Goal: Communication & Community: Participate in discussion

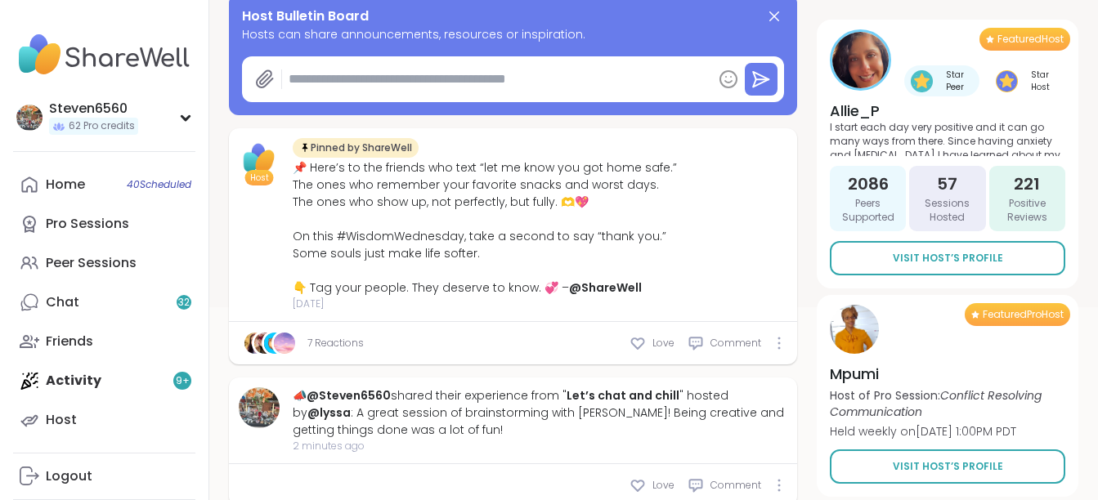
type textarea "*"
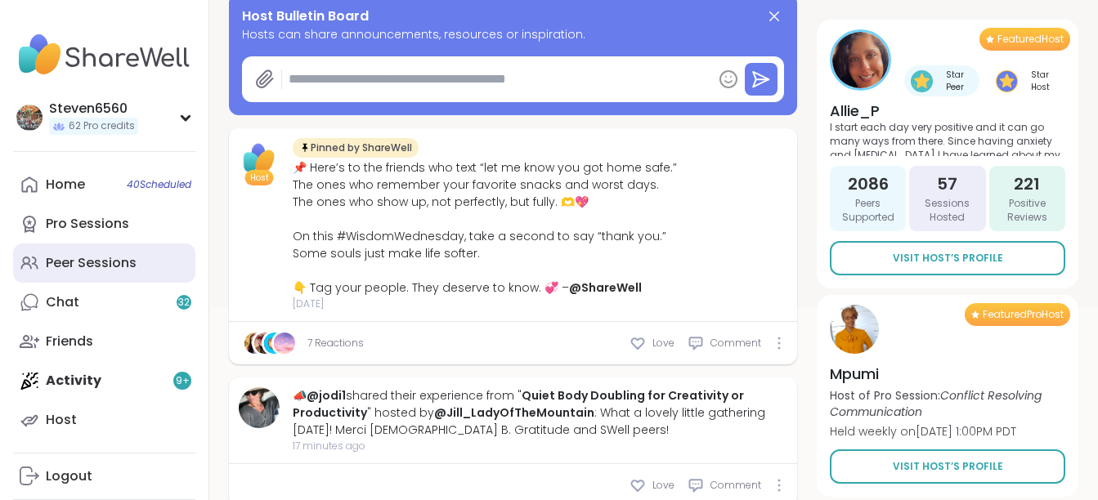
click at [82, 258] on div "Peer Sessions" at bounding box center [91, 263] width 91 height 18
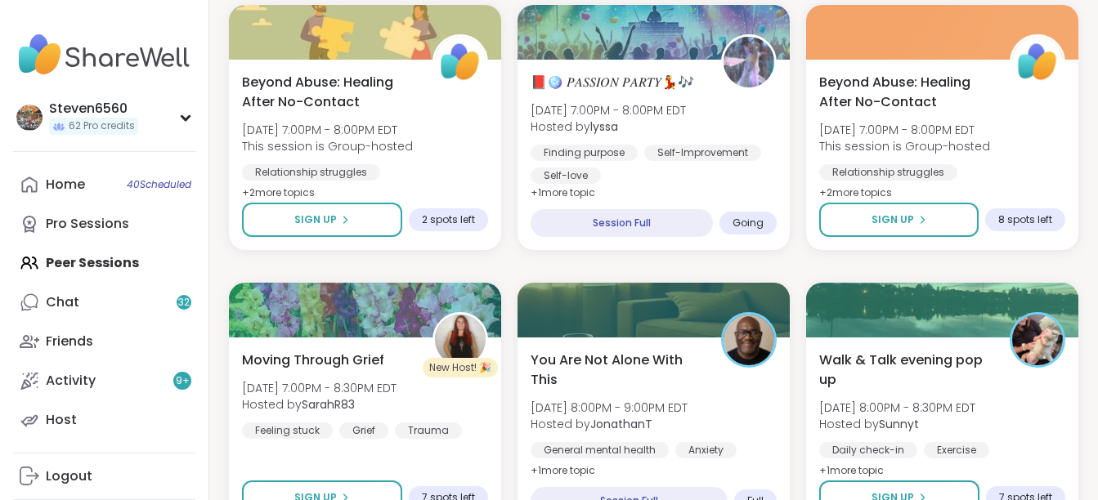
scroll to position [513, 0]
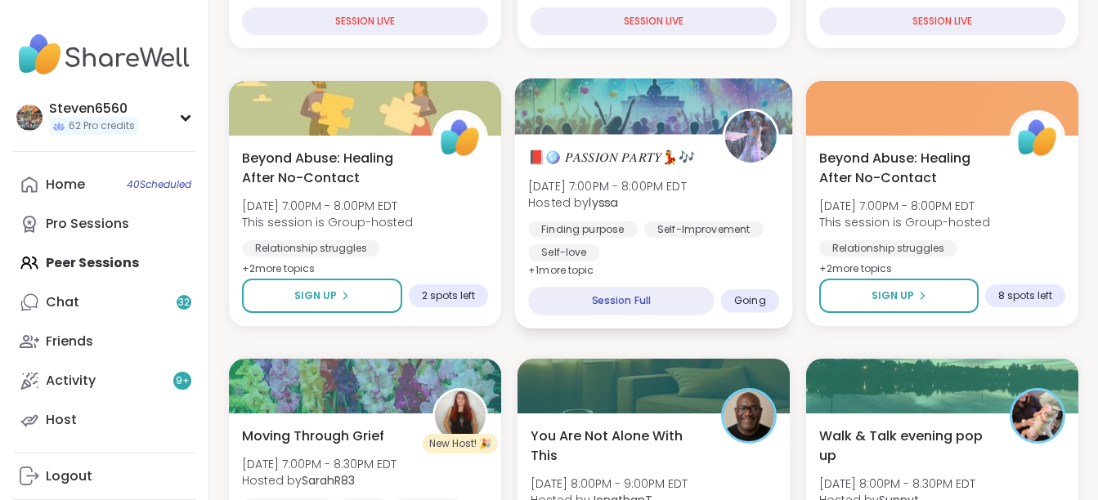
click at [686, 194] on span "[DATE] 7:00PM - 8:00PM EDT" at bounding box center [607, 185] width 159 height 16
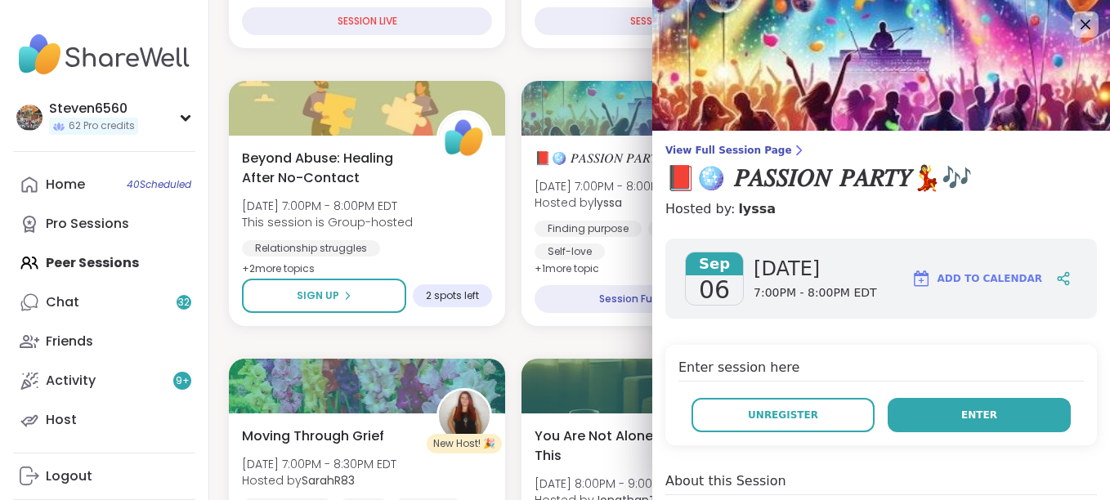
click at [919, 406] on button "Enter" at bounding box center [979, 415] width 183 height 34
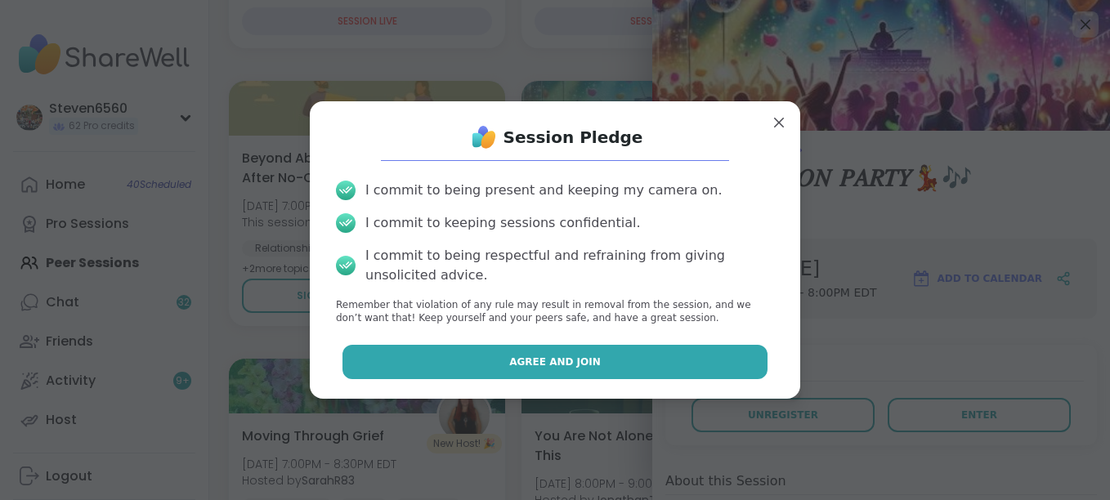
click at [622, 360] on button "Agree and Join" at bounding box center [555, 362] width 426 height 34
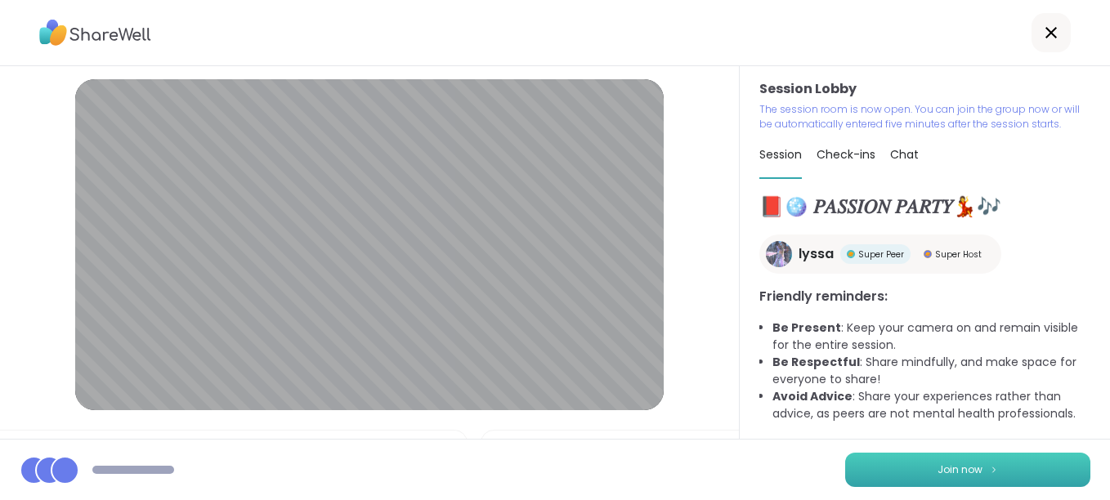
click at [938, 470] on span "Join now" at bounding box center [959, 470] width 45 height 15
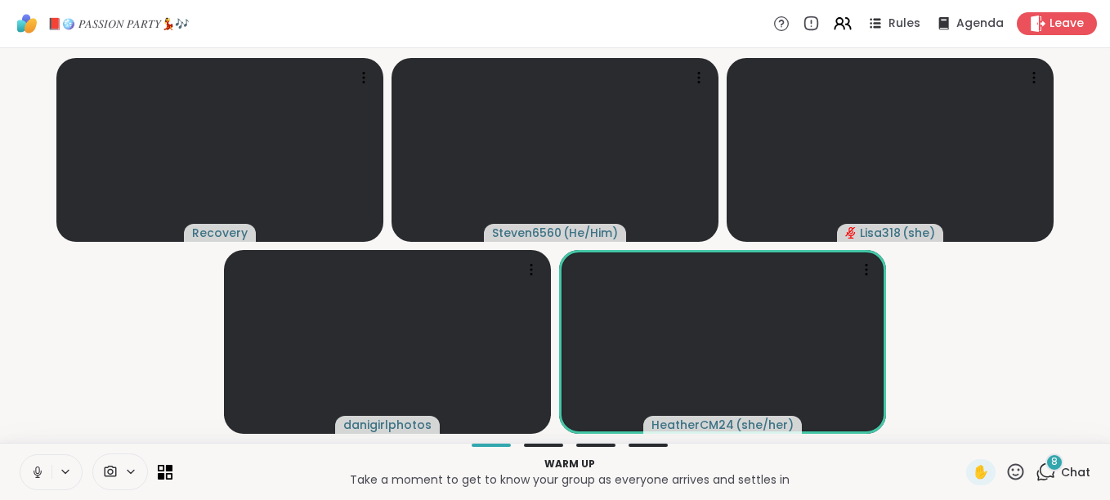
click at [1053, 459] on div "8 Chat" at bounding box center [1062, 472] width 55 height 26
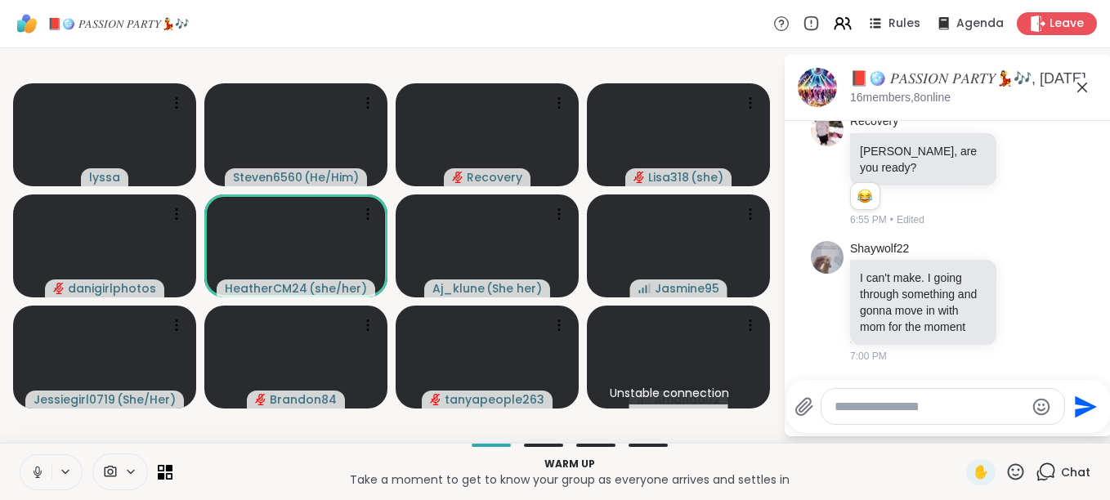
scroll to position [2057, 0]
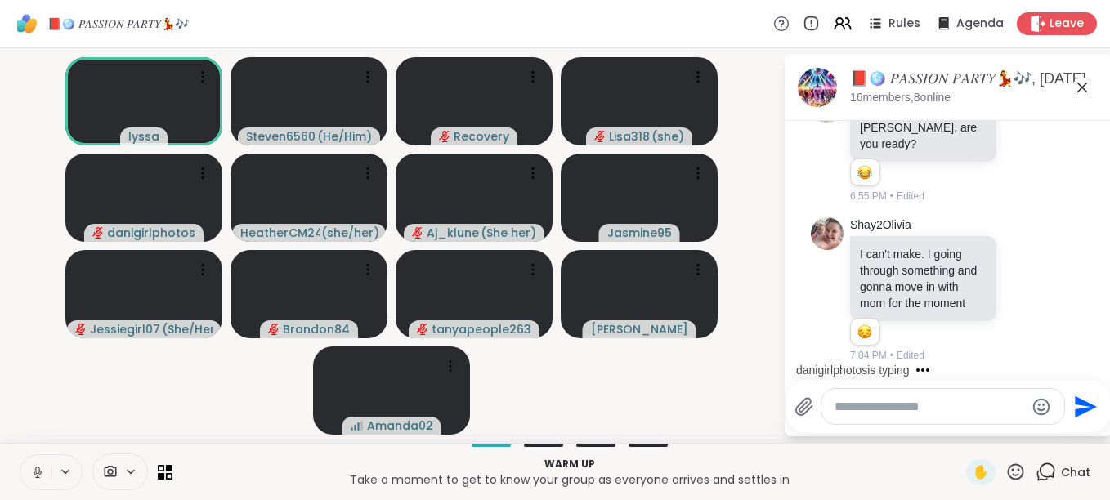
click at [48, 468] on button at bounding box center [35, 472] width 31 height 34
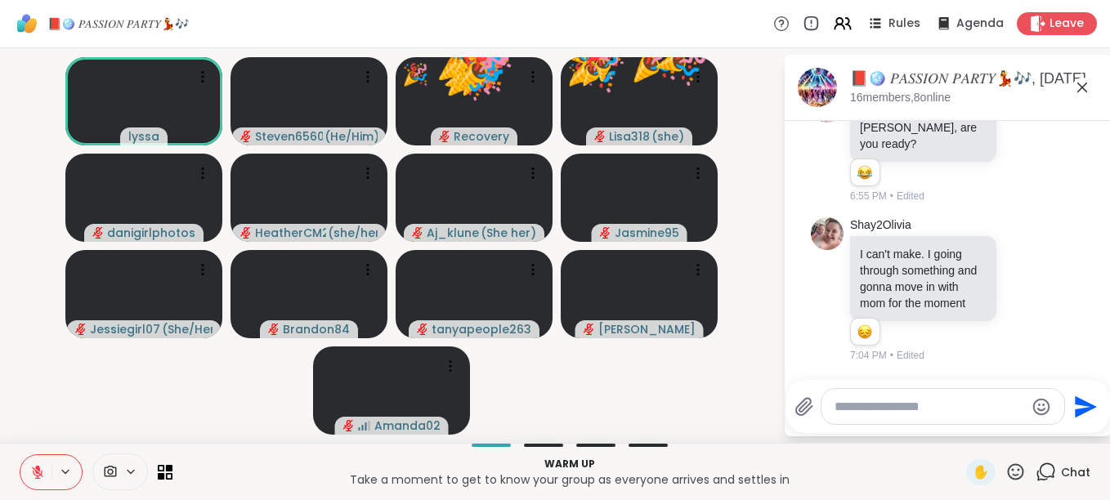
click at [1005, 473] on icon at bounding box center [1015, 472] width 20 height 20
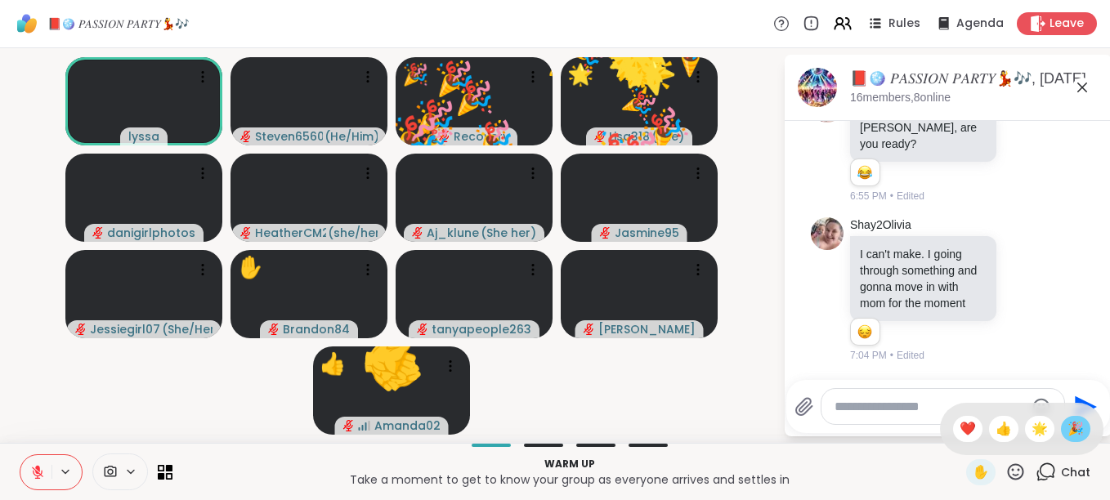
click at [1067, 432] on span "🎉" at bounding box center [1075, 429] width 16 height 20
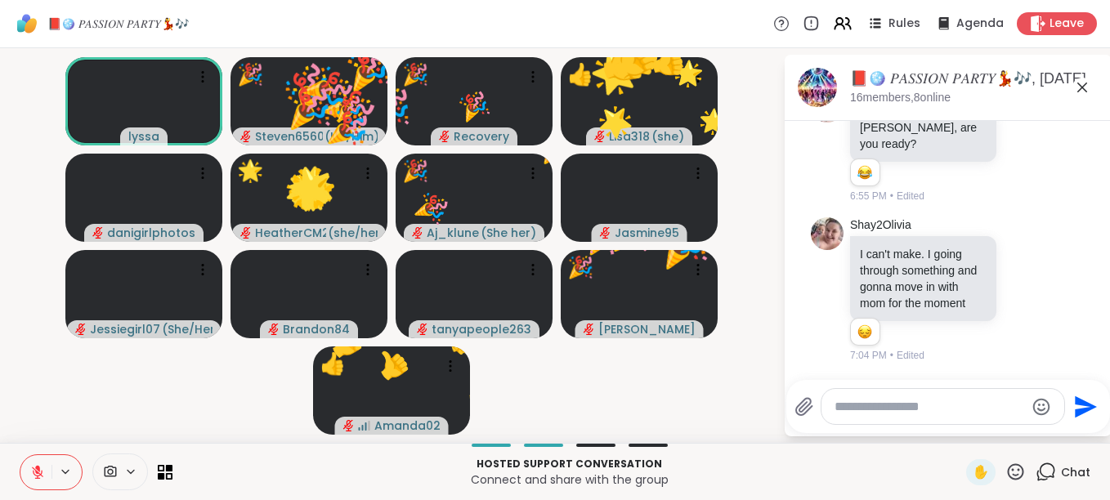
click at [1014, 470] on icon at bounding box center [1015, 472] width 20 height 20
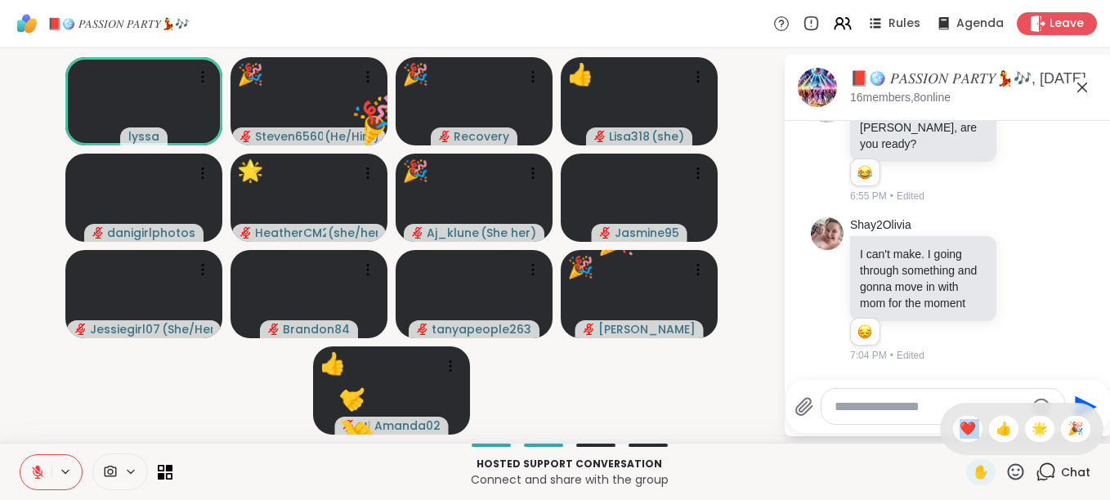
drag, startPoint x: 1014, startPoint y: 470, endPoint x: 985, endPoint y: 418, distance: 59.3
click at [1005, 462] on div "✋ ❤️ 👍 🌟 🎉" at bounding box center [1015, 472] width 20 height 20
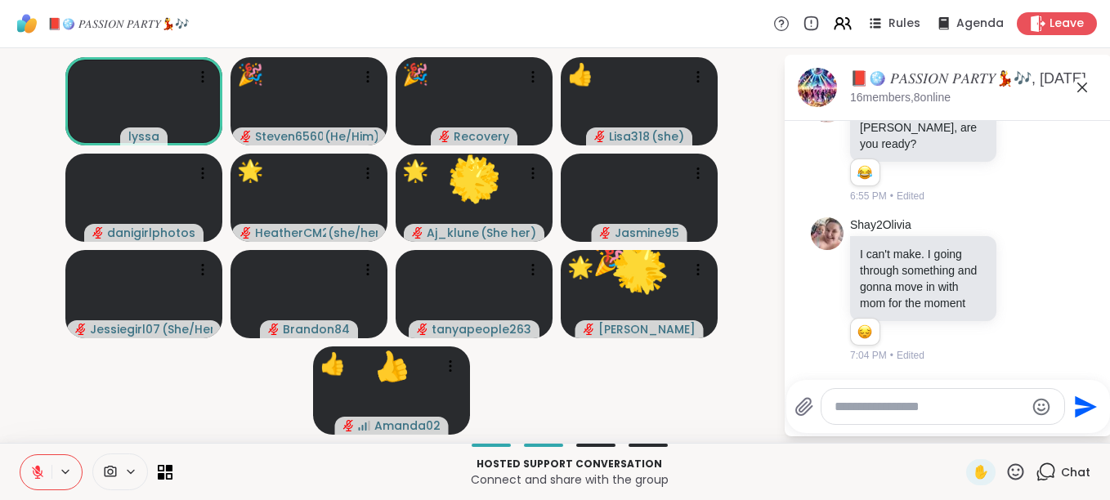
click at [985, 418] on div at bounding box center [942, 406] width 243 height 35
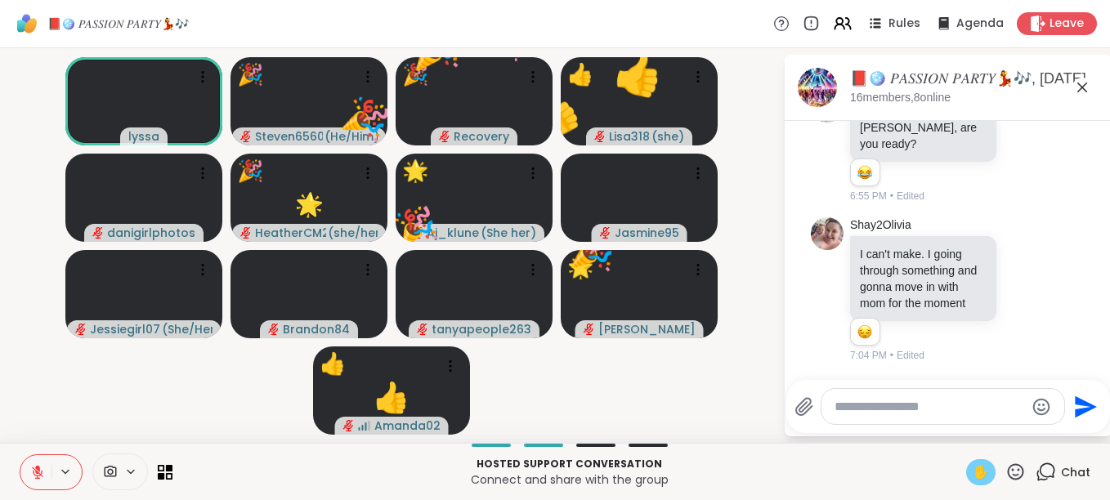
click at [977, 475] on span "✋" at bounding box center [981, 473] width 16 height 20
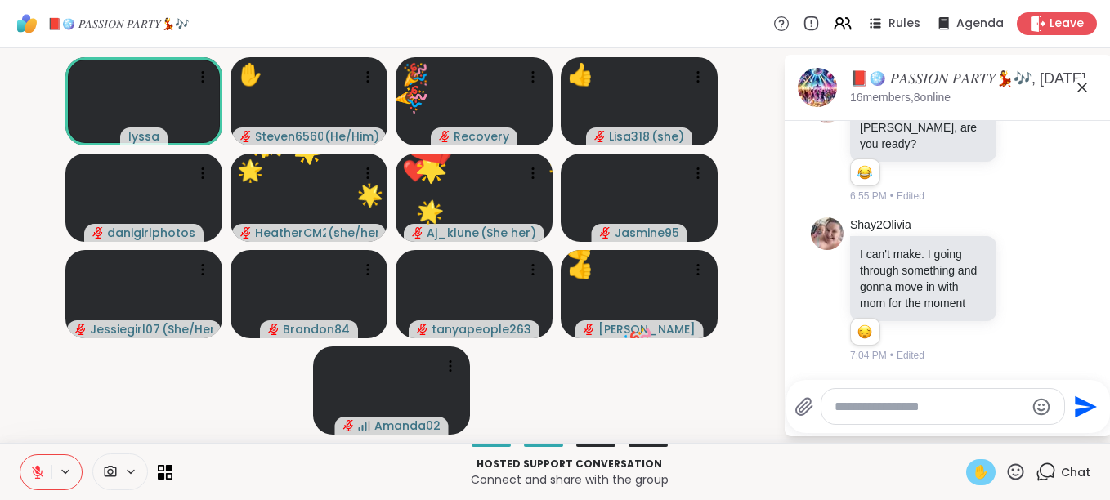
click at [986, 470] on div "✋" at bounding box center [996, 472] width 60 height 26
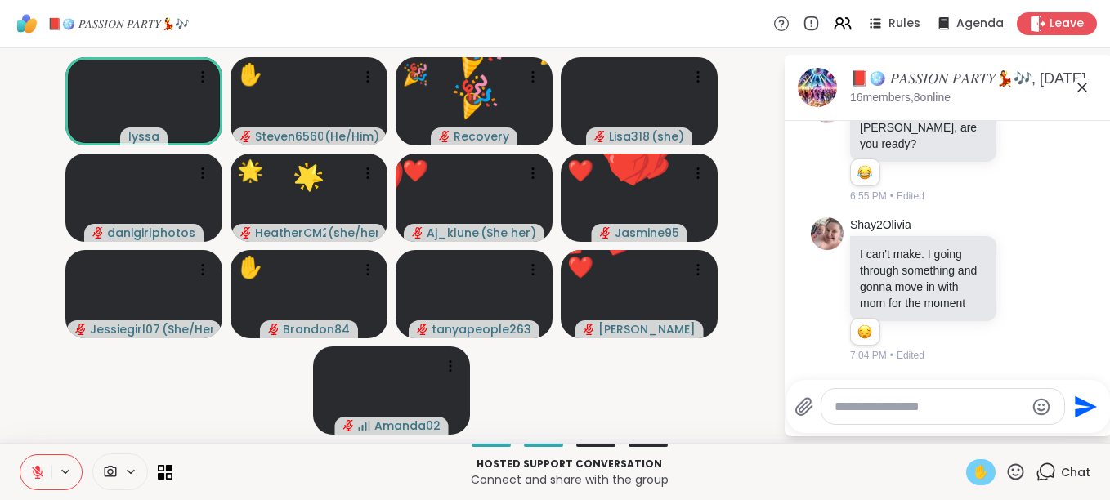
click at [977, 472] on span "✋" at bounding box center [981, 473] width 16 height 20
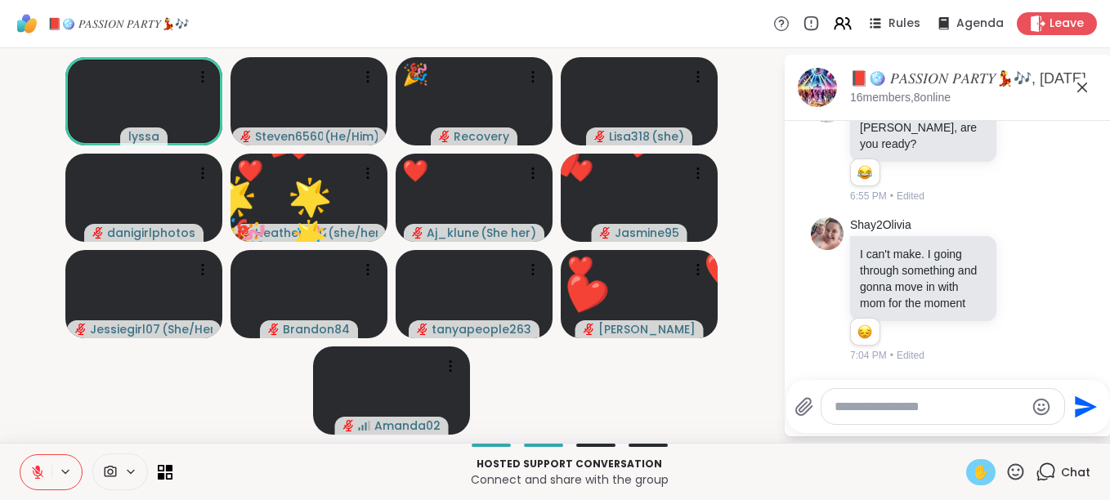
click at [973, 476] on span "✋" at bounding box center [981, 473] width 16 height 20
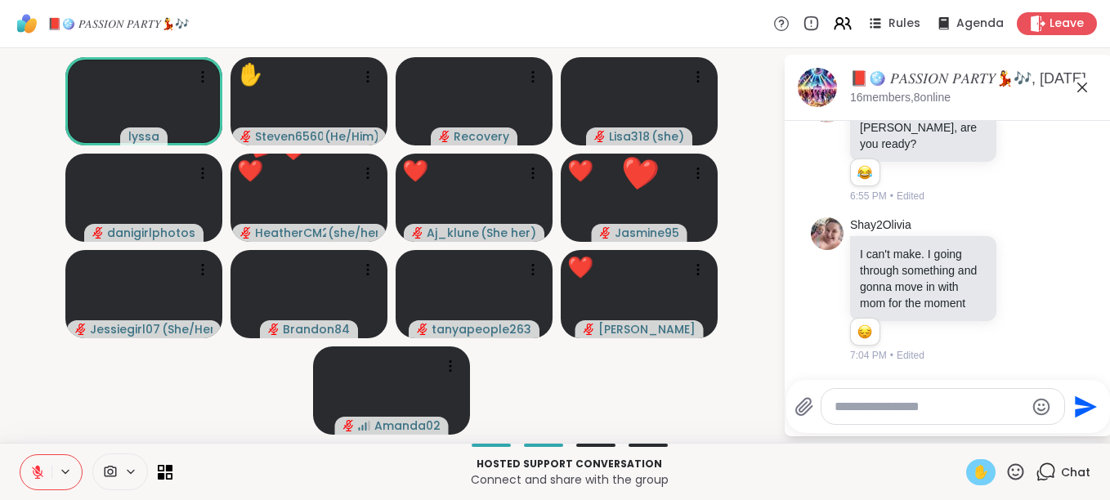
click at [973, 476] on span "✋" at bounding box center [981, 473] width 16 height 20
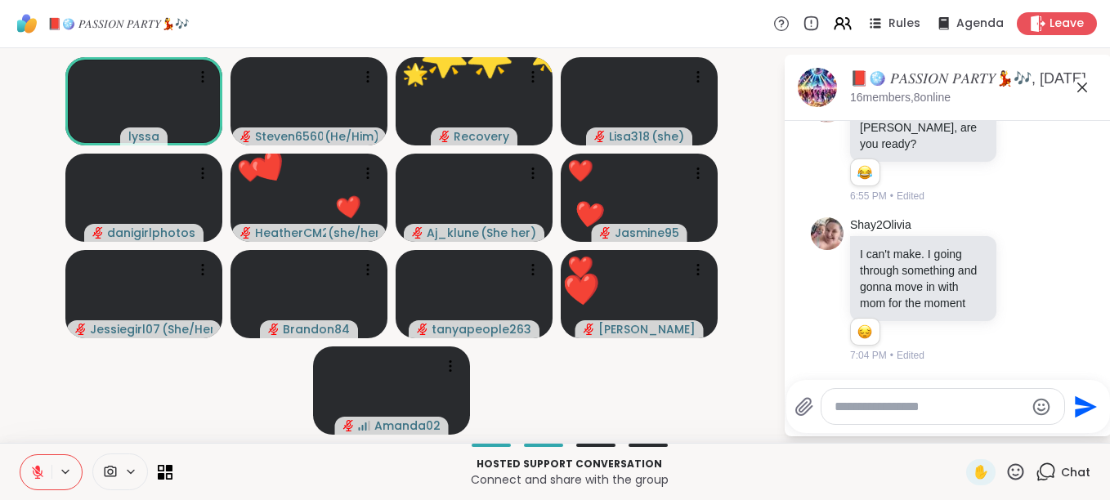
click at [1005, 476] on icon at bounding box center [1015, 472] width 20 height 20
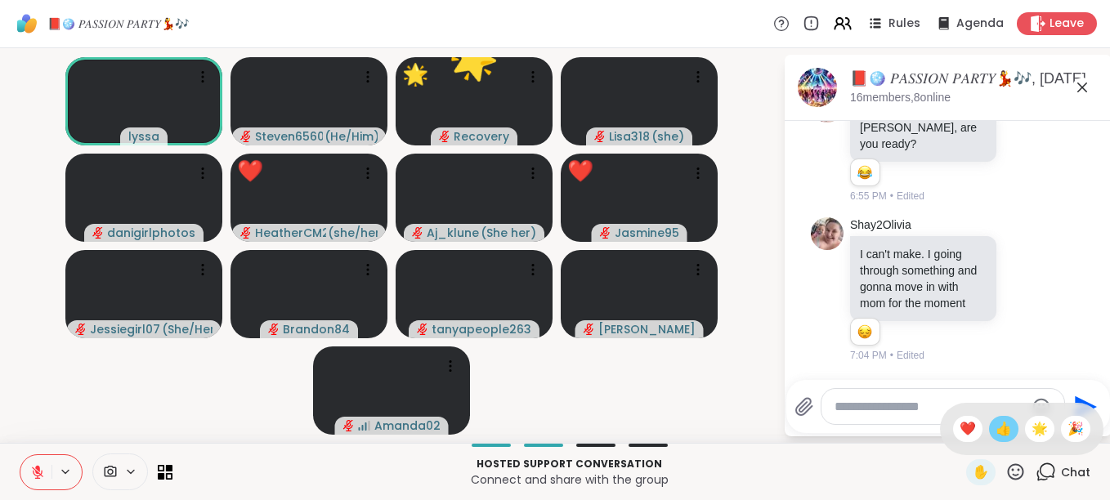
click at [995, 433] on span "👍" at bounding box center [1003, 429] width 16 height 20
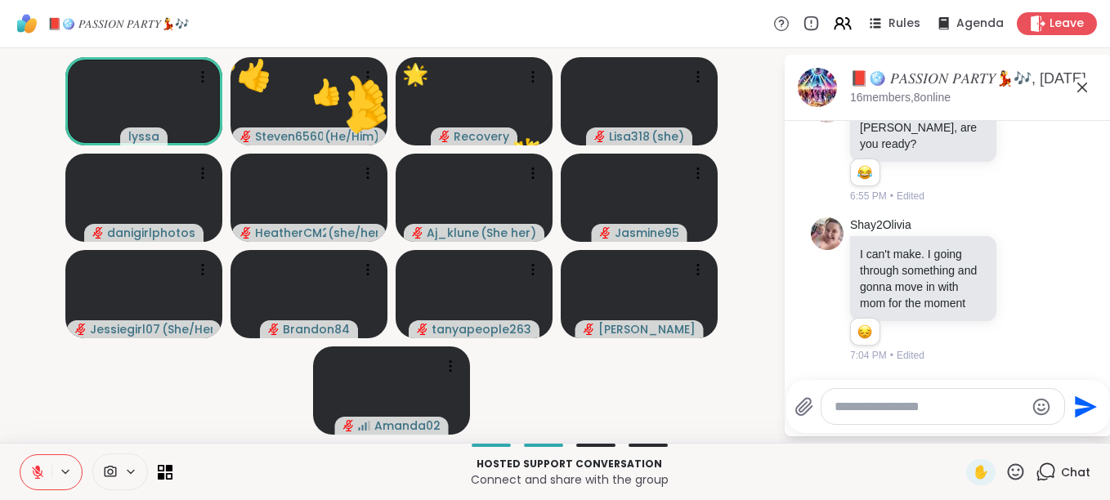
click at [1005, 467] on icon at bounding box center [1015, 472] width 20 height 20
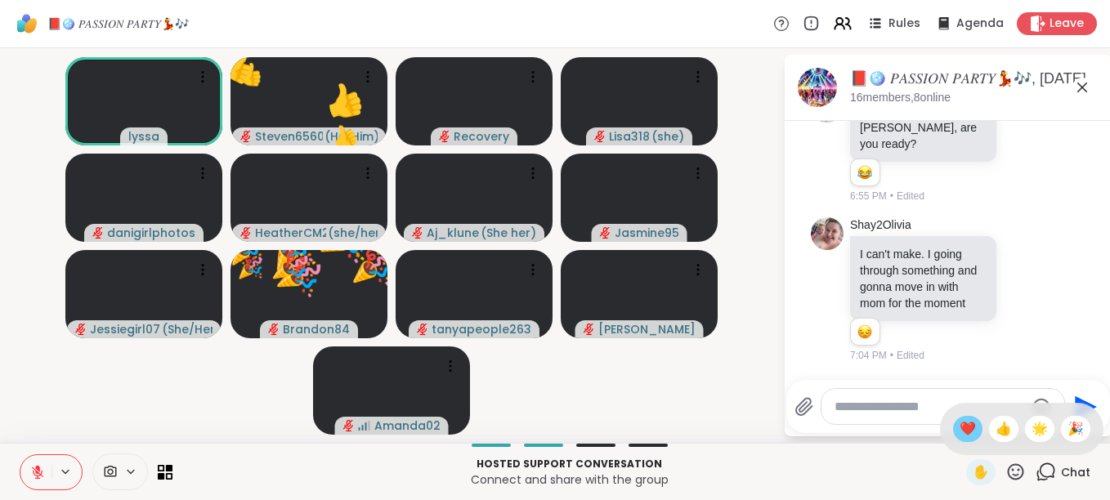
click at [959, 432] on span "❤️" at bounding box center [967, 429] width 16 height 20
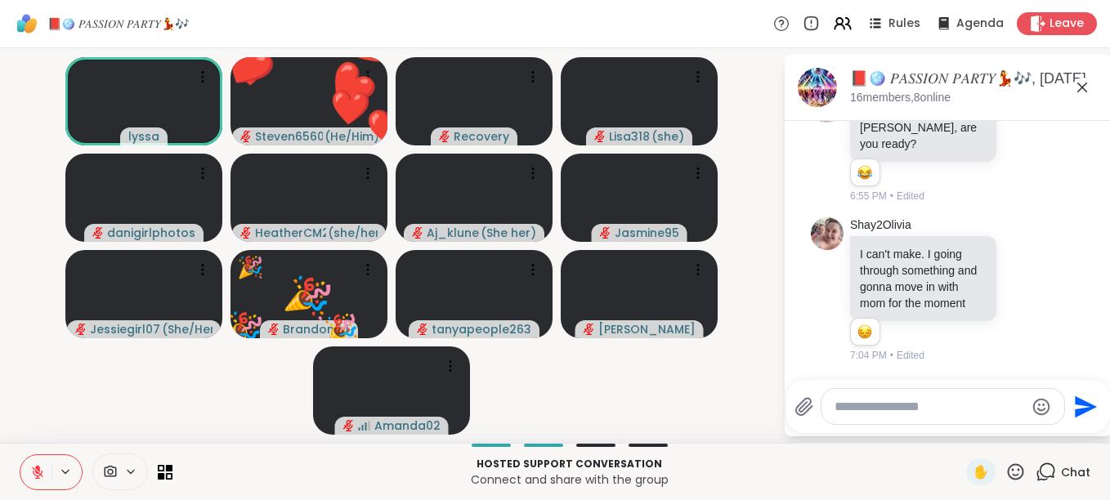
click at [1005, 467] on icon at bounding box center [1015, 472] width 20 height 20
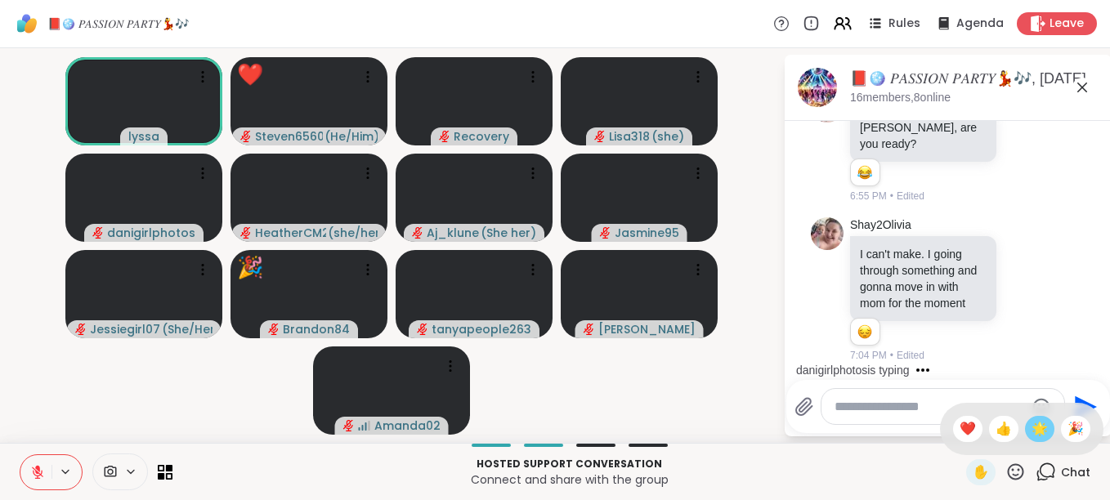
click at [1031, 427] on span "🌟" at bounding box center [1039, 429] width 16 height 20
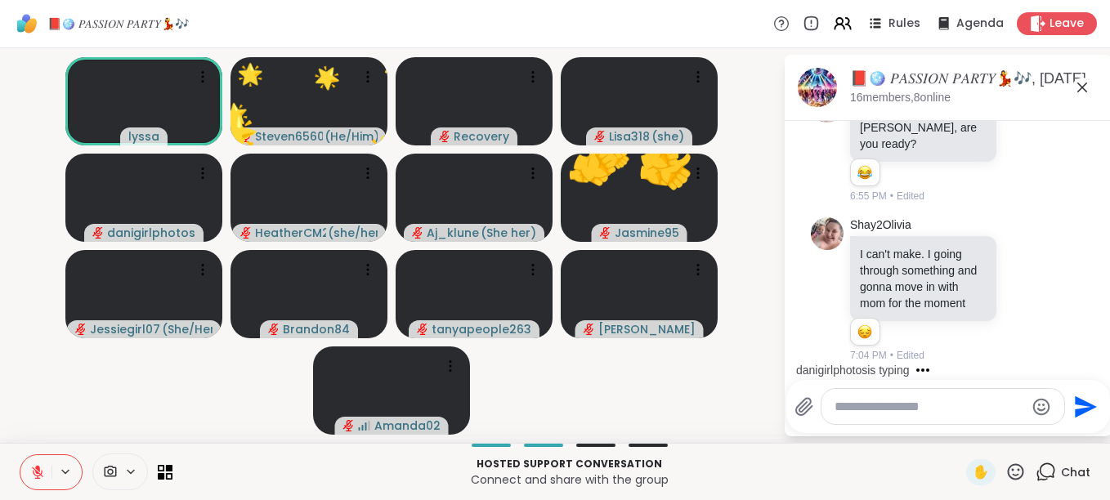
click at [1005, 471] on icon at bounding box center [1015, 472] width 20 height 20
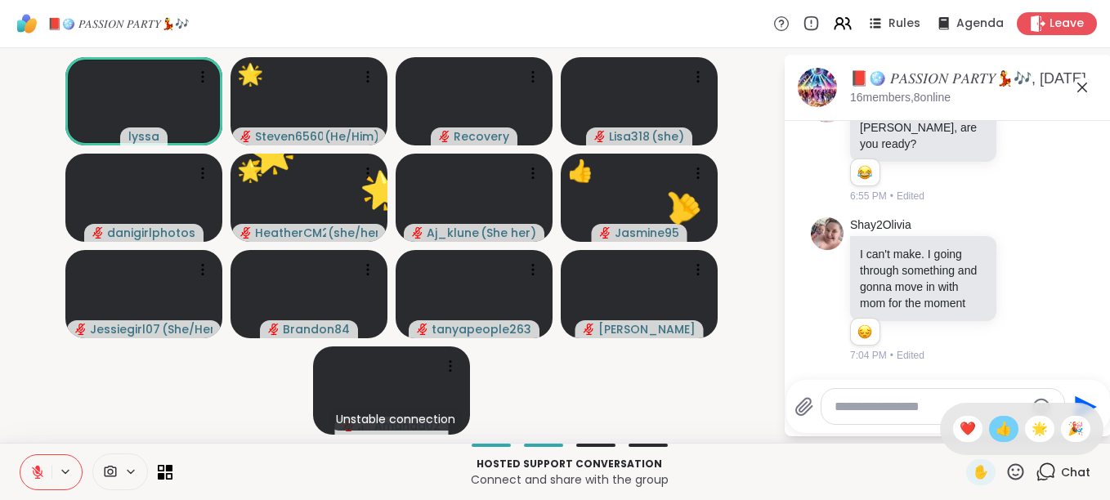
click at [995, 435] on span "👍" at bounding box center [1003, 429] width 16 height 20
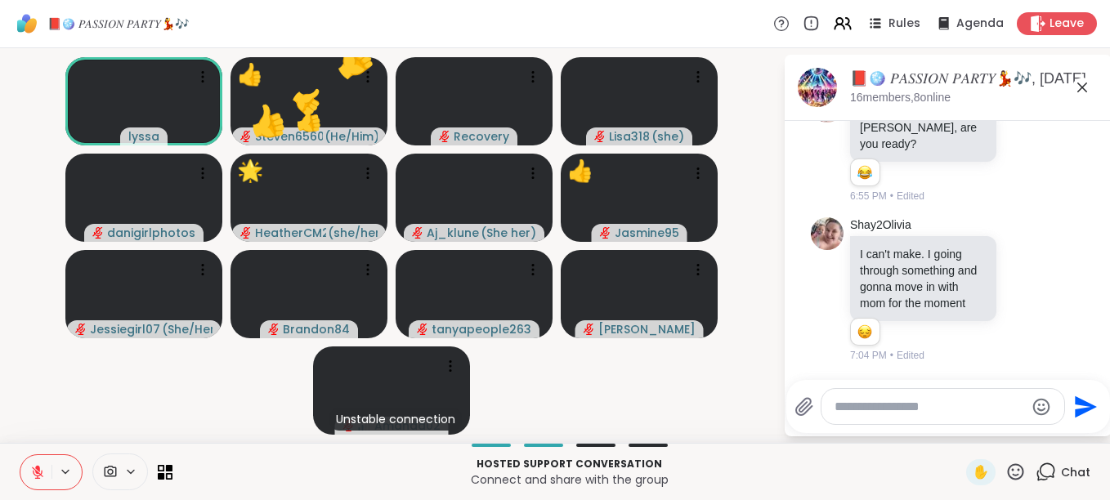
click at [1008, 470] on icon at bounding box center [1016, 471] width 16 height 16
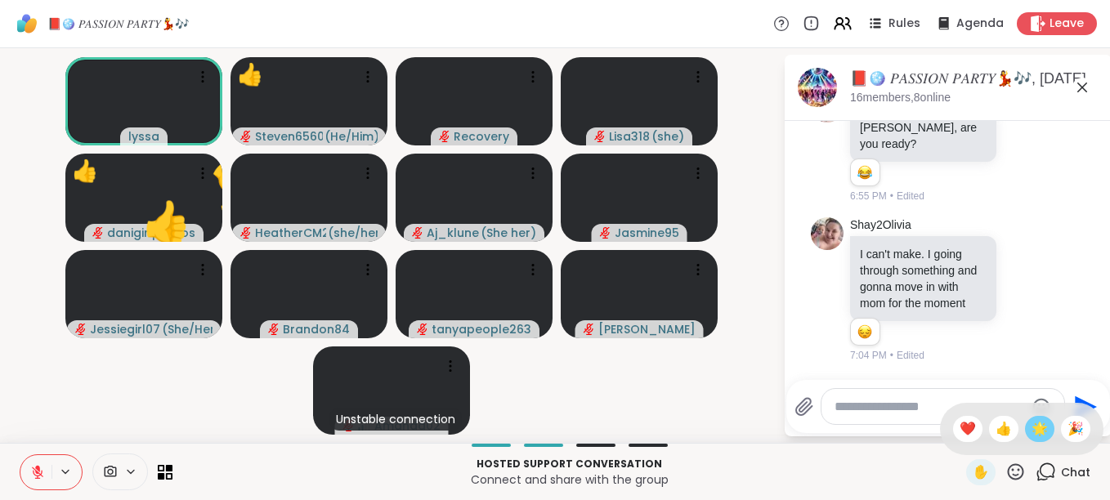
click at [1031, 425] on span "🌟" at bounding box center [1039, 429] width 16 height 20
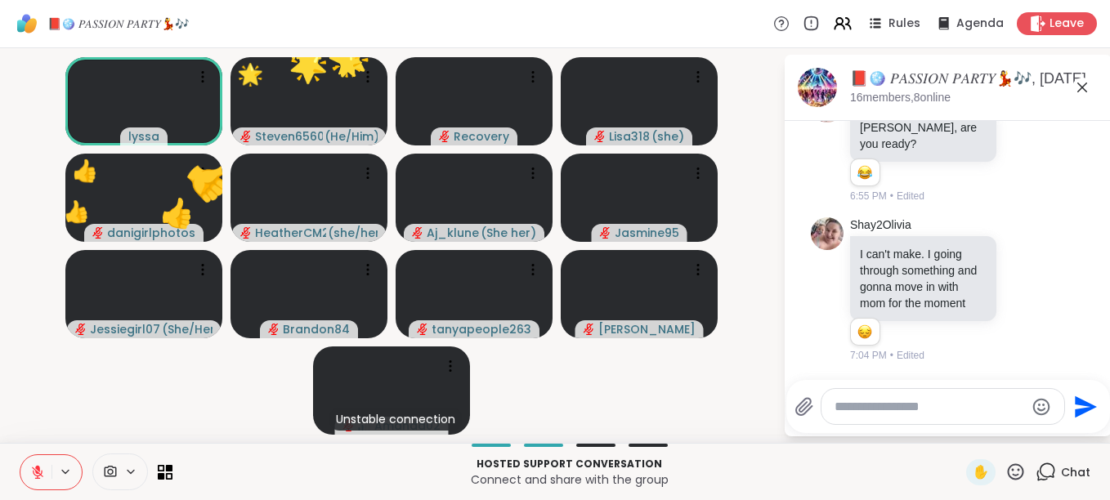
scroll to position [2176, 0]
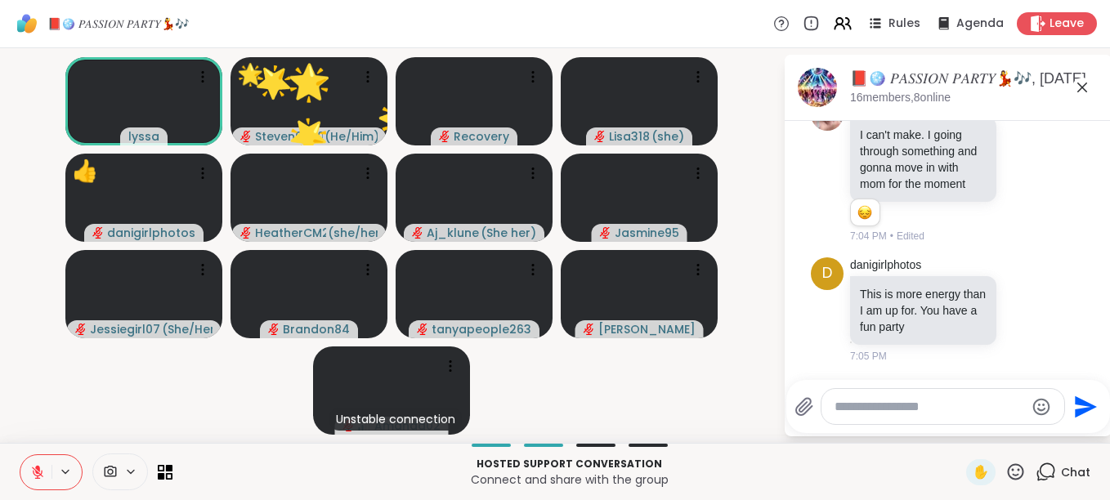
click at [1005, 469] on icon at bounding box center [1015, 472] width 20 height 20
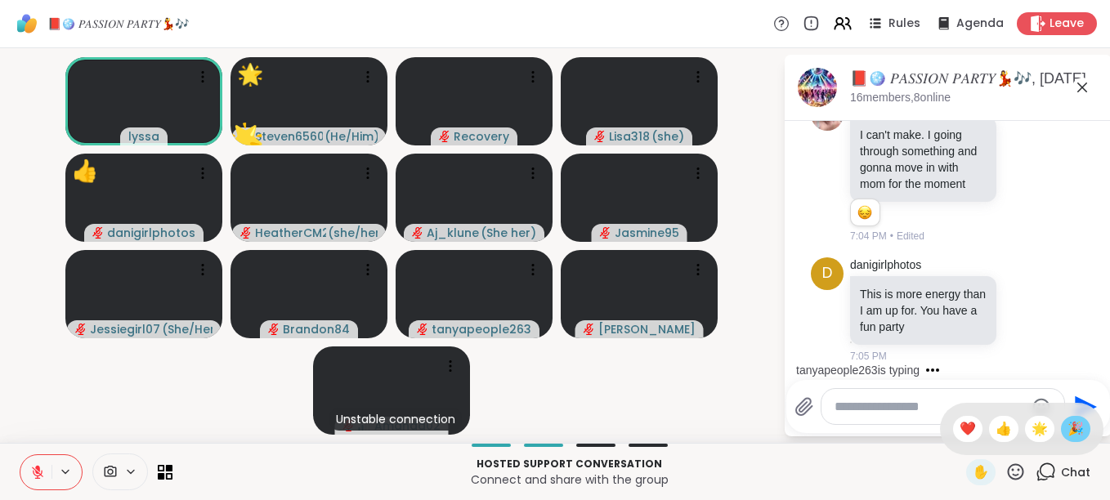
click at [1067, 430] on span "🎉" at bounding box center [1075, 429] width 16 height 20
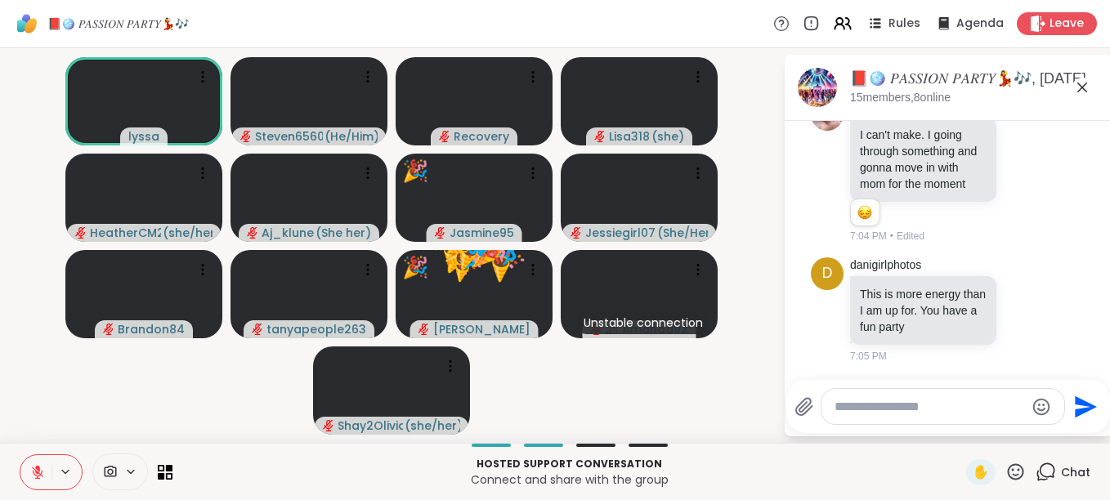
click at [1008, 472] on icon at bounding box center [1015, 472] width 20 height 20
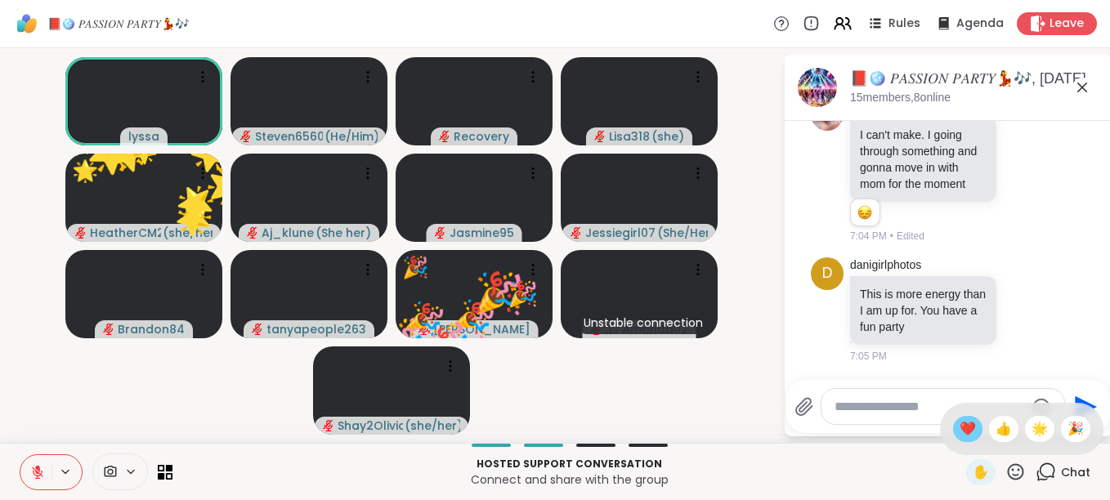
click at [959, 433] on span "❤️" at bounding box center [967, 429] width 16 height 20
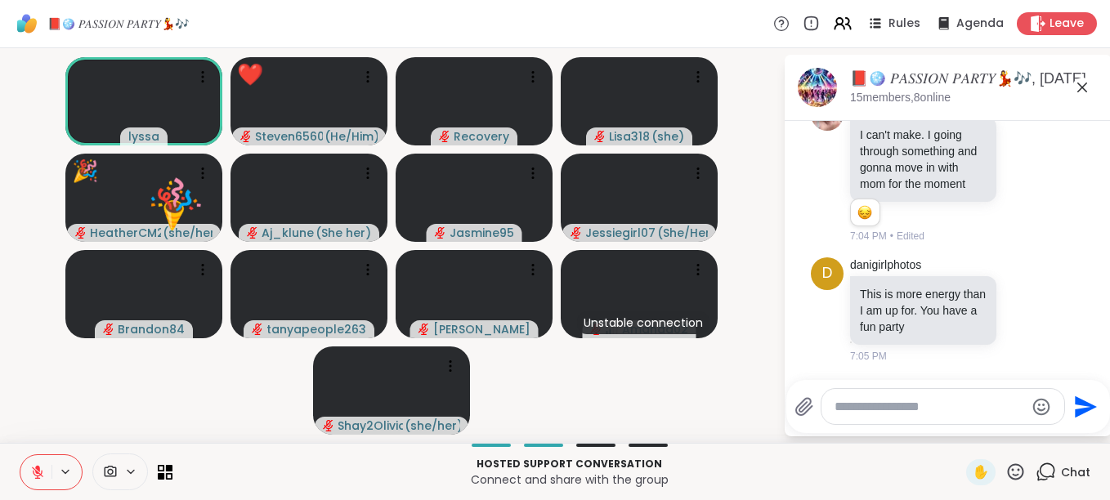
click at [1010, 464] on icon at bounding box center [1015, 472] width 20 height 20
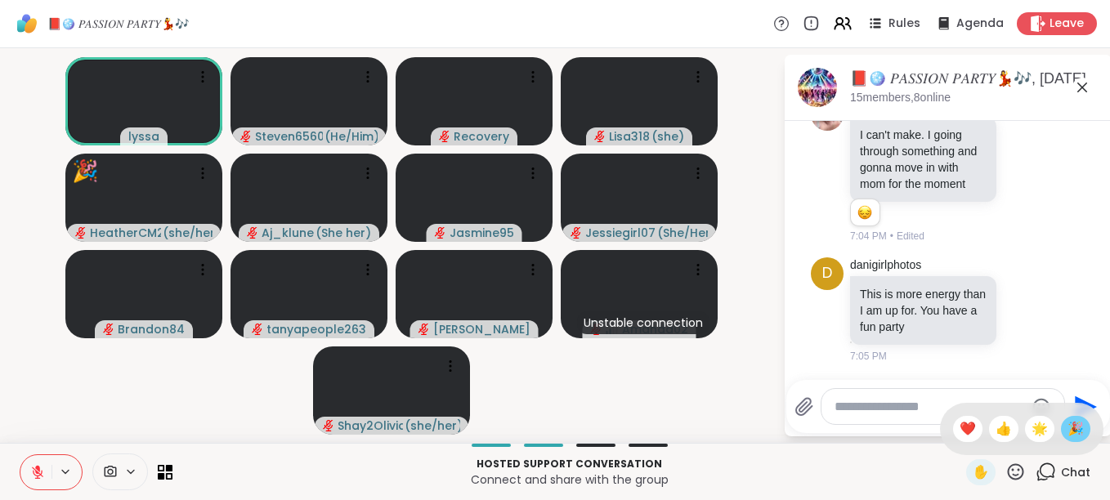
click at [1067, 427] on span "🎉" at bounding box center [1075, 429] width 16 height 20
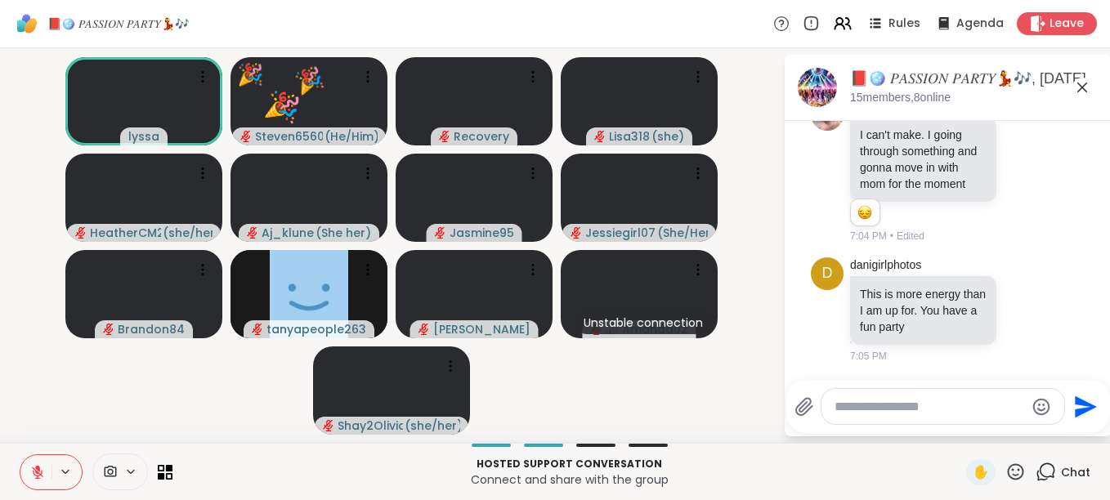
click at [1005, 467] on icon at bounding box center [1015, 472] width 20 height 20
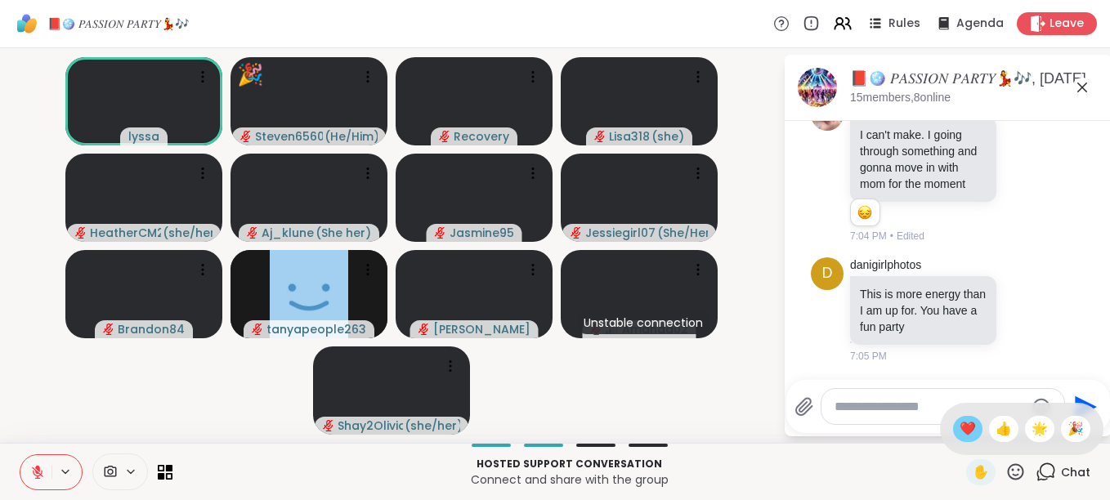
click at [959, 427] on span "❤️" at bounding box center [967, 429] width 16 height 20
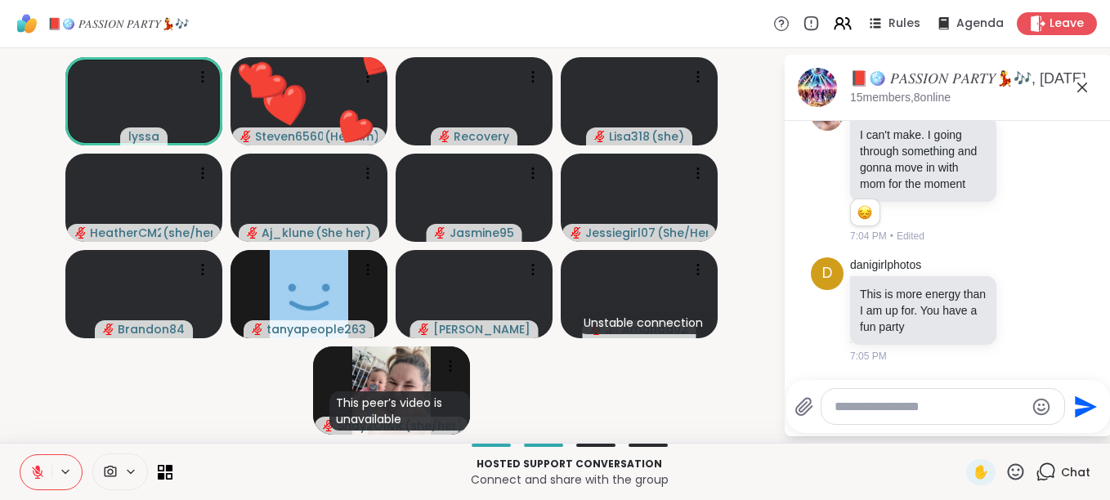
click at [1005, 467] on icon at bounding box center [1015, 472] width 20 height 20
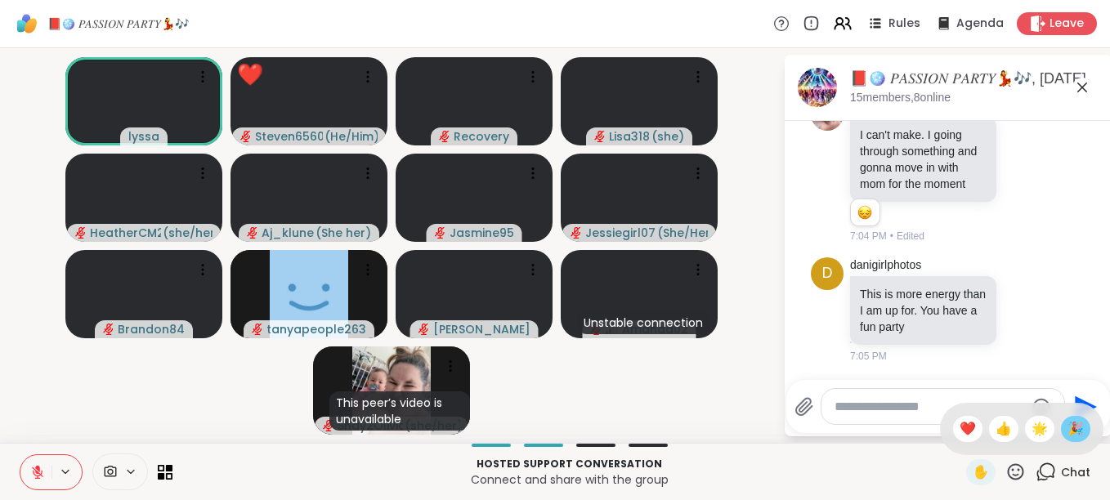
click at [1067, 422] on span "🎉" at bounding box center [1075, 429] width 16 height 20
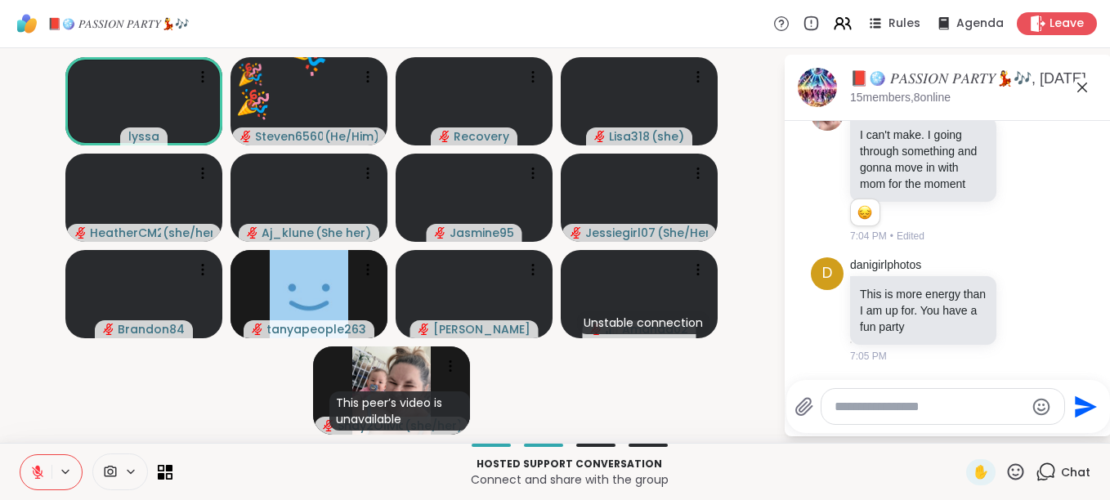
click at [1005, 470] on icon at bounding box center [1015, 472] width 20 height 20
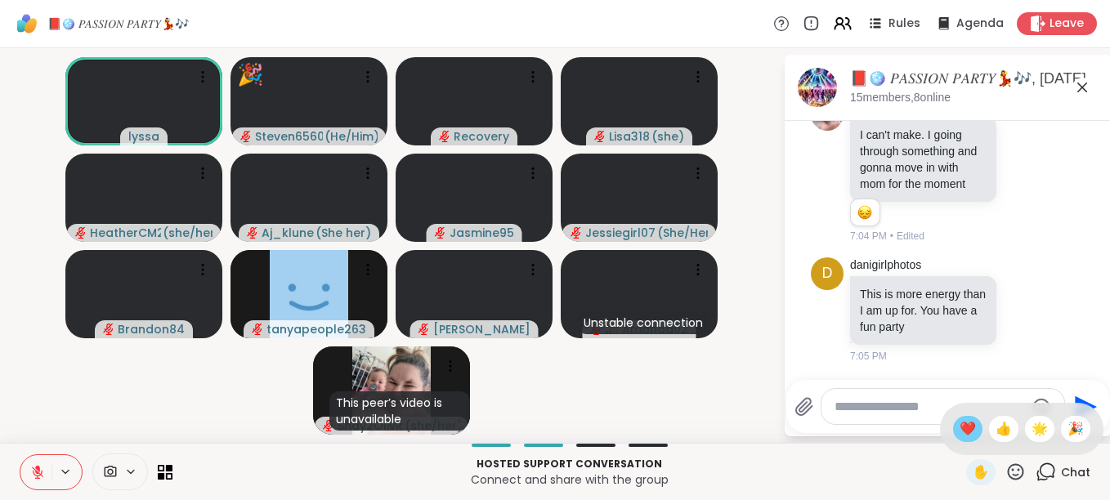
click at [959, 429] on span "❤️" at bounding box center [967, 429] width 16 height 20
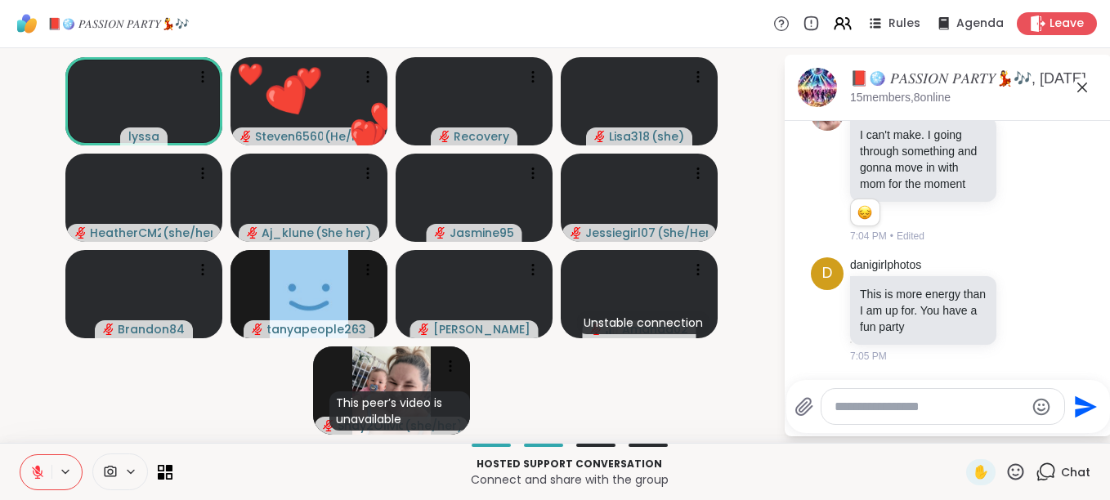
click at [1005, 472] on icon at bounding box center [1015, 472] width 20 height 20
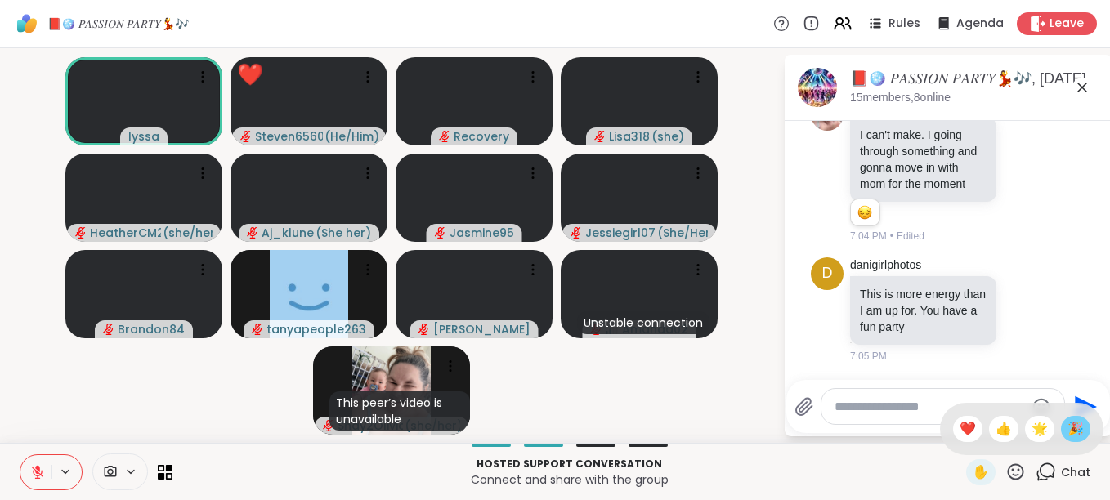
click at [1067, 424] on span "🎉" at bounding box center [1075, 429] width 16 height 20
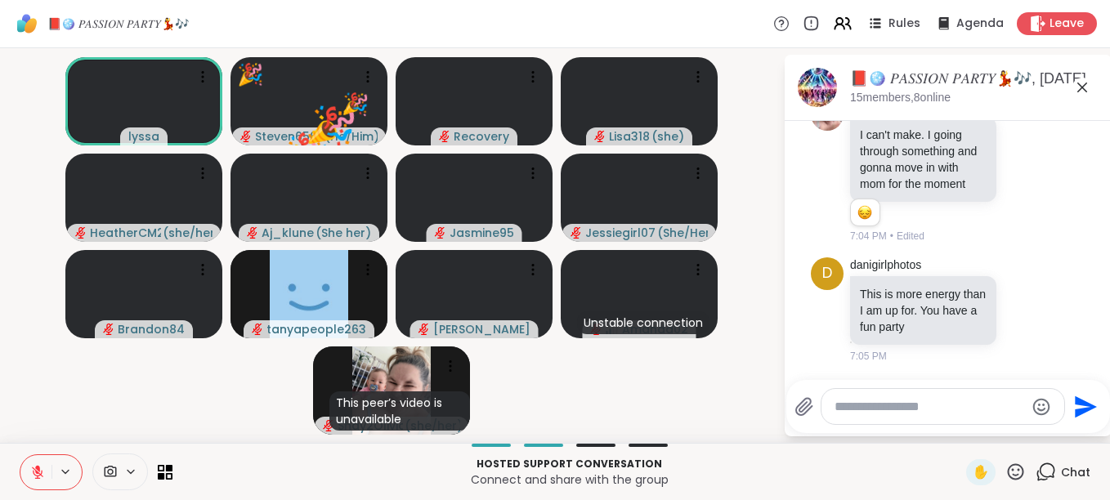
click at [1005, 477] on icon at bounding box center [1015, 472] width 20 height 20
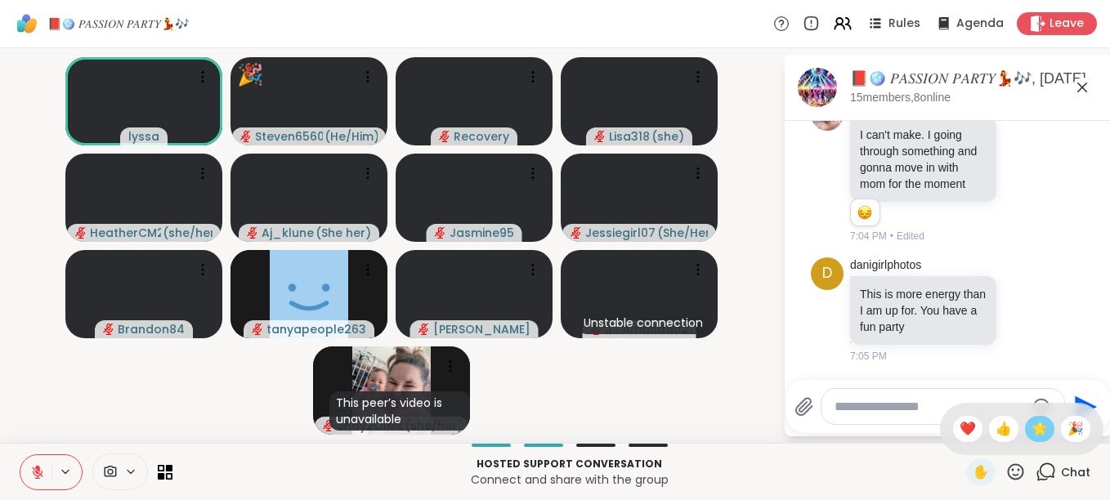
click at [1025, 432] on div "🌟" at bounding box center [1039, 429] width 29 height 26
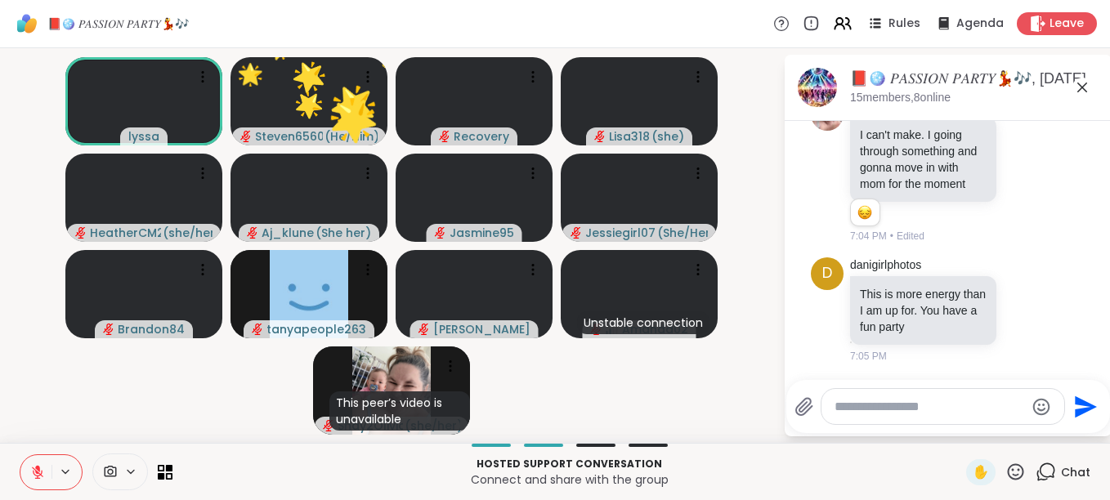
click at [1005, 466] on icon at bounding box center [1015, 472] width 20 height 20
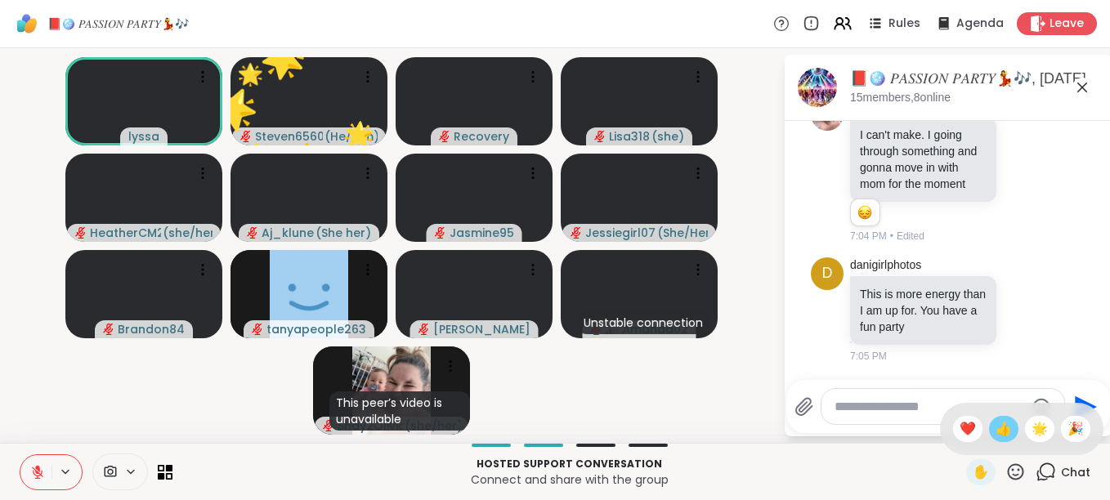
click at [995, 433] on span "👍" at bounding box center [1003, 429] width 16 height 20
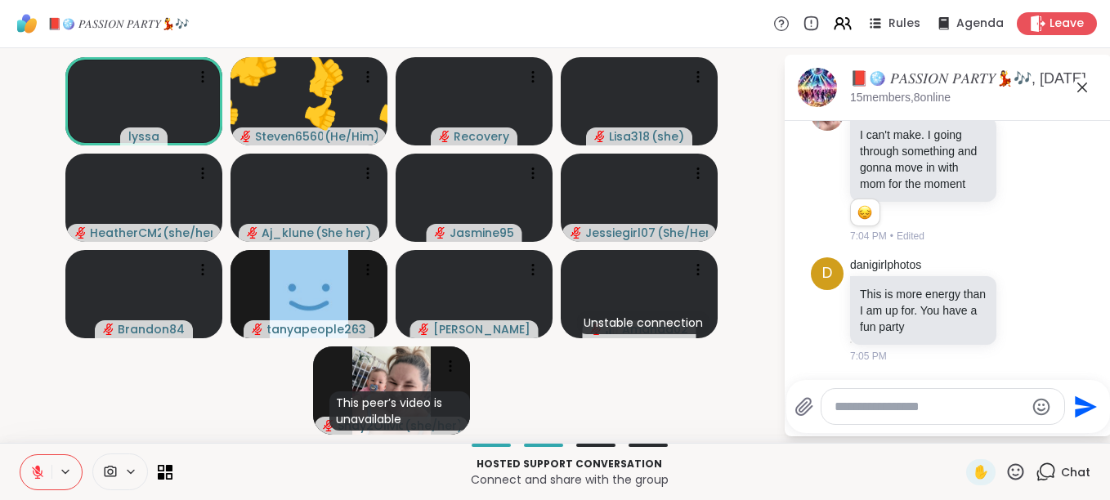
click at [1008, 466] on icon at bounding box center [1016, 471] width 16 height 16
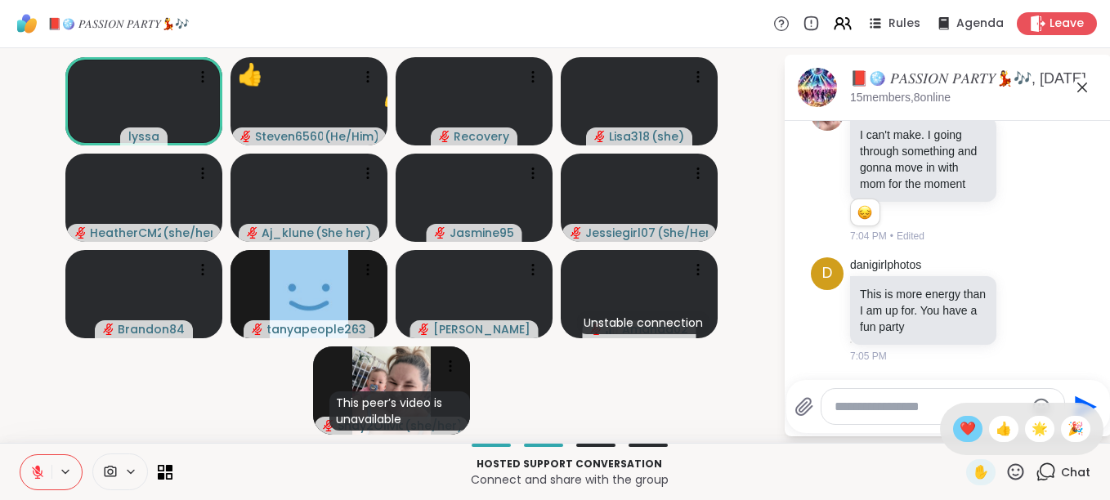
click at [959, 426] on span "❤️" at bounding box center [967, 429] width 16 height 20
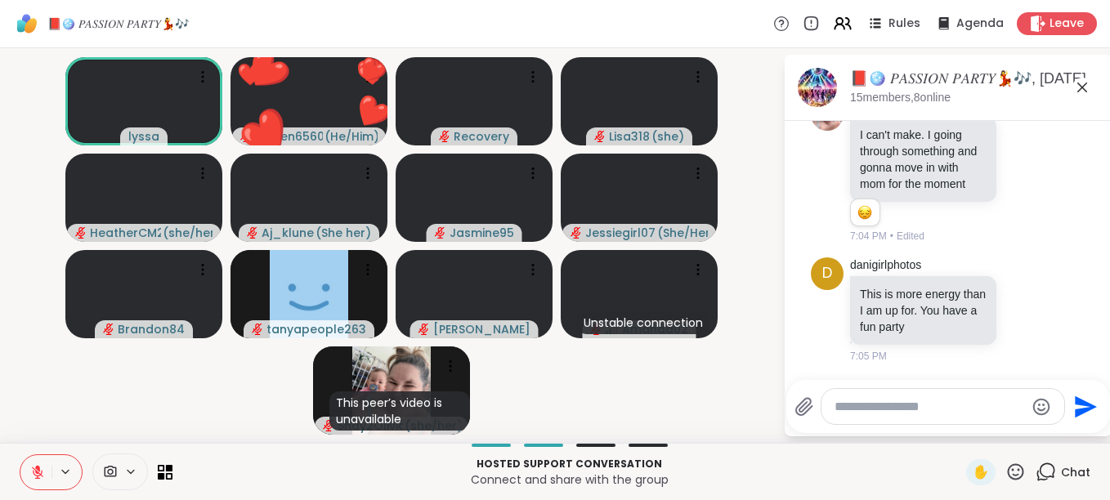
click at [1005, 467] on icon at bounding box center [1015, 472] width 20 height 20
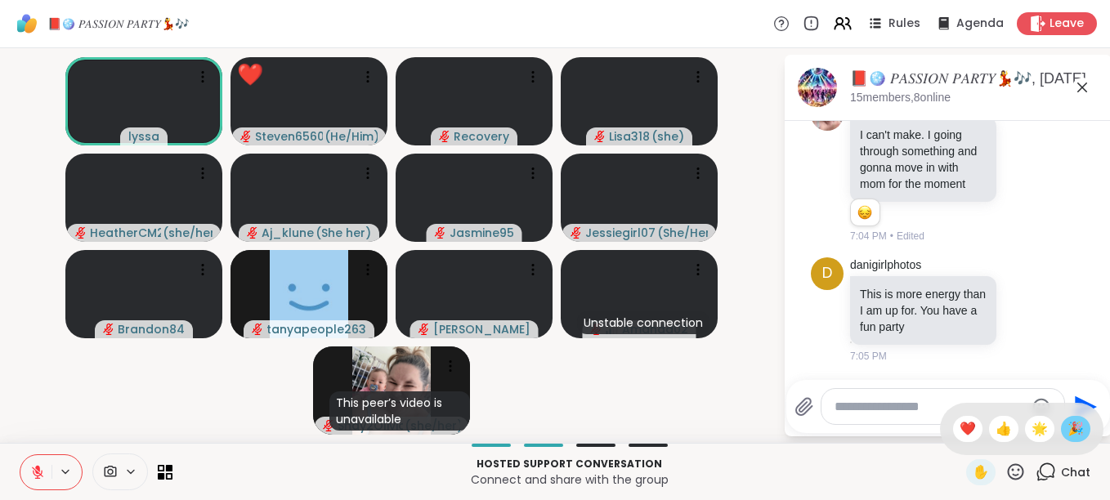
click at [1067, 427] on span "🎉" at bounding box center [1075, 429] width 16 height 20
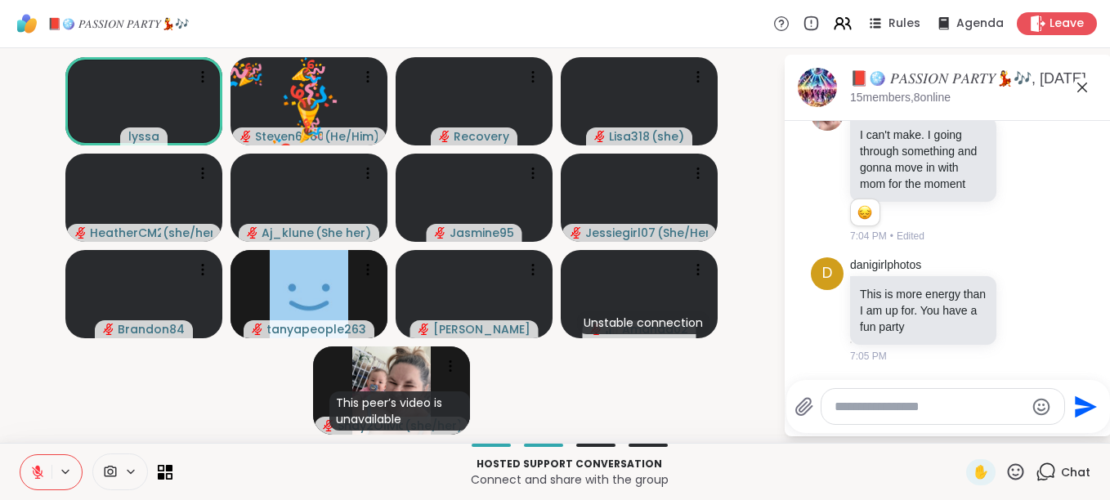
click at [1008, 471] on icon at bounding box center [1016, 471] width 16 height 16
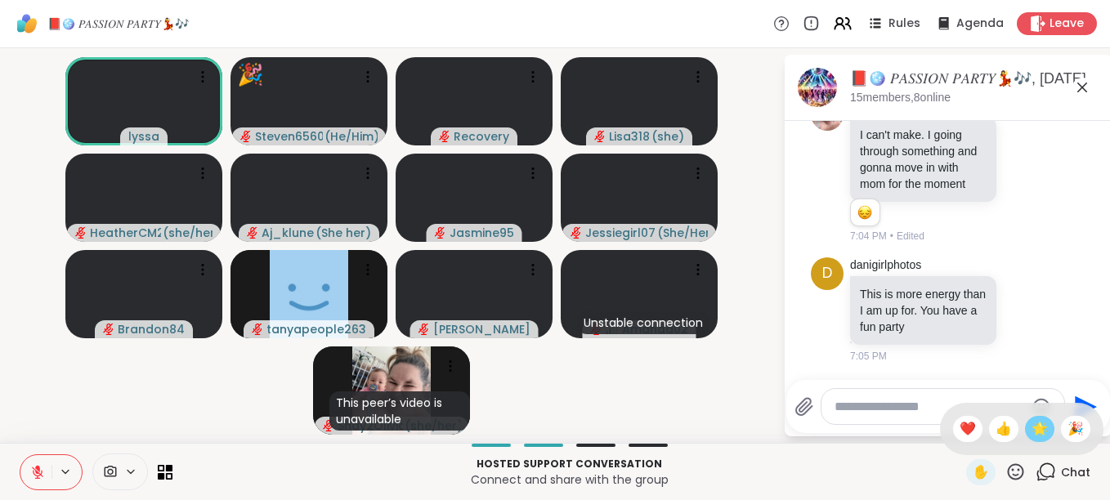
click at [1031, 430] on span "🌟" at bounding box center [1039, 429] width 16 height 20
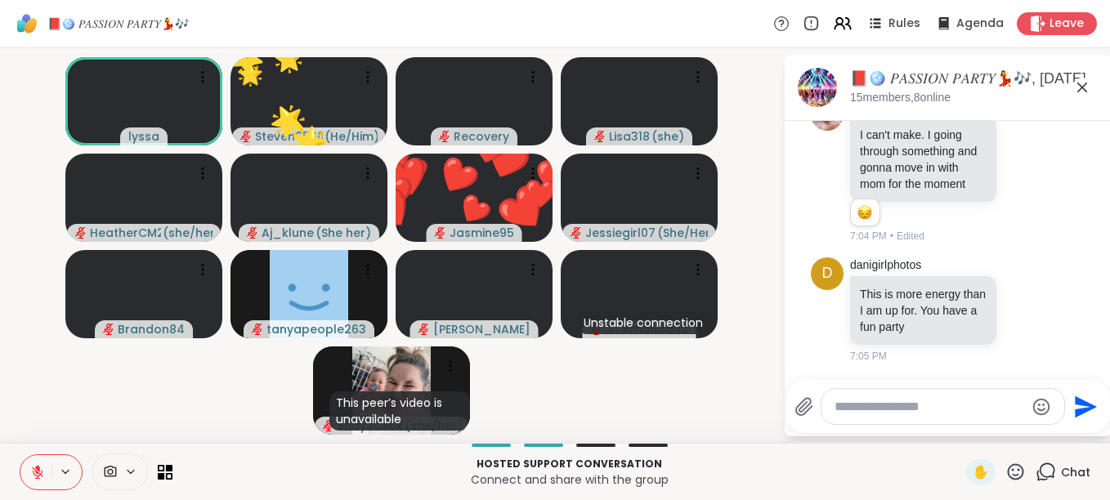
click at [1008, 470] on icon at bounding box center [1015, 472] width 20 height 20
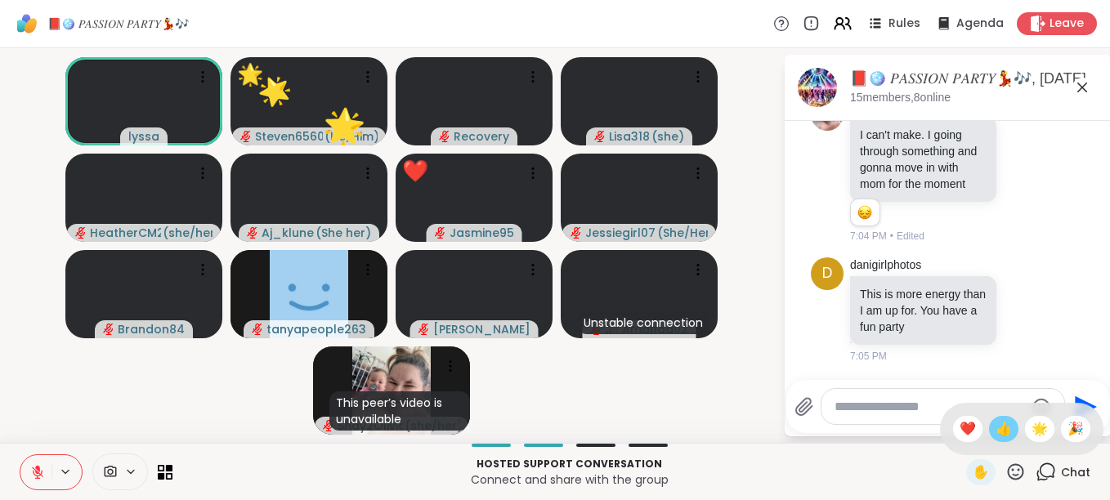
click at [995, 434] on span "👍" at bounding box center [1003, 429] width 16 height 20
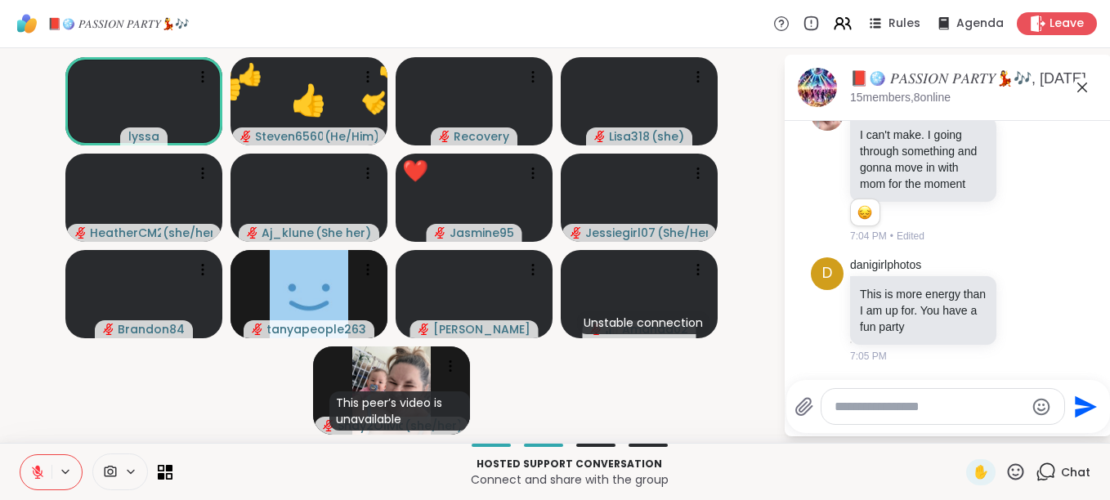
click at [1005, 467] on icon at bounding box center [1015, 472] width 20 height 20
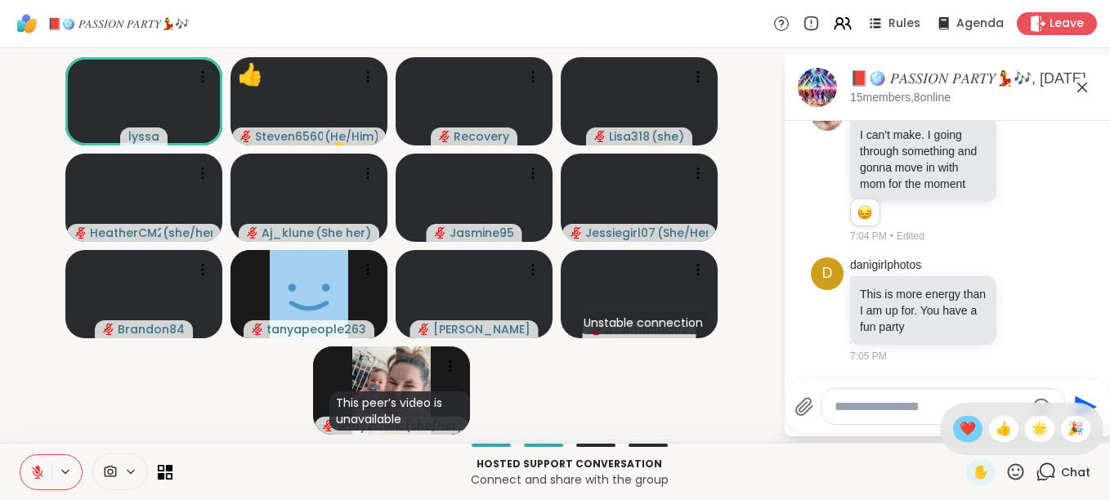
click at [959, 432] on span "❤️" at bounding box center [967, 429] width 16 height 20
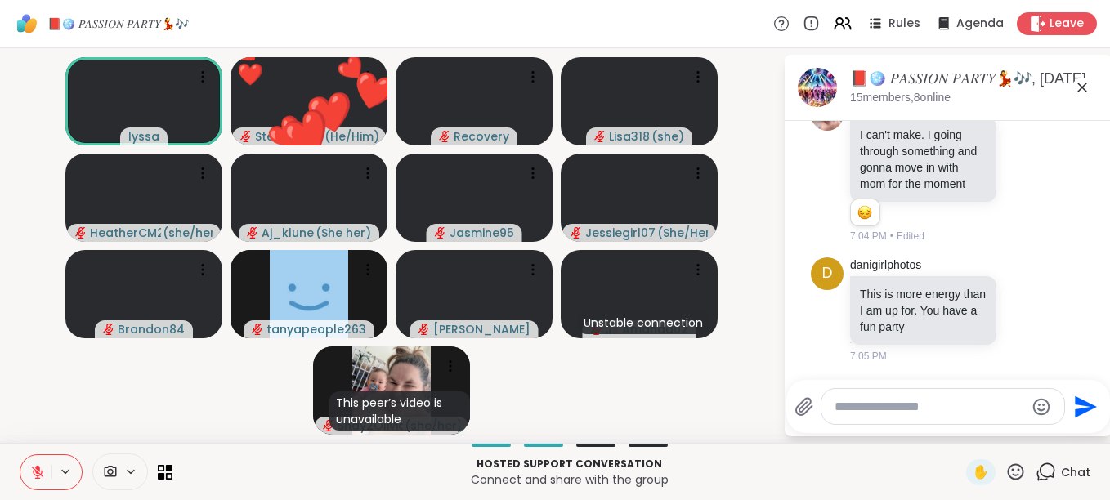
click at [1008, 468] on icon at bounding box center [1015, 472] width 20 height 20
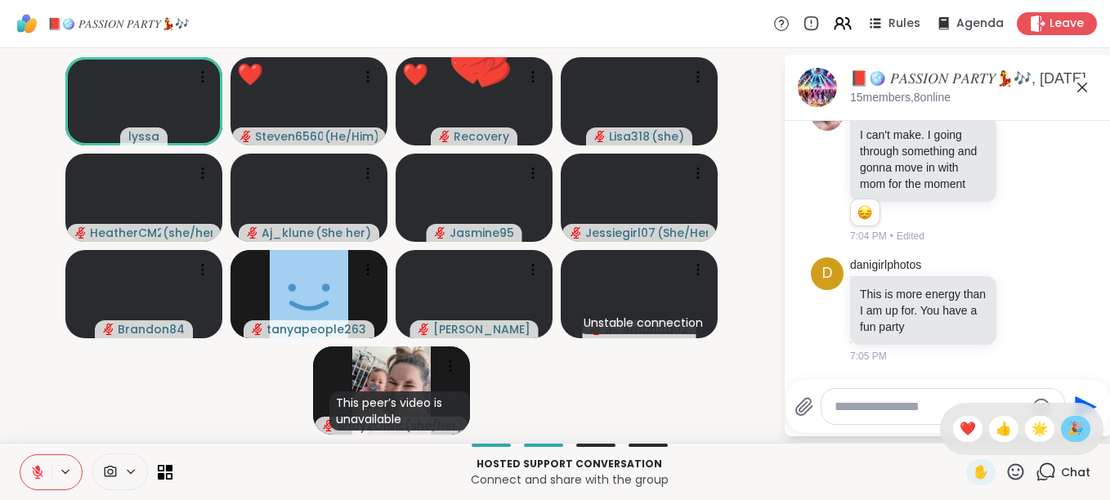
click at [1067, 430] on span "🎉" at bounding box center [1075, 429] width 16 height 20
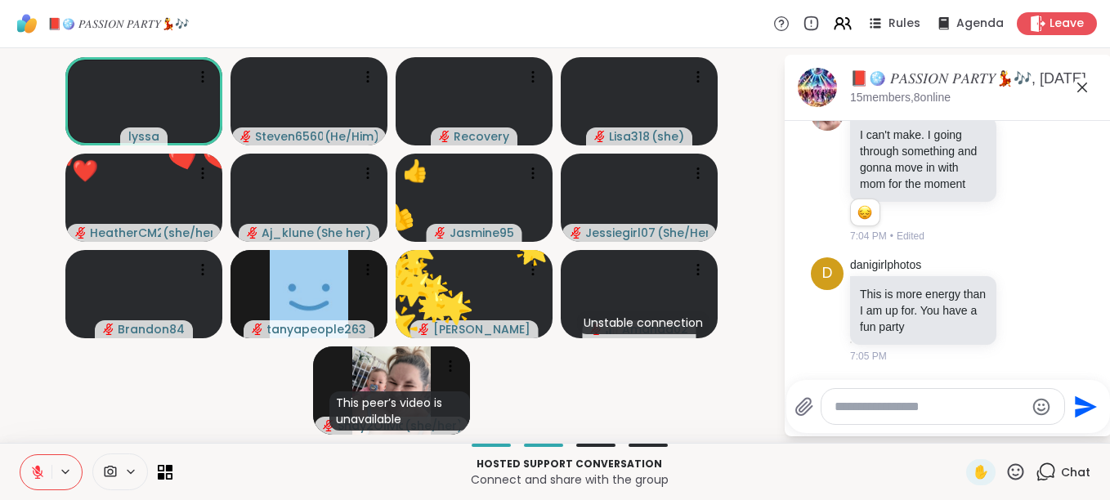
click at [1005, 472] on icon at bounding box center [1015, 472] width 20 height 20
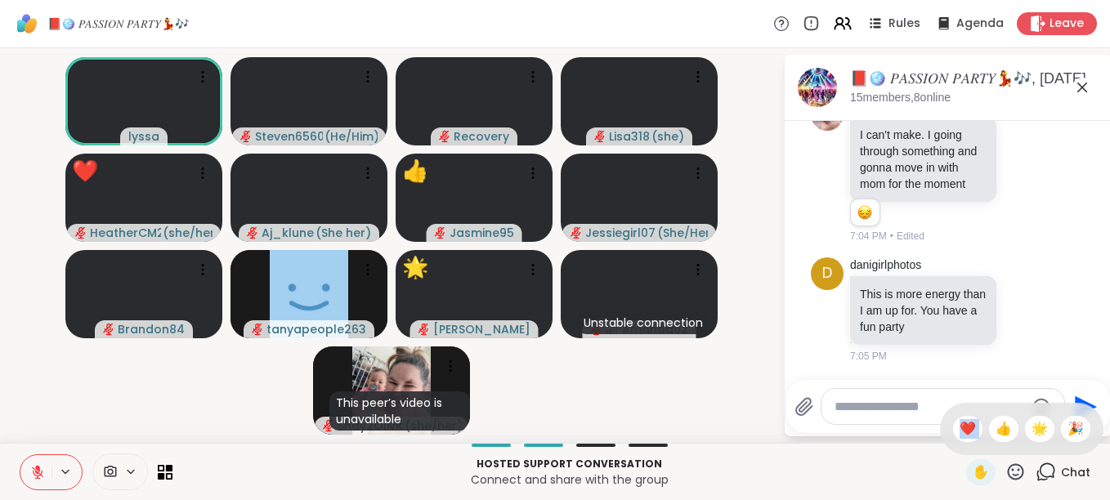
drag, startPoint x: 985, startPoint y: 427, endPoint x: 1013, endPoint y: 467, distance: 49.4
click at [1013, 467] on div "✋ ❤️ 👍 🌟 🎉" at bounding box center [1015, 472] width 20 height 20
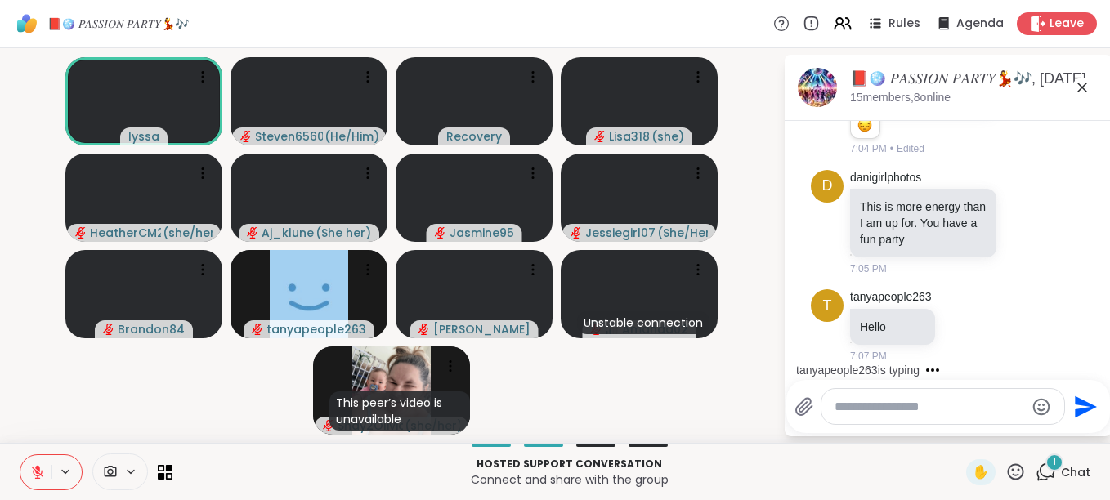
scroll to position [2264, 0]
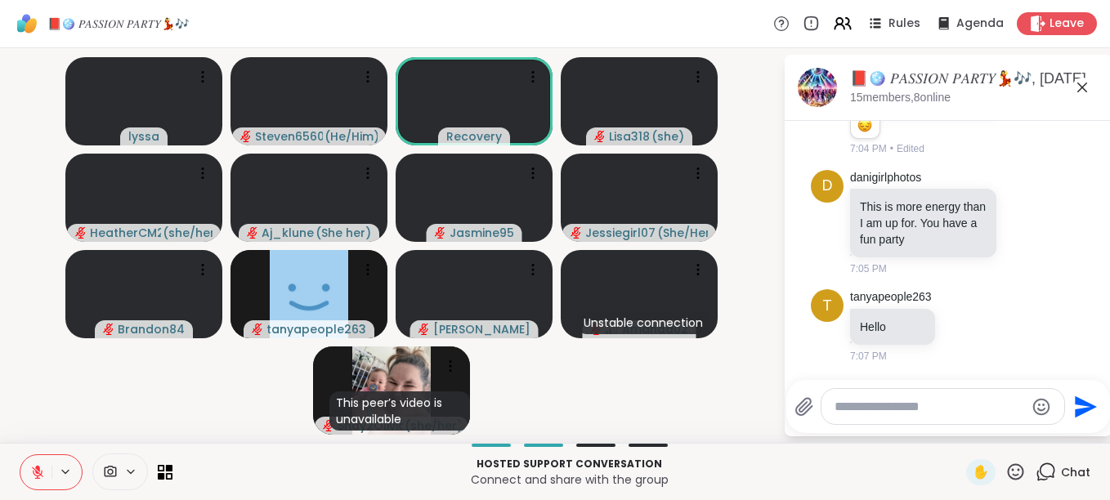
click at [1005, 468] on icon at bounding box center [1015, 472] width 20 height 20
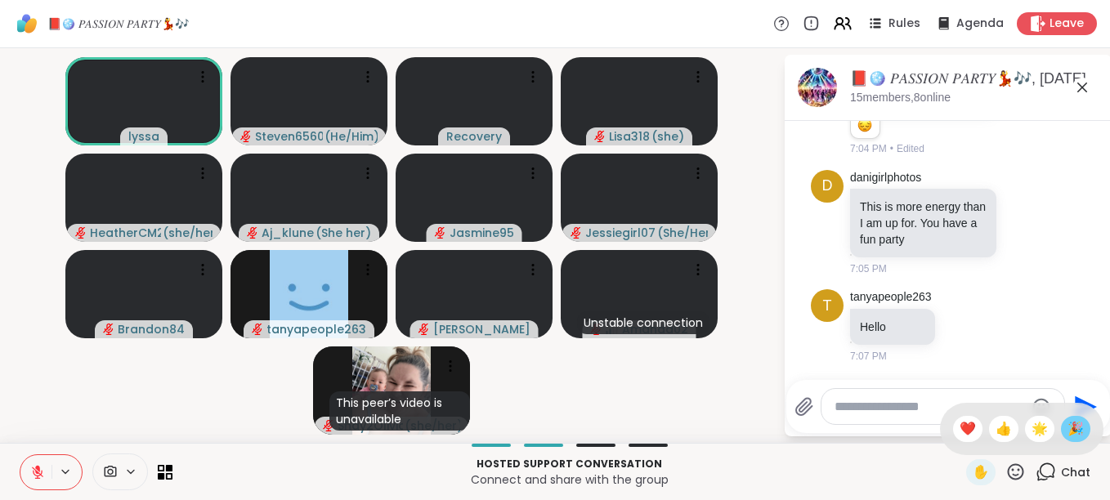
click at [1061, 427] on div "🎉" at bounding box center [1075, 429] width 29 height 26
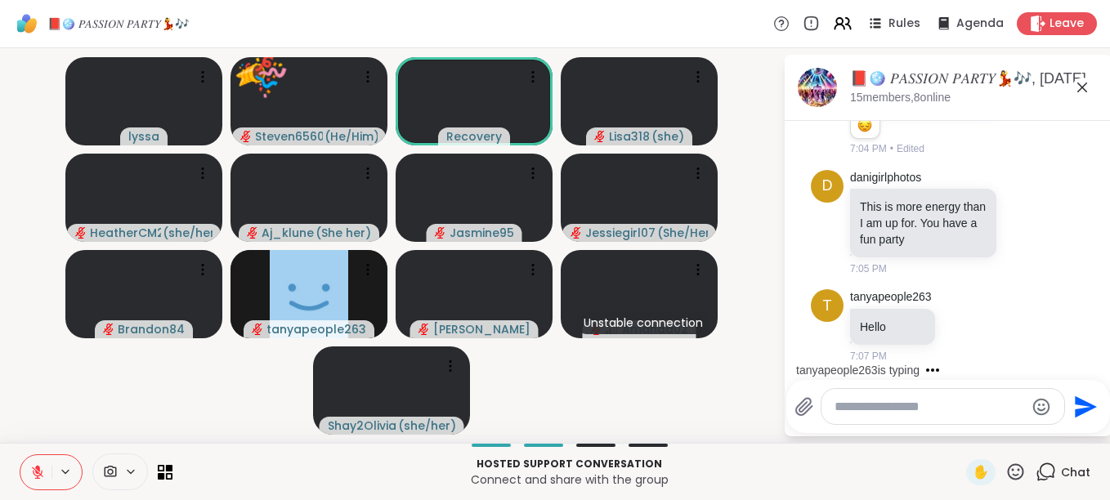
click at [1005, 468] on icon at bounding box center [1015, 472] width 20 height 20
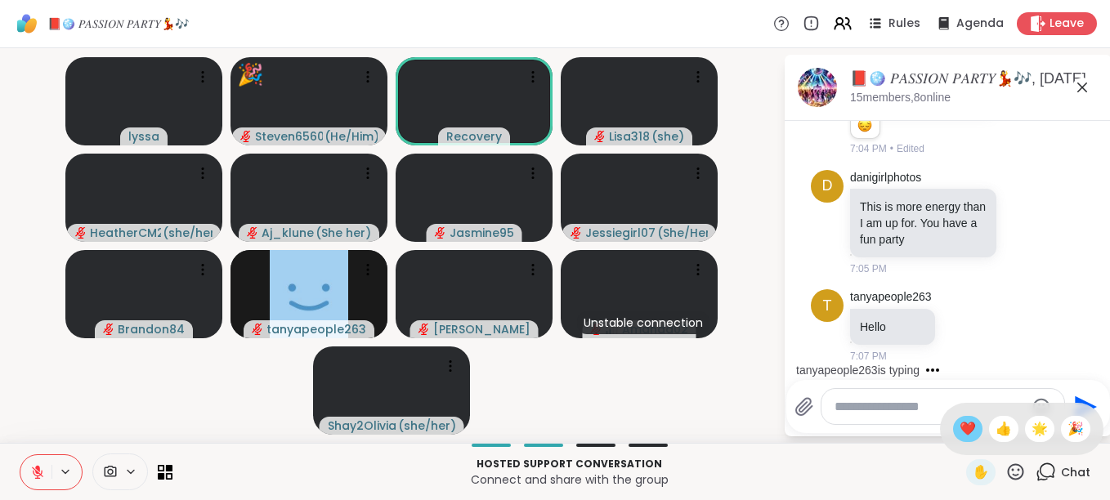
click at [959, 426] on span "❤️" at bounding box center [967, 429] width 16 height 20
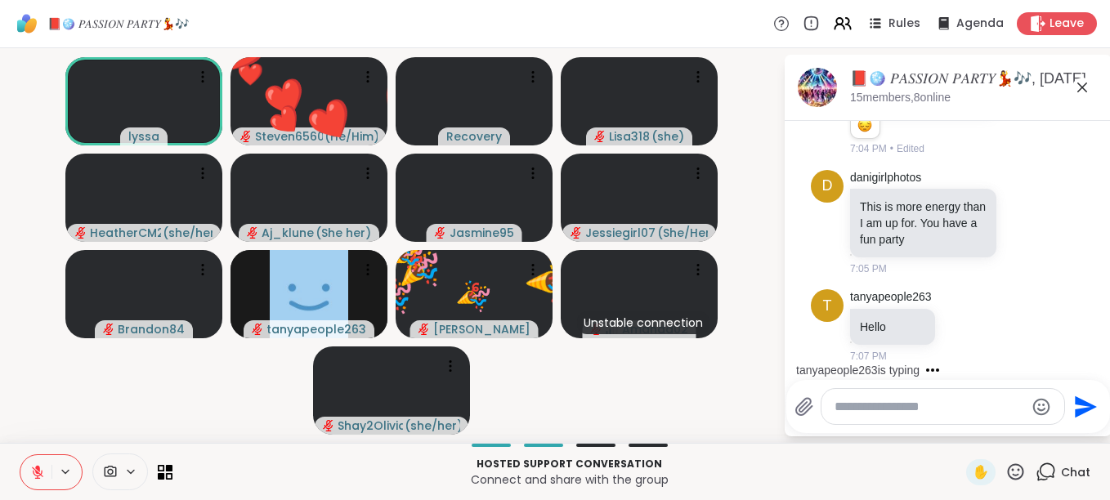
click at [1005, 466] on icon at bounding box center [1015, 472] width 20 height 20
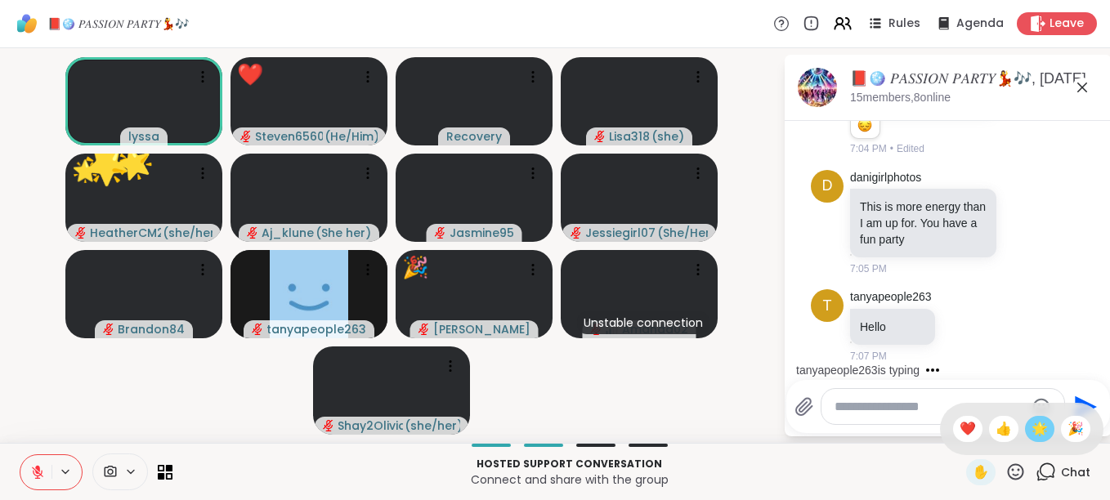
click at [1031, 422] on span "🌟" at bounding box center [1039, 429] width 16 height 20
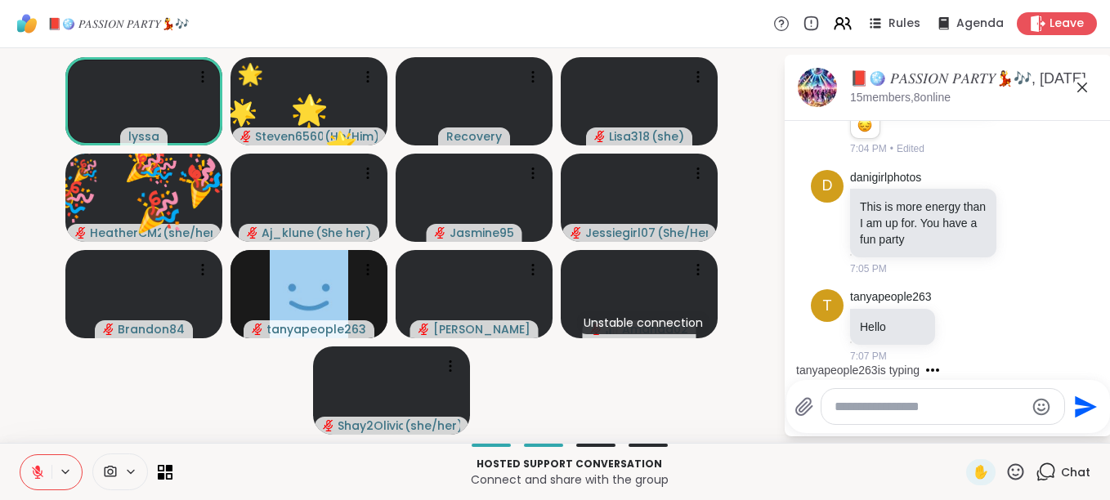
scroll to position [2351, 0]
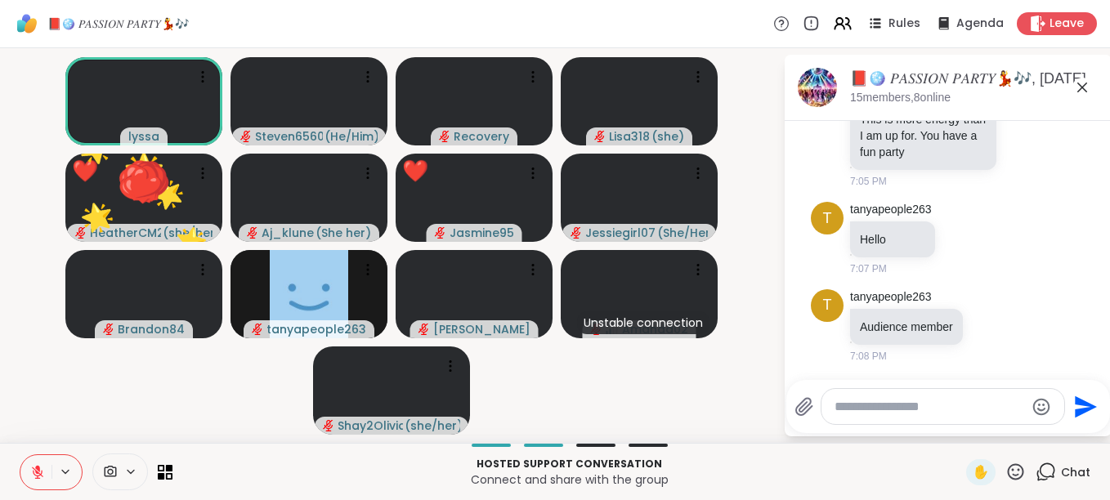
click at [40, 470] on icon at bounding box center [37, 472] width 15 height 15
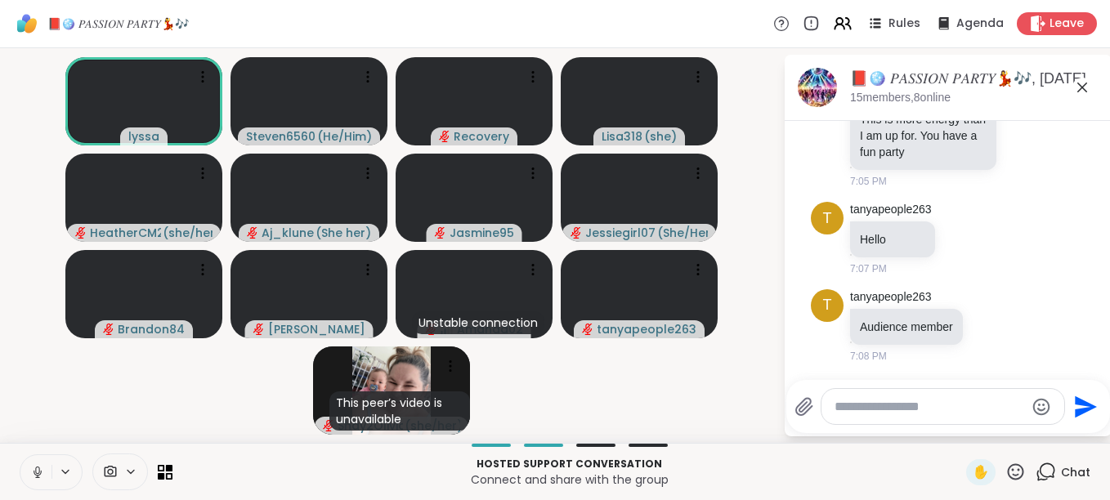
click at [1008, 470] on icon at bounding box center [1016, 471] width 16 height 16
click at [1067, 427] on span "🎉" at bounding box center [1075, 429] width 16 height 20
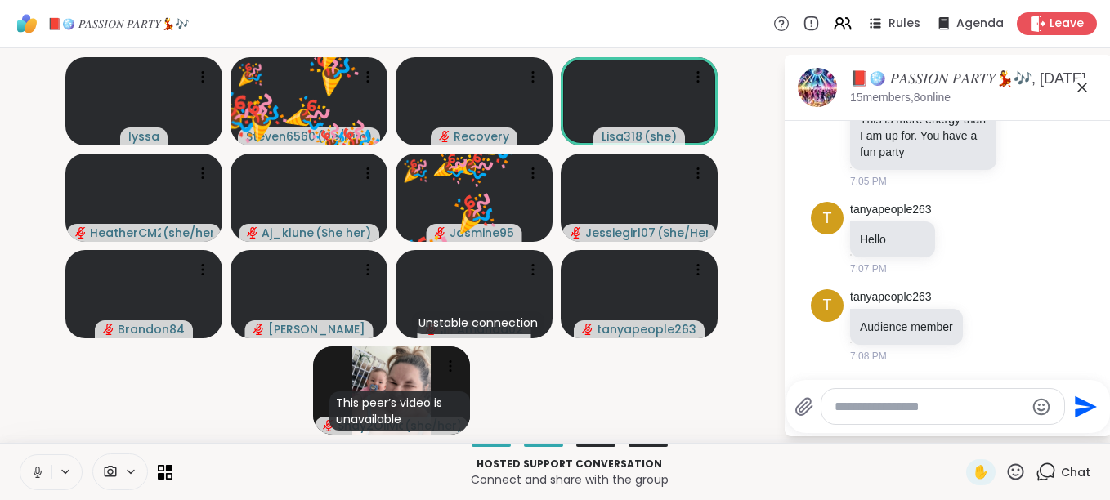
click at [1005, 468] on icon at bounding box center [1015, 472] width 20 height 20
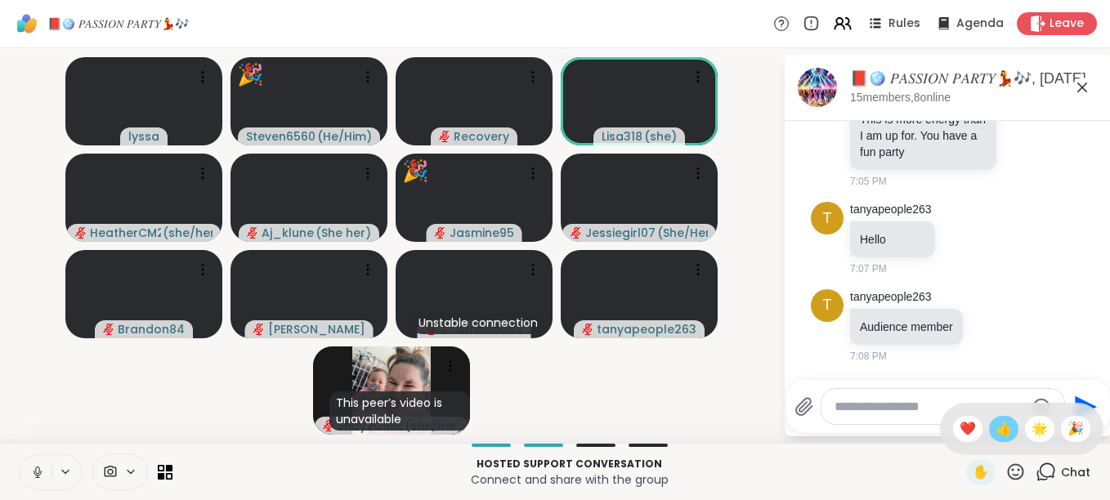
click at [995, 423] on span "👍" at bounding box center [1003, 429] width 16 height 20
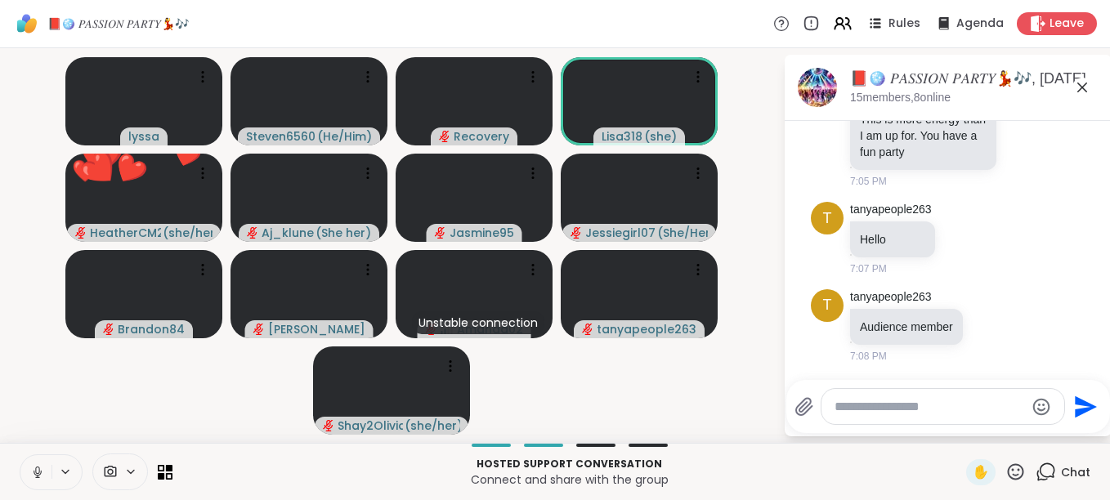
click at [1008, 465] on icon at bounding box center [1016, 471] width 16 height 16
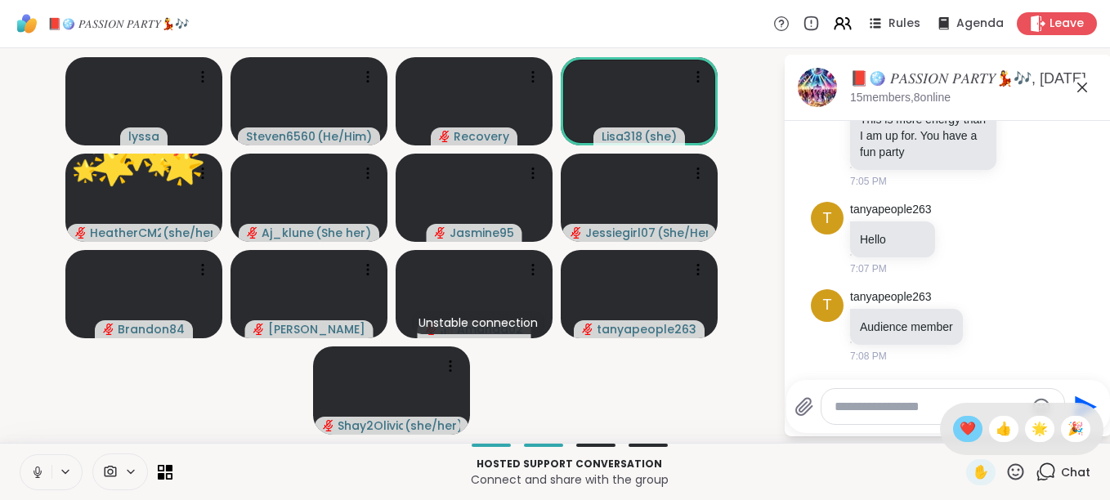
click at [959, 434] on span "❤️" at bounding box center [967, 429] width 16 height 20
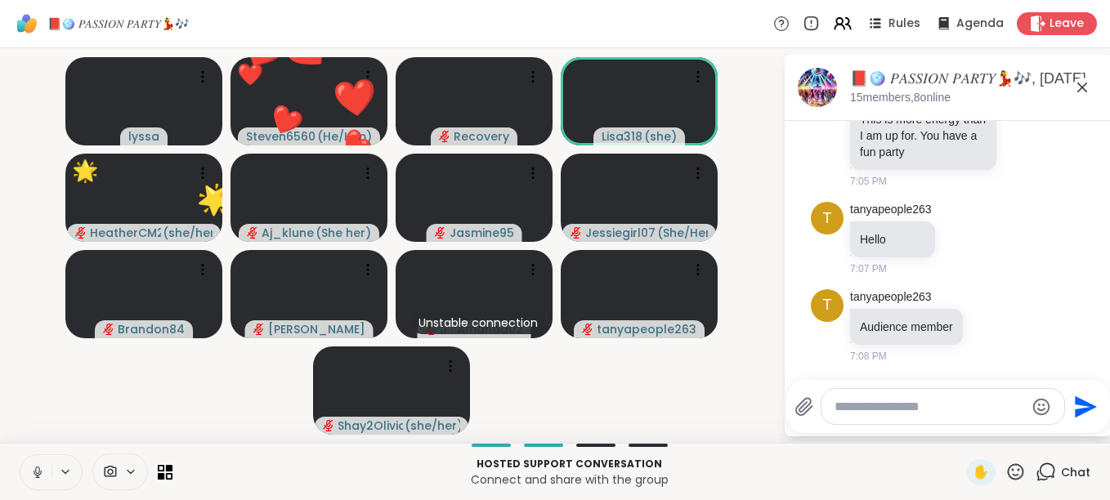
click at [1005, 468] on icon at bounding box center [1015, 472] width 20 height 20
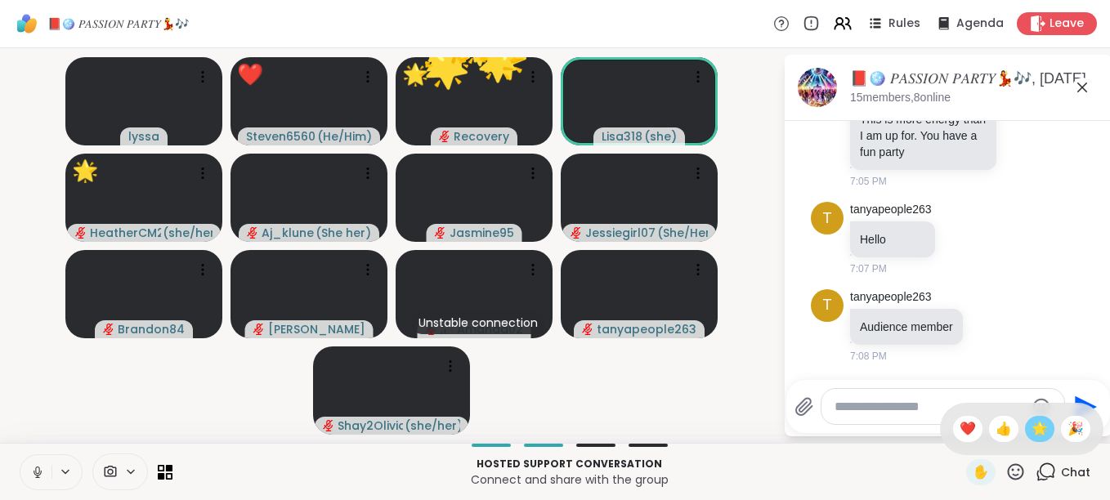
click at [1031, 428] on span "🌟" at bounding box center [1039, 429] width 16 height 20
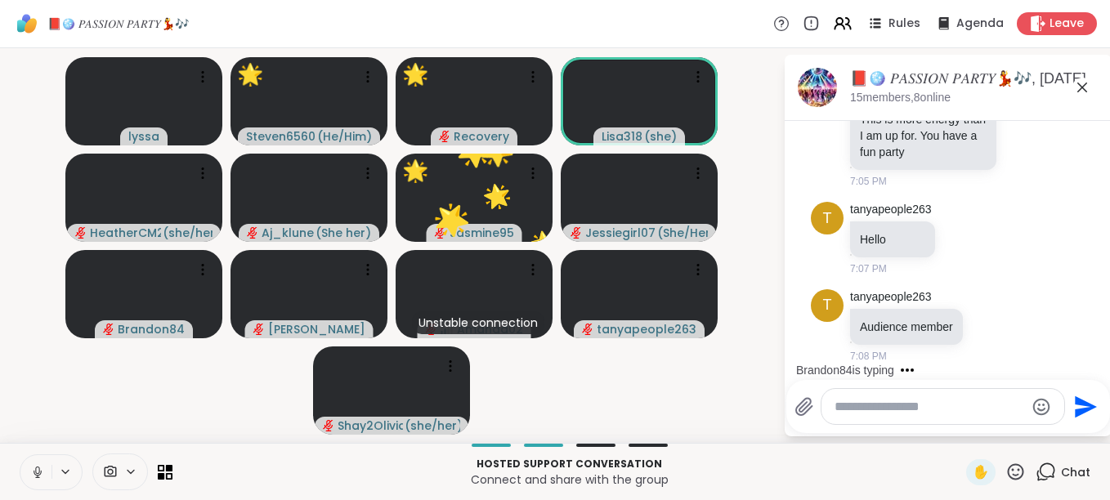
click at [1008, 475] on icon at bounding box center [1016, 471] width 16 height 16
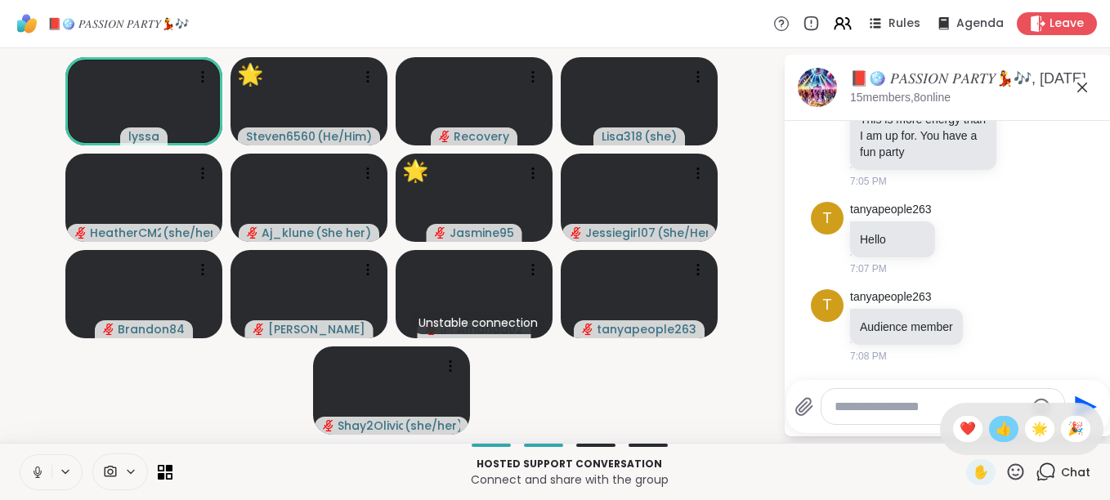
click at [995, 435] on span "👍" at bounding box center [1003, 429] width 16 height 20
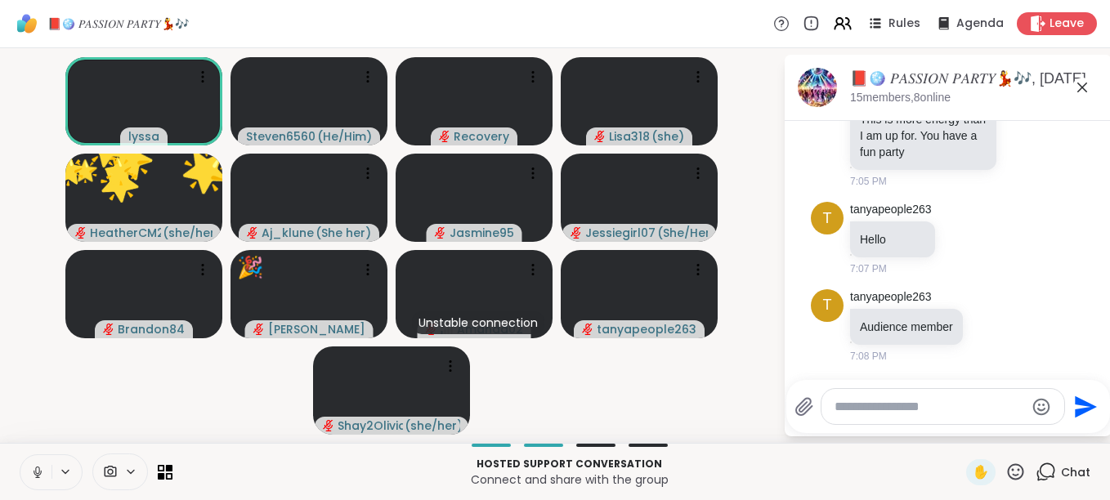
click at [1005, 469] on icon at bounding box center [1015, 472] width 20 height 20
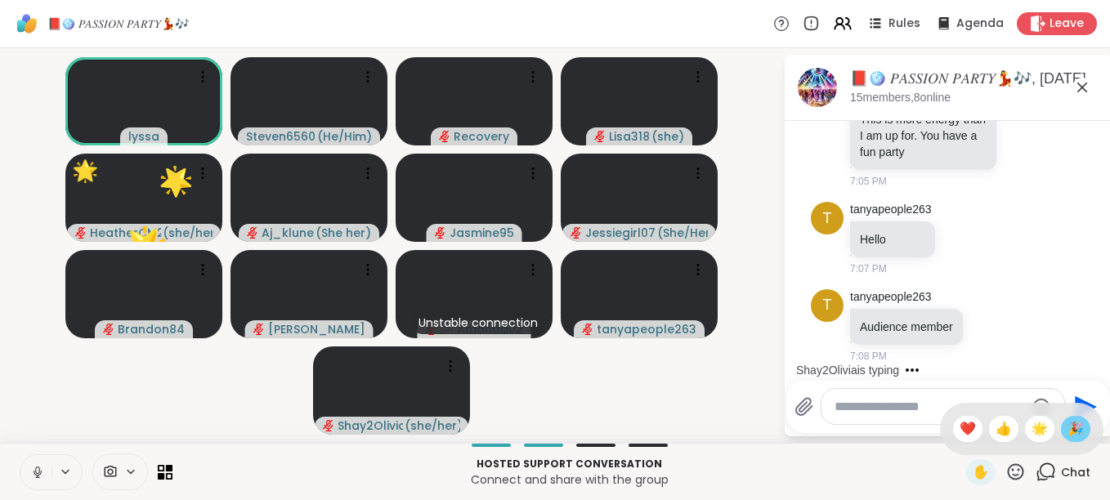
click at [1067, 425] on span "🎉" at bounding box center [1075, 429] width 16 height 20
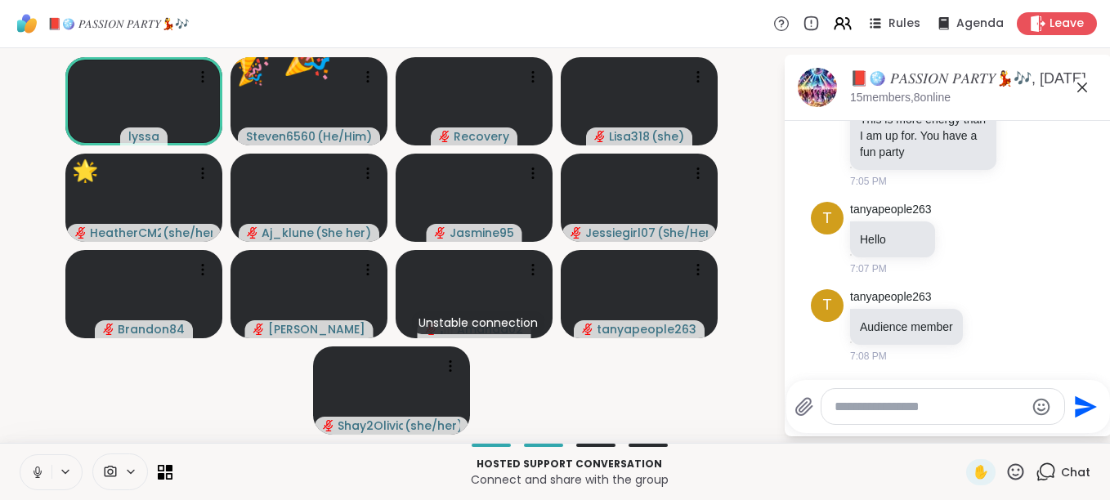
scroll to position [2438, 0]
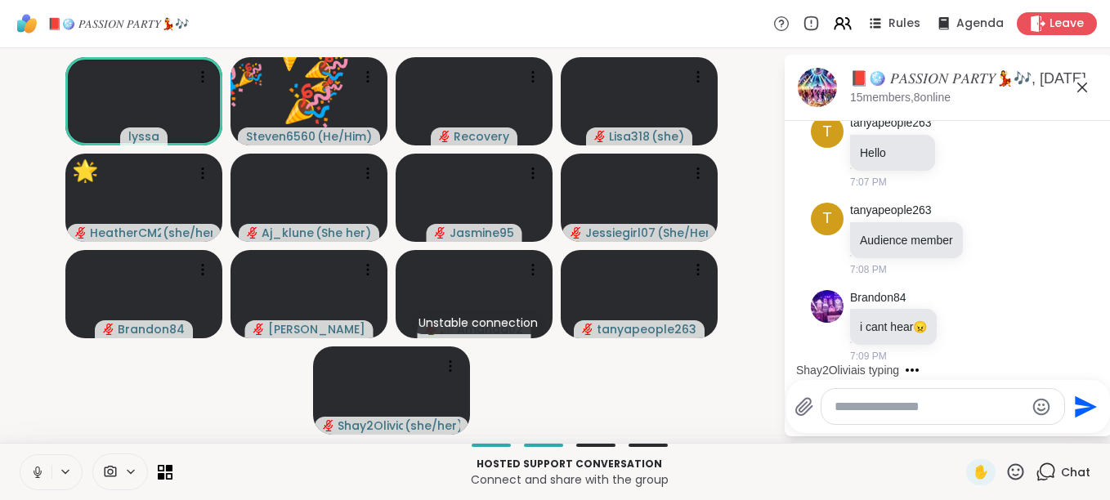
click at [1008, 473] on icon at bounding box center [1016, 471] width 16 height 16
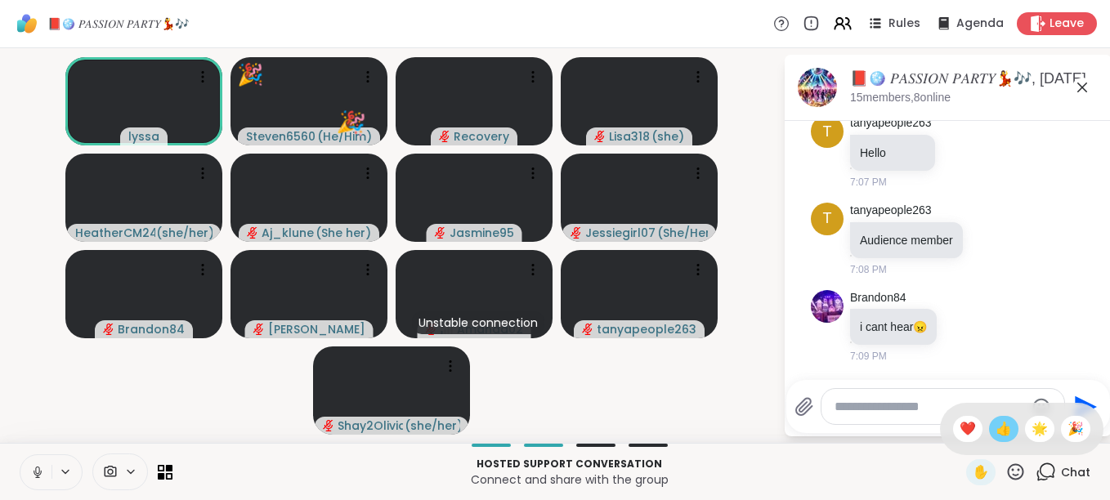
scroll to position [2558, 0]
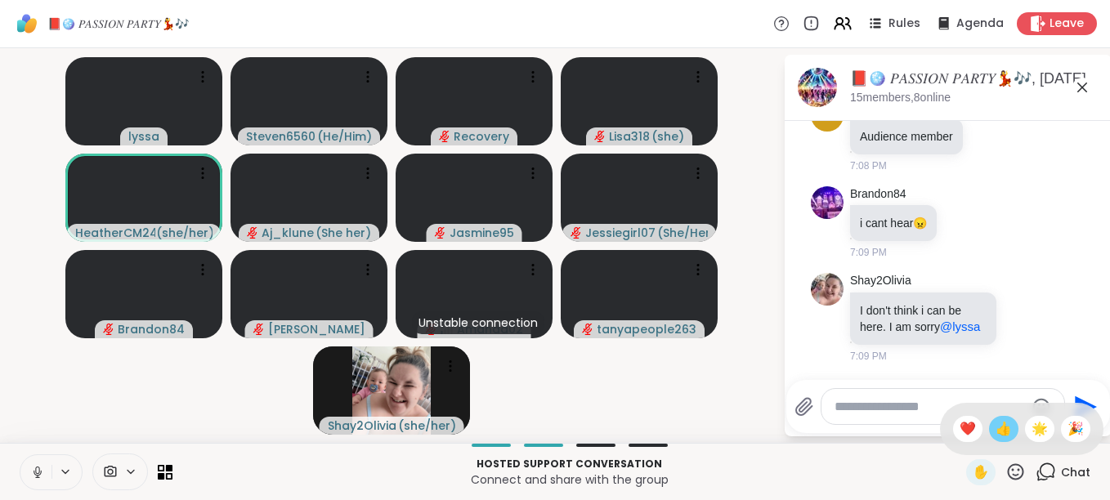
click at [995, 432] on span "👍" at bounding box center [1003, 429] width 16 height 20
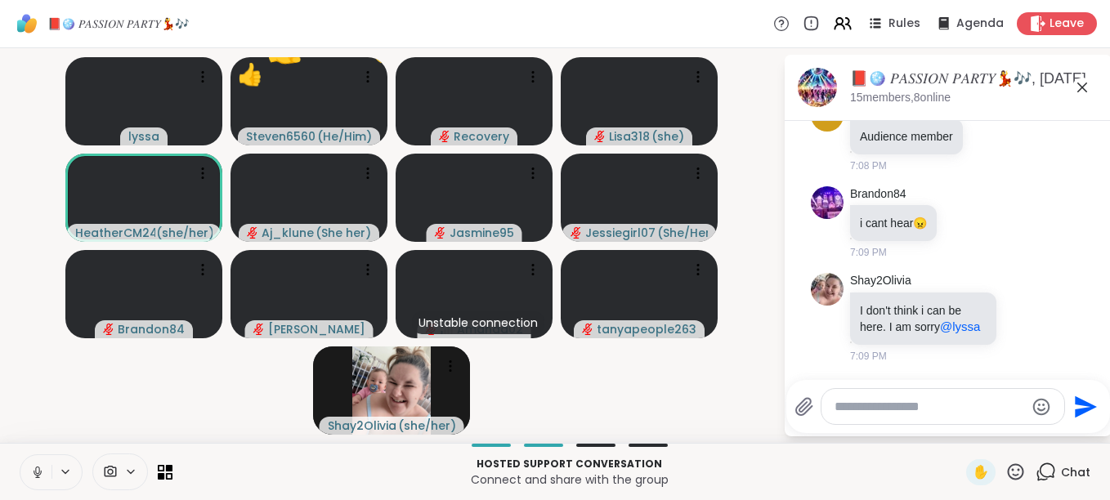
click at [1005, 466] on icon at bounding box center [1015, 472] width 20 height 20
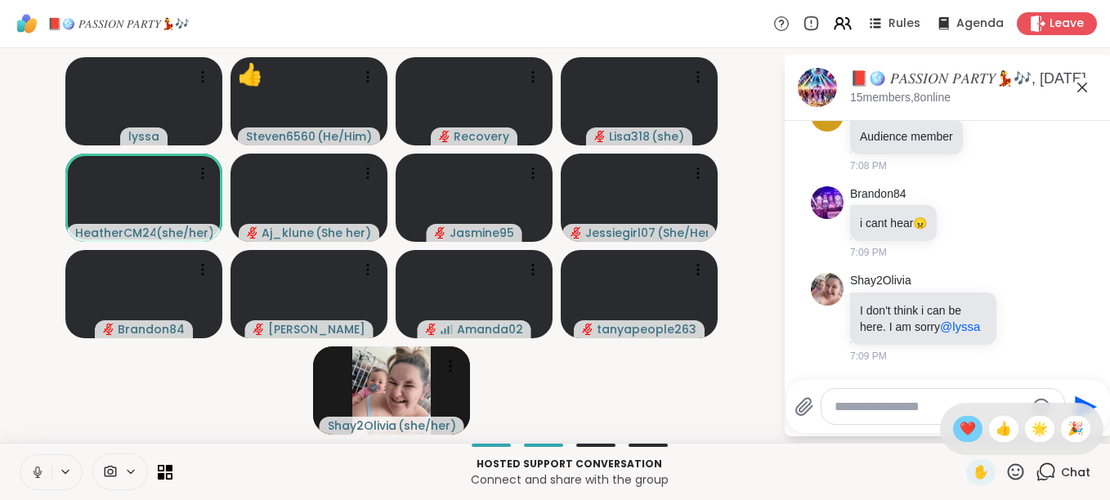
click at [959, 427] on span "❤️" at bounding box center [967, 429] width 16 height 20
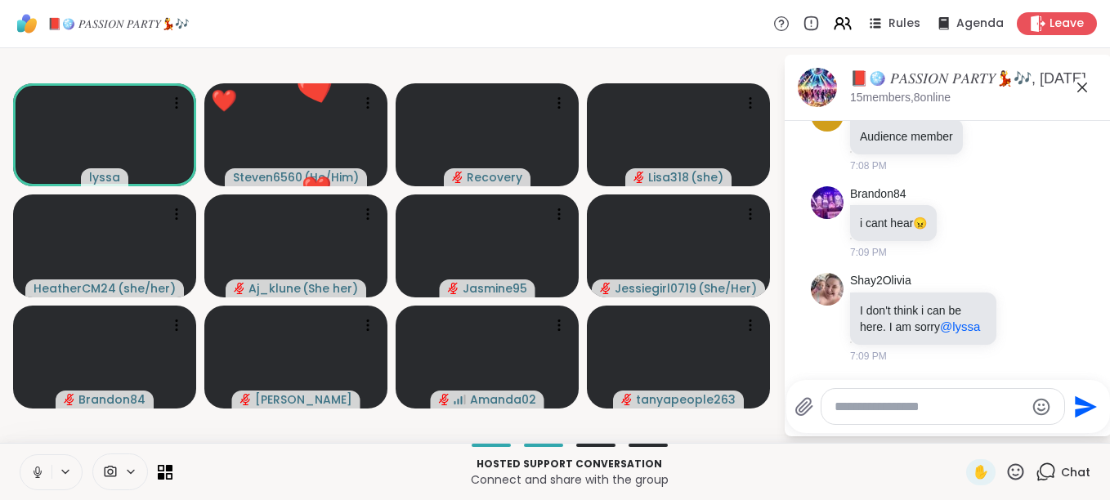
click at [1008, 470] on icon at bounding box center [1016, 471] width 16 height 16
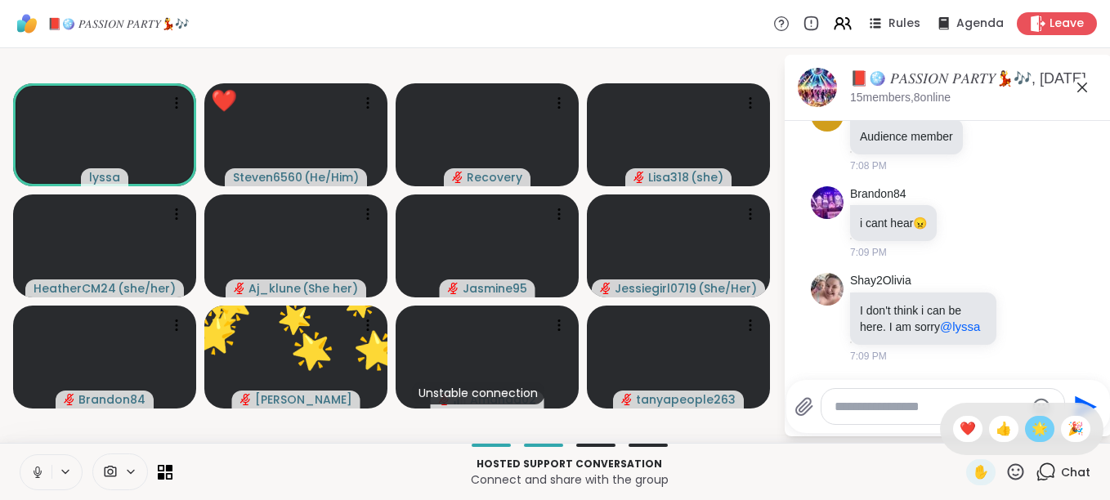
click at [1031, 428] on span "🌟" at bounding box center [1039, 429] width 16 height 20
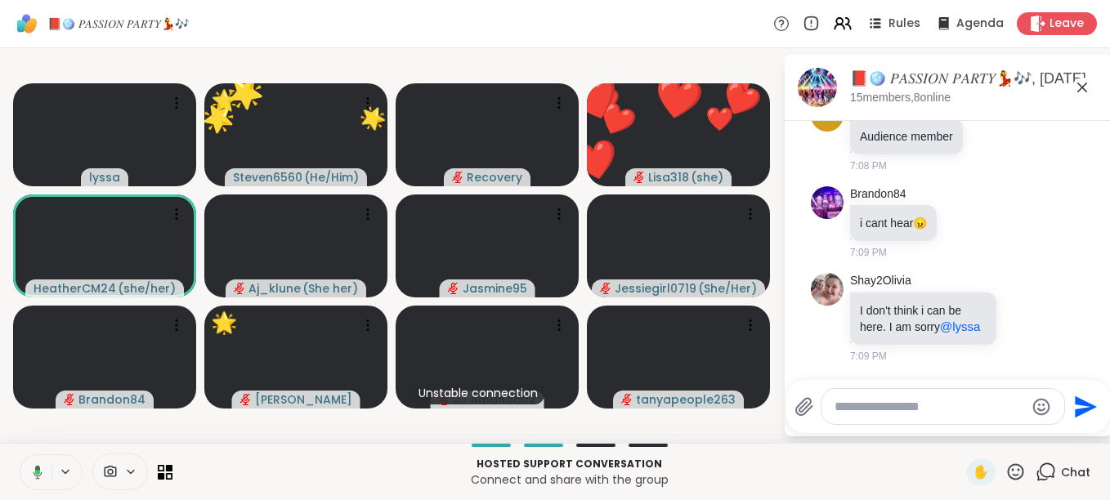
click at [1005, 469] on icon at bounding box center [1015, 472] width 20 height 20
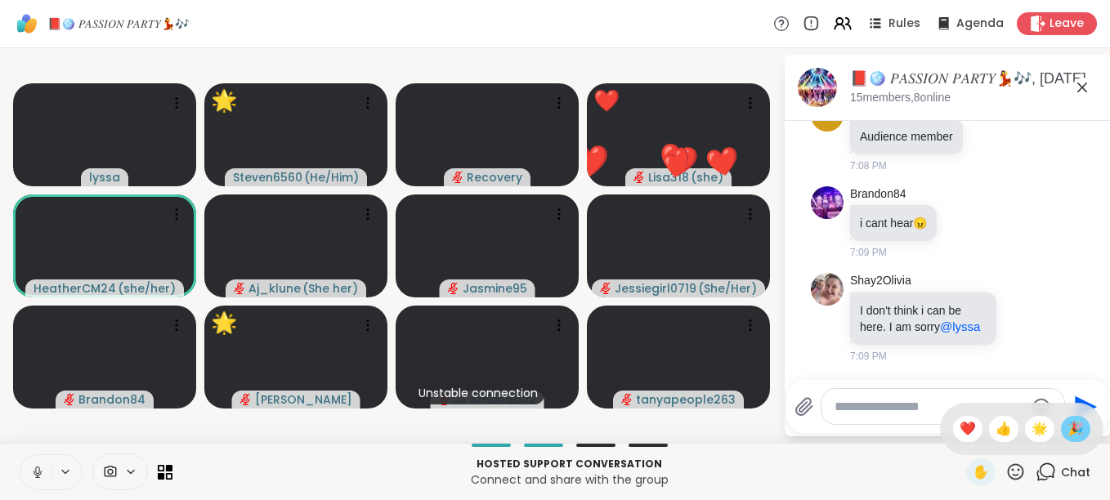
click at [1061, 425] on div "🎉" at bounding box center [1075, 429] width 29 height 26
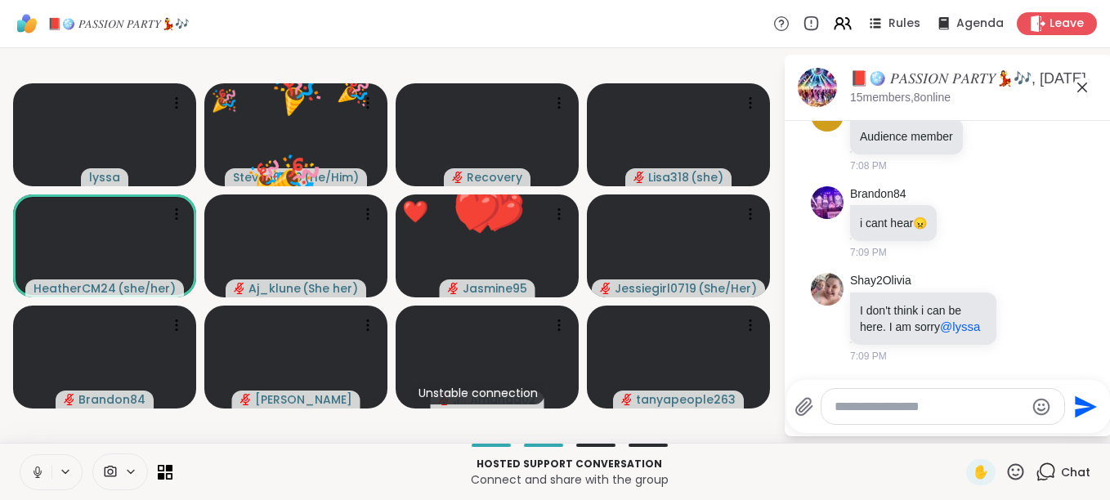
click at [1005, 470] on icon at bounding box center [1015, 472] width 20 height 20
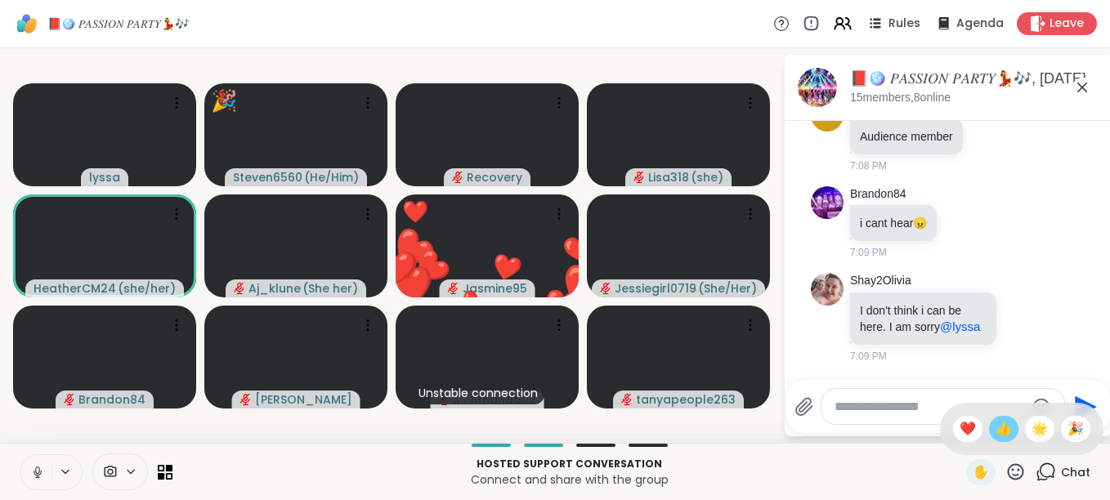
click at [995, 431] on span "👍" at bounding box center [1003, 429] width 16 height 20
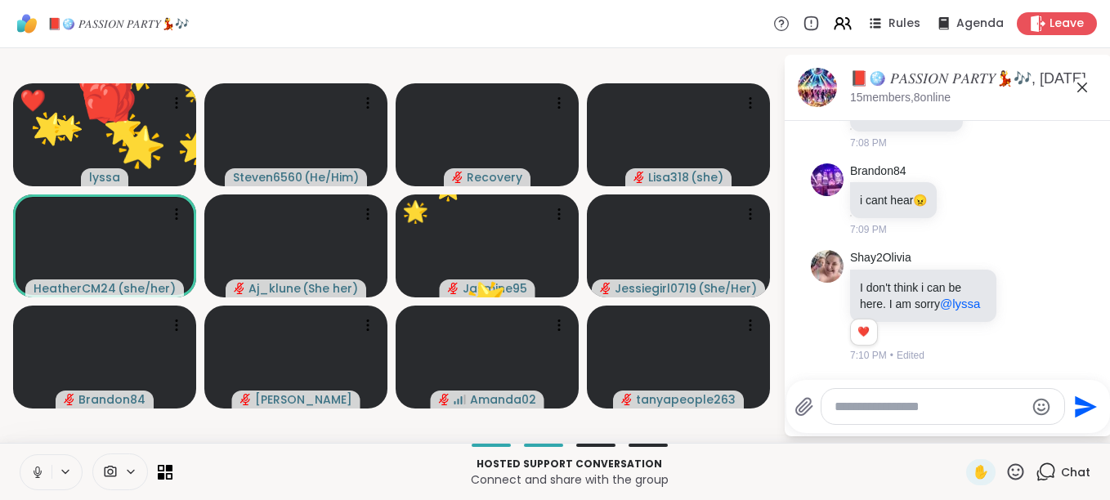
scroll to position [2581, 0]
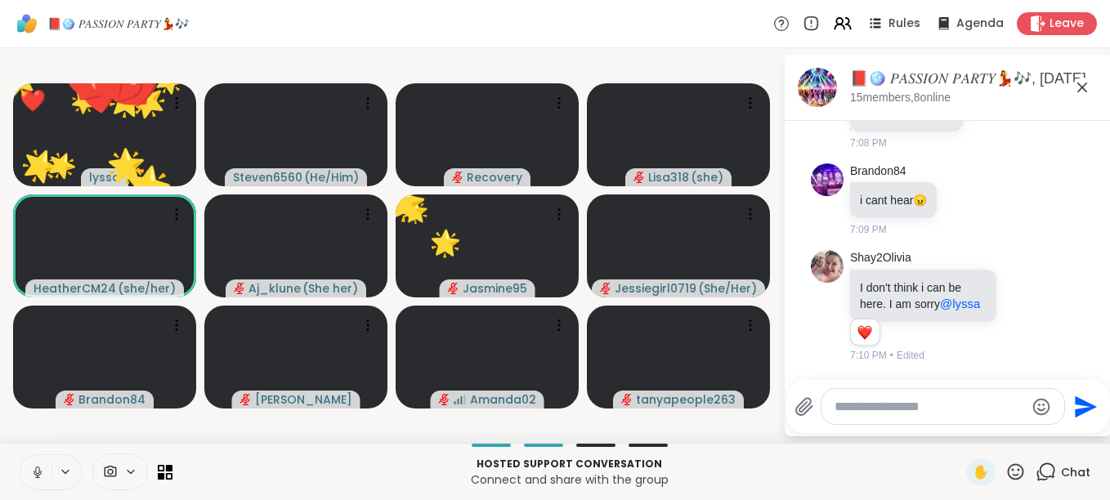
click at [1005, 468] on icon at bounding box center [1015, 472] width 20 height 20
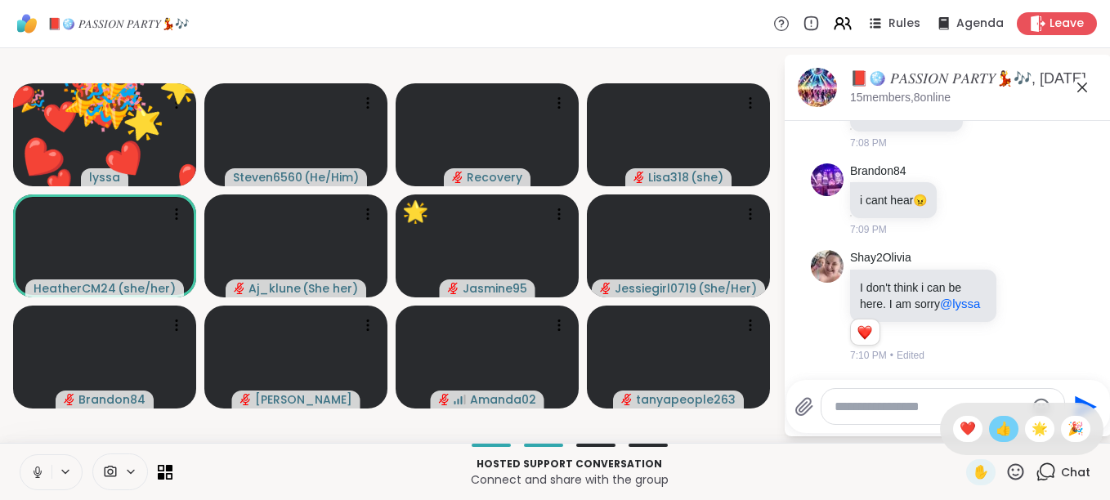
click at [995, 423] on span "👍" at bounding box center [1003, 429] width 16 height 20
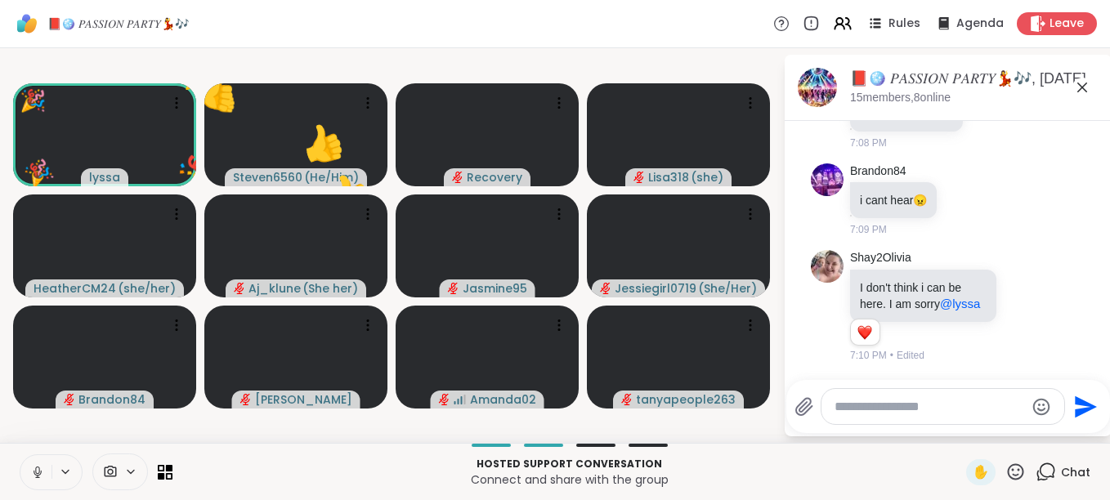
click at [1010, 471] on icon at bounding box center [1015, 472] width 20 height 20
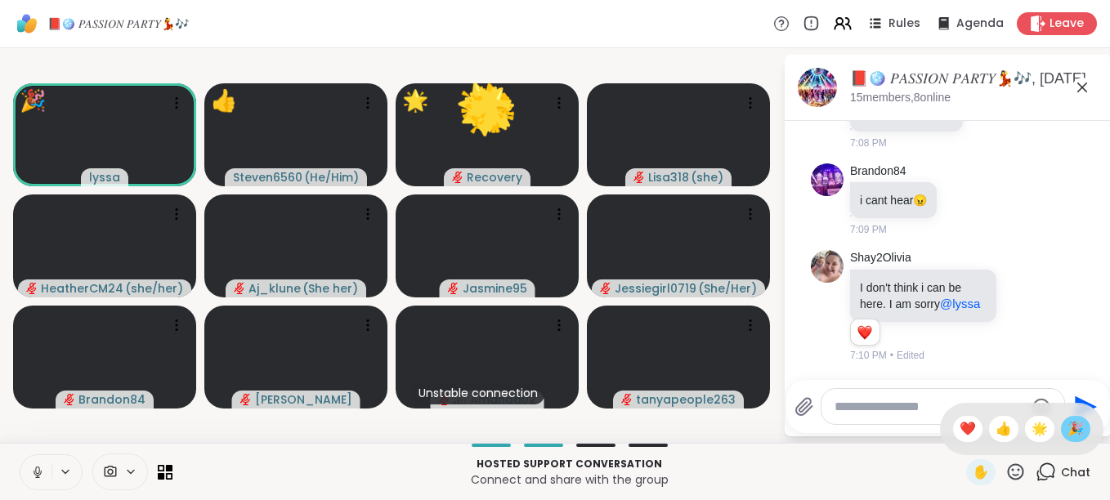
click at [1067, 428] on span "🎉" at bounding box center [1075, 429] width 16 height 20
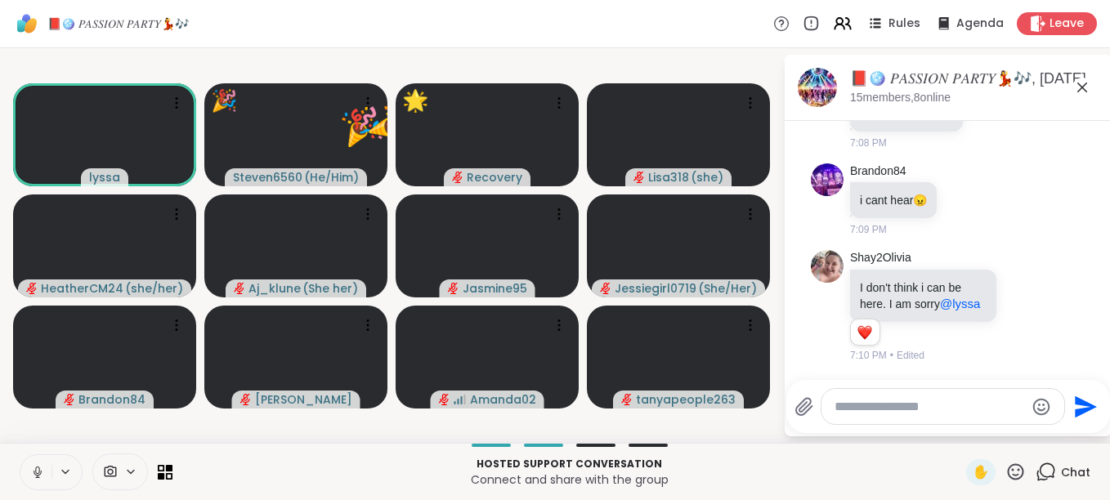
click at [1005, 471] on icon at bounding box center [1015, 472] width 20 height 20
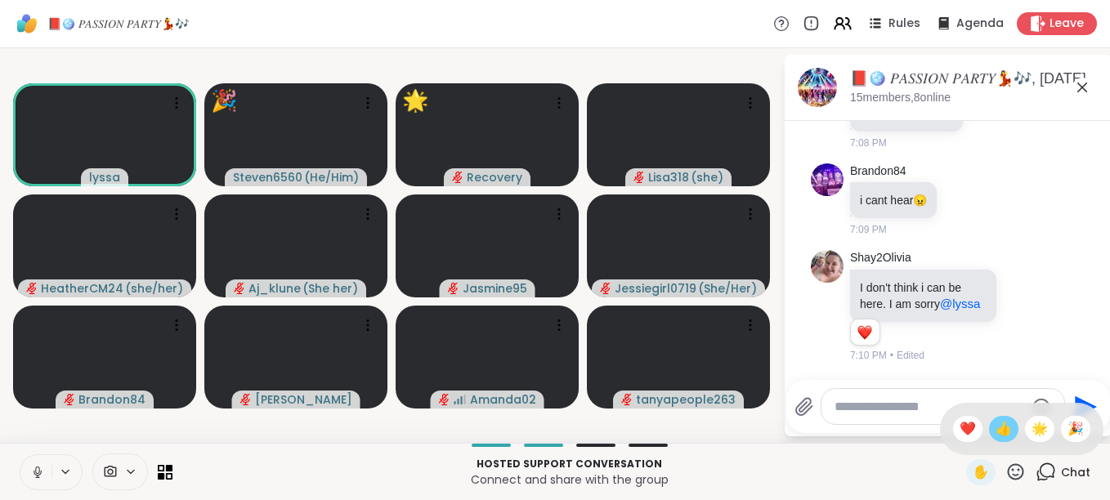
click at [995, 430] on span "👍" at bounding box center [1003, 429] width 16 height 20
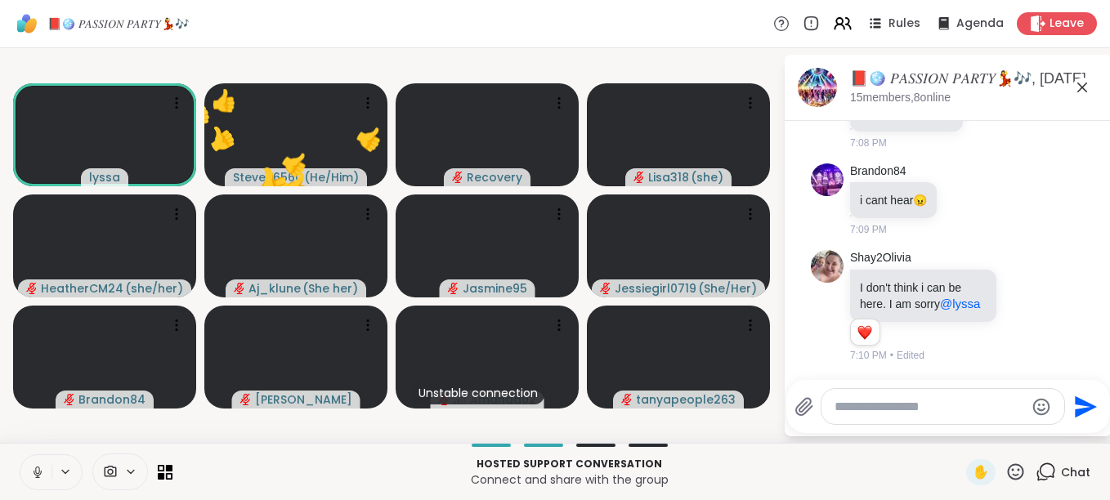
click at [1005, 472] on icon at bounding box center [1015, 472] width 20 height 20
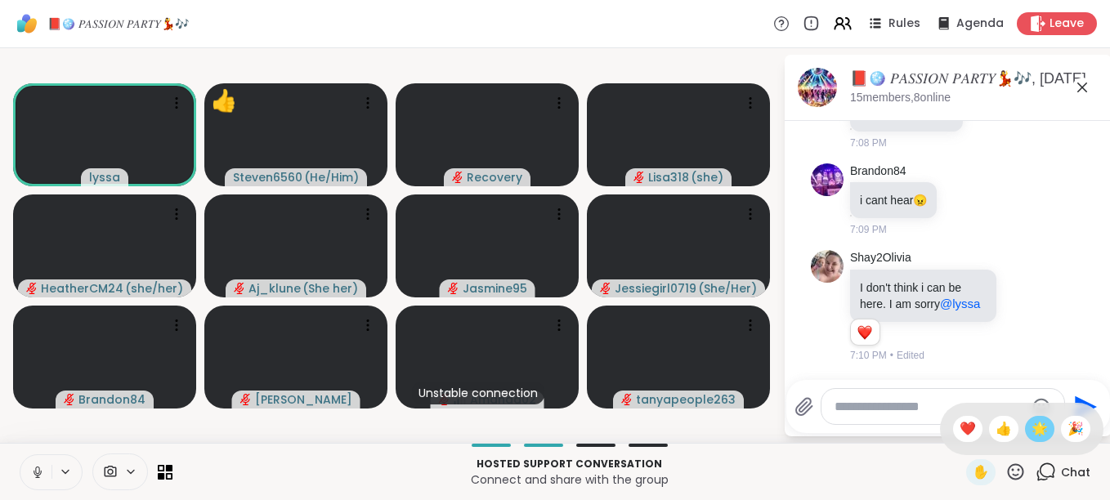
click at [1031, 419] on span "🌟" at bounding box center [1039, 429] width 16 height 20
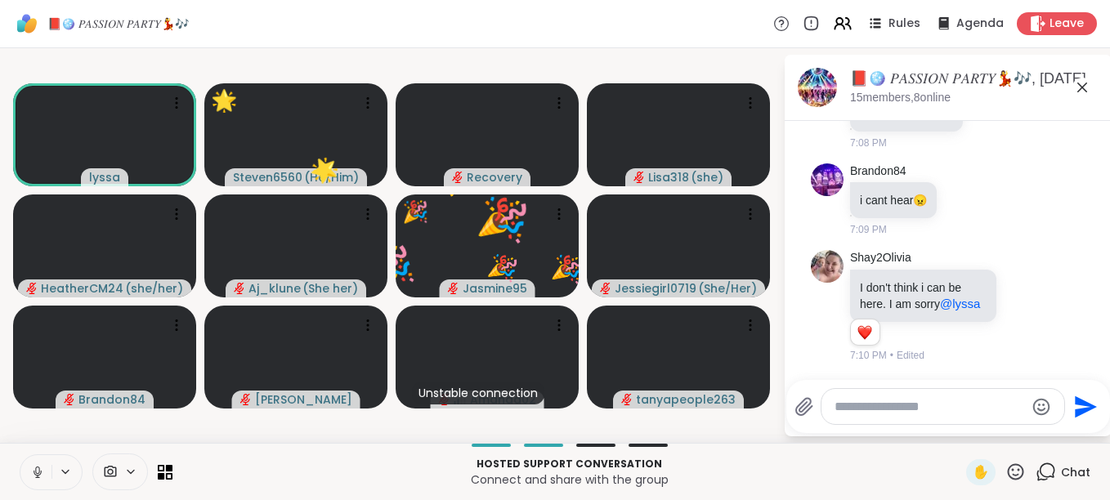
click at [1005, 470] on icon at bounding box center [1015, 472] width 20 height 20
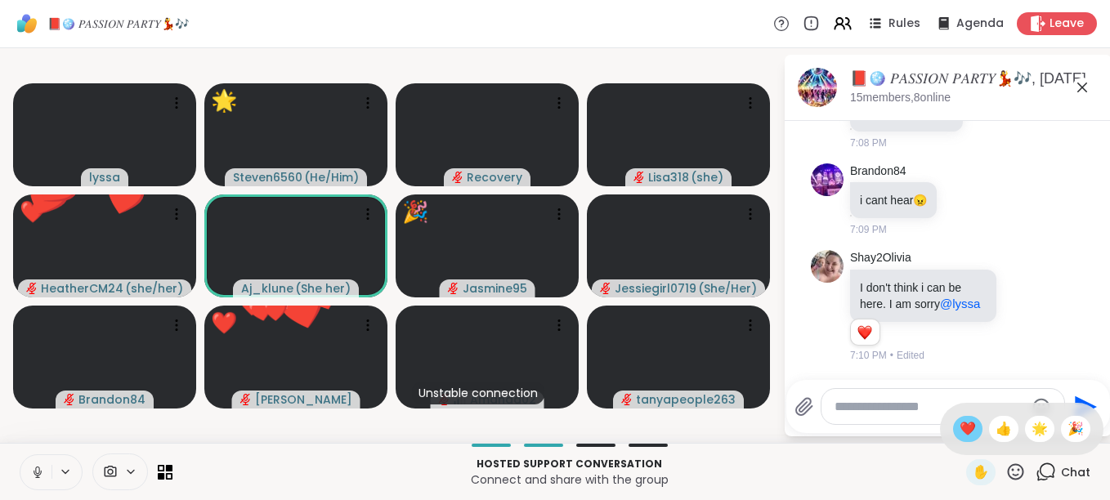
click at [959, 427] on span "❤️" at bounding box center [967, 429] width 16 height 20
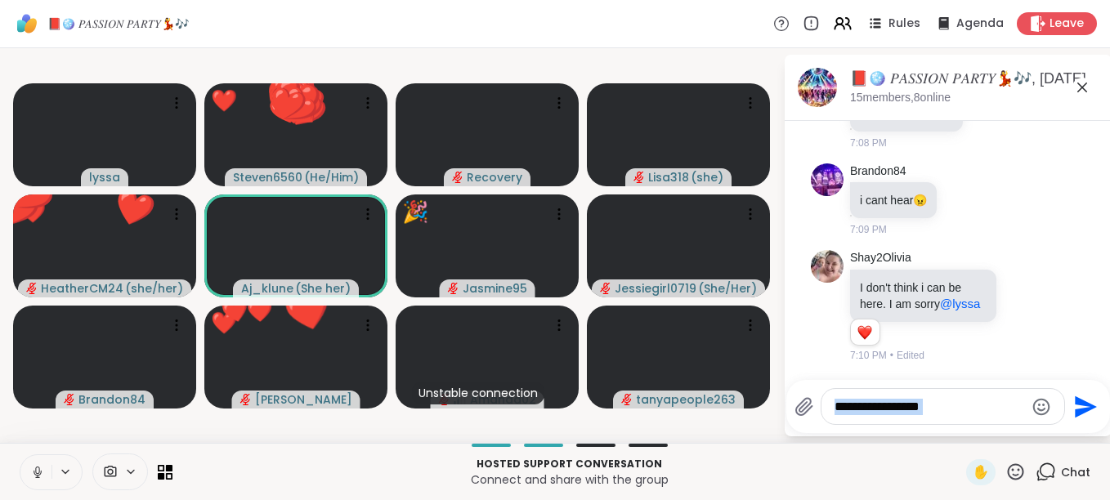
click at [949, 427] on div "Send" at bounding box center [948, 406] width 324 height 53
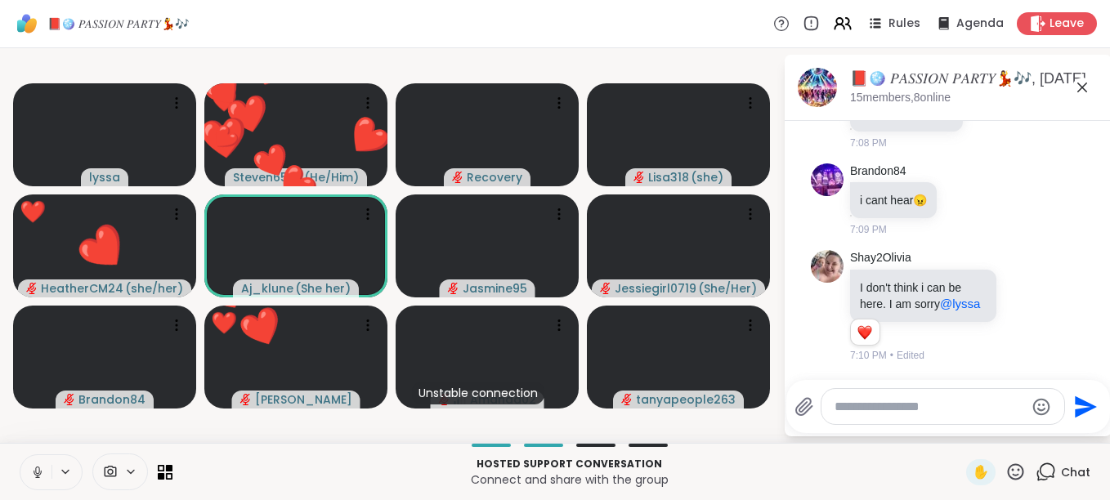
drag, startPoint x: 949, startPoint y: 427, endPoint x: 1000, endPoint y: 476, distance: 70.5
click at [1005, 476] on icon at bounding box center [1015, 472] width 20 height 20
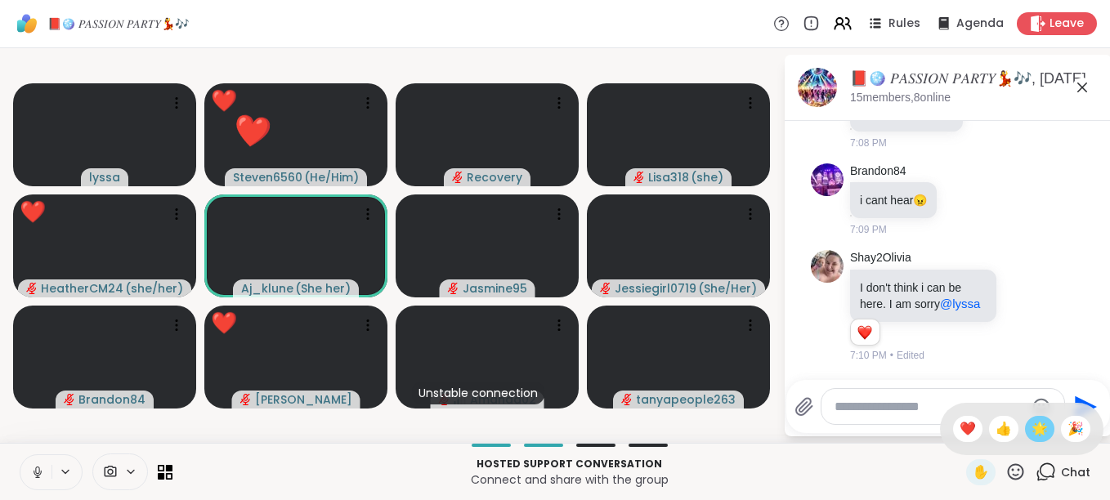
click at [1031, 436] on span "🌟" at bounding box center [1039, 429] width 16 height 20
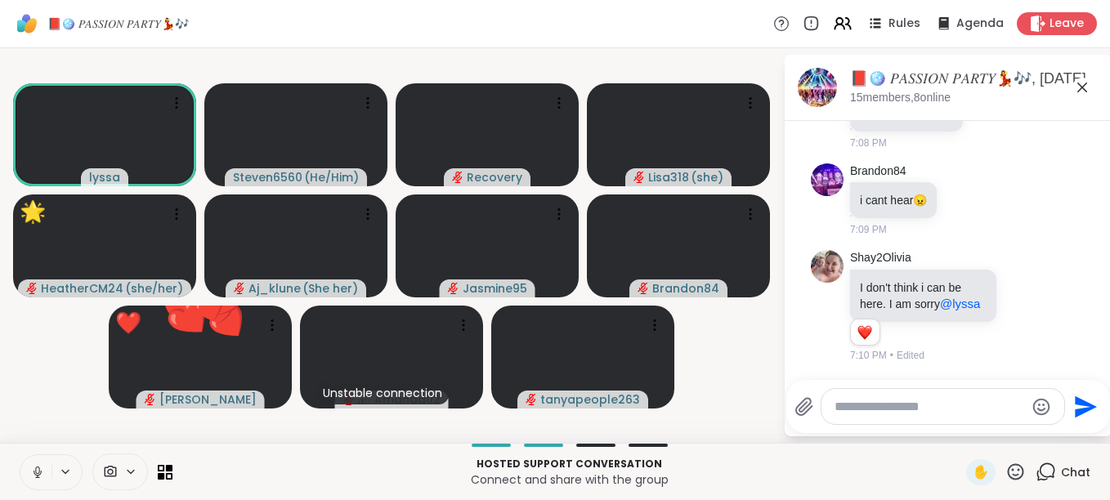
click at [1005, 471] on icon at bounding box center [1015, 472] width 20 height 20
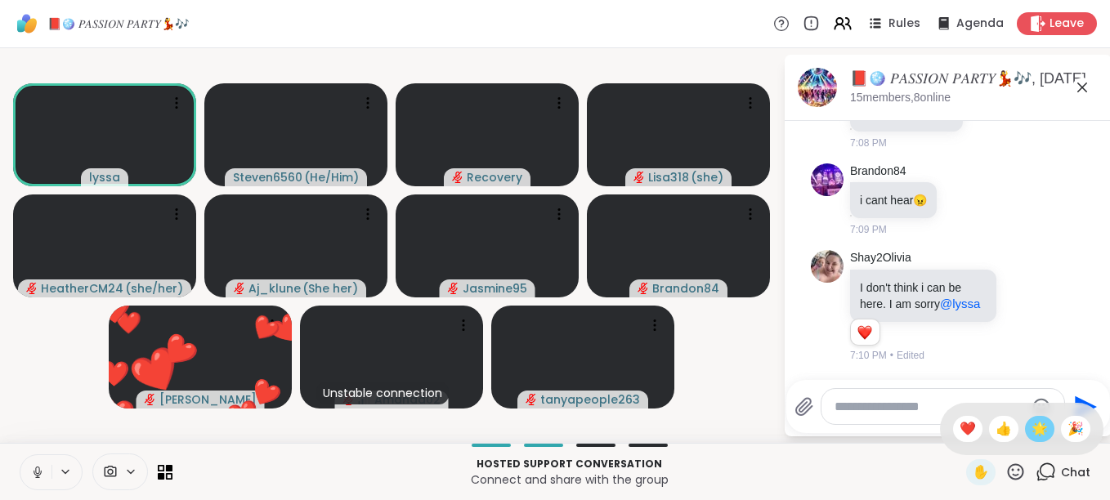
click at [1031, 432] on span "🌟" at bounding box center [1039, 429] width 16 height 20
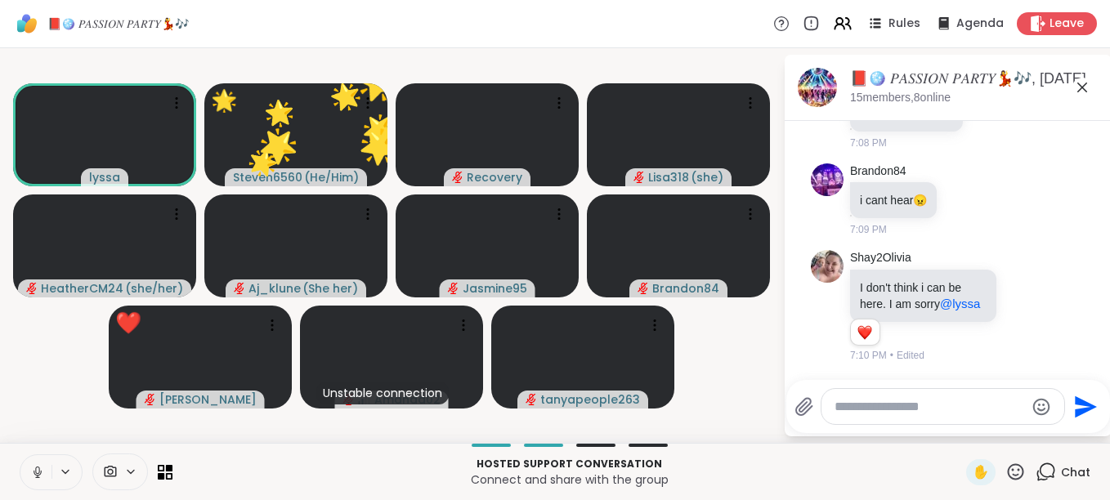
click at [1008, 472] on icon at bounding box center [1015, 472] width 20 height 20
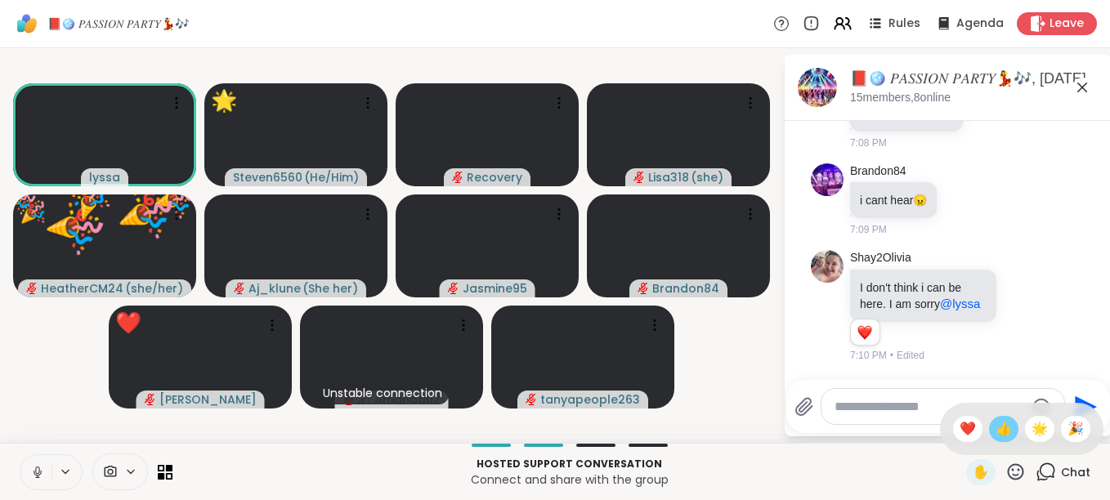
click at [995, 432] on span "👍" at bounding box center [1003, 429] width 16 height 20
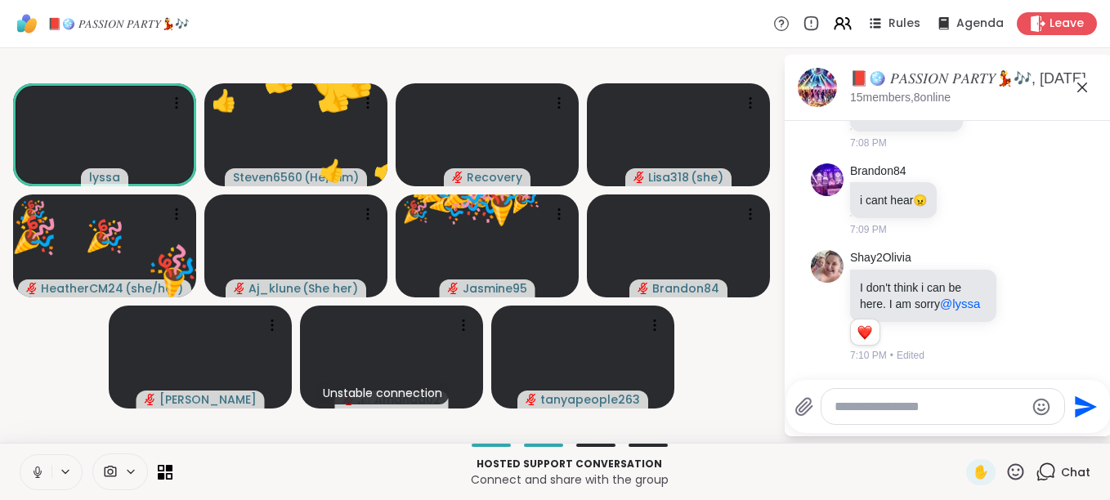
click at [1008, 470] on icon at bounding box center [1016, 471] width 16 height 16
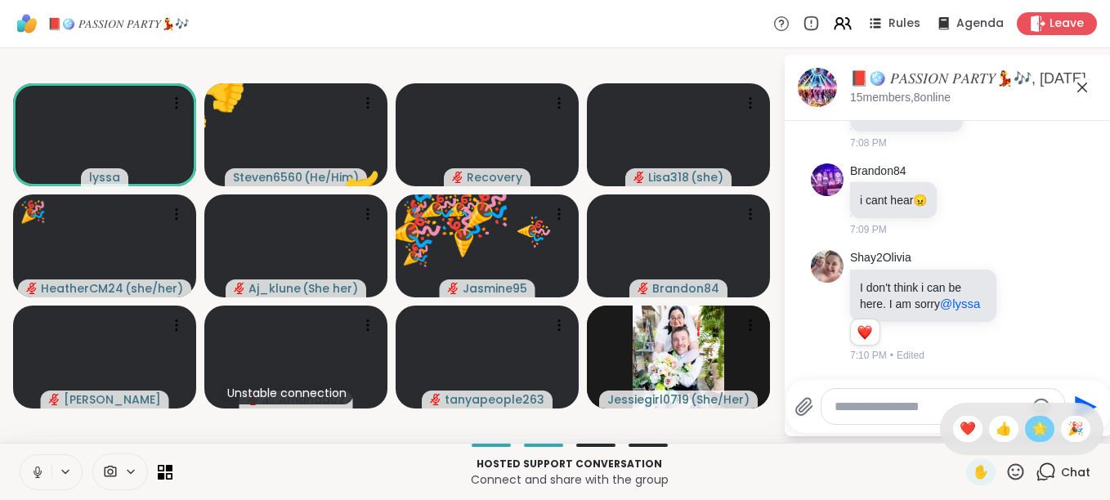
click at [1032, 436] on span "🌟" at bounding box center [1039, 429] width 16 height 20
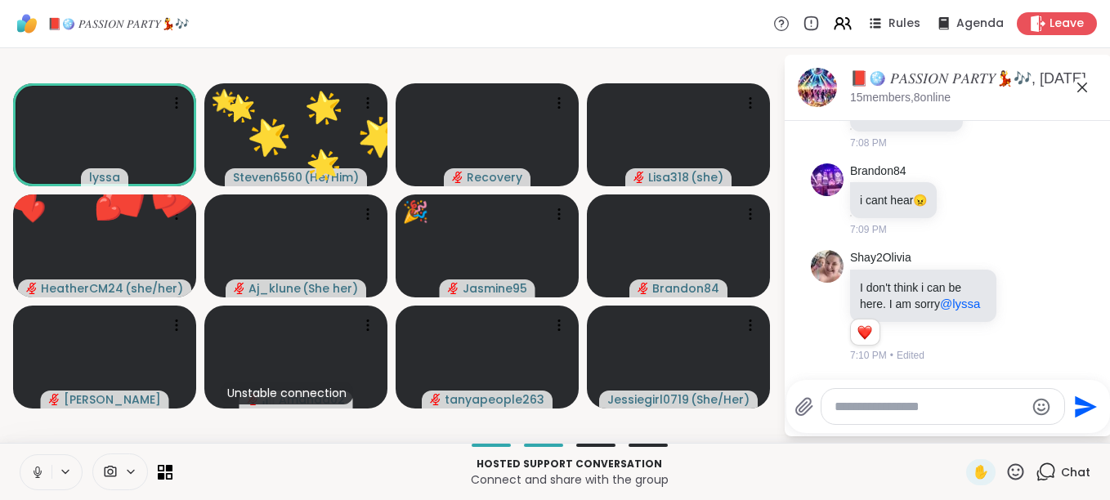
click at [1005, 463] on icon at bounding box center [1015, 472] width 20 height 20
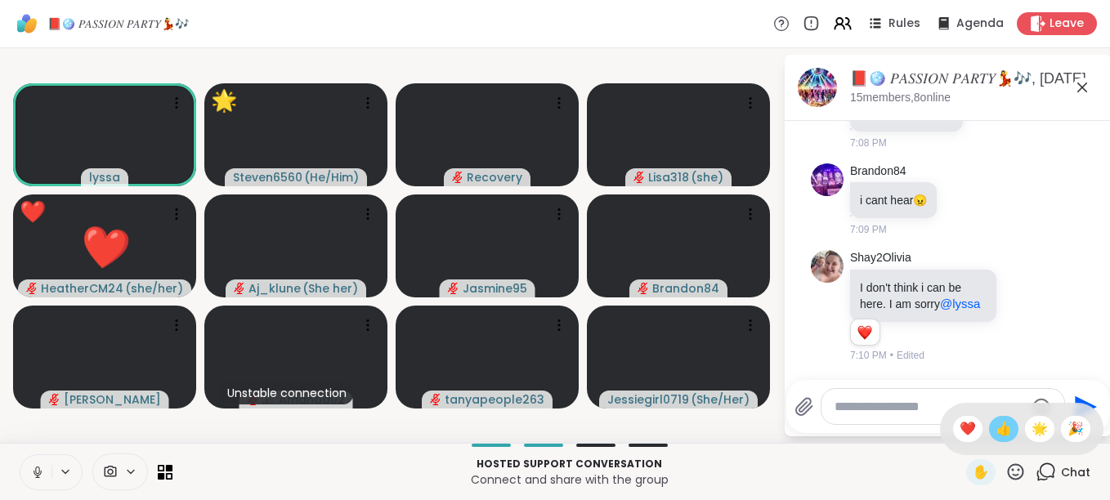
click at [995, 435] on span "👍" at bounding box center [1003, 429] width 16 height 20
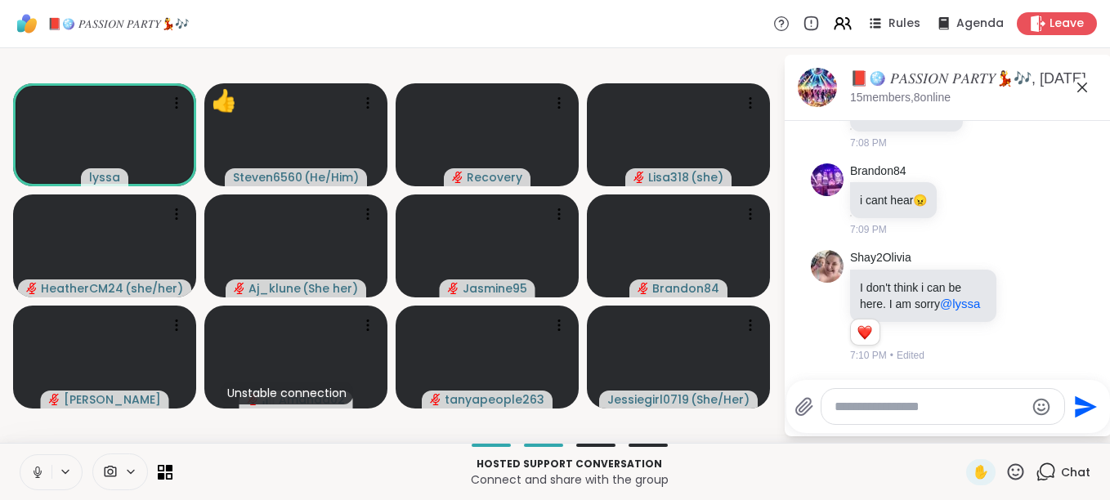
click at [1008, 467] on icon at bounding box center [1015, 472] width 20 height 20
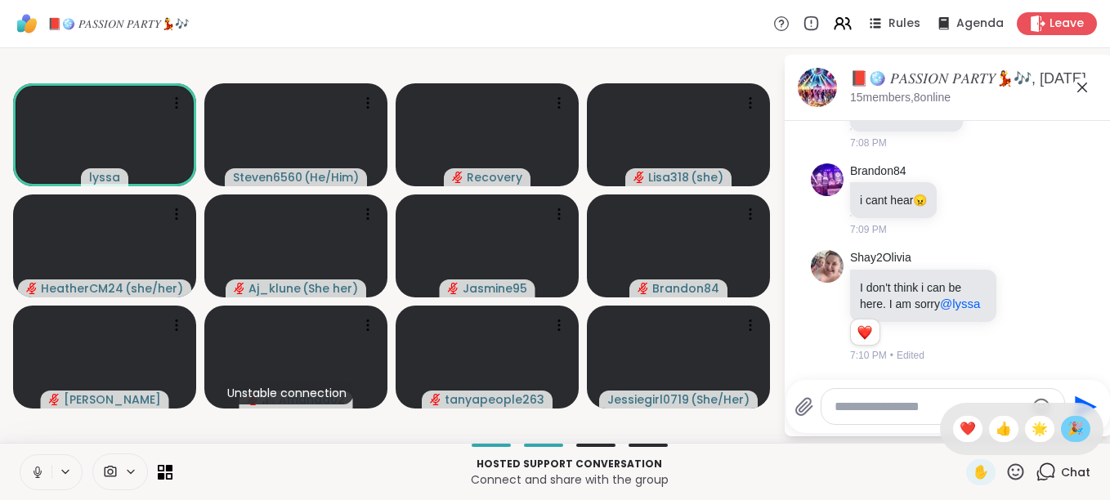
click at [1067, 423] on span "🎉" at bounding box center [1075, 429] width 16 height 20
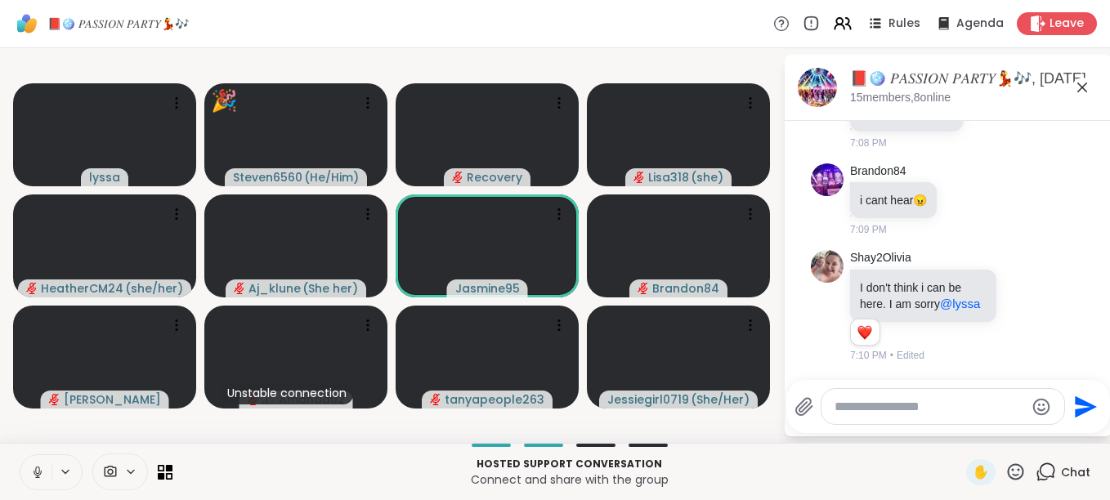
click at [1005, 463] on icon at bounding box center [1015, 472] width 20 height 20
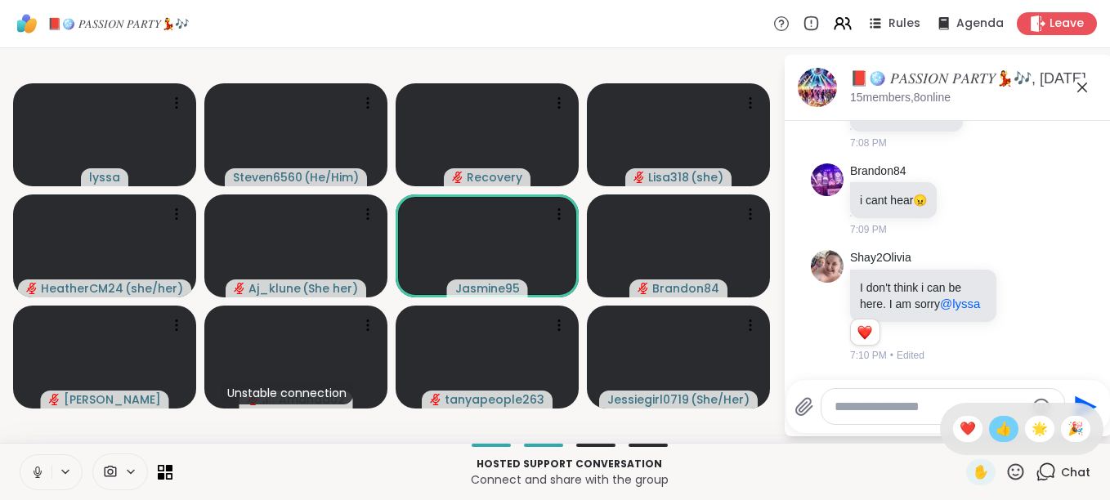
click at [995, 432] on span "👍" at bounding box center [1003, 429] width 16 height 20
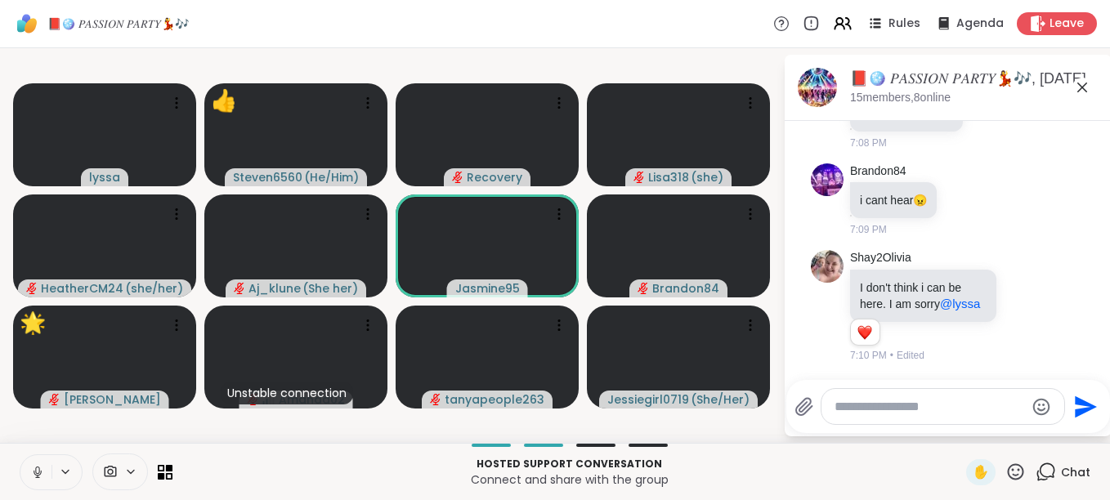
click at [1005, 464] on icon at bounding box center [1015, 472] width 20 height 20
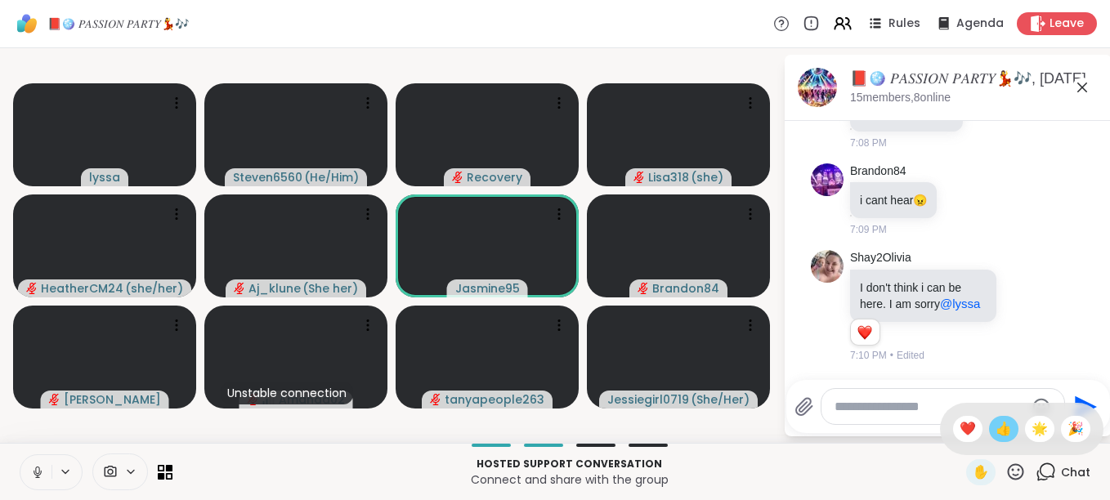
click at [995, 432] on span "👍" at bounding box center [1003, 429] width 16 height 20
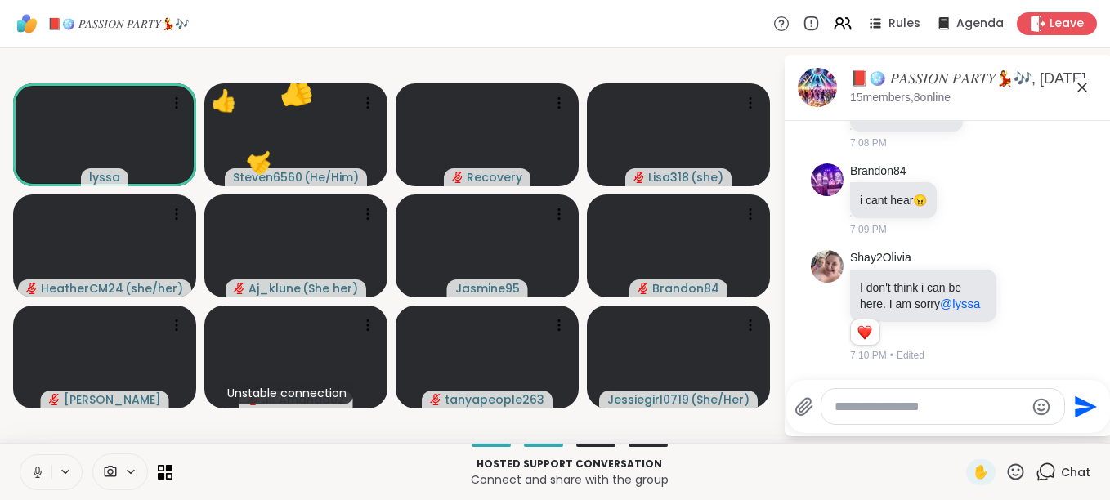
click at [1009, 467] on icon at bounding box center [1016, 471] width 16 height 16
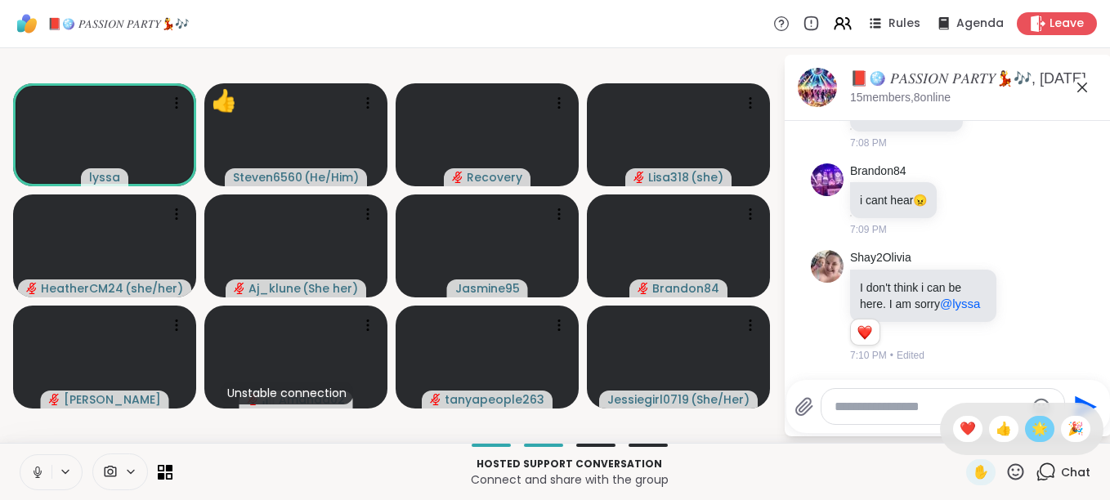
click at [1031, 428] on span "🌟" at bounding box center [1039, 429] width 16 height 20
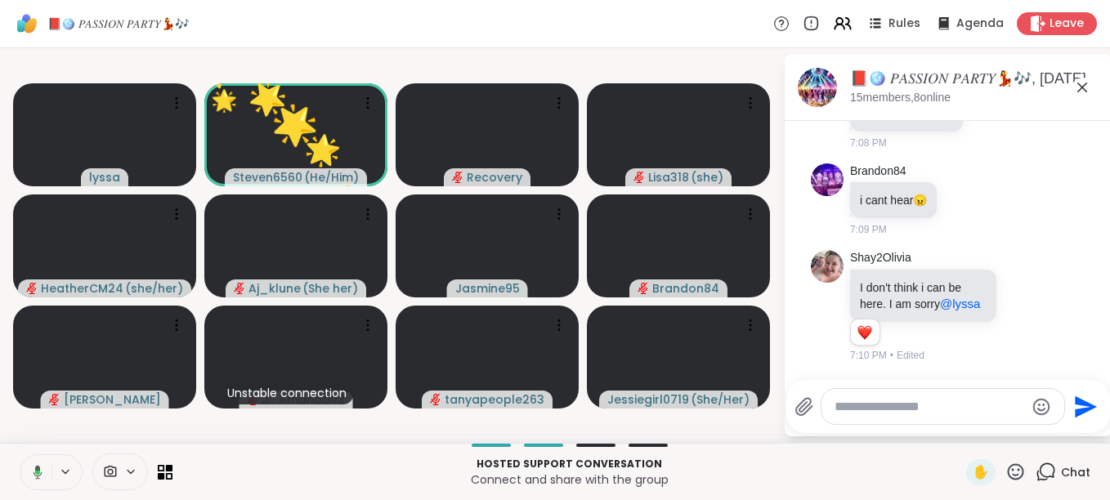
click at [1005, 471] on icon at bounding box center [1015, 472] width 20 height 20
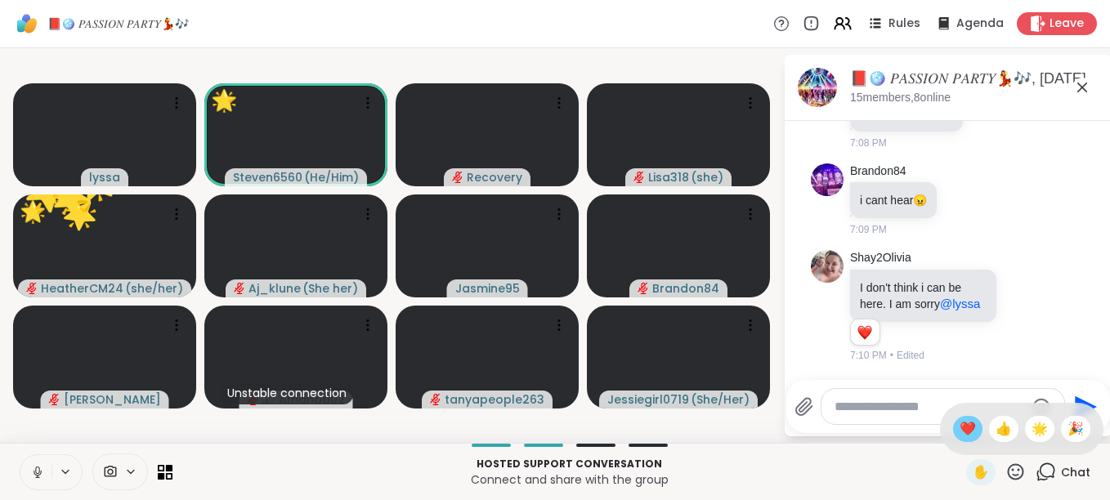
click at [959, 434] on span "❤️" at bounding box center [967, 429] width 16 height 20
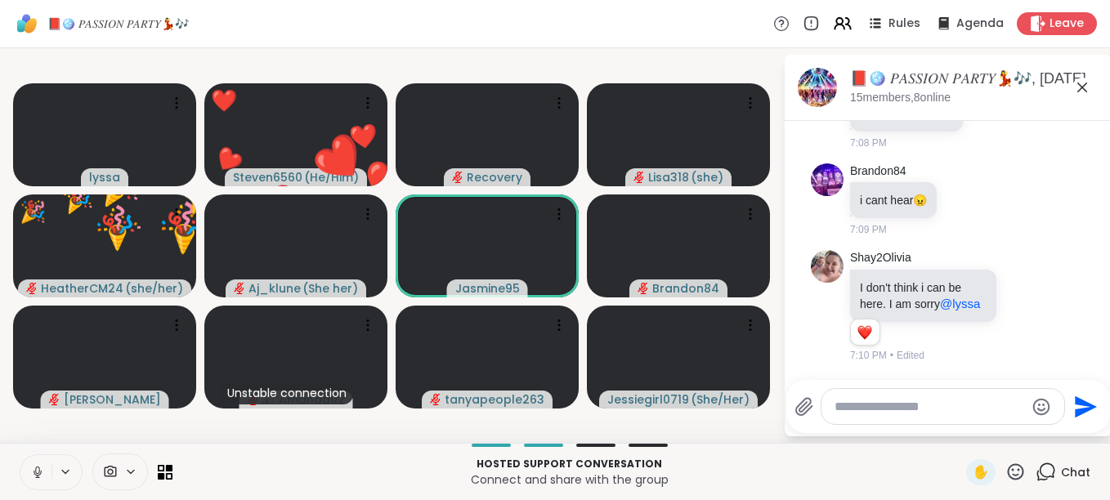
click at [1008, 468] on icon at bounding box center [1016, 471] width 16 height 16
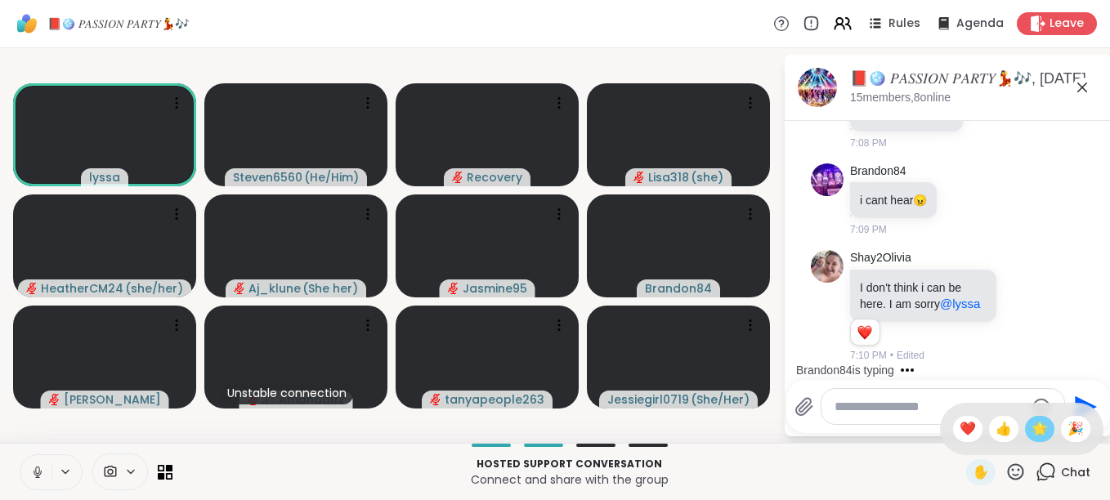
scroll to position [2668, 0]
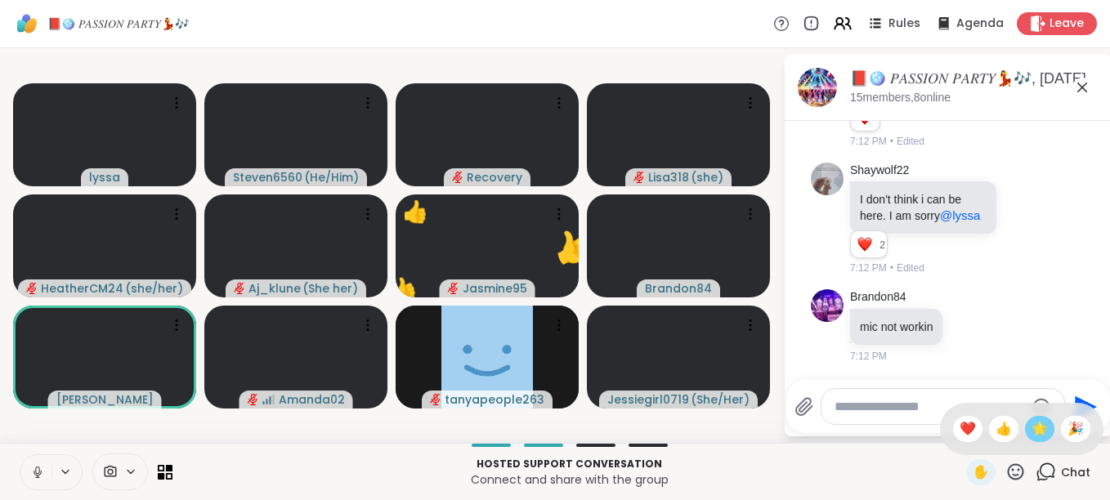
click at [1034, 429] on span "🌟" at bounding box center [1039, 429] width 16 height 20
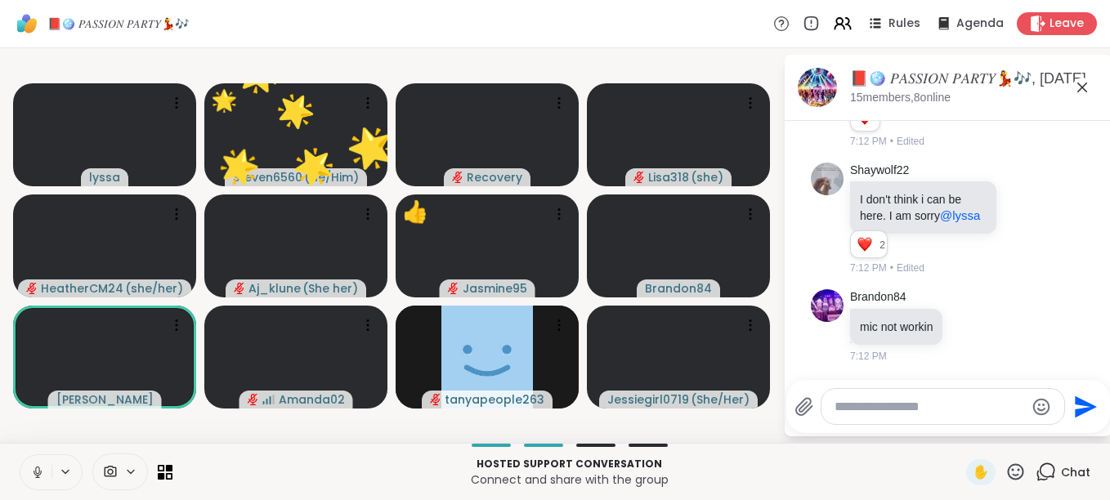
click at [1008, 468] on icon at bounding box center [1015, 472] width 20 height 20
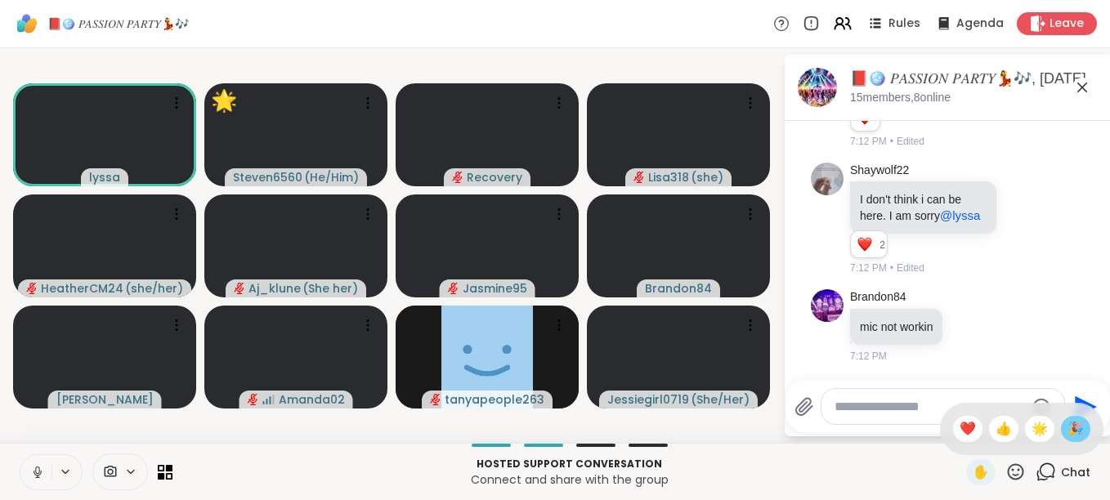
click at [1067, 426] on span "🎉" at bounding box center [1075, 429] width 16 height 20
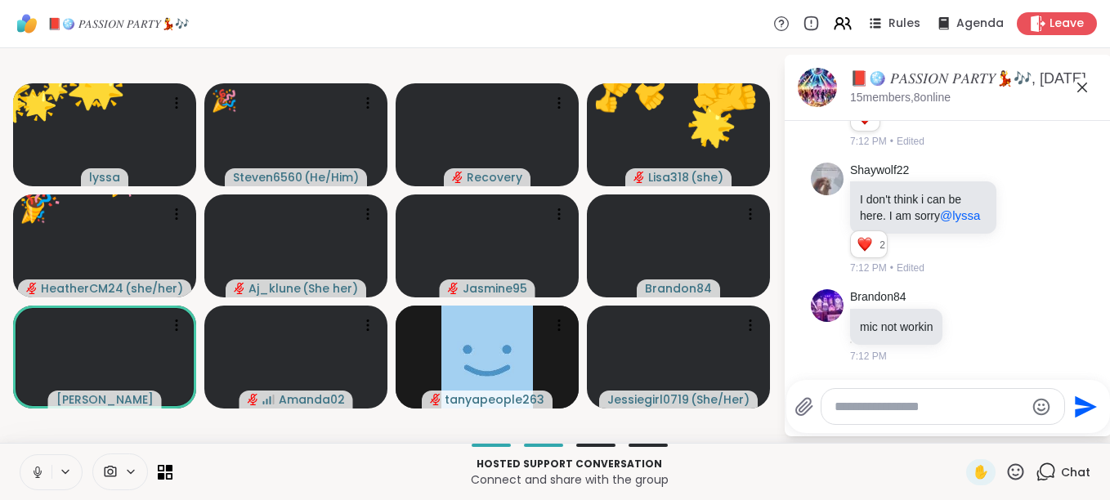
click at [1008, 479] on icon at bounding box center [1016, 471] width 16 height 16
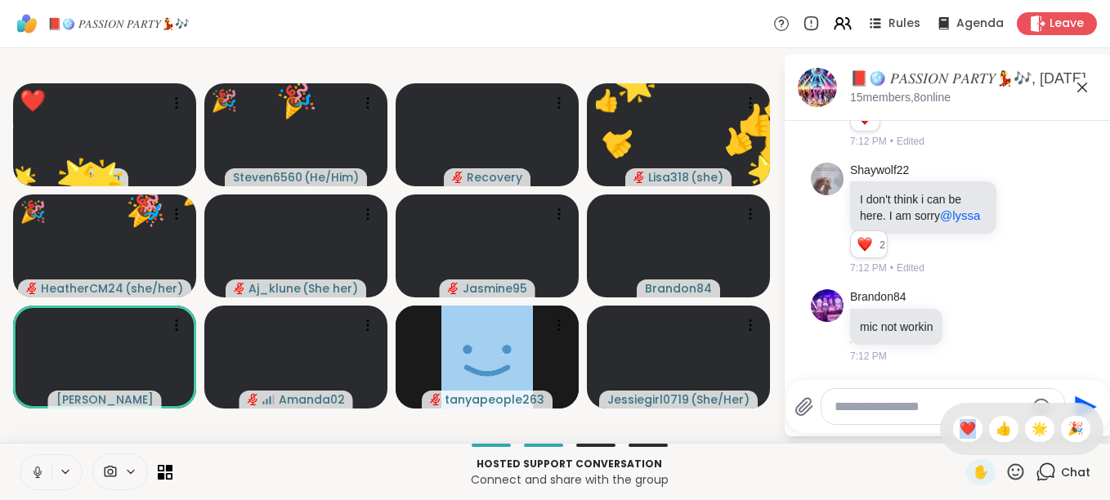
drag, startPoint x: 1003, startPoint y: 479, endPoint x: 951, endPoint y: 429, distance: 71.7
click at [1005, 462] on div "✋ ❤️ 👍 🌟 🎉" at bounding box center [1015, 472] width 20 height 20
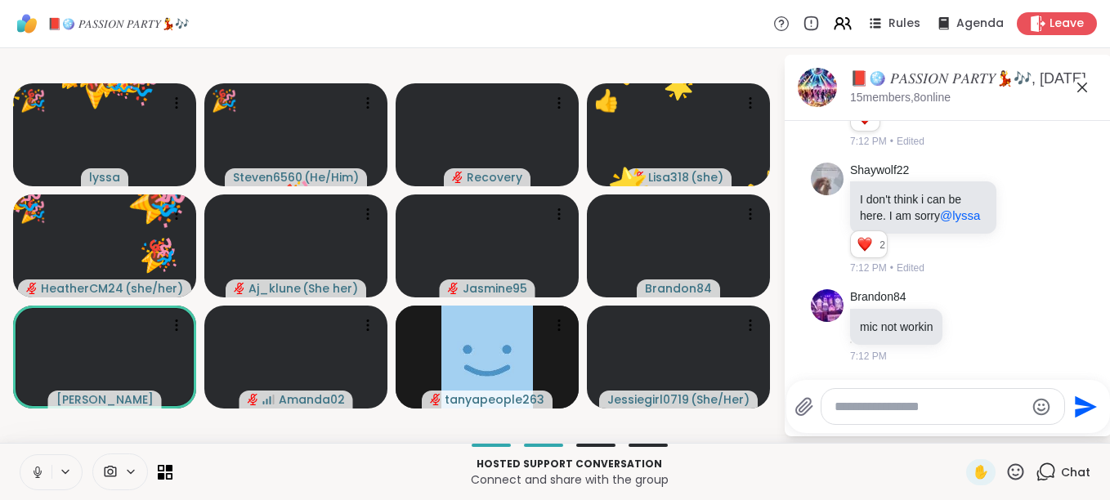
click at [951, 429] on div "Send" at bounding box center [948, 406] width 324 height 53
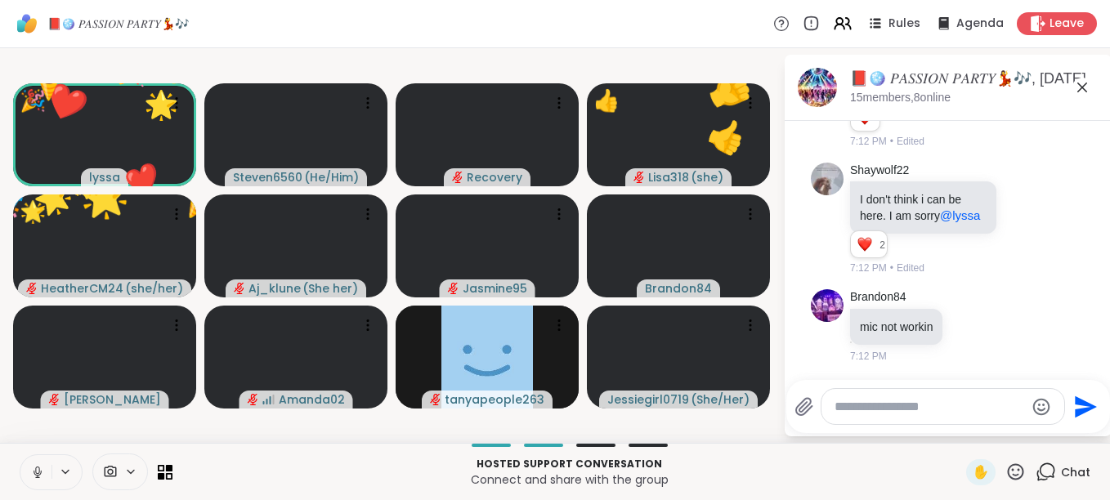
click at [1008, 465] on icon at bounding box center [1016, 471] width 16 height 16
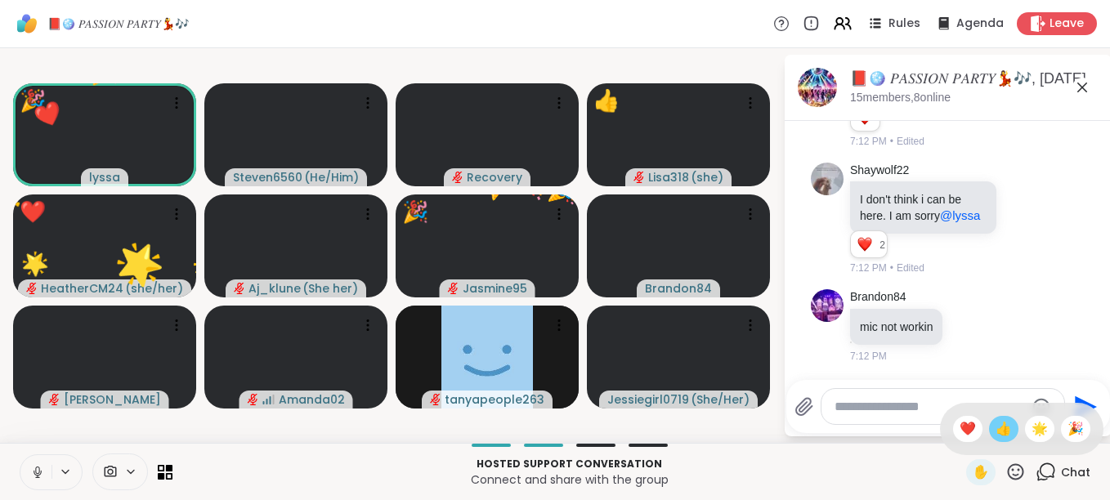
click at [995, 427] on span "👍" at bounding box center [1003, 429] width 16 height 20
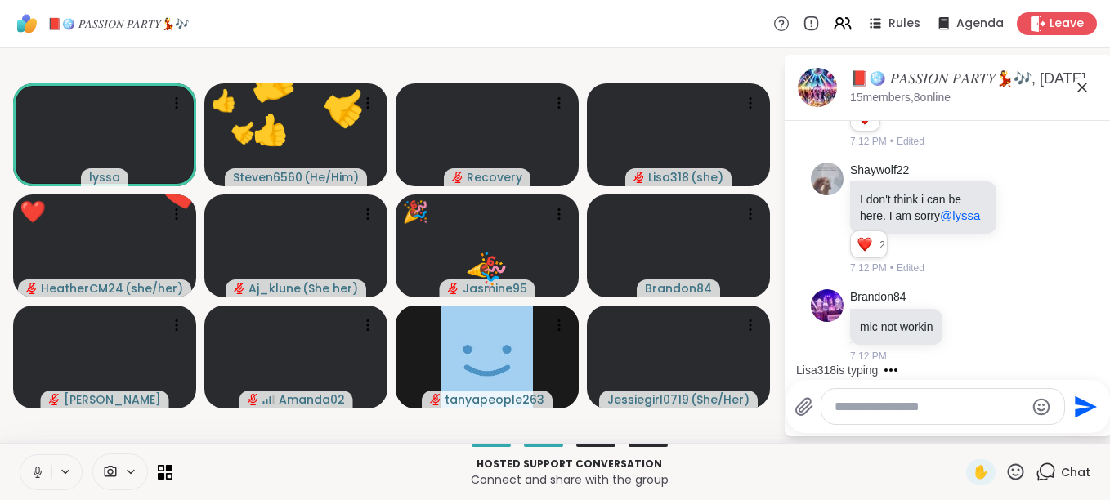
click at [1008, 469] on icon at bounding box center [1016, 471] width 16 height 16
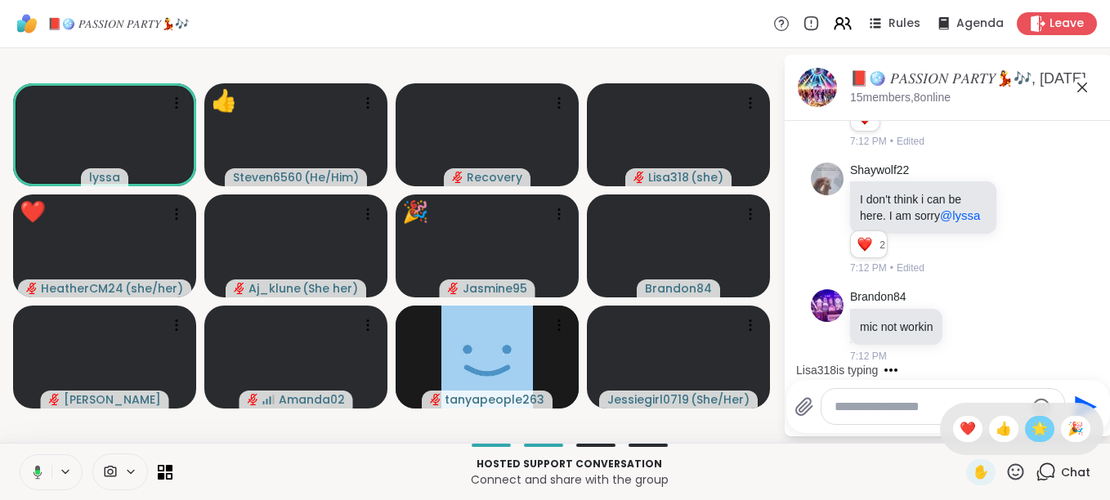
click at [1031, 433] on span "🌟" at bounding box center [1039, 429] width 16 height 20
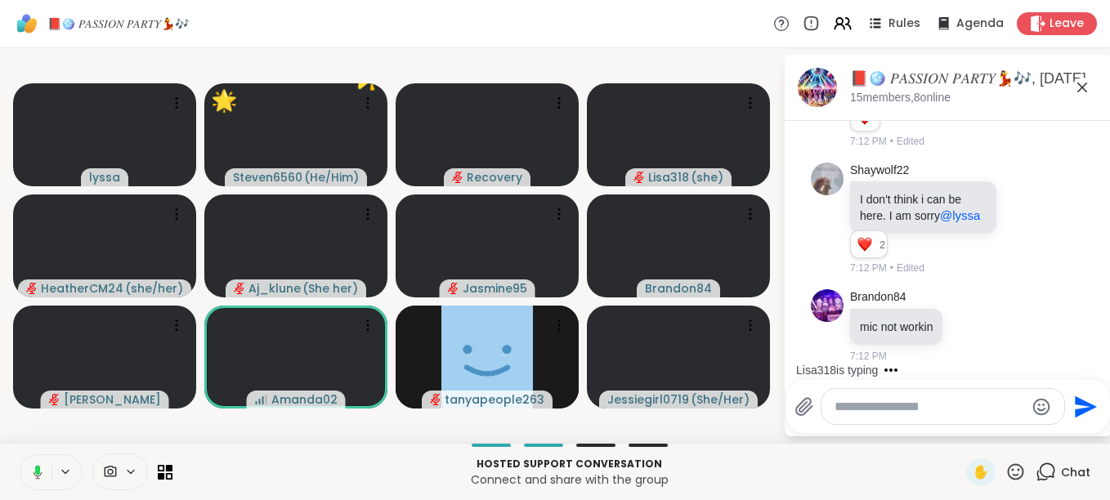
click at [1005, 472] on icon at bounding box center [1015, 472] width 20 height 20
click at [995, 425] on span "👍" at bounding box center [1003, 429] width 16 height 20
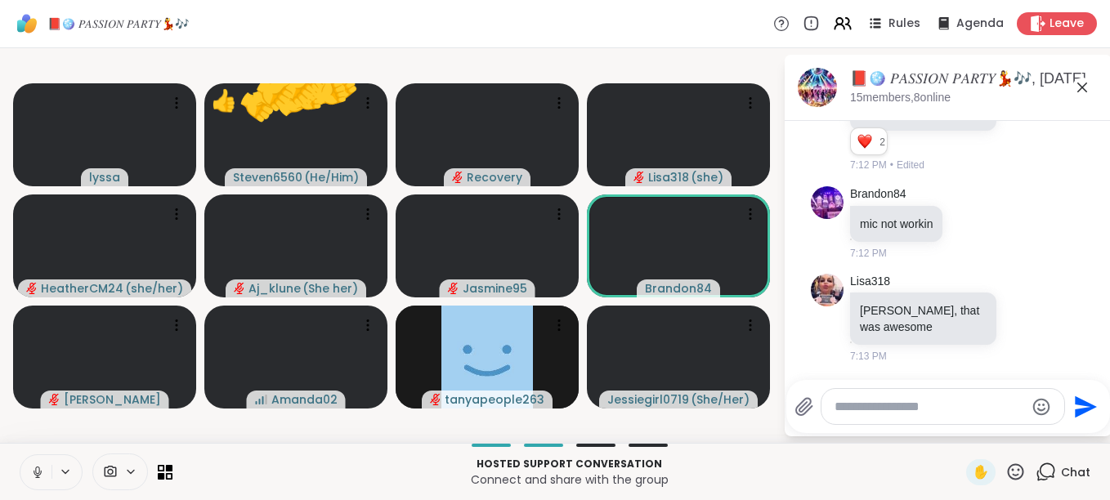
scroll to position [2795, 0]
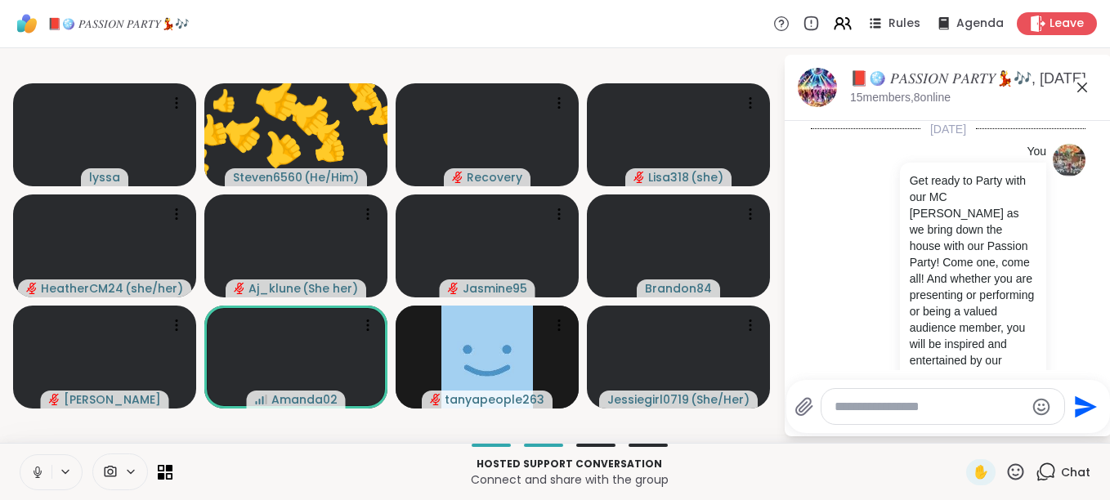
scroll to position [2795, 0]
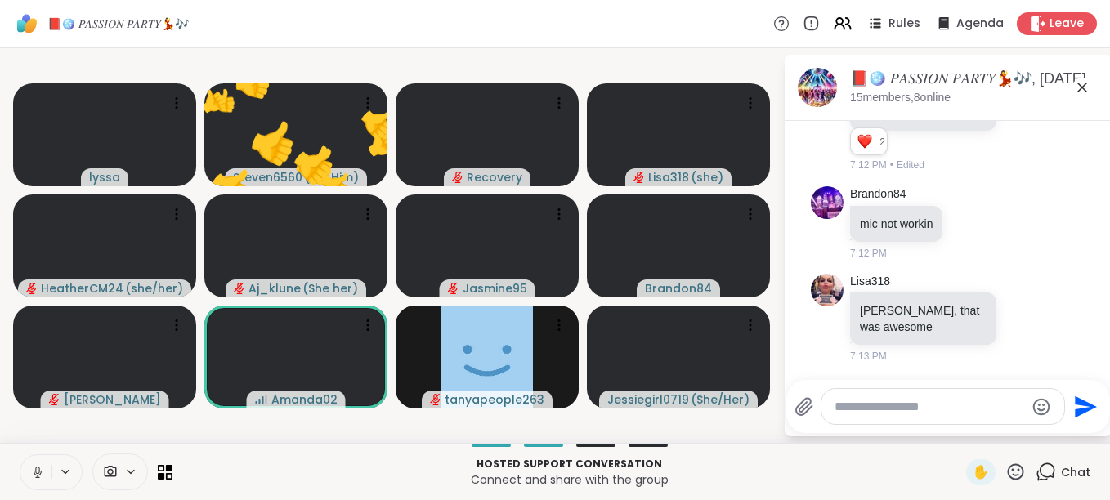
click at [1008, 471] on icon at bounding box center [1016, 471] width 16 height 16
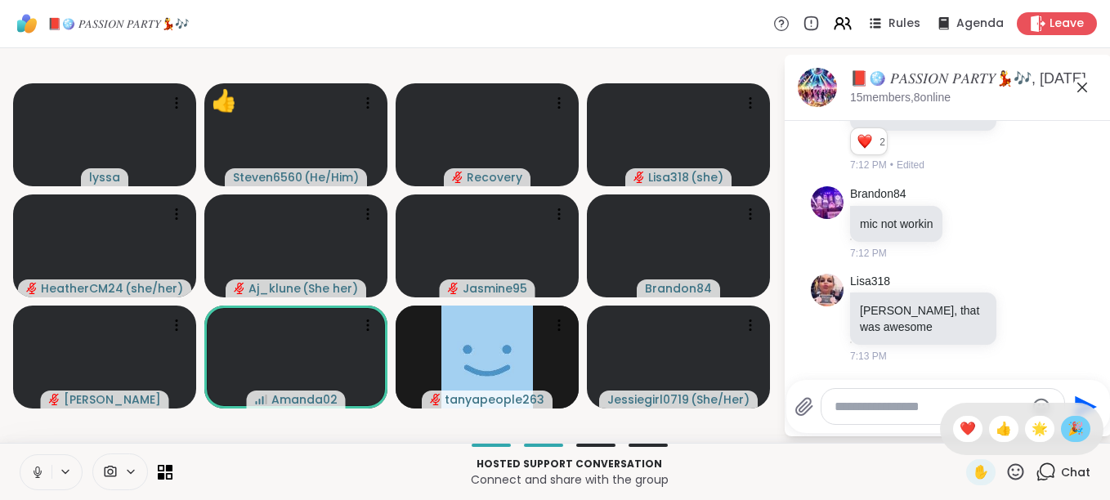
click at [1067, 425] on span "🎉" at bounding box center [1075, 429] width 16 height 20
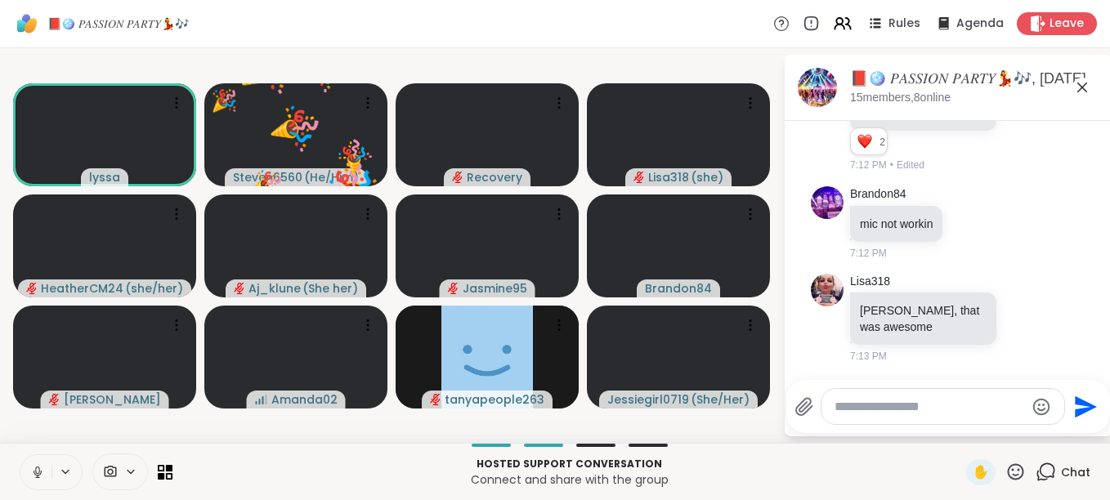
click at [1005, 468] on icon at bounding box center [1015, 472] width 20 height 20
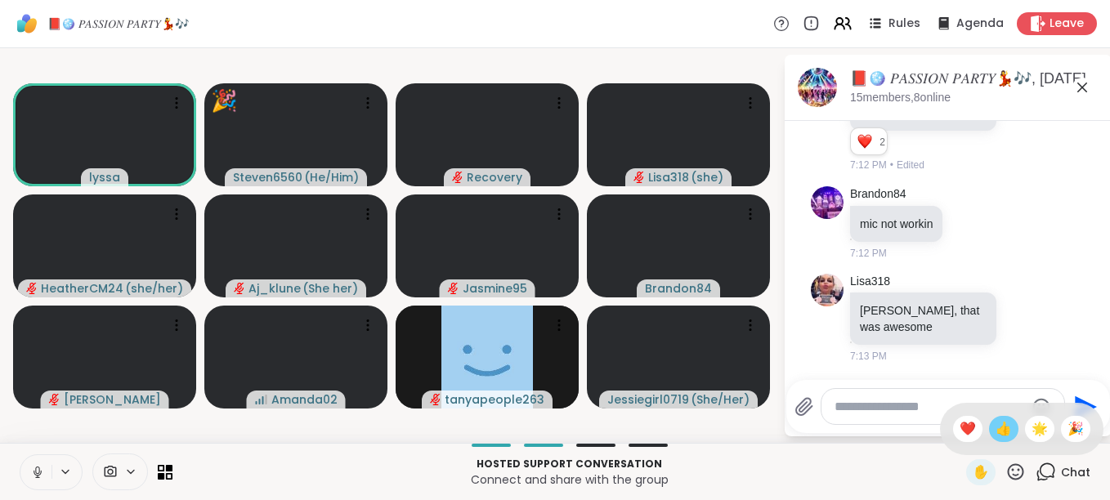
click at [989, 417] on div "👍" at bounding box center [1003, 429] width 29 height 26
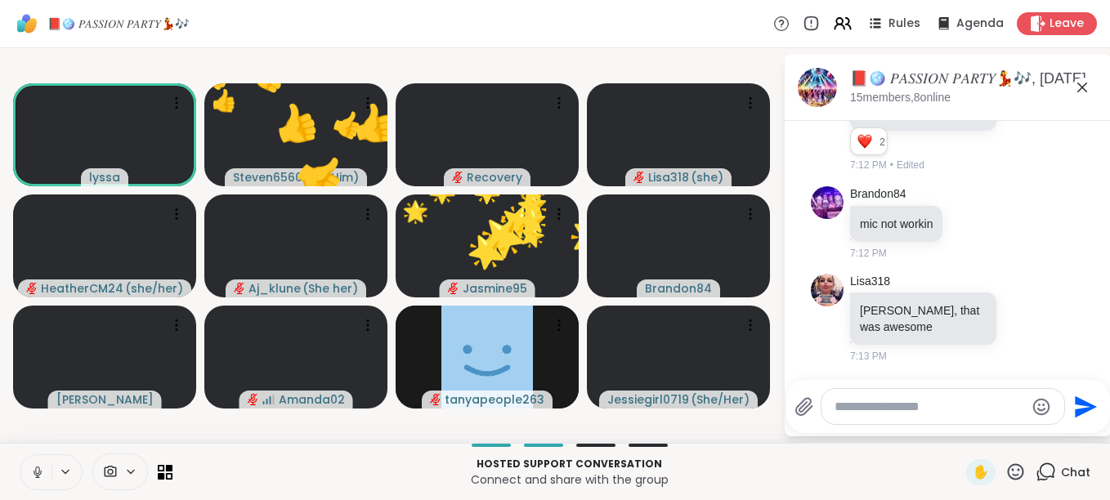
click at [1005, 474] on icon at bounding box center [1015, 472] width 20 height 20
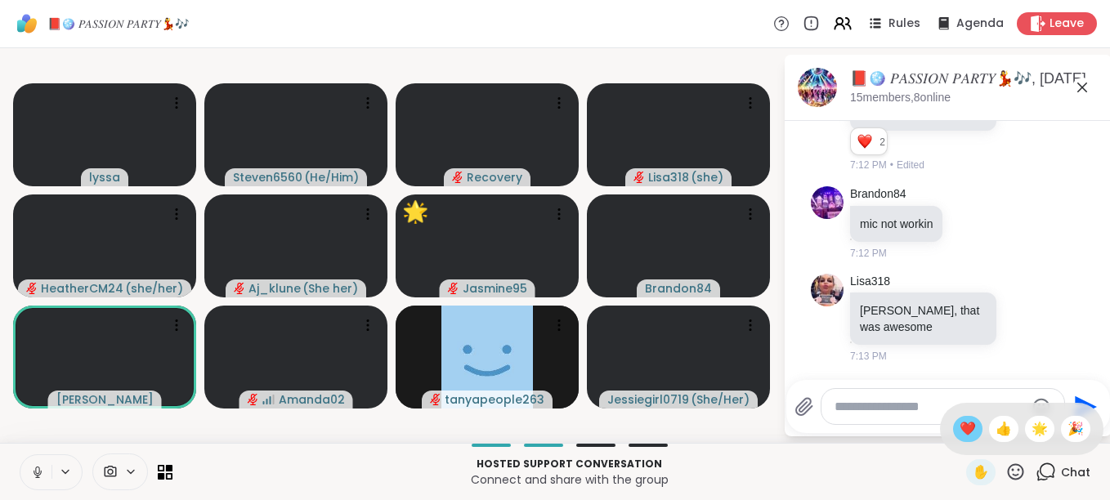
click at [959, 436] on span "❤️" at bounding box center [967, 429] width 16 height 20
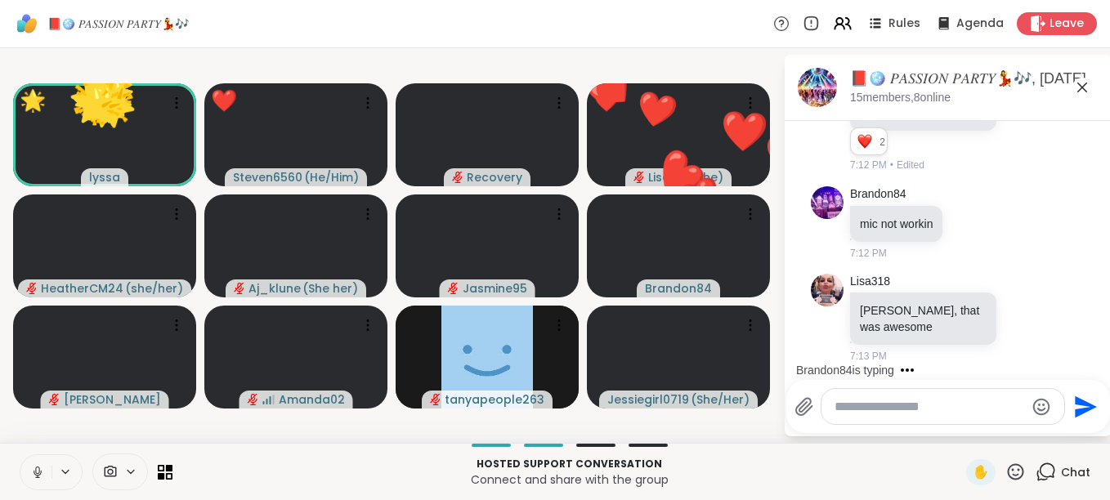
click at [1005, 467] on icon at bounding box center [1015, 472] width 20 height 20
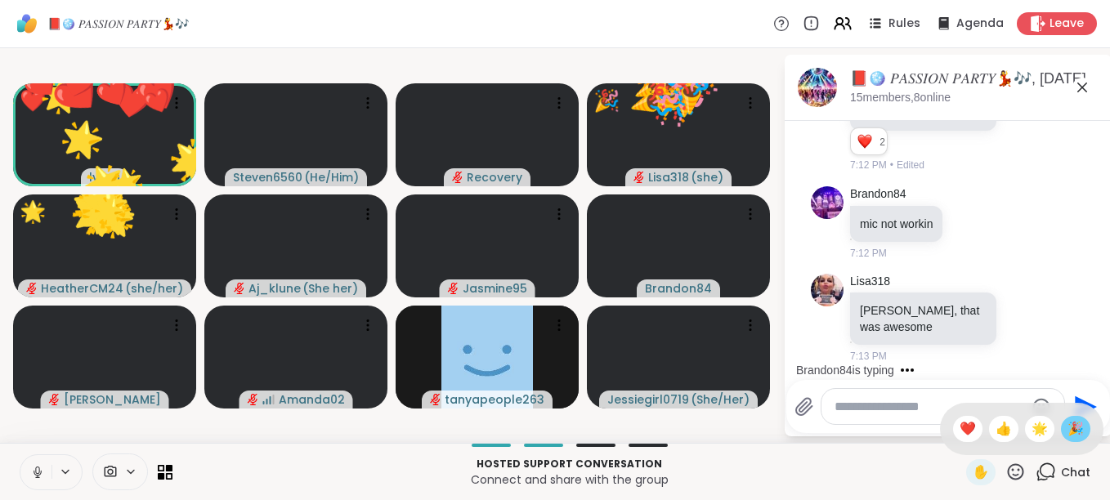
click at [1061, 427] on div "🎉" at bounding box center [1075, 429] width 29 height 26
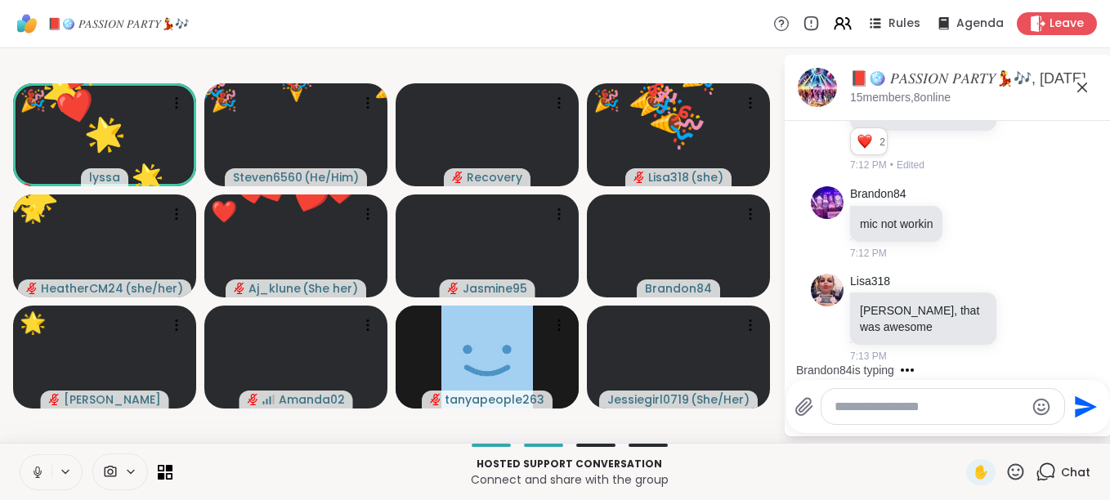
click at [1005, 468] on icon at bounding box center [1015, 472] width 20 height 20
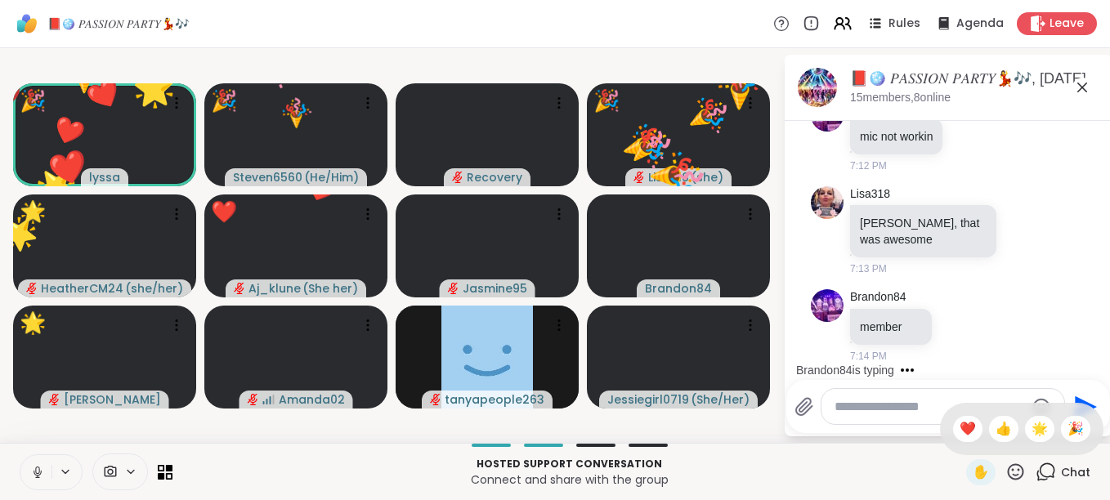
scroll to position [2882, 0]
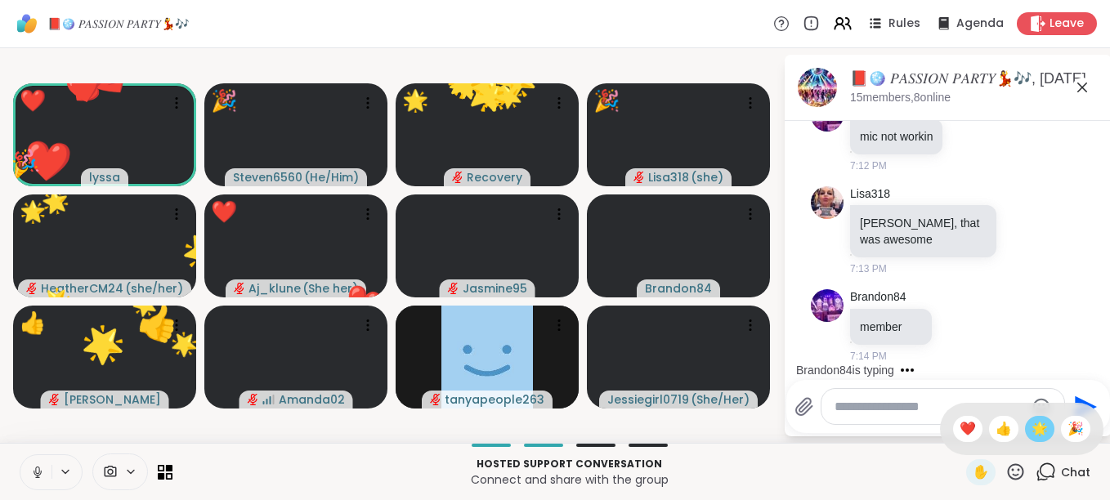
click at [1025, 422] on div "🌟" at bounding box center [1039, 429] width 29 height 26
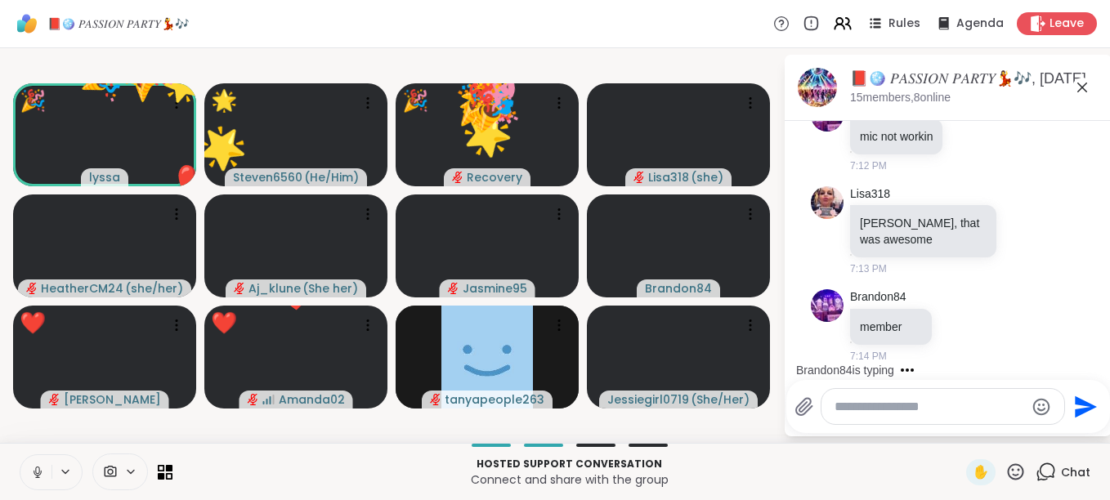
click at [1005, 471] on icon at bounding box center [1015, 472] width 20 height 20
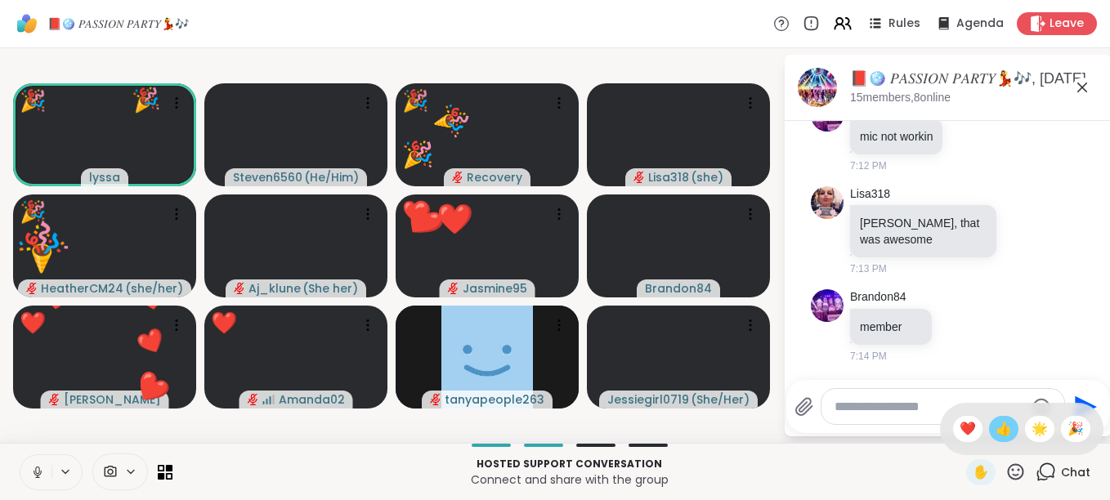
click at [995, 430] on span "👍" at bounding box center [1003, 429] width 16 height 20
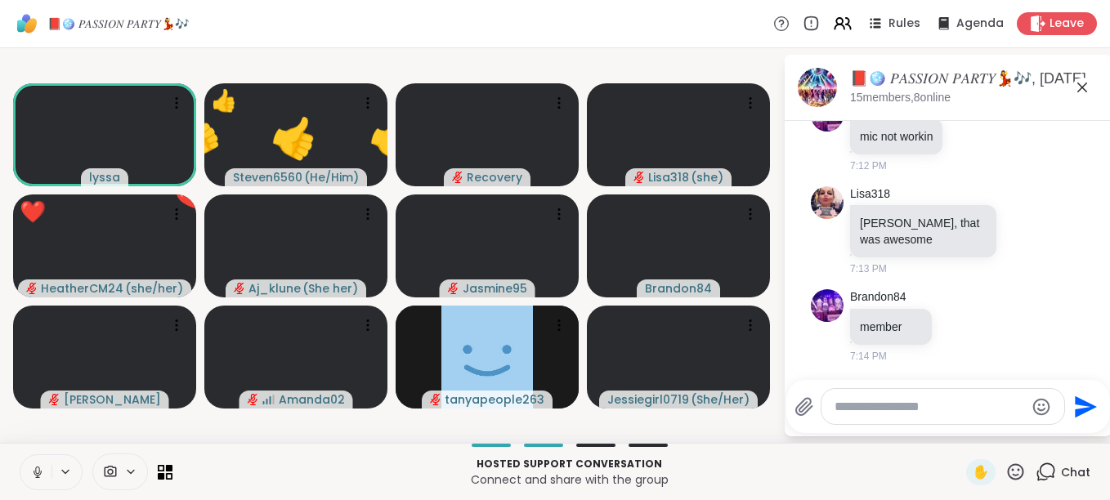
click at [1005, 465] on icon at bounding box center [1015, 472] width 20 height 20
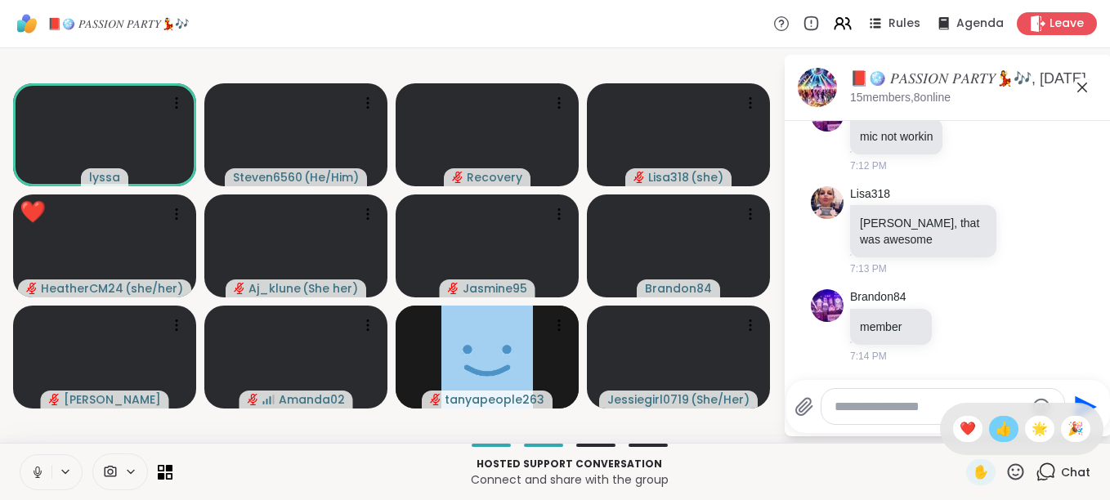
click at [995, 432] on span "👍" at bounding box center [1003, 429] width 16 height 20
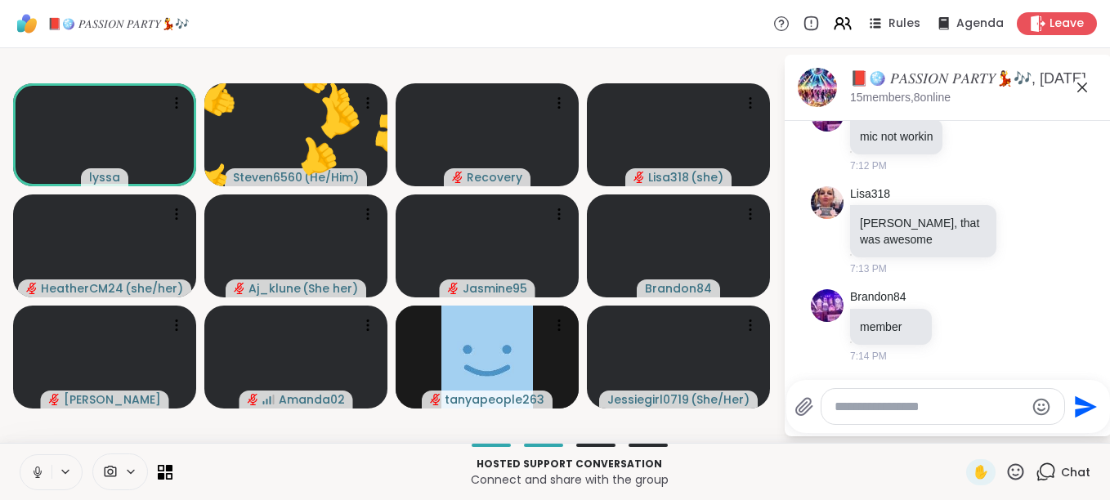
click at [1008, 465] on icon at bounding box center [1016, 471] width 16 height 16
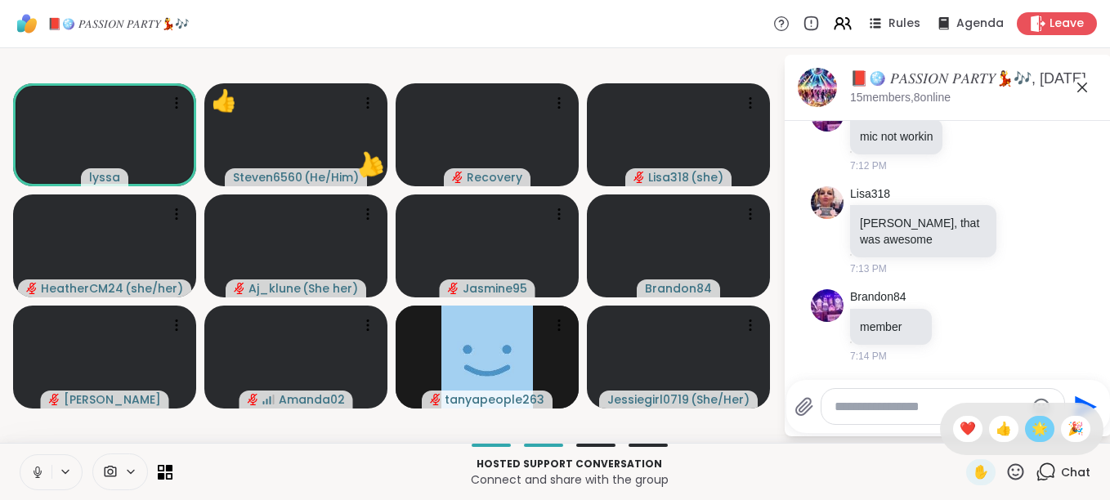
click at [1033, 433] on span "🌟" at bounding box center [1039, 429] width 16 height 20
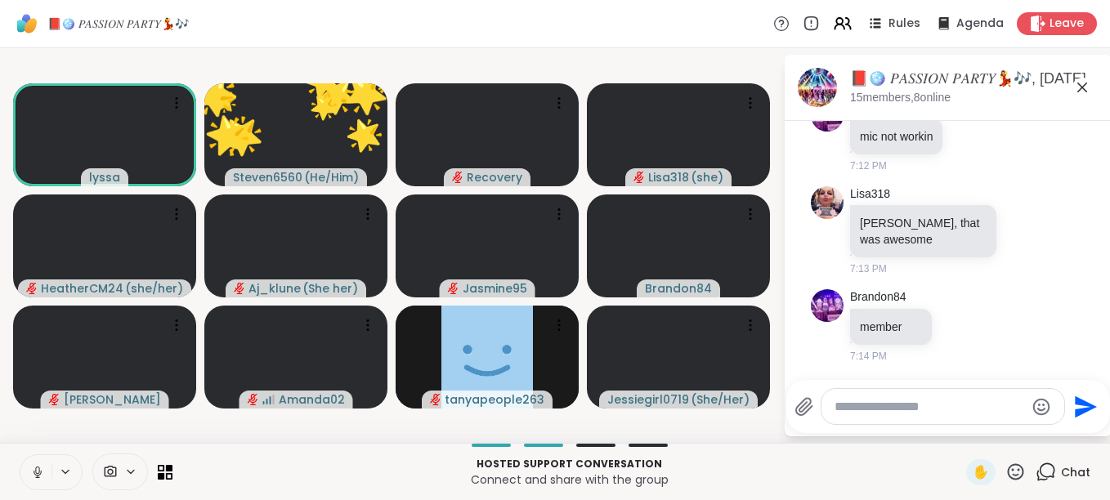
click at [1005, 467] on icon at bounding box center [1015, 472] width 20 height 20
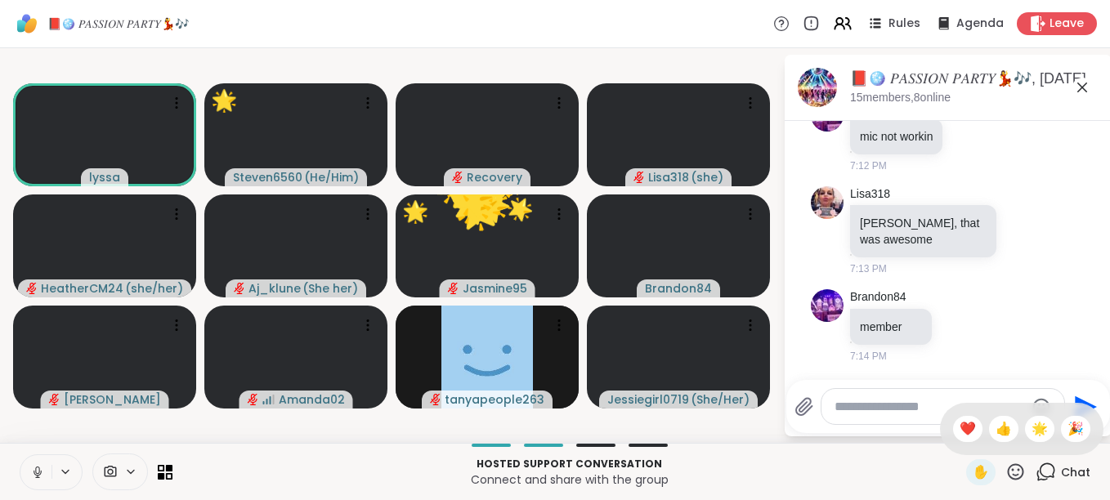
click at [1005, 467] on icon at bounding box center [1015, 472] width 20 height 20
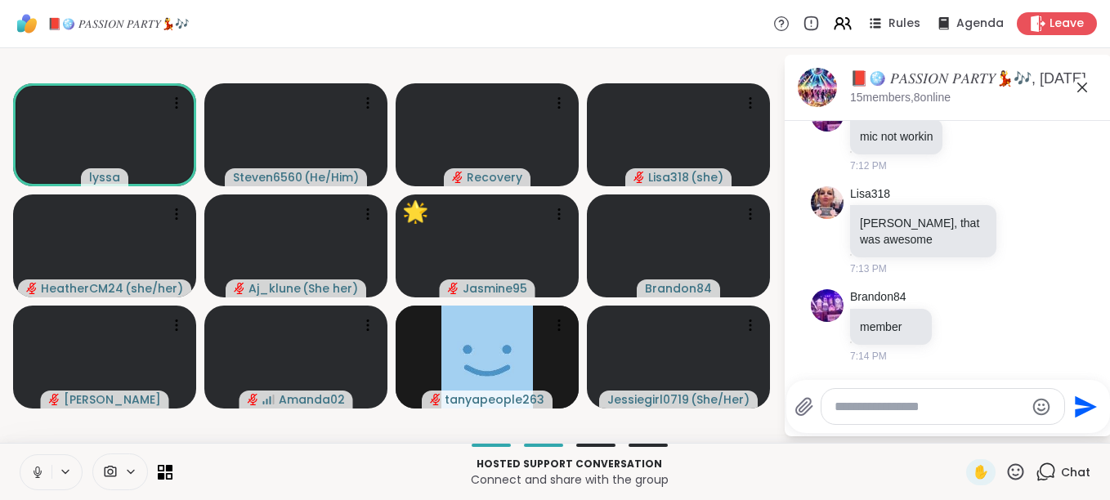
click at [1008, 468] on icon at bounding box center [1016, 471] width 16 height 16
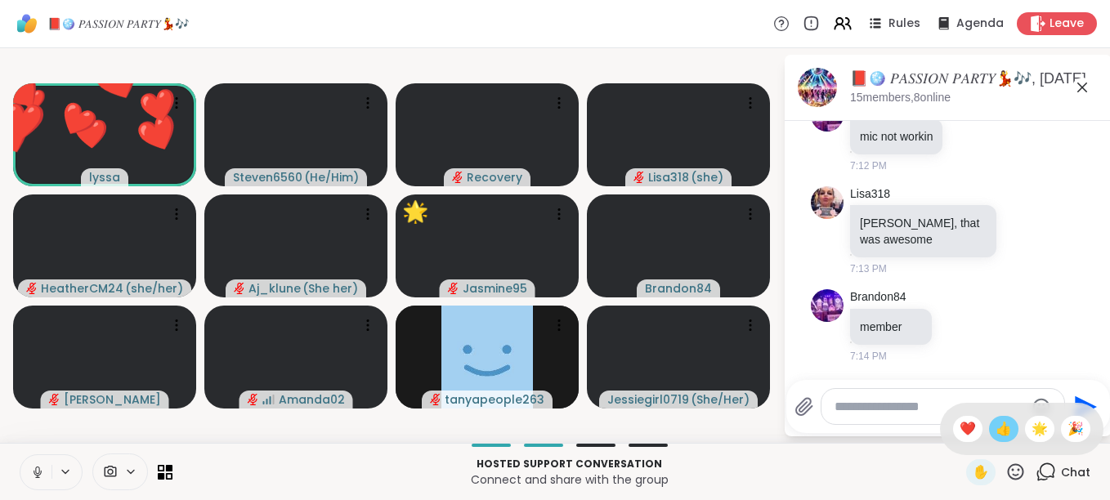
click at [995, 431] on span "👍" at bounding box center [1003, 429] width 16 height 20
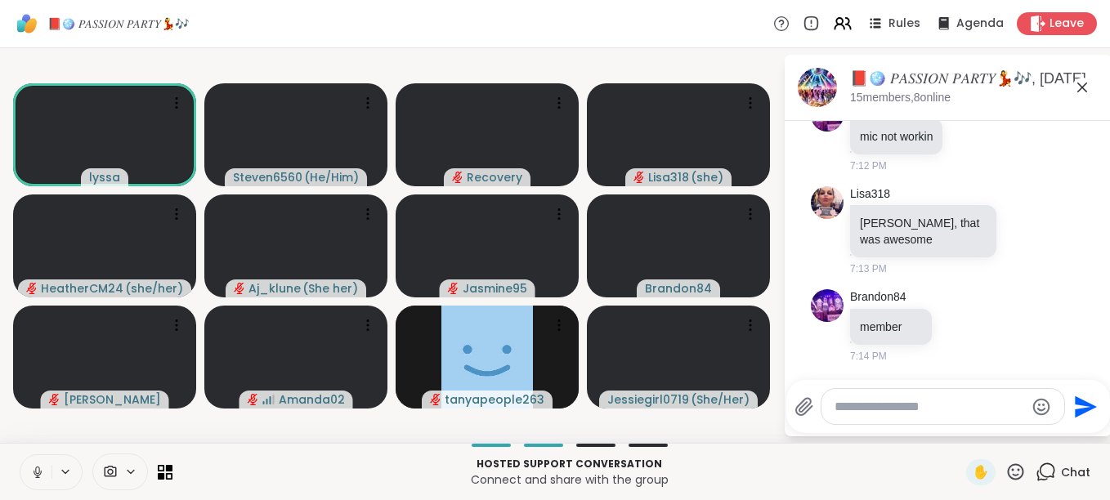
click at [1006, 467] on icon at bounding box center [1015, 472] width 20 height 20
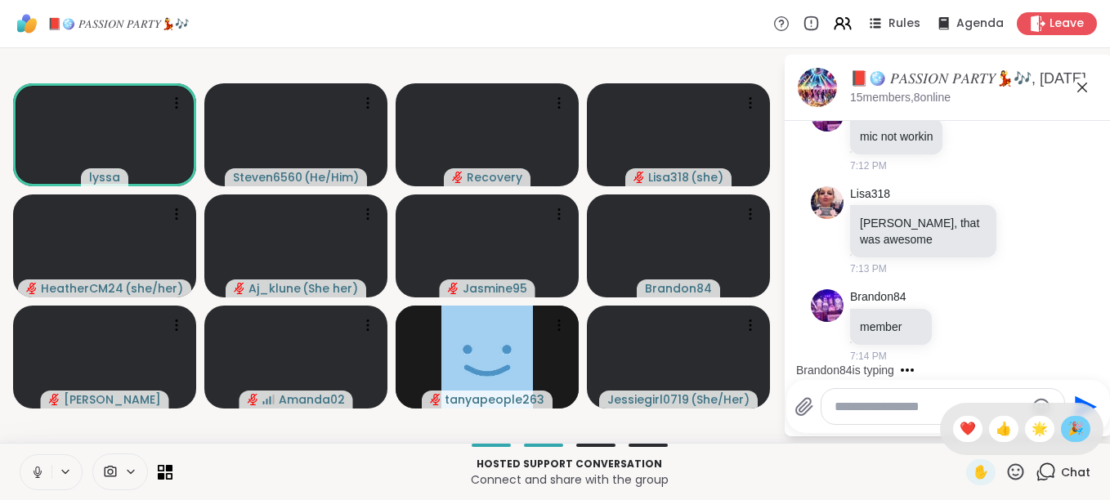
click at [1067, 422] on span "🎉" at bounding box center [1075, 429] width 16 height 20
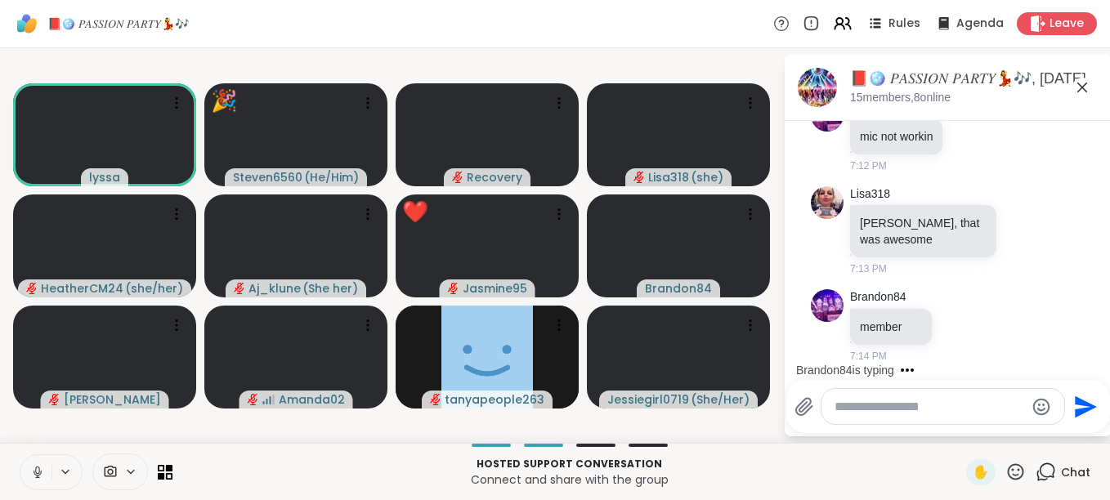
click at [1008, 469] on icon at bounding box center [1016, 471] width 16 height 16
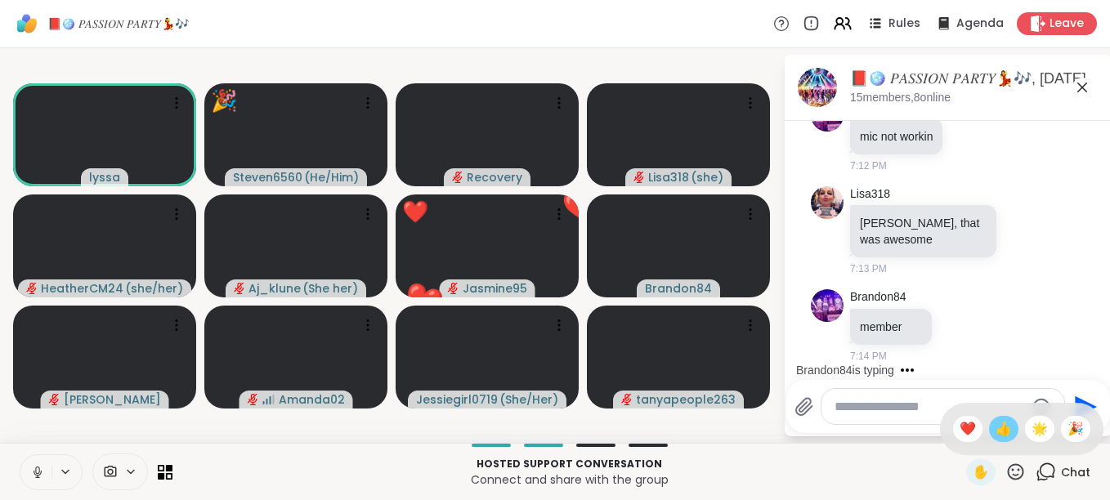
click at [995, 430] on span "👍" at bounding box center [1003, 429] width 16 height 20
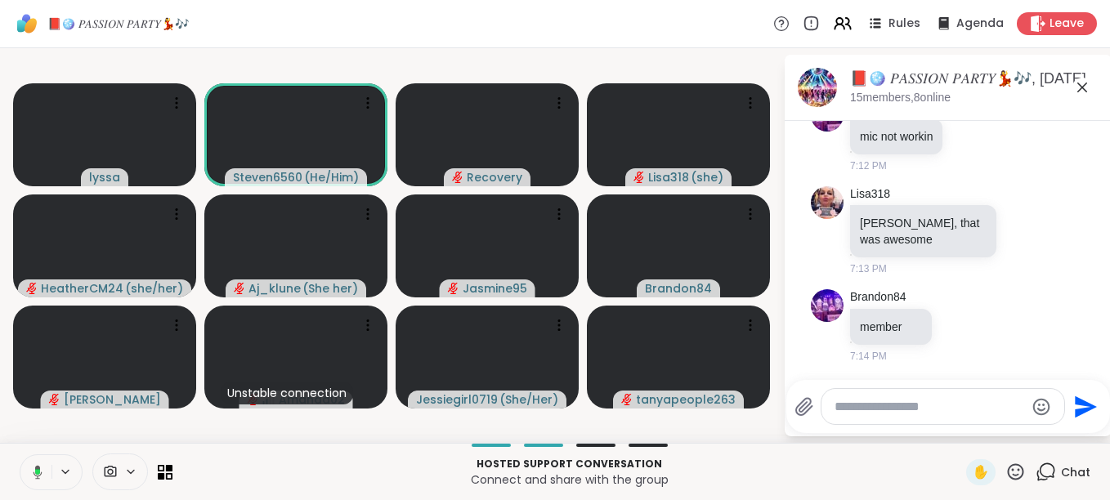
click at [1006, 467] on icon at bounding box center [1015, 472] width 20 height 20
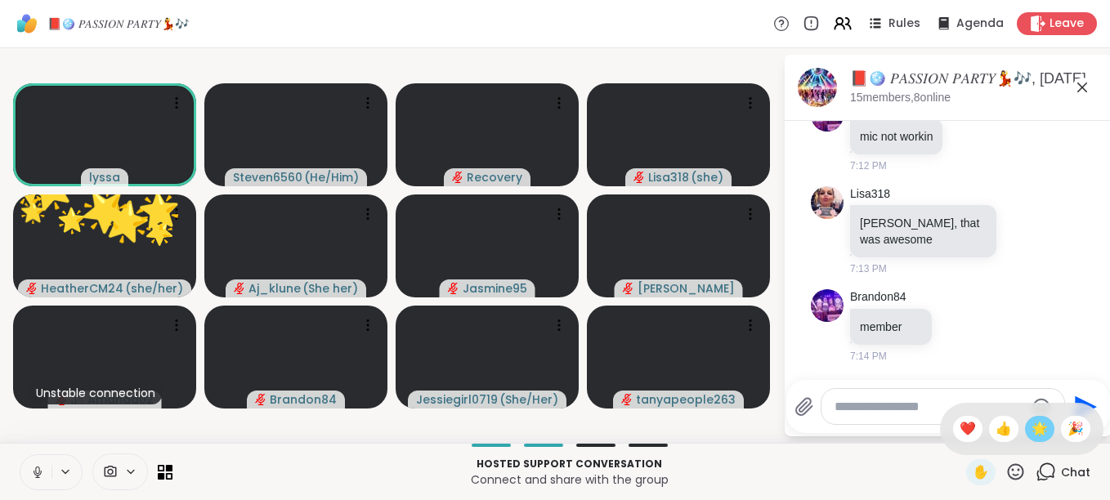
click at [1031, 437] on span "🌟" at bounding box center [1039, 429] width 16 height 20
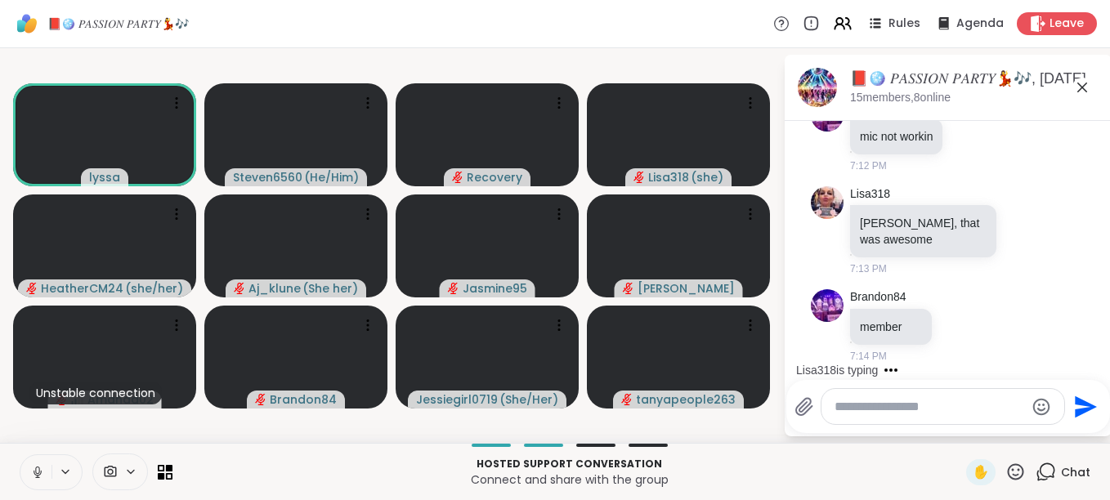
click at [1005, 472] on icon at bounding box center [1015, 472] width 20 height 20
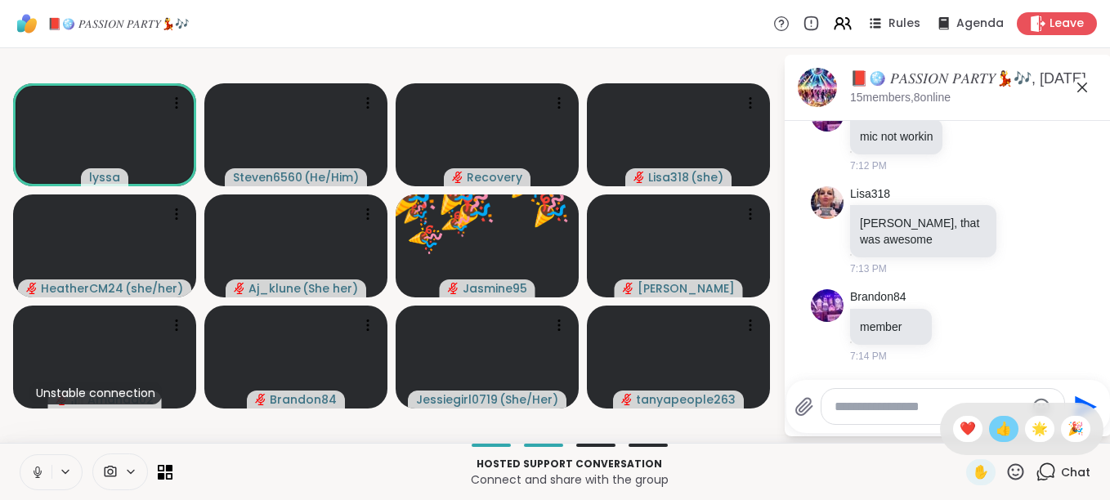
click at [995, 430] on span "👍" at bounding box center [1003, 429] width 16 height 20
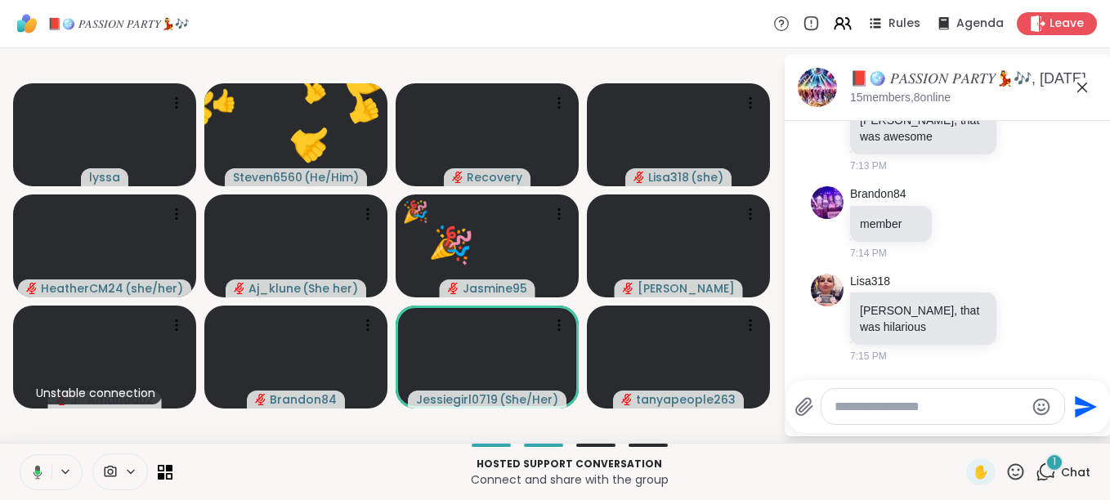
scroll to position [2985, 0]
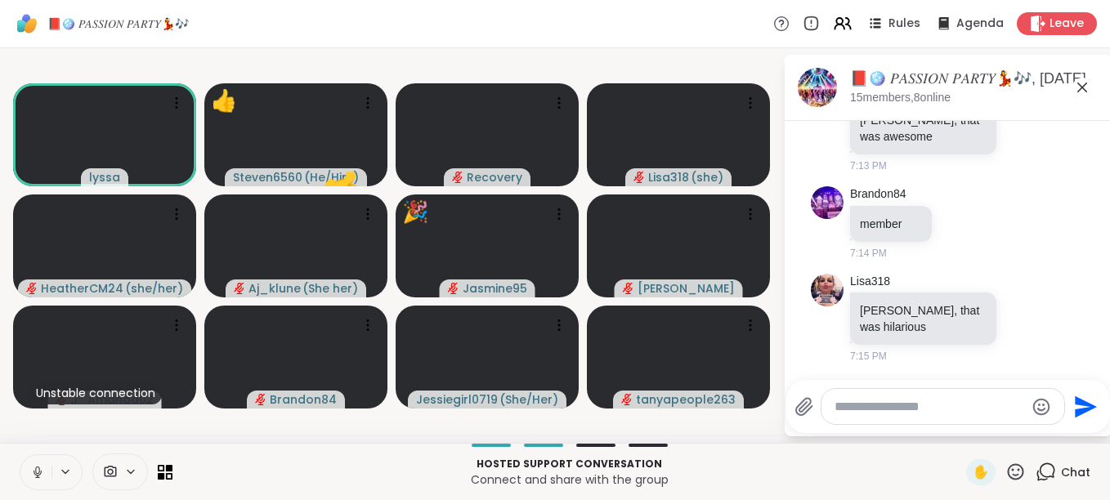
click at [1012, 468] on icon at bounding box center [1015, 472] width 20 height 20
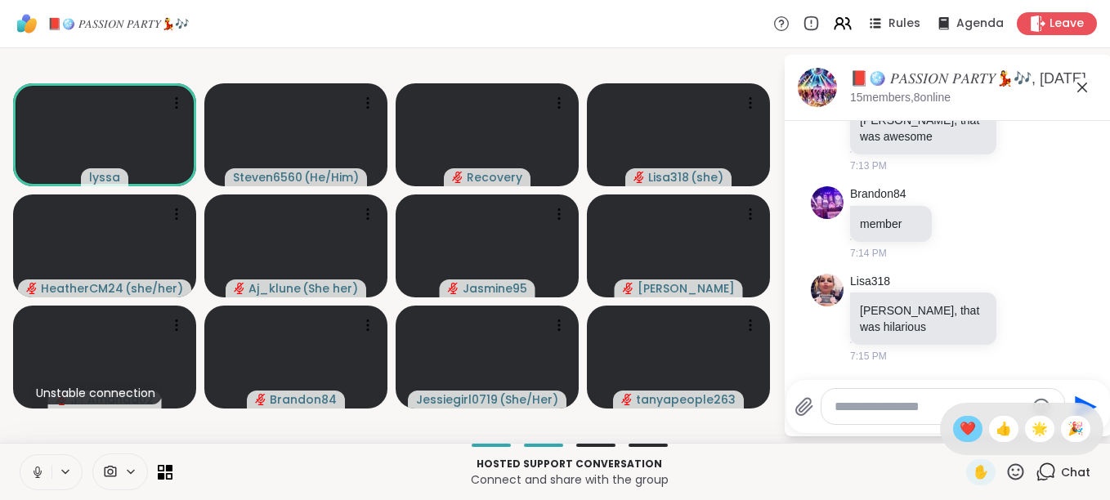
click at [959, 423] on span "❤️" at bounding box center [967, 429] width 16 height 20
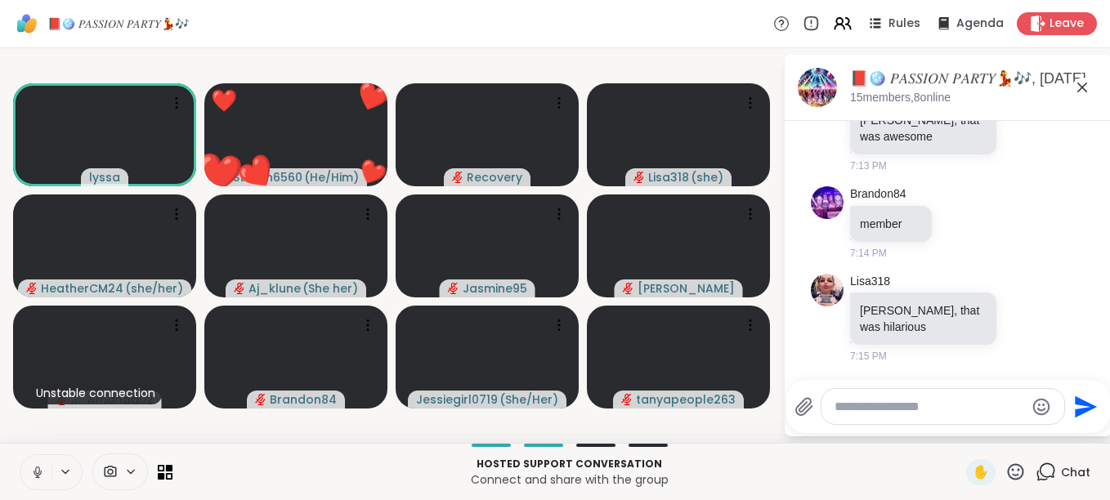
click at [1008, 470] on icon at bounding box center [1016, 471] width 16 height 16
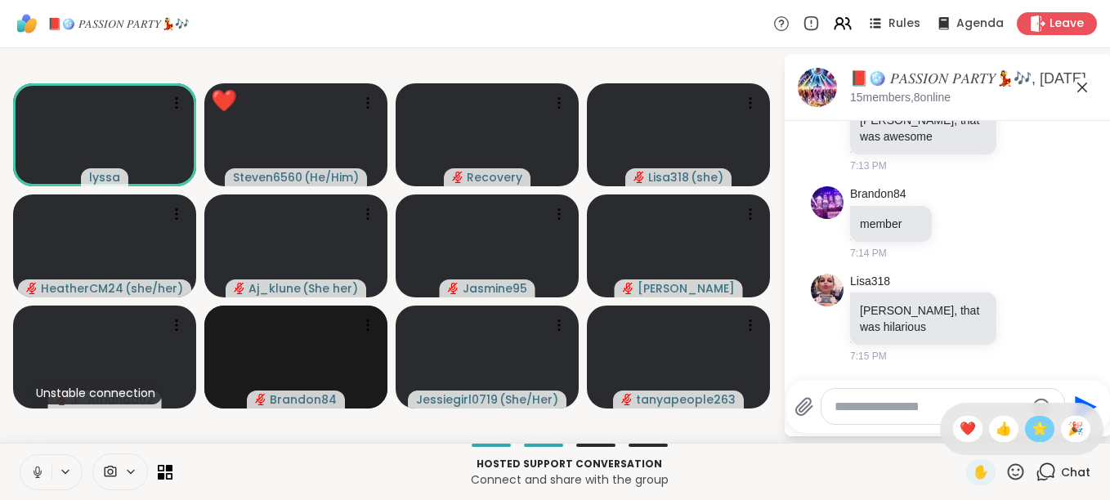
click at [1031, 428] on span "🌟" at bounding box center [1039, 429] width 16 height 20
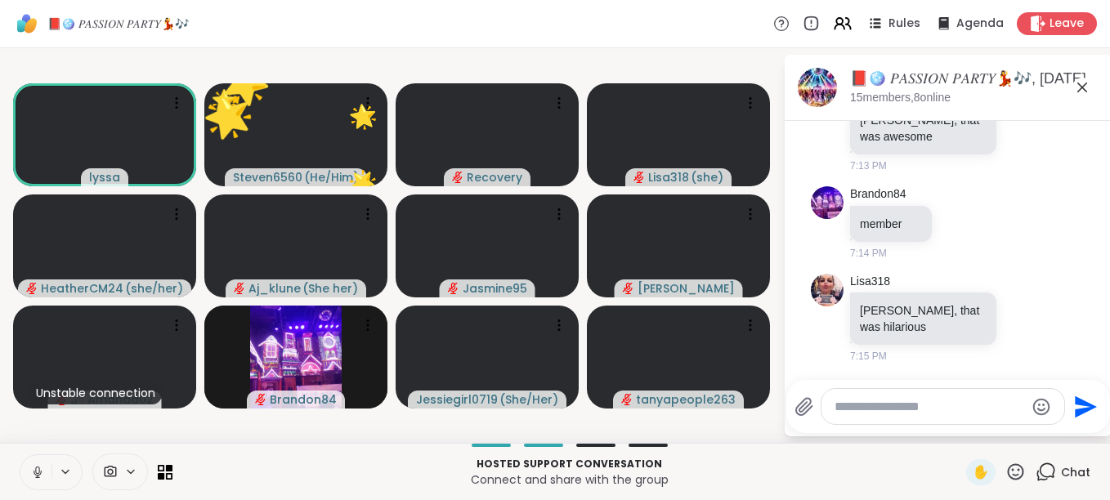
click at [1005, 469] on icon at bounding box center [1015, 472] width 20 height 20
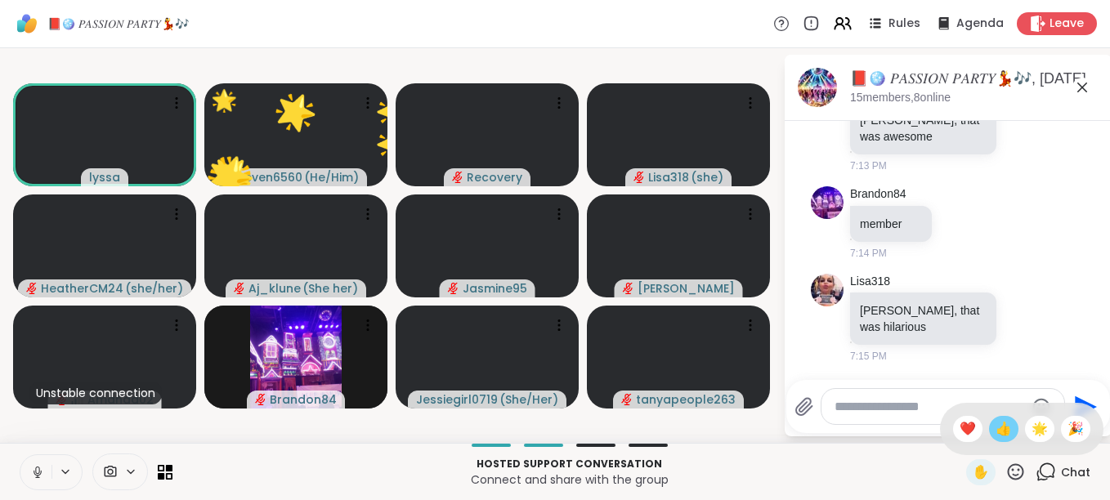
click at [995, 427] on span "👍" at bounding box center [1003, 429] width 16 height 20
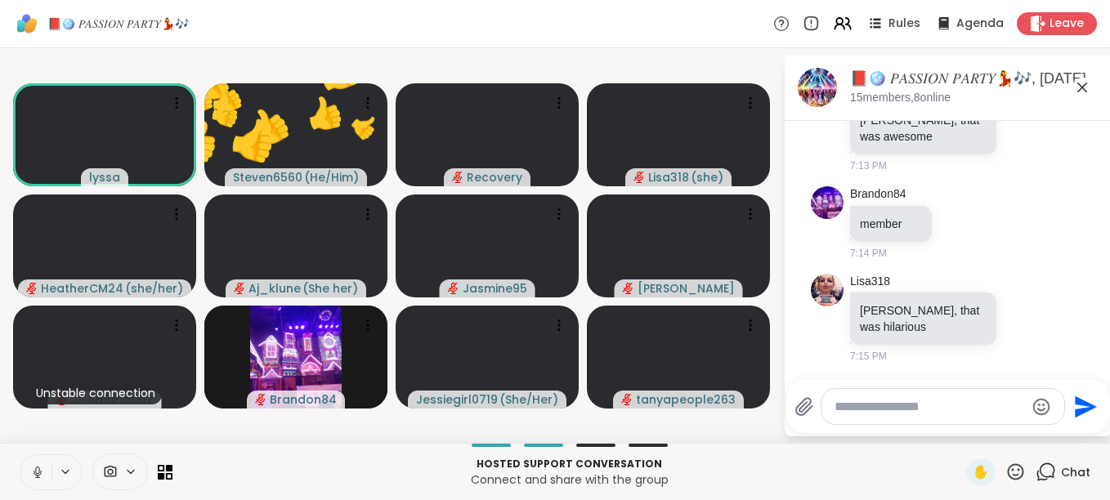
click at [1008, 465] on icon at bounding box center [1016, 471] width 16 height 16
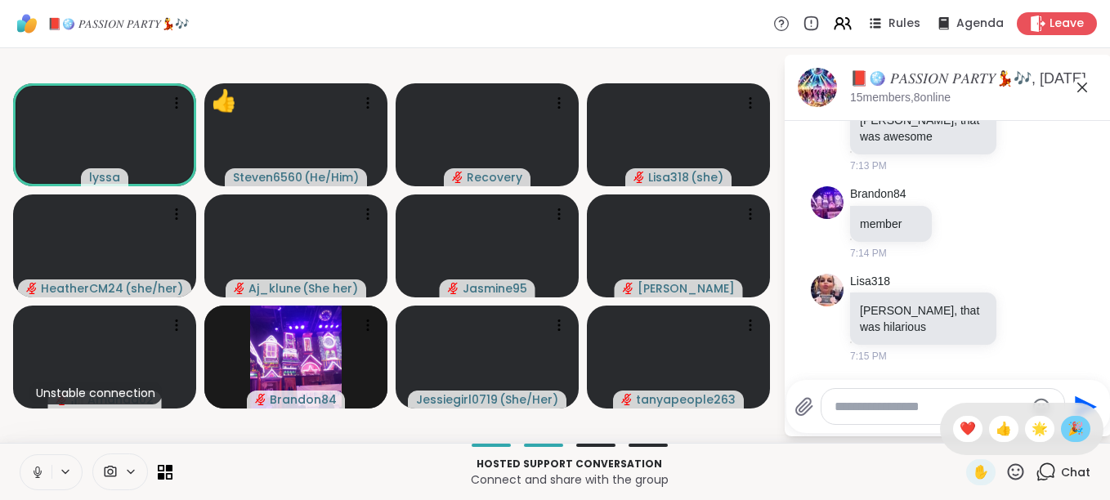
click at [1067, 427] on span "🎉" at bounding box center [1075, 429] width 16 height 20
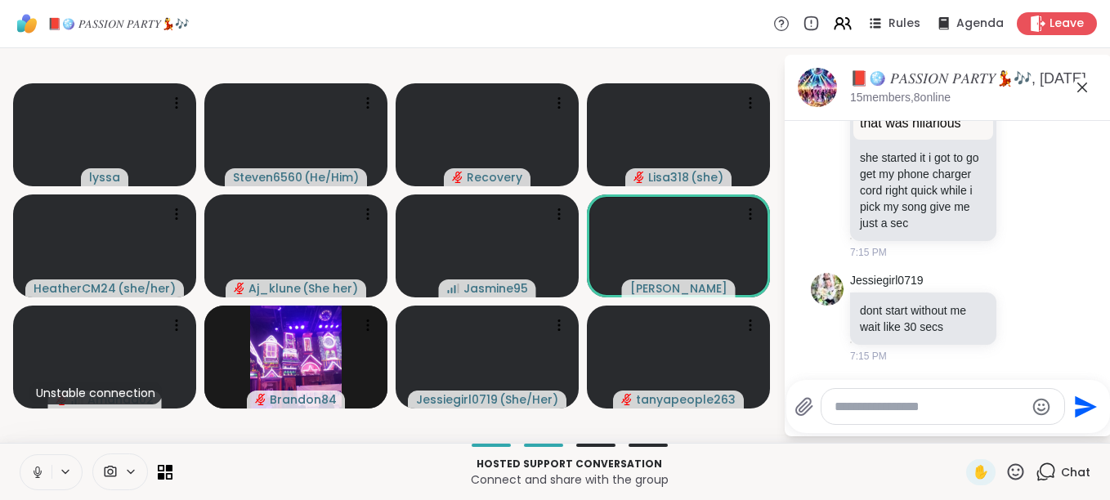
scroll to position [3444, 0]
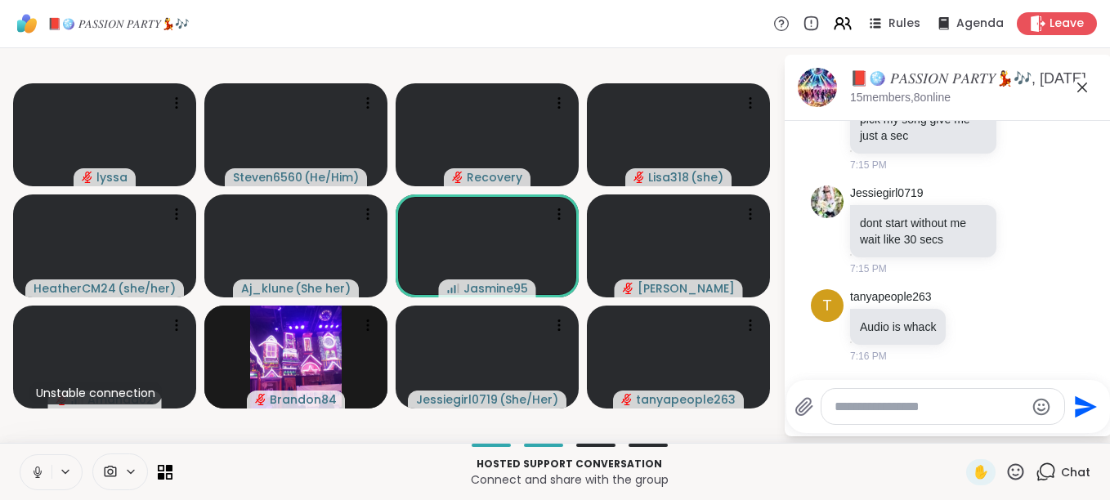
click at [49, 472] on button at bounding box center [35, 472] width 31 height 34
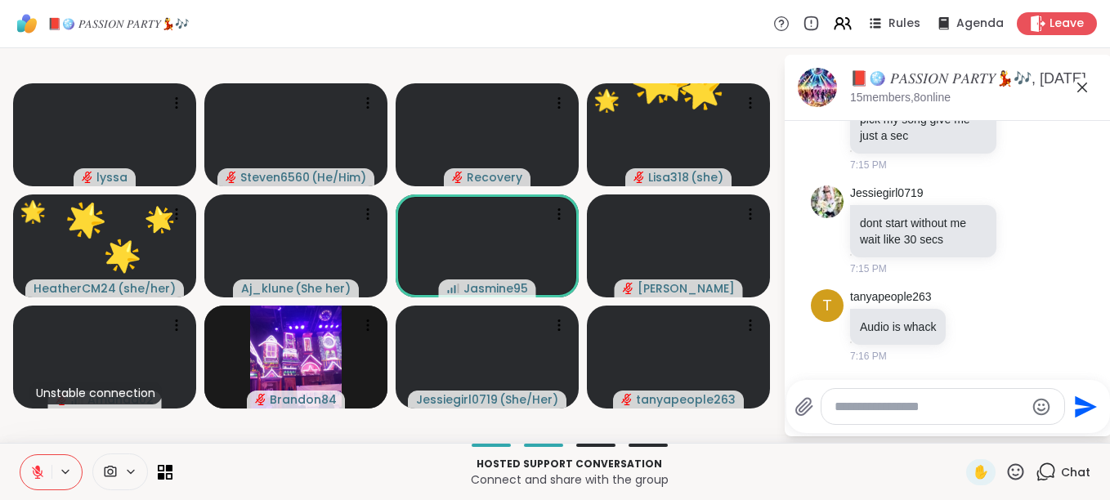
click at [49, 472] on button at bounding box center [35, 472] width 31 height 34
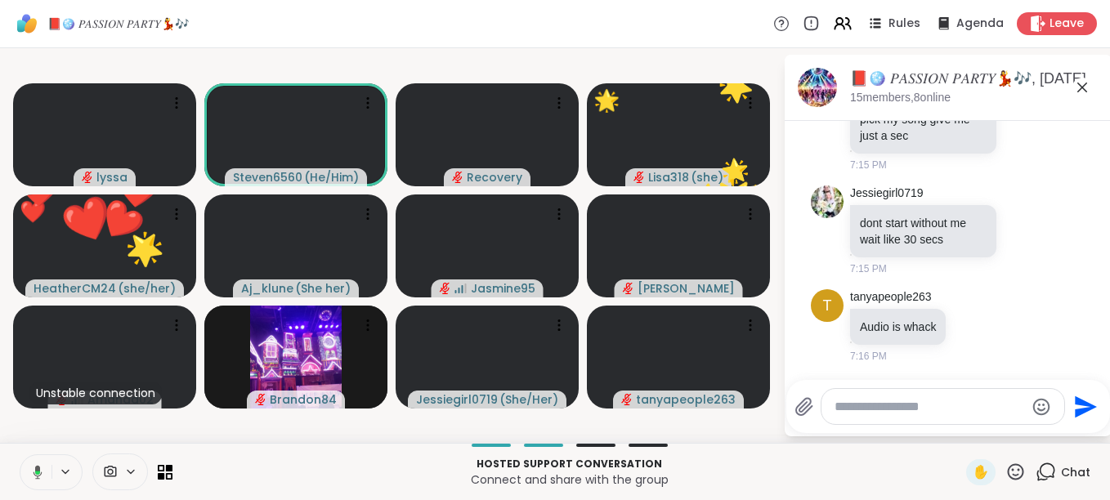
click at [49, 472] on button at bounding box center [35, 472] width 34 height 34
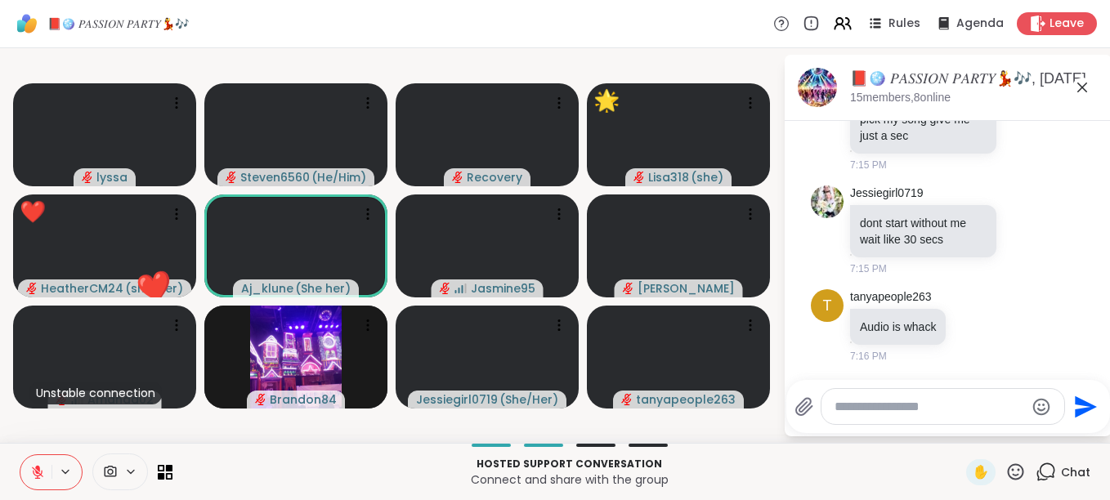
click at [1006, 472] on icon at bounding box center [1015, 472] width 20 height 20
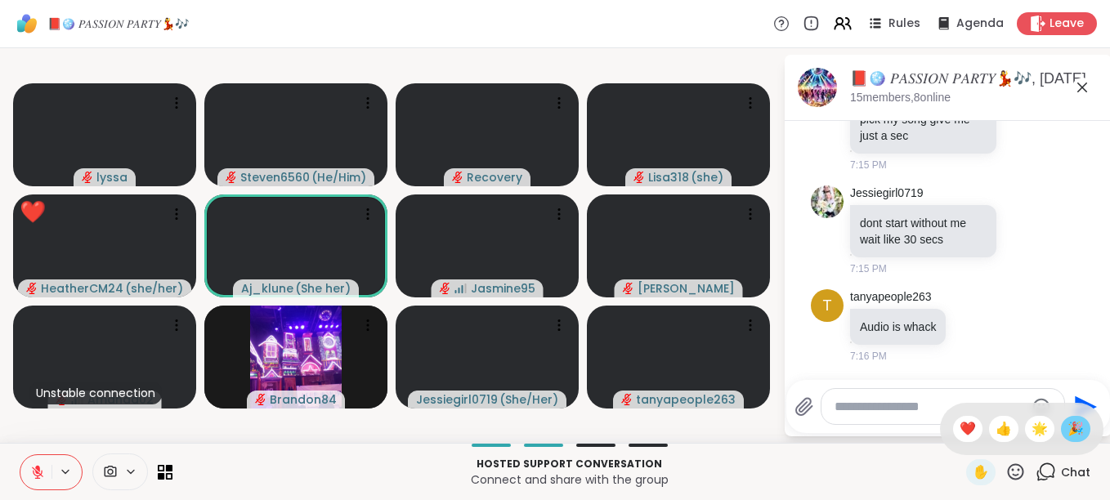
click at [1067, 423] on span "🎉" at bounding box center [1075, 429] width 16 height 20
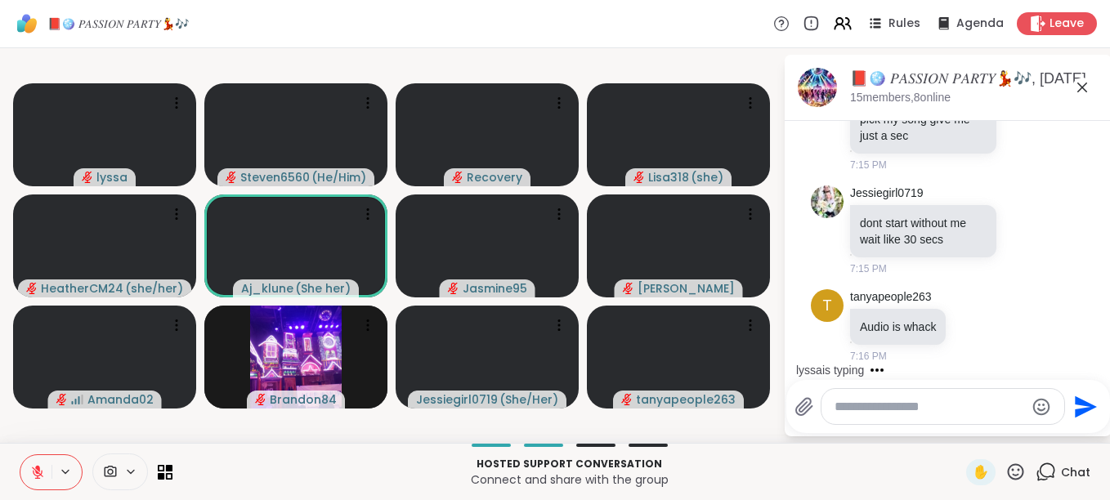
click at [786, 472] on p "Connect and share with the group" at bounding box center [569, 480] width 774 height 16
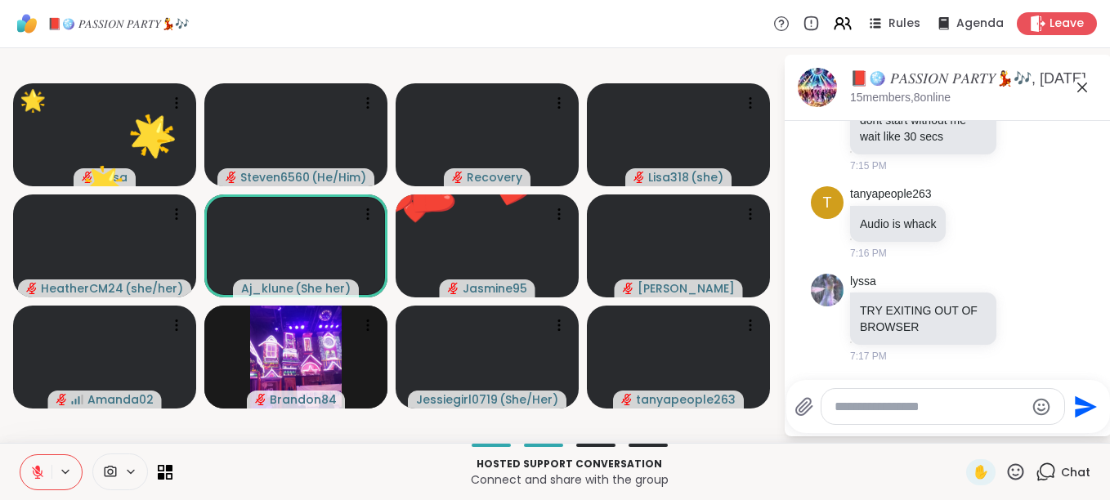
click at [1005, 470] on icon at bounding box center [1015, 472] width 20 height 20
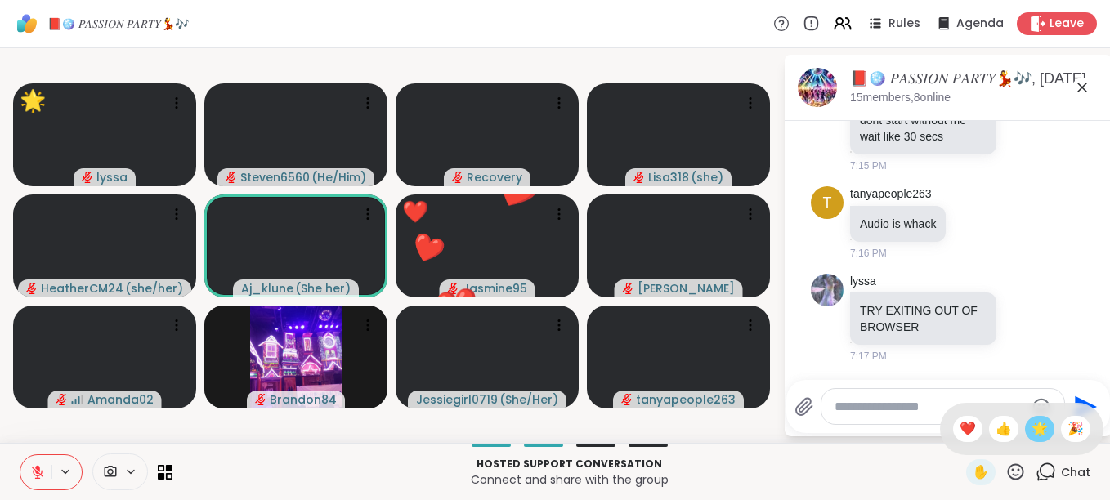
click at [1031, 438] on span "🌟" at bounding box center [1039, 429] width 16 height 20
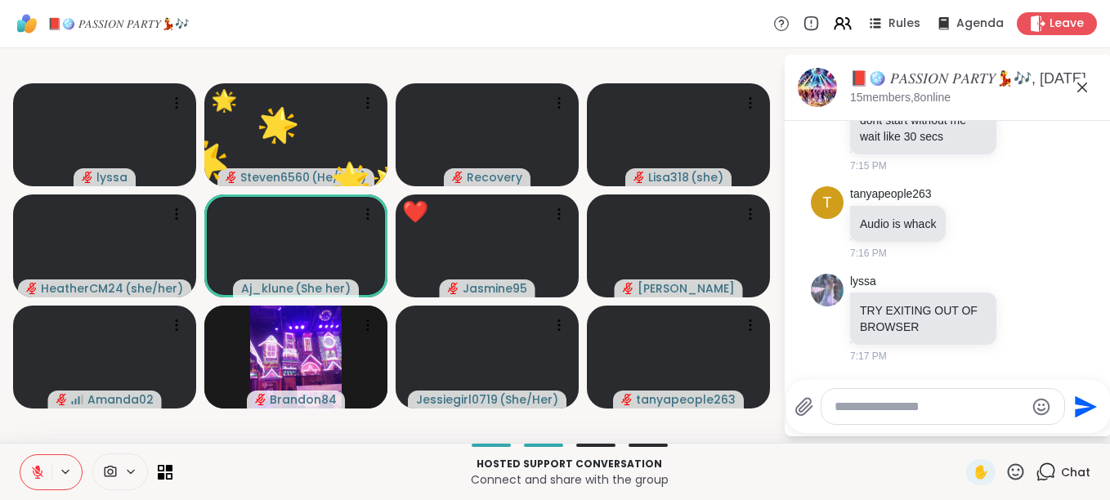
click at [1008, 470] on icon at bounding box center [1016, 471] width 16 height 16
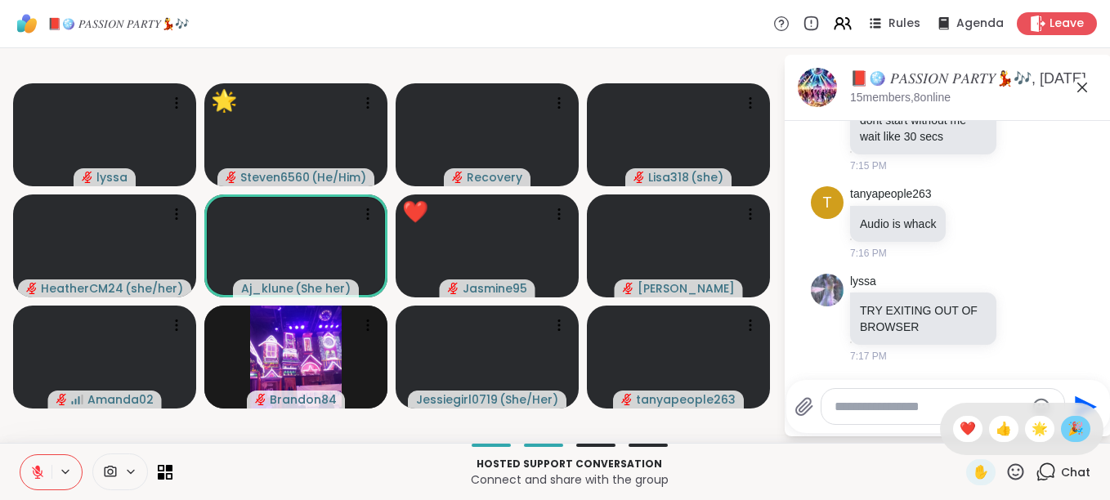
click at [1067, 438] on span "🎉" at bounding box center [1075, 429] width 16 height 20
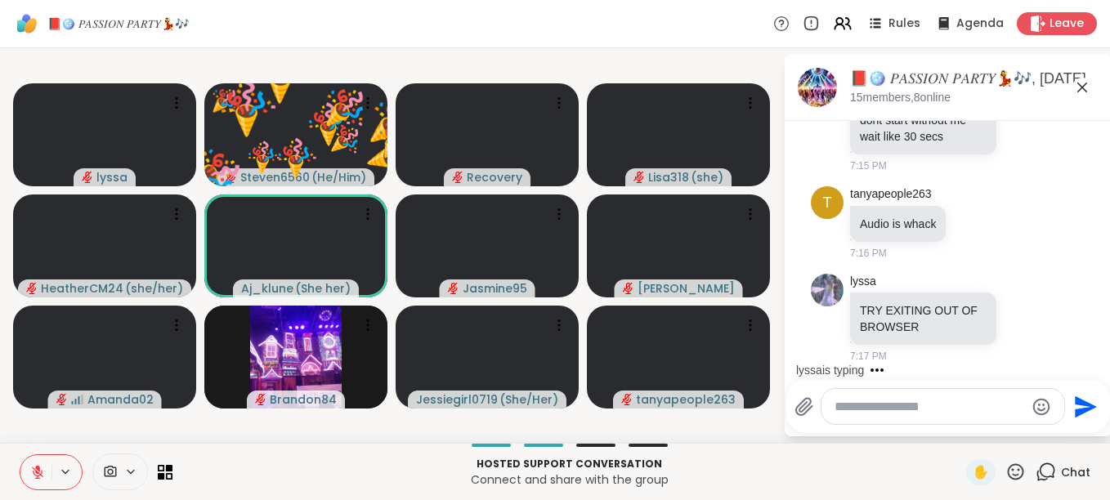
click at [1008, 467] on icon at bounding box center [1015, 472] width 20 height 20
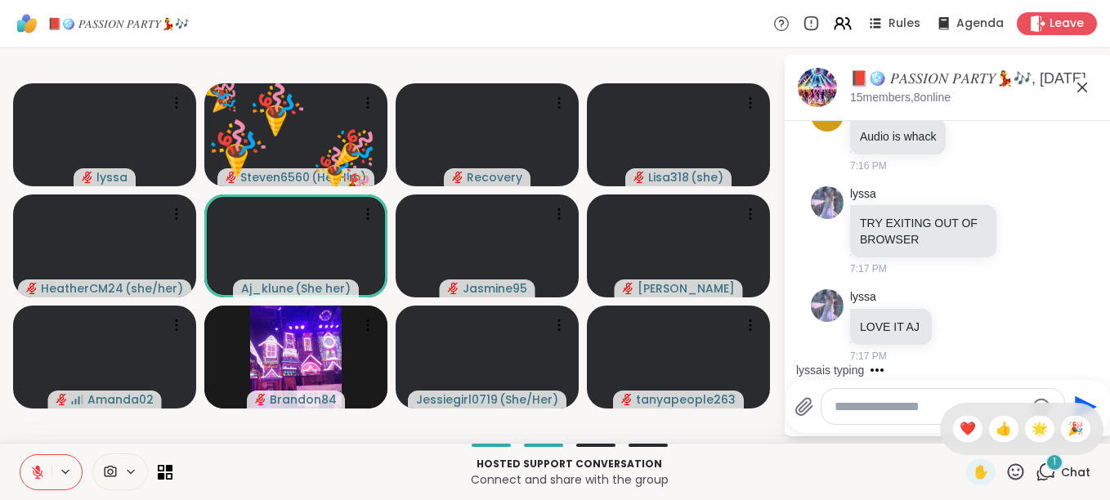
scroll to position [3634, 0]
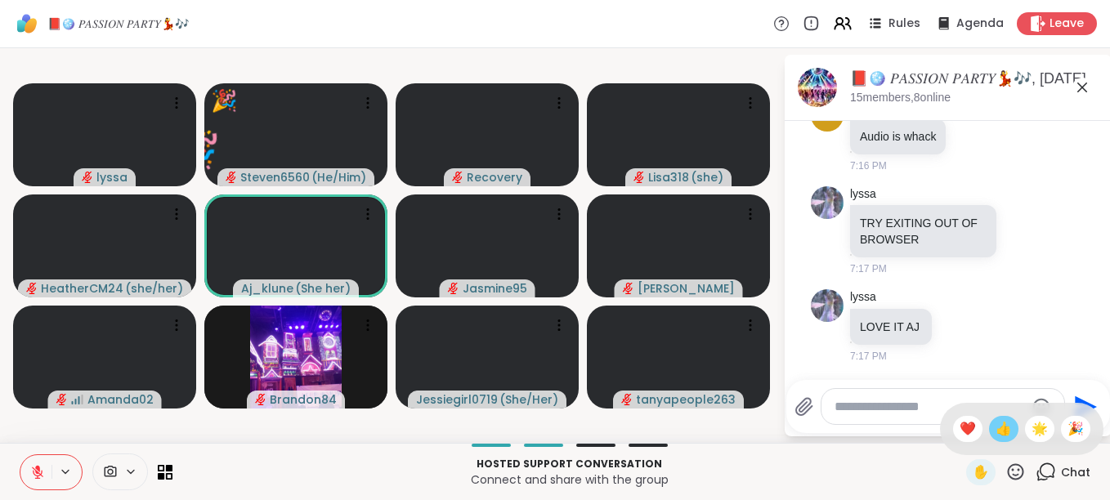
click at [995, 434] on span "👍" at bounding box center [1003, 429] width 16 height 20
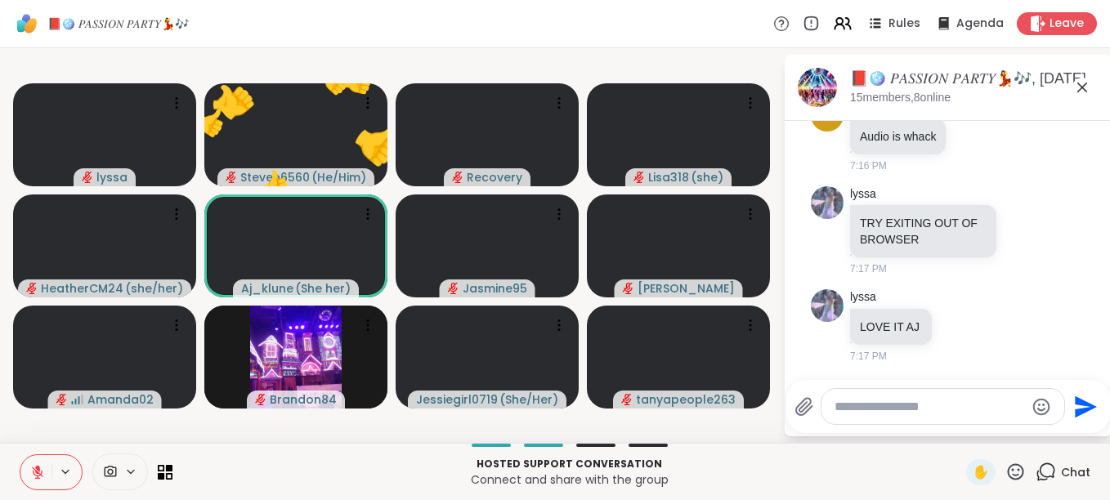
click at [1005, 463] on icon at bounding box center [1015, 472] width 20 height 20
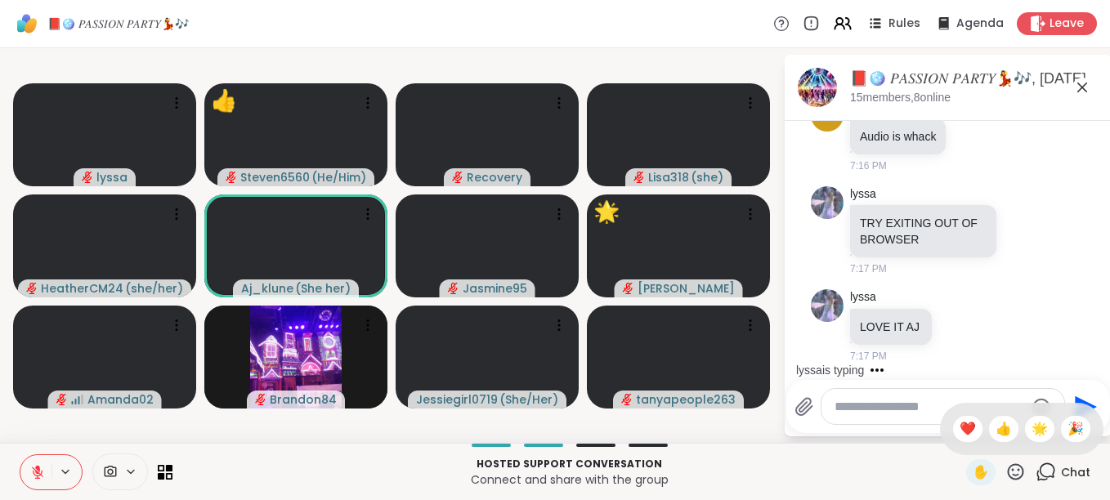
scroll to position [3722, 0]
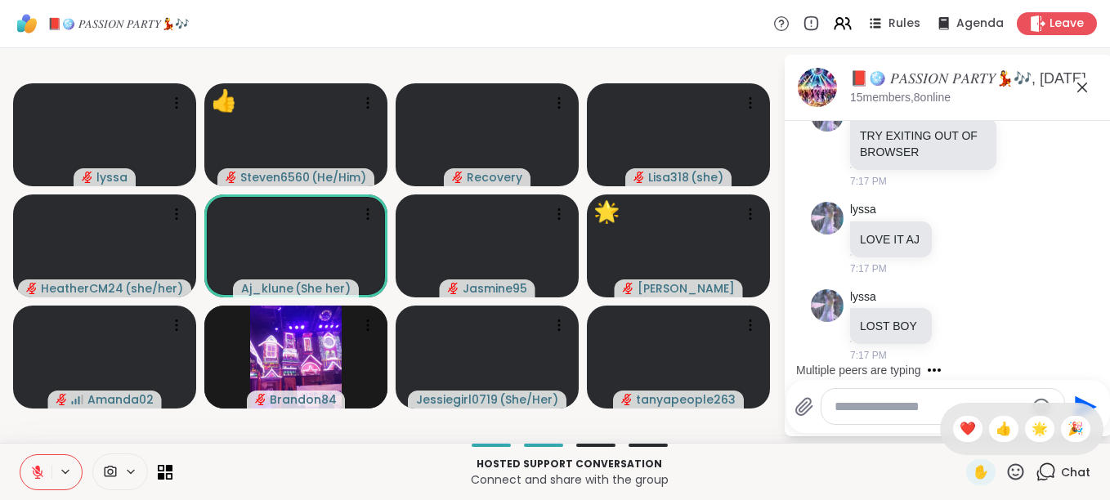
click at [1008, 470] on icon at bounding box center [1016, 471] width 16 height 16
click at [1005, 474] on icon at bounding box center [1015, 472] width 20 height 20
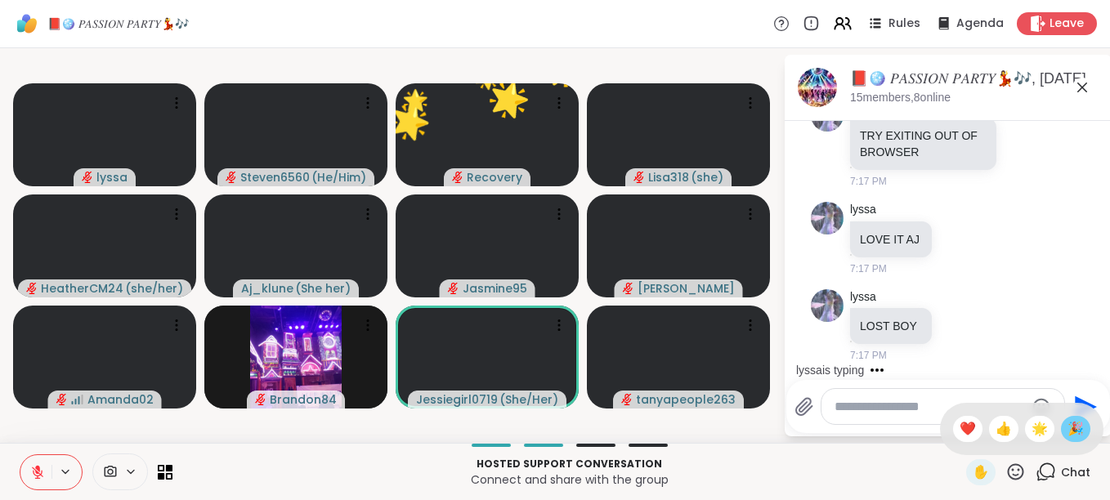
click at [1075, 424] on div "🎉" at bounding box center [1075, 429] width 29 height 26
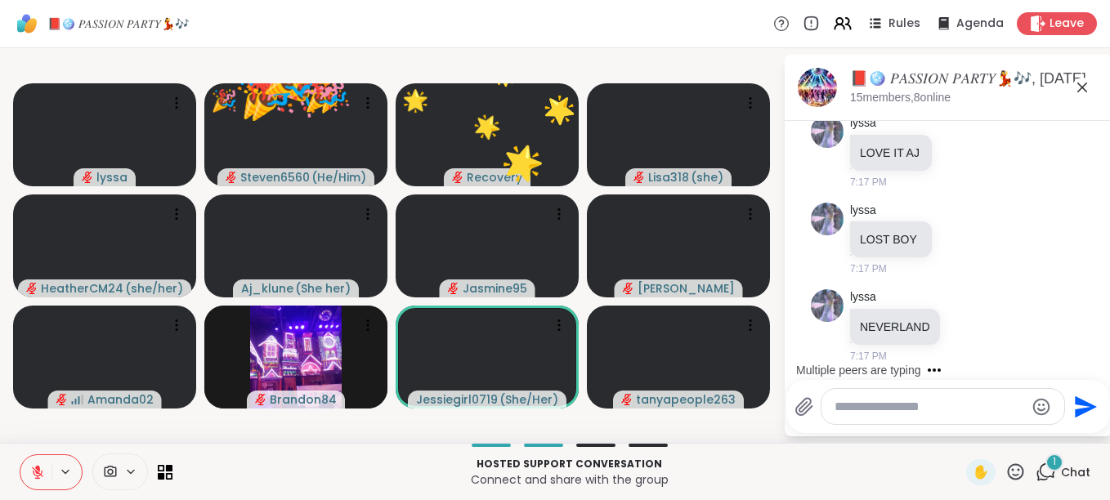
scroll to position [3808, 0]
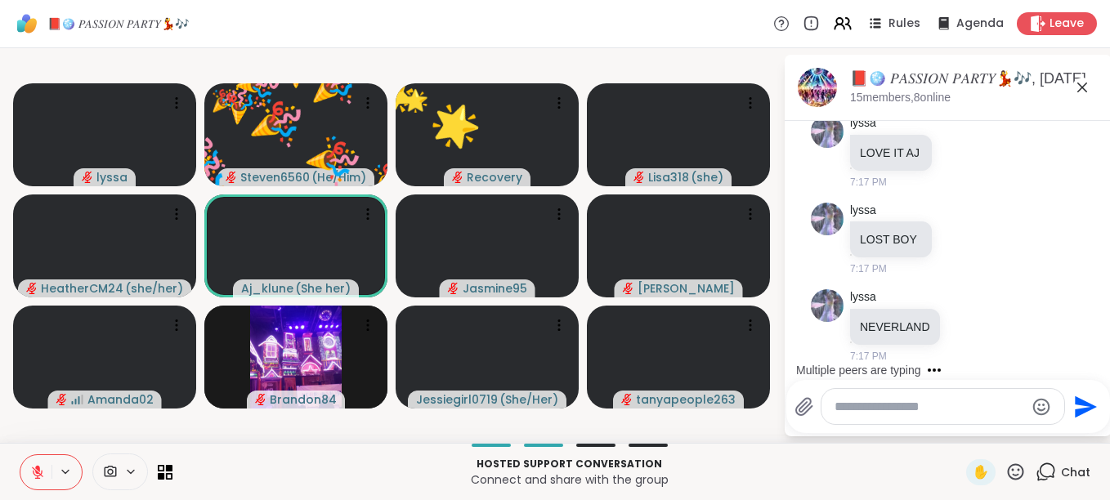
click at [1005, 469] on icon at bounding box center [1015, 472] width 20 height 20
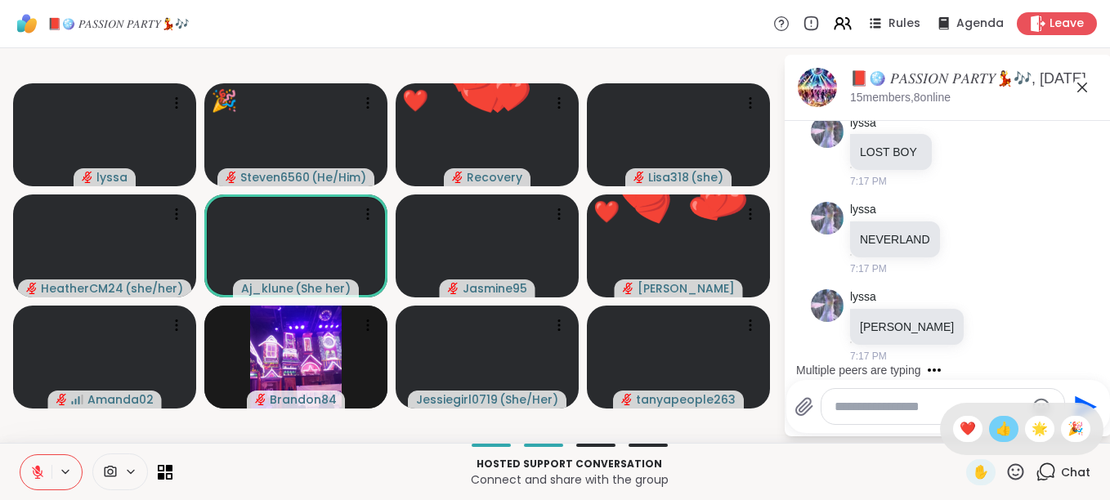
scroll to position [3896, 0]
click at [995, 429] on span "👍" at bounding box center [1003, 429] width 16 height 20
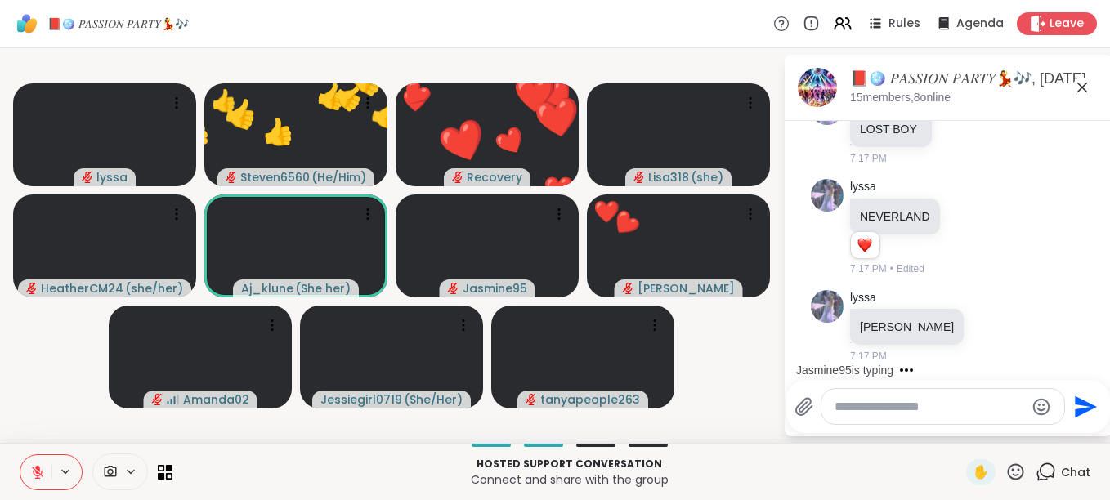
click at [1005, 464] on icon at bounding box center [1015, 472] width 20 height 20
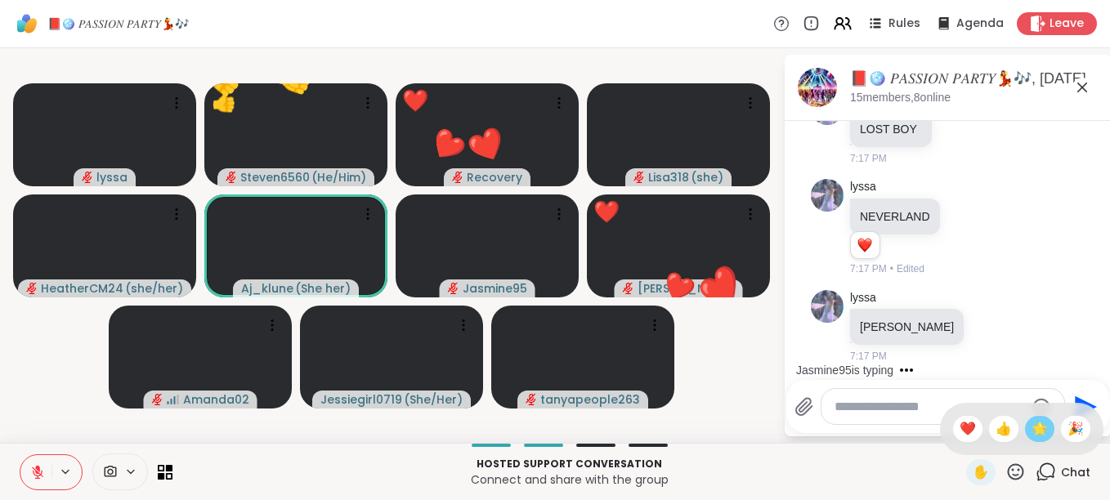
click at [1025, 421] on div "🌟" at bounding box center [1039, 429] width 29 height 26
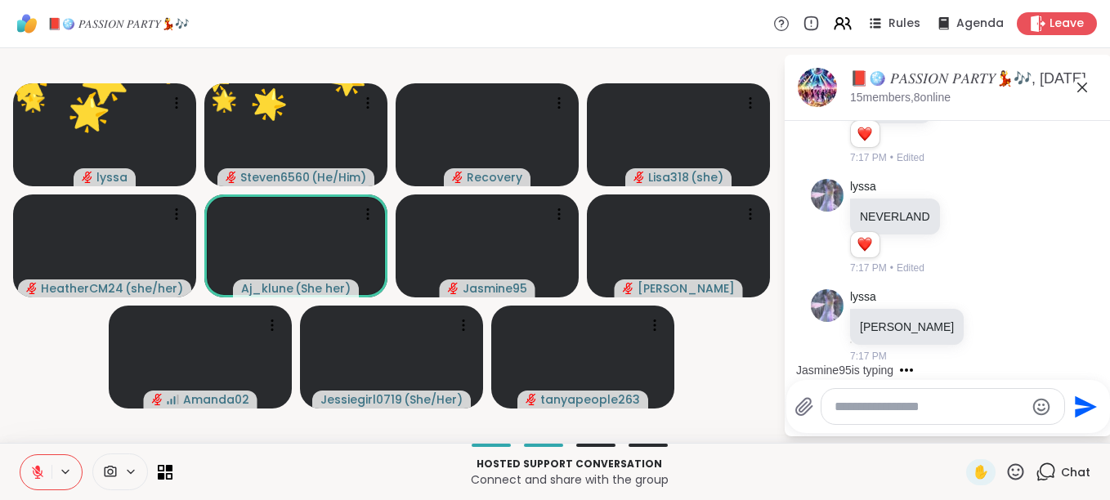
click at [1005, 467] on icon at bounding box center [1015, 472] width 20 height 20
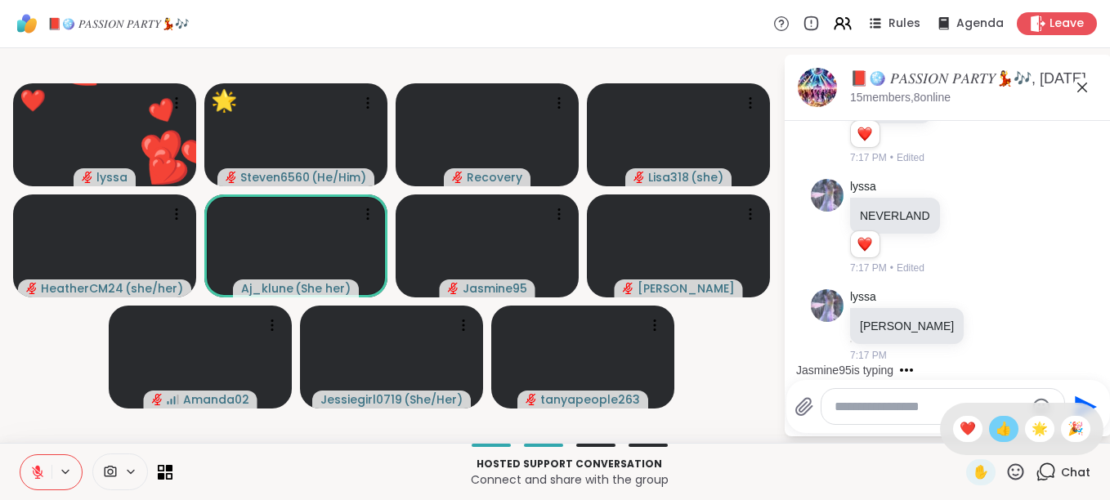
scroll to position [3920, 0]
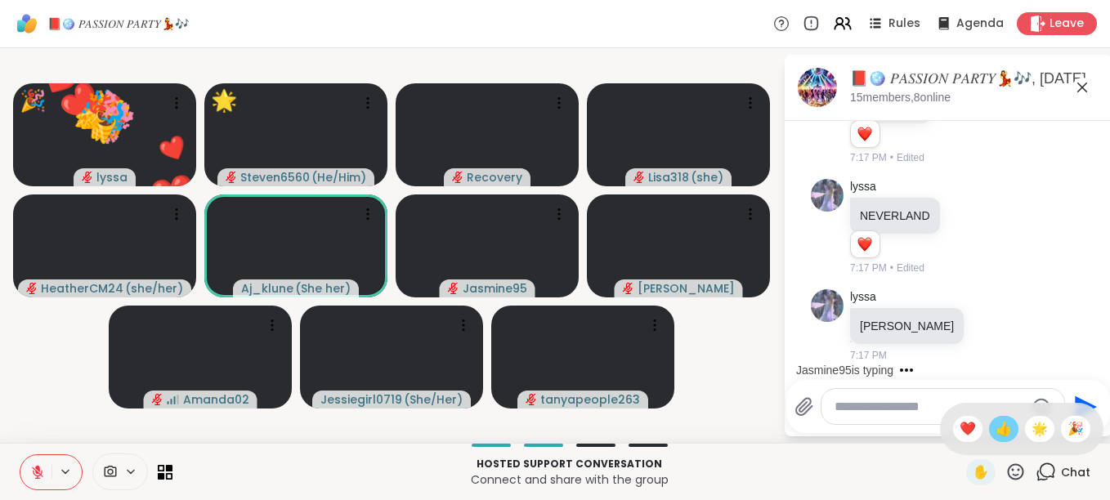
click at [989, 421] on div "👍" at bounding box center [1003, 429] width 29 height 26
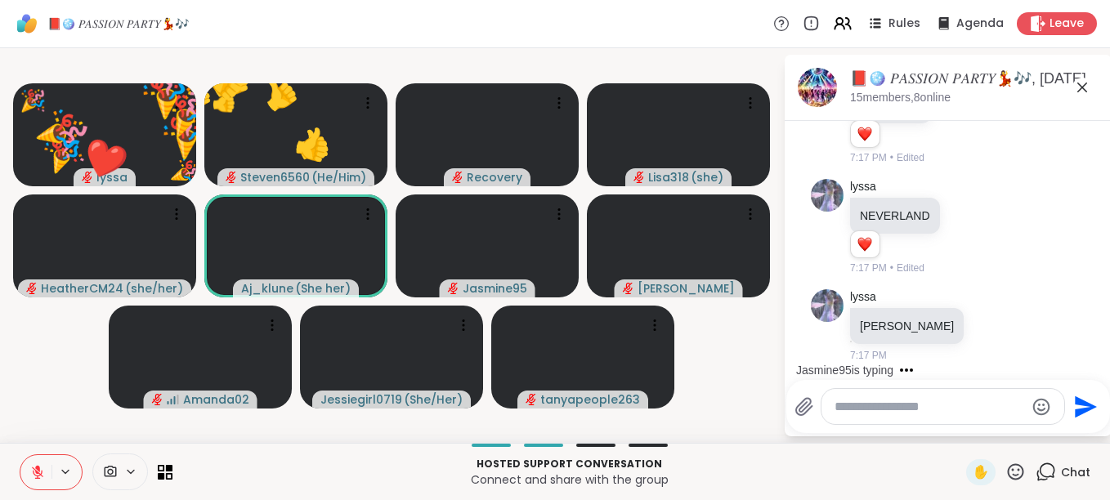
click at [1005, 466] on icon at bounding box center [1015, 472] width 20 height 20
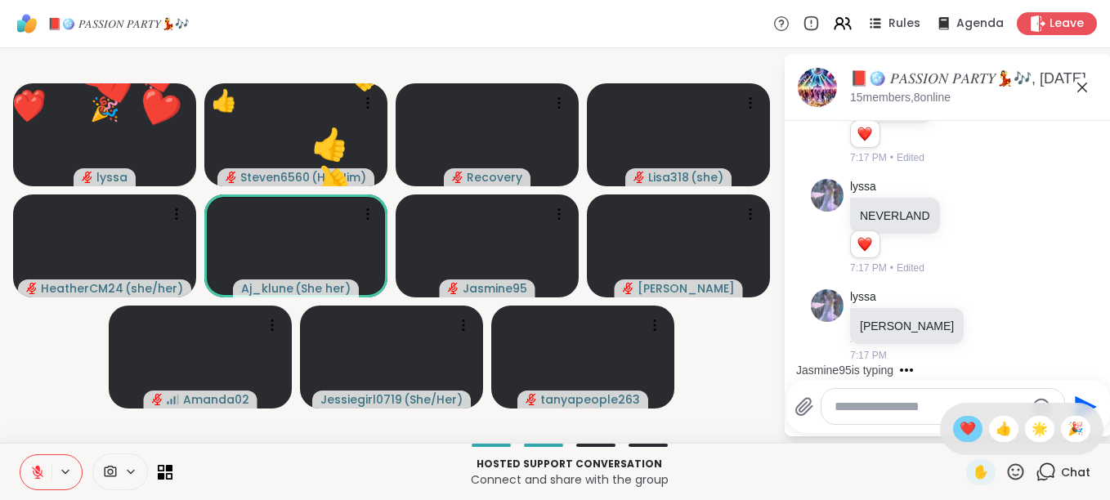
click at [959, 424] on span "❤️" at bounding box center [967, 429] width 16 height 20
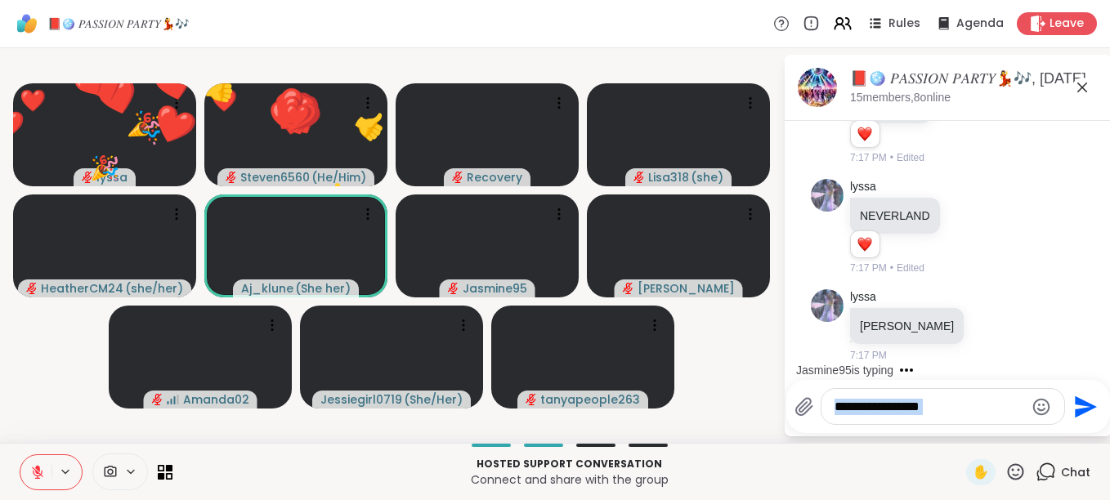
click at [948, 424] on div at bounding box center [943, 406] width 244 height 37
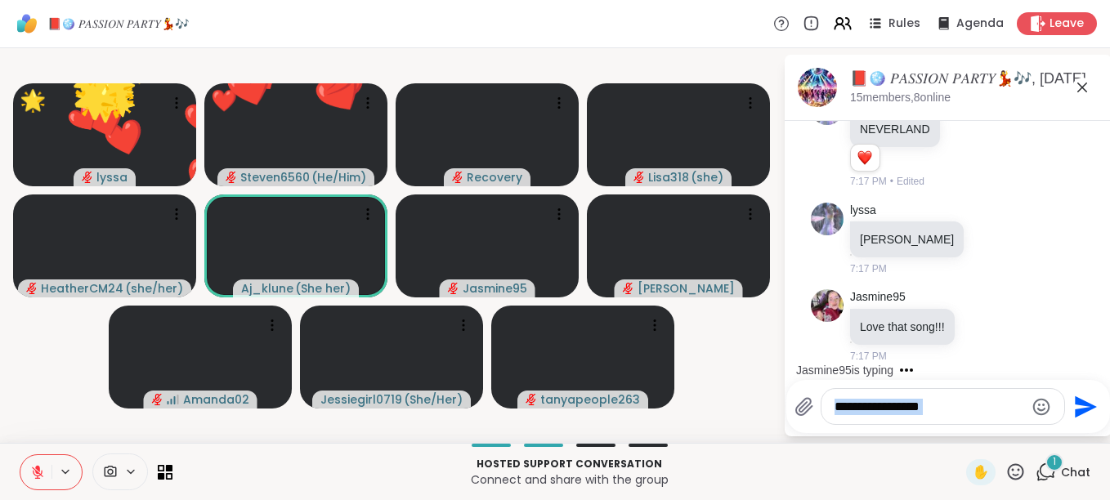
scroll to position [4053, 0]
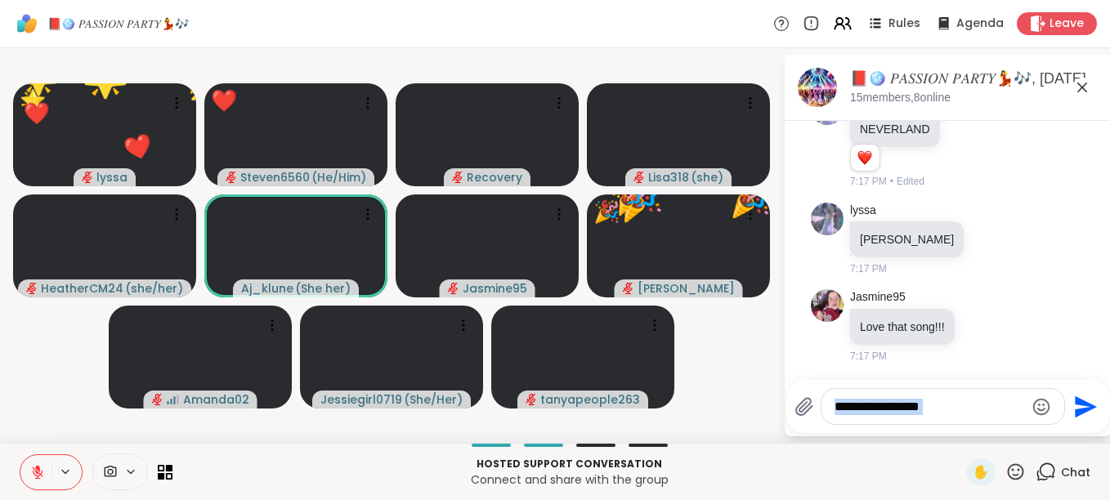
drag, startPoint x: 948, startPoint y: 424, endPoint x: 956, endPoint y: 427, distance: 8.8
click at [956, 427] on div "Send" at bounding box center [948, 406] width 324 height 53
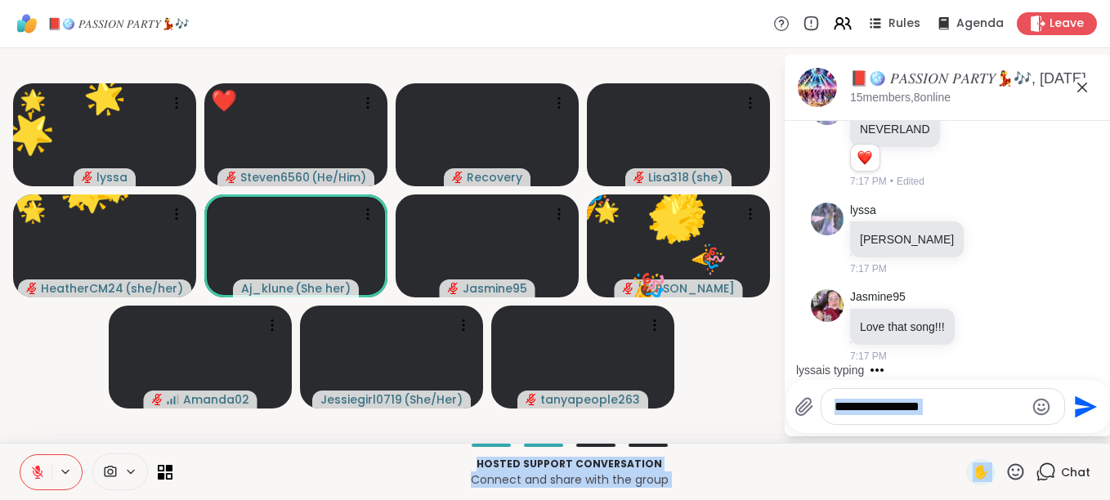
drag, startPoint x: 963, startPoint y: 429, endPoint x: 1004, endPoint y: 464, distance: 54.5
click at [1004, 464] on div "📕🪩 𝑃𝐴𝑆𝑆𝐼𝑂𝑁 𝑃𝐴𝑅𝑇𝑌💃🎶 Rules Agenda Leave 🌟 lyssa ❤️ ❤️ ❤️ ❤️ ❤️ ❤️ ❤️ ❤️ ❤️ ❤️ ❤️ …" at bounding box center [555, 250] width 1110 height 500
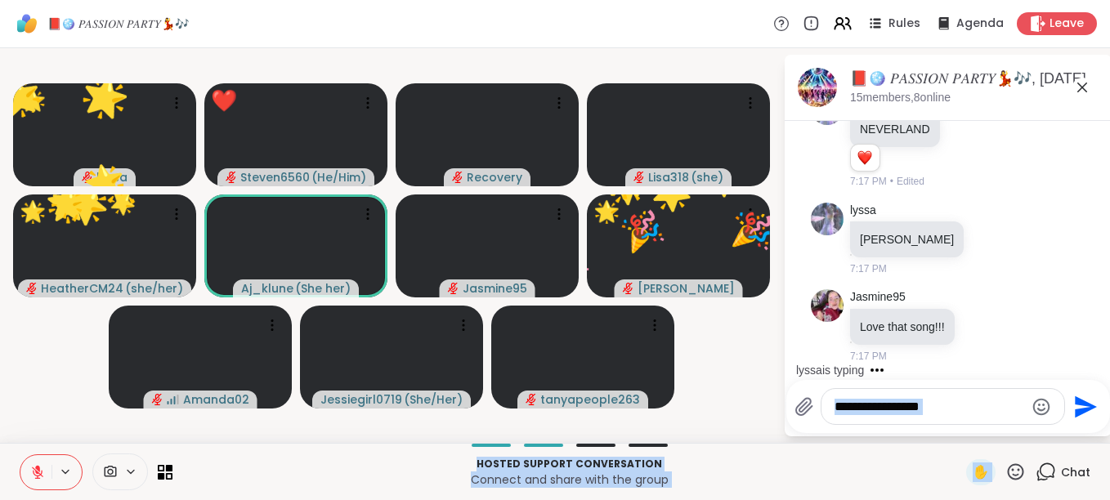
click at [1008, 464] on icon at bounding box center [1016, 471] width 16 height 16
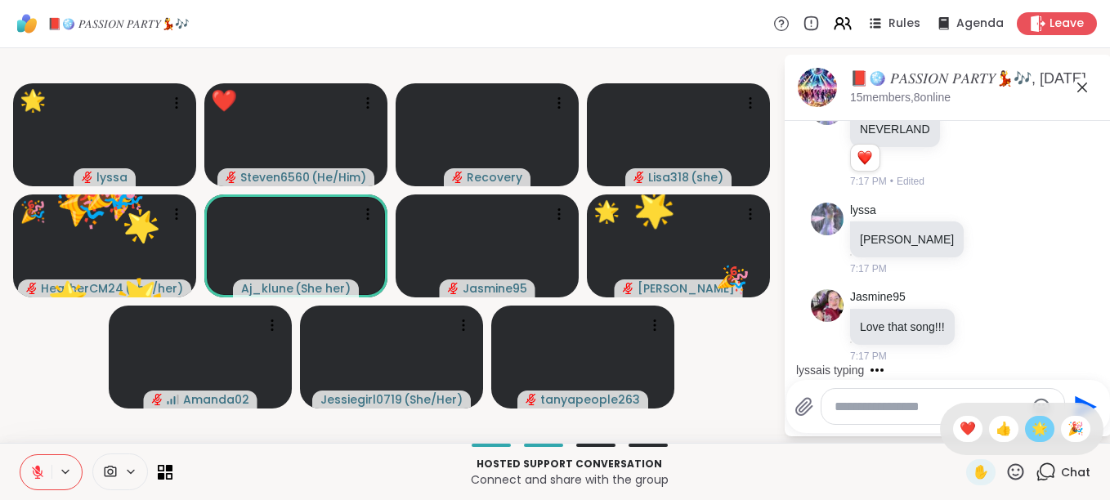
click at [1031, 427] on span "🌟" at bounding box center [1039, 429] width 16 height 20
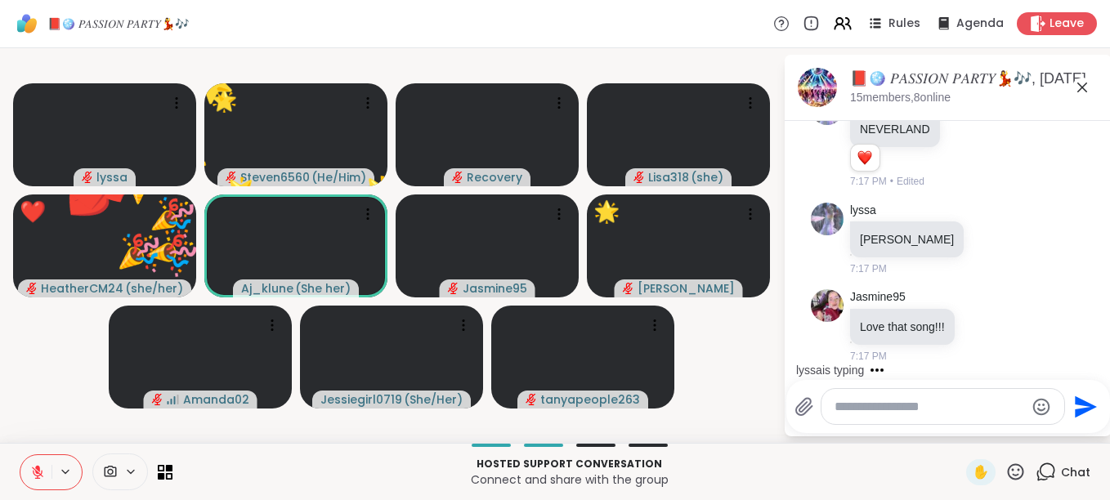
click at [1005, 463] on icon at bounding box center [1015, 472] width 20 height 20
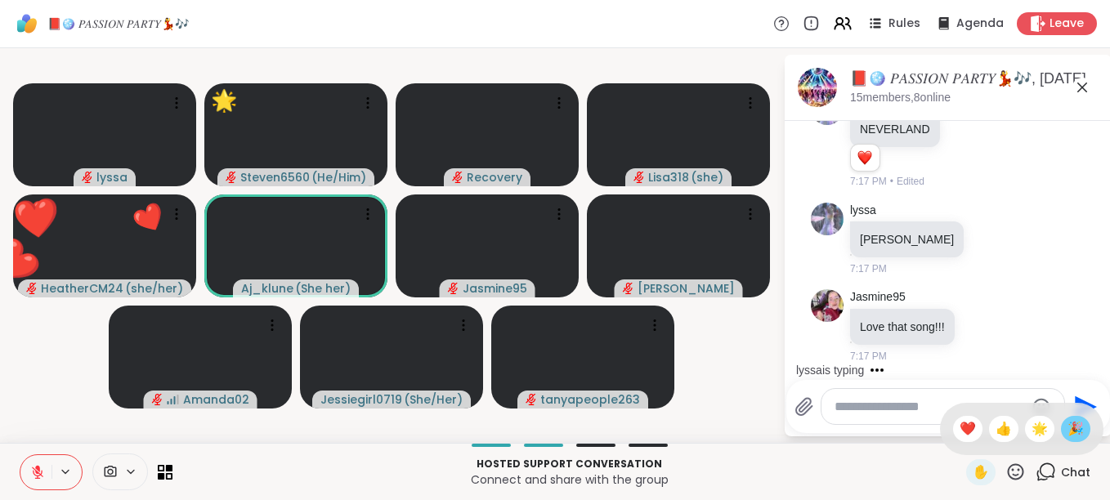
click at [1067, 431] on span "🎉" at bounding box center [1075, 429] width 16 height 20
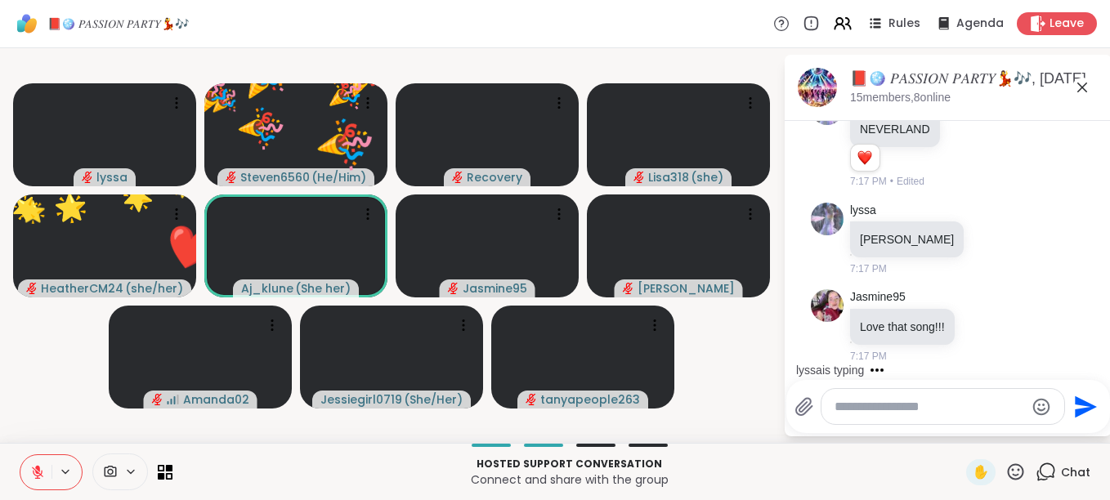
click at [1005, 466] on icon at bounding box center [1015, 472] width 20 height 20
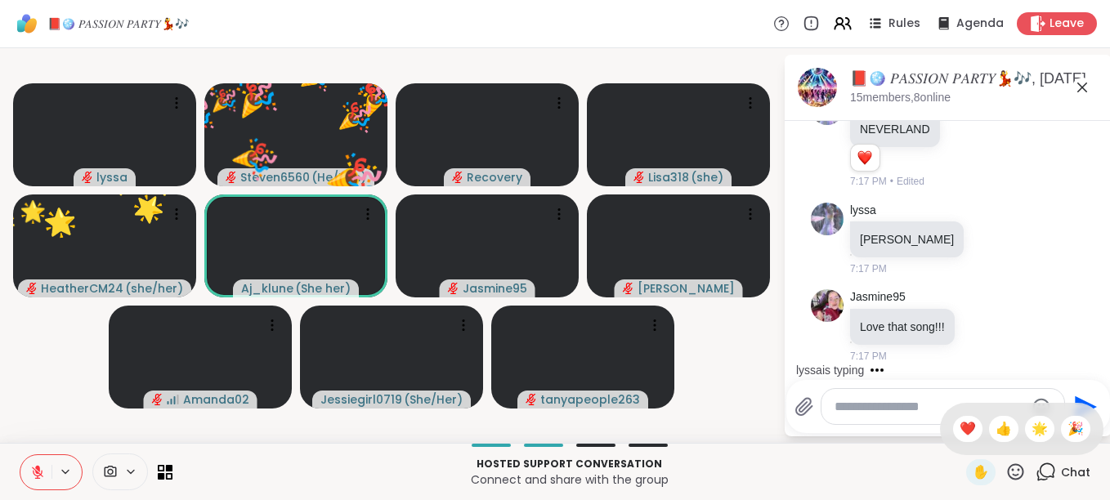
scroll to position [4173, 0]
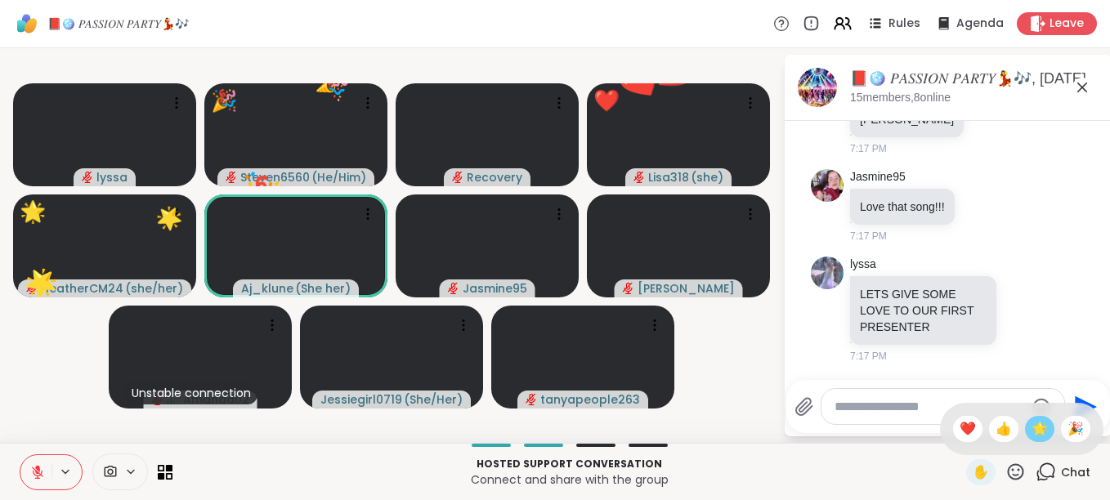
click at [1031, 429] on span "🌟" at bounding box center [1039, 429] width 16 height 20
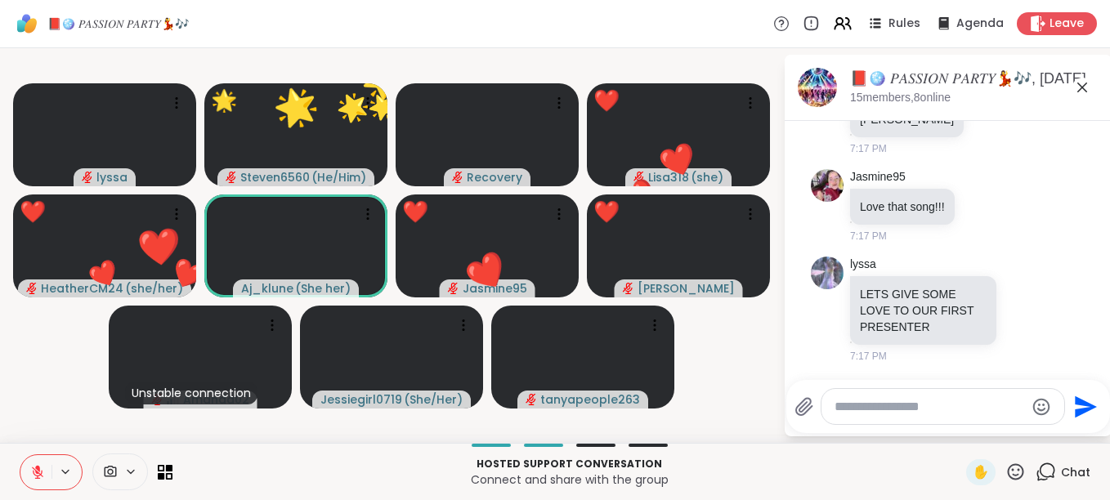
click at [1008, 471] on icon at bounding box center [1016, 471] width 16 height 16
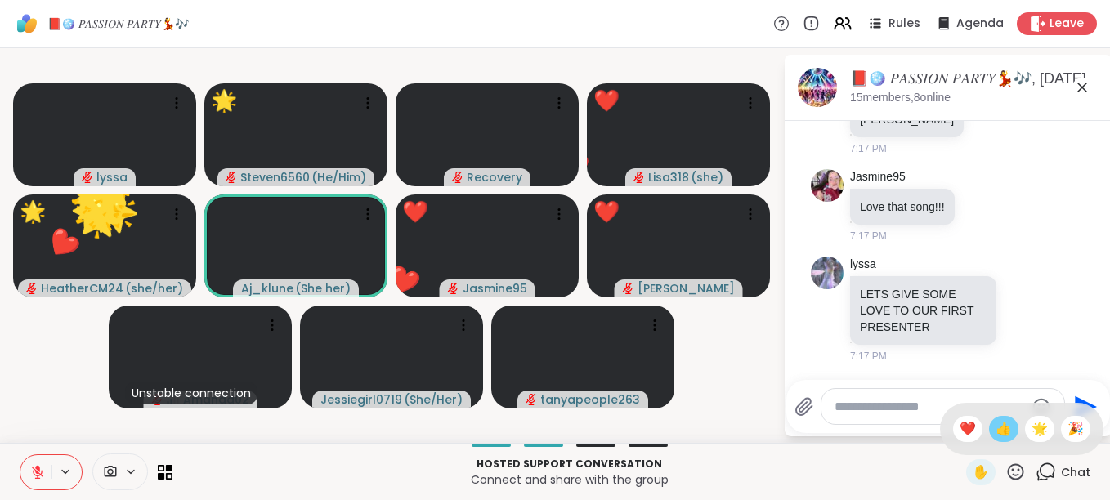
click at [995, 434] on span "👍" at bounding box center [1003, 429] width 16 height 20
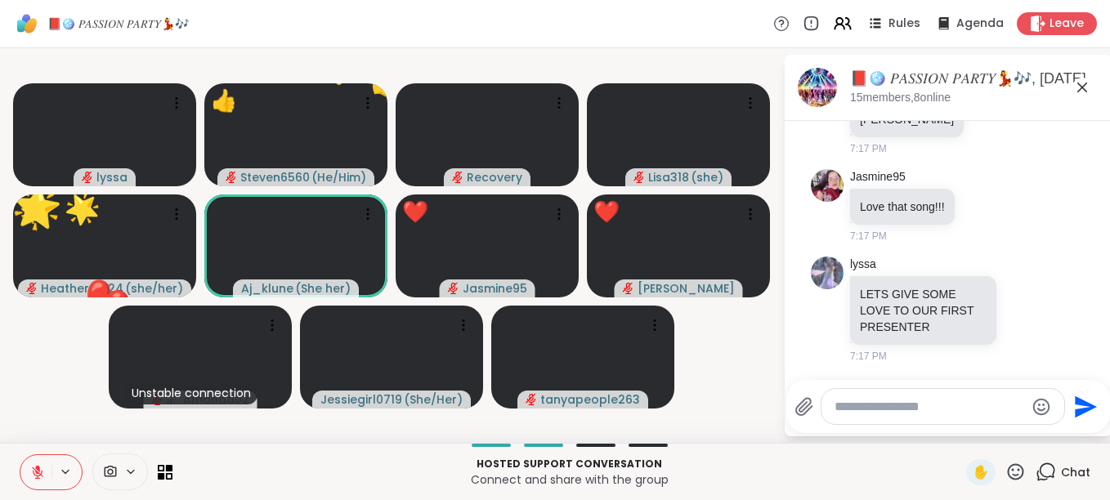
click at [1008, 465] on icon at bounding box center [1016, 471] width 16 height 16
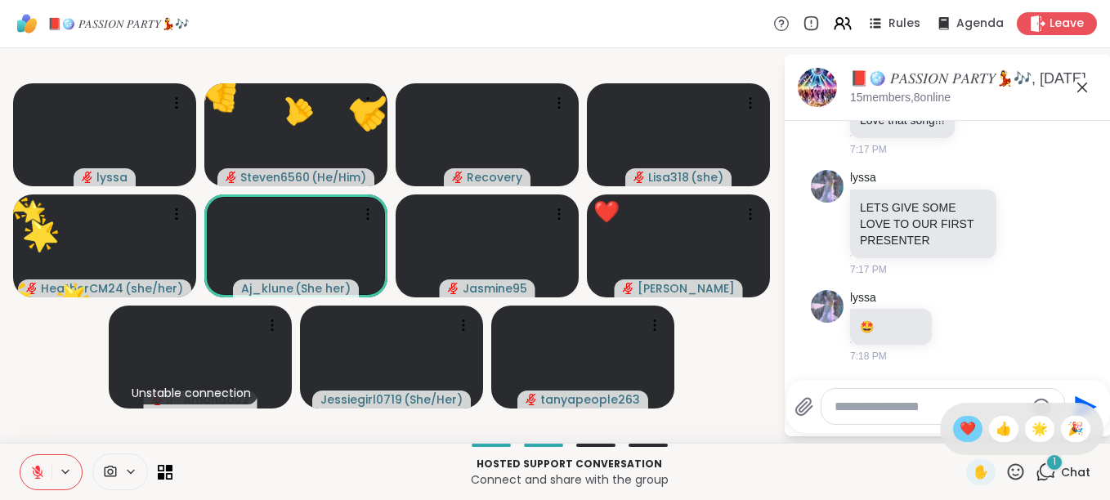
scroll to position [4260, 0]
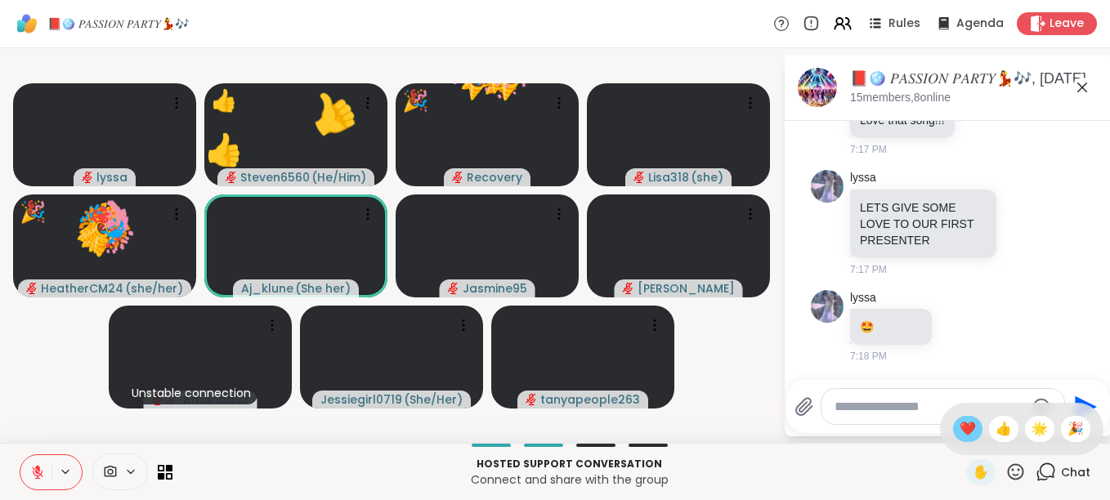
click at [959, 428] on span "❤️" at bounding box center [967, 429] width 16 height 20
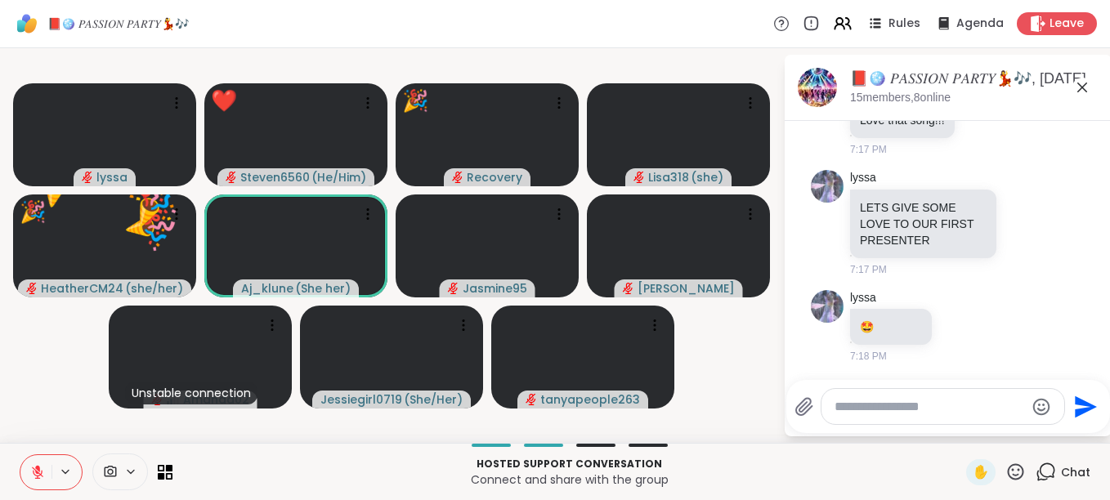
click at [1005, 468] on icon at bounding box center [1015, 472] width 20 height 20
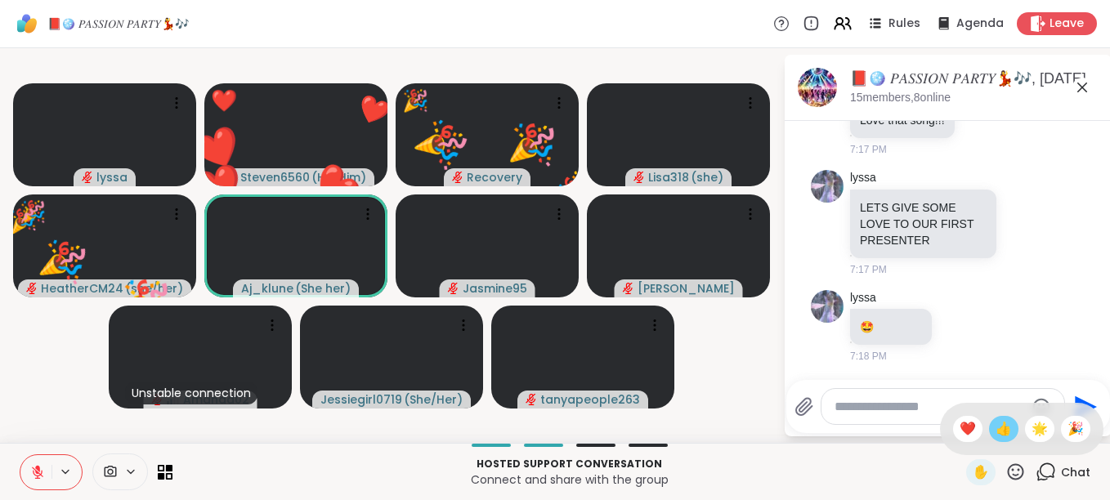
click at [995, 433] on span "👍" at bounding box center [1003, 429] width 16 height 20
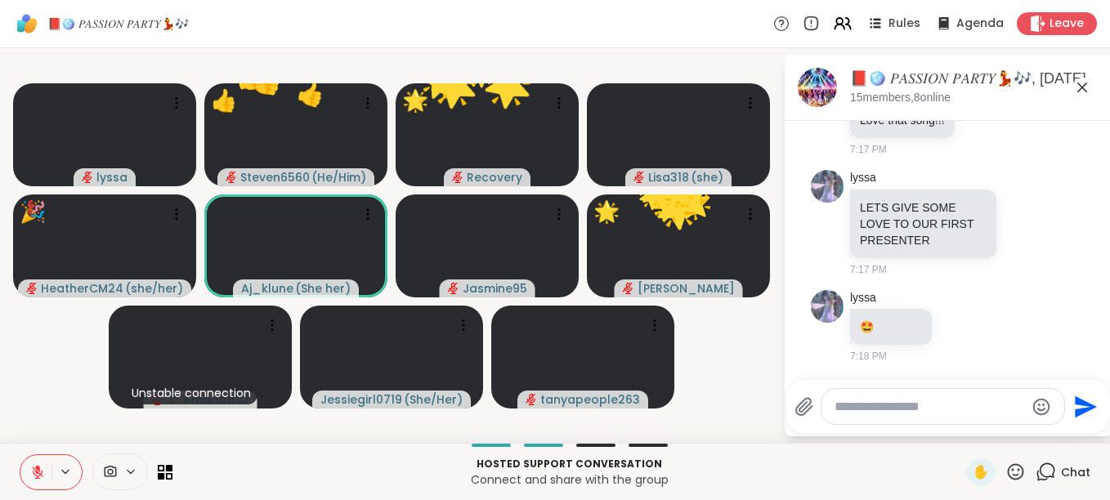
click at [1002, 461] on div "✋" at bounding box center [996, 472] width 60 height 26
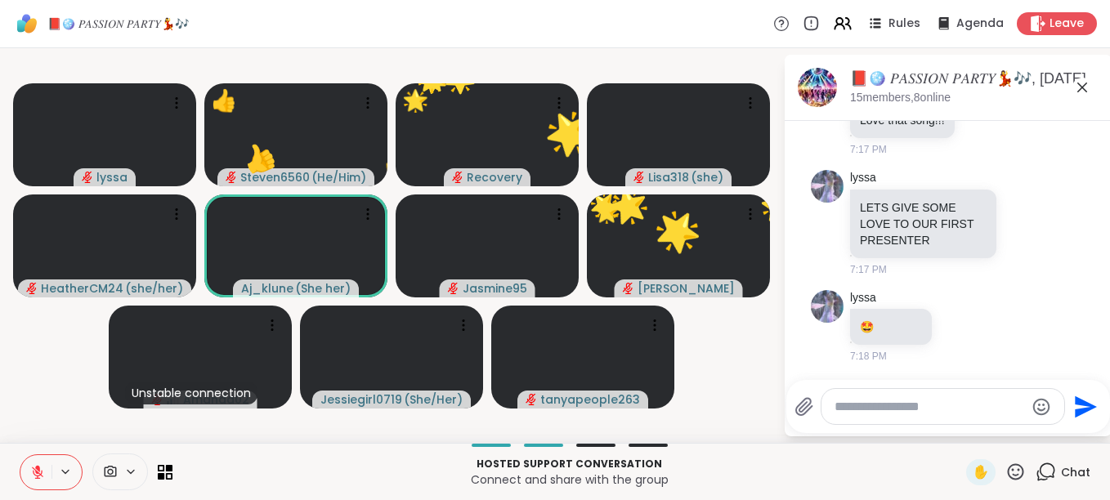
click at [1005, 467] on icon at bounding box center [1015, 472] width 20 height 20
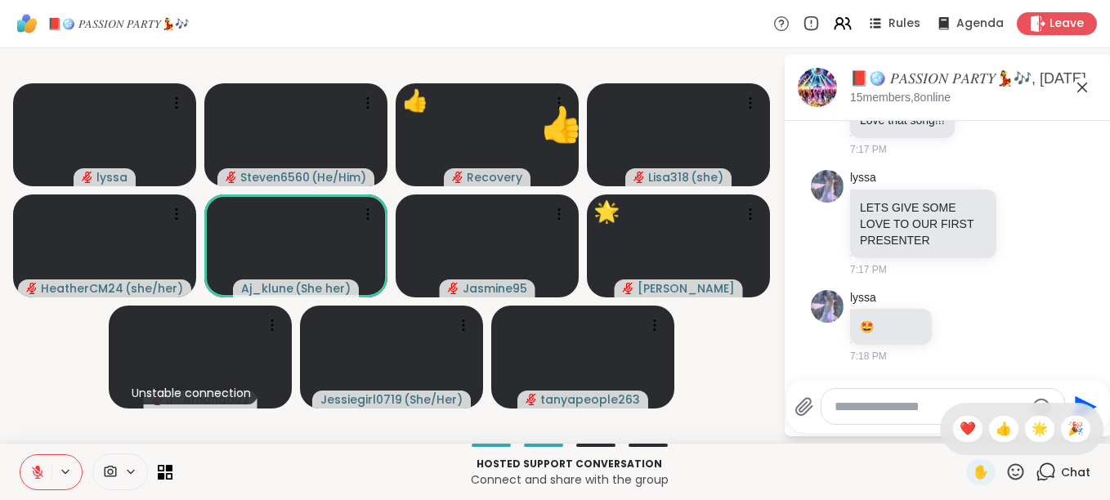
click at [1005, 467] on icon at bounding box center [1015, 472] width 20 height 20
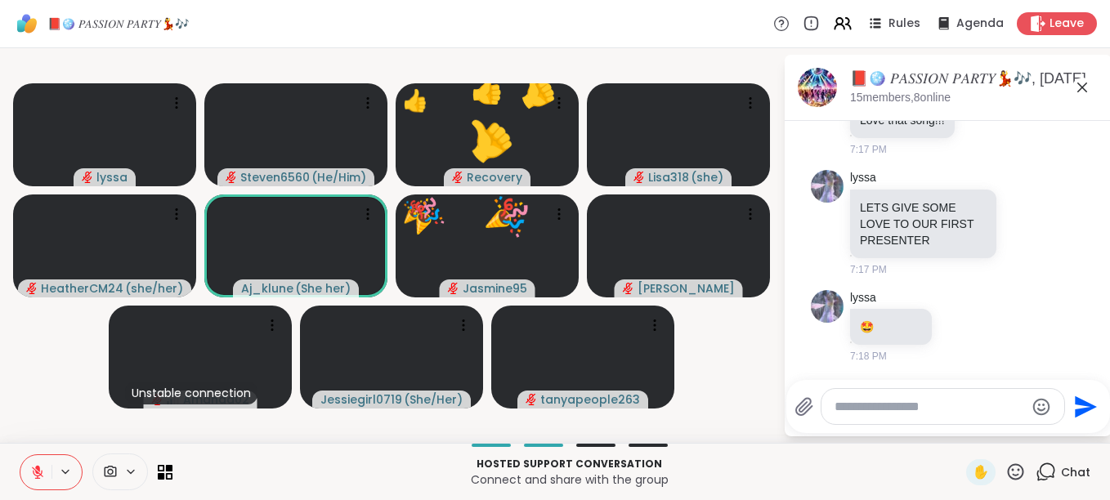
click at [1010, 466] on icon at bounding box center [1015, 472] width 20 height 20
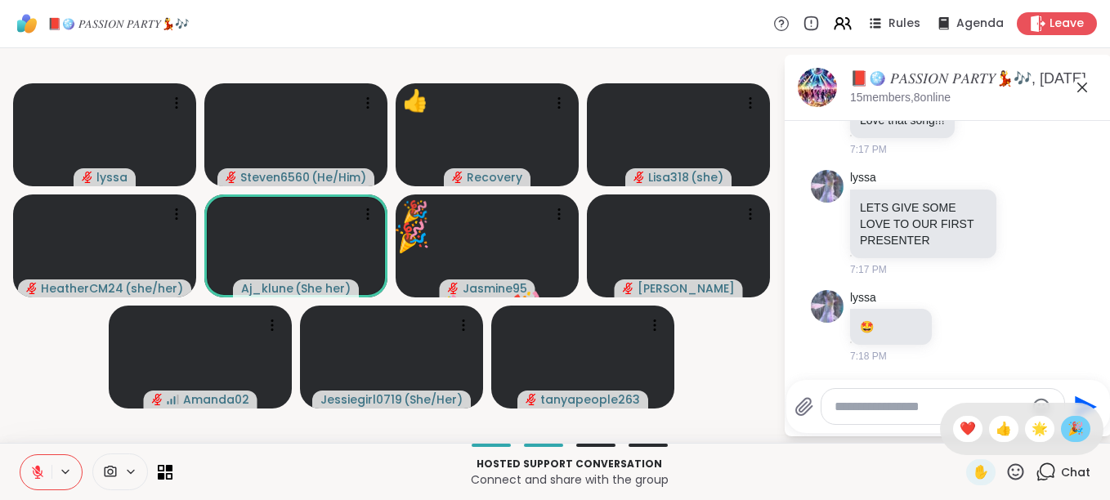
click at [1067, 437] on span "🎉" at bounding box center [1075, 429] width 16 height 20
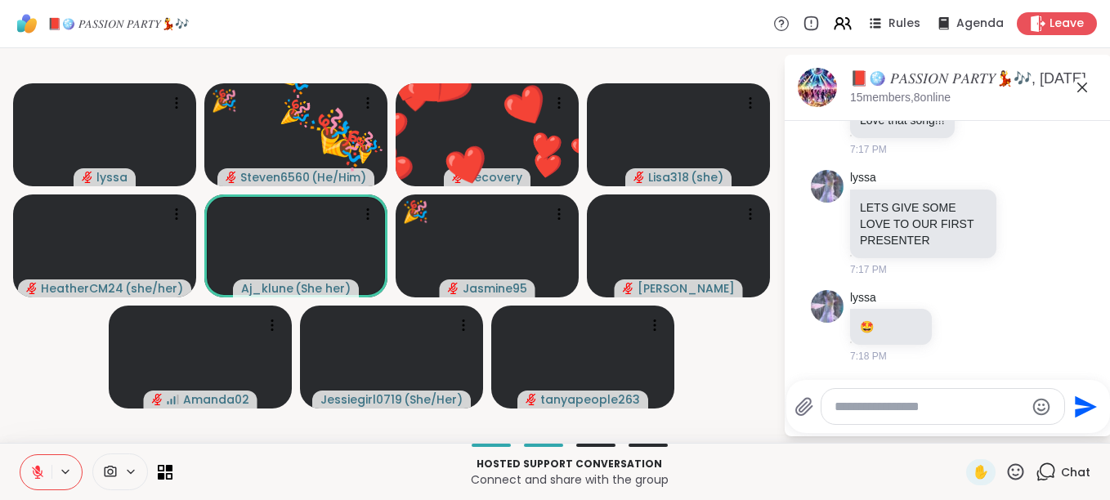
click at [1008, 471] on icon at bounding box center [1016, 471] width 16 height 16
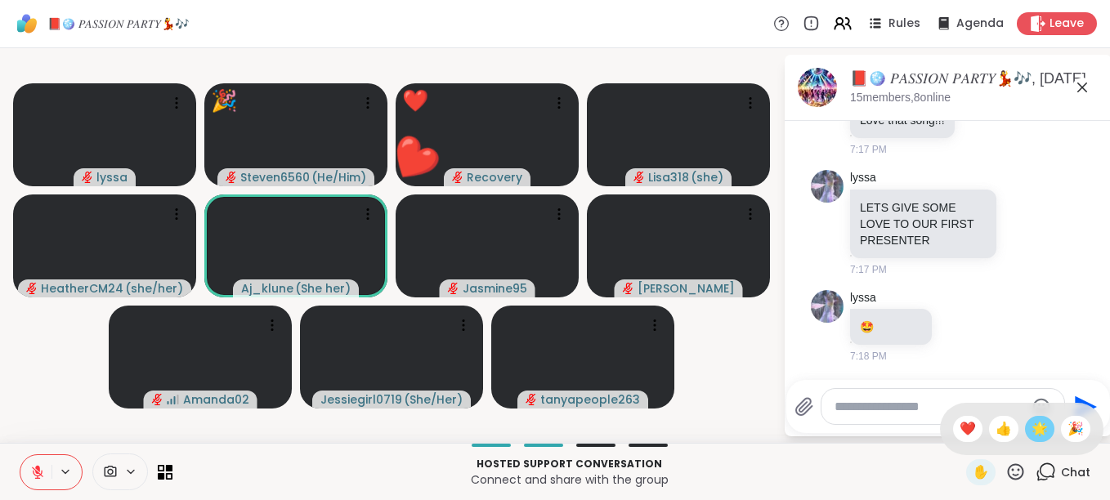
click at [1031, 436] on span "🌟" at bounding box center [1039, 429] width 16 height 20
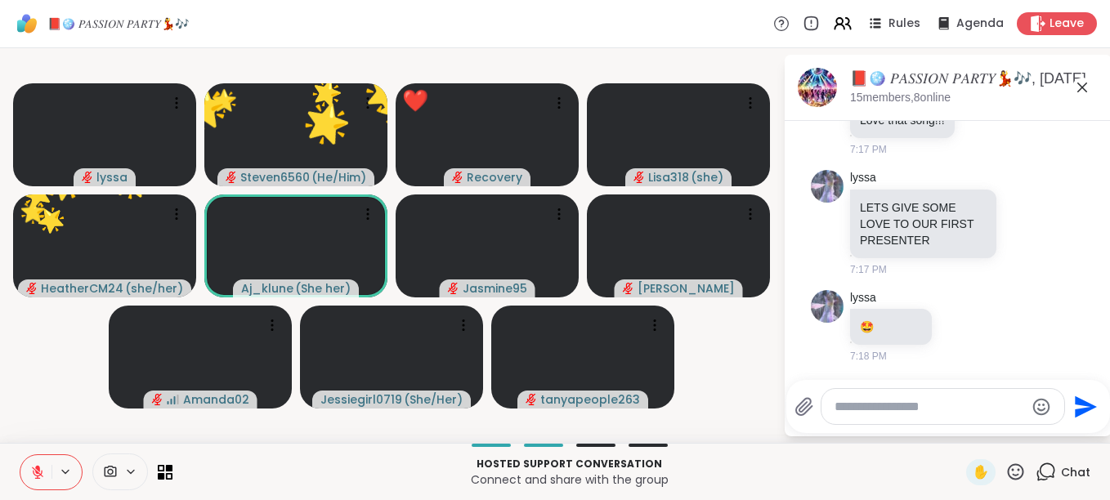
click at [1005, 468] on icon at bounding box center [1015, 472] width 20 height 20
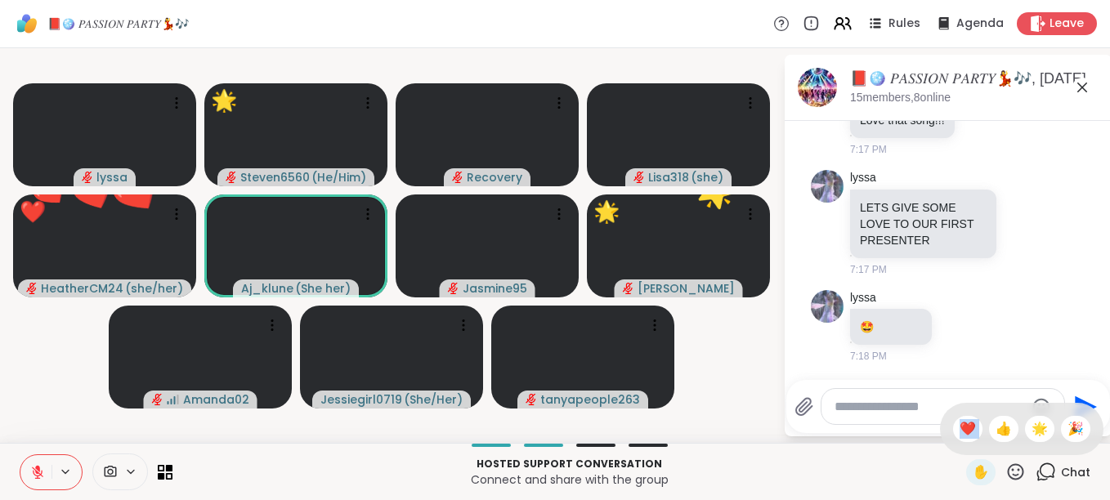
drag, startPoint x: 987, startPoint y: 433, endPoint x: 1004, endPoint y: 468, distance: 39.1
click at [1005, 468] on div "✋ ❤️ 👍 🌟 🎉" at bounding box center [1015, 472] width 20 height 20
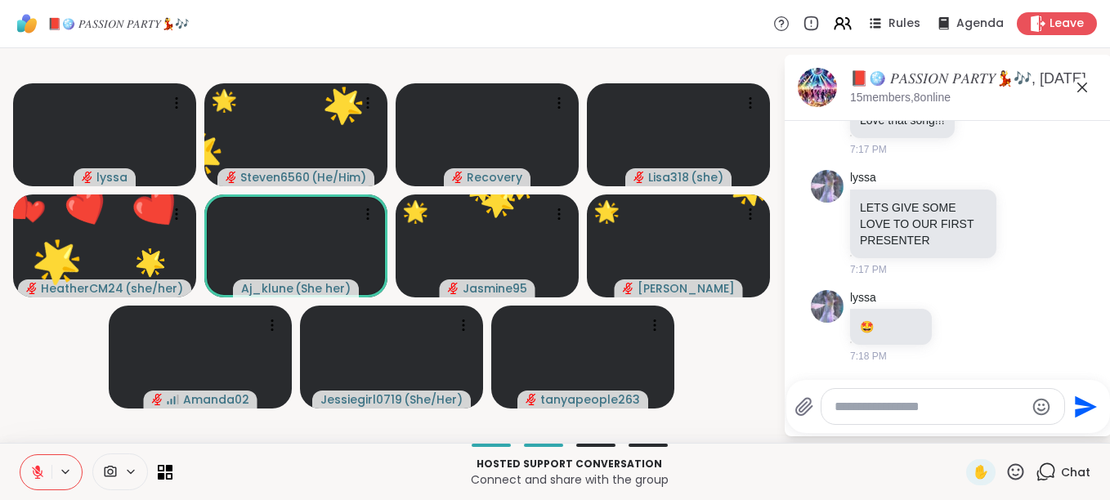
click at [1005, 468] on icon at bounding box center [1015, 472] width 20 height 20
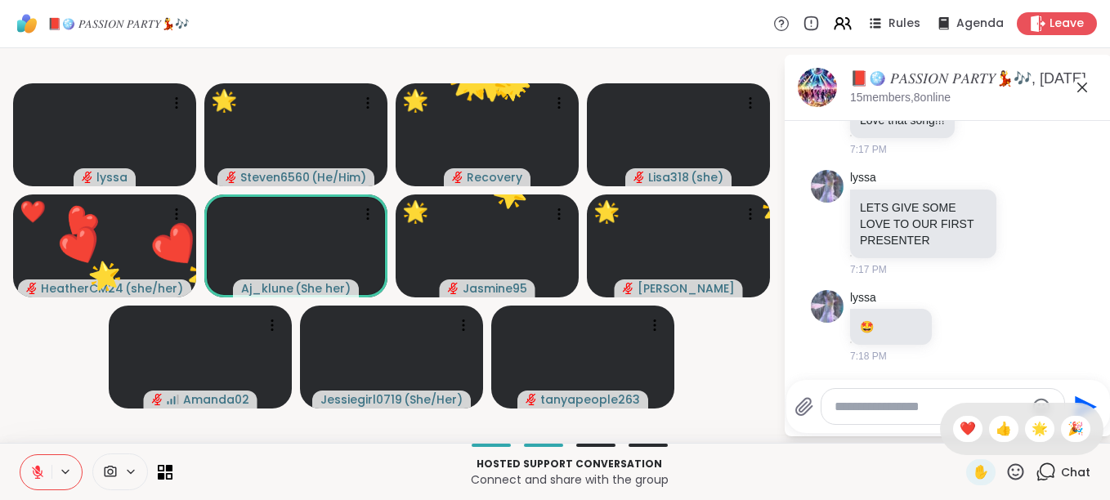
click at [1005, 468] on icon at bounding box center [1015, 472] width 20 height 20
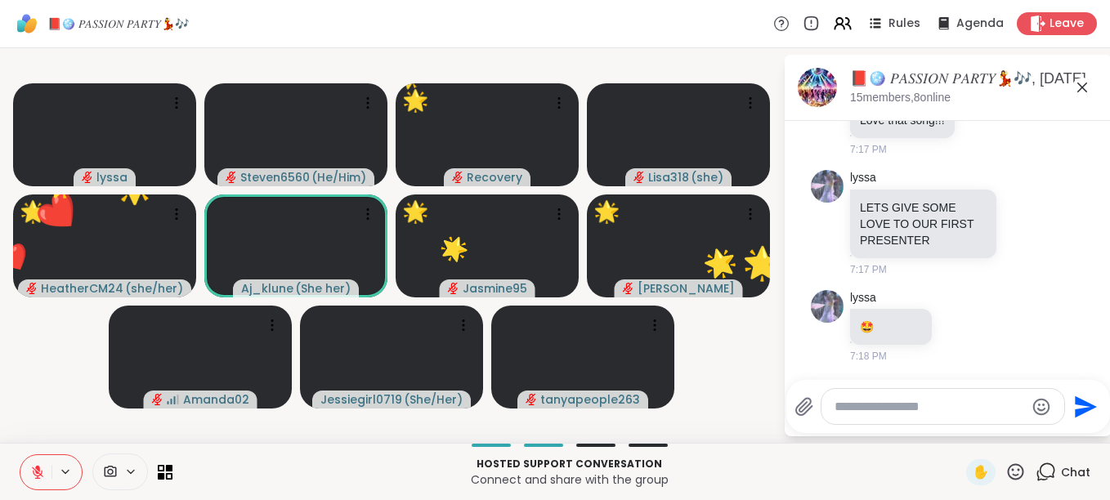
click at [1005, 466] on icon at bounding box center [1015, 472] width 20 height 20
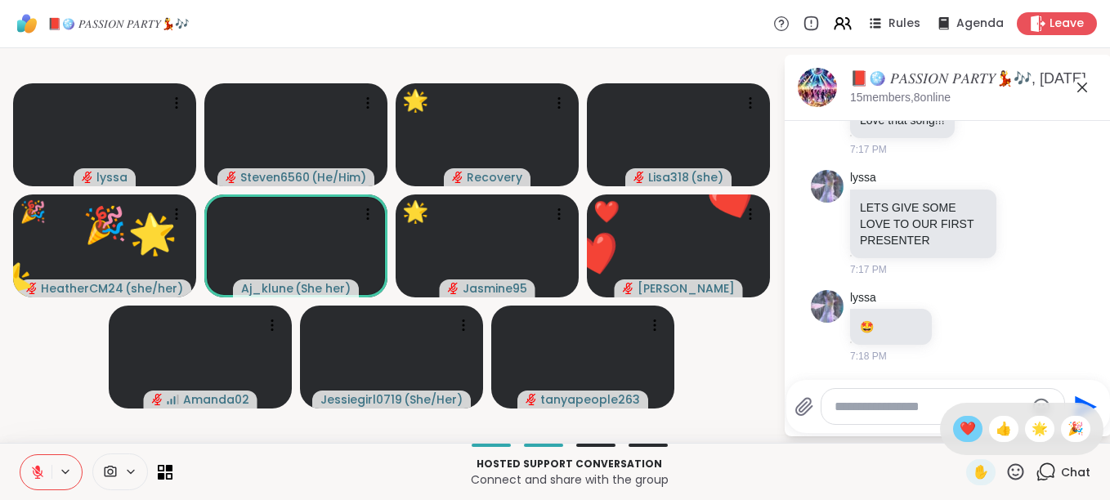
click at [959, 430] on span "❤️" at bounding box center [967, 429] width 16 height 20
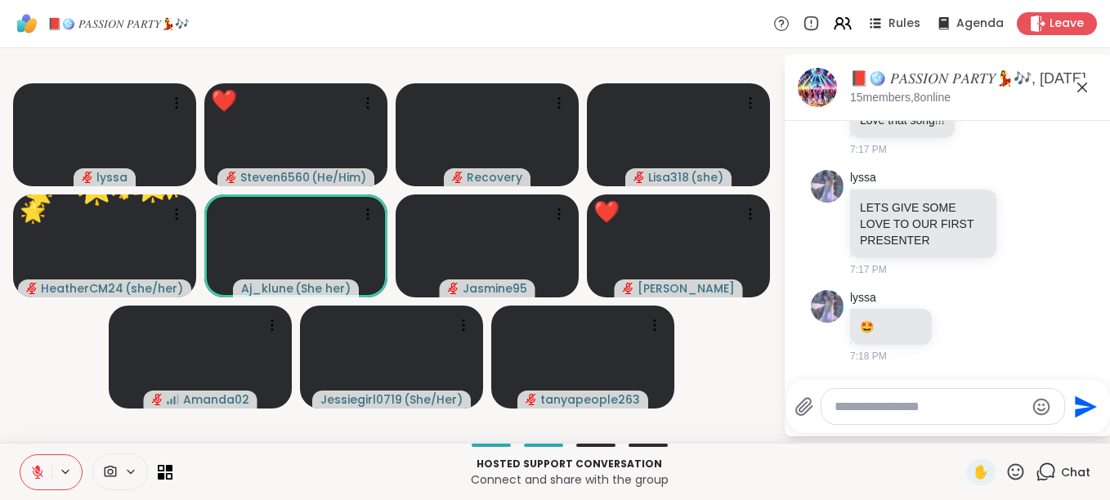
click at [1005, 468] on icon at bounding box center [1015, 472] width 20 height 20
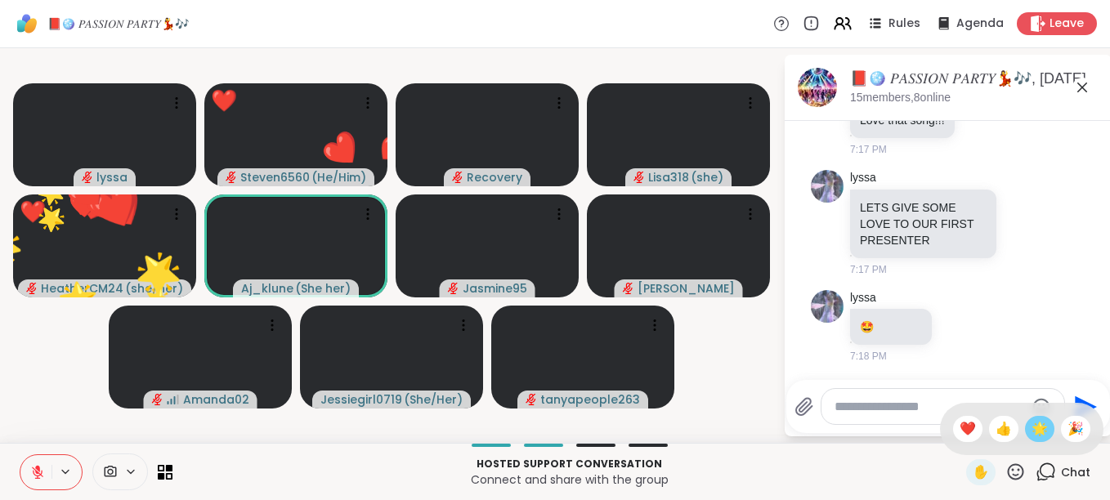
click at [1031, 432] on span "🌟" at bounding box center [1039, 429] width 16 height 20
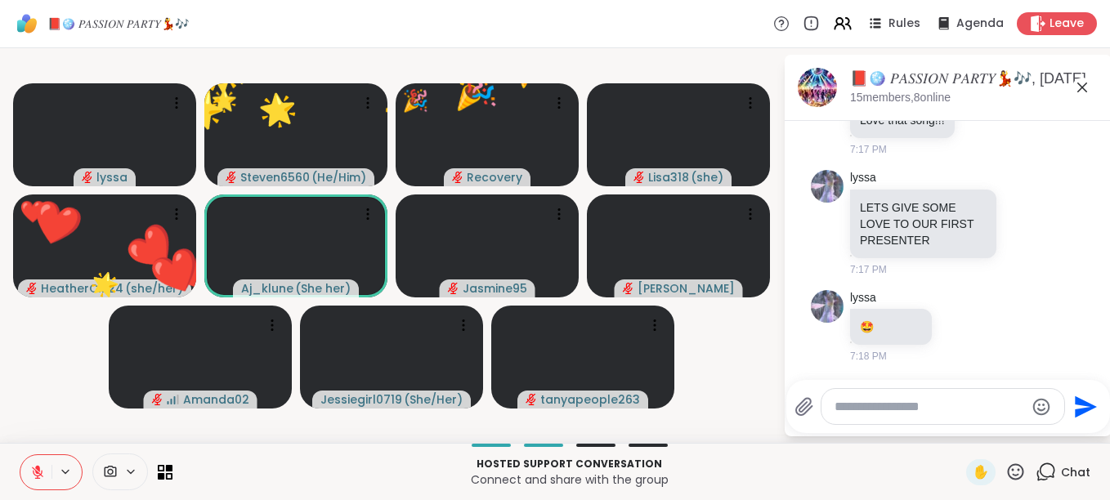
click at [1005, 467] on icon at bounding box center [1015, 472] width 20 height 20
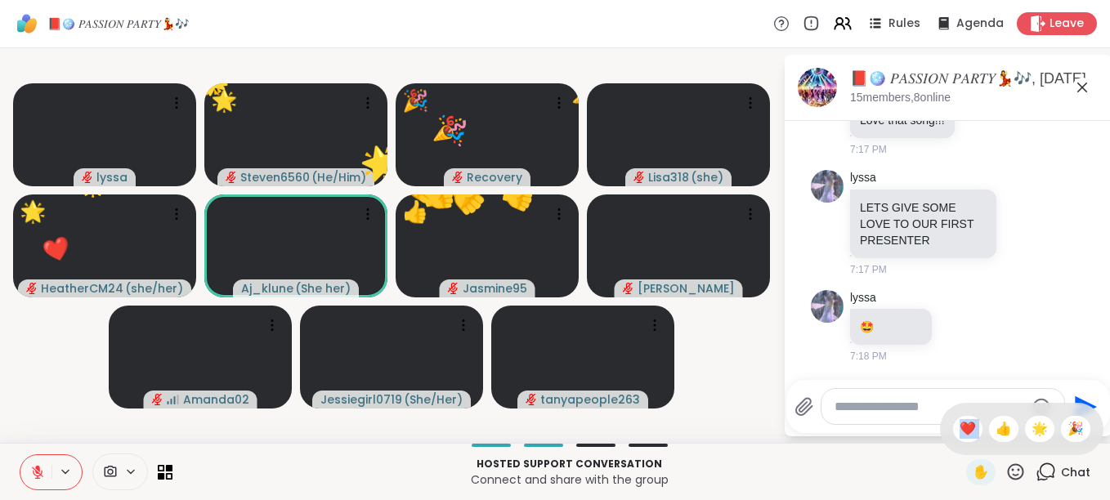
drag, startPoint x: 984, startPoint y: 432, endPoint x: 1003, endPoint y: 469, distance: 42.0
click at [1005, 469] on div "✋ ❤️ 👍 🌟 🎉" at bounding box center [1015, 472] width 20 height 20
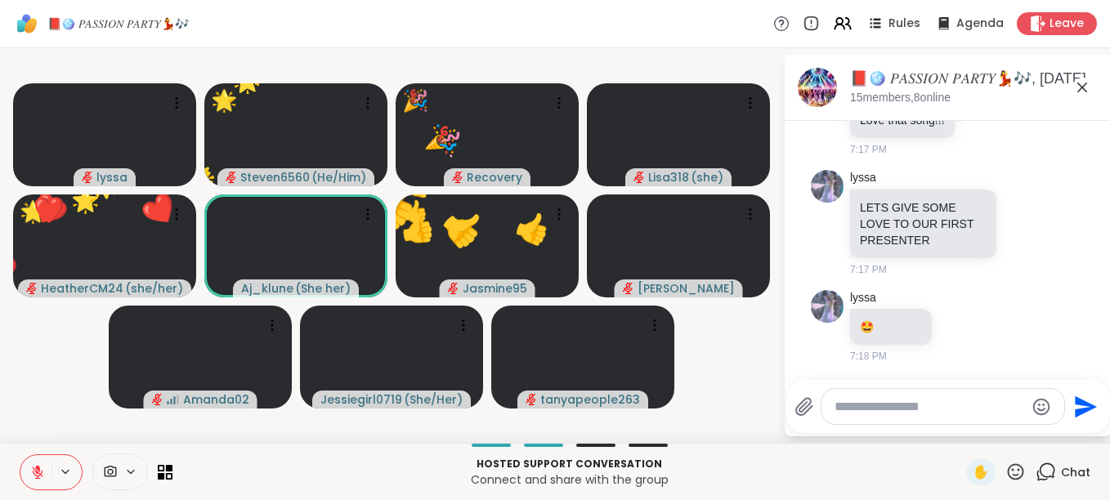
click at [1005, 469] on icon at bounding box center [1015, 472] width 20 height 20
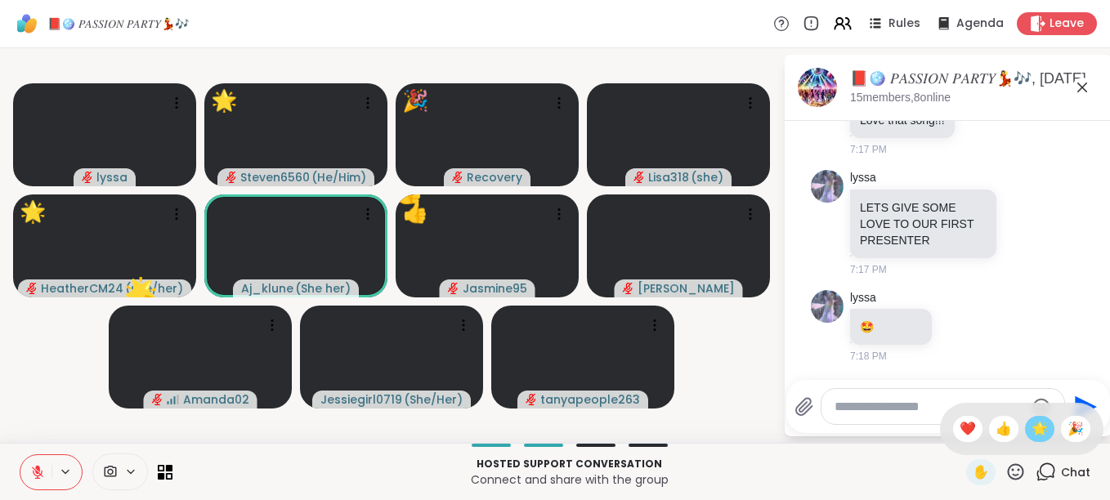
click at [1031, 433] on span "🌟" at bounding box center [1039, 429] width 16 height 20
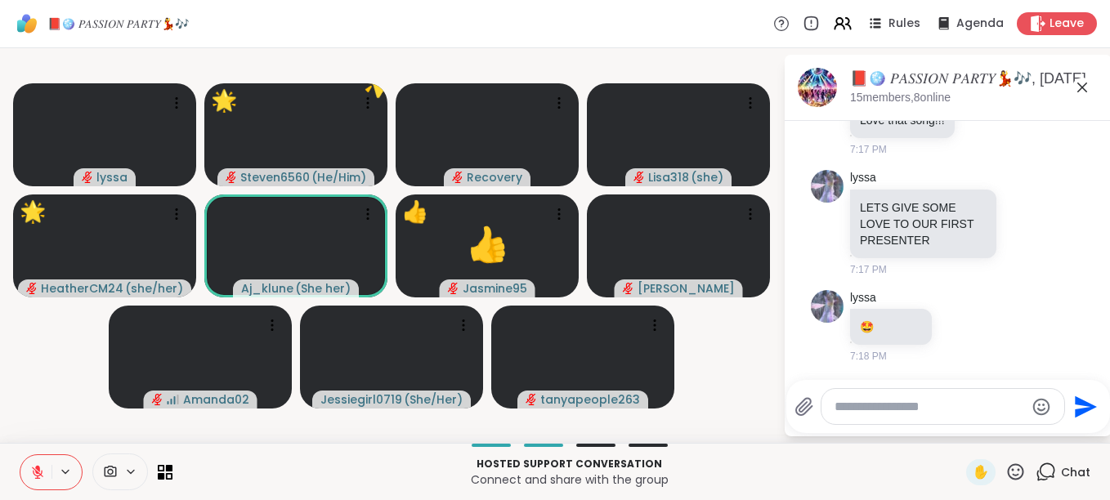
click at [1005, 466] on icon at bounding box center [1015, 472] width 20 height 20
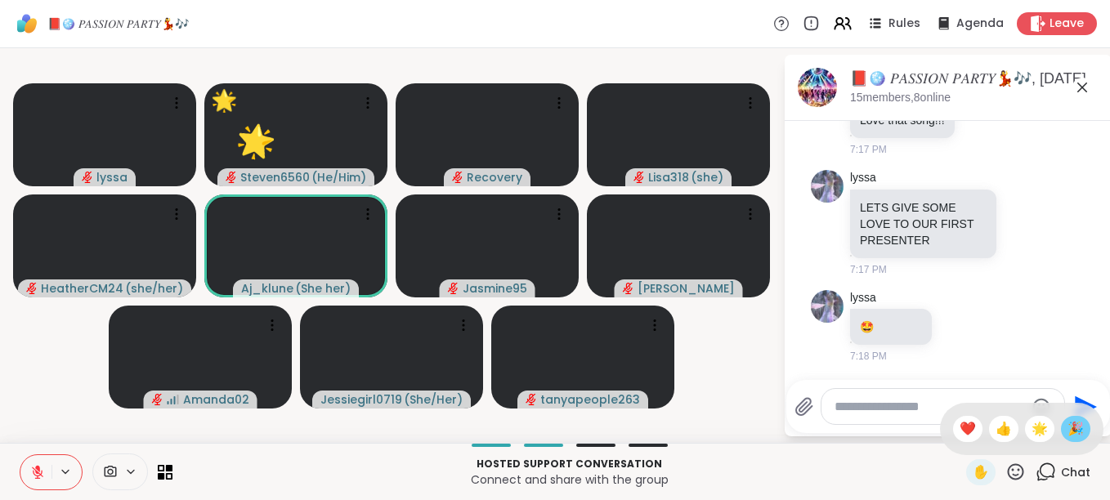
click at [1067, 431] on span "🎉" at bounding box center [1075, 429] width 16 height 20
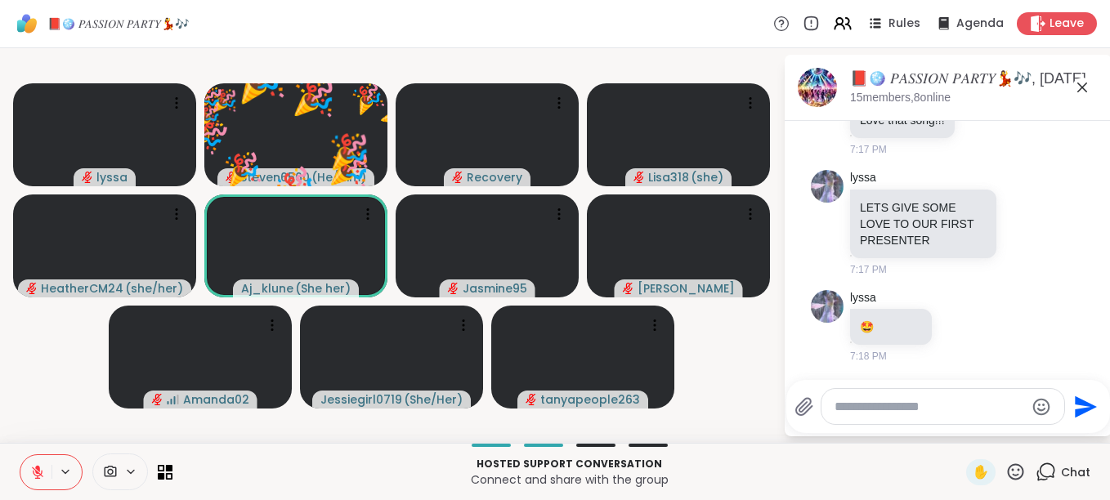
click at [1005, 471] on icon at bounding box center [1015, 472] width 20 height 20
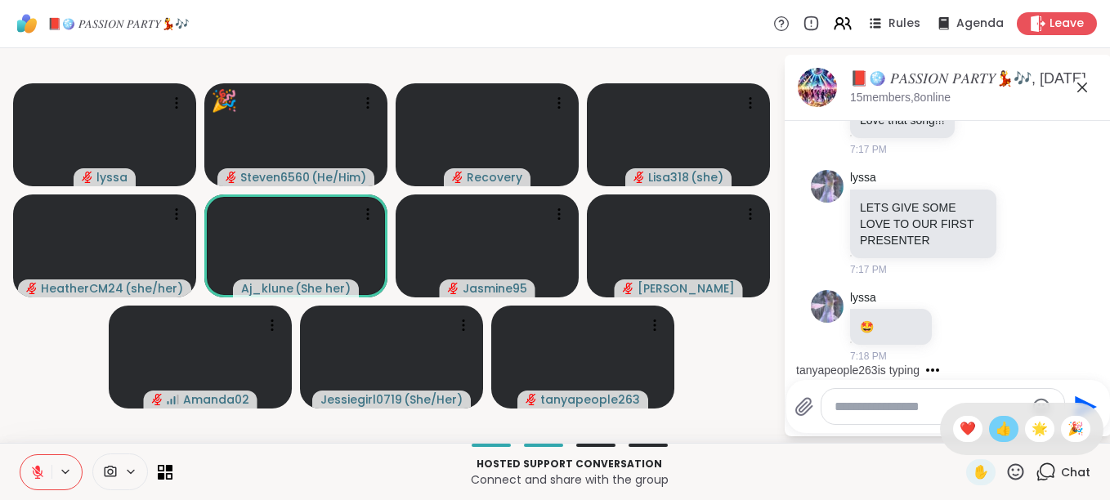
click at [995, 428] on span "👍" at bounding box center [1003, 429] width 16 height 20
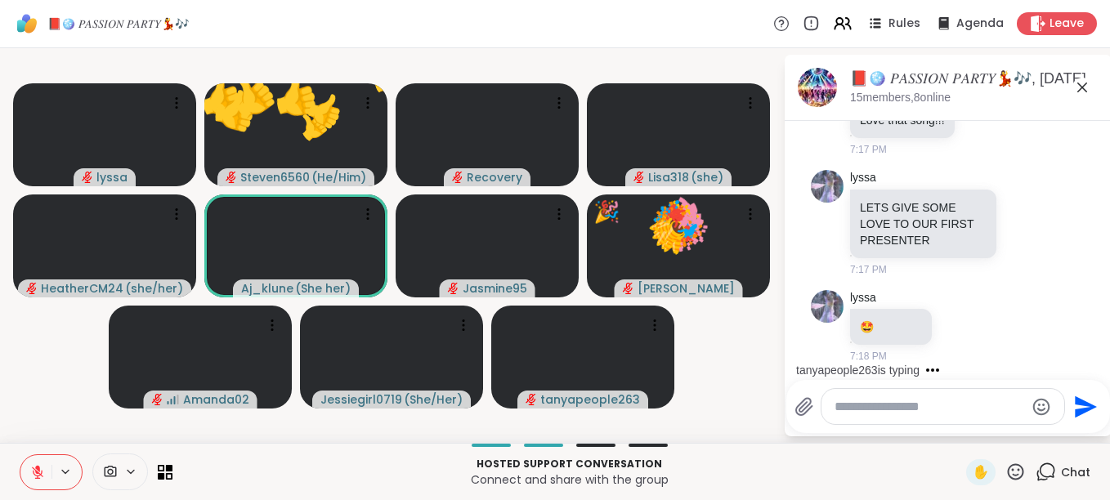
click at [1008, 467] on icon at bounding box center [1016, 471] width 16 height 16
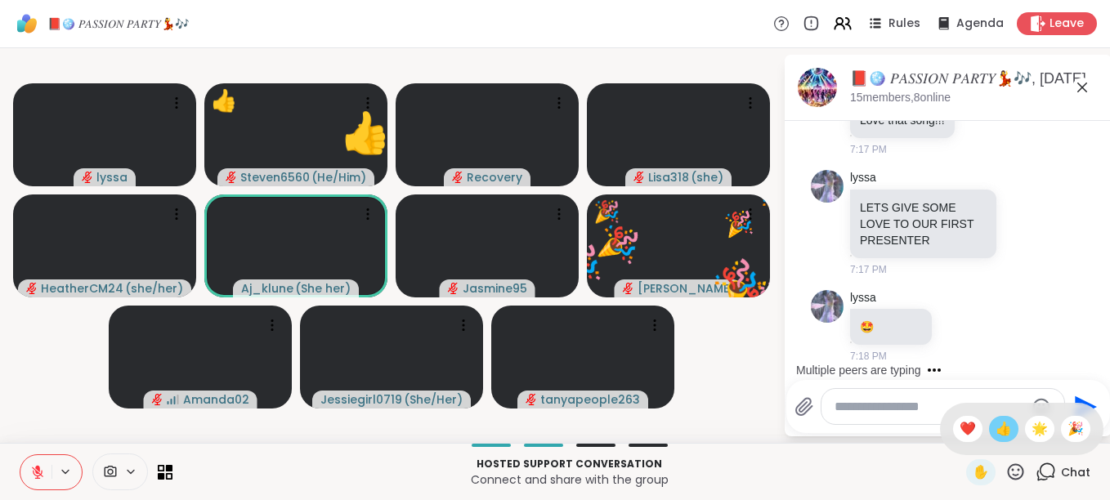
click at [995, 423] on span "👍" at bounding box center [1003, 429] width 16 height 20
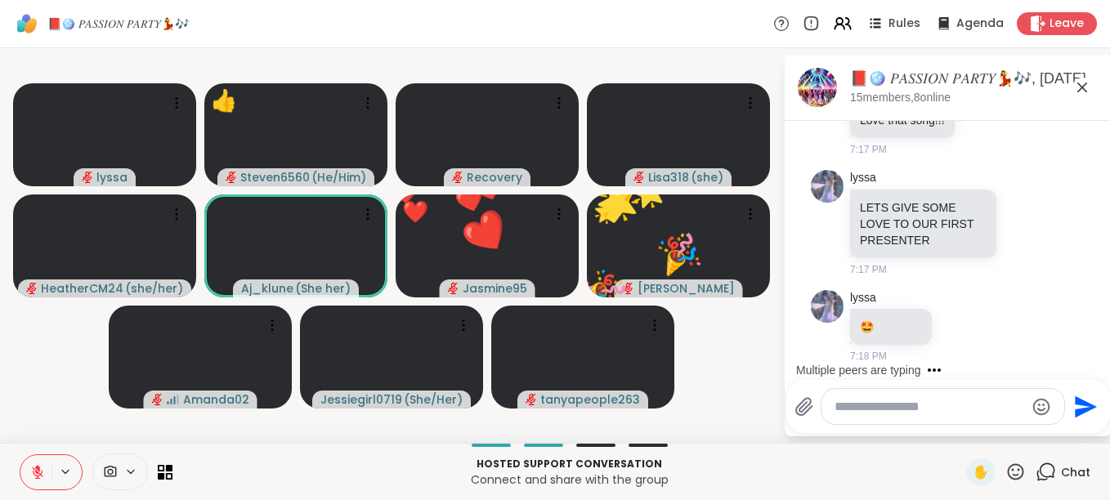
click at [1005, 470] on icon at bounding box center [1015, 472] width 20 height 20
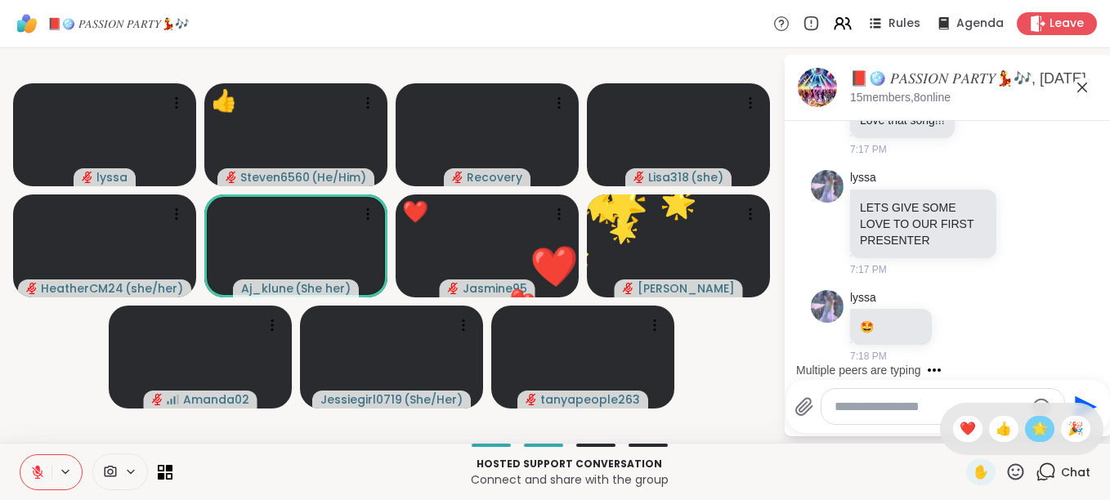
click at [1031, 428] on span "🌟" at bounding box center [1039, 429] width 16 height 20
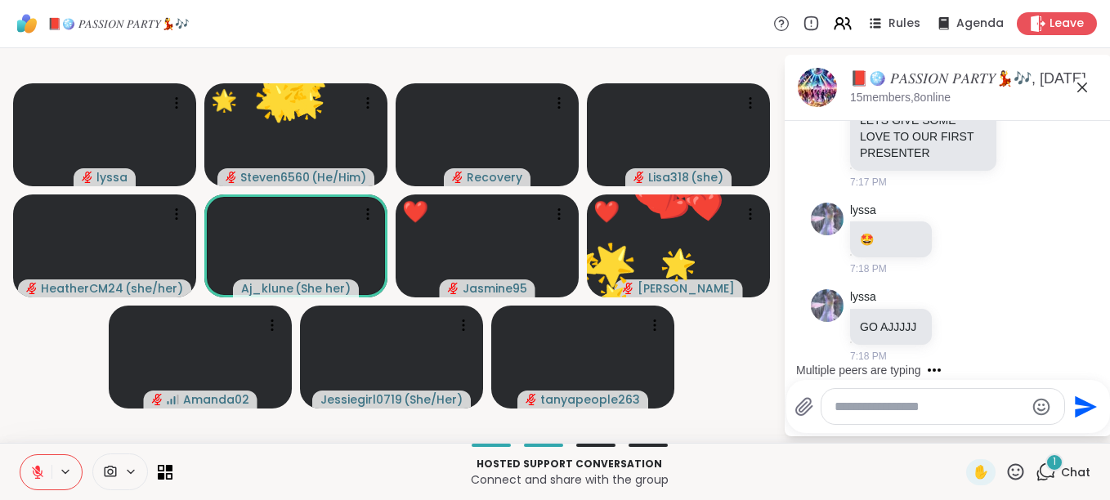
scroll to position [4347, 0]
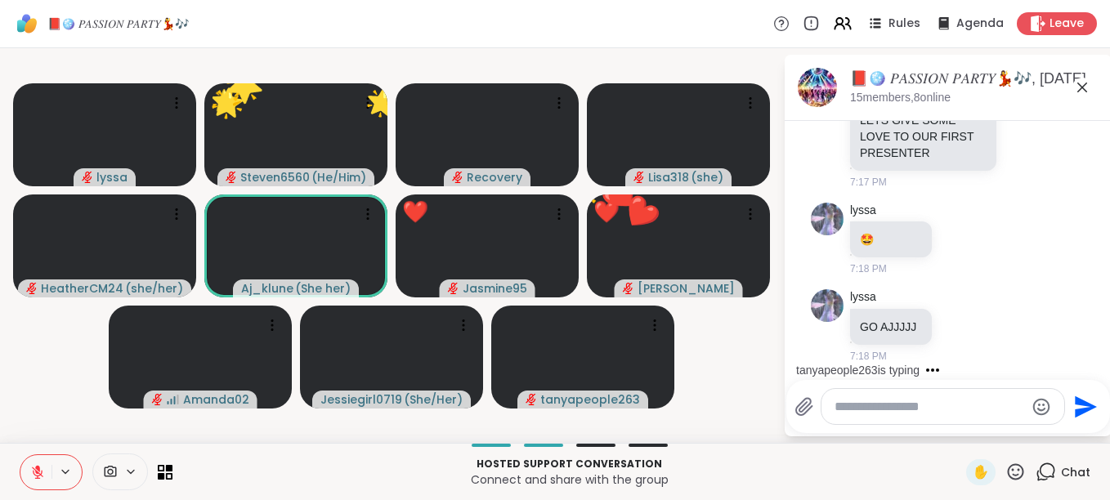
click at [1005, 471] on icon at bounding box center [1015, 472] width 20 height 20
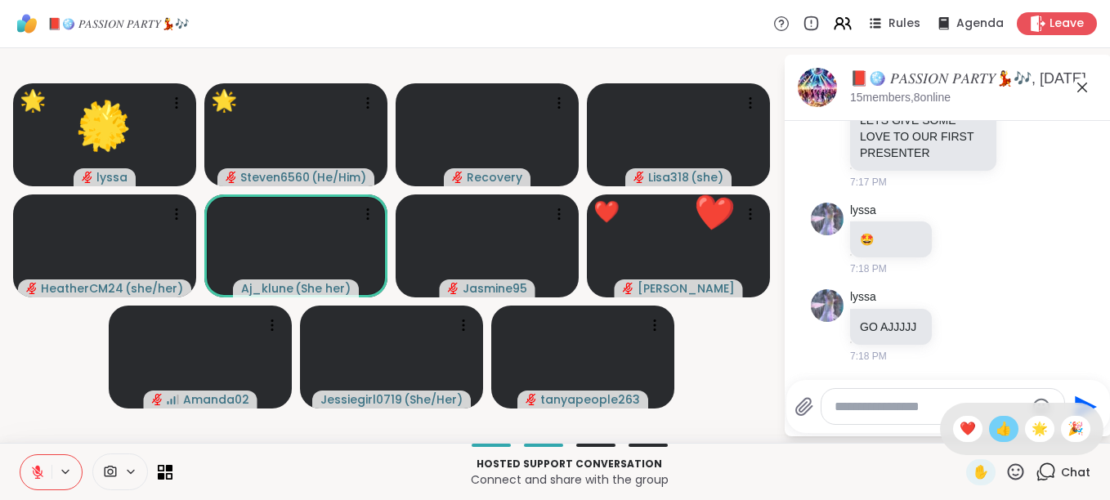
click at [995, 428] on span "👍" at bounding box center [1003, 429] width 16 height 20
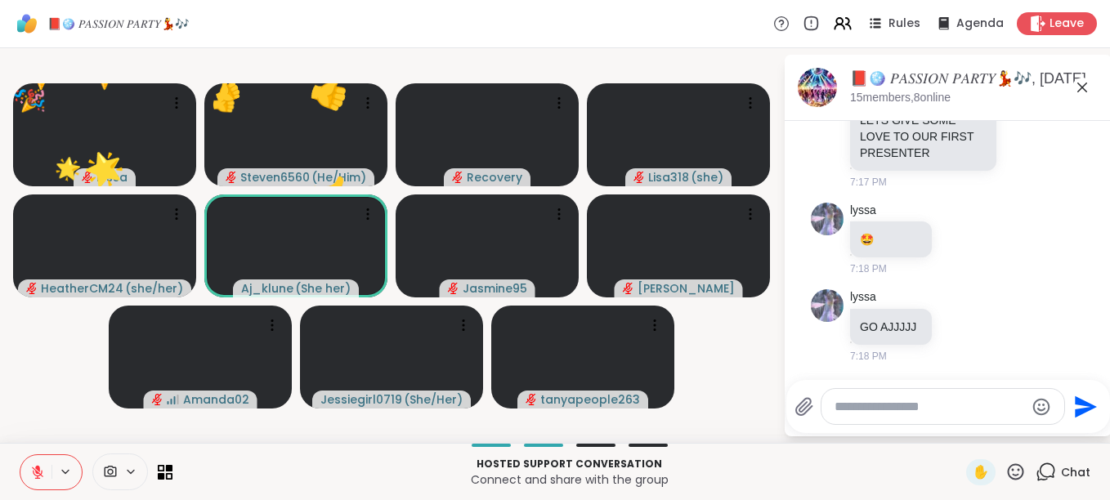
click at [1006, 472] on icon at bounding box center [1015, 472] width 20 height 20
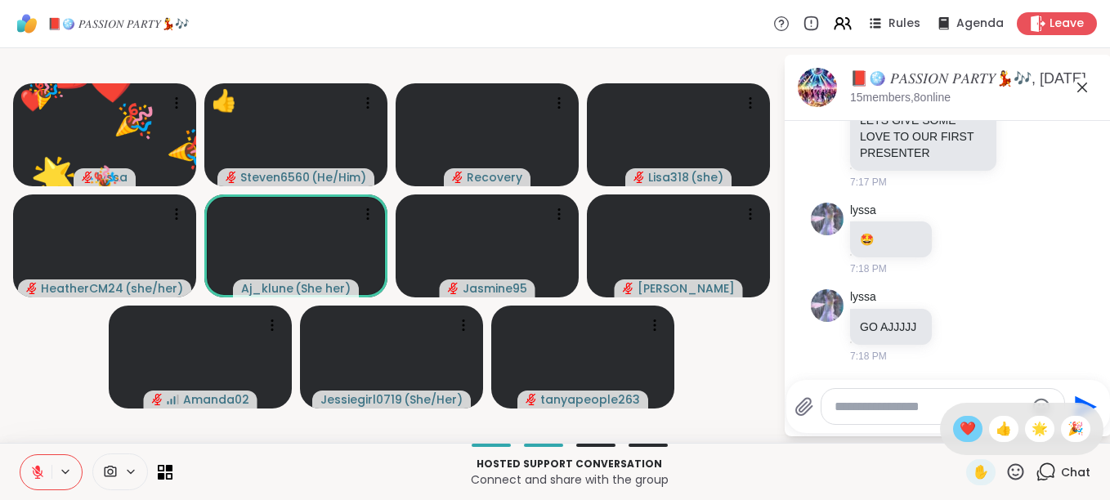
click at [959, 424] on span "❤️" at bounding box center [967, 429] width 16 height 20
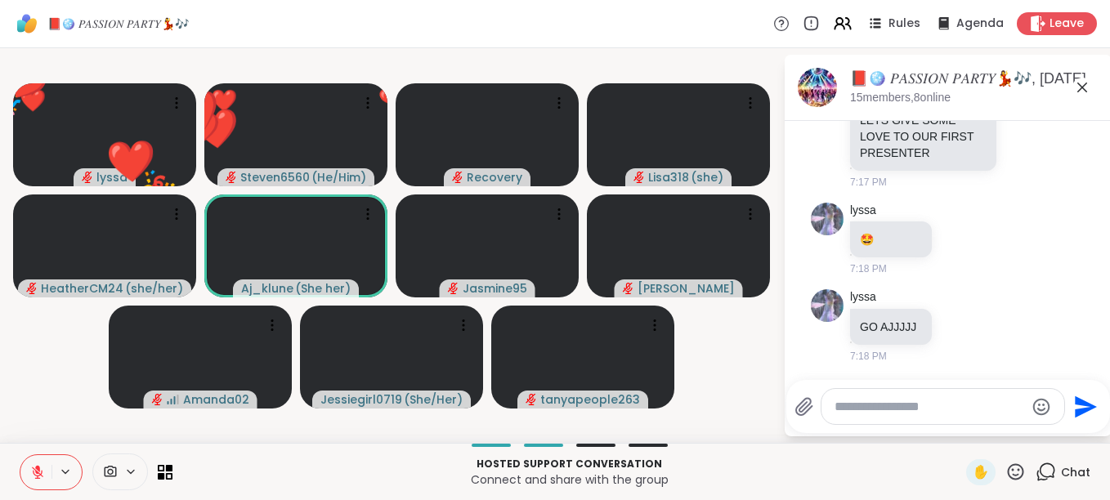
click at [1005, 467] on icon at bounding box center [1015, 472] width 20 height 20
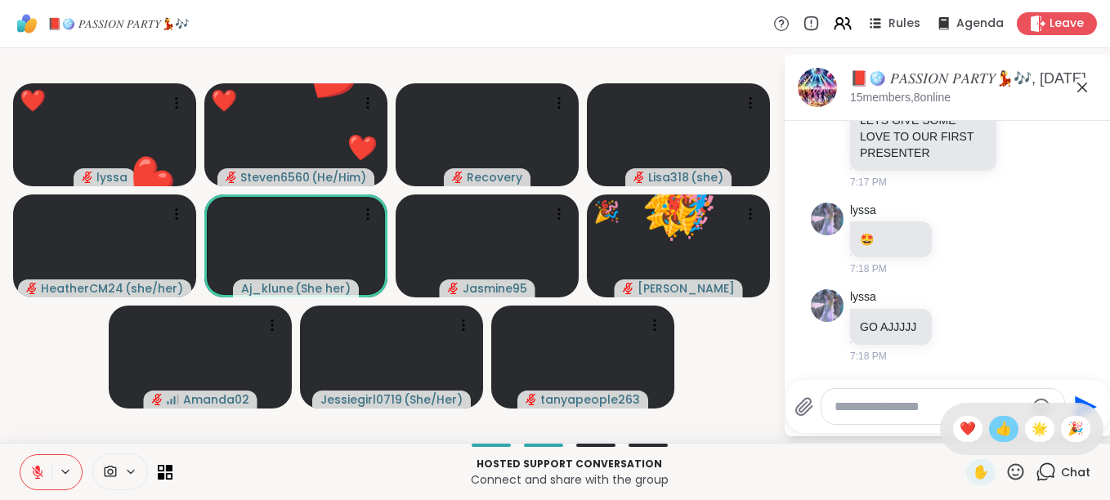
click at [995, 437] on span "👍" at bounding box center [1003, 429] width 16 height 20
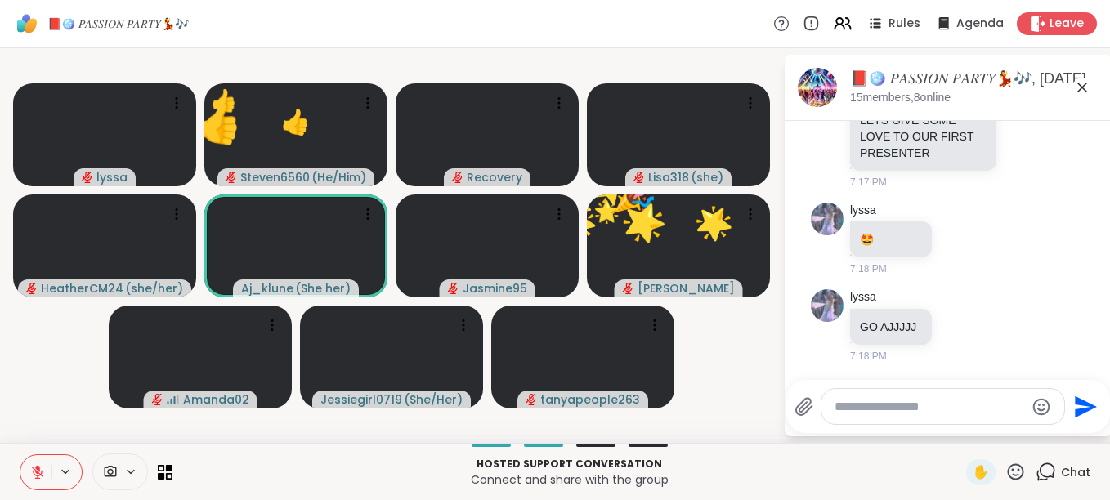
click at [1005, 470] on icon at bounding box center [1015, 472] width 20 height 20
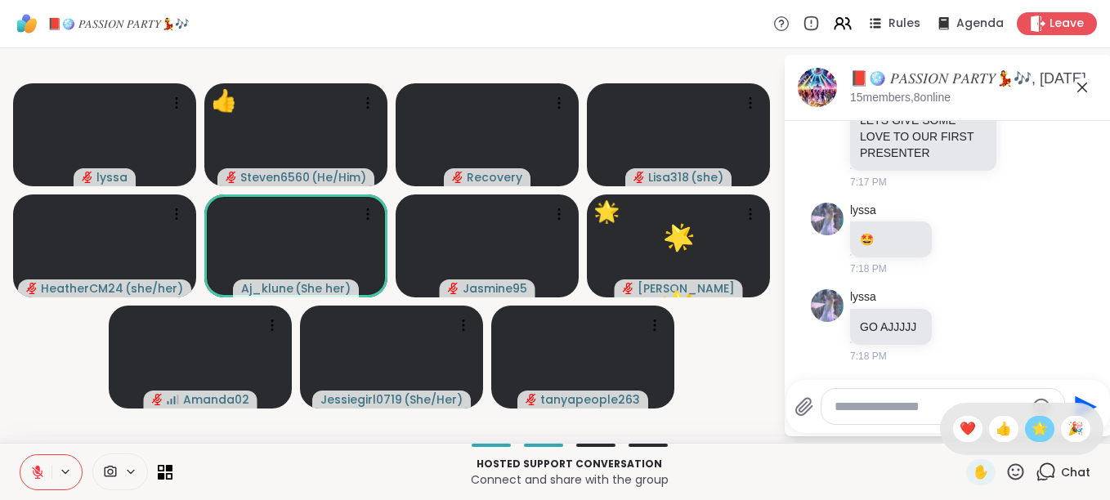
click at [1035, 428] on div "🌟" at bounding box center [1039, 429] width 29 height 26
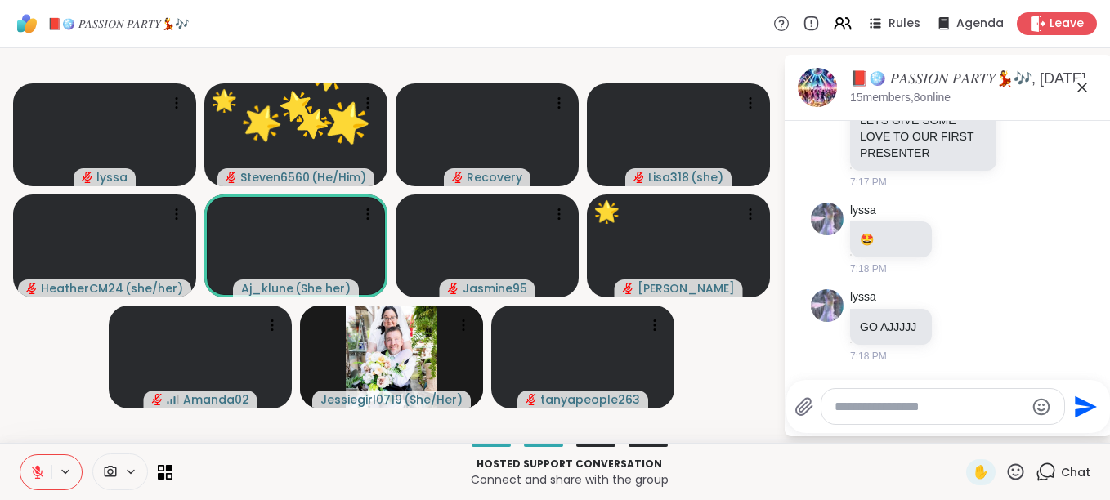
click at [1001, 461] on div "✋" at bounding box center [996, 472] width 60 height 26
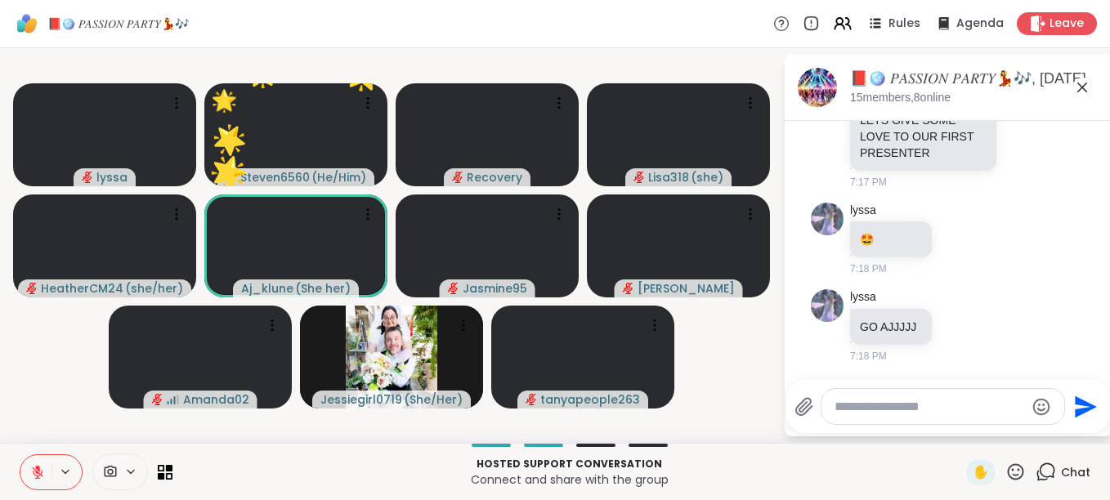
click at [1005, 463] on icon at bounding box center [1015, 472] width 20 height 20
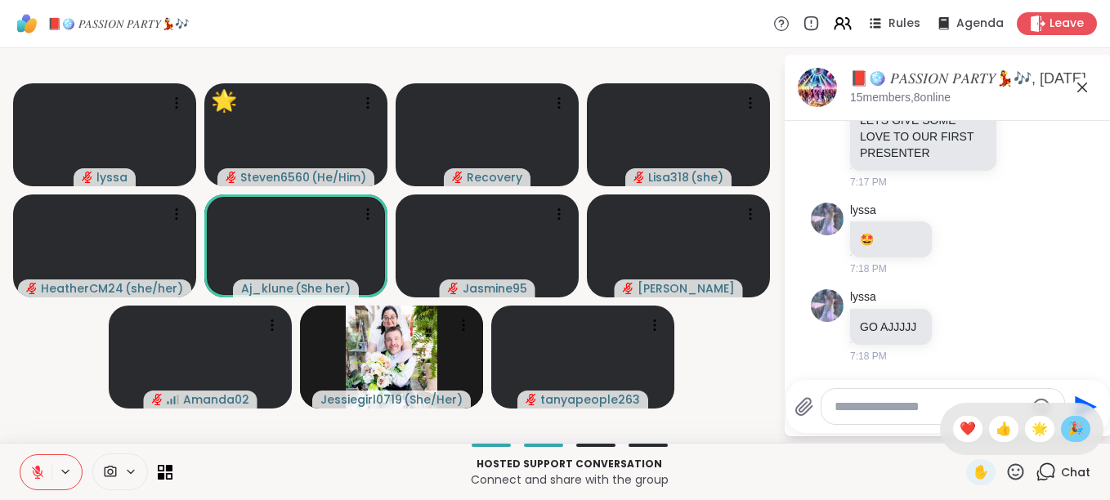
click at [1067, 427] on span "🎉" at bounding box center [1075, 429] width 16 height 20
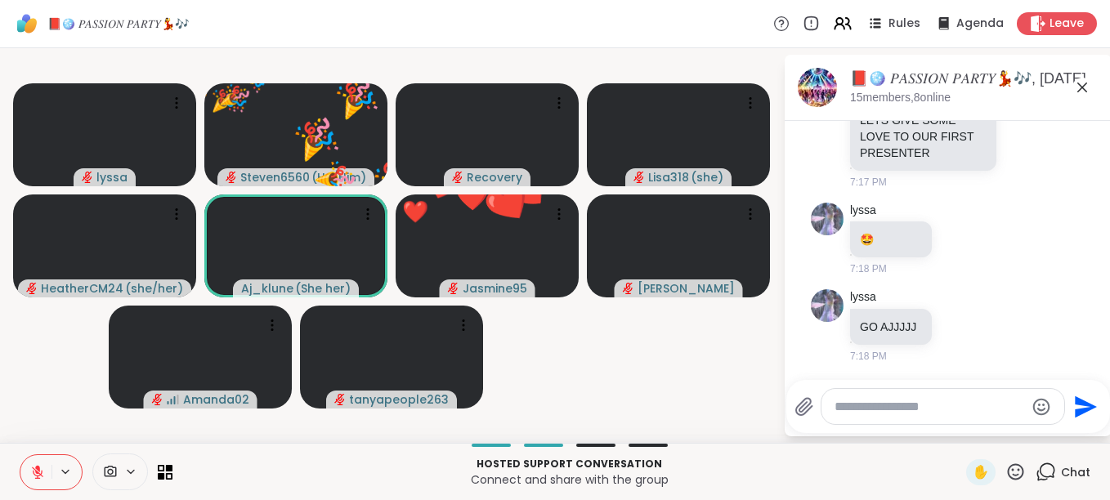
click at [1005, 472] on icon at bounding box center [1015, 472] width 20 height 20
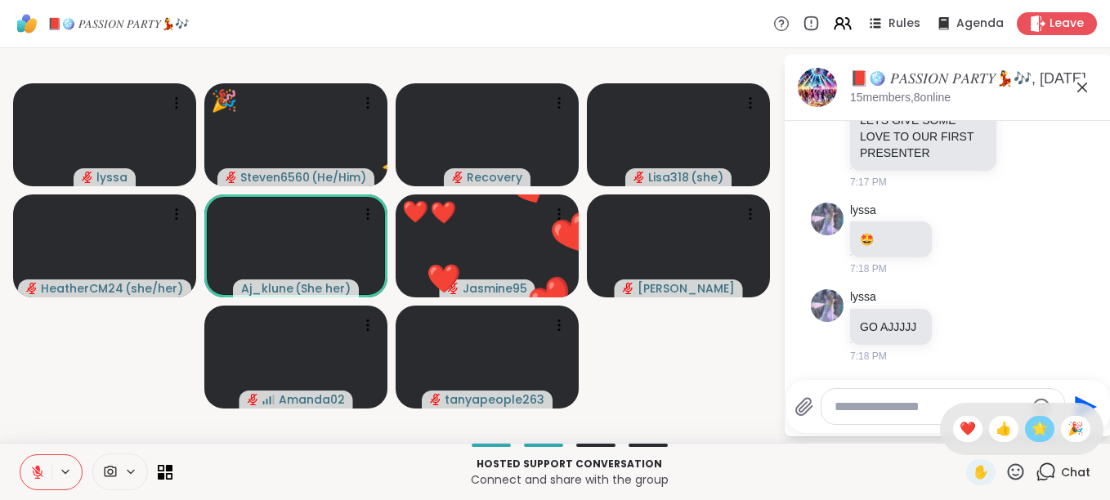
click at [1031, 434] on span "🌟" at bounding box center [1039, 429] width 16 height 20
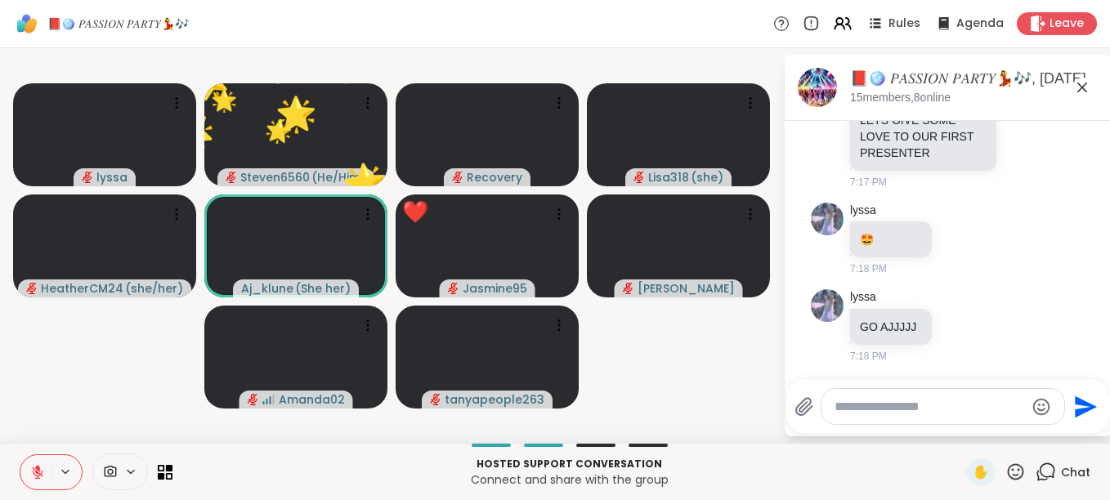
click at [1008, 462] on icon at bounding box center [1015, 472] width 20 height 20
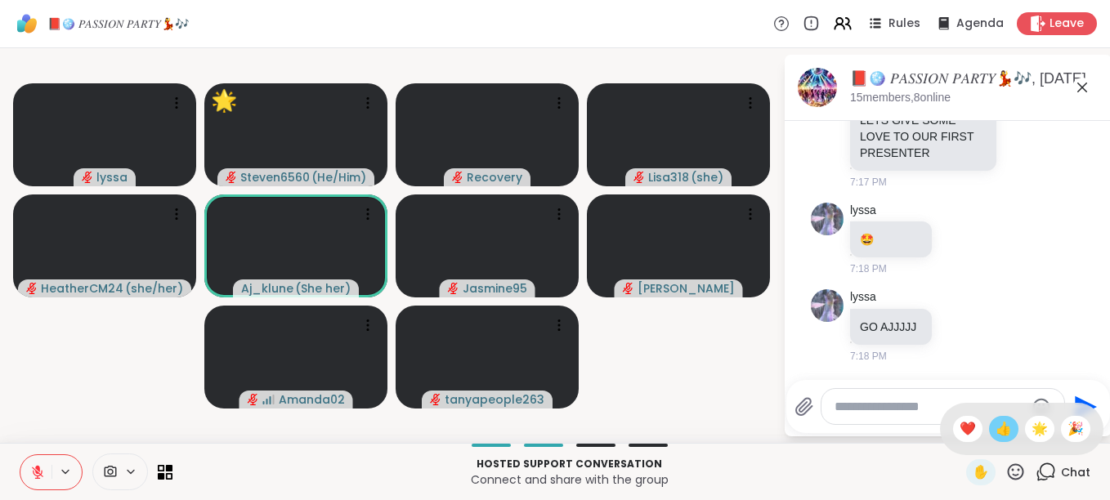
click at [995, 419] on span "👍" at bounding box center [1003, 429] width 16 height 20
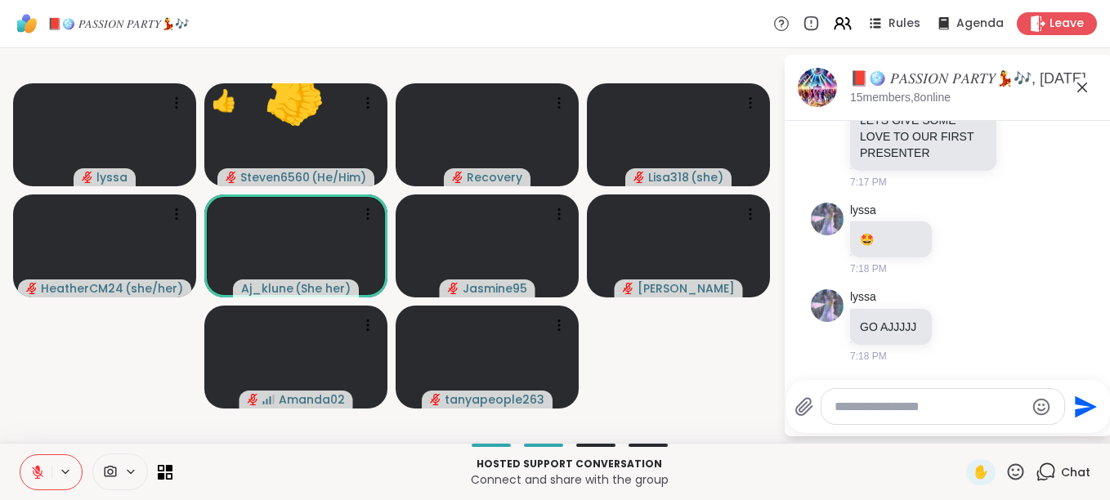
click at [986, 419] on div at bounding box center [942, 406] width 243 height 35
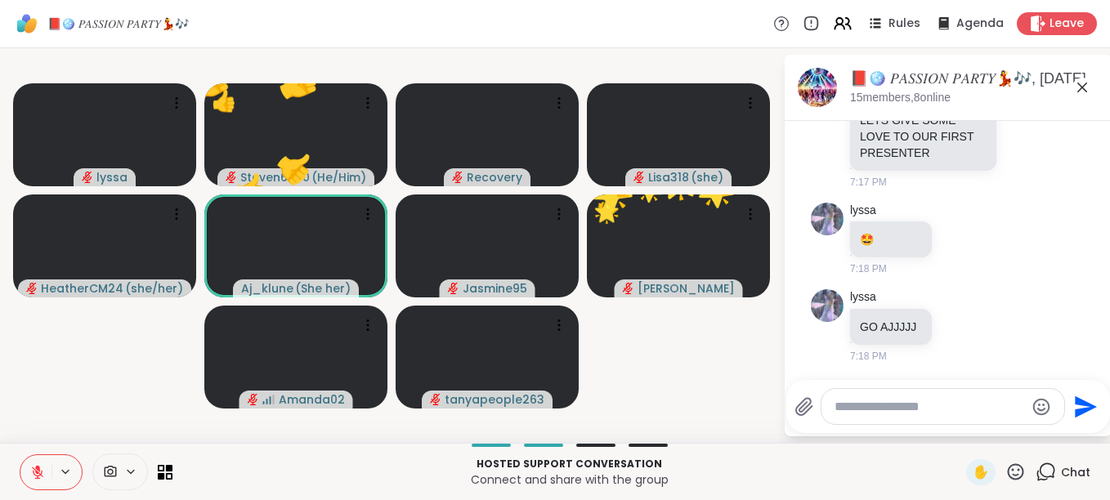
drag, startPoint x: 986, startPoint y: 419, endPoint x: 1006, endPoint y: 465, distance: 49.8
click at [1008, 465] on icon at bounding box center [1016, 471] width 16 height 16
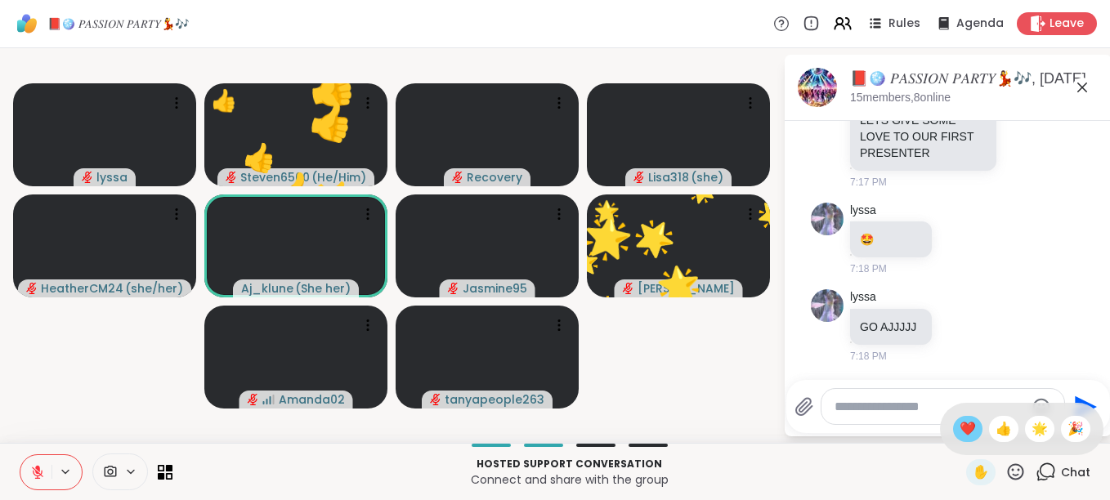
click at [959, 423] on span "❤️" at bounding box center [967, 429] width 16 height 20
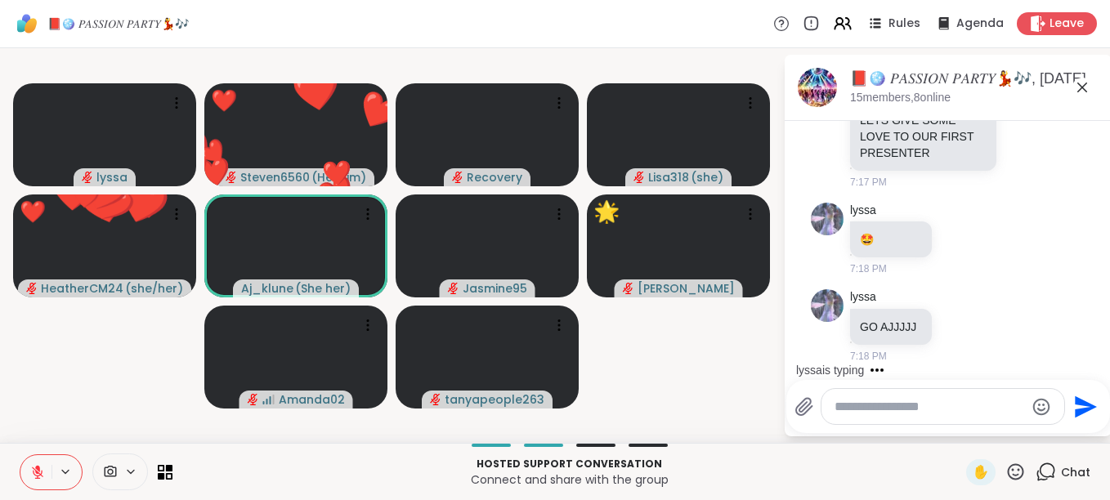
click at [1005, 468] on icon at bounding box center [1015, 472] width 20 height 20
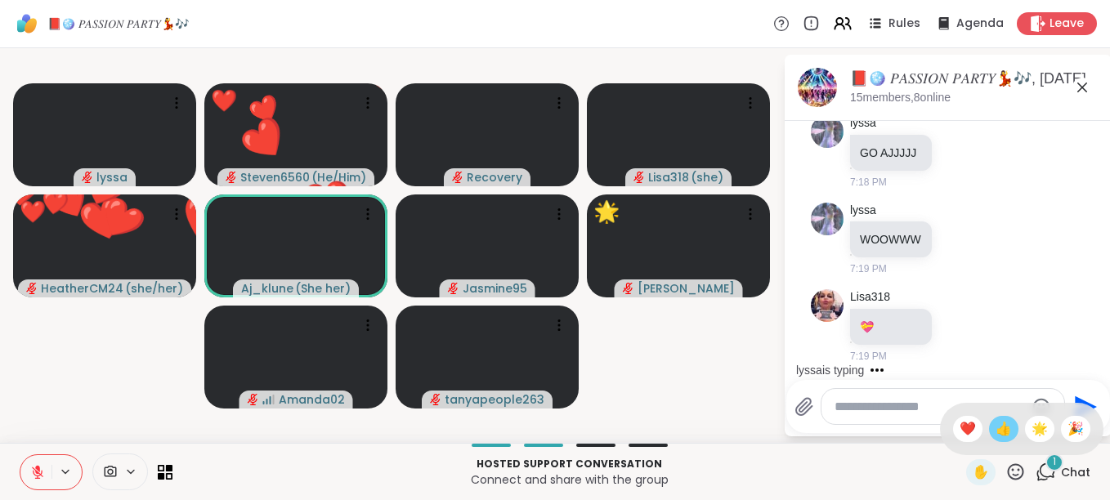
scroll to position [4521, 0]
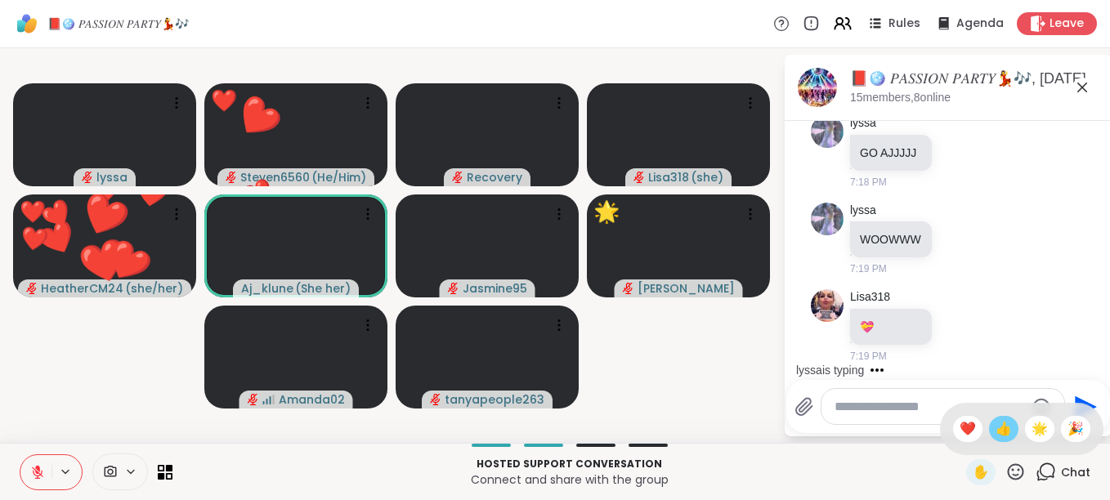
click at [996, 427] on span "👍" at bounding box center [1003, 429] width 16 height 20
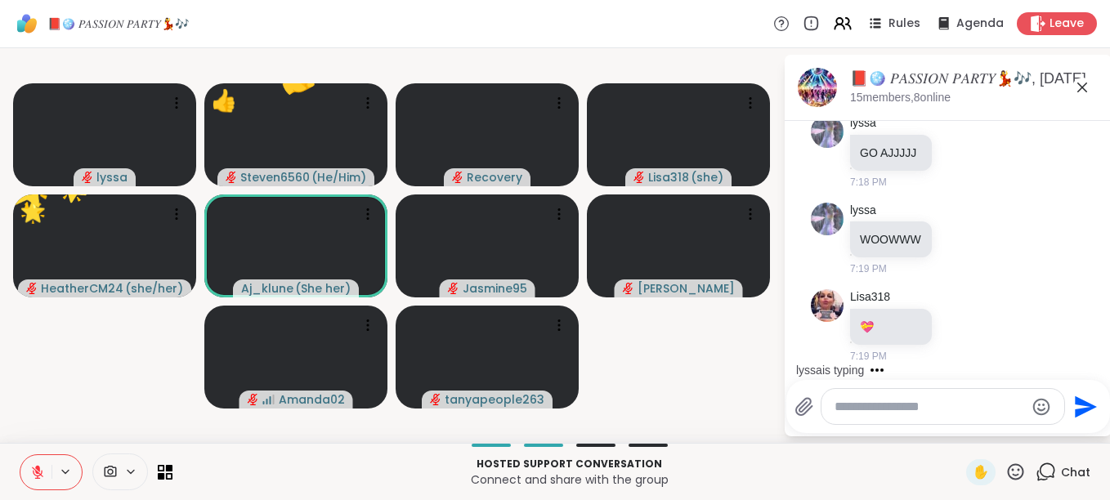
click at [1005, 463] on icon at bounding box center [1015, 472] width 20 height 20
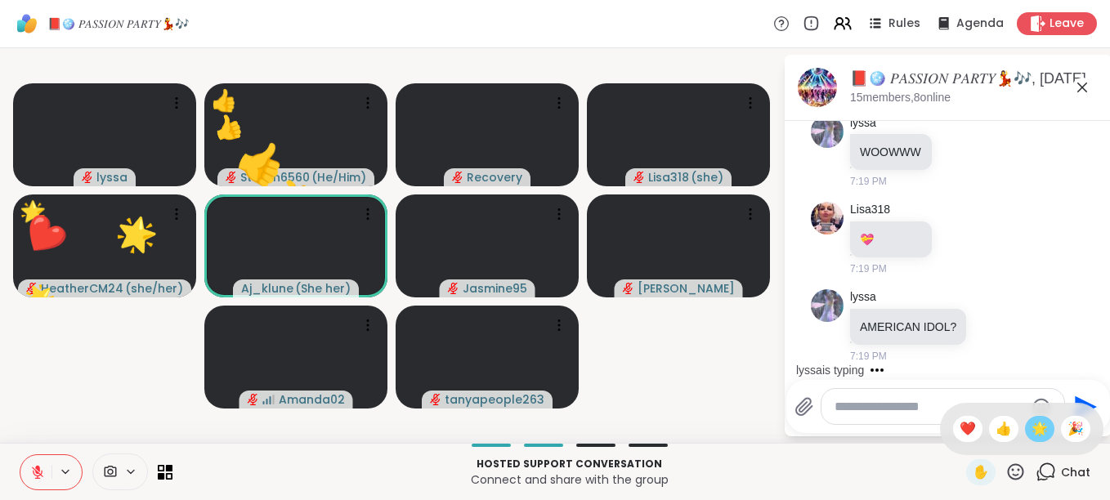
scroll to position [4609, 0]
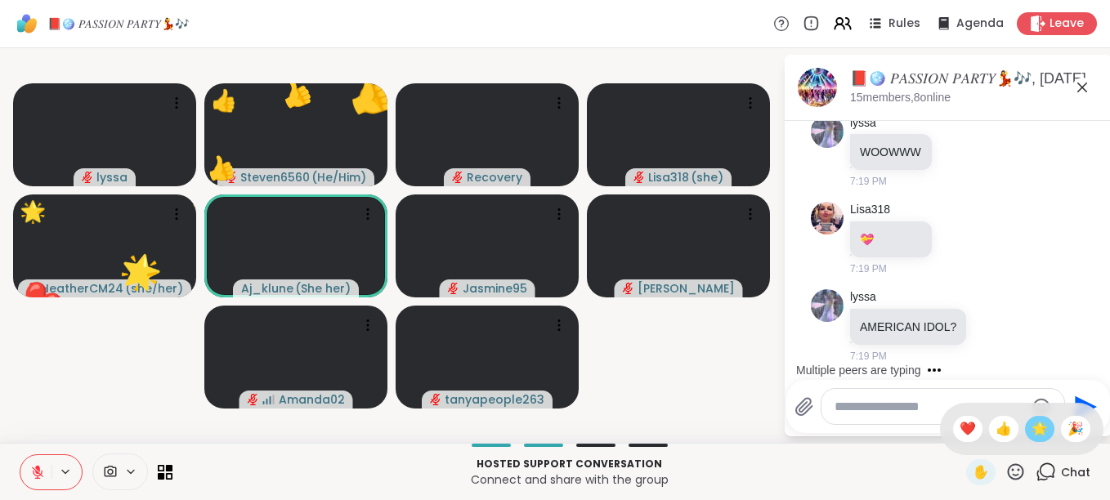
click at [1031, 432] on span "🌟" at bounding box center [1039, 429] width 16 height 20
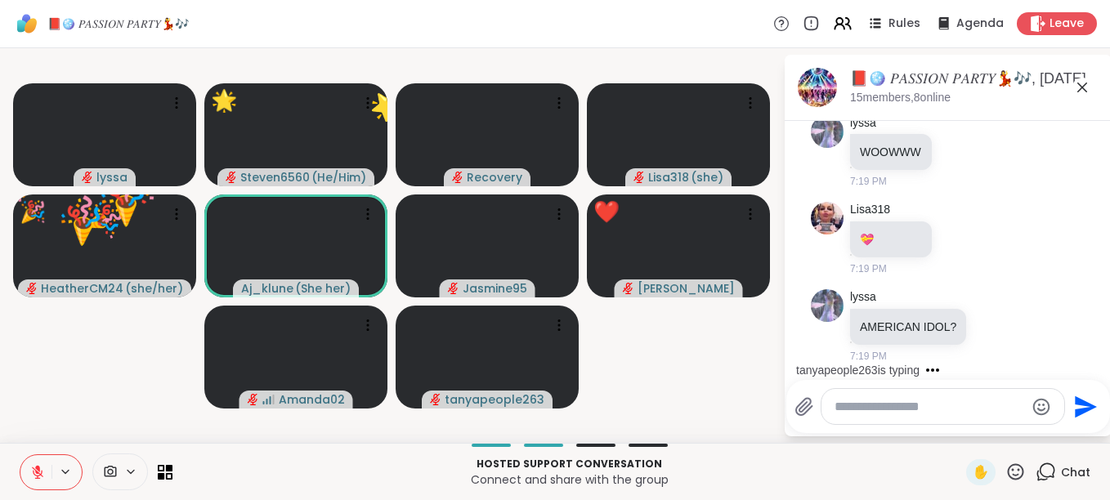
click at [1008, 471] on icon at bounding box center [1015, 472] width 20 height 20
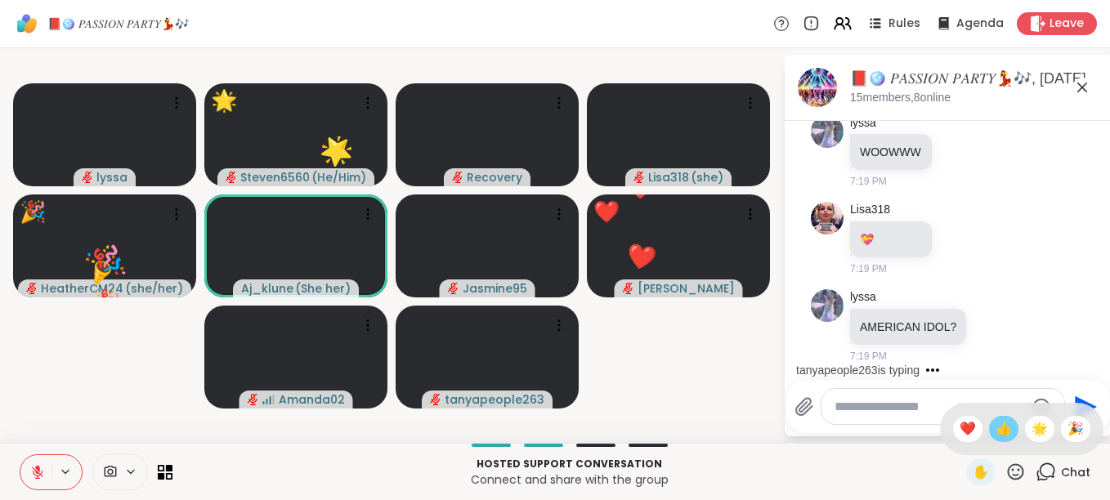
click at [995, 438] on span "👍" at bounding box center [1003, 429] width 16 height 20
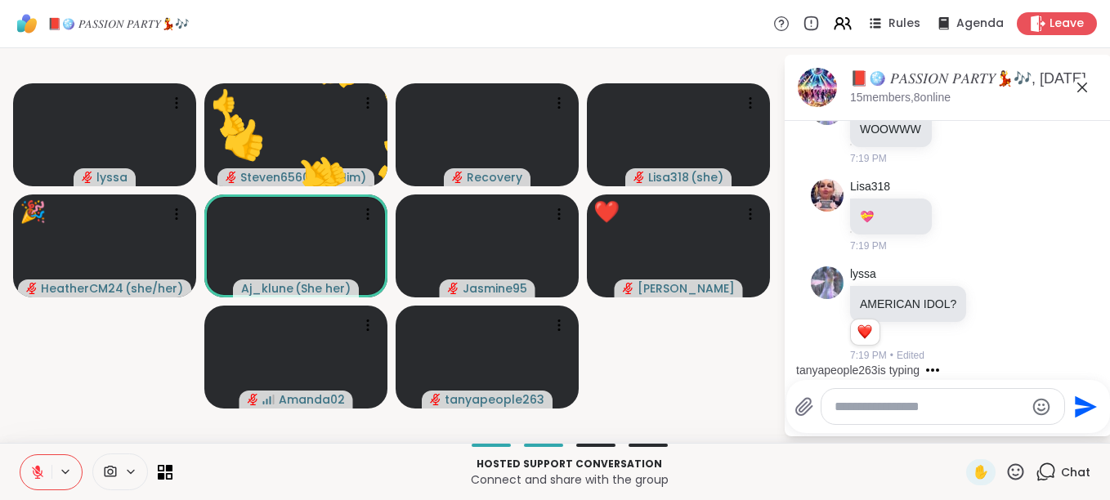
click at [1005, 463] on icon at bounding box center [1015, 472] width 20 height 20
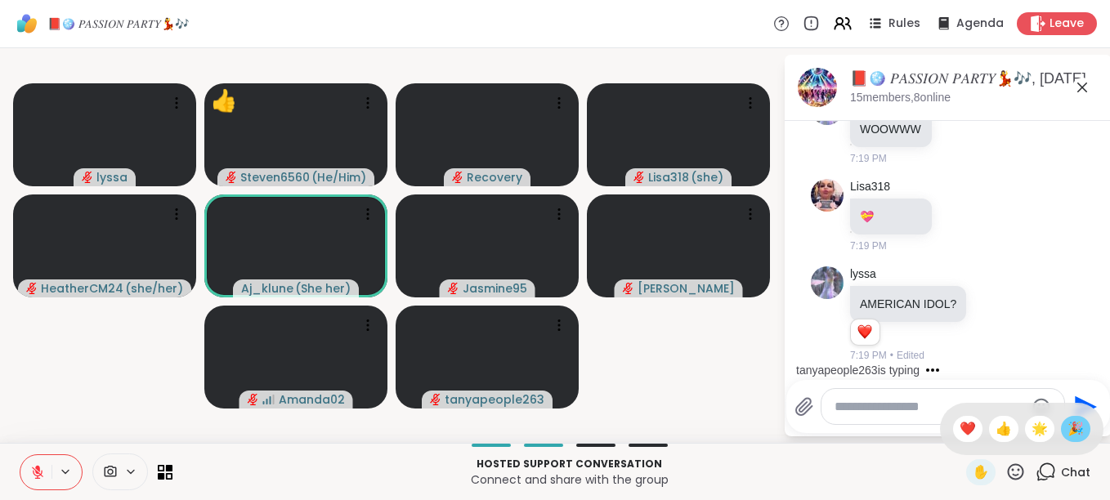
click at [1061, 431] on div "🎉" at bounding box center [1075, 429] width 29 height 26
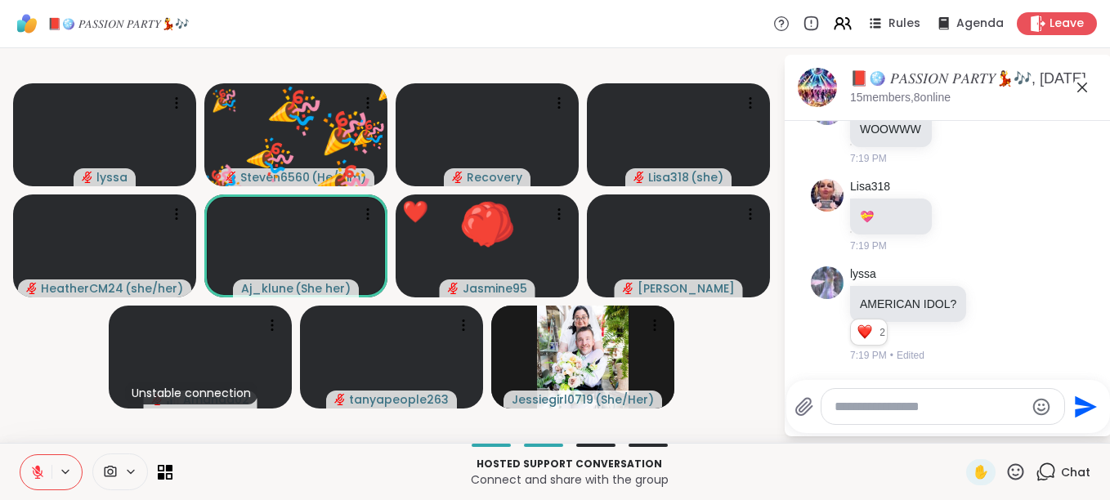
click at [1008, 471] on icon at bounding box center [1016, 471] width 16 height 16
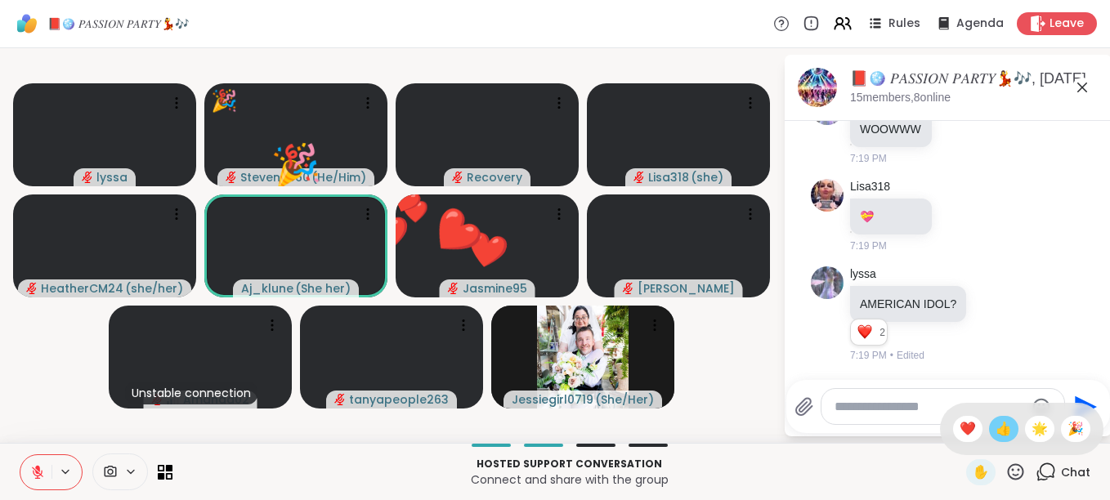
click at [995, 429] on span "👍" at bounding box center [1003, 429] width 16 height 20
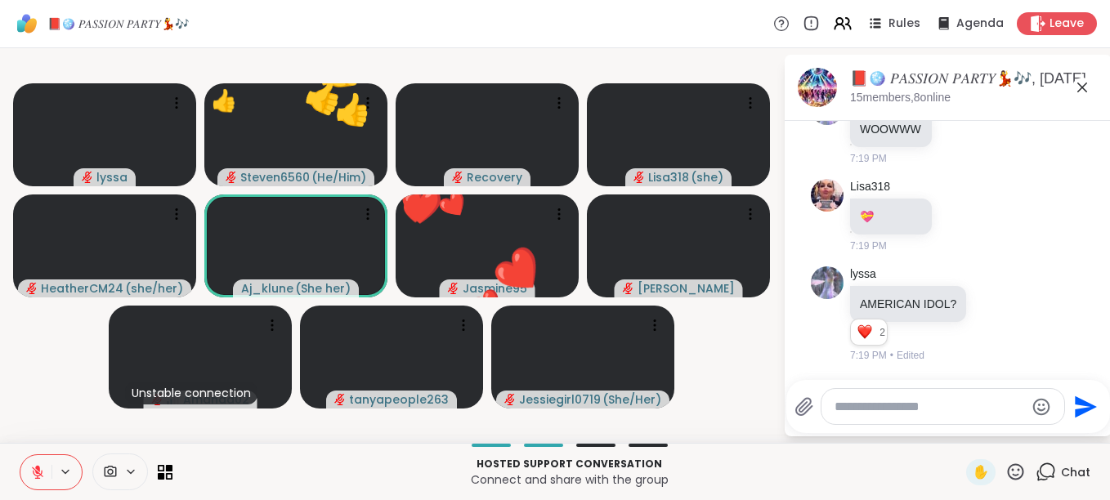
click at [1006, 467] on icon at bounding box center [1015, 472] width 20 height 20
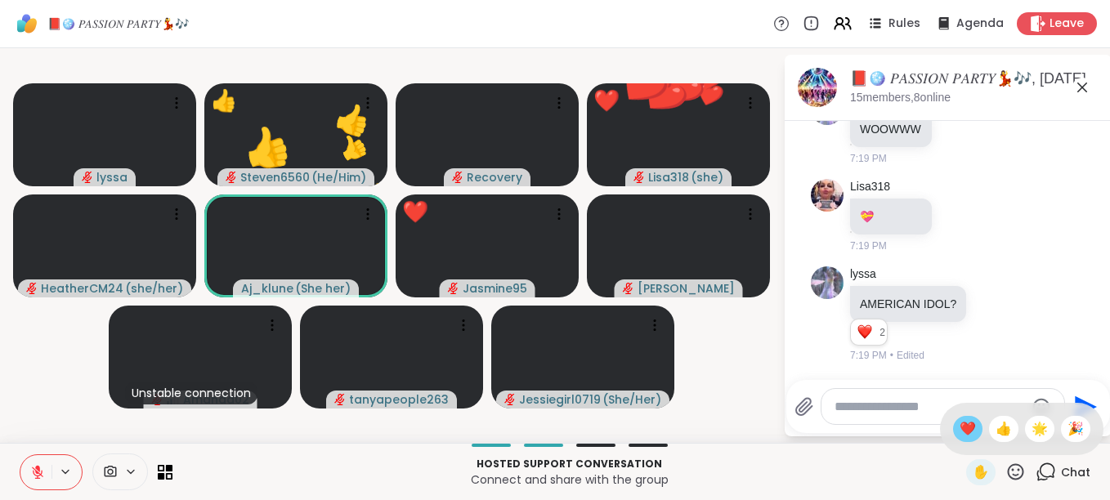
click at [959, 428] on span "❤️" at bounding box center [967, 429] width 16 height 20
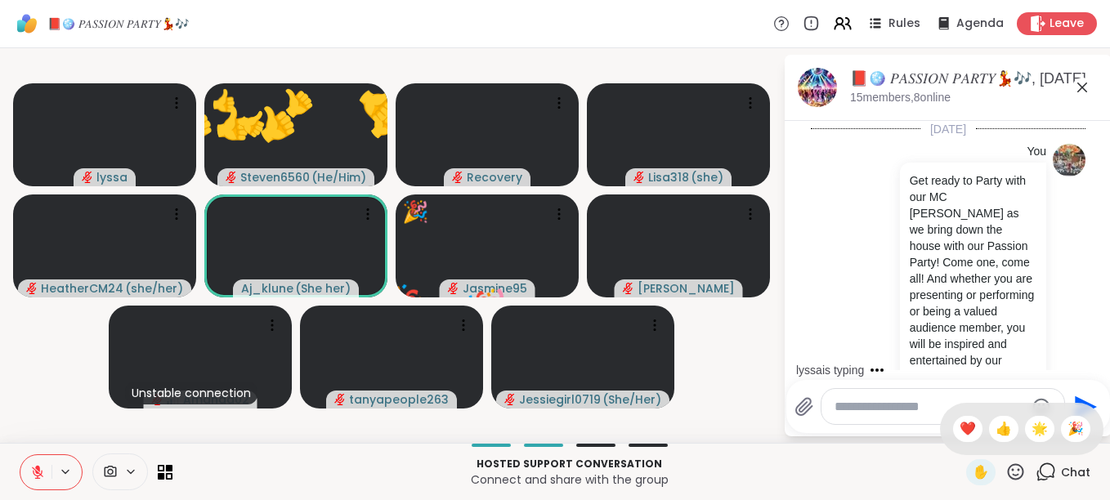
scroll to position [4838, 0]
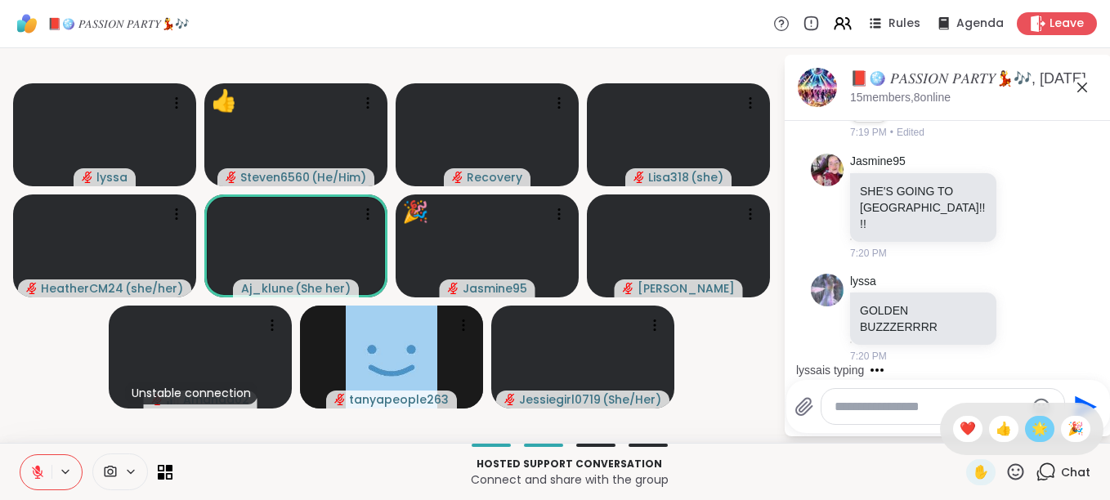
click at [1031, 425] on span "🌟" at bounding box center [1039, 429] width 16 height 20
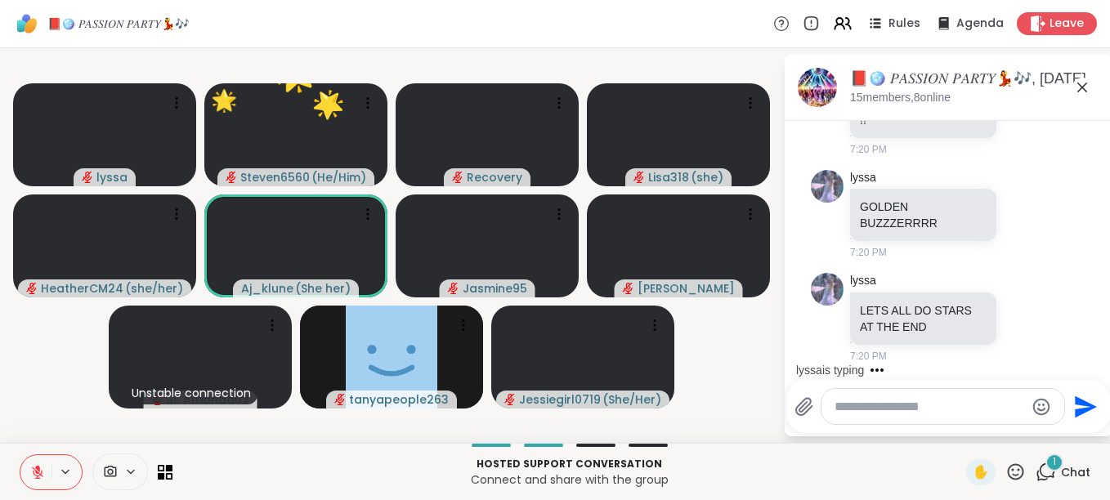
scroll to position [4942, 0]
click at [1009, 464] on icon at bounding box center [1015, 472] width 20 height 20
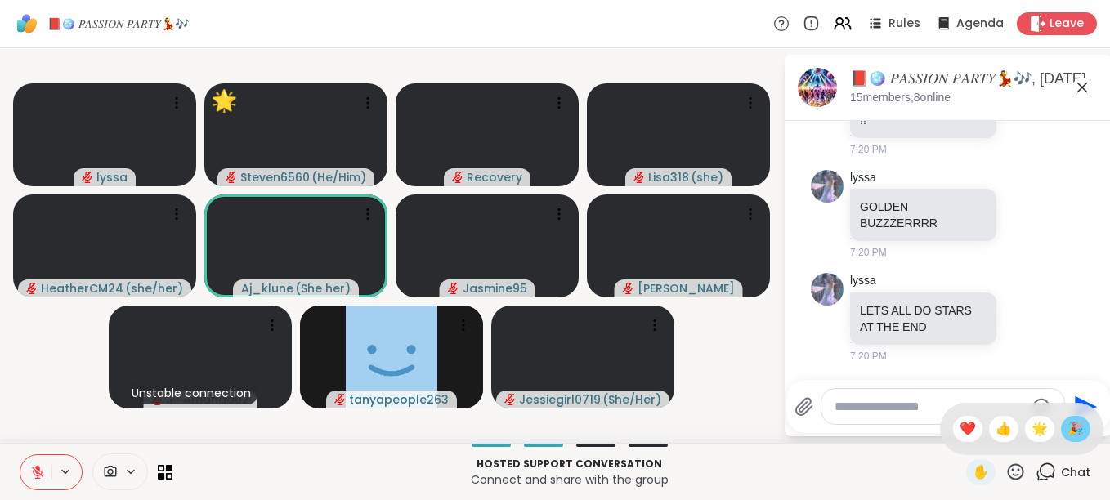
click at [1069, 426] on span "🎉" at bounding box center [1075, 429] width 16 height 20
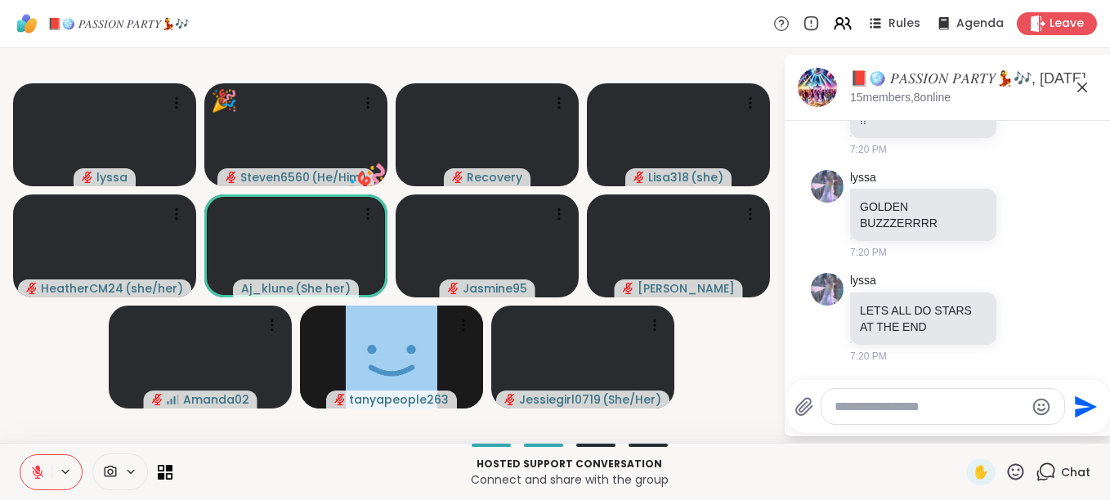
click at [1011, 472] on icon at bounding box center [1016, 471] width 16 height 16
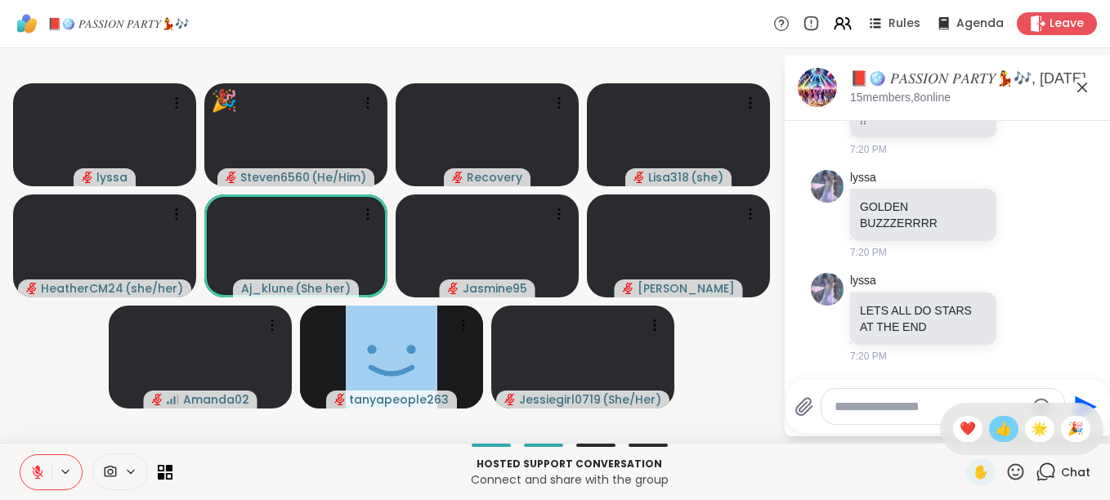
click at [995, 428] on span "👍" at bounding box center [1003, 429] width 16 height 20
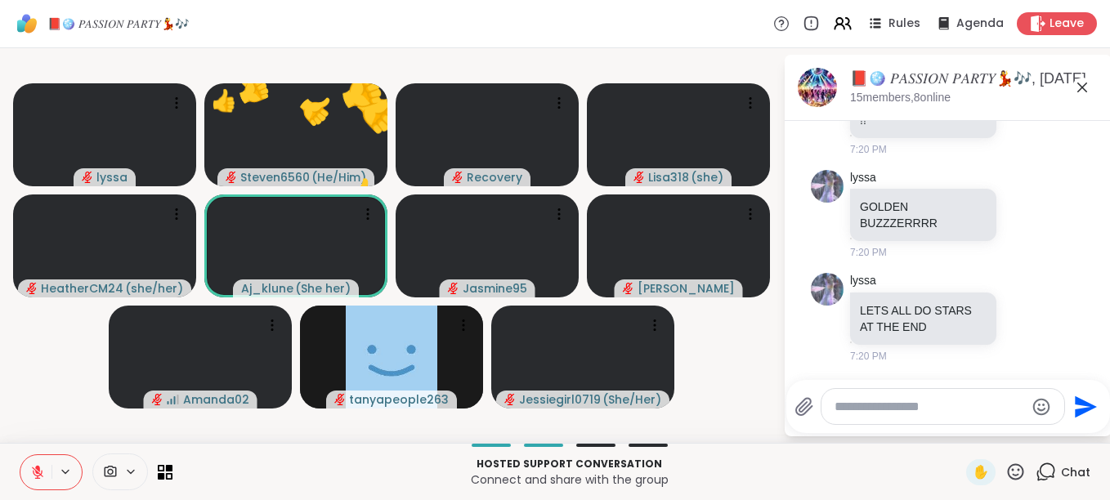
click at [1005, 465] on icon at bounding box center [1015, 472] width 20 height 20
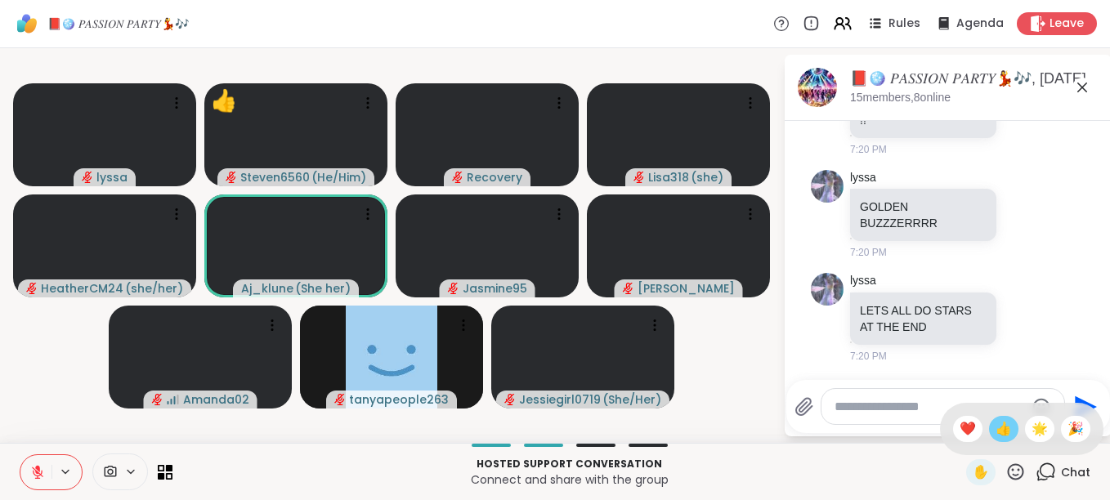
click at [995, 429] on span "👍" at bounding box center [1003, 429] width 16 height 20
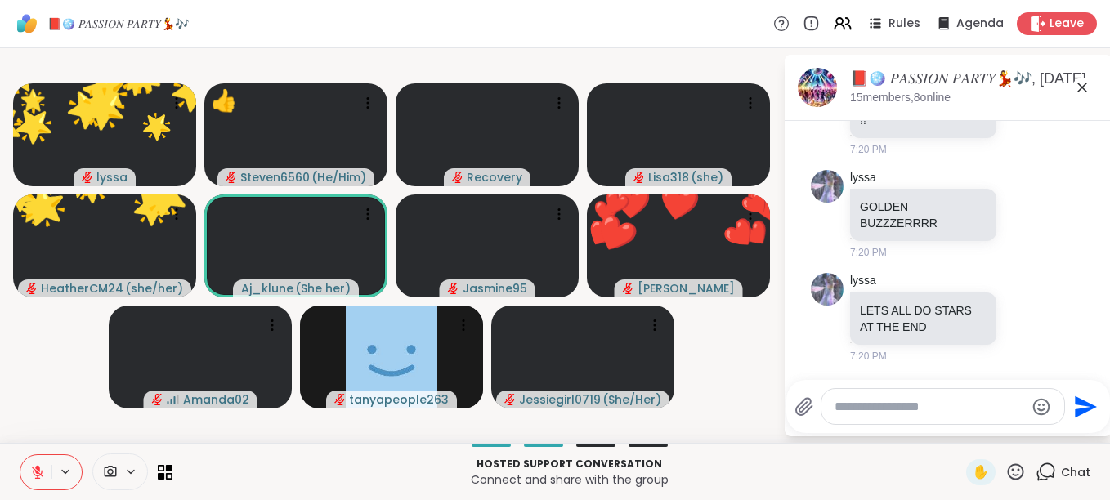
click at [1005, 463] on icon at bounding box center [1015, 472] width 20 height 20
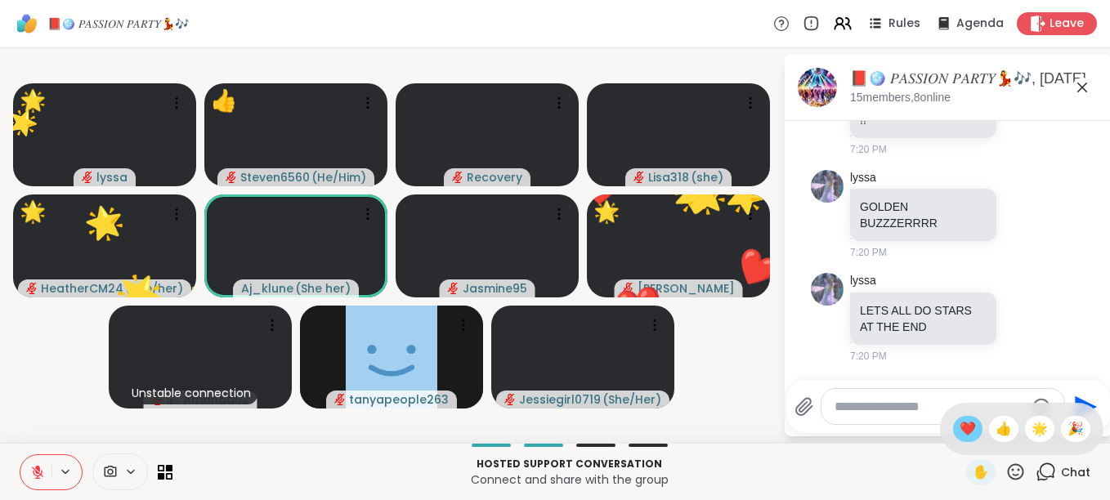
click at [960, 432] on div "❤️" at bounding box center [967, 429] width 29 height 26
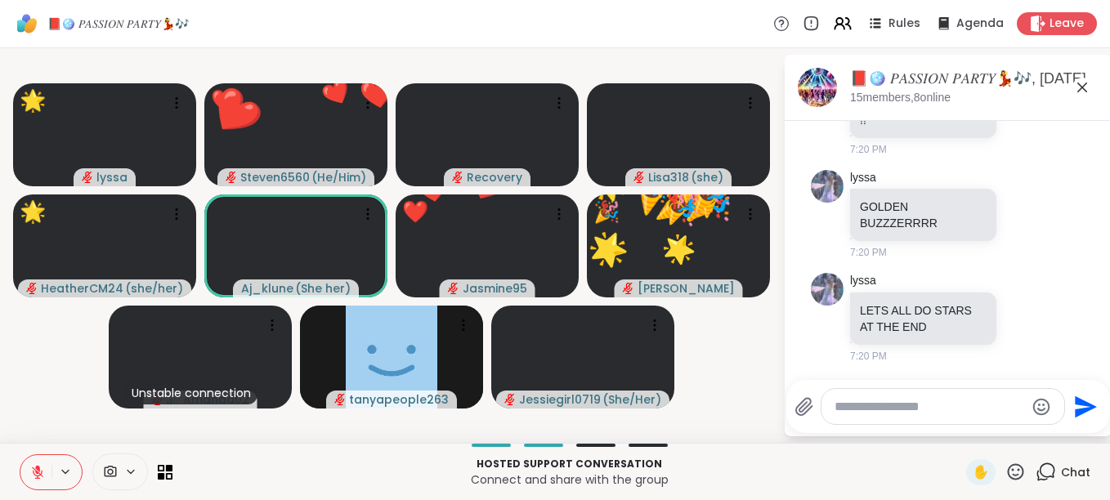
click at [1008, 465] on icon at bounding box center [1016, 471] width 16 height 16
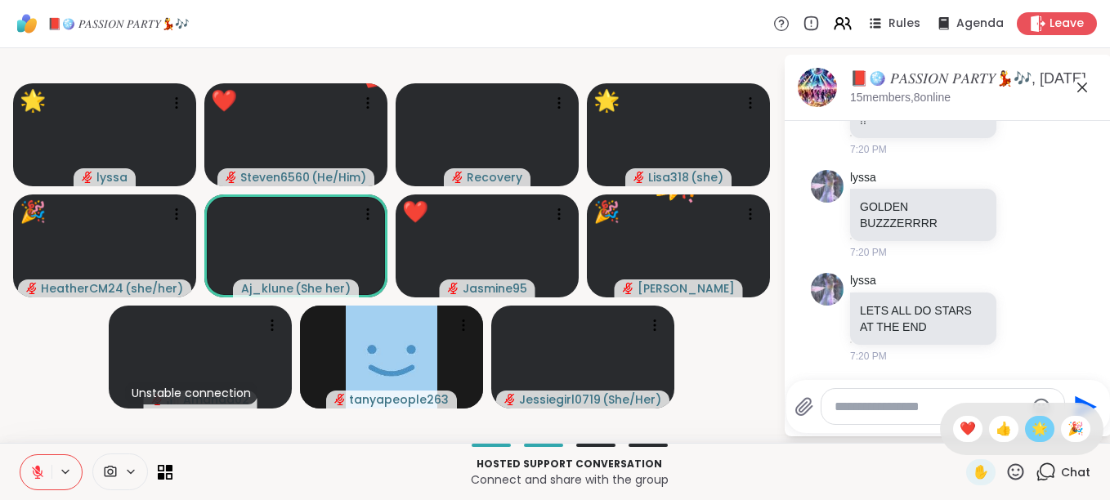
click at [1031, 423] on span "🌟" at bounding box center [1039, 429] width 16 height 20
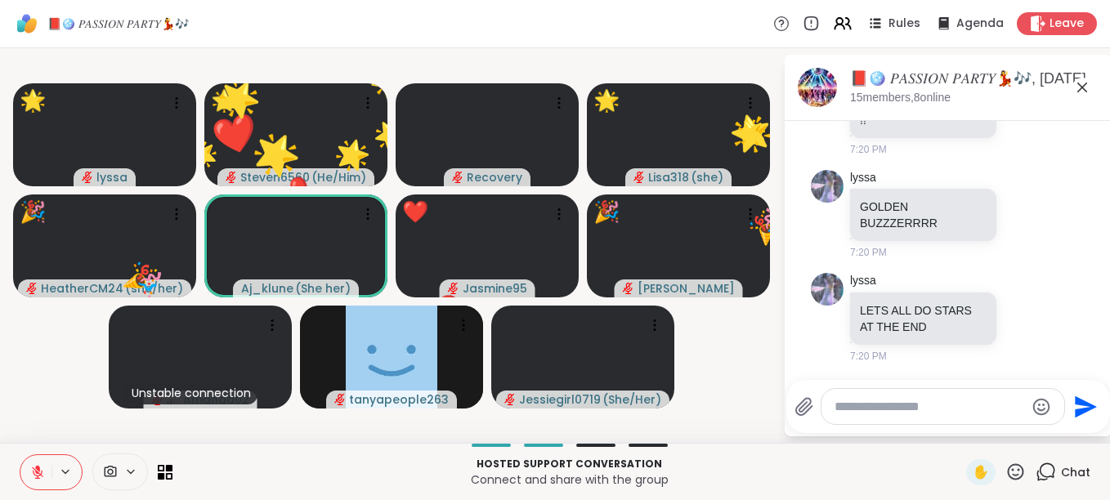
click at [1008, 470] on icon at bounding box center [1016, 471] width 16 height 16
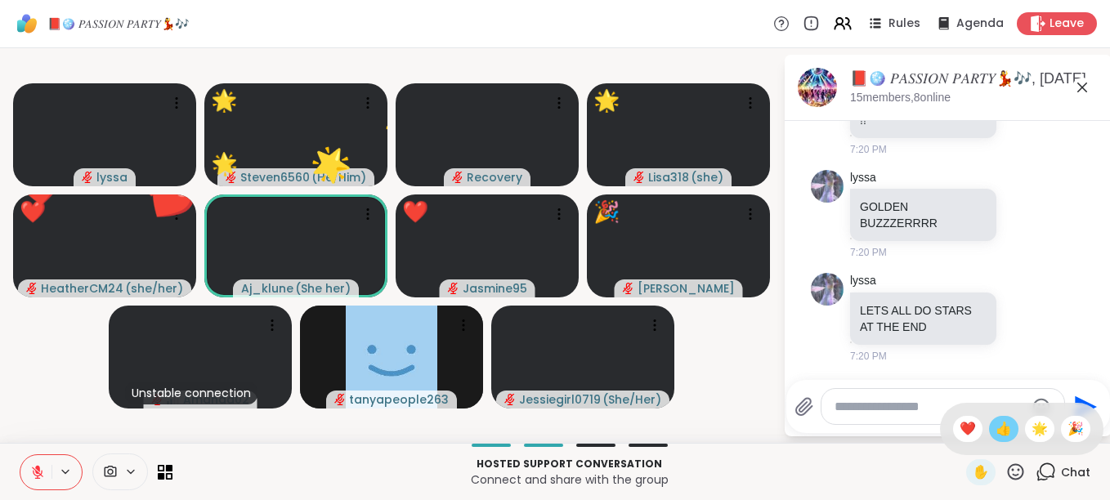
click at [996, 425] on span "👍" at bounding box center [1003, 429] width 16 height 20
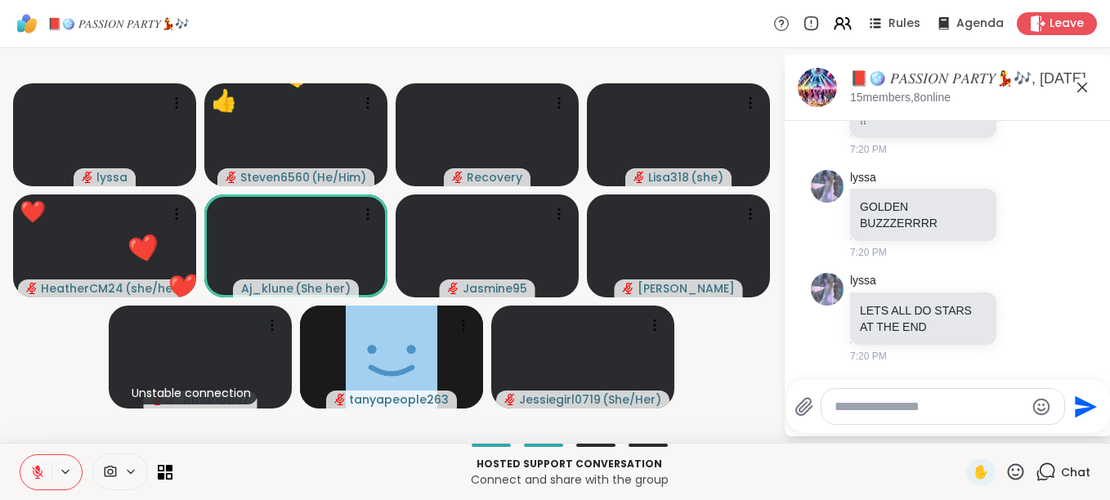
click at [1005, 467] on icon at bounding box center [1015, 472] width 20 height 20
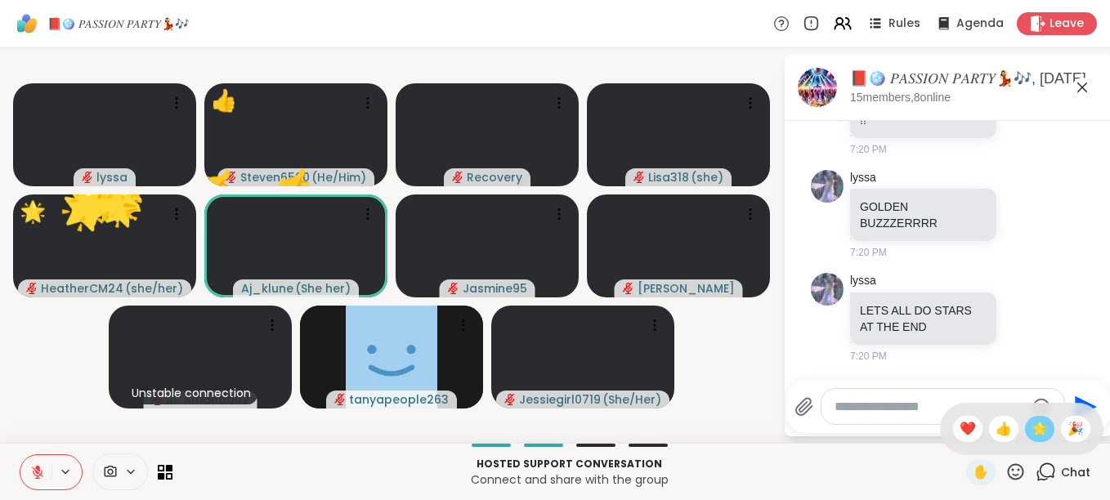
click at [1031, 438] on span "🌟" at bounding box center [1039, 429] width 16 height 20
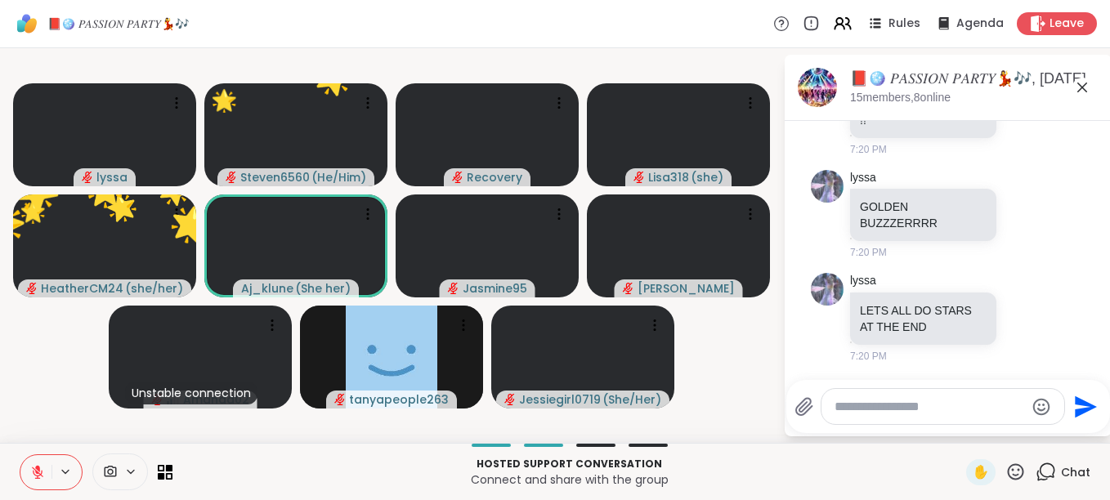
click at [1008, 476] on icon at bounding box center [1016, 471] width 16 height 16
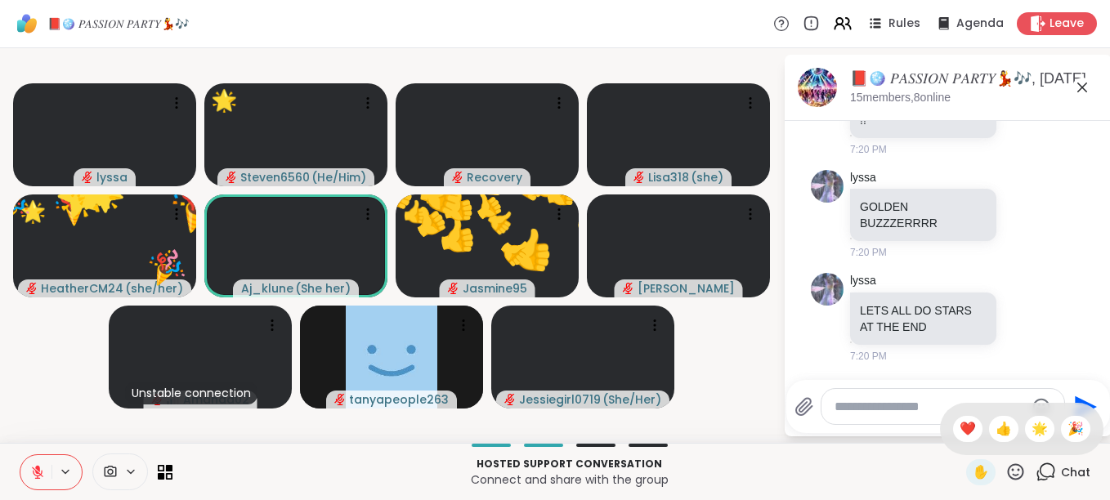
click at [1006, 467] on icon at bounding box center [1015, 472] width 20 height 20
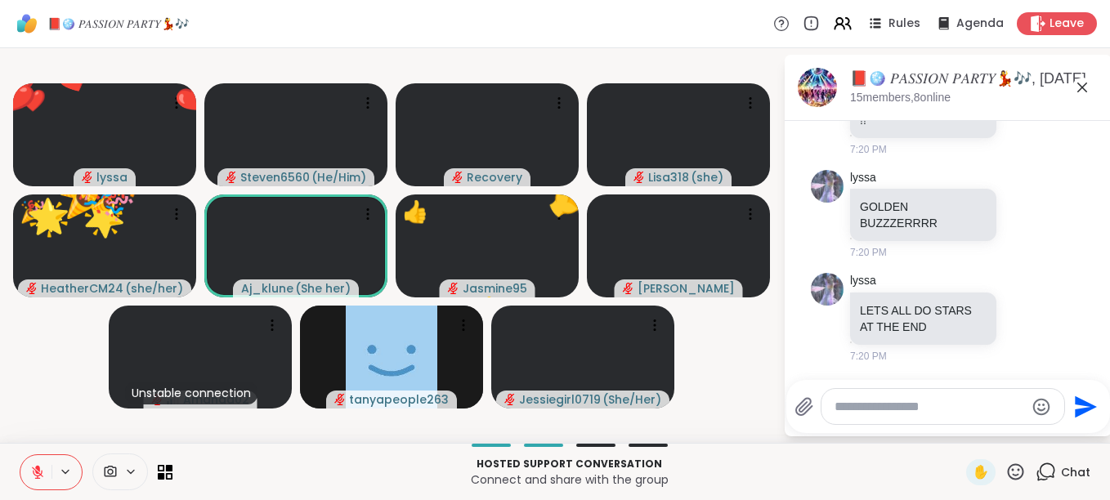
click at [1008, 470] on icon at bounding box center [1016, 471] width 16 height 16
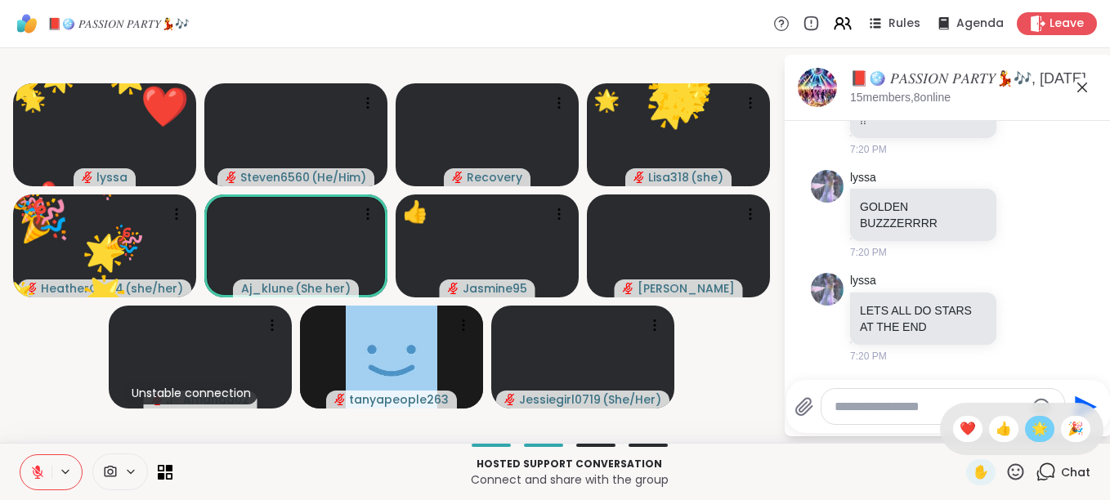
click at [1031, 423] on span "🌟" at bounding box center [1039, 429] width 16 height 20
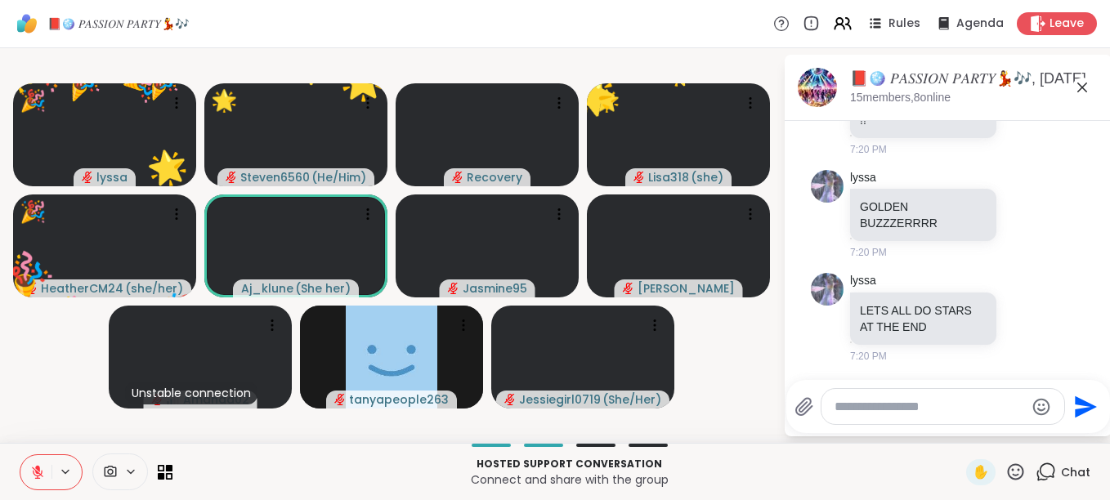
click at [1005, 467] on icon at bounding box center [1015, 472] width 20 height 20
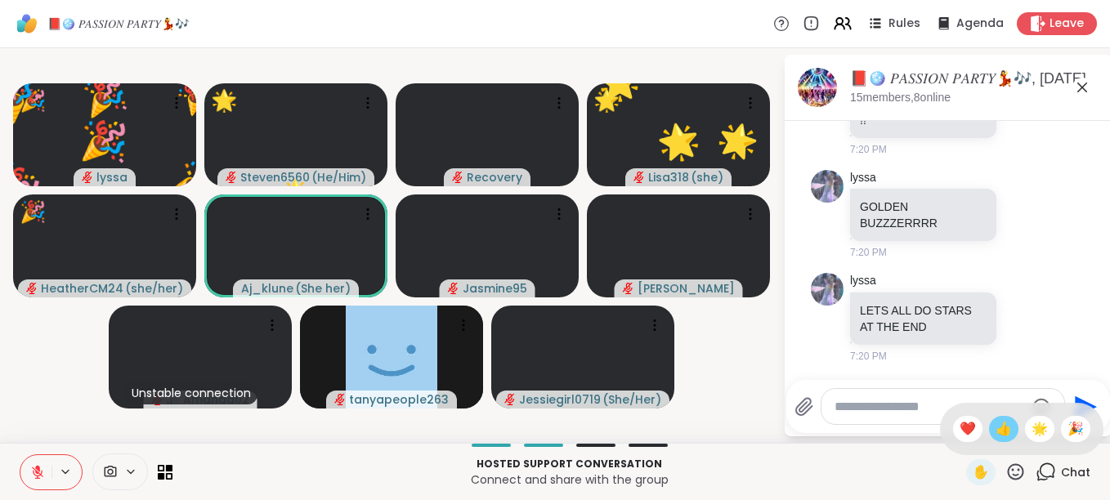
click at [995, 431] on span "👍" at bounding box center [1003, 429] width 16 height 20
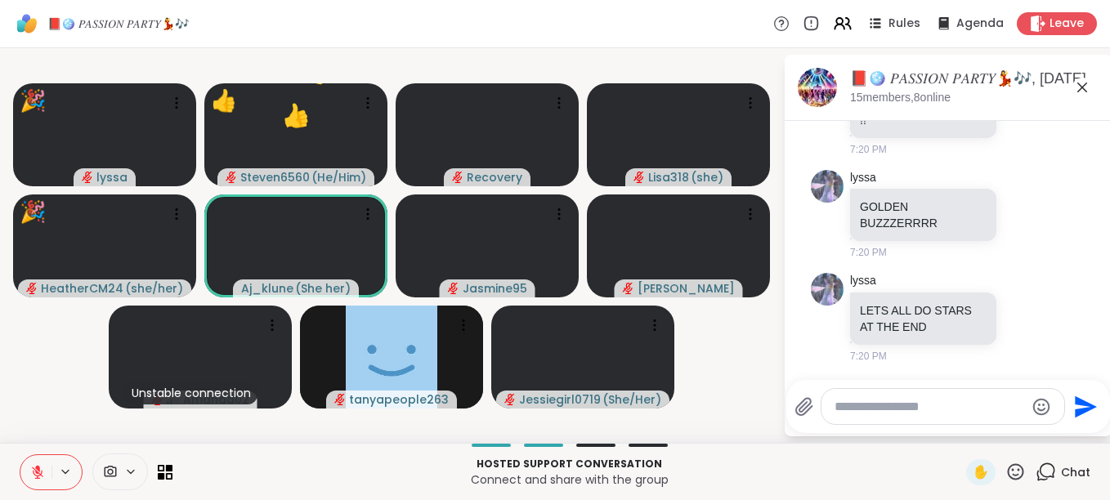
click at [1005, 466] on icon at bounding box center [1015, 472] width 20 height 20
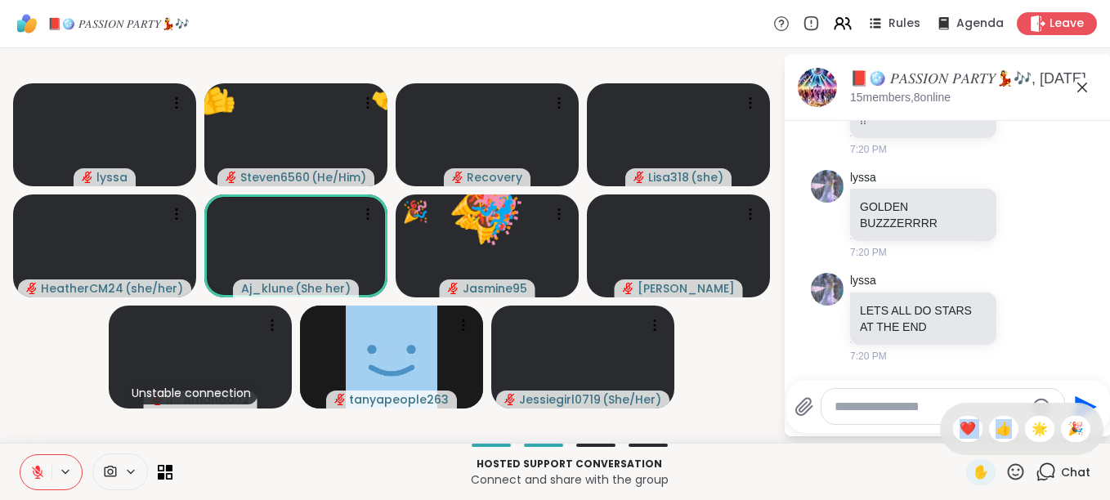
drag, startPoint x: 995, startPoint y: 425, endPoint x: 1002, endPoint y: 470, distance: 45.5
click at [1005, 470] on div "✋ ❤️ 👍 🌟 🎉" at bounding box center [1015, 472] width 20 height 20
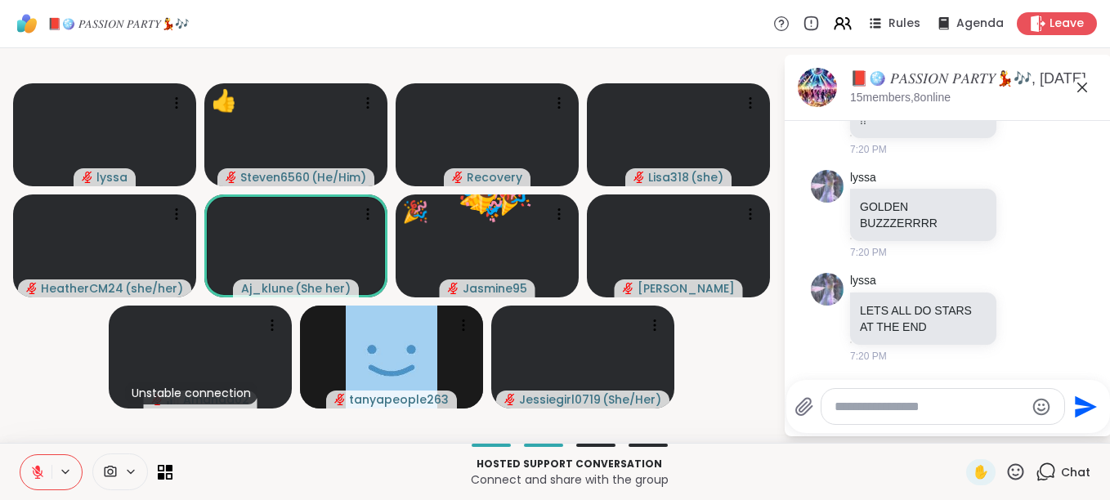
click at [1008, 470] on icon at bounding box center [1016, 471] width 16 height 16
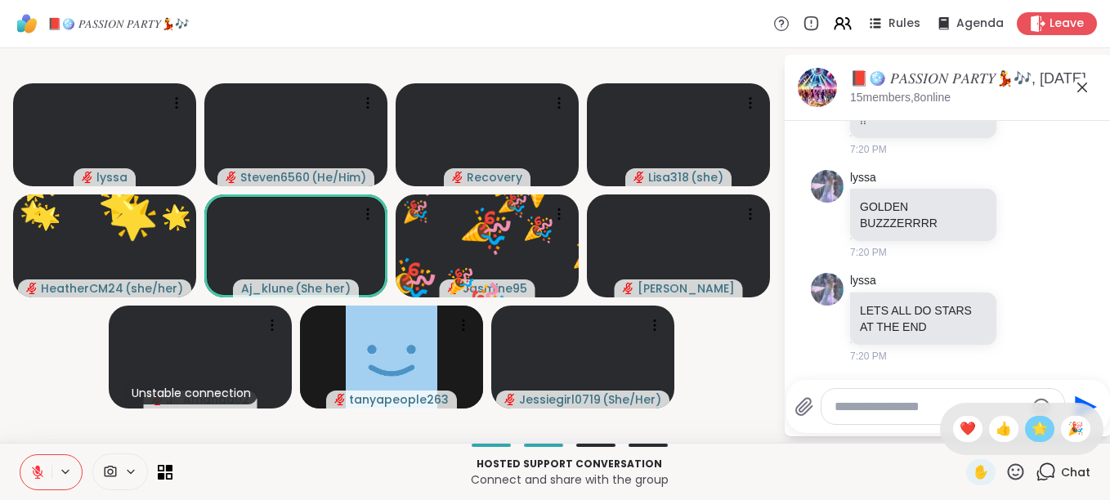
click at [1031, 430] on span "🌟" at bounding box center [1039, 429] width 16 height 20
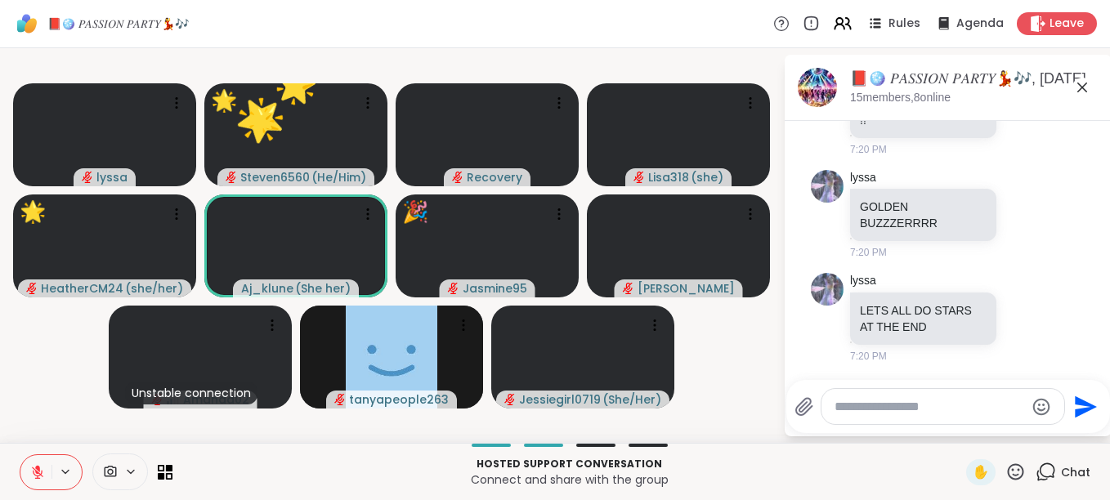
click at [993, 468] on div "✋" at bounding box center [996, 472] width 60 height 26
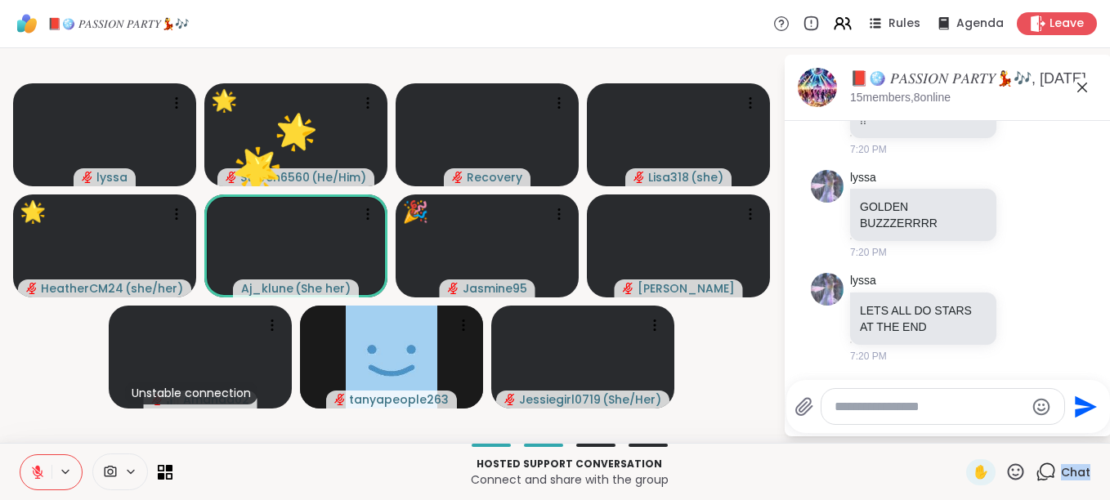
click at [993, 468] on div "✋" at bounding box center [996, 472] width 60 height 26
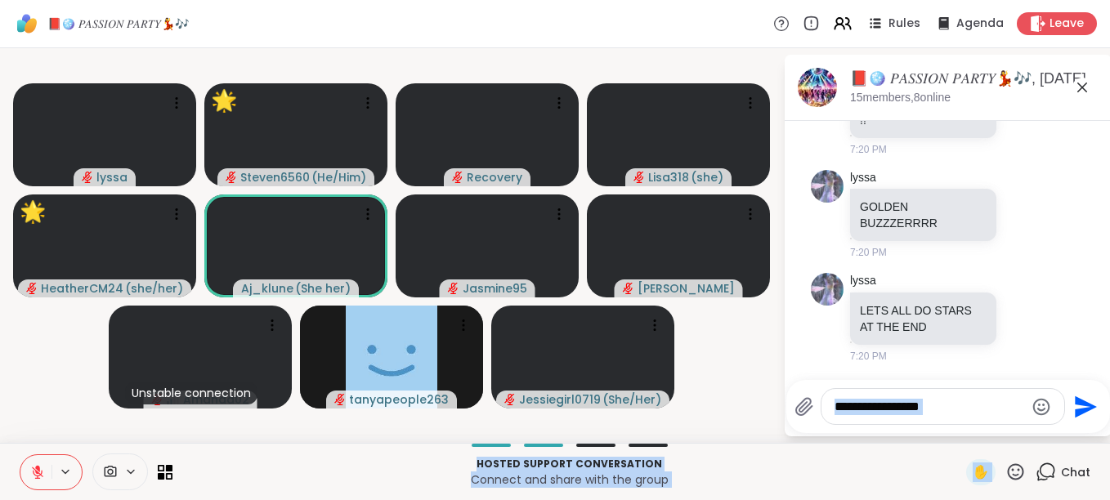
drag, startPoint x: 993, startPoint y: 468, endPoint x: 1001, endPoint y: 461, distance: 11.0
click at [1001, 461] on div "📕🪩 𝑃𝐴𝑆𝑆𝐼𝑂𝑁 𝑃𝐴𝑅𝑇𝑌💃🎶 Rules Agenda Leave lyssa 🌟 Steven6560 ( He/Him ) 🌟 🌟 🌟 🌟 🌟 🌟…" at bounding box center [555, 250] width 1110 height 500
click at [1001, 461] on div "✋" at bounding box center [996, 472] width 60 height 26
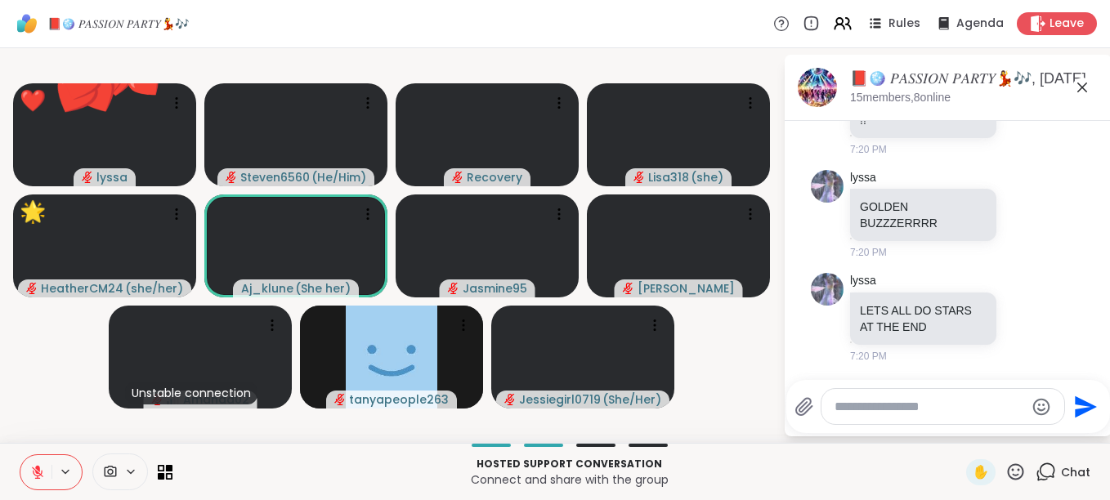
click at [1008, 465] on icon at bounding box center [1016, 471] width 16 height 16
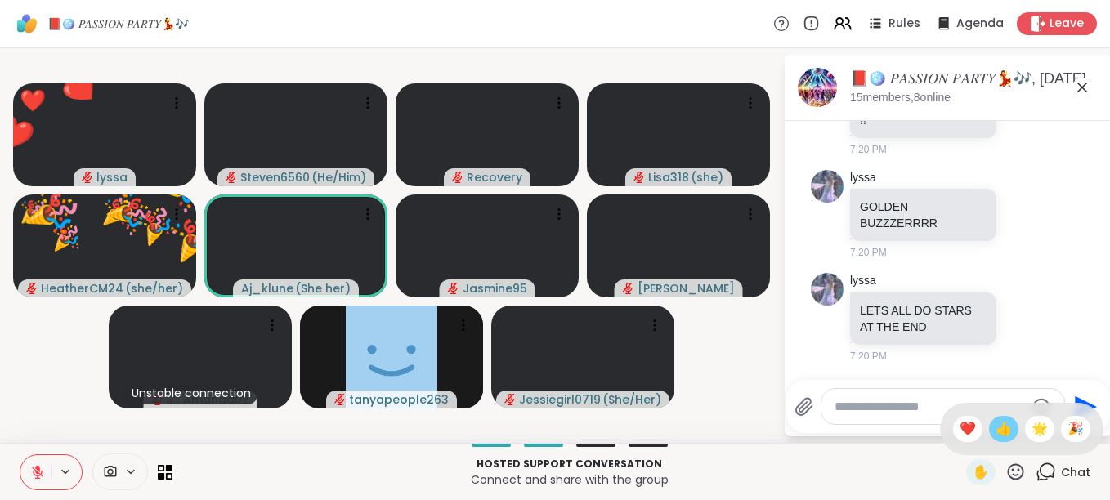
click at [995, 423] on span "👍" at bounding box center [1003, 429] width 16 height 20
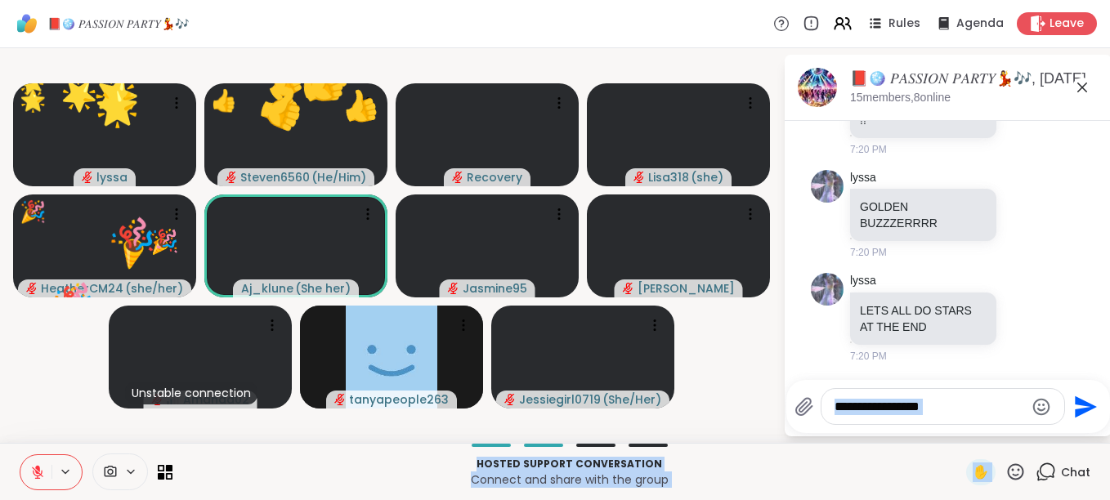
drag, startPoint x: 992, startPoint y: 423, endPoint x: 999, endPoint y: 472, distance: 49.5
click at [999, 472] on div "📕🪩 𝑃𝐴𝑆𝑆𝐼𝑂𝑁 𝑃𝐴𝑅𝑇𝑌💃🎶 Rules Agenda Leave 🌟 lyssa ❤️ ❤️ ❤️ ❤️ ❤️ ❤️ ❤️ ❤️ ❤️ ❤️ ❤️ …" at bounding box center [555, 250] width 1110 height 500
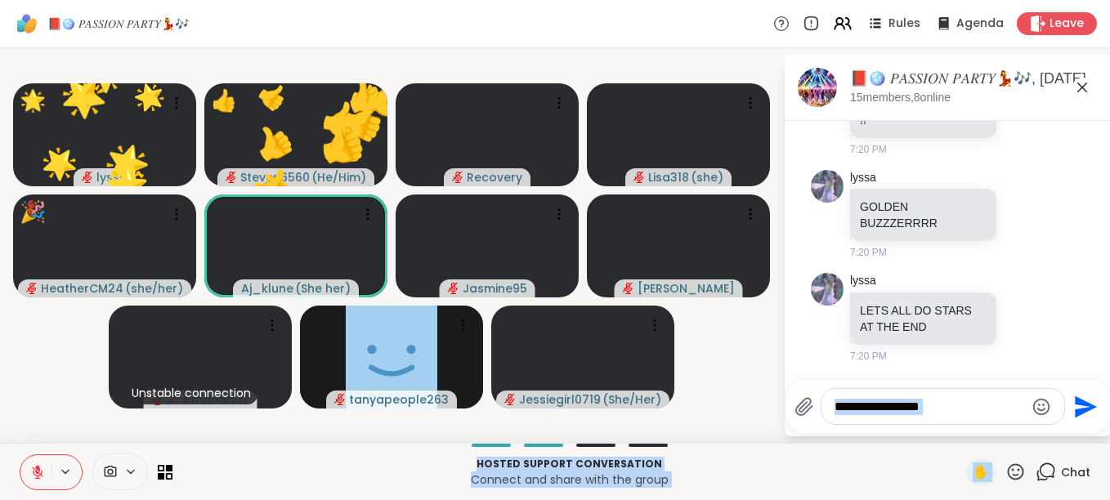
click at [1005, 472] on icon at bounding box center [1015, 472] width 20 height 20
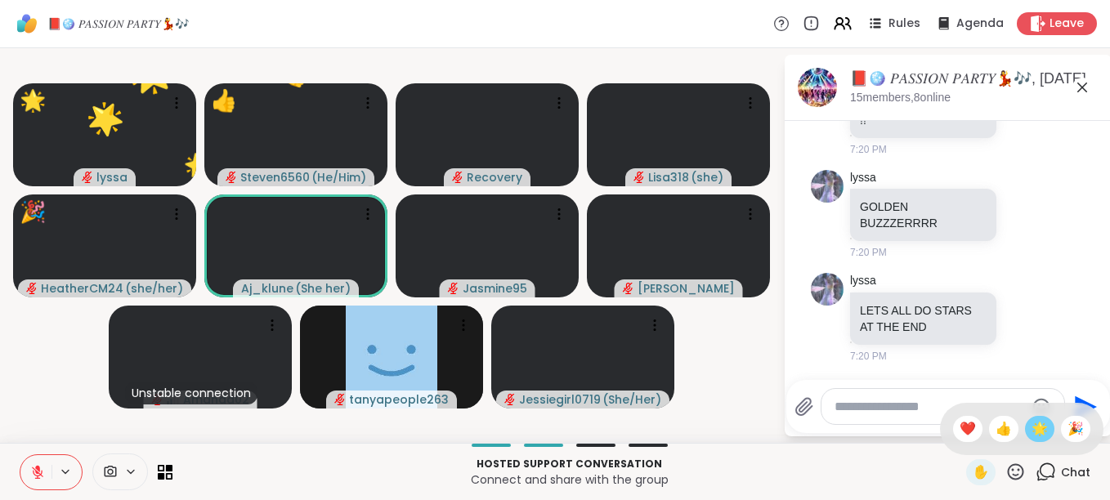
click at [1031, 423] on span "🌟" at bounding box center [1039, 429] width 16 height 20
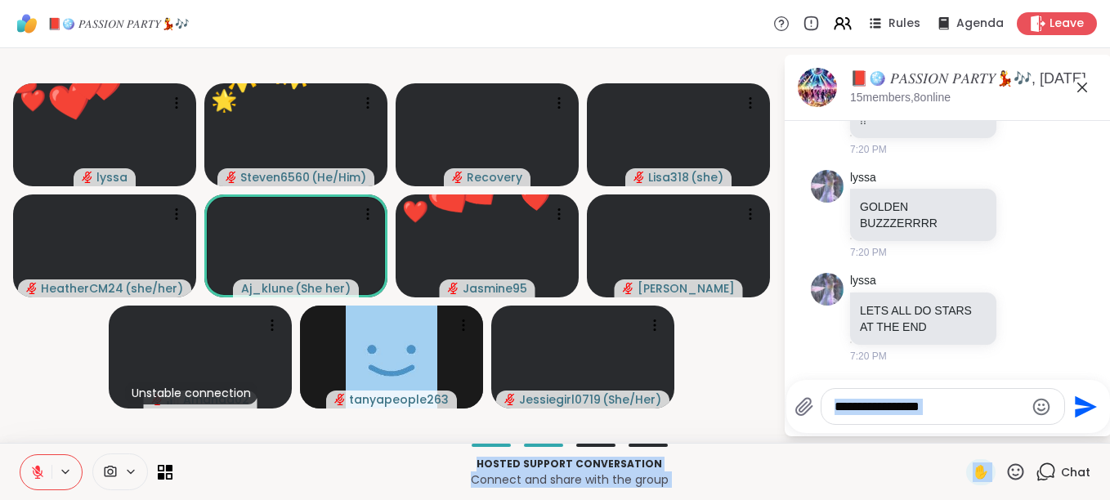
drag, startPoint x: 1017, startPoint y: 423, endPoint x: 998, endPoint y: 466, distance: 47.5
click at [998, 466] on div "📕🪩 𝑃𝐴𝑆𝑆𝐼𝑂𝑁 𝑃𝐴𝑅𝑇𝑌💃🎶 Rules Agenda Leave ❤️ lyssa 🌟 🌟 🌟 🌟 🌟 🌟 🌟 🌟 🌟 🌟 🌟 🌟 🌟 🌟 🌟 🌟 …" at bounding box center [555, 250] width 1110 height 500
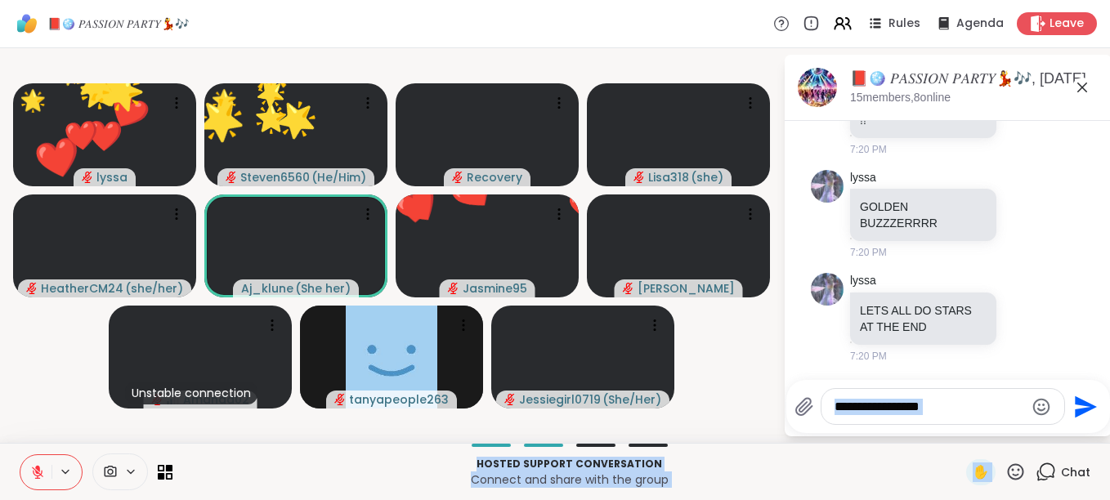
click at [1005, 466] on icon at bounding box center [1015, 472] width 20 height 20
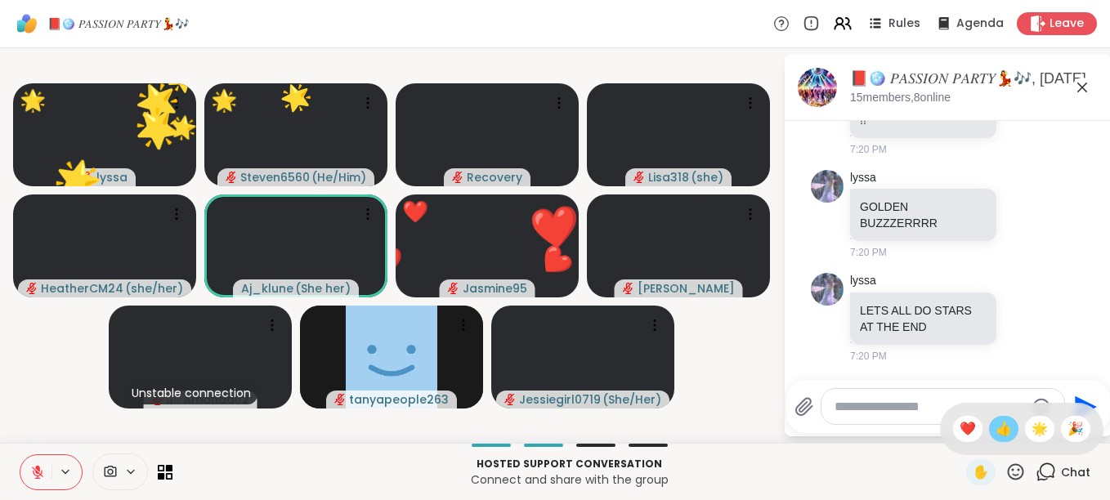
click at [995, 427] on span "👍" at bounding box center [1003, 429] width 16 height 20
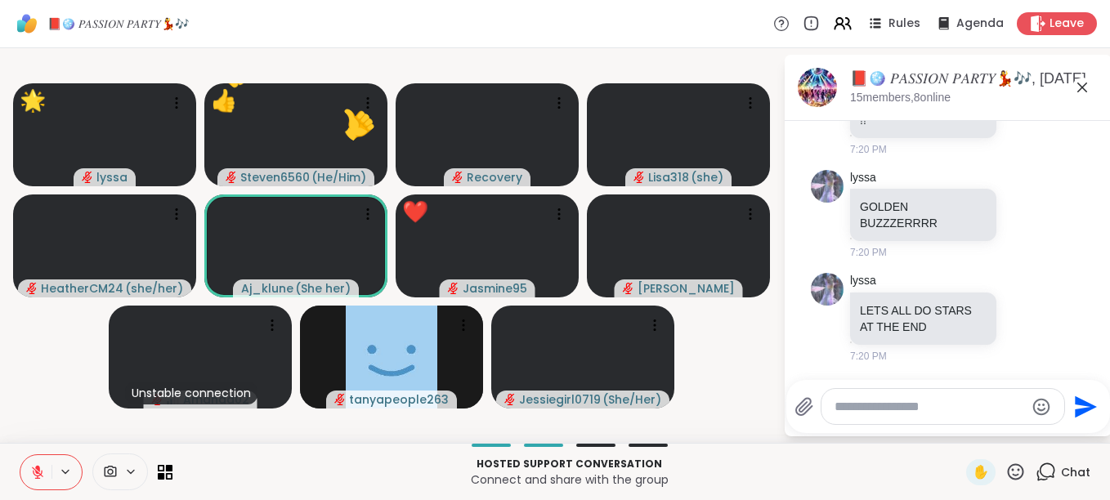
click at [1008, 470] on icon at bounding box center [1016, 471] width 16 height 16
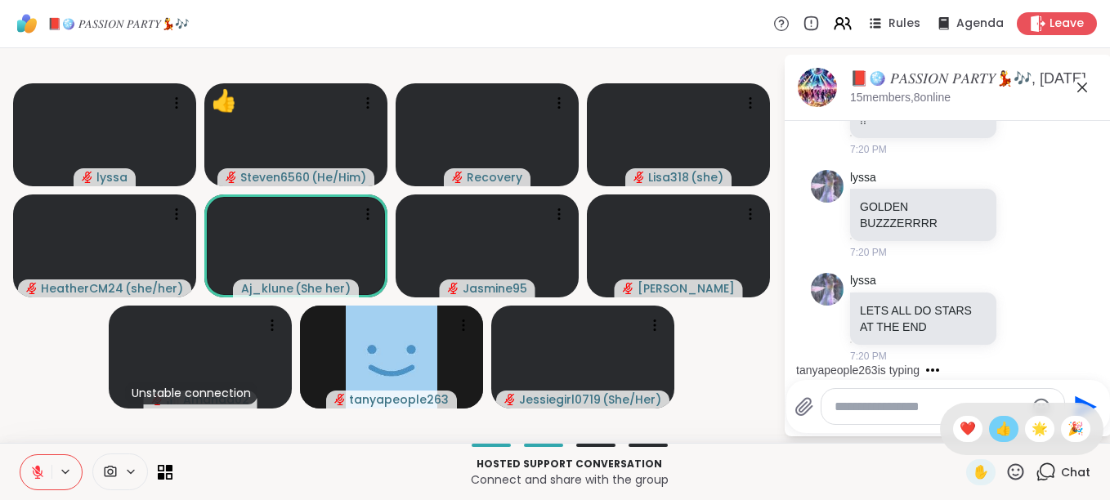
click at [995, 436] on span "👍" at bounding box center [1003, 429] width 16 height 20
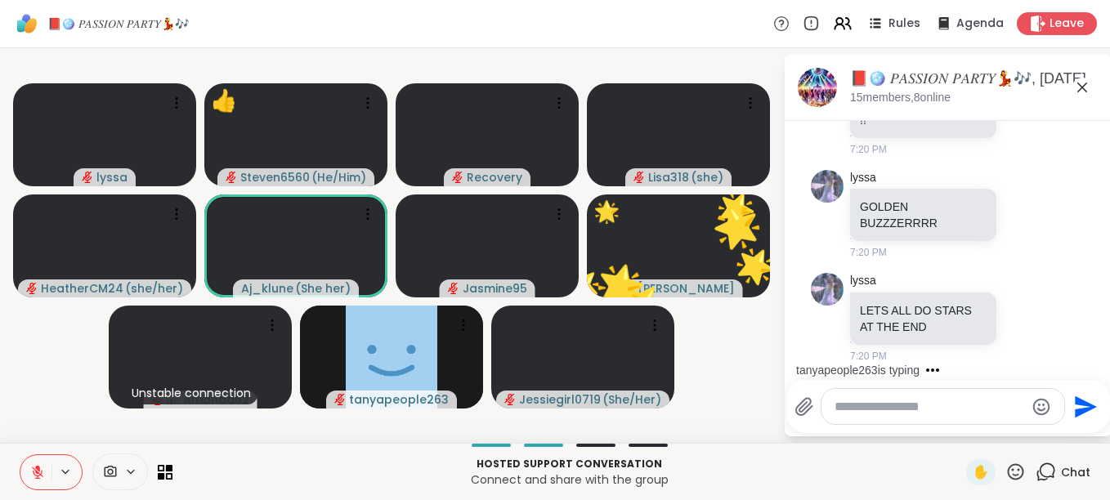
click at [1005, 467] on icon at bounding box center [1015, 472] width 20 height 20
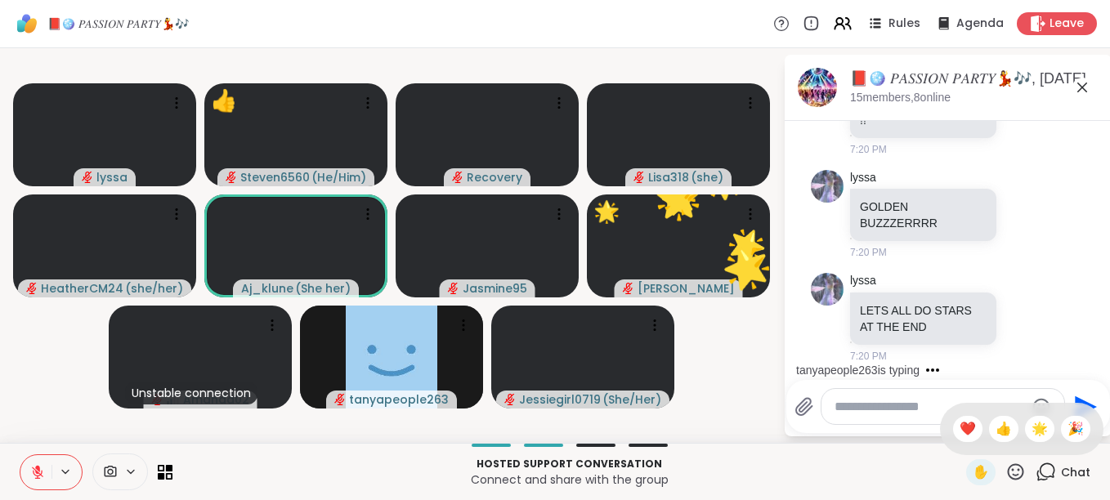
scroll to position [5029, 0]
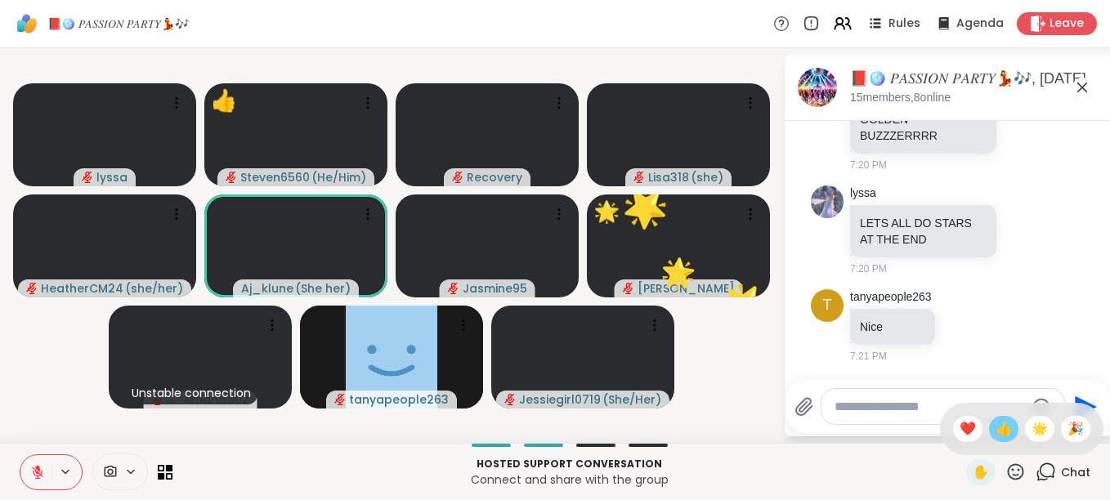
click at [995, 425] on span "👍" at bounding box center [1003, 429] width 16 height 20
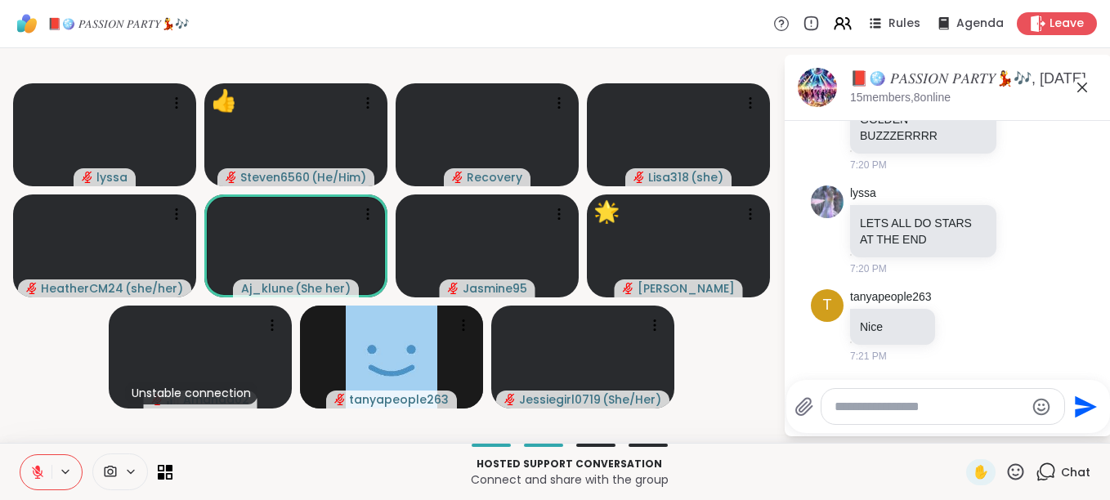
click at [1008, 469] on icon at bounding box center [1016, 471] width 16 height 16
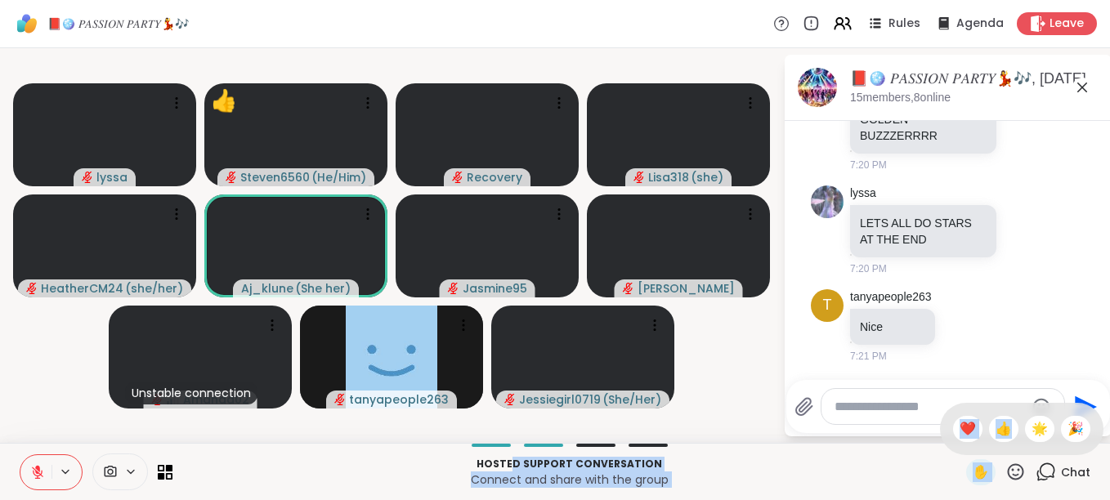
drag, startPoint x: 989, startPoint y: 430, endPoint x: 481, endPoint y: 470, distance: 509.9
click at [481, 470] on div "Hosted support conversation Connect and share with the group ✋ ✋ ❤️ 👍 🌟 🎉 Chat" at bounding box center [555, 471] width 1110 height 57
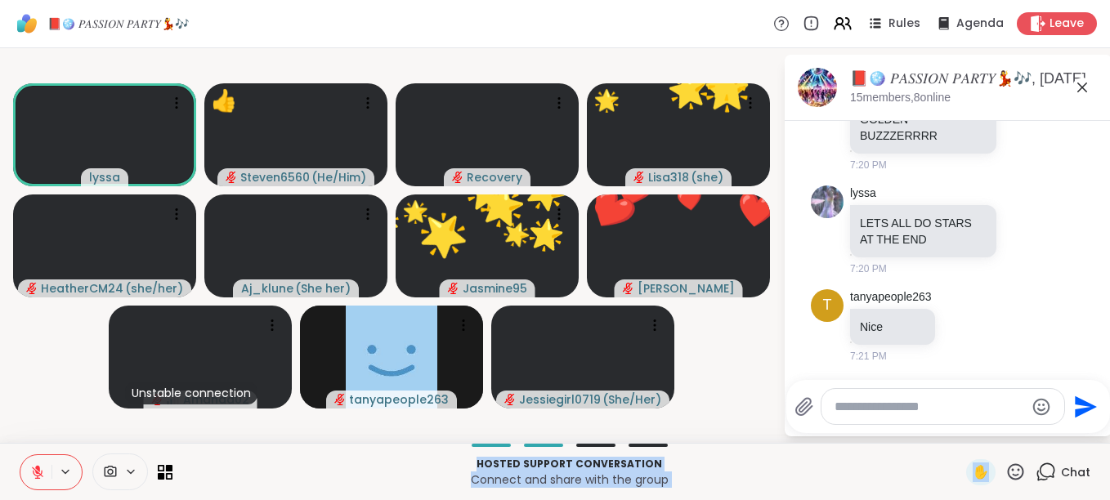
click at [38, 466] on icon at bounding box center [37, 468] width 5 height 7
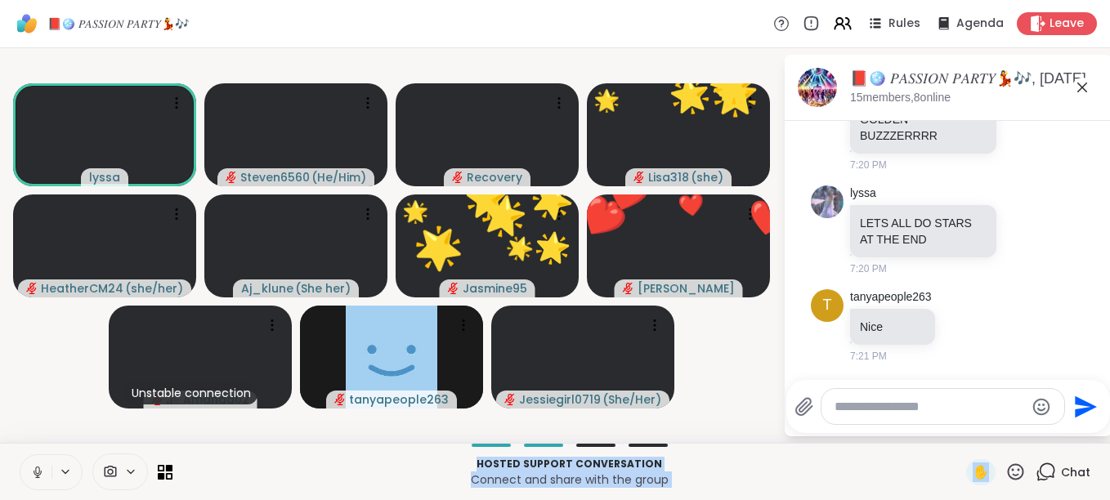
click at [38, 466] on icon at bounding box center [37, 472] width 15 height 15
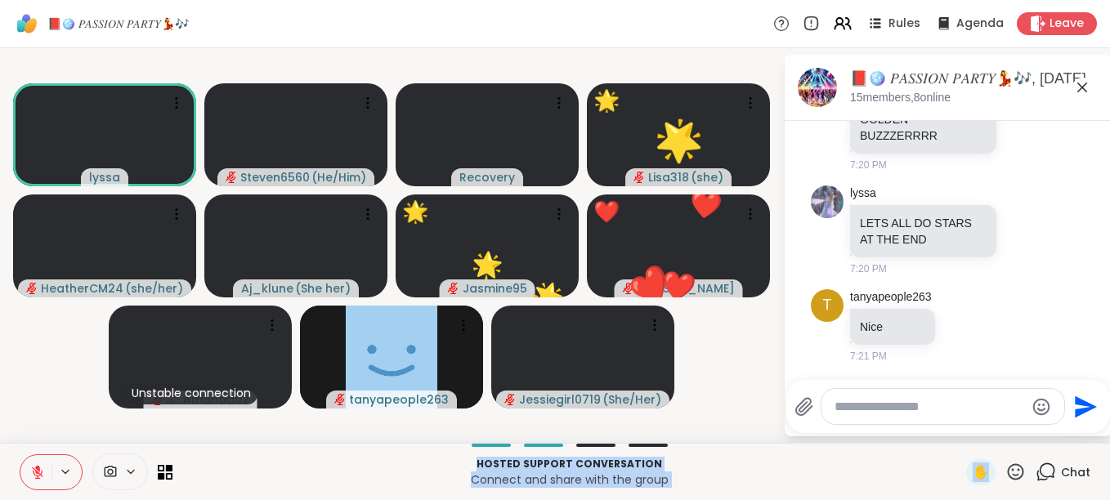
click at [38, 466] on icon at bounding box center [37, 468] width 5 height 7
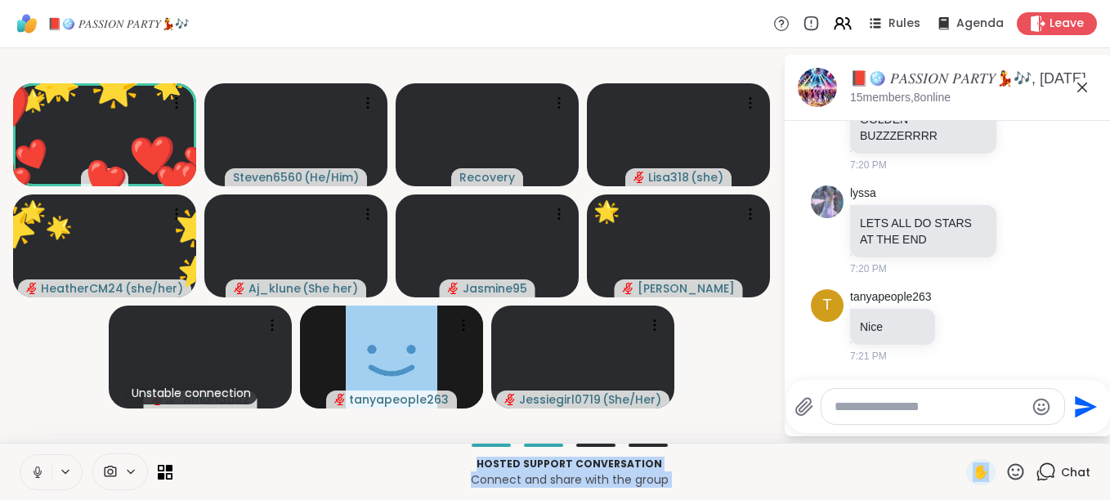
click at [1005, 473] on icon at bounding box center [1015, 472] width 20 height 20
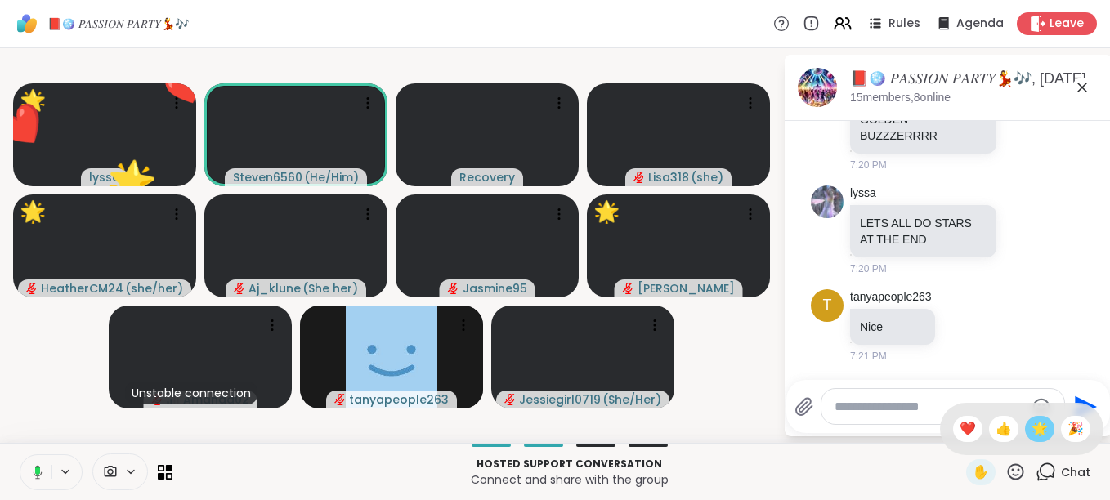
click at [1031, 426] on span "🌟" at bounding box center [1039, 429] width 16 height 20
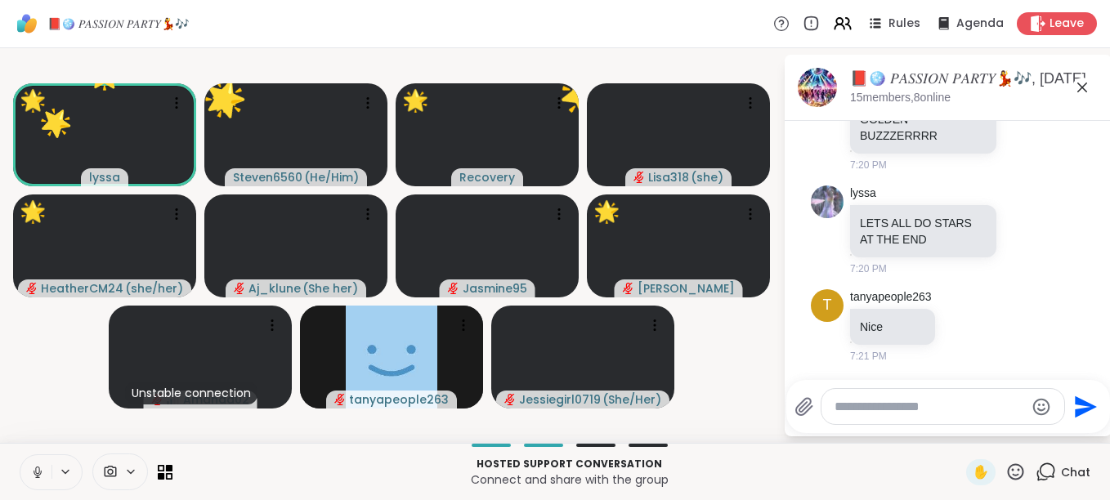
click at [1005, 476] on icon at bounding box center [1015, 472] width 20 height 20
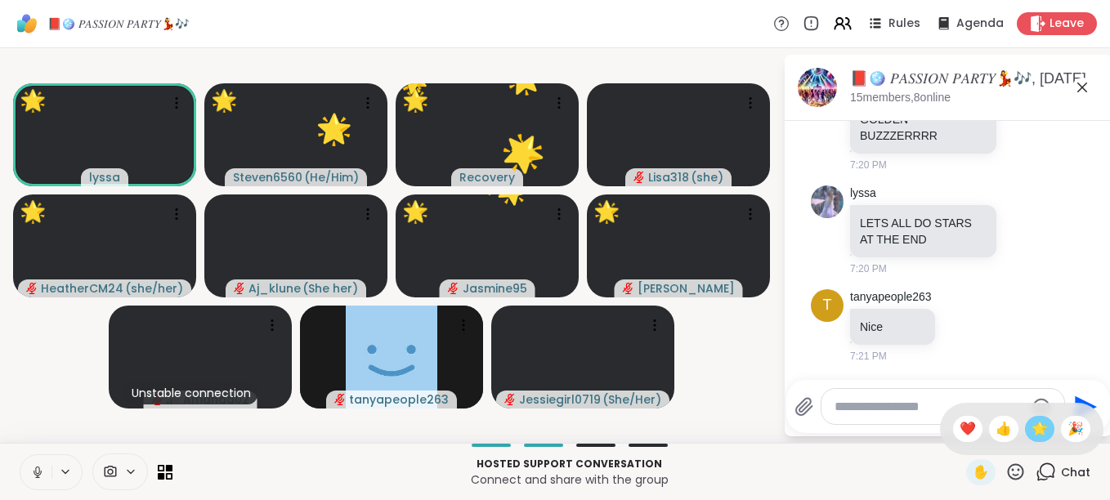
click at [1031, 432] on span "🌟" at bounding box center [1039, 429] width 16 height 20
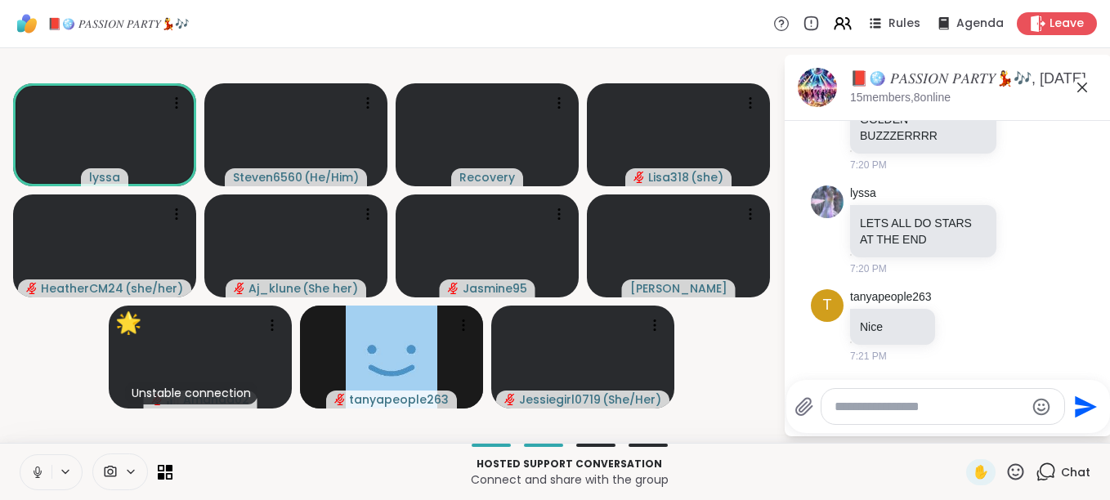
click at [881, 485] on p "Connect and share with the group" at bounding box center [569, 480] width 774 height 16
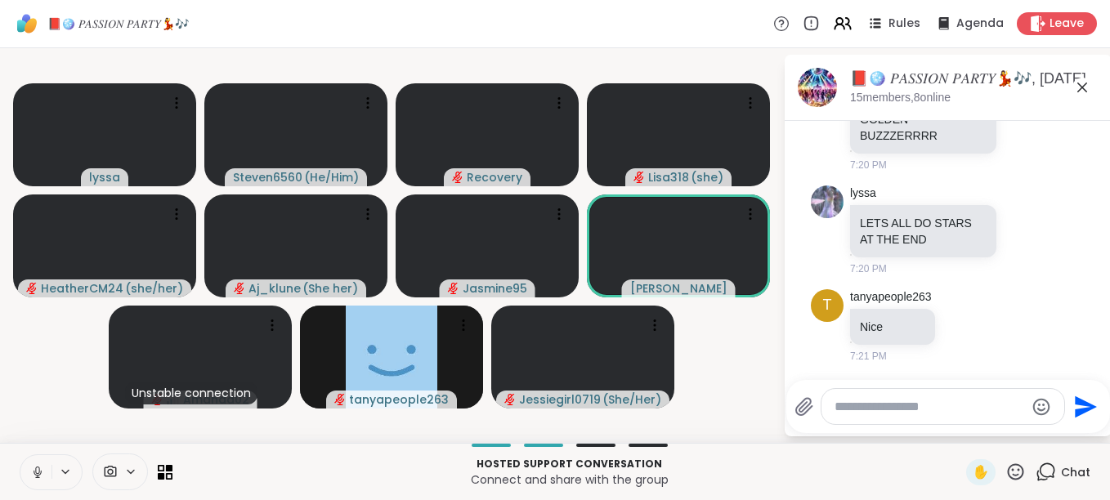
click at [872, 475] on p "Connect and share with the group" at bounding box center [569, 480] width 774 height 16
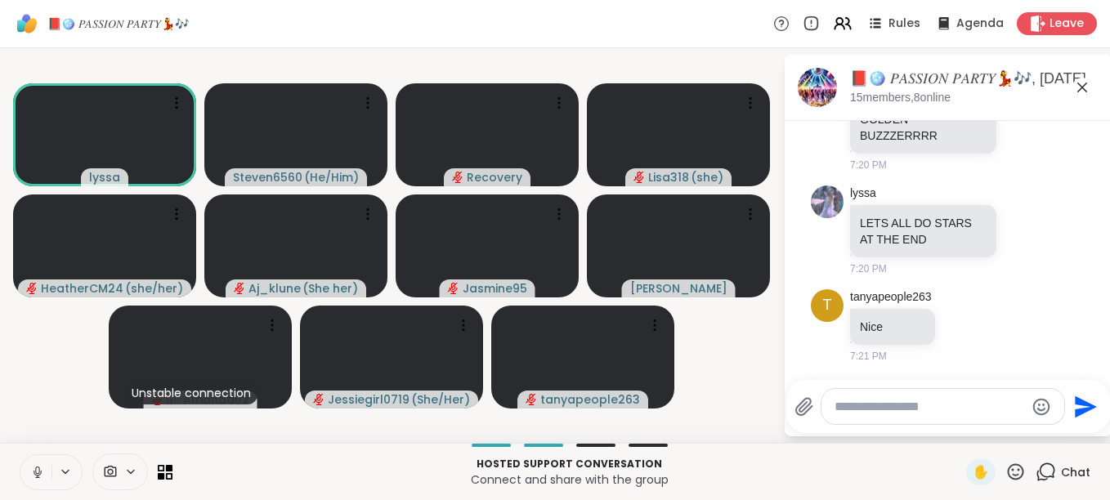
click at [889, 410] on textarea "Type your message" at bounding box center [929, 407] width 190 height 16
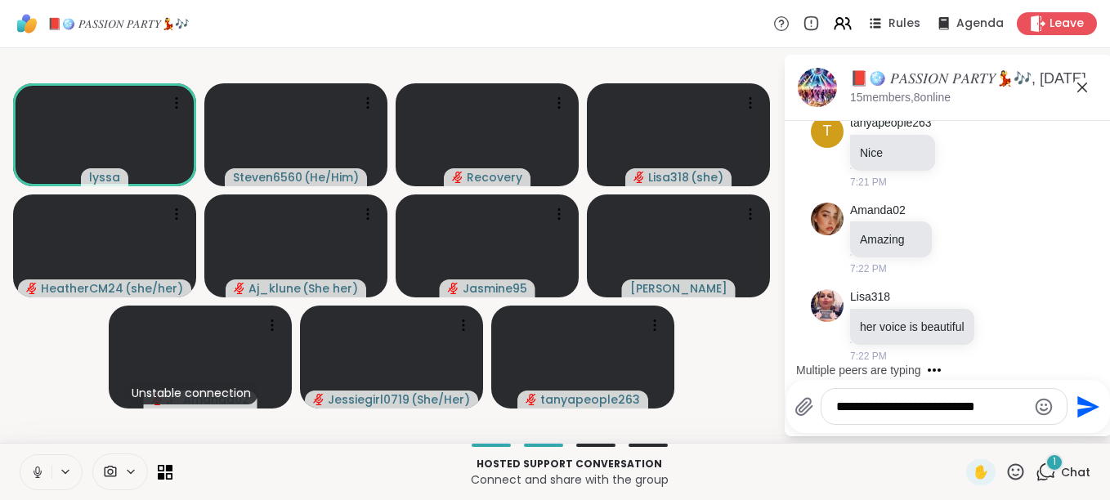
scroll to position [5203, 0]
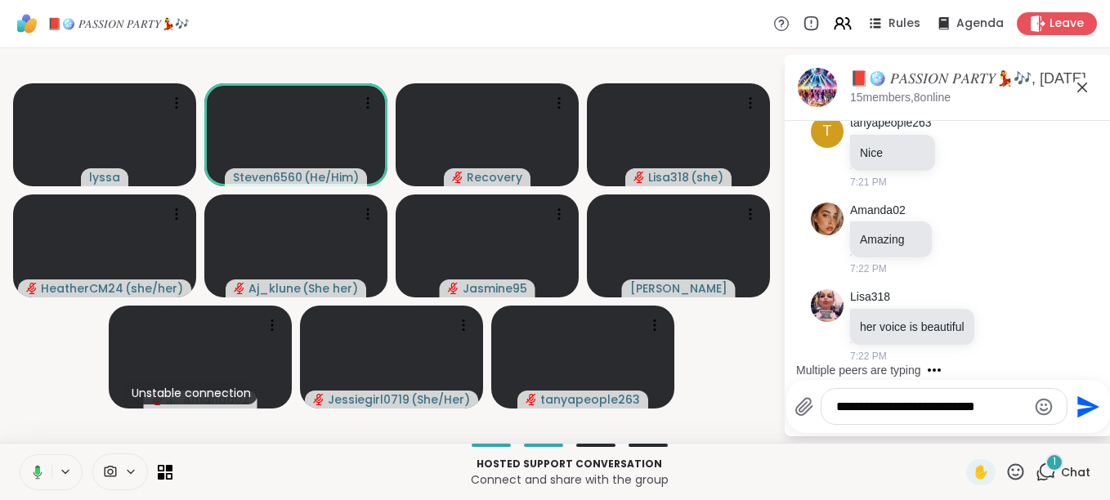
type textarea "**********"
click at [1089, 404] on icon "Send" at bounding box center [1088, 407] width 22 height 22
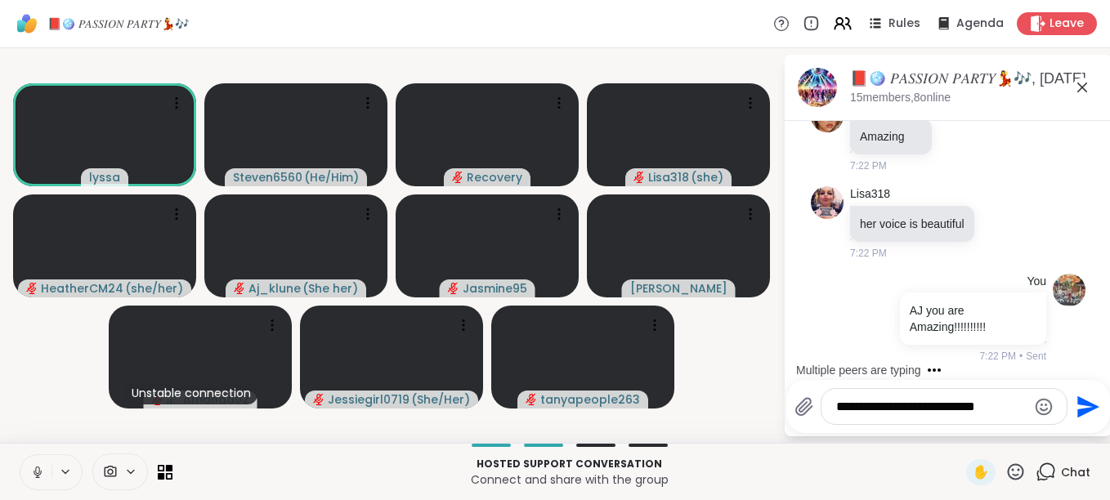
scroll to position [5410, 0]
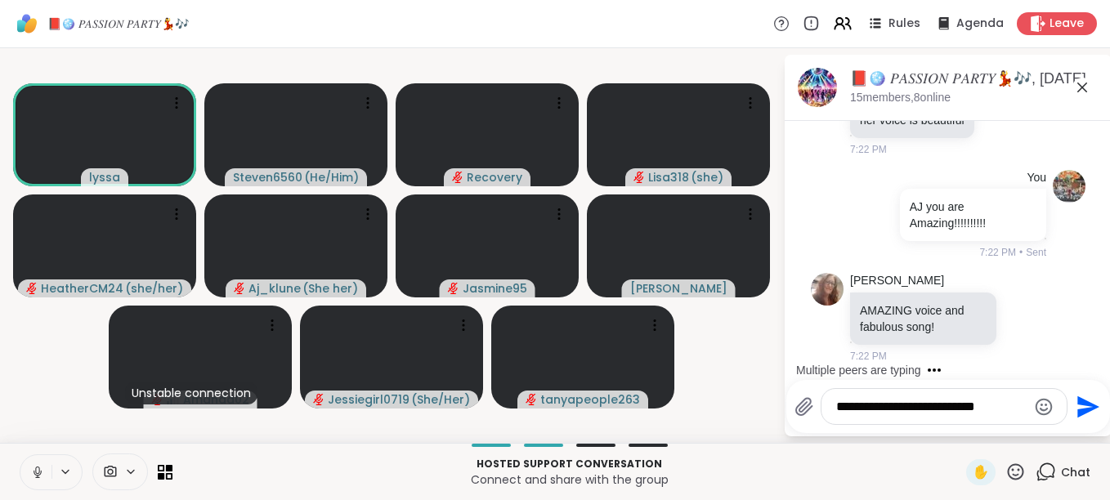
click at [841, 411] on textarea "**********" at bounding box center [931, 407] width 190 height 16
click at [851, 406] on textarea "**********" at bounding box center [931, 407] width 190 height 16
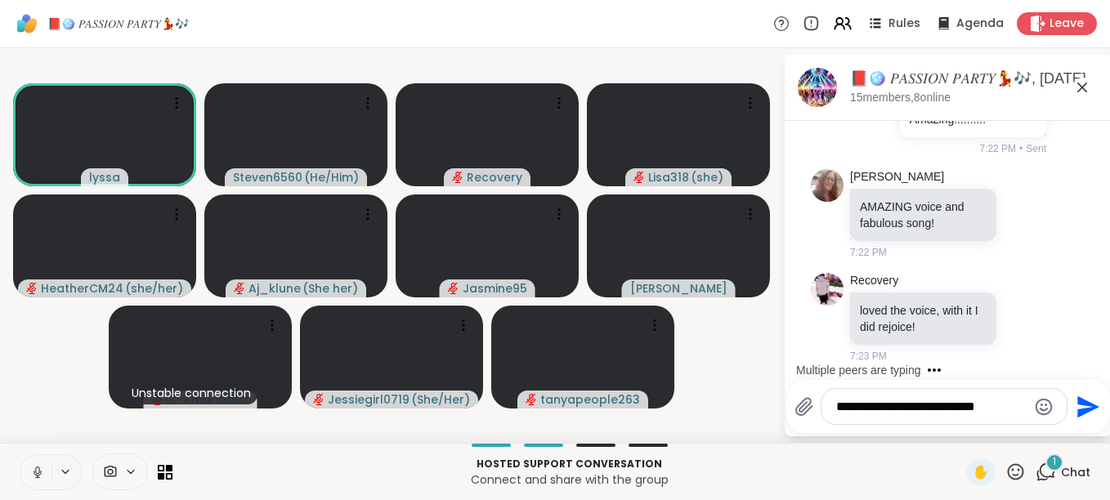
scroll to position [5514, 0]
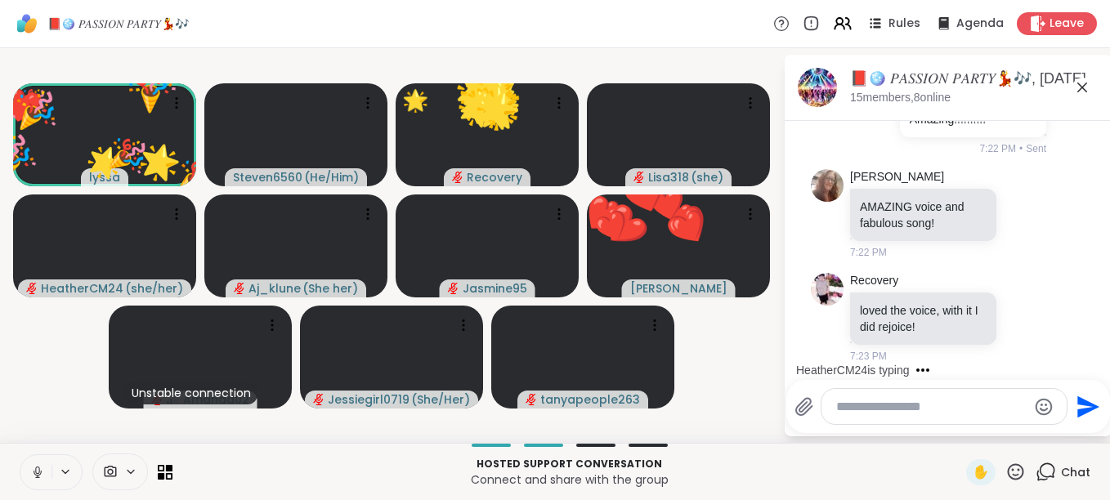
click at [1005, 472] on icon at bounding box center [1015, 472] width 20 height 20
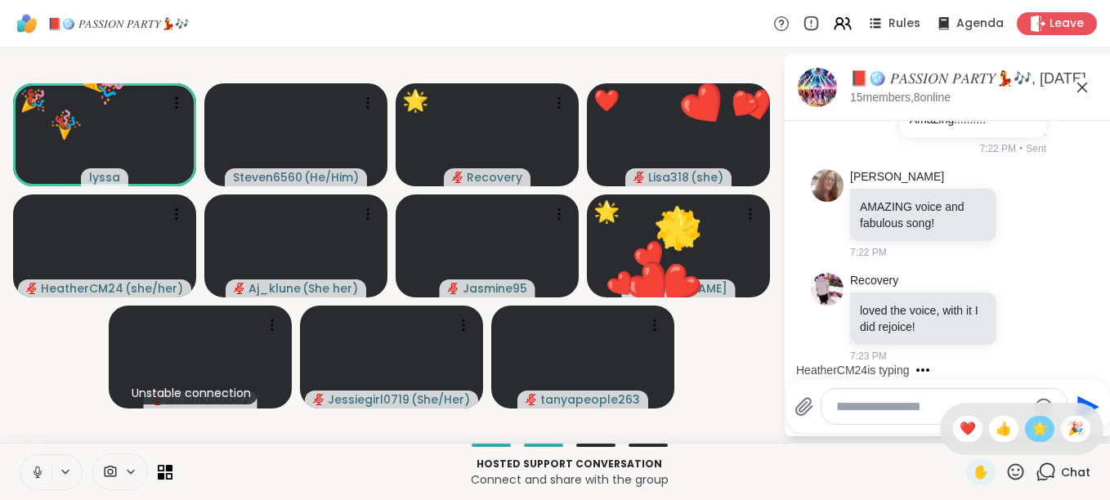
click at [1031, 422] on span "🌟" at bounding box center [1039, 429] width 16 height 20
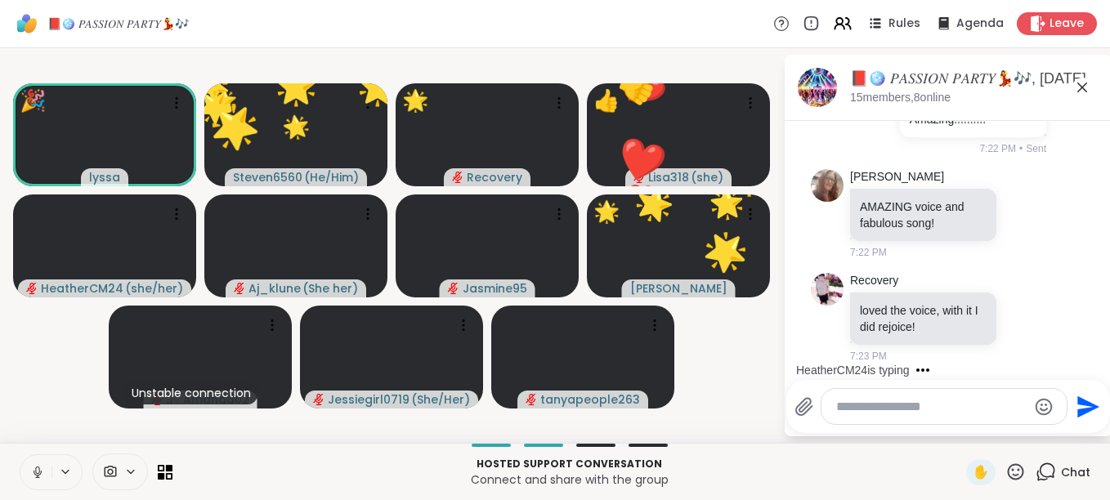
click at [1005, 471] on icon at bounding box center [1015, 472] width 20 height 20
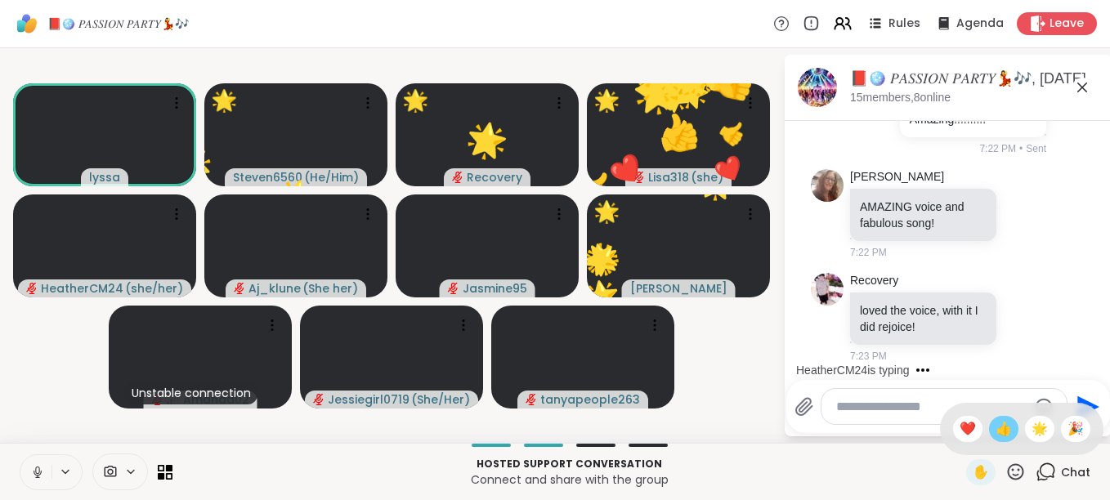
click at [995, 432] on span "👍" at bounding box center [1003, 429] width 16 height 20
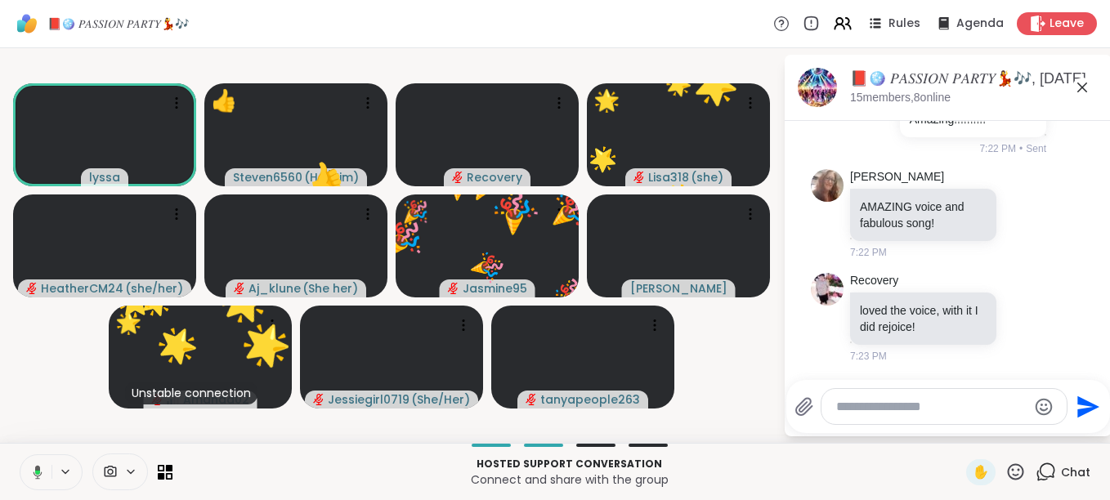
click at [1005, 470] on icon at bounding box center [1015, 472] width 20 height 20
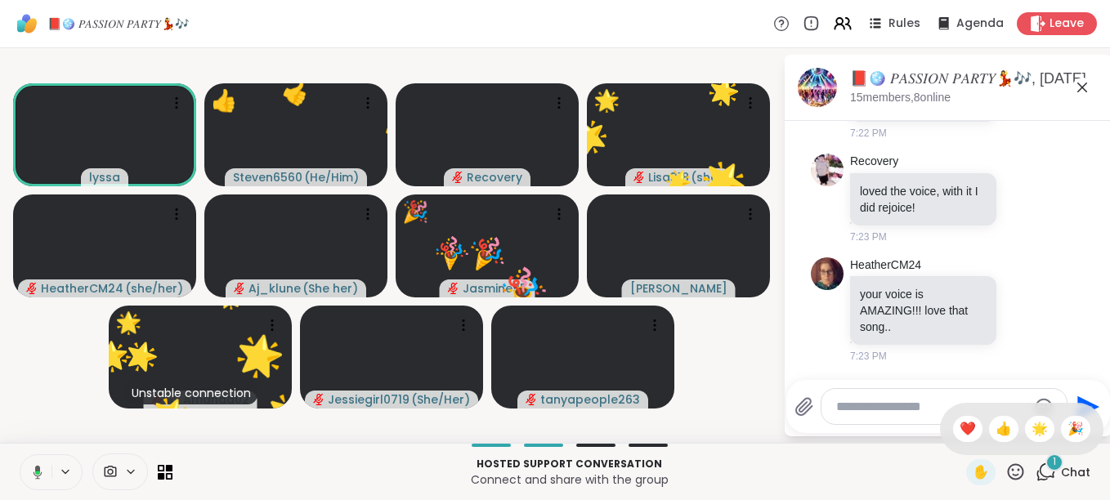
scroll to position [5633, 0]
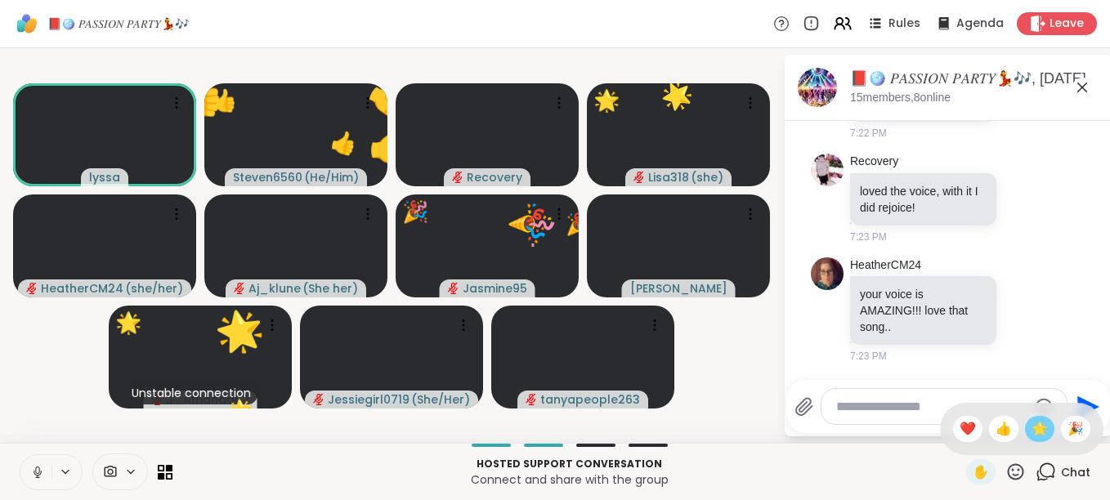
click at [1031, 428] on span "🌟" at bounding box center [1039, 429] width 16 height 20
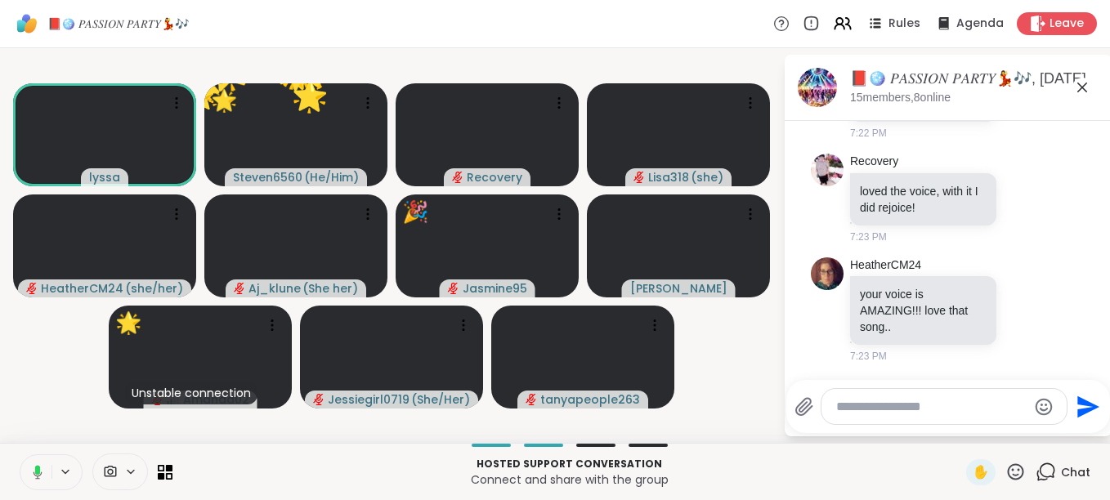
click at [1005, 467] on icon at bounding box center [1015, 472] width 20 height 20
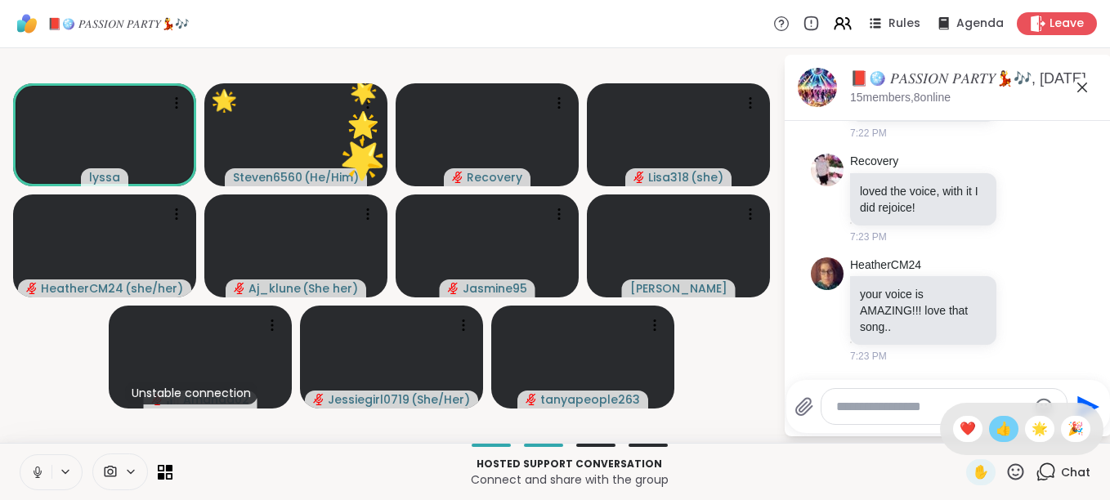
click at [989, 421] on div "👍" at bounding box center [1003, 429] width 29 height 26
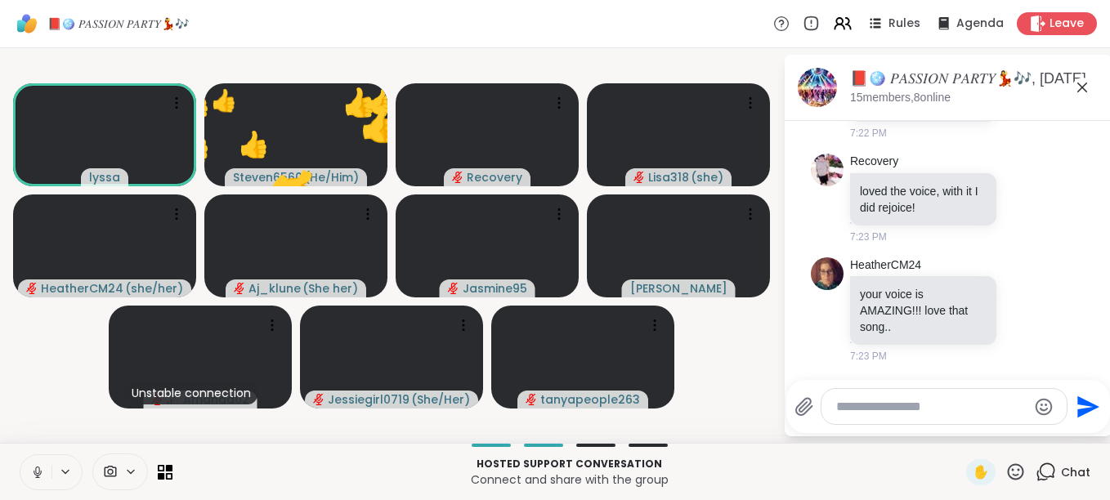
click at [1005, 471] on icon at bounding box center [1015, 472] width 20 height 20
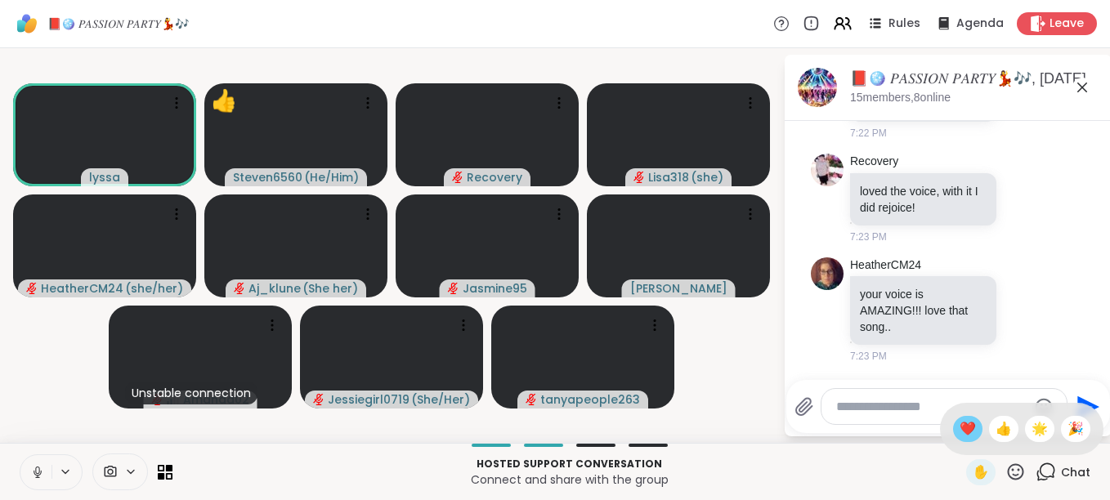
click at [959, 426] on span "❤️" at bounding box center [967, 429] width 16 height 20
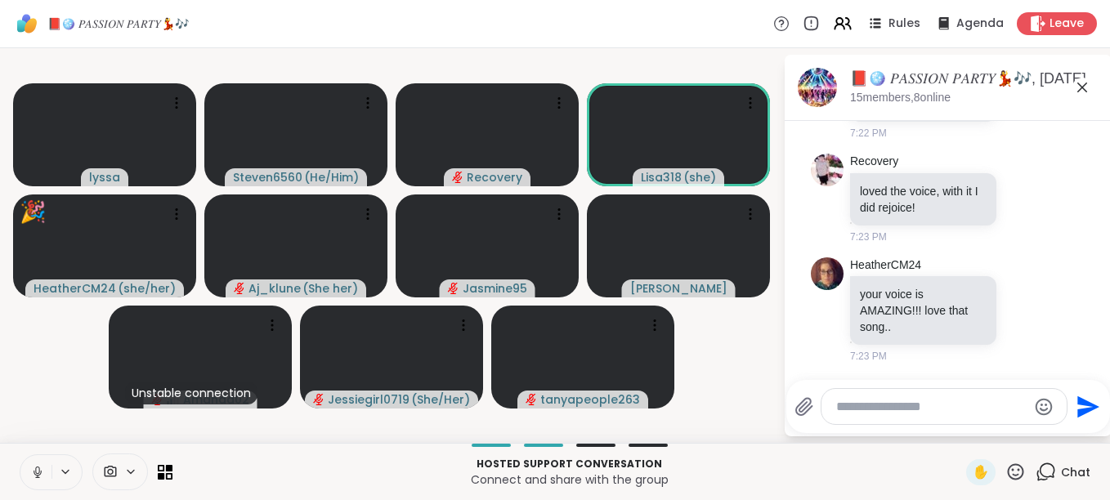
click at [1008, 476] on icon at bounding box center [1016, 471] width 16 height 16
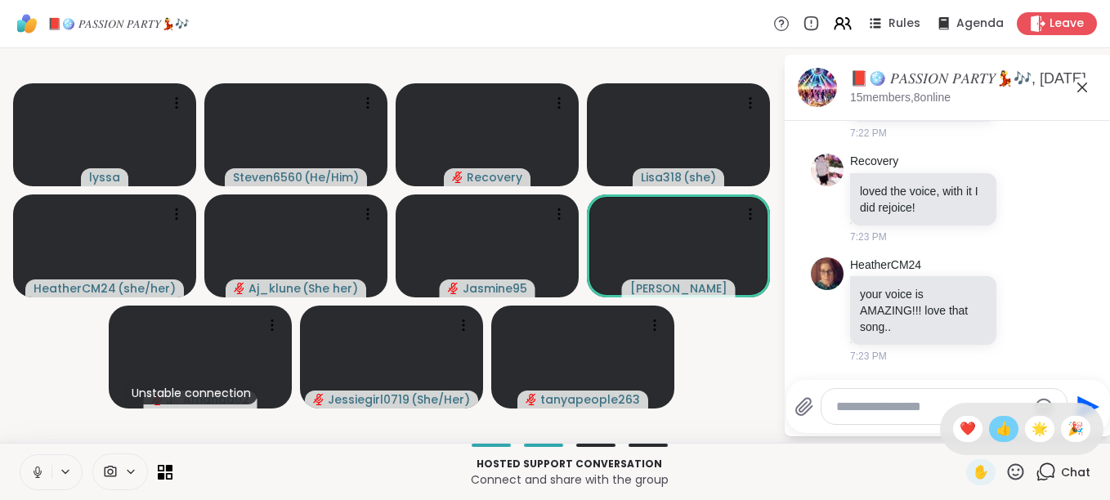
click at [995, 434] on span "👍" at bounding box center [1003, 429] width 16 height 20
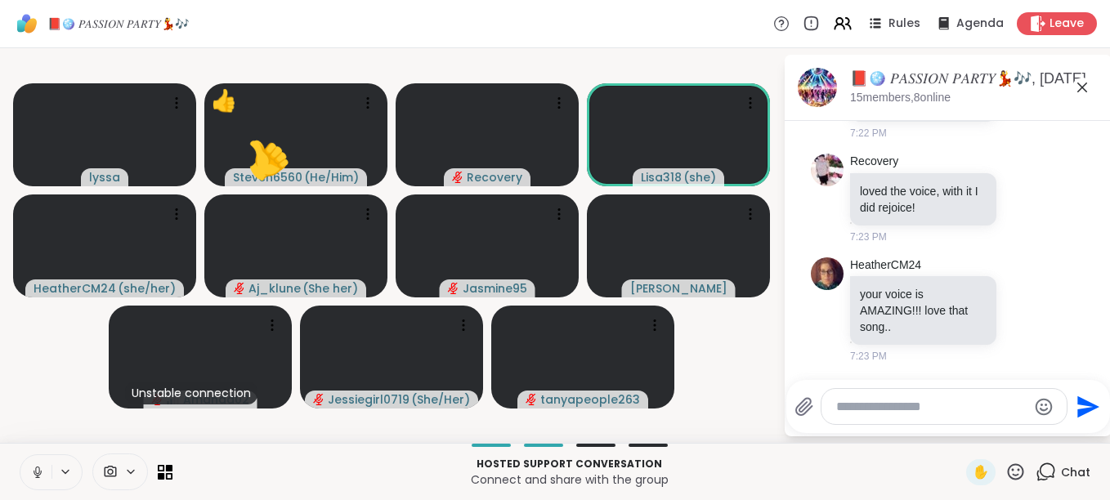
click at [38, 468] on icon at bounding box center [37, 472] width 15 height 15
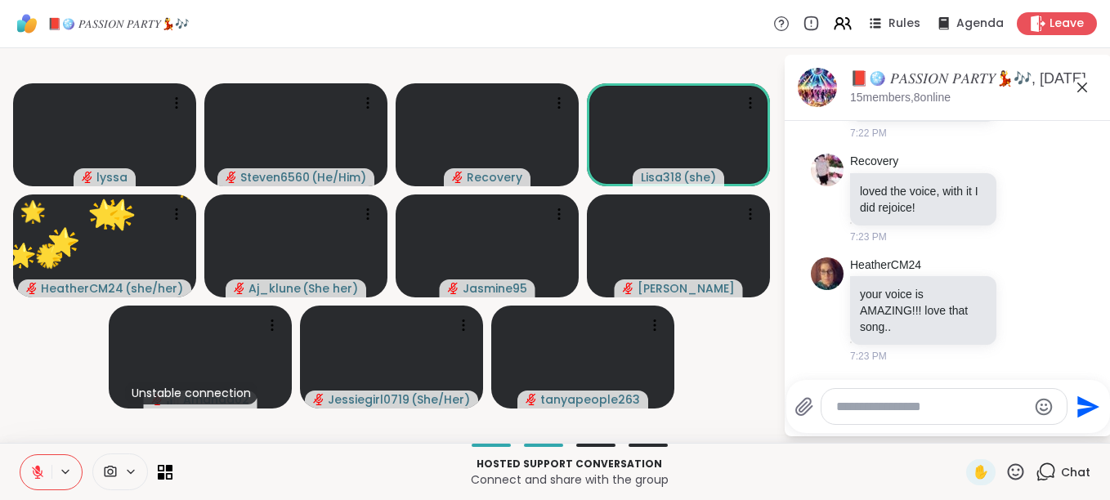
click at [1005, 470] on icon at bounding box center [1015, 472] width 20 height 20
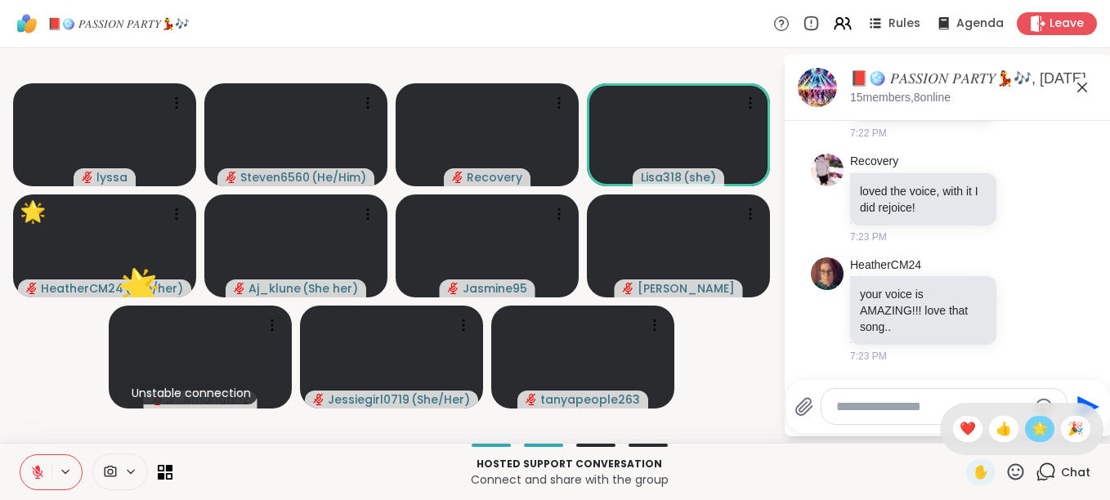
click at [1031, 427] on span "🌟" at bounding box center [1039, 429] width 16 height 20
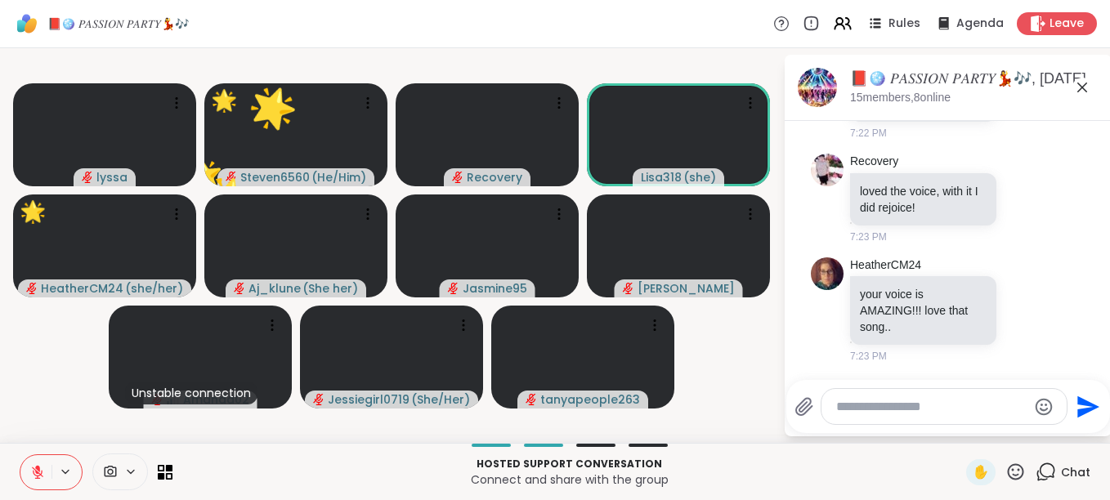
click at [1005, 468] on icon at bounding box center [1015, 472] width 20 height 20
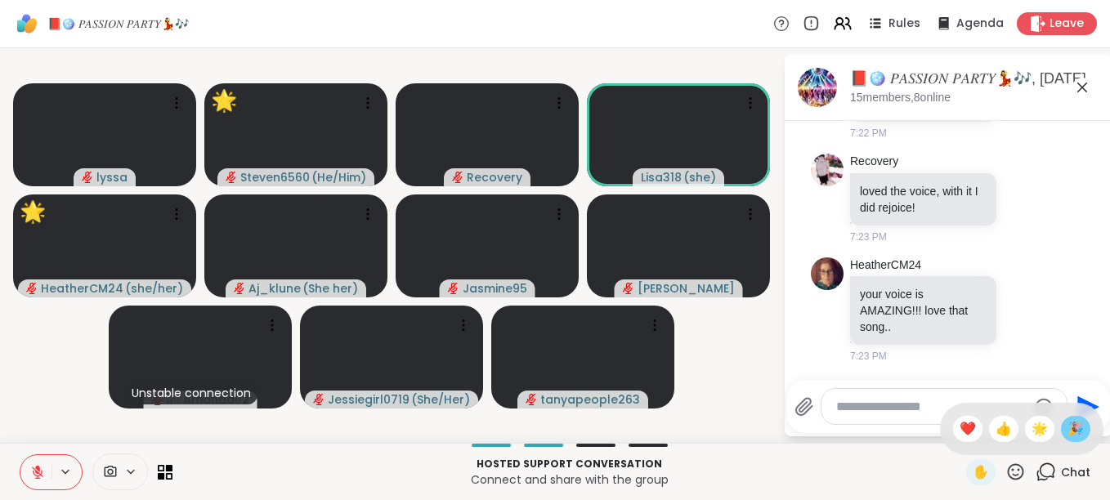
click at [1067, 424] on span "🎉" at bounding box center [1075, 429] width 16 height 20
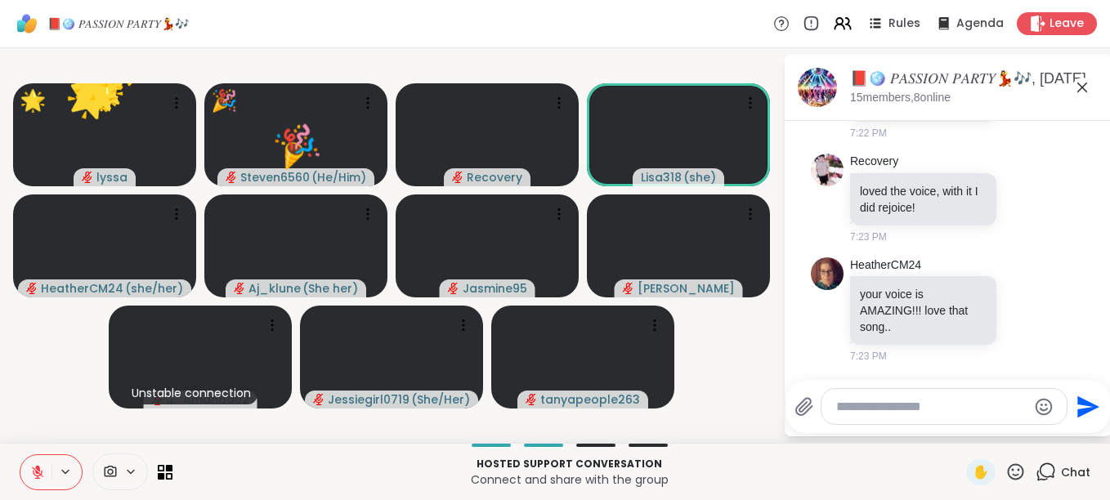
click at [1005, 467] on icon at bounding box center [1015, 472] width 20 height 20
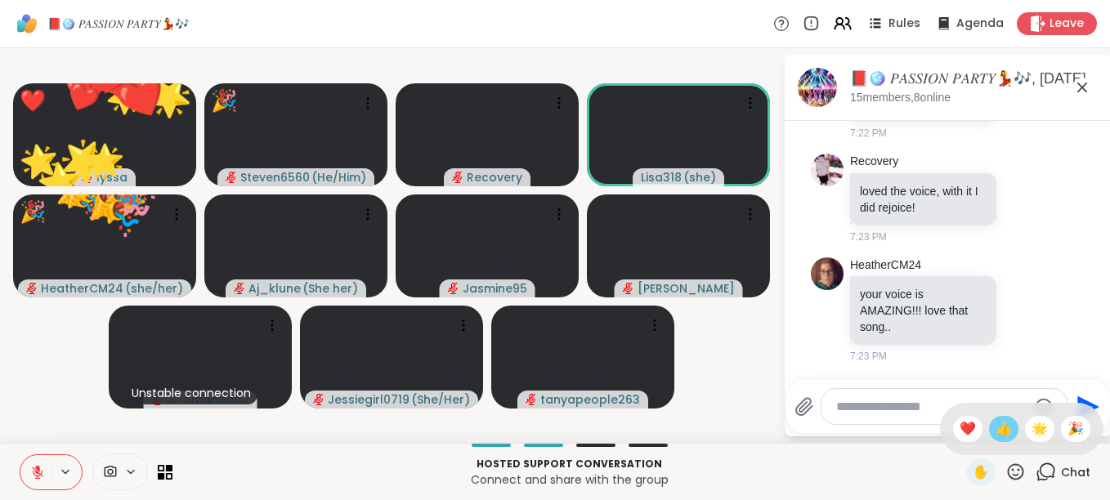
click at [995, 431] on span "👍" at bounding box center [1003, 429] width 16 height 20
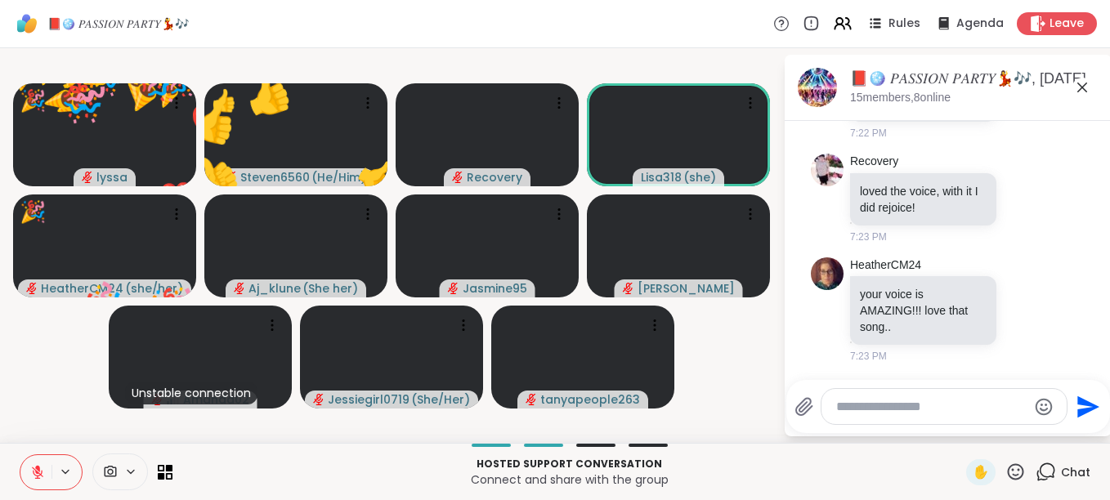
click at [36, 470] on icon at bounding box center [37, 472] width 11 height 11
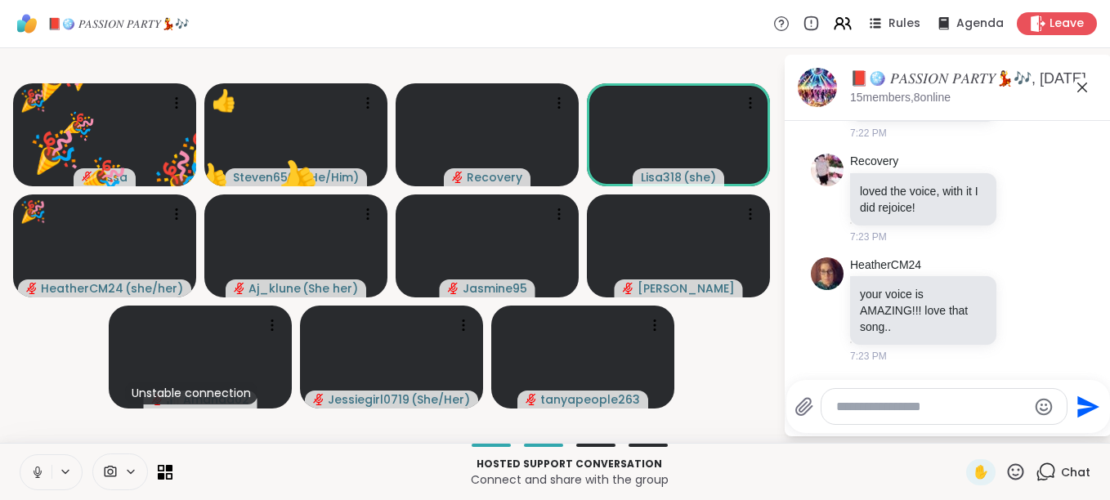
click at [36, 470] on icon at bounding box center [37, 470] width 4 height 7
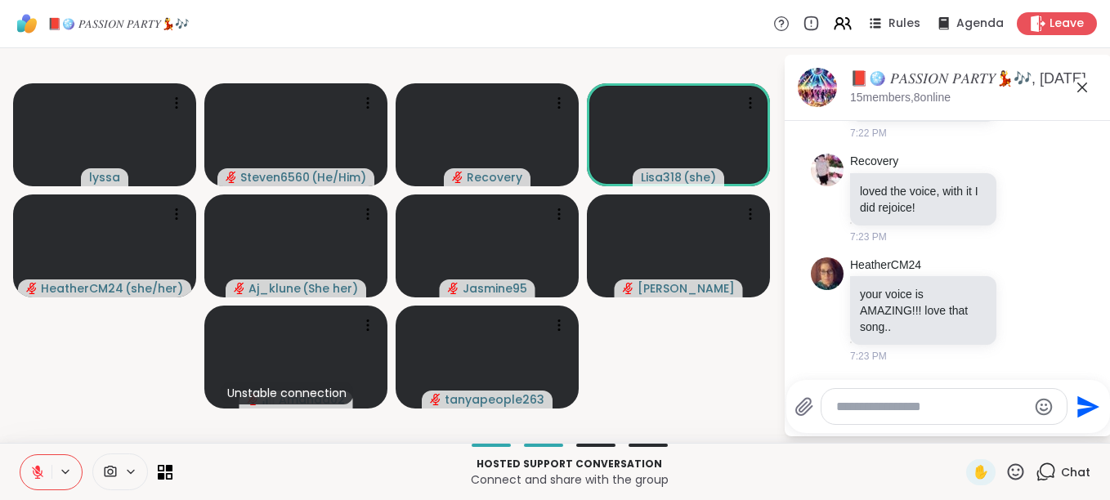
click at [43, 474] on icon at bounding box center [37, 472] width 15 height 15
click at [43, 474] on button at bounding box center [35, 472] width 34 height 34
click at [1008, 471] on icon at bounding box center [1015, 472] width 20 height 20
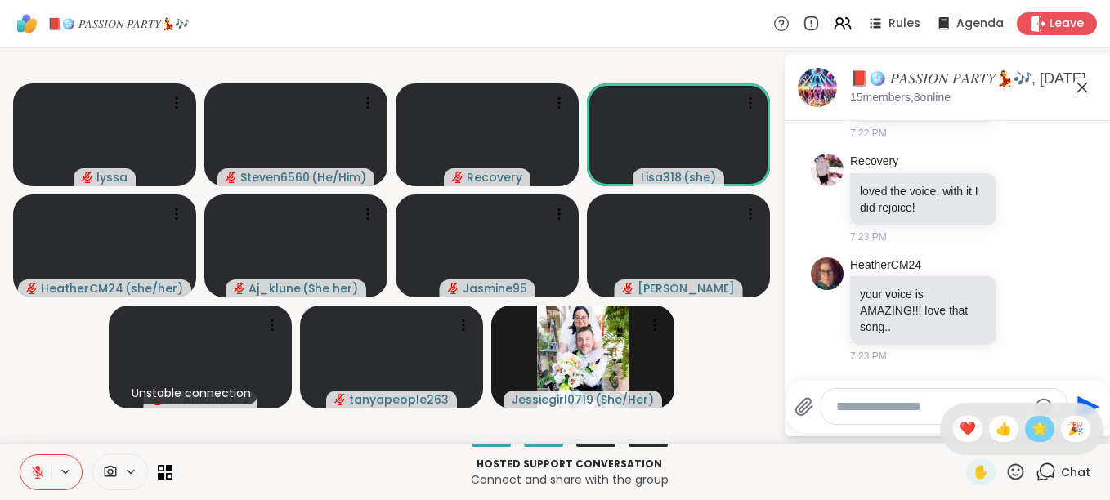
click at [1031, 426] on span "🌟" at bounding box center [1039, 429] width 16 height 20
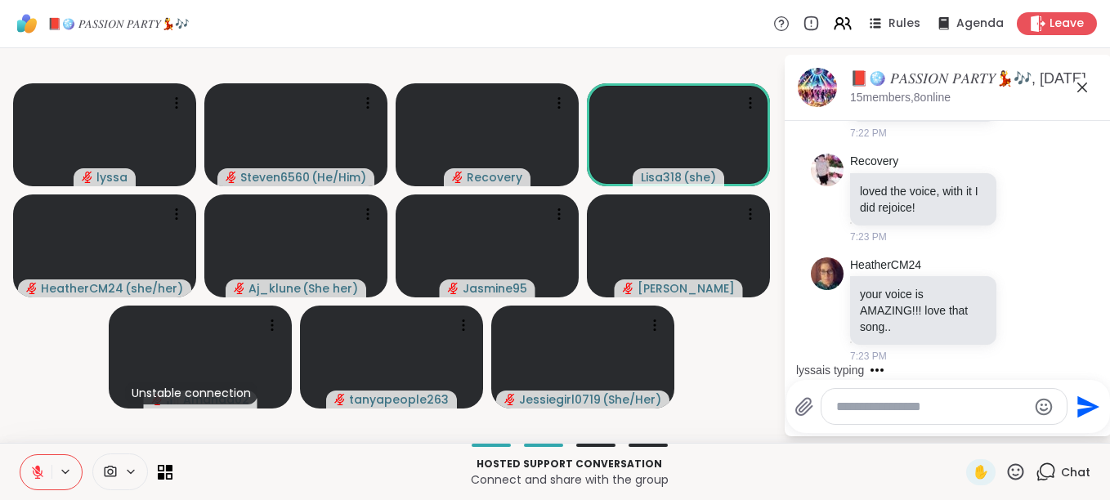
click at [1009, 467] on icon at bounding box center [1016, 471] width 16 height 16
click at [1067, 431] on span "🎉" at bounding box center [1075, 429] width 16 height 20
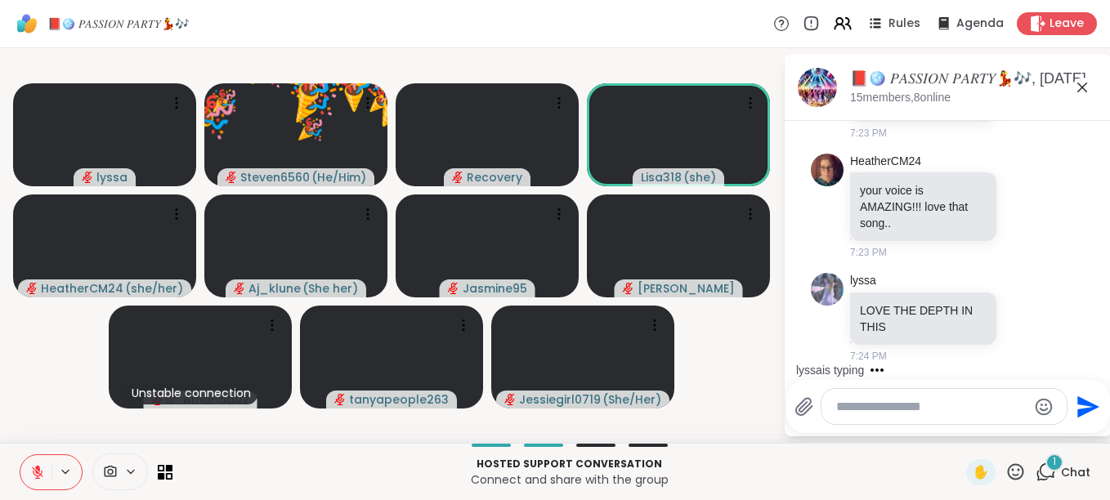
scroll to position [5737, 0]
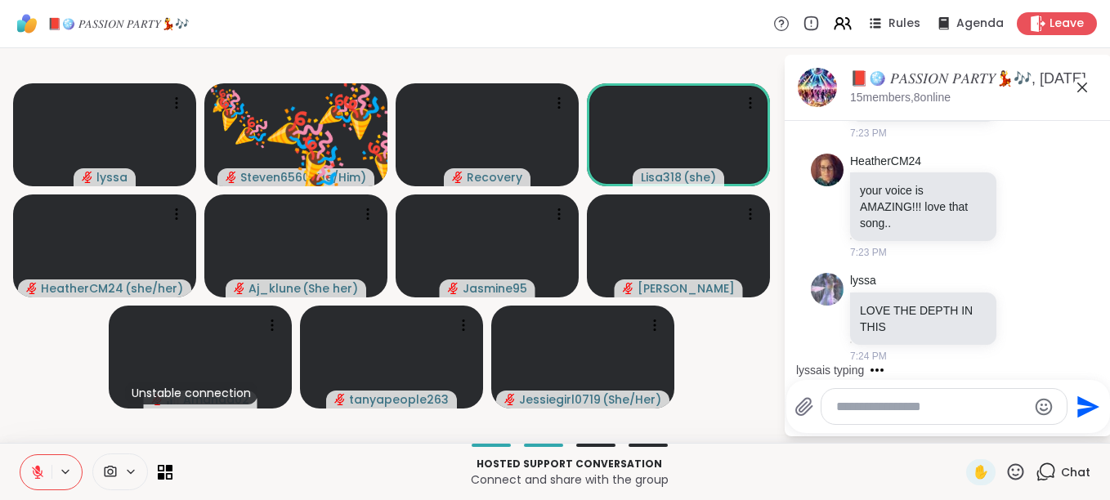
click at [1005, 474] on icon at bounding box center [1015, 472] width 20 height 20
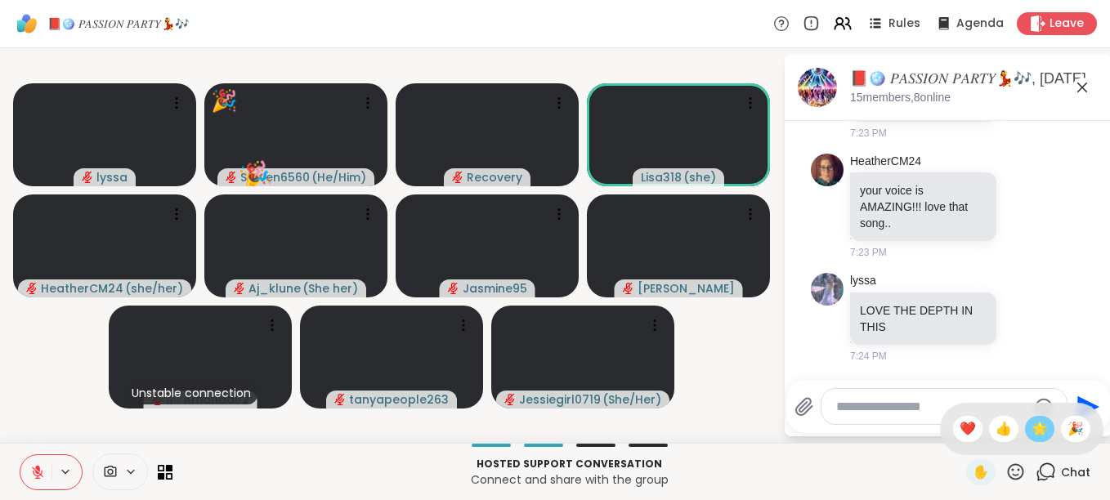
click at [1031, 427] on span "🌟" at bounding box center [1039, 429] width 16 height 20
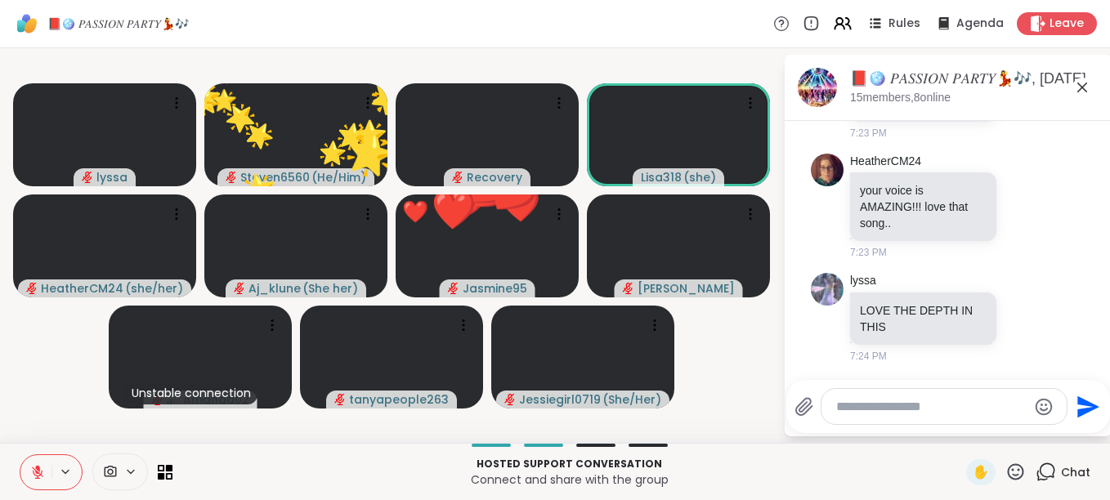
click at [1005, 466] on icon at bounding box center [1015, 472] width 20 height 20
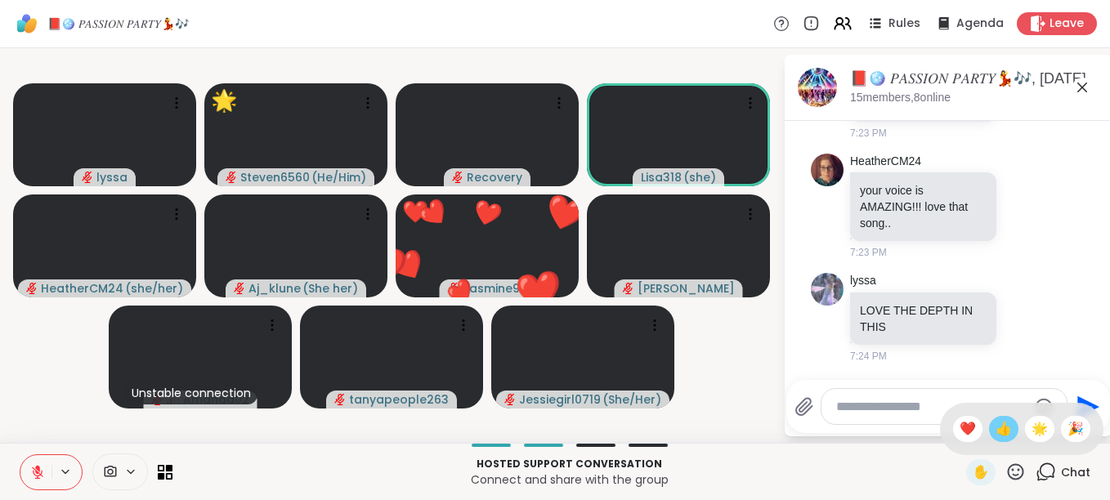
click at [995, 423] on span "👍" at bounding box center [1003, 429] width 16 height 20
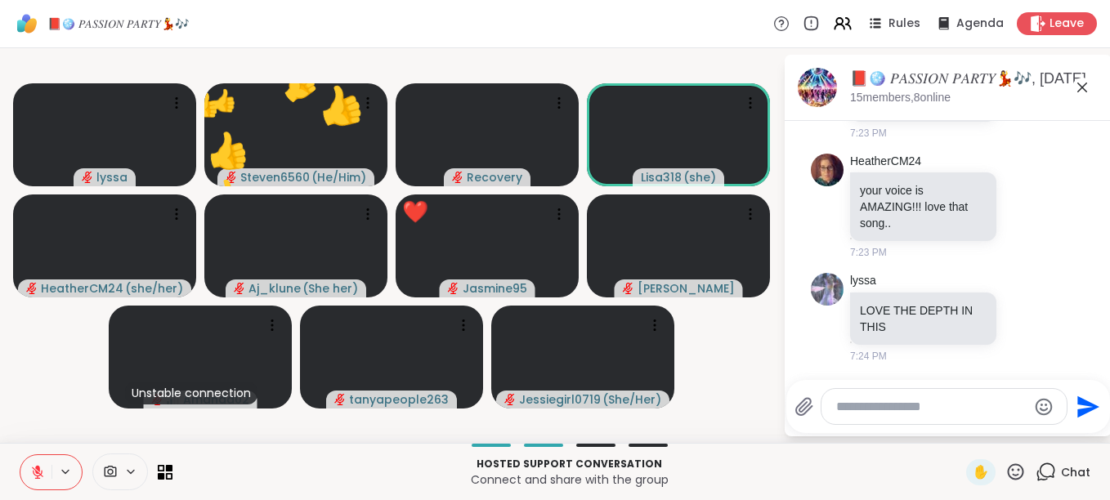
click at [1005, 473] on icon at bounding box center [1015, 472] width 20 height 20
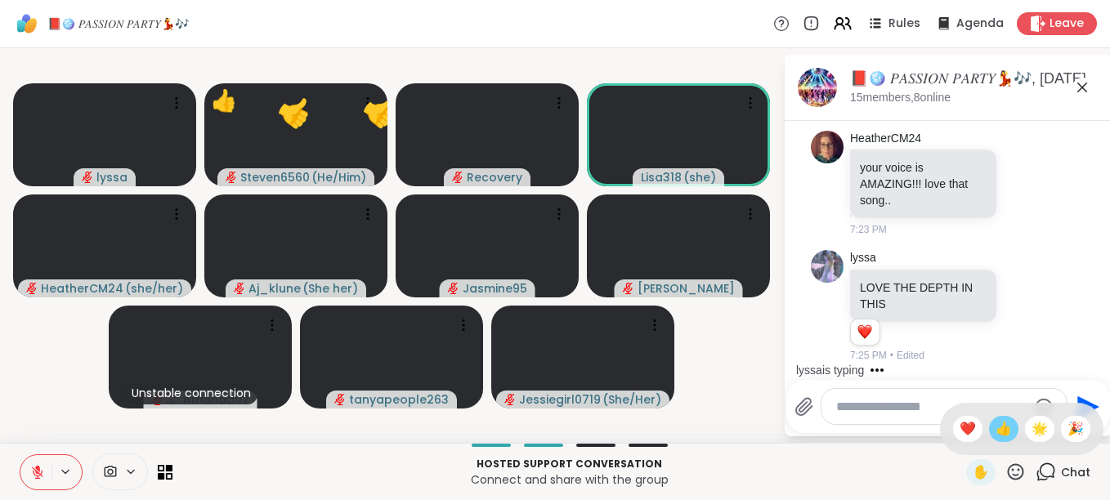
click at [995, 432] on span "👍" at bounding box center [1003, 429] width 16 height 20
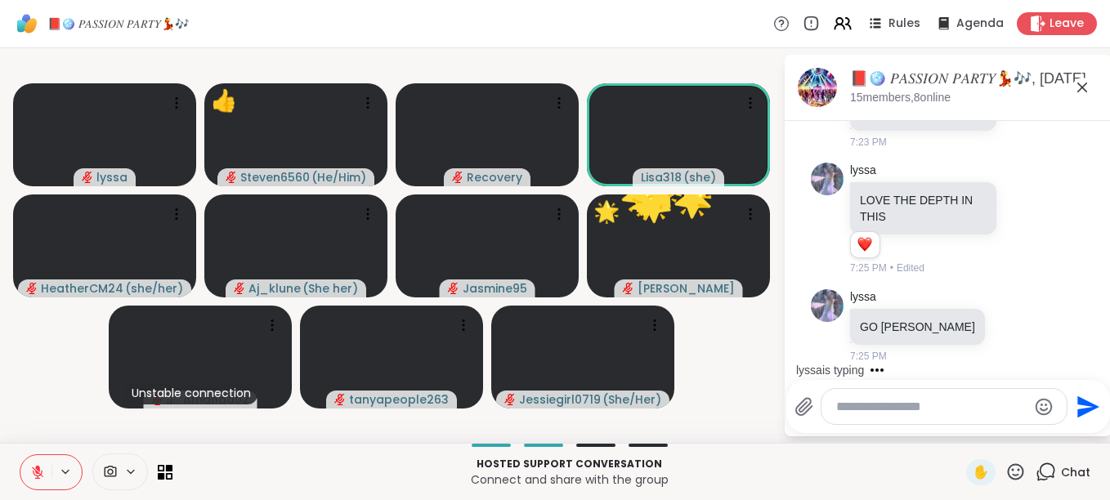
scroll to position [5935, 0]
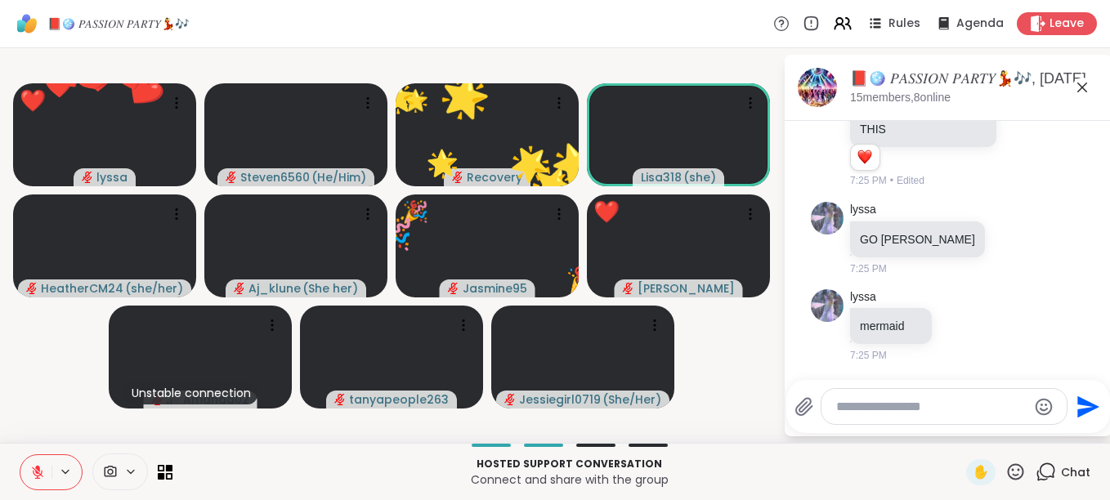
click at [1008, 471] on icon at bounding box center [1016, 471] width 16 height 16
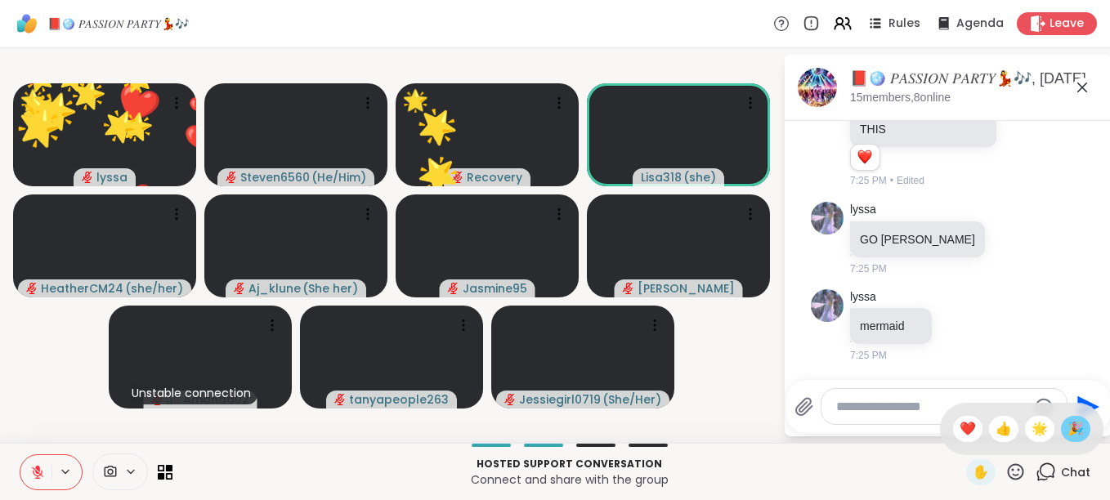
click at [1067, 427] on span "🎉" at bounding box center [1075, 429] width 16 height 20
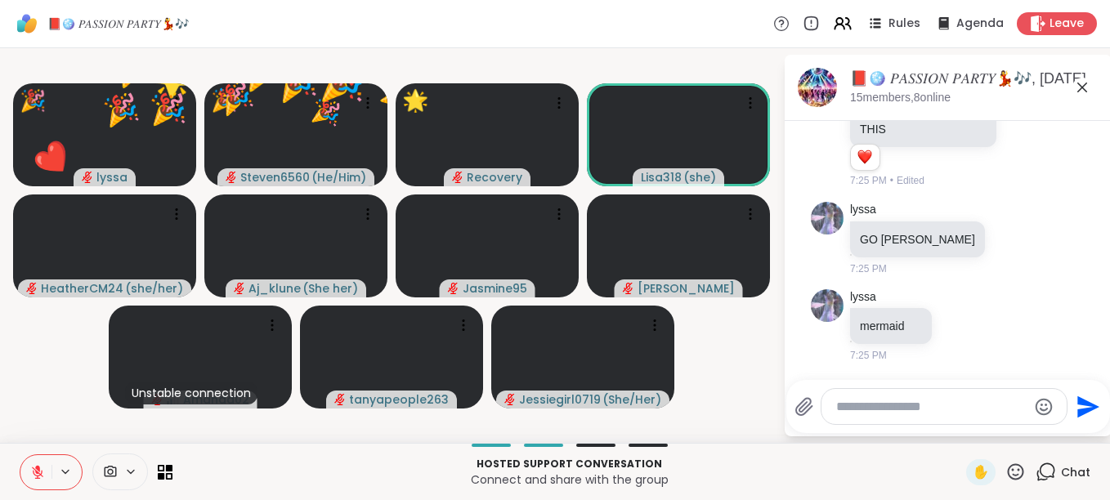
click at [1005, 467] on icon at bounding box center [1015, 472] width 20 height 20
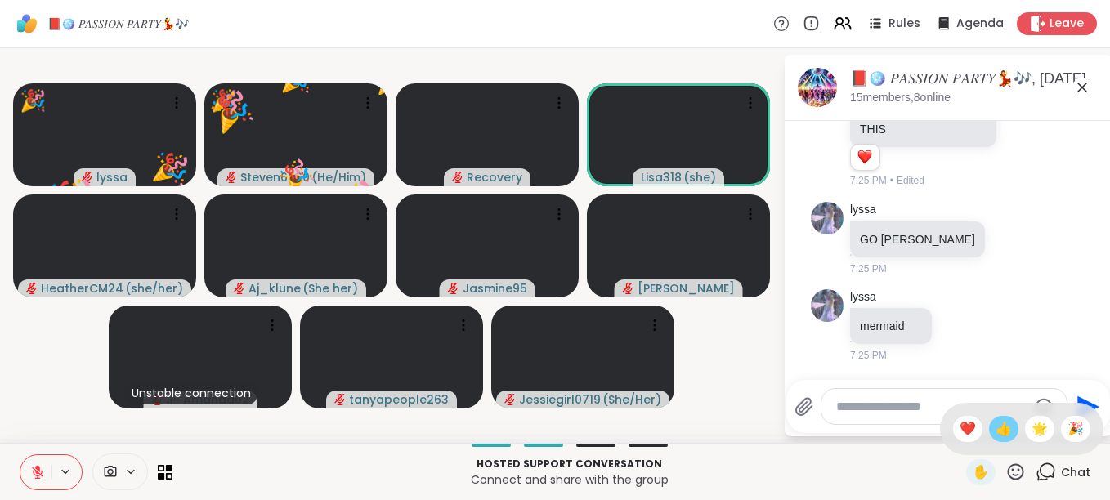
click at [995, 423] on span "👍" at bounding box center [1003, 429] width 16 height 20
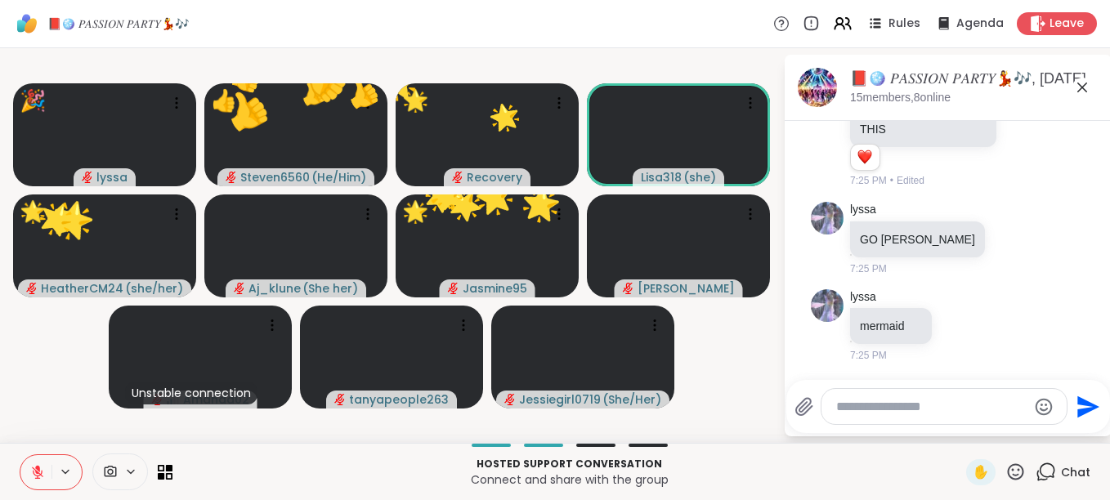
click at [1008, 463] on icon at bounding box center [1015, 472] width 20 height 20
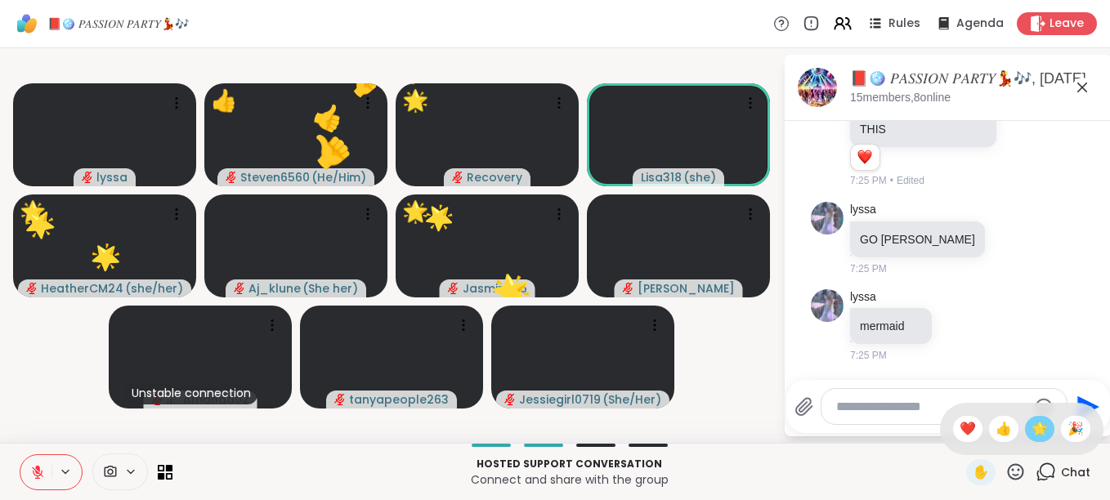
click at [1031, 425] on span "🌟" at bounding box center [1039, 429] width 16 height 20
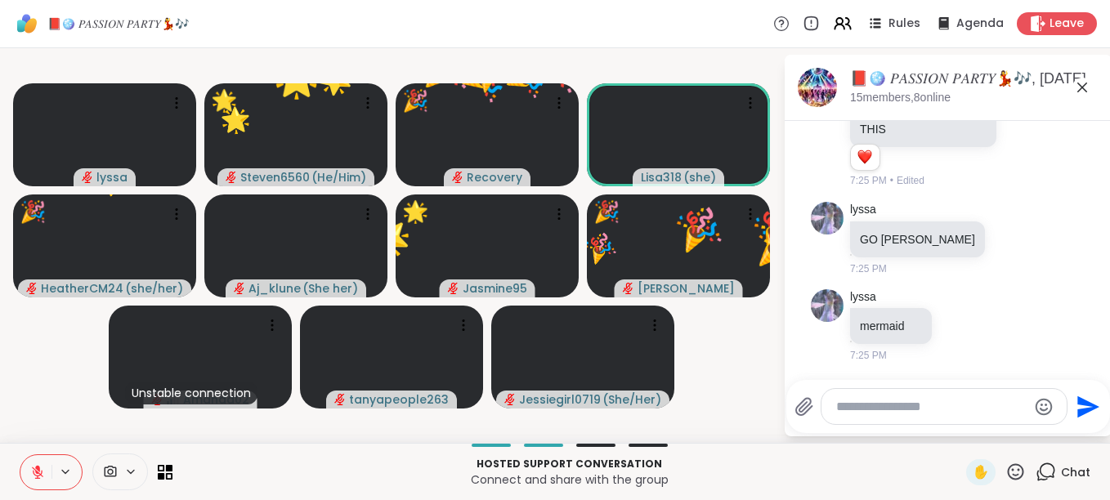
click at [1008, 472] on icon at bounding box center [1016, 471] width 16 height 16
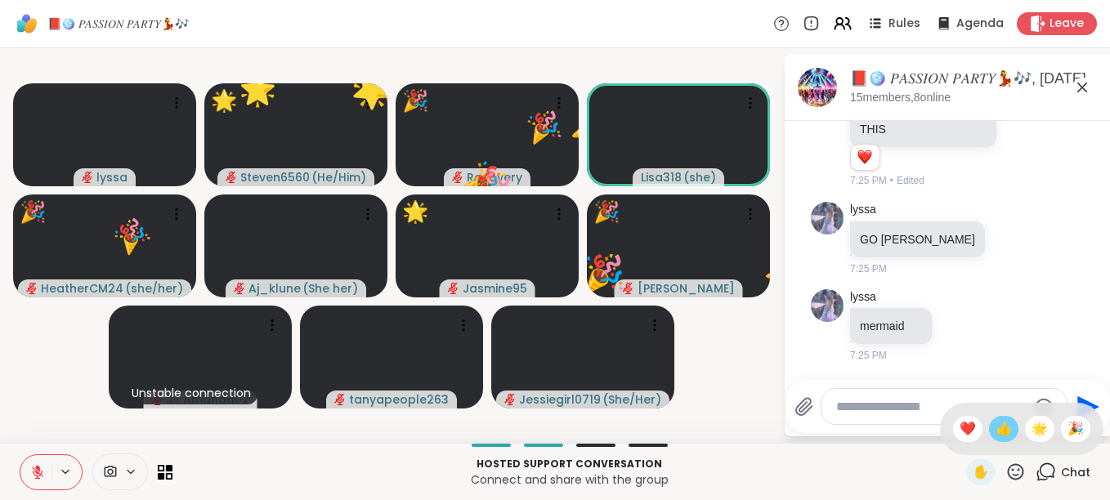
click at [995, 427] on span "👍" at bounding box center [1003, 429] width 16 height 20
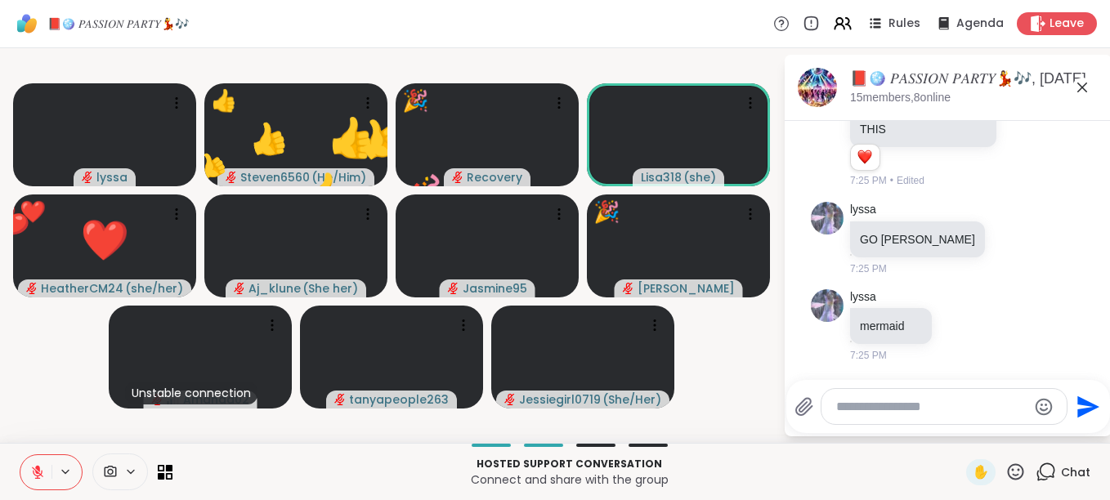
click at [1008, 469] on icon at bounding box center [1016, 471] width 16 height 16
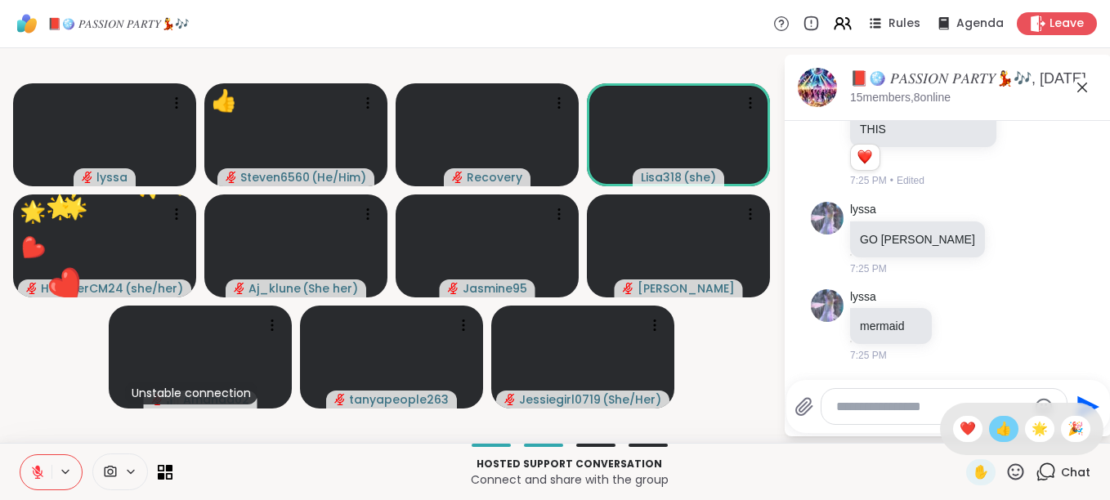
click at [995, 425] on span "👍" at bounding box center [1003, 429] width 16 height 20
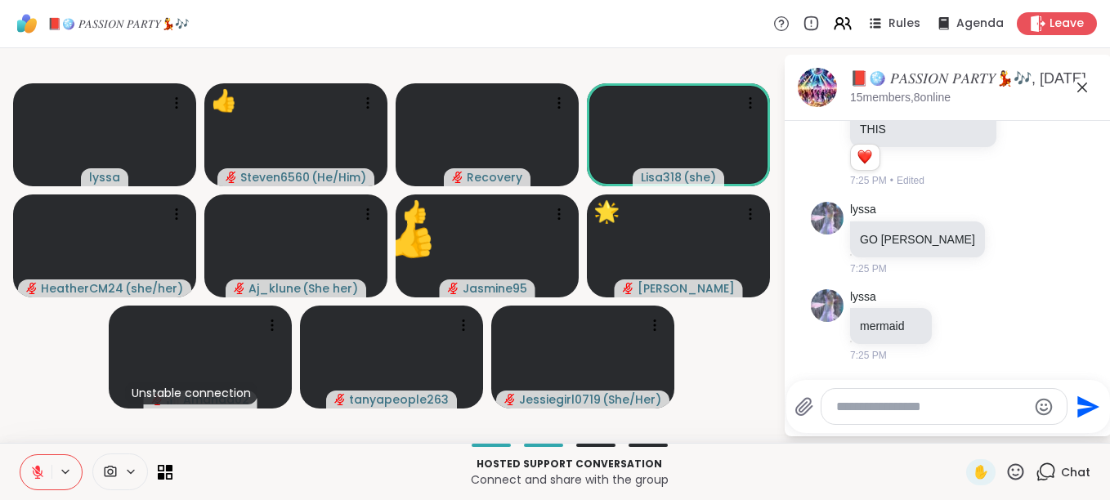
click at [35, 472] on icon at bounding box center [37, 472] width 15 height 15
click at [1008, 465] on icon at bounding box center [1016, 471] width 16 height 16
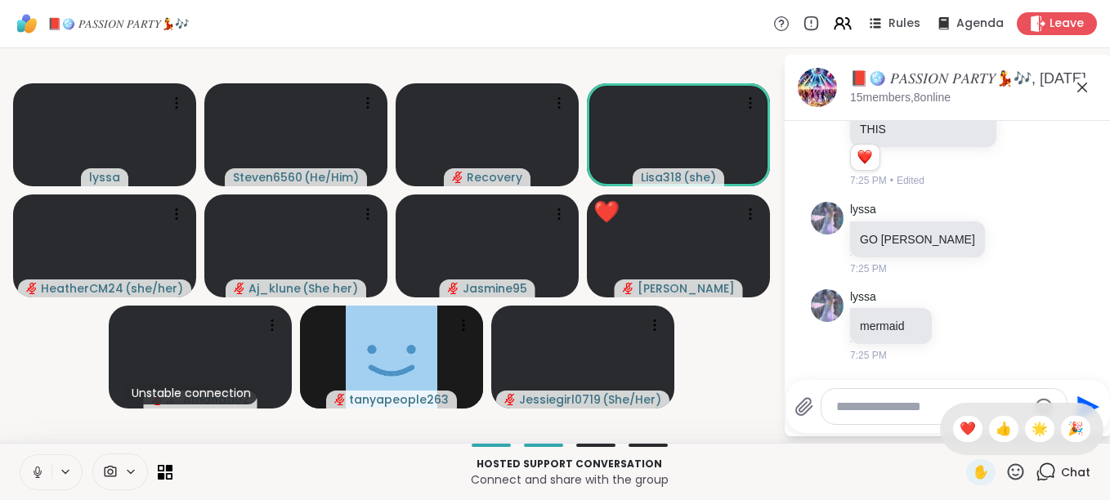
click at [1006, 463] on icon at bounding box center [1015, 472] width 20 height 20
click at [1008, 469] on icon at bounding box center [1016, 471] width 16 height 16
click at [1032, 420] on span "🌟" at bounding box center [1039, 429] width 16 height 20
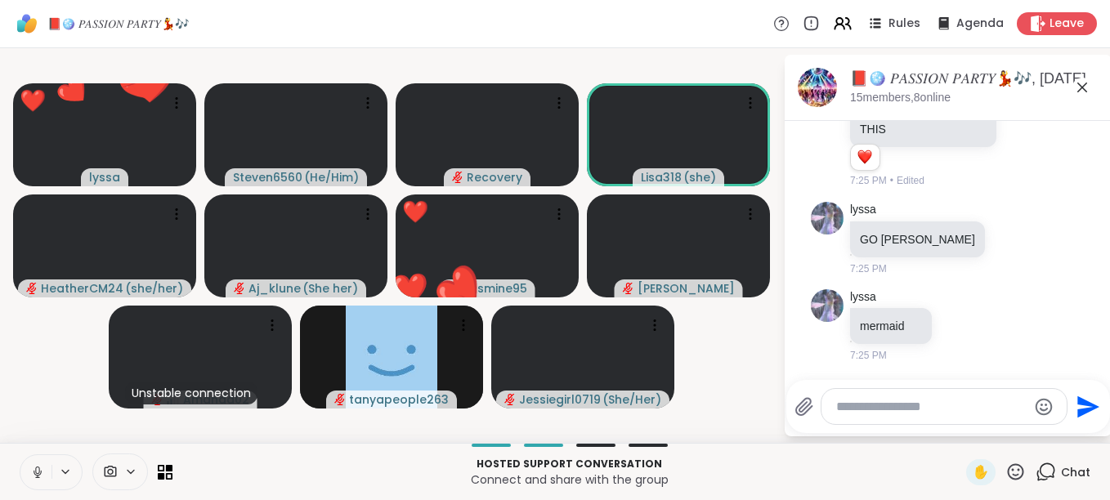
click at [1005, 462] on icon at bounding box center [1015, 472] width 20 height 20
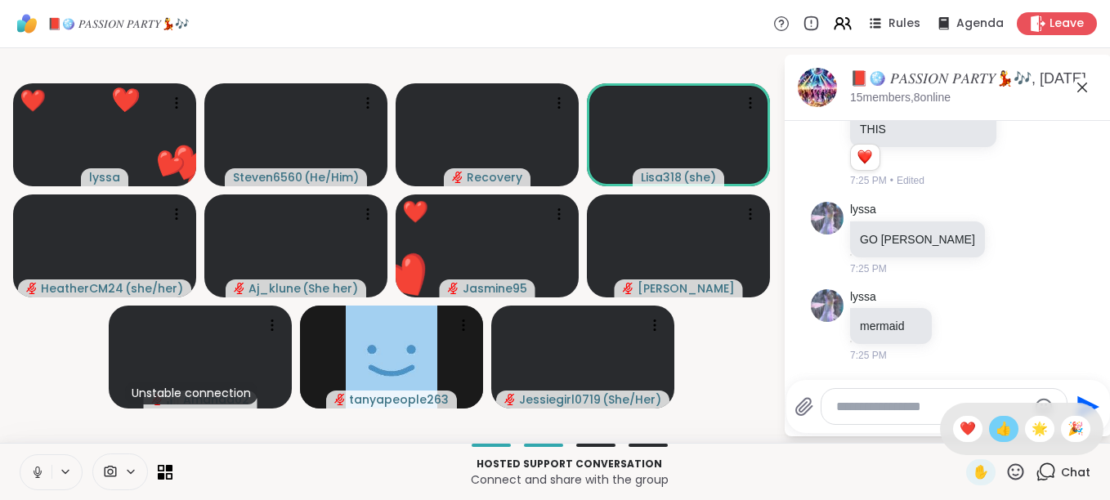
click at [995, 423] on span "👍" at bounding box center [1003, 429] width 16 height 20
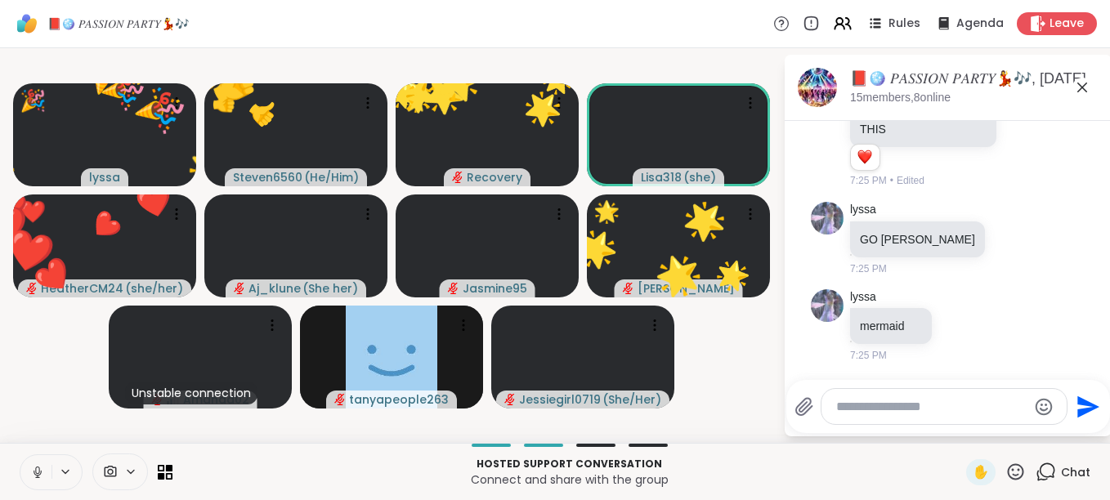
click at [1005, 463] on icon at bounding box center [1015, 472] width 20 height 20
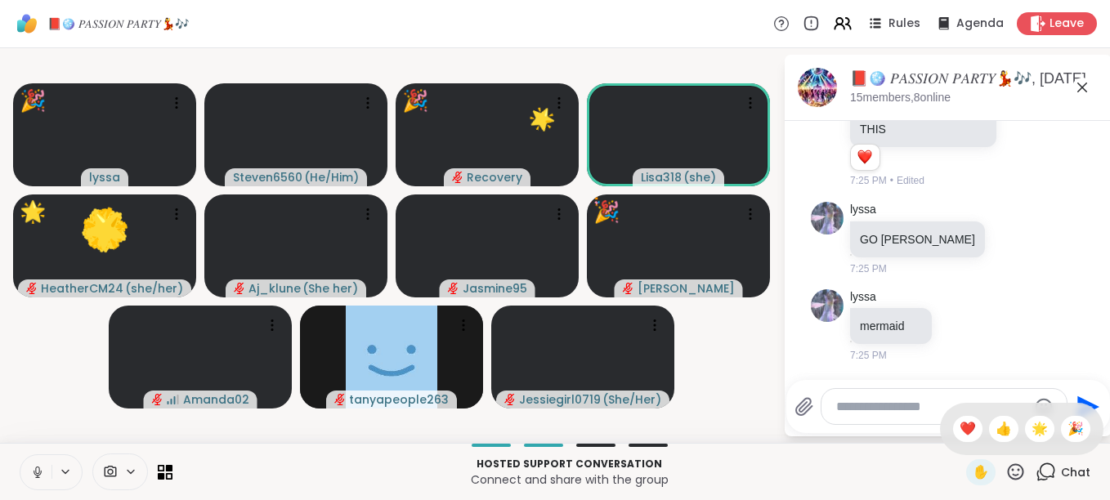
click at [1008, 465] on icon at bounding box center [1016, 471] width 16 height 16
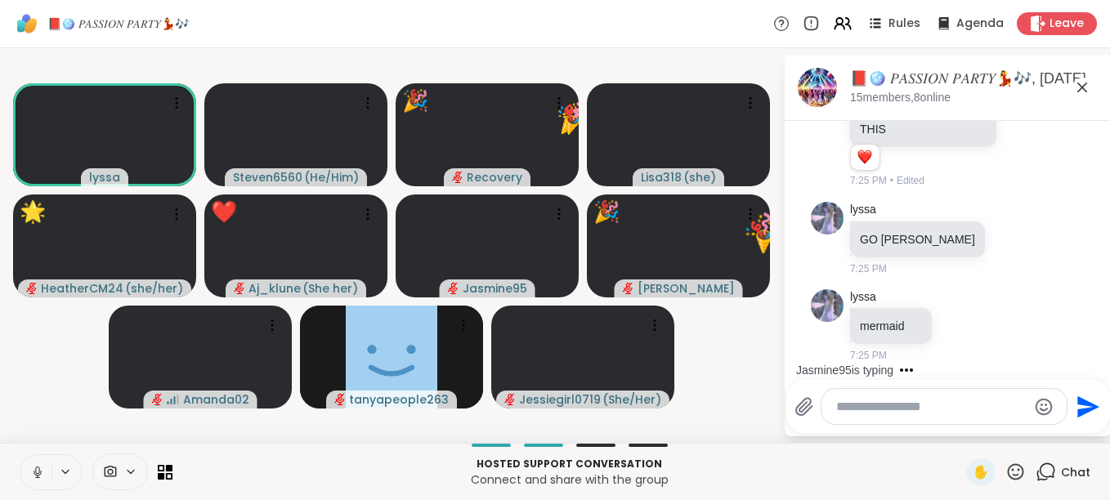
click at [1008, 465] on icon at bounding box center [1016, 471] width 16 height 16
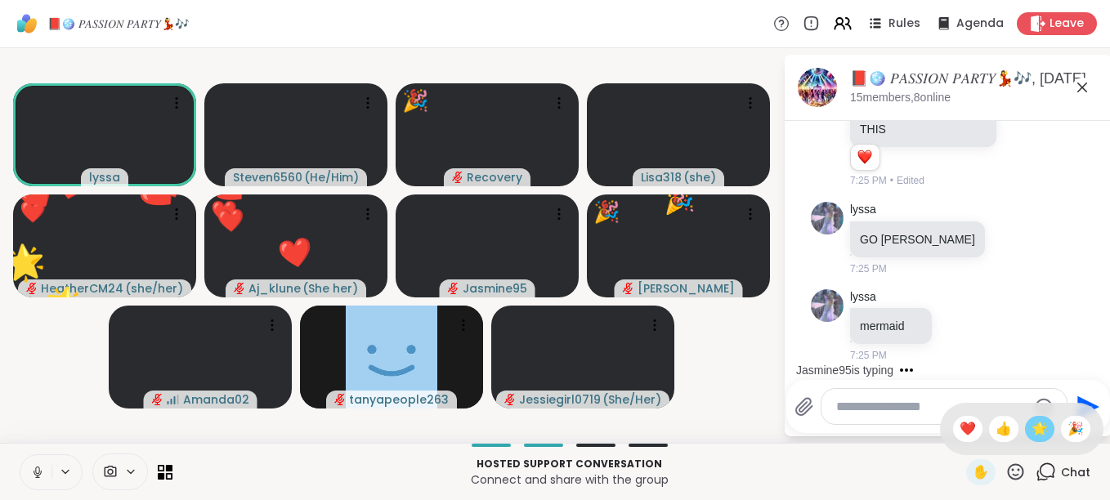
click at [1031, 429] on span "🌟" at bounding box center [1039, 429] width 16 height 20
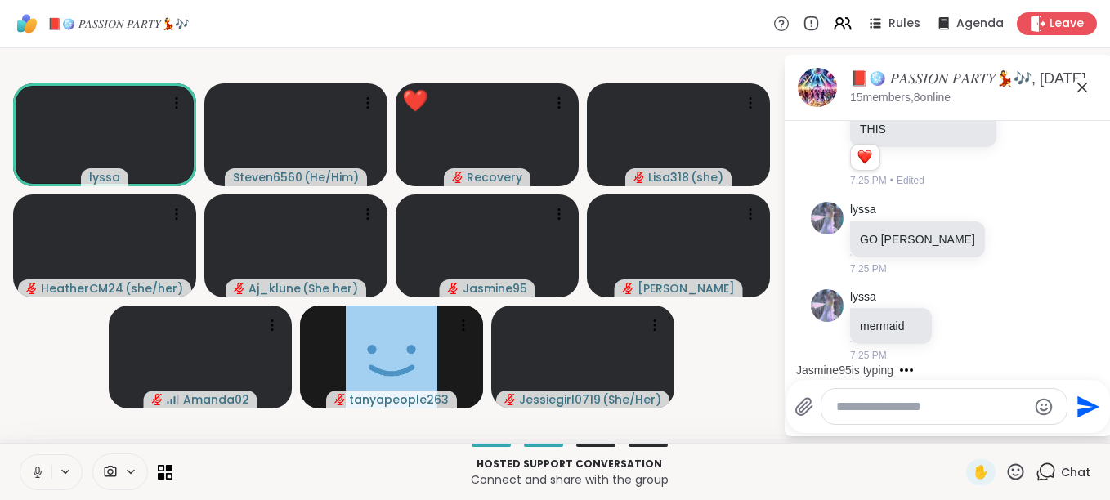
click at [1005, 468] on icon at bounding box center [1015, 472] width 20 height 20
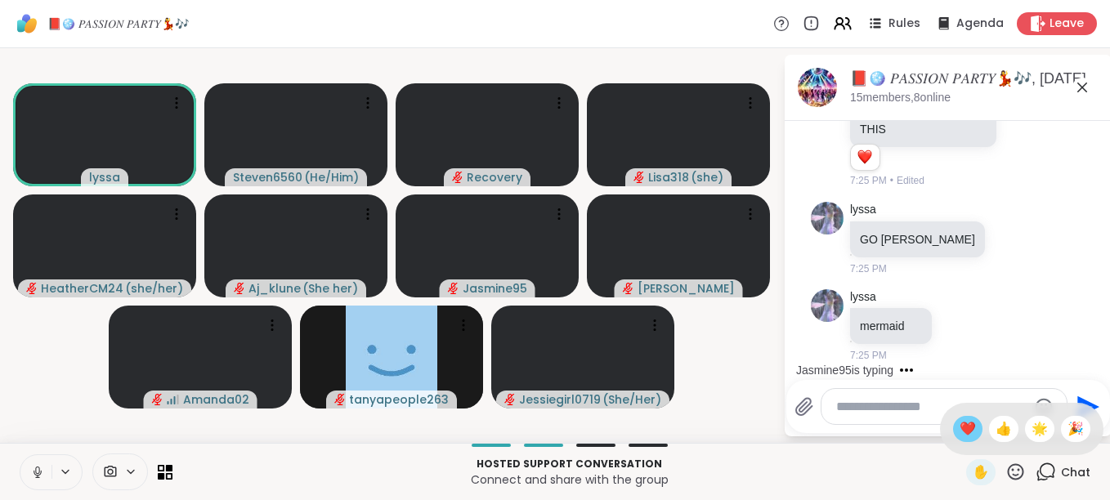
click at [959, 421] on span "❤️" at bounding box center [967, 429] width 16 height 20
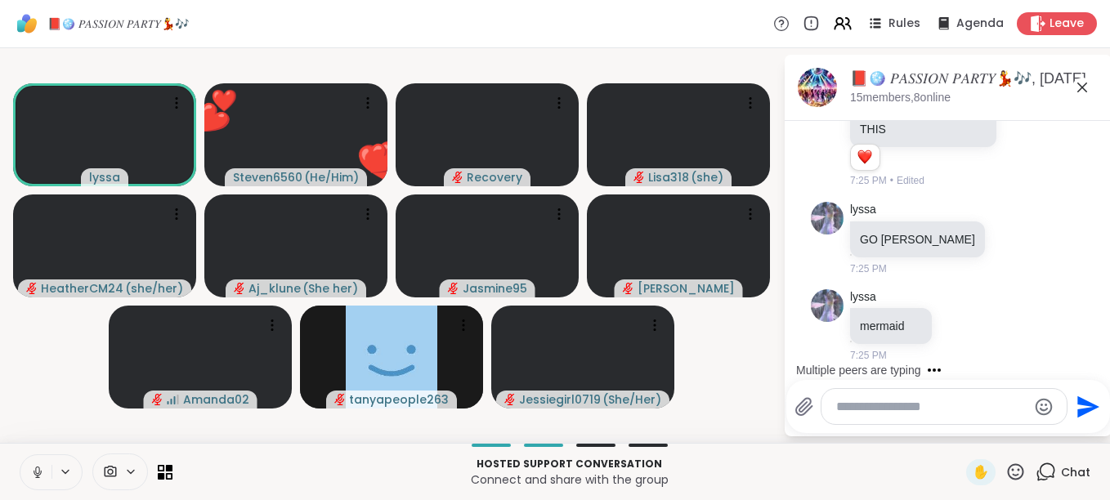
click at [1006, 467] on icon at bounding box center [1015, 472] width 20 height 20
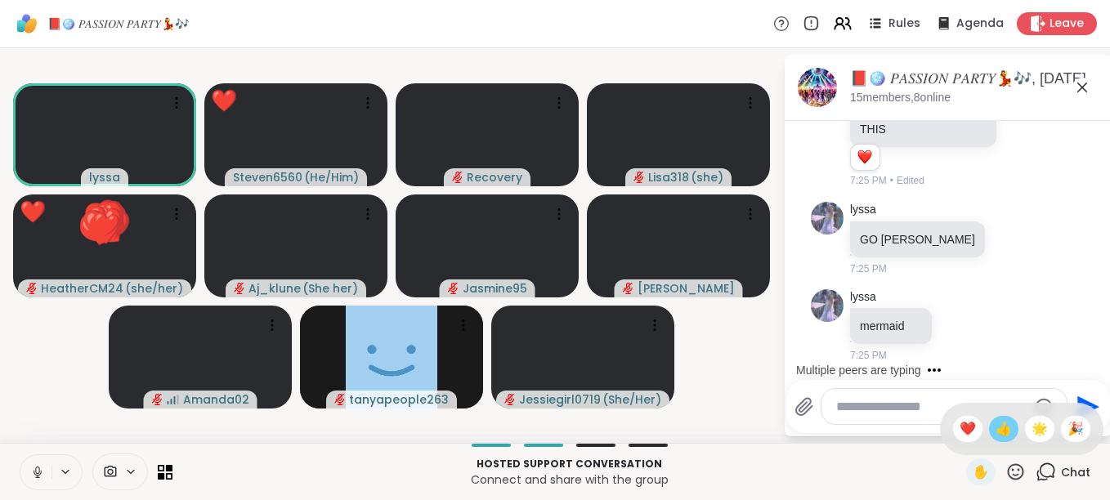
click at [995, 427] on span "👍" at bounding box center [1003, 429] width 16 height 20
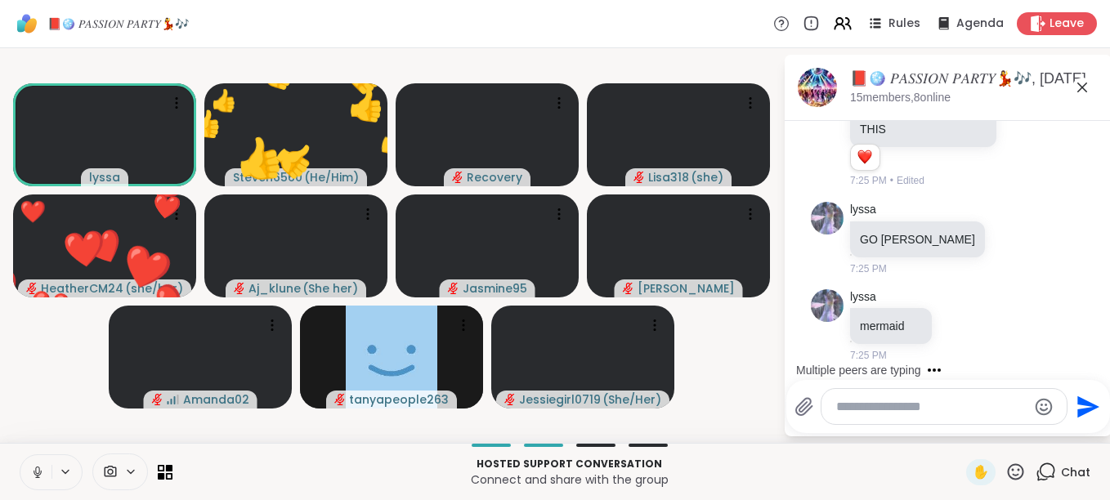
click at [1009, 471] on icon at bounding box center [1015, 472] width 20 height 20
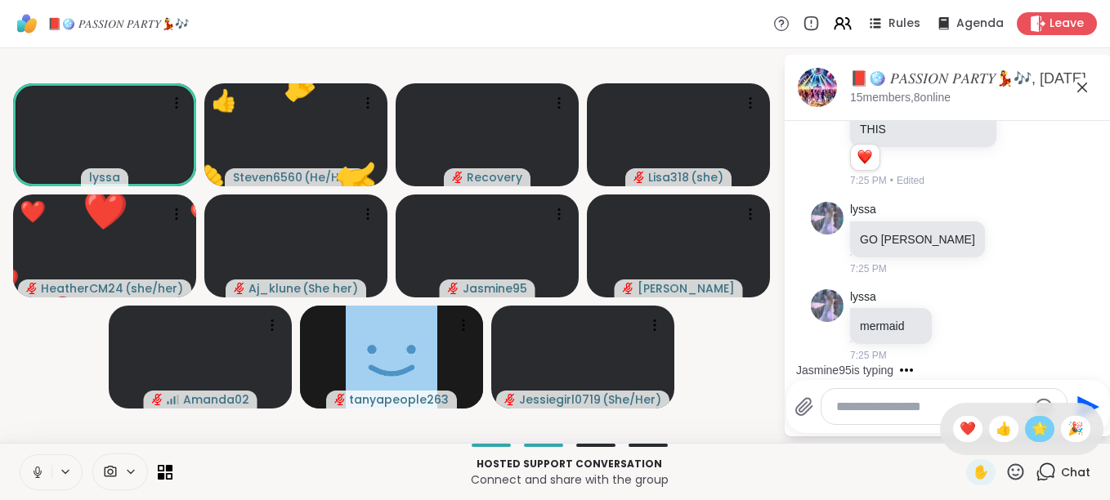
click at [1031, 431] on span "🌟" at bounding box center [1039, 429] width 16 height 20
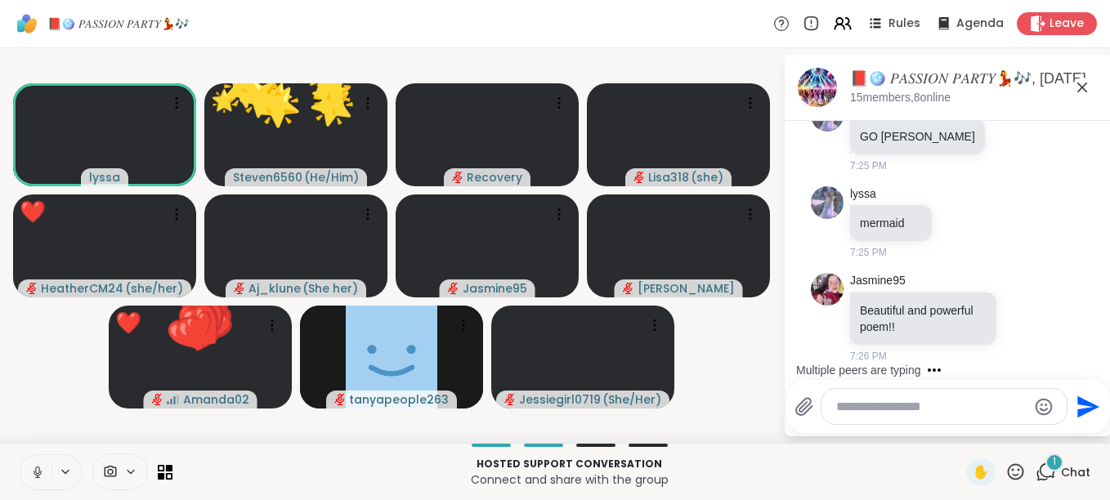
scroll to position [6038, 0]
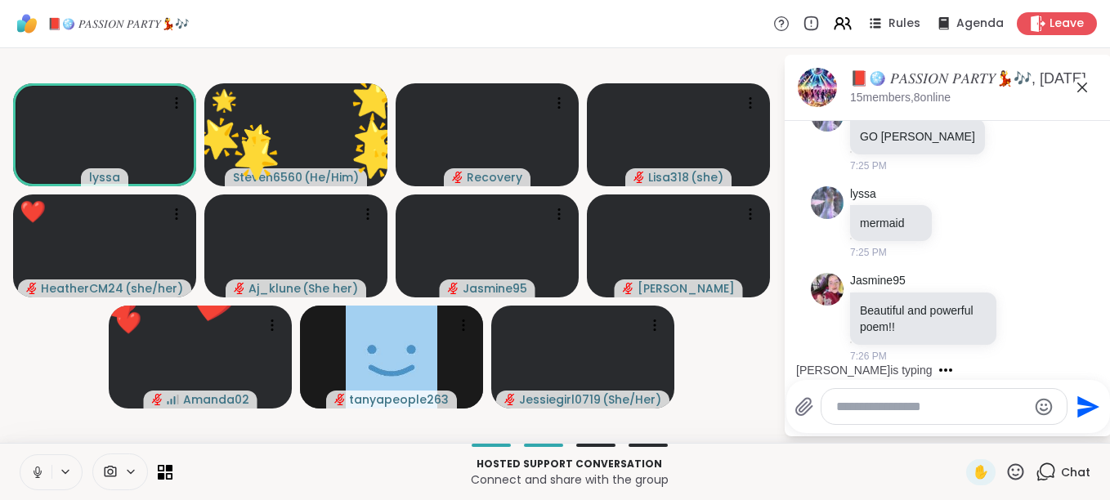
click at [1008, 467] on icon at bounding box center [1015, 472] width 20 height 20
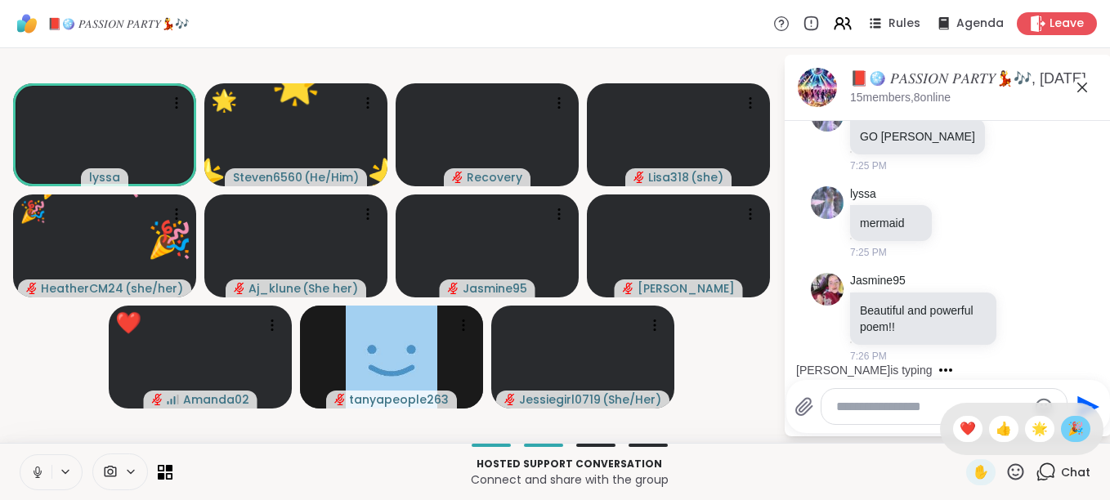
click at [1067, 427] on span "🎉" at bounding box center [1075, 429] width 16 height 20
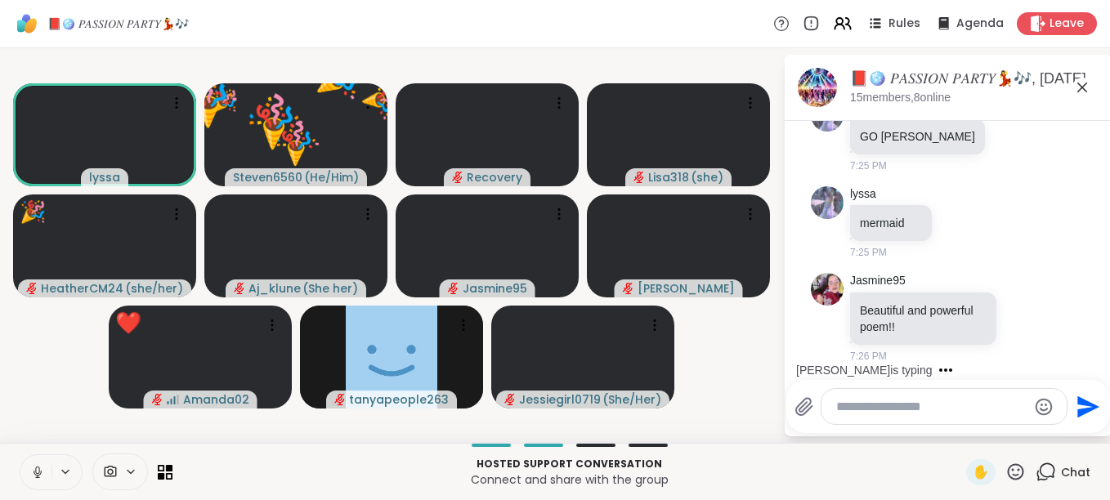
click at [1008, 464] on icon at bounding box center [1016, 471] width 16 height 16
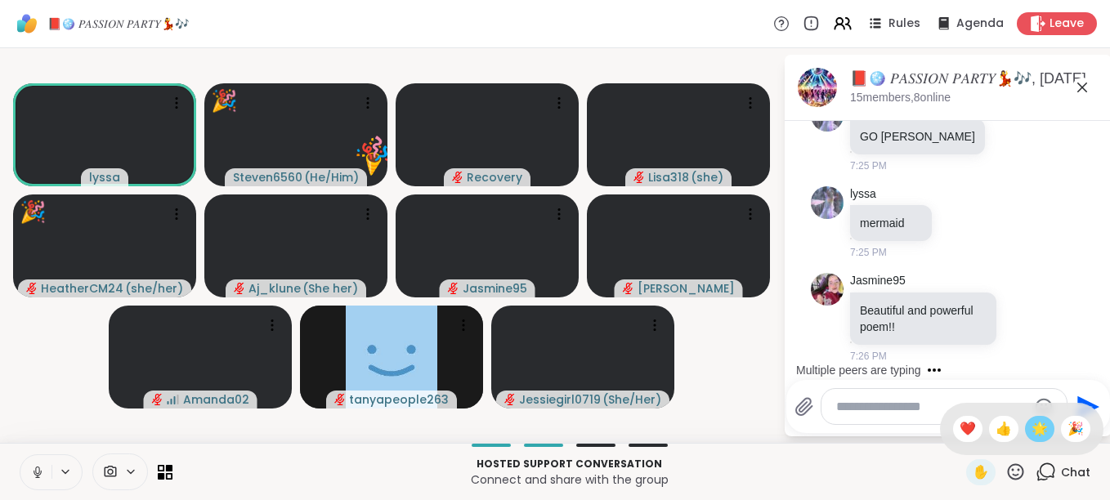
click at [1031, 420] on span "🌟" at bounding box center [1039, 429] width 16 height 20
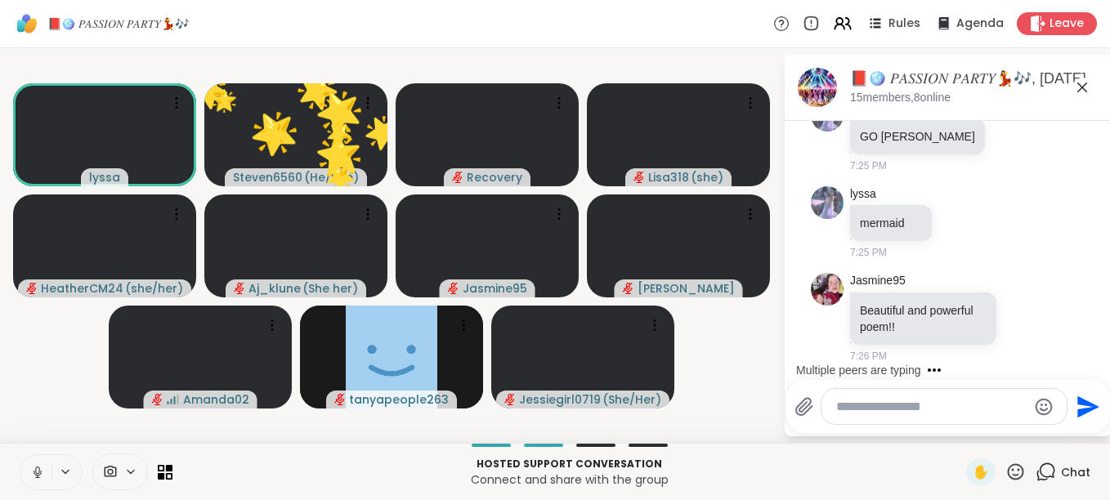
click at [872, 404] on textarea "Type your message" at bounding box center [931, 407] width 190 height 16
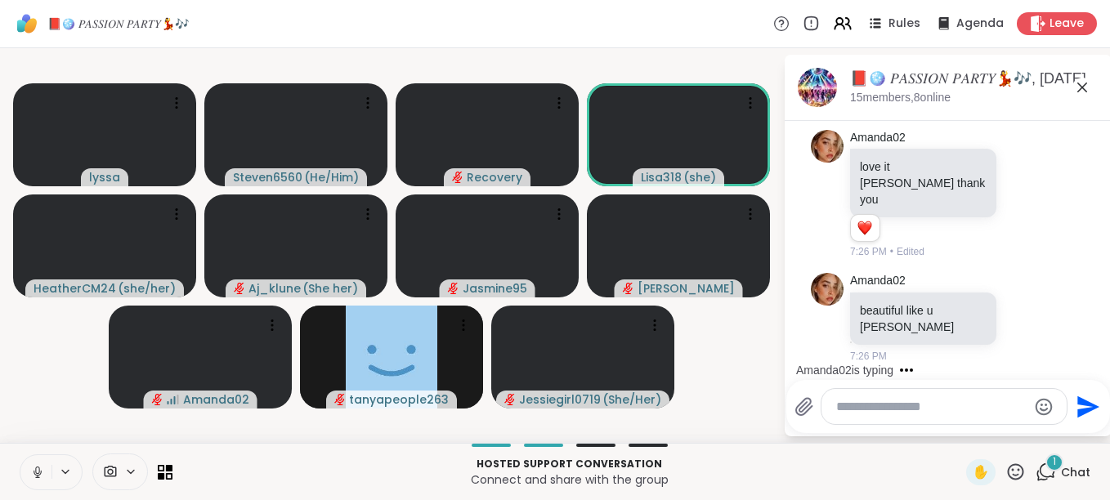
scroll to position [6450, 0]
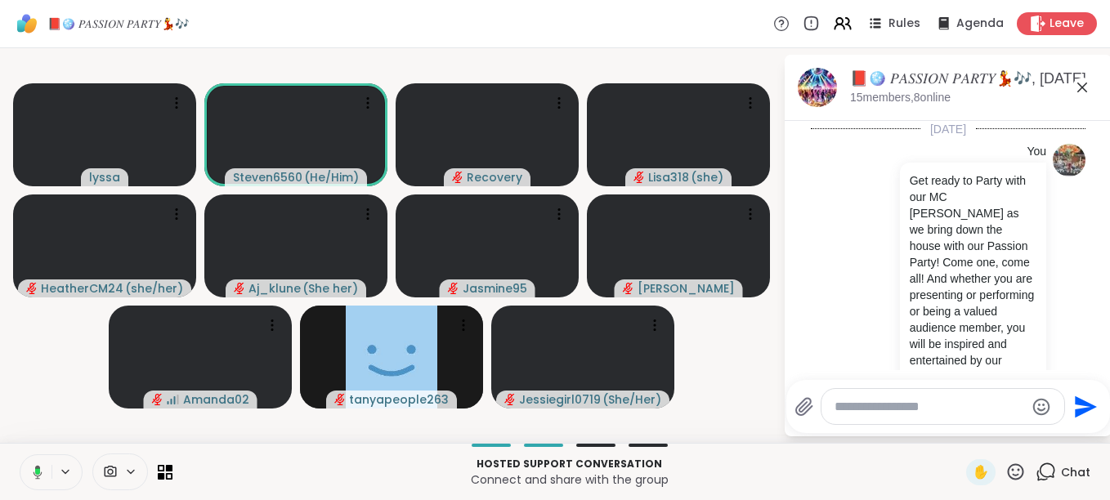
scroll to position [6450, 0]
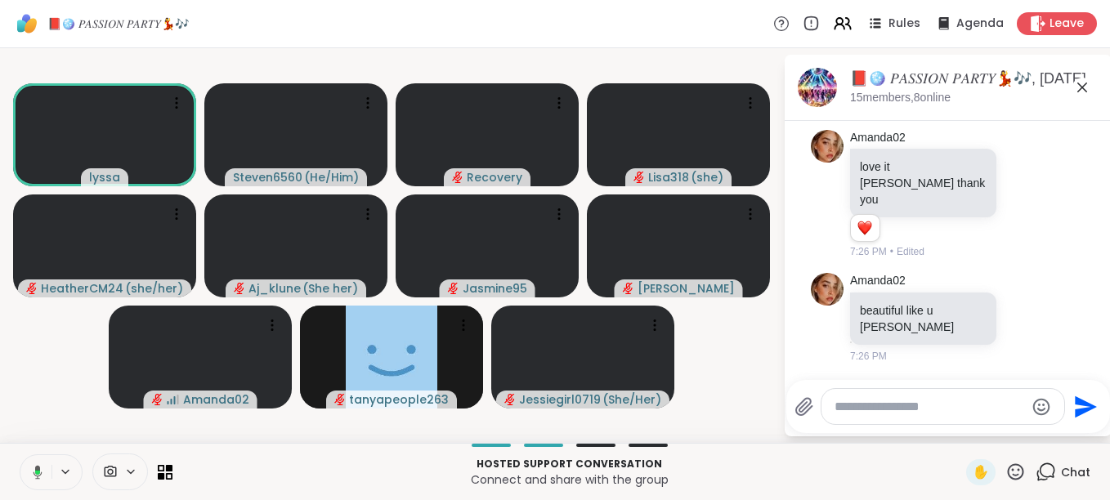
click at [1005, 465] on icon at bounding box center [1015, 472] width 20 height 20
click at [1067, 430] on span "🎉" at bounding box center [1075, 429] width 16 height 20
click at [1005, 468] on icon at bounding box center [1015, 472] width 20 height 20
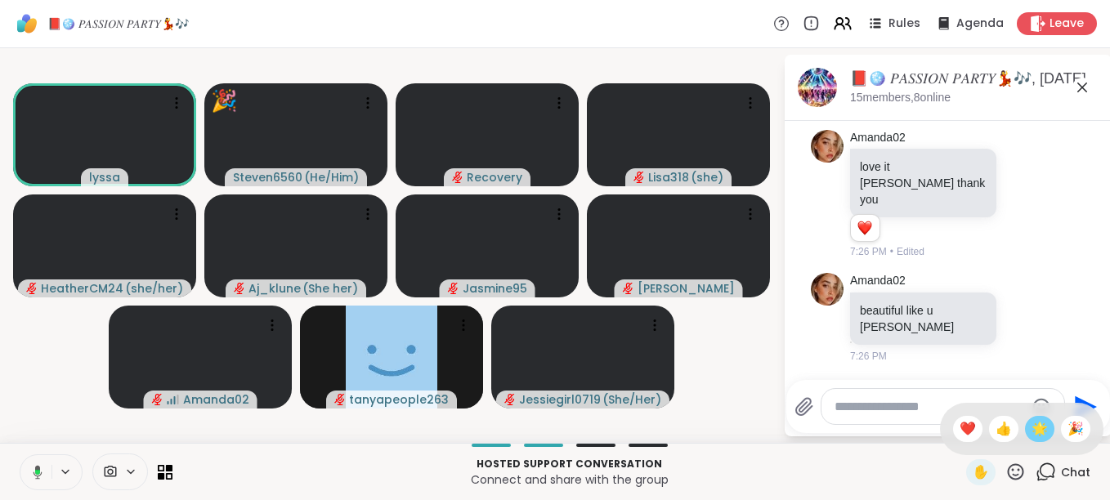
click at [1031, 423] on span "🌟" at bounding box center [1039, 429] width 16 height 20
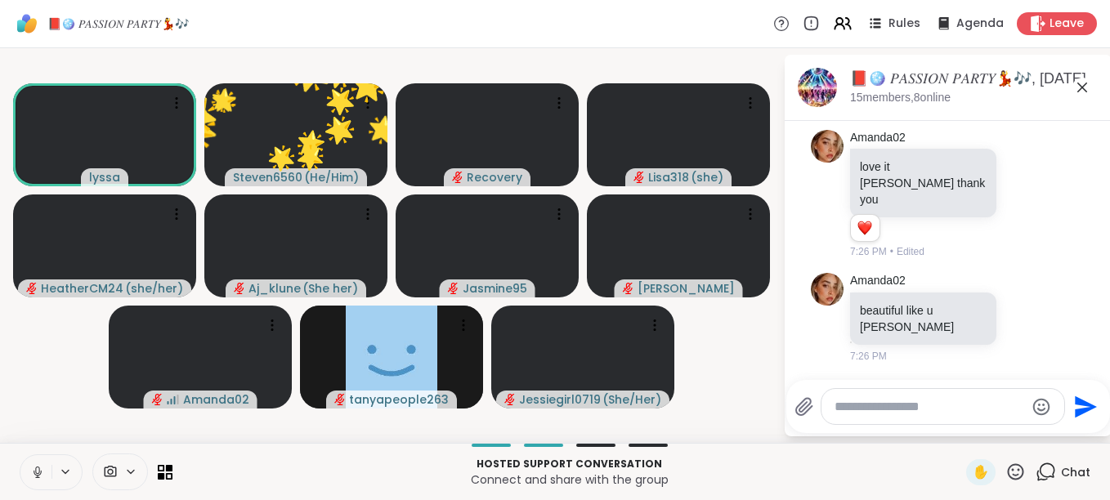
click at [1005, 471] on icon at bounding box center [1015, 472] width 20 height 20
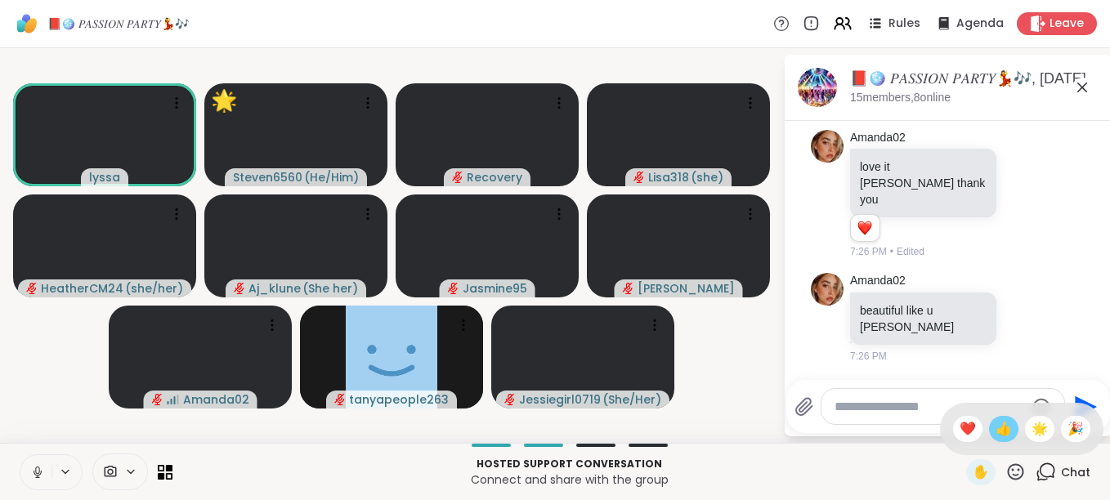
click at [995, 425] on span "👍" at bounding box center [1003, 429] width 16 height 20
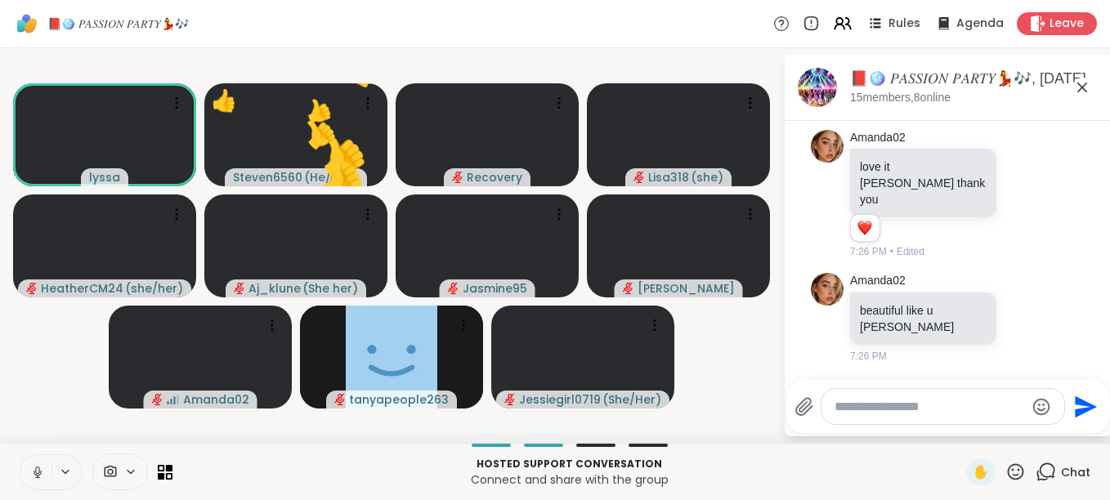
click at [1005, 465] on icon at bounding box center [1015, 472] width 20 height 20
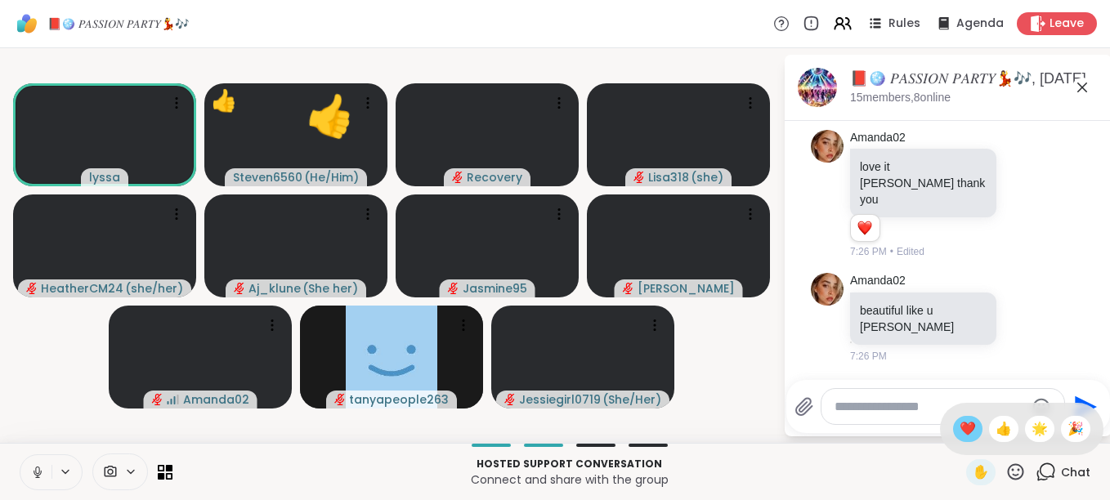
click at [959, 428] on span "❤️" at bounding box center [967, 429] width 16 height 20
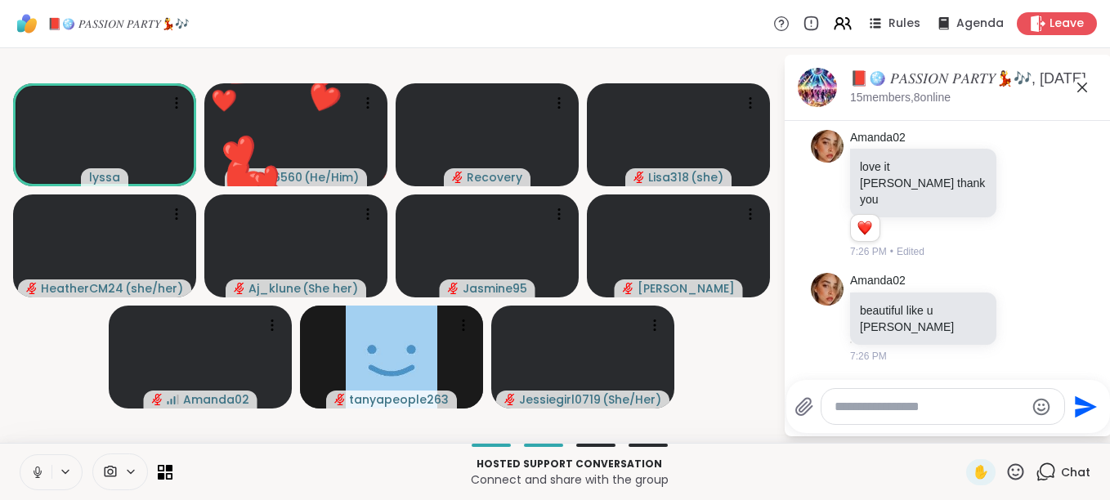
click at [1005, 467] on icon at bounding box center [1015, 472] width 20 height 20
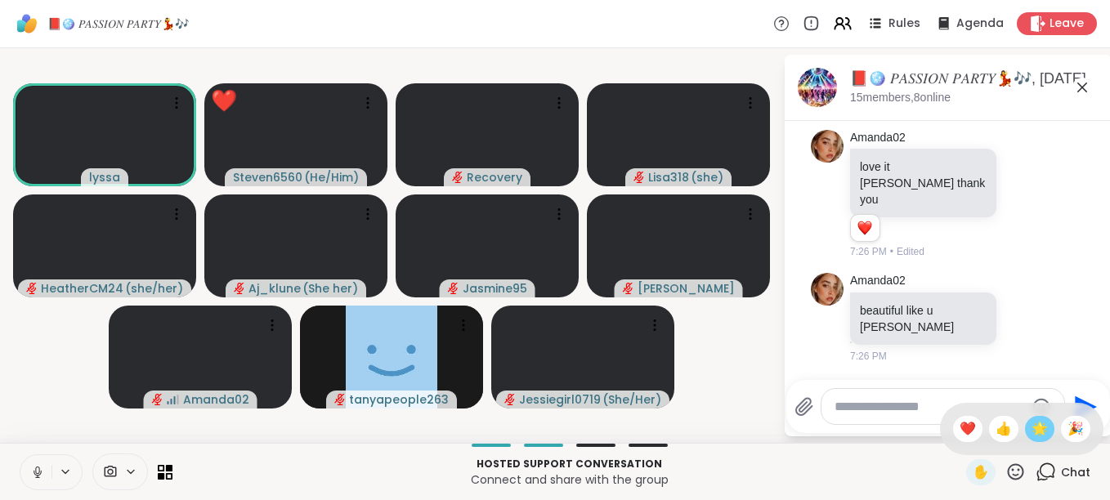
click at [1031, 423] on span "🌟" at bounding box center [1039, 429] width 16 height 20
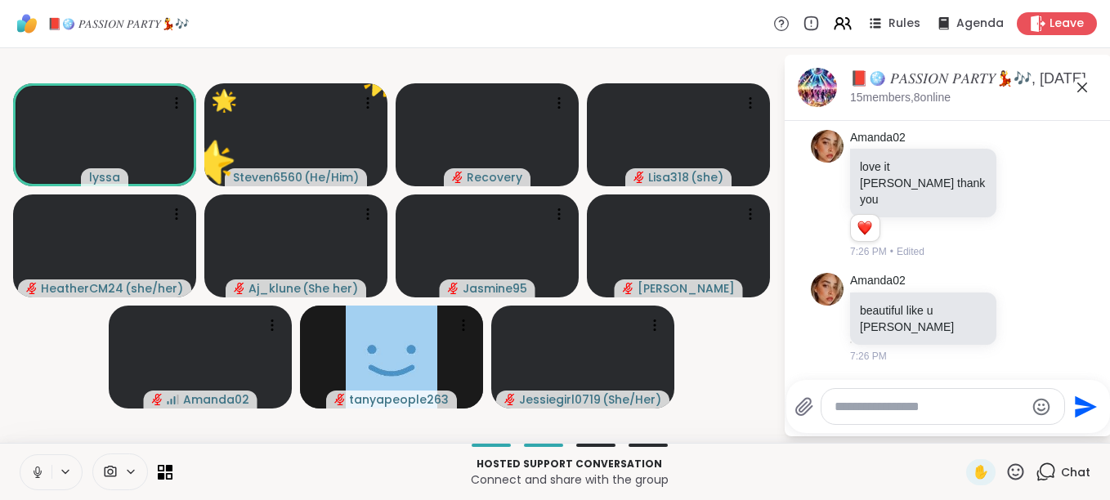
scroll to position [6473, 0]
click at [1008, 470] on icon at bounding box center [1016, 471] width 16 height 16
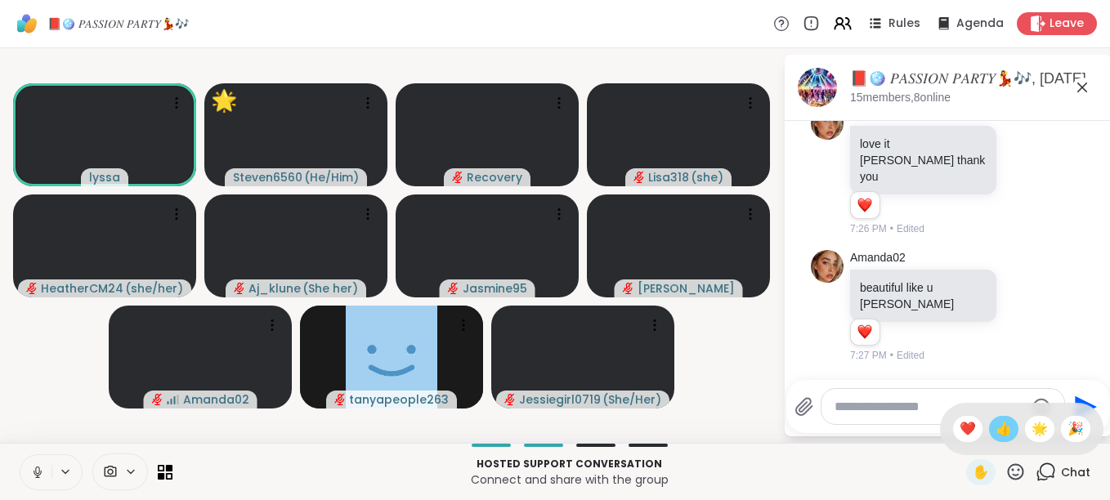
click at [995, 436] on span "👍" at bounding box center [1003, 429] width 16 height 20
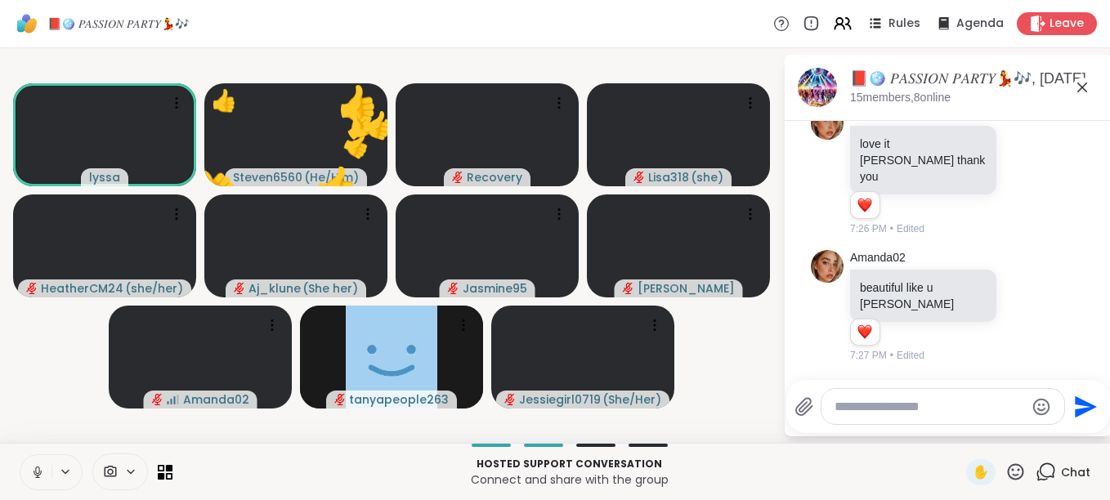
click at [1008, 469] on icon at bounding box center [1016, 471] width 16 height 16
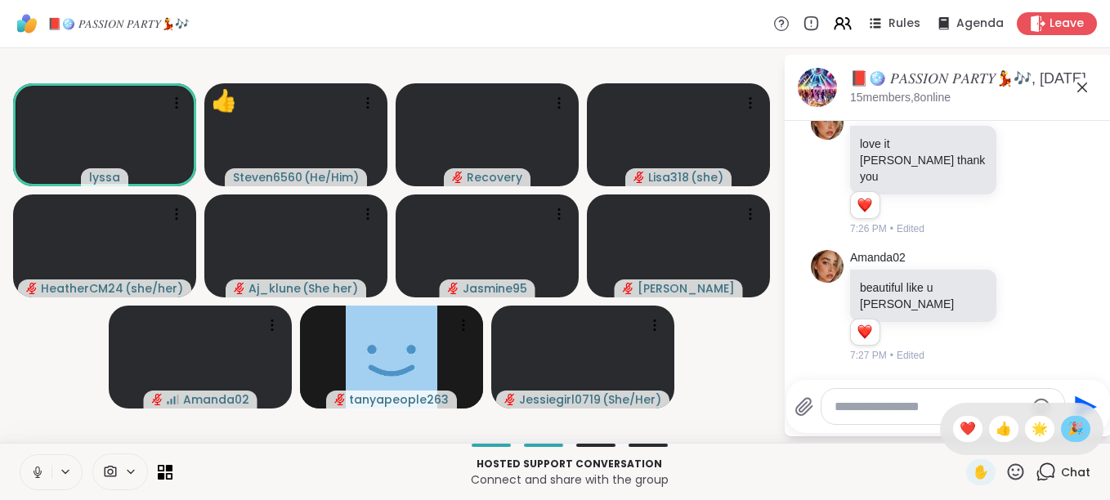
click at [1067, 429] on span "🎉" at bounding box center [1075, 429] width 16 height 20
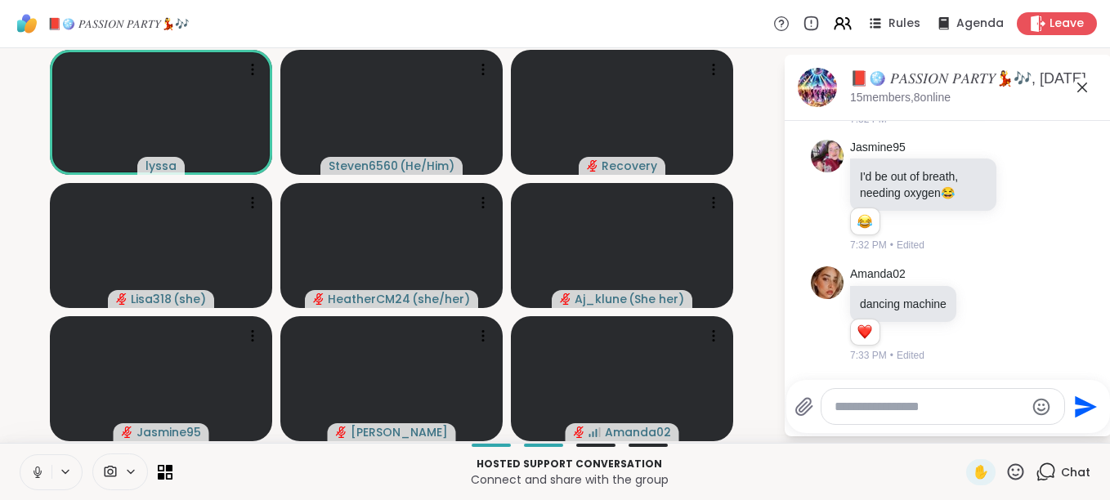
scroll to position [8919, 0]
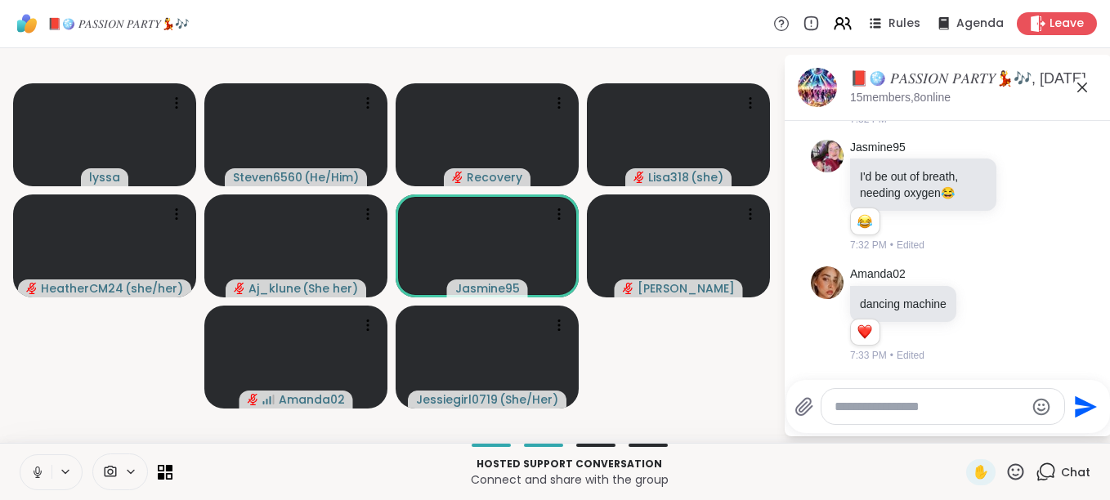
click at [41, 460] on button at bounding box center [35, 472] width 31 height 34
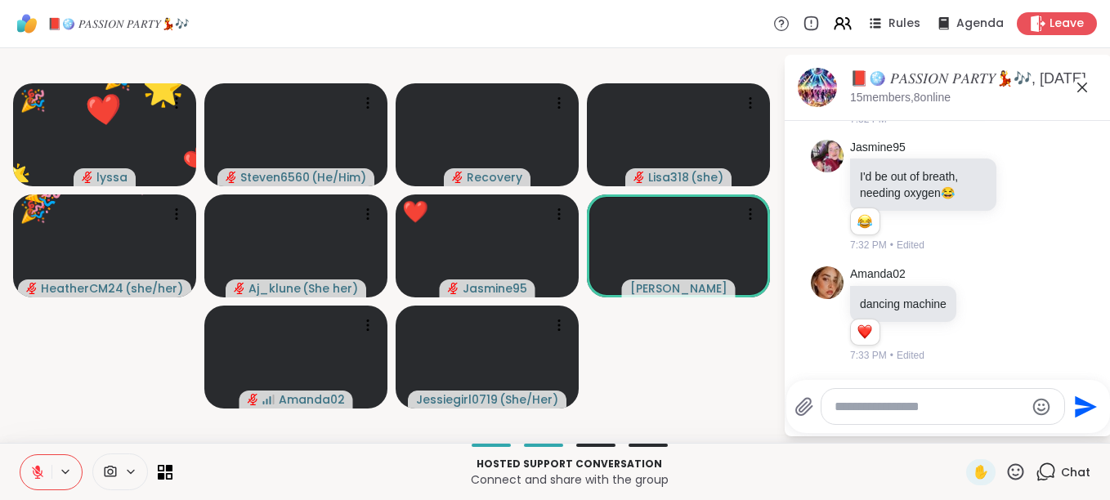
click at [1005, 470] on icon at bounding box center [1015, 472] width 20 height 20
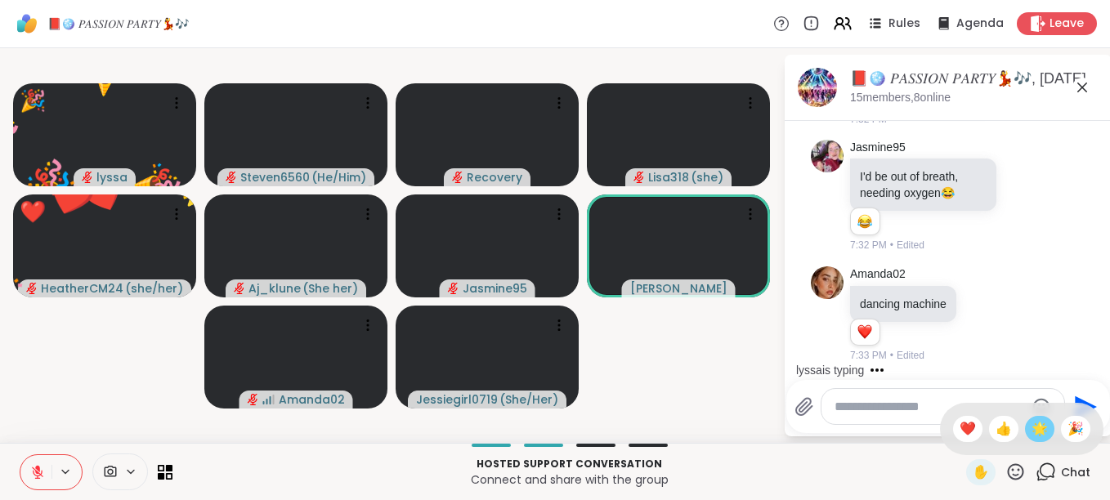
click at [1031, 426] on span "🌟" at bounding box center [1039, 429] width 16 height 20
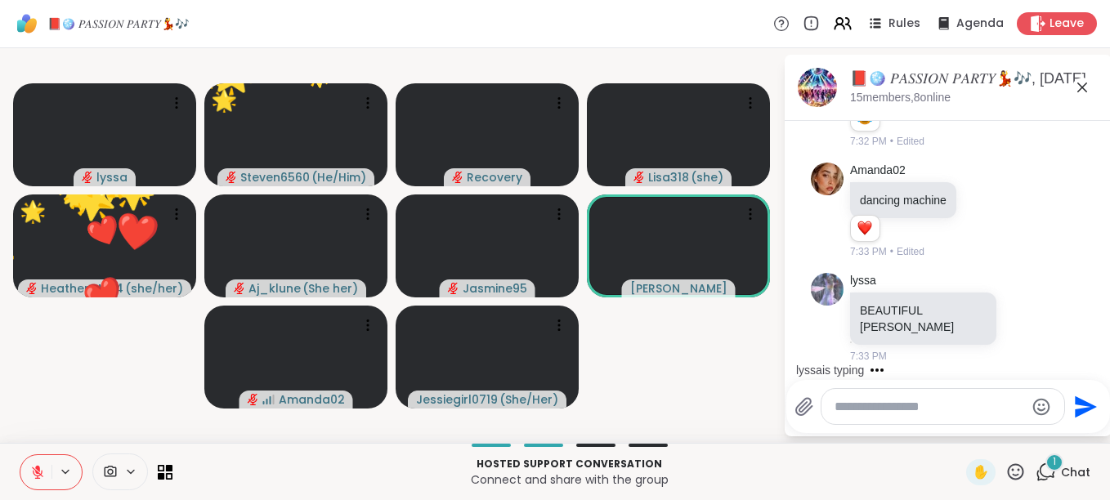
scroll to position [9006, 0]
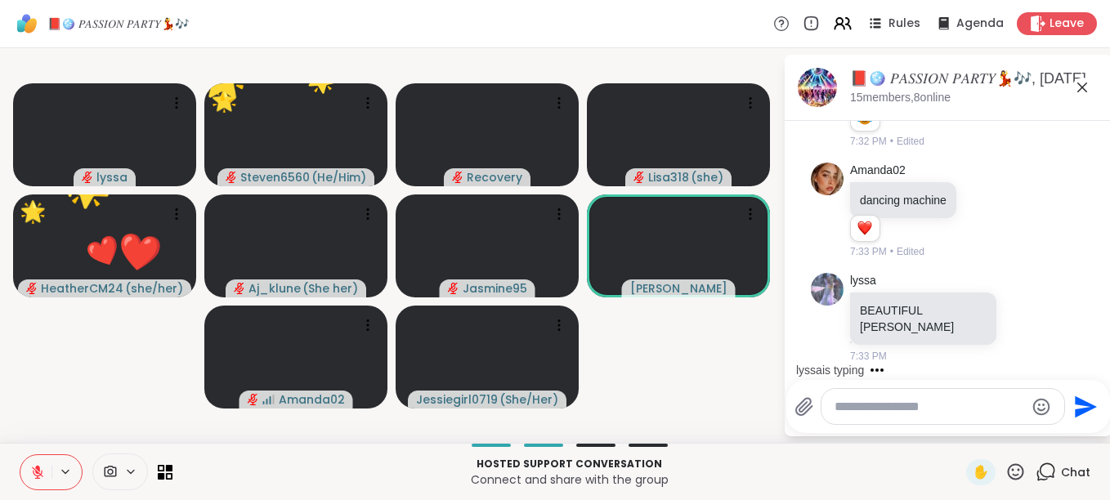
click at [1005, 463] on icon at bounding box center [1015, 472] width 20 height 20
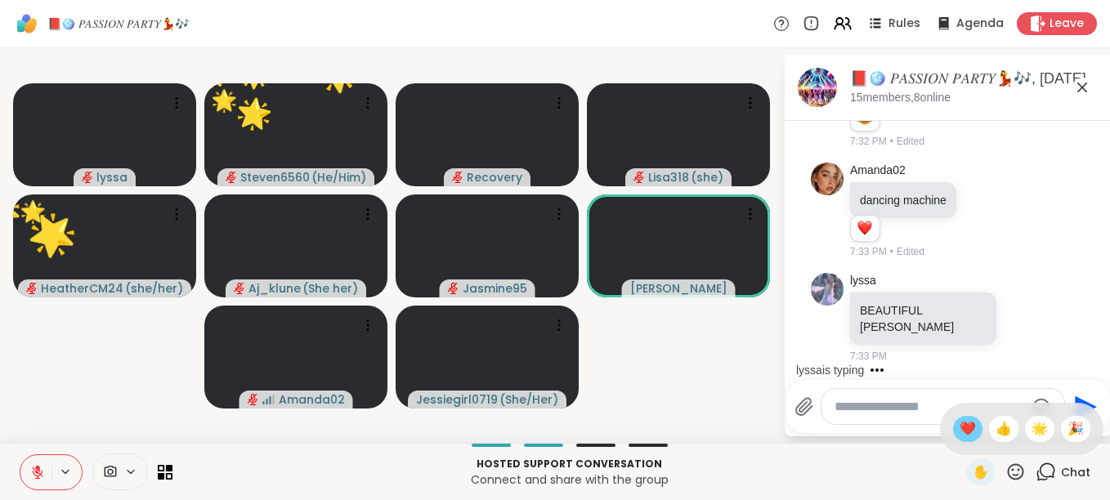
click at [959, 430] on span "❤️" at bounding box center [967, 429] width 16 height 20
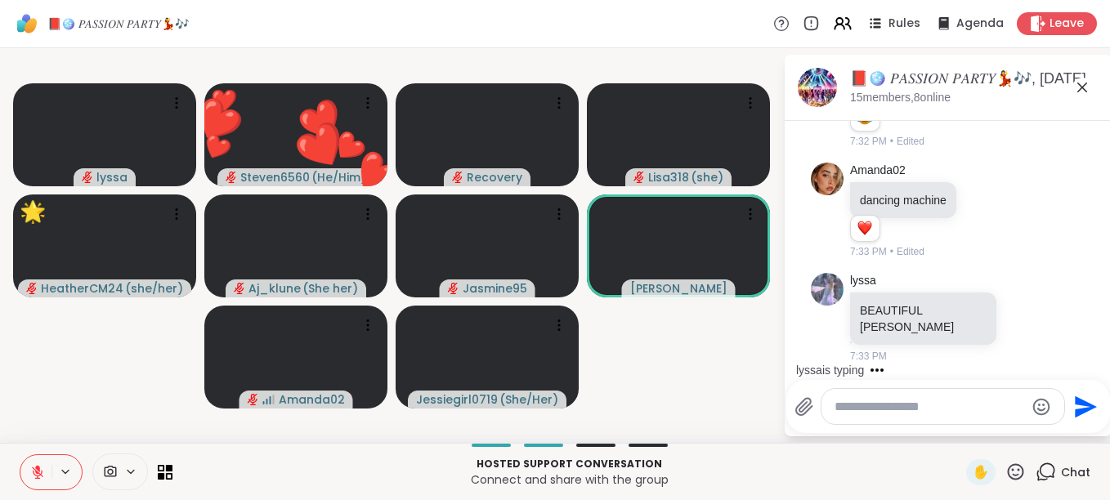
click at [1008, 465] on icon at bounding box center [1016, 471] width 16 height 16
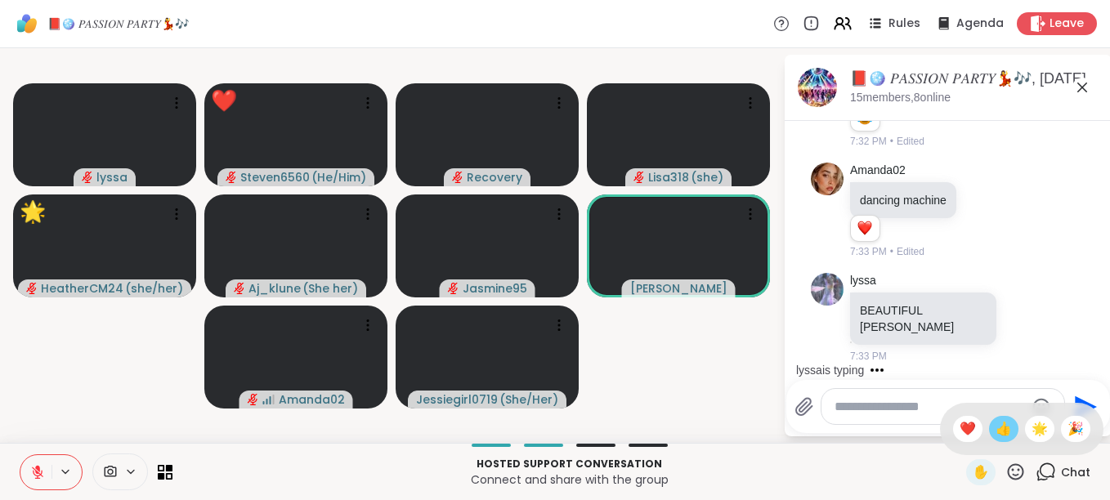
scroll to position [9110, 0]
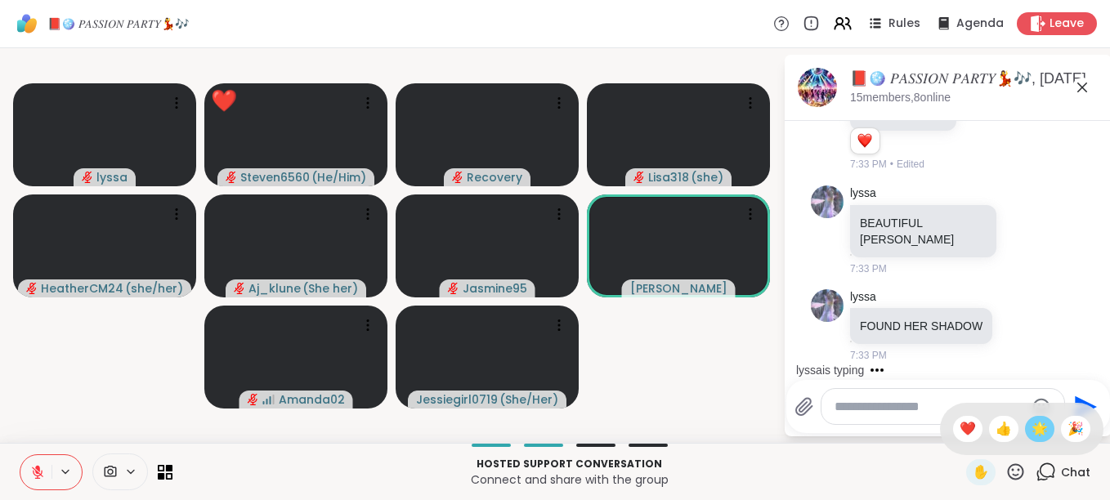
click at [1031, 426] on span "🌟" at bounding box center [1039, 429] width 16 height 20
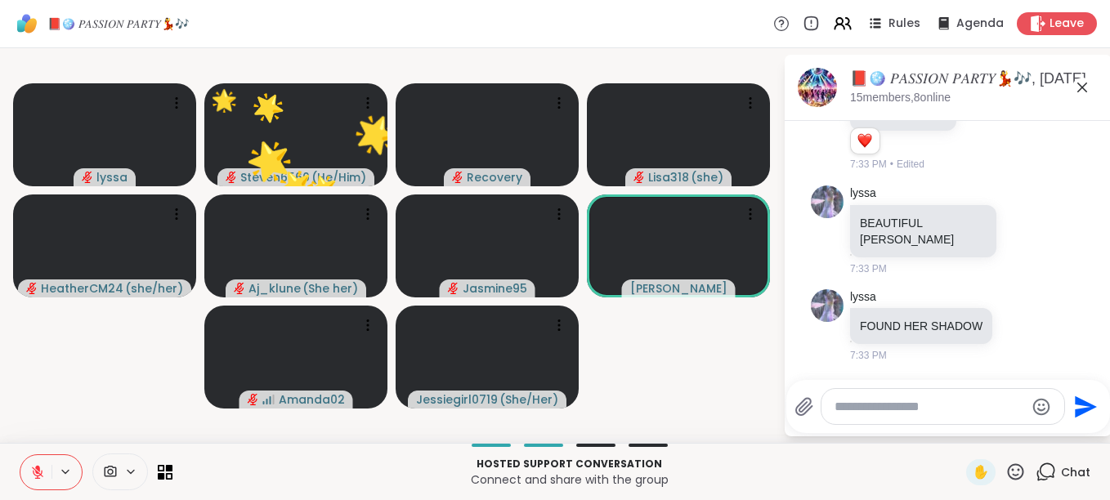
click at [1006, 467] on icon at bounding box center [1015, 472] width 20 height 20
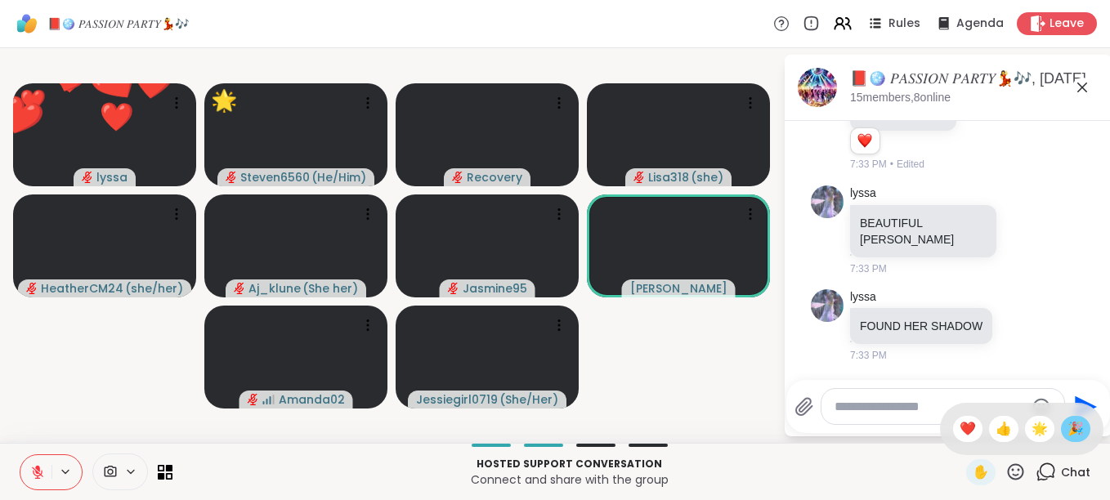
click at [1067, 428] on span "🎉" at bounding box center [1075, 429] width 16 height 20
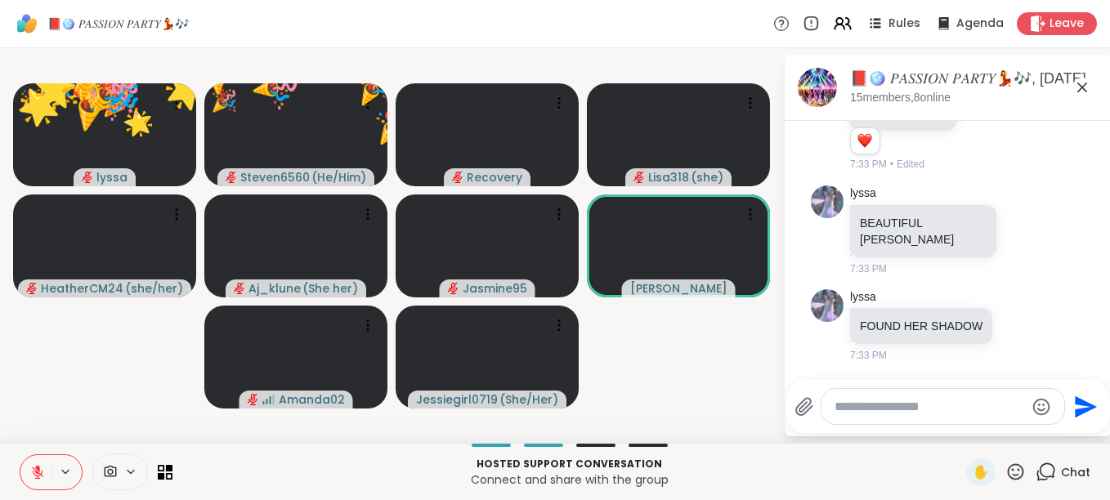
click at [1008, 470] on icon at bounding box center [1016, 471] width 16 height 16
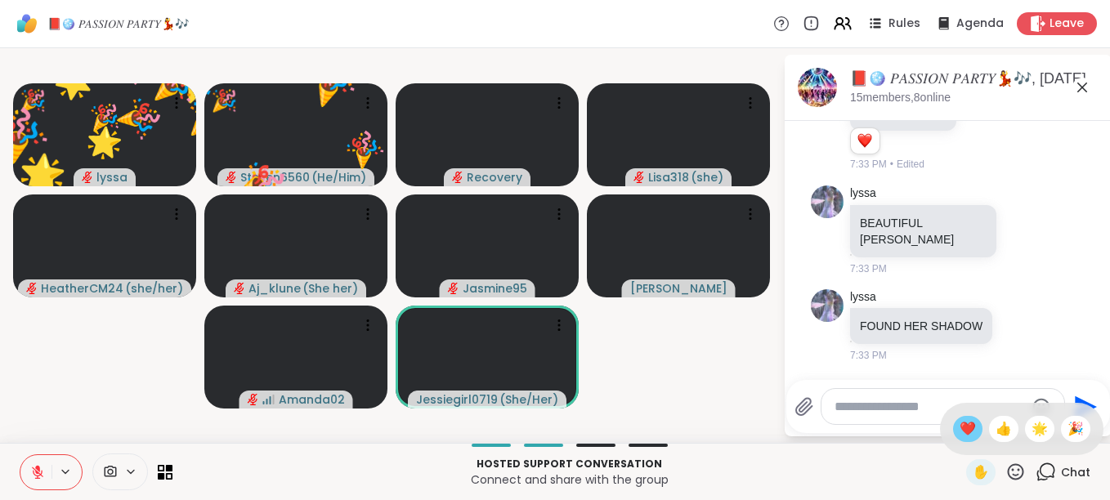
click at [959, 420] on span "❤️" at bounding box center [967, 429] width 16 height 20
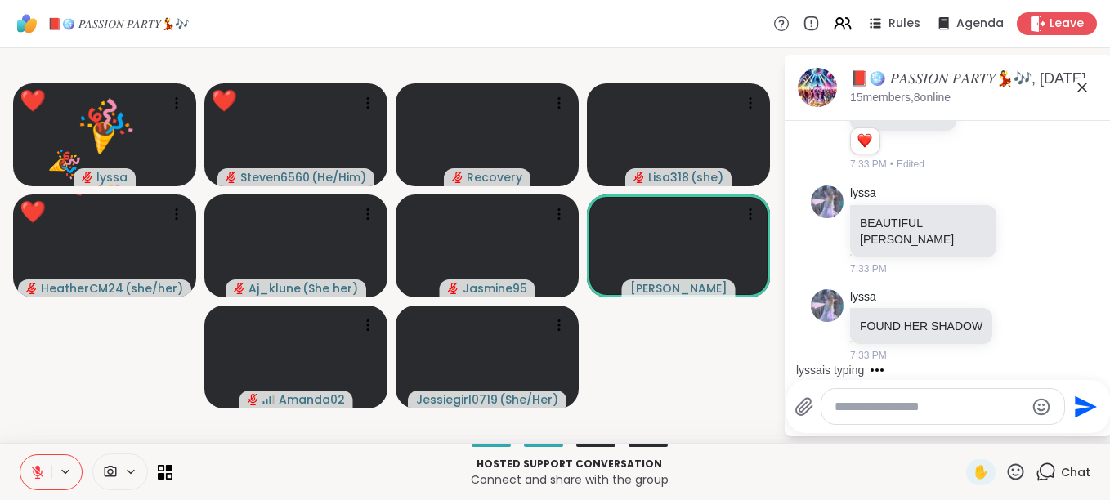
click at [1005, 466] on icon at bounding box center [1015, 472] width 20 height 20
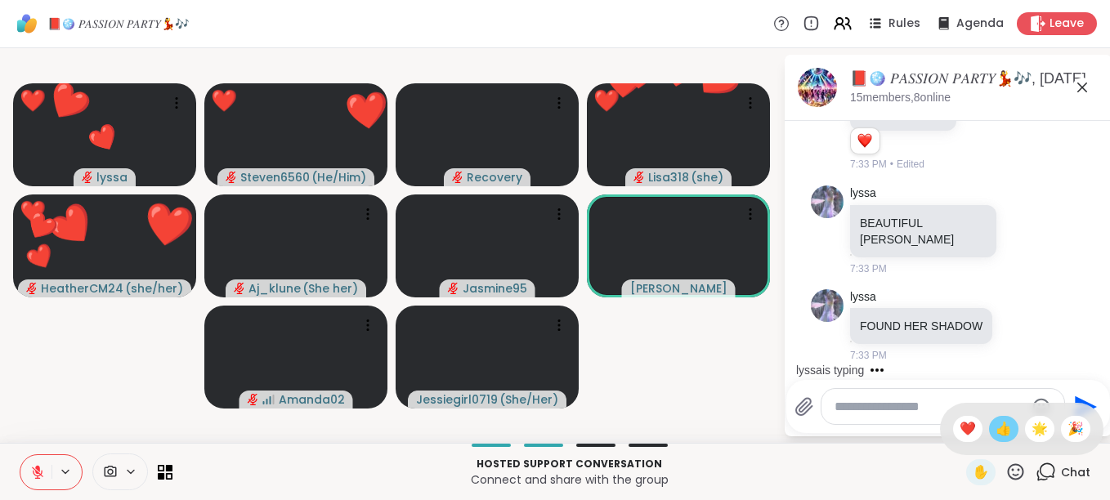
click at [995, 427] on span "👍" at bounding box center [1003, 429] width 16 height 20
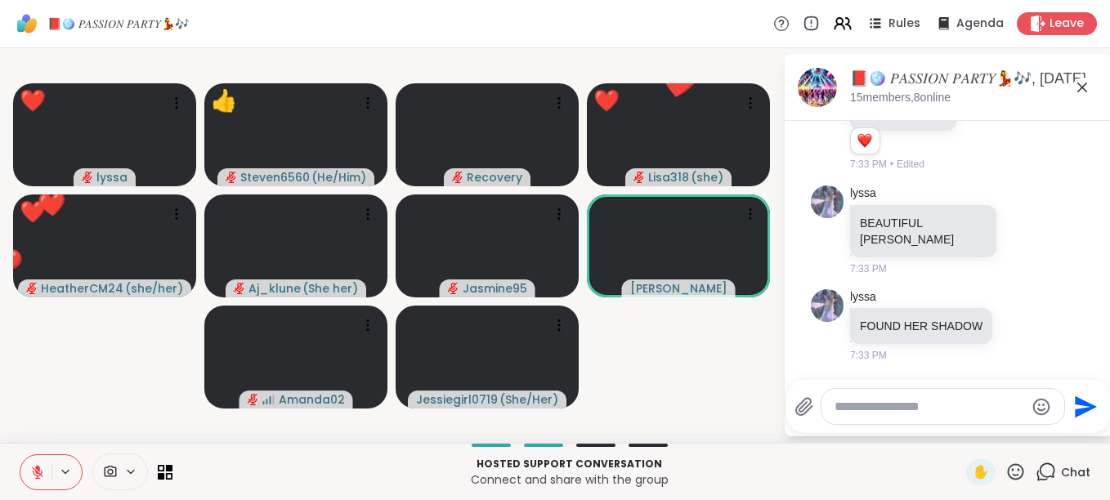
click at [1005, 466] on icon at bounding box center [1015, 472] width 20 height 20
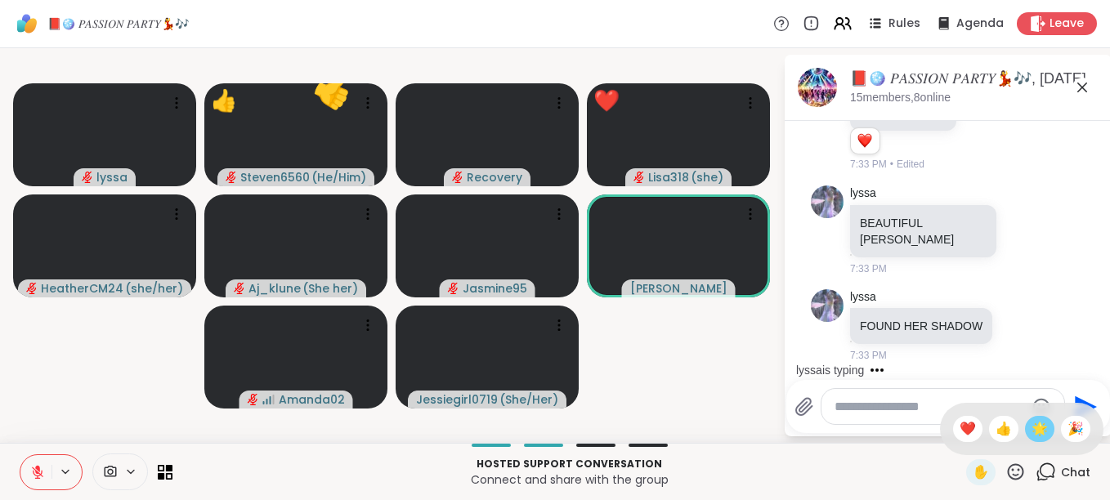
click at [1031, 419] on span "🌟" at bounding box center [1039, 429] width 16 height 20
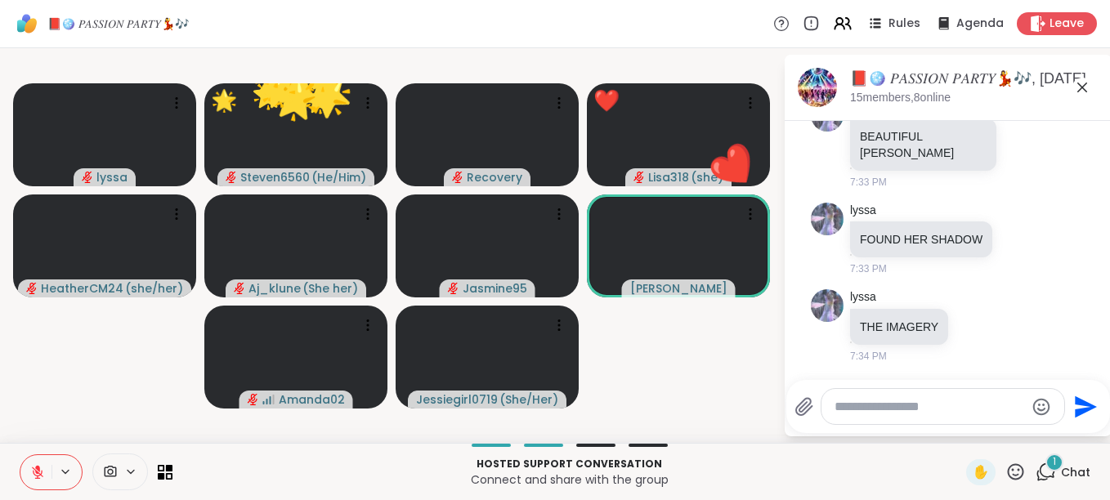
scroll to position [9197, 0]
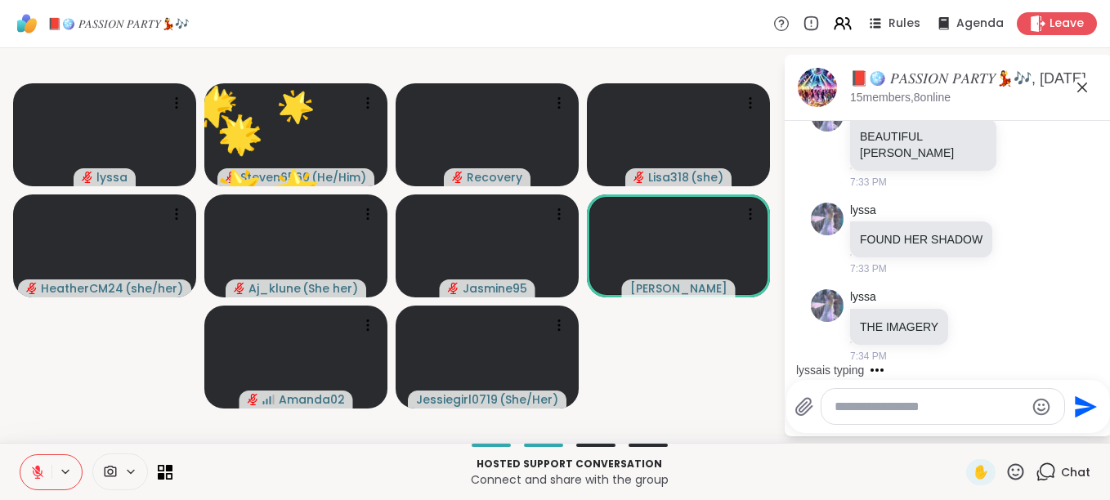
click at [1005, 463] on icon at bounding box center [1015, 472] width 20 height 20
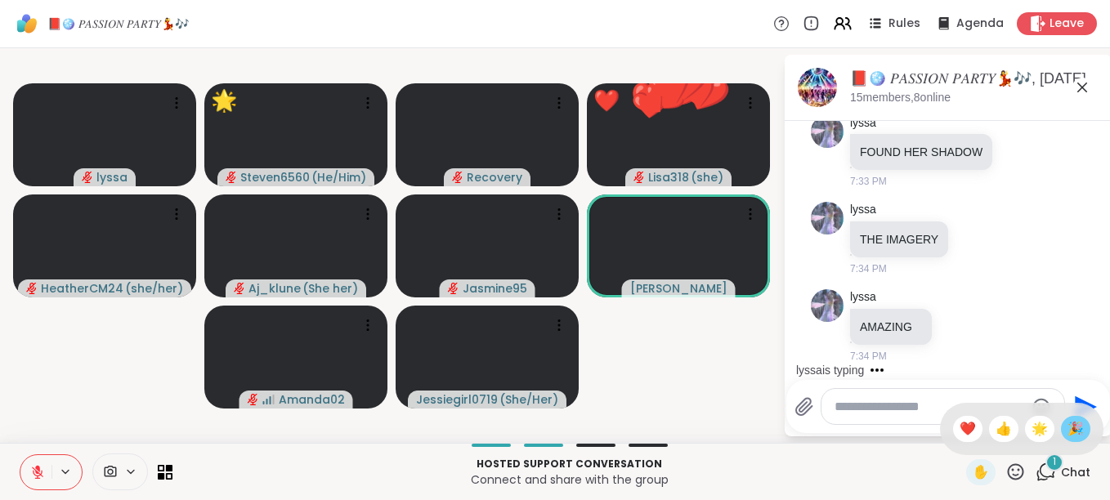
scroll to position [9284, 0]
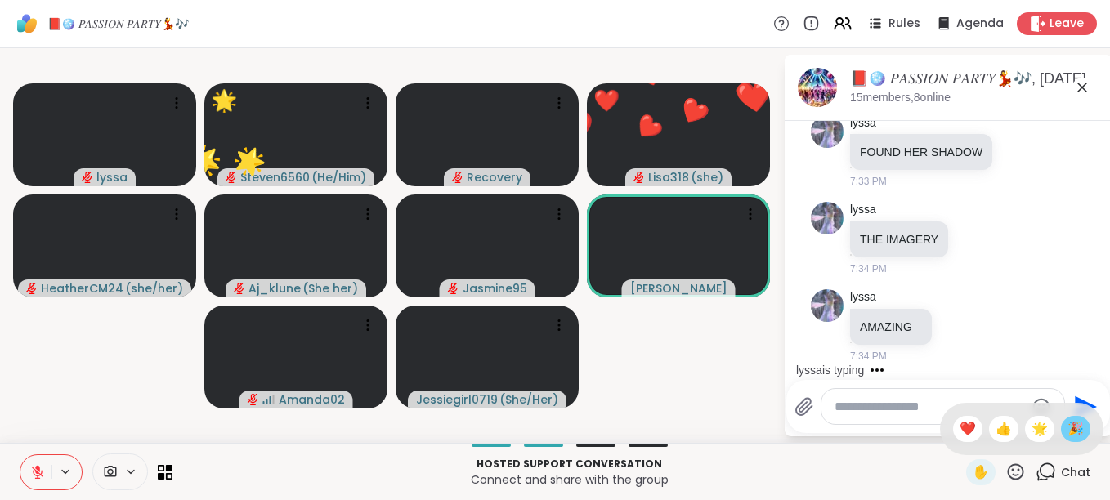
click at [1067, 423] on span "🎉" at bounding box center [1075, 429] width 16 height 20
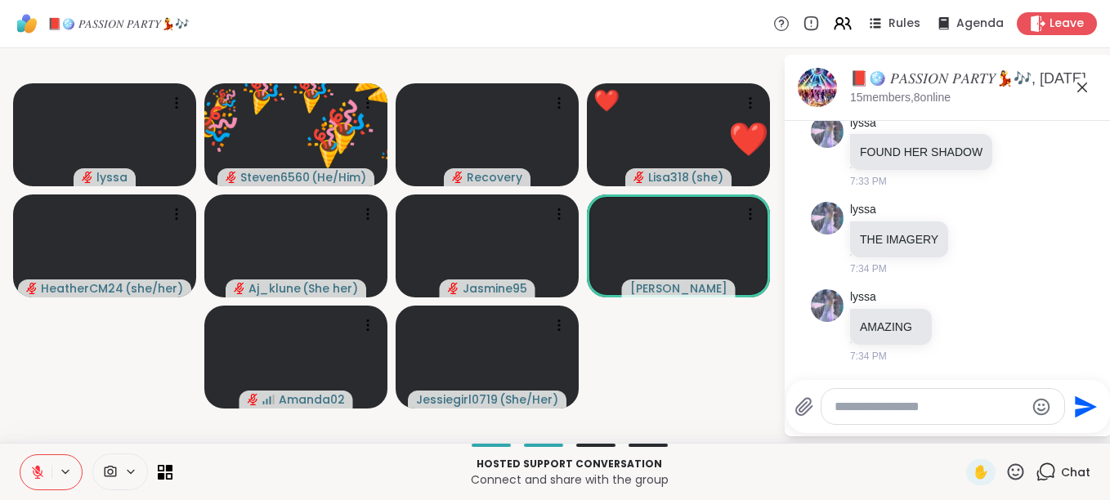
click at [1005, 463] on icon at bounding box center [1015, 472] width 20 height 20
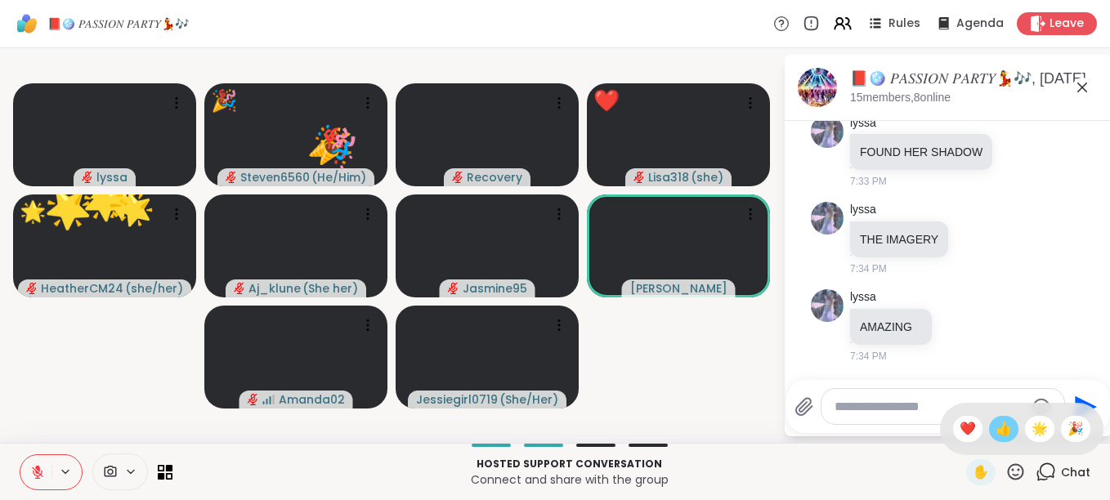
click at [995, 430] on span "👍" at bounding box center [1003, 429] width 16 height 20
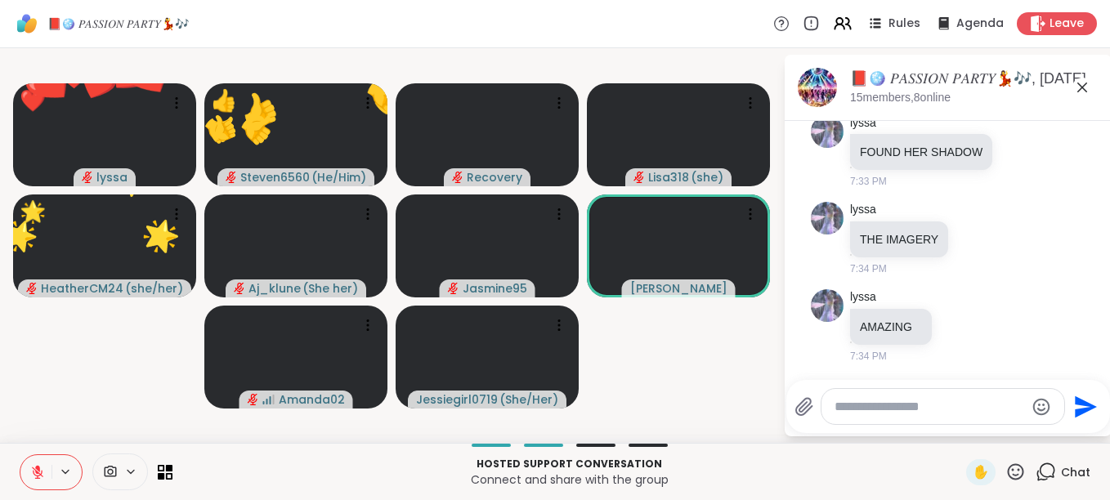
click at [1005, 464] on icon at bounding box center [1015, 472] width 20 height 20
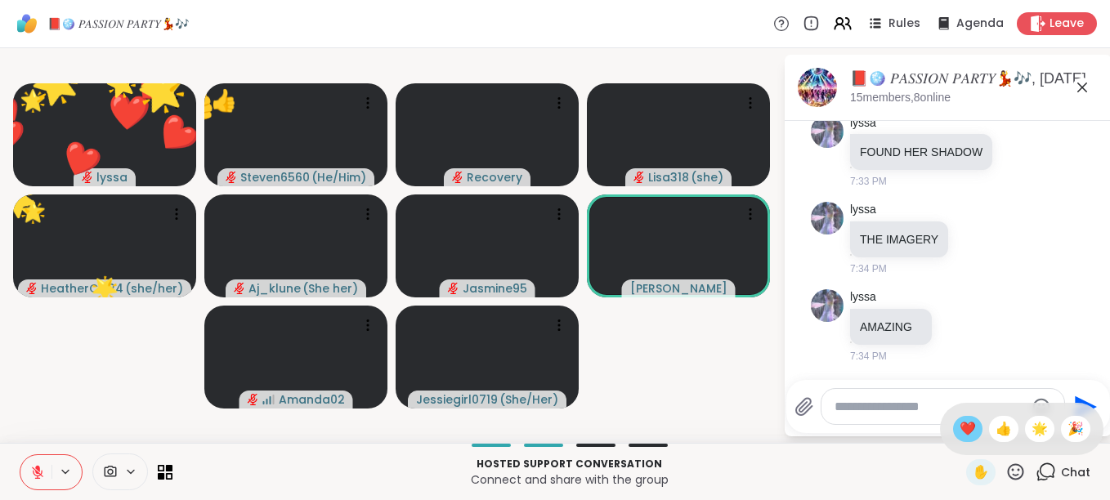
click at [959, 424] on span "❤️" at bounding box center [967, 429] width 16 height 20
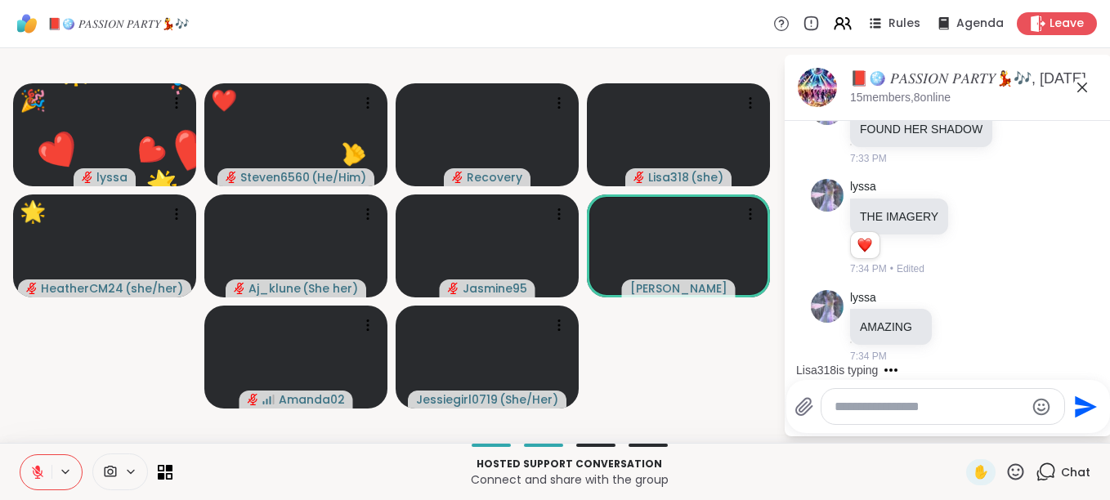
click at [1005, 472] on icon at bounding box center [1015, 472] width 20 height 20
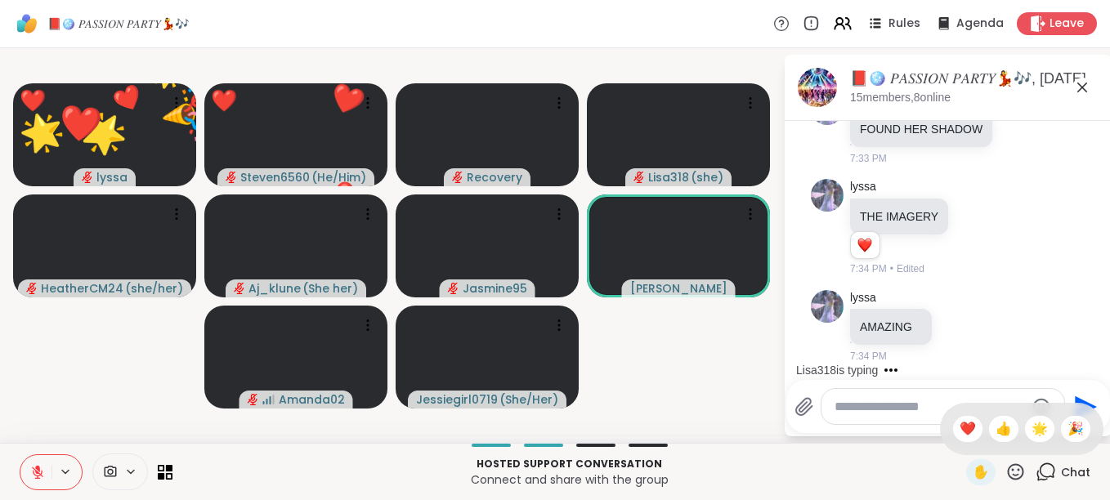
click at [1008, 470] on icon at bounding box center [1016, 471] width 16 height 16
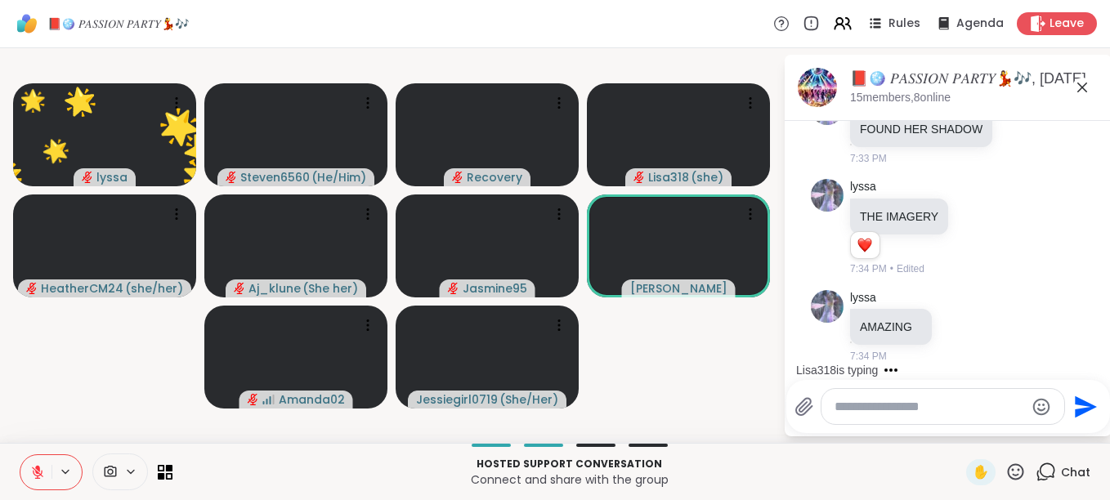
click at [1005, 463] on icon at bounding box center [1015, 472] width 20 height 20
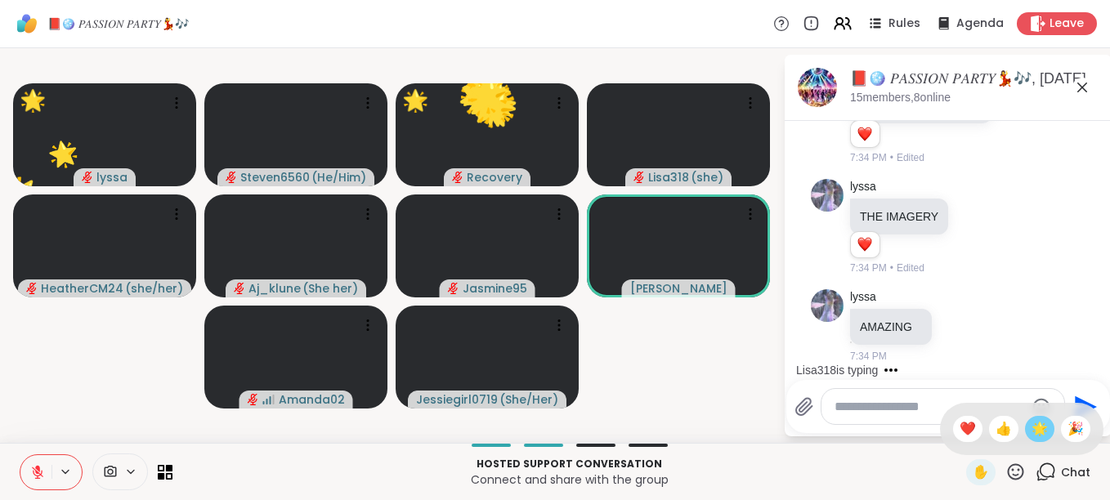
click at [1031, 429] on span "🌟" at bounding box center [1039, 429] width 16 height 20
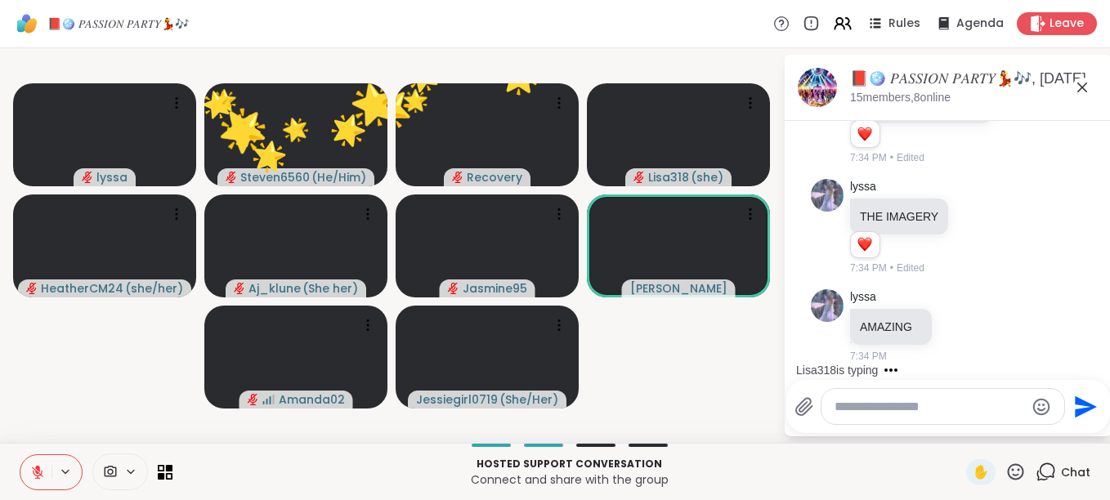
click at [1005, 467] on icon at bounding box center [1015, 472] width 20 height 20
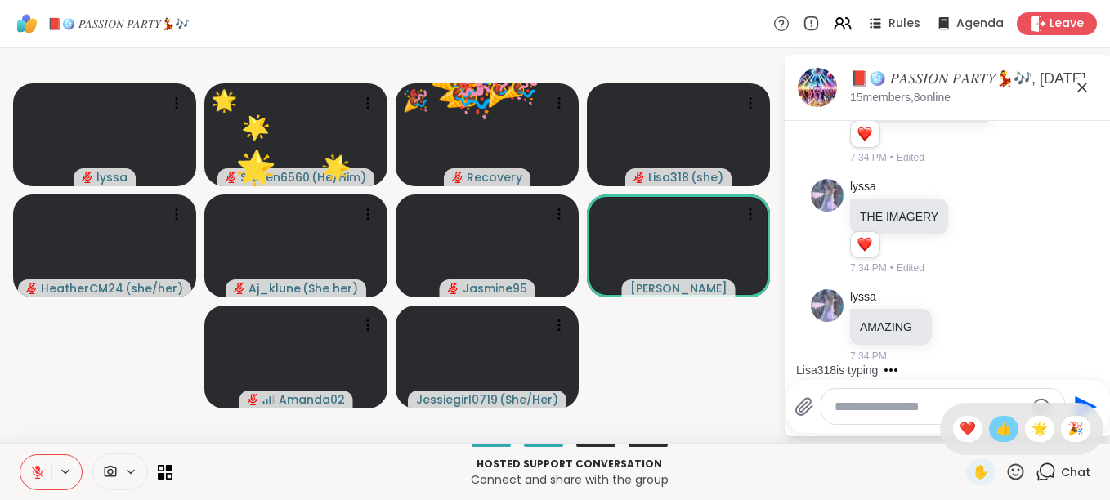
click at [995, 429] on span "👍" at bounding box center [1003, 429] width 16 height 20
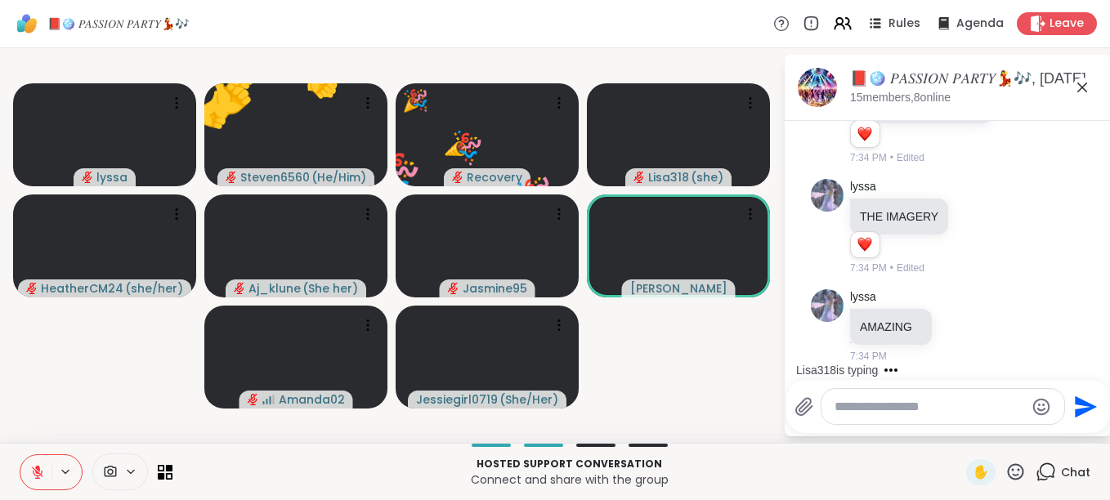
click at [1005, 463] on icon at bounding box center [1015, 472] width 20 height 20
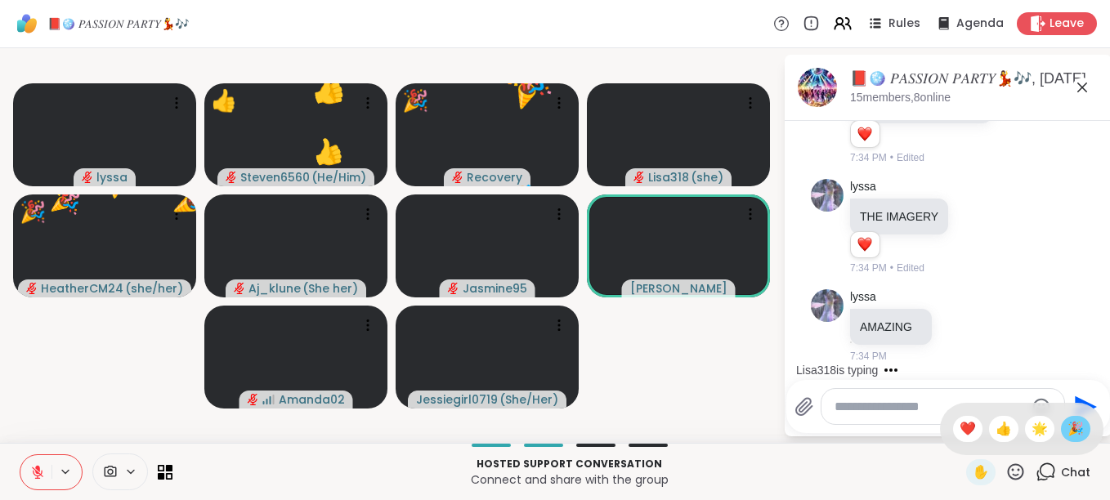
click at [1067, 423] on span "🎉" at bounding box center [1075, 429] width 16 height 20
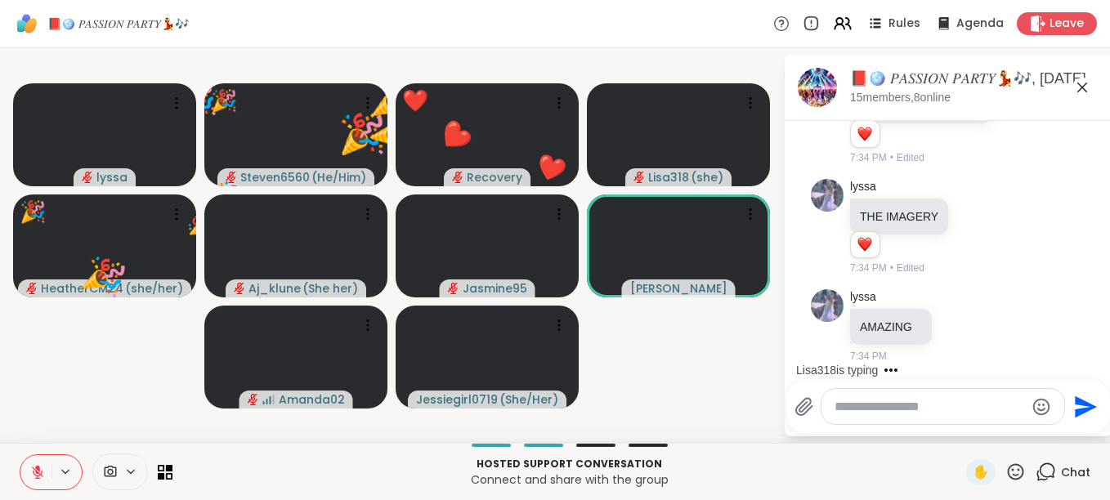
click at [1008, 468] on icon at bounding box center [1015, 472] width 20 height 20
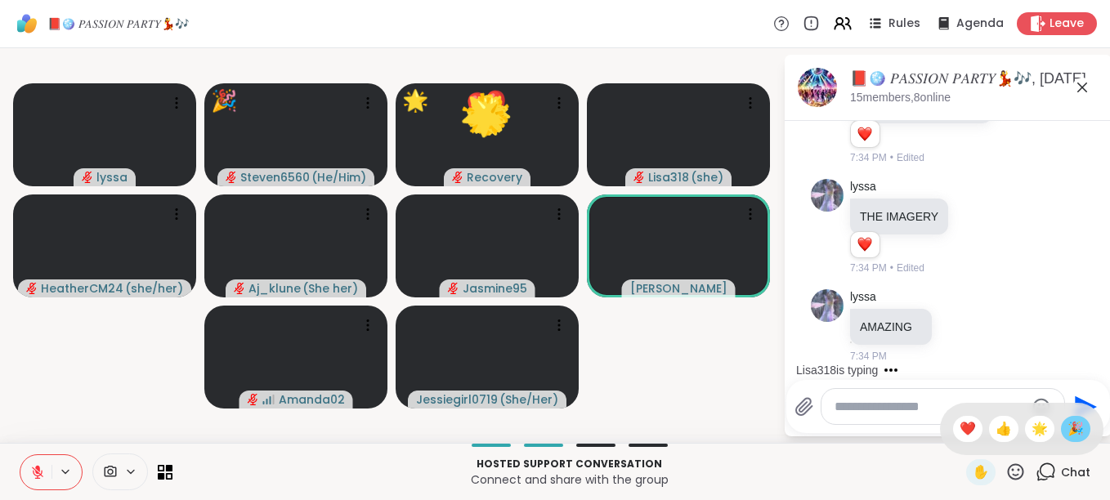
click at [1067, 425] on span "🎉" at bounding box center [1075, 429] width 16 height 20
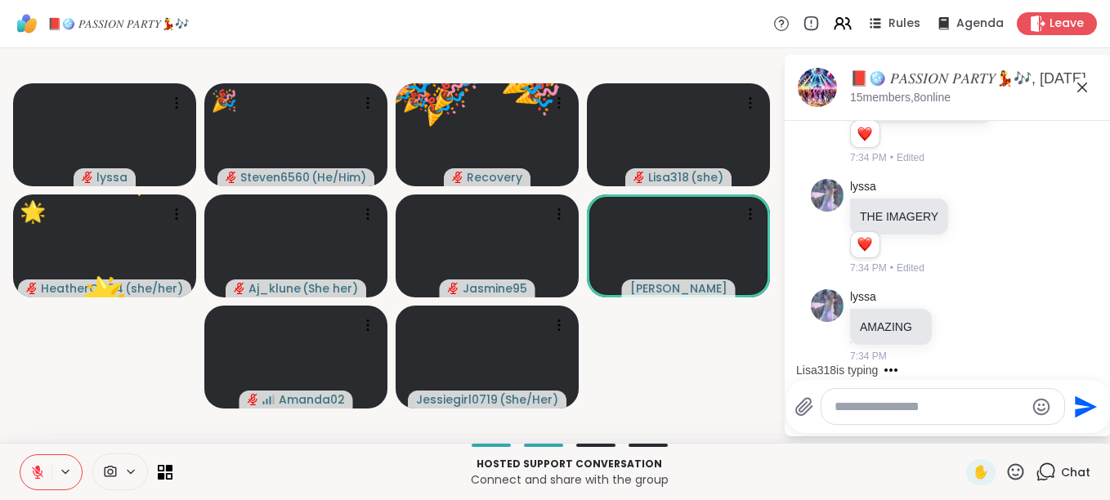
click at [1008, 464] on icon at bounding box center [1016, 471] width 16 height 16
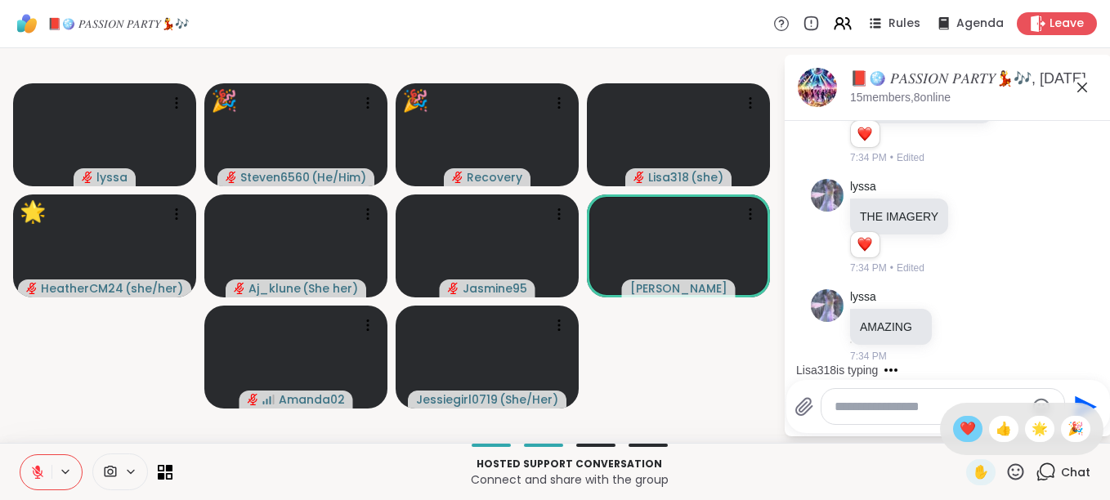
click at [964, 432] on div "❤️" at bounding box center [967, 429] width 29 height 26
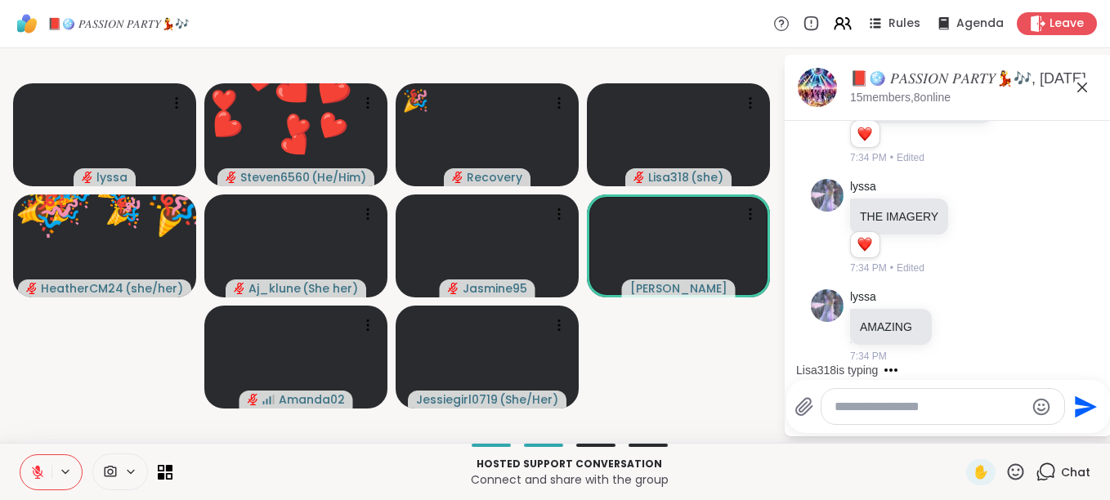
click at [1005, 465] on icon at bounding box center [1015, 472] width 20 height 20
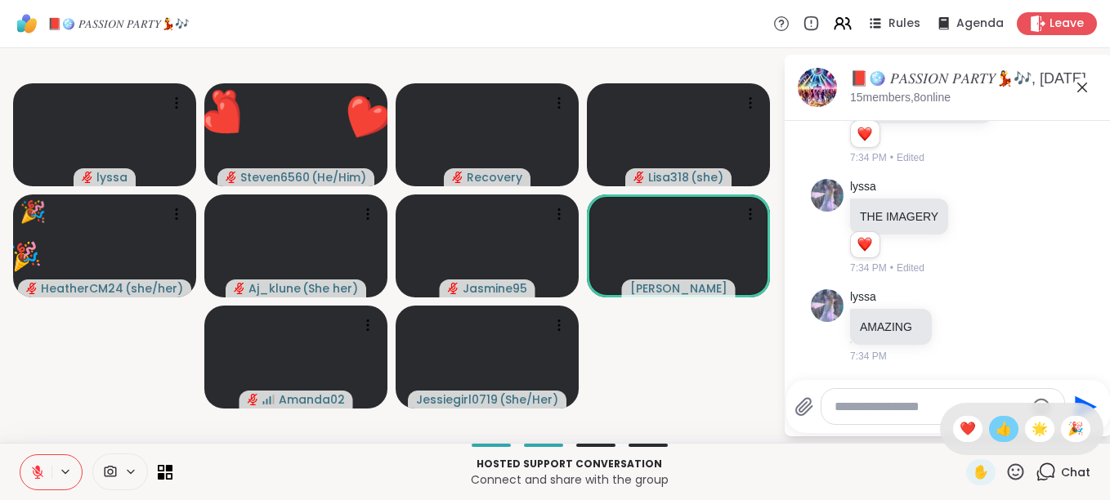
click at [995, 431] on span "👍" at bounding box center [1003, 429] width 16 height 20
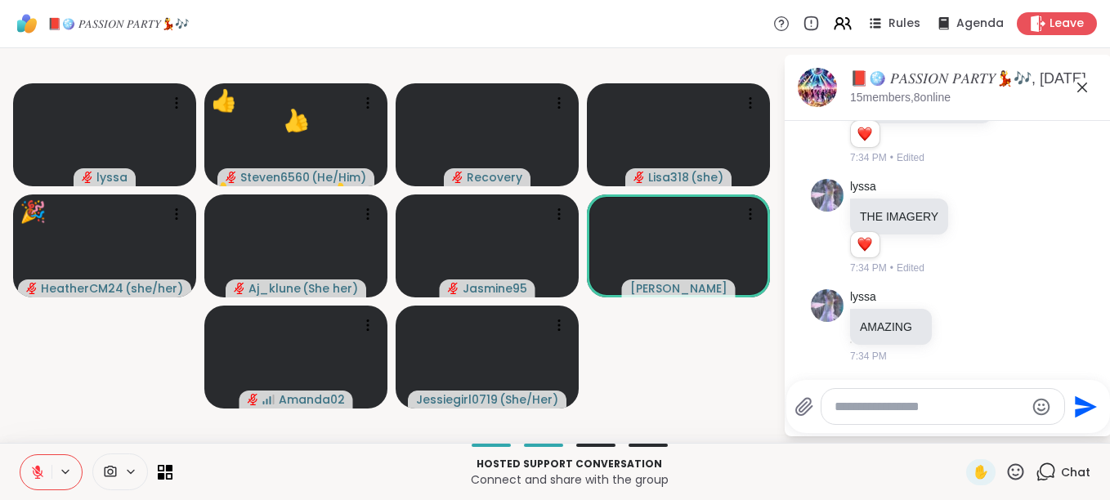
click at [1005, 473] on icon at bounding box center [1015, 472] width 20 height 20
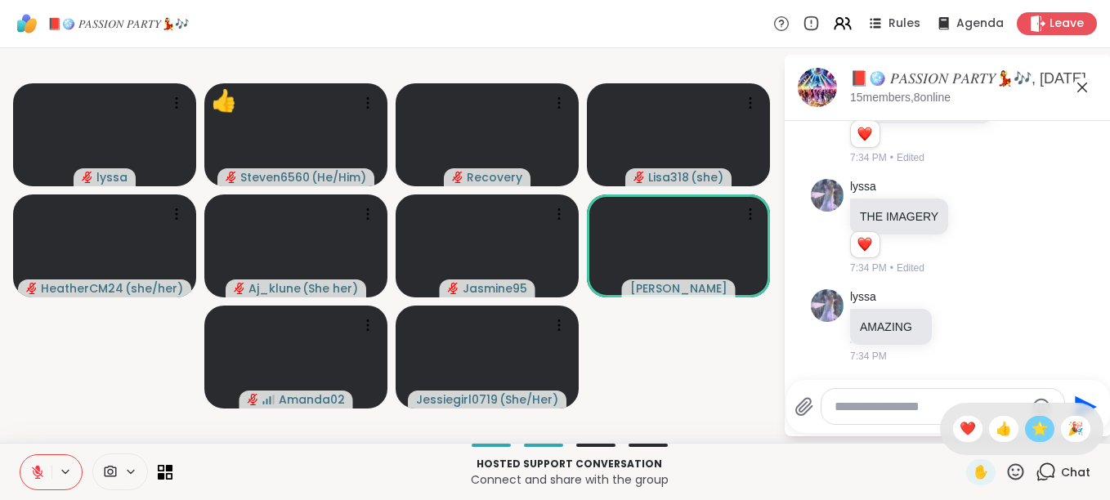
click at [1031, 435] on span "🌟" at bounding box center [1039, 429] width 16 height 20
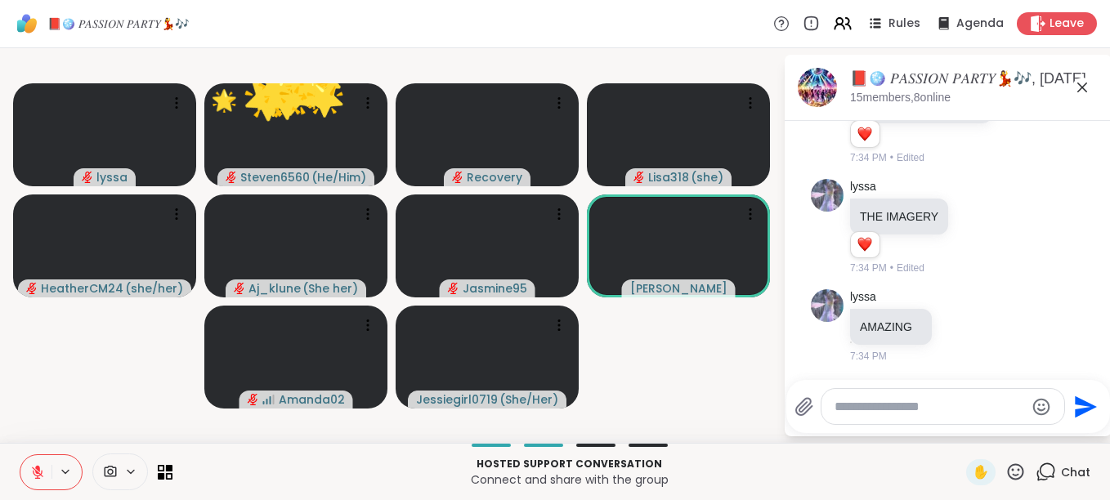
scroll to position [9467, 0]
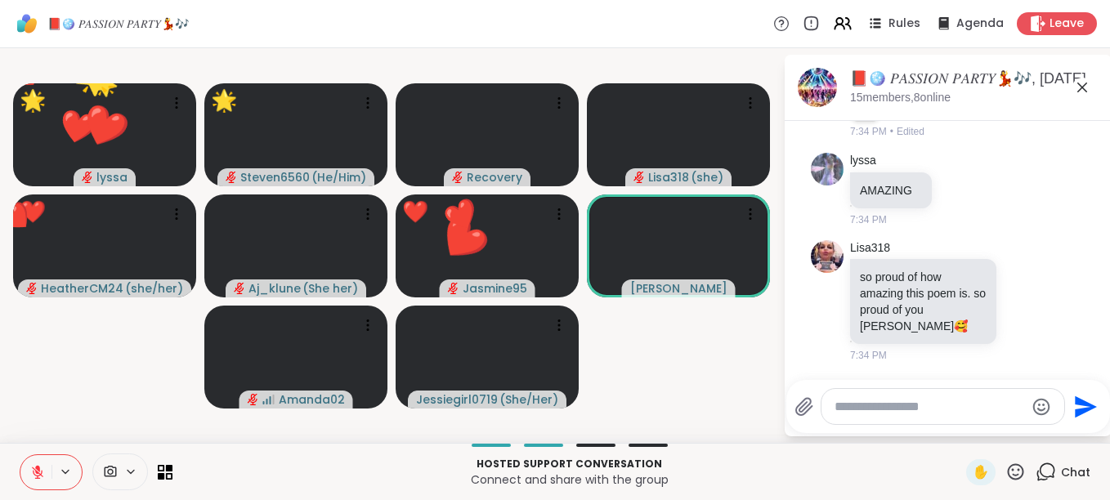
click at [1007, 467] on icon at bounding box center [1015, 472] width 20 height 20
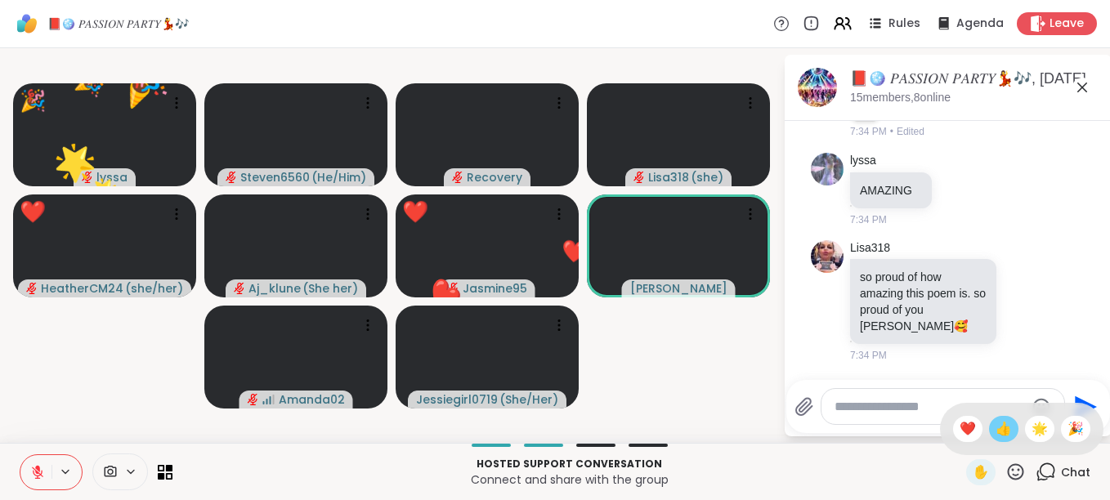
click at [995, 431] on span "👍" at bounding box center [1003, 429] width 16 height 20
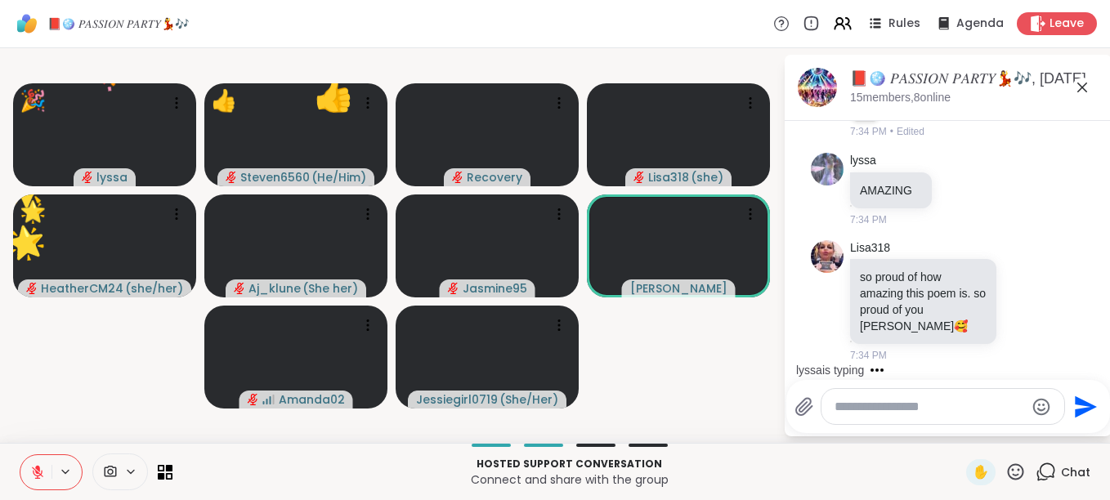
click at [1008, 466] on icon at bounding box center [1016, 471] width 16 height 16
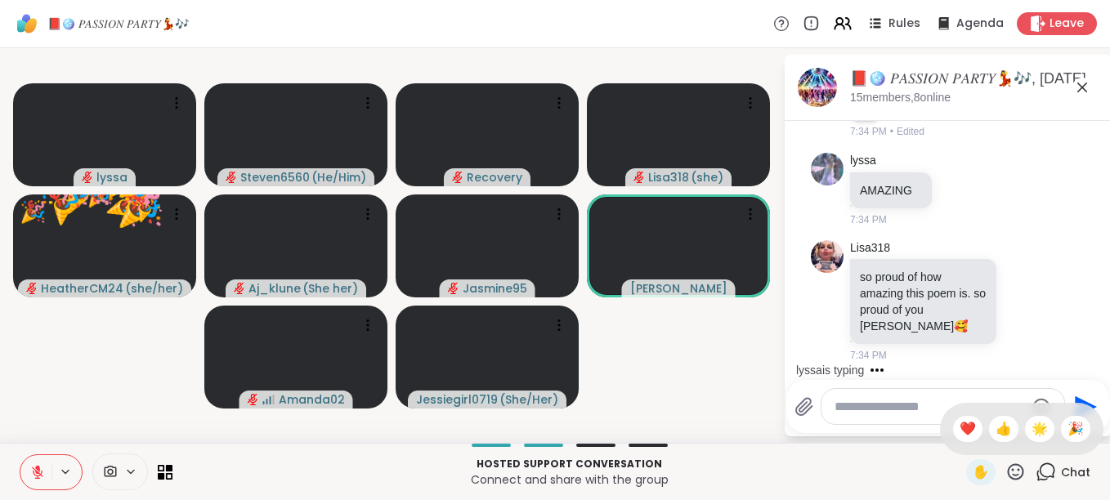
click at [1008, 465] on icon at bounding box center [1016, 471] width 16 height 16
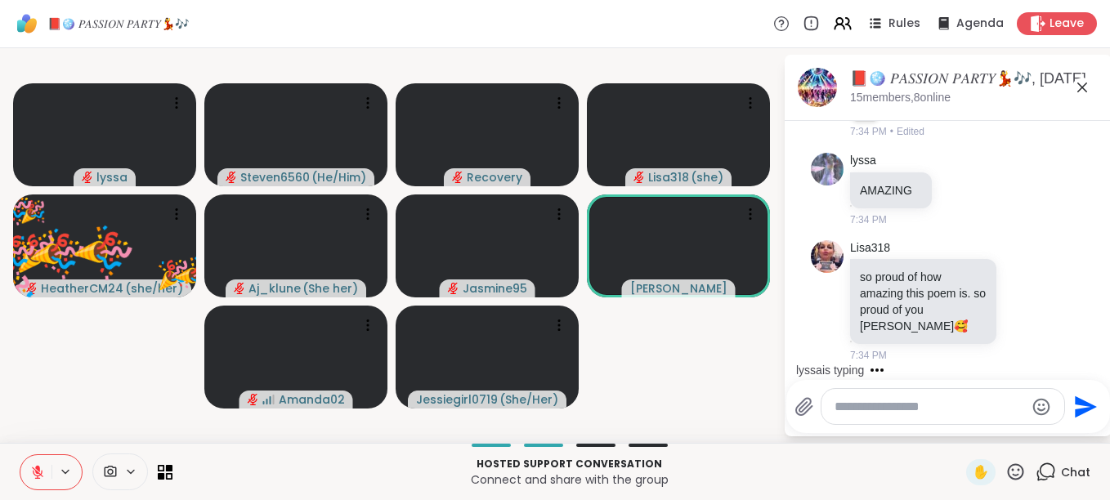
click at [1008, 464] on icon at bounding box center [1016, 471] width 16 height 16
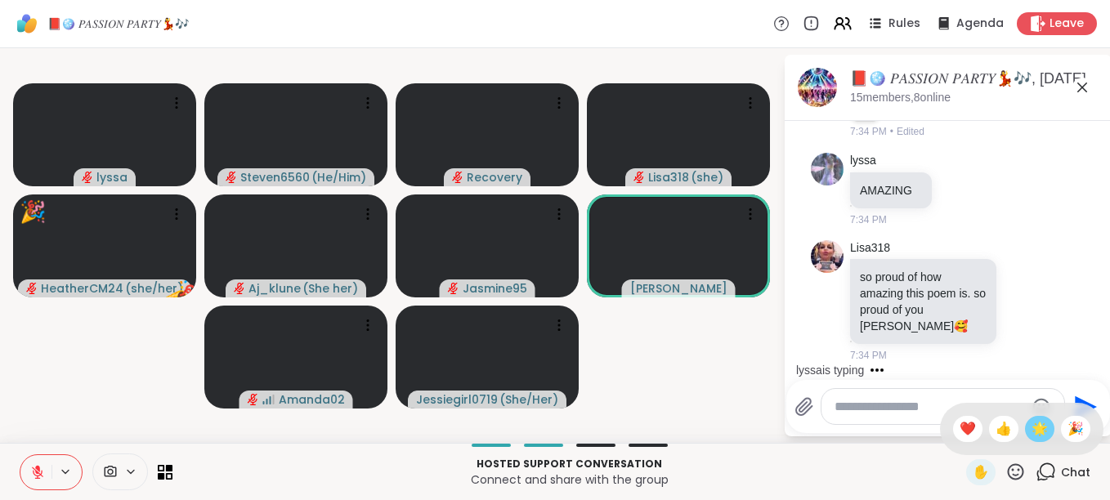
click at [1031, 432] on span "🌟" at bounding box center [1039, 429] width 16 height 20
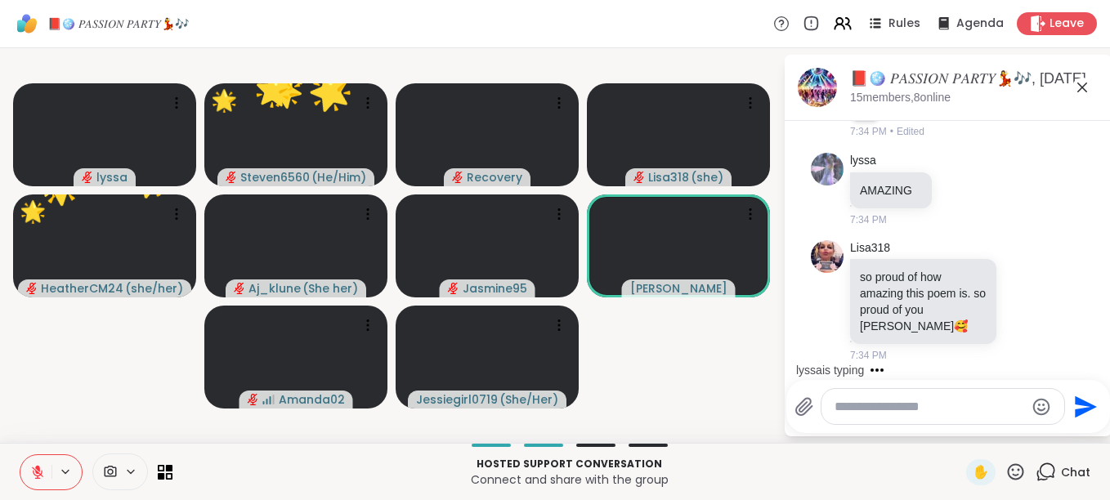
scroll to position [9570, 0]
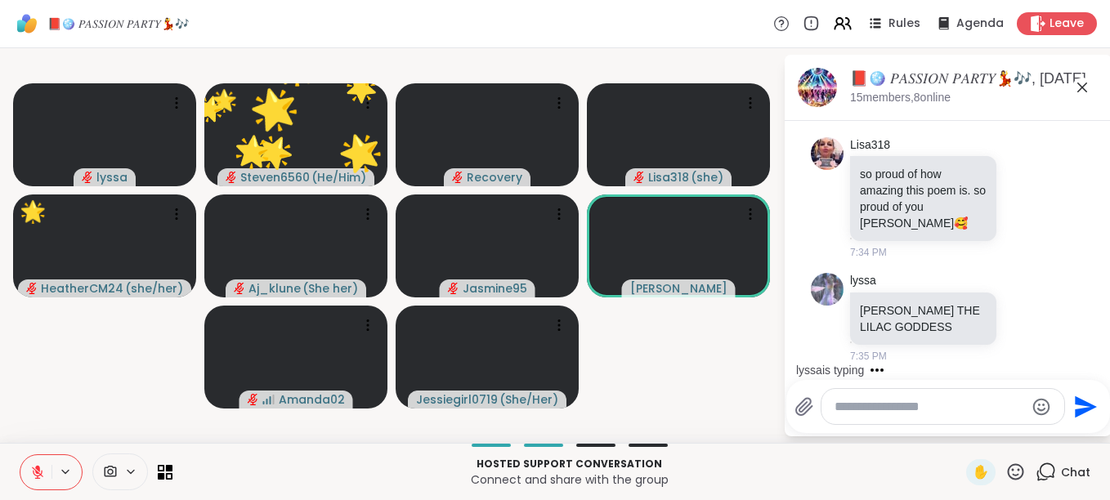
click at [1005, 466] on icon at bounding box center [1015, 472] width 20 height 20
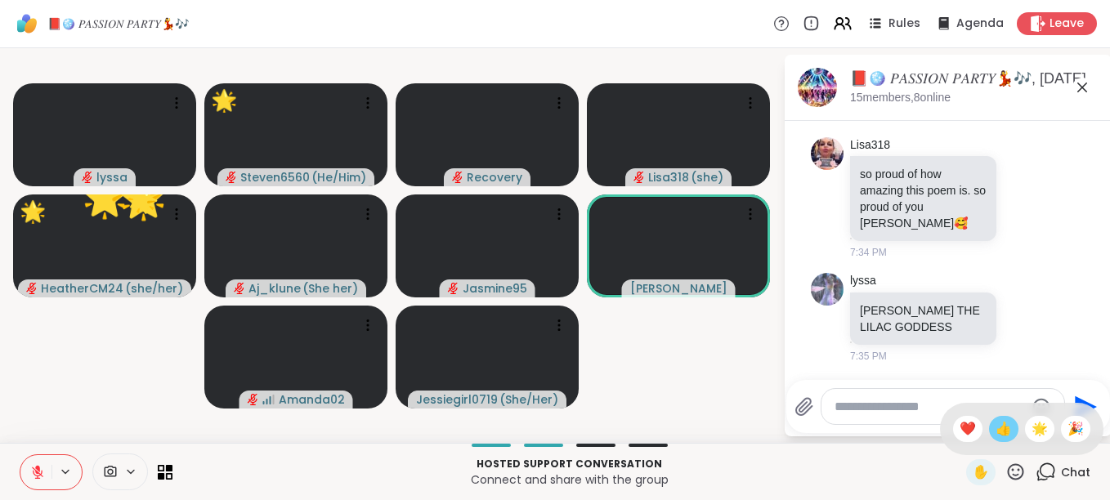
click at [995, 429] on span "👍" at bounding box center [1003, 429] width 16 height 20
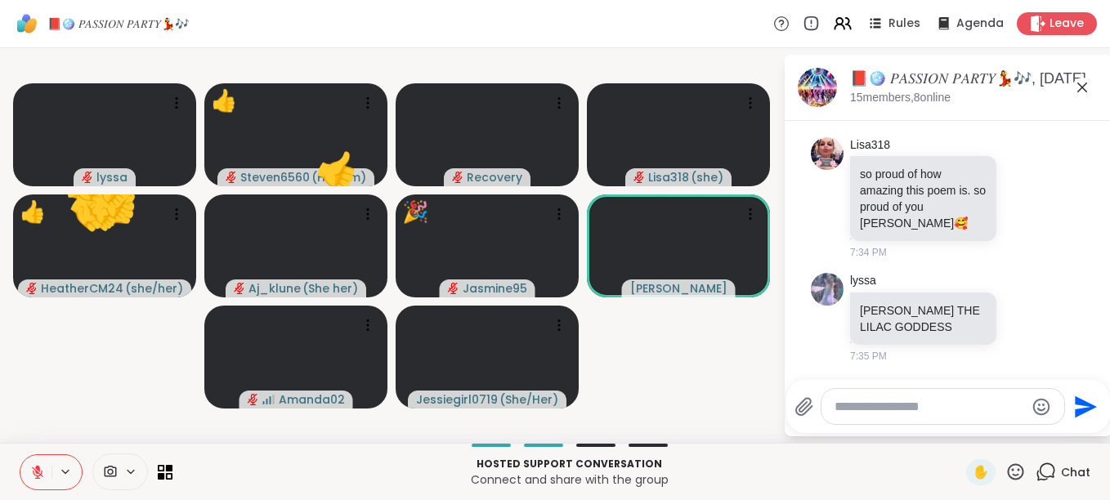
click at [1005, 462] on icon at bounding box center [1015, 472] width 20 height 20
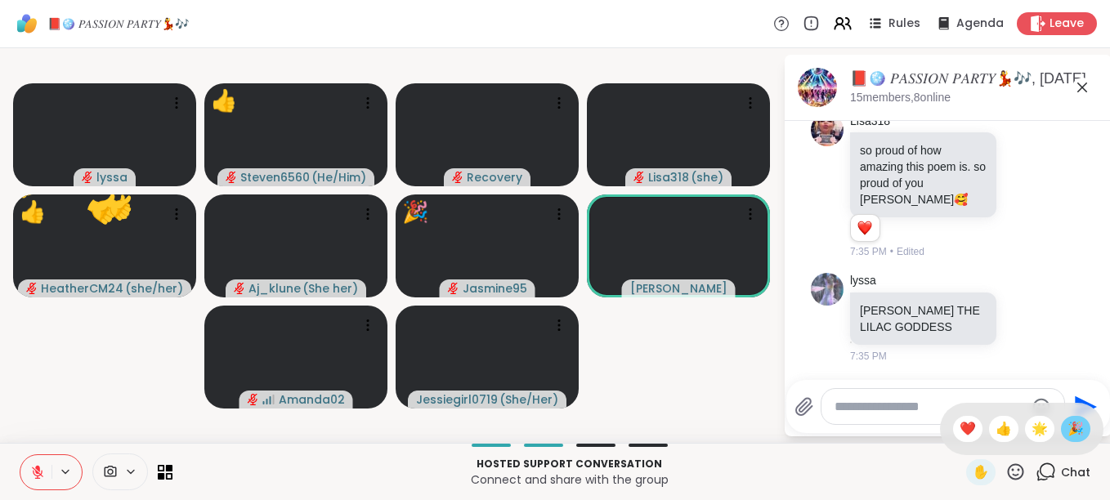
click at [1067, 423] on span "🎉" at bounding box center [1075, 429] width 16 height 20
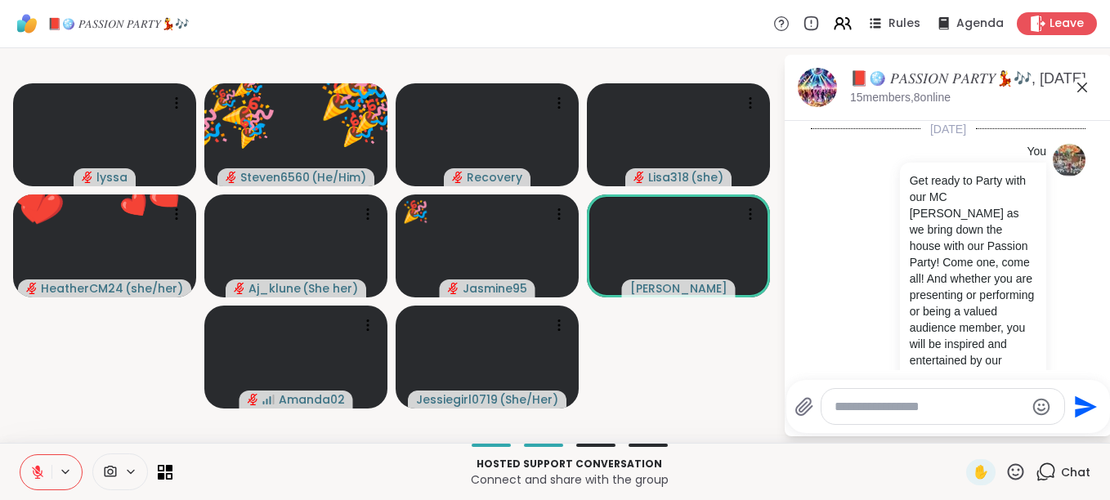
scroll to position [9570, 0]
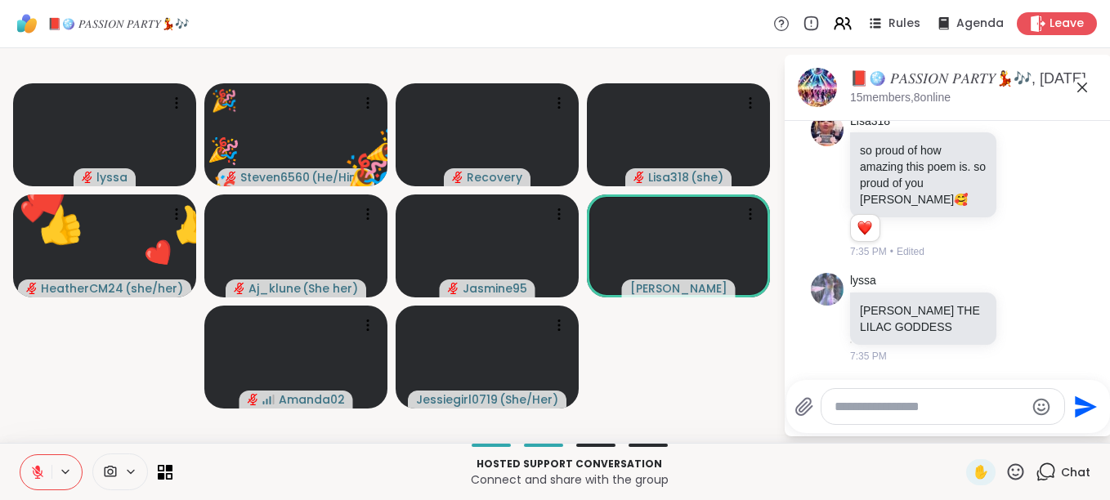
click at [1005, 468] on icon at bounding box center [1015, 472] width 20 height 20
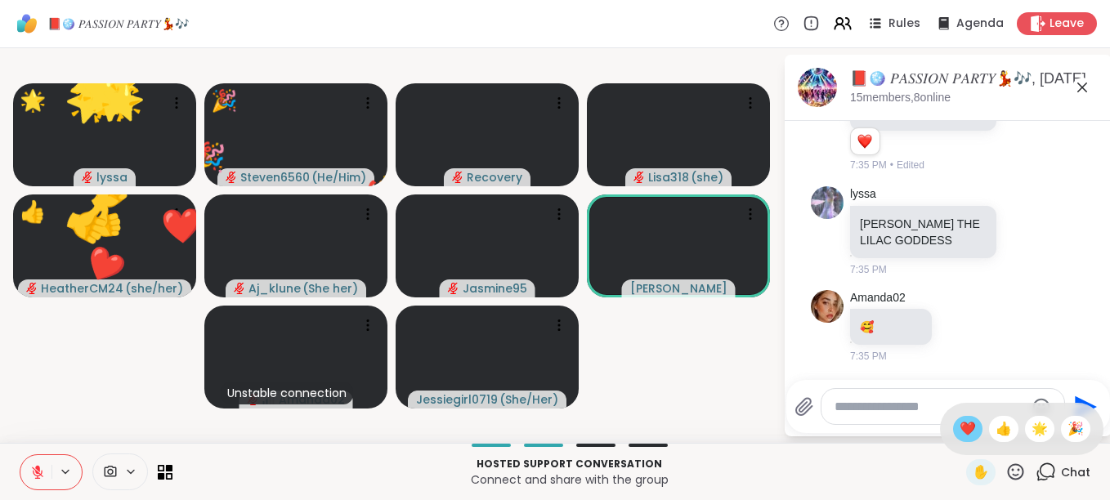
scroll to position [9680, 0]
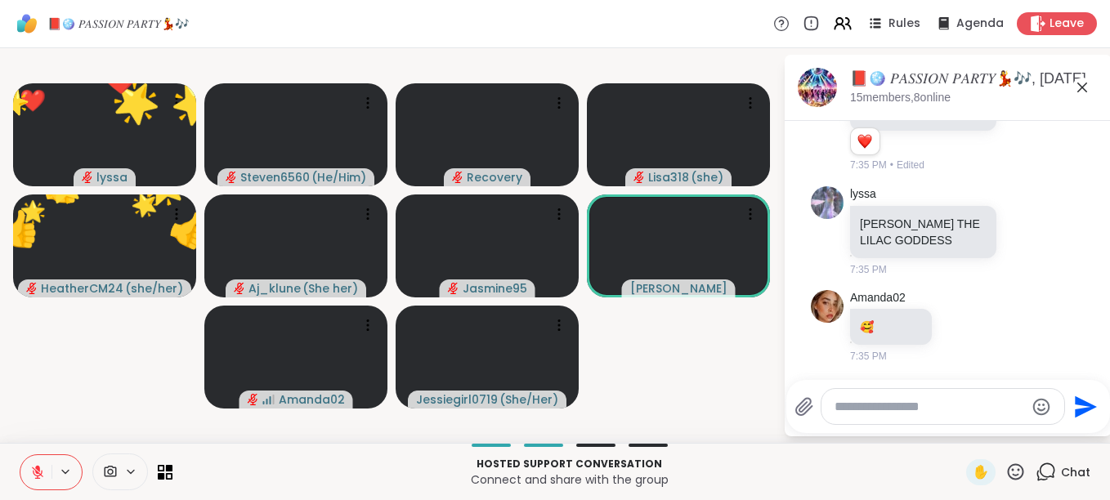
click at [1002, 460] on div "✋" at bounding box center [996, 472] width 60 height 26
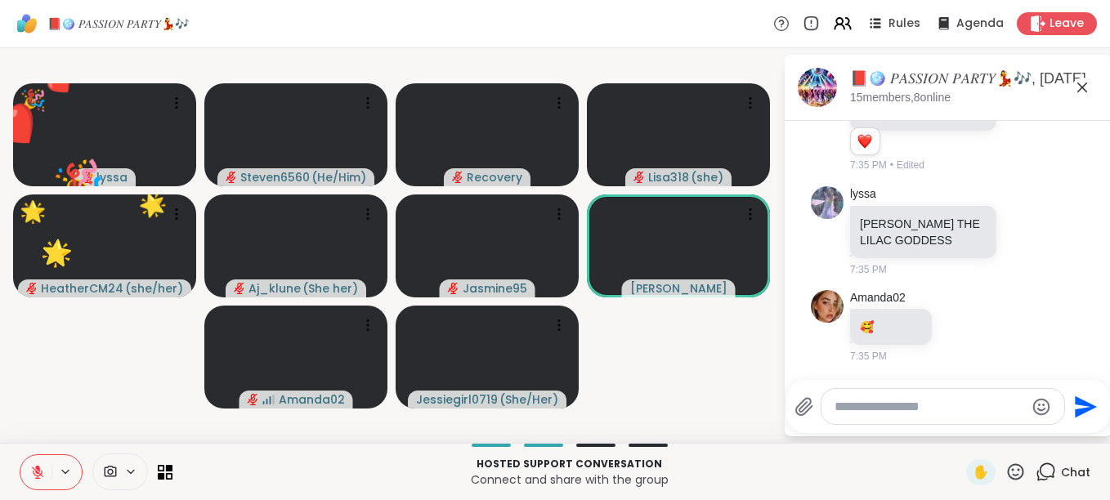
click at [1005, 470] on icon at bounding box center [1015, 472] width 20 height 20
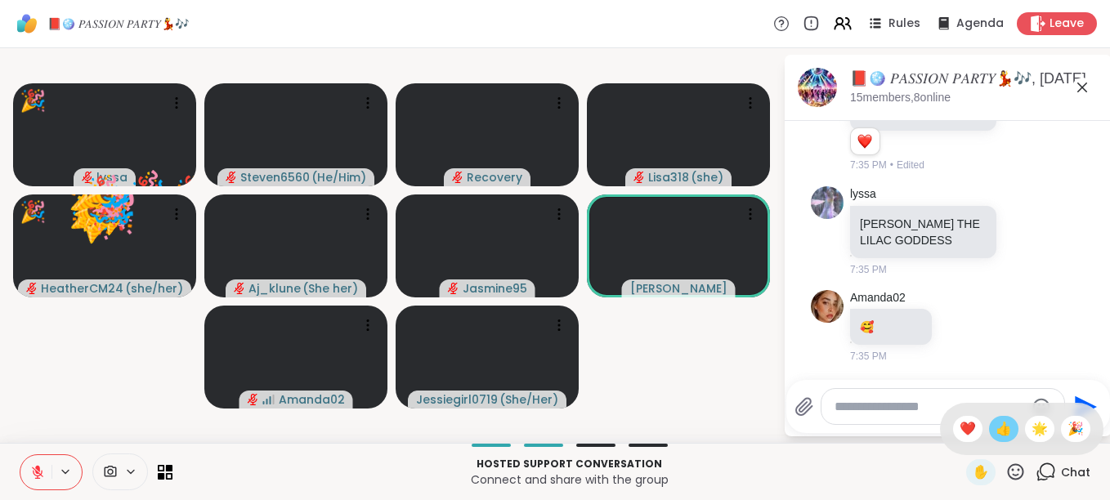
click at [995, 432] on span "👍" at bounding box center [1003, 429] width 16 height 20
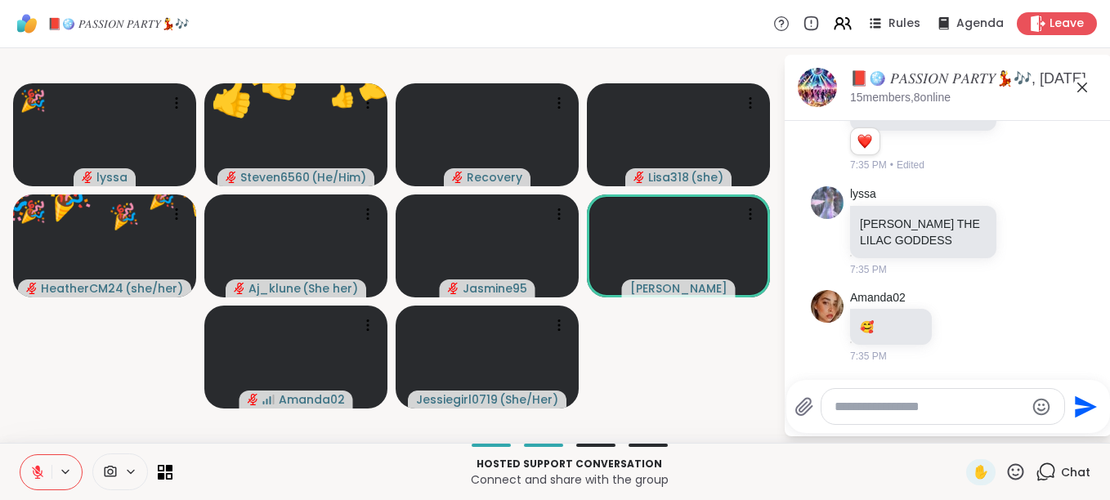
click at [1008, 466] on icon at bounding box center [1016, 471] width 16 height 16
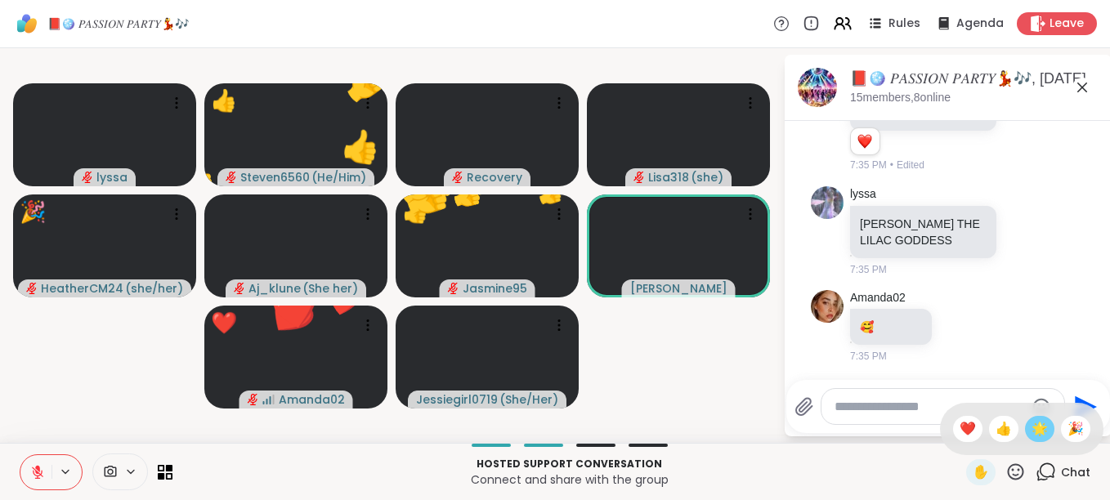
click at [1031, 427] on span "🌟" at bounding box center [1039, 429] width 16 height 20
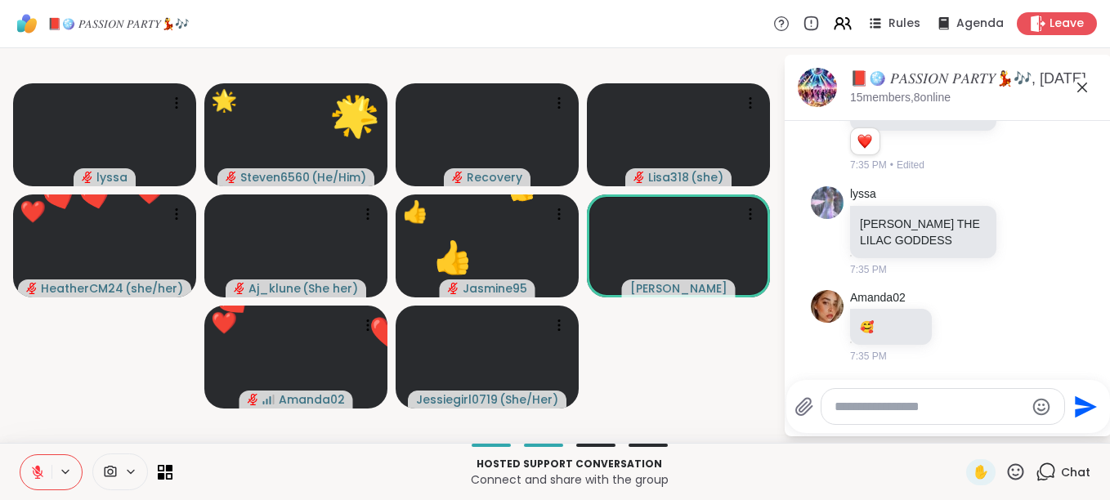
click at [1008, 465] on icon at bounding box center [1016, 471] width 16 height 16
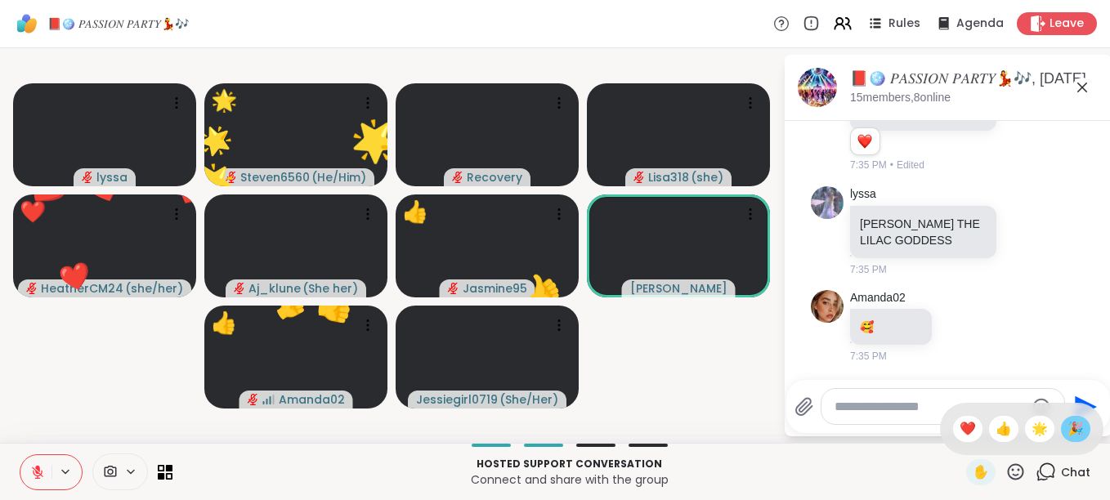
click at [1067, 430] on span "🎉" at bounding box center [1075, 429] width 16 height 20
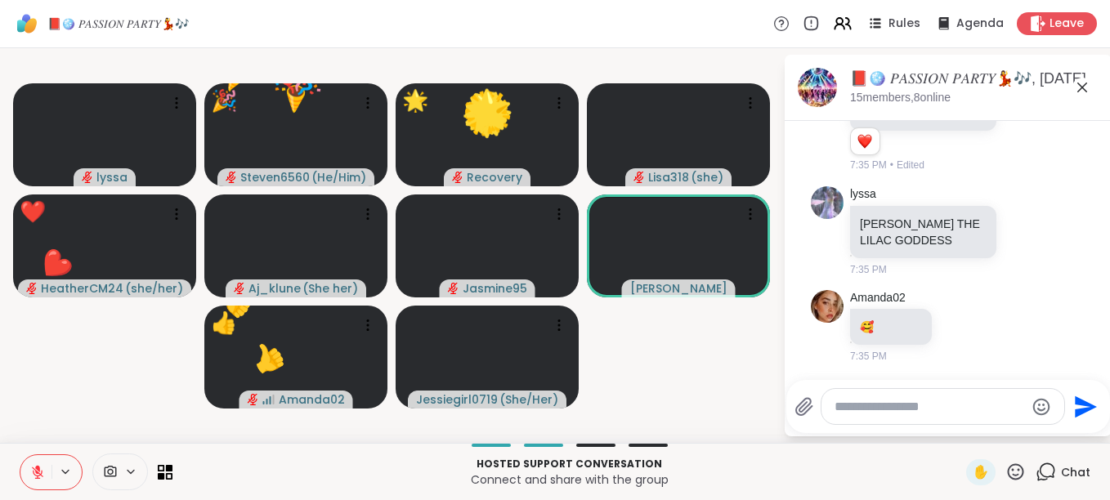
click at [1005, 470] on icon at bounding box center [1015, 472] width 20 height 20
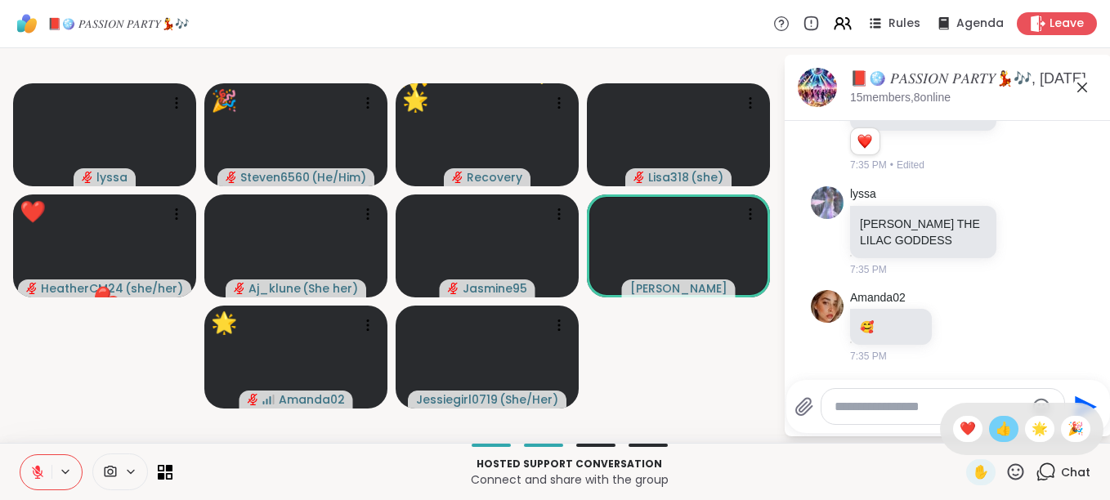
click at [995, 431] on span "👍" at bounding box center [1003, 429] width 16 height 20
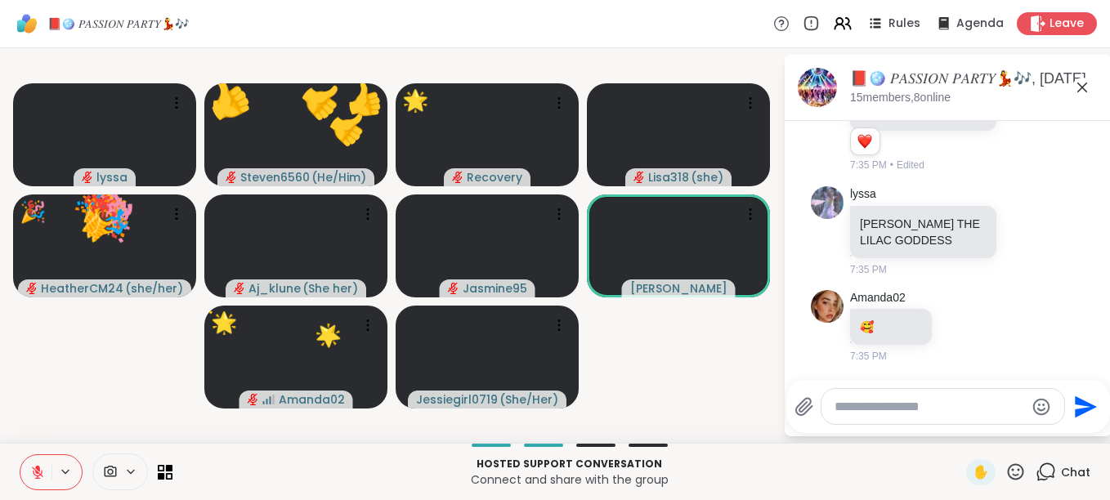
click at [1005, 465] on icon at bounding box center [1015, 472] width 20 height 20
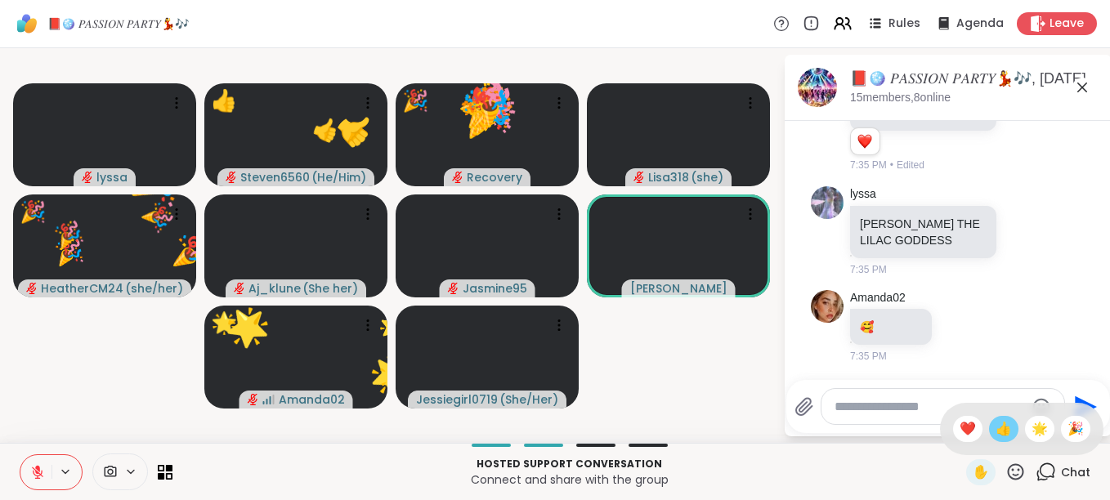
click at [989, 427] on div "👍" at bounding box center [1003, 429] width 29 height 26
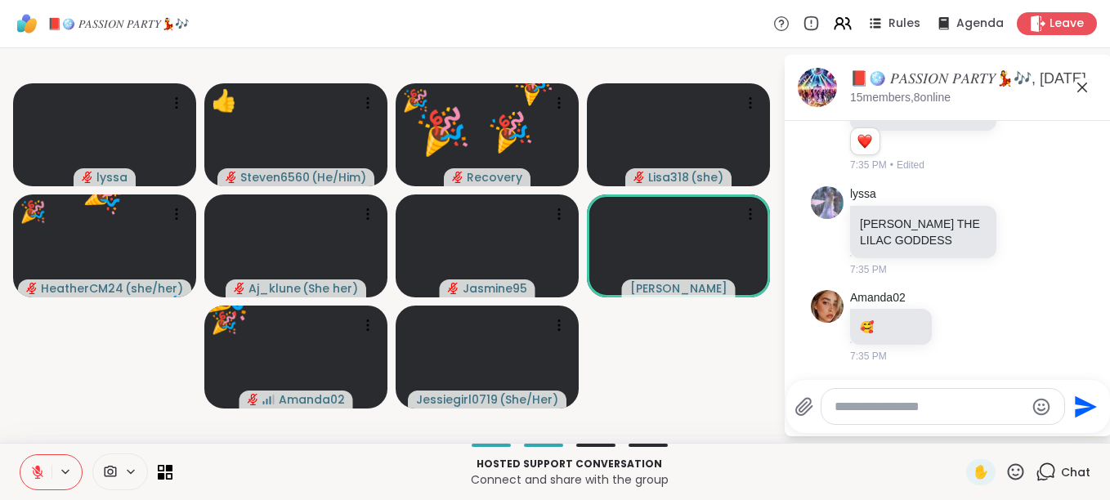
click at [1007, 472] on icon at bounding box center [1015, 472] width 20 height 20
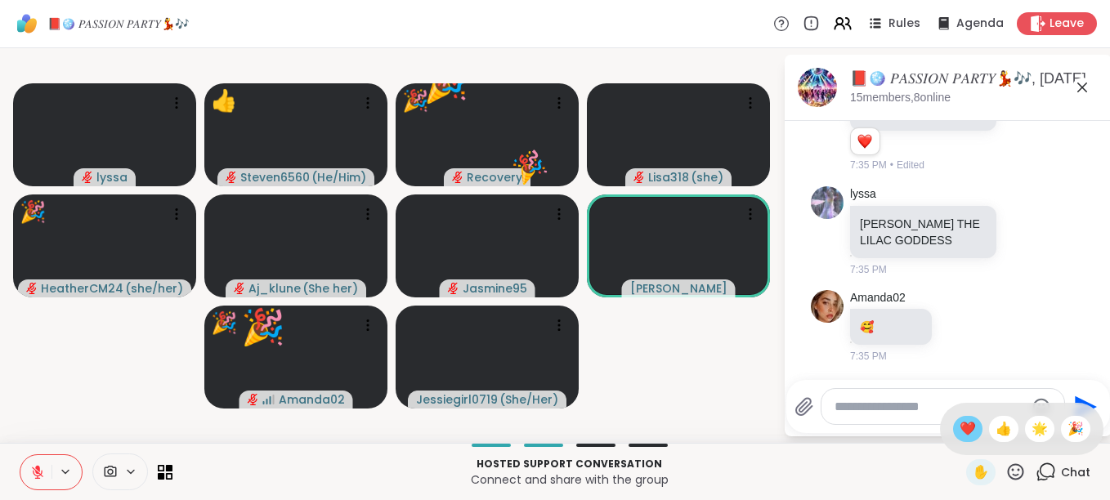
click at [959, 428] on div "❤️" at bounding box center [967, 429] width 29 height 26
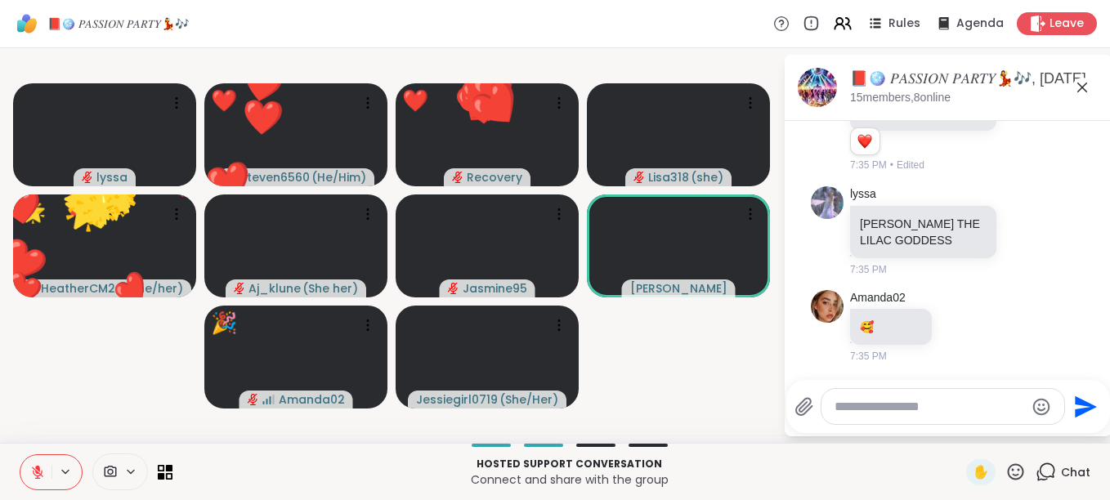
click at [1008, 467] on icon at bounding box center [1015, 472] width 20 height 20
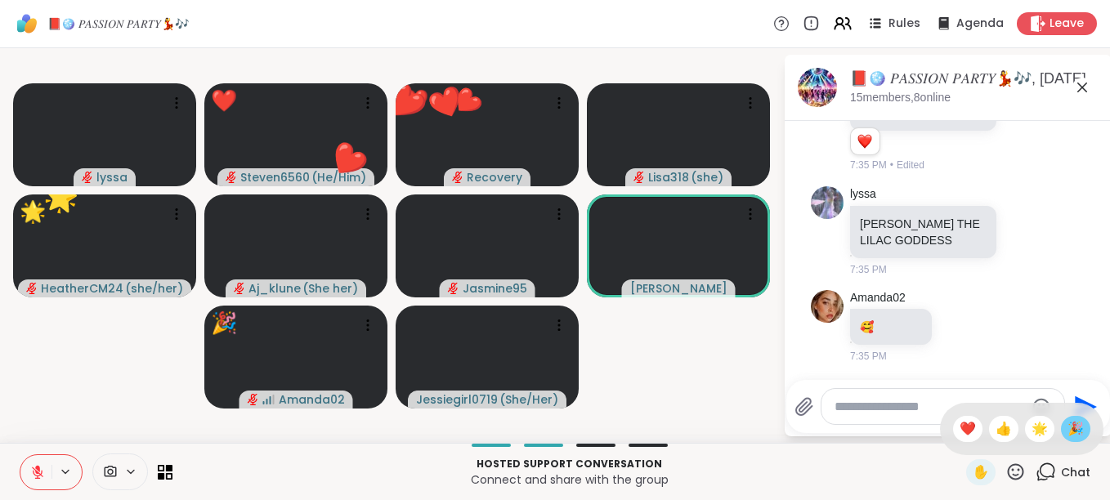
click at [1067, 431] on span "🎉" at bounding box center [1075, 429] width 16 height 20
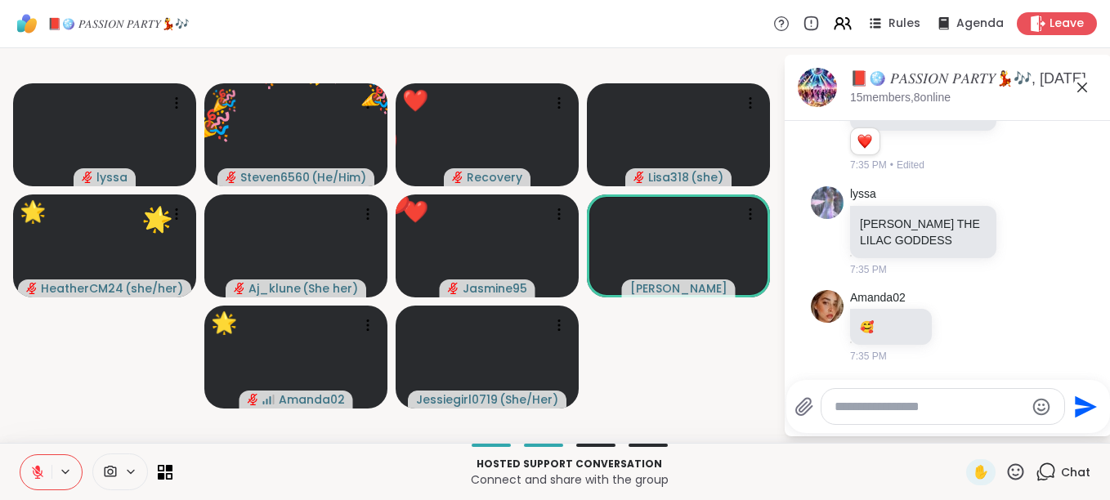
click at [1008, 471] on icon at bounding box center [1015, 472] width 20 height 20
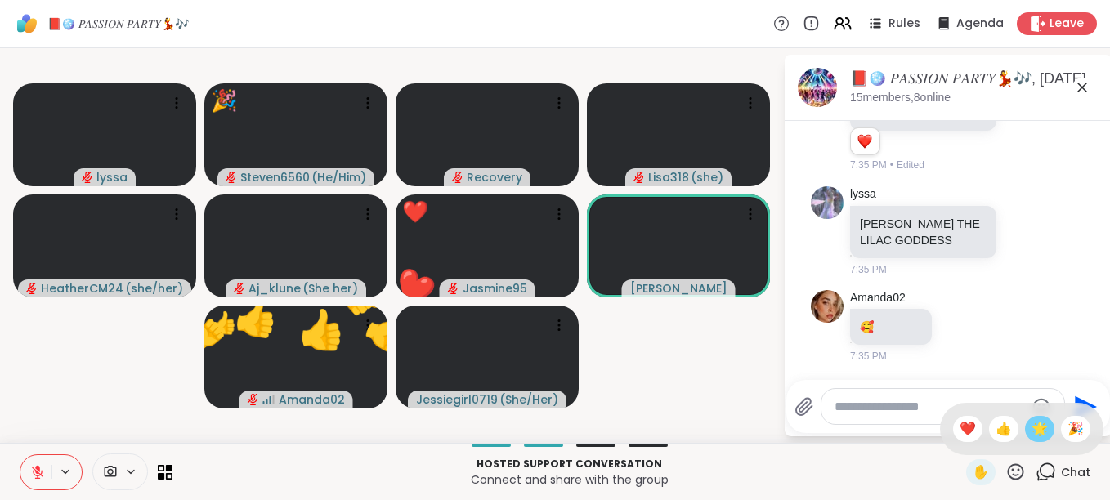
click at [1031, 420] on span "🌟" at bounding box center [1039, 429] width 16 height 20
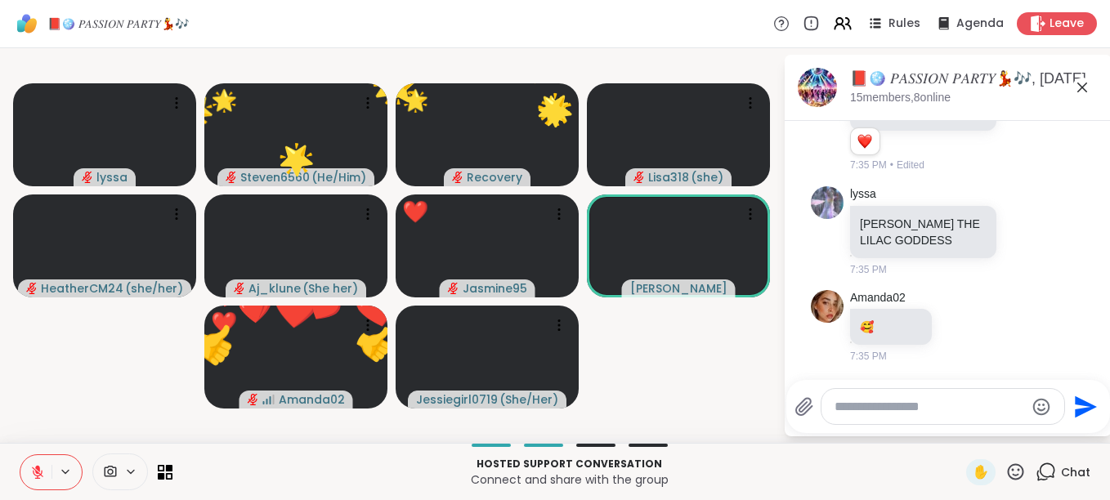
click at [1013, 467] on icon at bounding box center [1015, 472] width 20 height 20
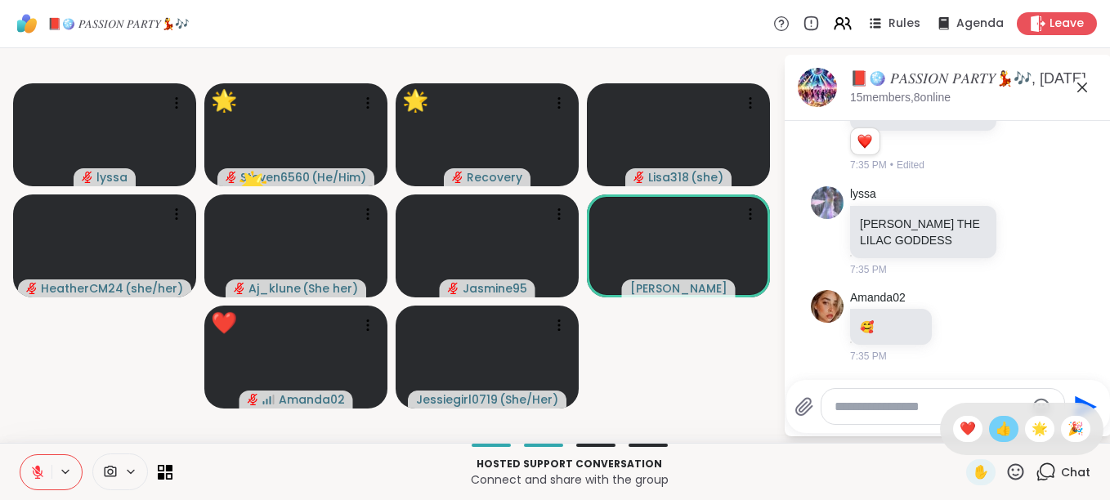
click at [995, 427] on span "👍" at bounding box center [1003, 429] width 16 height 20
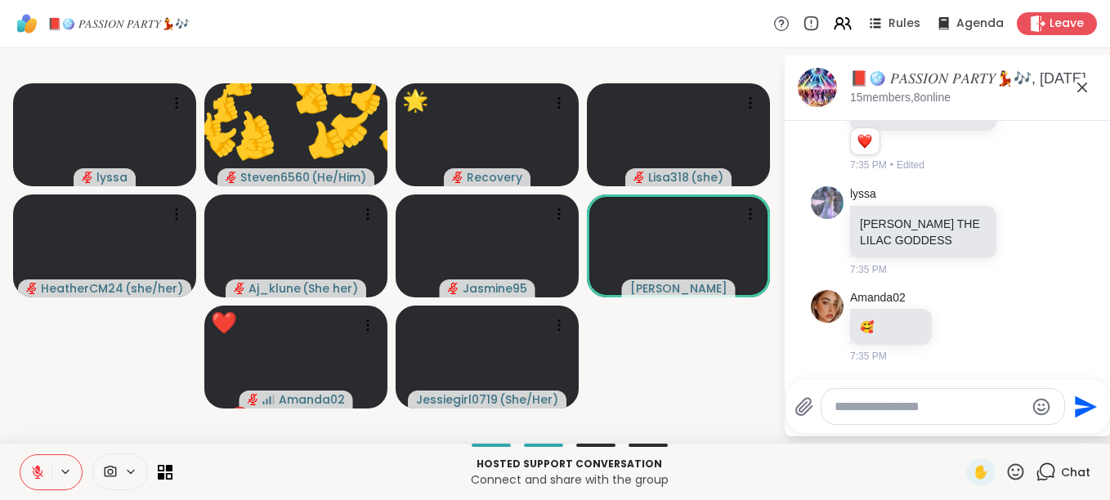
click at [1008, 464] on icon at bounding box center [1016, 471] width 16 height 16
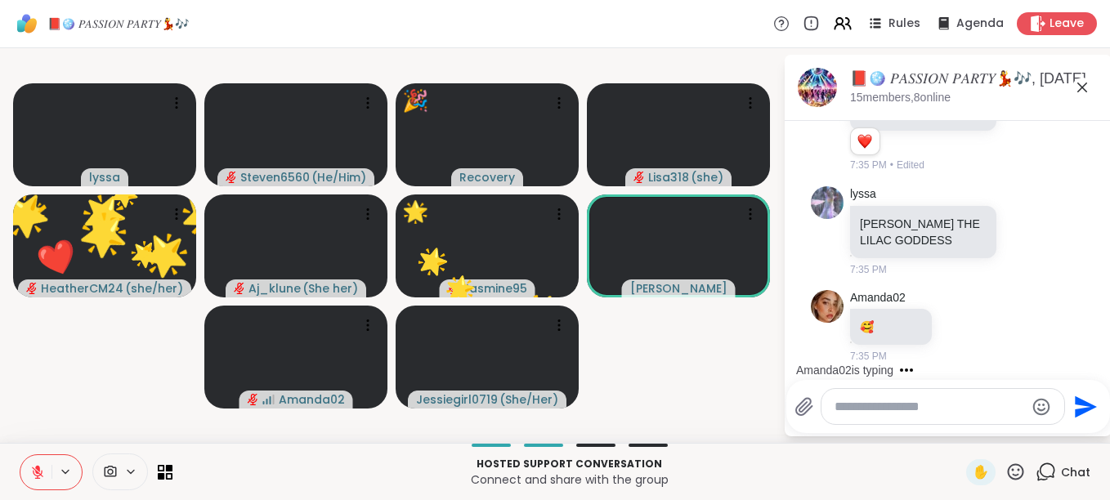
click at [34, 473] on icon at bounding box center [37, 472] width 11 height 11
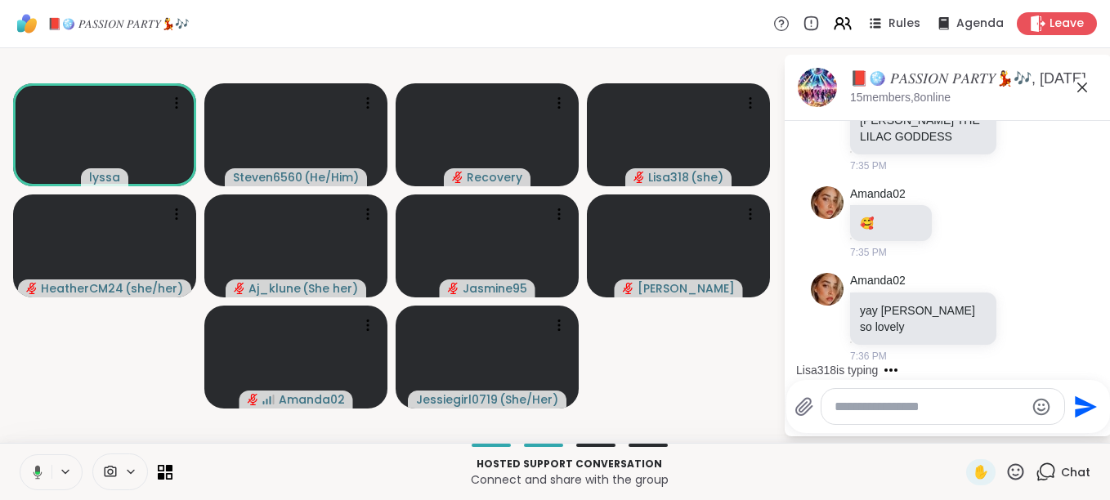
scroll to position [9904, 0]
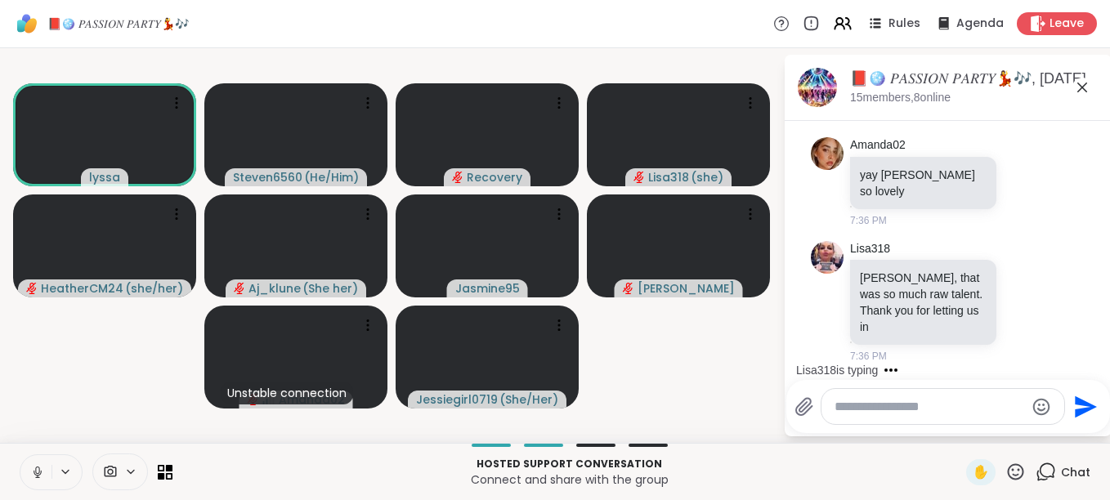
click at [34, 473] on icon at bounding box center [37, 472] width 15 height 15
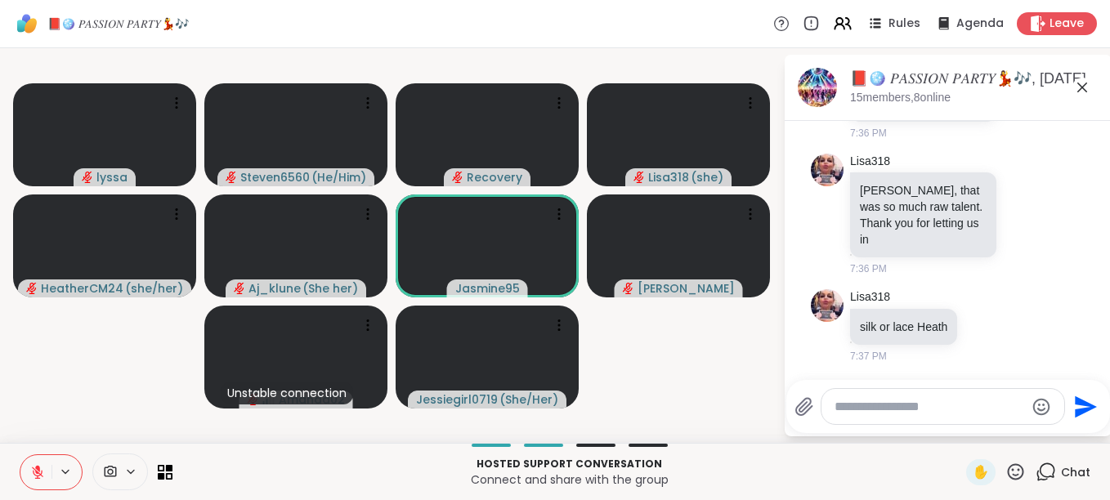
click at [43, 463] on button at bounding box center [35, 472] width 31 height 34
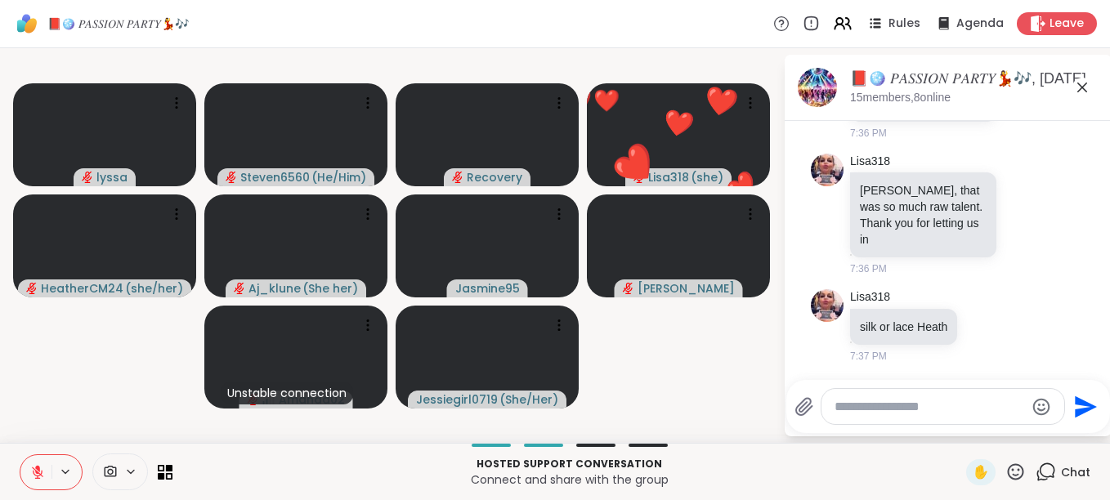
click at [1008, 464] on icon at bounding box center [1016, 471] width 16 height 16
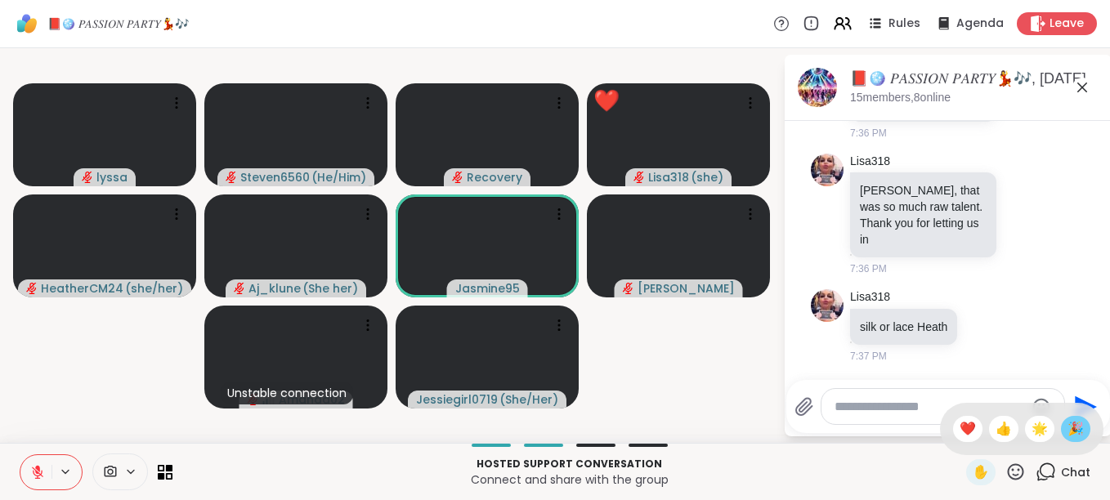
click at [1067, 430] on span "🎉" at bounding box center [1075, 429] width 16 height 20
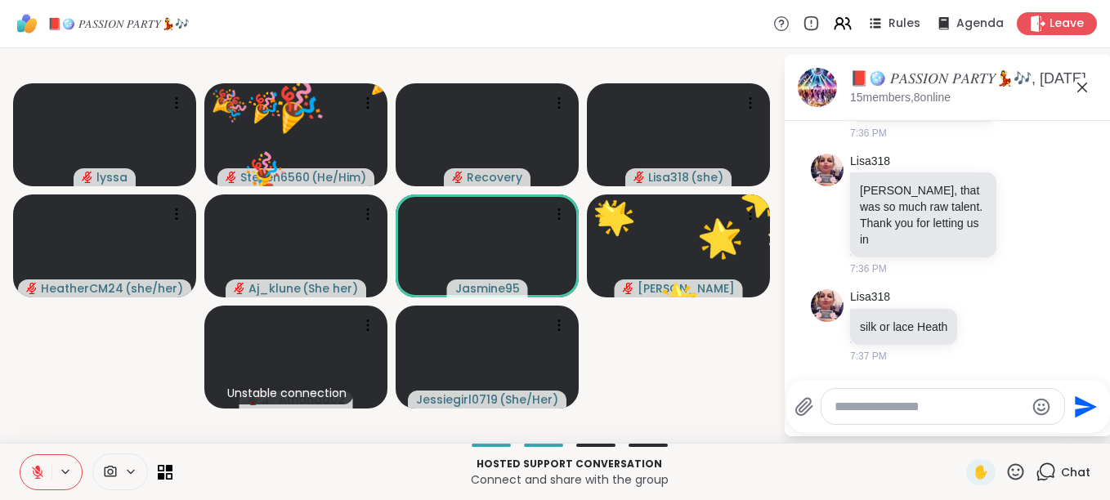
click at [1005, 471] on icon at bounding box center [1015, 472] width 20 height 20
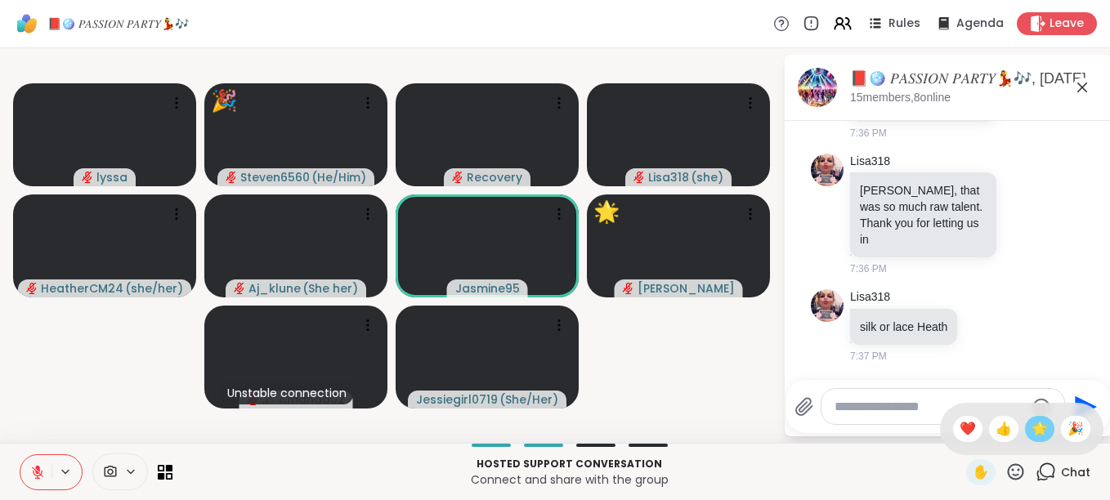
click at [1025, 418] on div "🌟" at bounding box center [1039, 429] width 29 height 26
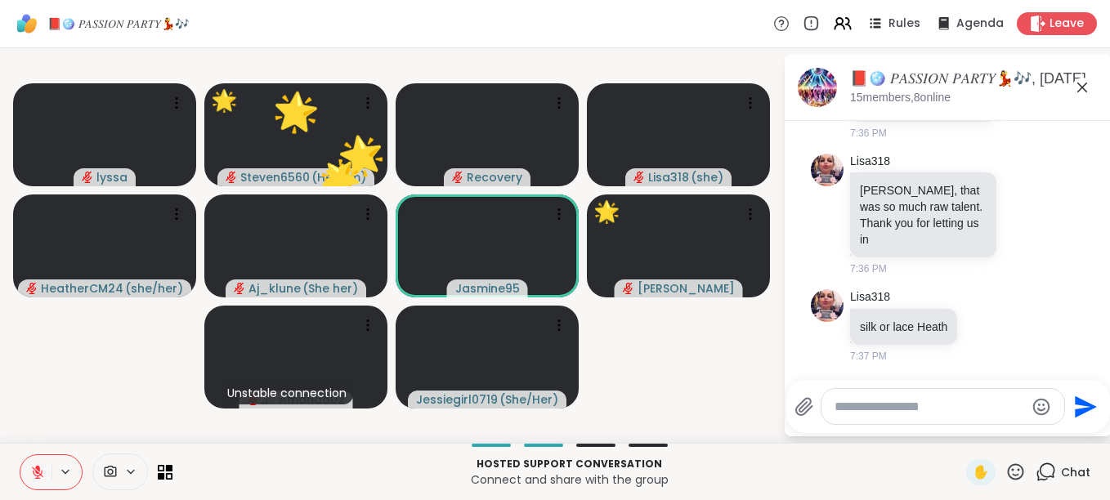
click at [1008, 466] on icon at bounding box center [1016, 471] width 16 height 16
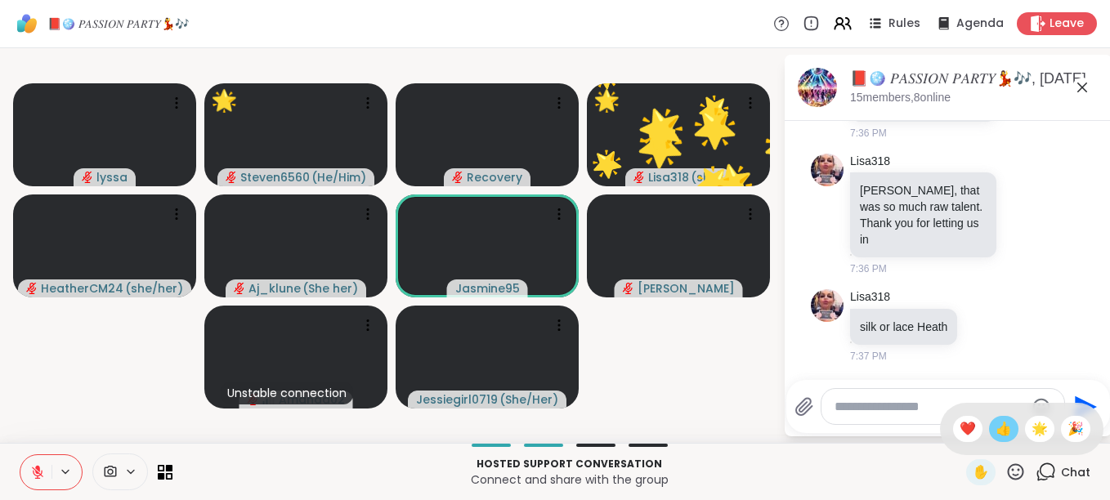
click at [995, 432] on span "👍" at bounding box center [1003, 429] width 16 height 20
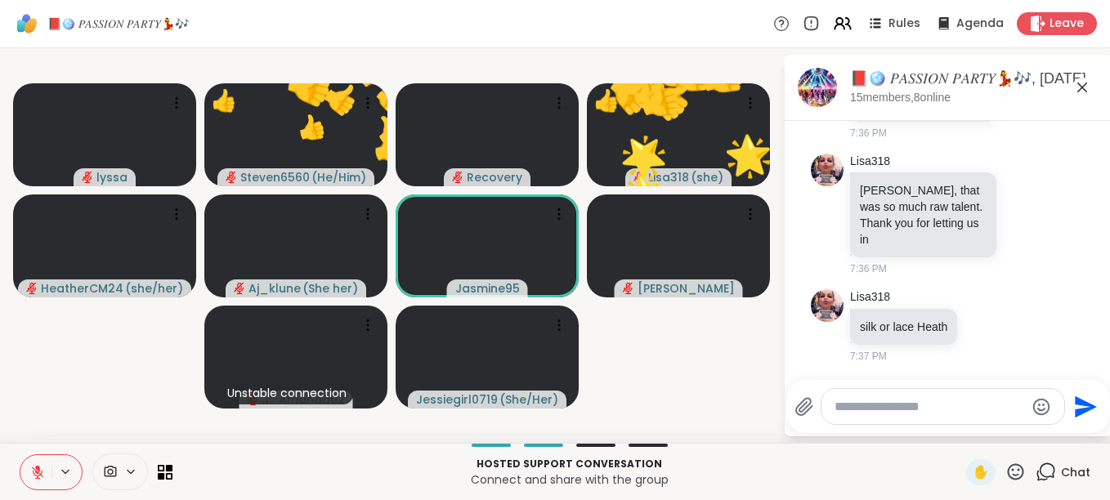
click at [1005, 470] on icon at bounding box center [1015, 472] width 20 height 20
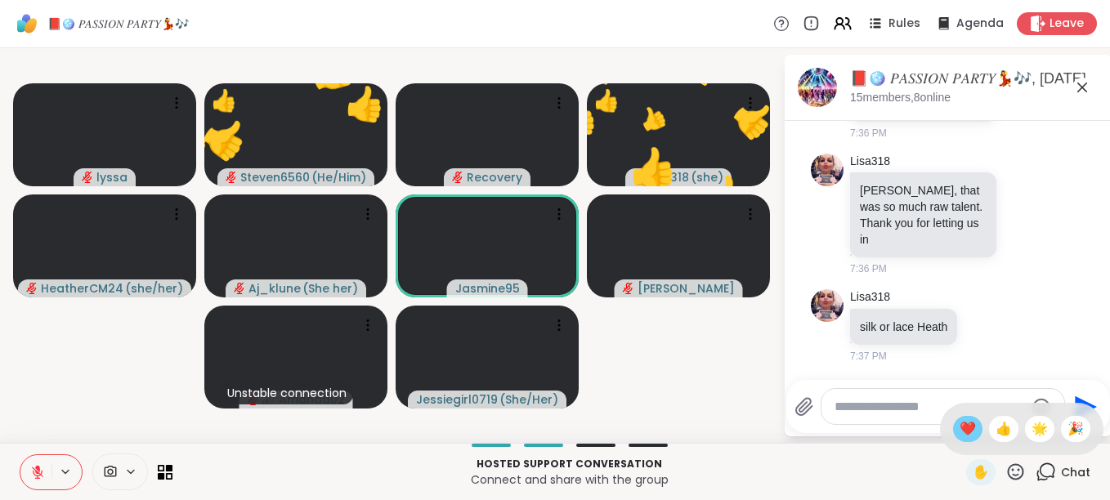
click at [959, 419] on span "❤️" at bounding box center [967, 429] width 16 height 20
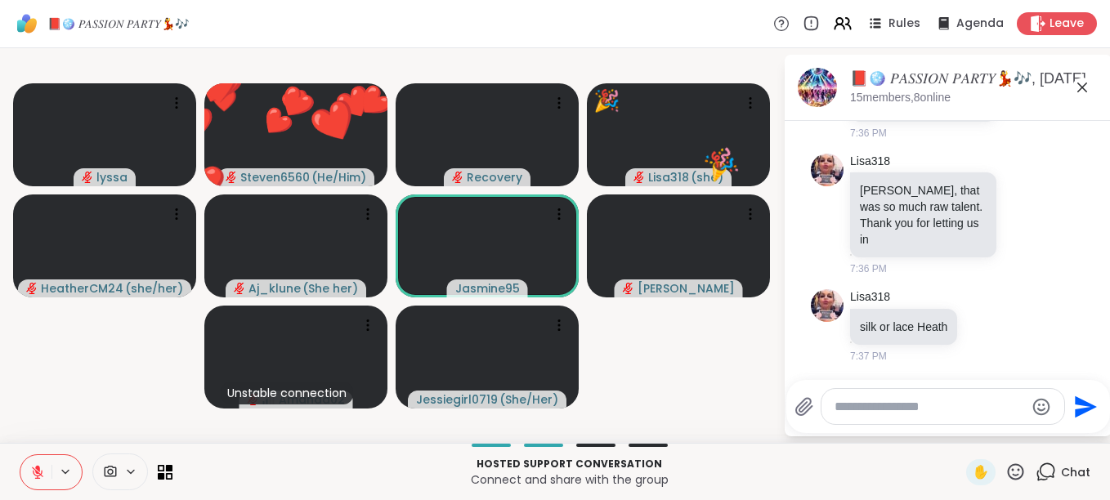
click at [1008, 467] on icon at bounding box center [1016, 471] width 16 height 16
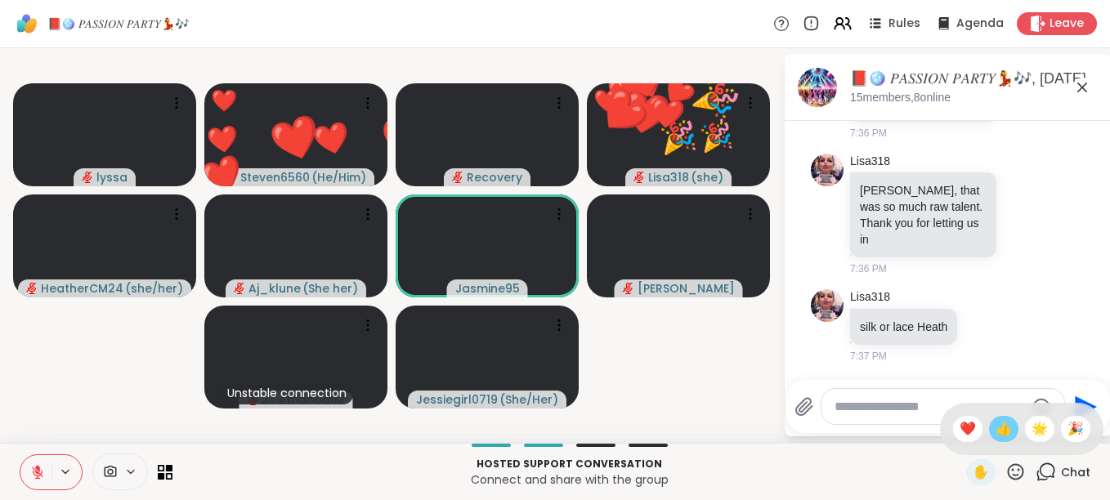
click at [995, 432] on span "👍" at bounding box center [1003, 429] width 16 height 20
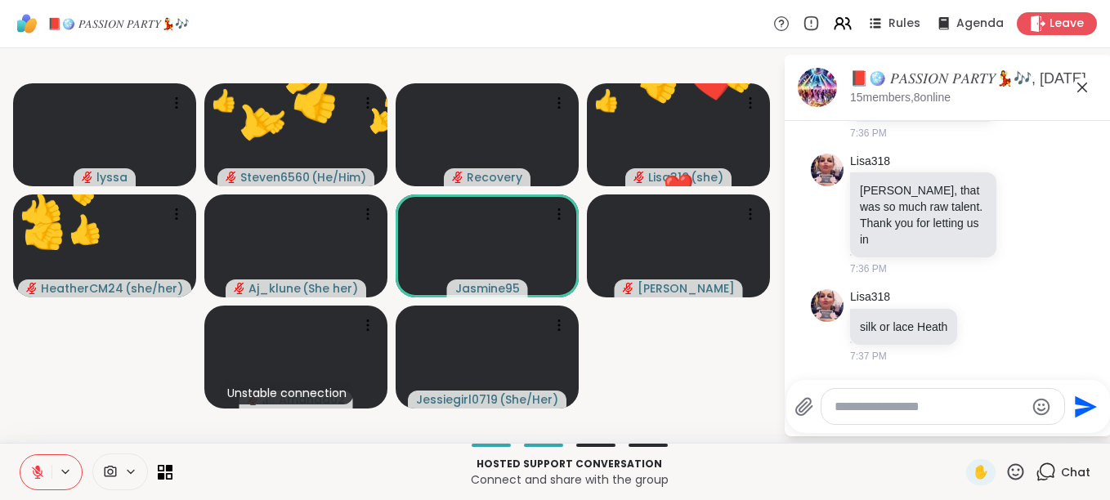
click at [1009, 461] on div "✋" at bounding box center [996, 472] width 60 height 26
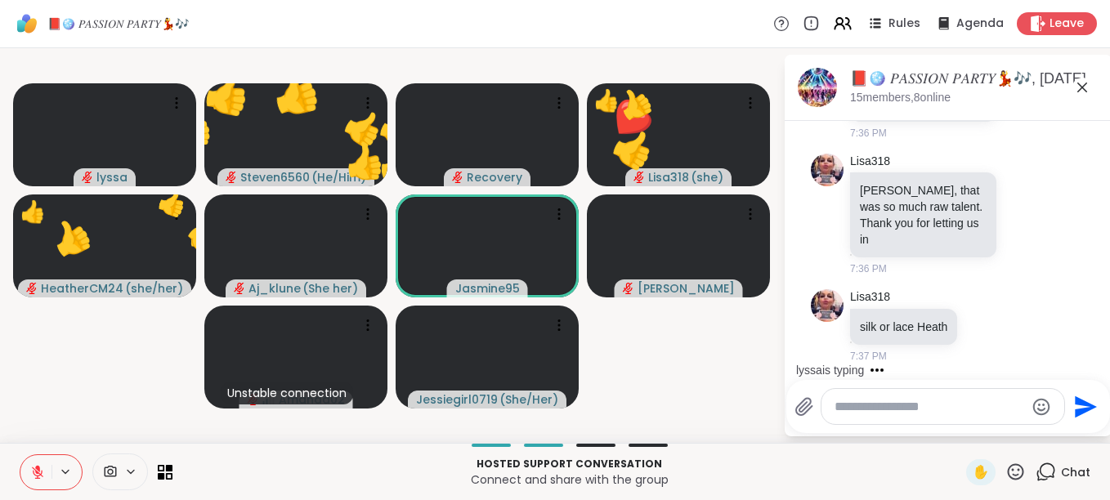
click at [1005, 466] on icon at bounding box center [1015, 472] width 20 height 20
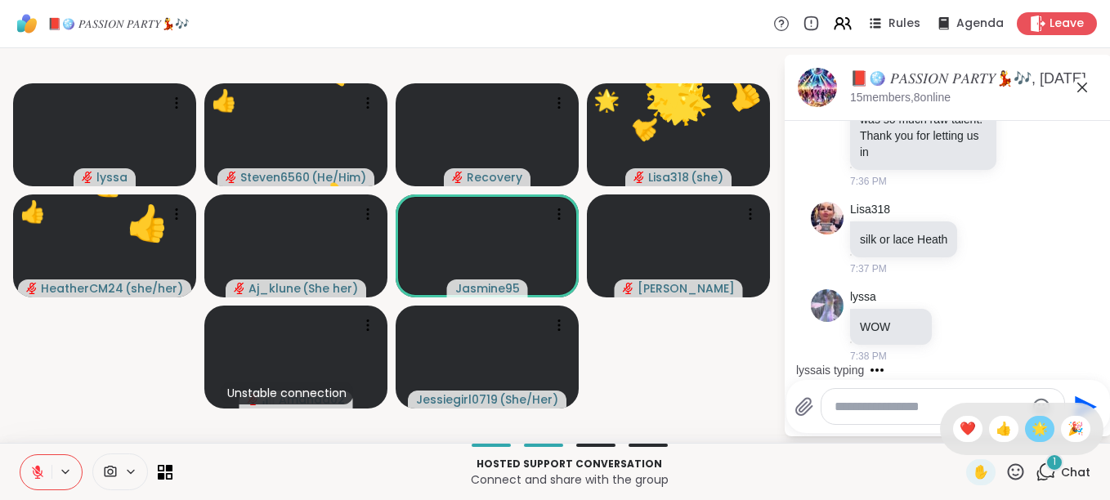
scroll to position [10078, 0]
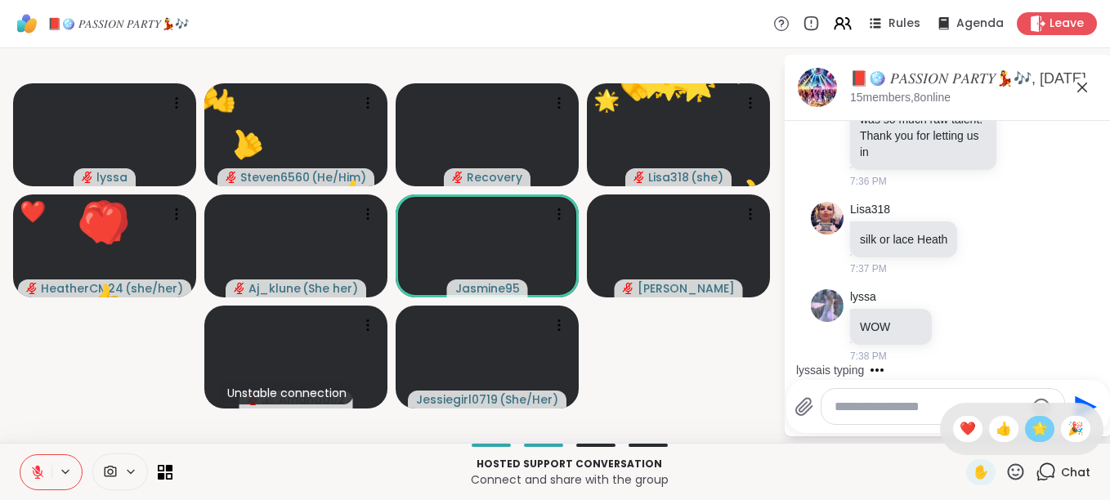
click at [1031, 423] on span "🌟" at bounding box center [1039, 429] width 16 height 20
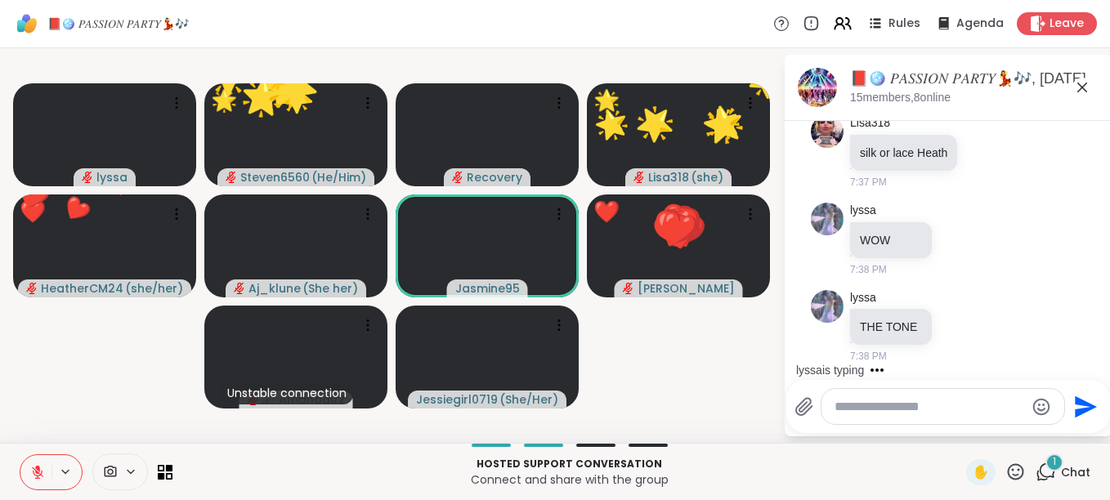
scroll to position [10165, 0]
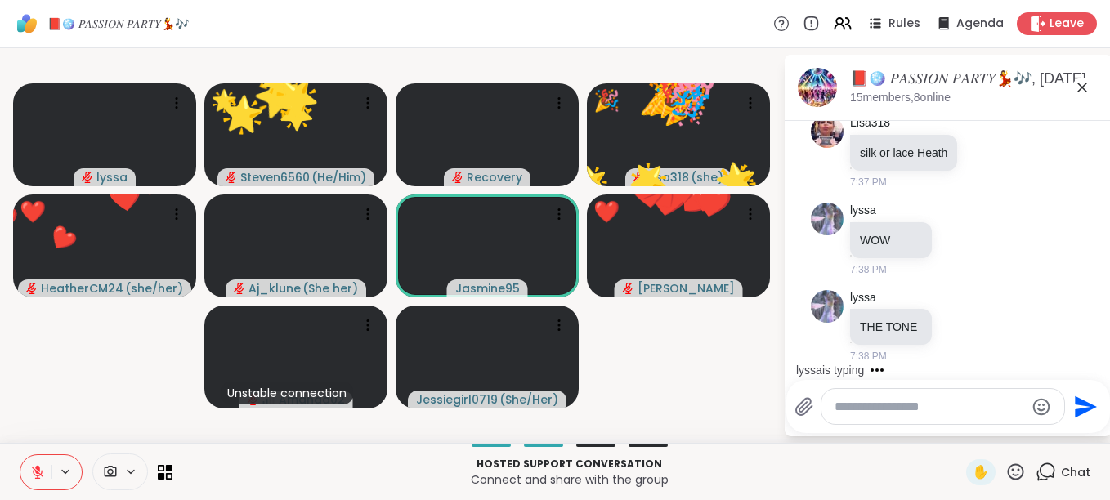
click at [1005, 472] on icon at bounding box center [1015, 472] width 20 height 20
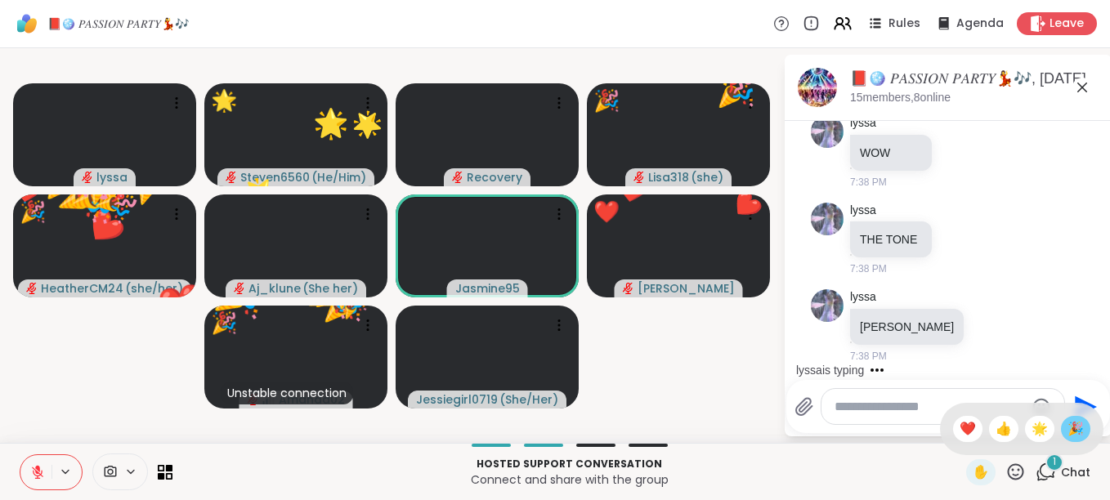
scroll to position [10253, 0]
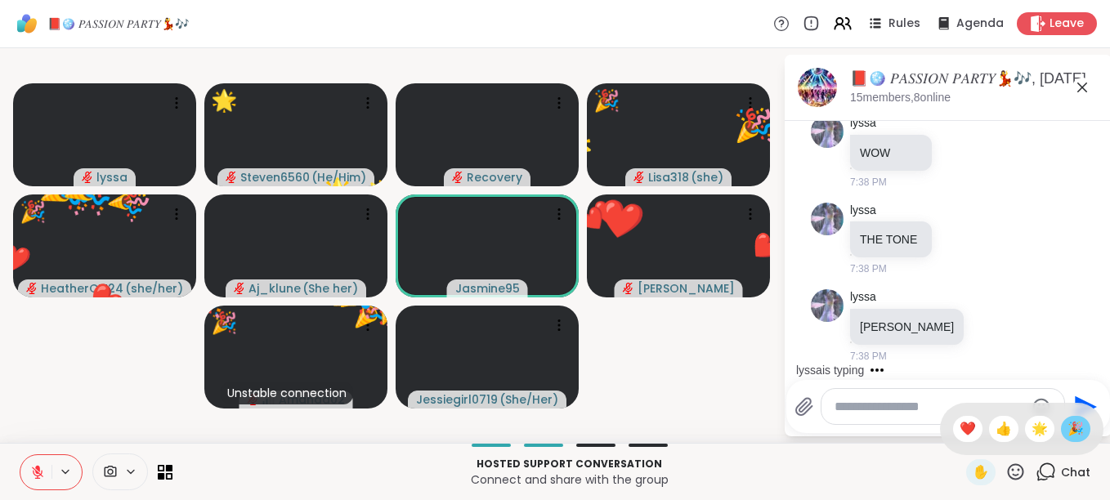
click at [1067, 428] on span "🎉" at bounding box center [1075, 429] width 16 height 20
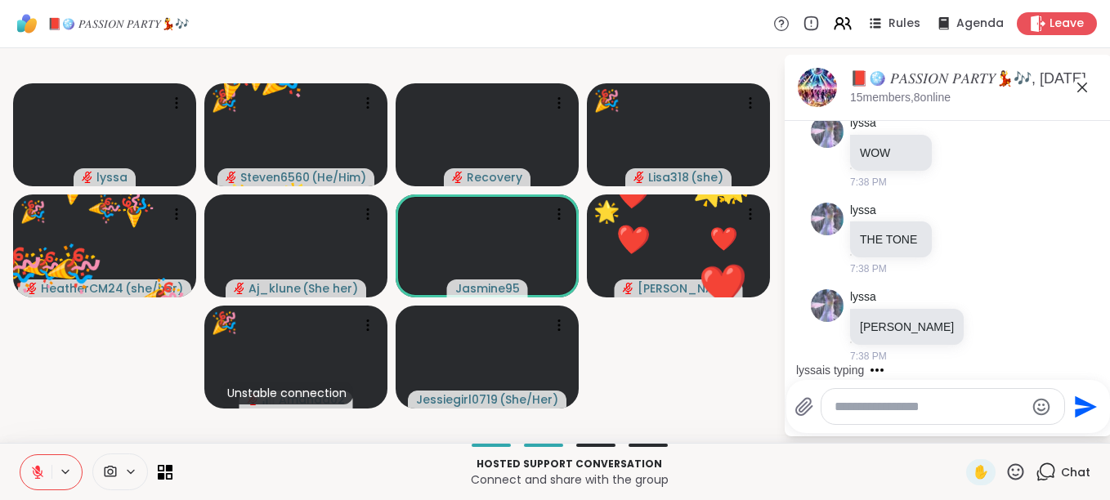
scroll to position [10339, 0]
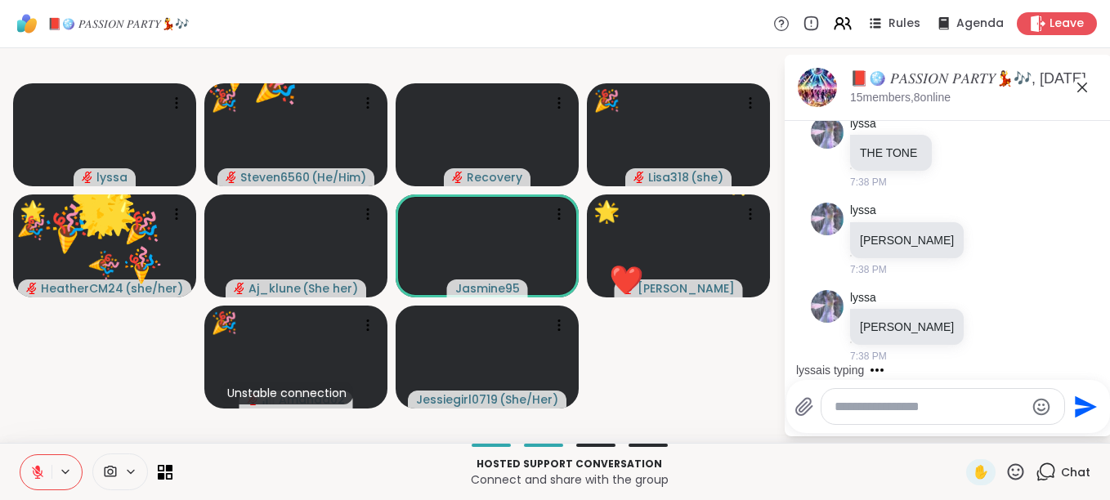
click at [1005, 468] on icon at bounding box center [1015, 472] width 20 height 20
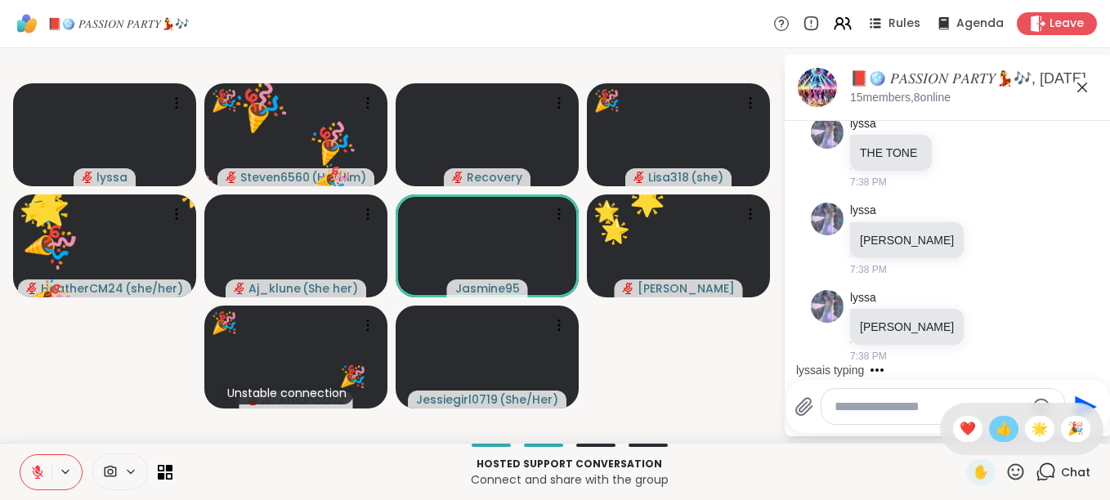
scroll to position [10427, 0]
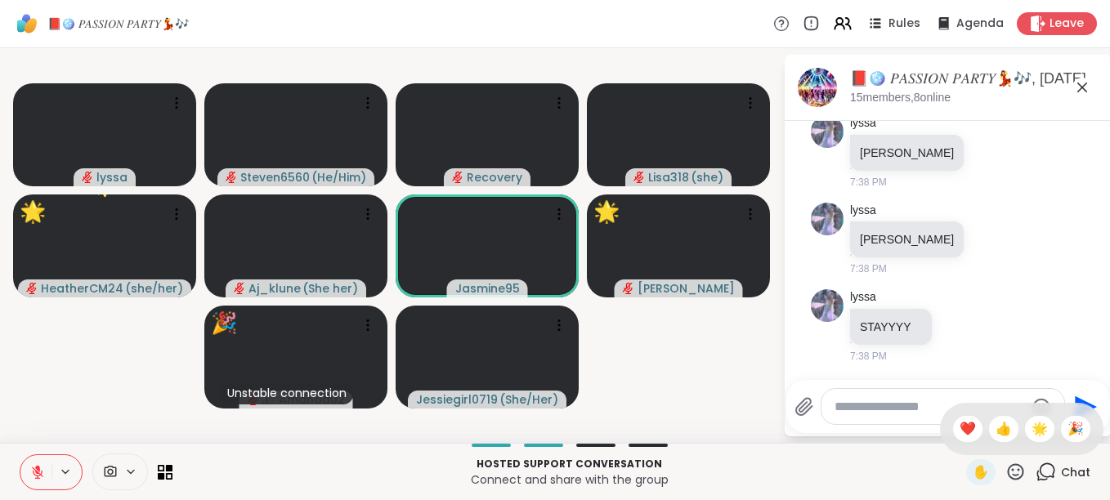
click at [1008, 466] on icon at bounding box center [1016, 471] width 16 height 16
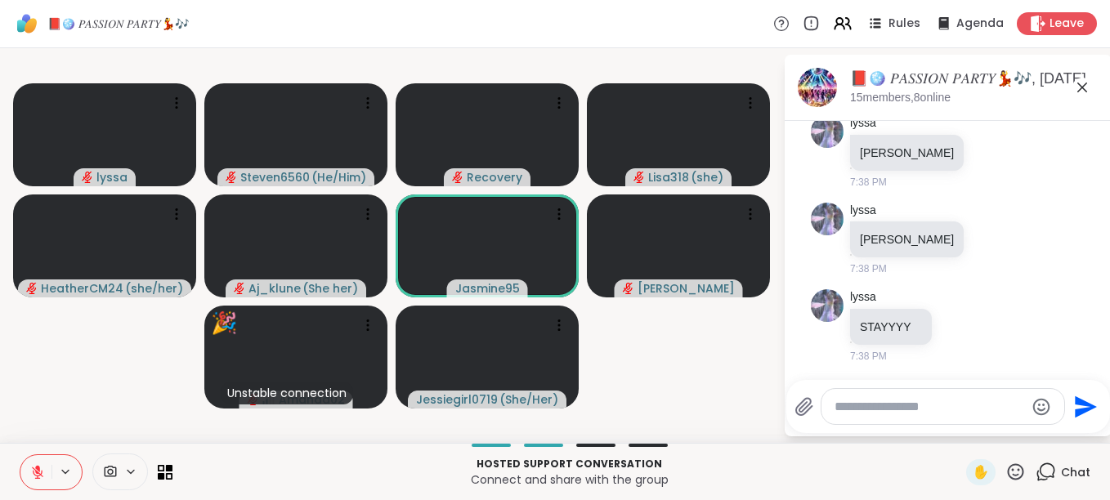
click at [1009, 469] on icon at bounding box center [1015, 472] width 20 height 20
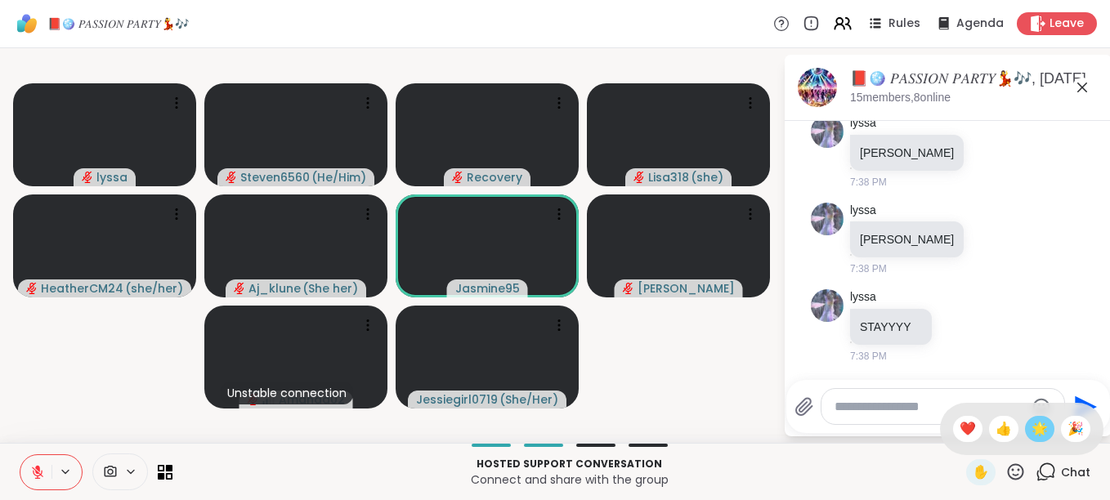
click at [1031, 428] on span "🌟" at bounding box center [1039, 429] width 16 height 20
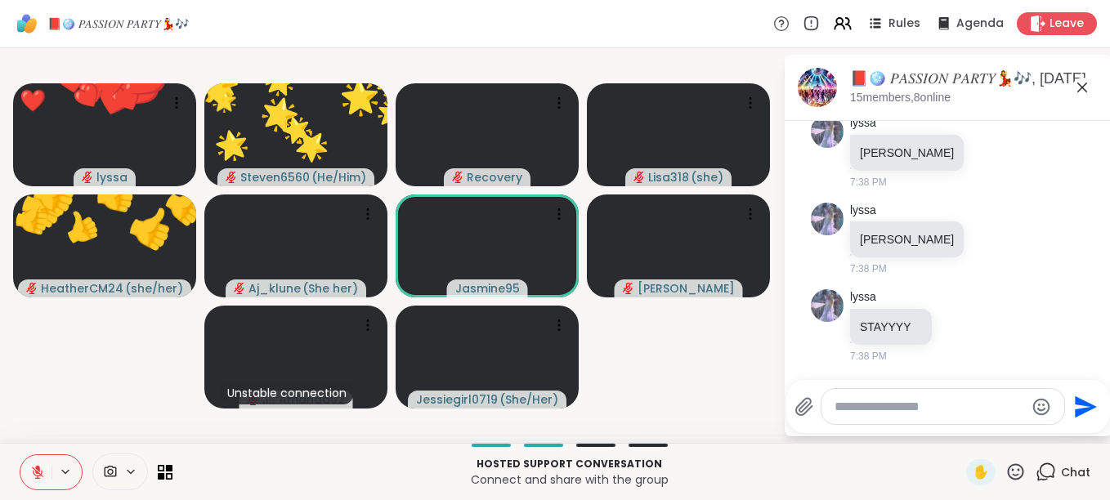
click at [1005, 467] on icon at bounding box center [1015, 472] width 20 height 20
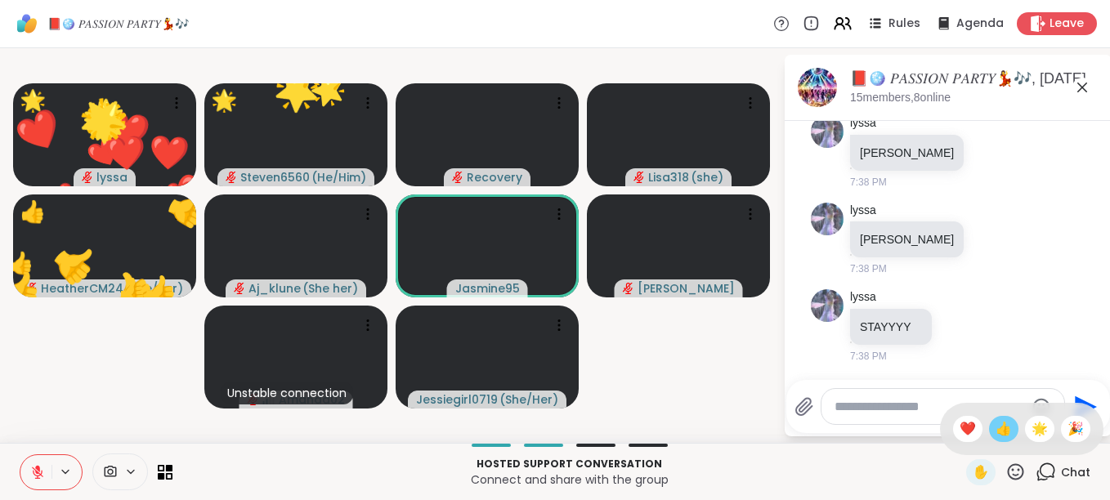
click at [995, 427] on span "👍" at bounding box center [1003, 429] width 16 height 20
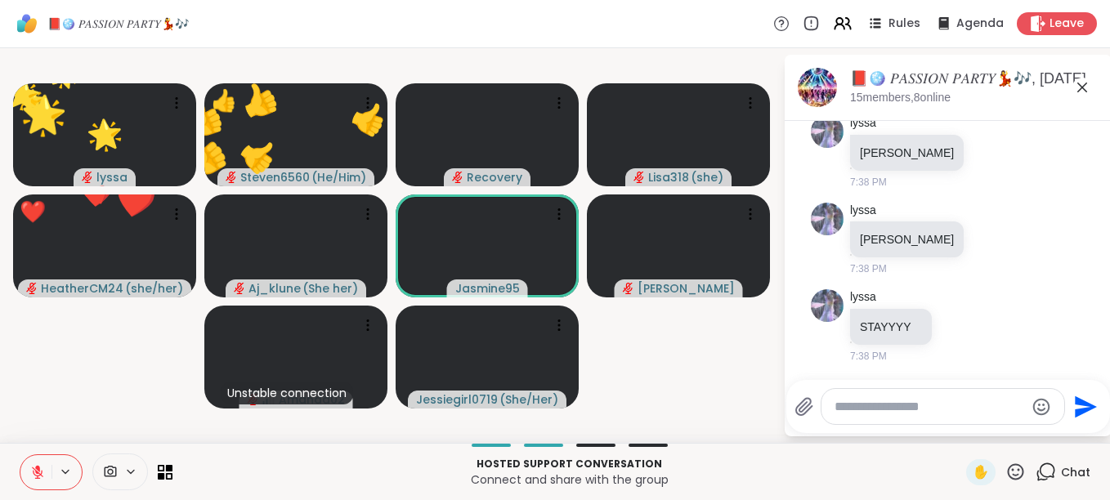
click at [1008, 463] on icon at bounding box center [1015, 472] width 20 height 20
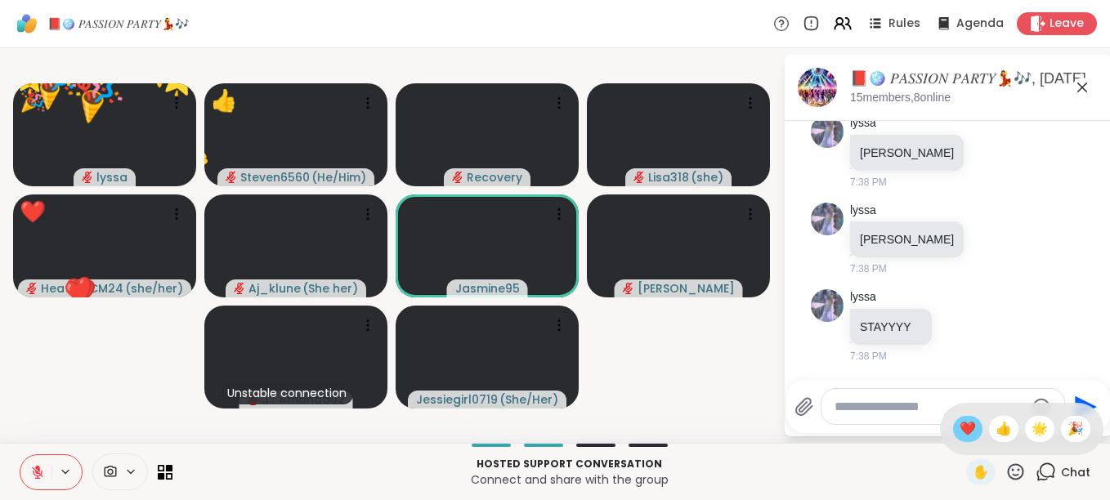
click at [959, 427] on span "❤️" at bounding box center [967, 429] width 16 height 20
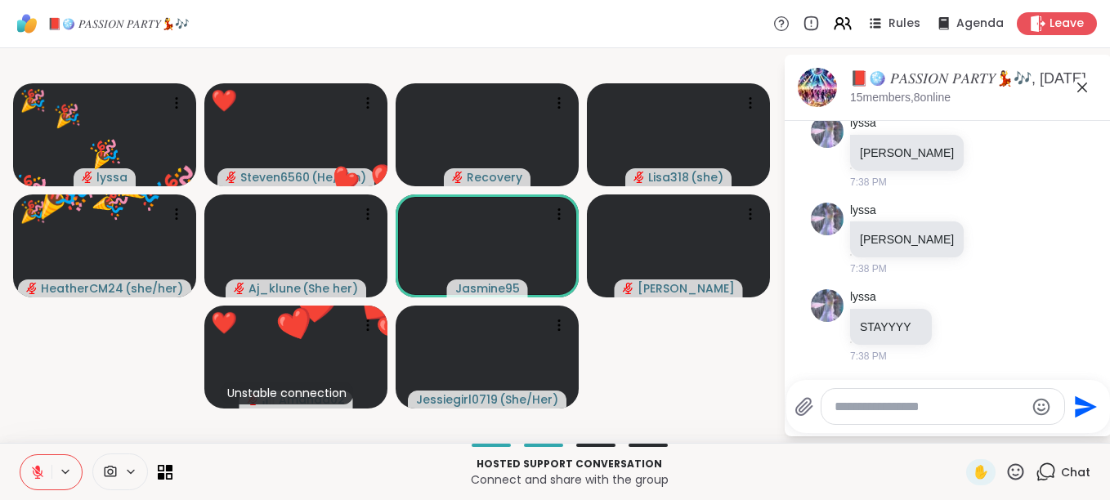
click at [1005, 467] on icon at bounding box center [1015, 472] width 20 height 20
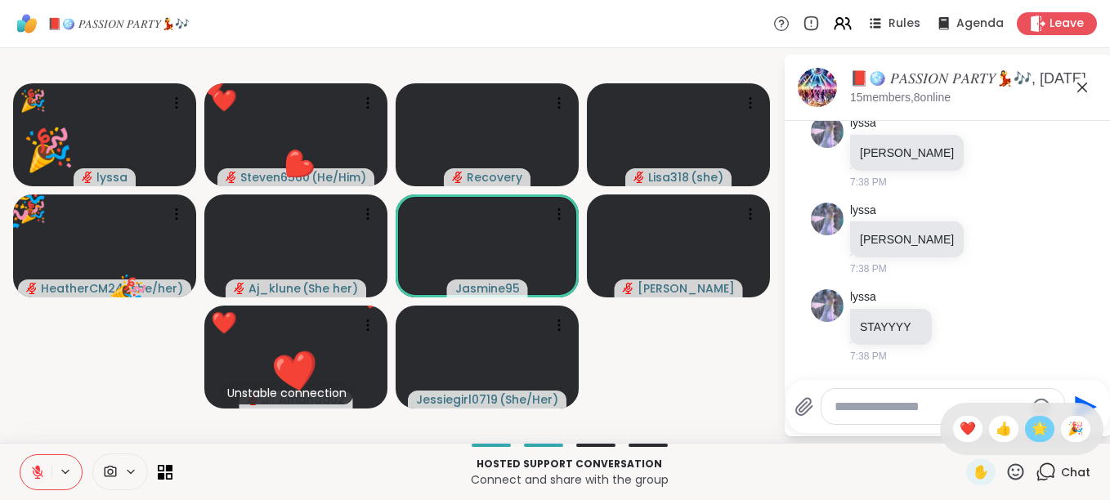
click at [1031, 429] on span "🌟" at bounding box center [1039, 429] width 16 height 20
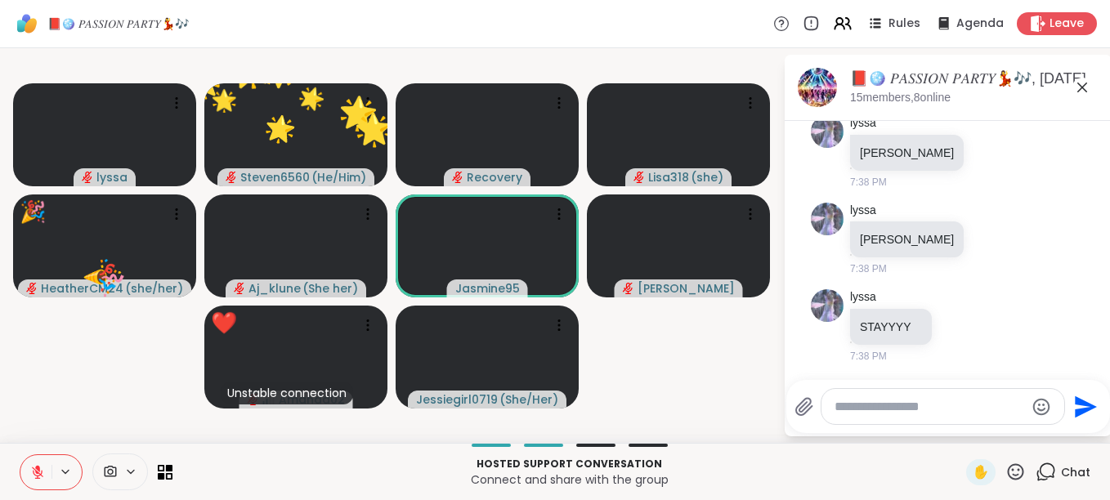
click at [1005, 467] on icon at bounding box center [1015, 472] width 20 height 20
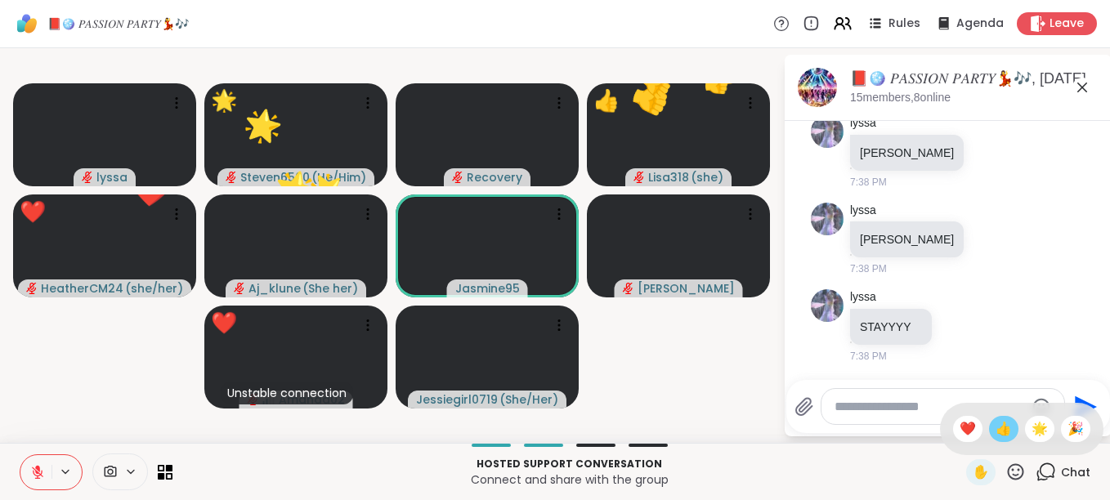
click at [995, 430] on span "👍" at bounding box center [1003, 429] width 16 height 20
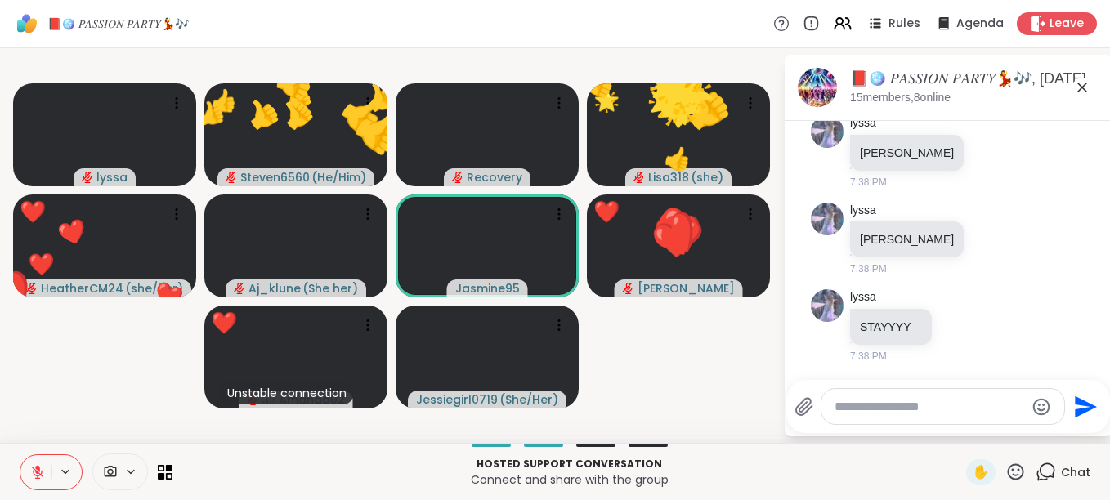
click at [1005, 467] on icon at bounding box center [1015, 472] width 20 height 20
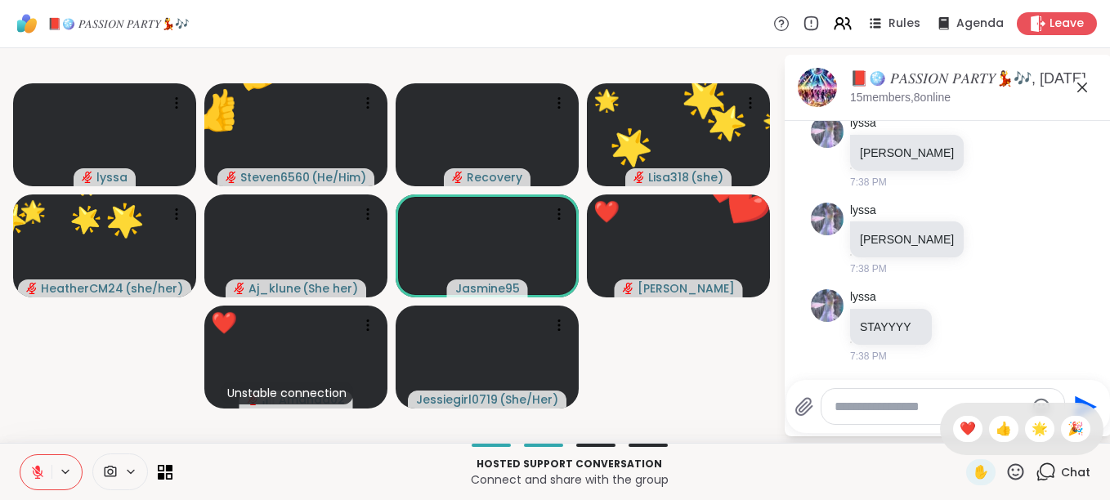
click at [1052, 416] on div "✋ ❤️ 👍 🌟 🎉" at bounding box center [1021, 429] width 163 height 52
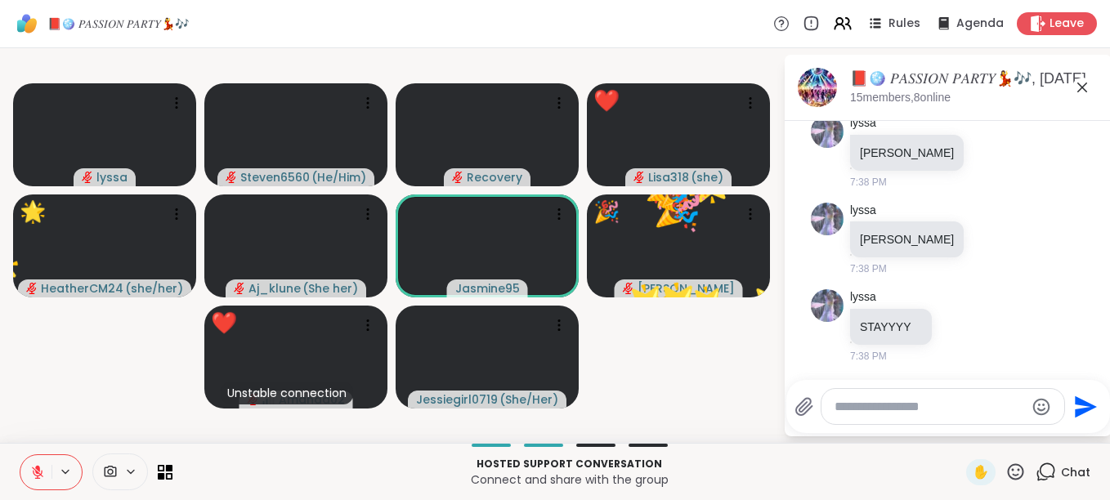
click at [1005, 469] on icon at bounding box center [1015, 472] width 20 height 20
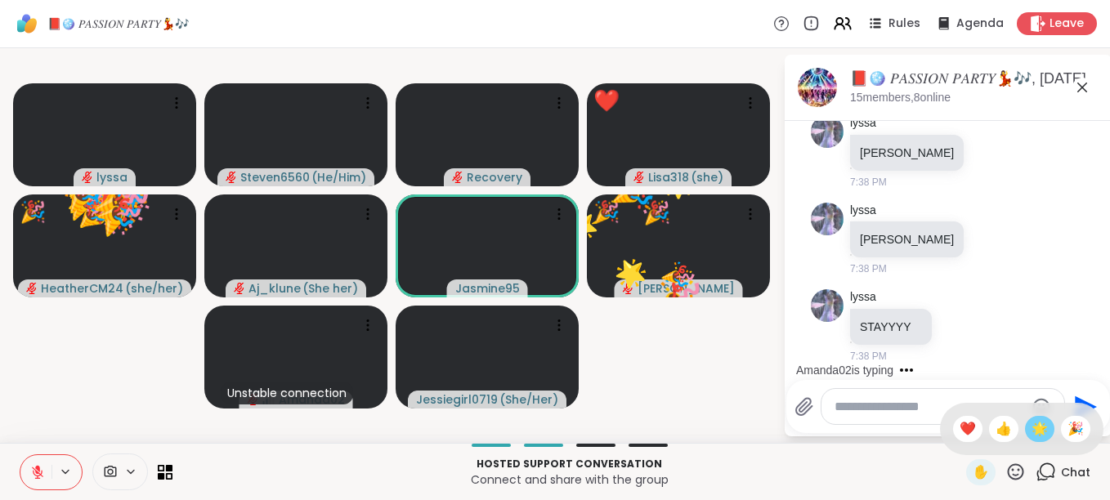
click at [1031, 429] on span "🌟" at bounding box center [1039, 429] width 16 height 20
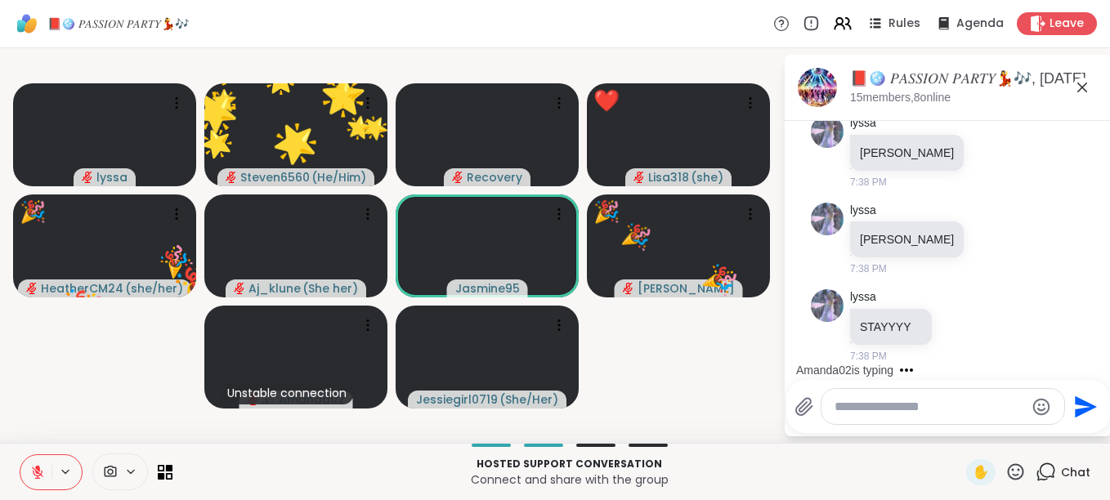
click at [1006, 468] on icon at bounding box center [1015, 472] width 20 height 20
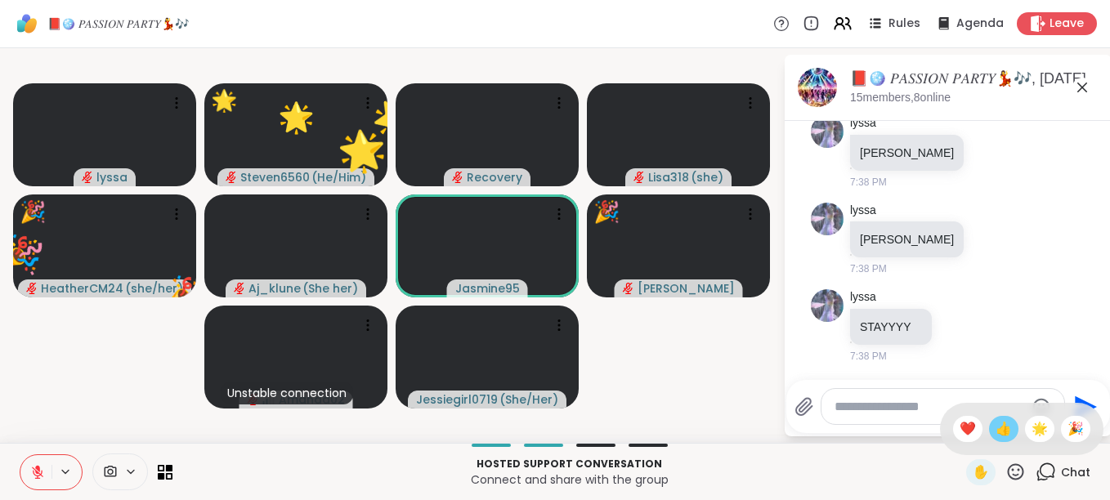
click at [995, 433] on span "👍" at bounding box center [1003, 429] width 16 height 20
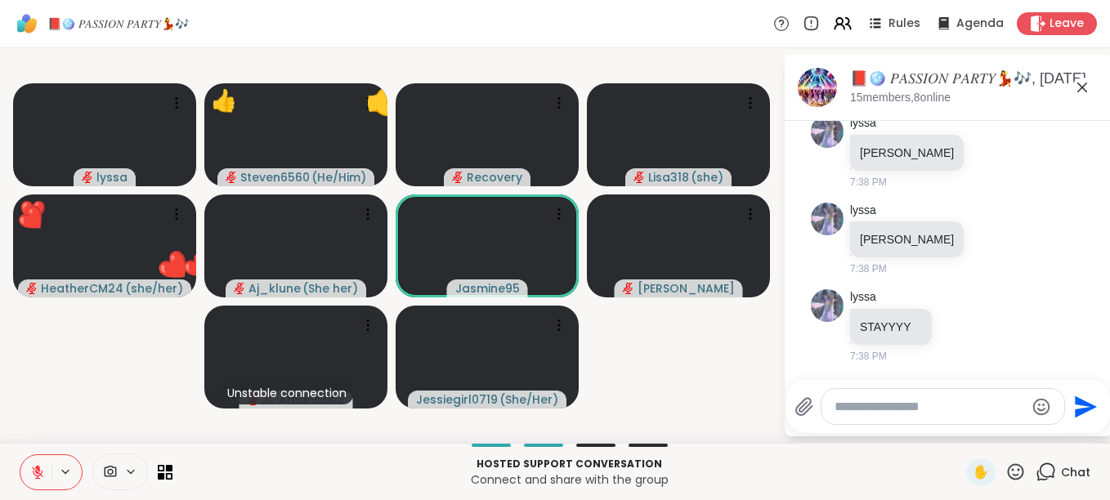
click at [1005, 467] on icon at bounding box center [1015, 472] width 20 height 20
click at [868, 414] on textarea "Type your message" at bounding box center [929, 407] width 190 height 16
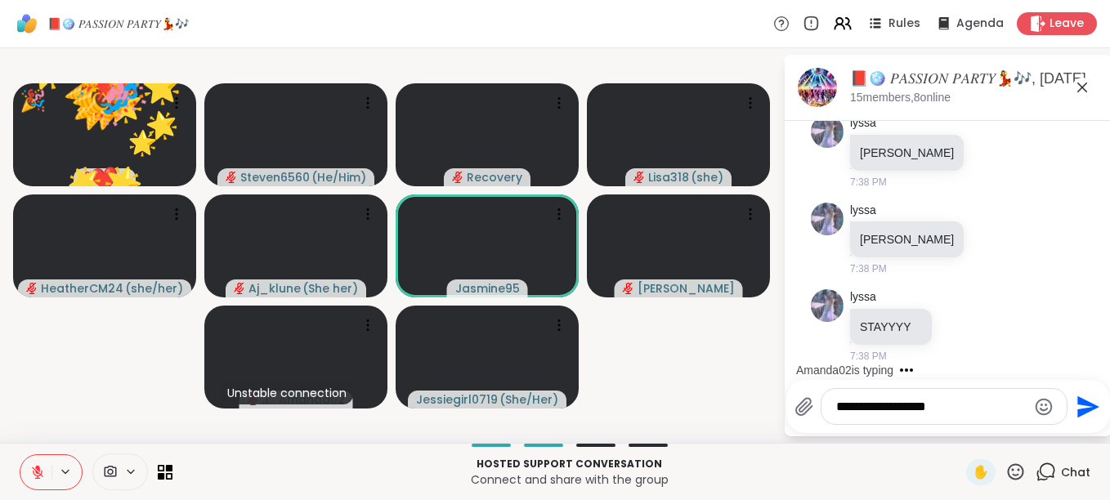
type textarea "**********"
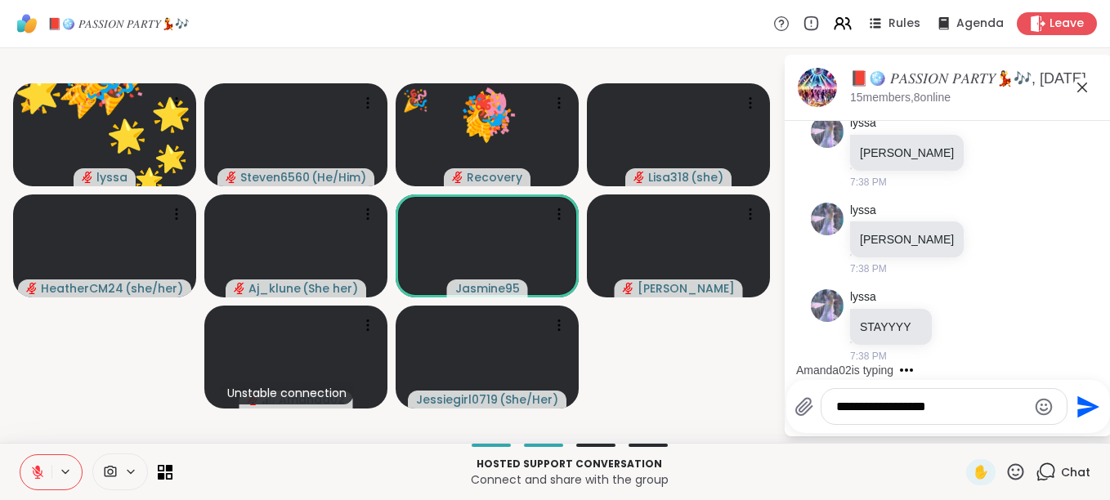
click at [1077, 408] on icon "Send" at bounding box center [1086, 407] width 26 height 26
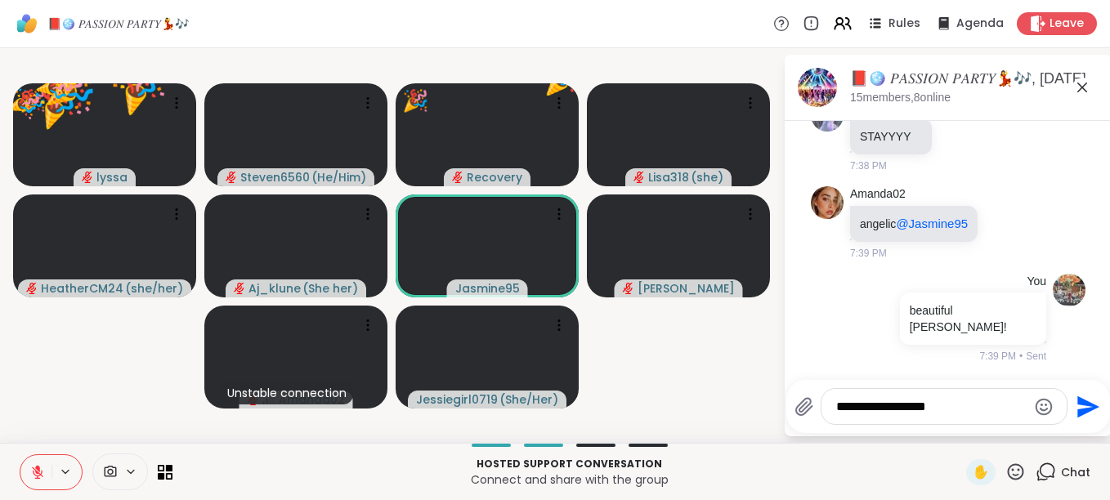
scroll to position [10601, 0]
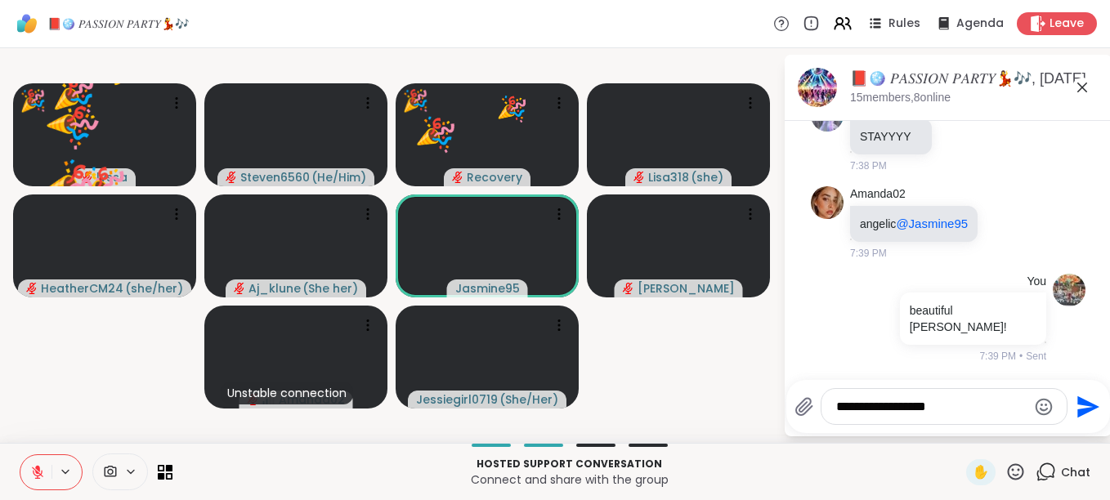
click at [1005, 474] on icon at bounding box center [1015, 472] width 20 height 20
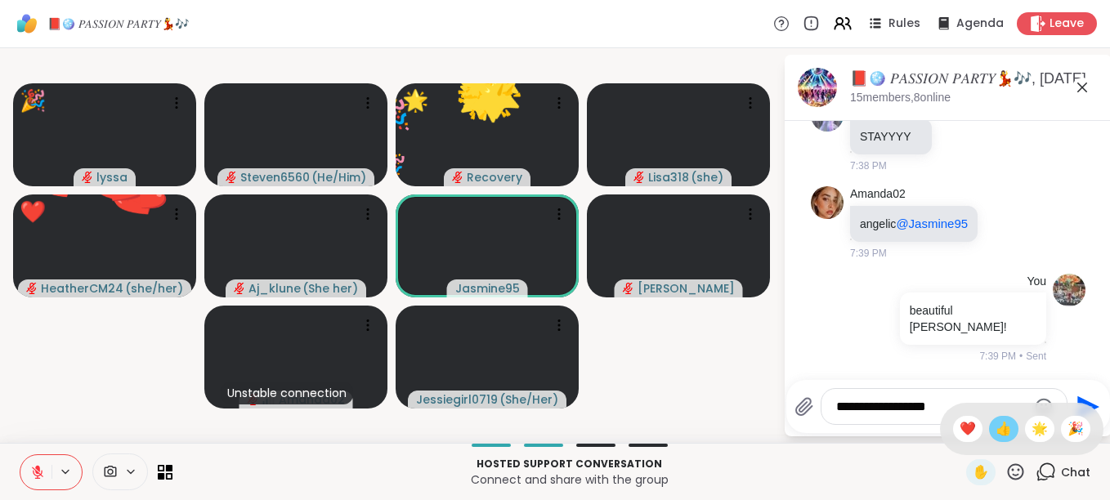
click at [995, 425] on span "👍" at bounding box center [1003, 429] width 16 height 20
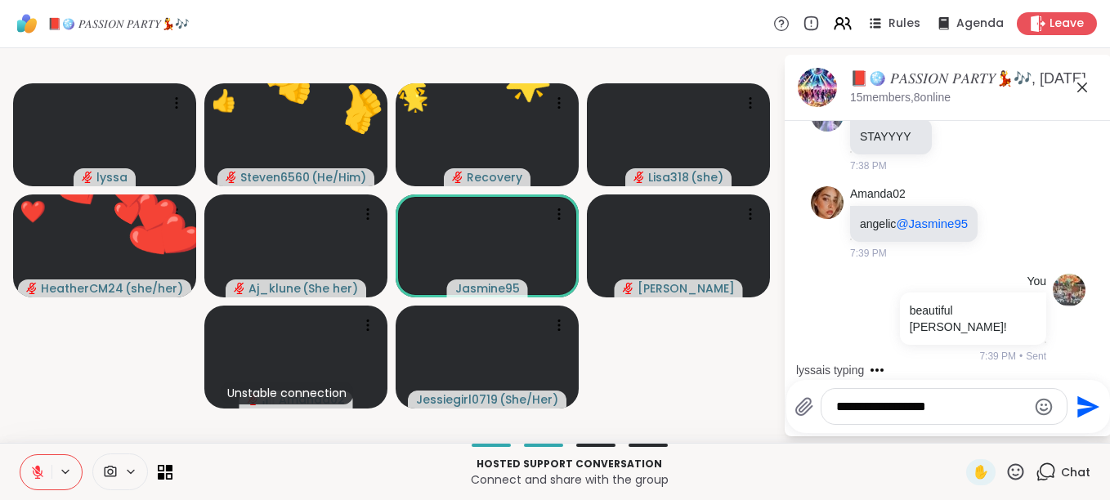
click at [1008, 475] on icon at bounding box center [1015, 472] width 20 height 20
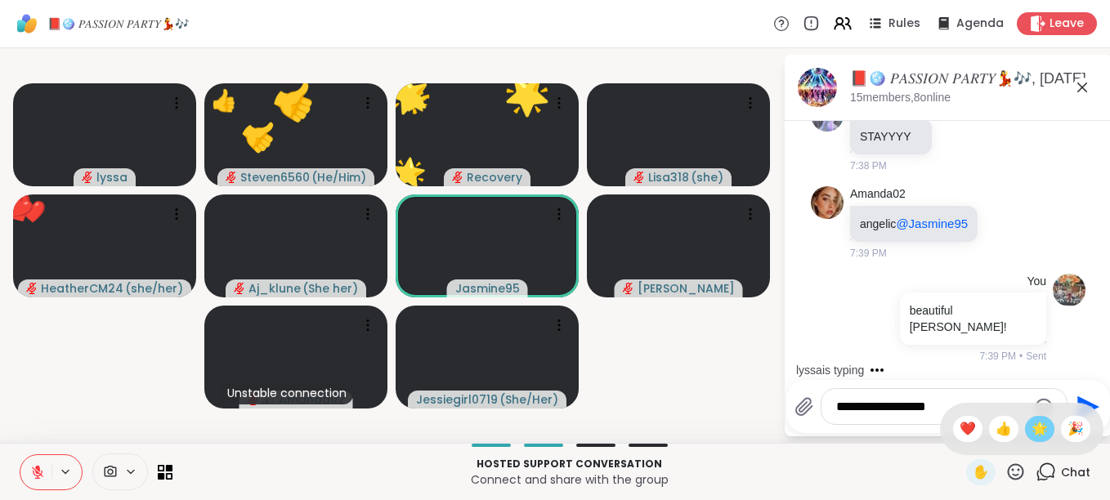
click at [1031, 429] on span "🌟" at bounding box center [1039, 429] width 16 height 20
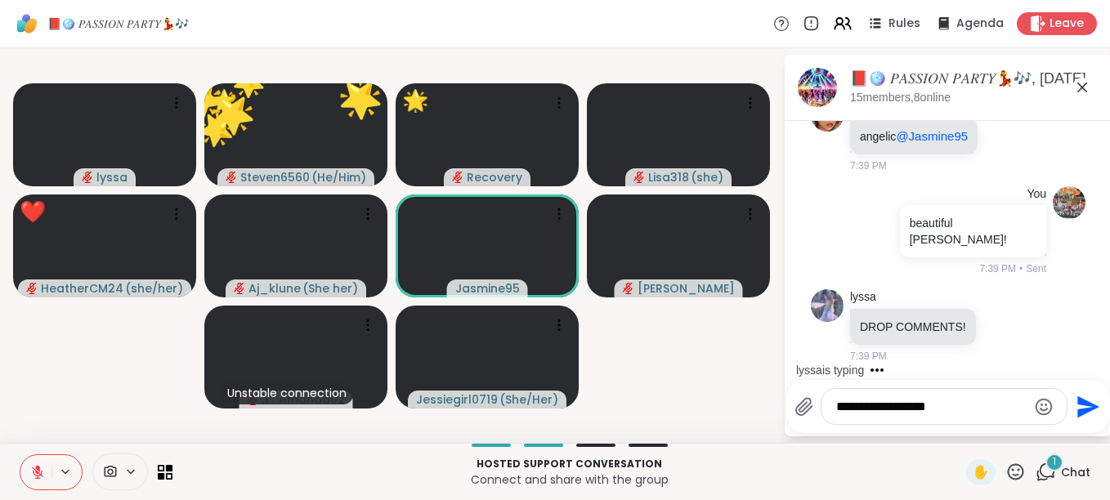
scroll to position [10688, 0]
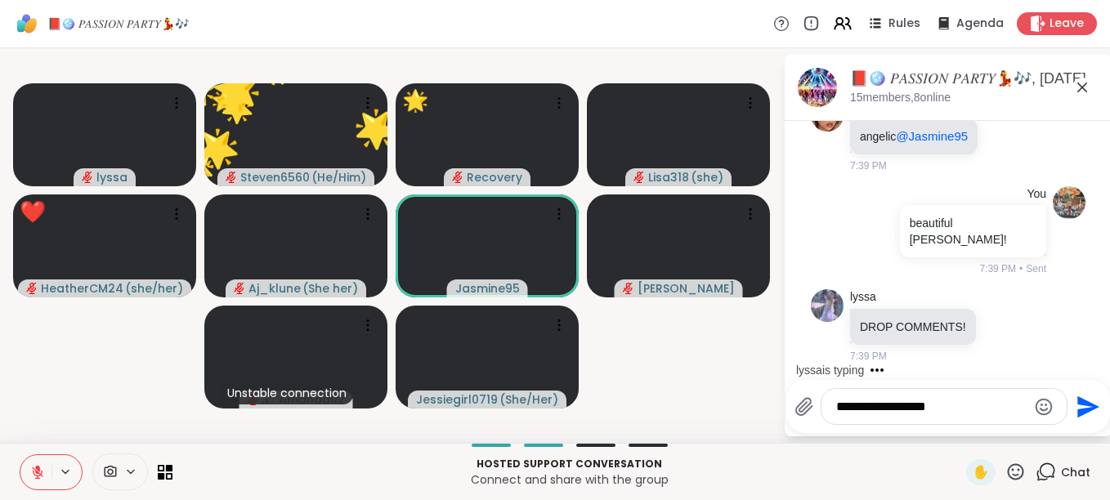
click at [1012, 471] on icon at bounding box center [1016, 471] width 16 height 16
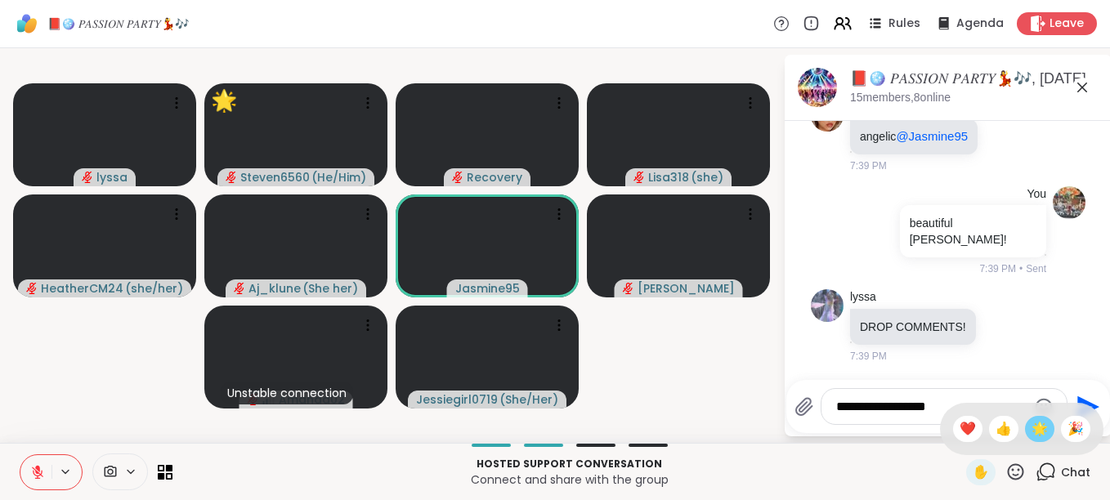
click at [1031, 432] on span "🌟" at bounding box center [1039, 429] width 16 height 20
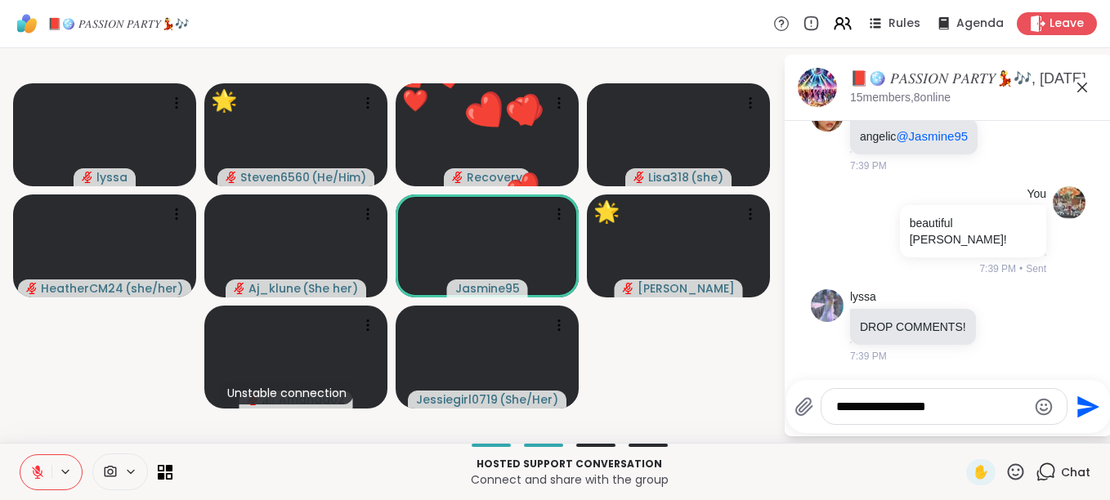
click at [1005, 468] on icon at bounding box center [1015, 472] width 20 height 20
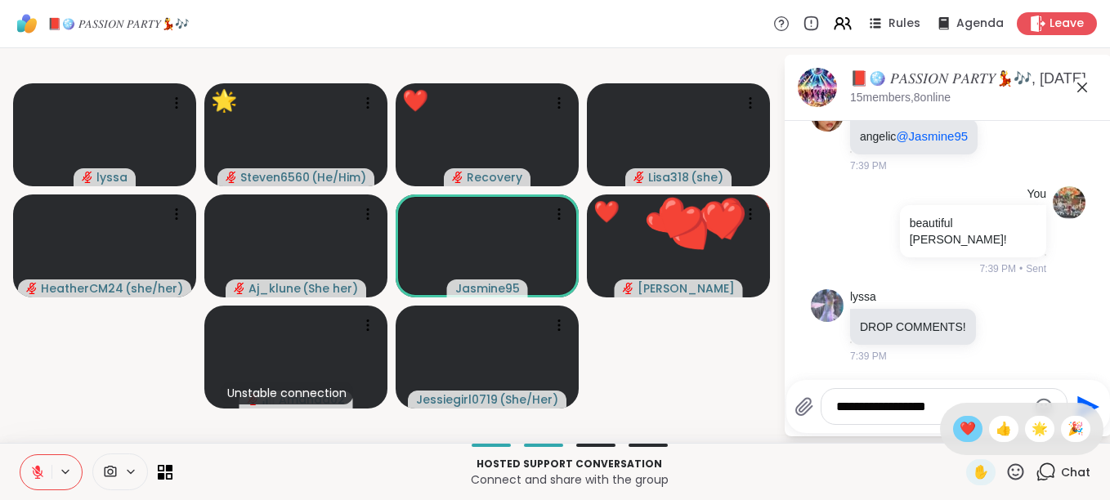
click at [953, 430] on div "❤️" at bounding box center [967, 429] width 29 height 26
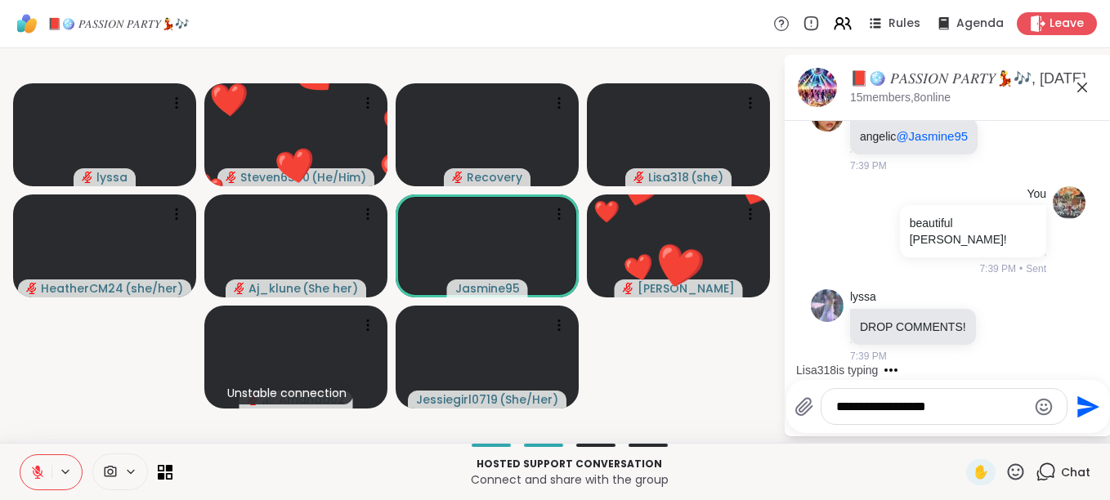
click at [1008, 467] on icon at bounding box center [1016, 471] width 16 height 16
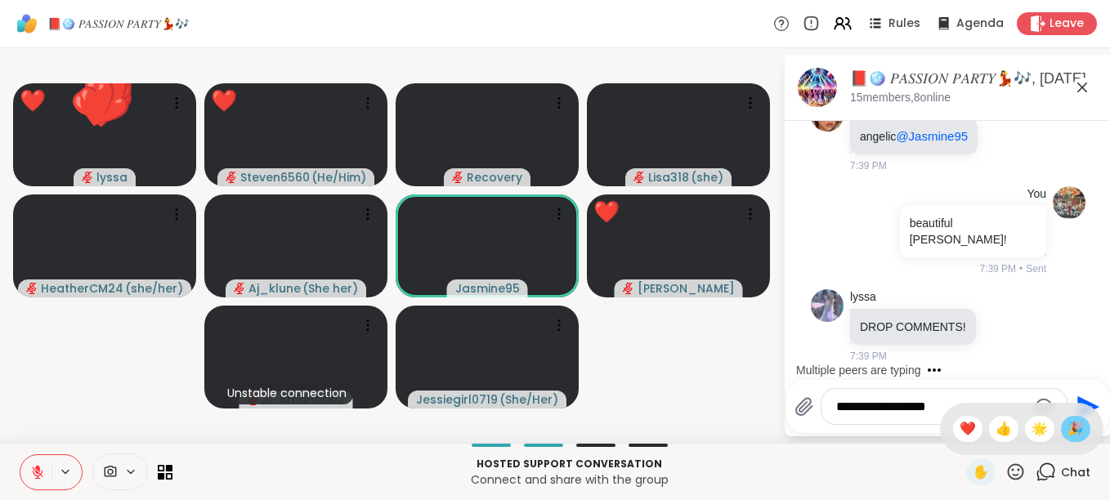
click at [1067, 428] on span "🎉" at bounding box center [1075, 429] width 16 height 20
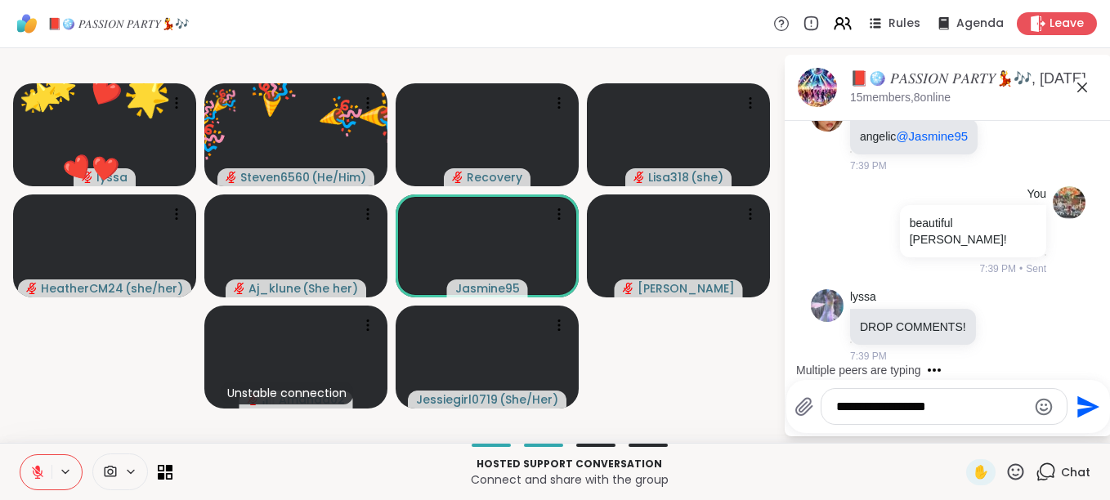
click at [1005, 467] on icon at bounding box center [1015, 472] width 20 height 20
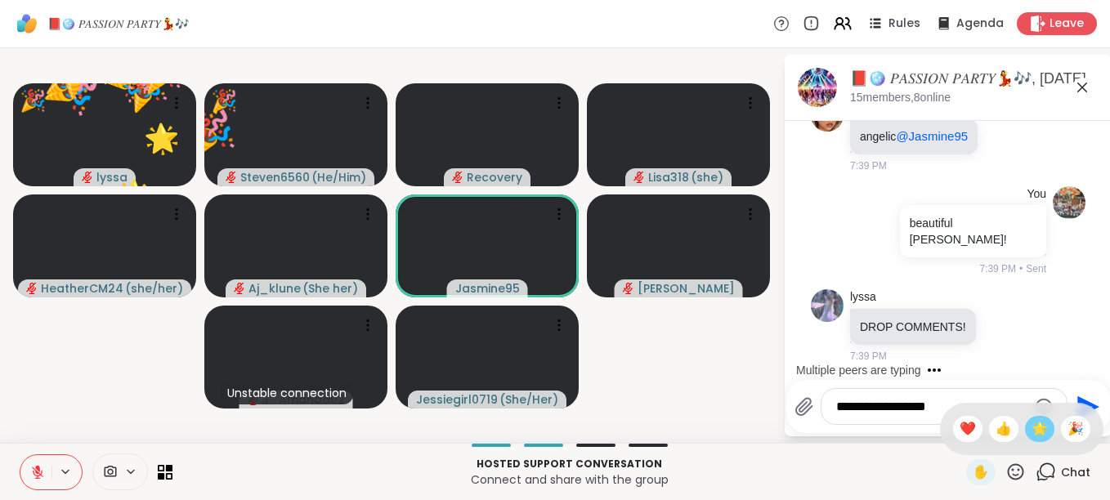
click at [1031, 427] on span "🌟" at bounding box center [1039, 429] width 16 height 20
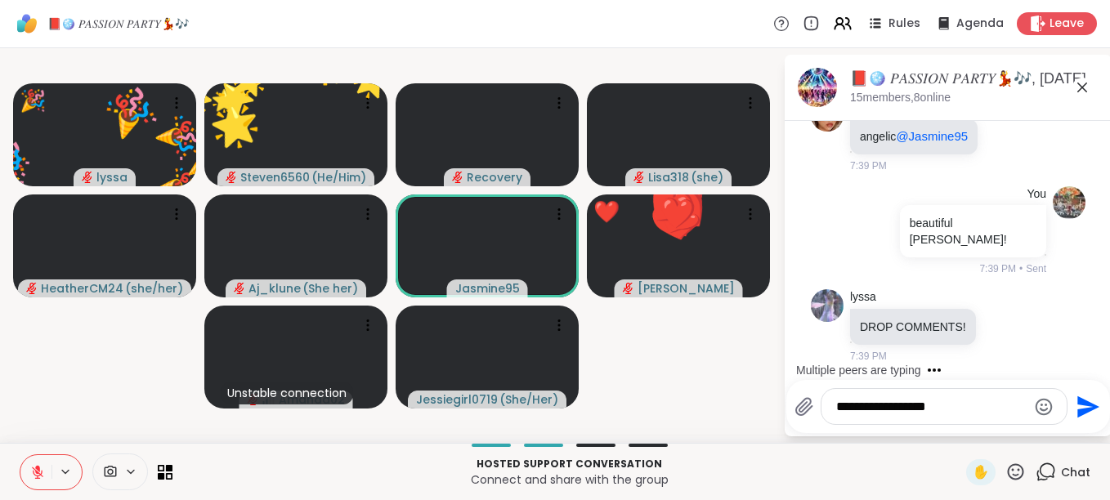
click at [1008, 471] on icon at bounding box center [1016, 471] width 16 height 16
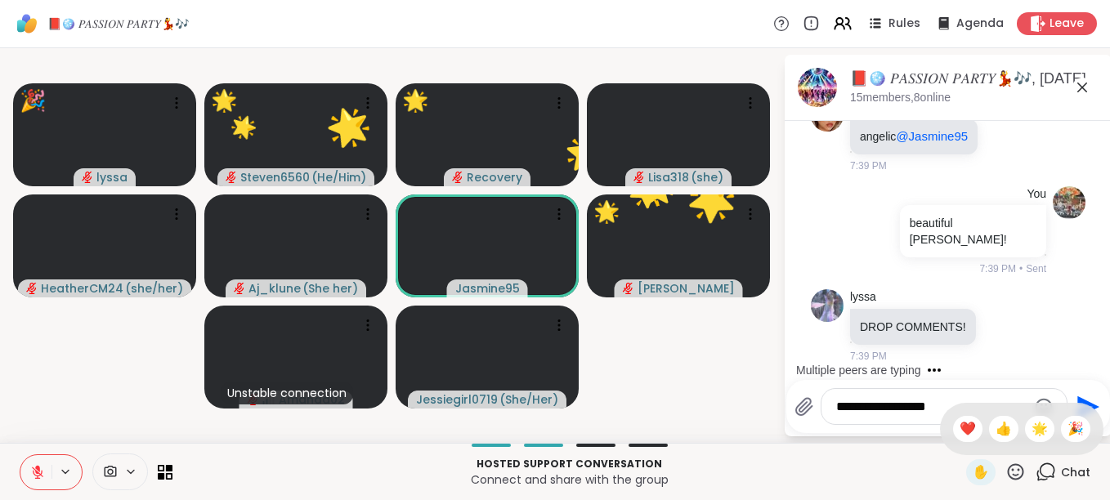
click at [1008, 467] on icon at bounding box center [1015, 472] width 20 height 20
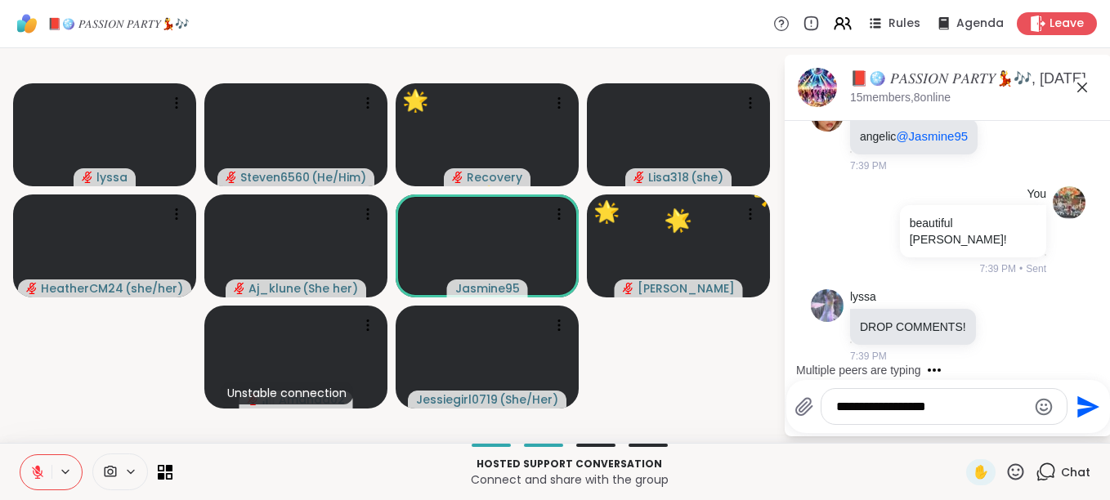
click at [1005, 463] on icon at bounding box center [1015, 472] width 20 height 20
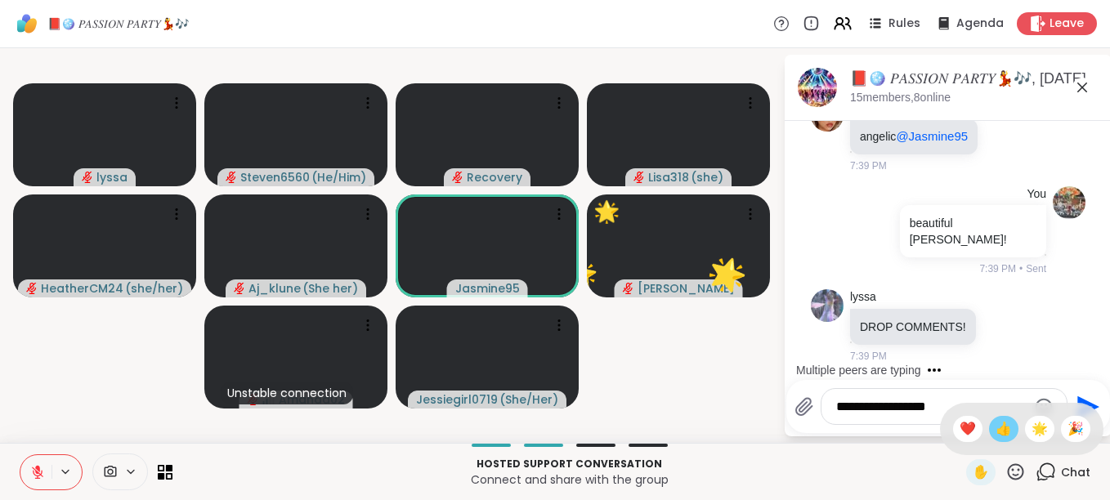
click at [995, 422] on span "👍" at bounding box center [1003, 429] width 16 height 20
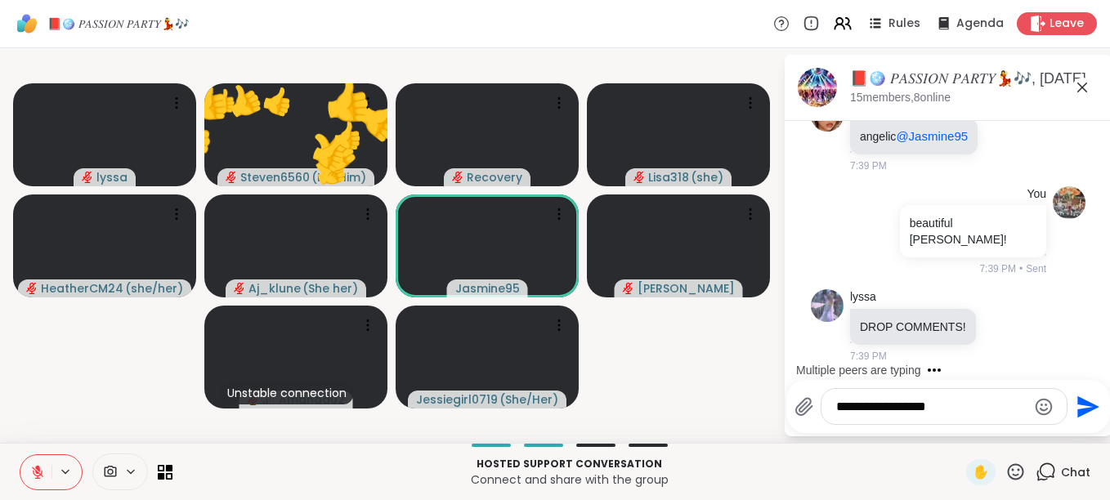
click at [1005, 465] on icon at bounding box center [1015, 472] width 20 height 20
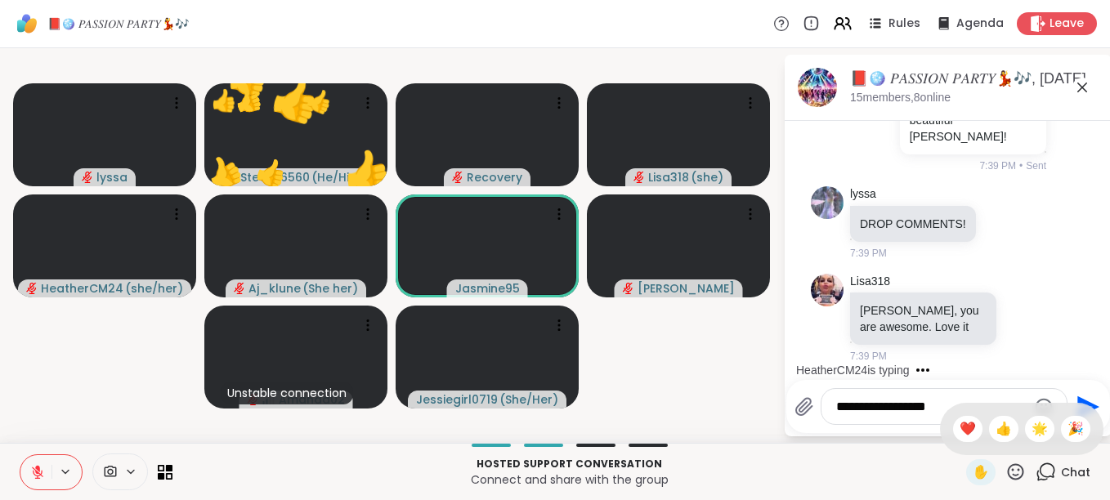
scroll to position [10879, 0]
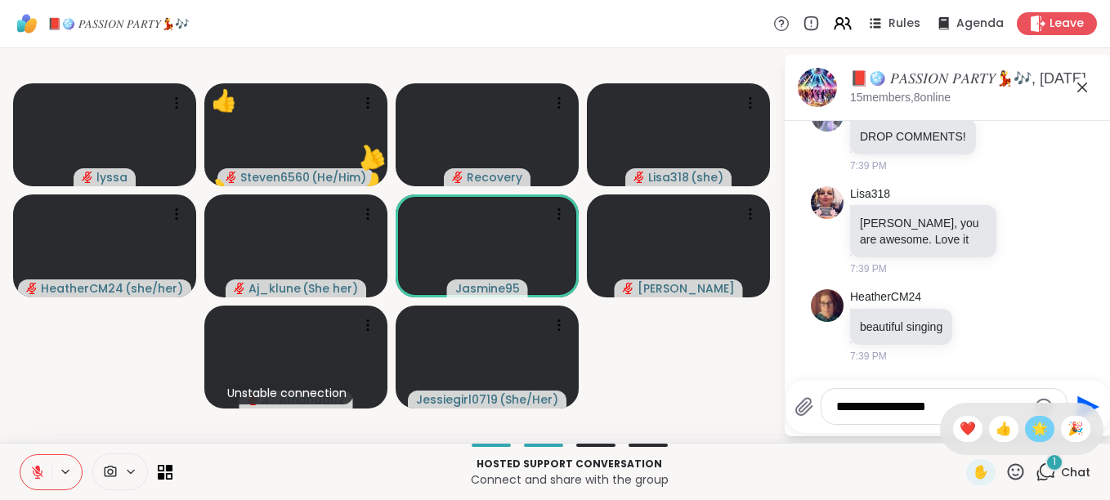
click at [1031, 427] on span "🌟" at bounding box center [1039, 429] width 16 height 20
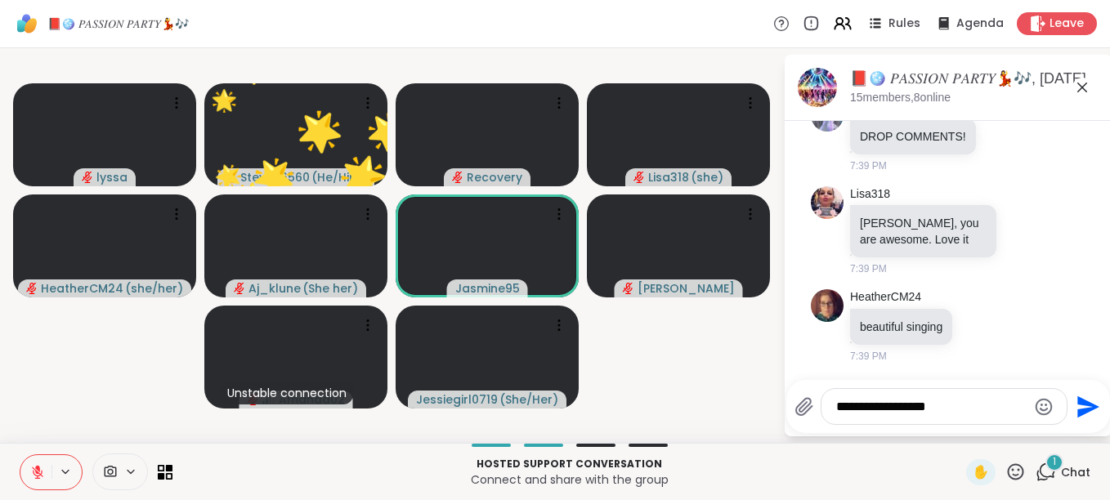
click at [1005, 466] on icon at bounding box center [1015, 472] width 20 height 20
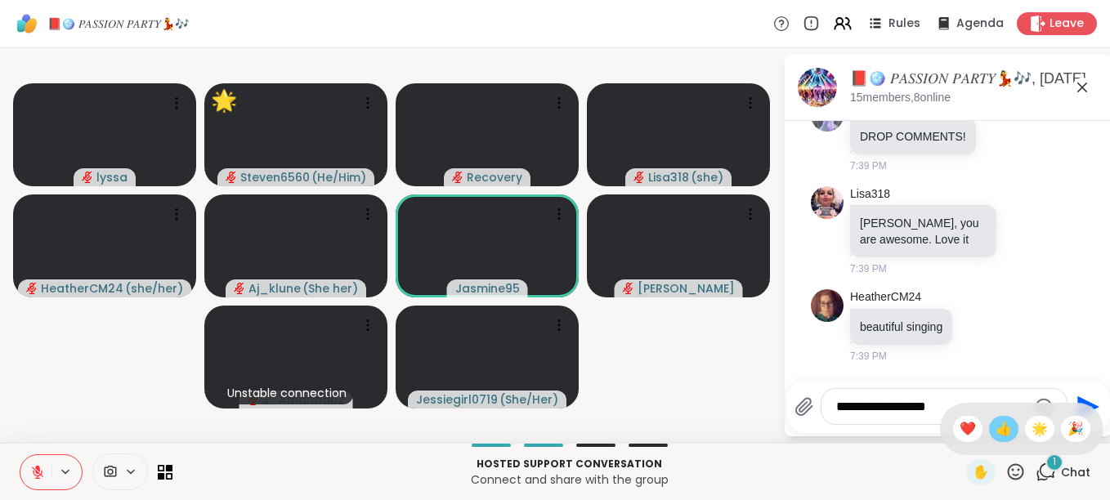
click at [989, 424] on div "👍" at bounding box center [1003, 429] width 29 height 26
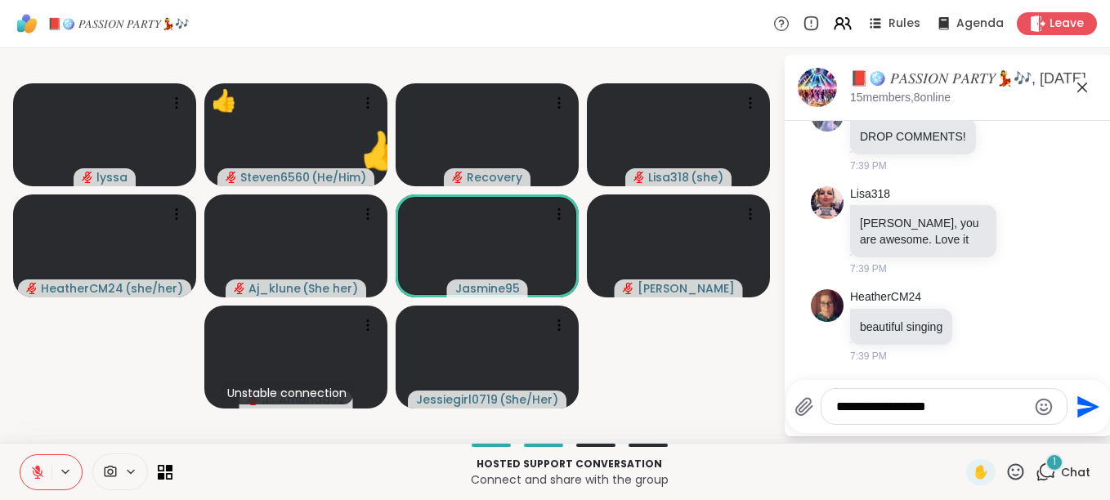
click at [1005, 470] on icon at bounding box center [1015, 472] width 20 height 20
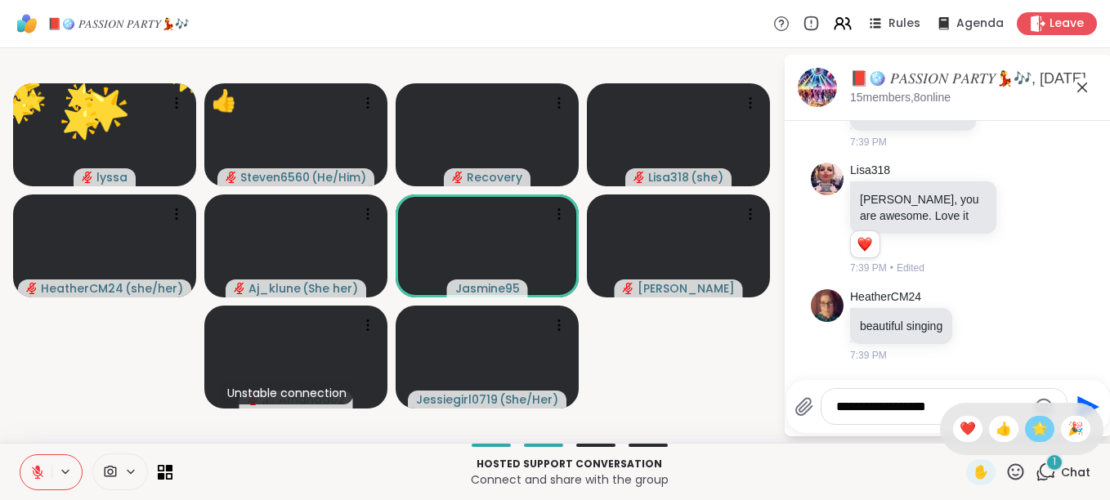
click at [1031, 425] on span "🌟" at bounding box center [1039, 429] width 16 height 20
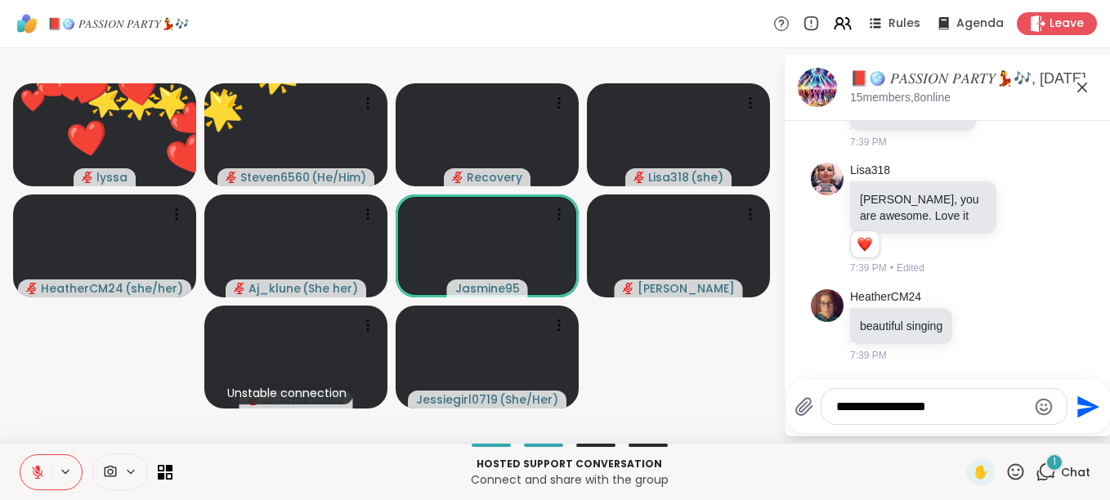
click at [1008, 470] on icon at bounding box center [1016, 471] width 16 height 16
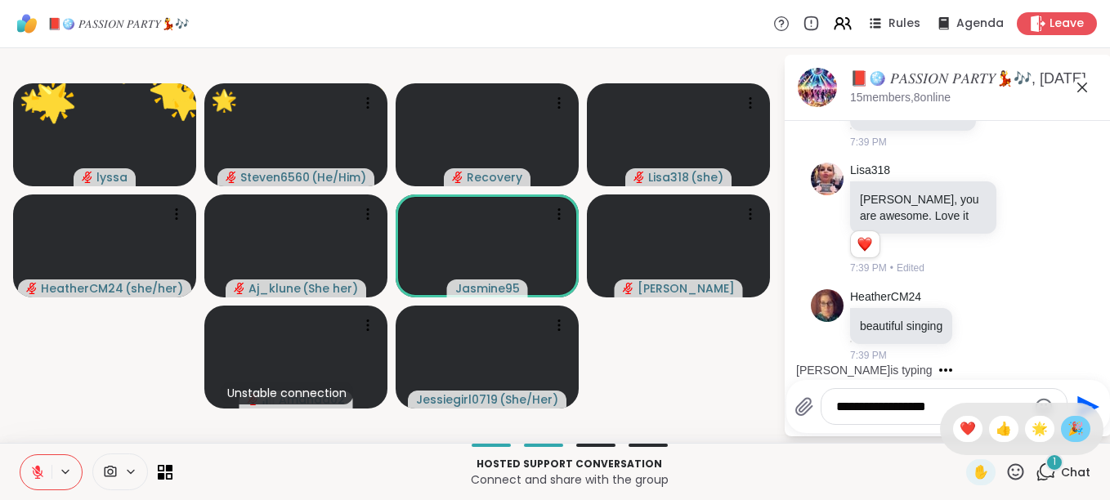
click at [1067, 432] on span "🎉" at bounding box center [1075, 429] width 16 height 20
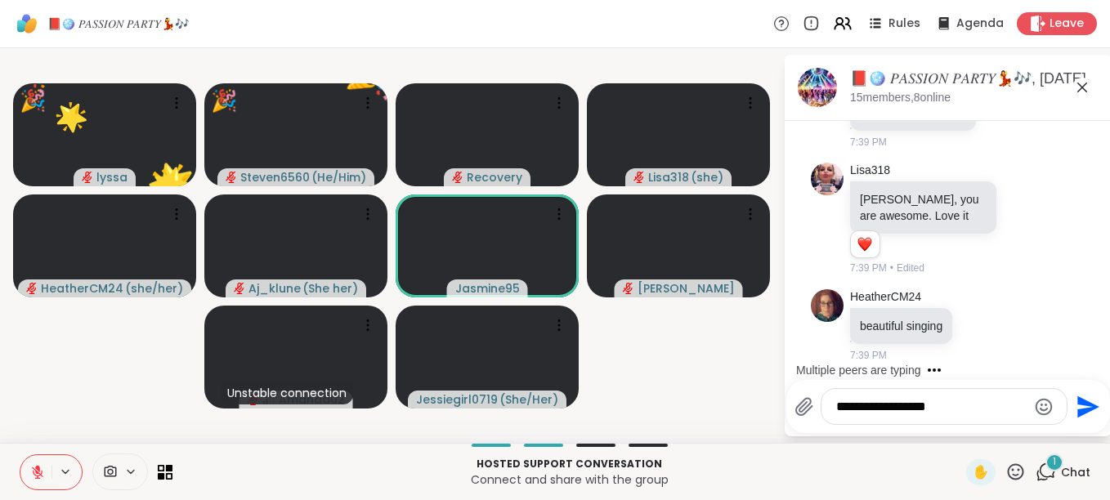
click at [1008, 469] on icon at bounding box center [1016, 471] width 16 height 16
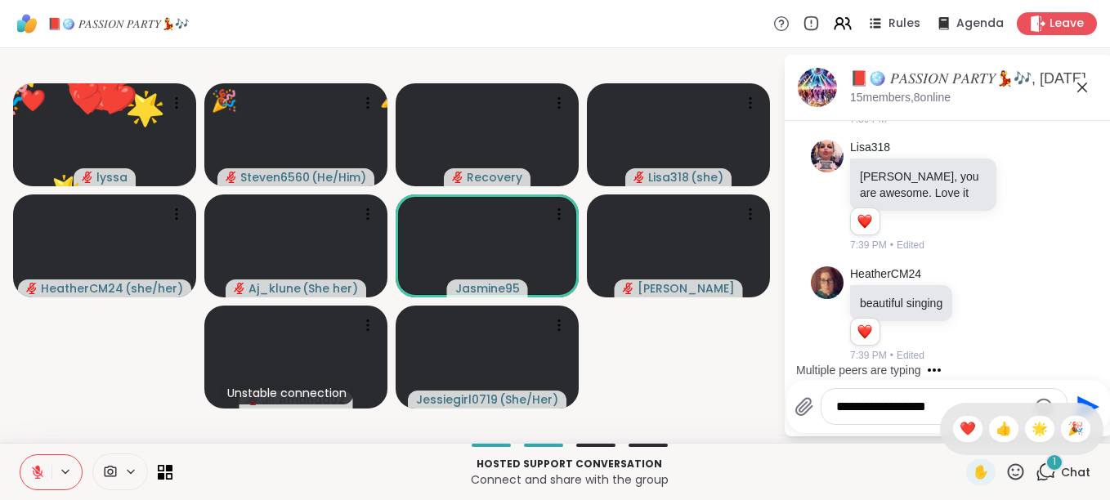
scroll to position [10925, 0]
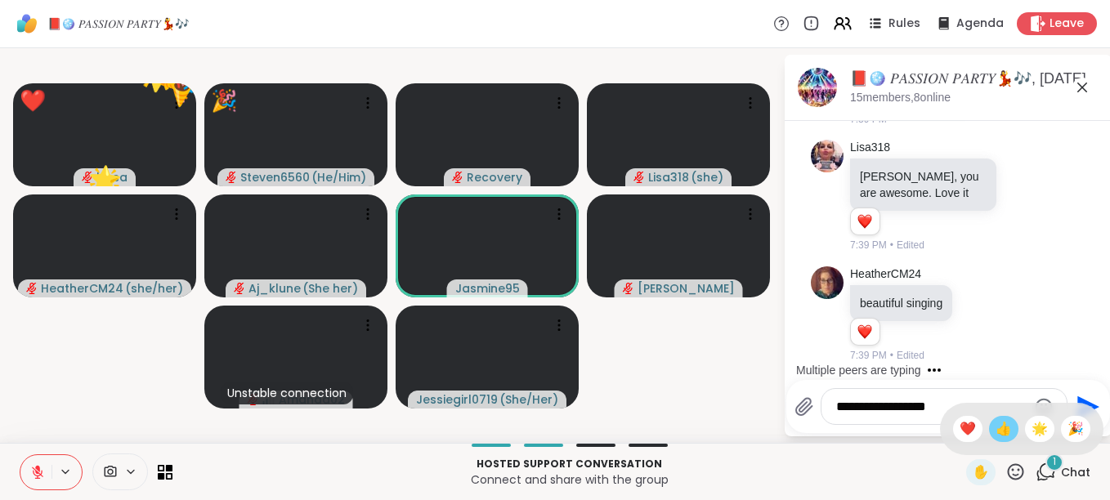
click at [995, 428] on span "👍" at bounding box center [1003, 429] width 16 height 20
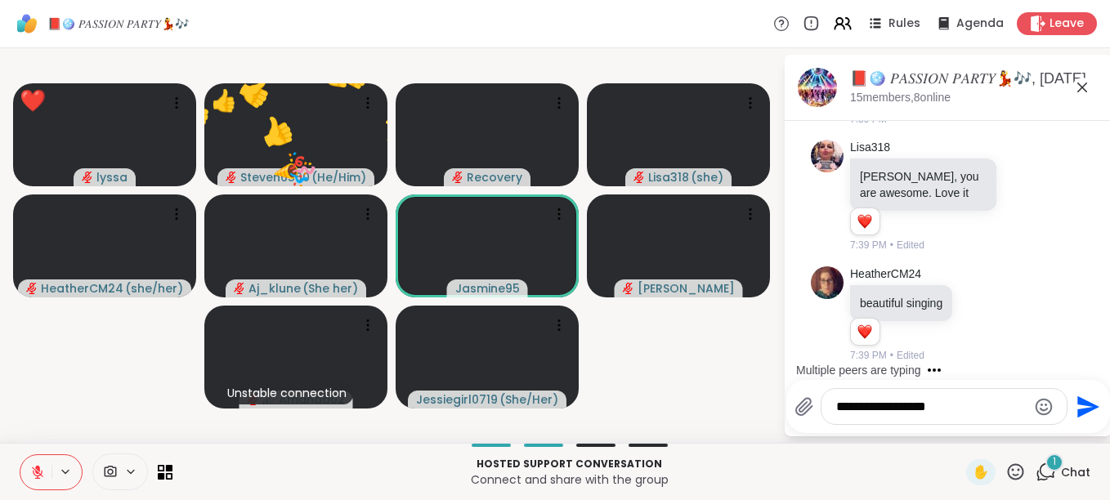
click at [1005, 463] on icon at bounding box center [1015, 472] width 20 height 20
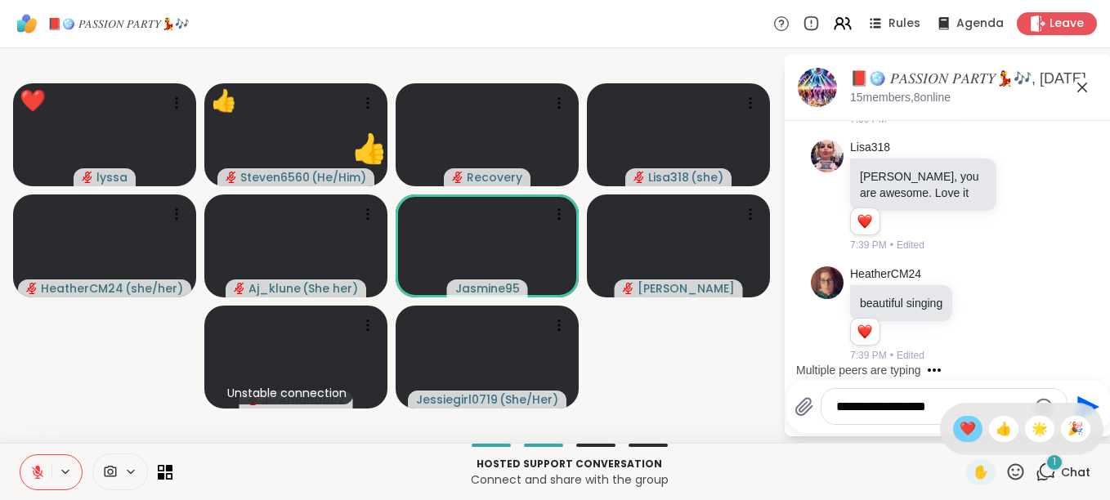
click at [959, 426] on span "❤️" at bounding box center [967, 429] width 16 height 20
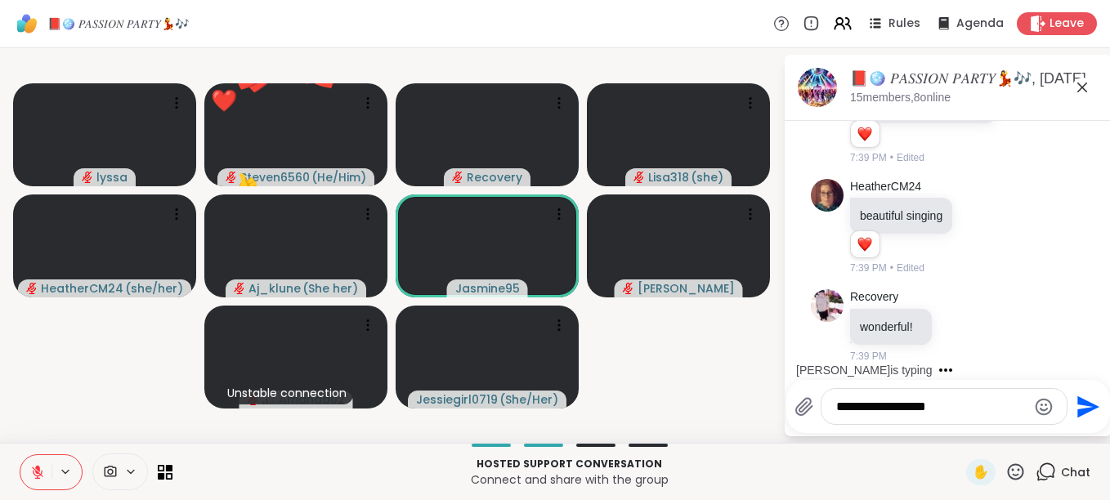
scroll to position [11013, 0]
click at [1006, 463] on icon at bounding box center [1015, 472] width 20 height 20
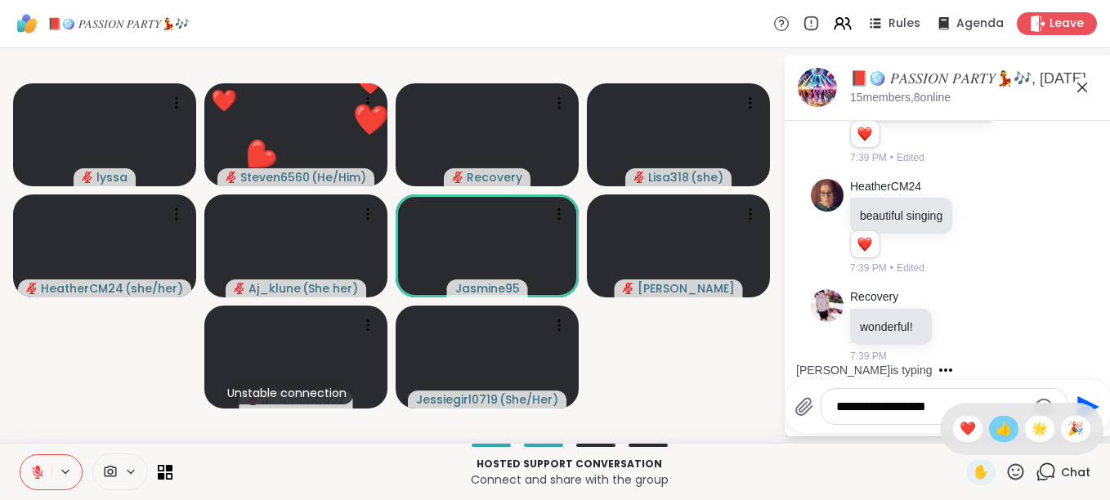
click at [995, 423] on span "👍" at bounding box center [1003, 429] width 16 height 20
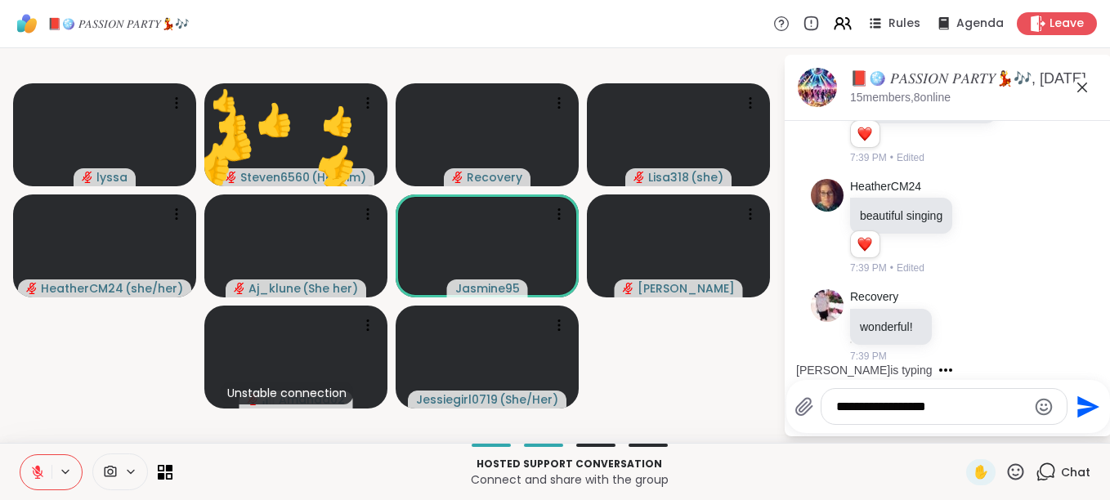
click at [1005, 463] on icon at bounding box center [1015, 472] width 20 height 20
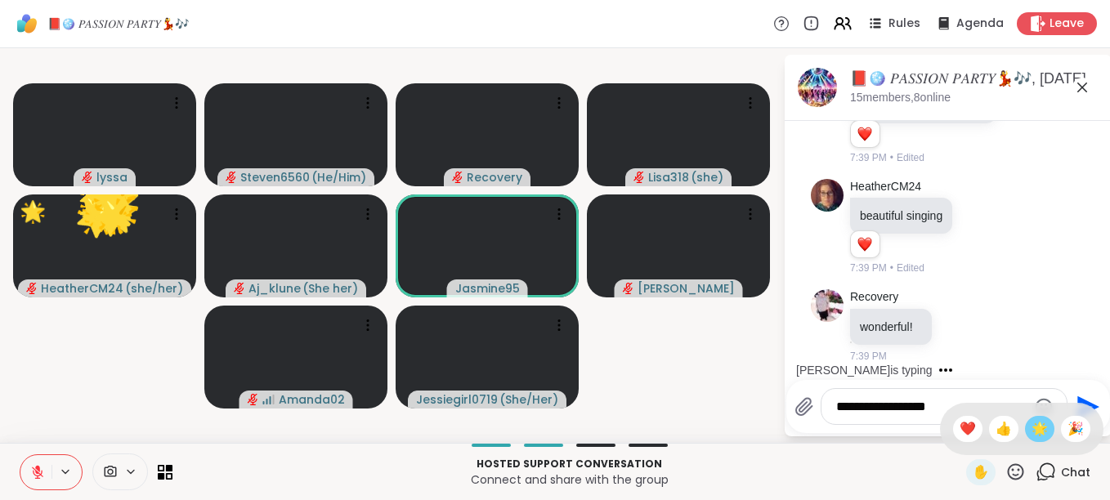
click at [1031, 434] on span "🌟" at bounding box center [1039, 429] width 16 height 20
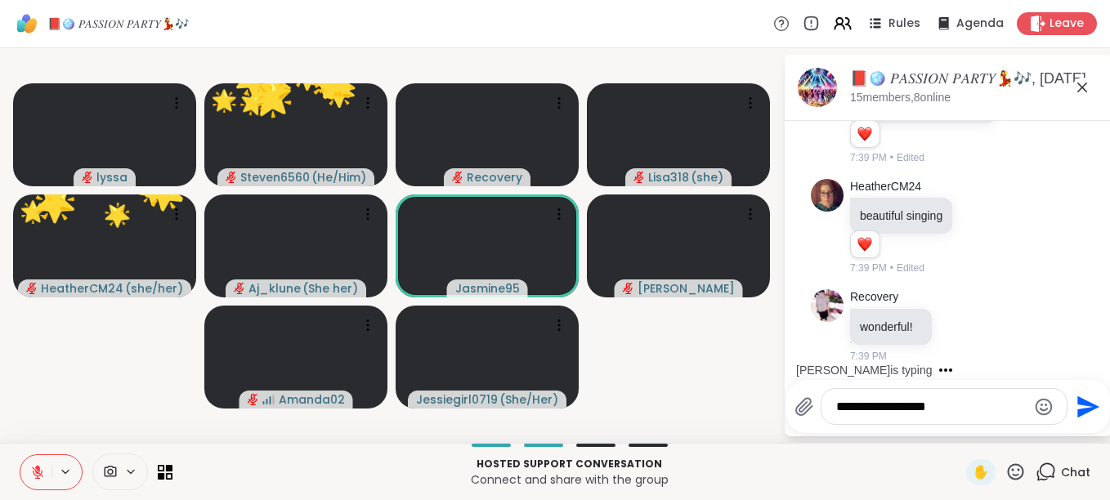
click at [1031, 434] on div "📕🪩 𝑃𝐴𝑆𝑆𝐼𝑂𝑁 𝑃𝐴𝑅𝑇𝑌💃🎶, Sep 06 15 members, 8 online Today You Get ready to Party wi…" at bounding box center [948, 246] width 327 height 382
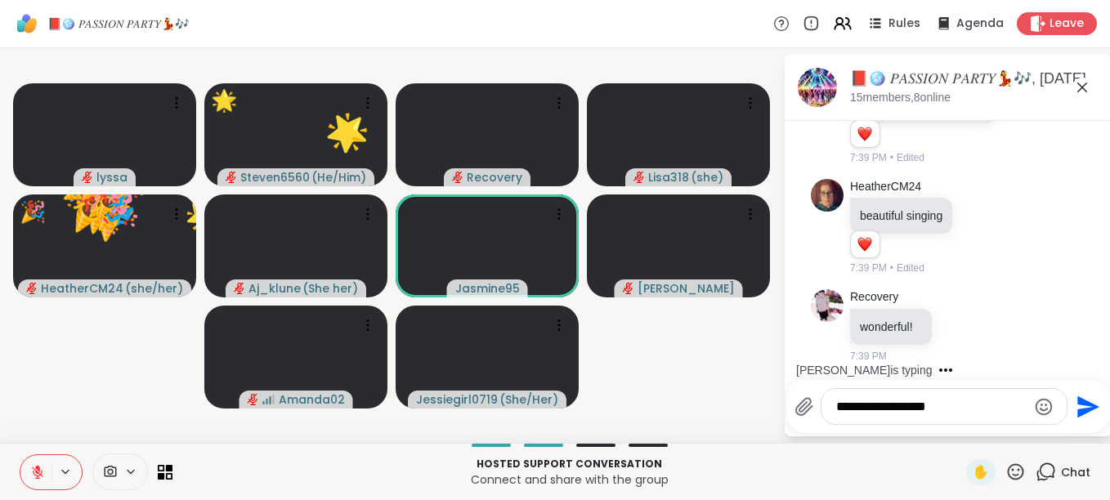
click at [1008, 470] on icon at bounding box center [1016, 471] width 16 height 16
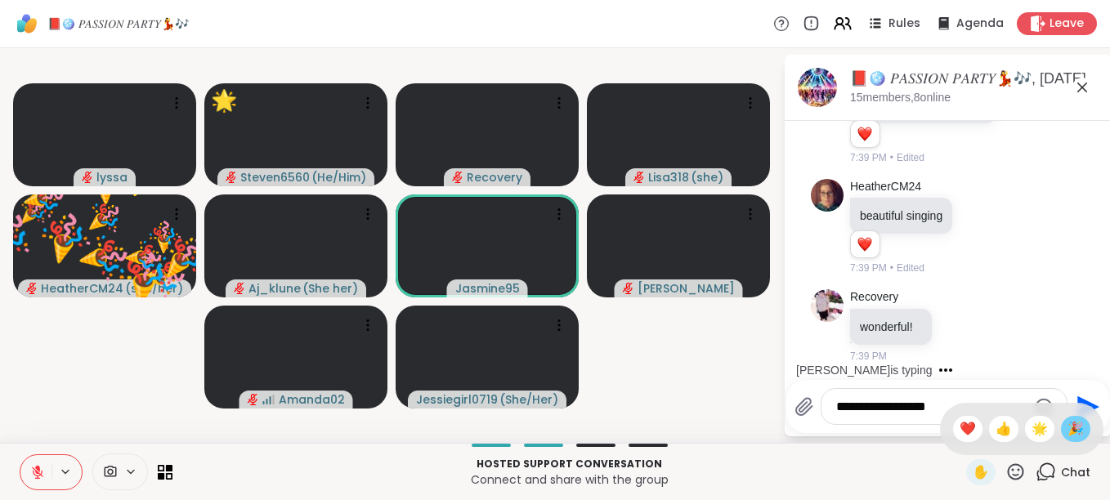
click at [1067, 432] on span "🎉" at bounding box center [1075, 429] width 16 height 20
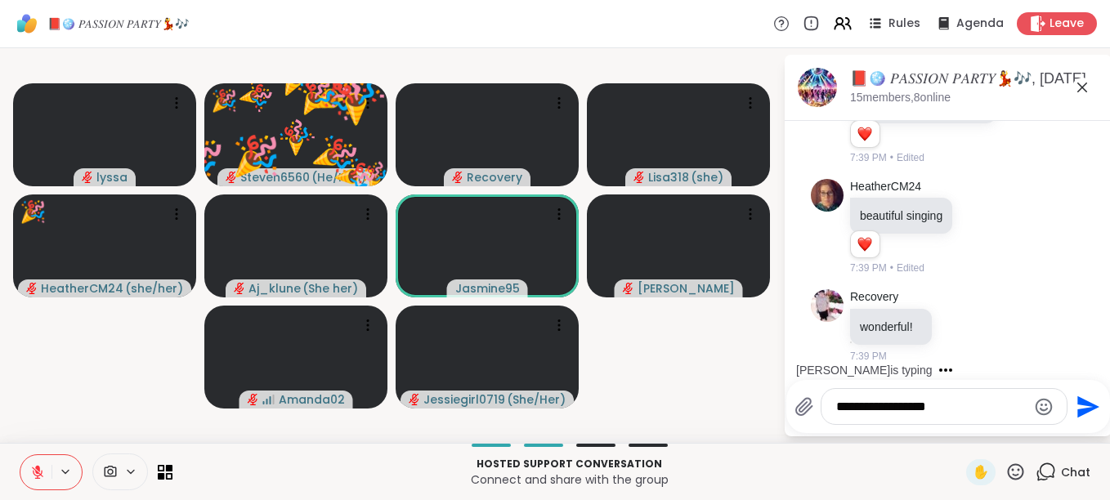
click at [1008, 465] on icon at bounding box center [1016, 471] width 16 height 16
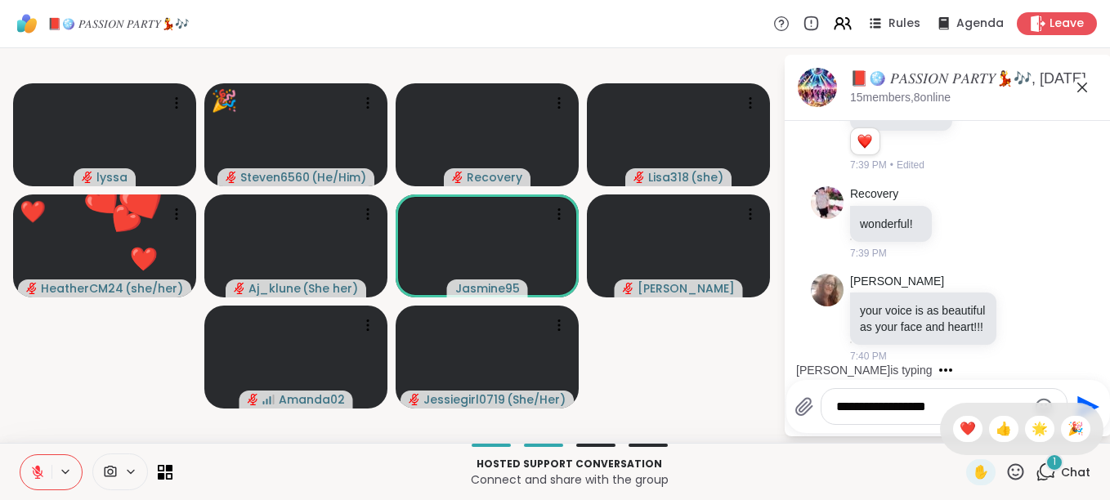
scroll to position [11132, 0]
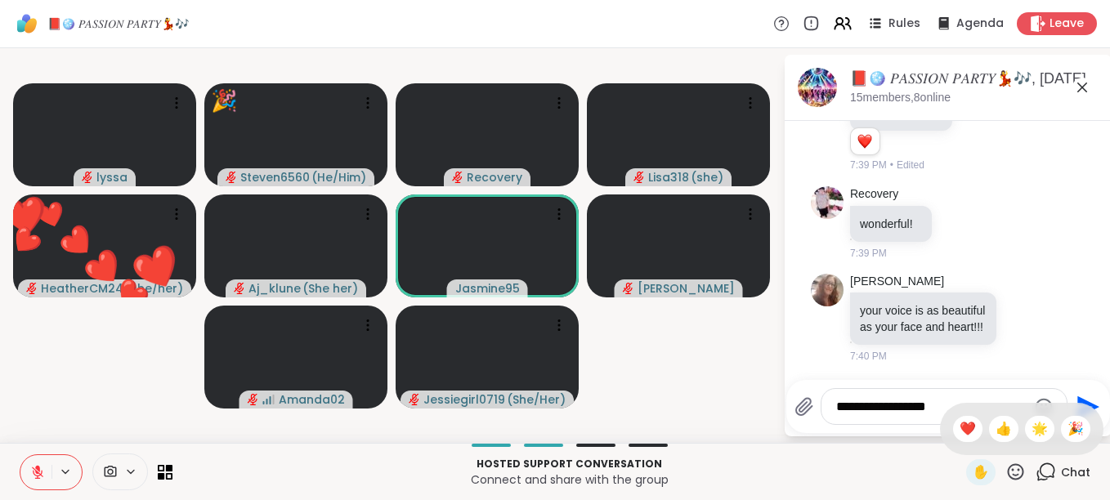
click at [1008, 467] on icon at bounding box center [1016, 471] width 16 height 16
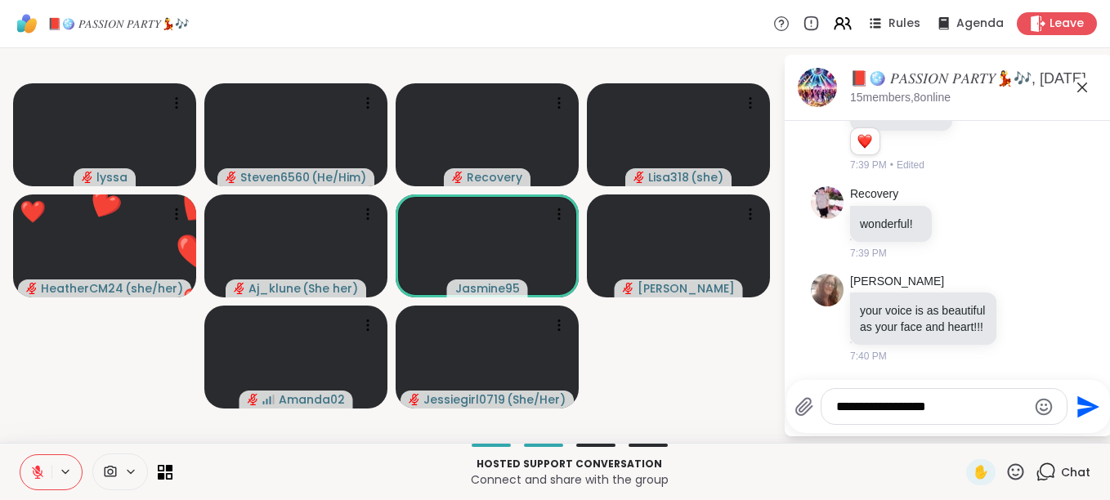
click at [1008, 465] on icon at bounding box center [1016, 471] width 16 height 16
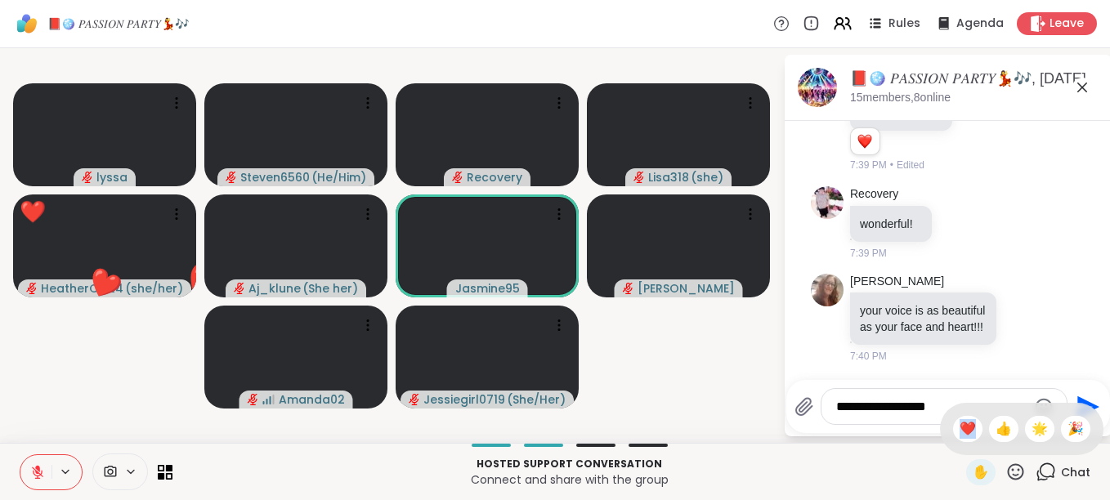
click at [1008, 465] on icon at bounding box center [1016, 471] width 16 height 16
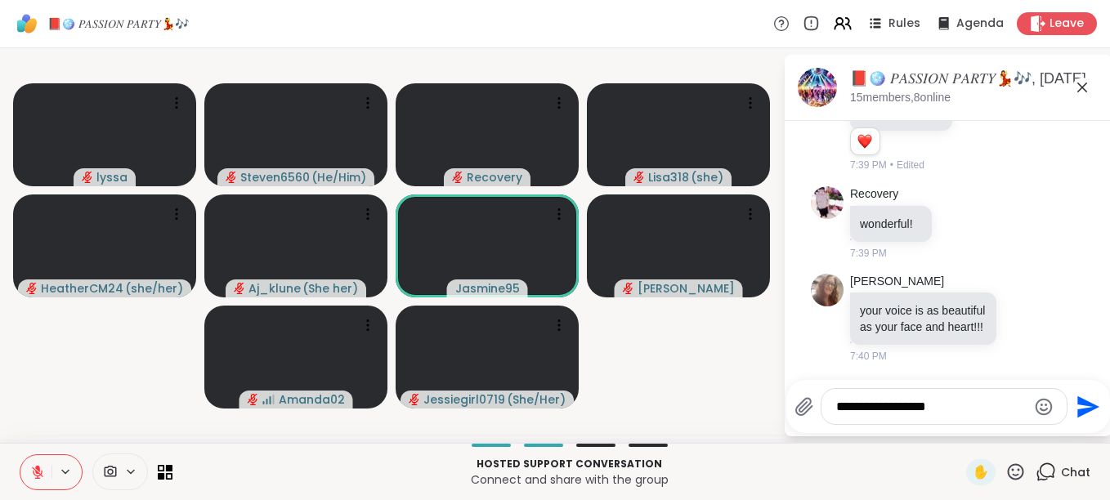
click at [1008, 465] on icon at bounding box center [1016, 471] width 16 height 16
click at [995, 430] on span "👍" at bounding box center [1003, 429] width 16 height 20
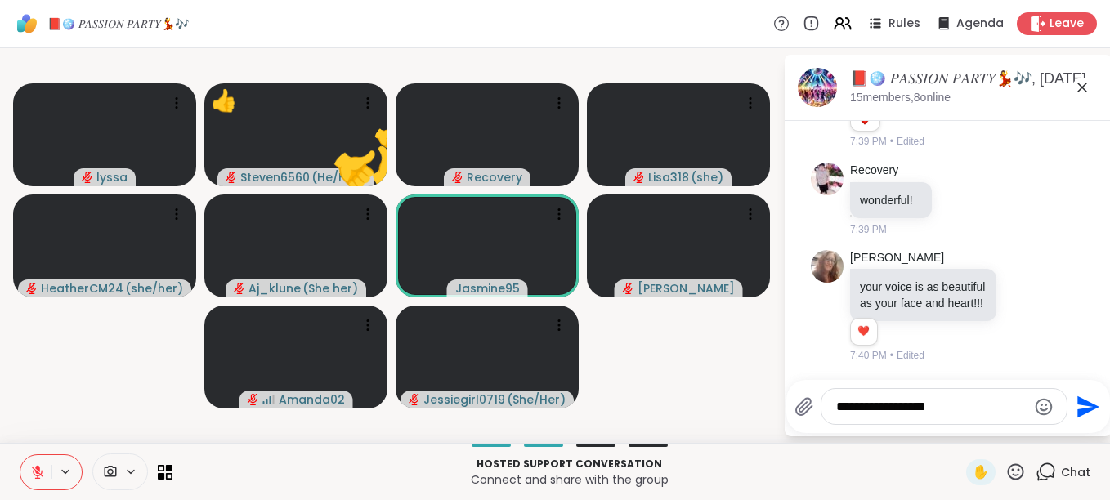
scroll to position [11156, 0]
click at [1005, 467] on icon at bounding box center [1015, 472] width 20 height 20
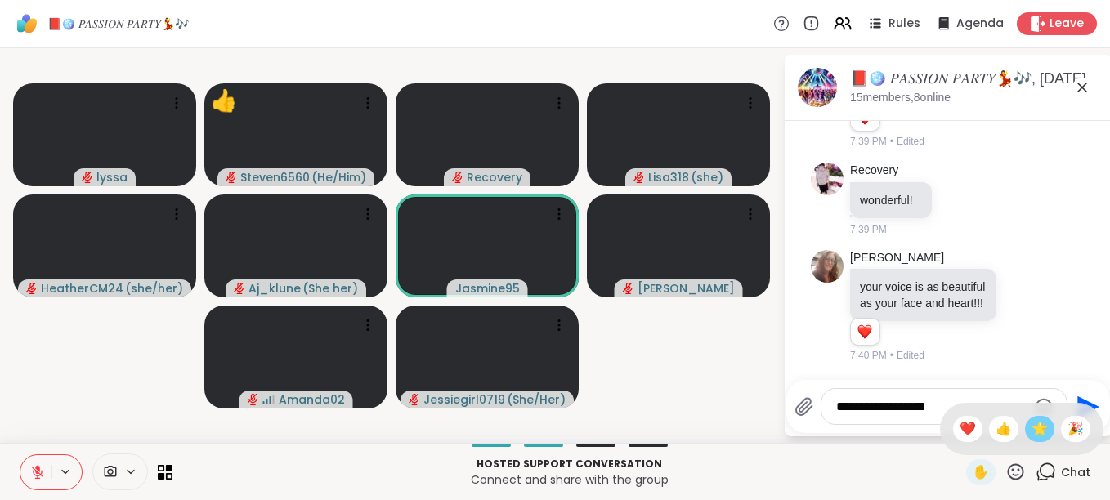
click at [1031, 432] on span "🌟" at bounding box center [1039, 429] width 16 height 20
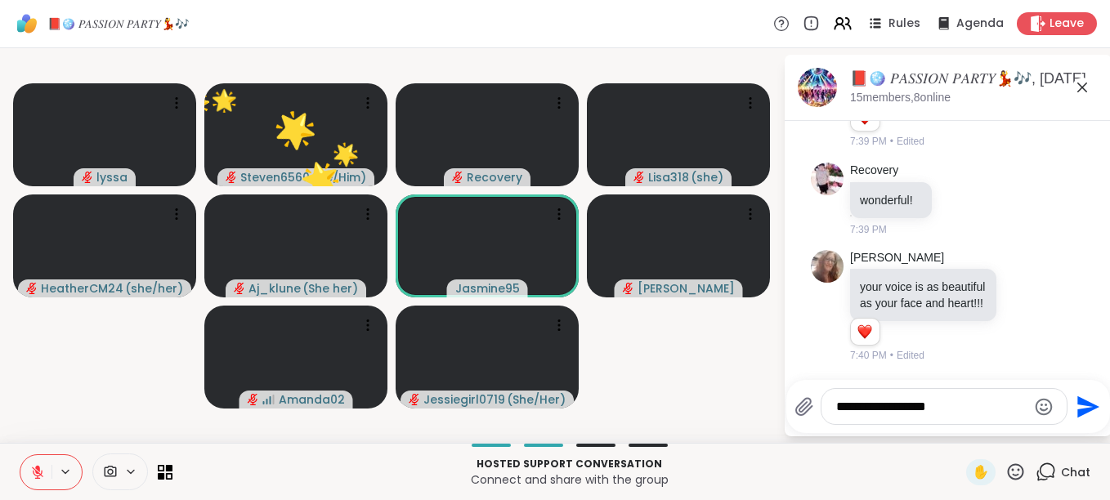
click at [1005, 474] on icon at bounding box center [1015, 472] width 20 height 20
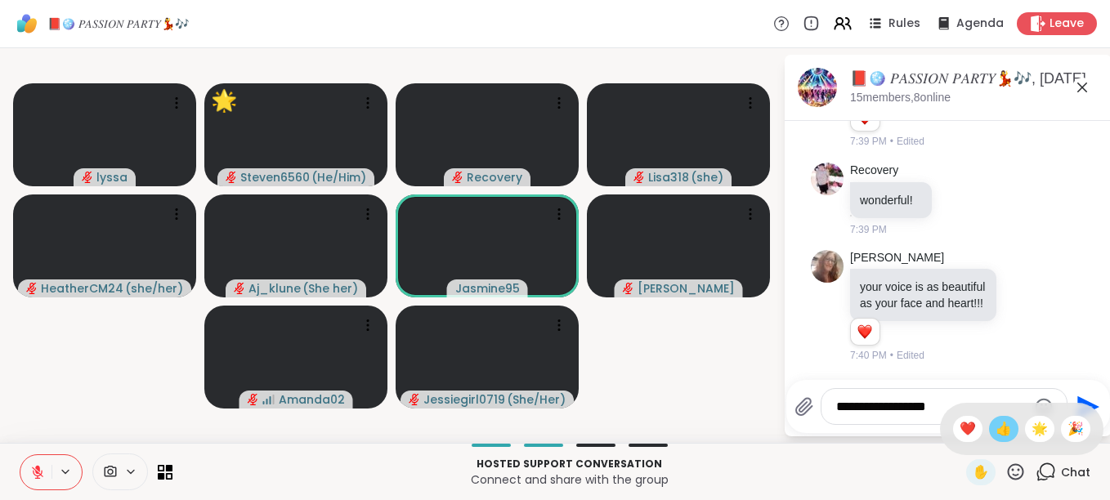
click at [995, 427] on span "👍" at bounding box center [1003, 429] width 16 height 20
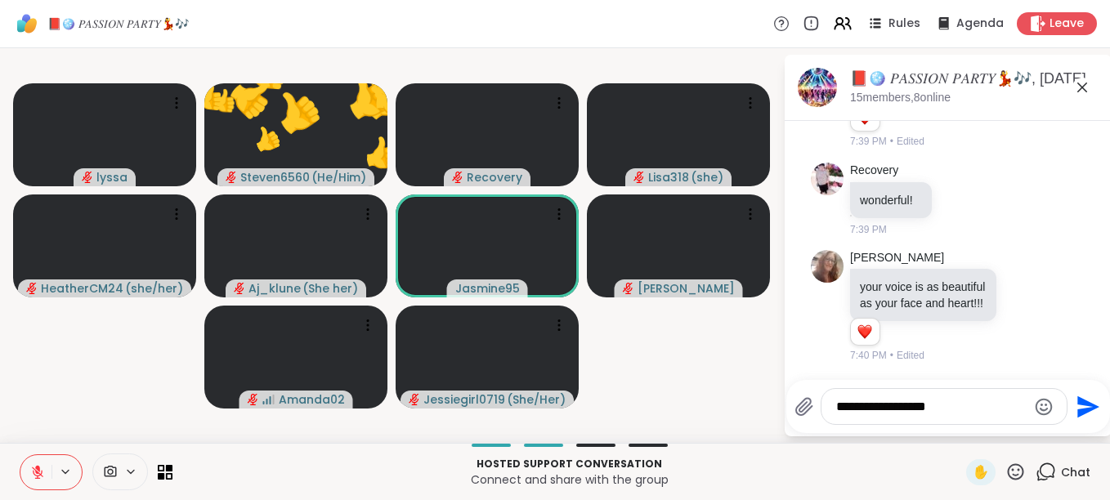
click at [1005, 471] on icon at bounding box center [1015, 472] width 20 height 20
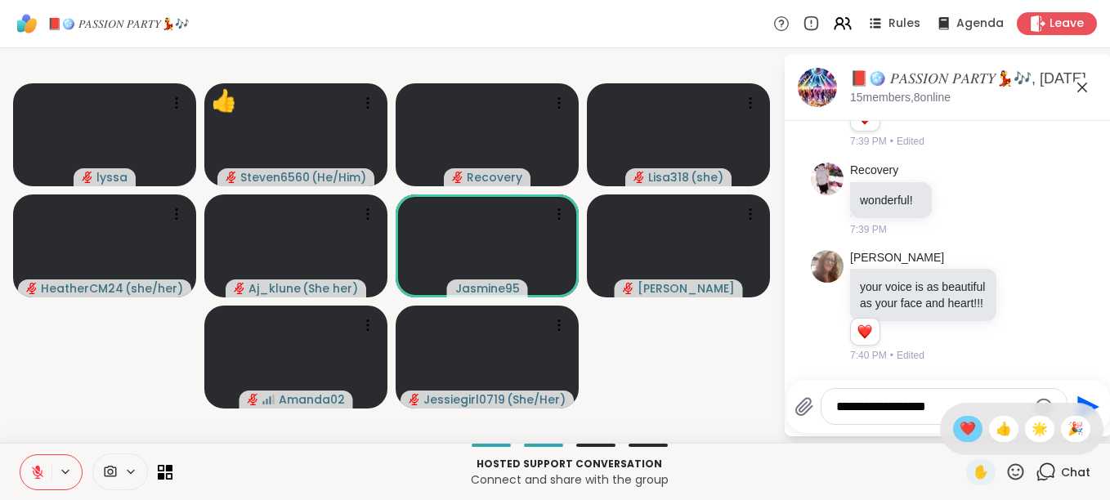
click at [959, 427] on span "❤️" at bounding box center [967, 429] width 16 height 20
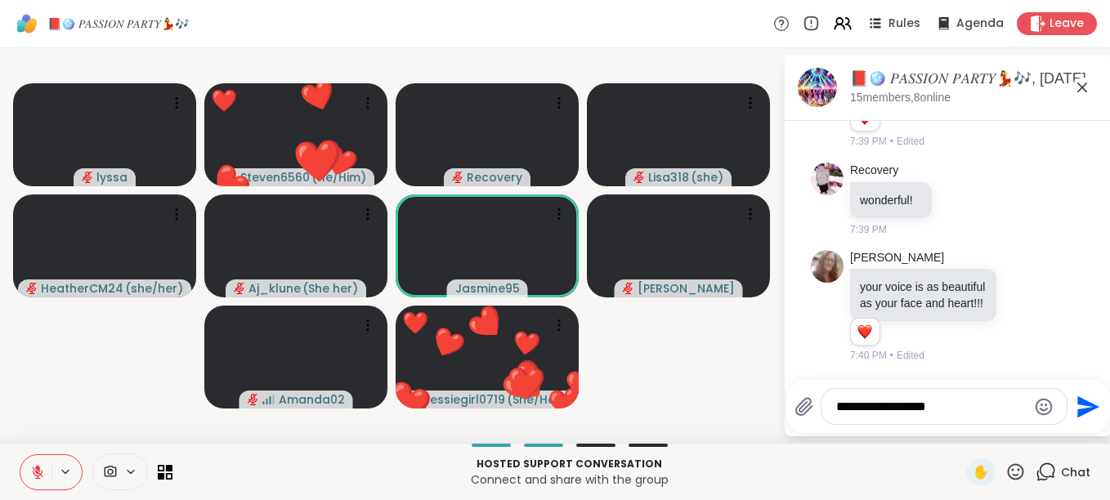
click at [1005, 463] on icon at bounding box center [1015, 472] width 20 height 20
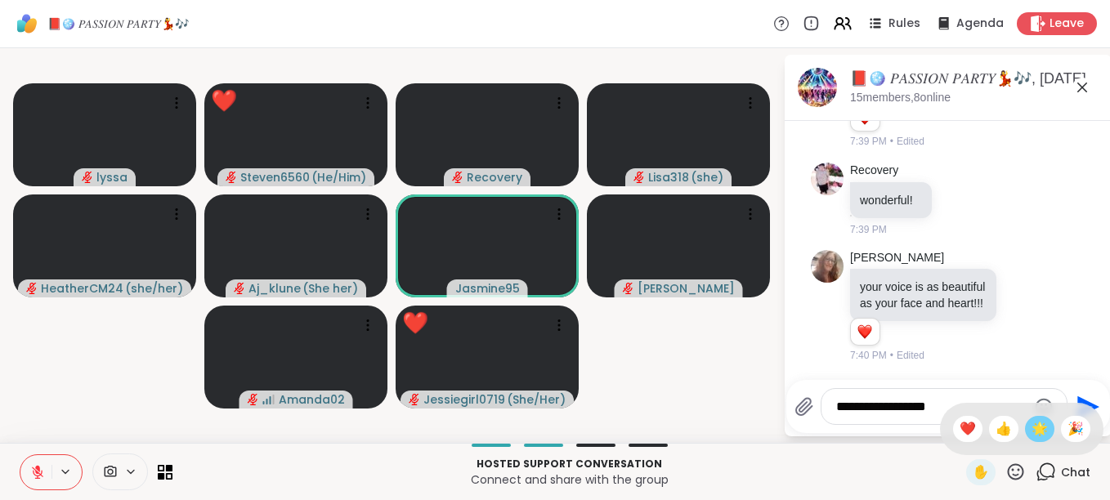
click at [1031, 427] on span "🌟" at bounding box center [1039, 429] width 16 height 20
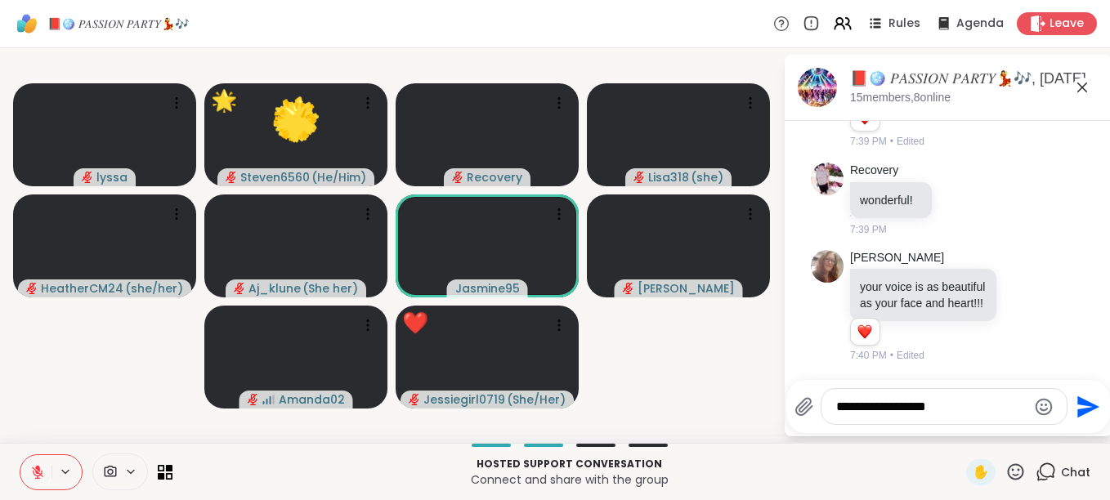
click at [1018, 427] on div "**********" at bounding box center [948, 406] width 324 height 53
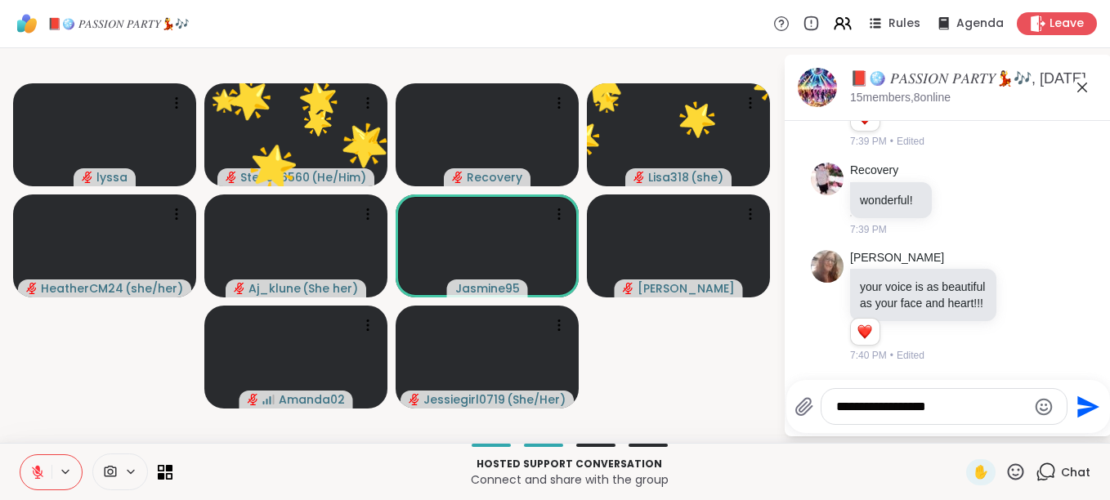
drag, startPoint x: 1018, startPoint y: 427, endPoint x: 1007, endPoint y: 469, distance: 43.2
click at [1008, 469] on icon at bounding box center [1016, 471] width 16 height 16
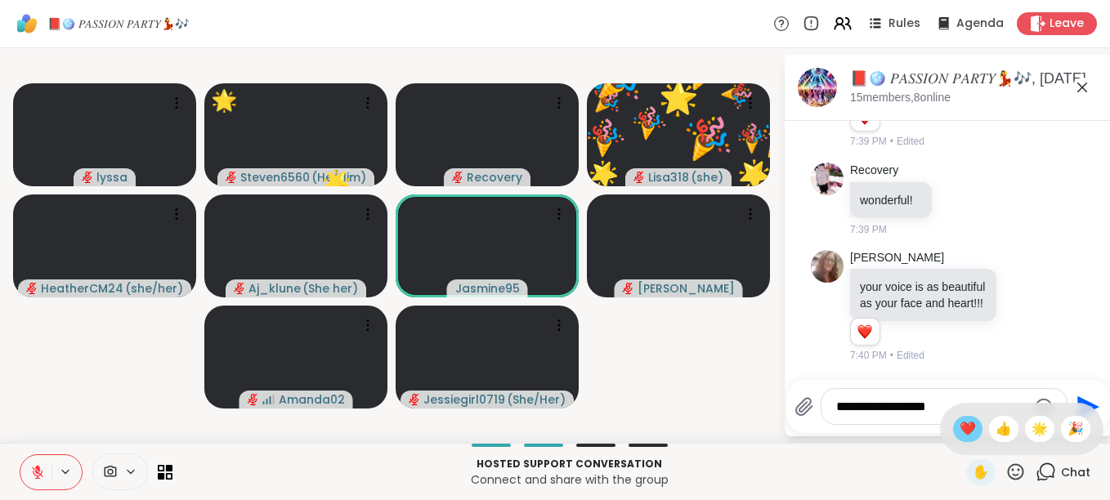
click at [959, 431] on span "❤️" at bounding box center [967, 429] width 16 height 20
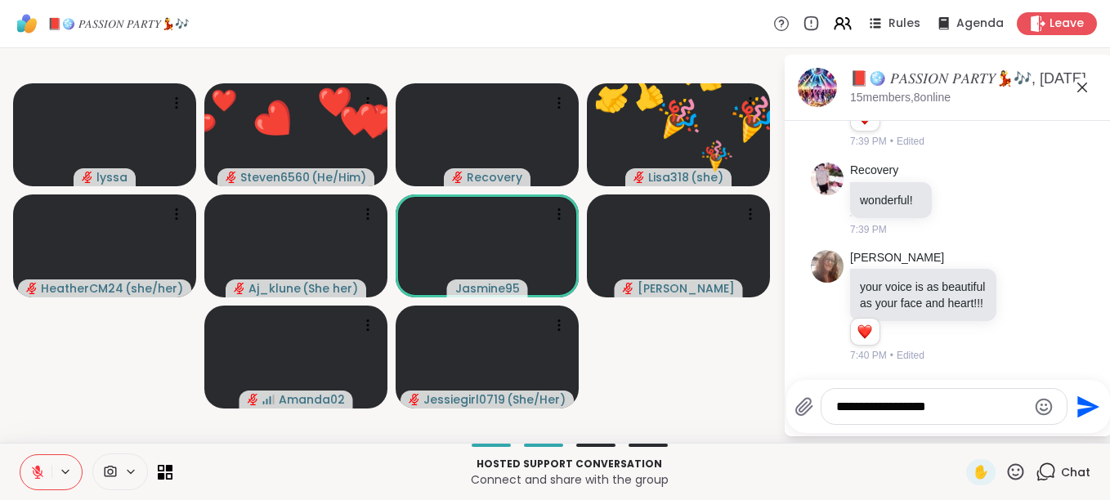
click at [1005, 467] on icon at bounding box center [1015, 472] width 20 height 20
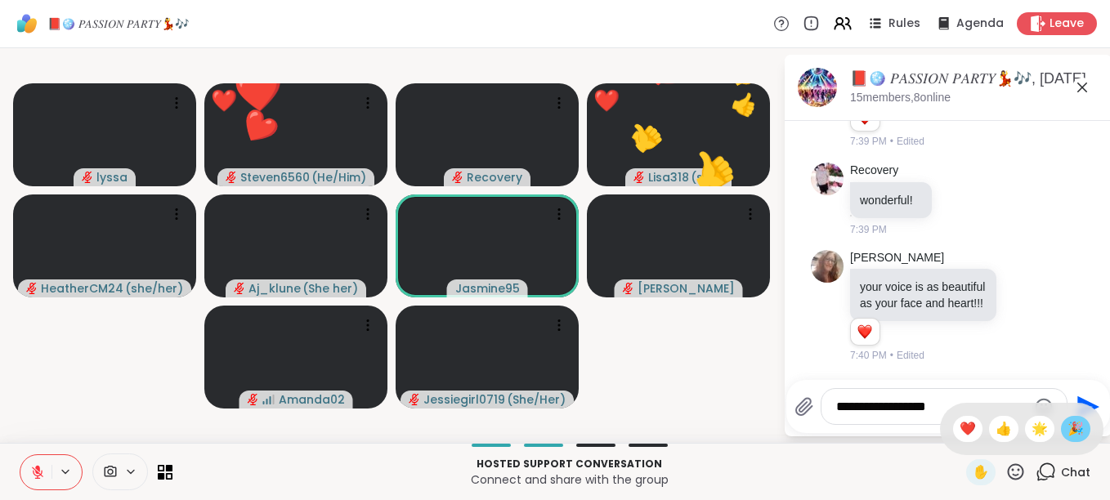
click at [1067, 424] on span "🎉" at bounding box center [1075, 429] width 16 height 20
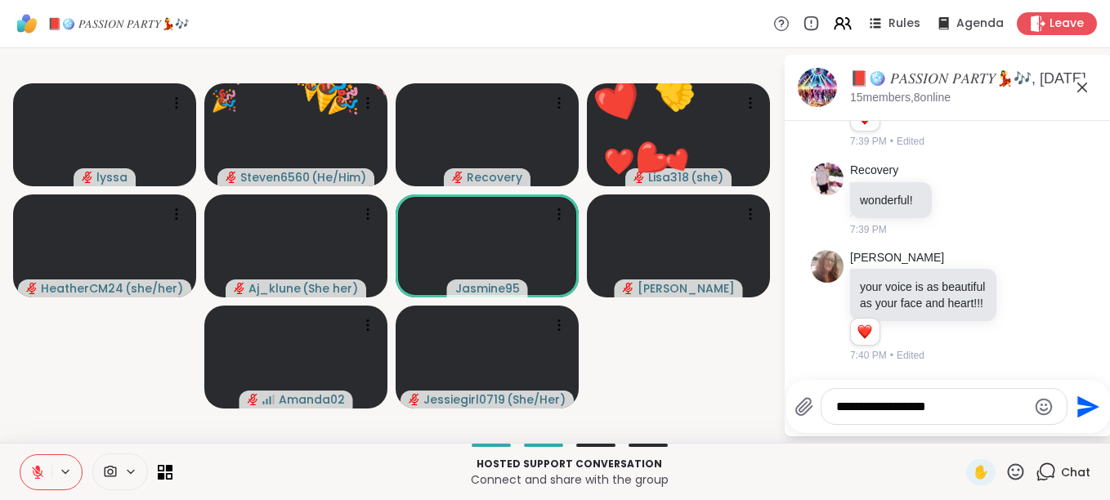
click at [1035, 467] on icon at bounding box center [1045, 472] width 20 height 20
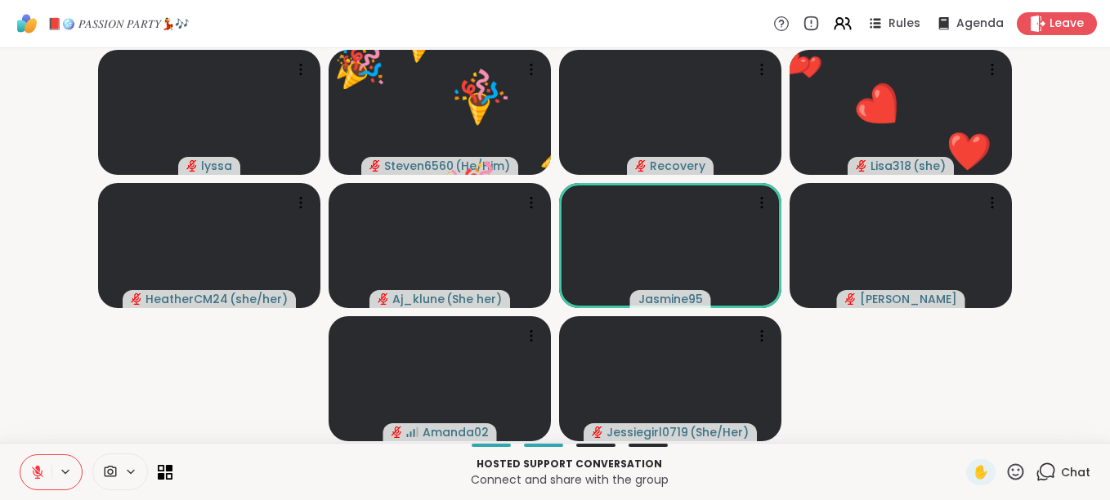
click at [1035, 467] on icon at bounding box center [1045, 472] width 20 height 20
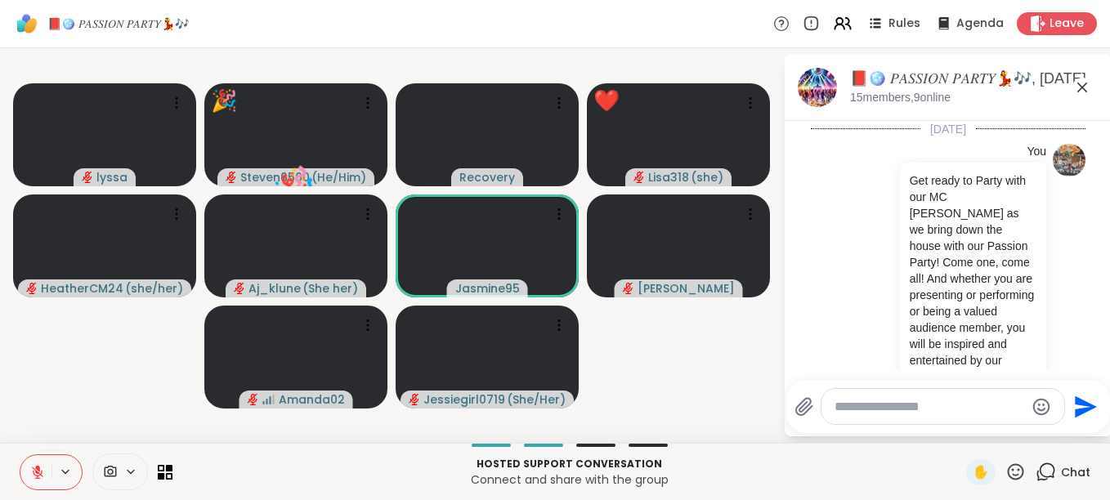
scroll to position [11139, 0]
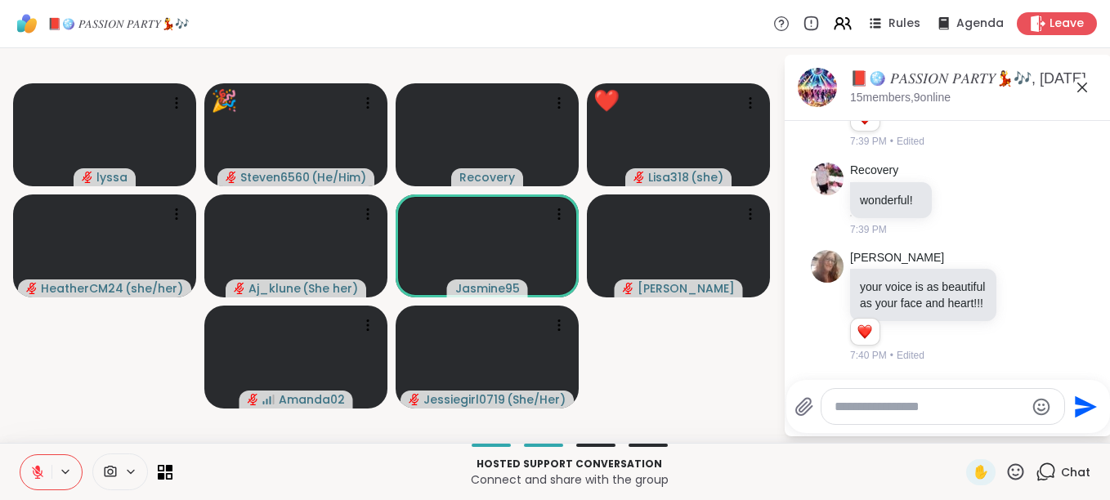
click at [1008, 471] on icon at bounding box center [1016, 471] width 16 height 16
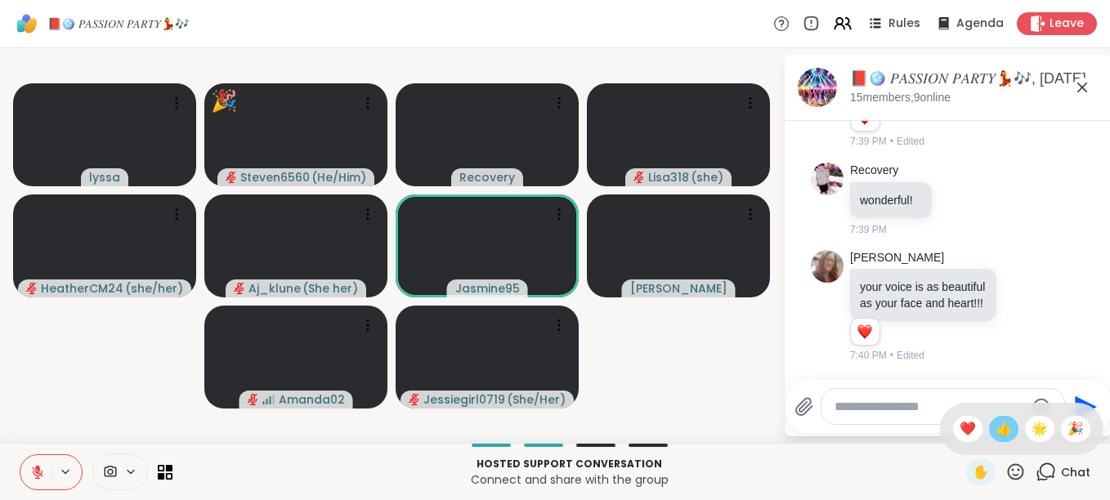
click at [995, 432] on span "👍" at bounding box center [1003, 429] width 16 height 20
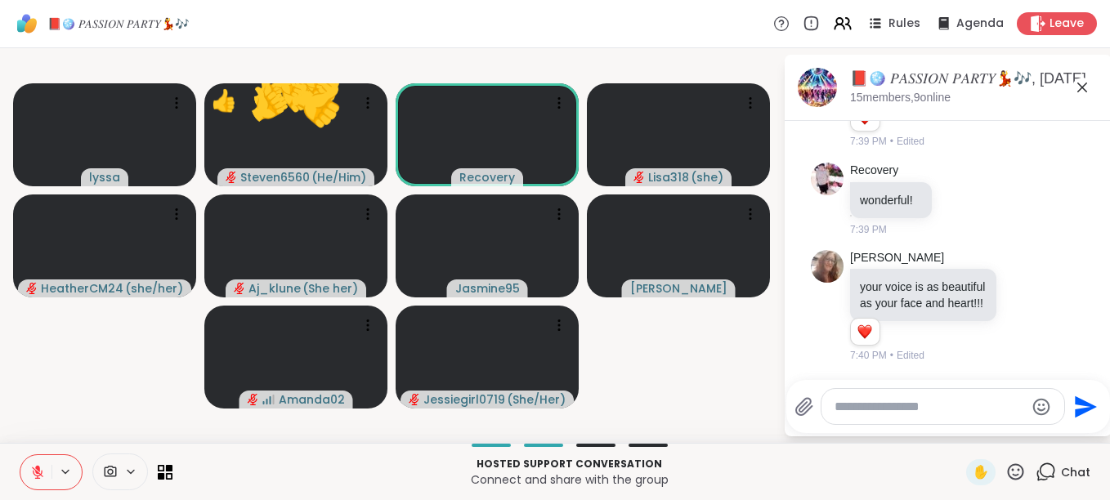
click at [990, 432] on div "Send" at bounding box center [948, 406] width 324 height 53
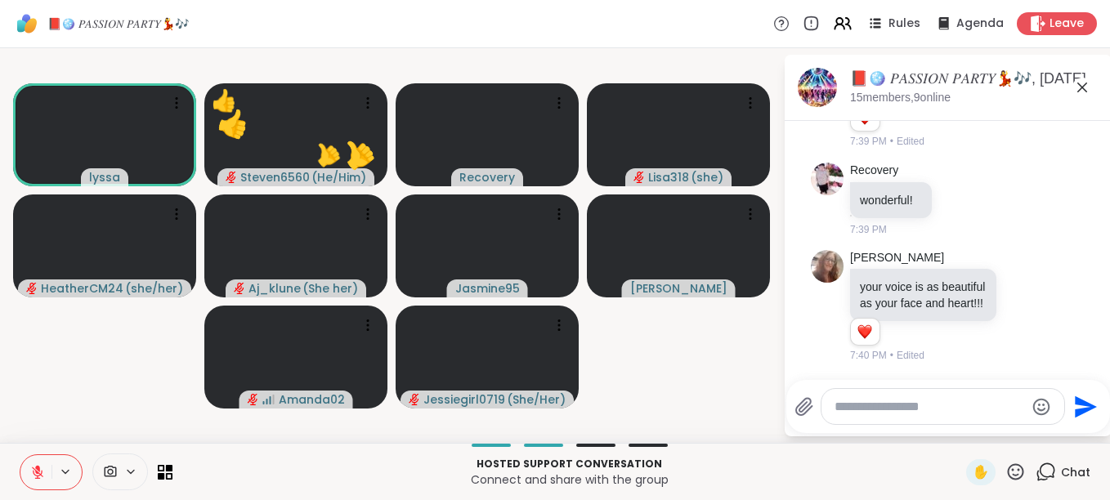
click at [42, 463] on button at bounding box center [35, 472] width 31 height 34
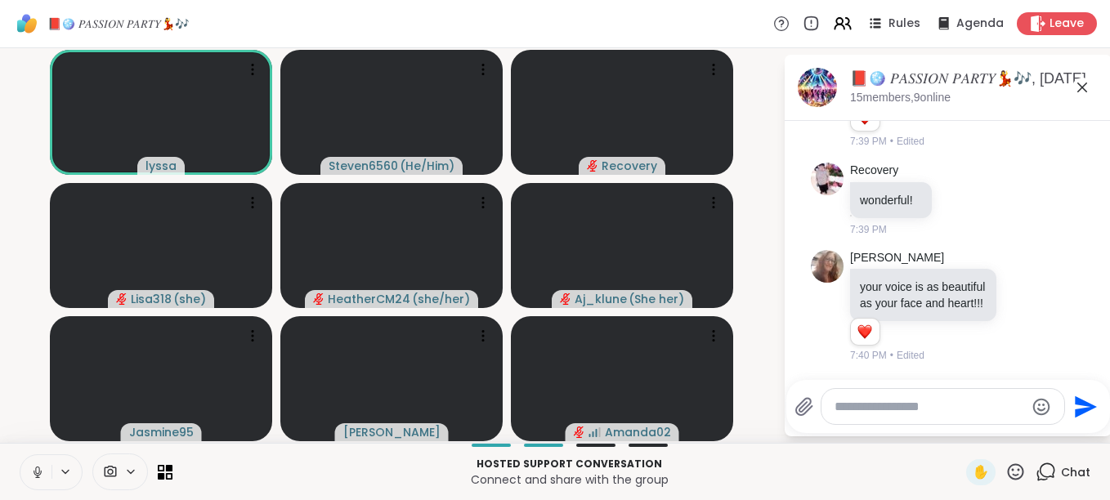
click at [778, 433] on div "lyssa Steven6560 ( He/Him ) Recovery Lisa318 ( she ) HeatherCM24 ( she/her ) Aj…" at bounding box center [555, 245] width 1110 height 395
click at [773, 435] on div "lyssa Steven6560 ( He/Him ) Recovery Lisa318 ( she ) HeatherCM24 ( she/her ) Aj…" at bounding box center [555, 245] width 1110 height 395
click at [1008, 468] on icon at bounding box center [1016, 471] width 16 height 16
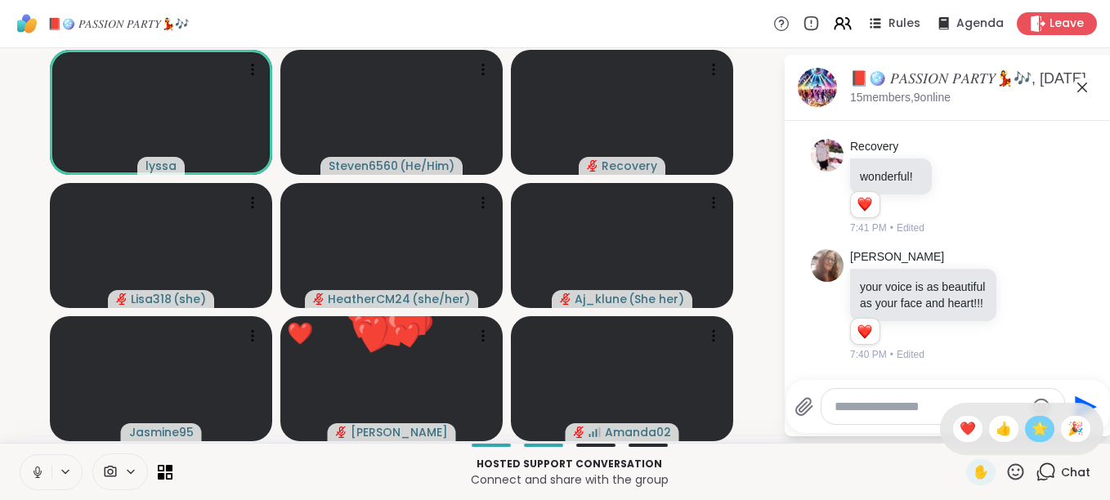
click at [1031, 424] on span "🌟" at bounding box center [1039, 429] width 16 height 20
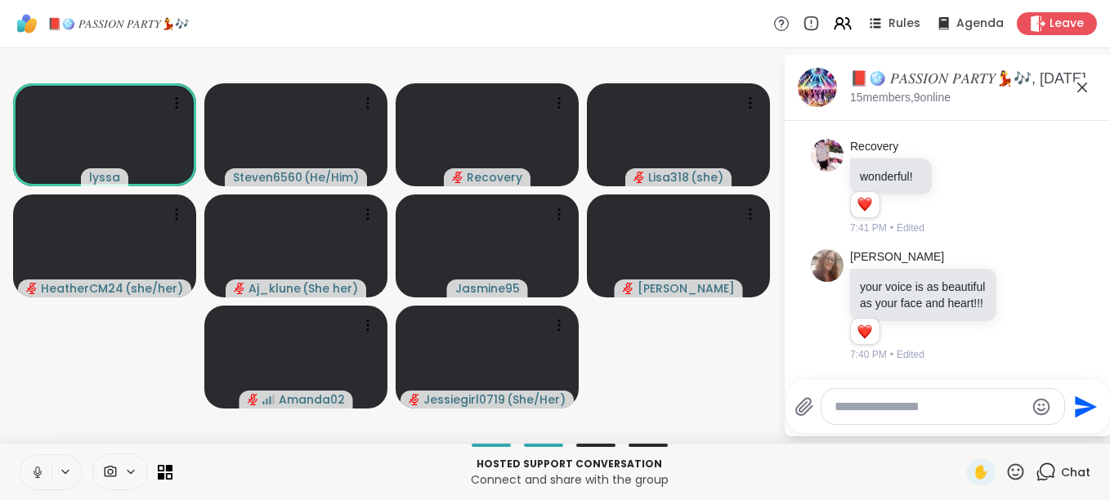
click at [1008, 465] on icon at bounding box center [1016, 471] width 16 height 16
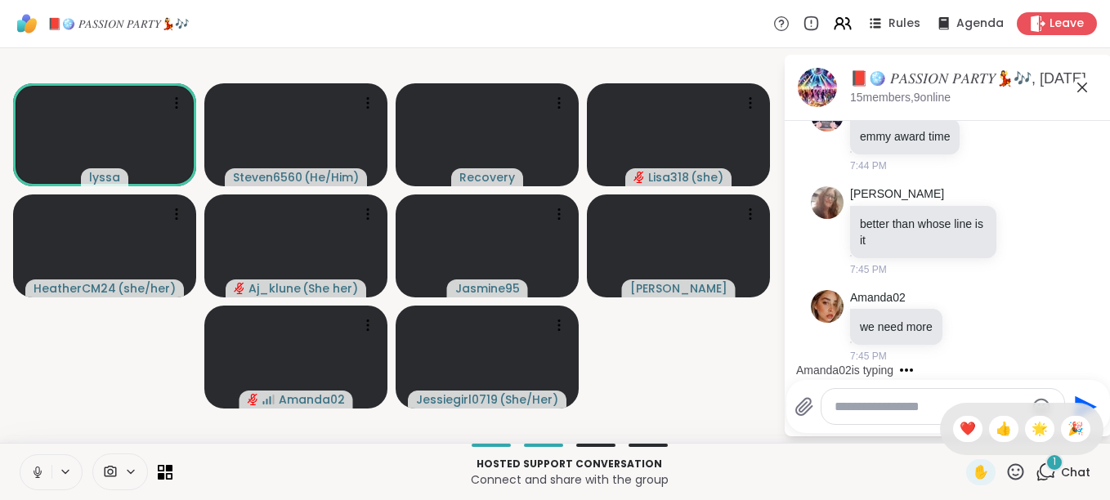
scroll to position [12686, 0]
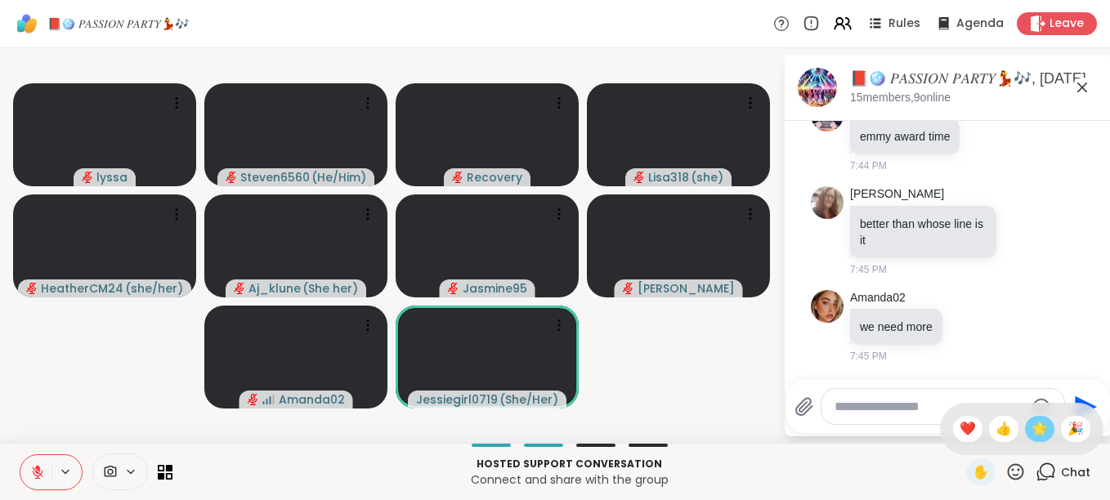
click at [1032, 419] on span "🌟" at bounding box center [1039, 429] width 16 height 20
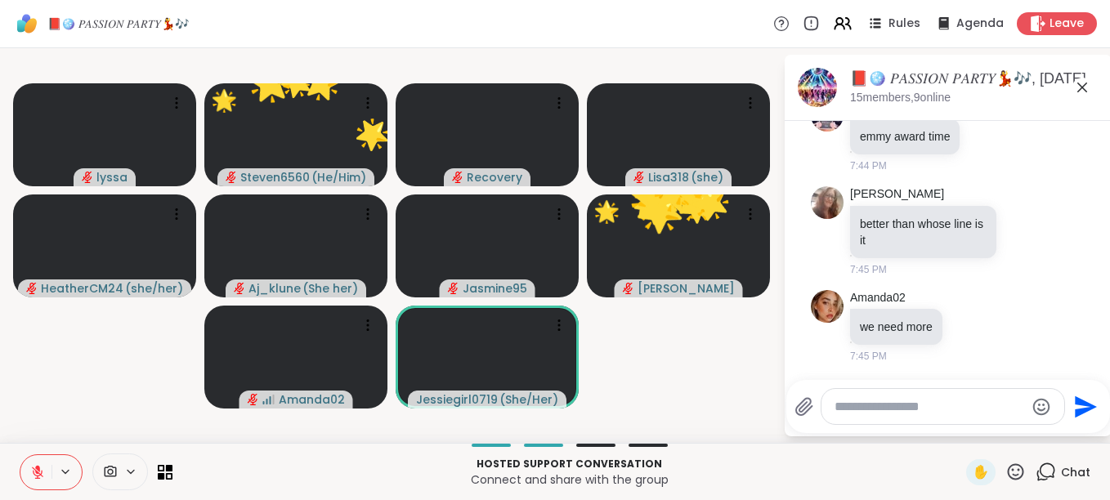
click at [1005, 472] on icon at bounding box center [1015, 472] width 20 height 20
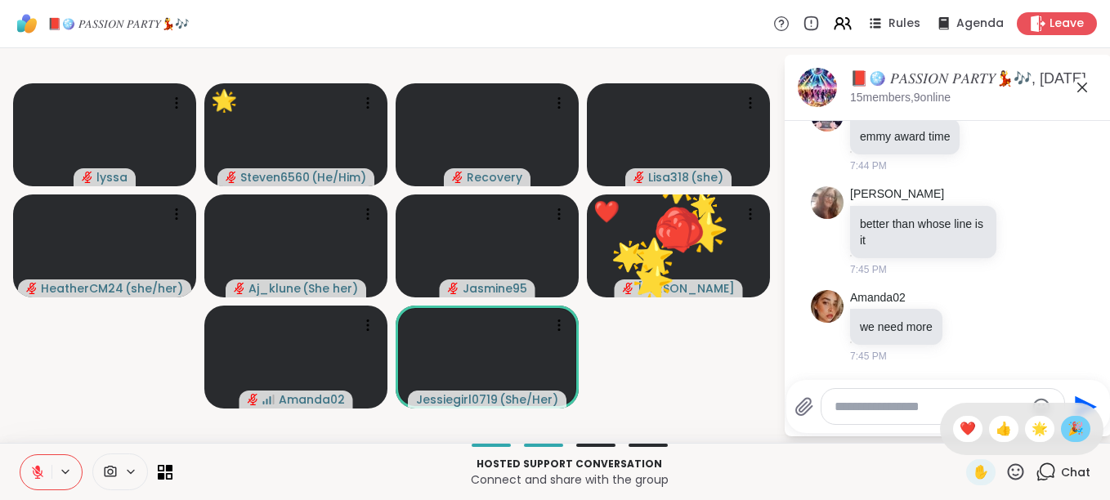
click at [1068, 431] on span "🎉" at bounding box center [1075, 429] width 16 height 20
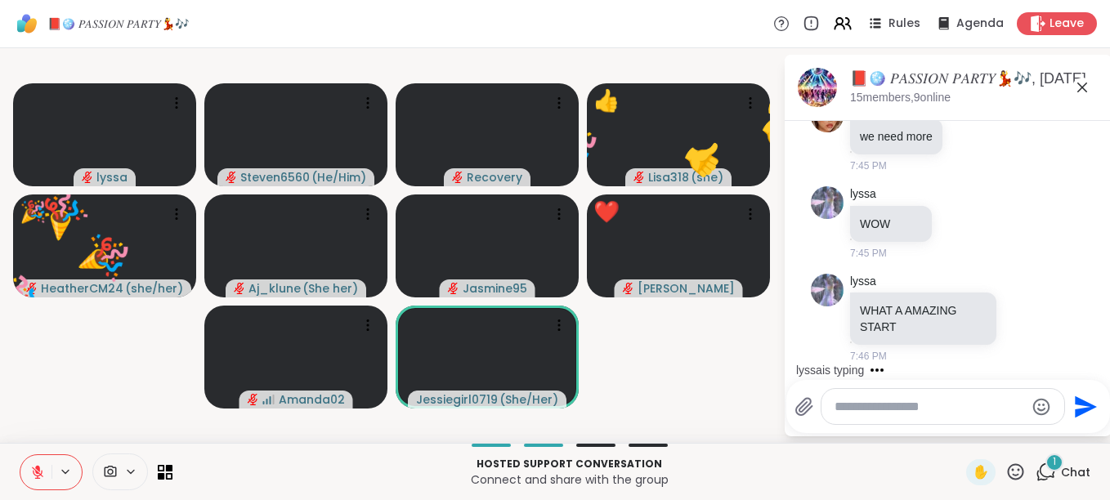
scroll to position [12877, 0]
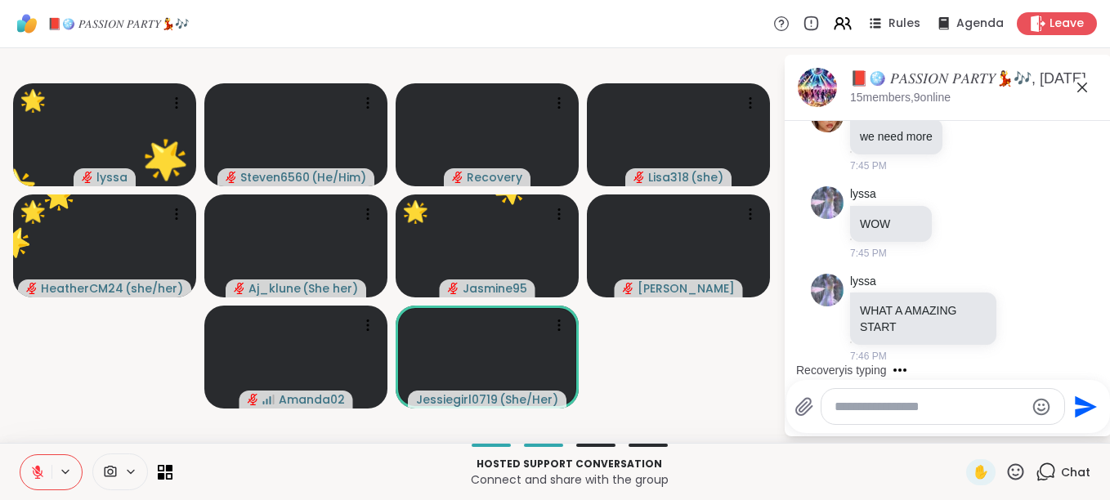
click at [1008, 470] on icon at bounding box center [1016, 471] width 16 height 16
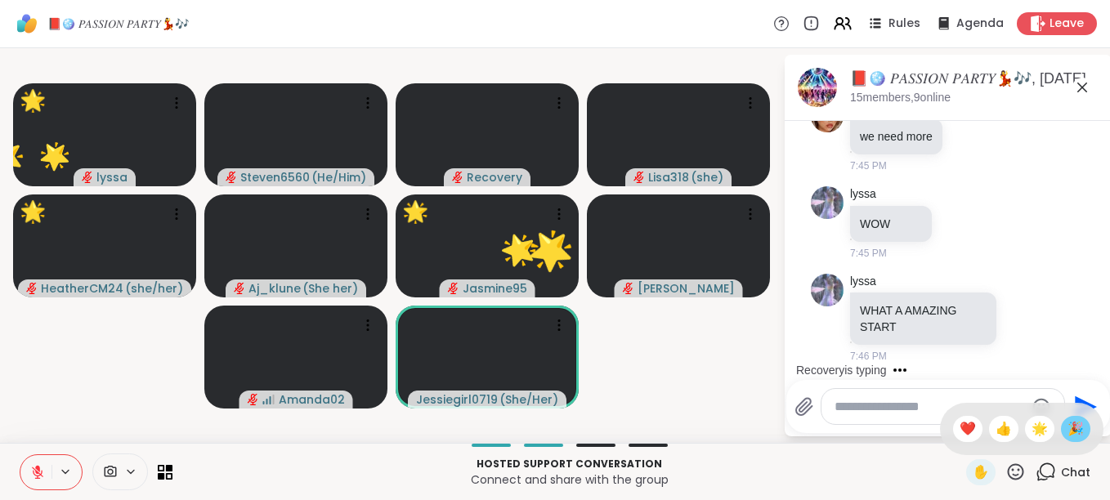
click at [1067, 430] on span "🎉" at bounding box center [1075, 429] width 16 height 20
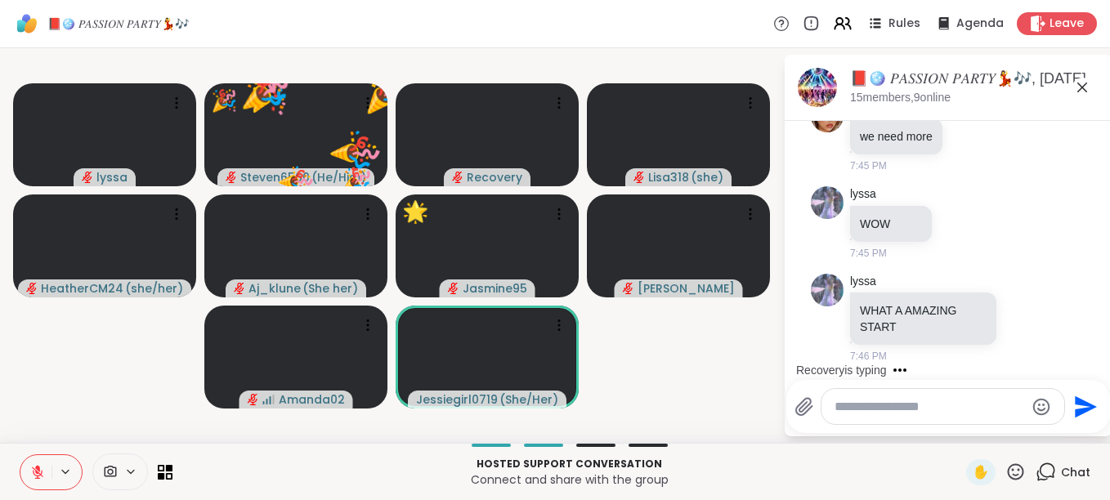
click at [1005, 469] on icon at bounding box center [1015, 472] width 20 height 20
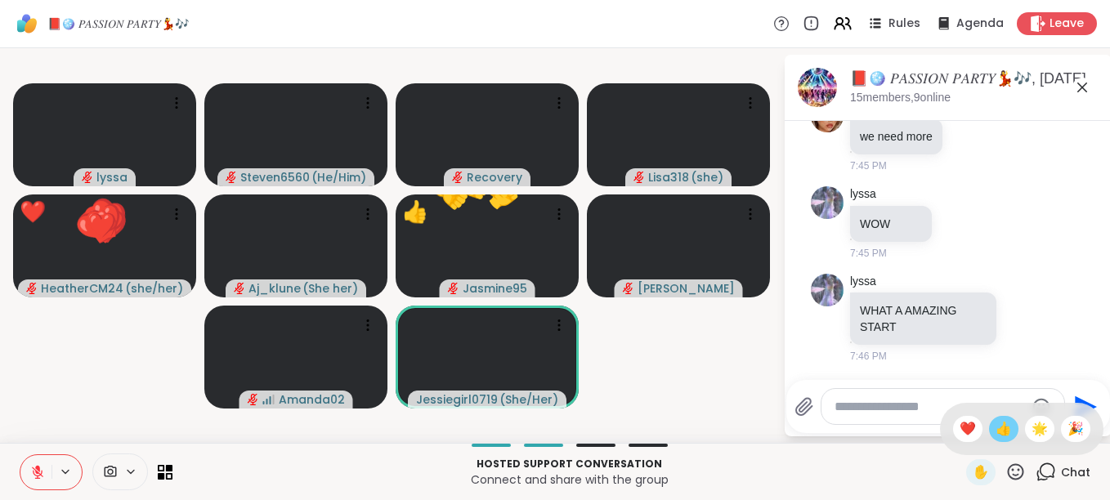
scroll to position [12964, 0]
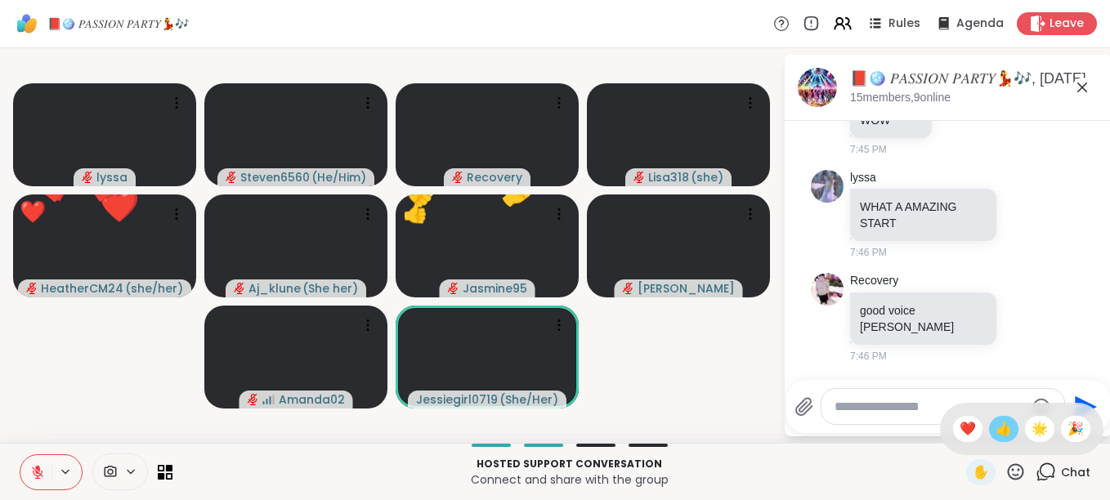
click at [995, 423] on span "👍" at bounding box center [1003, 429] width 16 height 20
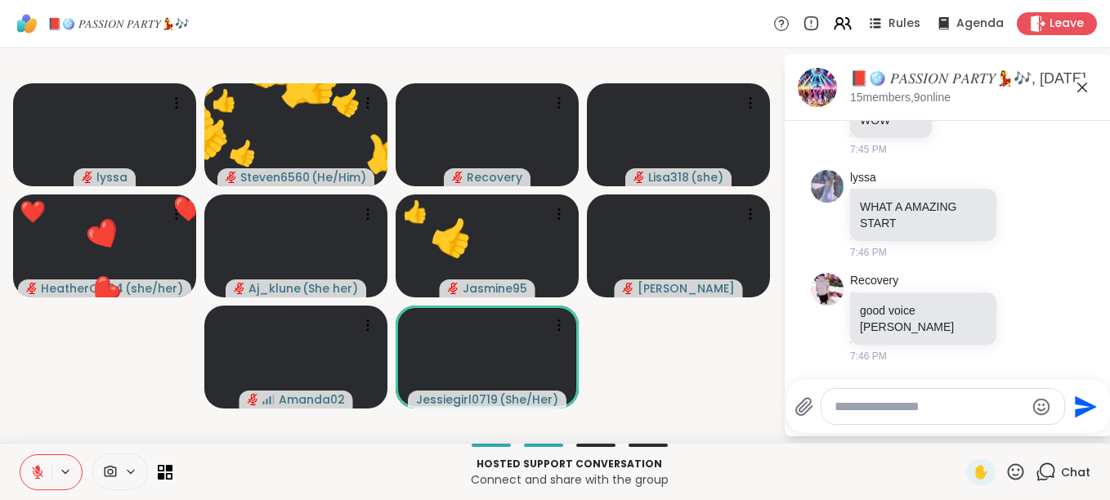
click at [1005, 472] on icon at bounding box center [1015, 472] width 20 height 20
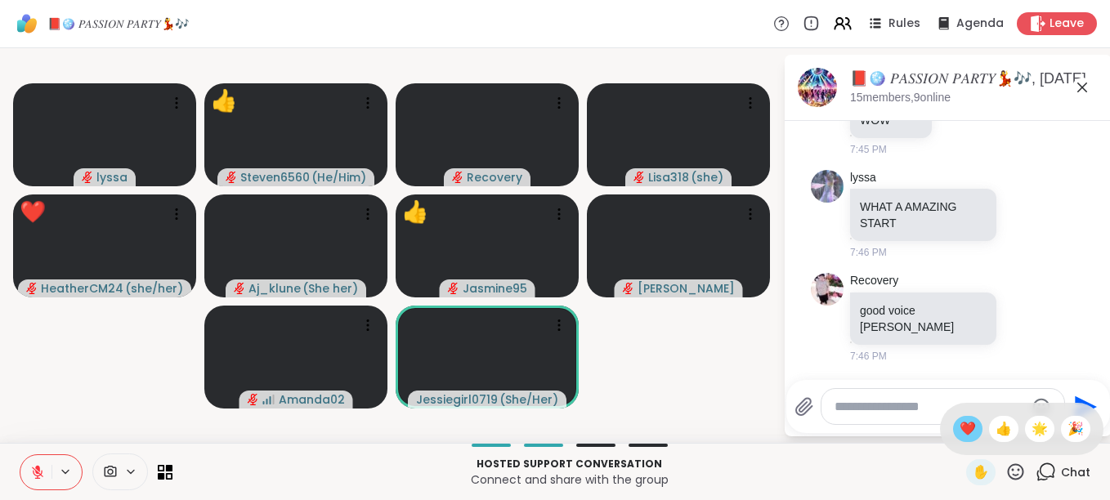
click at [959, 425] on span "❤️" at bounding box center [967, 429] width 16 height 20
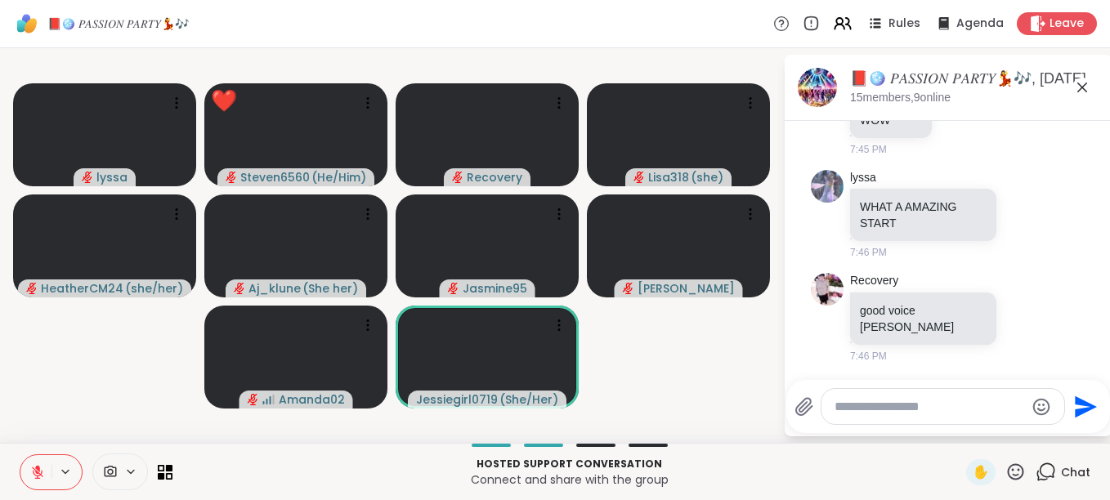
click at [1005, 469] on icon at bounding box center [1015, 472] width 20 height 20
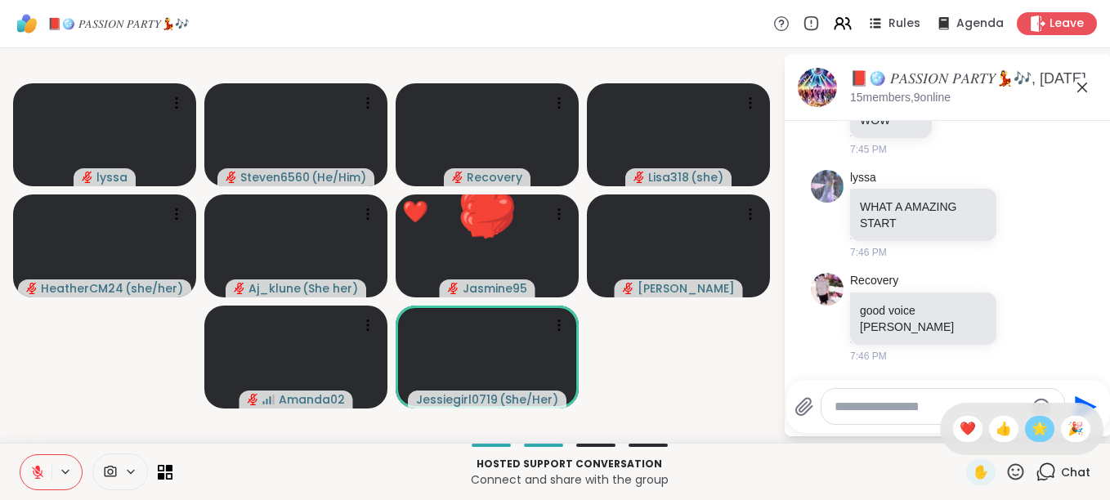
click at [1031, 421] on span "🌟" at bounding box center [1039, 429] width 16 height 20
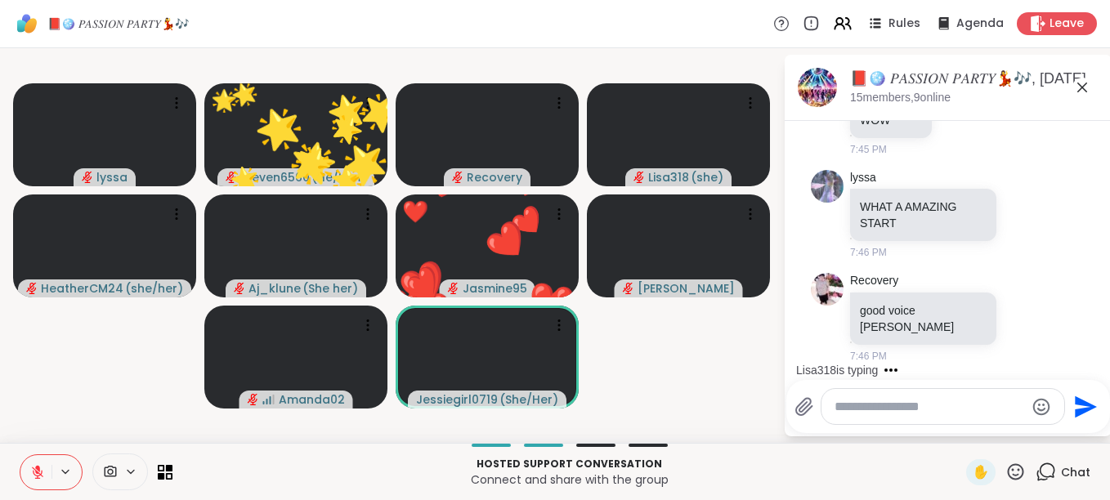
click at [1008, 467] on icon at bounding box center [1016, 471] width 16 height 16
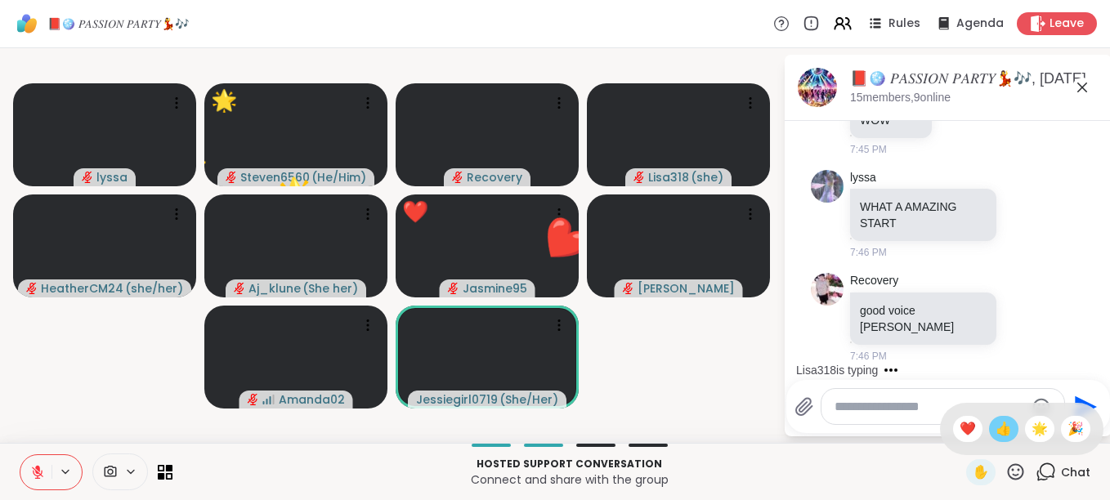
click at [995, 427] on span "👍" at bounding box center [1003, 429] width 16 height 20
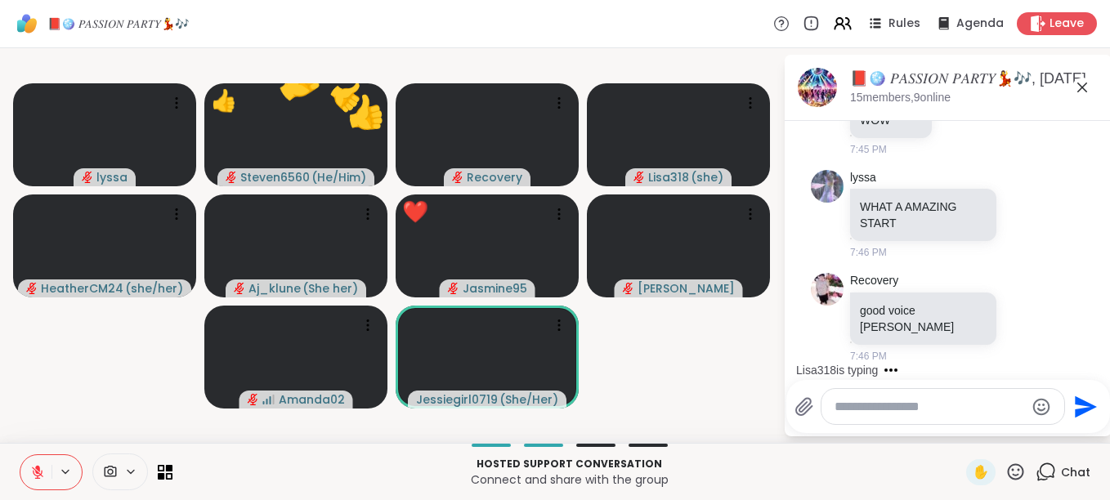
click at [1005, 467] on icon at bounding box center [1015, 472] width 20 height 20
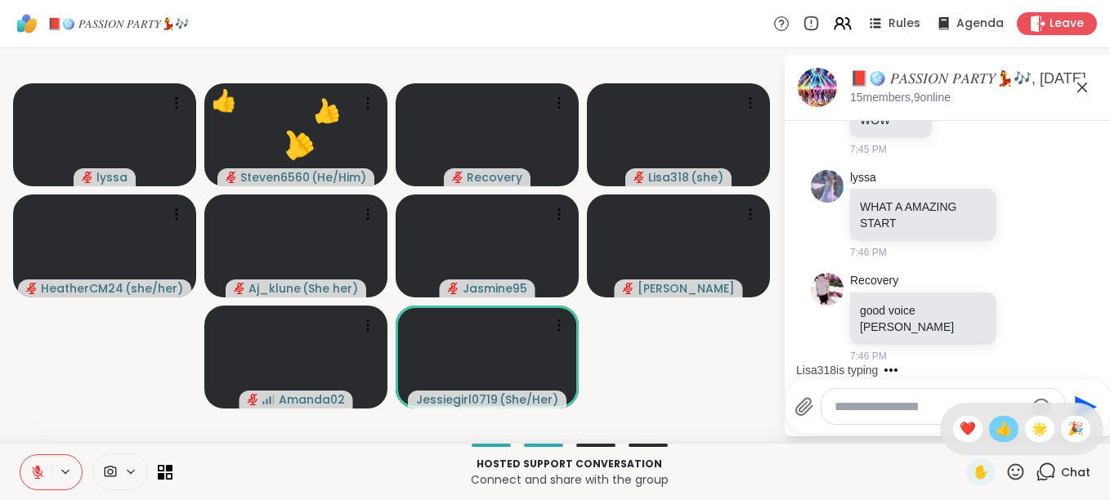
click at [995, 419] on span "👍" at bounding box center [1003, 429] width 16 height 20
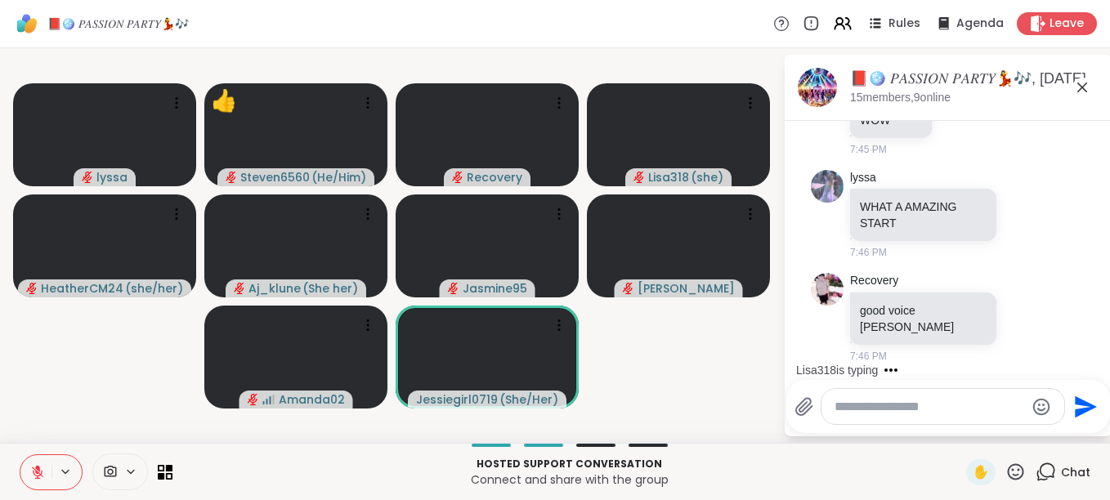
click at [1008, 469] on icon at bounding box center [1016, 471] width 16 height 16
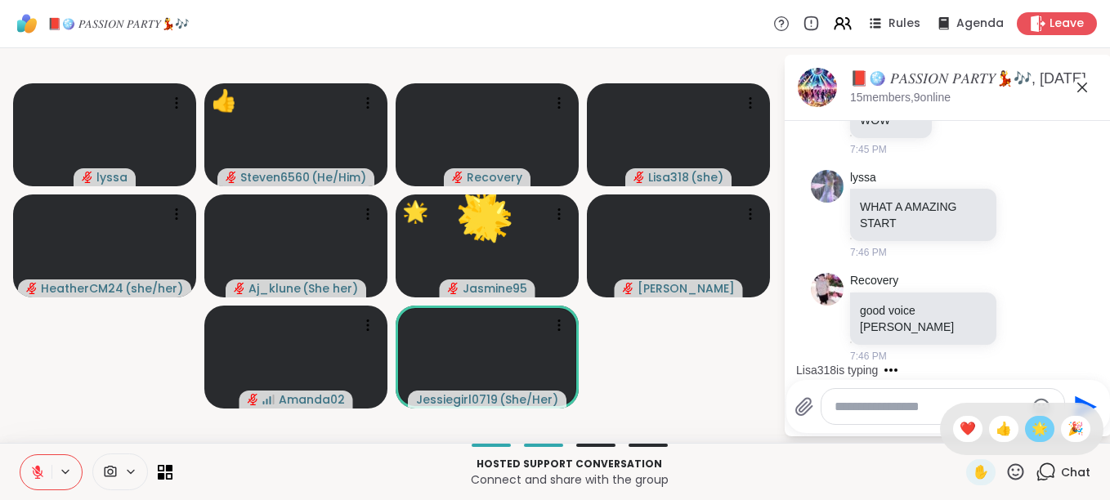
click at [1031, 433] on span "🌟" at bounding box center [1039, 429] width 16 height 20
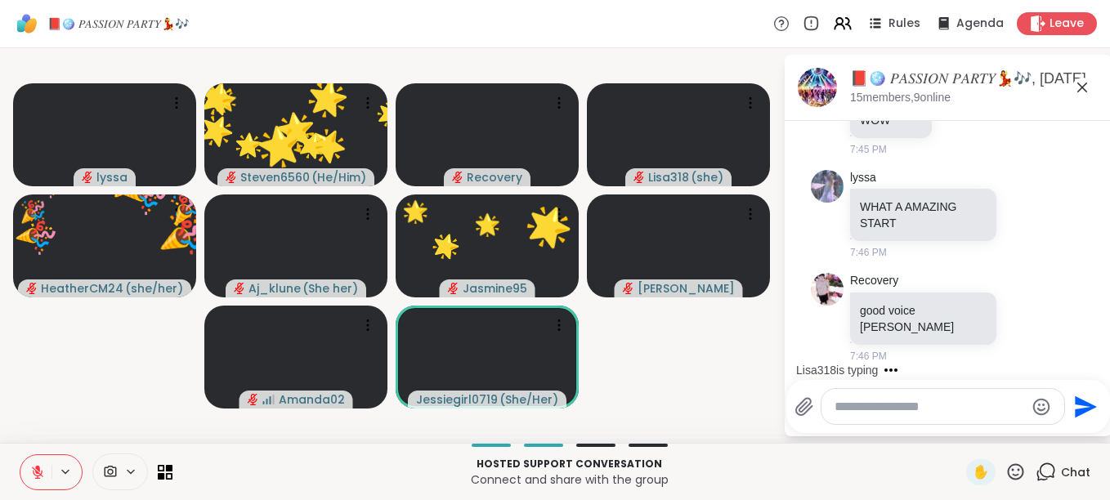
click at [1005, 472] on icon at bounding box center [1015, 472] width 20 height 20
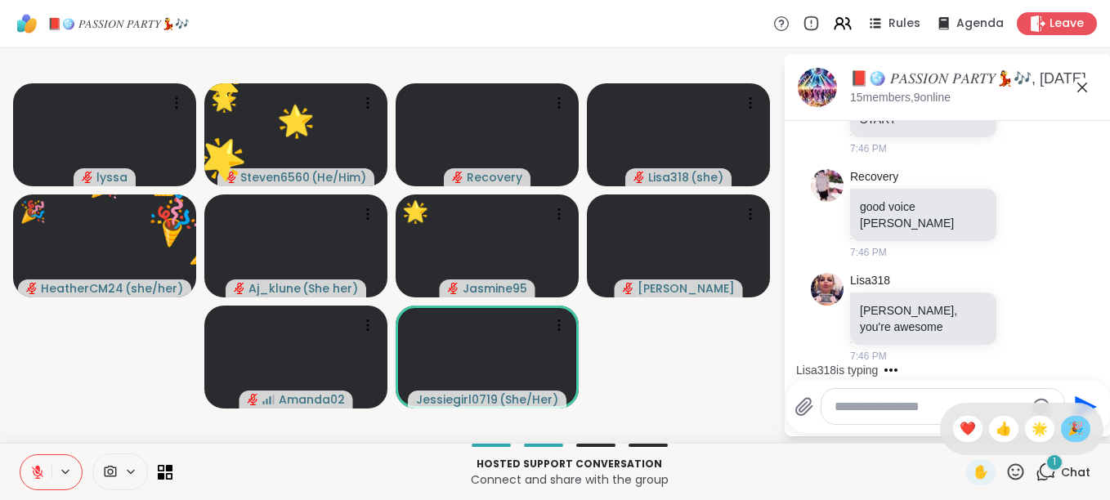
scroll to position [13068, 0]
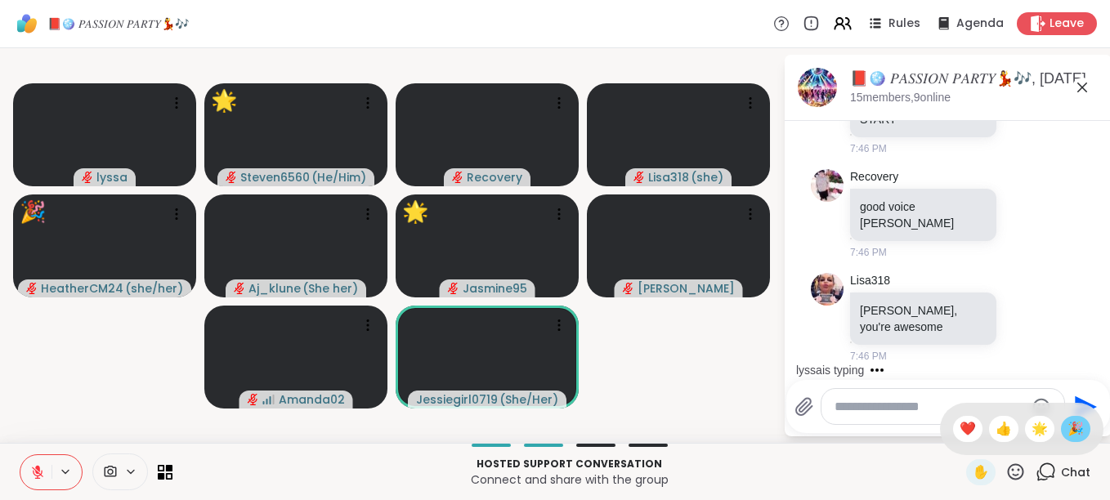
click at [1067, 428] on span "🎉" at bounding box center [1075, 429] width 16 height 20
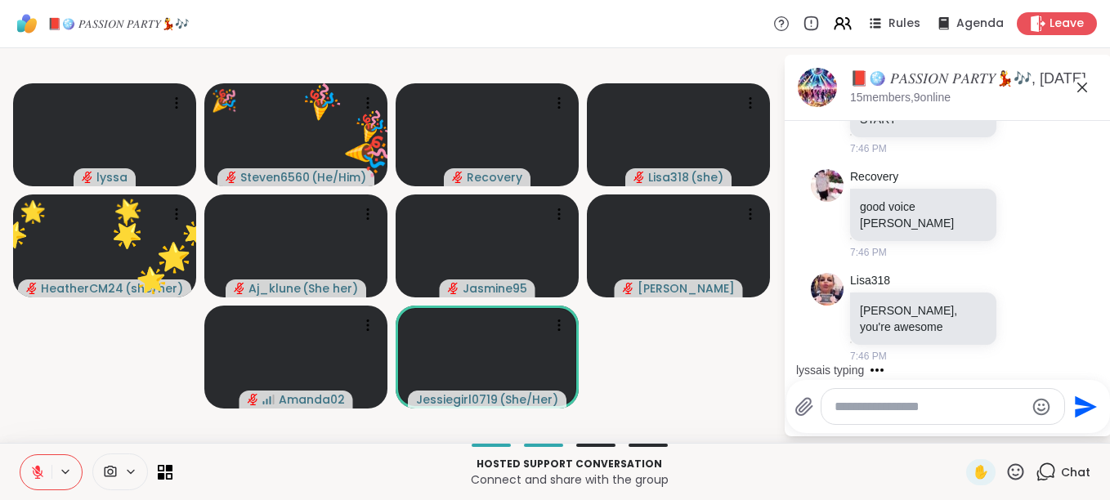
click at [1008, 470] on icon at bounding box center [1016, 471] width 16 height 16
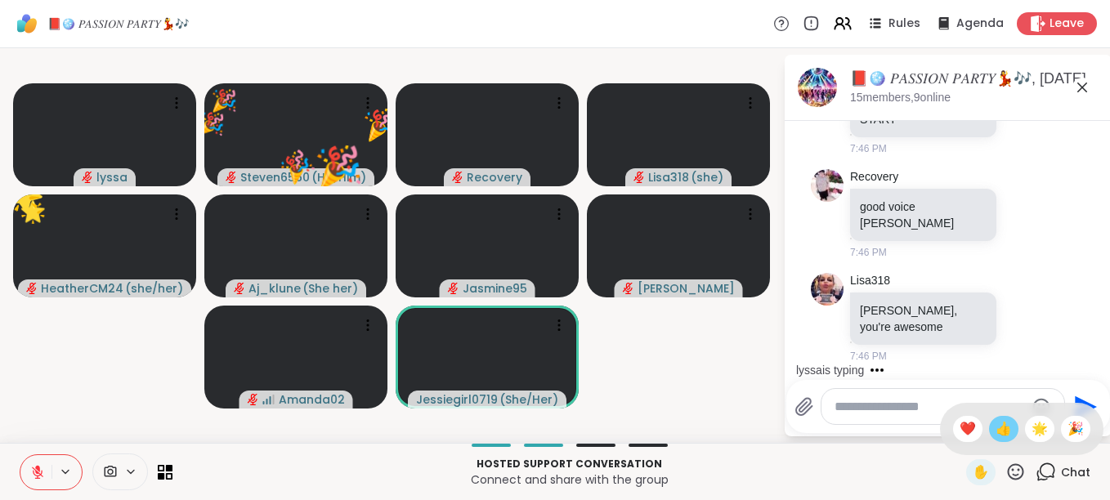
click at [995, 430] on span "👍" at bounding box center [1003, 429] width 16 height 20
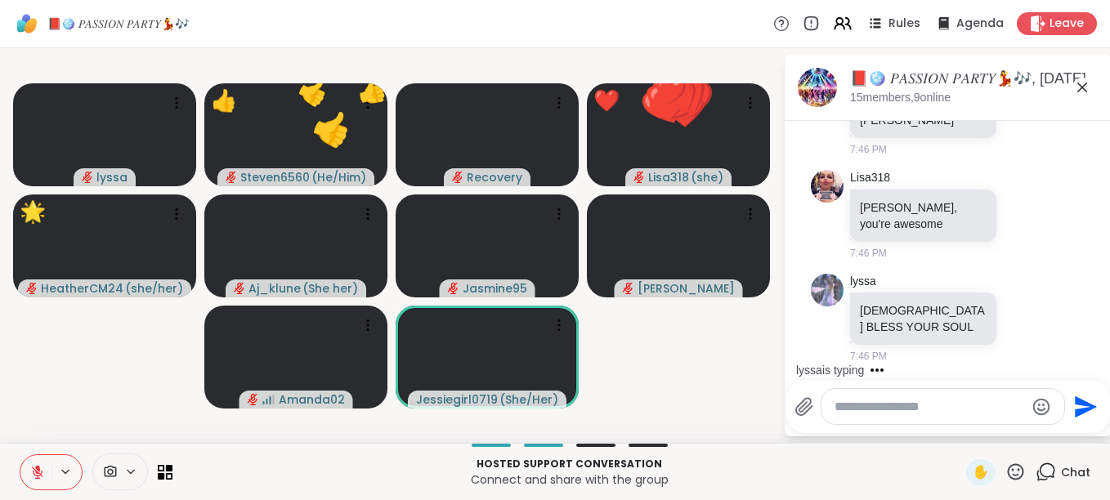
scroll to position [13171, 0]
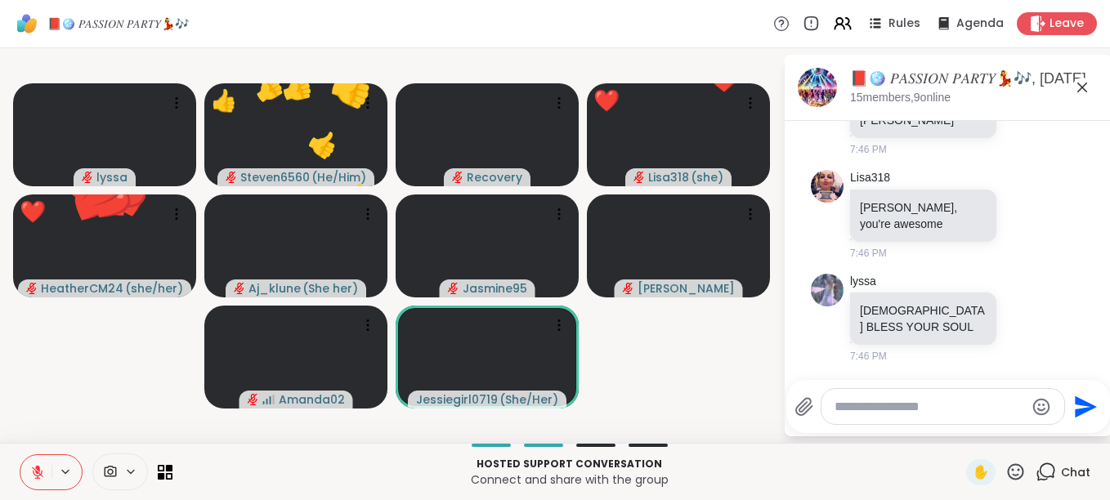
click at [1008, 465] on icon at bounding box center [1016, 471] width 16 height 16
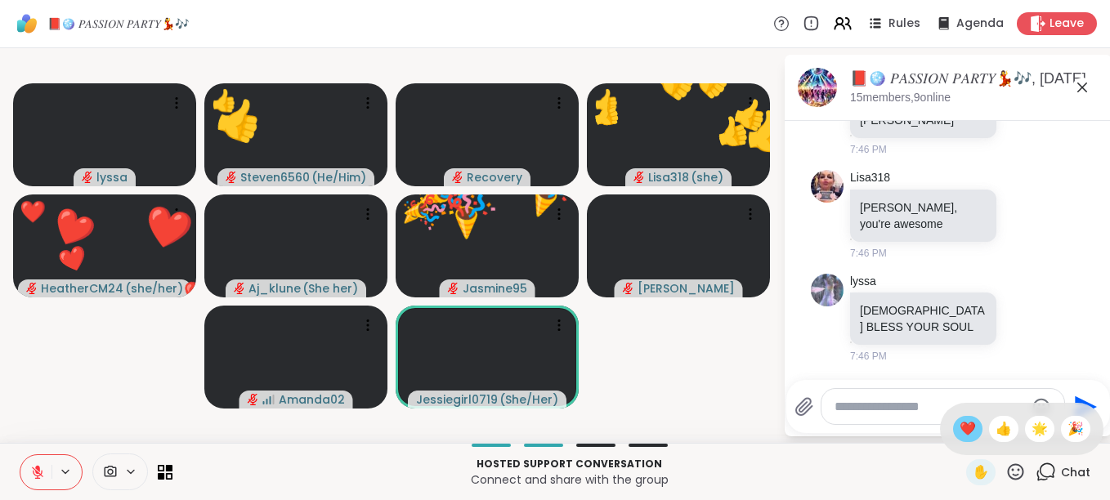
click at [959, 423] on span "❤️" at bounding box center [967, 429] width 16 height 20
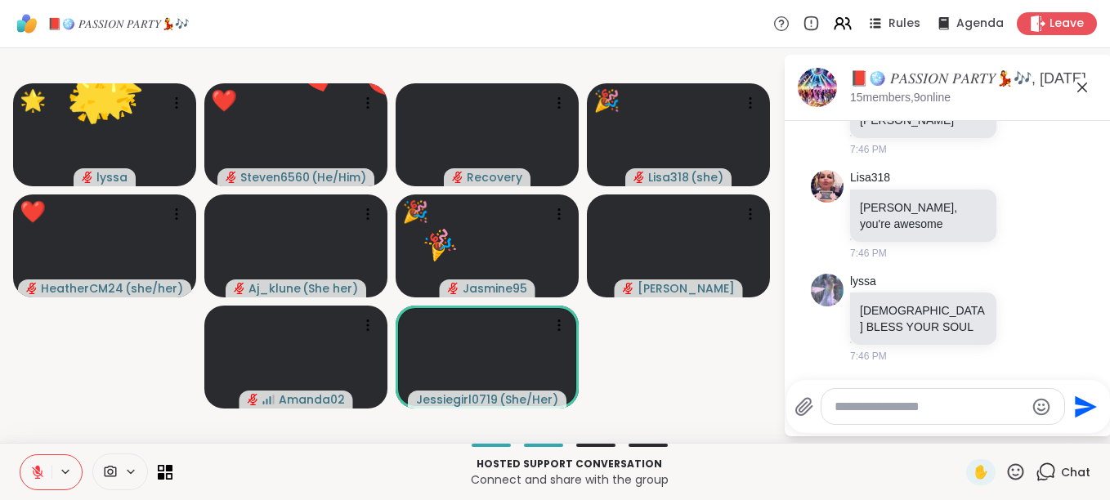
click at [1005, 462] on icon at bounding box center [1015, 472] width 20 height 20
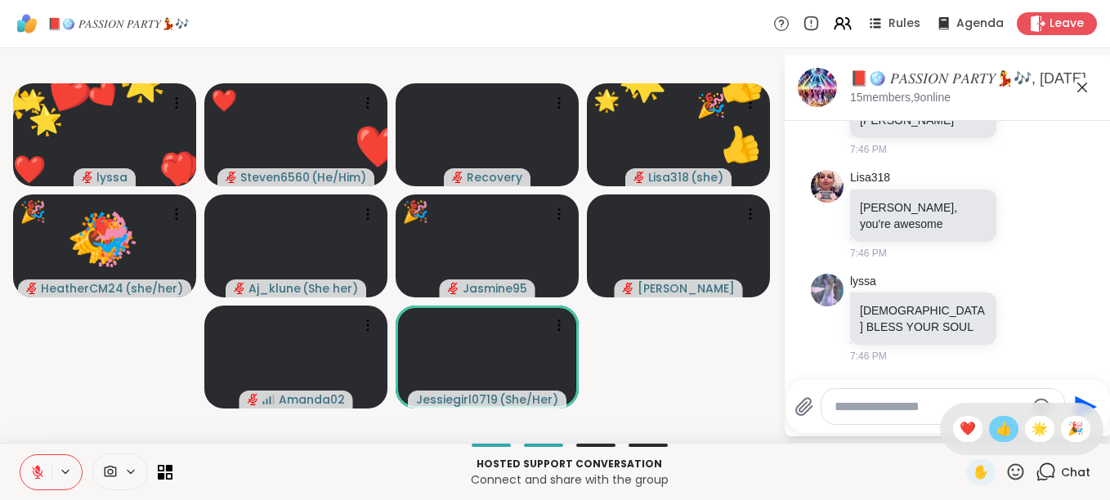
click at [991, 416] on div "👍" at bounding box center [1003, 429] width 29 height 26
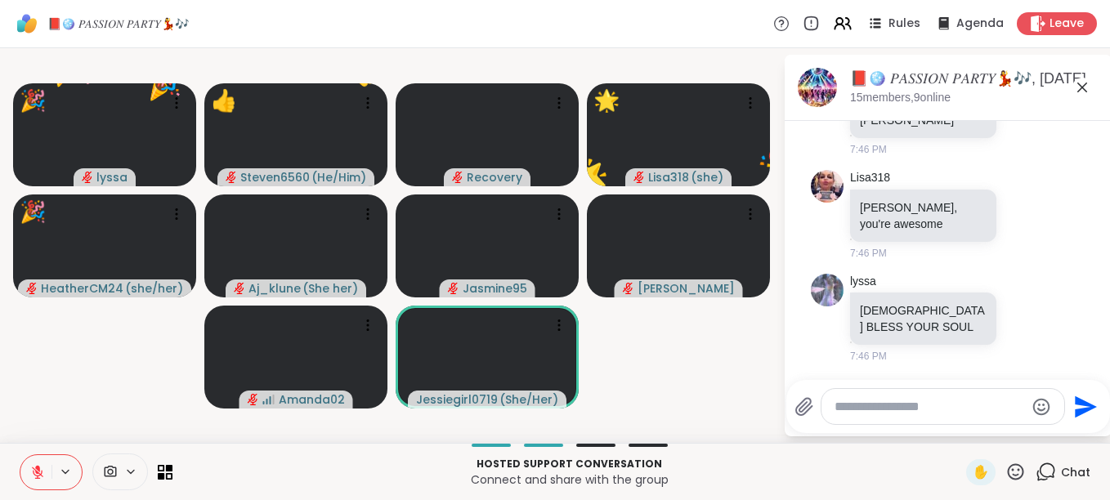
click at [1005, 463] on icon at bounding box center [1015, 472] width 20 height 20
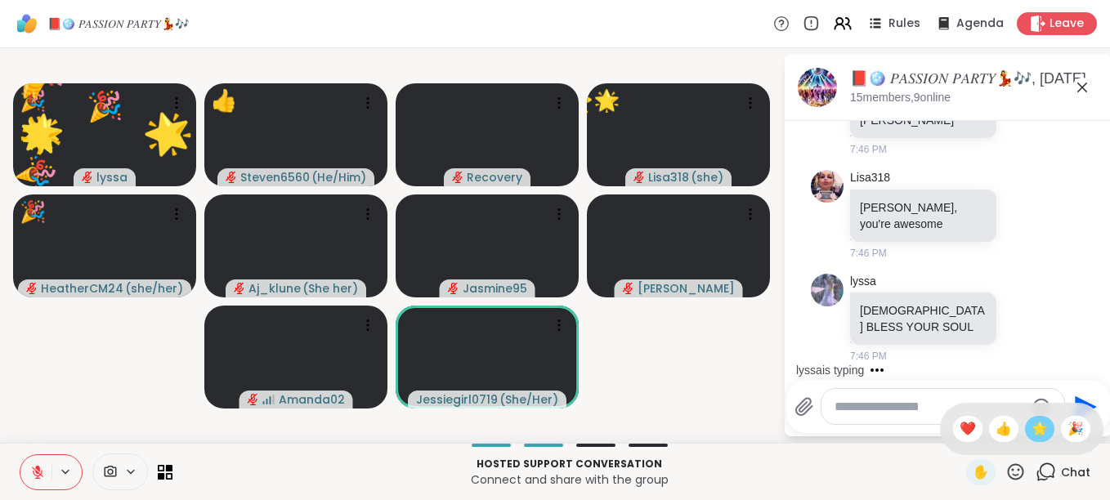
click at [1031, 423] on span "🌟" at bounding box center [1039, 429] width 16 height 20
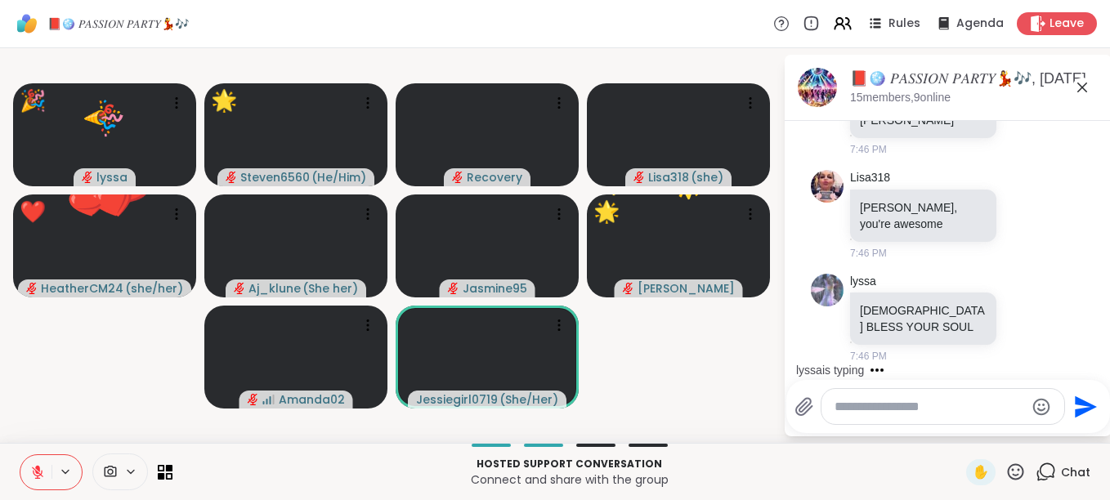
click at [1005, 472] on icon at bounding box center [1015, 472] width 20 height 20
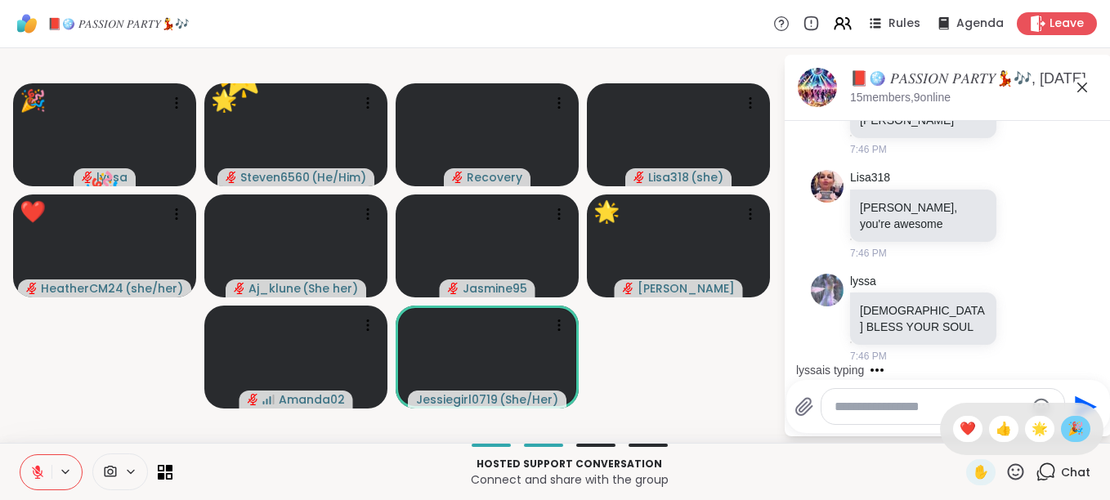
scroll to position [13275, 0]
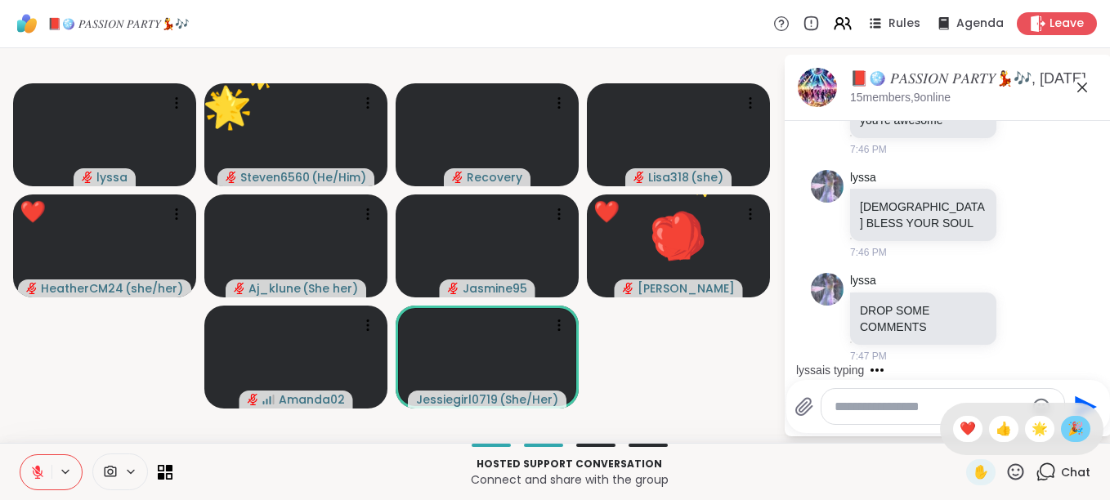
click at [1067, 427] on span "🎉" at bounding box center [1075, 429] width 16 height 20
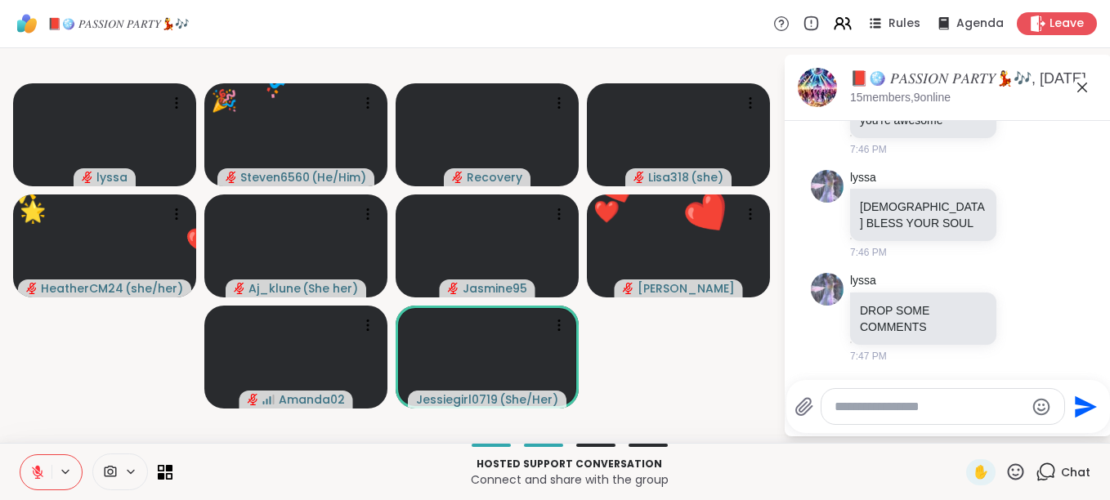
click at [1006, 468] on icon at bounding box center [1015, 472] width 20 height 20
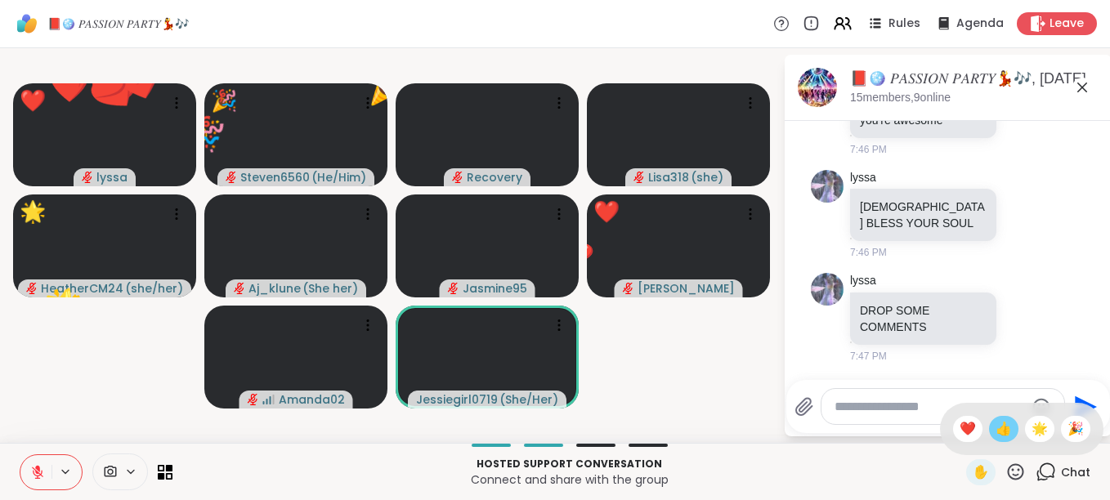
click at [996, 433] on span "👍" at bounding box center [1003, 429] width 16 height 20
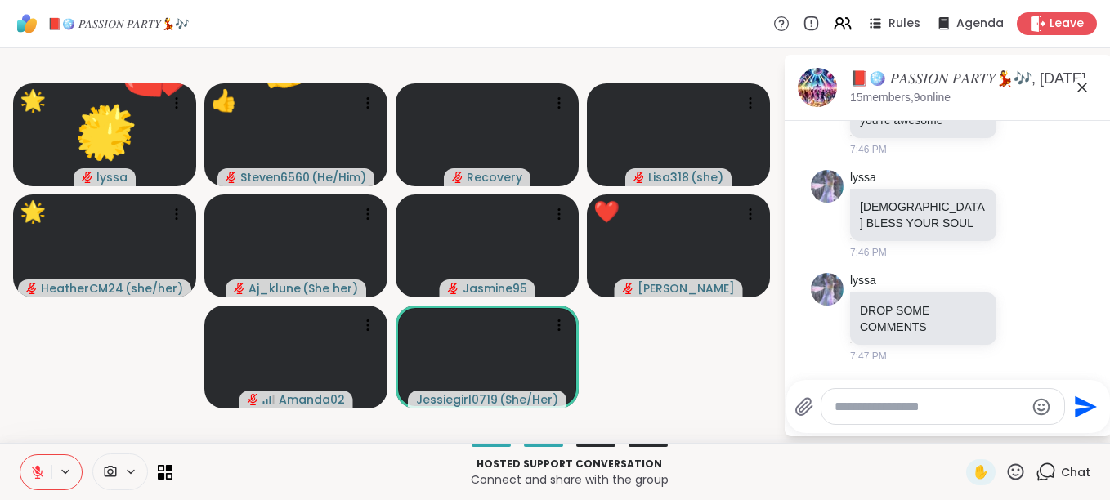
click at [1008, 471] on icon at bounding box center [1016, 471] width 16 height 16
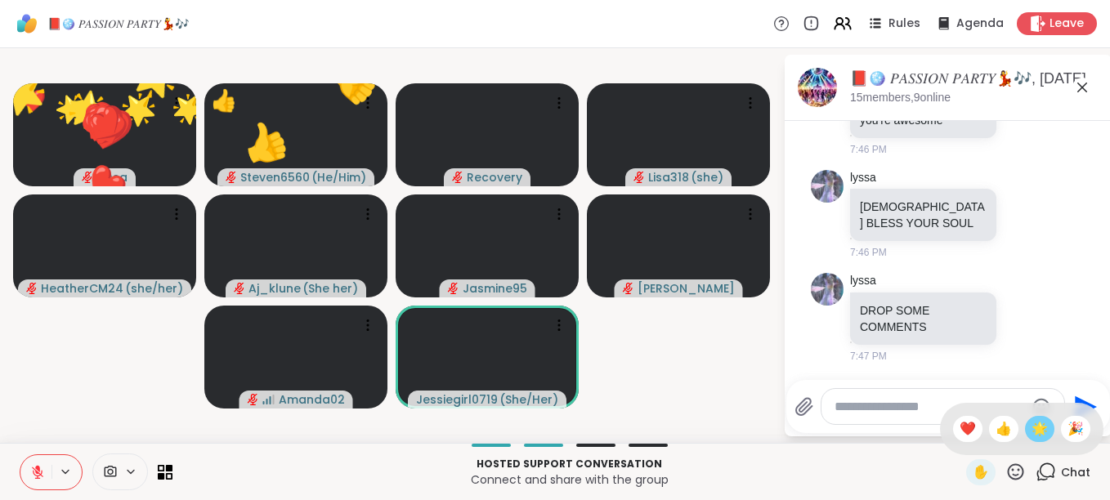
click at [1031, 423] on span "🌟" at bounding box center [1039, 429] width 16 height 20
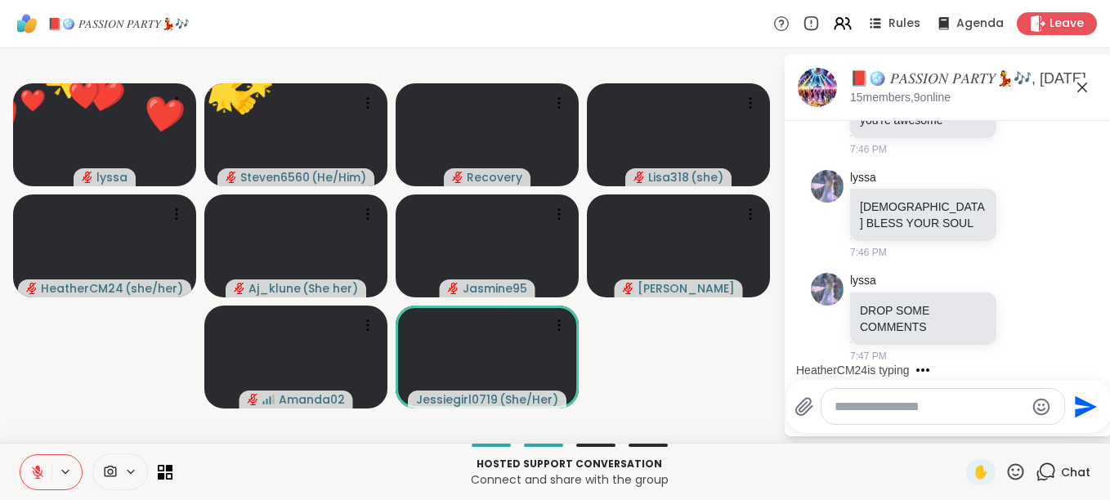
click at [1005, 469] on icon at bounding box center [1015, 472] width 20 height 20
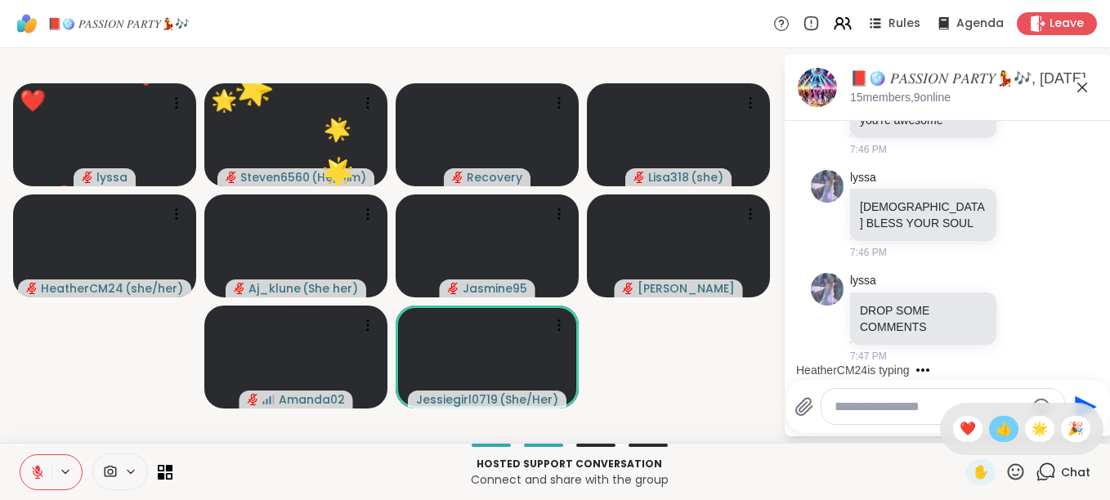
click at [995, 428] on span "👍" at bounding box center [1003, 429] width 16 height 20
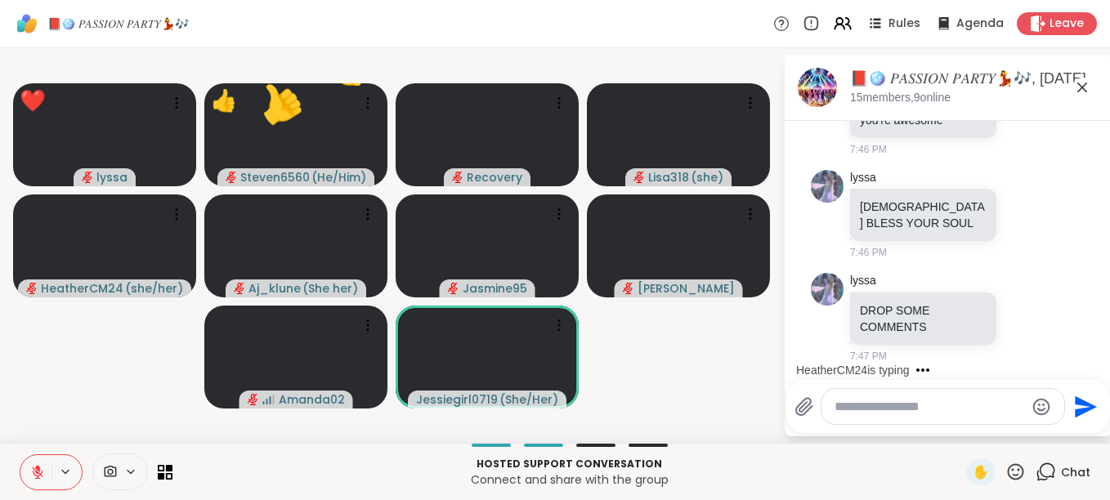
click at [1005, 463] on icon at bounding box center [1015, 472] width 20 height 20
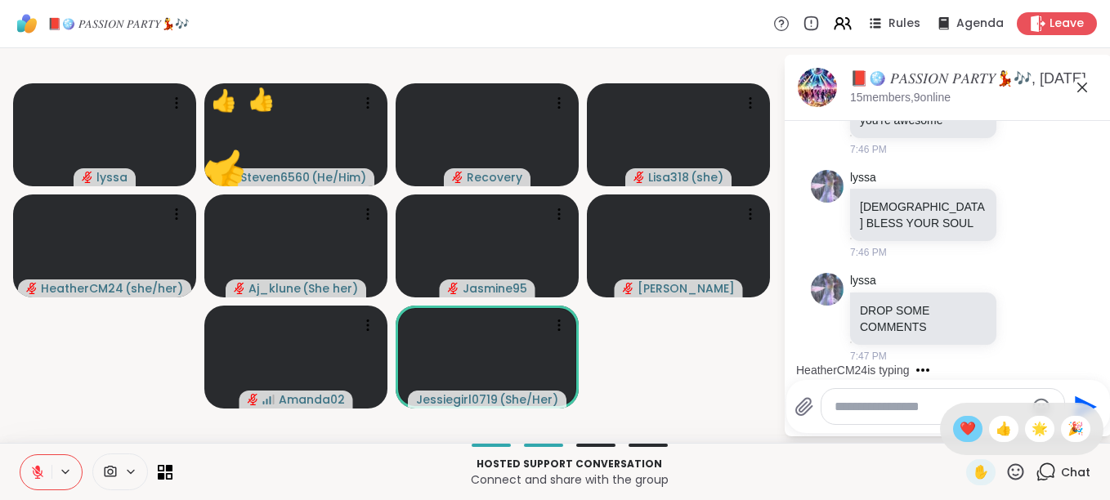
click at [959, 432] on span "❤️" at bounding box center [967, 429] width 16 height 20
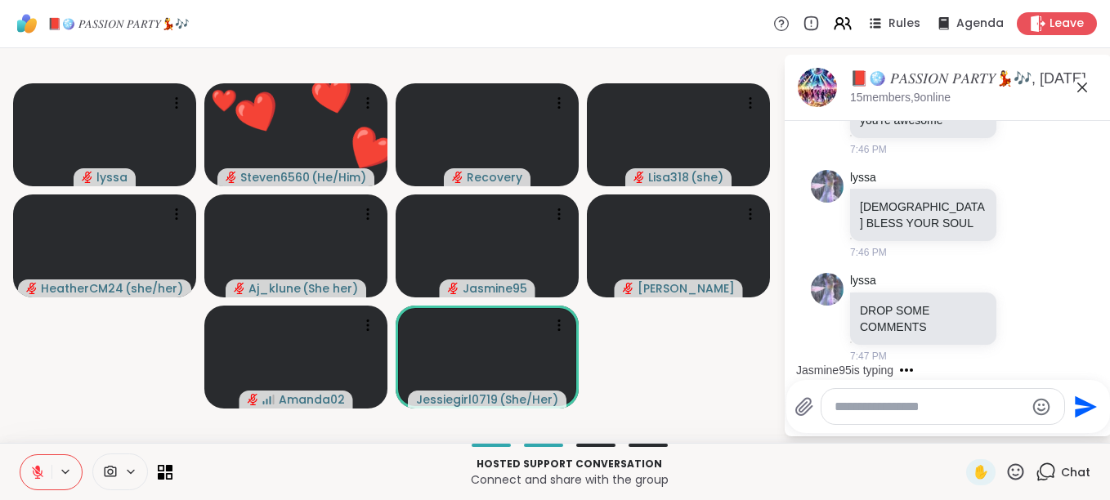
click at [1007, 472] on icon at bounding box center [1015, 472] width 20 height 20
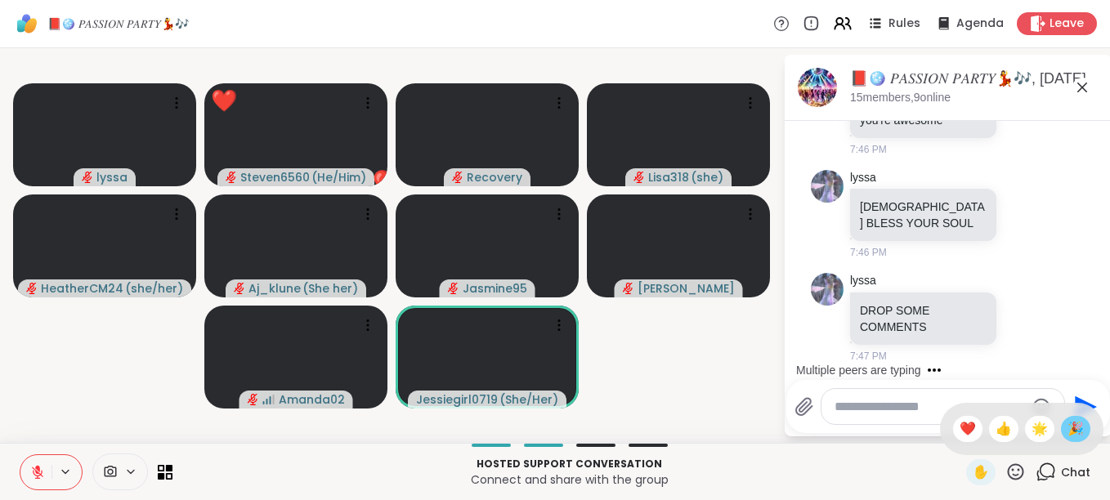
scroll to position [13361, 0]
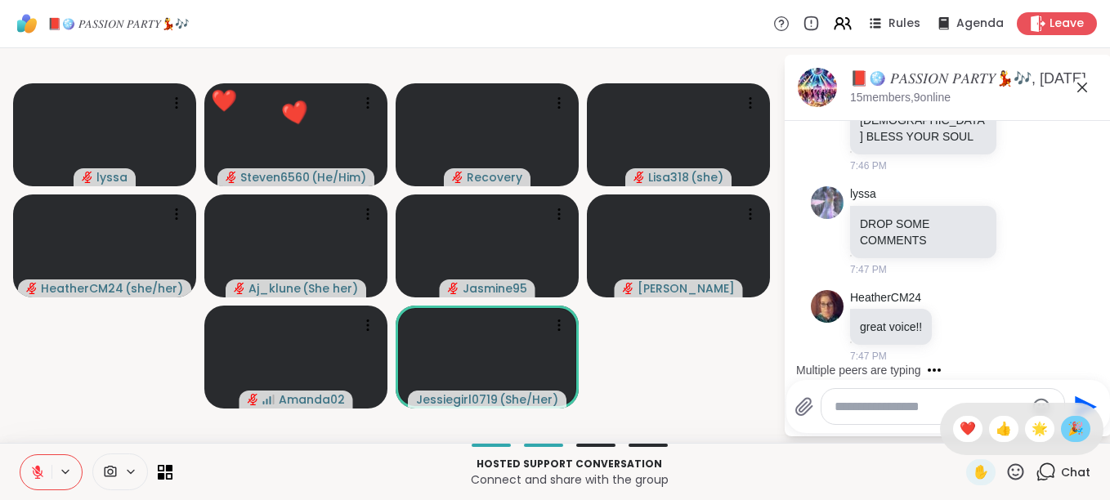
click at [1067, 428] on span "🎉" at bounding box center [1075, 429] width 16 height 20
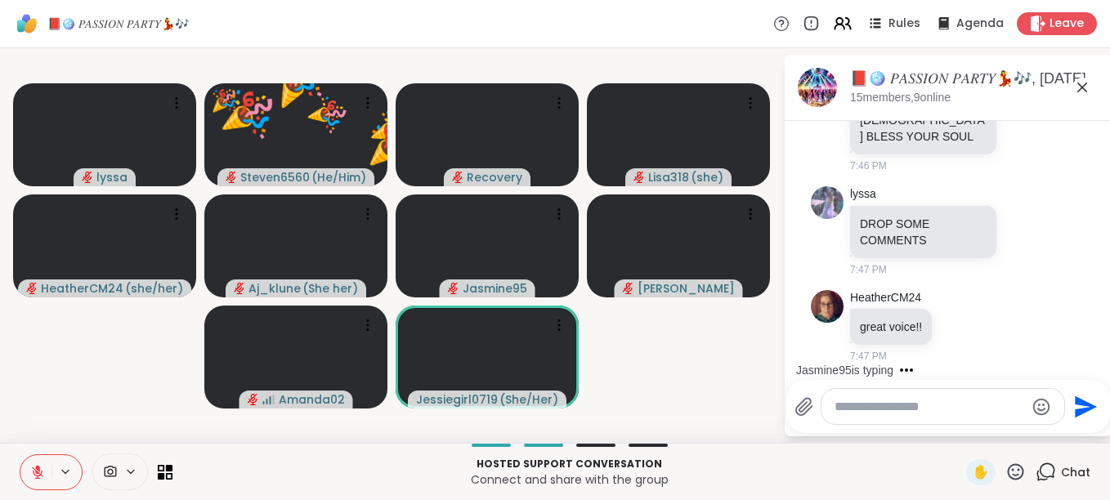
click at [1005, 468] on icon at bounding box center [1015, 472] width 20 height 20
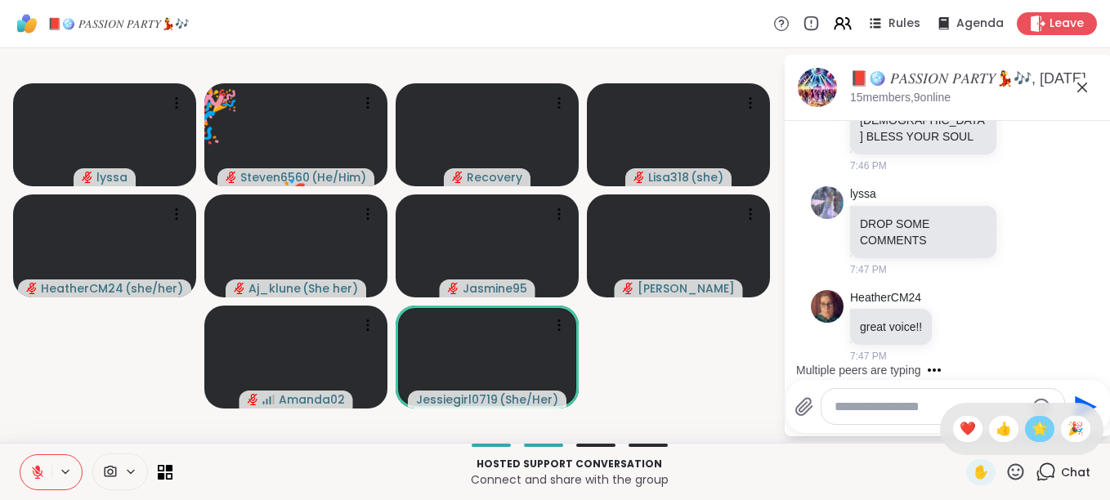
click at [1031, 429] on span "🌟" at bounding box center [1039, 429] width 16 height 20
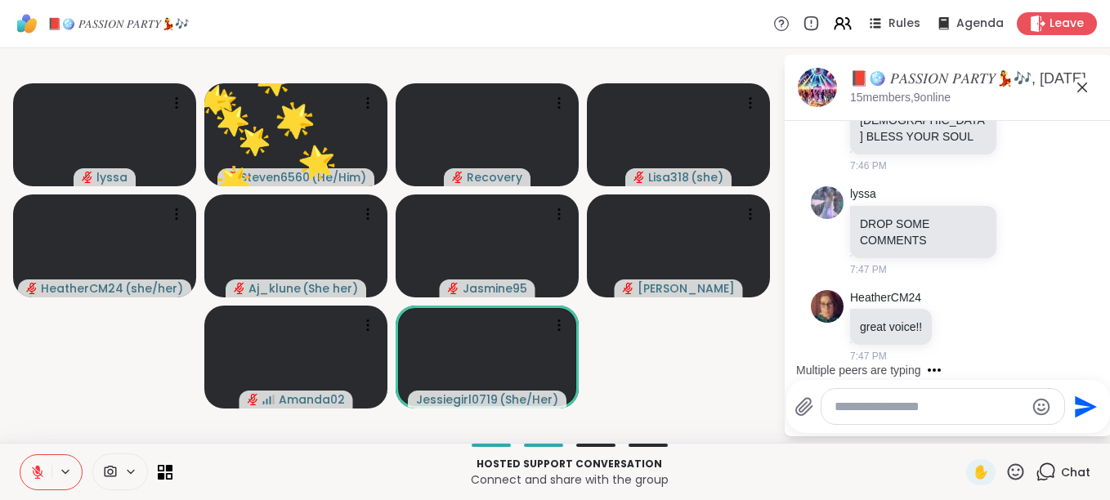
click at [1005, 463] on icon at bounding box center [1015, 472] width 20 height 20
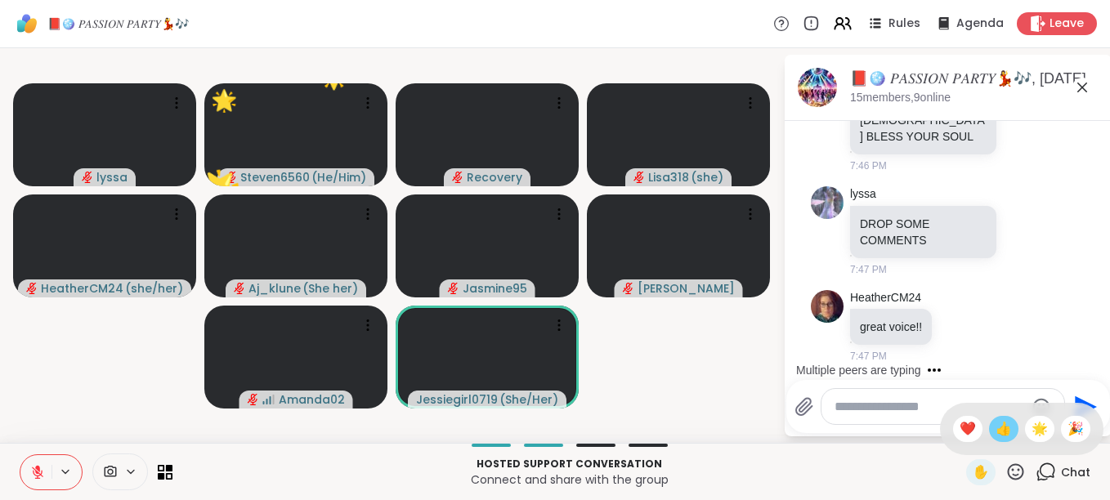
click at [995, 430] on span "👍" at bounding box center [1003, 429] width 16 height 20
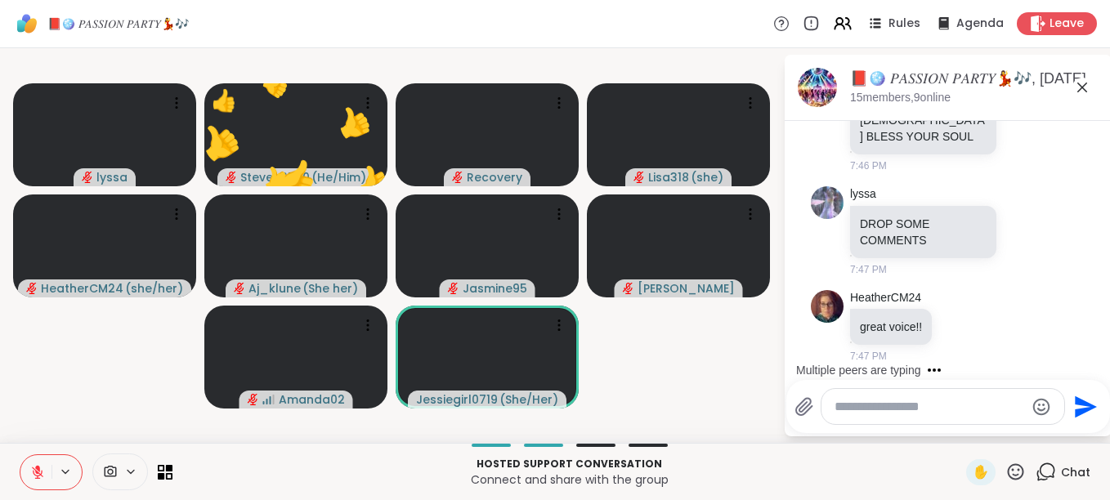
click at [1005, 463] on icon at bounding box center [1015, 472] width 20 height 20
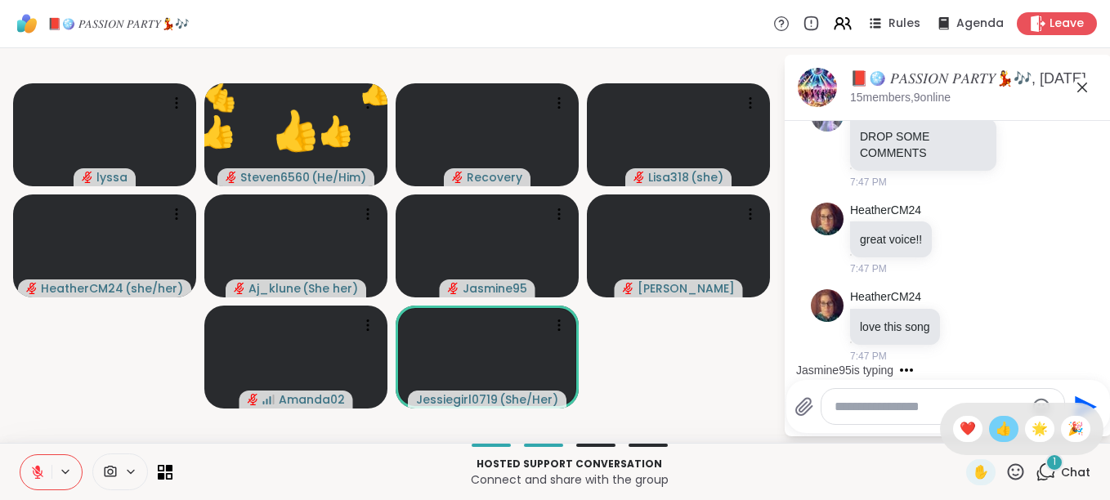
scroll to position [13449, 0]
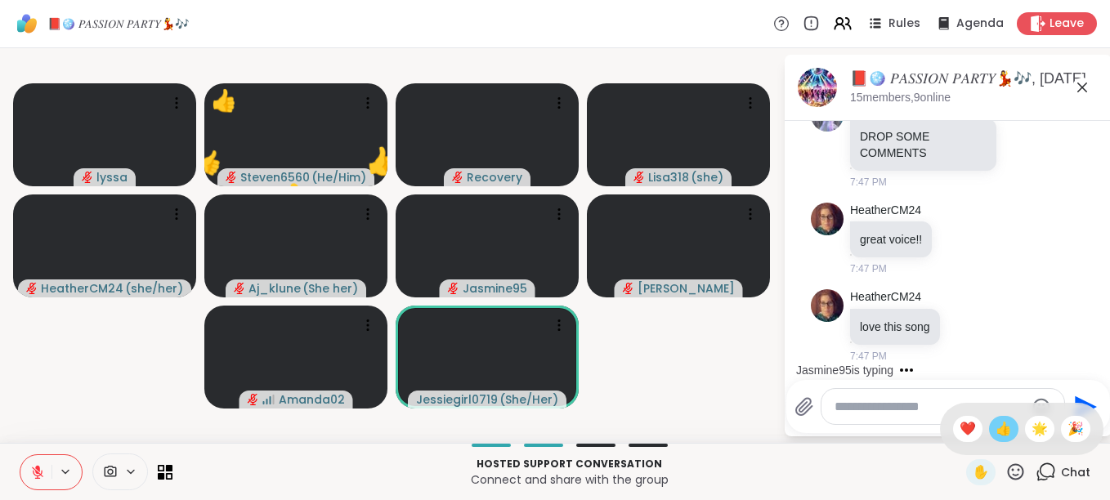
click at [995, 426] on span "👍" at bounding box center [1003, 429] width 16 height 20
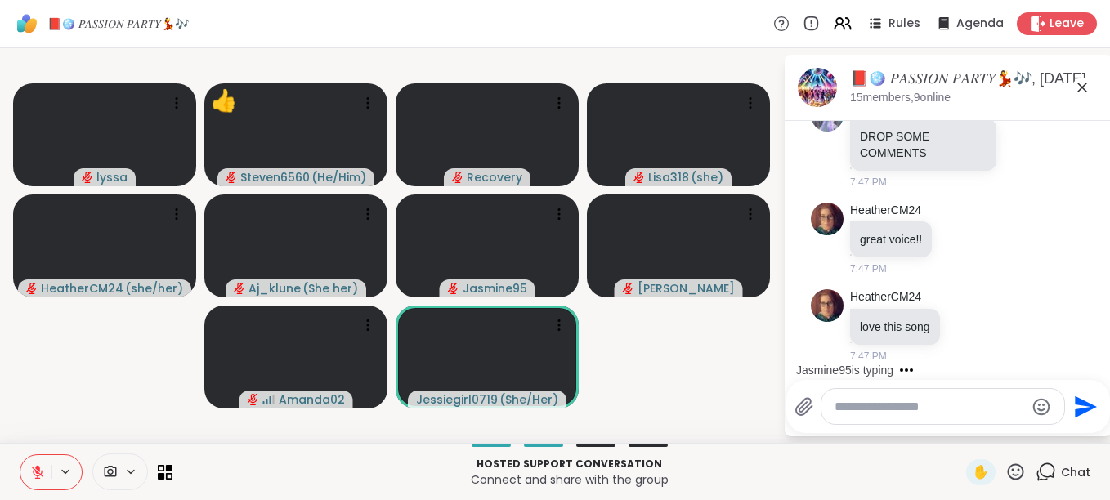
click at [1005, 463] on icon at bounding box center [1015, 472] width 20 height 20
click at [953, 427] on div "❤️" at bounding box center [967, 429] width 29 height 26
click at [1008, 466] on icon at bounding box center [1016, 471] width 16 height 16
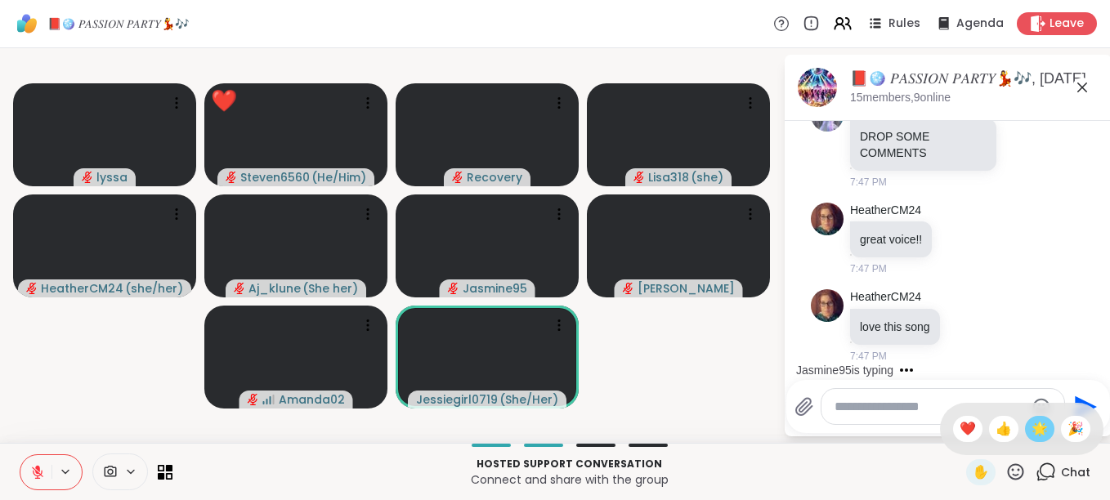
click at [1031, 429] on span "🌟" at bounding box center [1039, 429] width 16 height 20
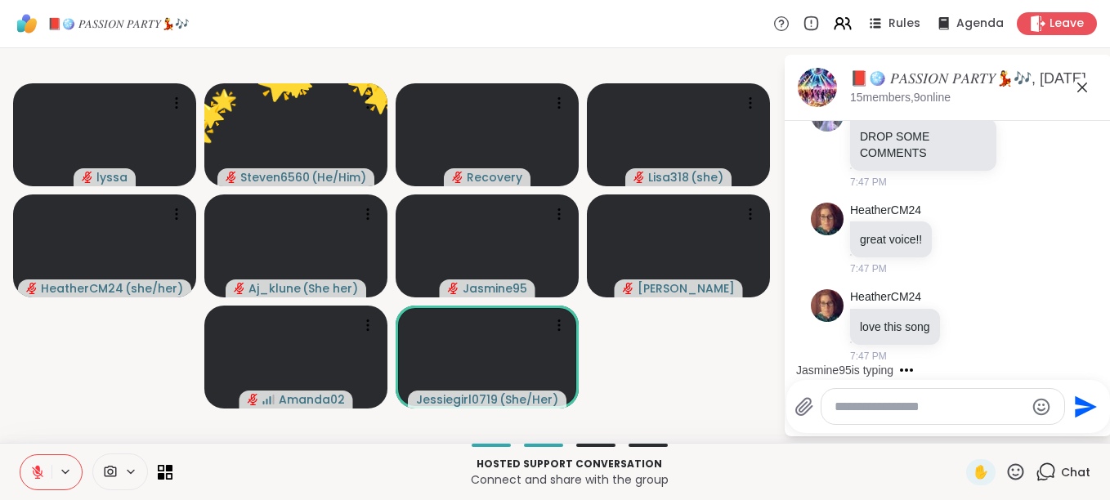
click at [1008, 467] on icon at bounding box center [1016, 471] width 16 height 16
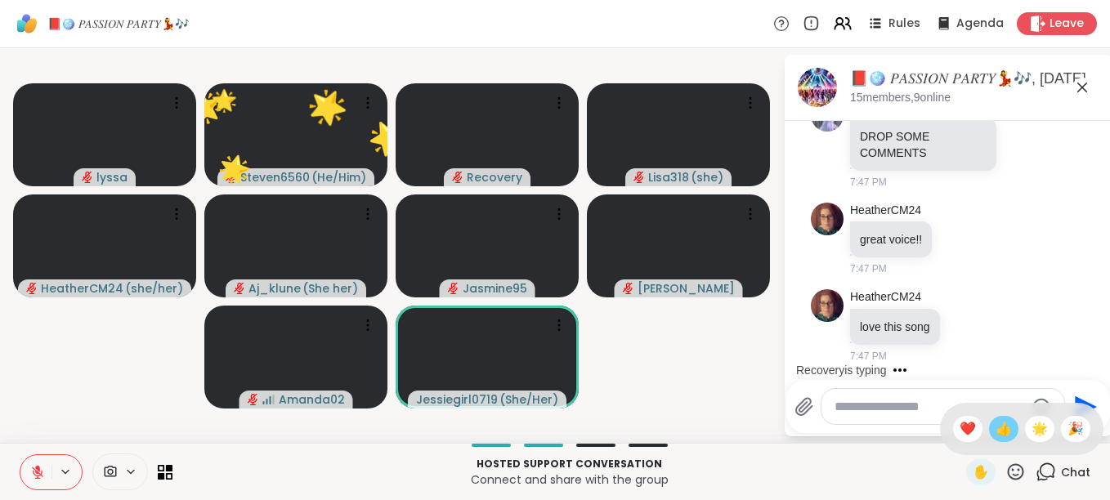
click at [995, 437] on span "👍" at bounding box center [1003, 429] width 16 height 20
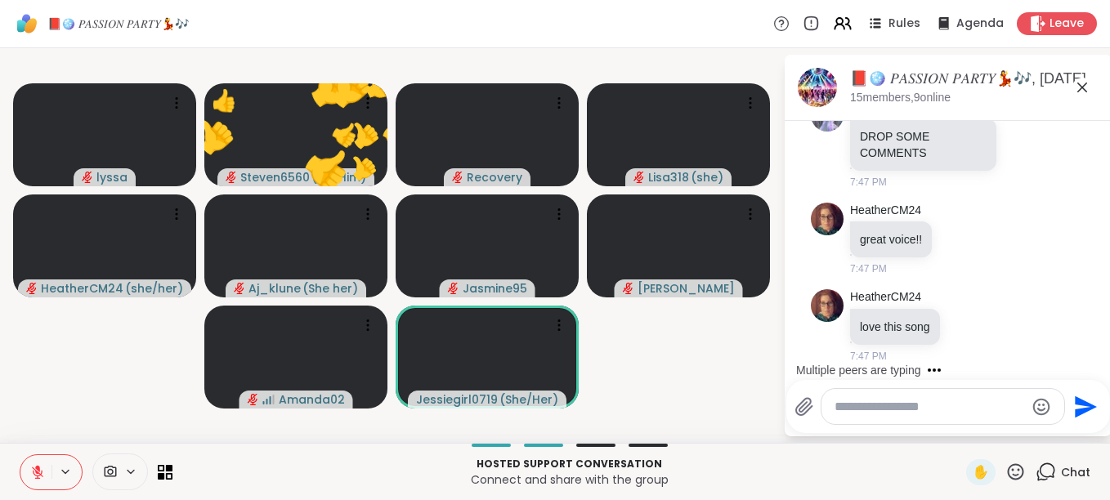
click at [1005, 463] on icon at bounding box center [1015, 472] width 20 height 20
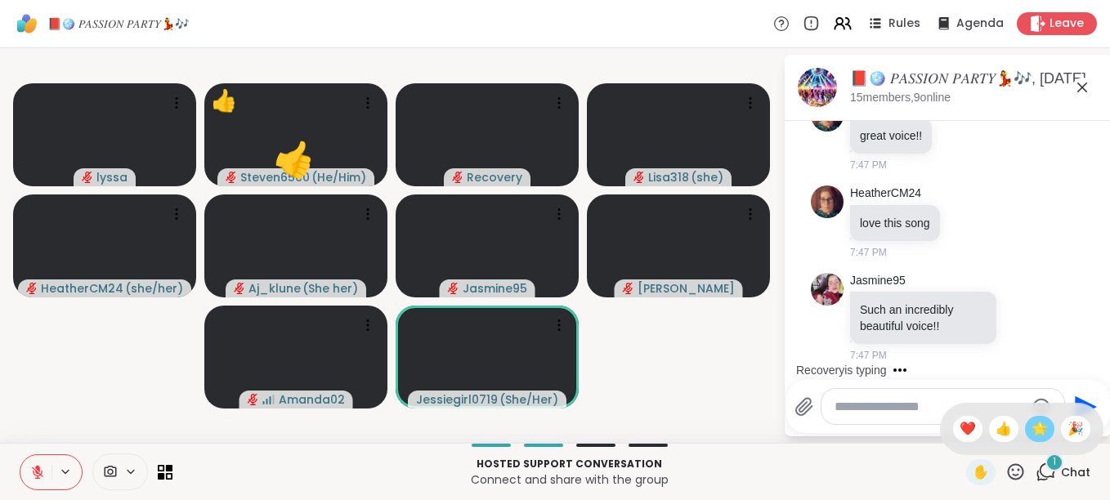
scroll to position [13553, 0]
click at [1031, 427] on span "🌟" at bounding box center [1039, 429] width 16 height 20
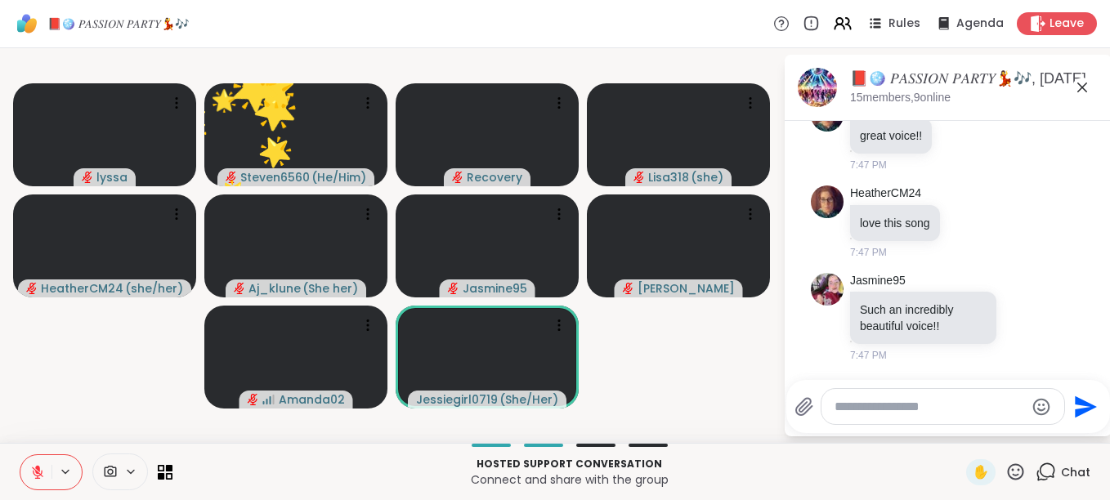
click at [1005, 463] on icon at bounding box center [1015, 472] width 20 height 20
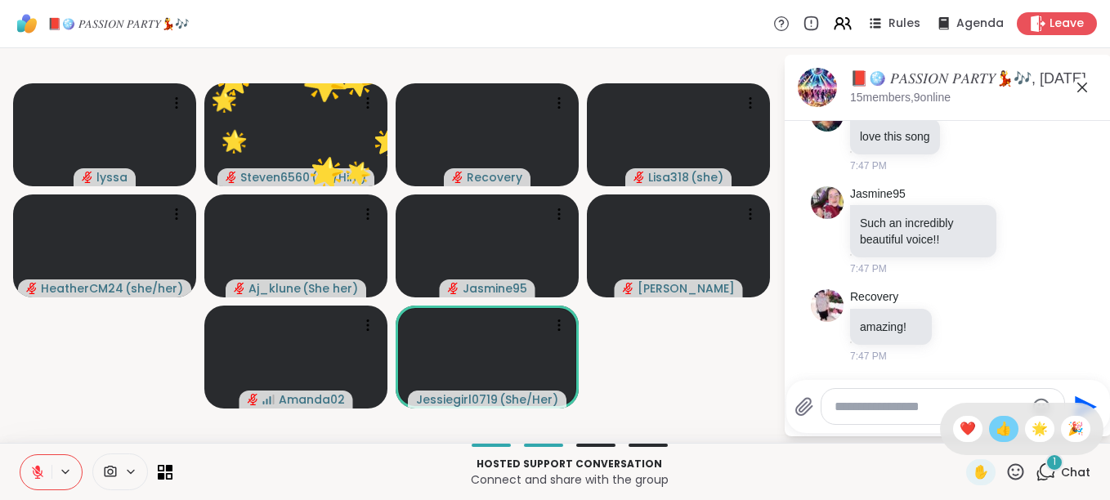
scroll to position [13639, 0]
click at [995, 428] on span "👍" at bounding box center [1003, 429] width 16 height 20
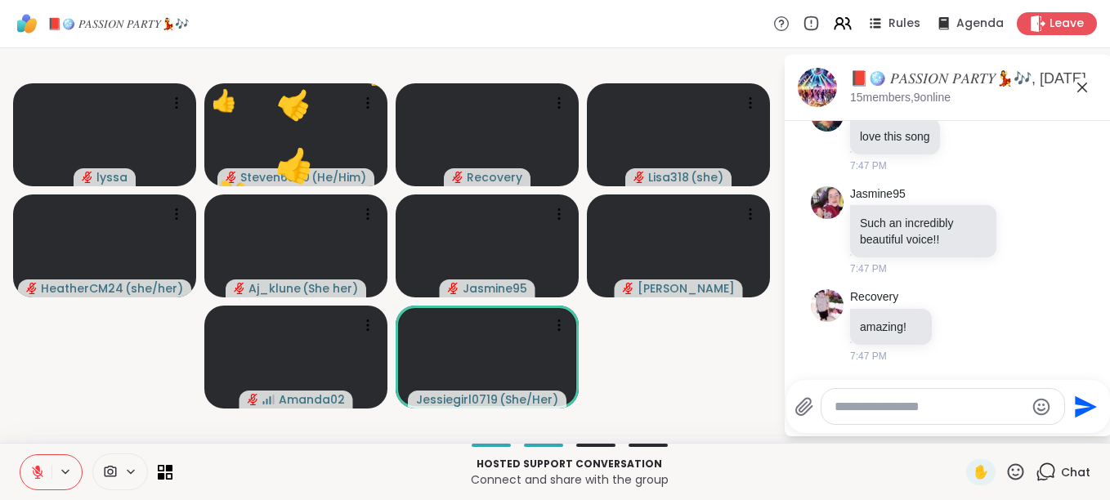
click at [1005, 464] on icon at bounding box center [1015, 472] width 20 height 20
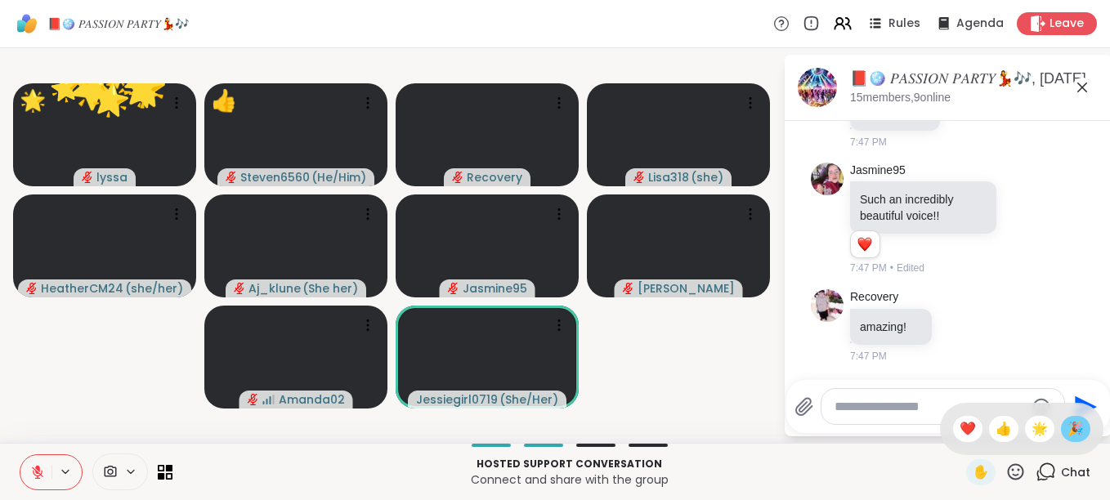
click at [1067, 422] on span "🎉" at bounding box center [1075, 429] width 16 height 20
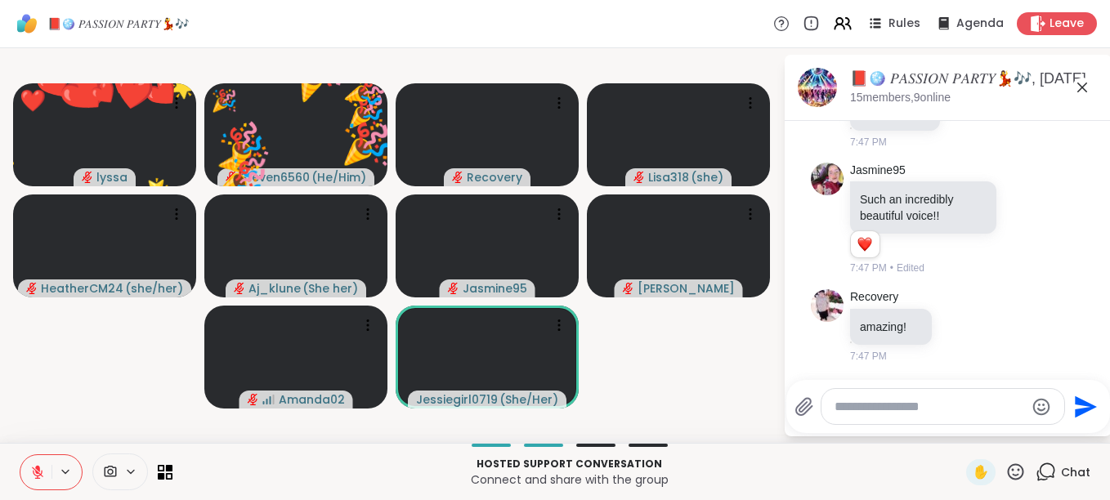
click at [1005, 472] on icon at bounding box center [1015, 472] width 20 height 20
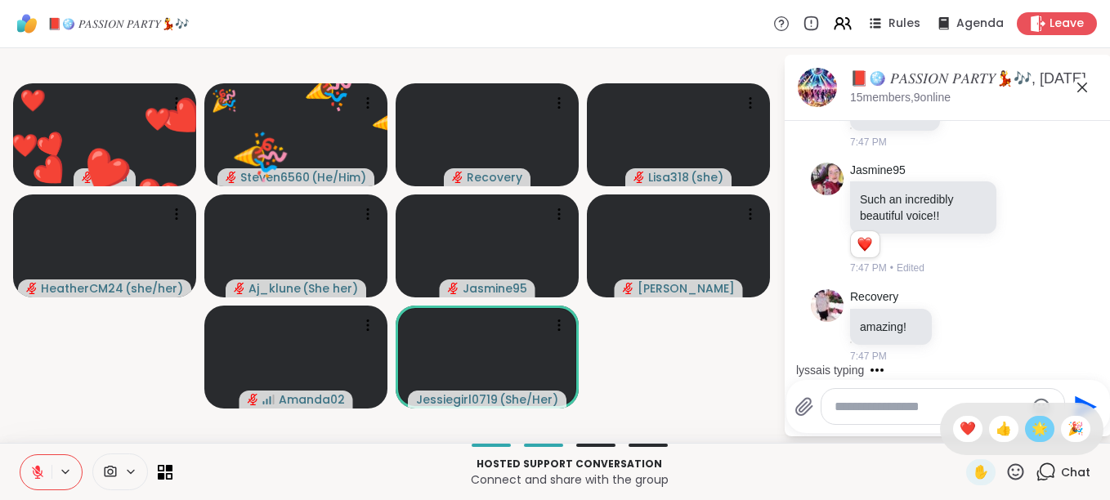
click at [1025, 434] on div "🌟" at bounding box center [1039, 429] width 29 height 26
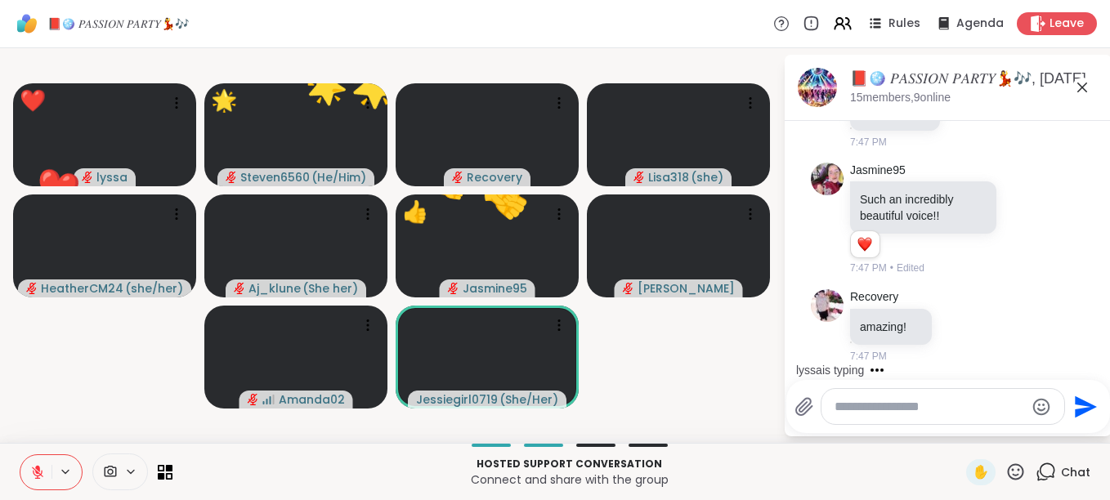
click at [1005, 471] on icon at bounding box center [1015, 472] width 20 height 20
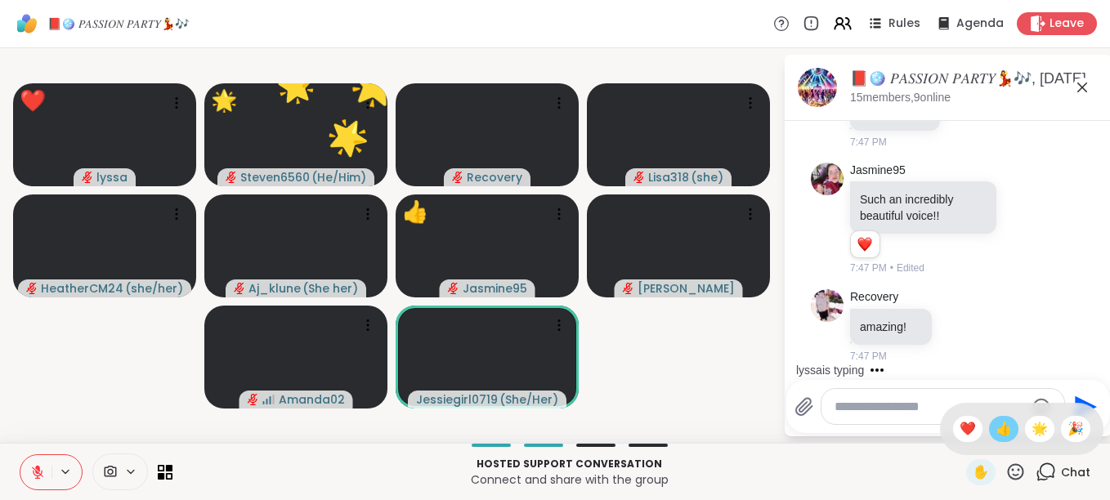
scroll to position [13750, 0]
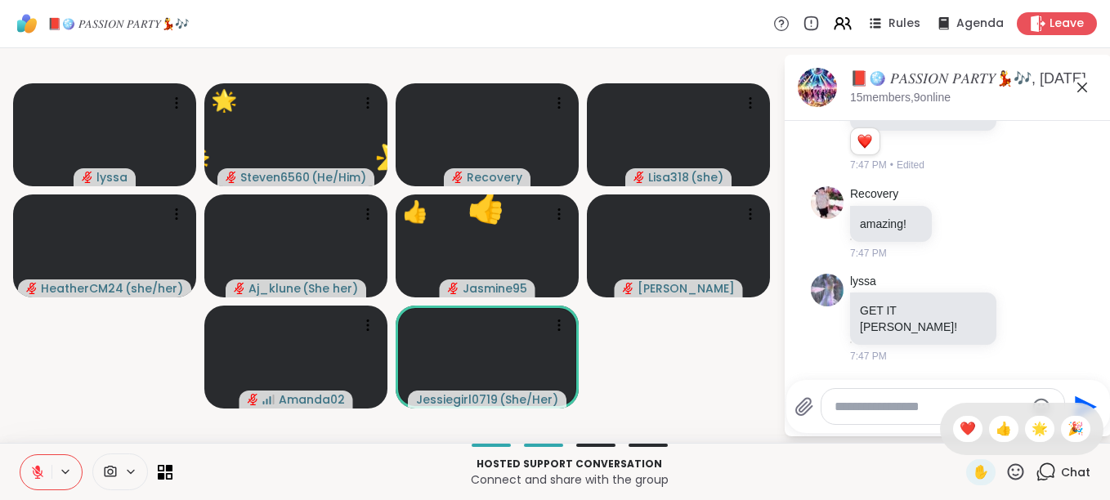
click at [1005, 463] on icon at bounding box center [1015, 472] width 20 height 20
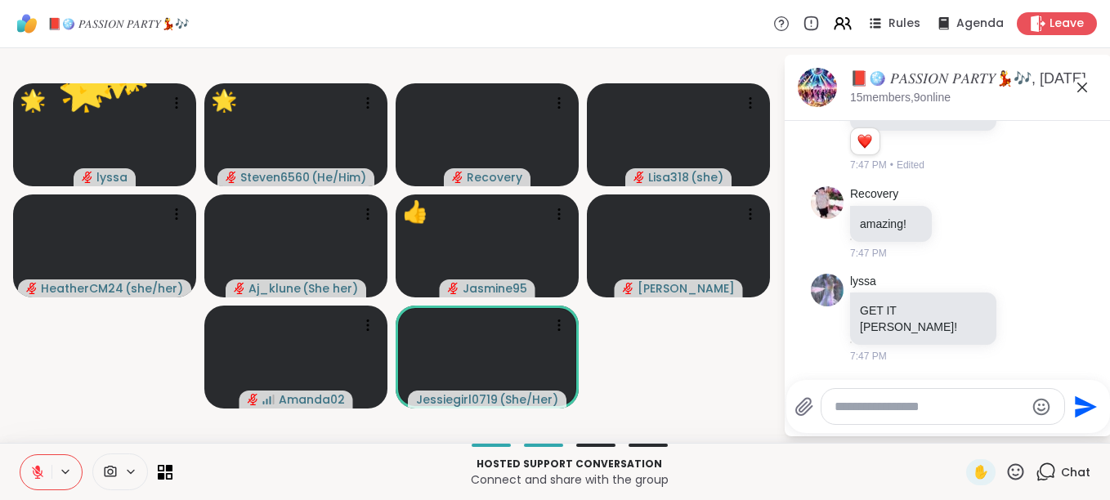
click at [1005, 463] on icon at bounding box center [1015, 472] width 20 height 20
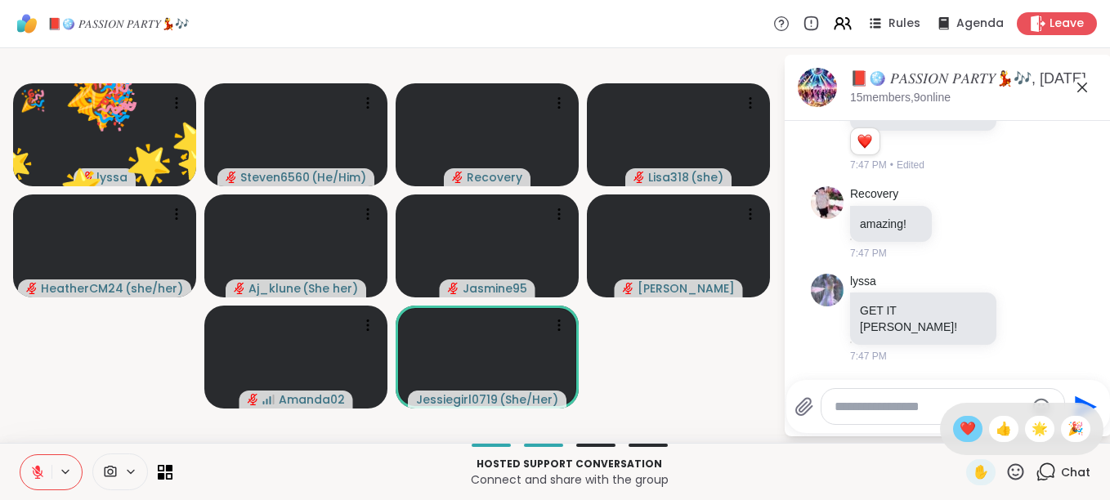
click at [959, 432] on span "❤️" at bounding box center [967, 429] width 16 height 20
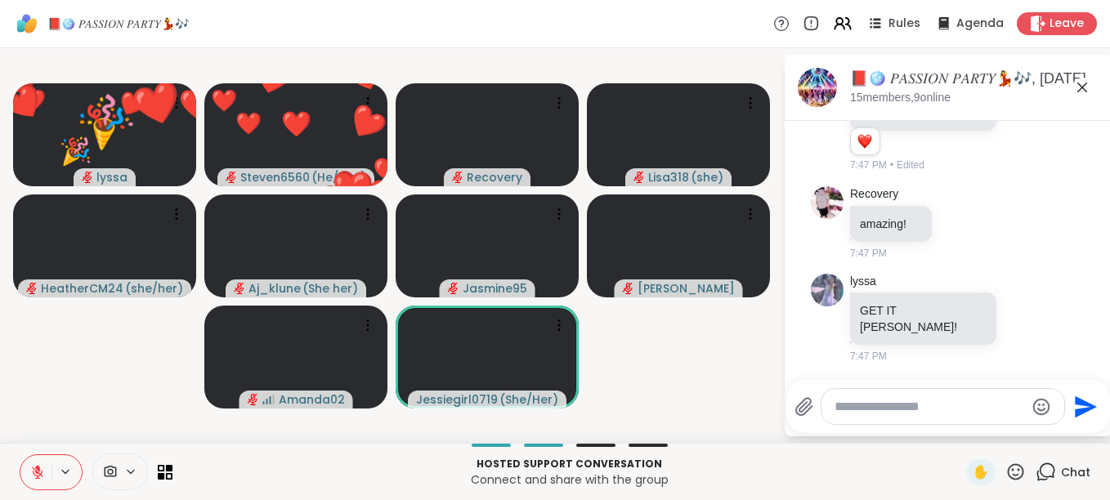
click at [1005, 463] on icon at bounding box center [1015, 472] width 20 height 20
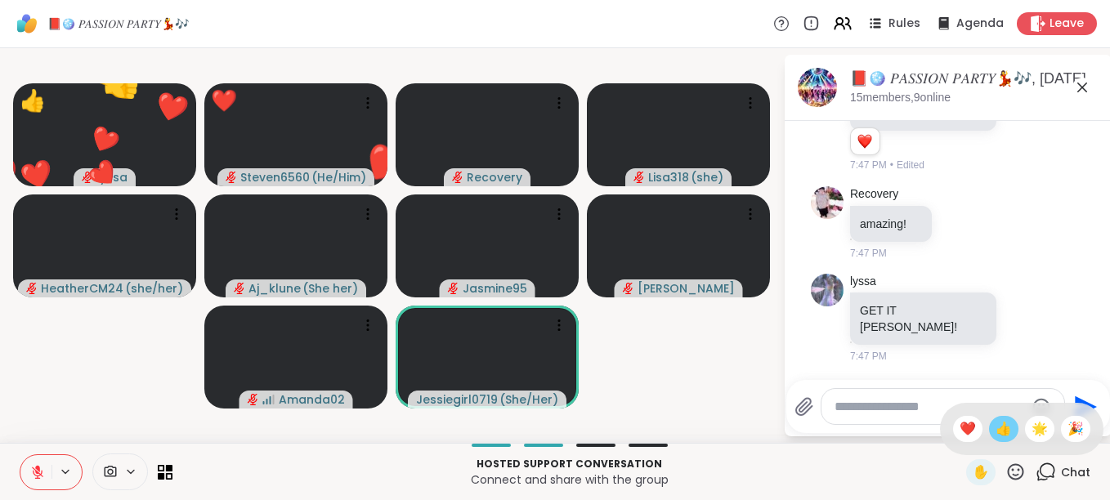
click at [991, 441] on div "👍" at bounding box center [1003, 429] width 29 height 26
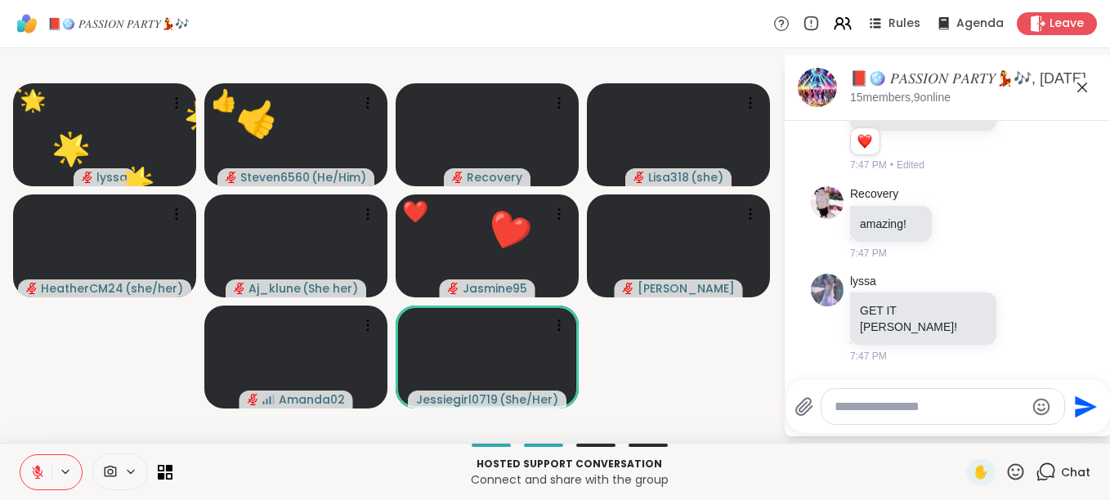
click at [1005, 472] on icon at bounding box center [1015, 472] width 20 height 20
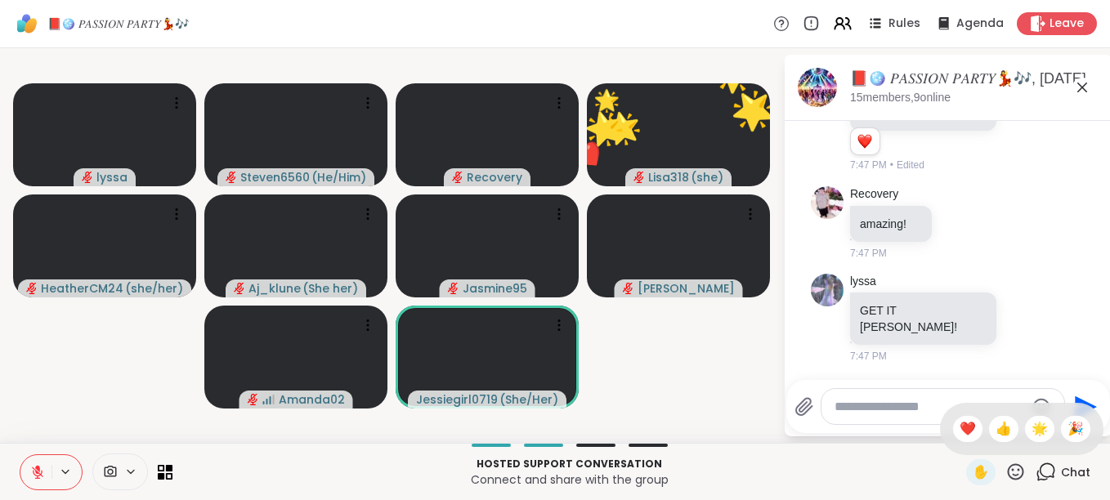
click at [1008, 465] on icon at bounding box center [1016, 471] width 16 height 16
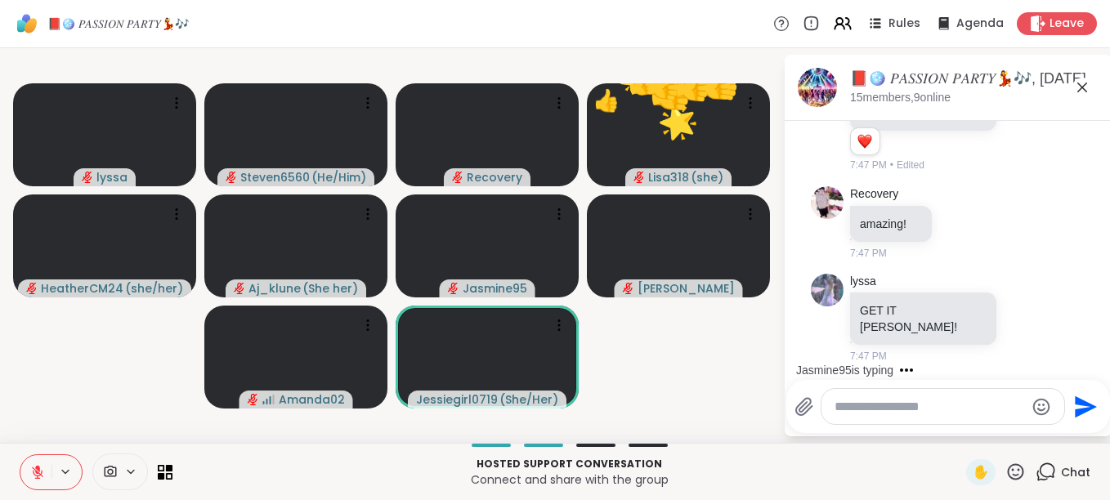
click at [1005, 467] on icon at bounding box center [1015, 472] width 20 height 20
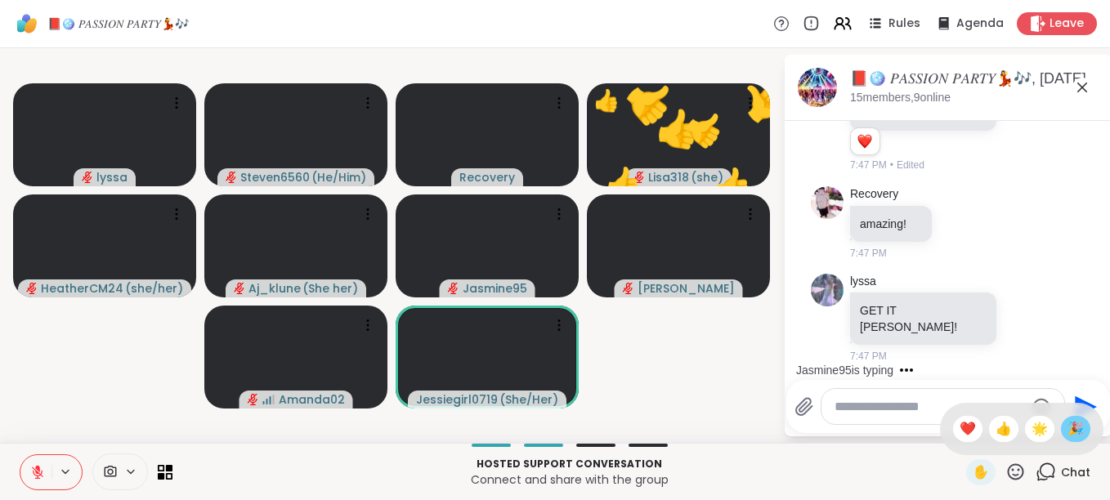
click at [1067, 434] on span "🎉" at bounding box center [1075, 429] width 16 height 20
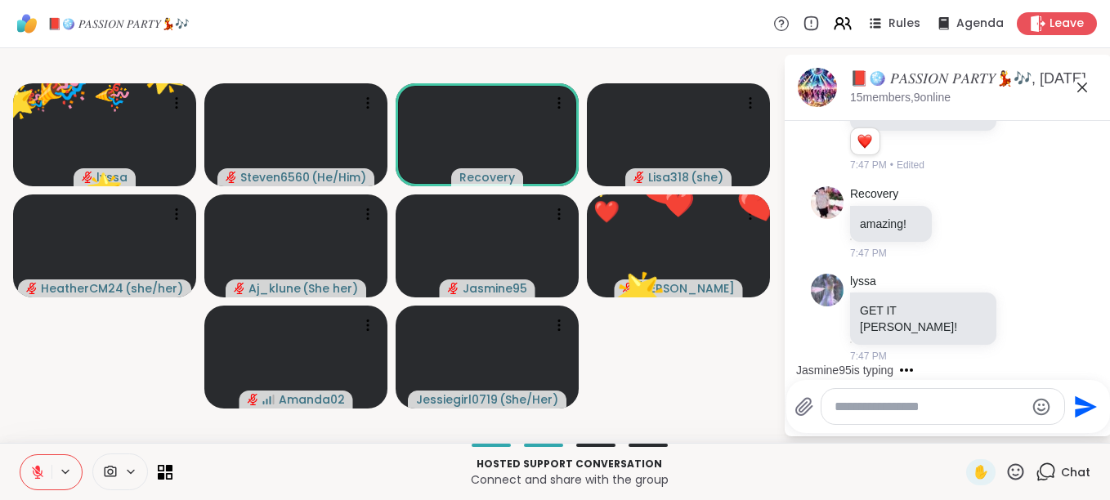
click at [1008, 476] on icon at bounding box center [1016, 471] width 16 height 16
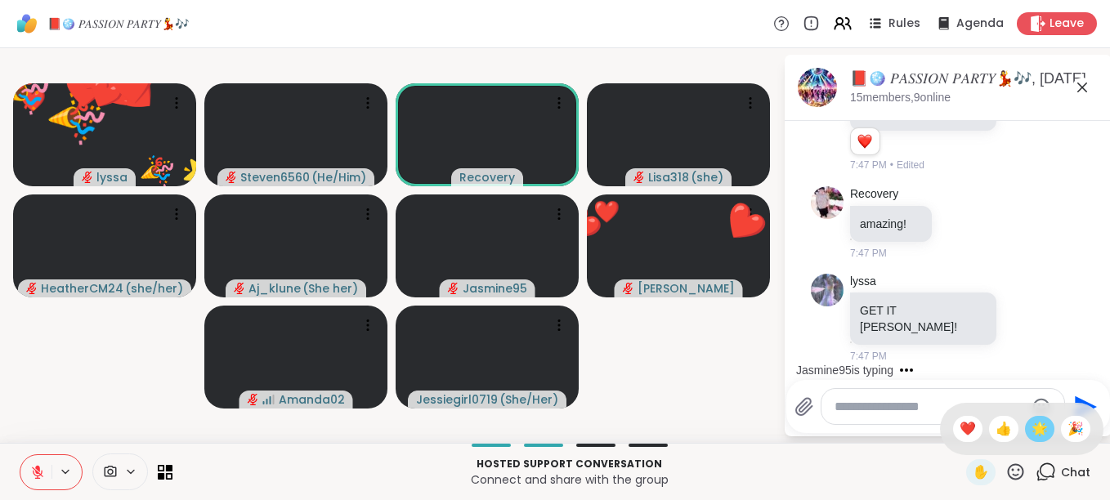
click at [1031, 435] on span "🌟" at bounding box center [1039, 429] width 16 height 20
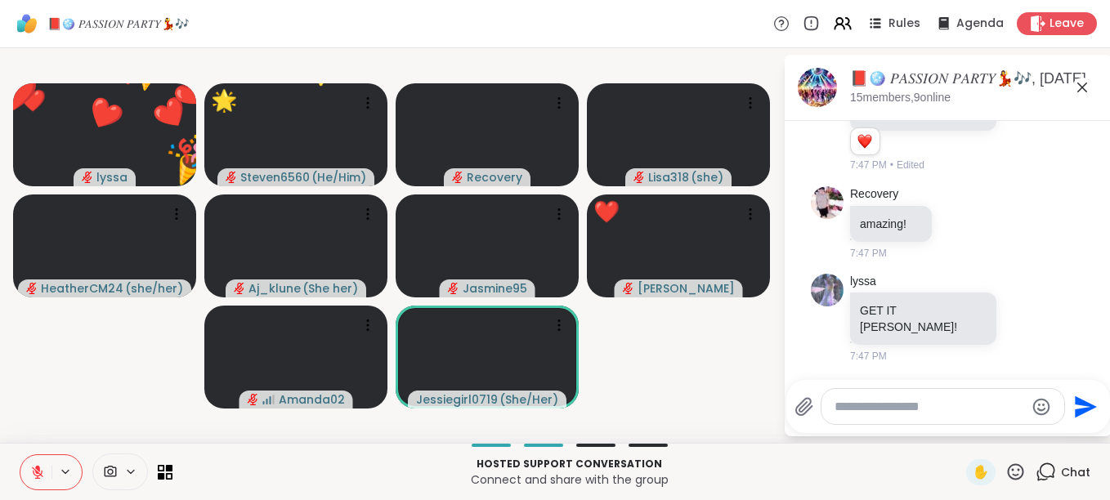
click at [1007, 473] on icon at bounding box center [1015, 472] width 20 height 20
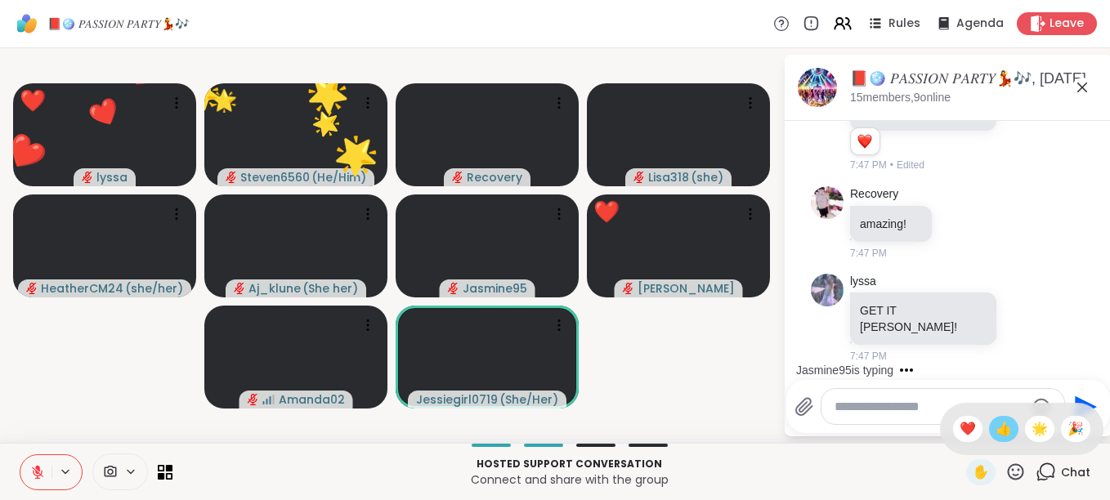
click at [995, 424] on span "👍" at bounding box center [1003, 429] width 16 height 20
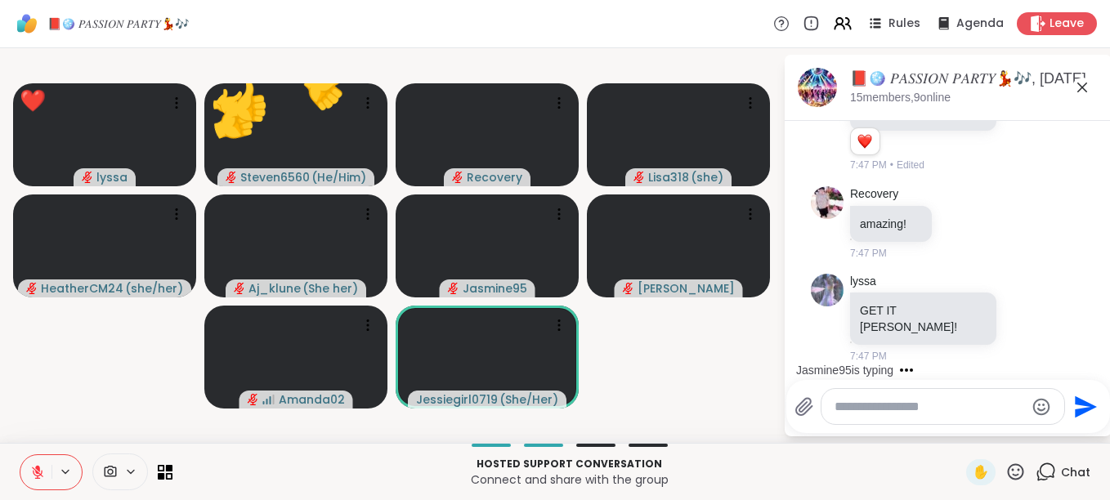
click at [1012, 469] on icon at bounding box center [1016, 471] width 16 height 16
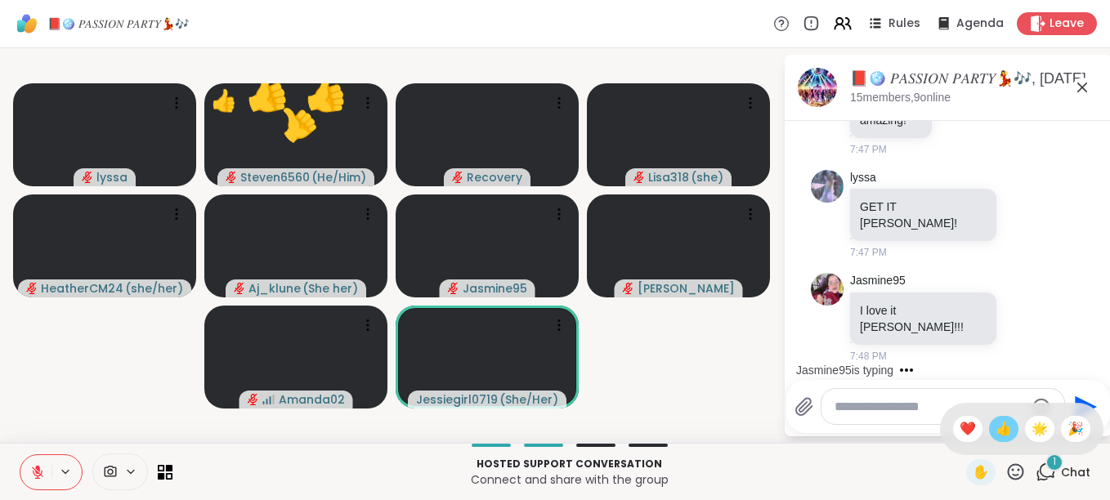
scroll to position [13837, 0]
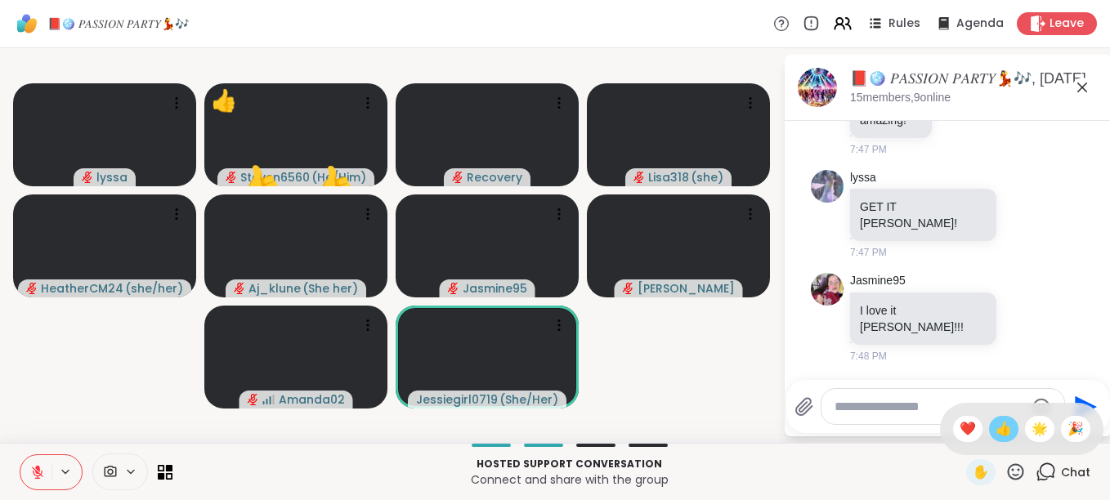
click at [995, 427] on span "👍" at bounding box center [1003, 429] width 16 height 20
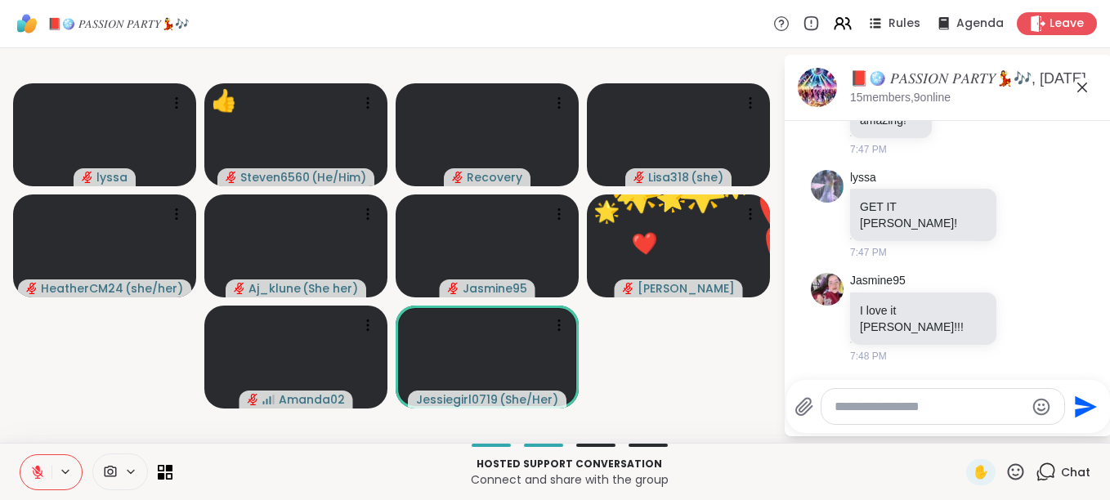
click at [1009, 465] on icon at bounding box center [1015, 472] width 20 height 20
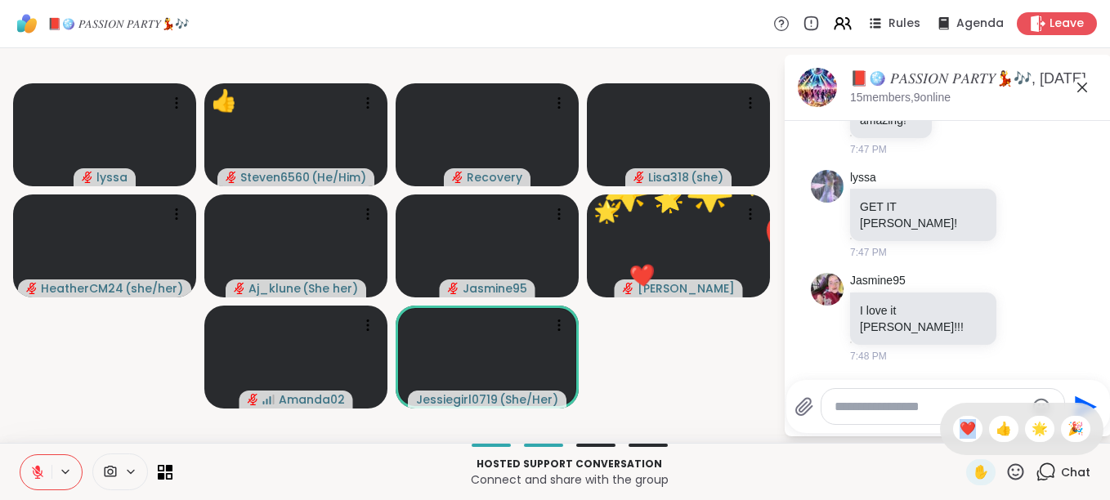
click at [1009, 465] on icon at bounding box center [1015, 472] width 20 height 20
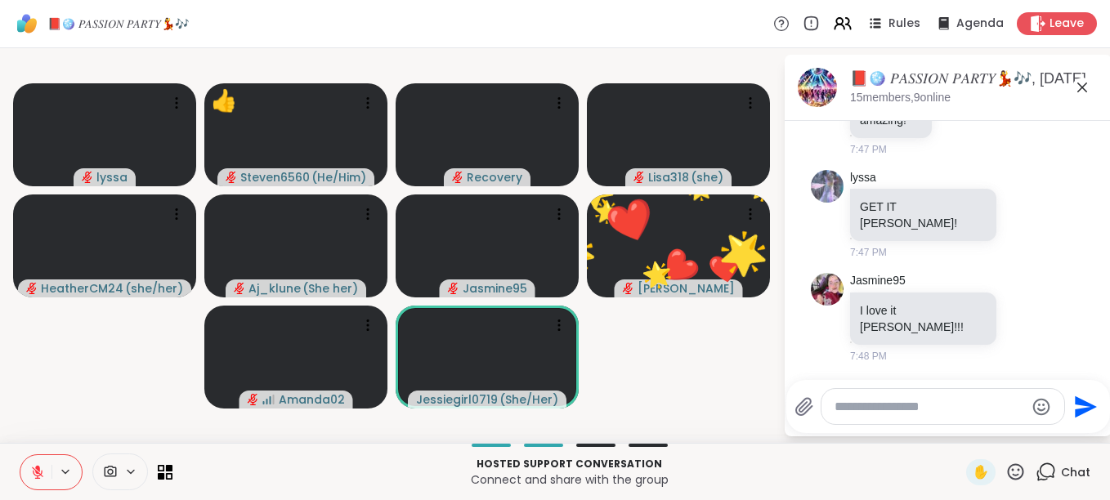
click at [1009, 465] on icon at bounding box center [1015, 472] width 20 height 20
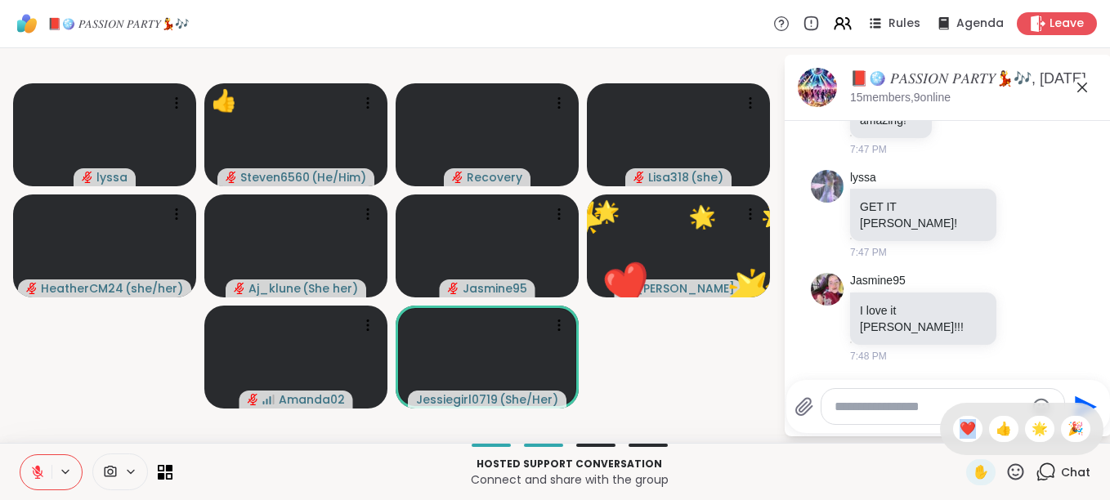
click at [1009, 465] on icon at bounding box center [1015, 472] width 20 height 20
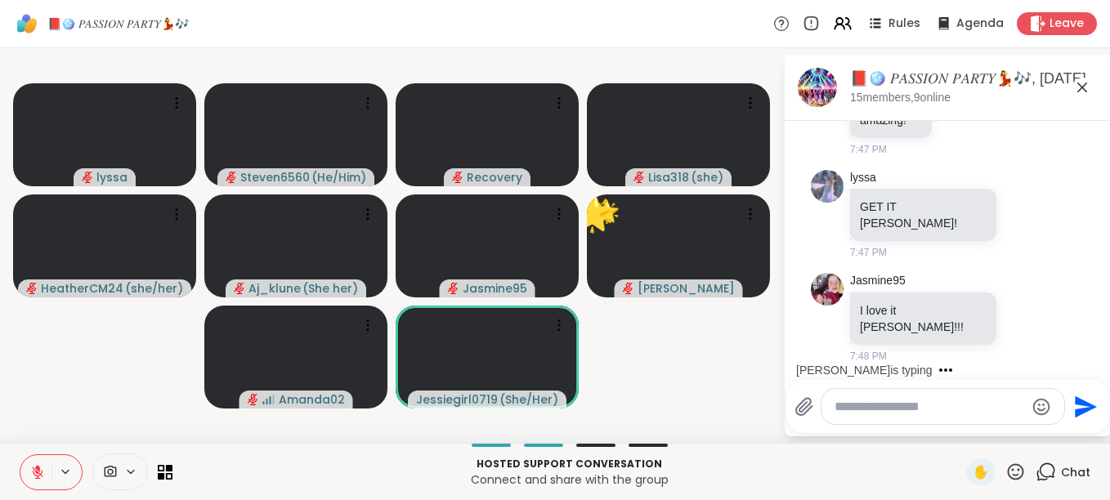
click at [1005, 471] on icon at bounding box center [1015, 472] width 20 height 20
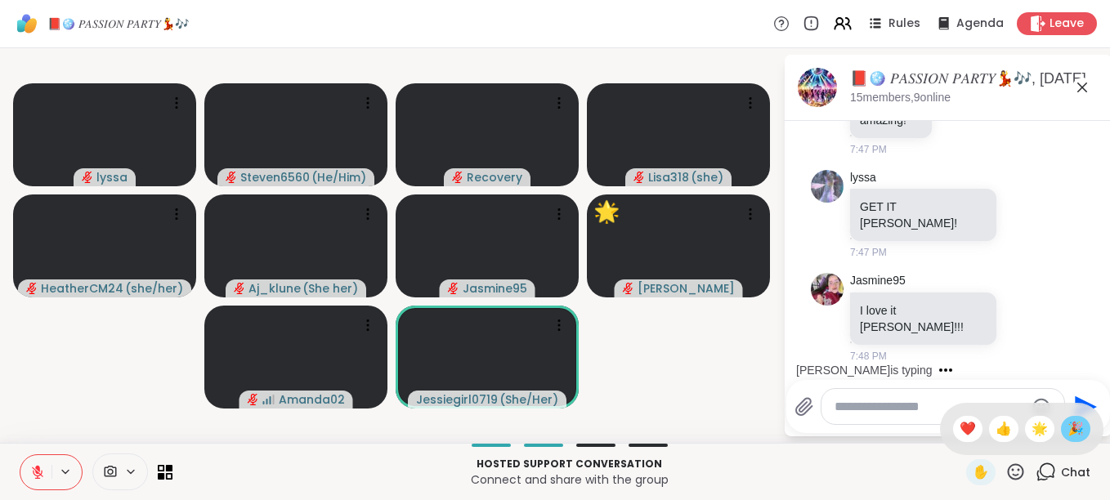
click at [1067, 431] on span "🎉" at bounding box center [1075, 429] width 16 height 20
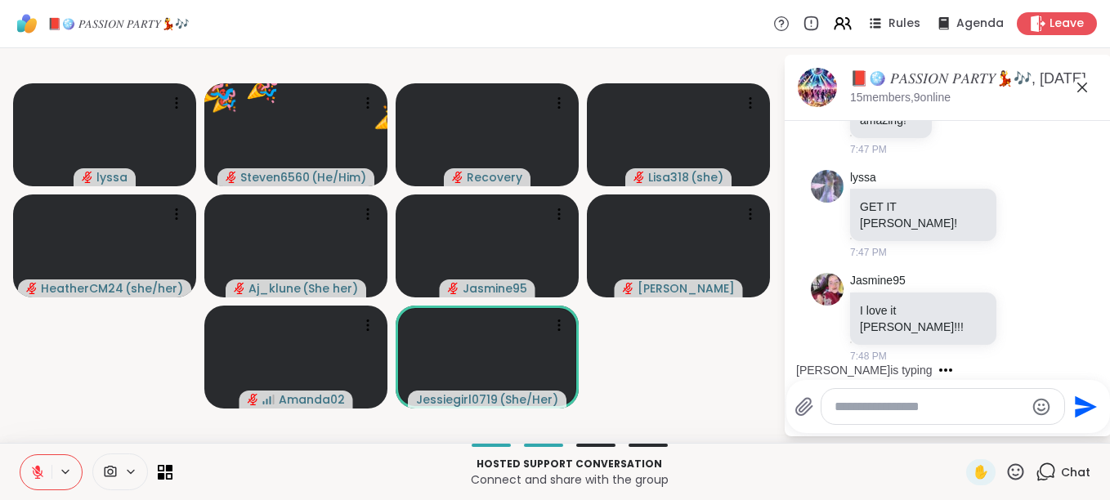
click at [1008, 475] on icon at bounding box center [1016, 471] width 16 height 16
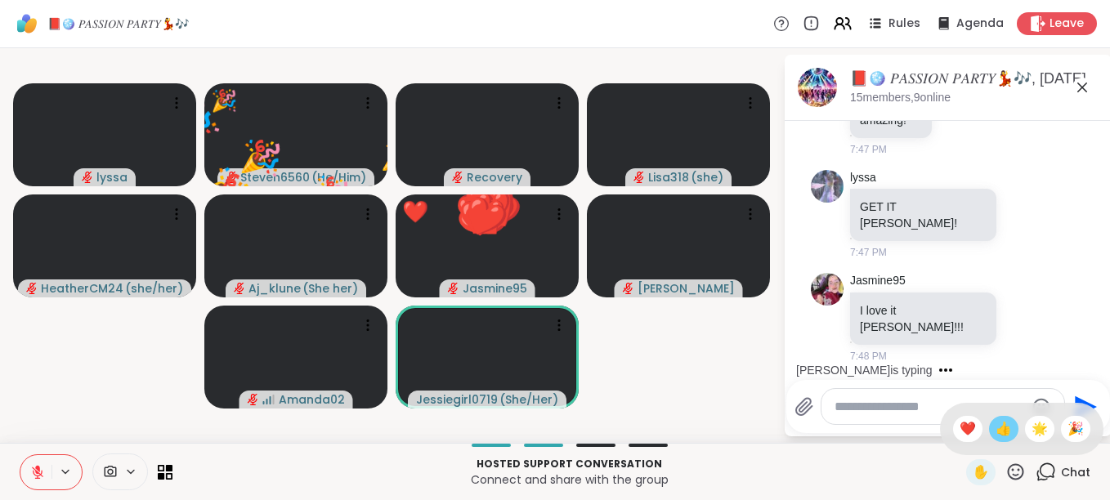
click at [995, 436] on span "👍" at bounding box center [1003, 429] width 16 height 20
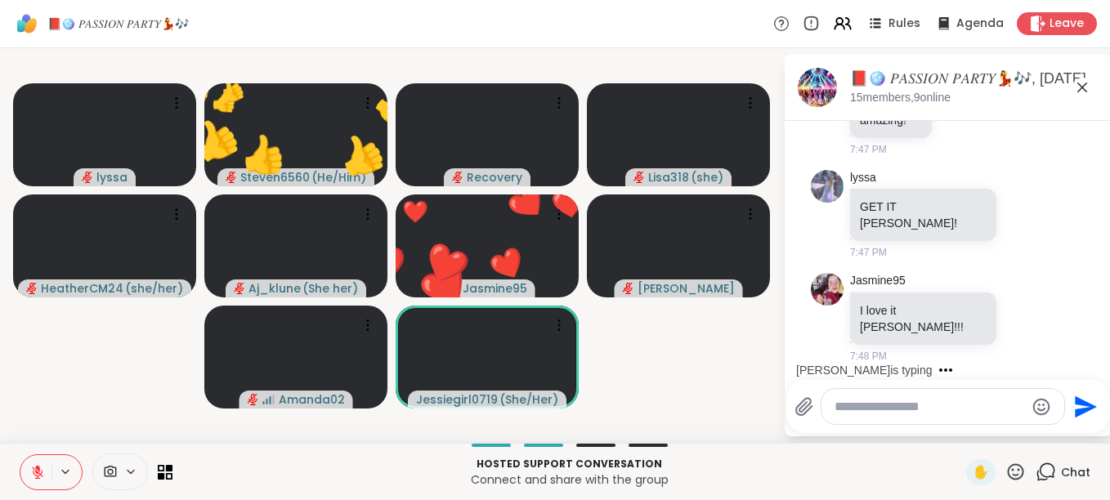
click at [1008, 465] on icon at bounding box center [1016, 471] width 16 height 16
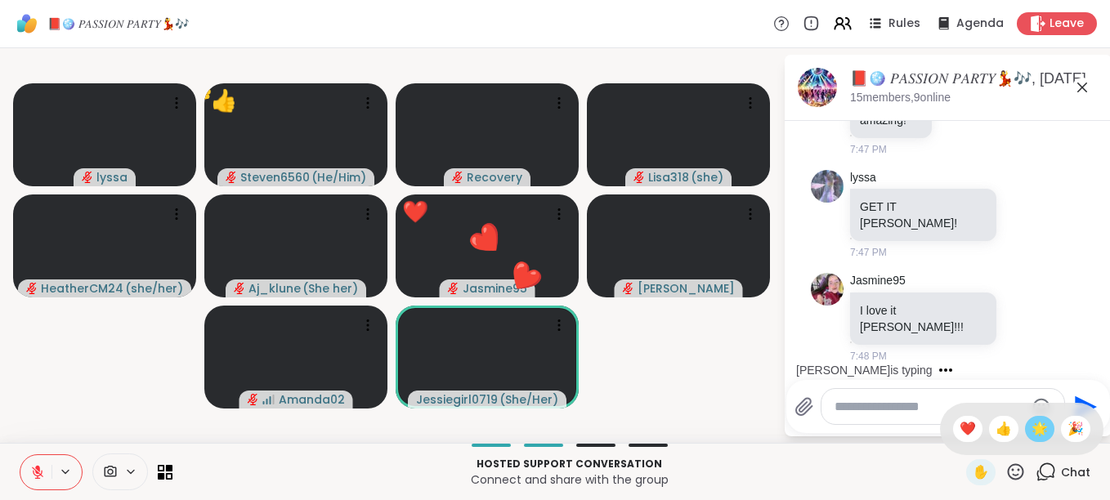
click at [1031, 427] on span "🌟" at bounding box center [1039, 429] width 16 height 20
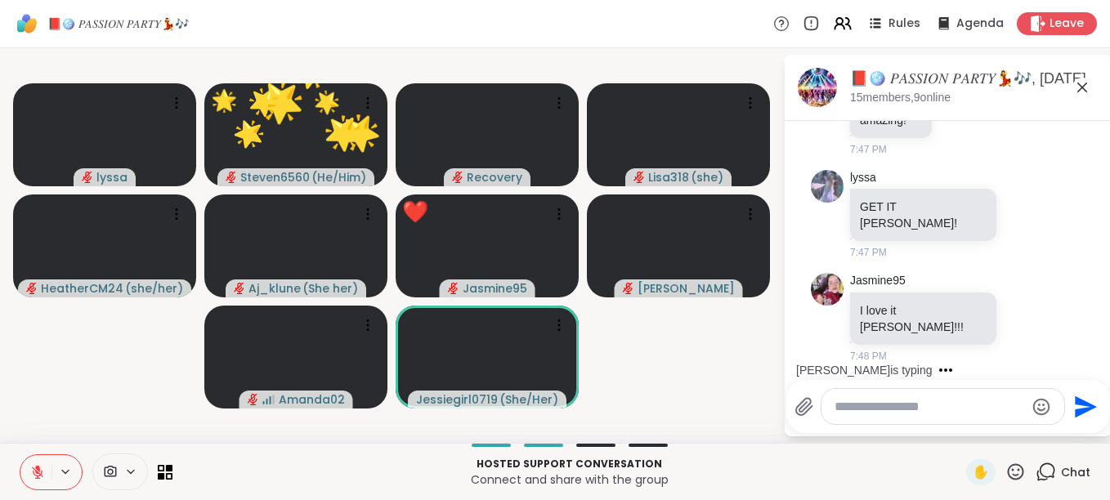
click at [1005, 472] on icon at bounding box center [1015, 472] width 20 height 20
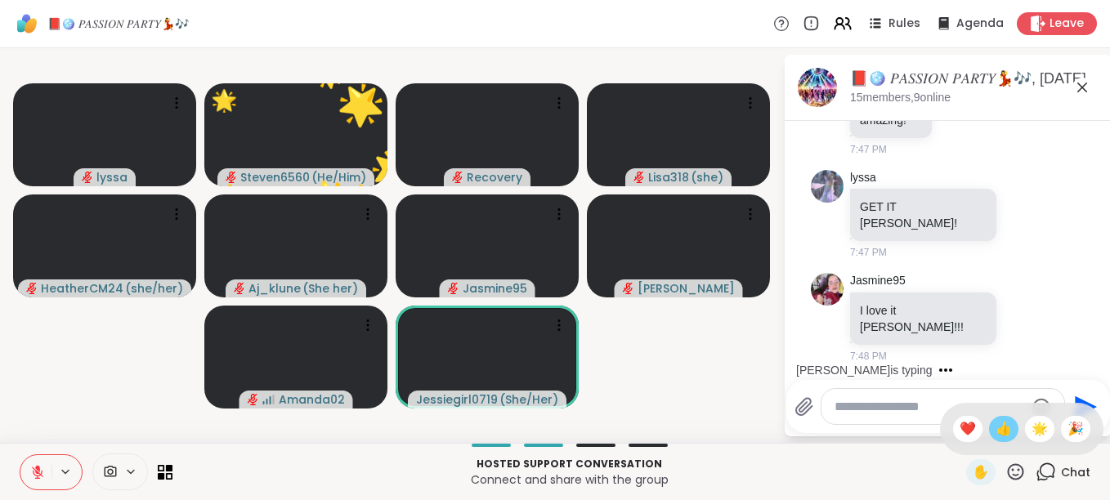
click at [995, 433] on span "👍" at bounding box center [1003, 429] width 16 height 20
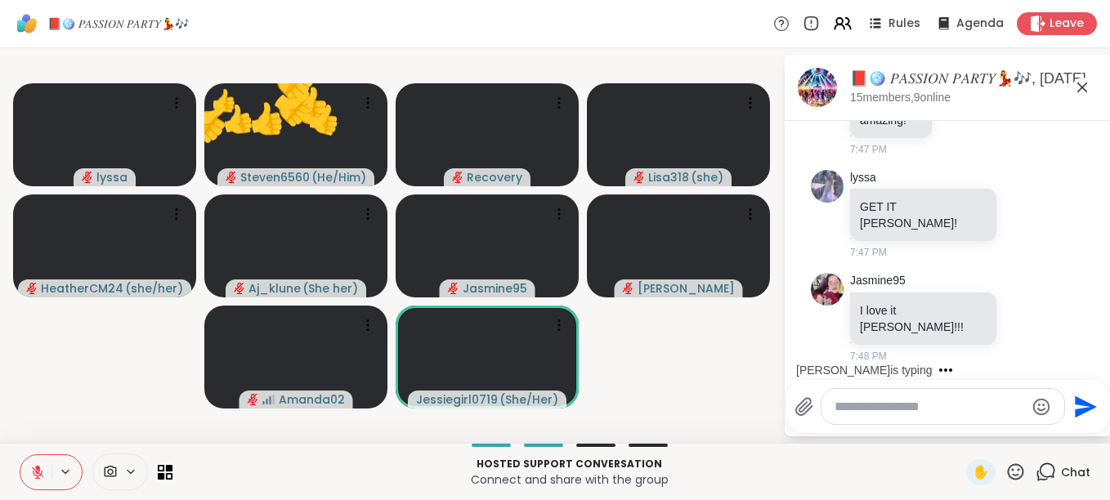
click at [1005, 469] on icon at bounding box center [1015, 472] width 20 height 20
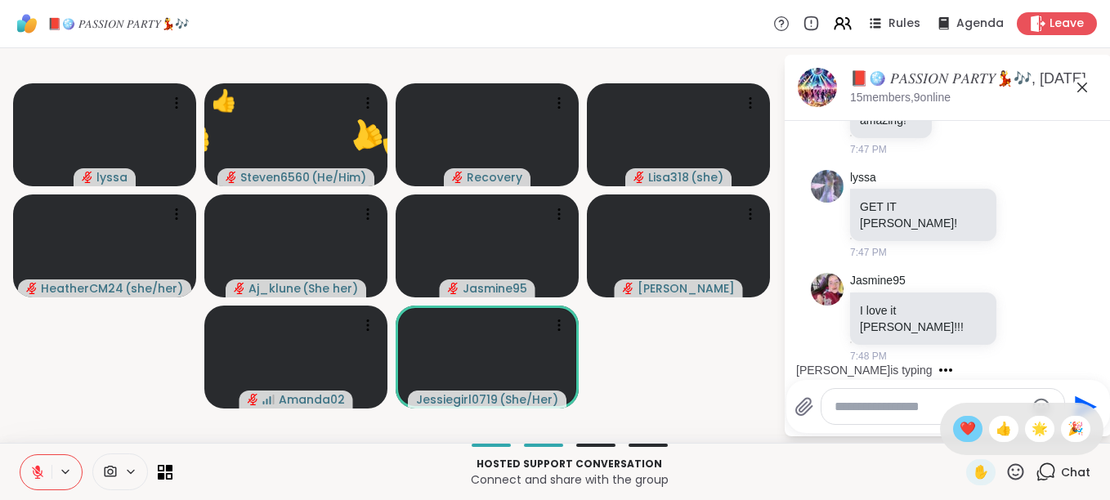
click at [959, 423] on span "❤️" at bounding box center [967, 429] width 16 height 20
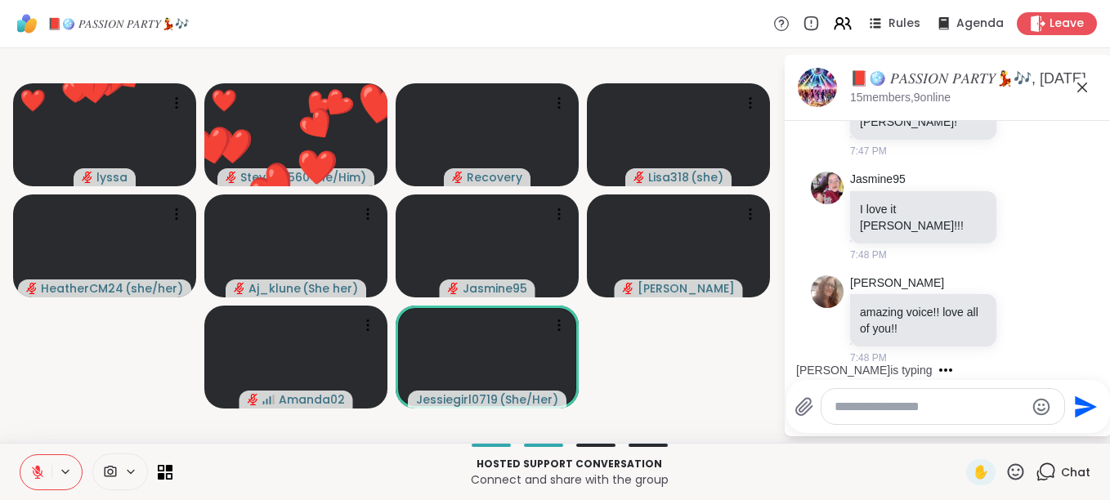
scroll to position [13941, 0]
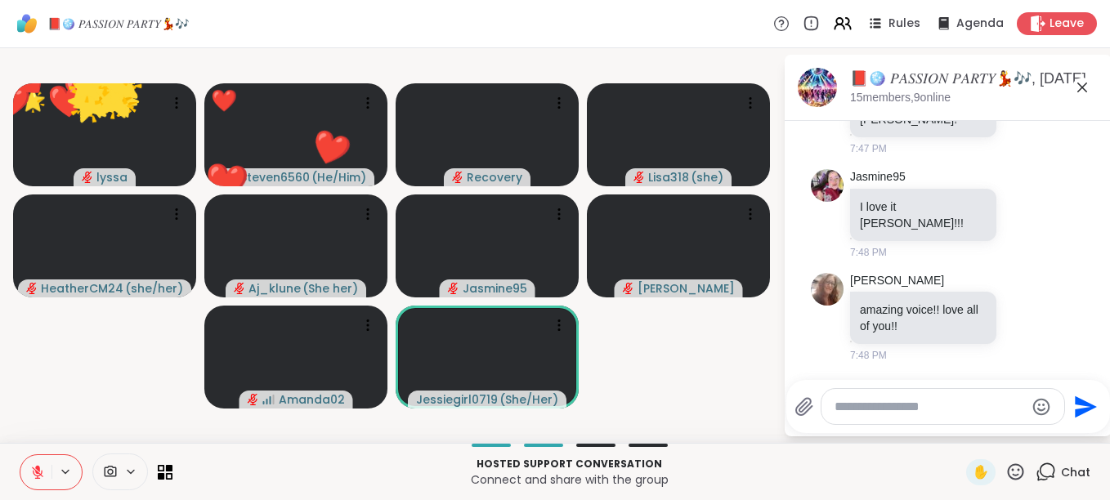
click at [1013, 469] on icon at bounding box center [1015, 472] width 20 height 20
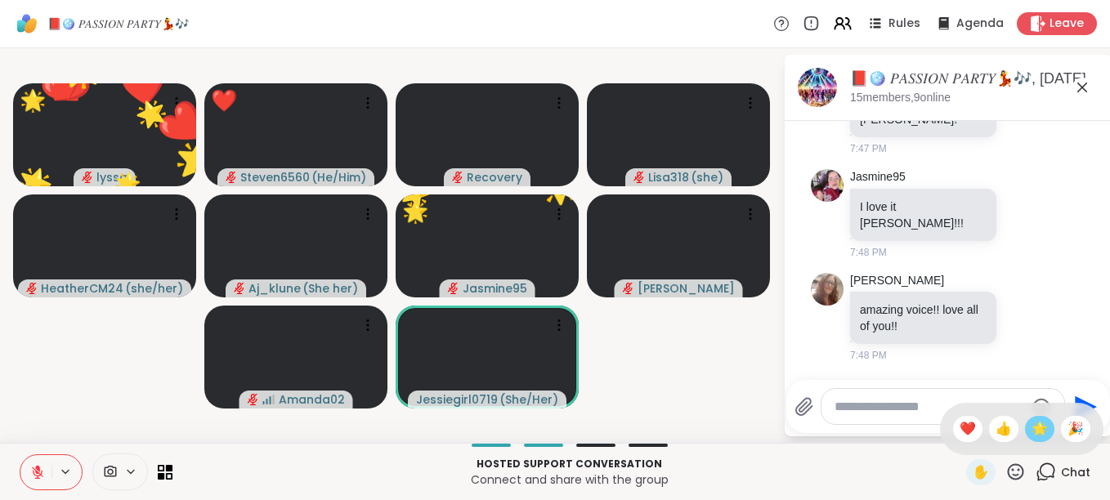
click at [1031, 425] on span "🌟" at bounding box center [1039, 429] width 16 height 20
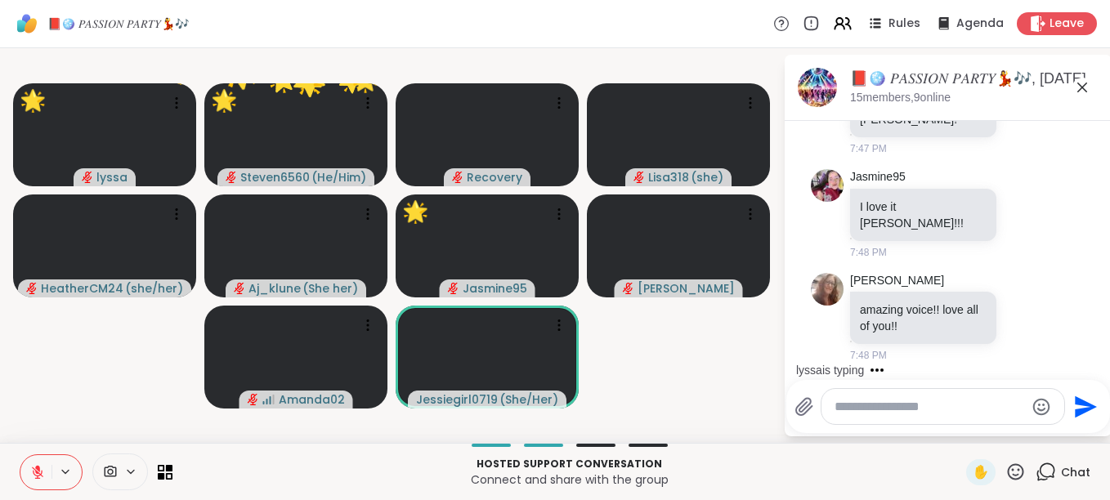
click at [1005, 474] on icon at bounding box center [1015, 472] width 20 height 20
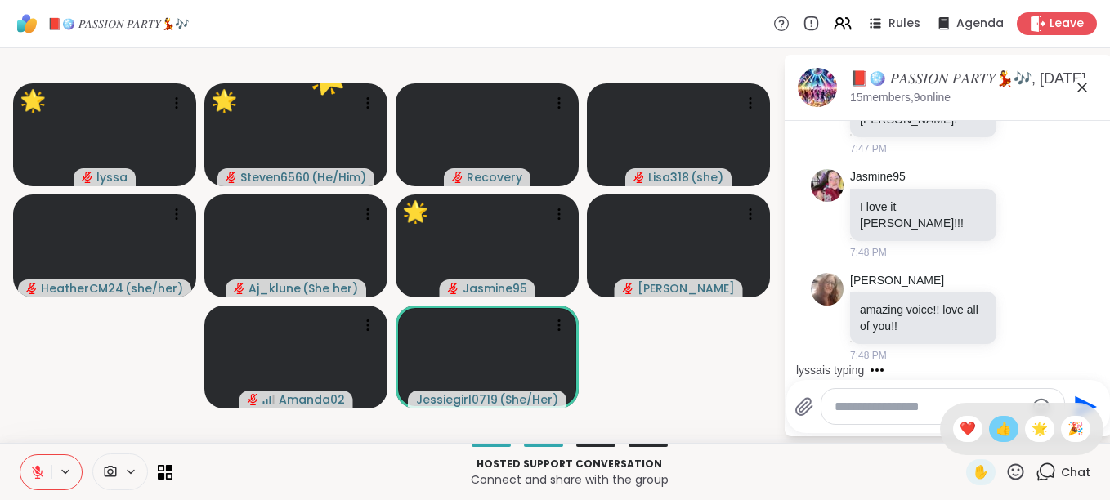
click at [995, 431] on span "👍" at bounding box center [1003, 429] width 16 height 20
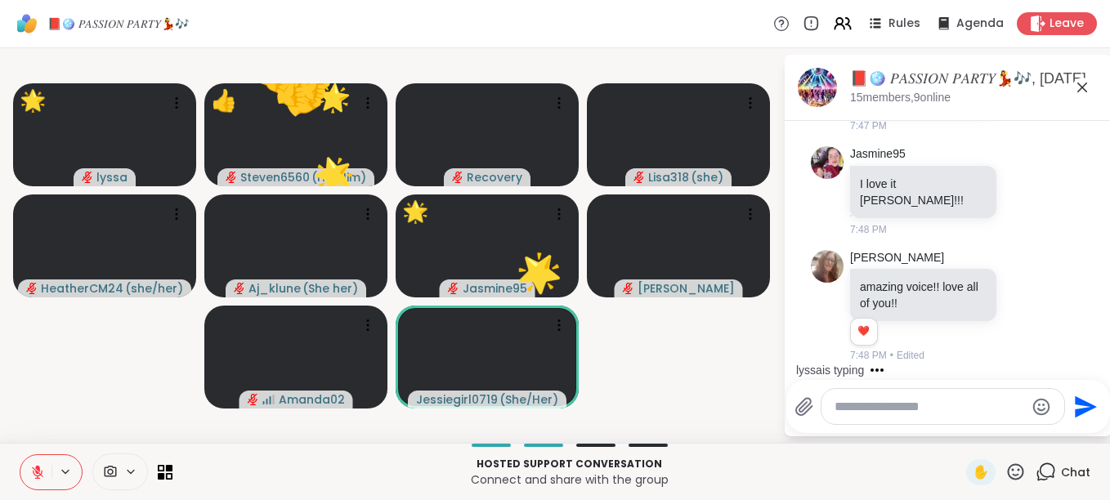
scroll to position [13964, 0]
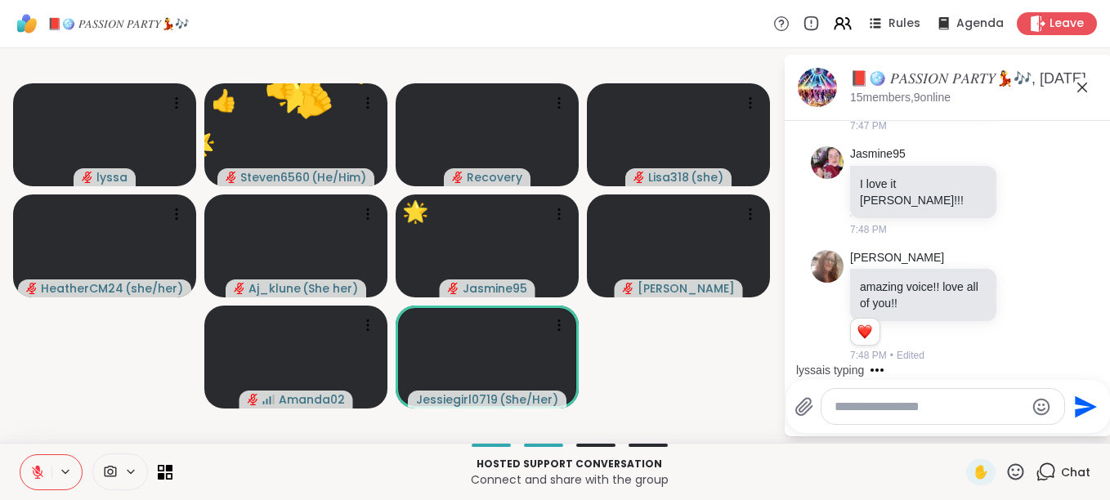
click at [1005, 469] on icon at bounding box center [1015, 472] width 20 height 20
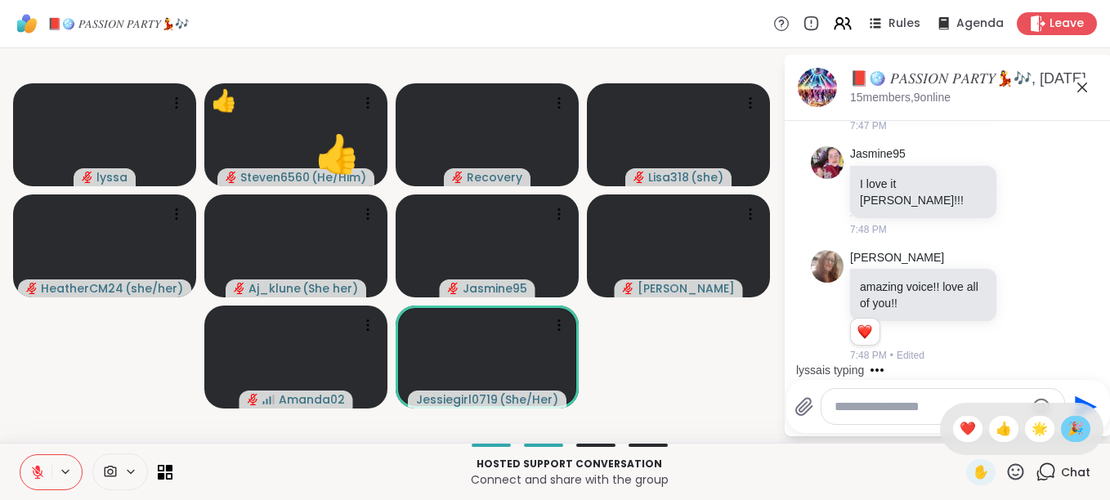
click at [1067, 430] on span "🎉" at bounding box center [1075, 429] width 16 height 20
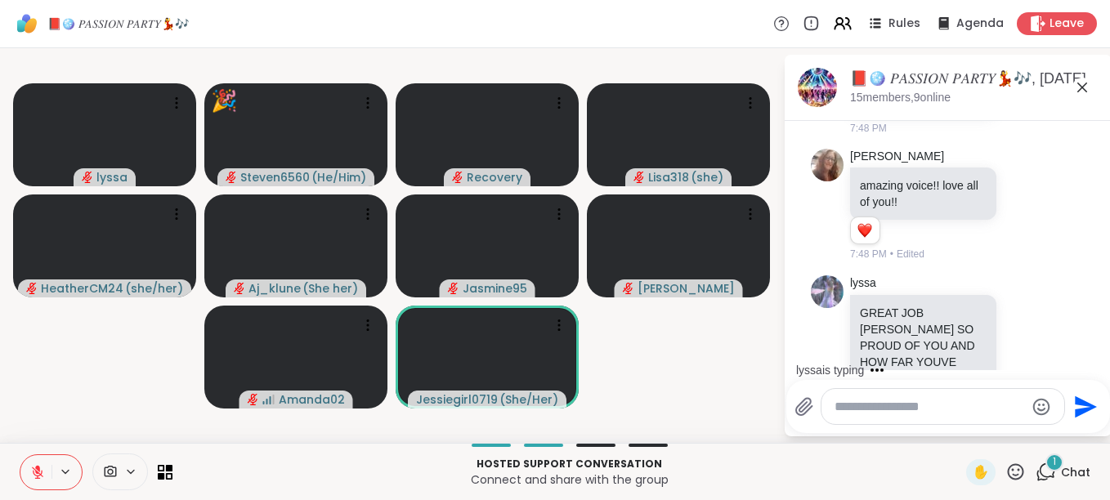
scroll to position [14100, 0]
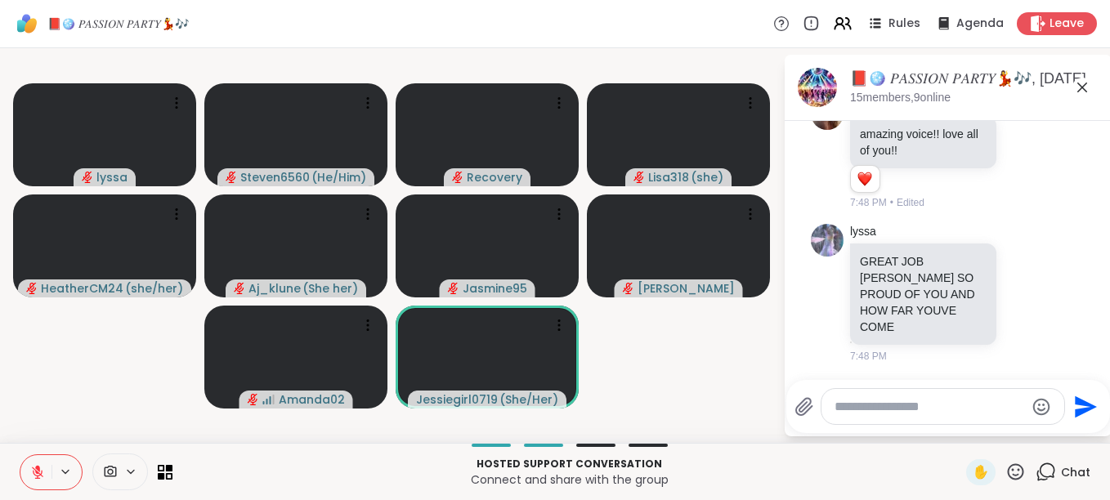
click at [40, 466] on icon at bounding box center [37, 472] width 15 height 15
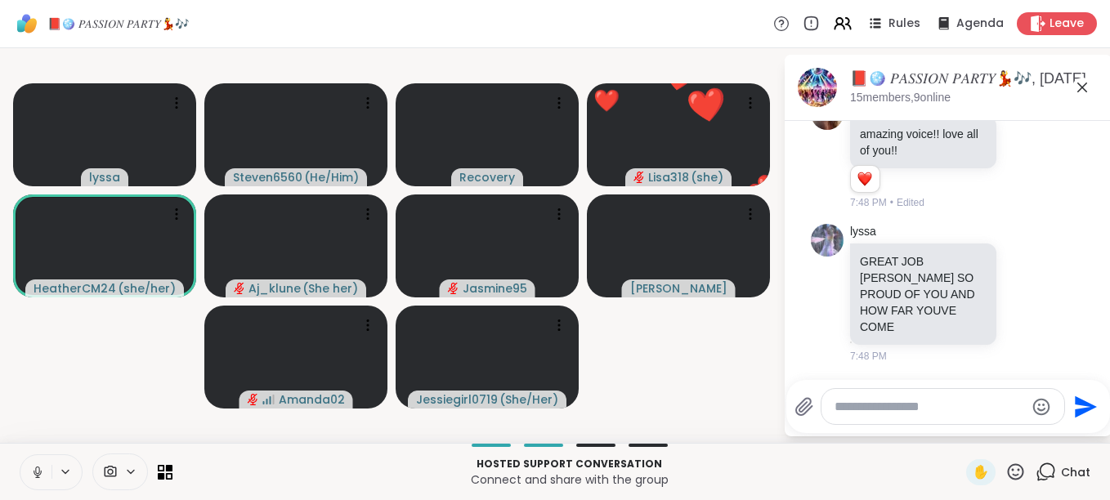
click at [858, 421] on div at bounding box center [942, 406] width 243 height 35
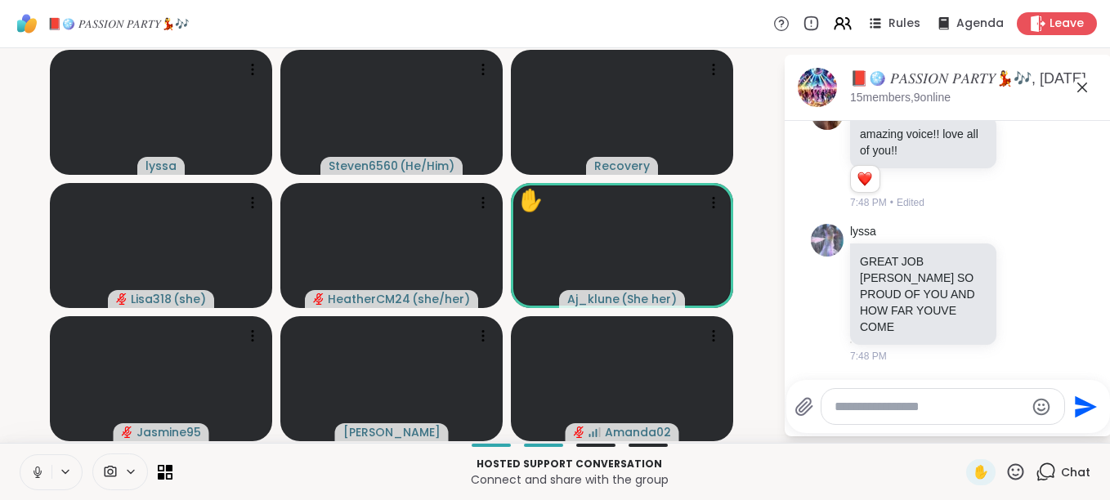
click at [733, 387] on video-player-container "lyssa Steven6560 ( He/Him ) Recovery Lisa318 ( she ) HeatherCM24 ( she/her ) ✋ …" at bounding box center [391, 246] width 763 height 382
click at [732, 382] on video at bounding box center [622, 378] width 222 height 125
click at [834, 457] on p "Hosted support conversation" at bounding box center [569, 464] width 774 height 15
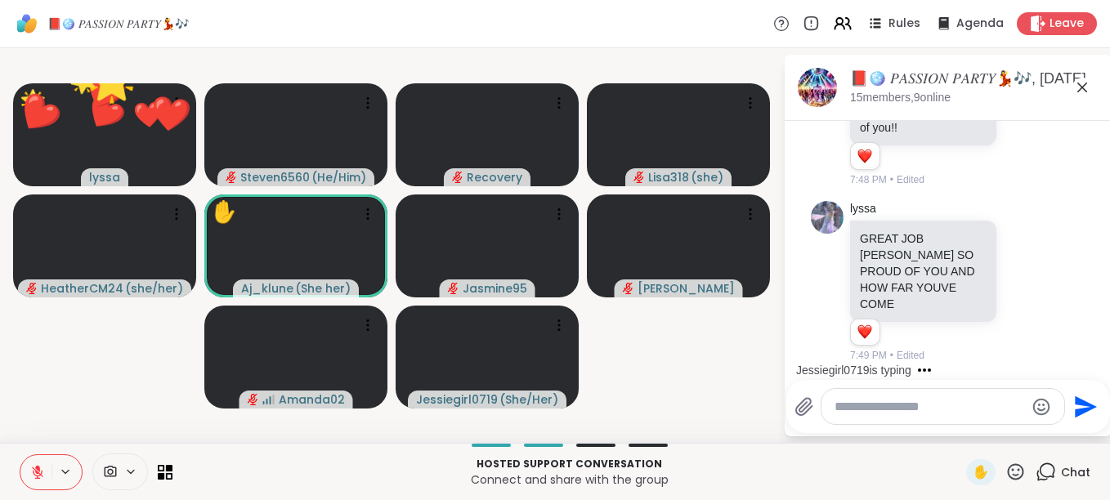
scroll to position [14305, 0]
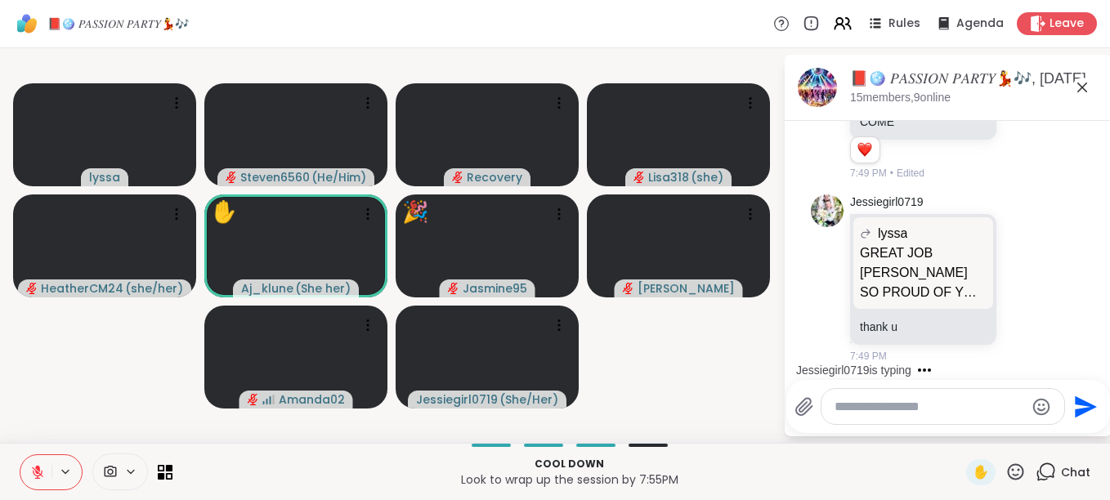
click at [1005, 472] on icon at bounding box center [1015, 472] width 20 height 20
click at [1068, 428] on span "🎉" at bounding box center [1075, 429] width 16 height 20
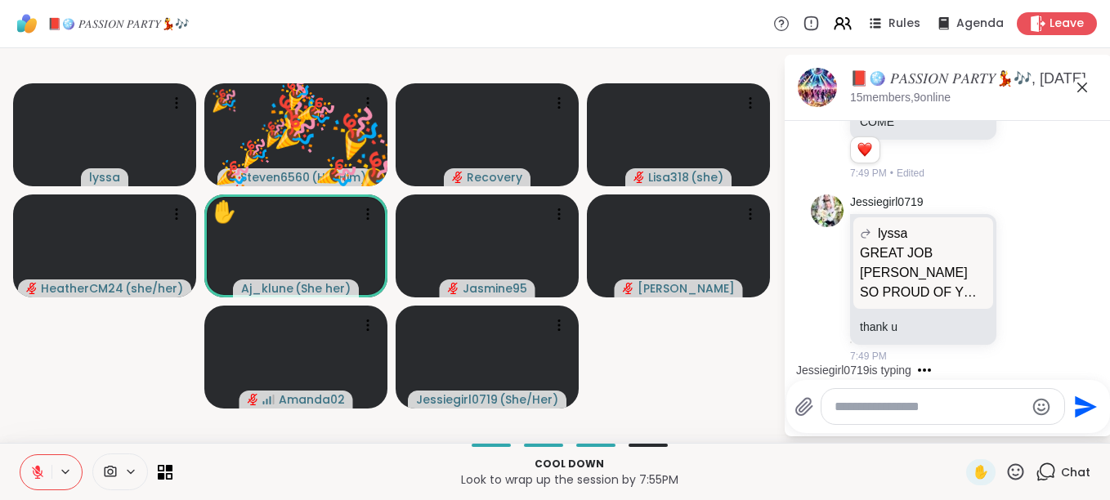
click at [1008, 471] on icon at bounding box center [1016, 471] width 16 height 16
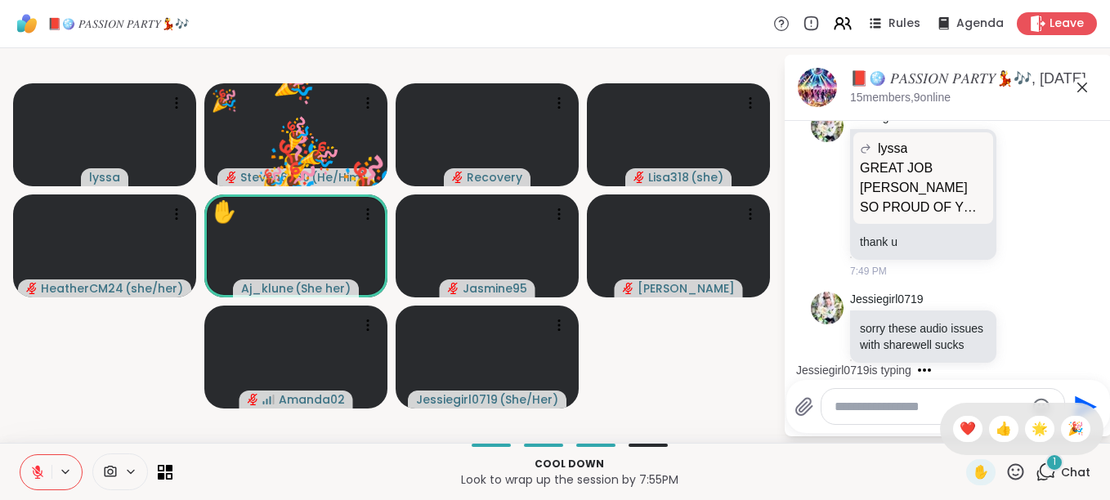
scroll to position [14425, 0]
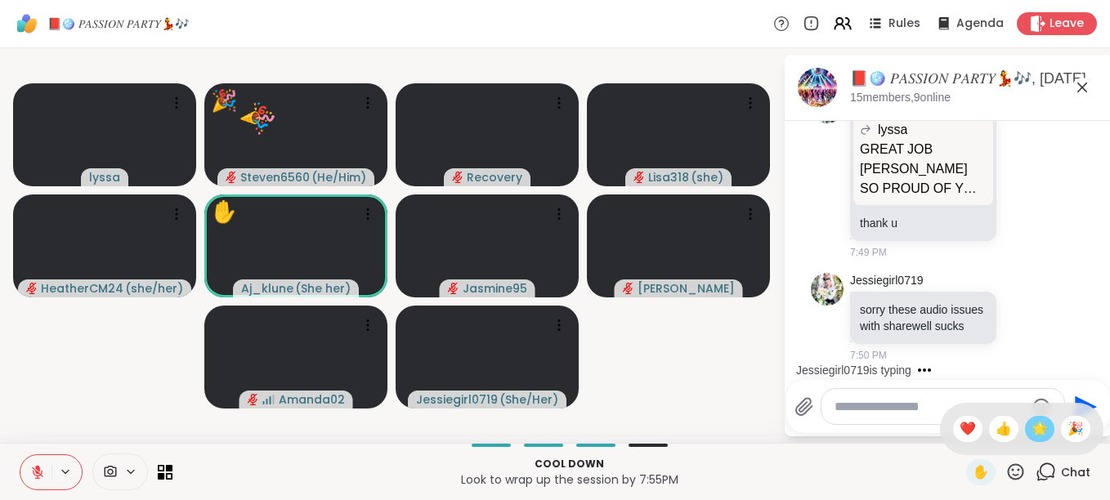
click at [1031, 424] on span "🌟" at bounding box center [1039, 429] width 16 height 20
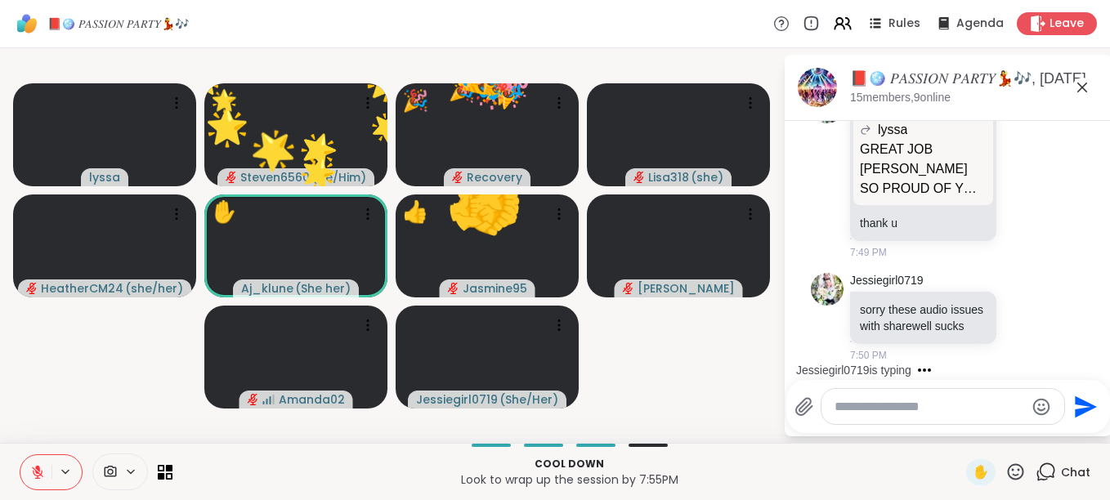
click at [1005, 471] on icon at bounding box center [1015, 472] width 20 height 20
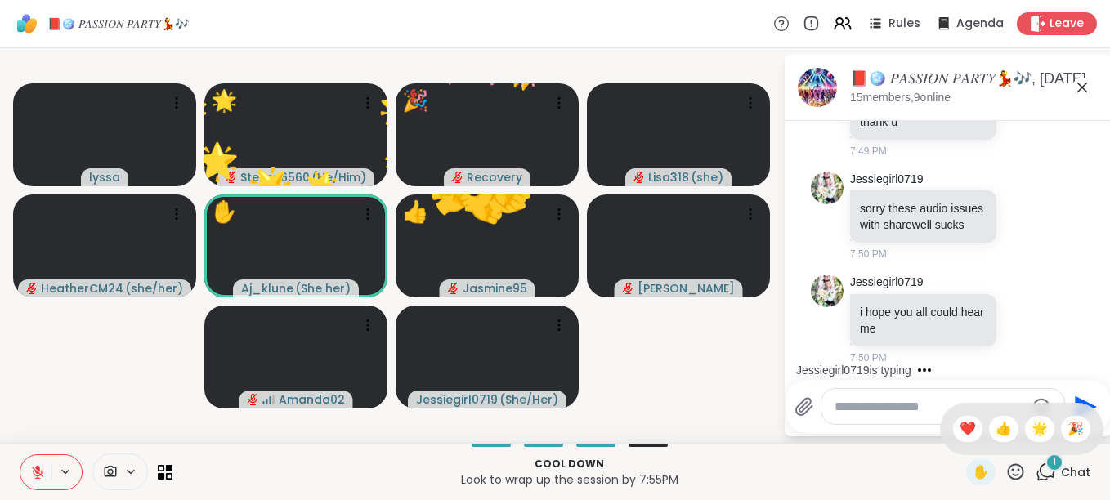
scroll to position [14528, 0]
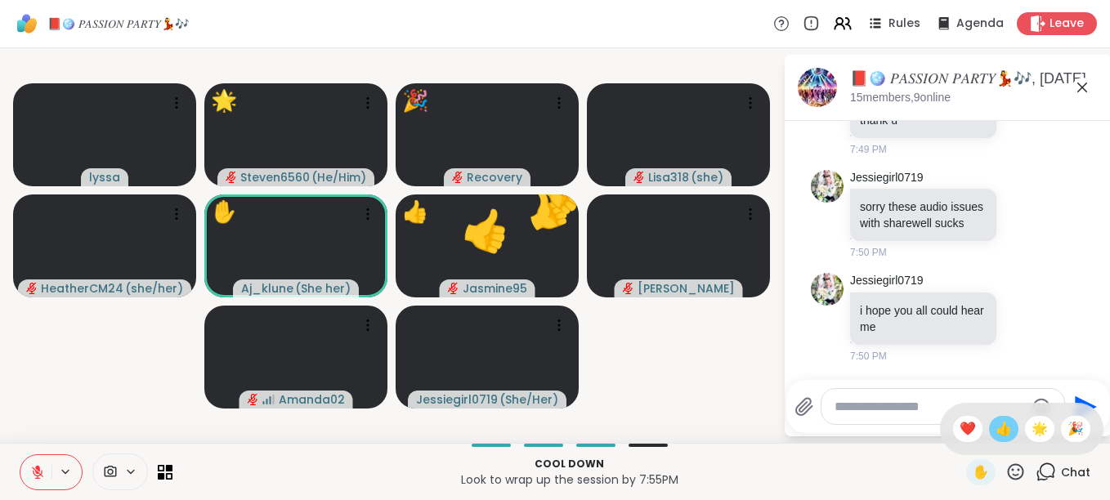
click at [995, 433] on span "👍" at bounding box center [1003, 429] width 16 height 20
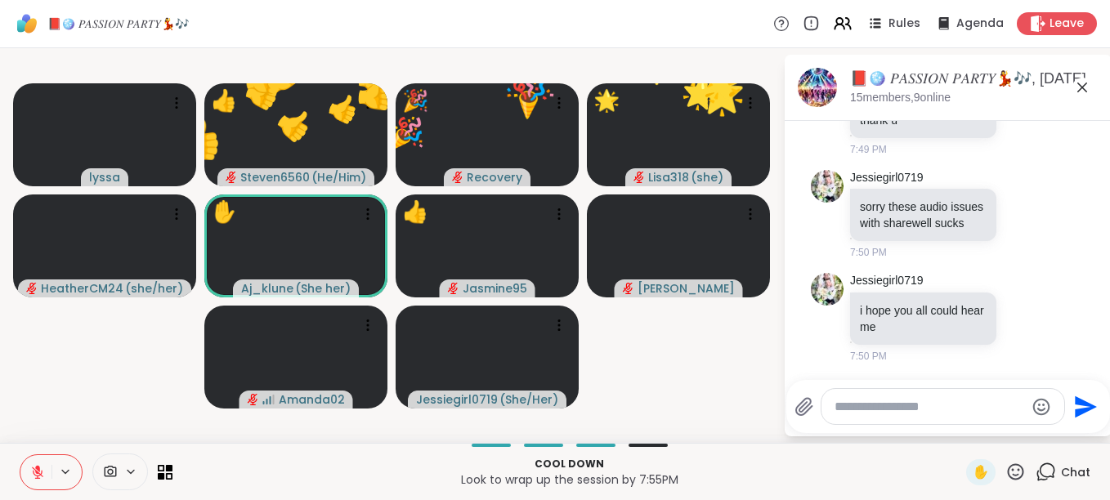
click at [1005, 466] on icon at bounding box center [1015, 472] width 20 height 20
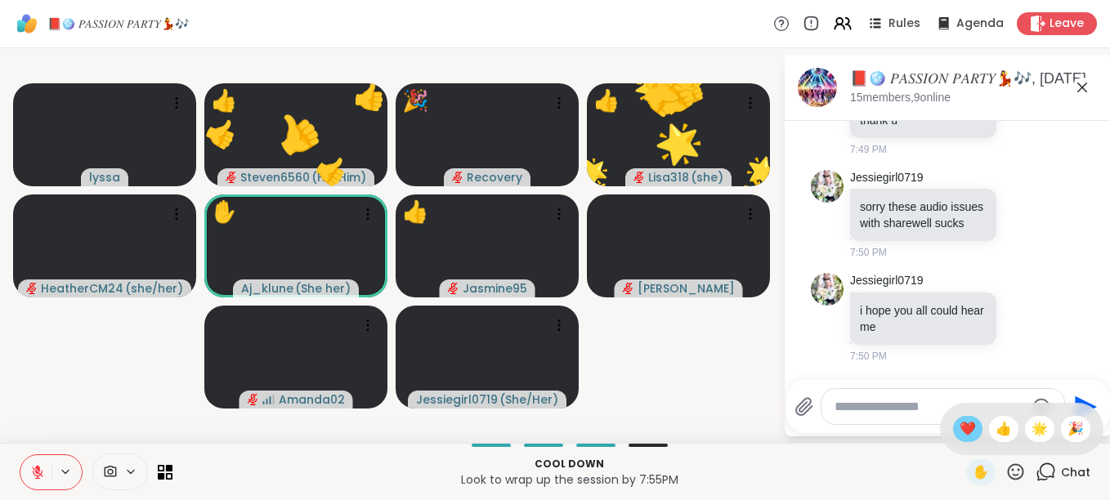
click at [959, 427] on span "❤️" at bounding box center [967, 429] width 16 height 20
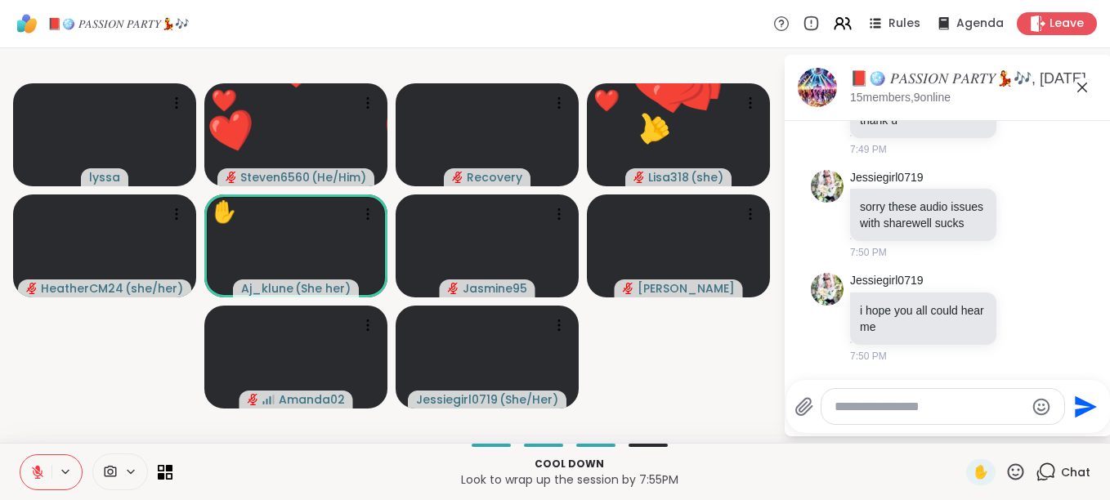
click at [1009, 465] on icon at bounding box center [1015, 472] width 20 height 20
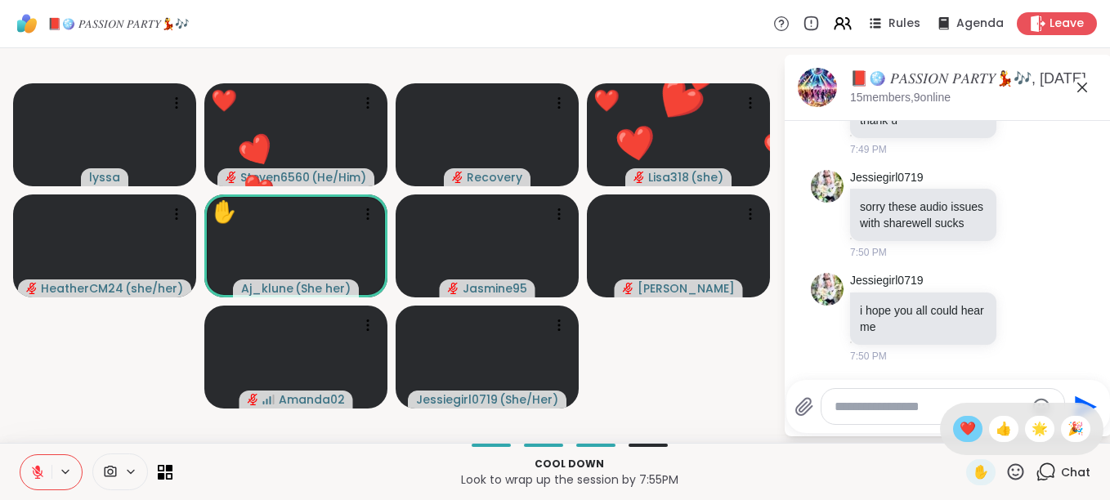
click at [959, 424] on span "❤️" at bounding box center [967, 429] width 16 height 20
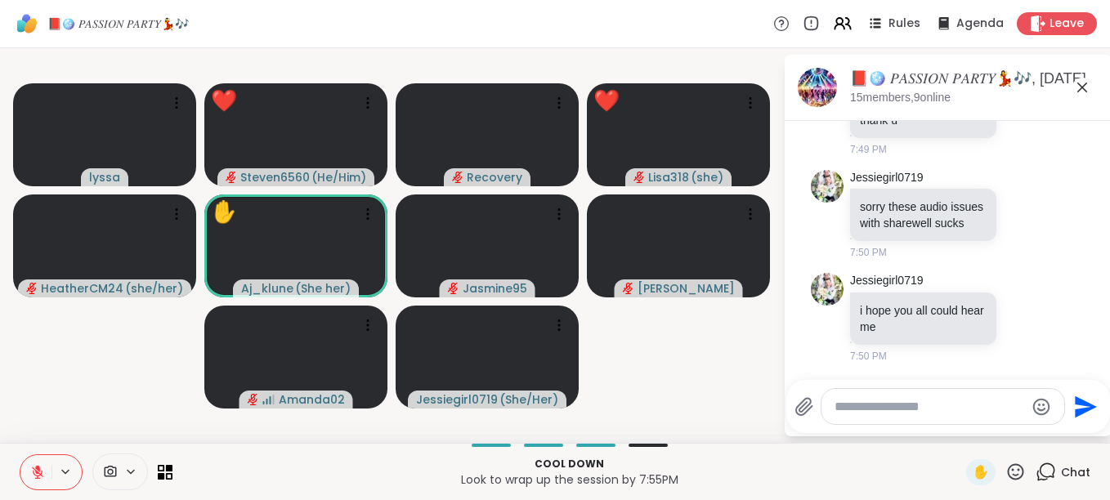
click at [1008, 469] on icon at bounding box center [1015, 472] width 20 height 20
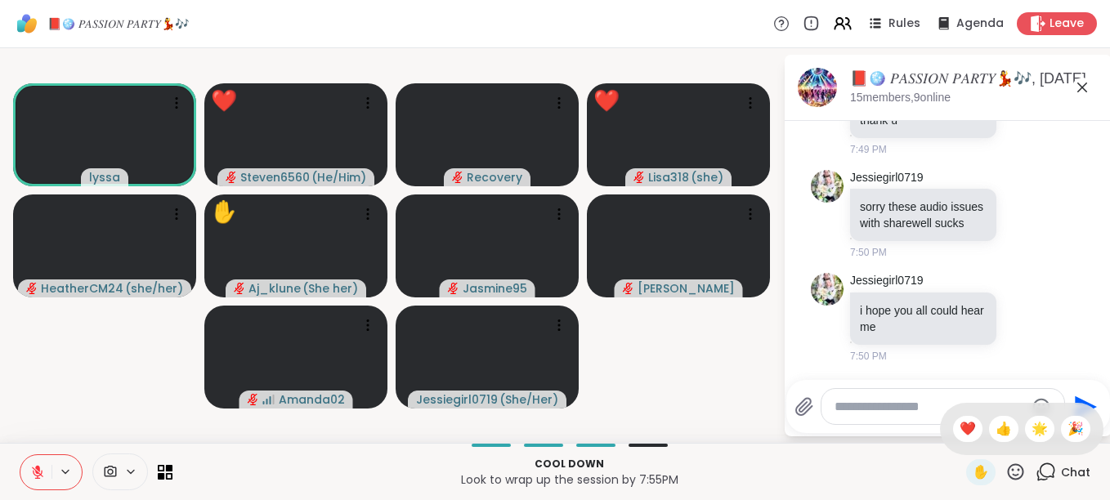
click at [1008, 469] on icon at bounding box center [1015, 472] width 20 height 20
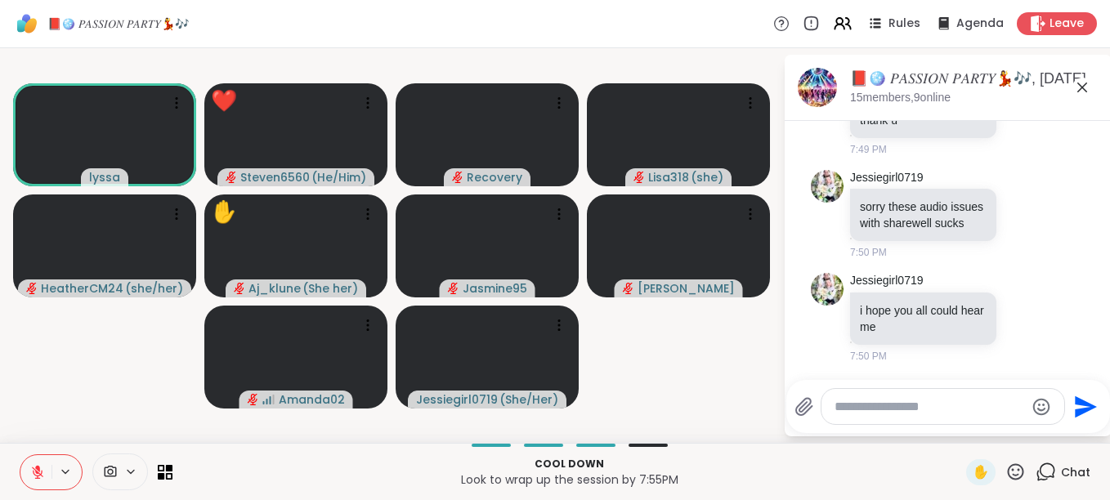
click at [1008, 469] on icon at bounding box center [1015, 472] width 20 height 20
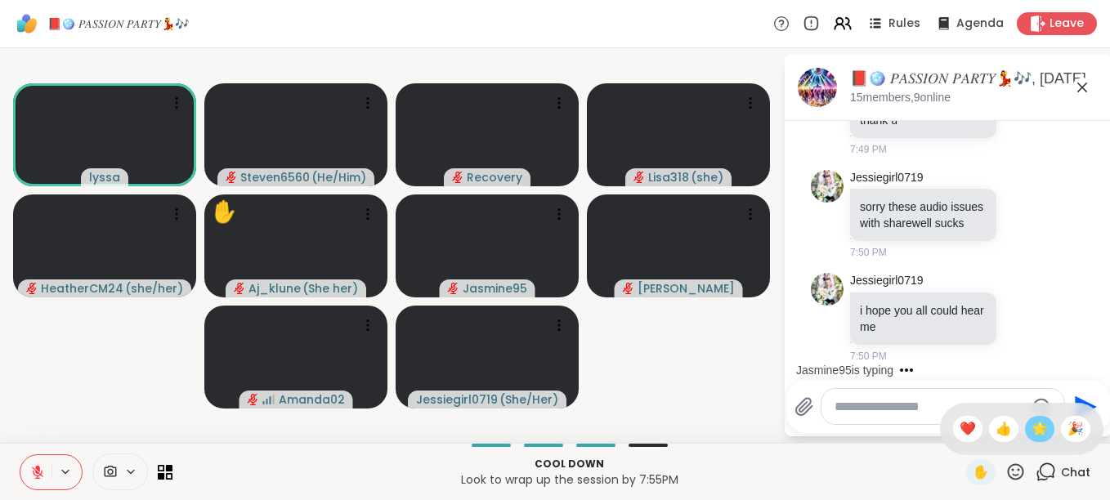
click at [1031, 423] on span "🌟" at bounding box center [1039, 429] width 16 height 20
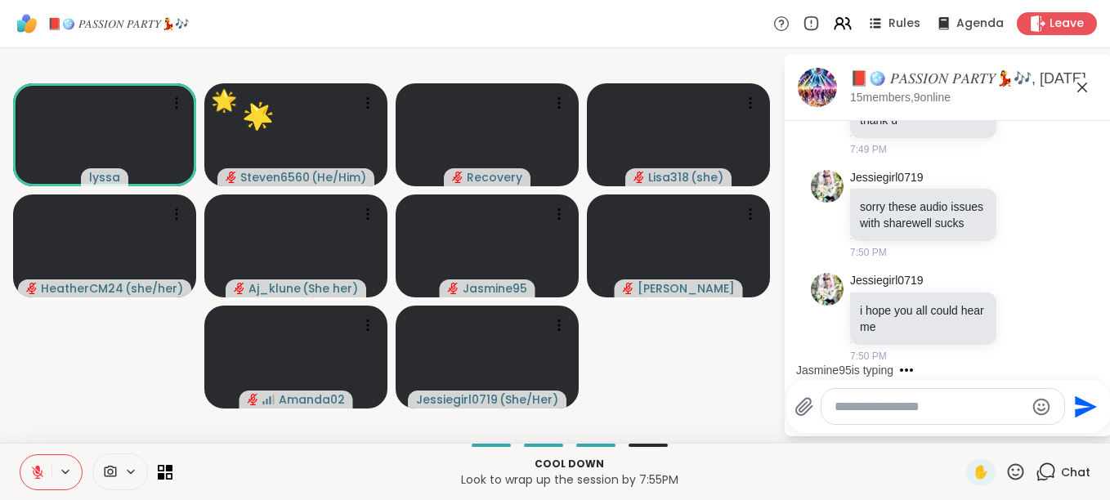
click at [1008, 465] on icon at bounding box center [1016, 471] width 16 height 16
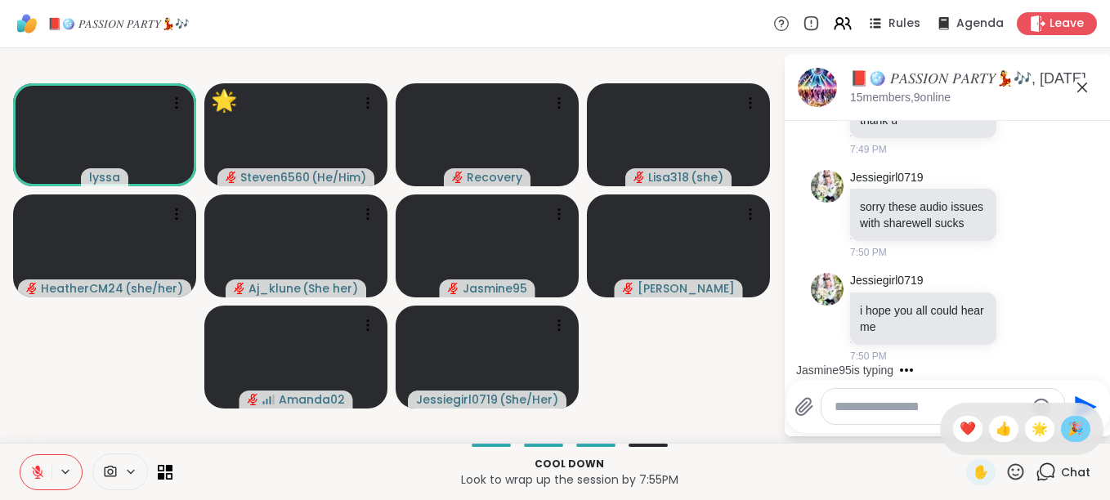
click at [1067, 430] on span "🎉" at bounding box center [1075, 429] width 16 height 20
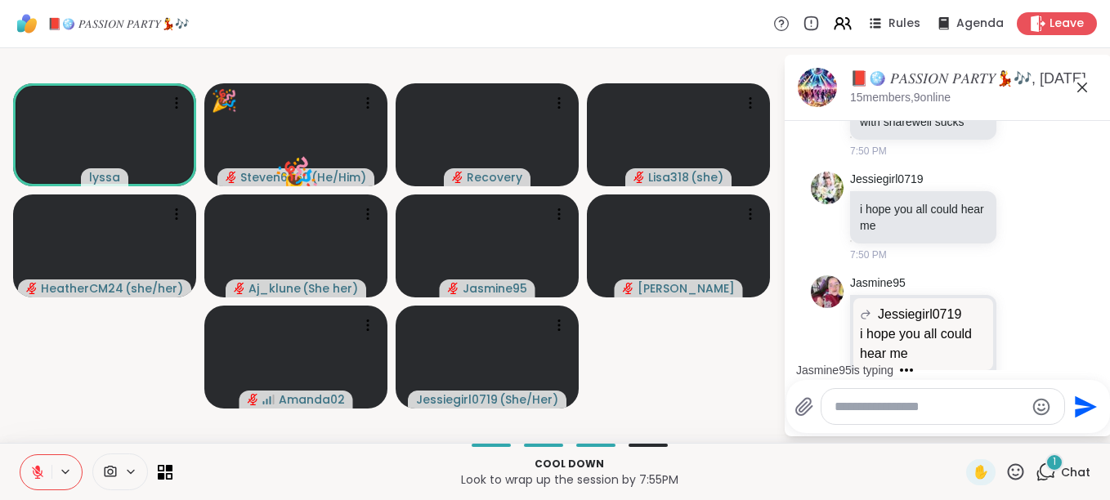
scroll to position [14691, 0]
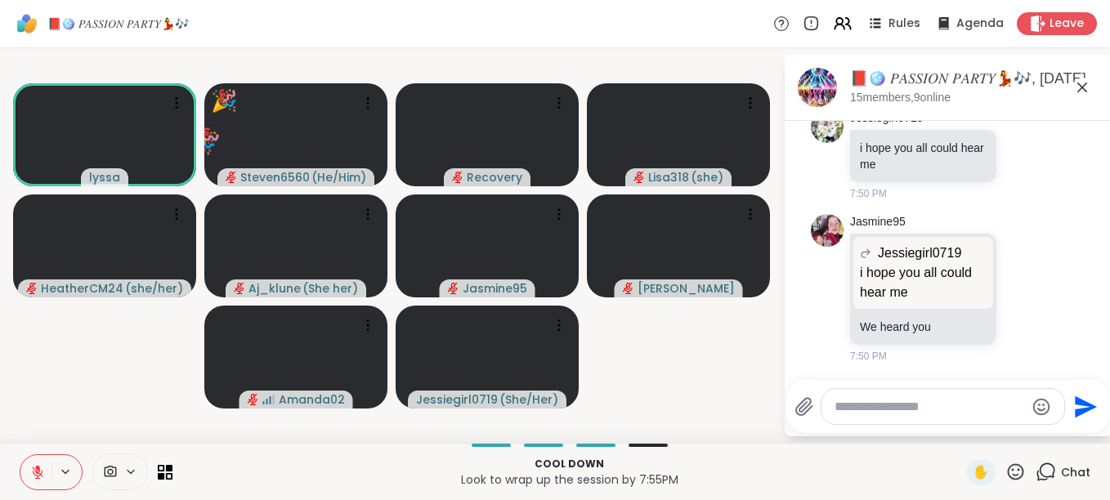
click at [1005, 469] on icon at bounding box center [1015, 472] width 20 height 20
click at [995, 425] on span "👍" at bounding box center [1003, 429] width 16 height 20
click at [1005, 468] on icon at bounding box center [1015, 472] width 20 height 20
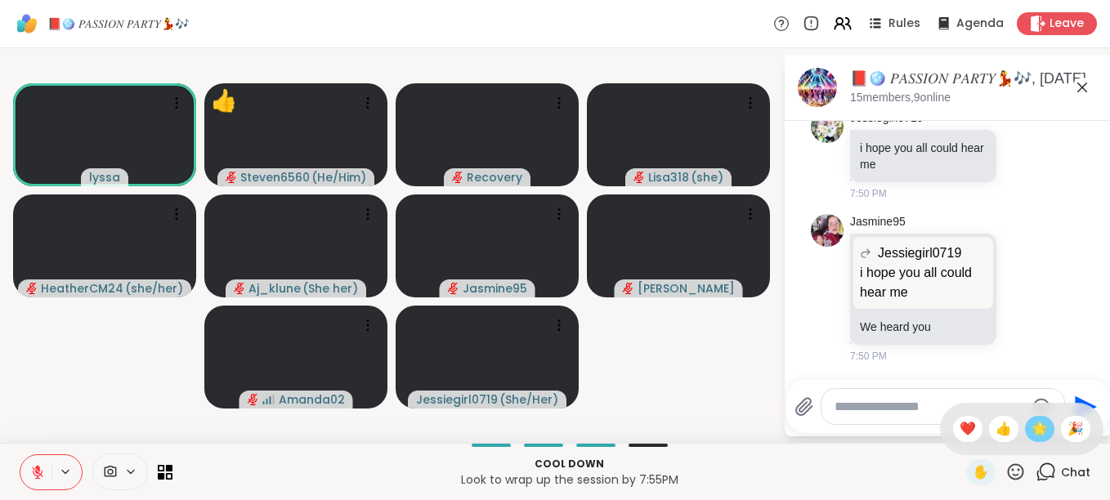
click at [1031, 431] on span "🌟" at bounding box center [1039, 429] width 16 height 20
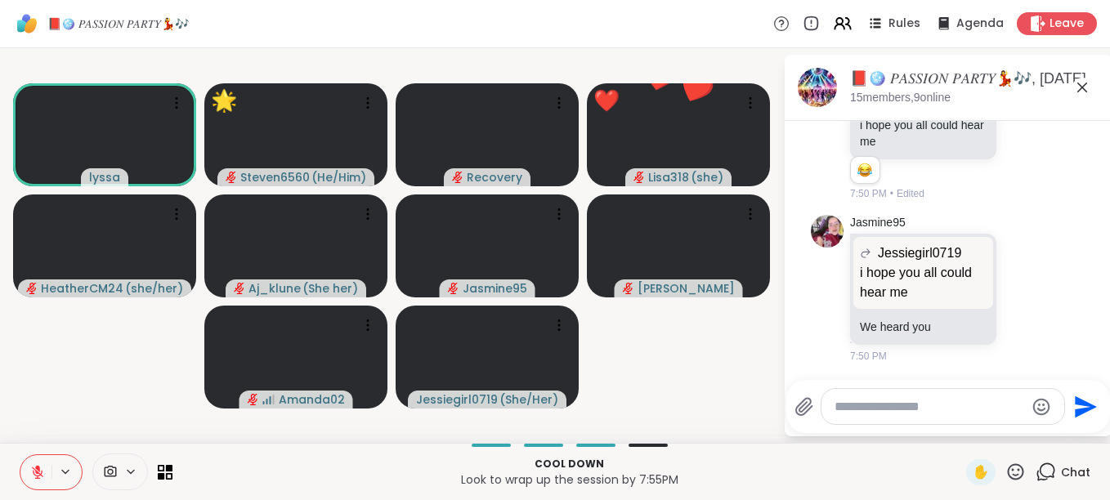
click at [1005, 463] on icon at bounding box center [1015, 472] width 20 height 20
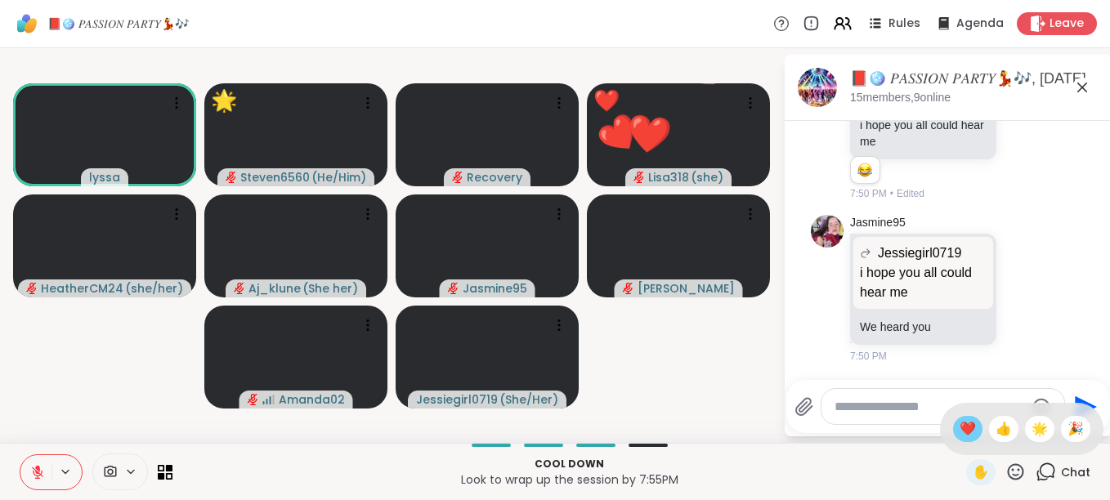
click at [959, 429] on span "❤️" at bounding box center [967, 429] width 16 height 20
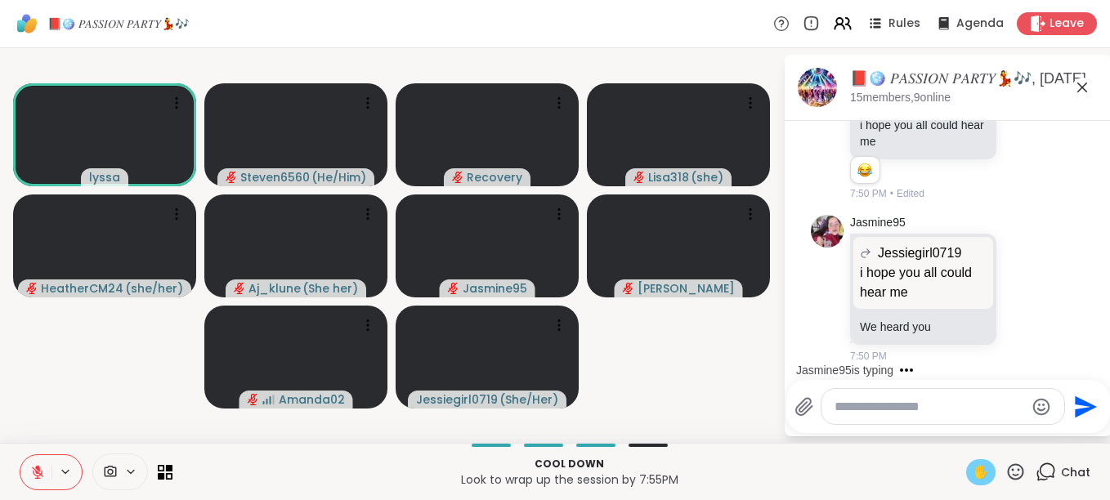
click at [973, 473] on span "✋" at bounding box center [981, 473] width 16 height 20
click at [973, 472] on span "✋" at bounding box center [981, 473] width 16 height 20
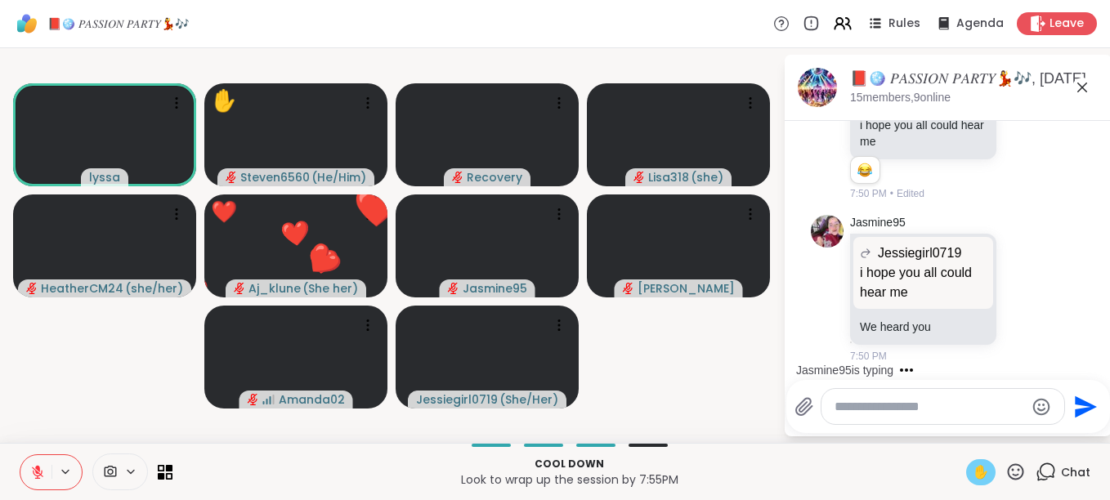
click at [973, 470] on span "✋" at bounding box center [981, 473] width 16 height 20
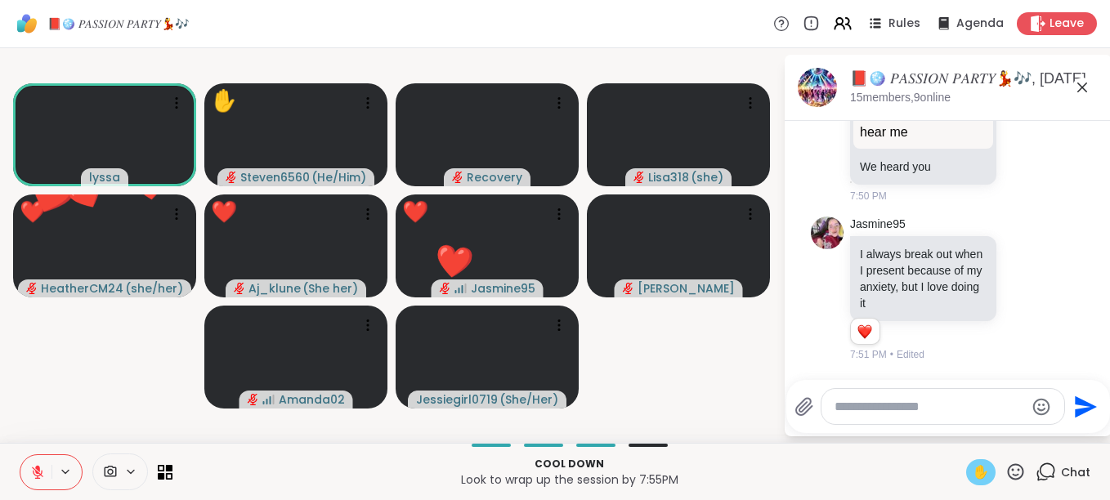
scroll to position [14890, 0]
click at [1005, 469] on icon at bounding box center [1015, 472] width 20 height 20
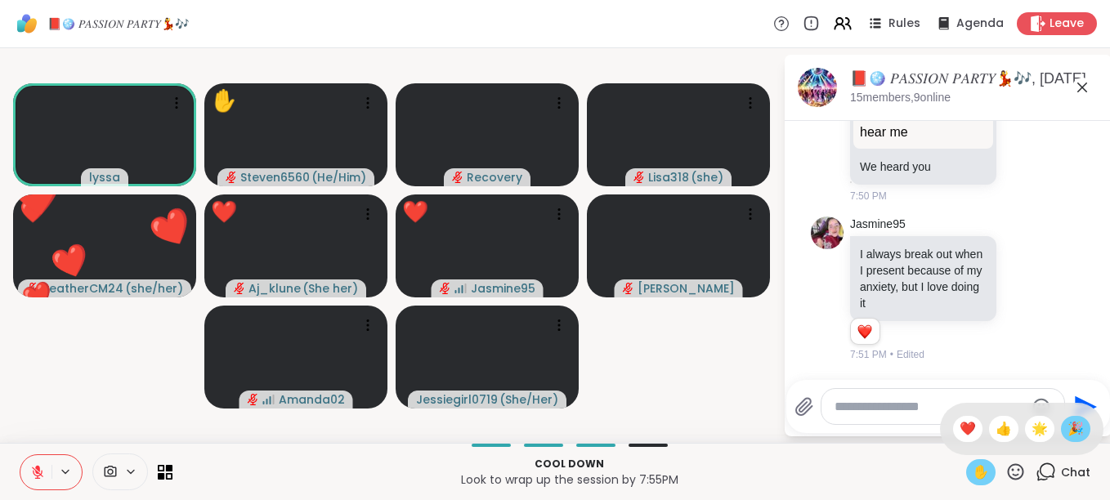
click at [1067, 429] on span "🎉" at bounding box center [1075, 429] width 16 height 20
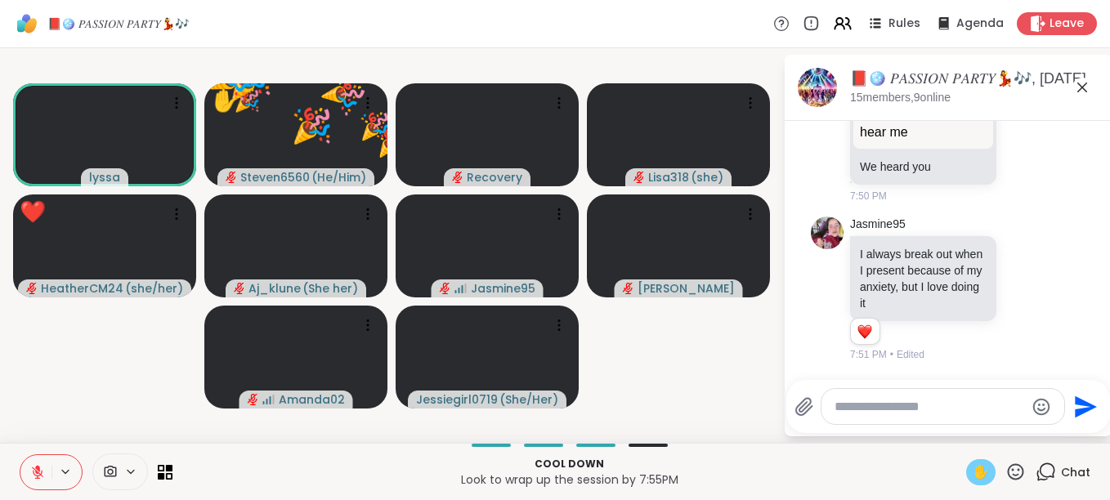
click at [1005, 473] on icon at bounding box center [1015, 472] width 20 height 20
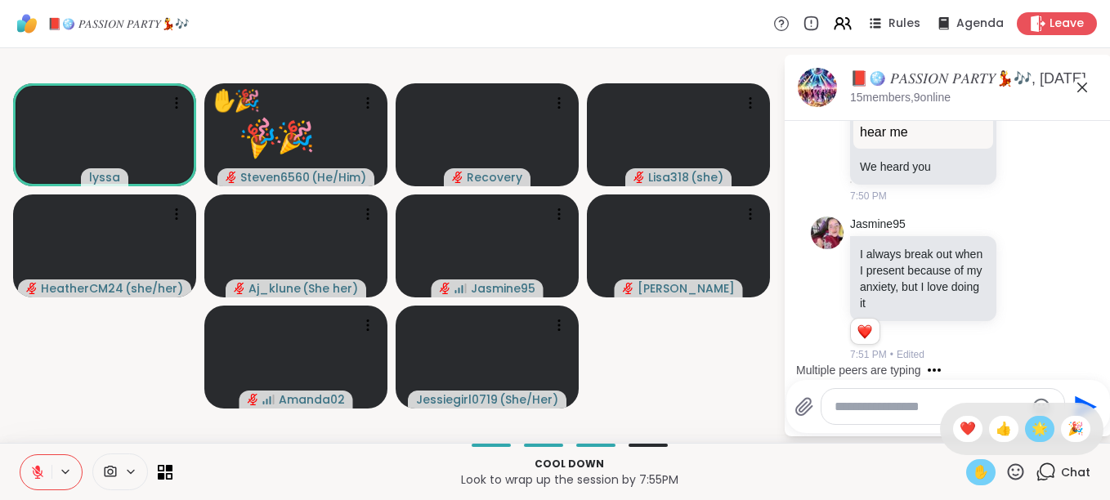
click at [1031, 427] on span "🌟" at bounding box center [1039, 429] width 16 height 20
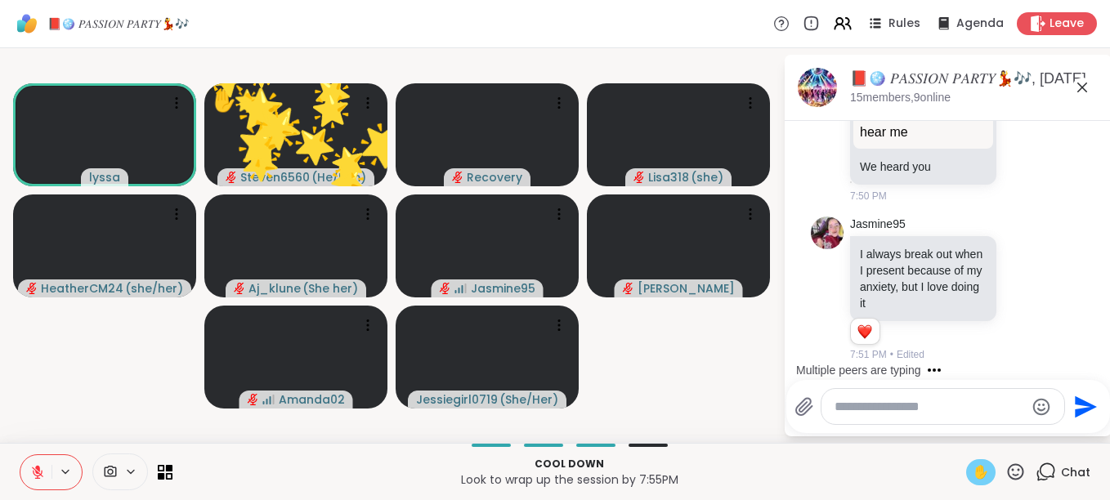
click at [1006, 469] on icon at bounding box center [1015, 472] width 20 height 20
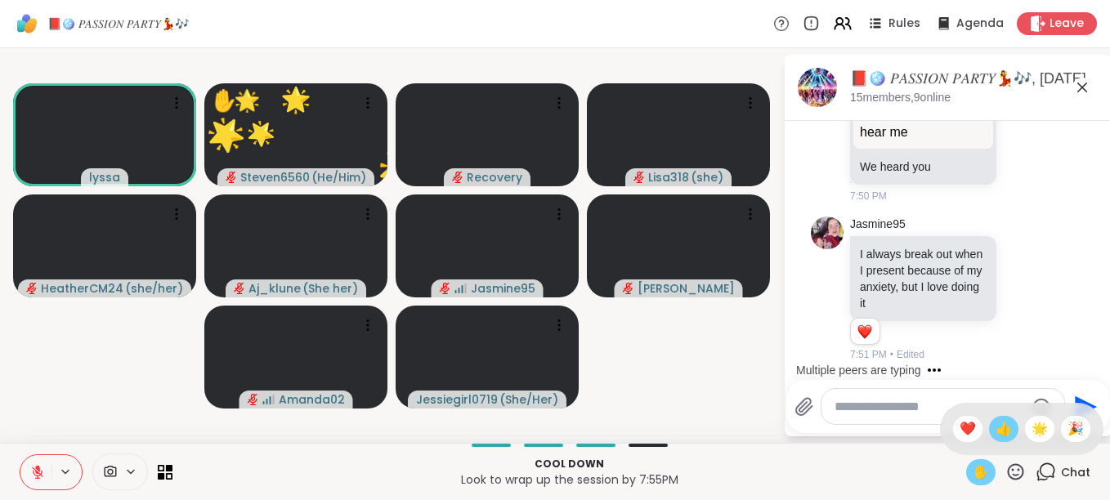
scroll to position [14993, 0]
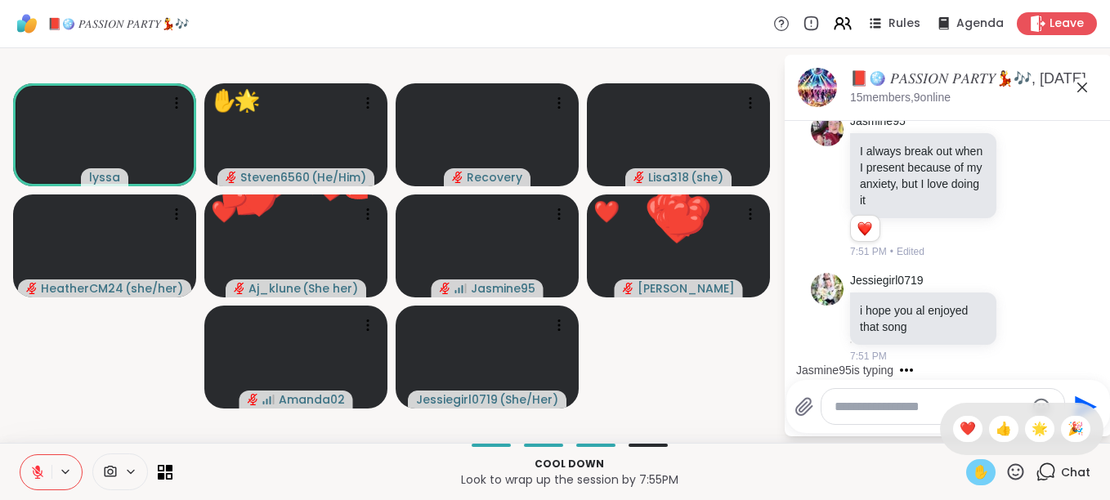
click at [1006, 467] on icon at bounding box center [1015, 472] width 20 height 20
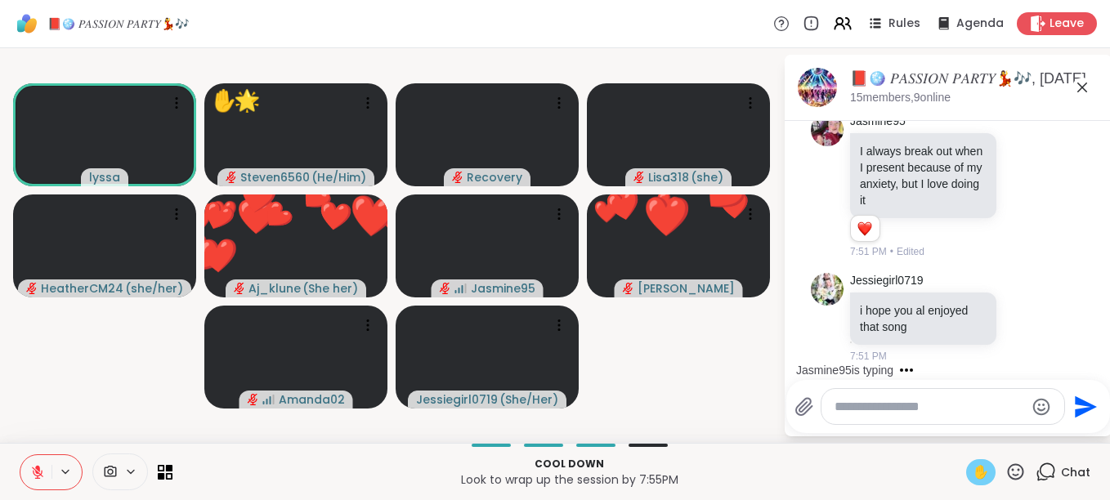
click at [1006, 467] on icon at bounding box center [1015, 472] width 20 height 20
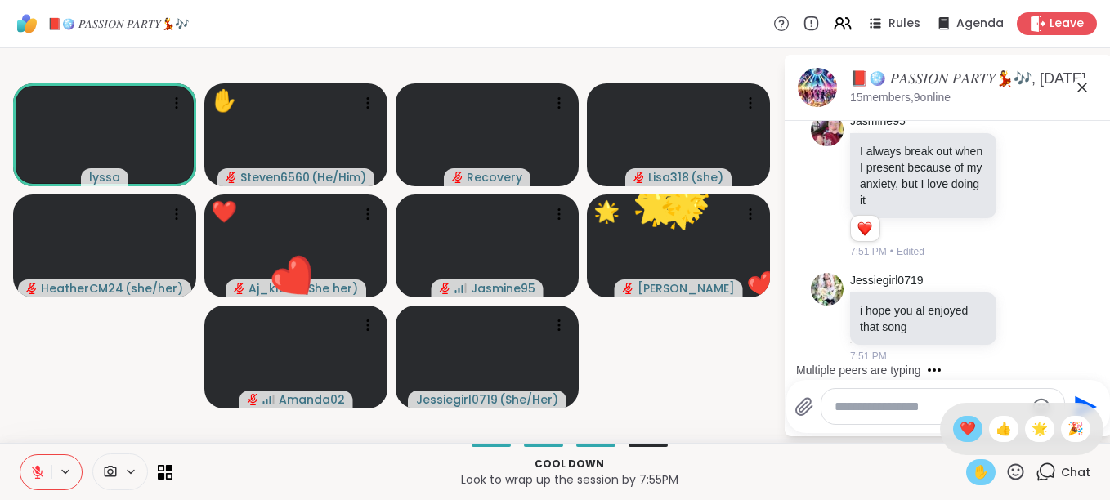
click at [959, 427] on span "❤️" at bounding box center [967, 429] width 16 height 20
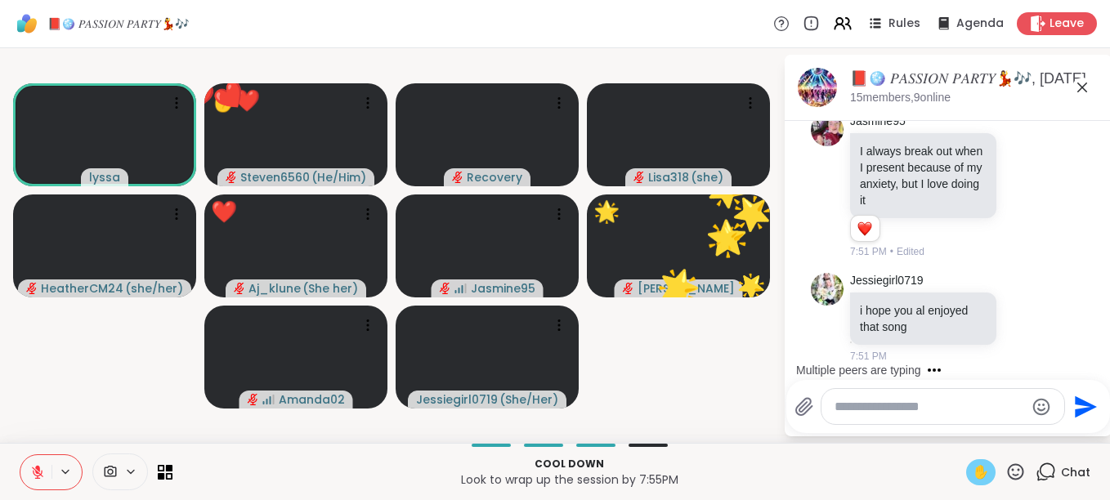
click at [1005, 466] on icon at bounding box center [1015, 472] width 20 height 20
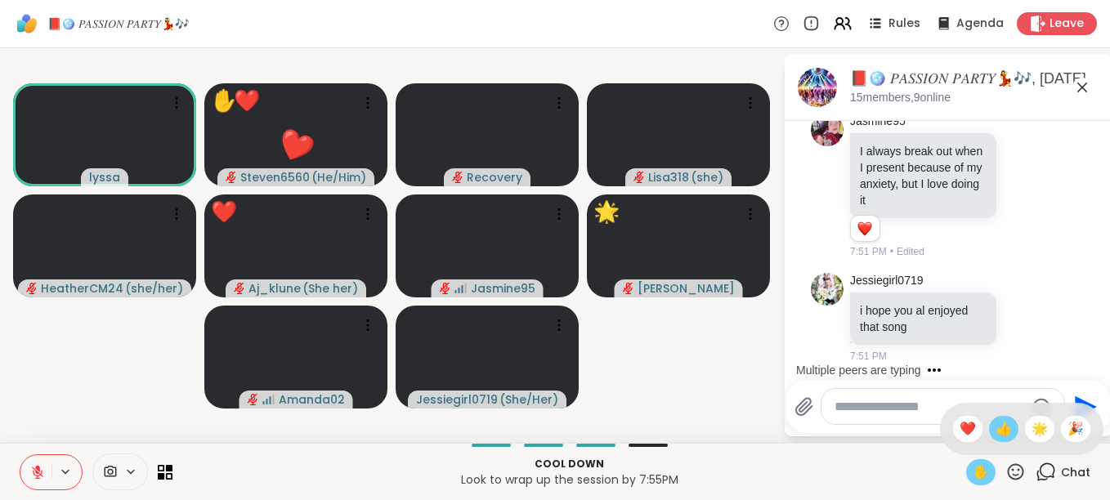
click at [998, 436] on div "👍" at bounding box center [1003, 429] width 29 height 26
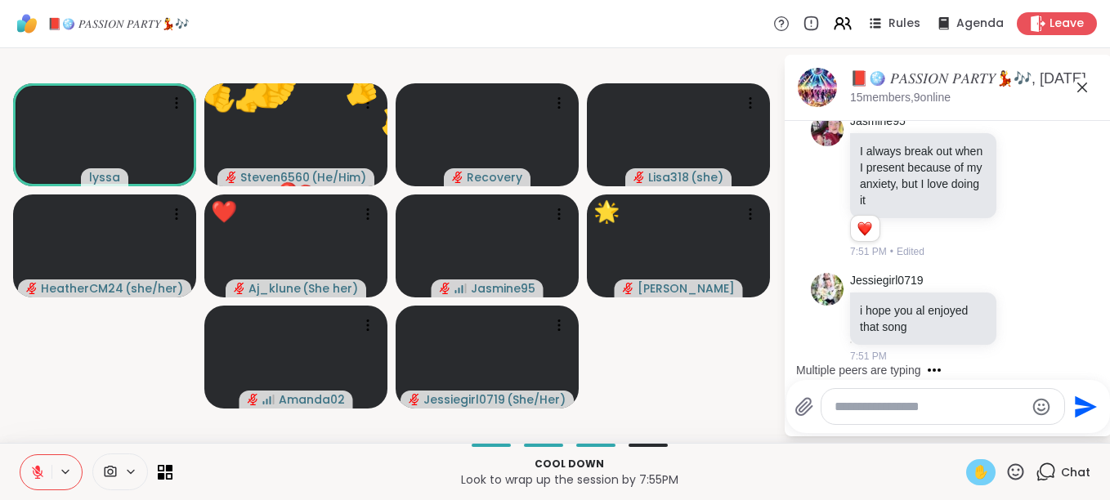
click at [1008, 464] on icon at bounding box center [1016, 471] width 16 height 16
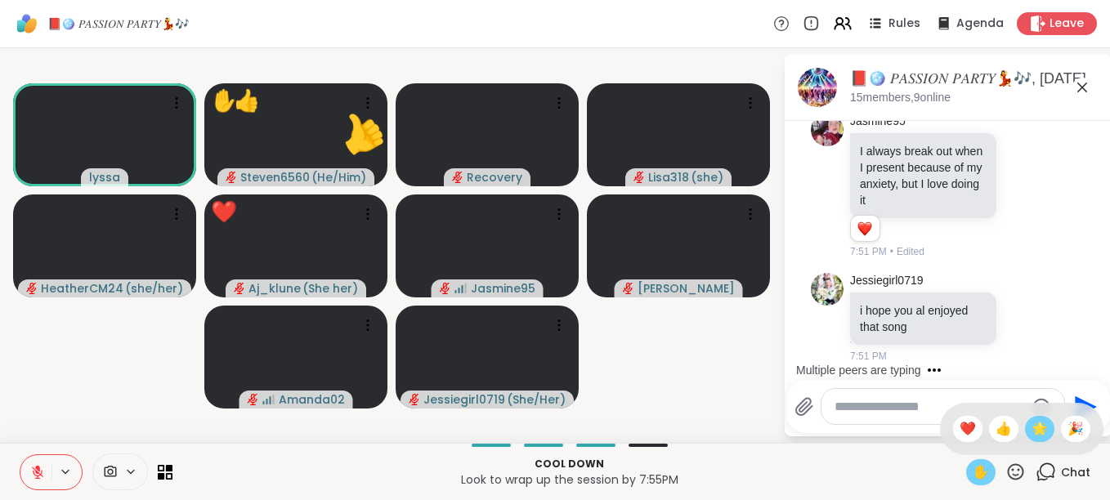
click at [1031, 423] on span "🌟" at bounding box center [1039, 429] width 16 height 20
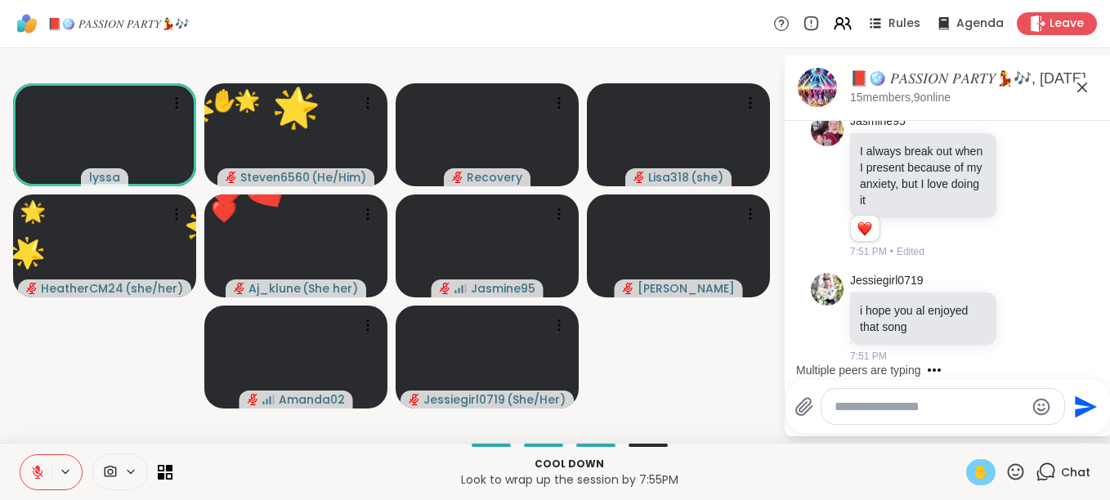
click at [1008, 466] on icon at bounding box center [1016, 471] width 16 height 16
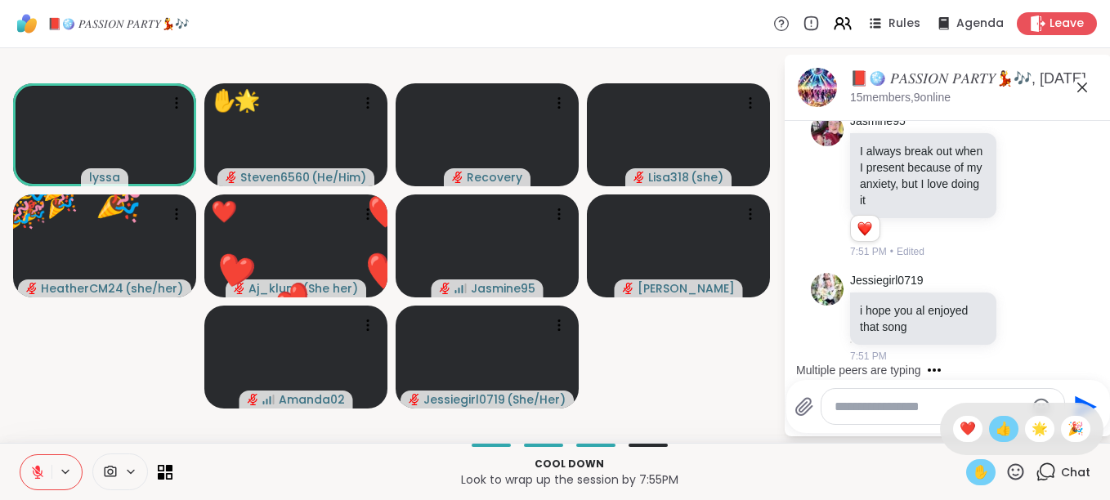
click at [995, 424] on span "👍" at bounding box center [1003, 429] width 16 height 20
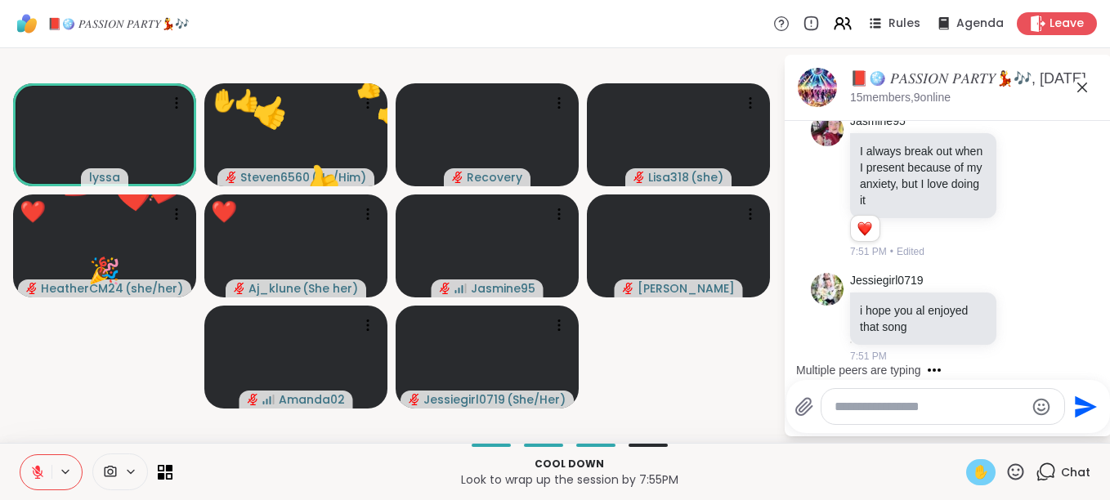
click at [1010, 471] on icon at bounding box center [1015, 472] width 20 height 20
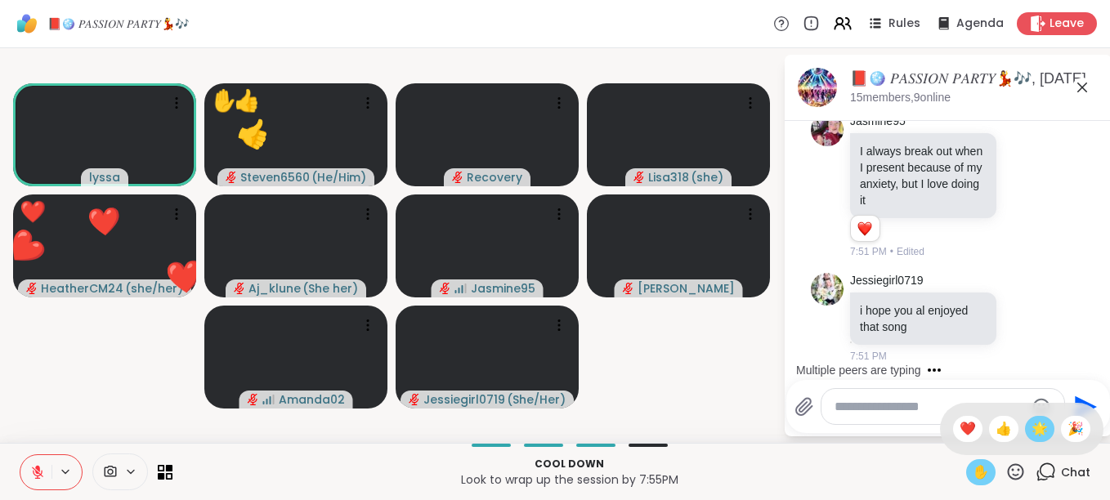
click at [1031, 424] on span "🌟" at bounding box center [1039, 429] width 16 height 20
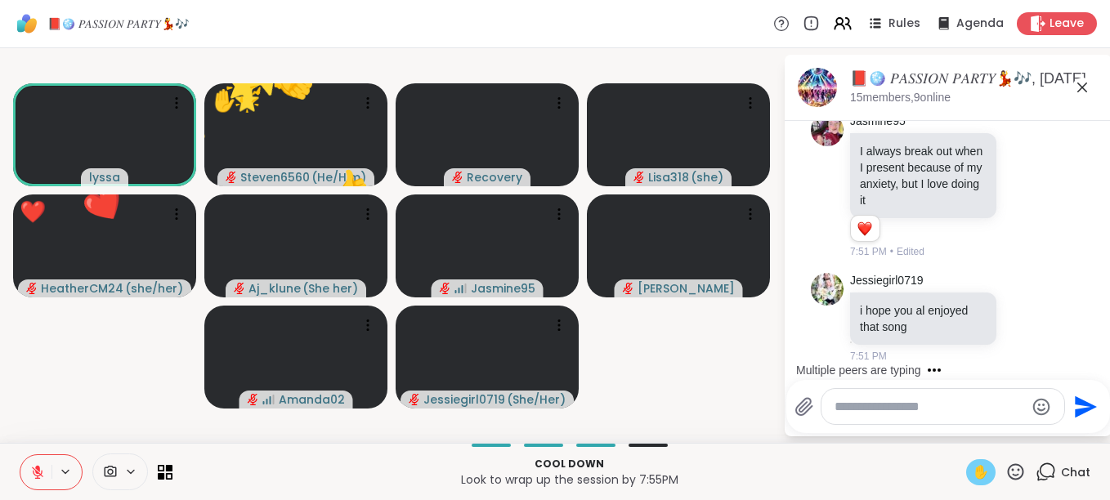
scroll to position [15017, 0]
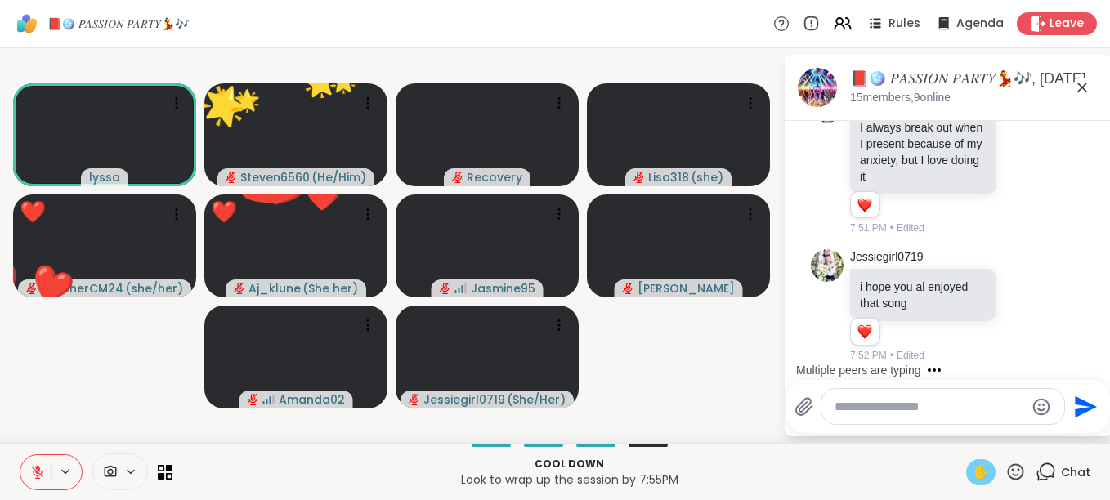
click at [1005, 468] on icon at bounding box center [1015, 472] width 20 height 20
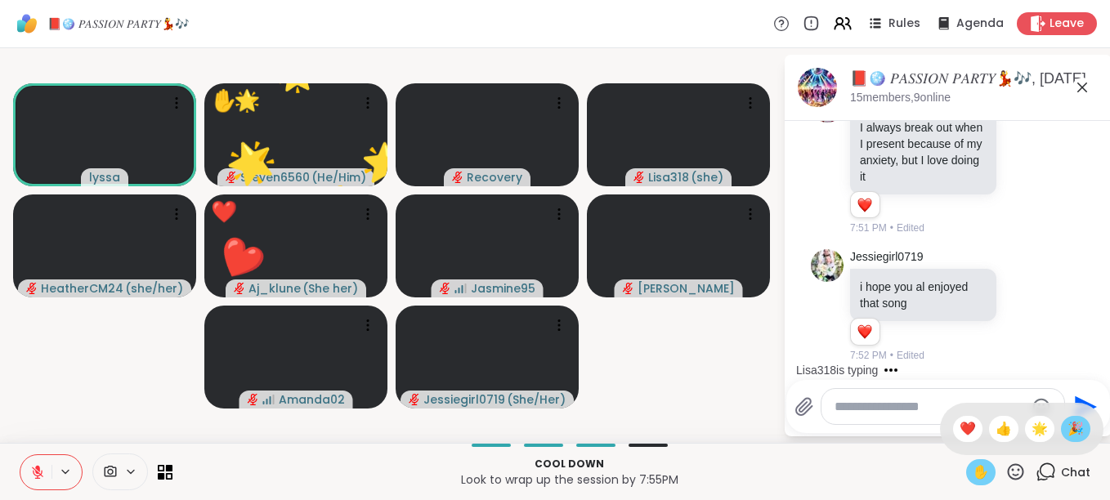
click at [1067, 428] on span "🎉" at bounding box center [1075, 429] width 16 height 20
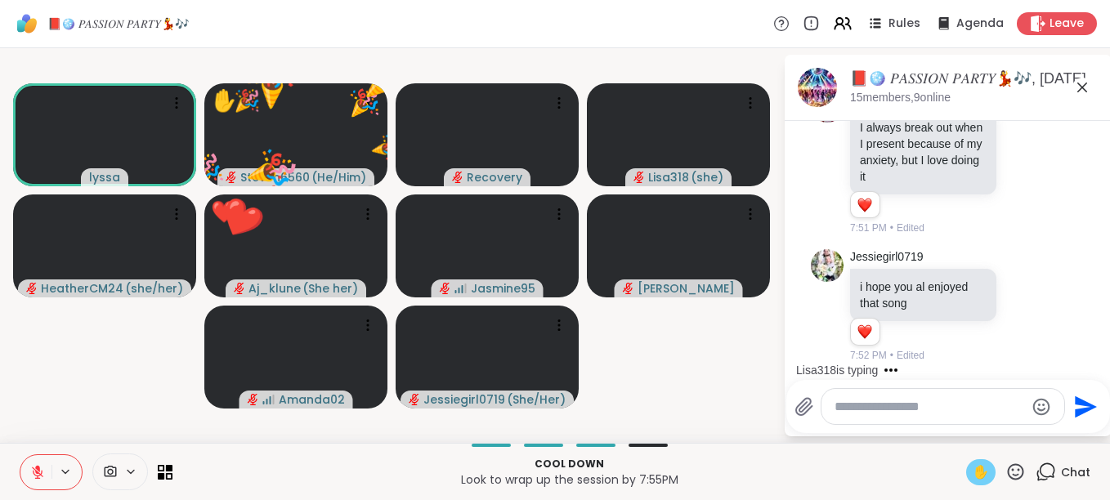
click at [1008, 472] on icon at bounding box center [1015, 472] width 20 height 20
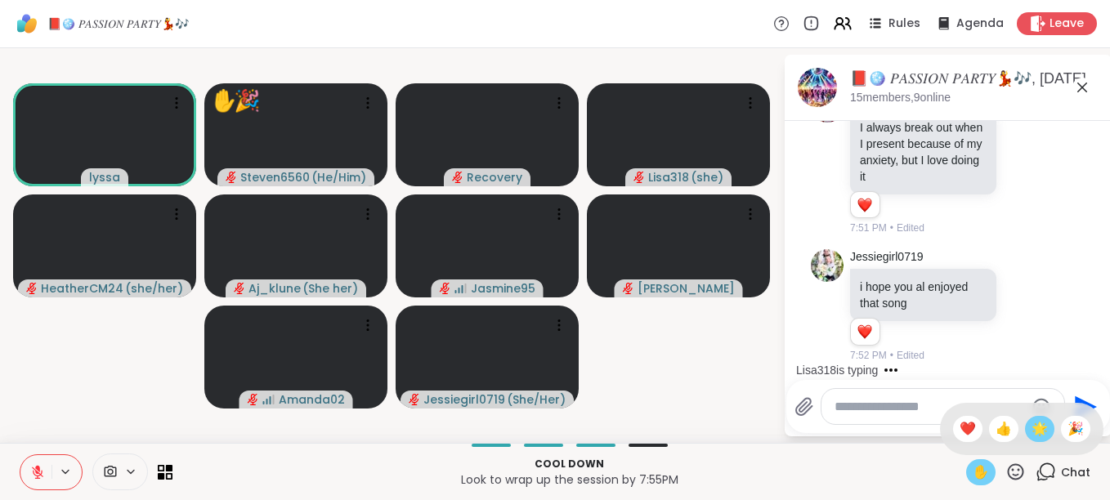
click at [1031, 428] on span "🌟" at bounding box center [1039, 429] width 16 height 20
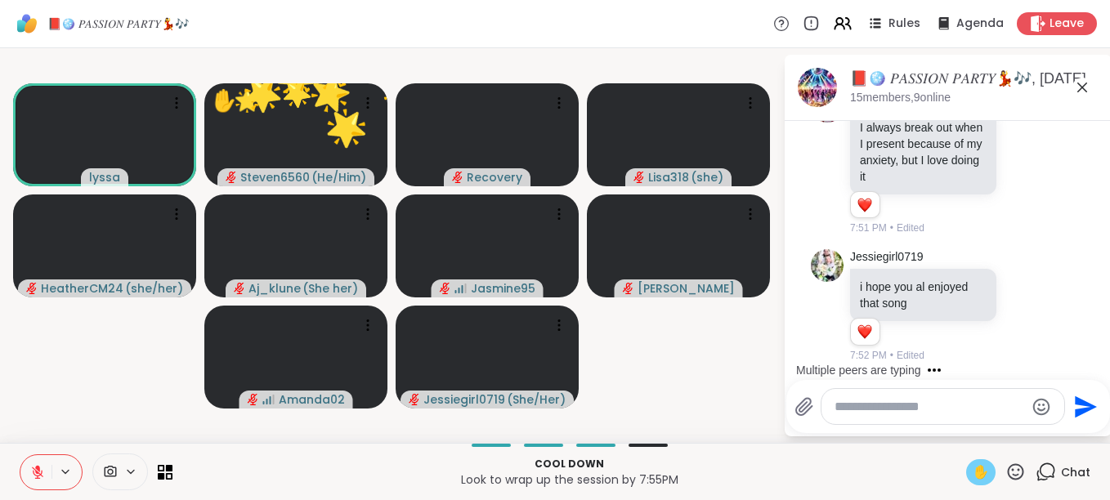
click at [1008, 473] on icon at bounding box center [1015, 472] width 20 height 20
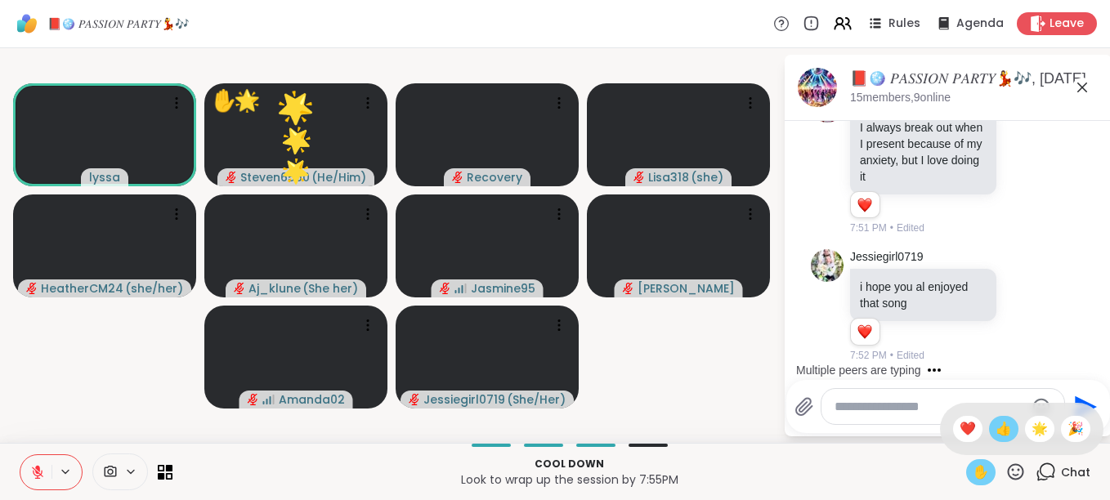
click at [995, 425] on span "👍" at bounding box center [1003, 429] width 16 height 20
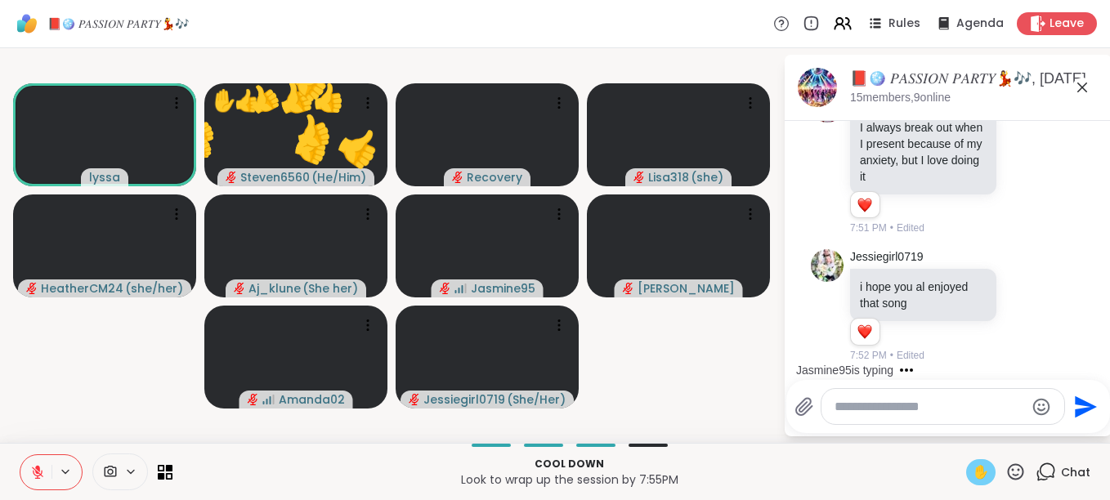
click at [1008, 472] on icon at bounding box center [1016, 471] width 16 height 16
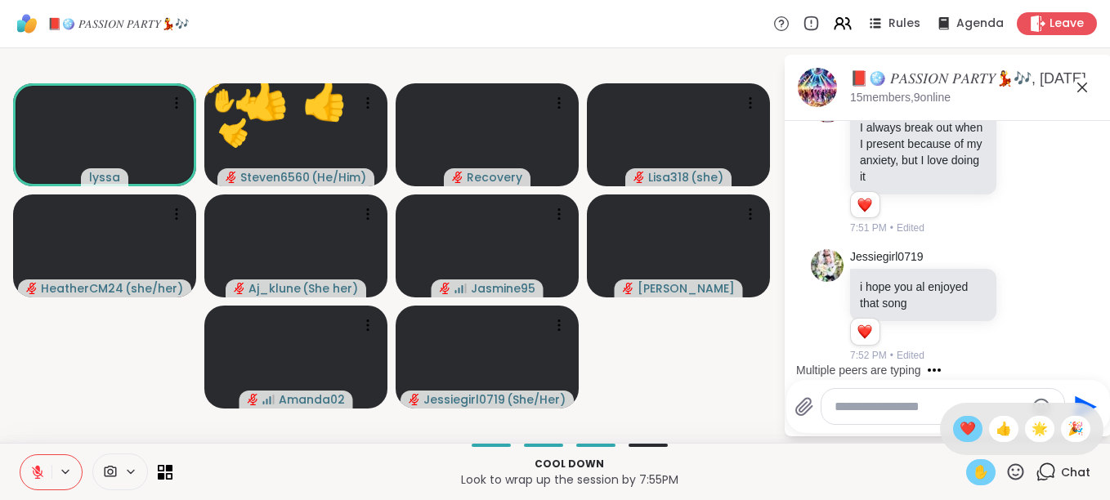
click at [959, 423] on span "❤️" at bounding box center [967, 429] width 16 height 20
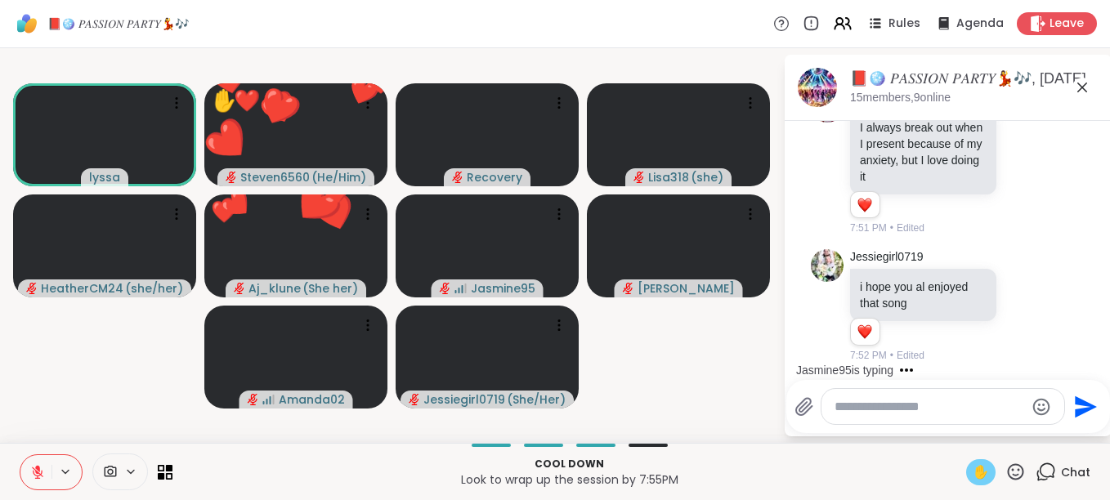
click at [1005, 468] on icon at bounding box center [1015, 472] width 20 height 20
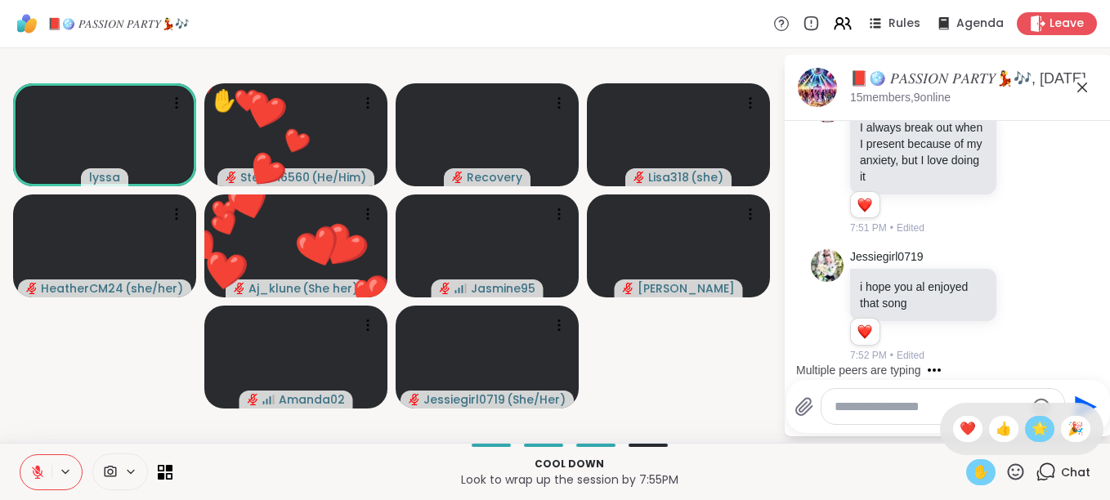
click at [1031, 432] on span "🌟" at bounding box center [1039, 429] width 16 height 20
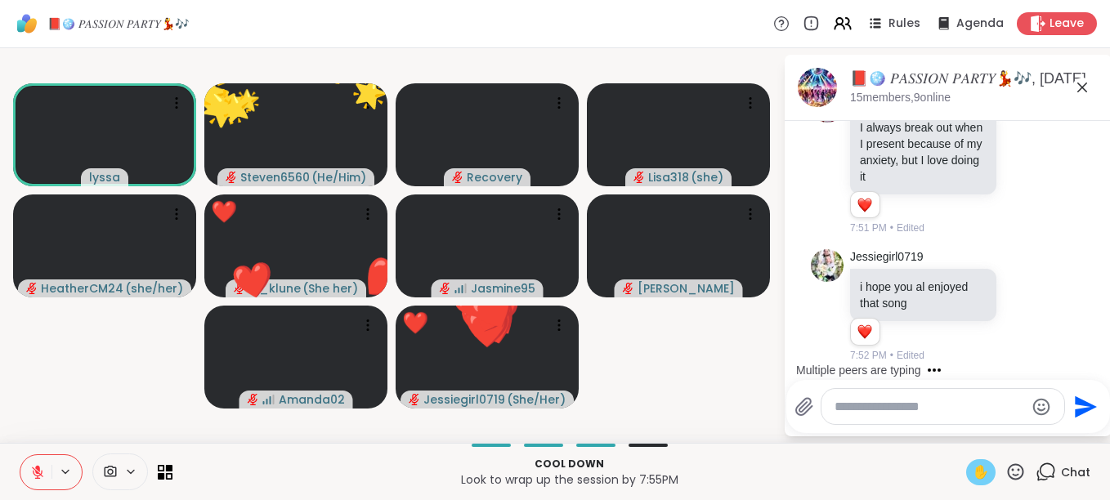
click at [1009, 470] on icon at bounding box center [1015, 472] width 20 height 20
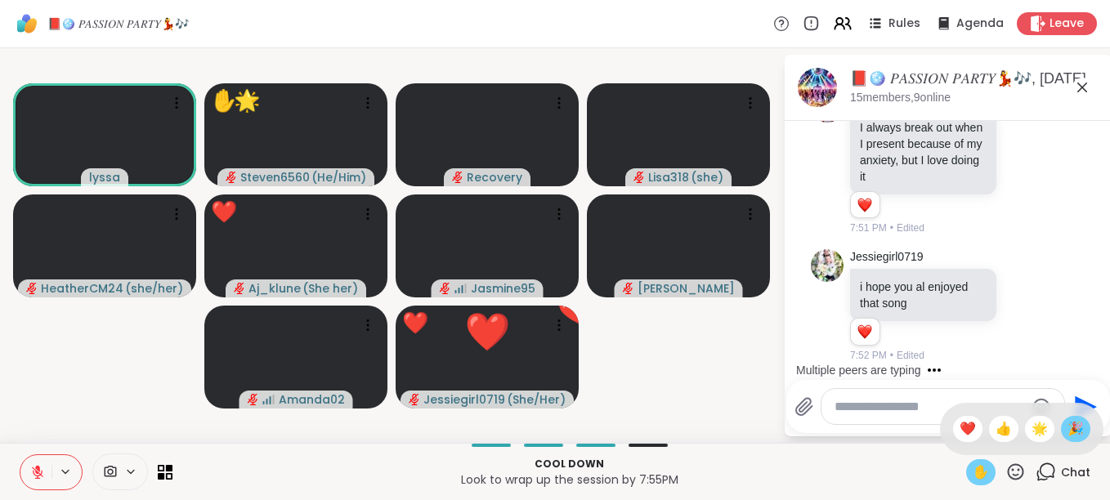
click at [1067, 424] on span "🎉" at bounding box center [1075, 429] width 16 height 20
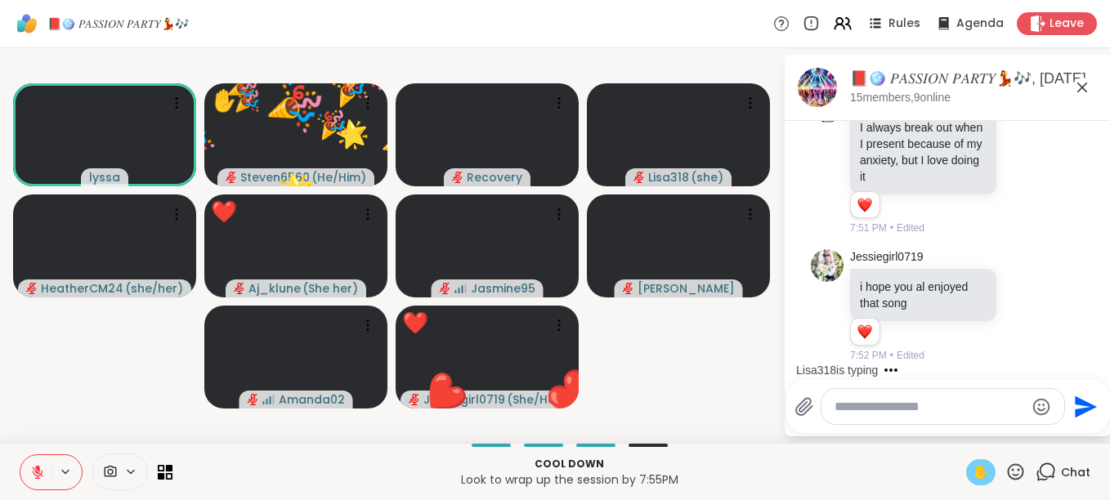
click at [1005, 475] on icon at bounding box center [1015, 472] width 20 height 20
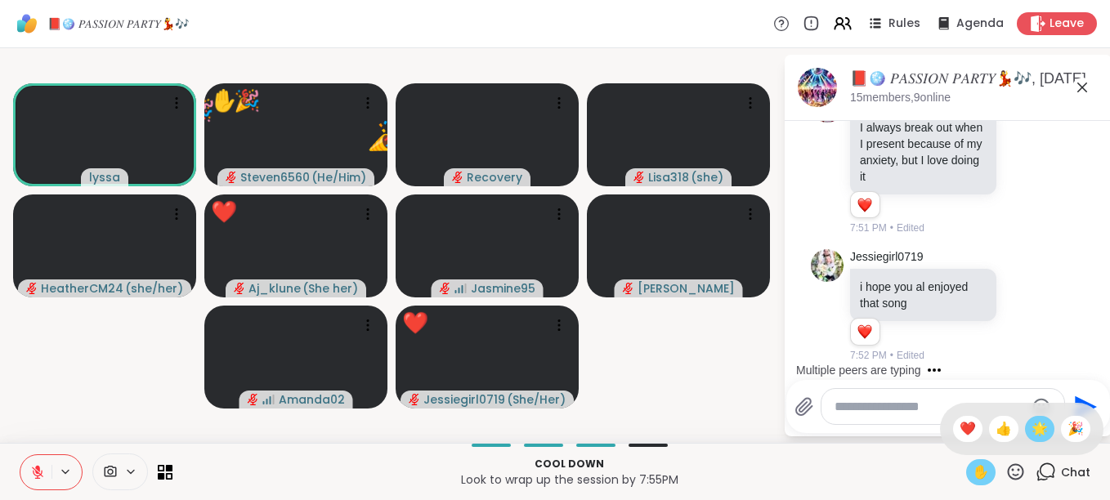
click at [1031, 432] on span "🌟" at bounding box center [1039, 429] width 16 height 20
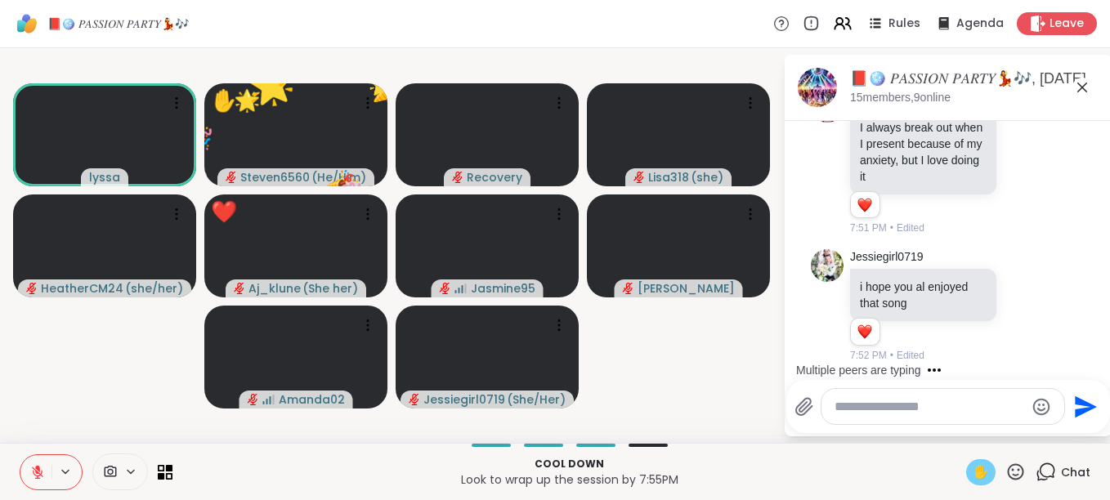
click at [1012, 470] on icon at bounding box center [1016, 471] width 16 height 16
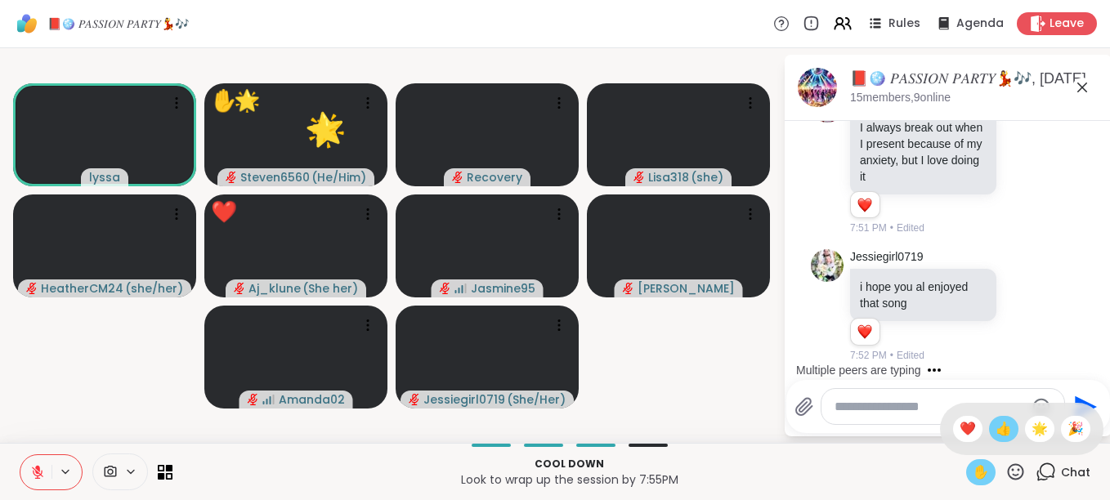
click at [995, 434] on span "👍" at bounding box center [1003, 429] width 16 height 20
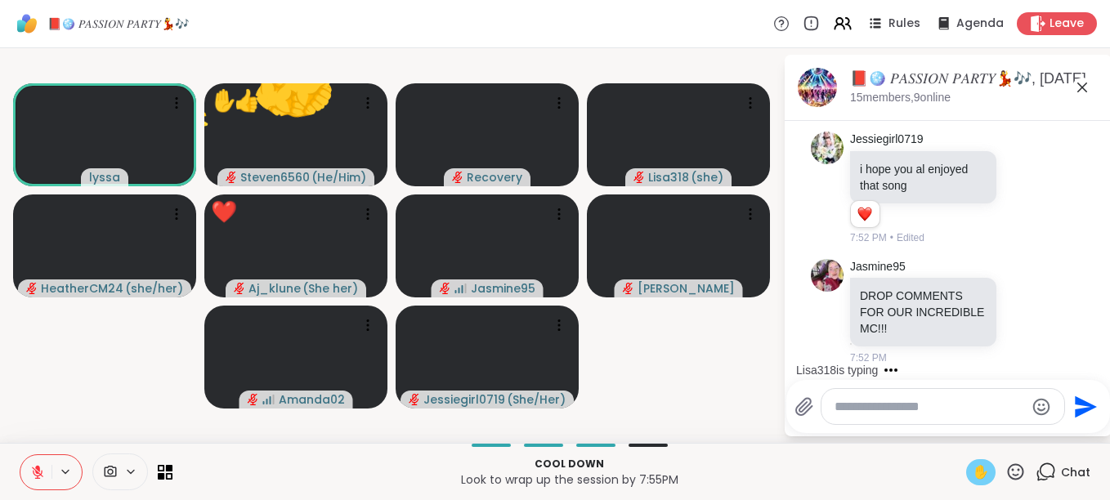
scroll to position [15136, 0]
click at [1005, 463] on icon at bounding box center [1015, 472] width 20 height 20
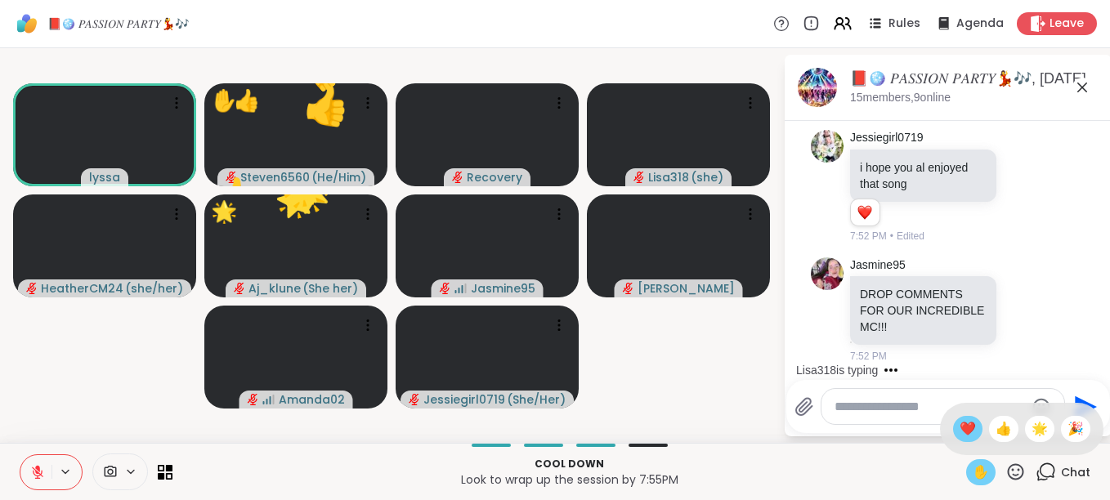
click at [959, 425] on span "❤️" at bounding box center [967, 429] width 16 height 20
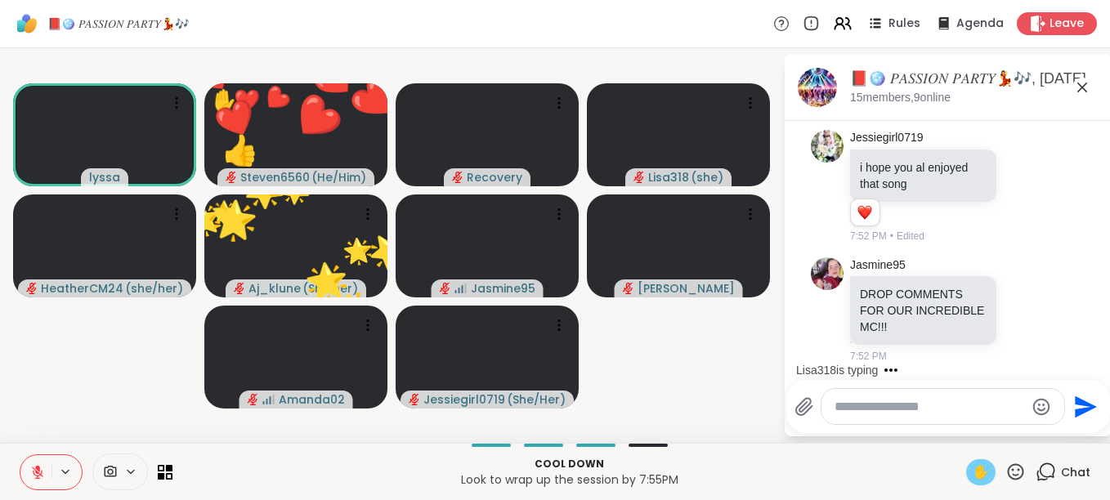
click at [1008, 474] on icon at bounding box center [1016, 471] width 16 height 16
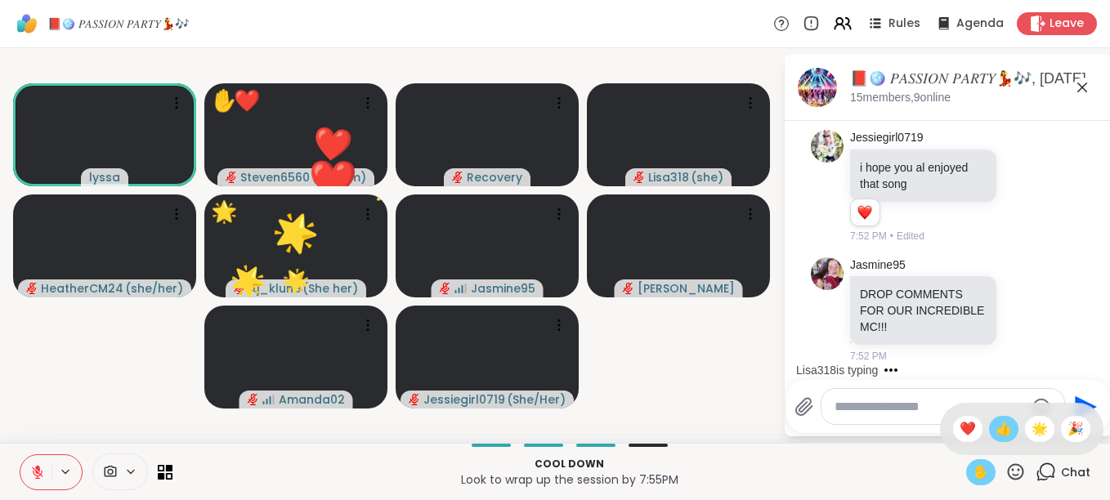
click at [989, 439] on div "👍" at bounding box center [1003, 429] width 29 height 26
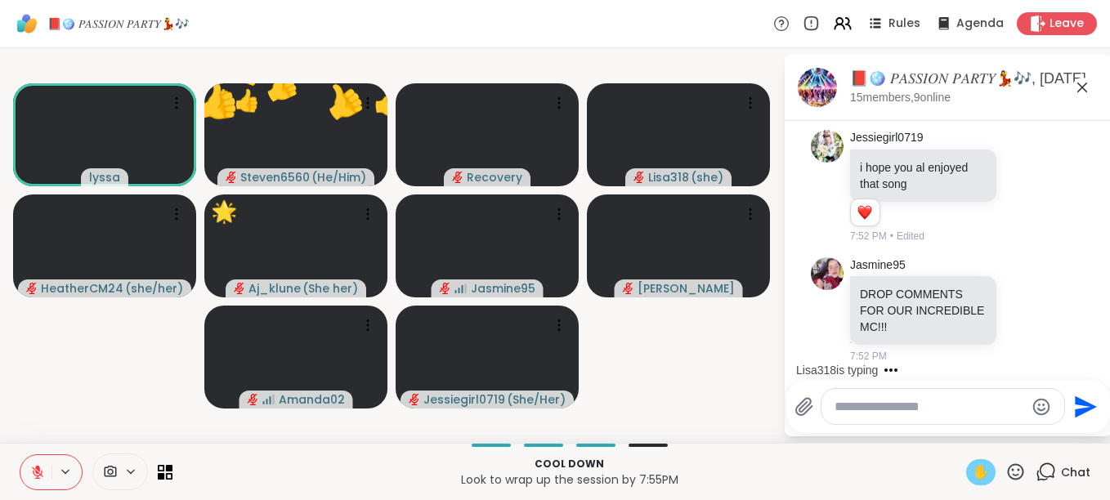
click at [1008, 469] on icon at bounding box center [1016, 471] width 16 height 16
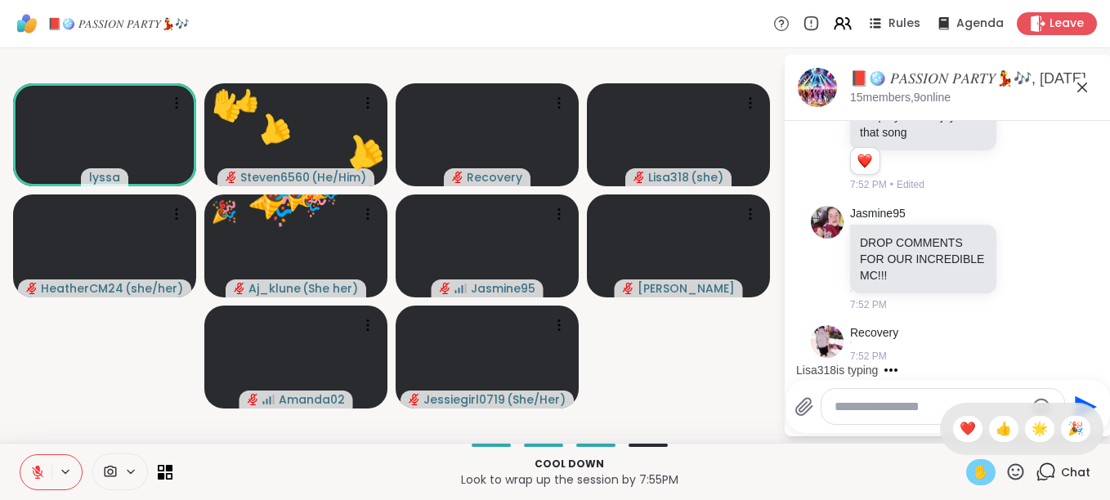
scroll to position [15188, 0]
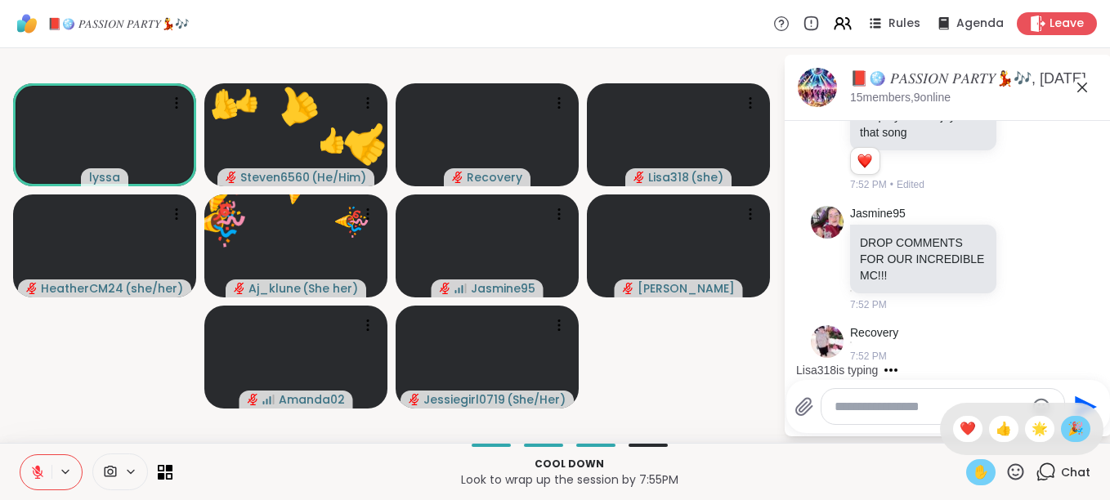
click at [1067, 432] on span "🎉" at bounding box center [1075, 429] width 16 height 20
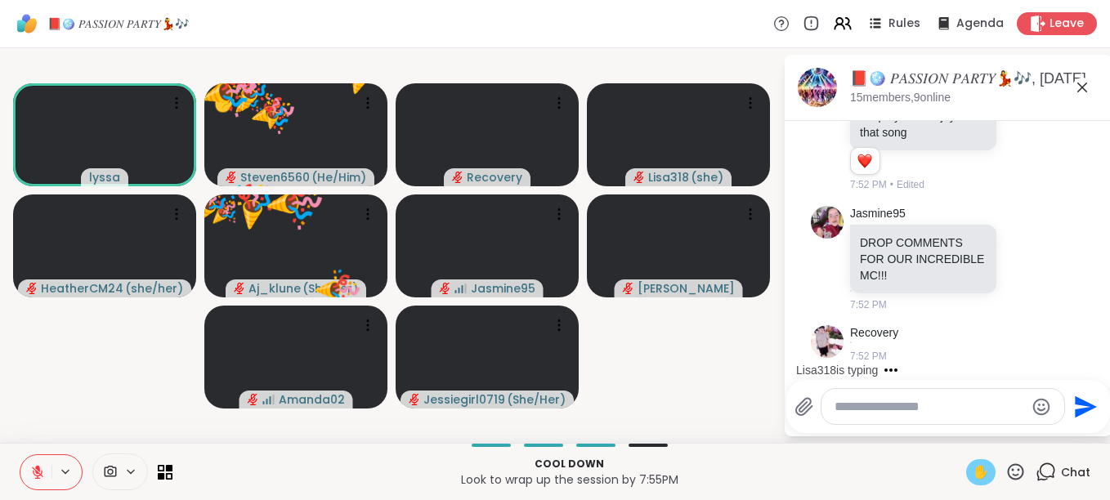
click at [1005, 472] on icon at bounding box center [1015, 472] width 20 height 20
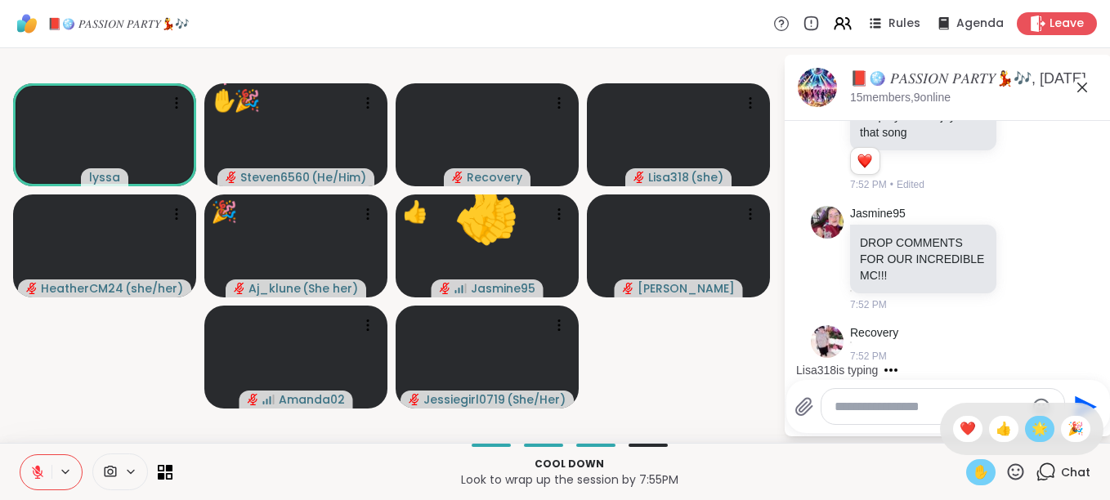
click at [1031, 425] on span "🌟" at bounding box center [1039, 429] width 16 height 20
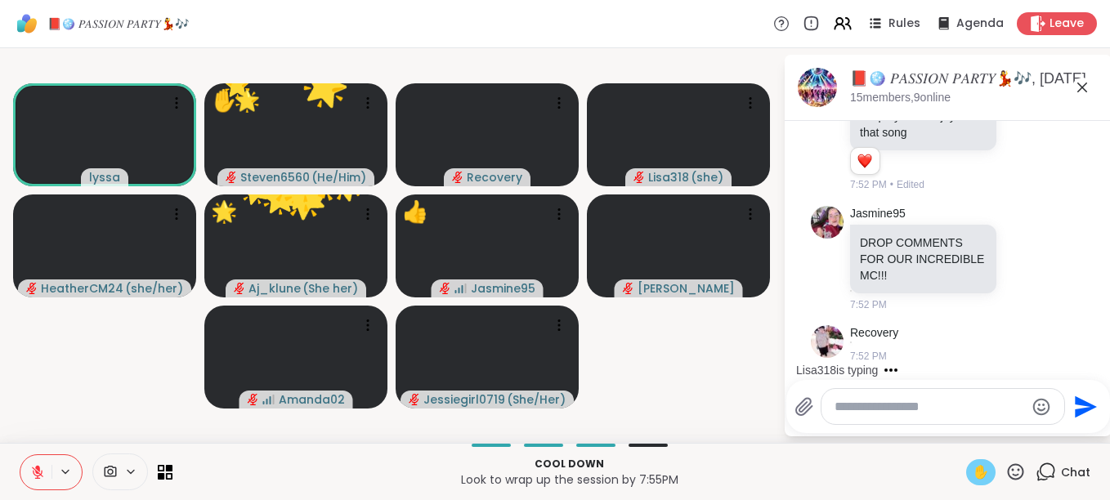
click at [1005, 470] on icon at bounding box center [1015, 472] width 20 height 20
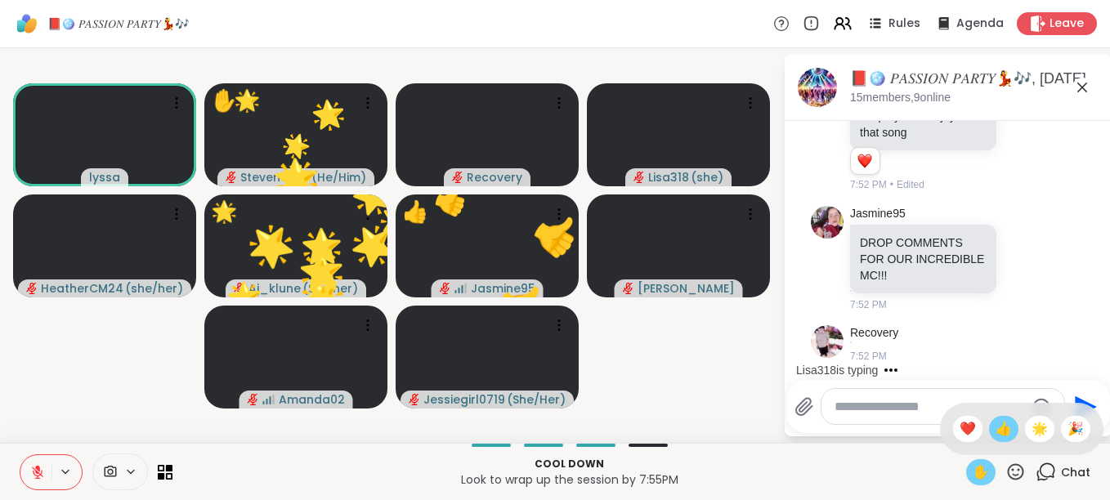
click at [989, 424] on div "👍" at bounding box center [1003, 429] width 29 height 26
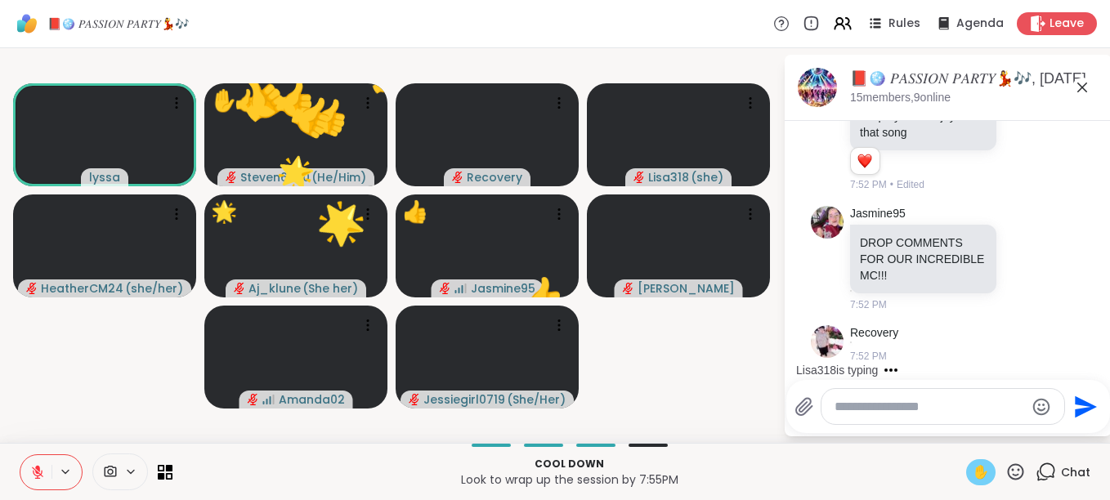
click at [1006, 469] on icon at bounding box center [1015, 472] width 20 height 20
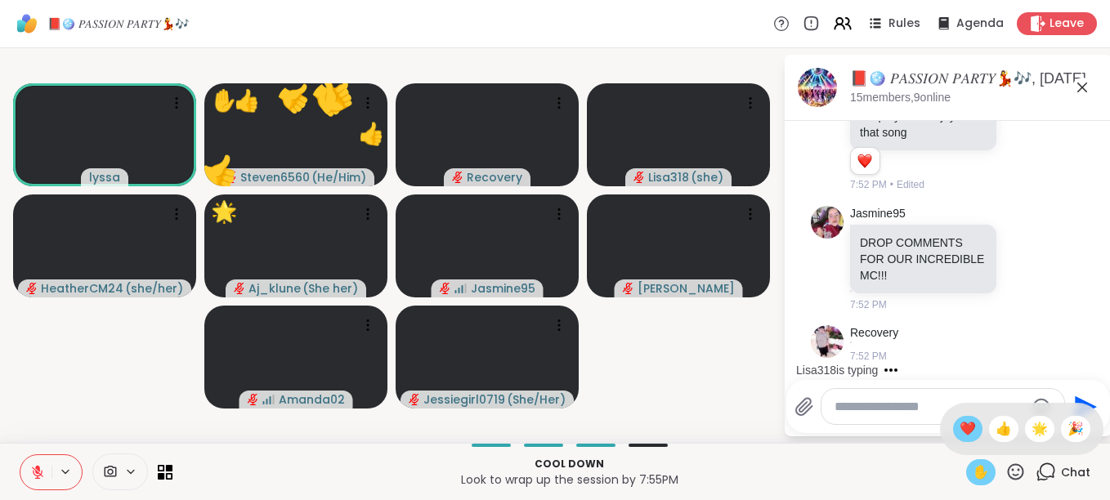
click at [959, 431] on span "❤️" at bounding box center [967, 429] width 16 height 20
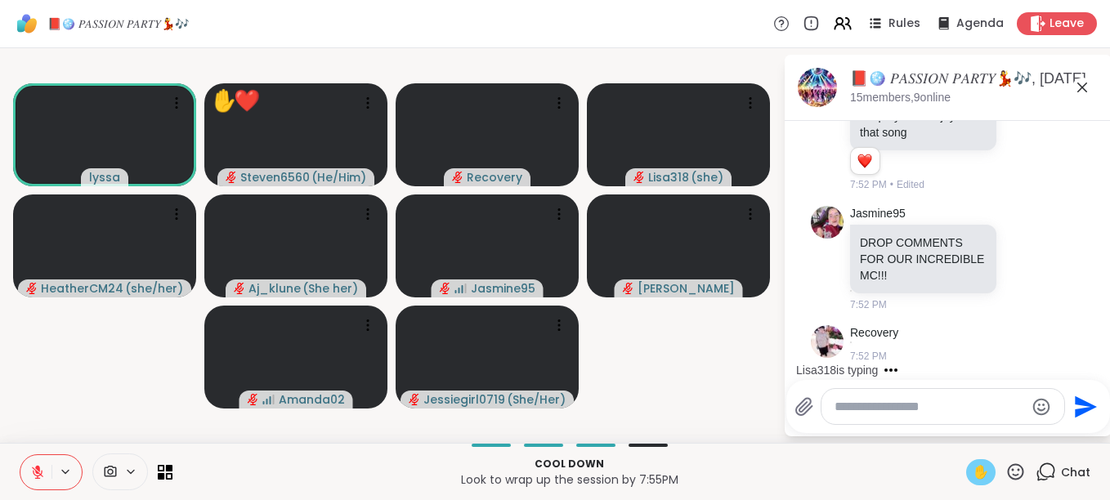
click at [1005, 477] on icon at bounding box center [1015, 472] width 20 height 20
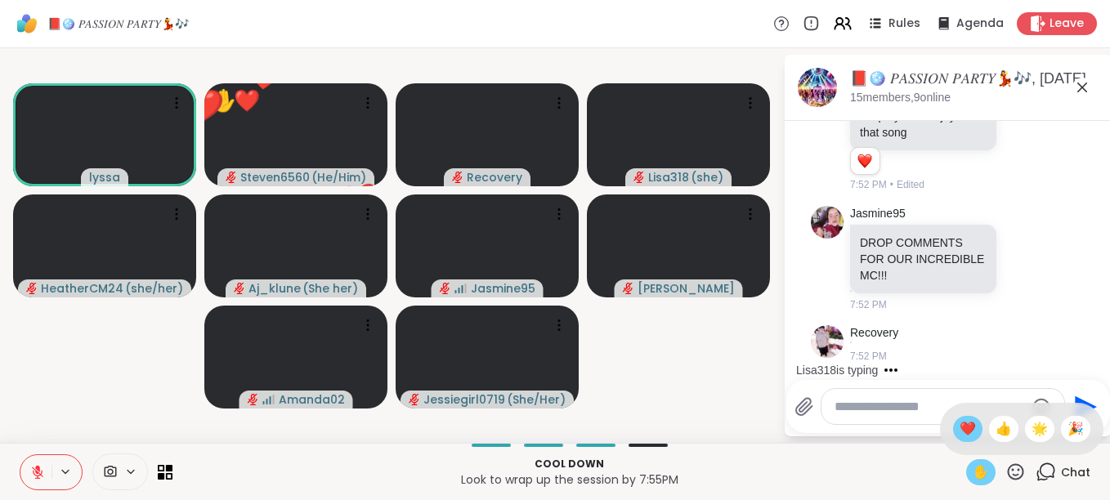
click at [959, 420] on span "❤️" at bounding box center [967, 429] width 16 height 20
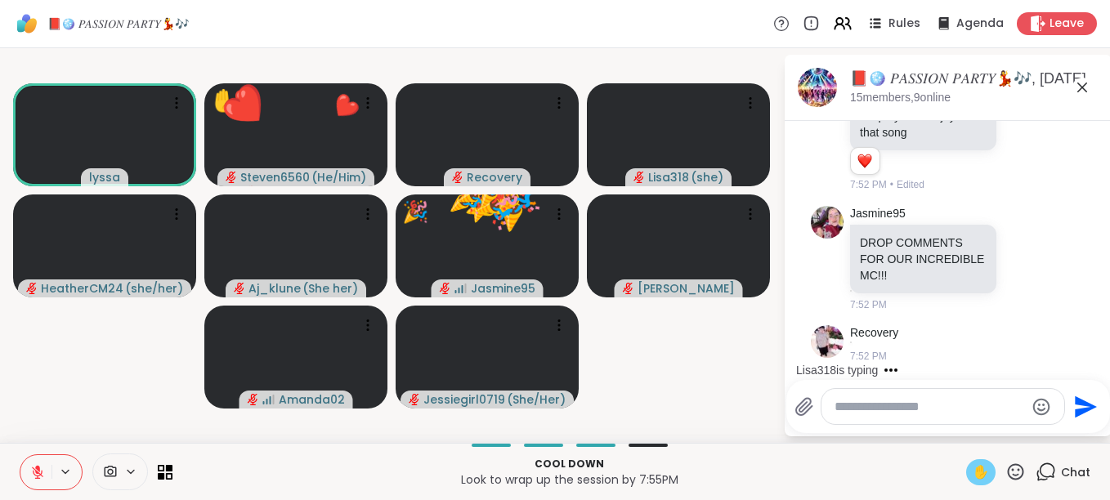
click at [1005, 468] on icon at bounding box center [1015, 472] width 20 height 20
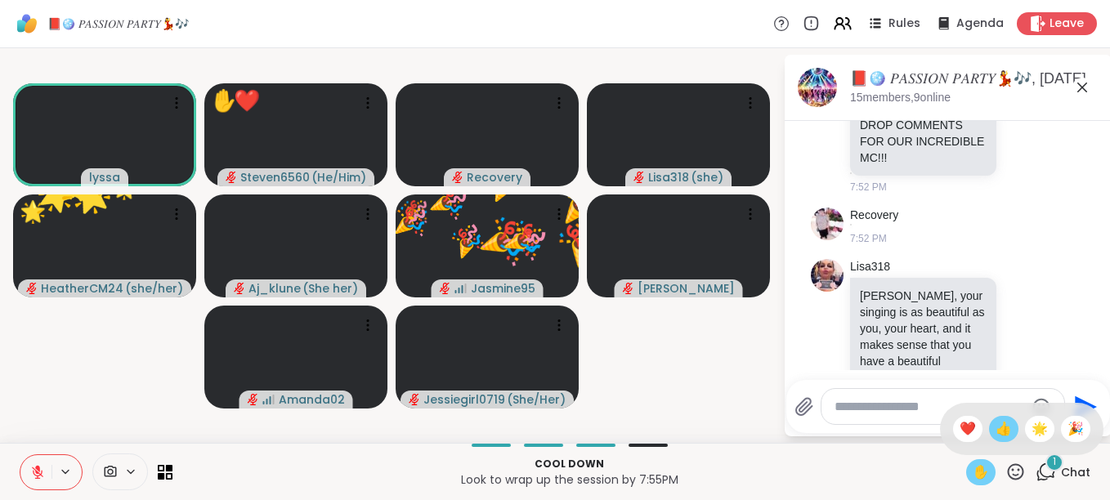
scroll to position [15356, 0]
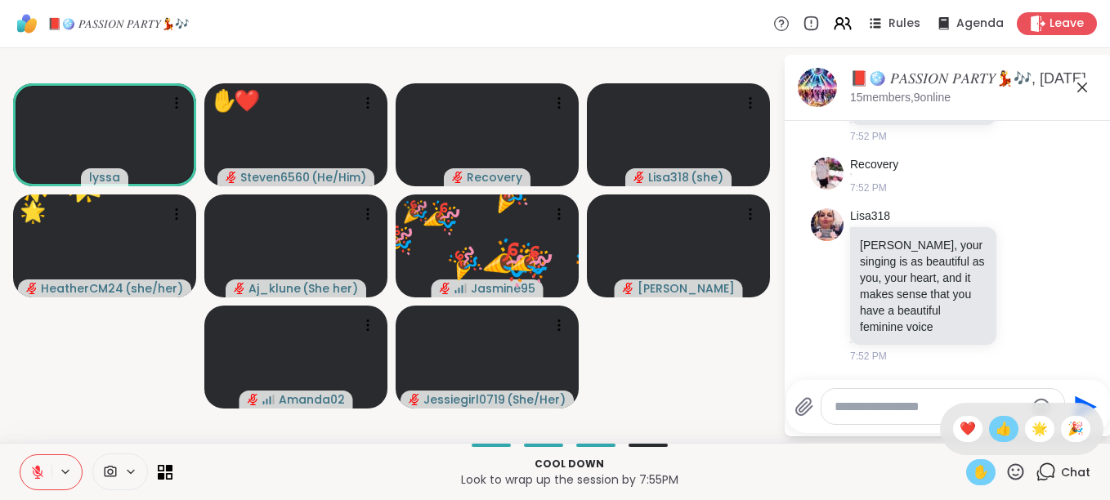
click at [995, 431] on span "👍" at bounding box center [1003, 429] width 16 height 20
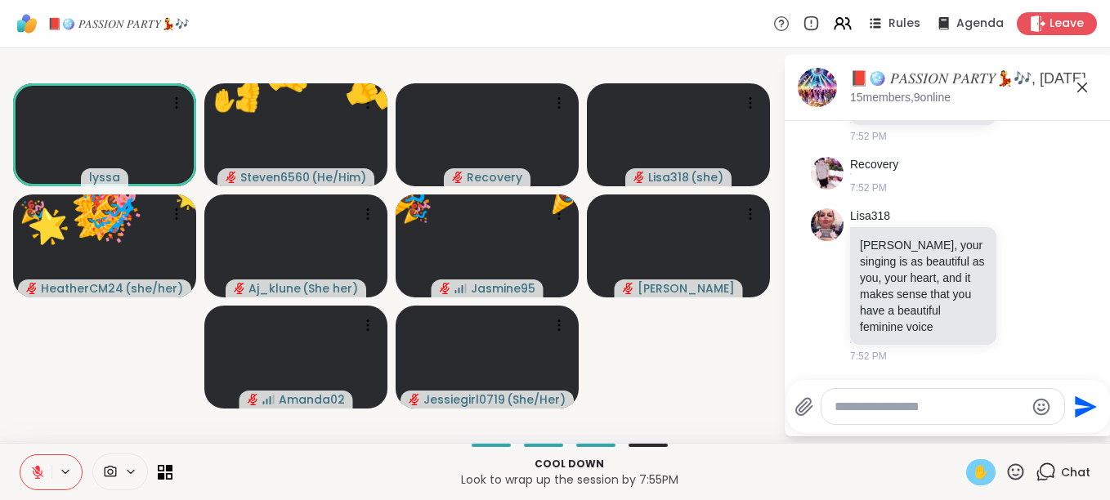
click at [1008, 464] on icon at bounding box center [1015, 472] width 20 height 20
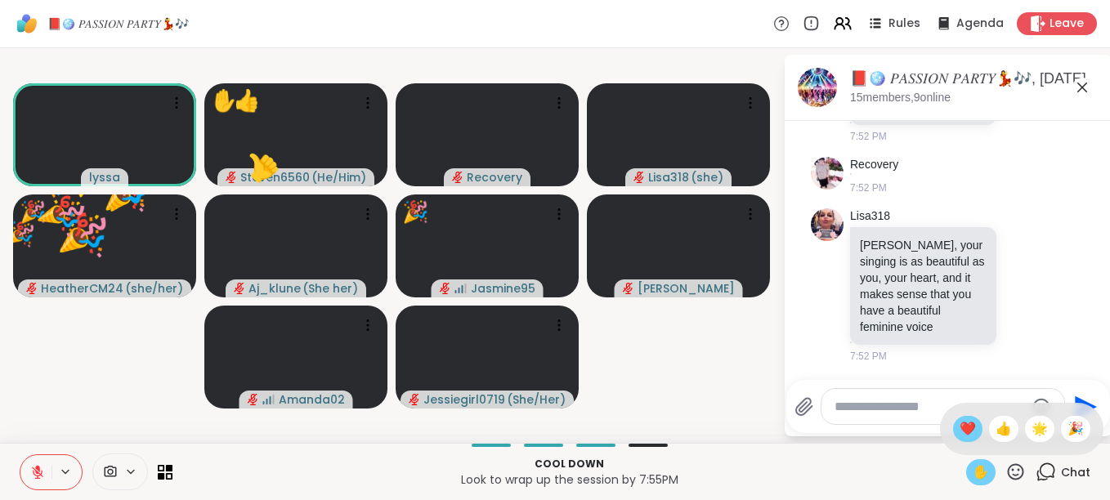
click at [953, 418] on div "❤️" at bounding box center [967, 429] width 29 height 26
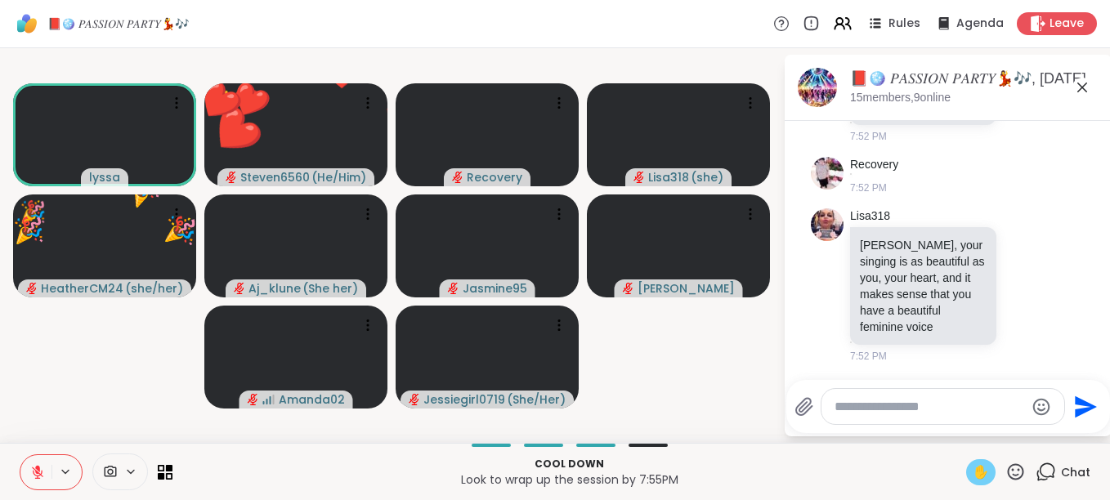
click at [1008, 467] on icon at bounding box center [1016, 471] width 16 height 16
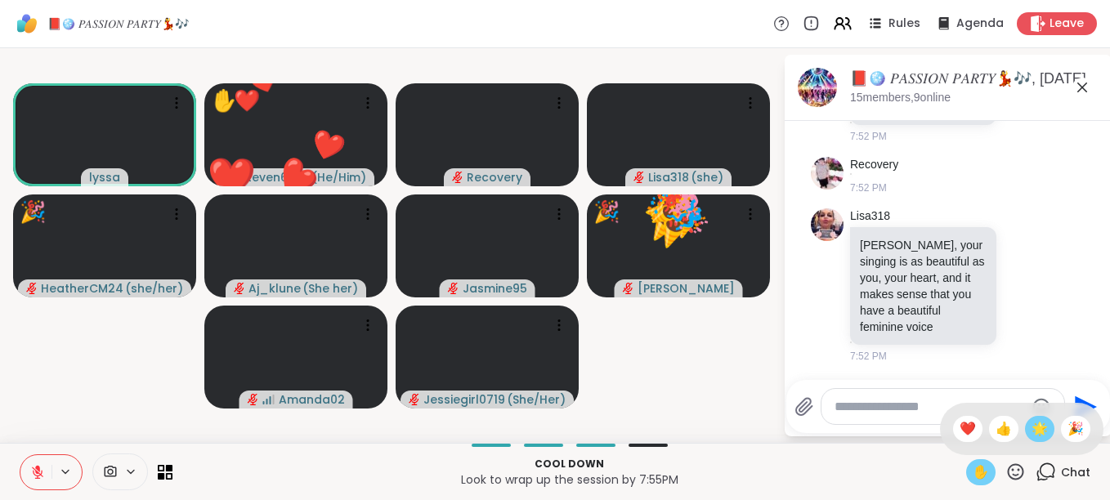
click at [1031, 434] on span "🌟" at bounding box center [1039, 429] width 16 height 20
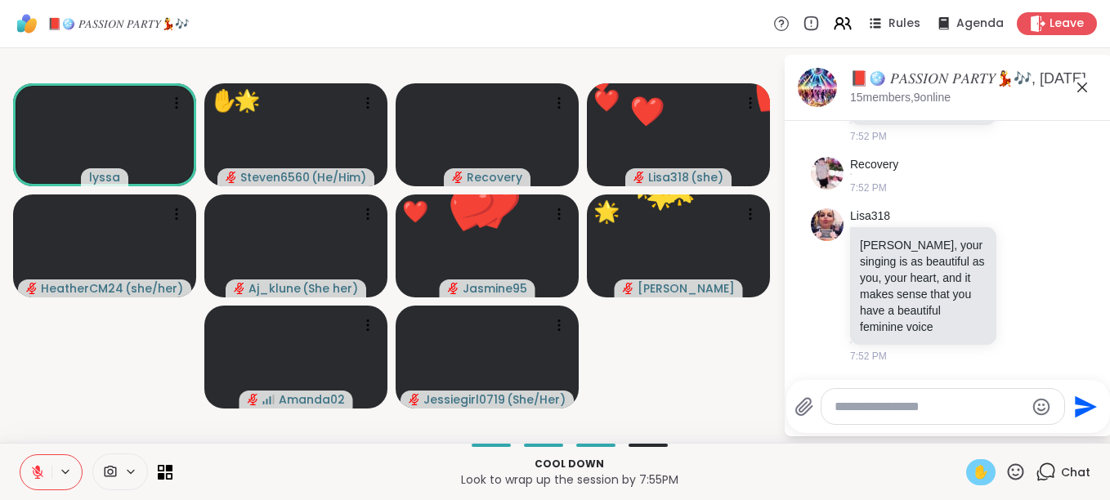
click at [1005, 473] on icon at bounding box center [1015, 472] width 20 height 20
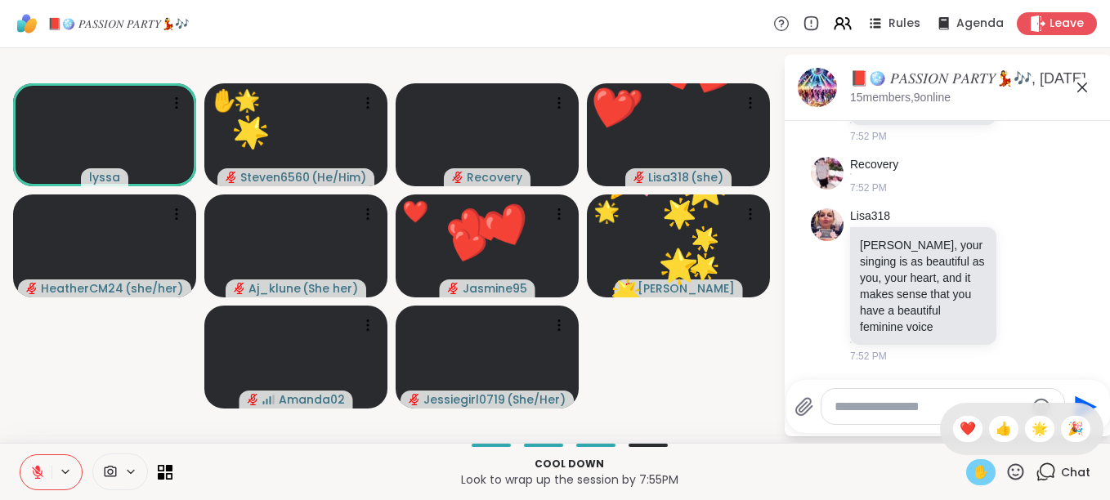
click at [1053, 441] on div "✋ ❤️ 👍 🌟 🎉" at bounding box center [1021, 429] width 163 height 52
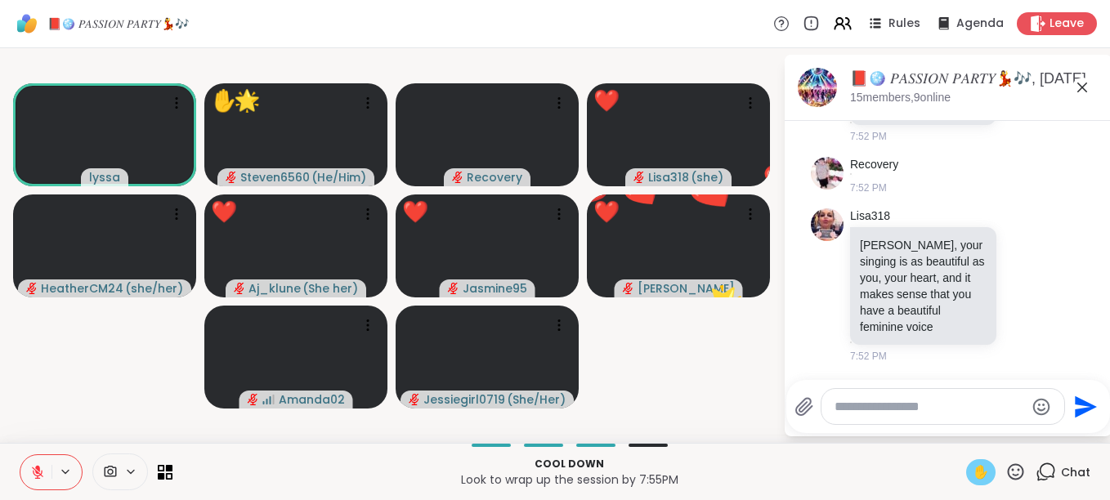
click at [1005, 467] on icon at bounding box center [1015, 472] width 20 height 20
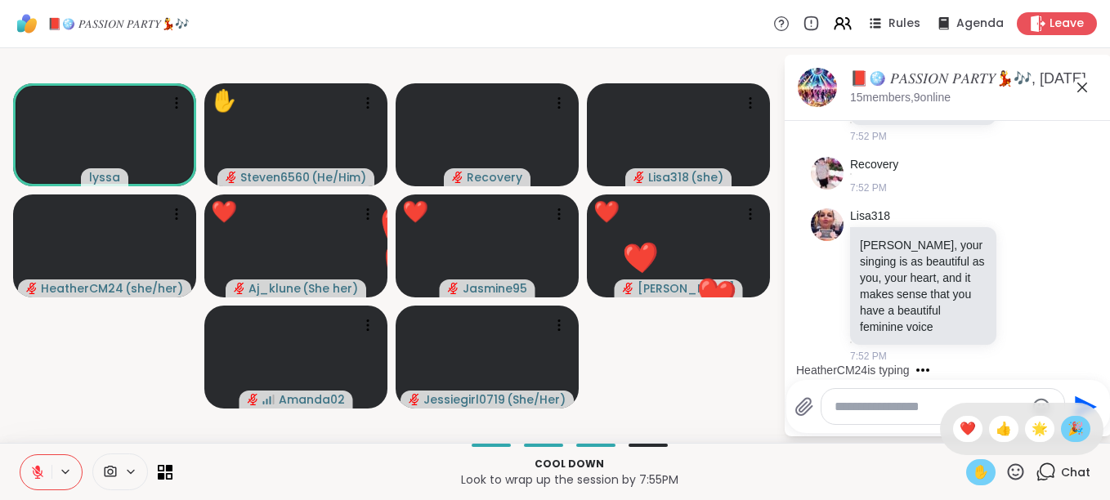
click at [1067, 424] on span "🎉" at bounding box center [1075, 429] width 16 height 20
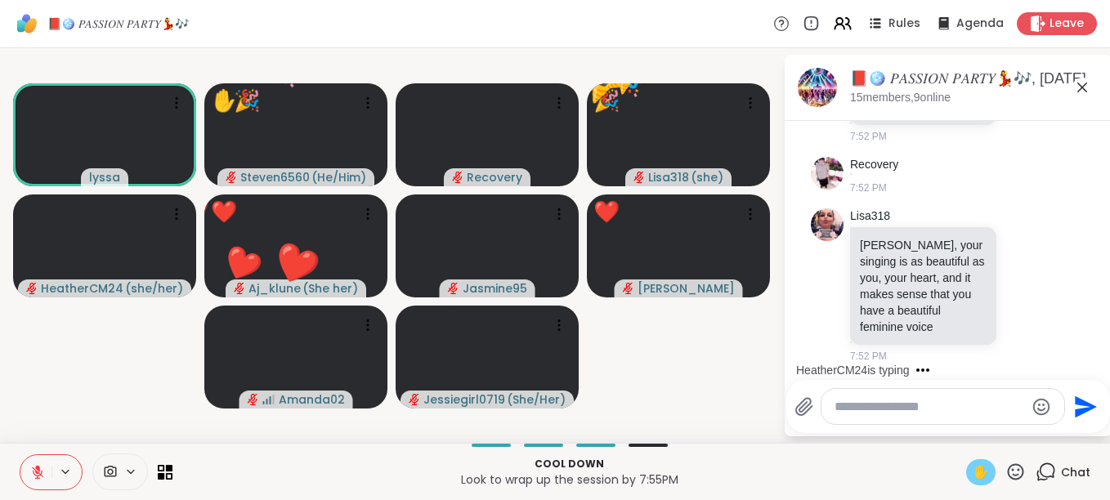
click at [1010, 472] on icon at bounding box center [1015, 472] width 20 height 20
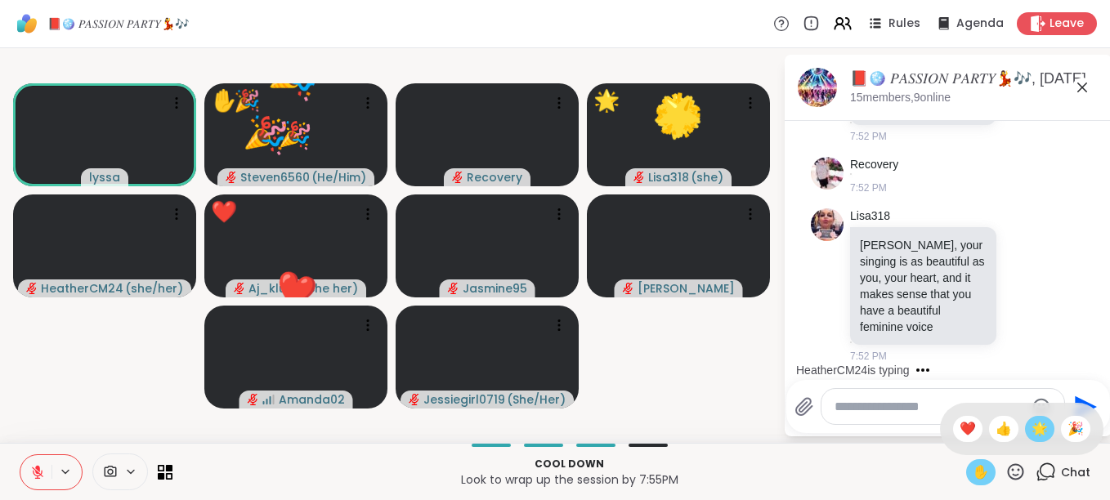
click at [1031, 430] on span "🌟" at bounding box center [1039, 429] width 16 height 20
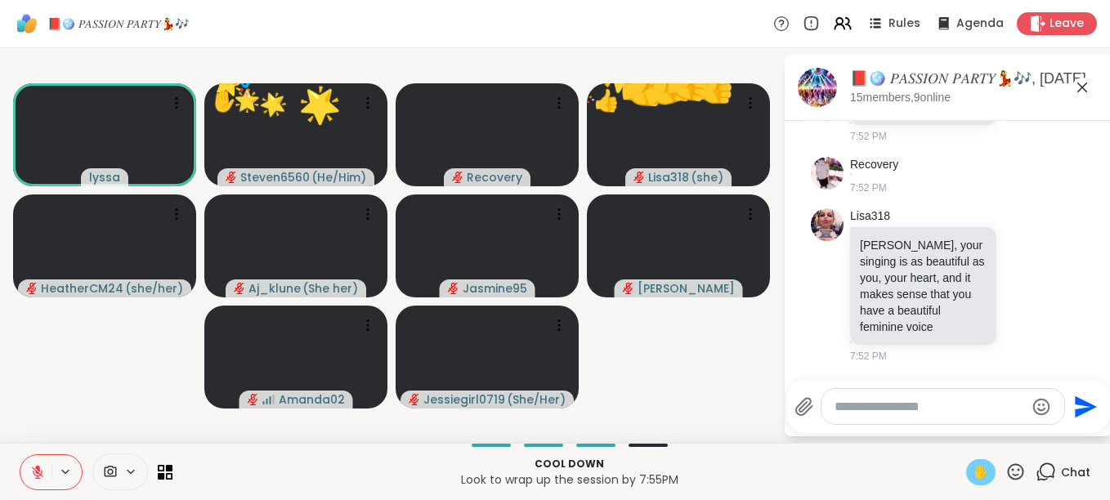
click at [1005, 469] on icon at bounding box center [1015, 472] width 20 height 20
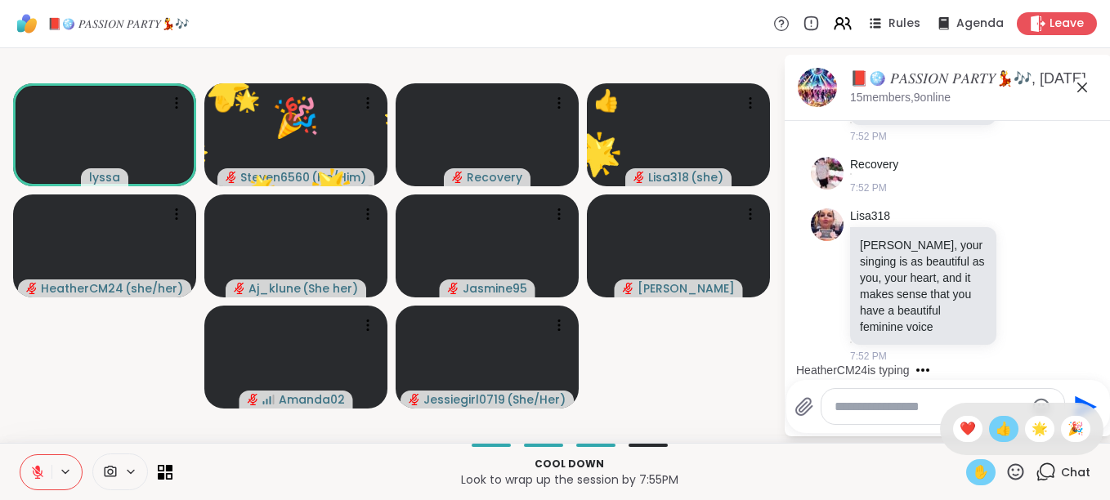
click at [995, 429] on span "👍" at bounding box center [1003, 429] width 16 height 20
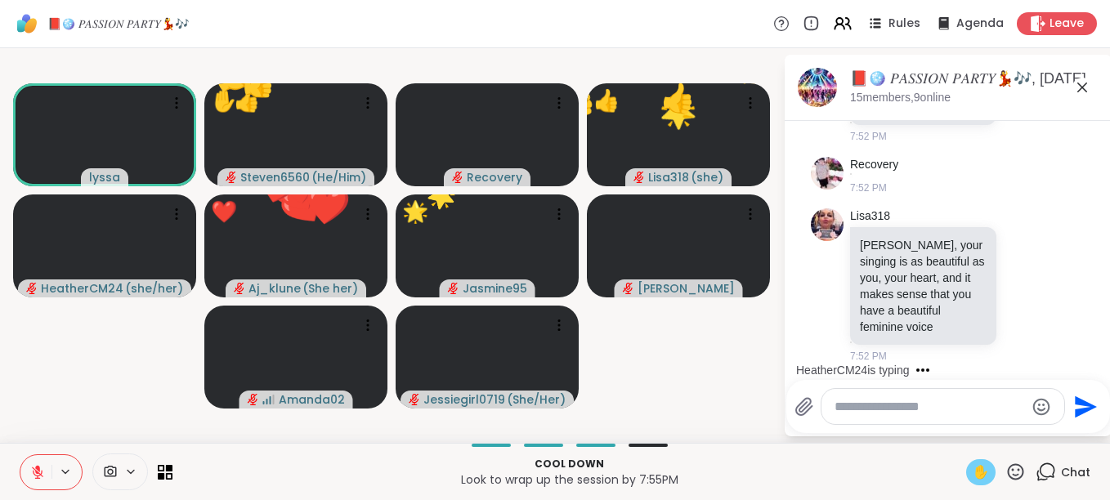
click at [1008, 464] on icon at bounding box center [1016, 471] width 16 height 16
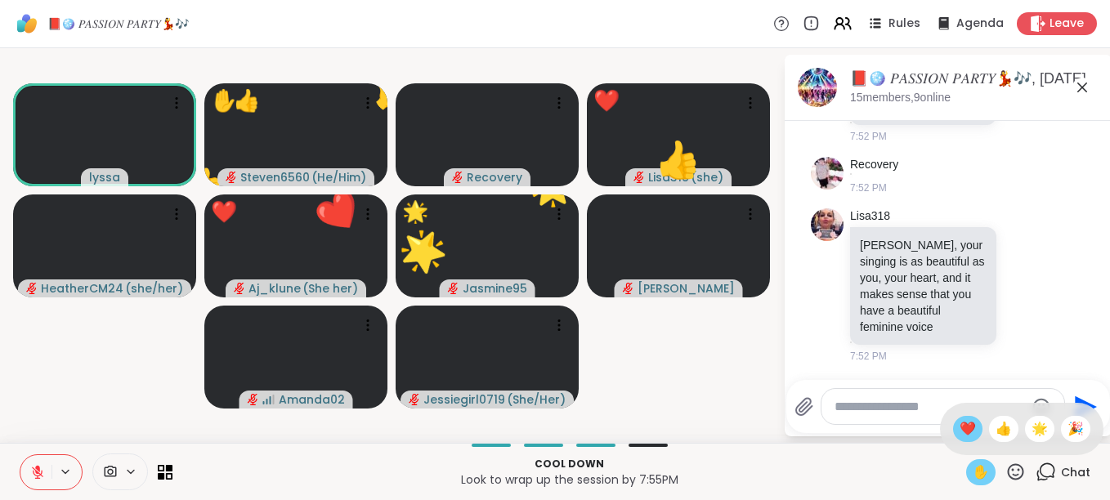
click at [959, 428] on span "❤️" at bounding box center [967, 429] width 16 height 20
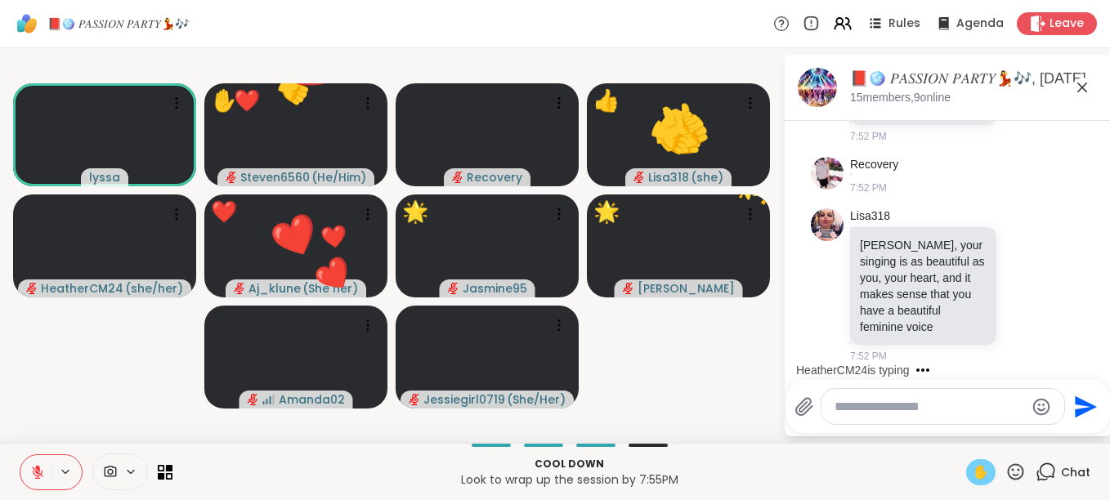
click at [1011, 471] on icon at bounding box center [1016, 471] width 16 height 16
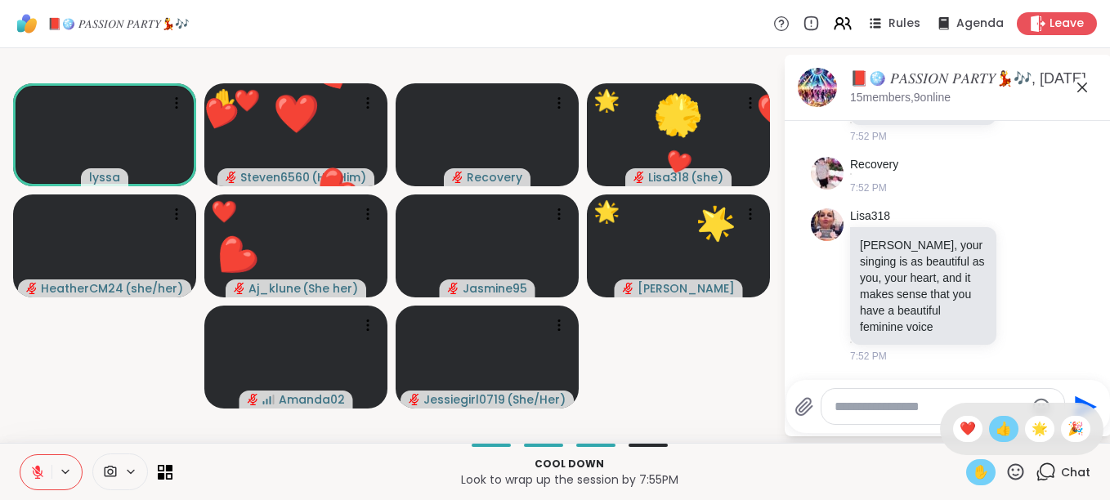
click at [995, 427] on span "👍" at bounding box center [1003, 429] width 16 height 20
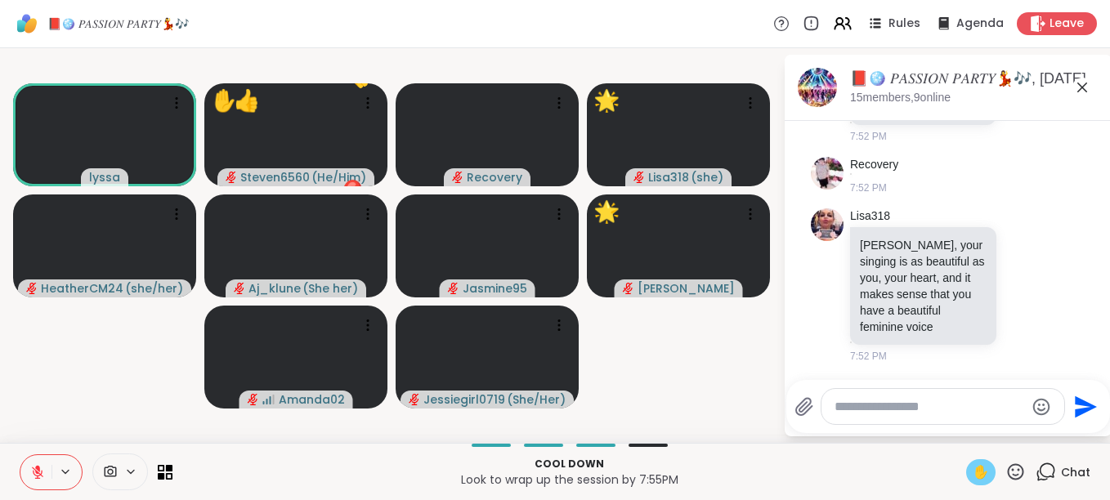
click at [1005, 466] on icon at bounding box center [1015, 472] width 20 height 20
click at [38, 475] on icon at bounding box center [37, 472] width 15 height 15
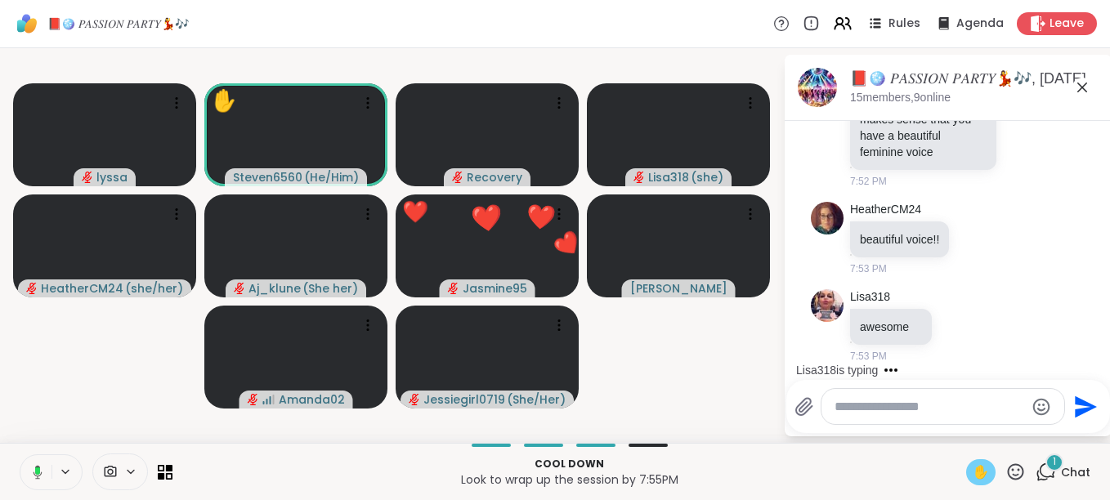
scroll to position [15531, 0]
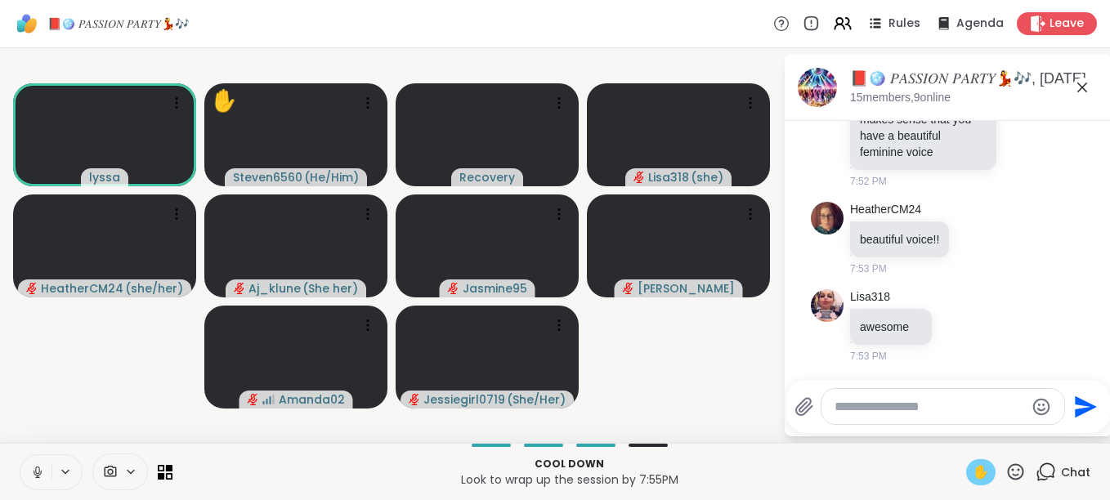
click at [38, 475] on icon at bounding box center [37, 476] width 1 height 3
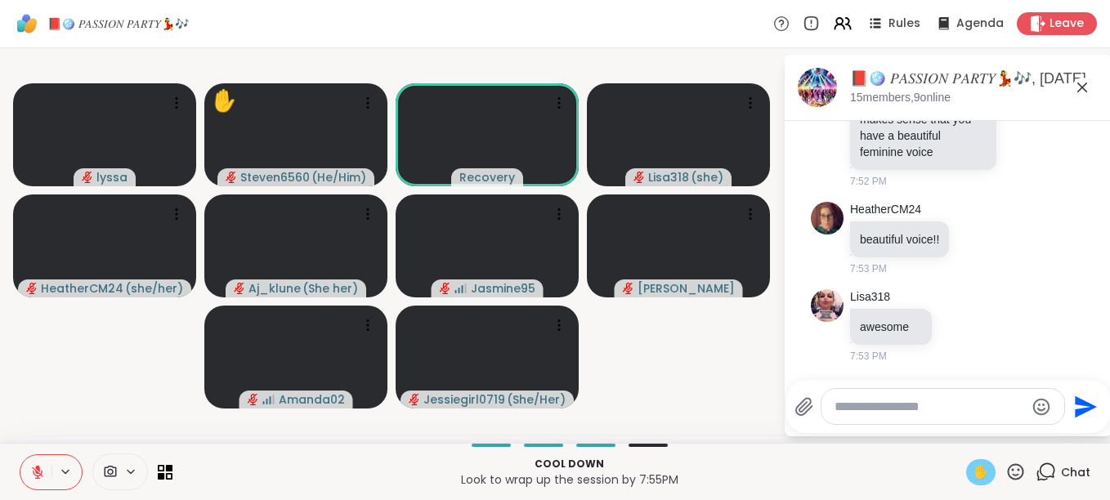
click at [1008, 474] on icon at bounding box center [1016, 471] width 16 height 16
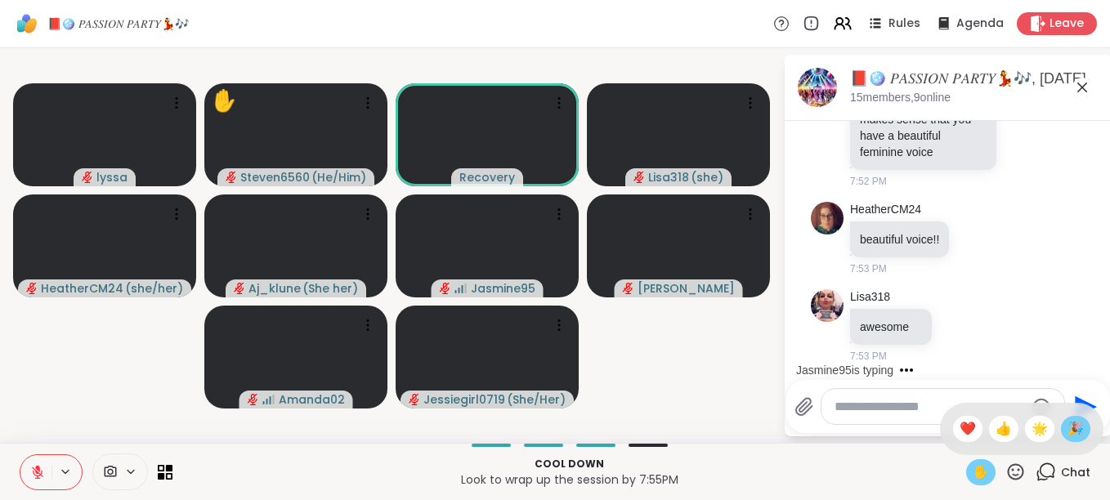
click at [1067, 434] on span "🎉" at bounding box center [1075, 429] width 16 height 20
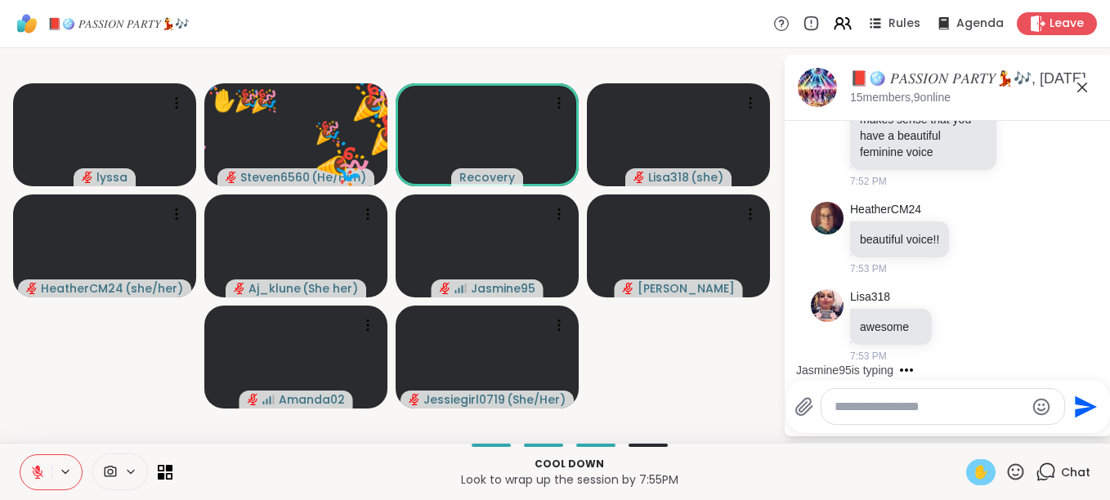
click at [1008, 475] on icon at bounding box center [1016, 471] width 16 height 16
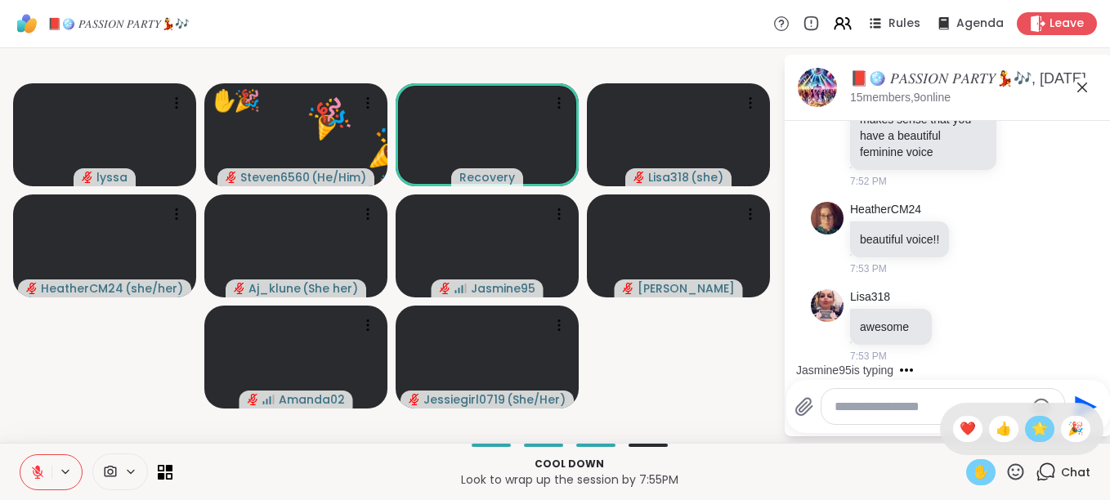
click at [1031, 428] on span "🌟" at bounding box center [1039, 429] width 16 height 20
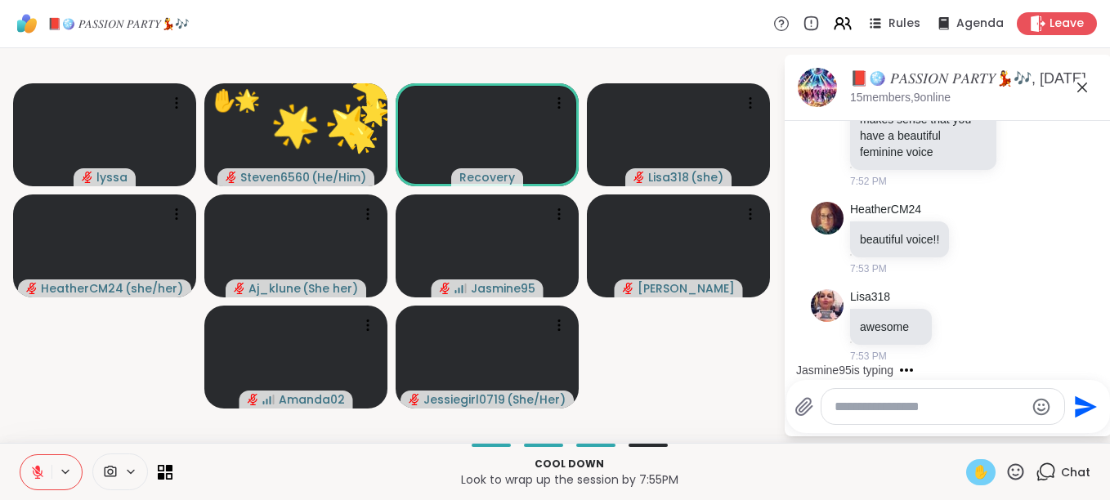
click at [1008, 475] on icon at bounding box center [1016, 471] width 16 height 16
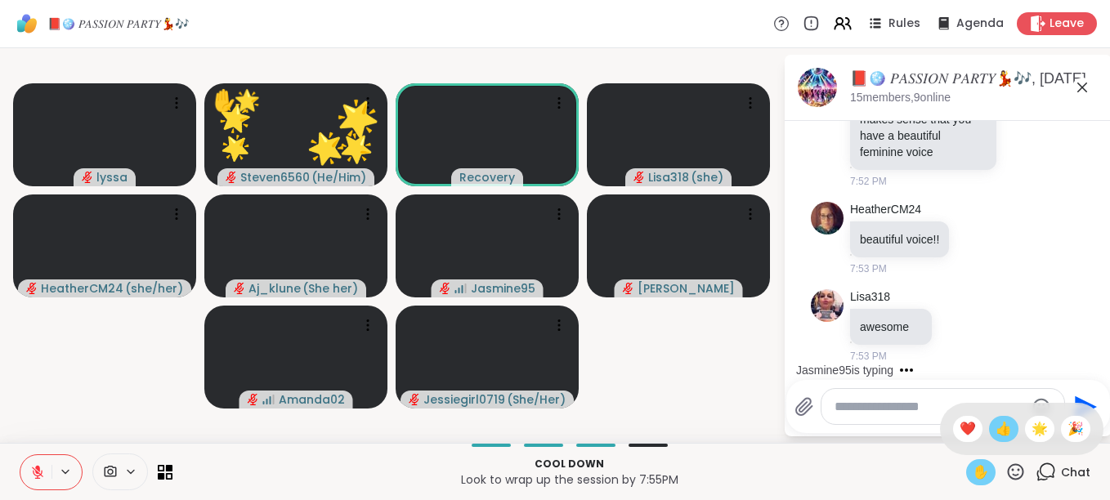
click at [995, 435] on span "👍" at bounding box center [1003, 429] width 16 height 20
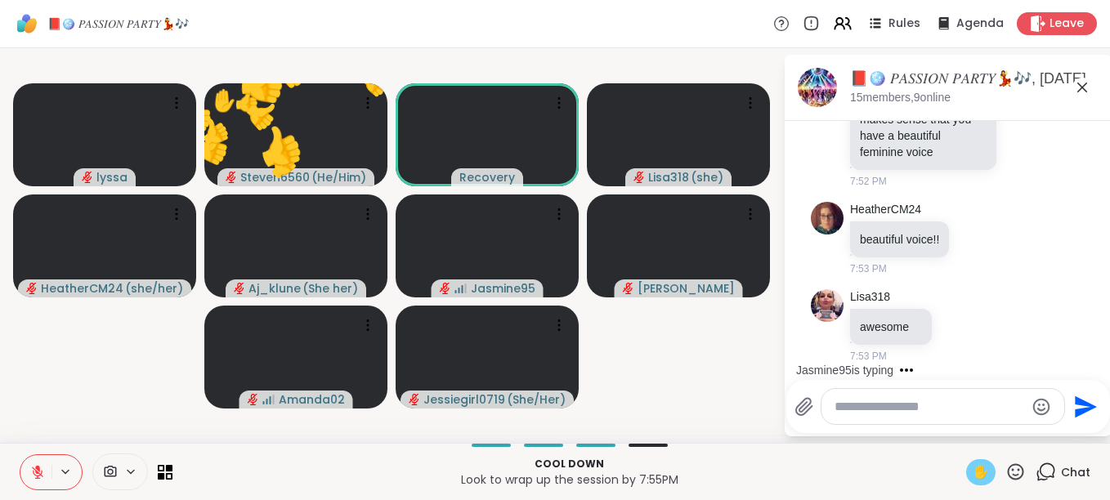
click at [1008, 467] on icon at bounding box center [1016, 471] width 16 height 16
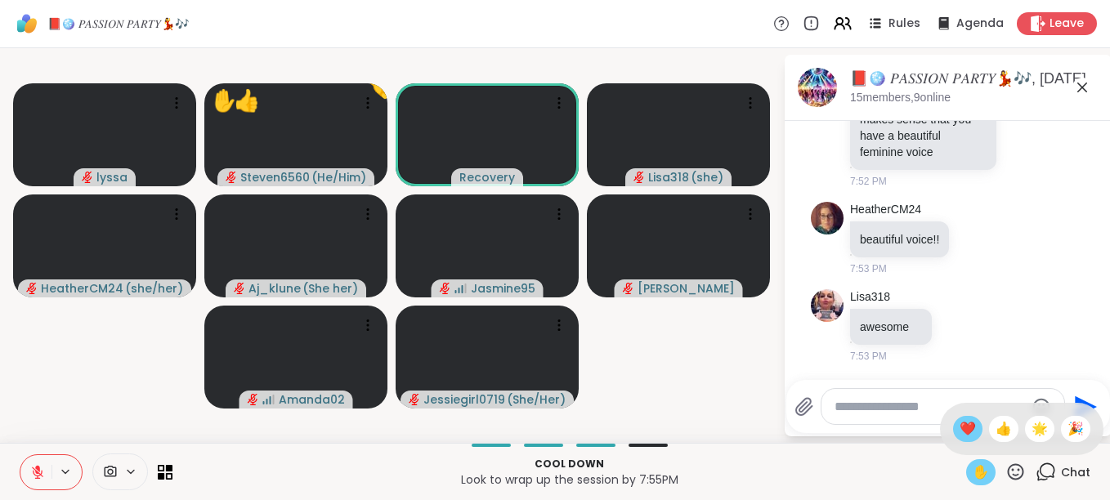
click at [959, 429] on span "❤️" at bounding box center [967, 429] width 16 height 20
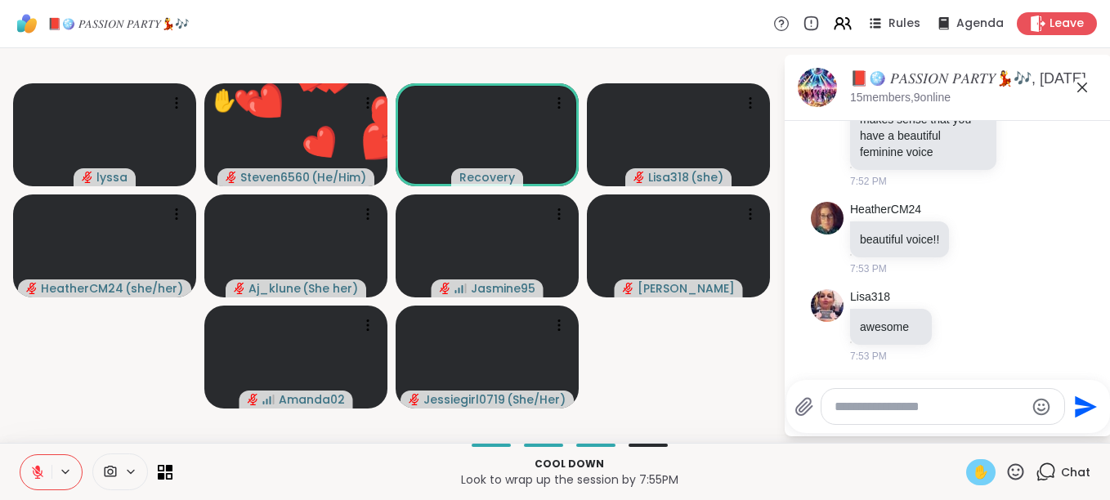
click at [1005, 468] on icon at bounding box center [1015, 472] width 20 height 20
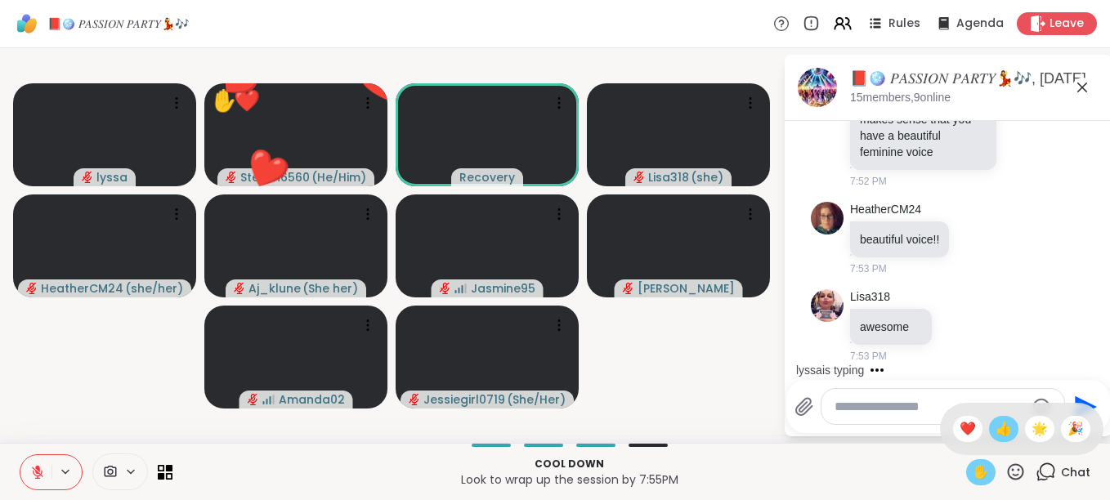
click at [995, 424] on span "👍" at bounding box center [1003, 429] width 16 height 20
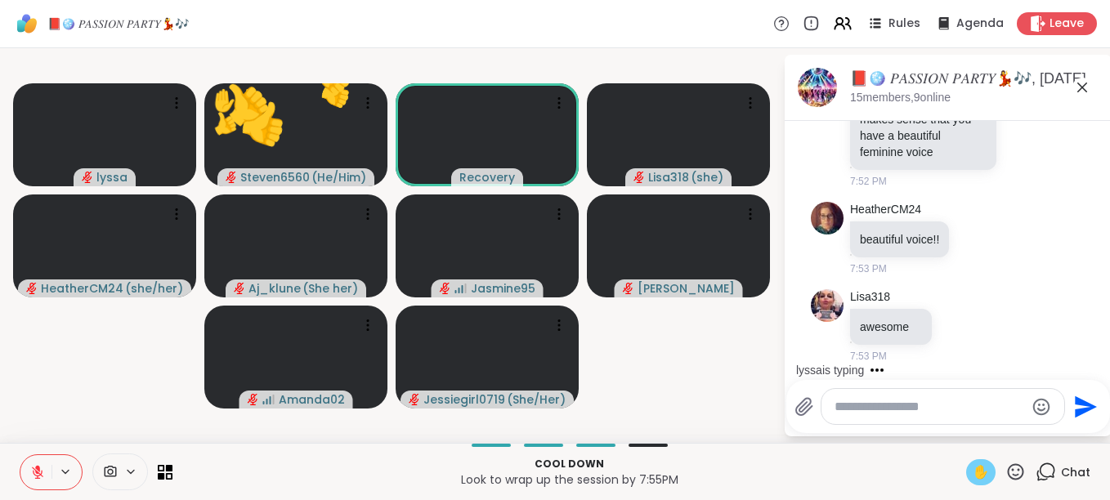
scroll to position [15618, 0]
click at [1005, 463] on icon at bounding box center [1015, 472] width 20 height 20
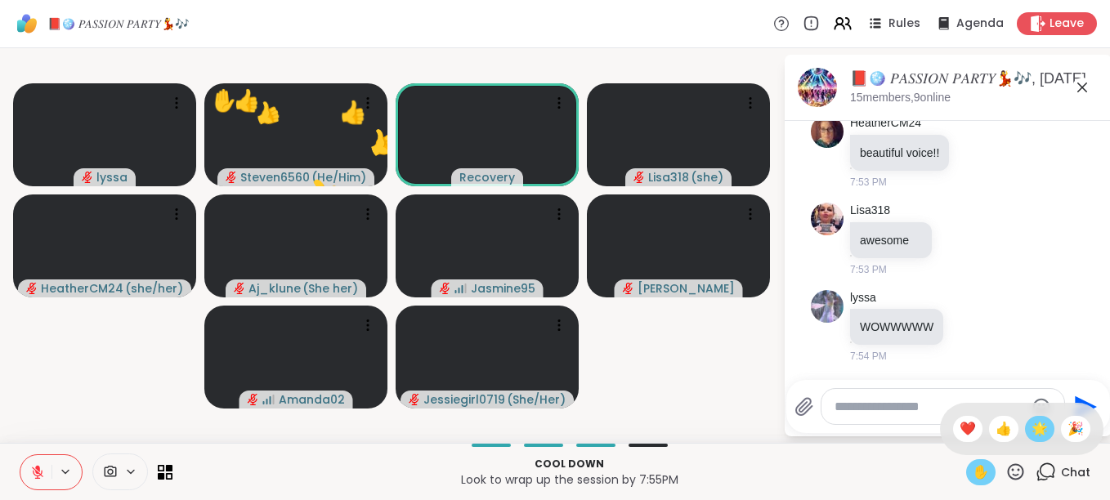
click at [1031, 419] on span "🌟" at bounding box center [1039, 429] width 16 height 20
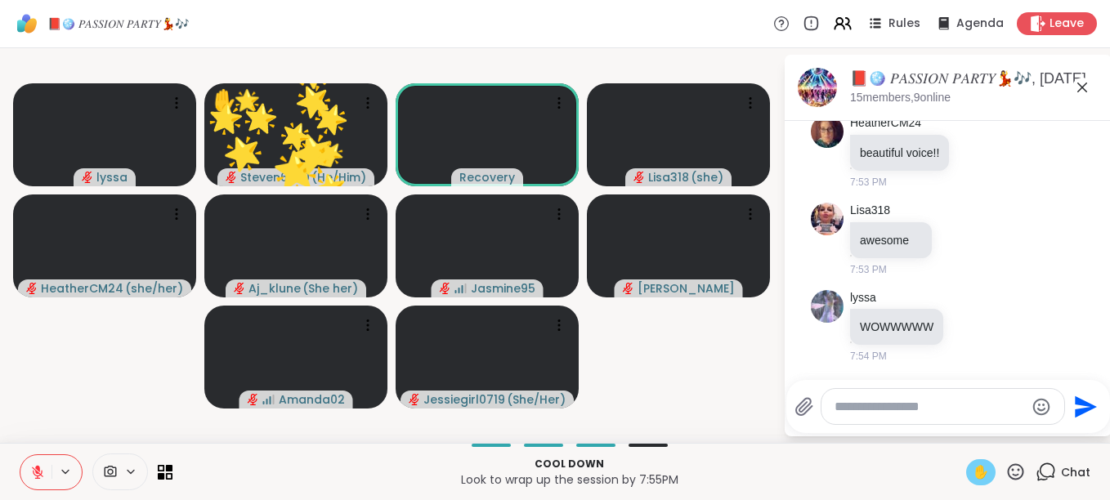
click at [1009, 467] on icon at bounding box center [1016, 471] width 16 height 16
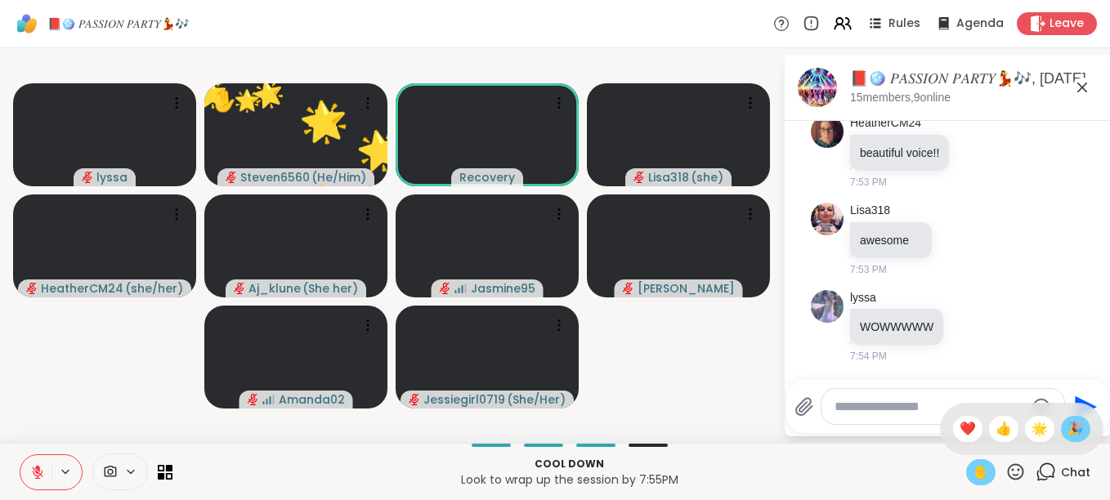
scroll to position [15642, 0]
click at [1067, 428] on span "🎉" at bounding box center [1075, 429] width 16 height 20
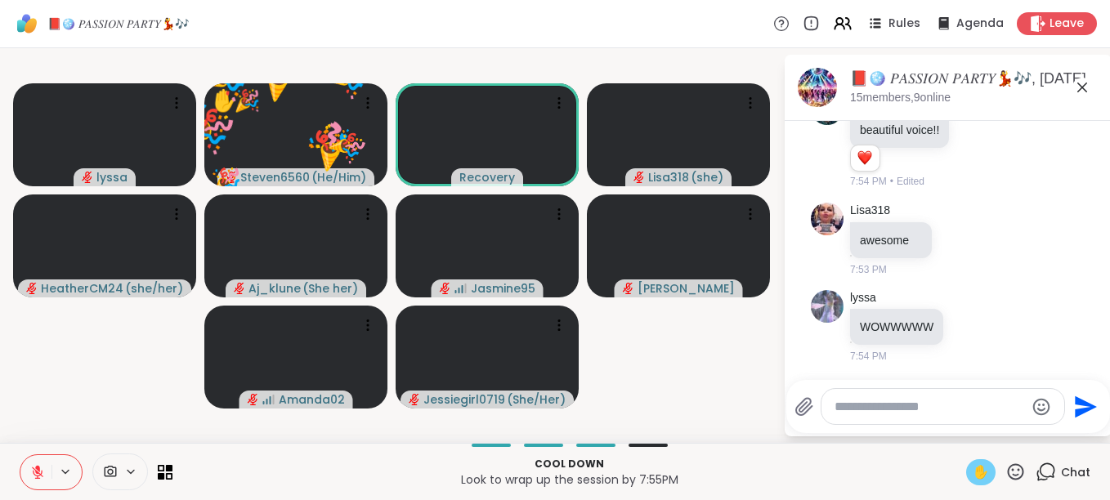
click at [1008, 474] on icon at bounding box center [1016, 471] width 16 height 16
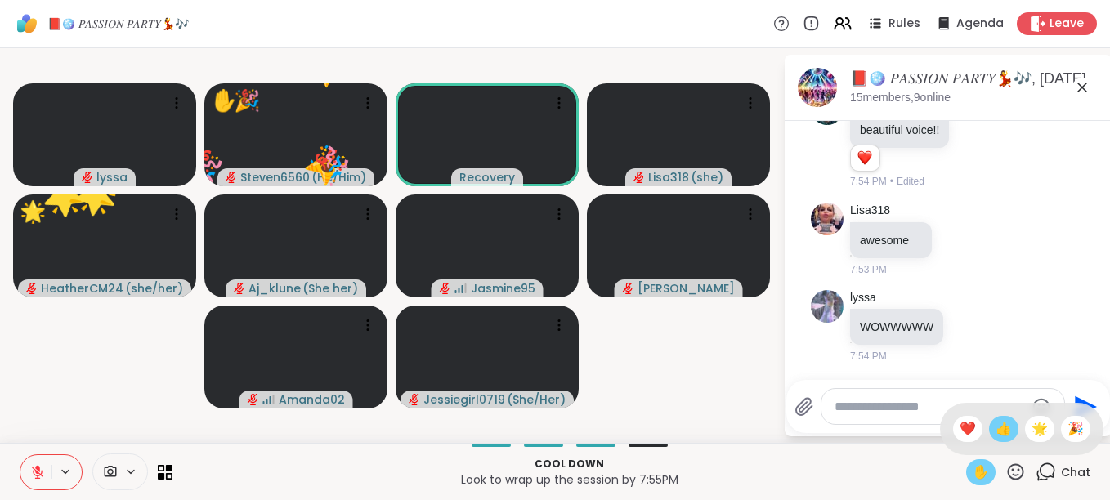
click at [995, 428] on span "👍" at bounding box center [1003, 429] width 16 height 20
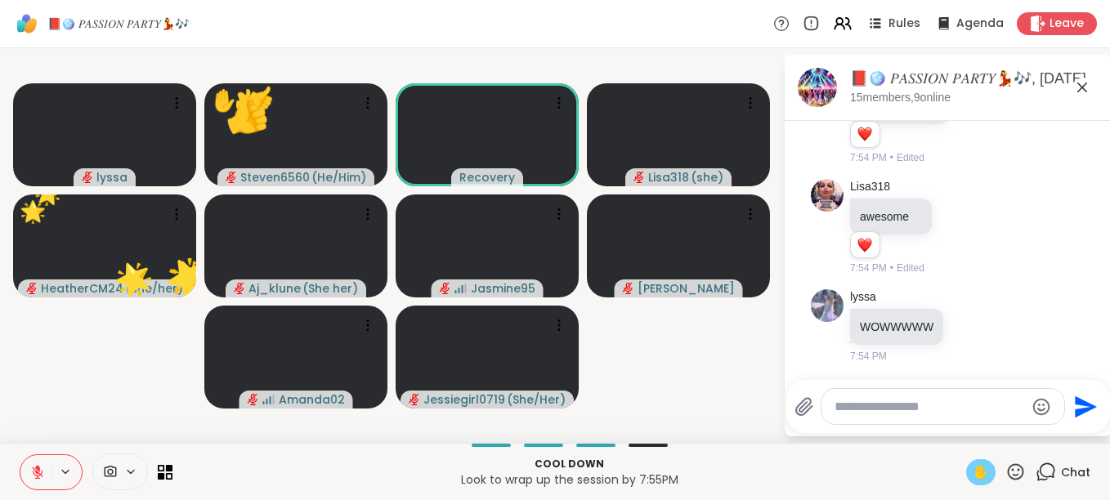
click at [1005, 468] on icon at bounding box center [1015, 472] width 20 height 20
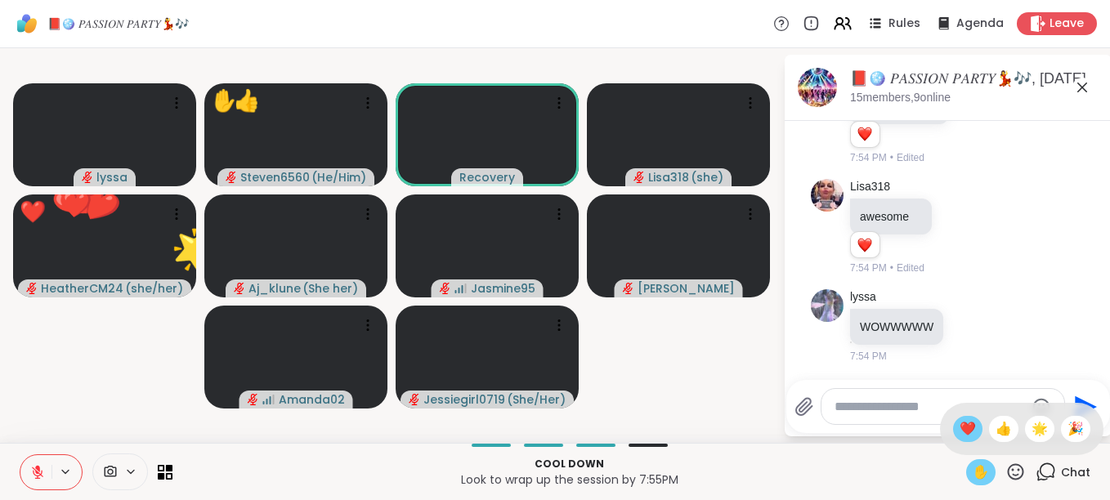
click at [959, 427] on div "❤️" at bounding box center [967, 429] width 29 height 26
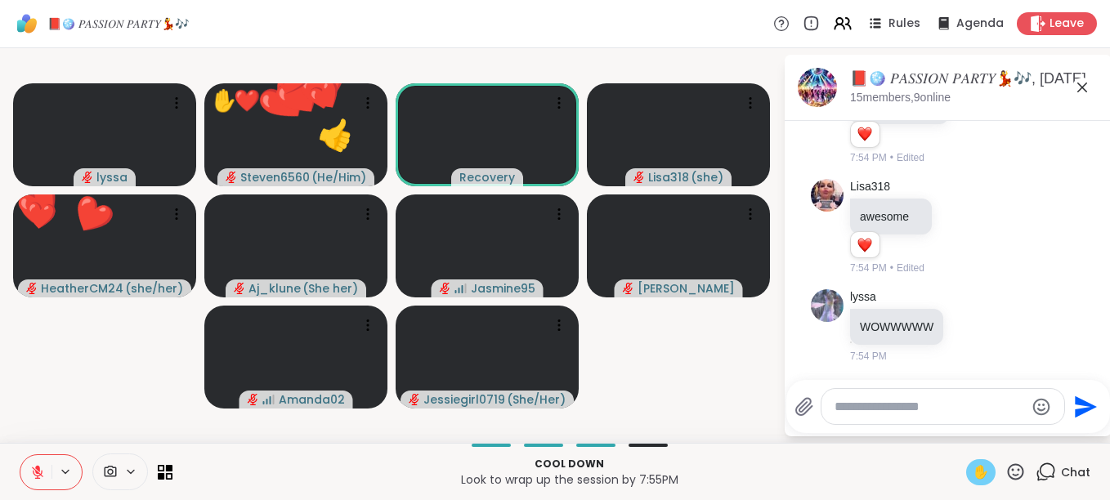
scroll to position [15665, 0]
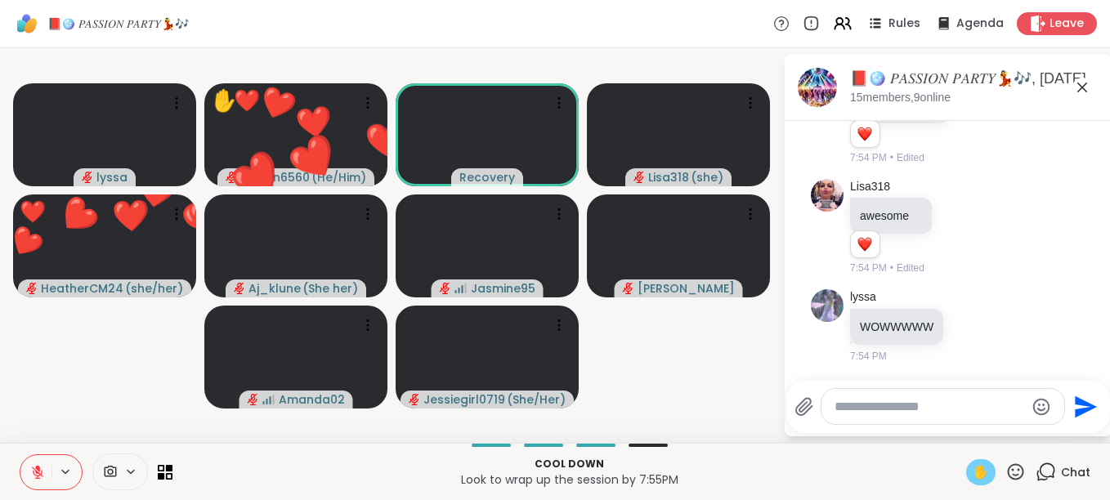
click at [1008, 468] on icon at bounding box center [1016, 471] width 16 height 16
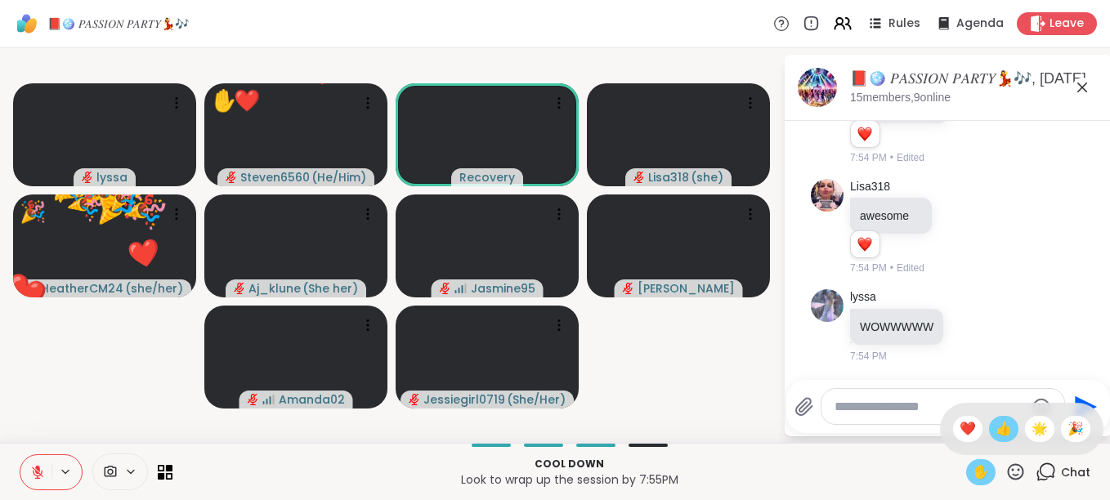
click at [995, 427] on span "👍" at bounding box center [1003, 429] width 16 height 20
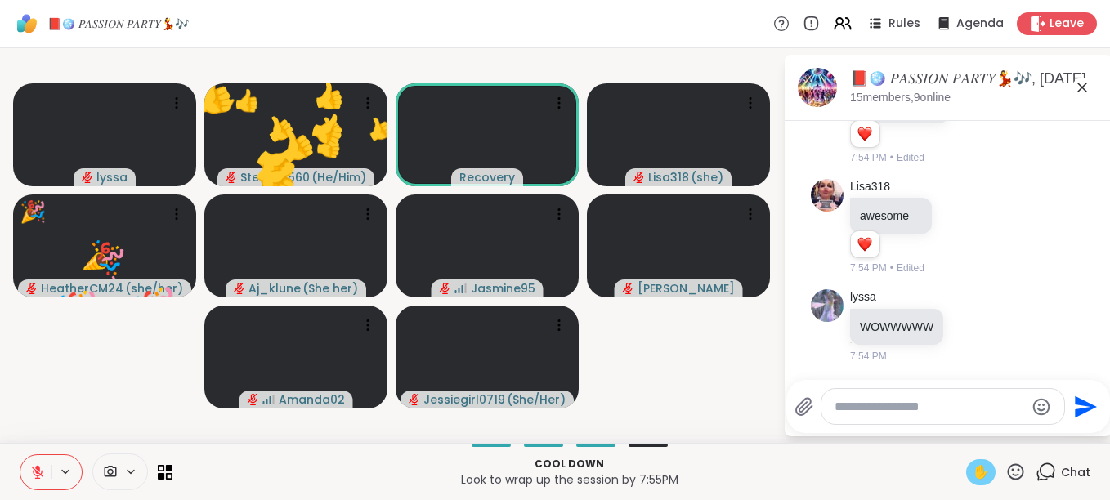
click at [1005, 467] on icon at bounding box center [1015, 472] width 20 height 20
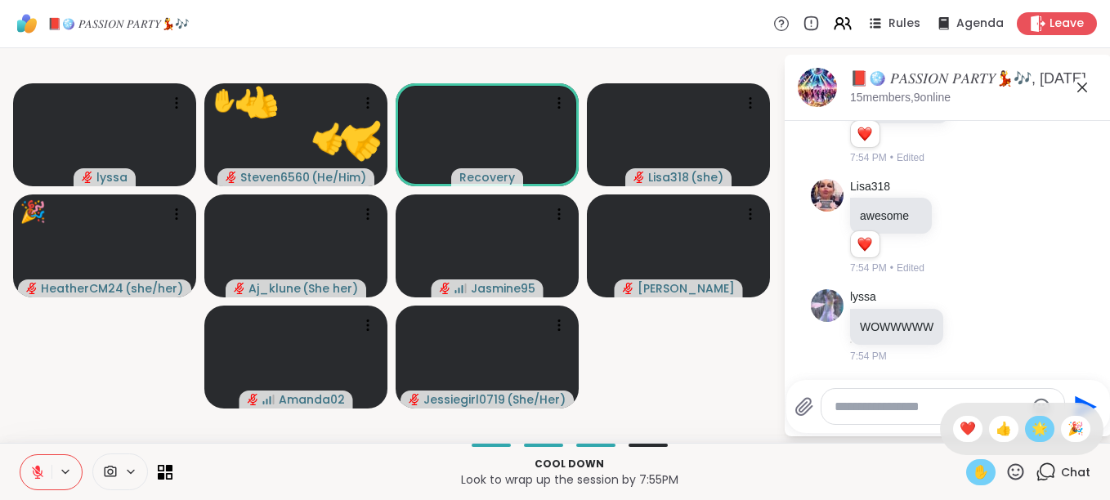
click at [1031, 420] on span "🌟" at bounding box center [1039, 429] width 16 height 20
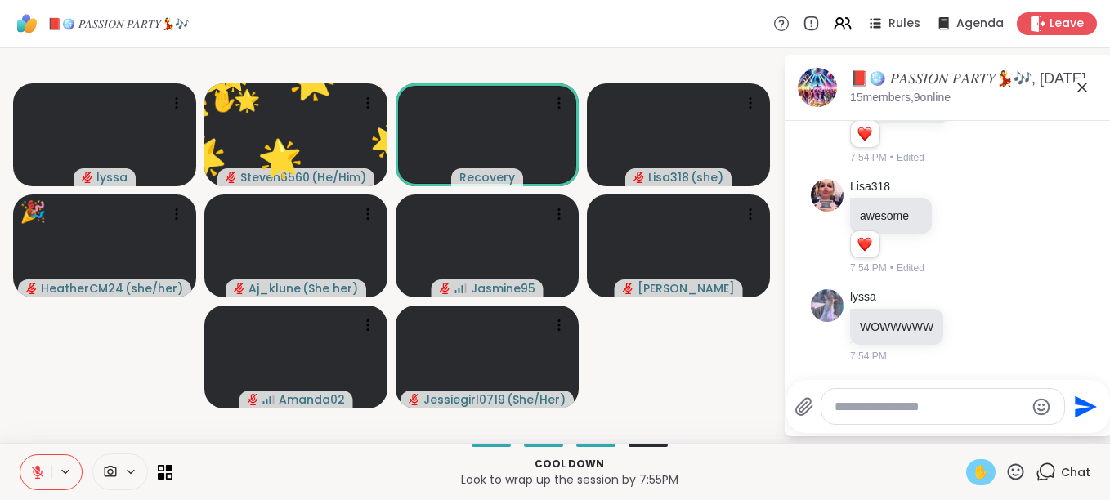
click at [1005, 470] on icon at bounding box center [1015, 472] width 20 height 20
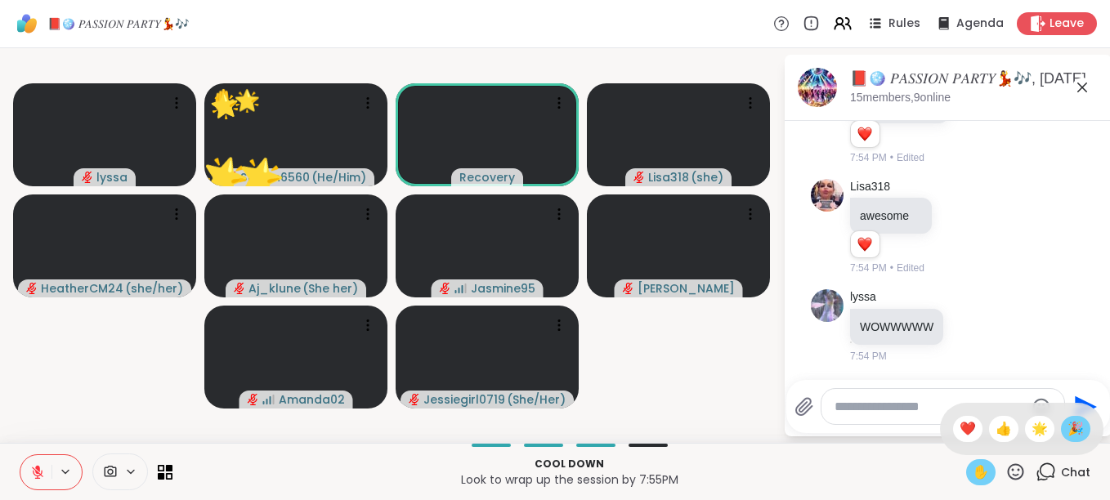
click at [1067, 427] on span "🎉" at bounding box center [1075, 429] width 16 height 20
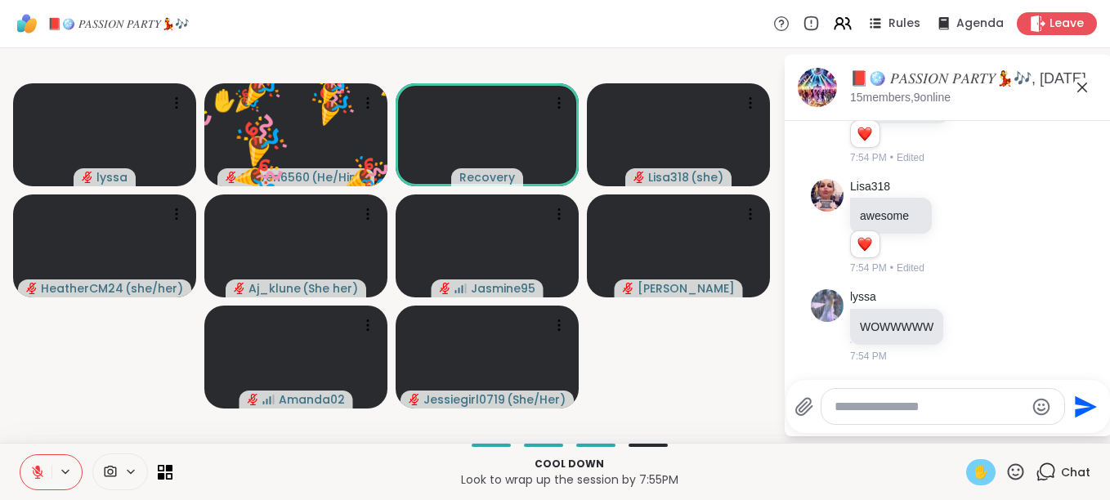
click at [1008, 469] on icon at bounding box center [1016, 471] width 16 height 16
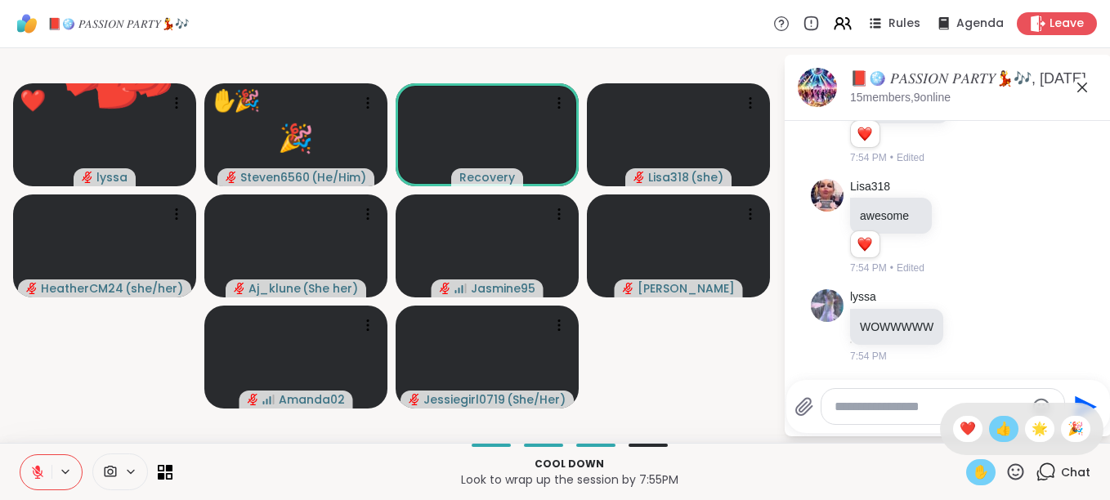
click at [995, 423] on span "👍" at bounding box center [1003, 429] width 16 height 20
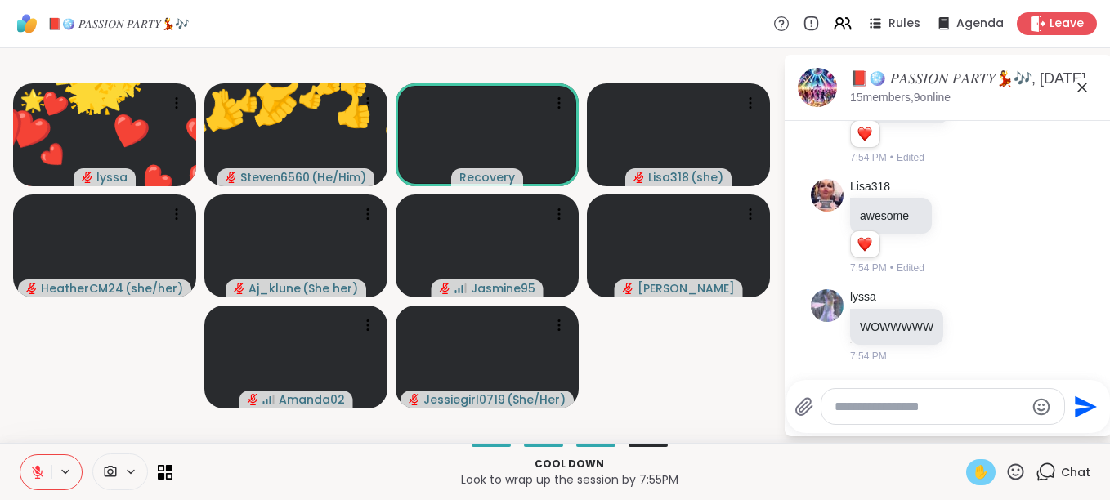
click at [1005, 467] on icon at bounding box center [1015, 472] width 20 height 20
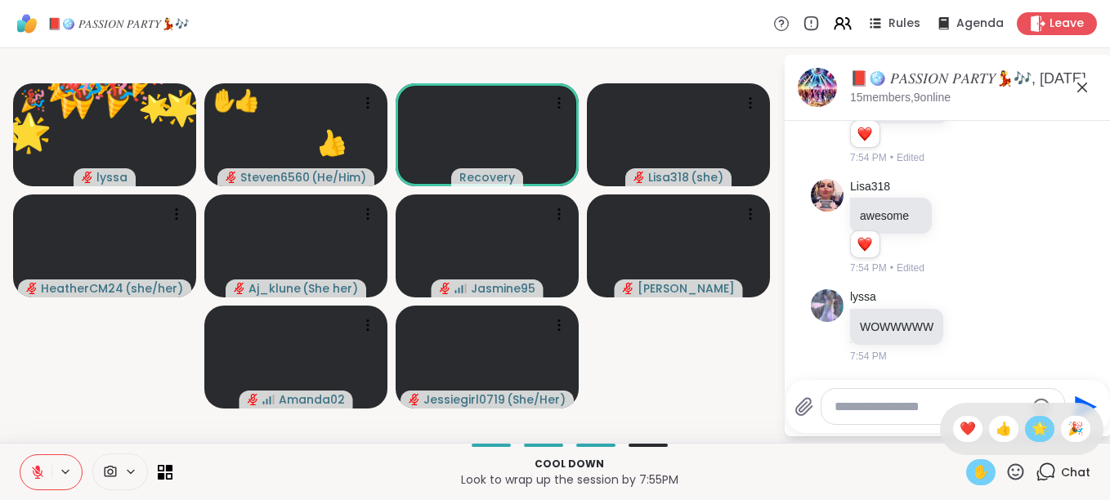
click at [1031, 423] on span "🌟" at bounding box center [1039, 429] width 16 height 20
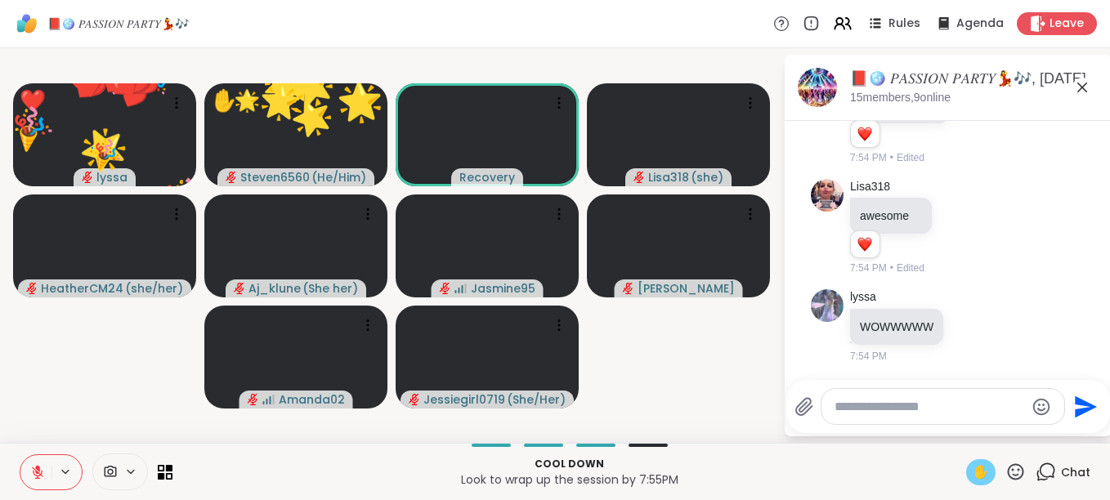
click at [1005, 463] on icon at bounding box center [1015, 472] width 20 height 20
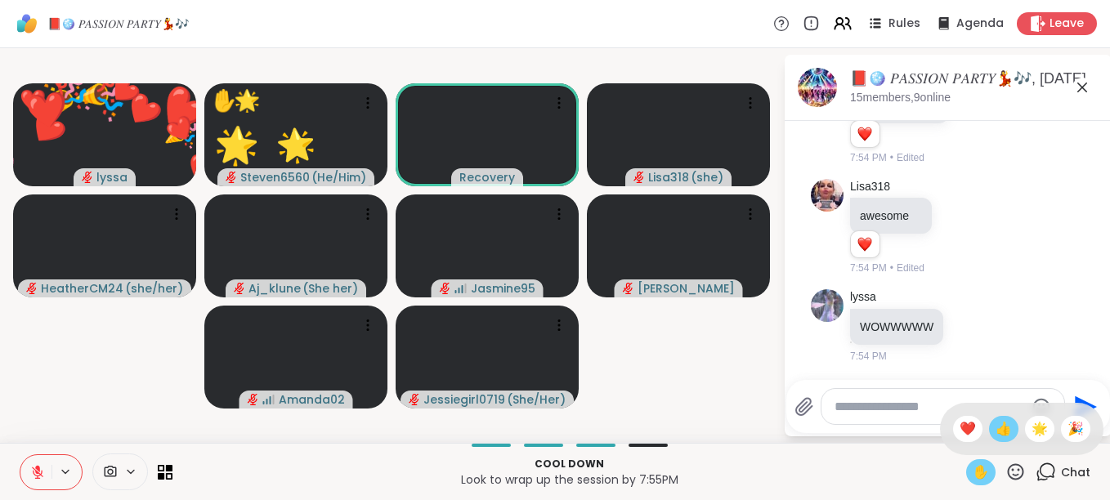
click at [995, 430] on span "👍" at bounding box center [1003, 429] width 16 height 20
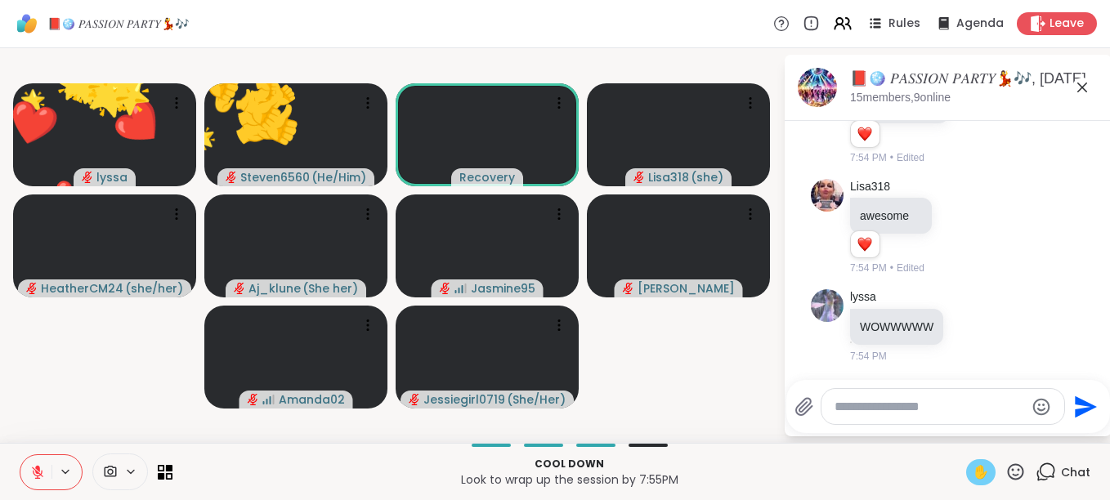
click at [1008, 470] on icon at bounding box center [1016, 471] width 16 height 16
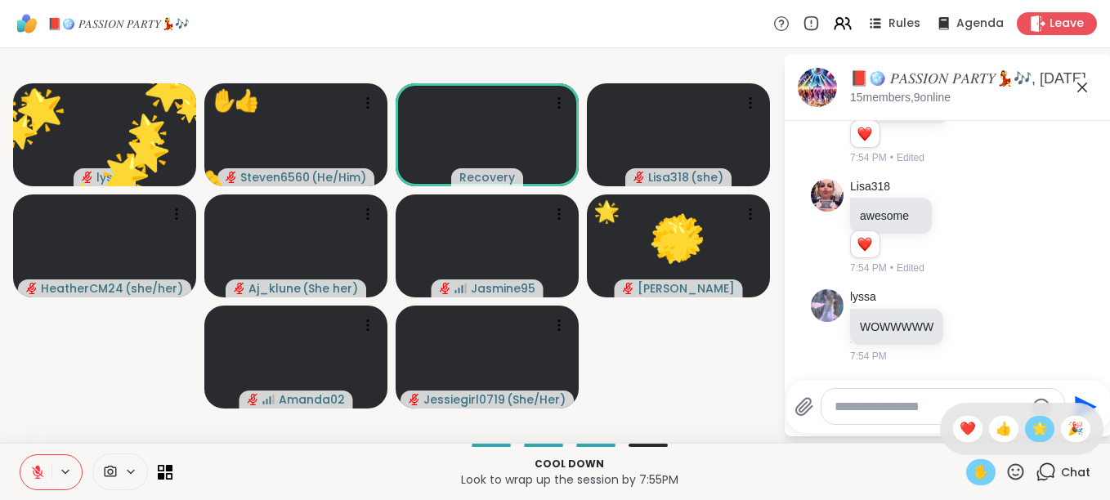
click at [1031, 428] on span "🌟" at bounding box center [1039, 429] width 16 height 20
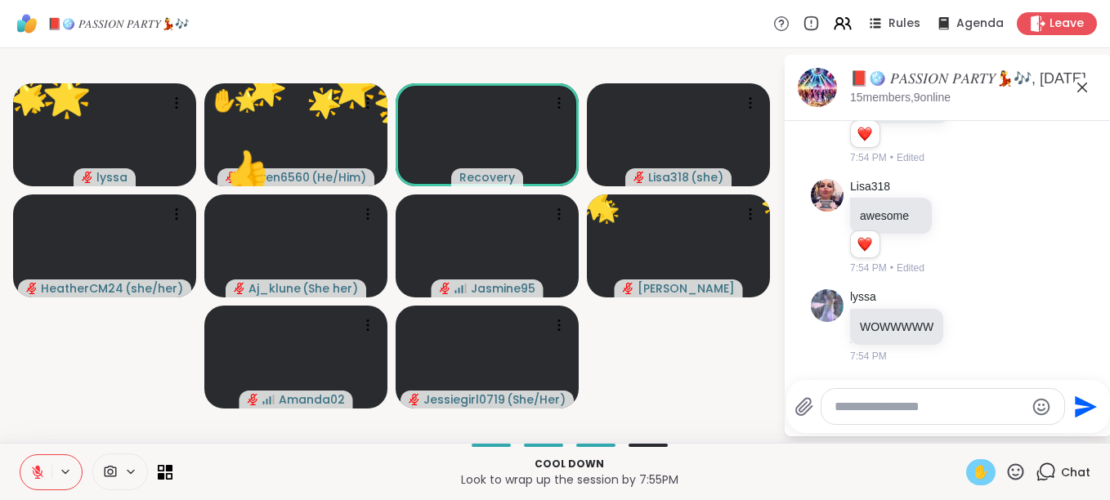
click at [1006, 468] on icon at bounding box center [1015, 472] width 20 height 20
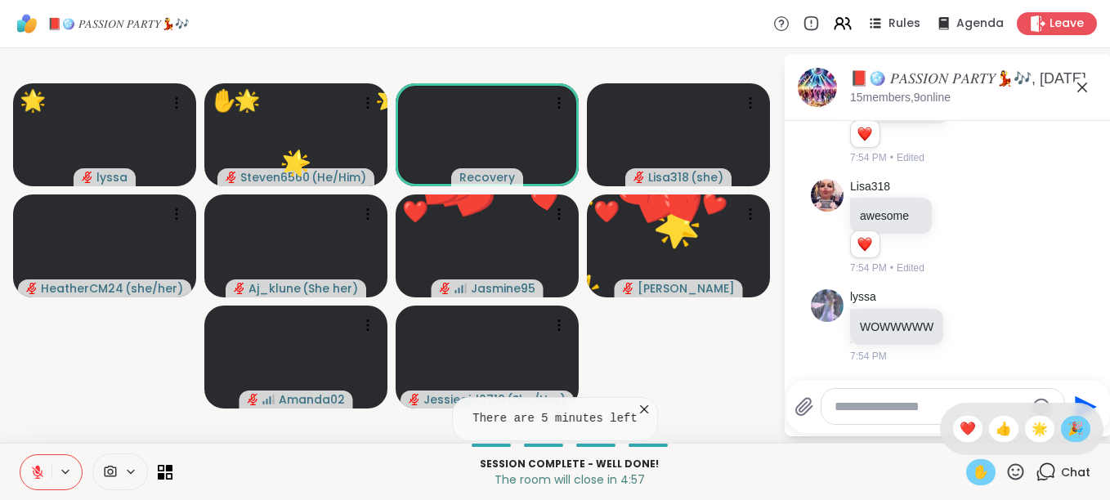
click at [1067, 419] on span "🎉" at bounding box center [1075, 429] width 16 height 20
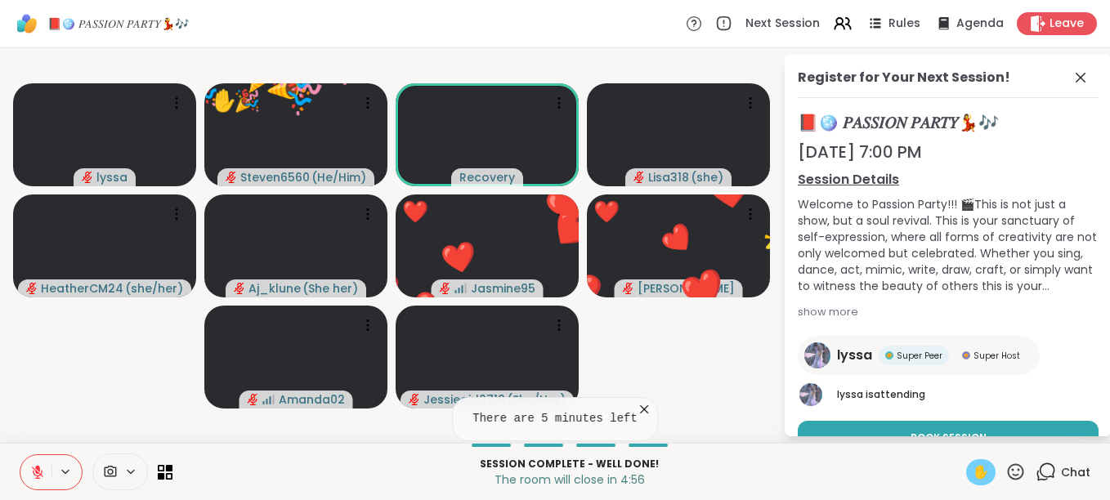
click at [1008, 467] on icon at bounding box center [1016, 471] width 16 height 16
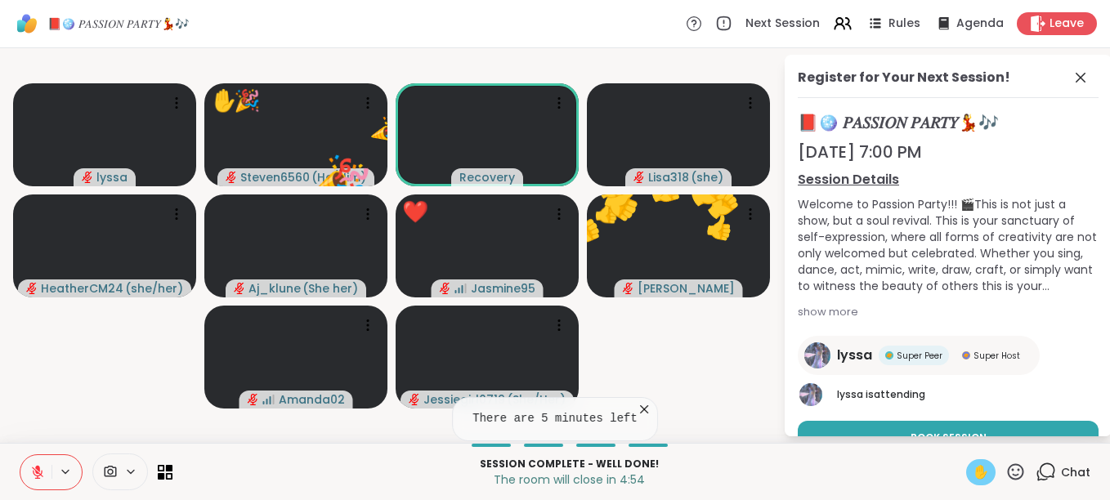
click at [1067, 470] on span "Chat" at bounding box center [1075, 472] width 29 height 16
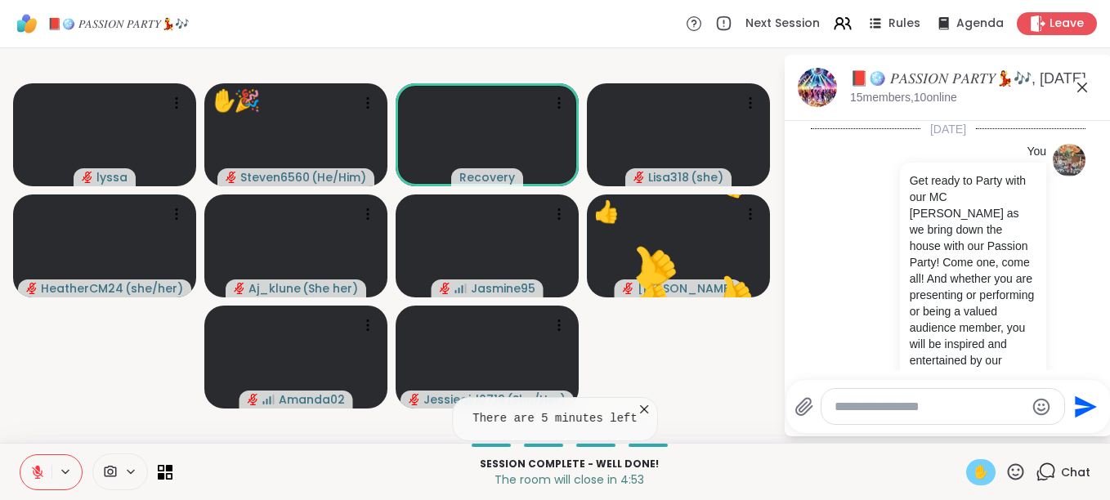
scroll to position [15695, 0]
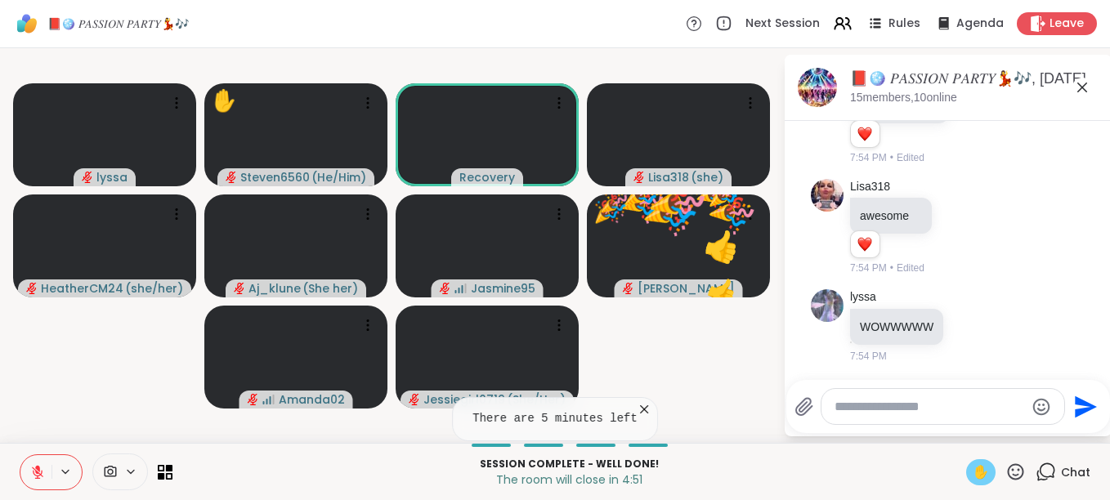
click at [1009, 467] on icon at bounding box center [1016, 471] width 16 height 16
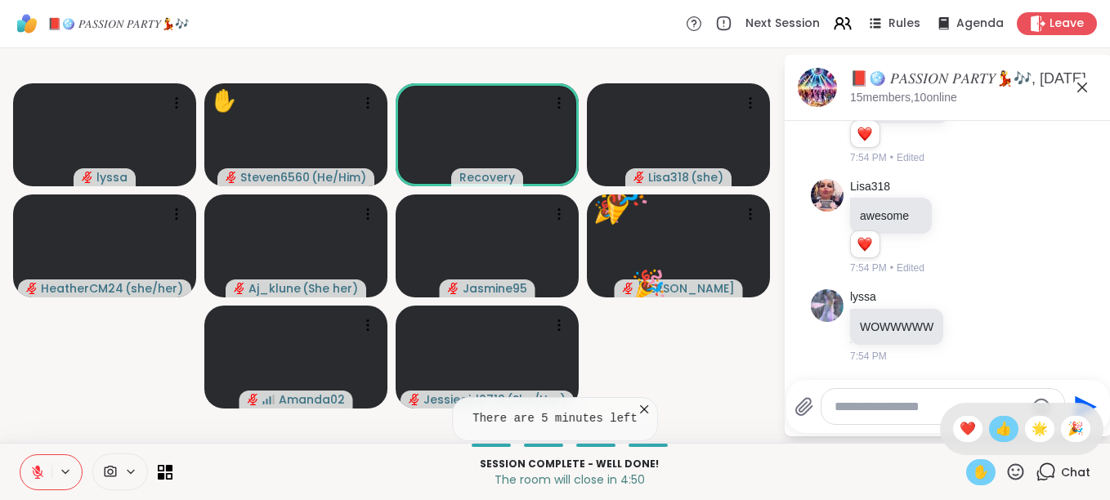
click at [995, 428] on span "👍" at bounding box center [1003, 429] width 16 height 20
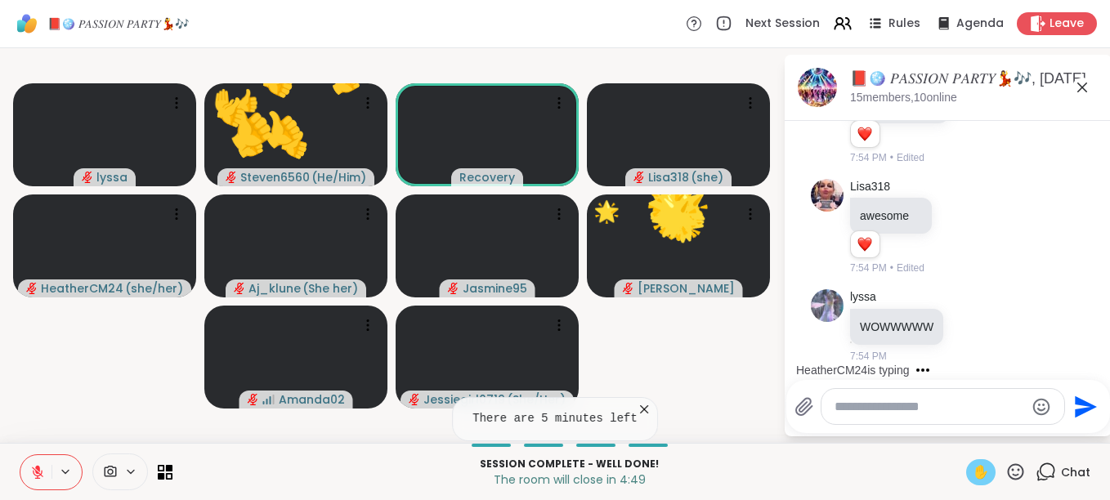
click at [1005, 466] on icon at bounding box center [1015, 472] width 20 height 20
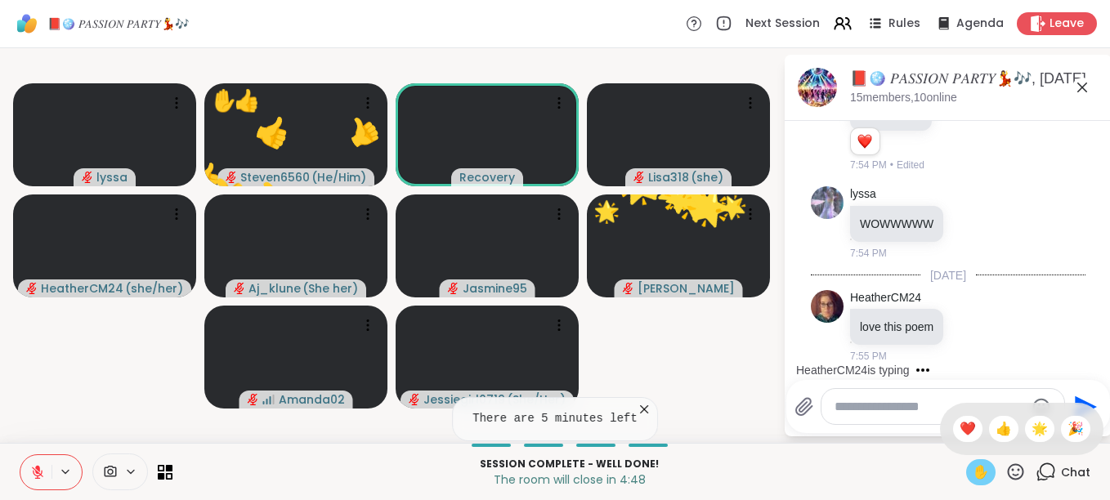
scroll to position [15798, 0]
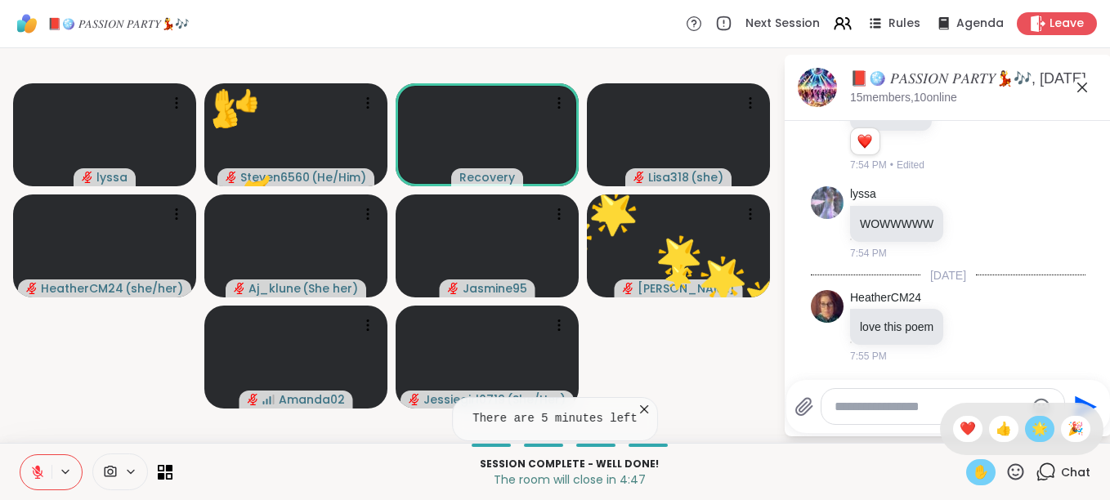
click at [1031, 424] on span "🌟" at bounding box center [1039, 429] width 16 height 20
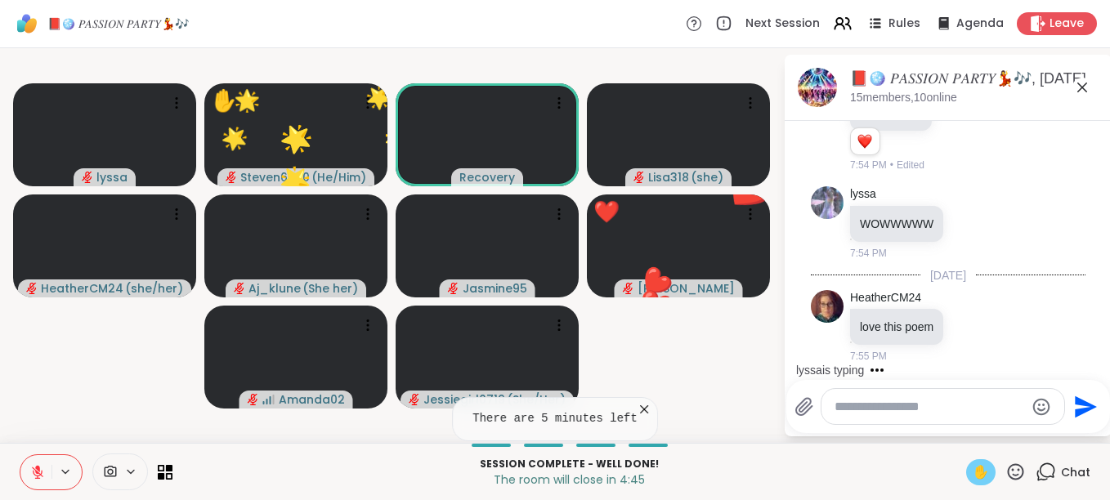
click at [1005, 463] on icon at bounding box center [1015, 472] width 20 height 20
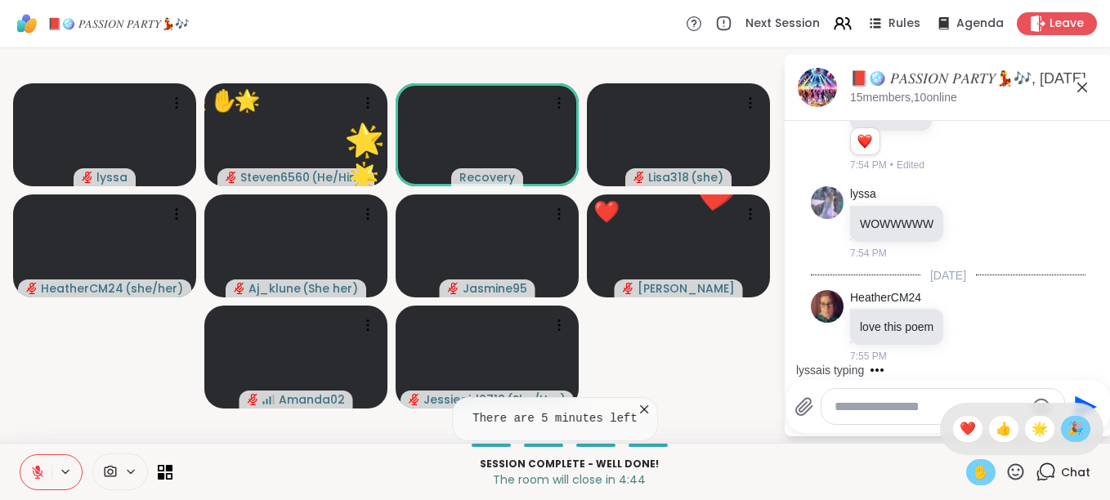
scroll to position [15886, 0]
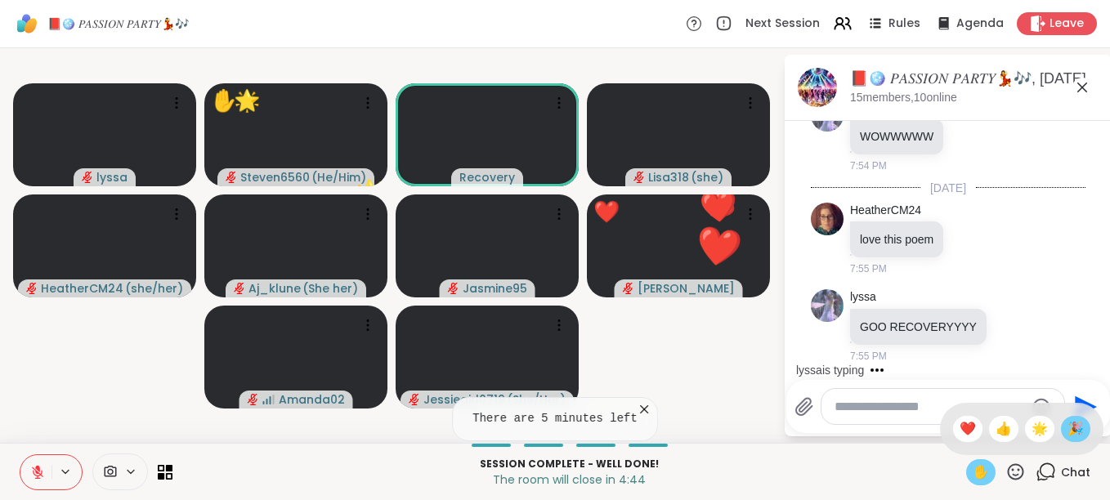
click at [1067, 425] on span "🎉" at bounding box center [1075, 429] width 16 height 20
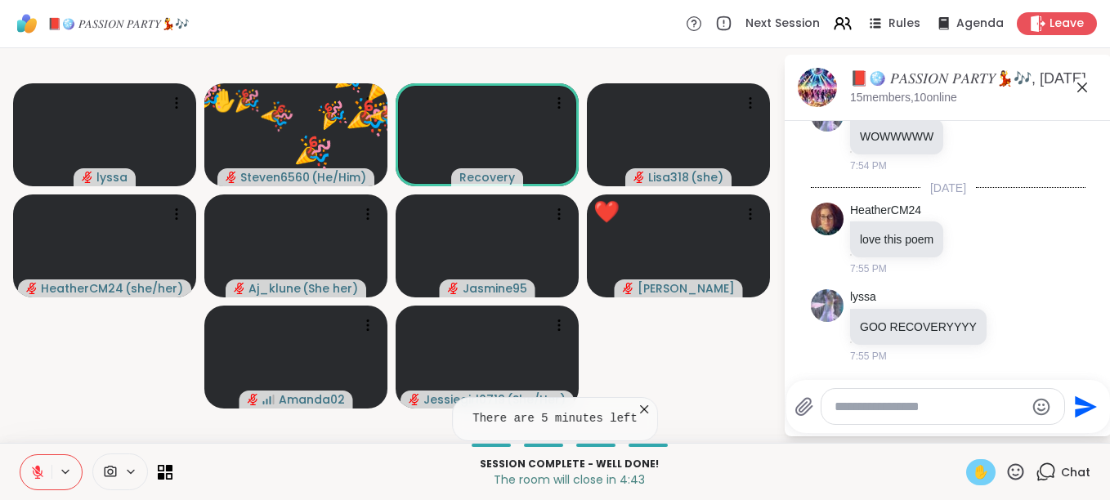
click at [1008, 466] on icon at bounding box center [1016, 471] width 16 height 16
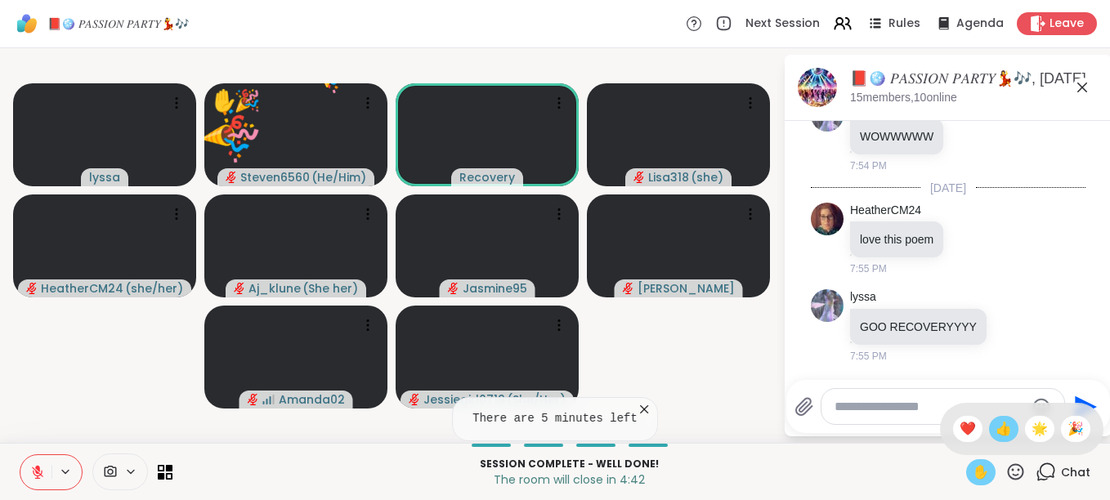
click at [995, 429] on span "👍" at bounding box center [1003, 429] width 16 height 20
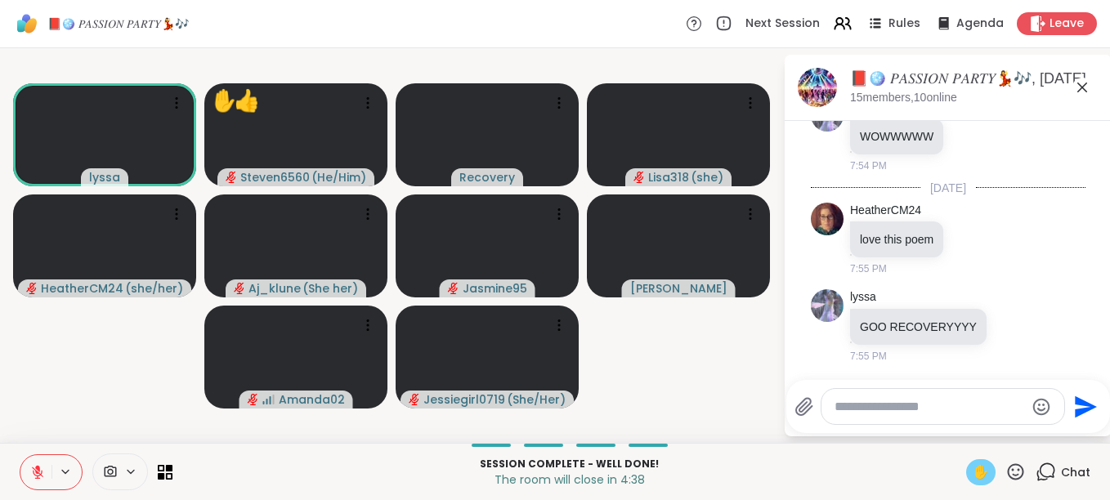
click at [42, 472] on icon at bounding box center [37, 472] width 11 height 11
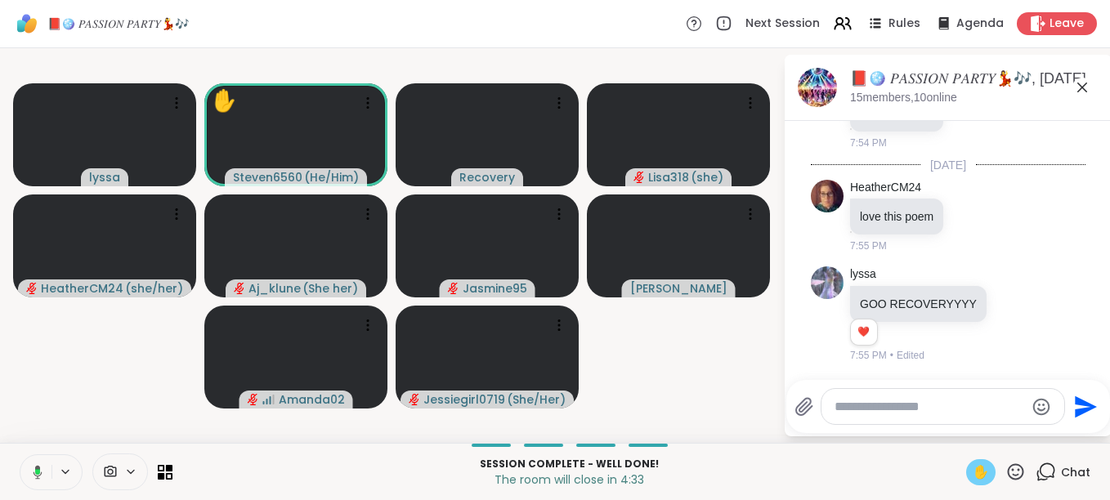
scroll to position [15909, 0]
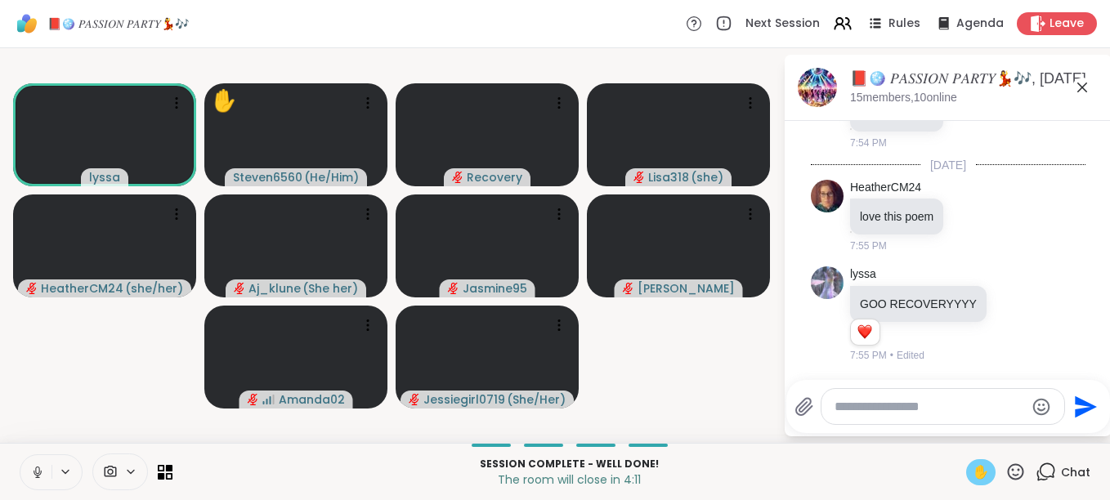
click at [38, 478] on icon at bounding box center [37, 472] width 15 height 15
click at [38, 478] on icon at bounding box center [37, 472] width 11 height 11
click at [38, 478] on icon at bounding box center [37, 472] width 15 height 15
click at [38, 478] on icon at bounding box center [37, 472] width 11 height 11
click at [38, 478] on icon at bounding box center [37, 472] width 15 height 15
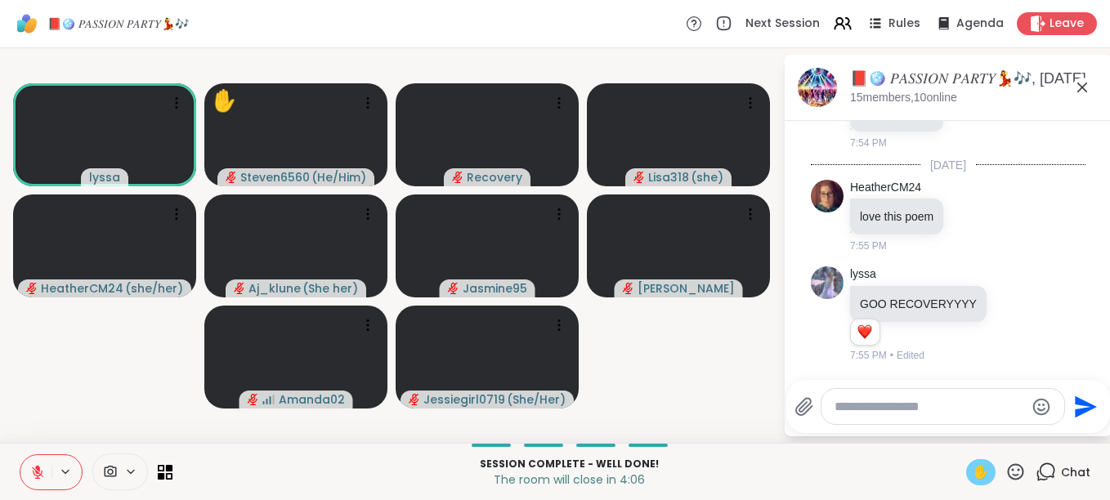
click at [38, 478] on icon at bounding box center [37, 472] width 11 height 11
click at [38, 478] on icon at bounding box center [37, 472] width 15 height 15
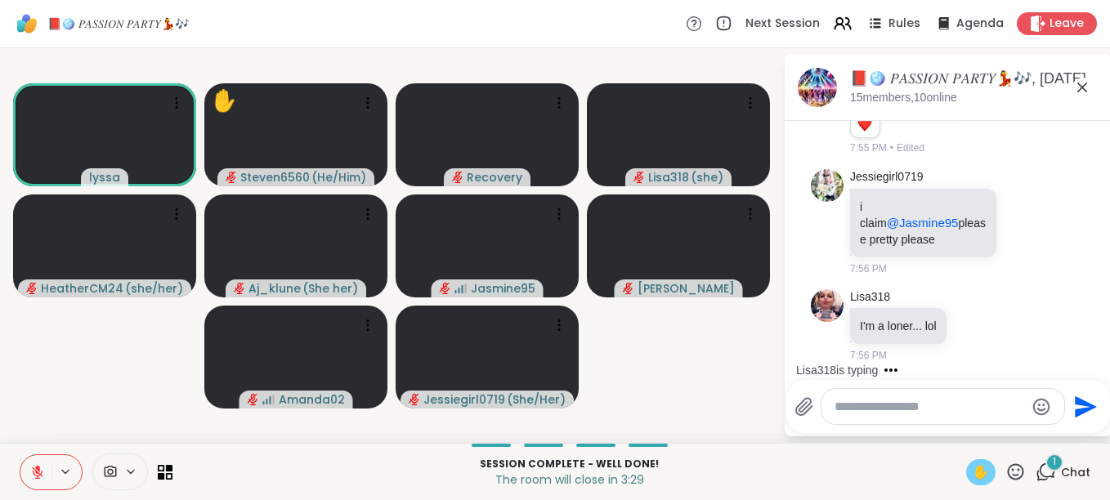
scroll to position [16100, 0]
click at [38, 478] on icon at bounding box center [37, 472] width 11 height 11
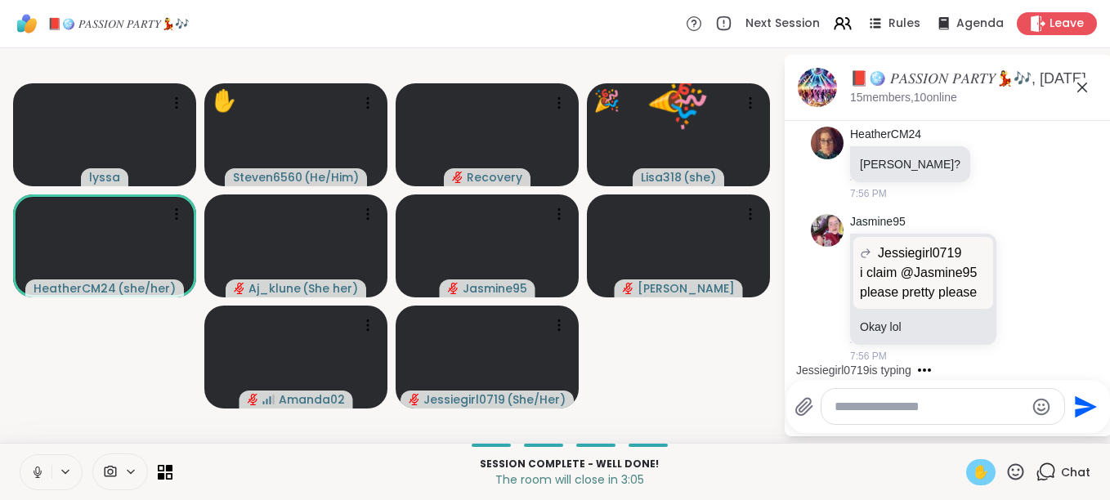
scroll to position [16472, 0]
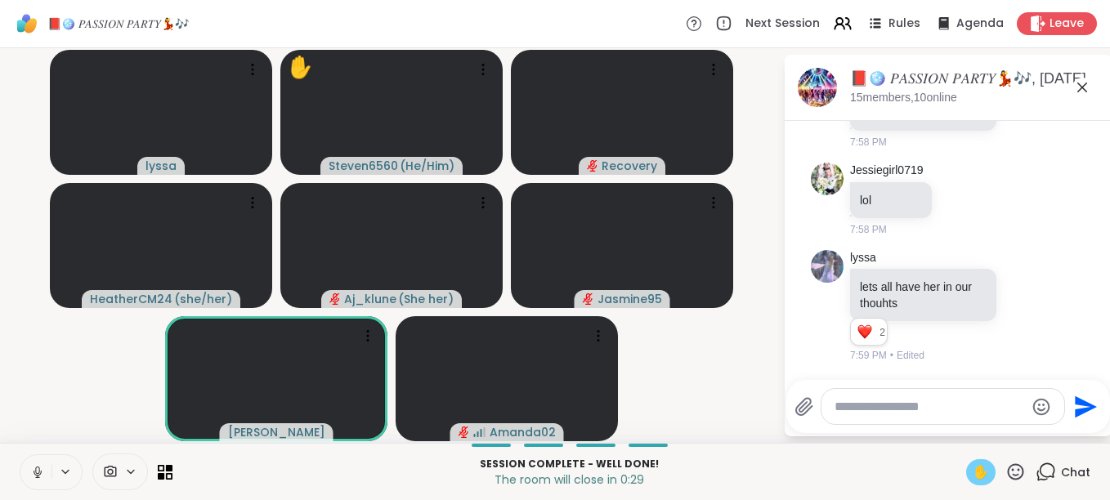
scroll to position [17841, 0]
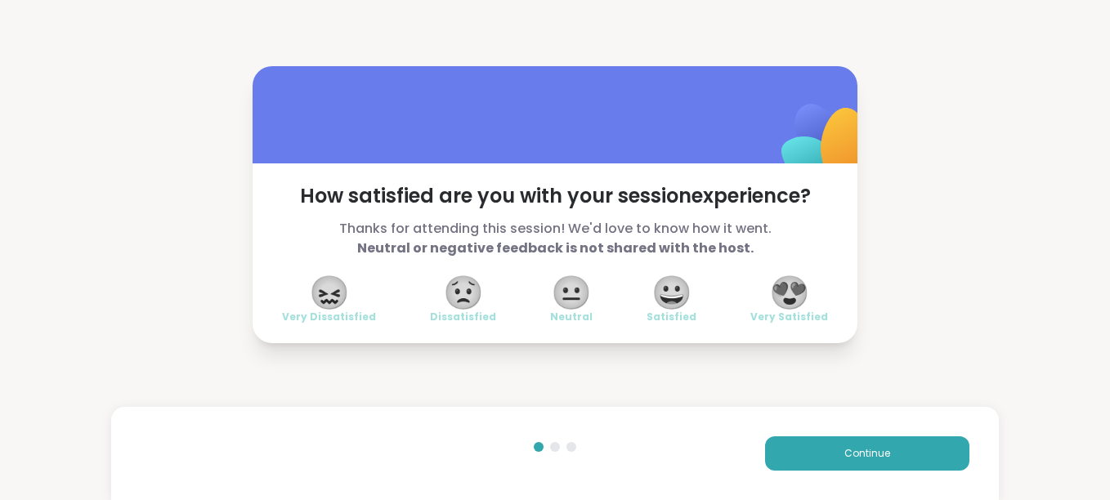
click at [748, 297] on div "😖 Very Dissatisfied 😟 Dissatisfied 😐 Neutral 😀 Satisfied 😍 Very Satisfied" at bounding box center [555, 301] width 546 height 46
click at [787, 293] on span "😍" at bounding box center [789, 292] width 41 height 29
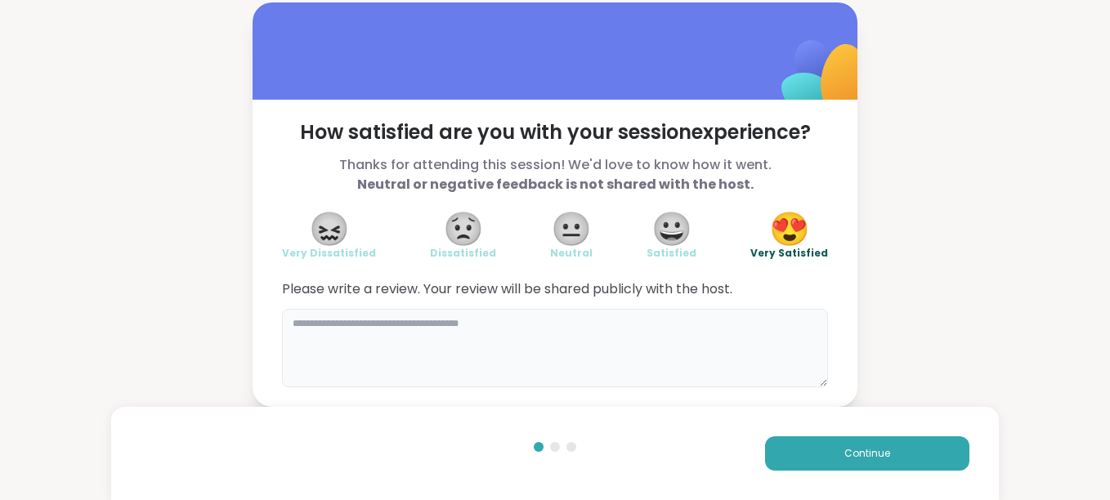
click at [361, 348] on textarea at bounding box center [555, 348] width 546 height 78
click at [329, 324] on textarea "*******" at bounding box center [555, 348] width 546 height 78
type textarea "**********"
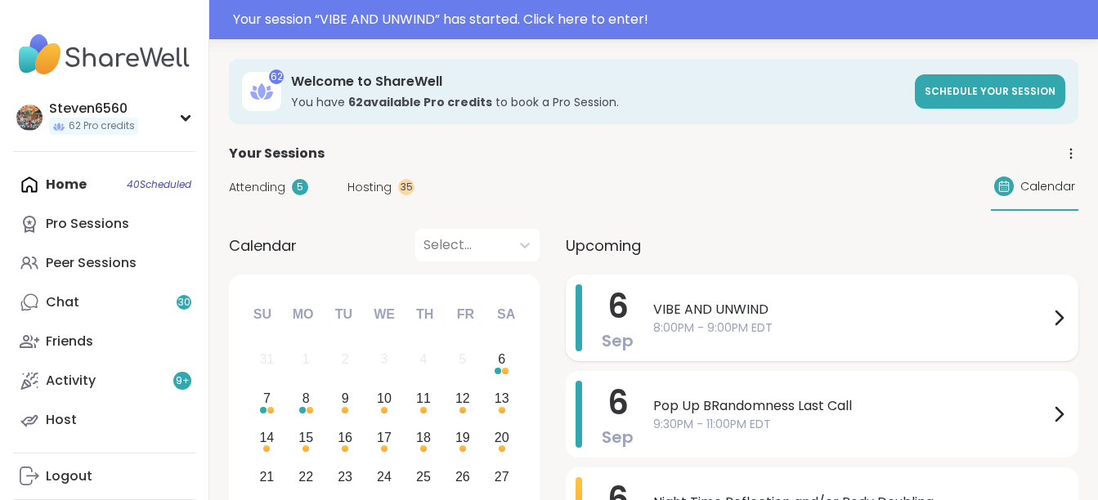
click at [746, 306] on span "VIBE AND UNWIND" at bounding box center [851, 310] width 396 height 20
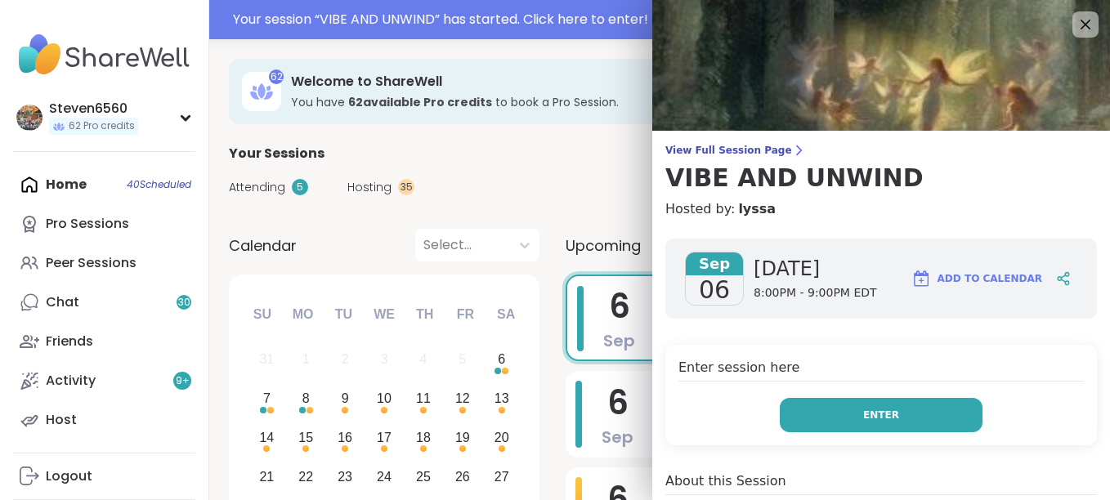
click at [891, 404] on button "Enter" at bounding box center [881, 415] width 203 height 34
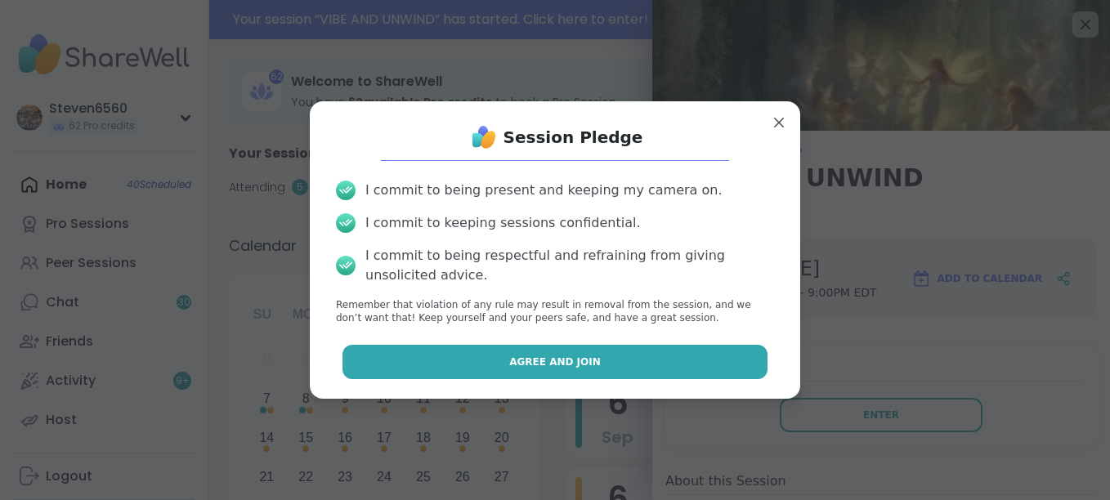
click at [680, 351] on button "Agree and Join" at bounding box center [555, 362] width 426 height 34
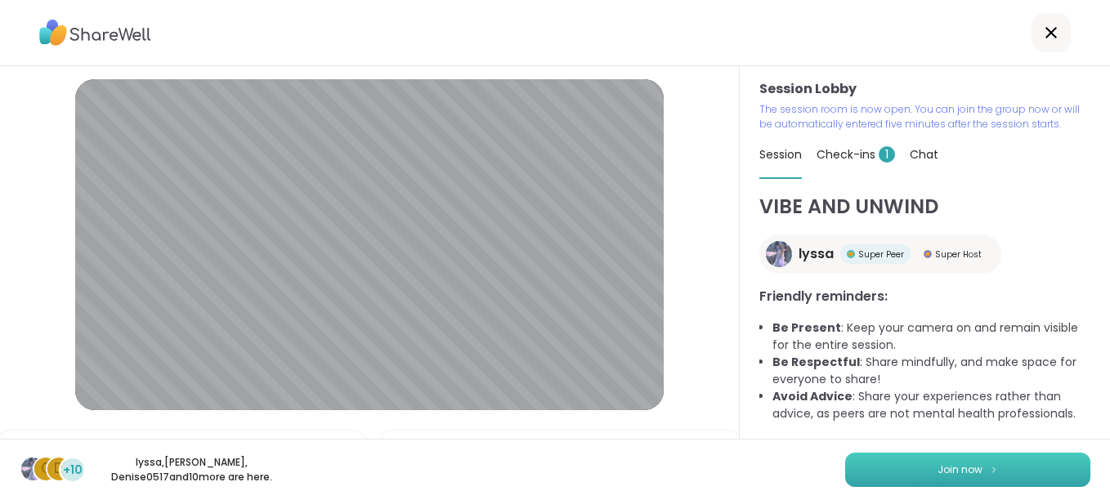
click at [948, 472] on span "Join now" at bounding box center [959, 470] width 45 height 15
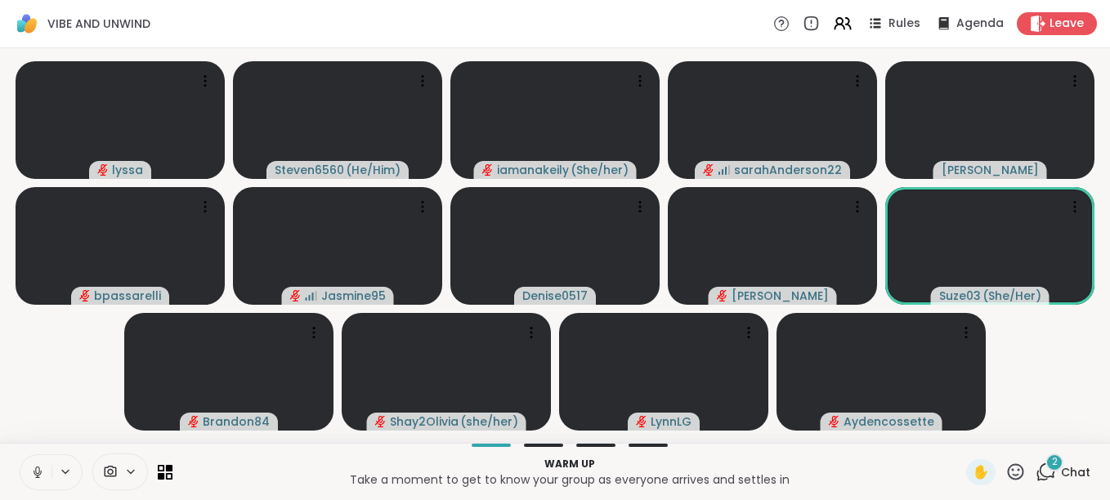
click at [1062, 460] on div "2 Chat" at bounding box center [1062, 472] width 55 height 26
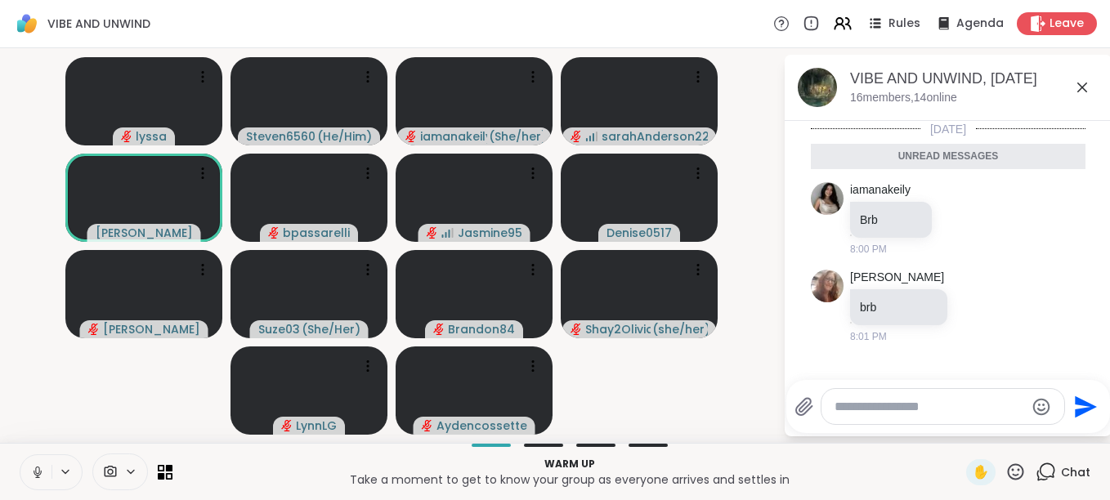
click at [1062, 460] on div "Chat" at bounding box center [1062, 472] width 55 height 26
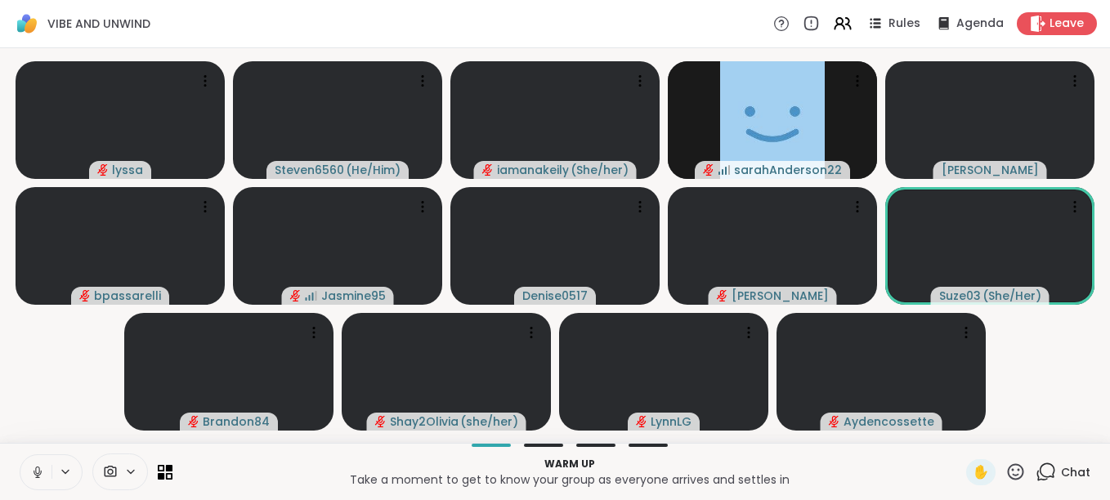
click at [1071, 473] on span "Chat" at bounding box center [1075, 472] width 29 height 16
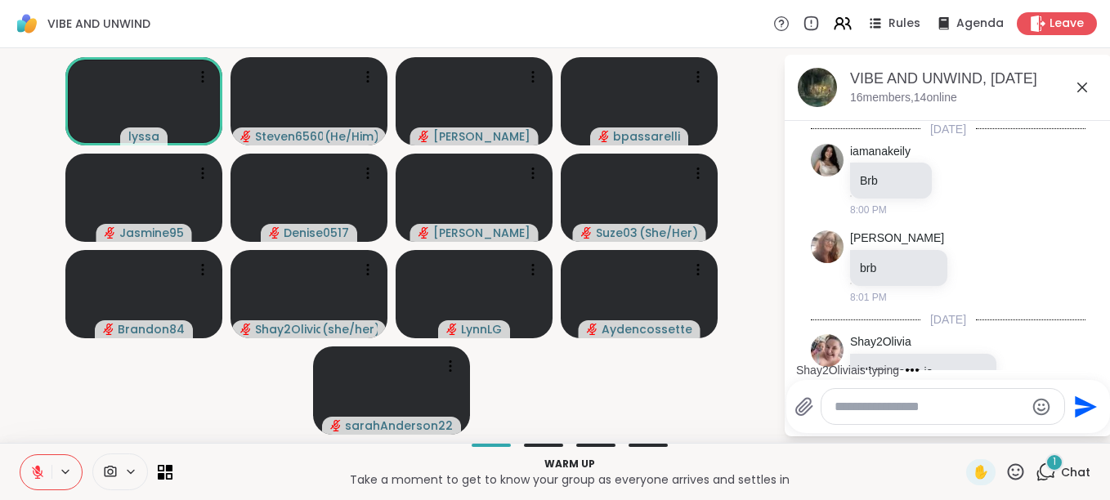
scroll to position [110, 0]
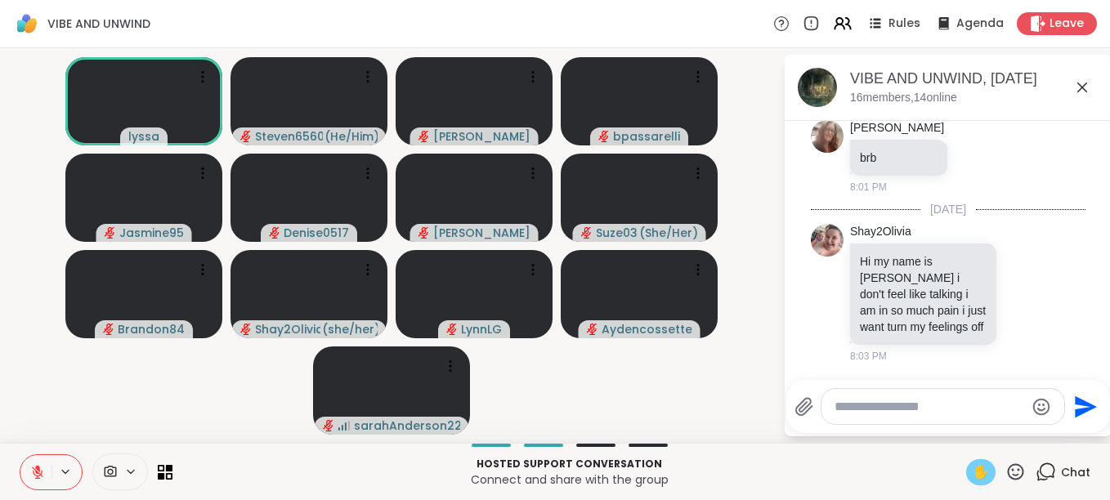
click at [973, 471] on span "✋" at bounding box center [981, 473] width 16 height 20
click at [42, 467] on icon at bounding box center [37, 472] width 15 height 15
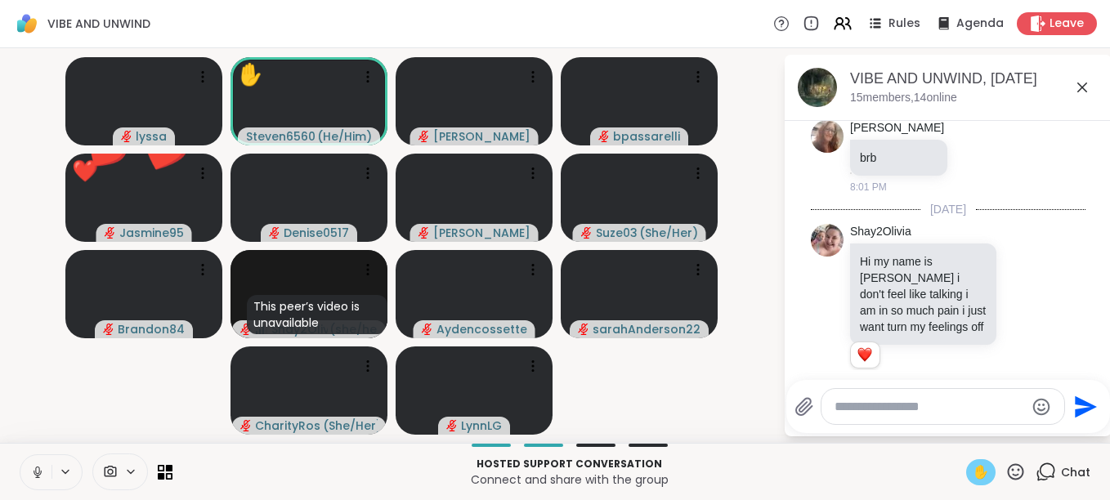
scroll to position [133, 0]
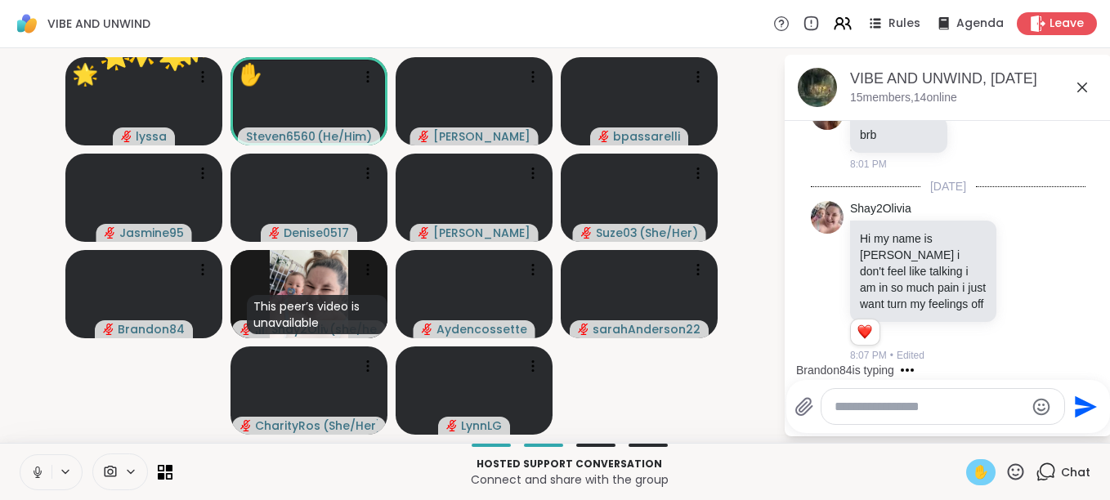
click at [42, 467] on icon at bounding box center [37, 472] width 15 height 15
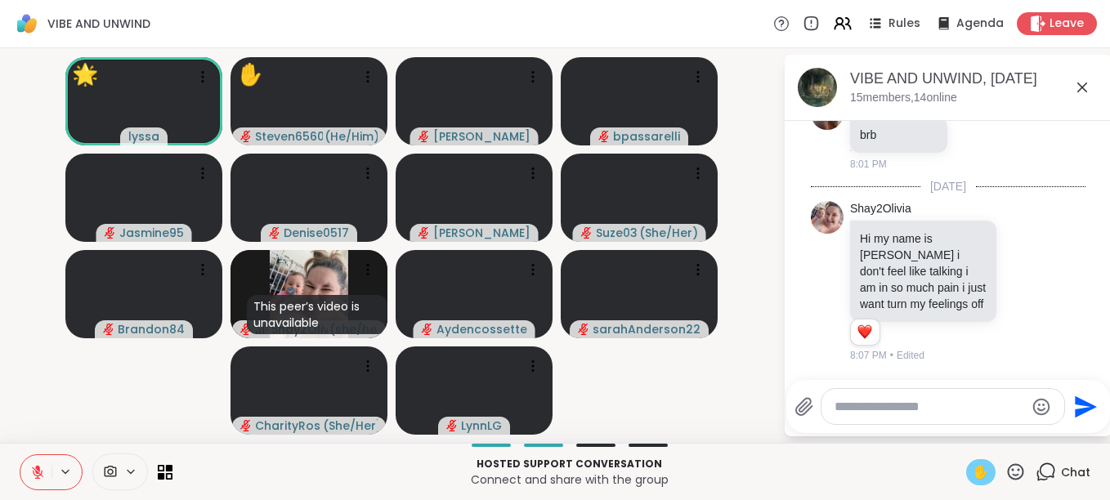
click at [973, 468] on span "✋" at bounding box center [981, 473] width 16 height 20
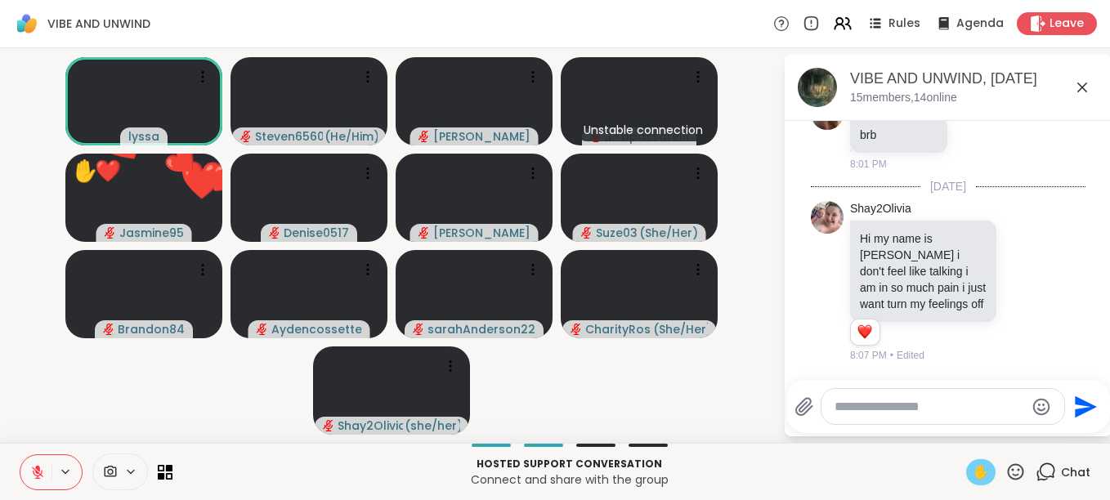
scroll to position [332, 0]
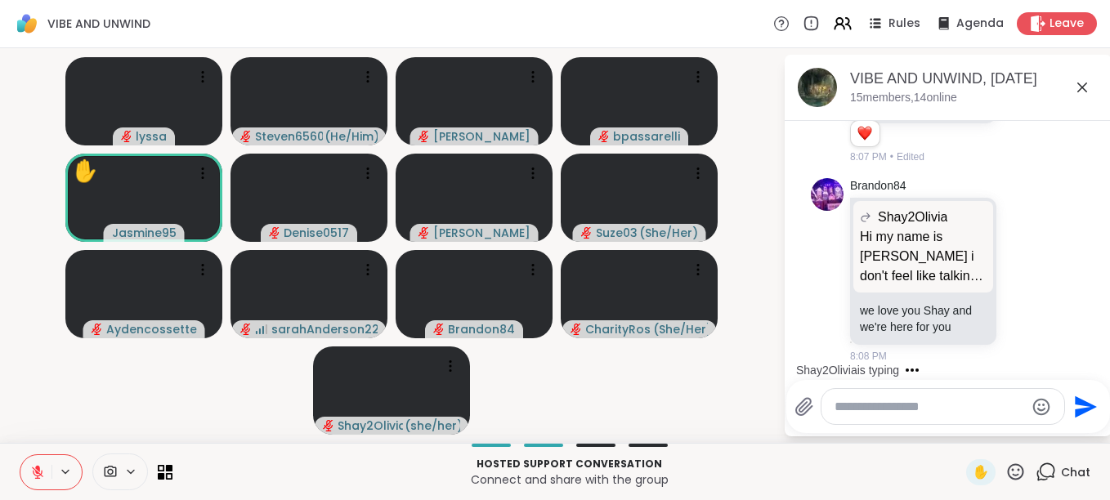
click at [1006, 473] on icon at bounding box center [1015, 472] width 20 height 20
click at [1067, 433] on span "🎉" at bounding box center [1075, 429] width 16 height 20
click at [1005, 472] on icon at bounding box center [1015, 472] width 20 height 20
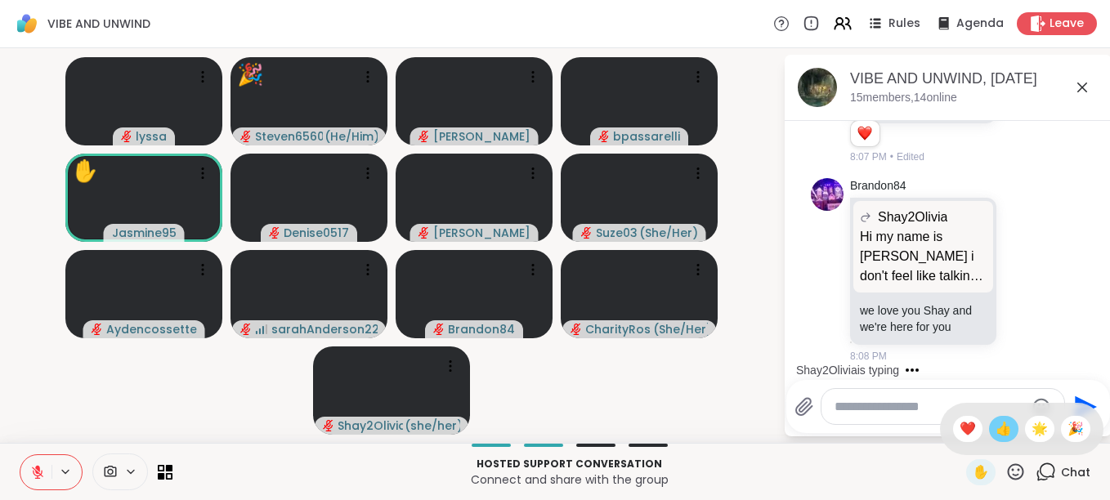
click at [995, 428] on span "👍" at bounding box center [1003, 429] width 16 height 20
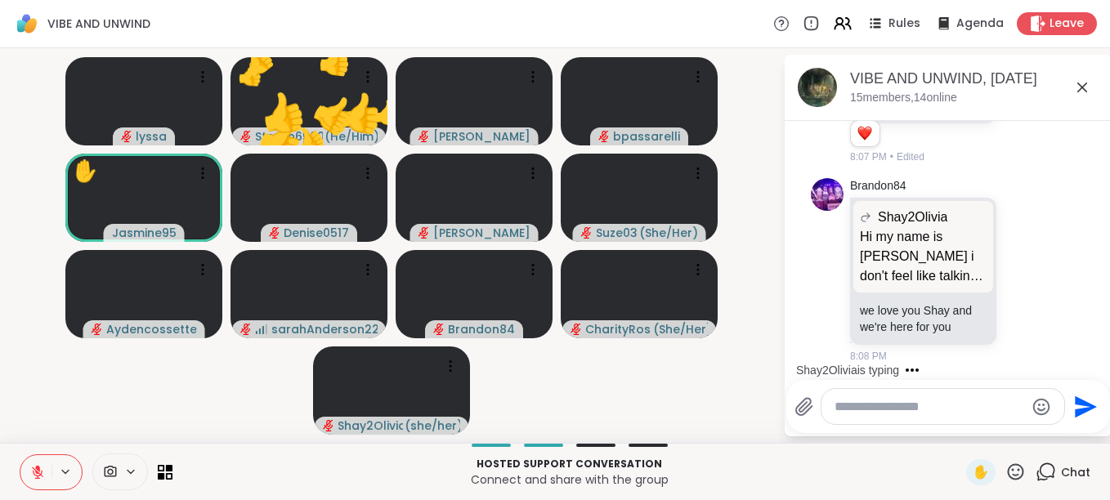
click at [1005, 468] on icon at bounding box center [1015, 472] width 20 height 20
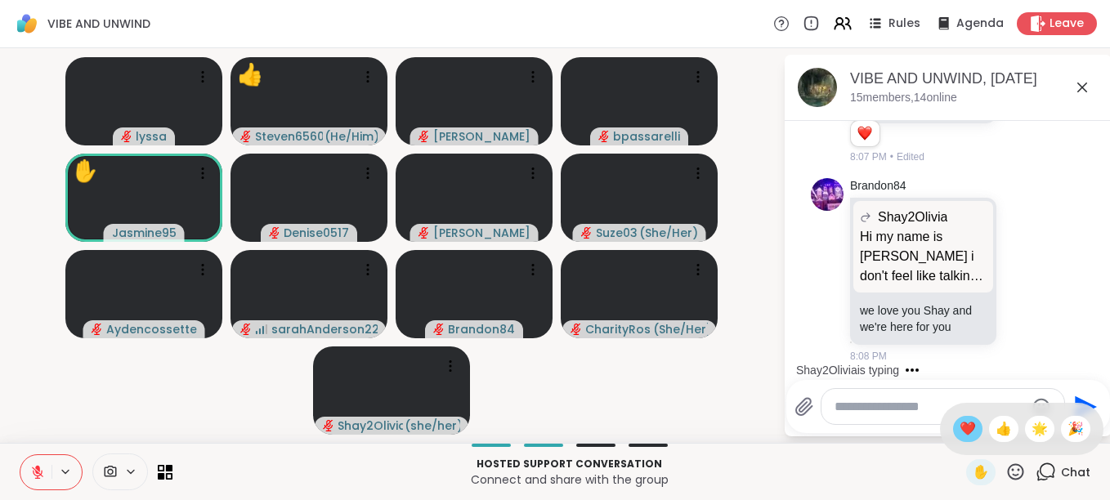
click at [959, 431] on span "❤️" at bounding box center [967, 429] width 16 height 20
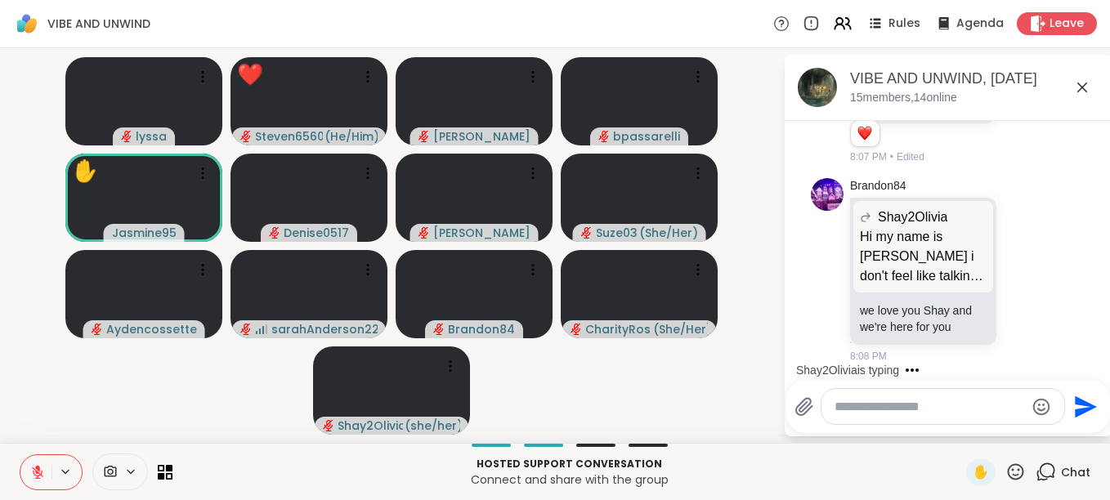
click at [1008, 471] on icon at bounding box center [1016, 471] width 16 height 16
click at [1031, 432] on span "🌟" at bounding box center [1039, 429] width 16 height 20
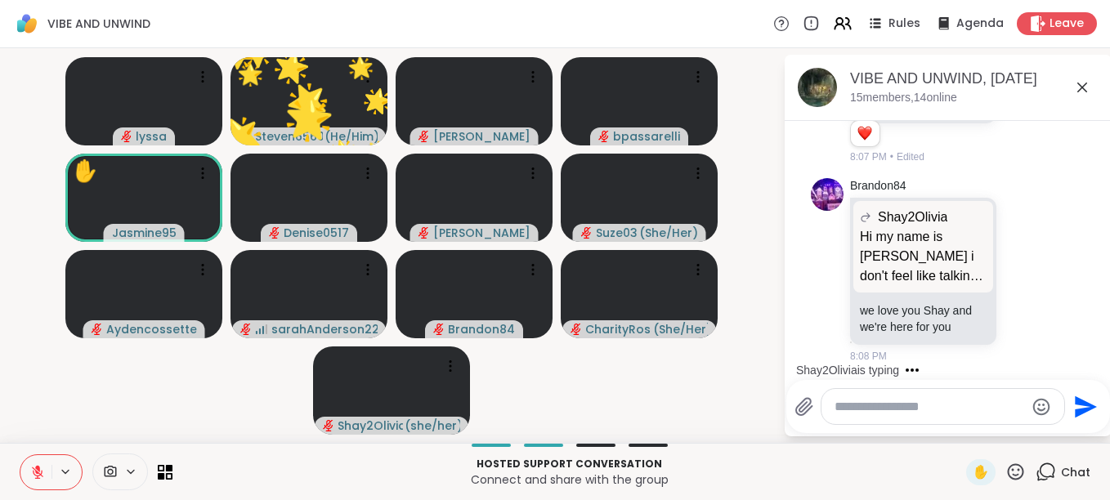
click at [1005, 465] on icon at bounding box center [1015, 472] width 20 height 20
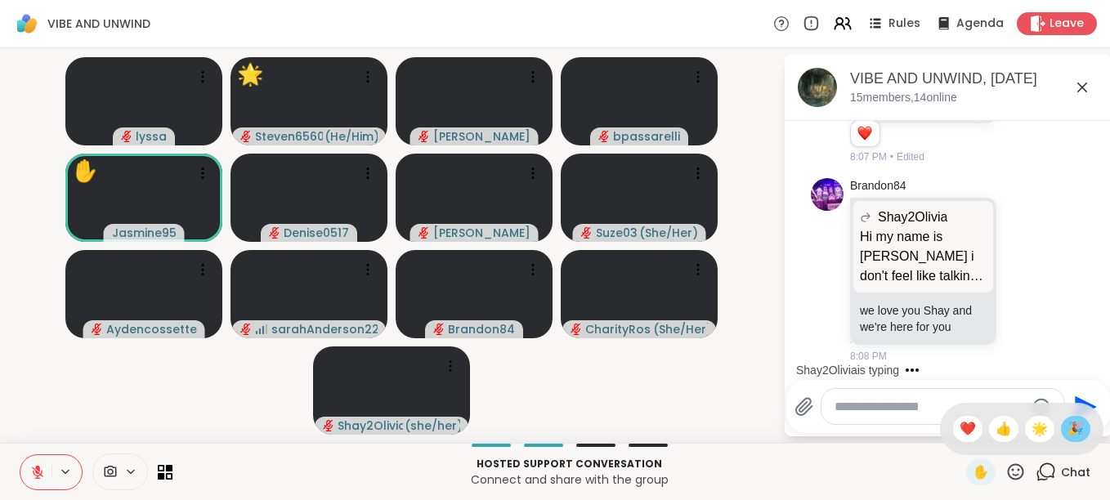
click at [1067, 429] on span "🎉" at bounding box center [1075, 429] width 16 height 20
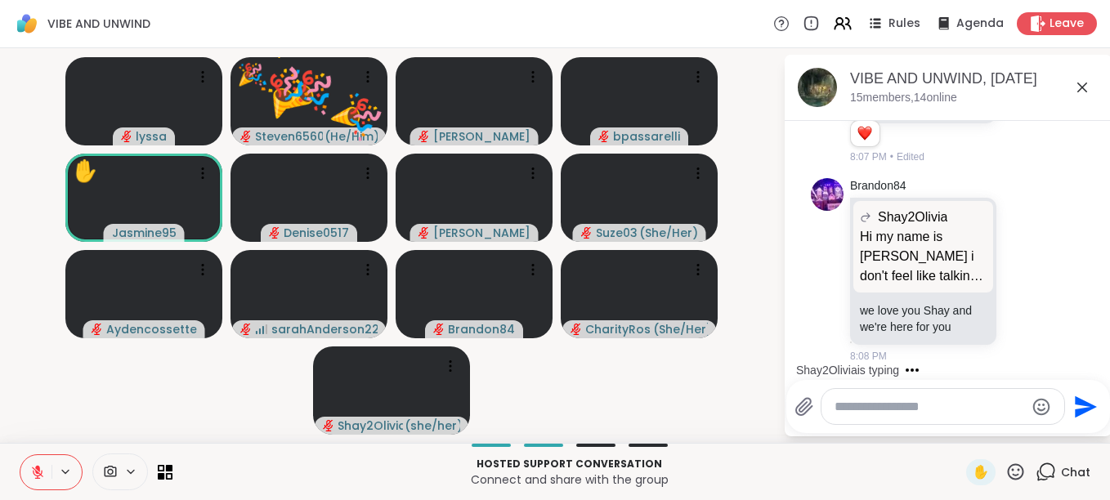
click at [1008, 465] on icon at bounding box center [1016, 471] width 16 height 16
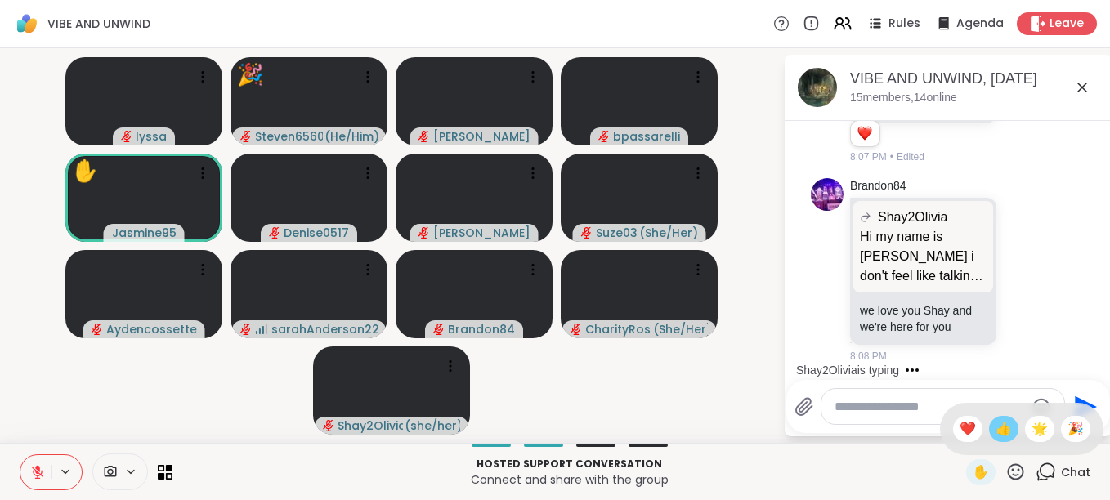
click at [995, 427] on span "👍" at bounding box center [1003, 429] width 16 height 20
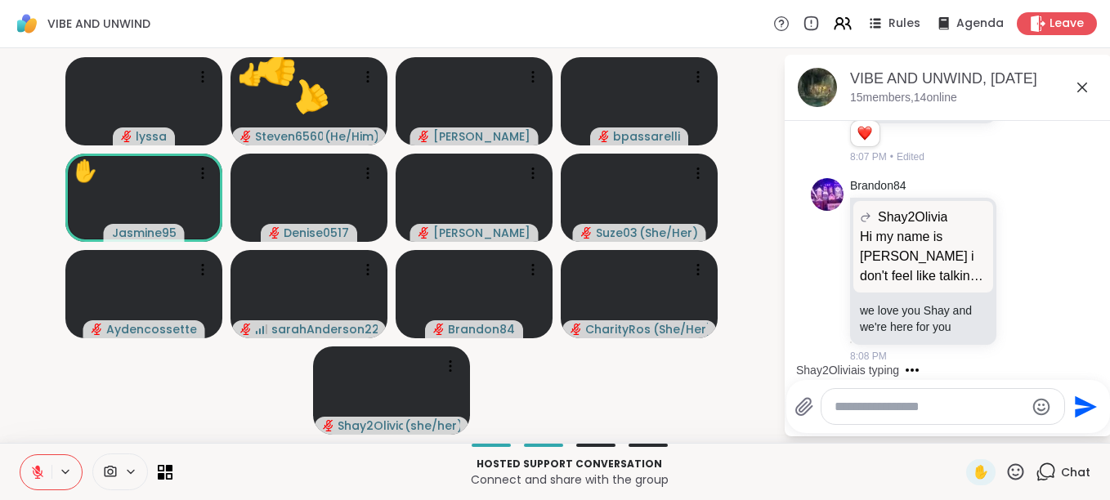
click at [1008, 464] on icon at bounding box center [1015, 472] width 20 height 20
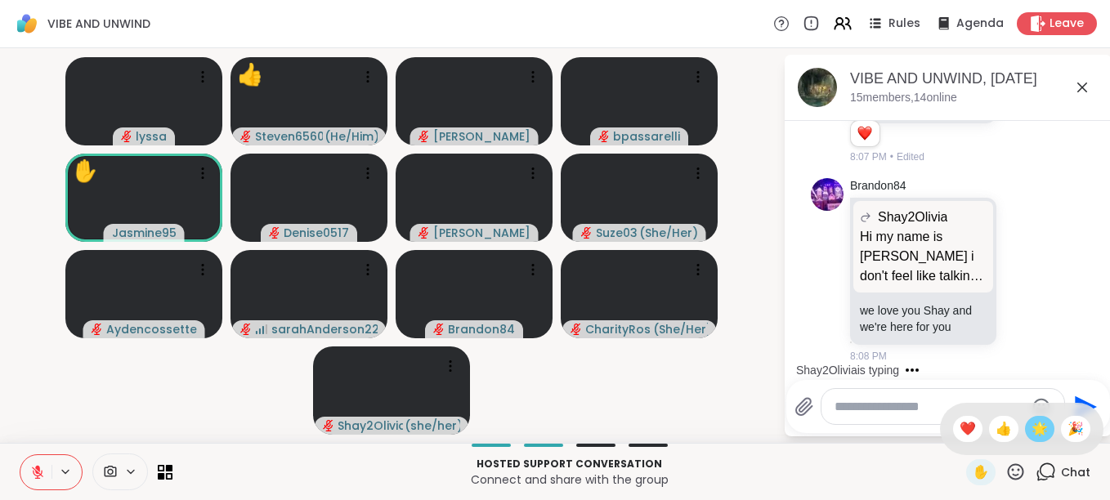
click at [1031, 434] on span "🌟" at bounding box center [1039, 429] width 16 height 20
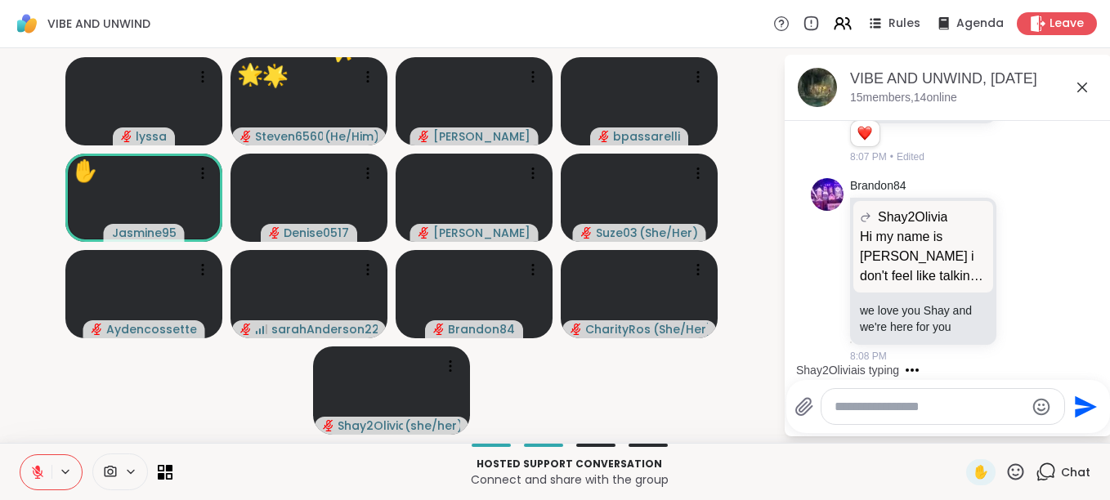
click at [1005, 468] on icon at bounding box center [1015, 472] width 20 height 20
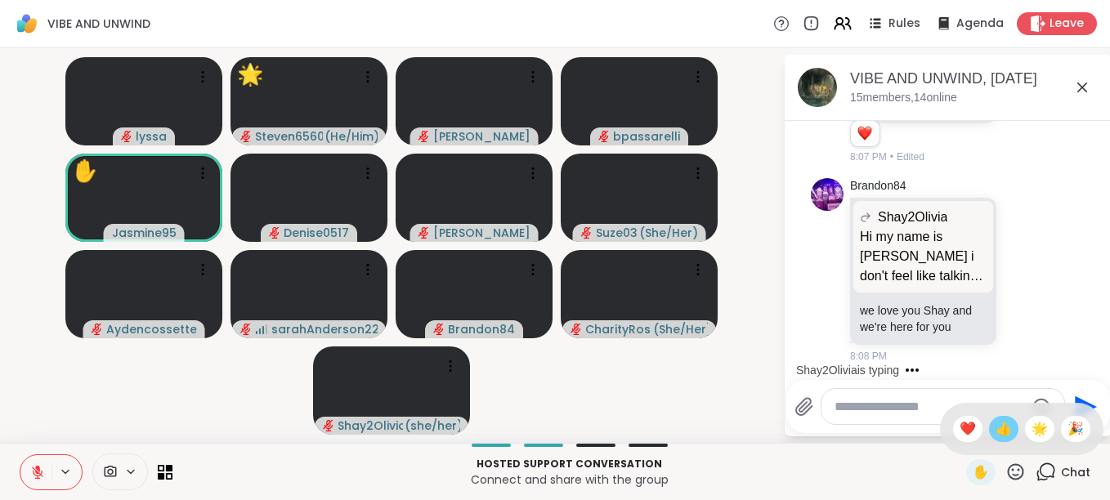
click at [995, 428] on span "👍" at bounding box center [1003, 429] width 16 height 20
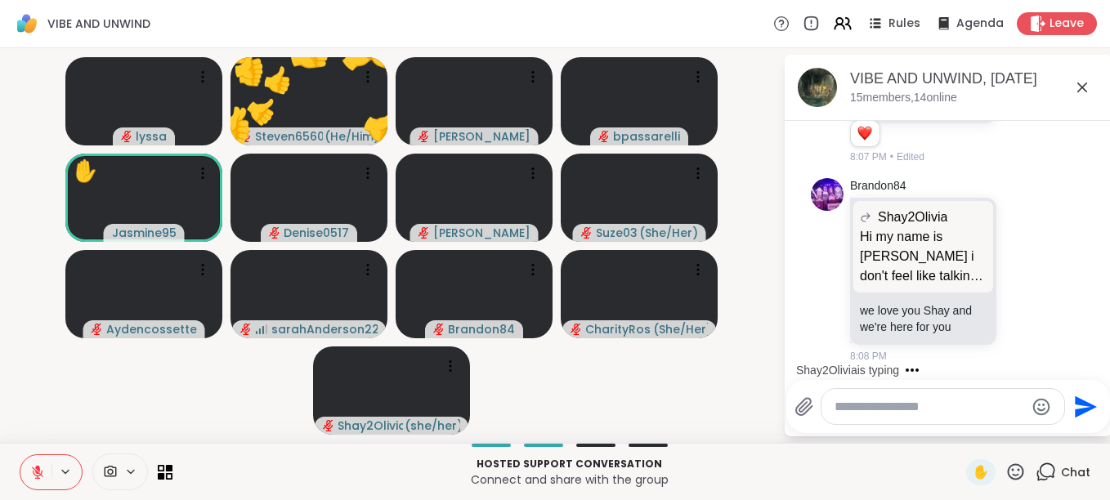
click at [1008, 464] on icon at bounding box center [1016, 471] width 16 height 16
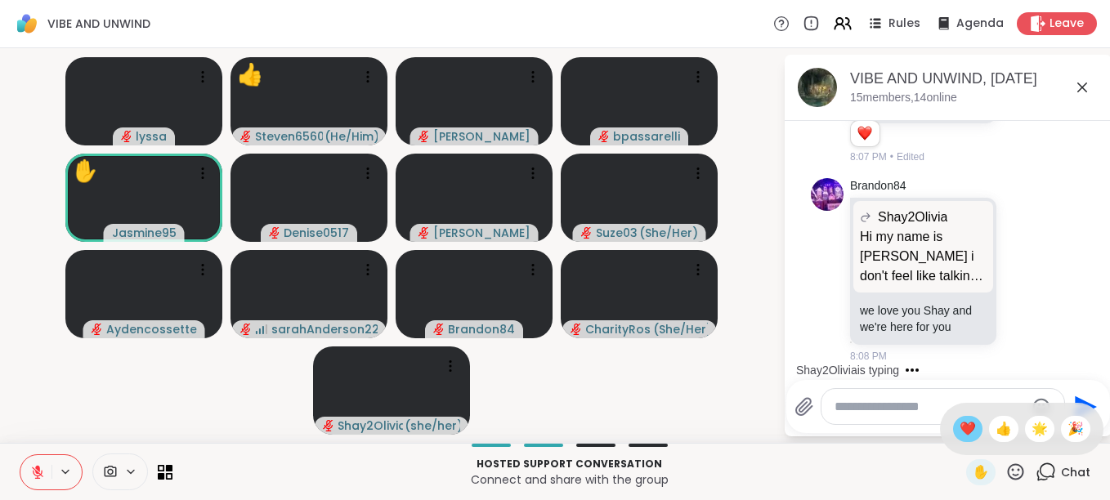
click at [959, 428] on span "❤️" at bounding box center [967, 429] width 16 height 20
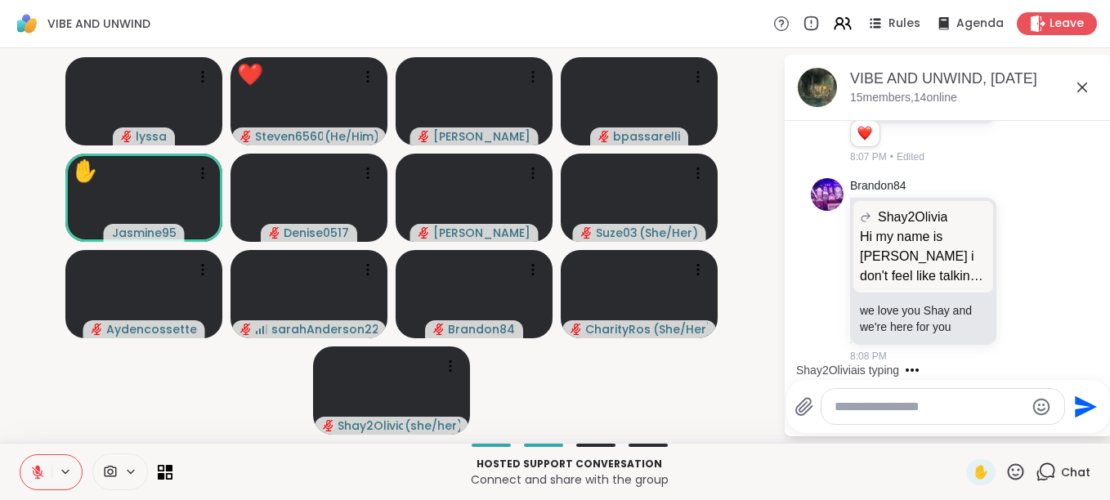
click at [1008, 471] on icon at bounding box center [1015, 472] width 20 height 20
click at [1067, 435] on span "🎉" at bounding box center [1075, 429] width 16 height 20
click at [1008, 472] on icon at bounding box center [1016, 471] width 16 height 16
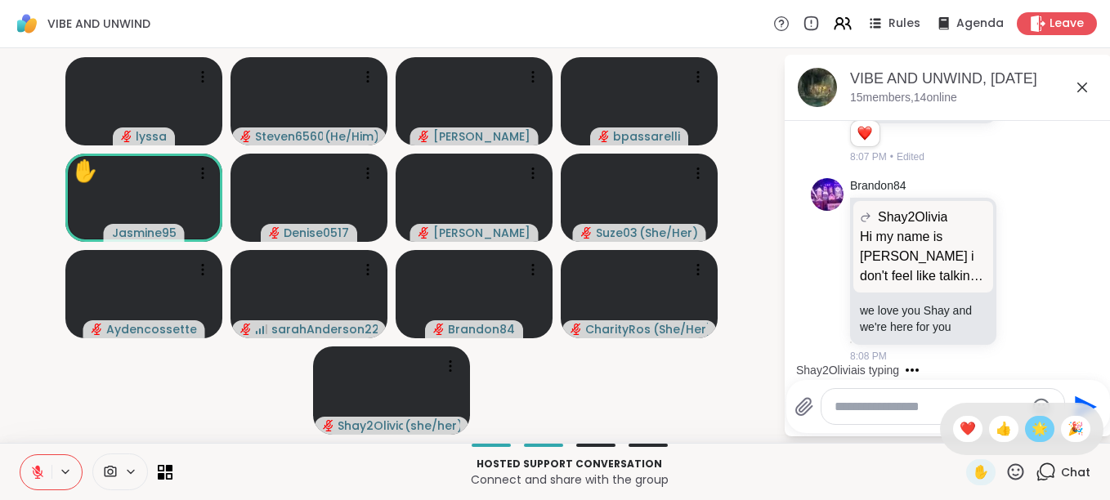
click at [1031, 431] on span "🌟" at bounding box center [1039, 429] width 16 height 20
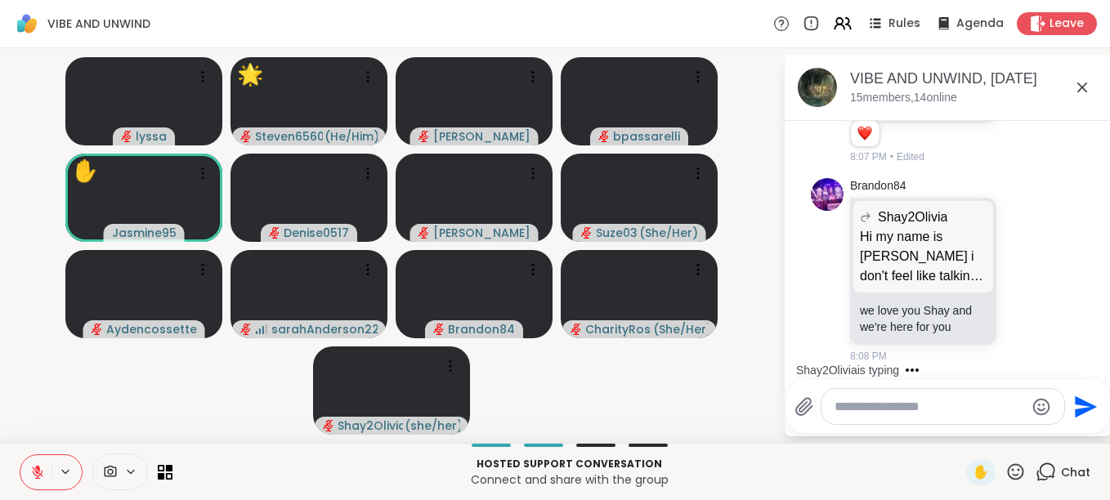
click at [1005, 474] on icon at bounding box center [1015, 472] width 20 height 20
click at [1067, 431] on span "🎉" at bounding box center [1075, 429] width 16 height 20
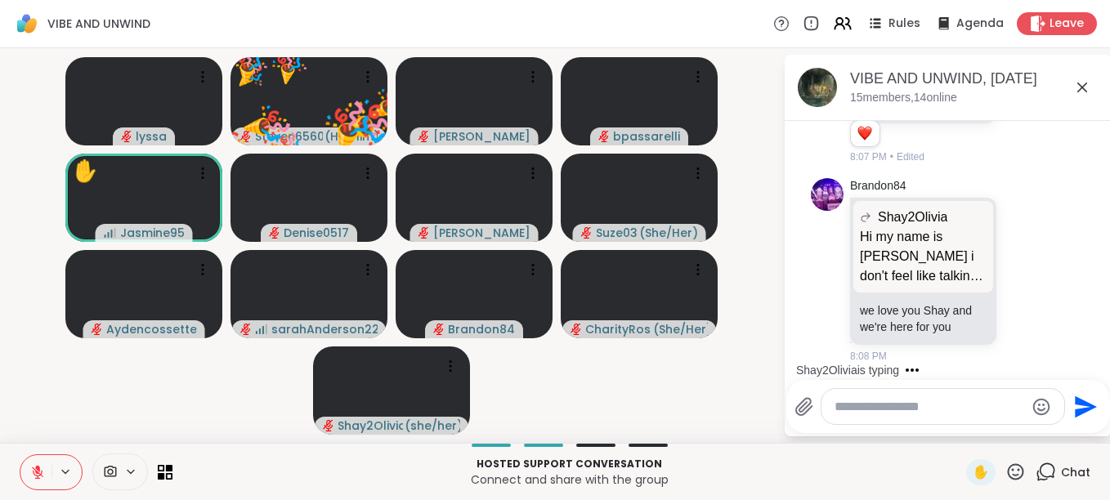
click at [1005, 471] on icon at bounding box center [1015, 472] width 20 height 20
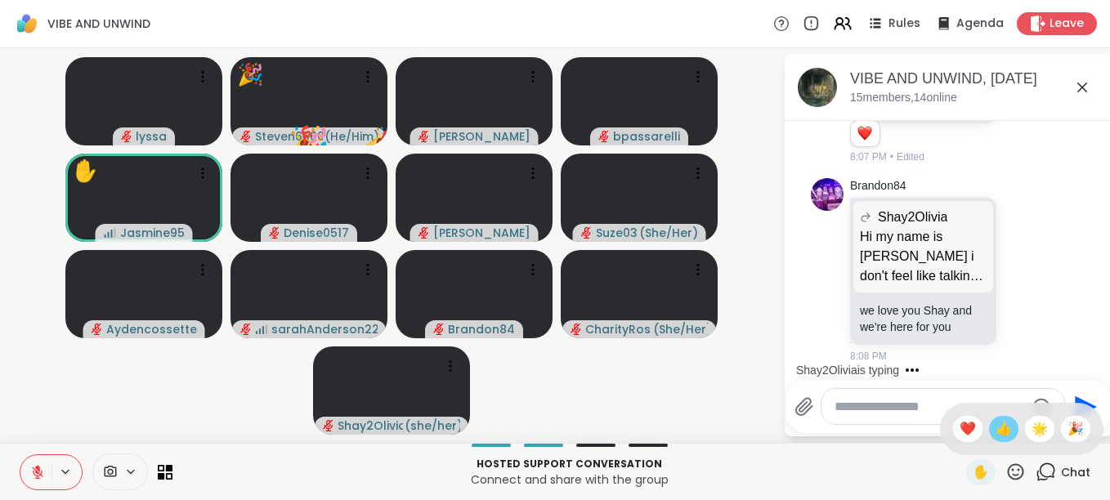
click at [995, 430] on span "👍" at bounding box center [1003, 429] width 16 height 20
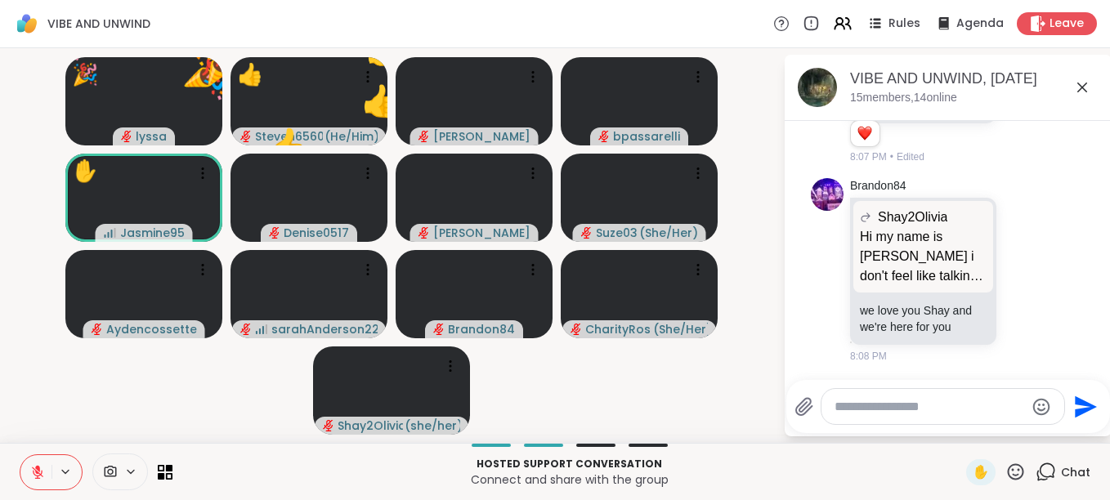
click at [1005, 469] on icon at bounding box center [1015, 472] width 20 height 20
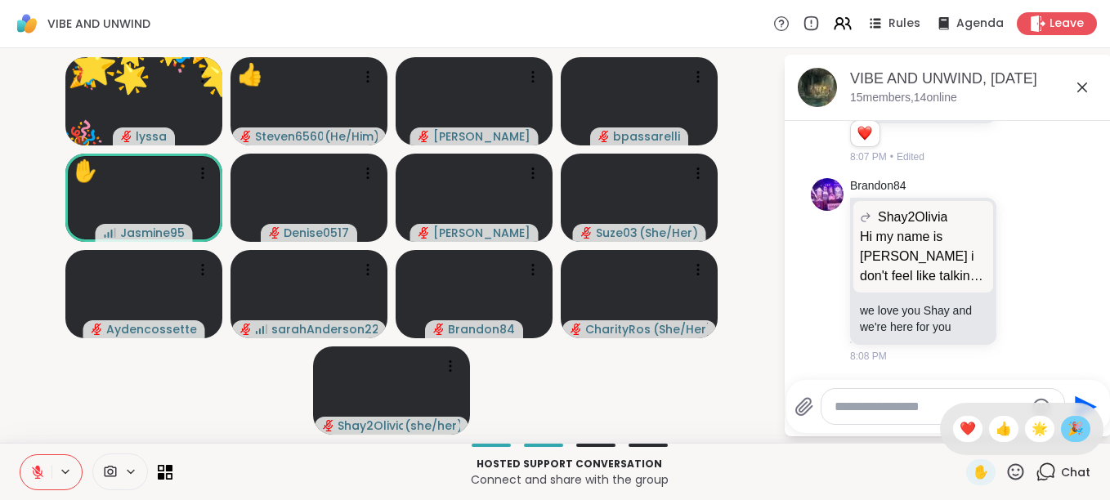
click at [1067, 422] on span "🎉" at bounding box center [1075, 429] width 16 height 20
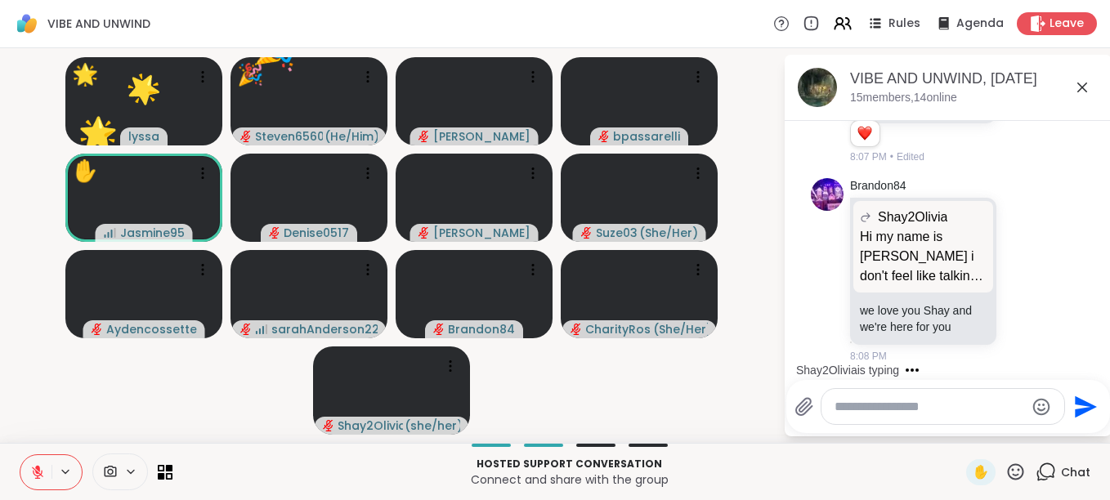
drag, startPoint x: 999, startPoint y: 471, endPoint x: 307, endPoint y: 529, distance: 693.8
click at [307, 499] on html "VIBE AND UNWIND Rules Agenda Leave 🌟 lyssa 🎉 🎉 🎉 🎉 🎉 🎉 🎉 🎉 🎉 🎉 🎉 🎉 🌟 🌟 🌟 🌟 🌟 🌟 …" at bounding box center [555, 250] width 1110 height 500
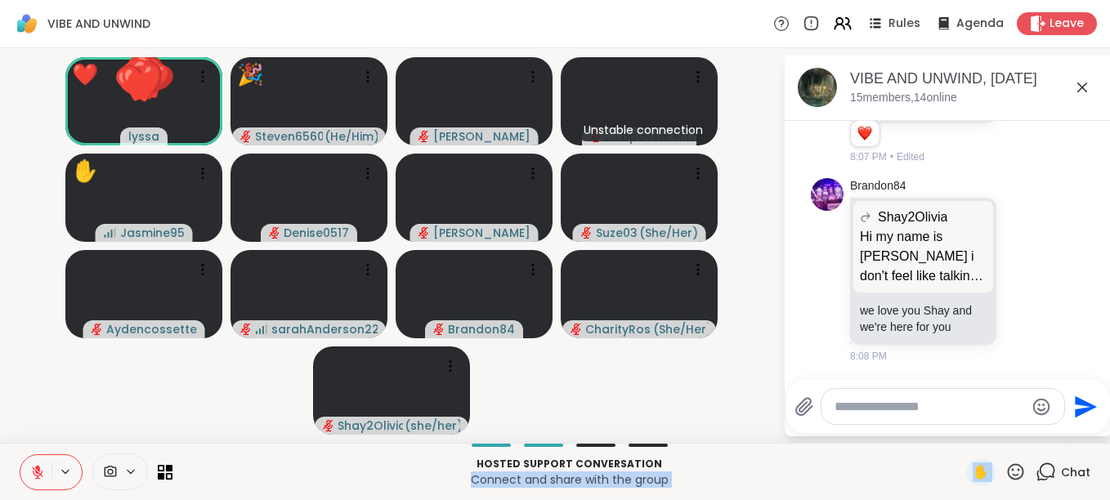
click at [43, 468] on icon at bounding box center [37, 472] width 15 height 15
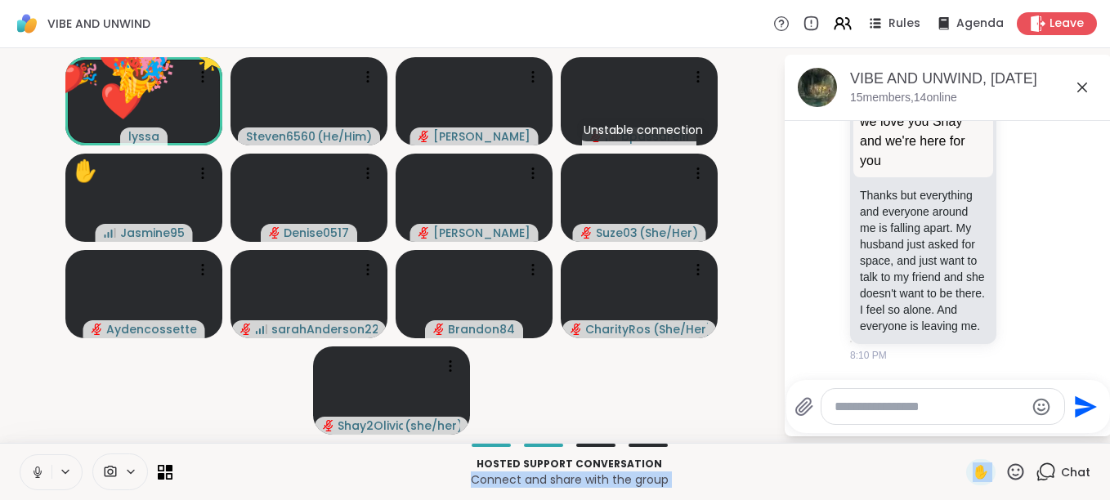
click at [43, 468] on icon at bounding box center [37, 472] width 15 height 15
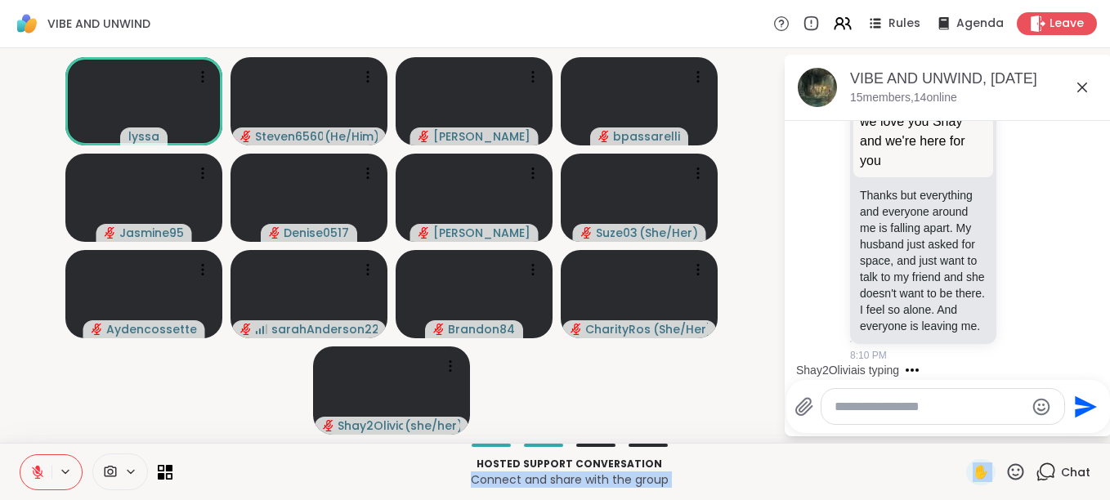
click at [1008, 471] on icon at bounding box center [1016, 471] width 16 height 16
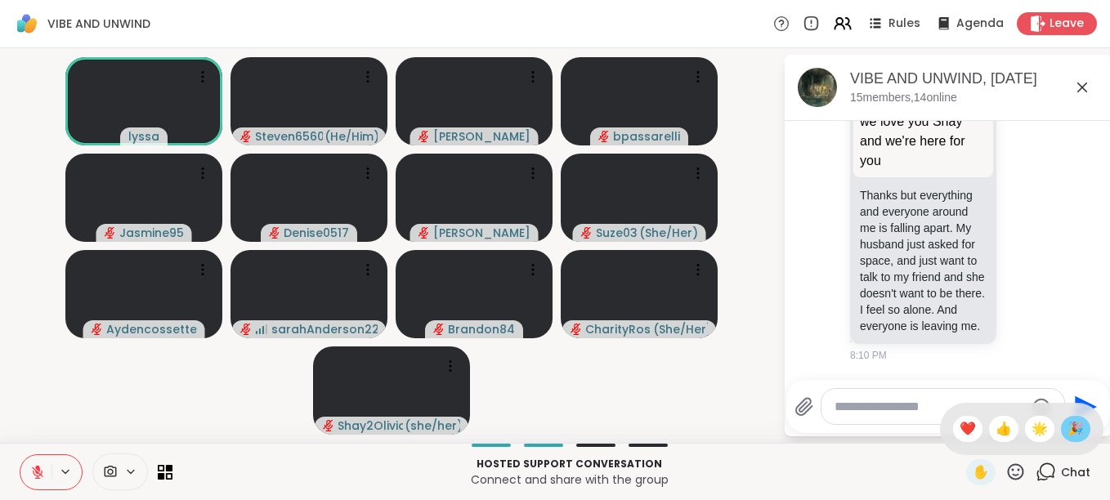
click at [1067, 432] on span "🎉" at bounding box center [1075, 429] width 16 height 20
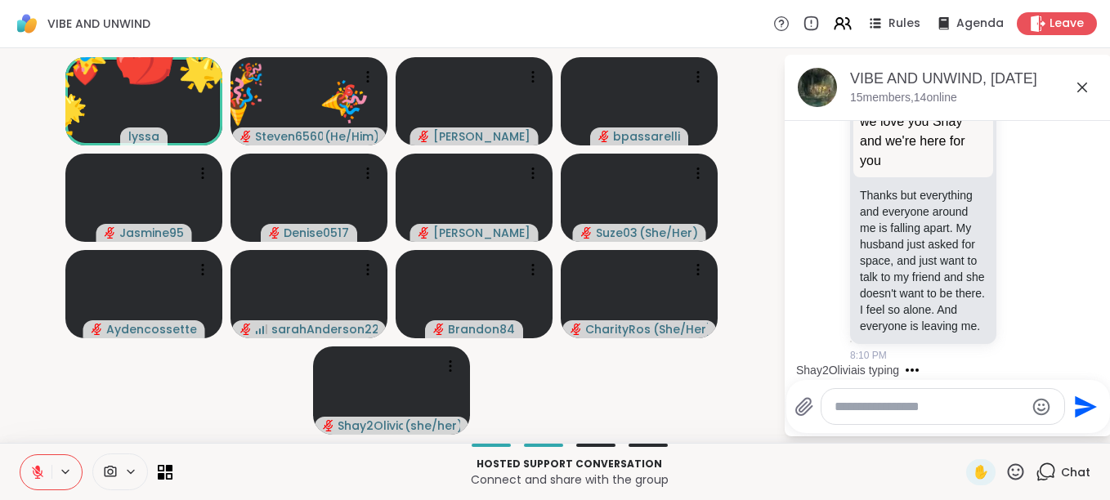
click at [1010, 472] on icon at bounding box center [1015, 472] width 20 height 20
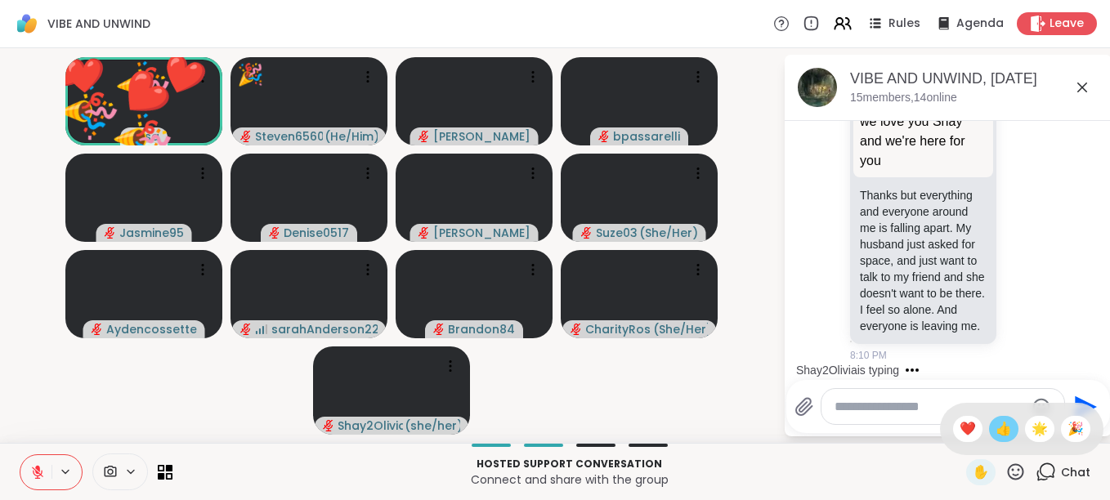
click at [995, 427] on span "👍" at bounding box center [1003, 429] width 16 height 20
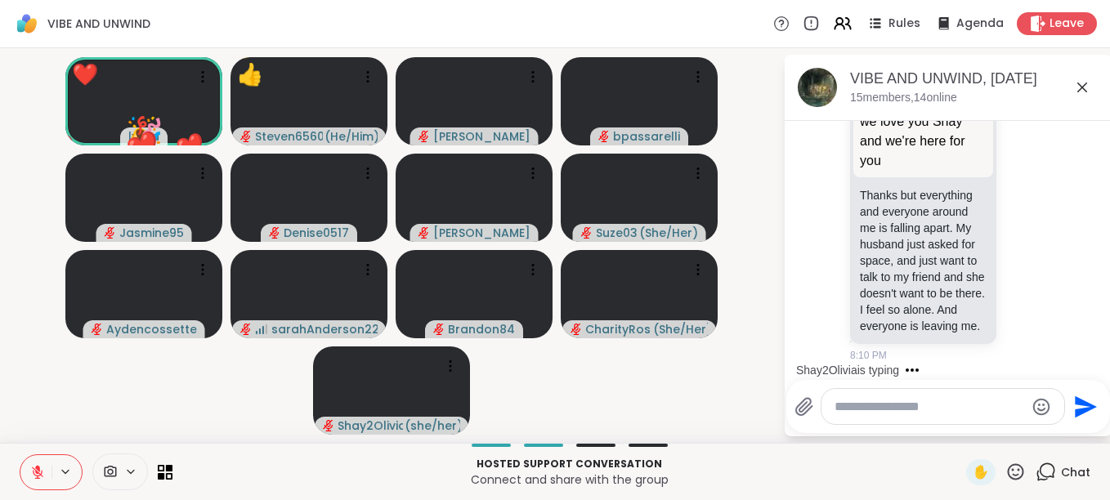
click at [1005, 466] on icon at bounding box center [1015, 472] width 20 height 20
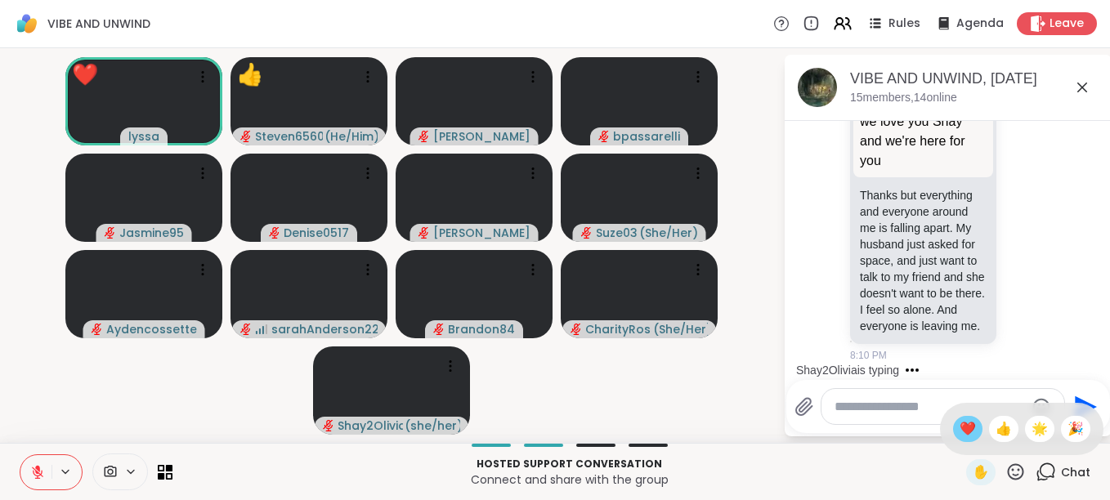
click at [959, 431] on span "❤️" at bounding box center [967, 429] width 16 height 20
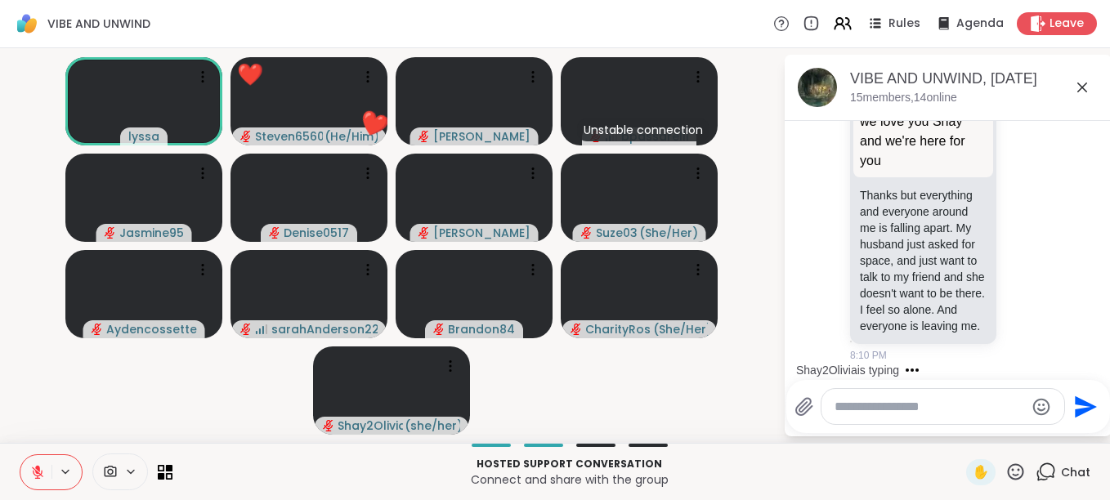
click at [1008, 475] on icon at bounding box center [1015, 472] width 20 height 20
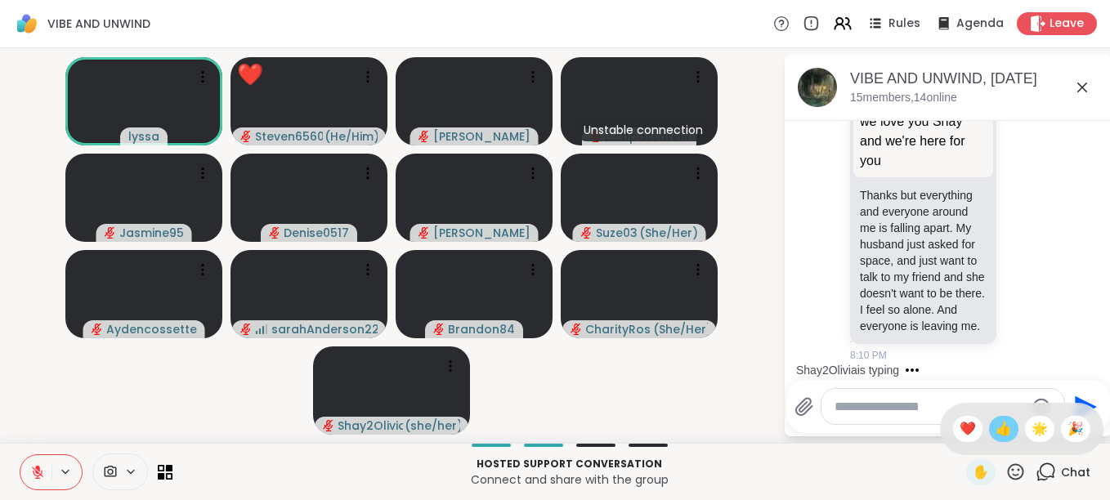
click at [995, 431] on span "👍" at bounding box center [1003, 429] width 16 height 20
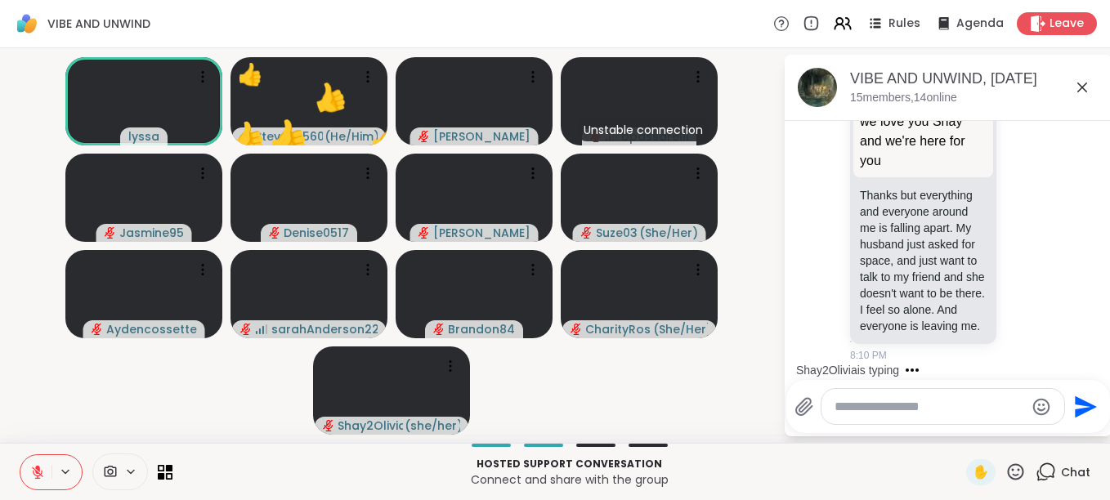
click at [1008, 467] on icon at bounding box center [1016, 471] width 16 height 16
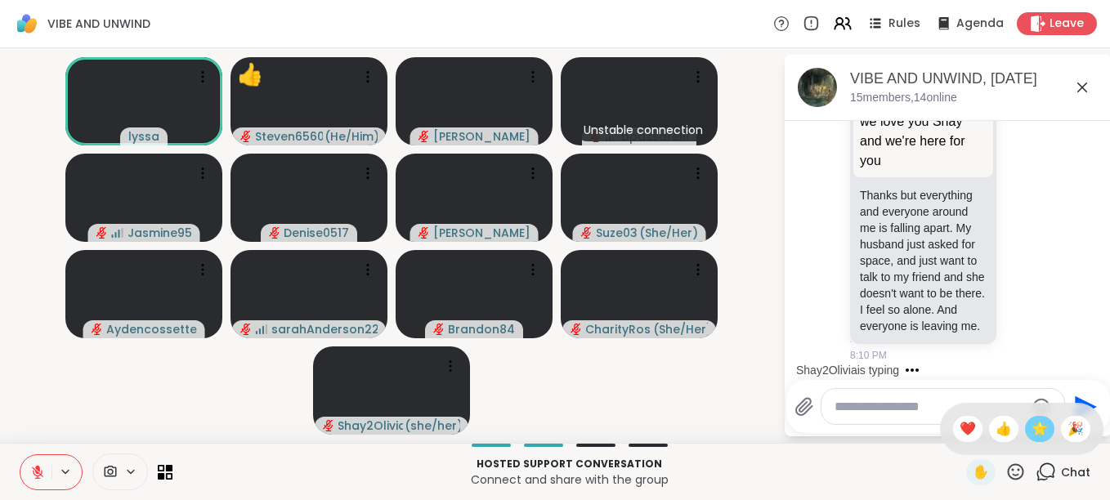
click at [1031, 422] on span "🌟" at bounding box center [1039, 429] width 16 height 20
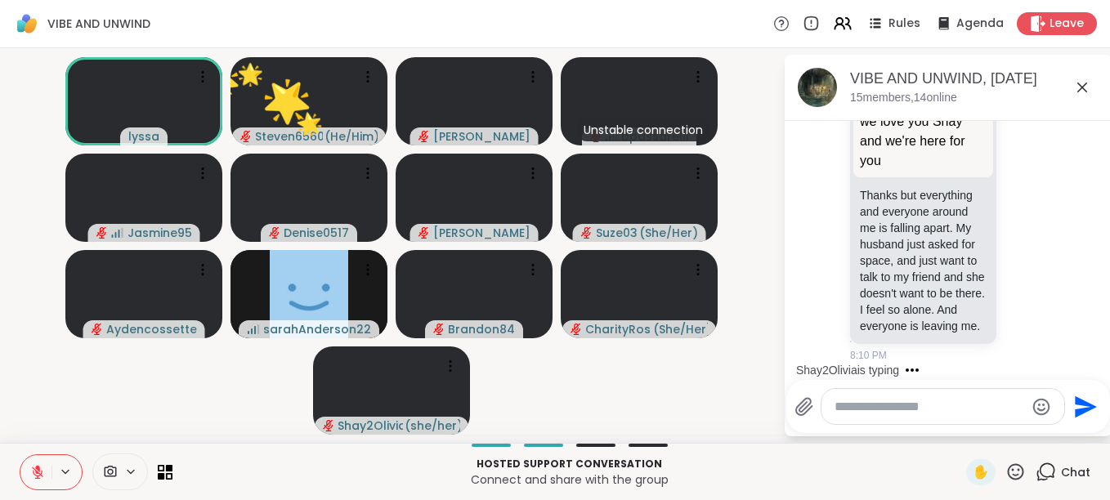
click at [1005, 467] on icon at bounding box center [1015, 472] width 20 height 20
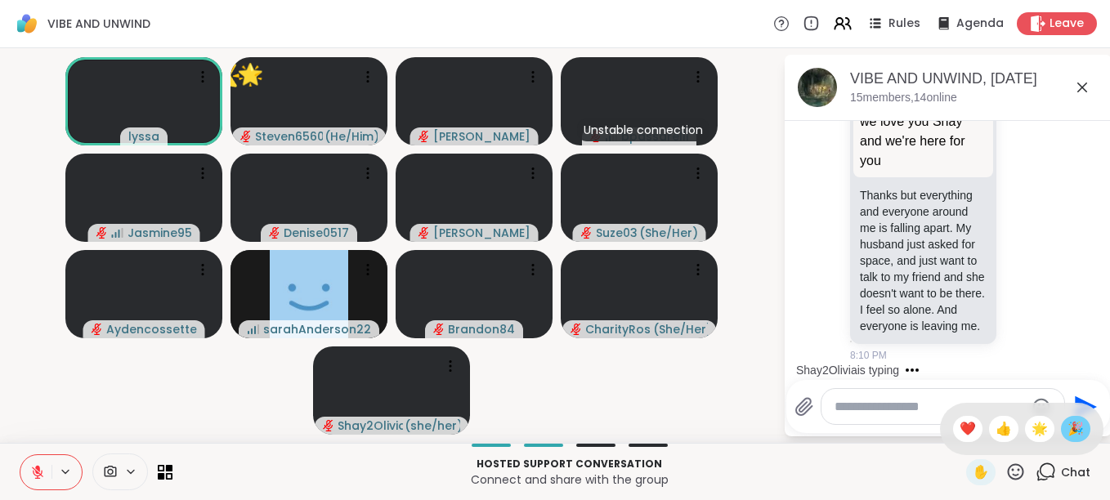
scroll to position [862, 0]
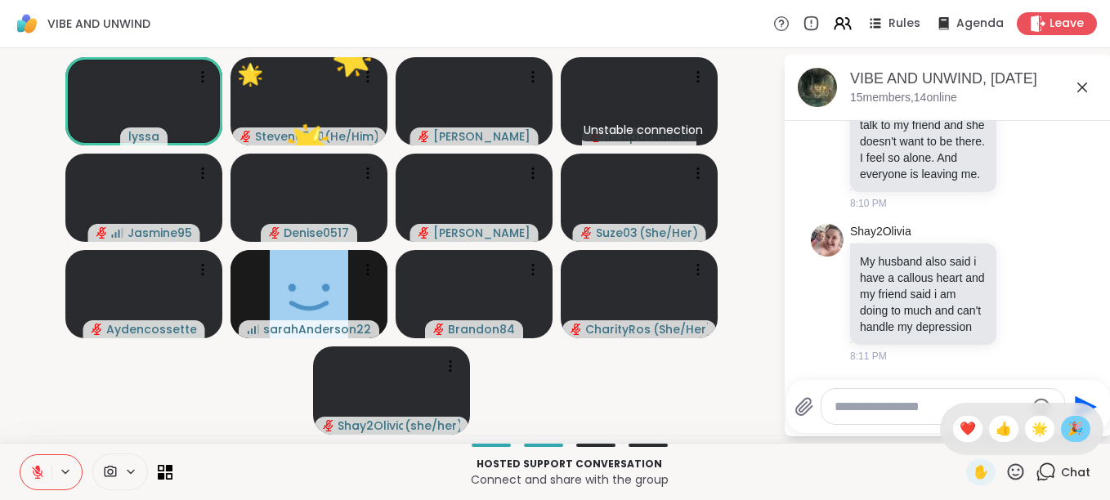
click at [1067, 429] on span "🎉" at bounding box center [1075, 429] width 16 height 20
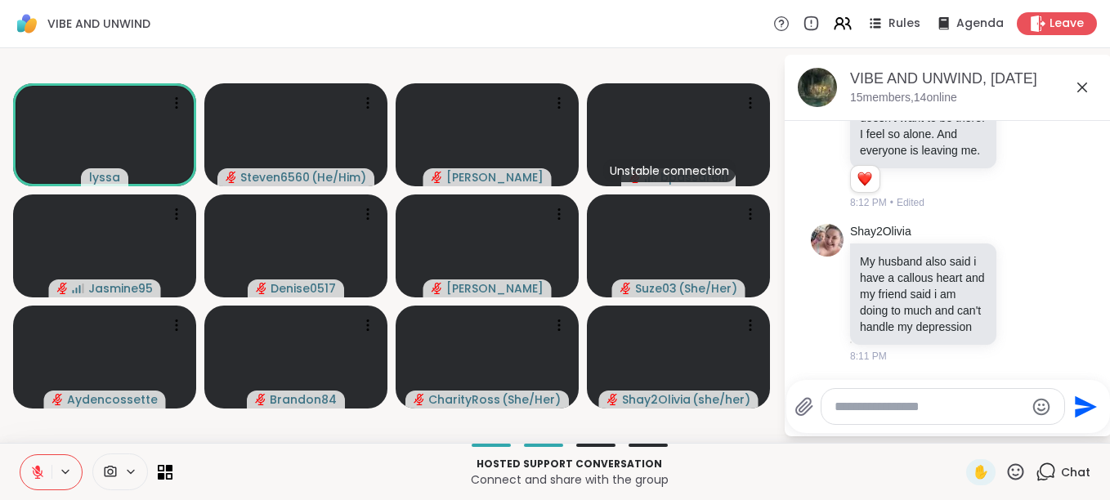
click at [1008, 465] on icon at bounding box center [1016, 471] width 16 height 16
click at [995, 430] on span "👍" at bounding box center [1003, 429] width 16 height 20
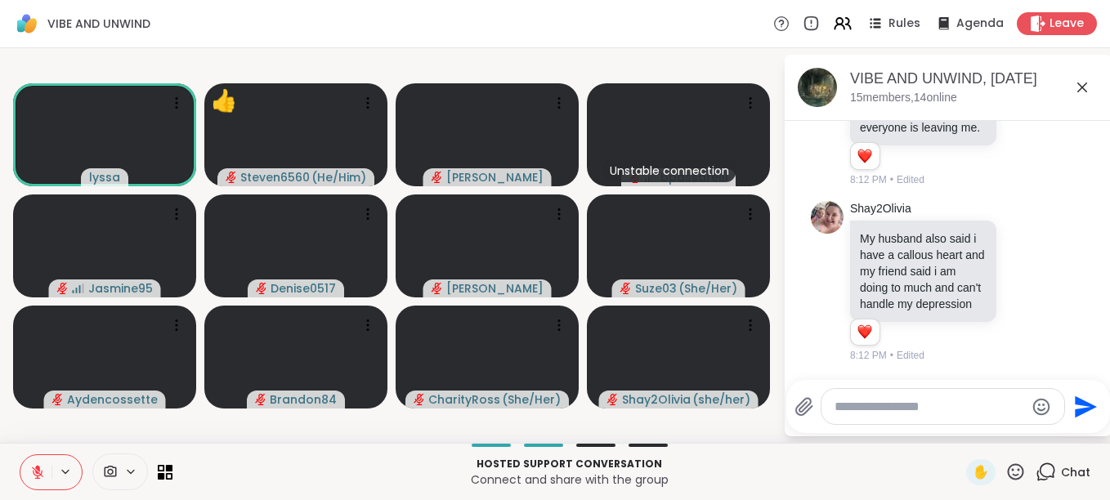
click at [1006, 474] on icon at bounding box center [1015, 472] width 20 height 20
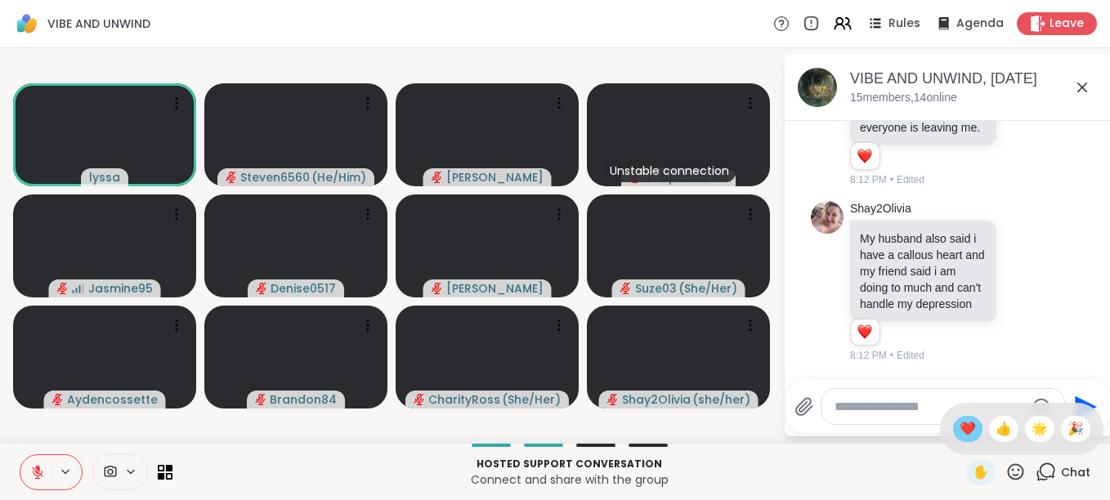
click at [959, 427] on span "❤️" at bounding box center [967, 429] width 16 height 20
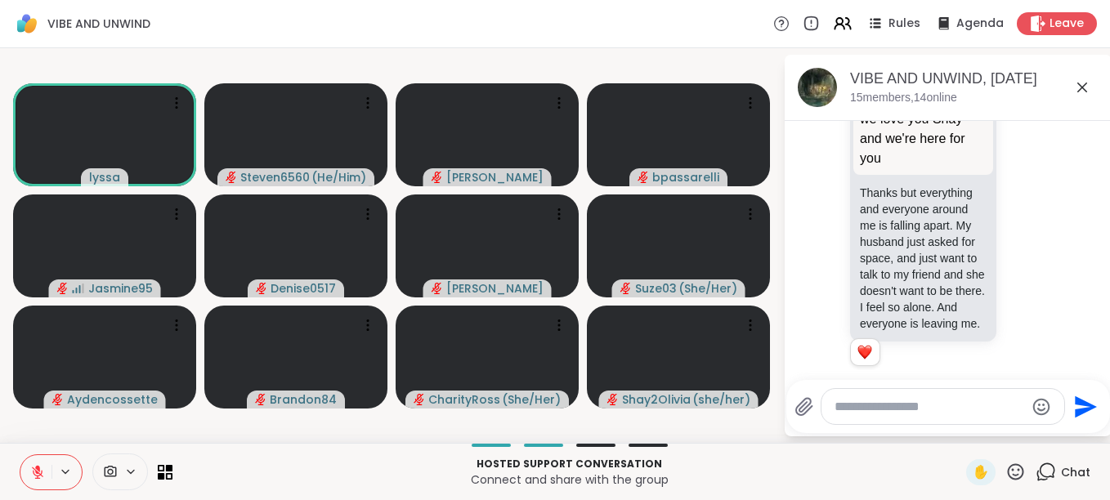
scroll to position [615, 0]
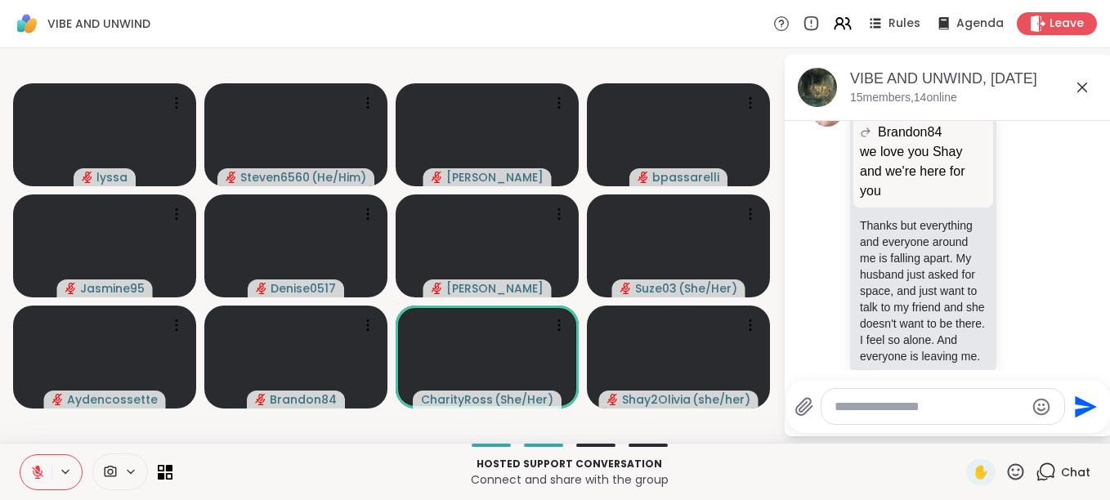
click at [1097, 358] on html "VIBE AND UNWIND Rules Agenda Leave lyssa Steven6560 ( He/Him ) Cyndy bpassarell…" at bounding box center [555, 250] width 1110 height 500
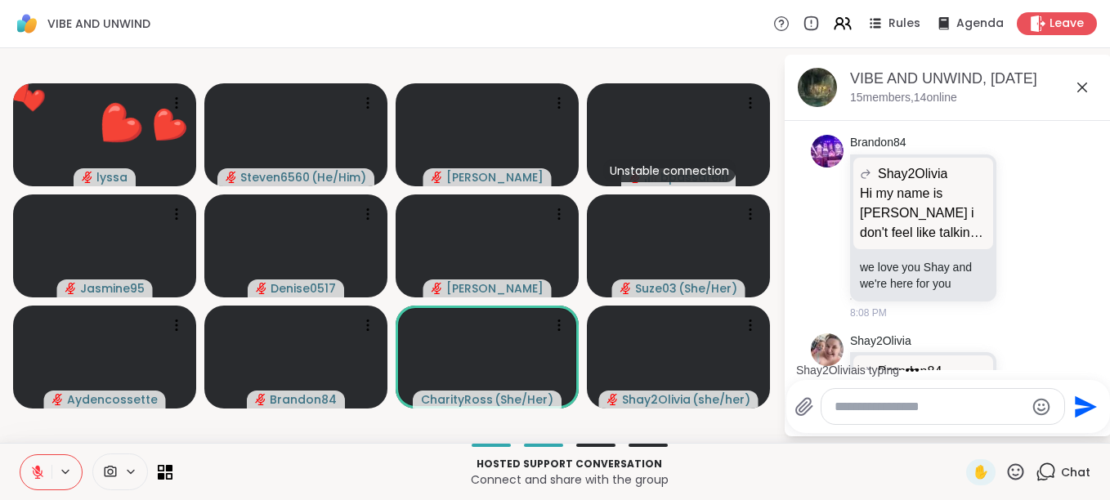
scroll to position [320, 0]
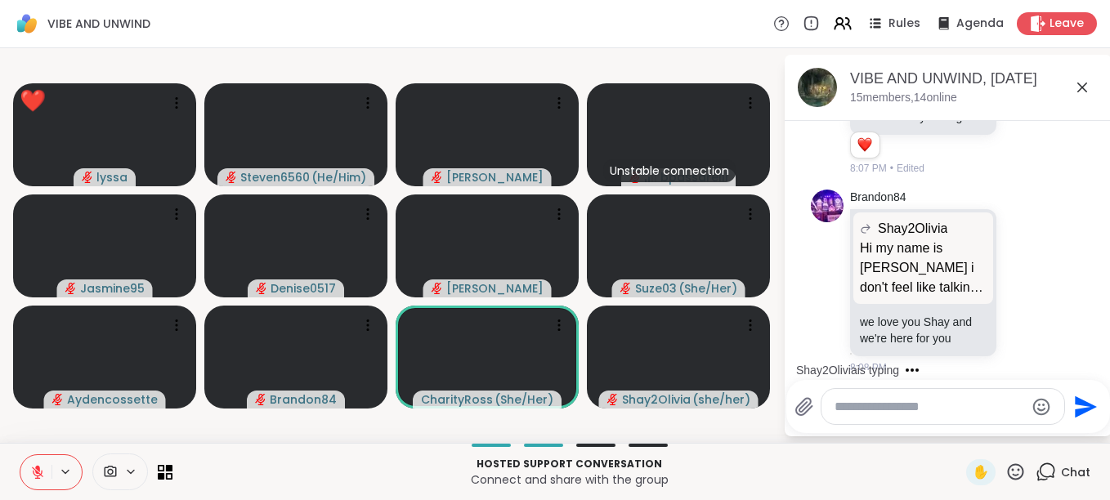
click at [1005, 474] on icon at bounding box center [1015, 472] width 20 height 20
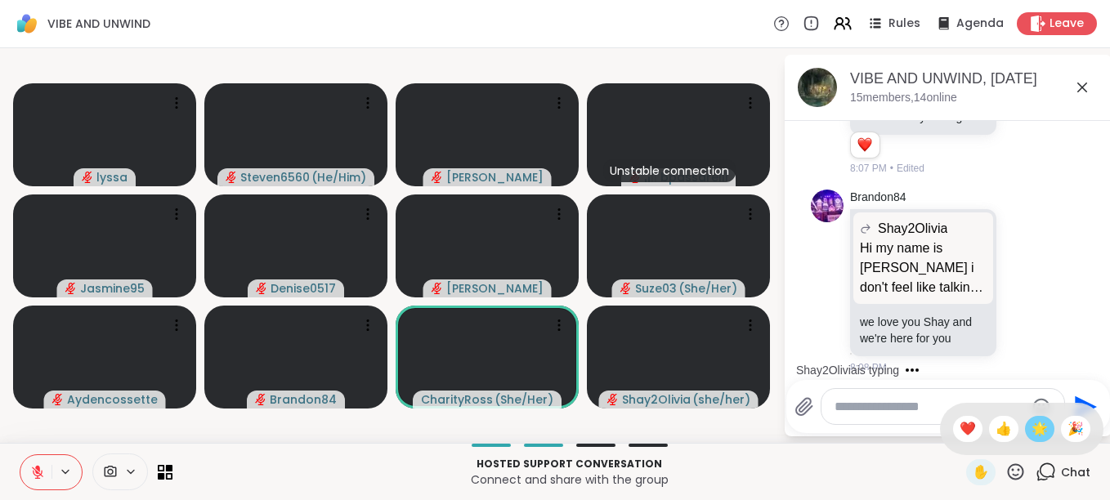
click at [1031, 434] on span "🌟" at bounding box center [1039, 429] width 16 height 20
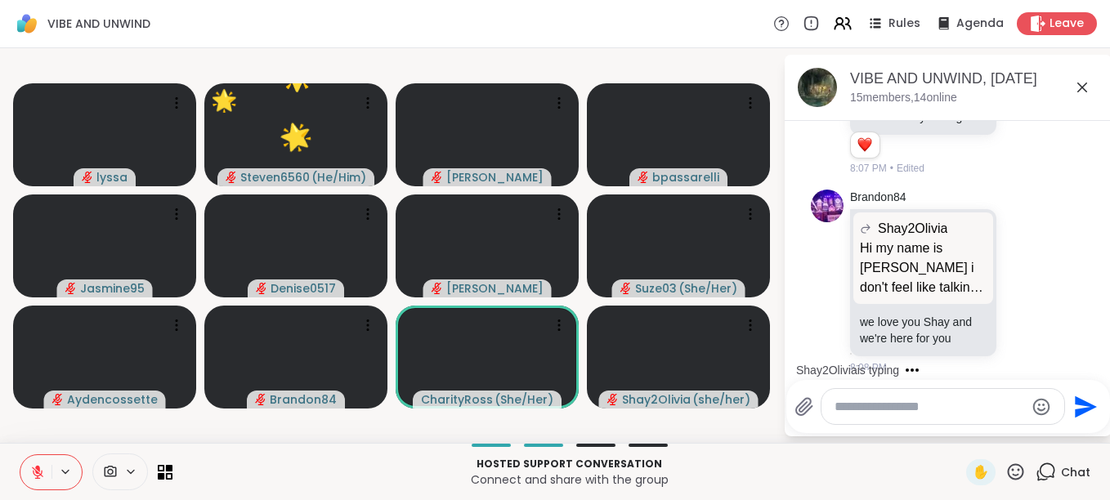
click at [1005, 471] on icon at bounding box center [1015, 472] width 20 height 20
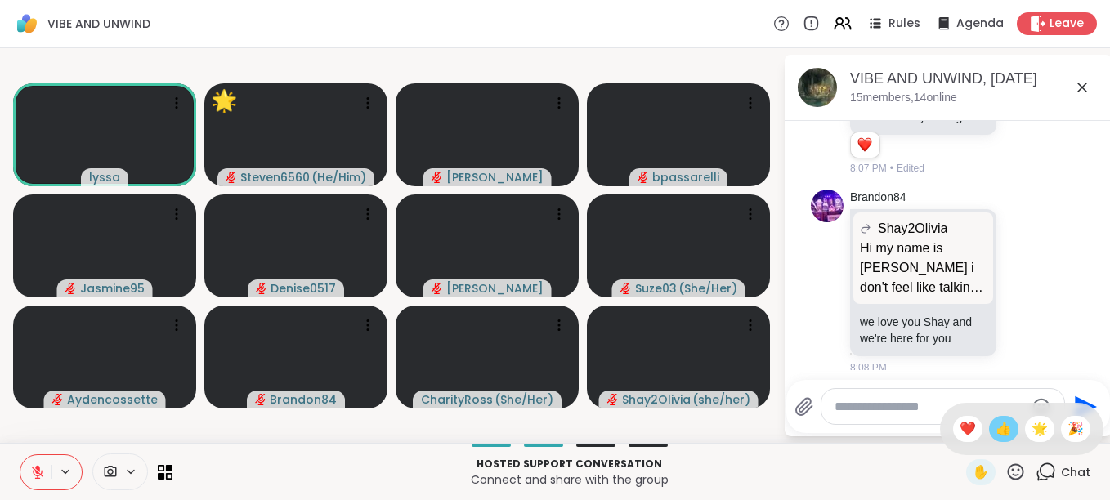
click at [995, 429] on span "👍" at bounding box center [1003, 429] width 16 height 20
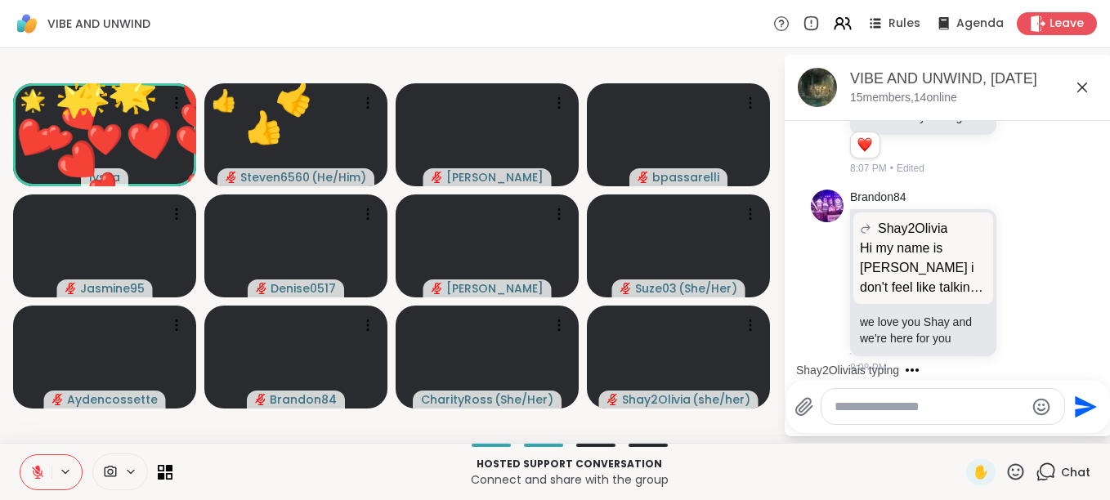
click at [1008, 472] on icon at bounding box center [1016, 471] width 16 height 16
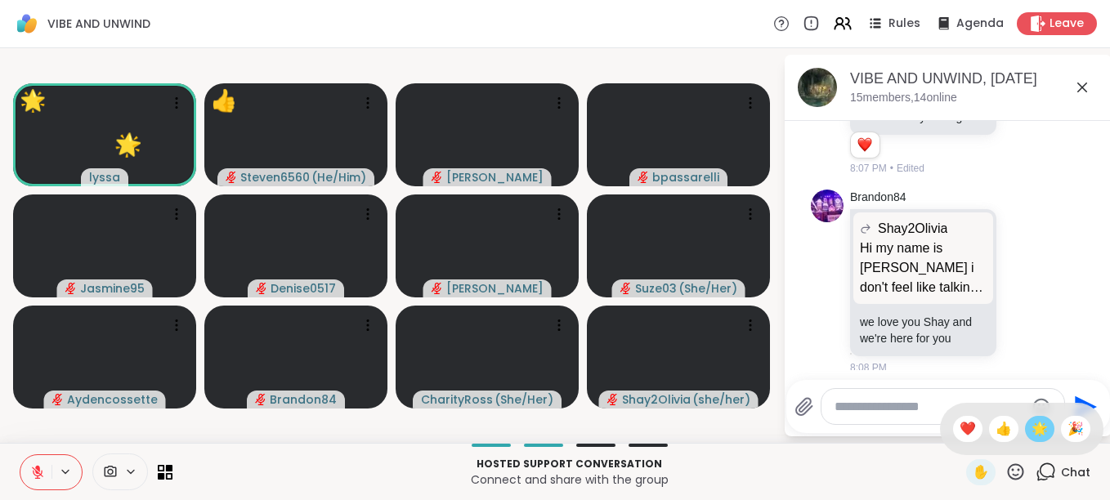
click at [1031, 433] on span "🌟" at bounding box center [1039, 429] width 16 height 20
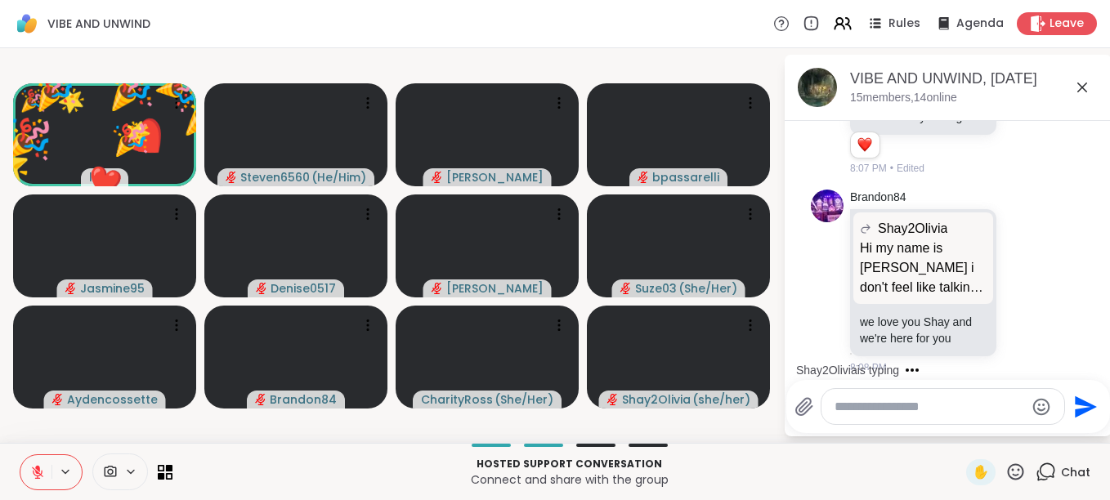
click at [1005, 469] on icon at bounding box center [1015, 472] width 20 height 20
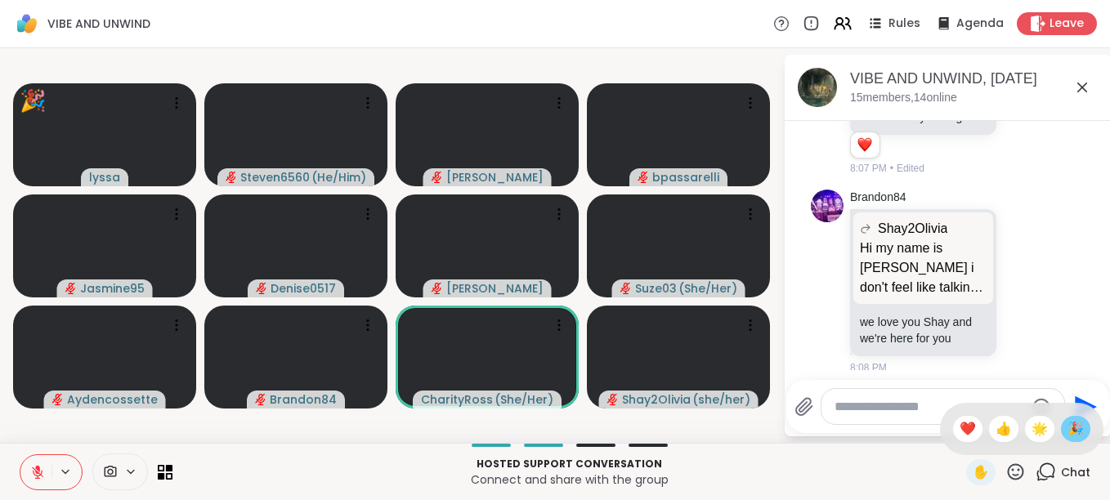
click at [1067, 426] on span "🎉" at bounding box center [1075, 429] width 16 height 20
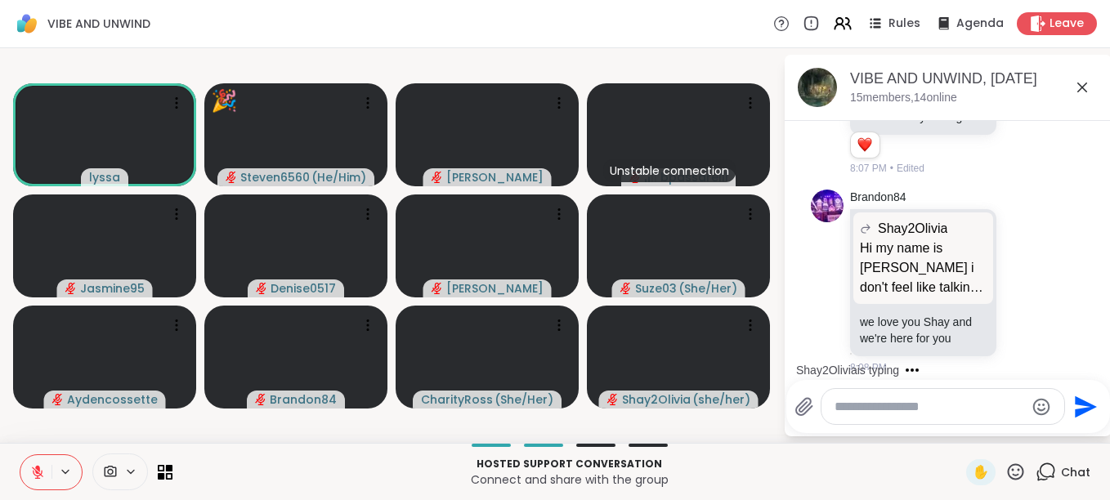
click at [1008, 469] on icon at bounding box center [1016, 471] width 16 height 16
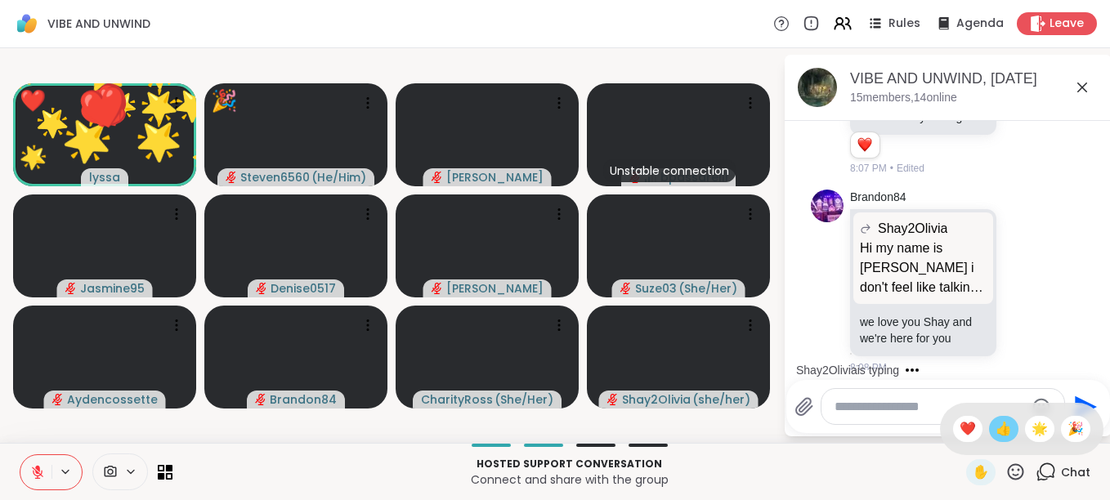
click at [991, 439] on div "👍" at bounding box center [1003, 429] width 29 height 26
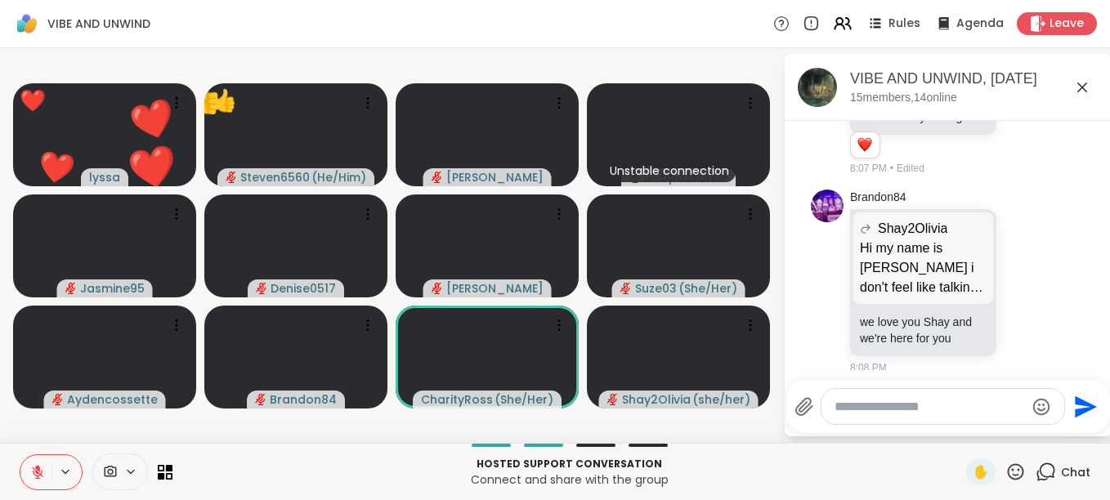
click at [1008, 469] on icon at bounding box center [1016, 471] width 16 height 16
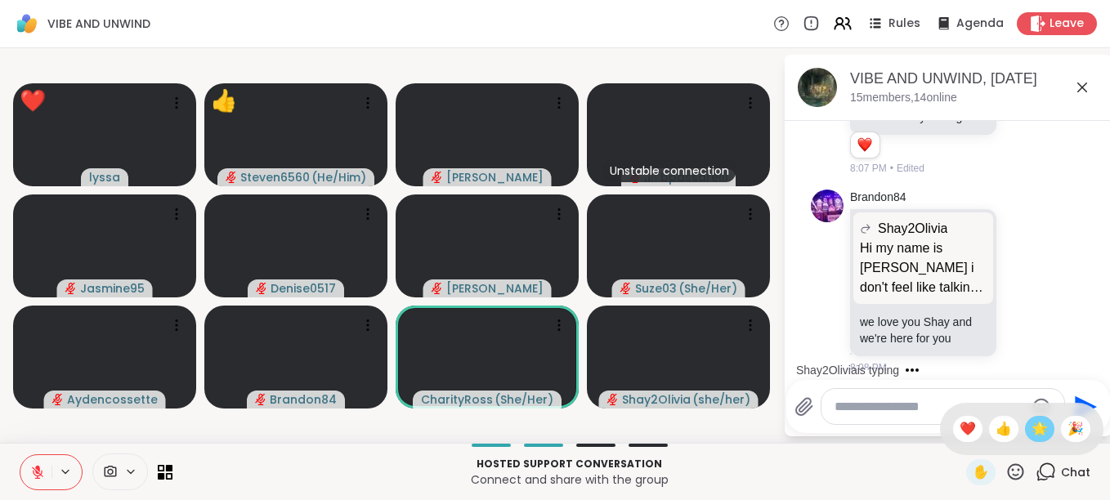
click at [1031, 432] on span "🌟" at bounding box center [1039, 429] width 16 height 20
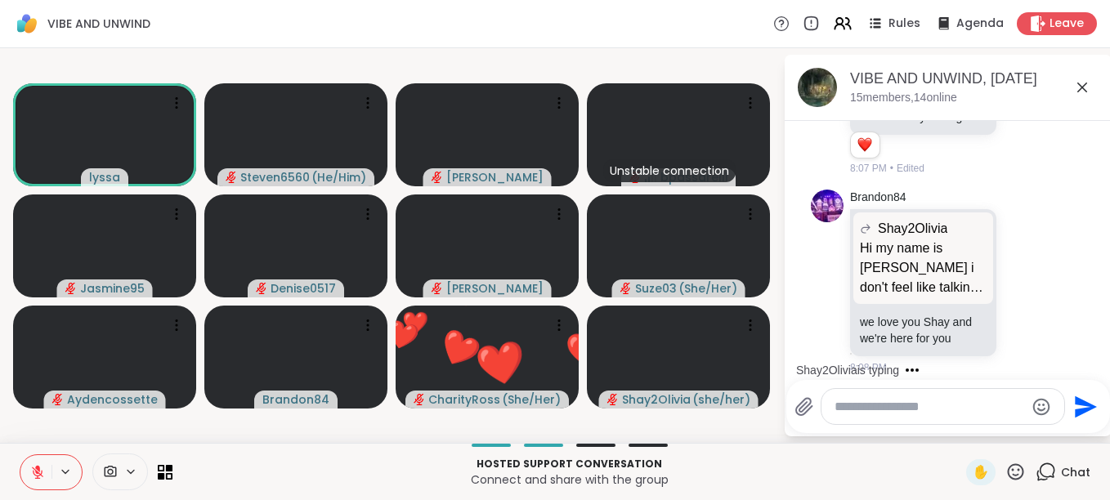
click at [1008, 470] on icon at bounding box center [1016, 471] width 16 height 16
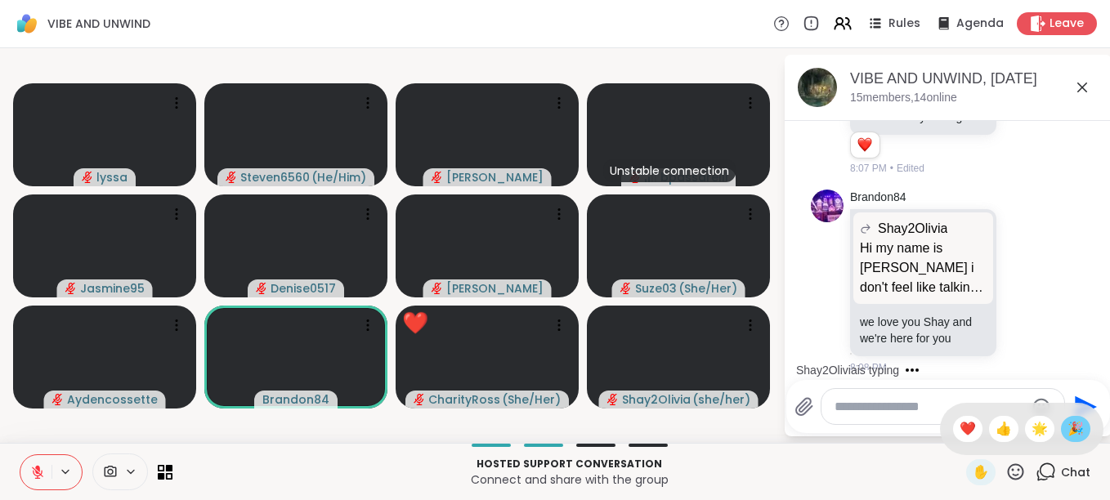
click at [1067, 432] on span "🎉" at bounding box center [1075, 429] width 16 height 20
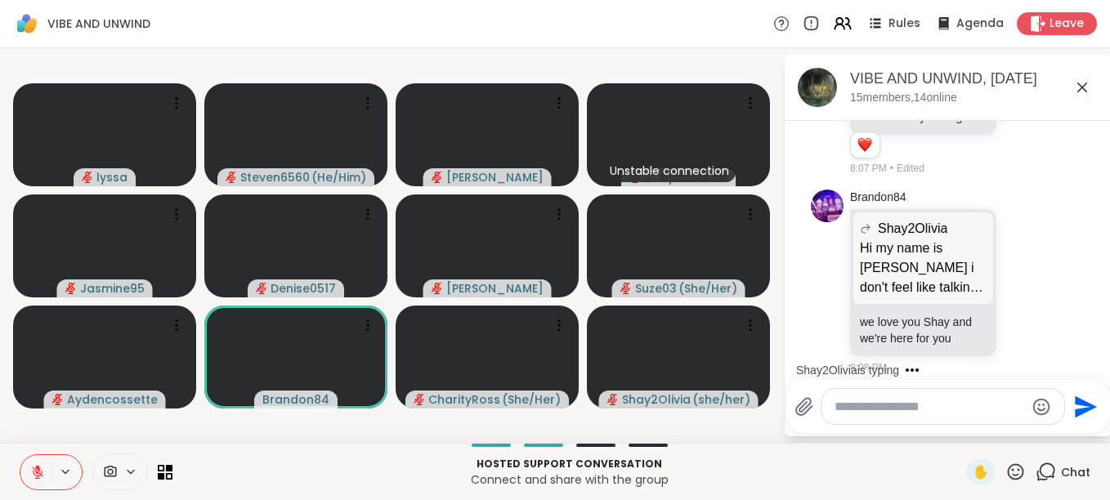
click at [1008, 470] on icon at bounding box center [1016, 471] width 16 height 16
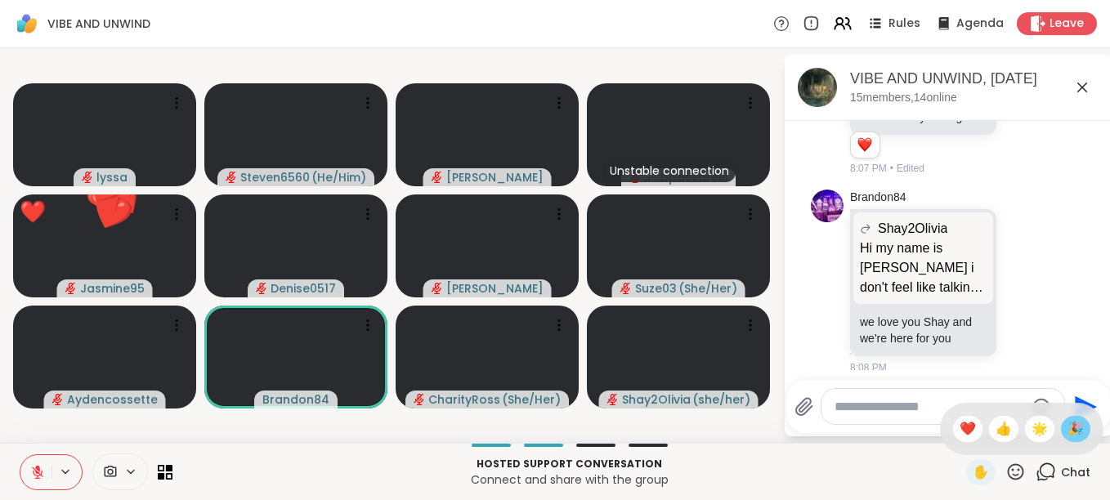
click at [1067, 433] on span "🎉" at bounding box center [1075, 429] width 16 height 20
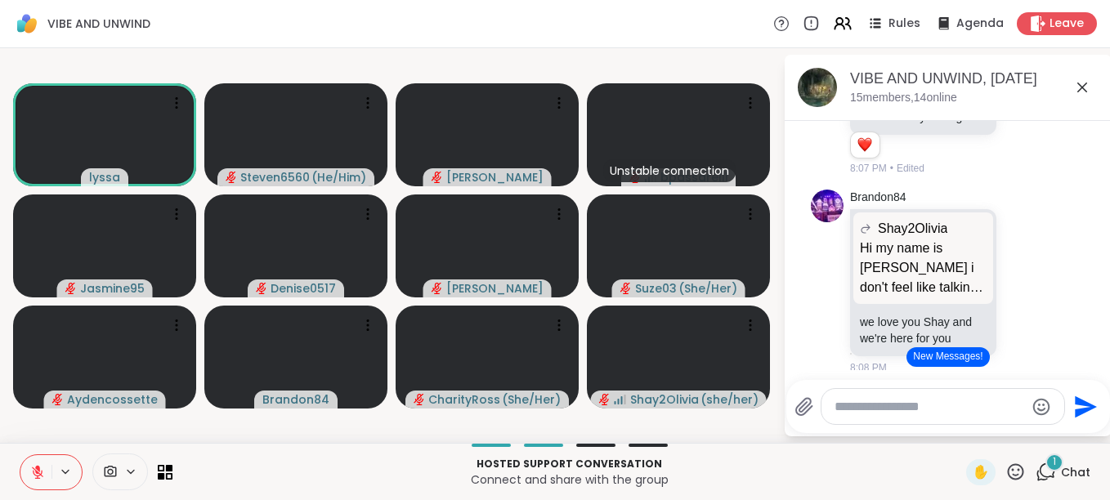
click at [1061, 466] on span "Chat" at bounding box center [1075, 472] width 29 height 16
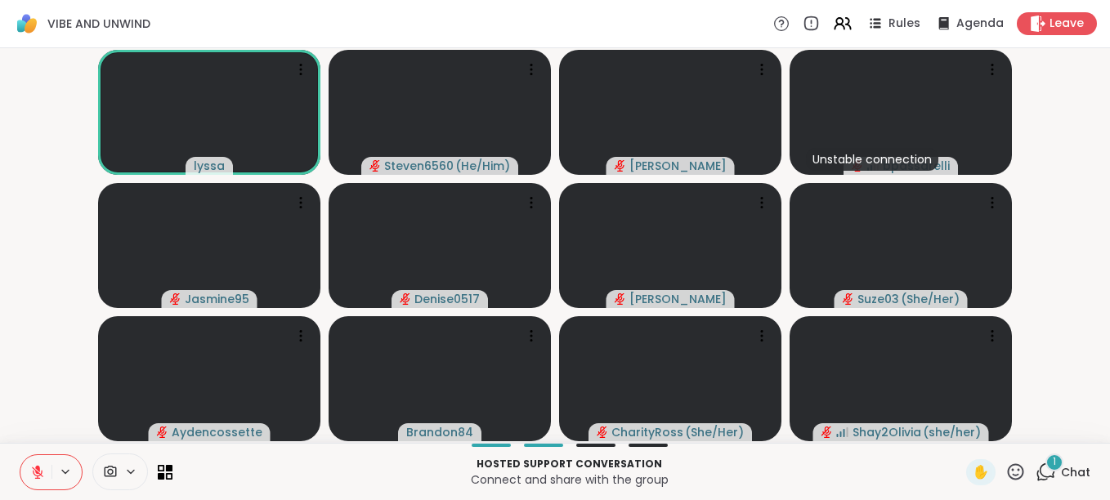
click at [1061, 466] on span "Chat" at bounding box center [1075, 472] width 29 height 16
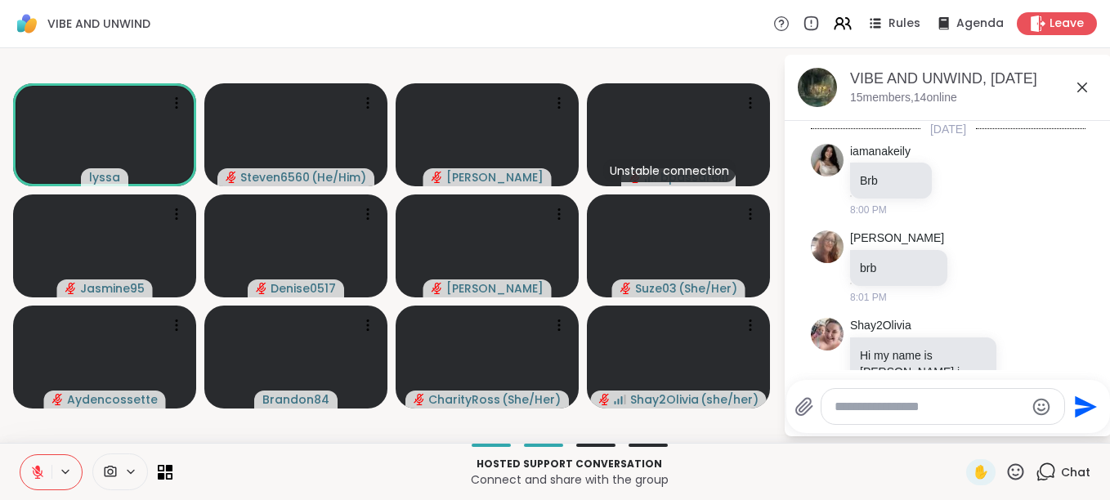
scroll to position [1117, 0]
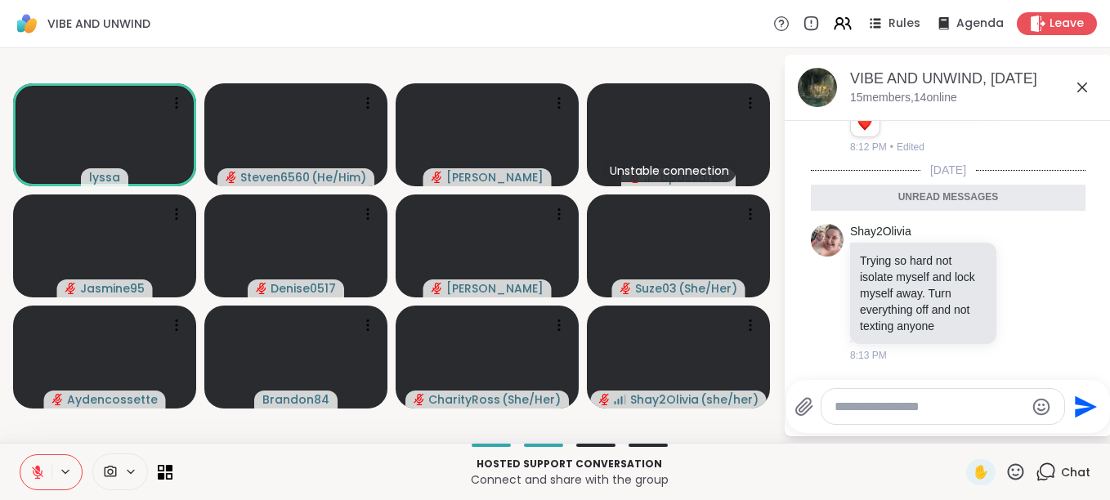
click at [865, 400] on textarea "Type your message" at bounding box center [929, 407] width 190 height 16
click at [1005, 467] on icon at bounding box center [1015, 472] width 20 height 20
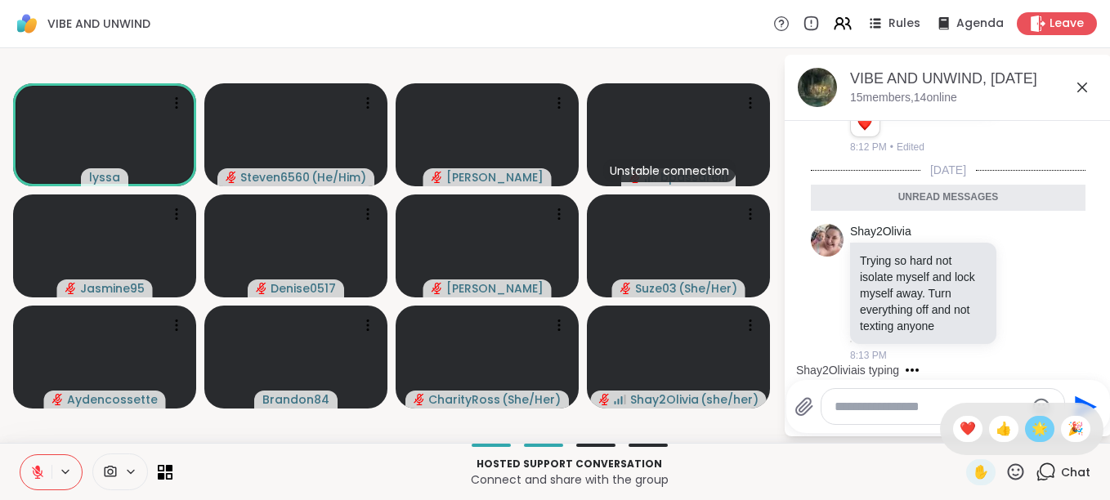
click at [1031, 432] on span "🌟" at bounding box center [1039, 429] width 16 height 20
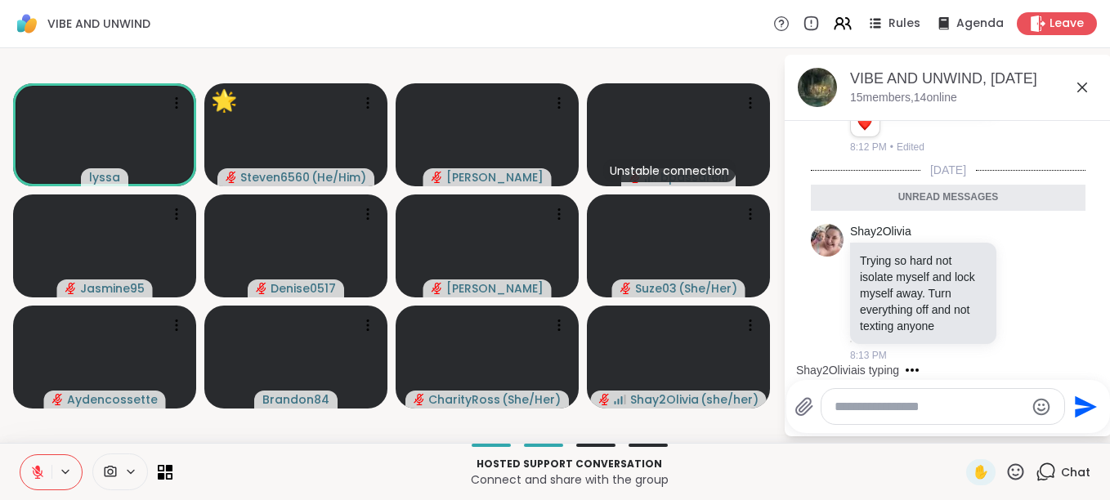
click at [1008, 469] on icon at bounding box center [1016, 471] width 16 height 16
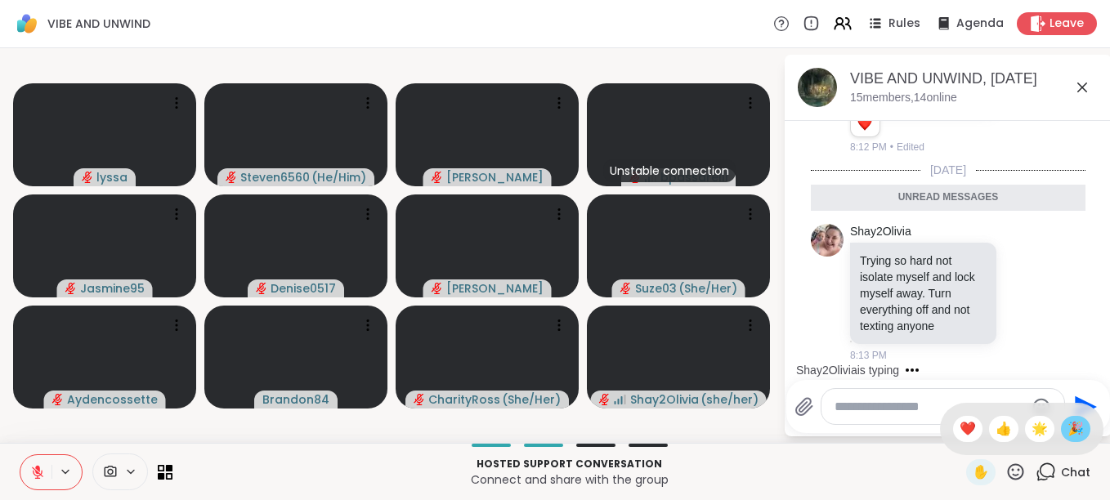
click at [1067, 435] on span "🎉" at bounding box center [1075, 429] width 16 height 20
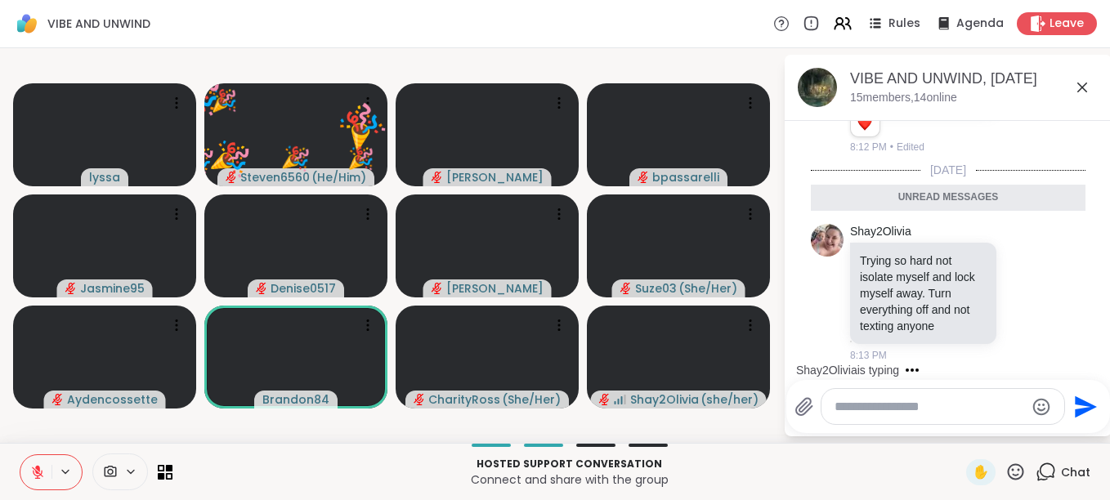
click at [1006, 471] on icon at bounding box center [1015, 472] width 20 height 20
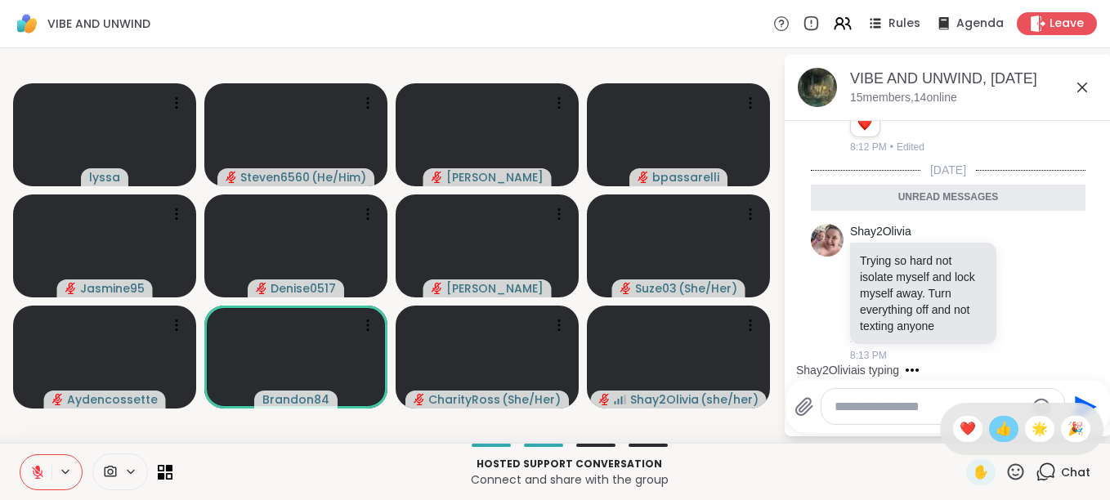
click at [995, 431] on span "👍" at bounding box center [1003, 429] width 16 height 20
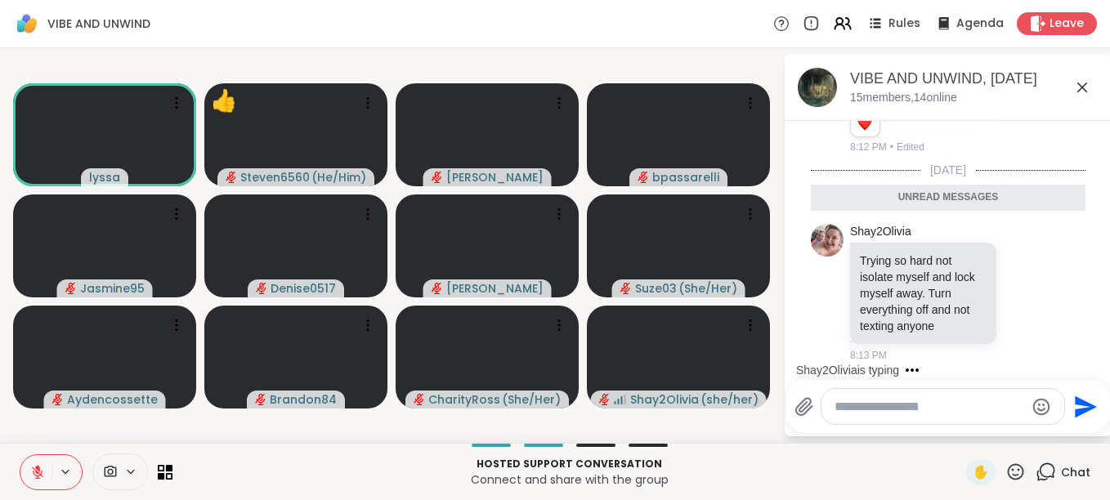
click at [1008, 475] on icon at bounding box center [1016, 471] width 16 height 16
click at [1031, 427] on span "🌟" at bounding box center [1039, 429] width 16 height 20
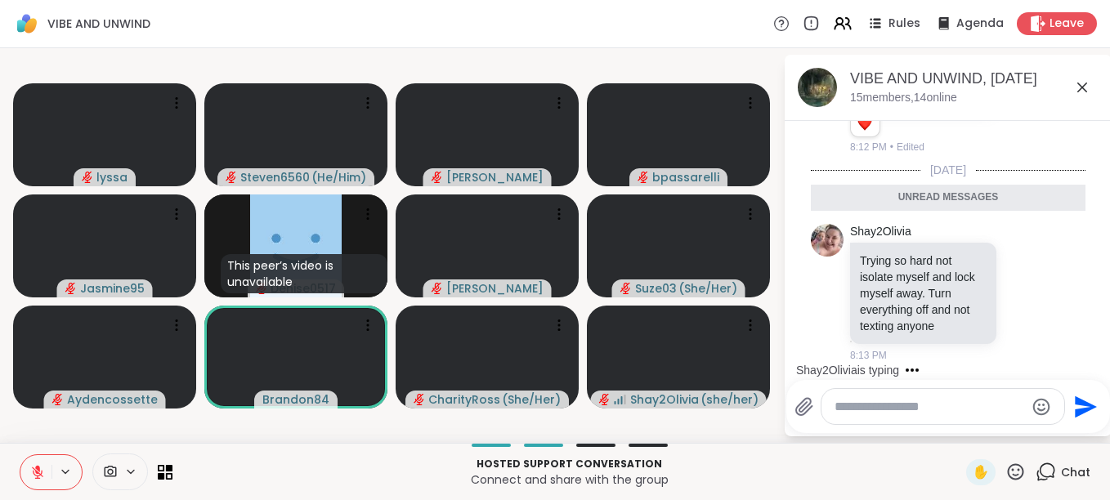
scroll to position [1197, 0]
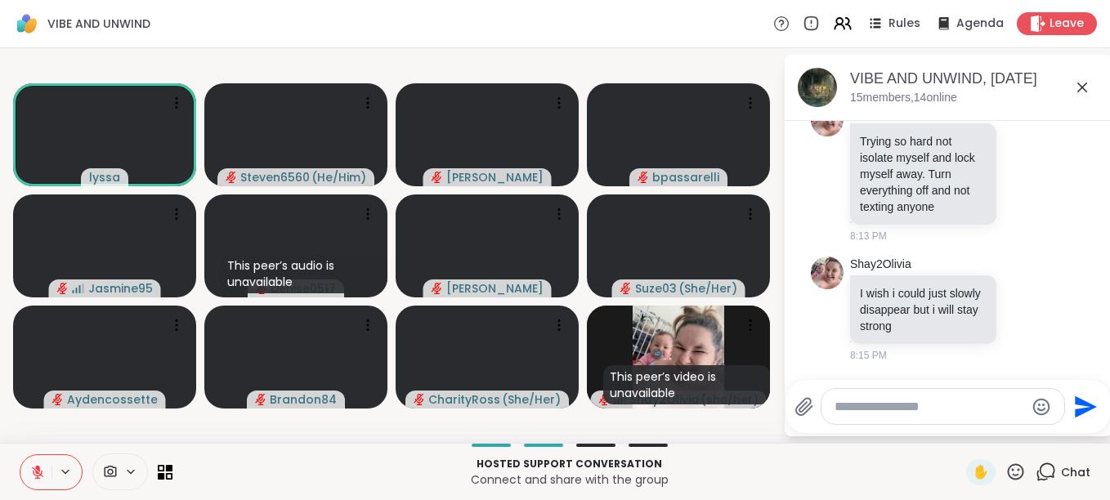
click at [32, 475] on icon at bounding box center [37, 472] width 15 height 15
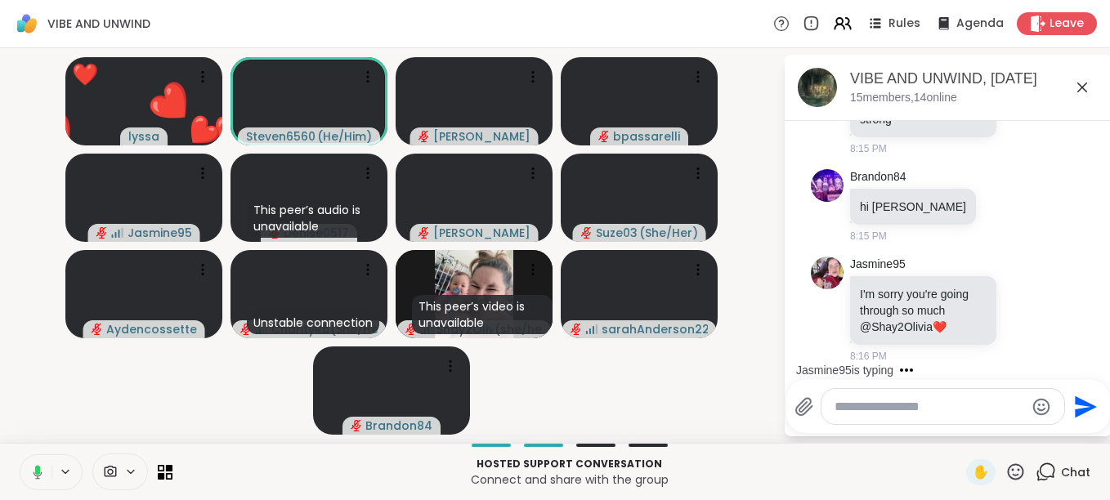
scroll to position [1524, 0]
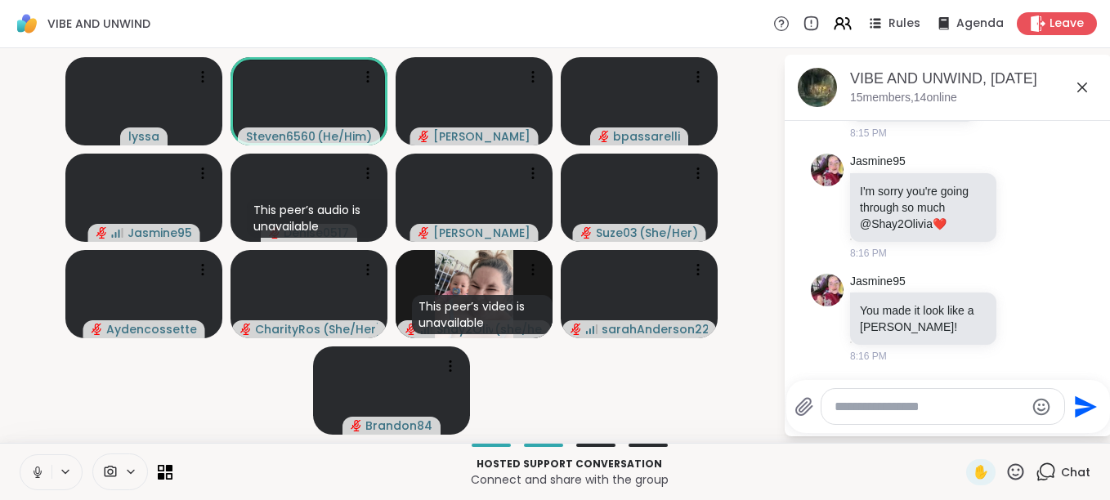
click at [32, 475] on icon at bounding box center [37, 472] width 15 height 15
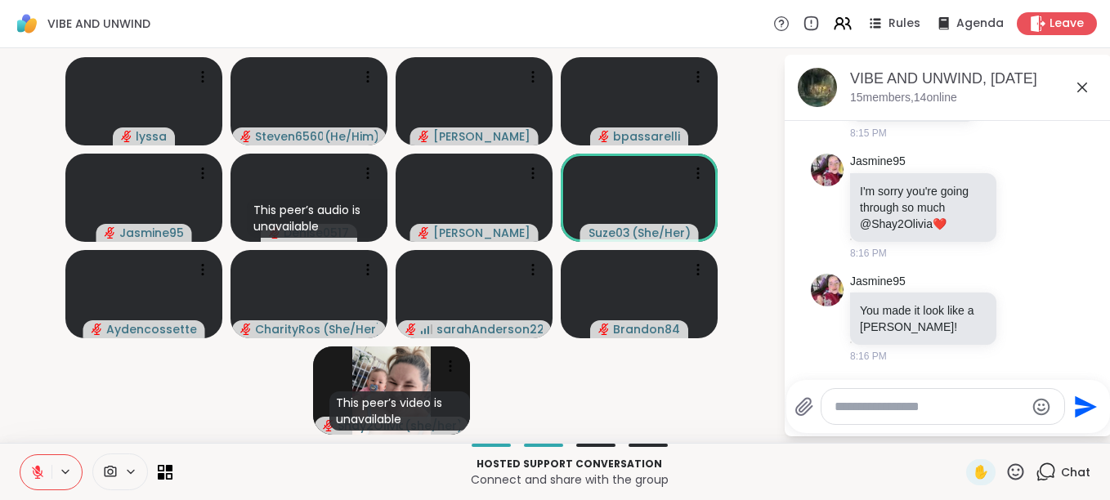
click at [1005, 475] on icon at bounding box center [1015, 472] width 20 height 20
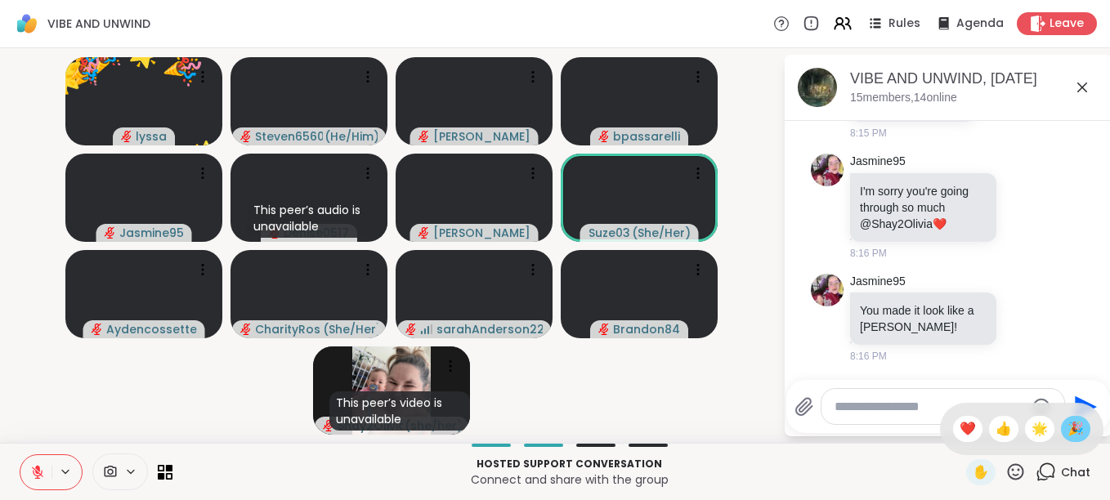
click at [1067, 429] on span "🎉" at bounding box center [1075, 429] width 16 height 20
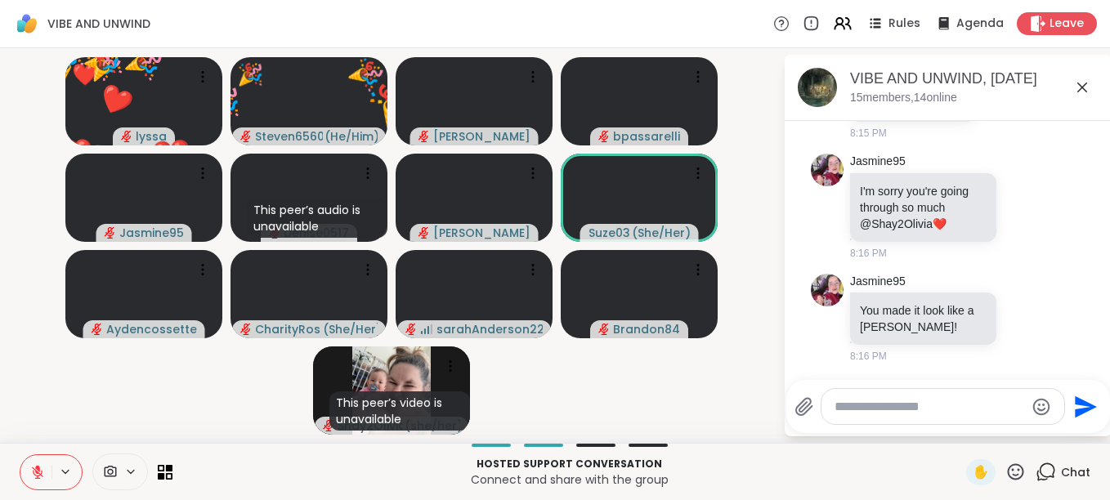
click at [1005, 472] on icon at bounding box center [1015, 472] width 20 height 20
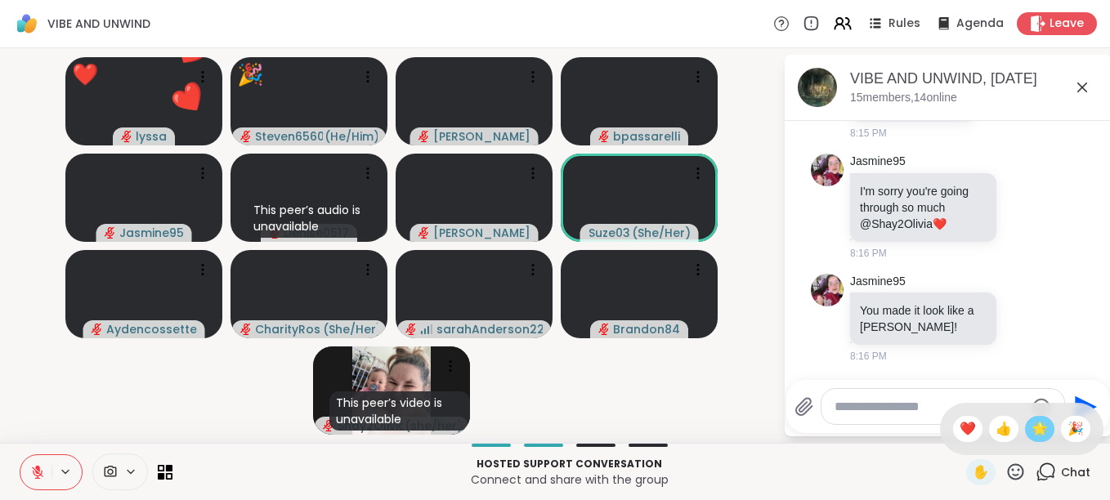
click at [1031, 425] on span "🌟" at bounding box center [1039, 429] width 16 height 20
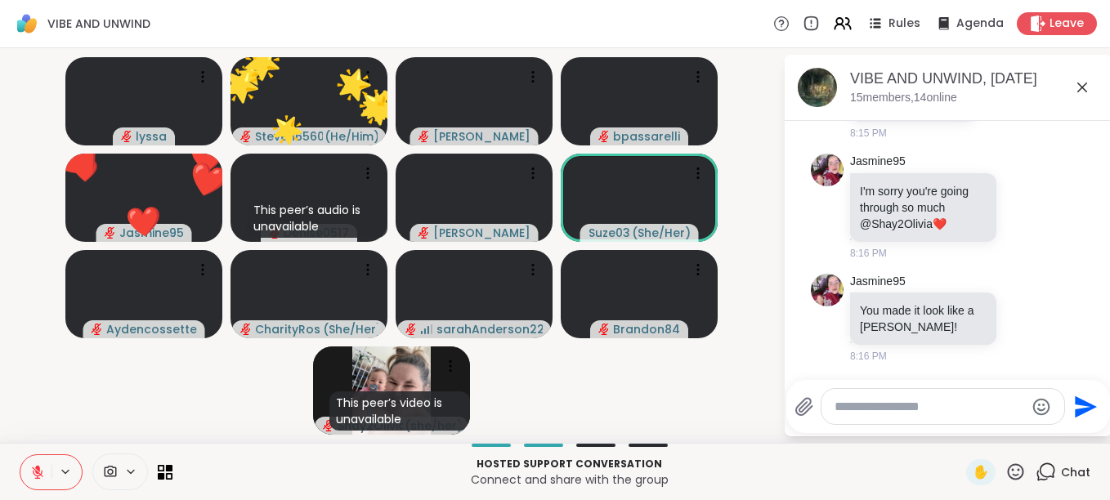
click at [1005, 467] on icon at bounding box center [1015, 472] width 20 height 20
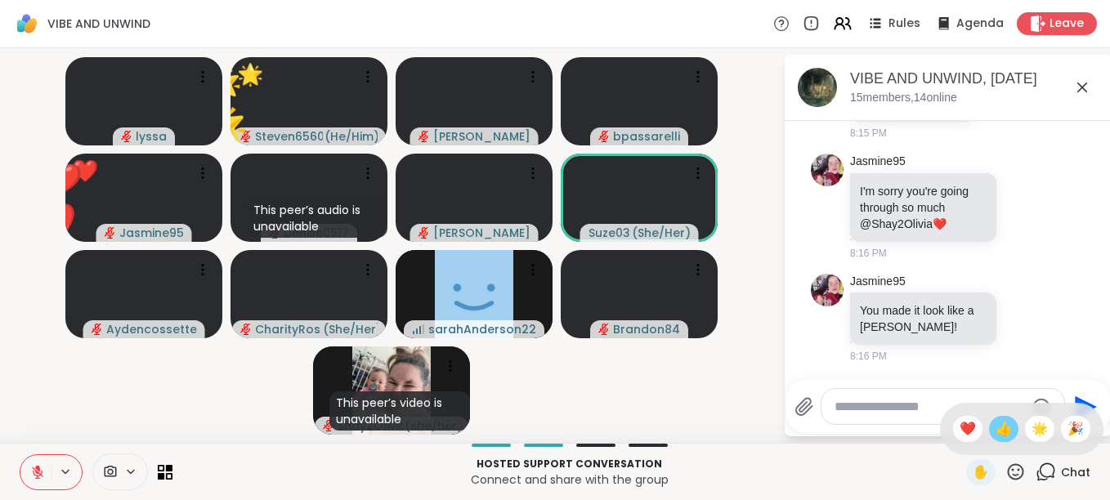
click at [995, 429] on span "👍" at bounding box center [1003, 429] width 16 height 20
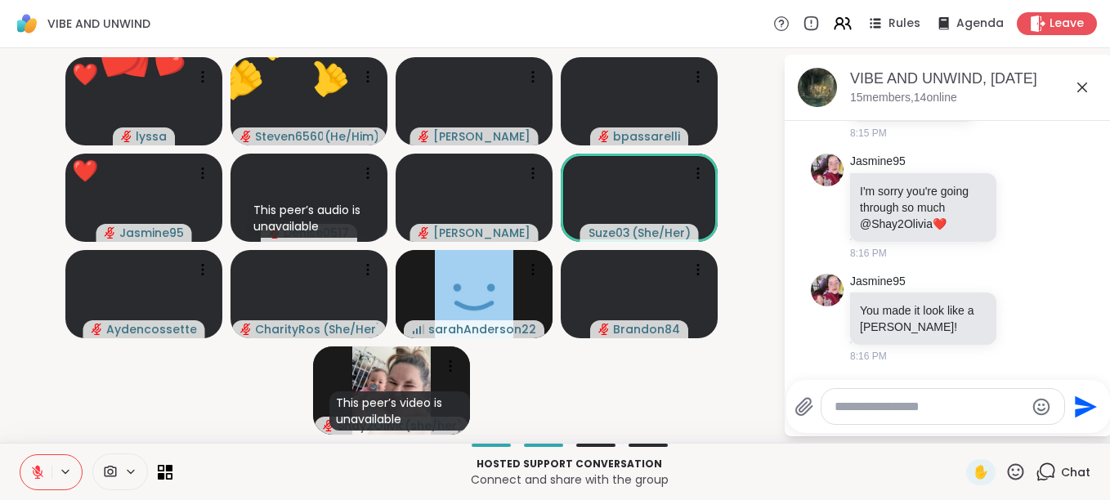
click at [1005, 472] on icon at bounding box center [1015, 472] width 20 height 20
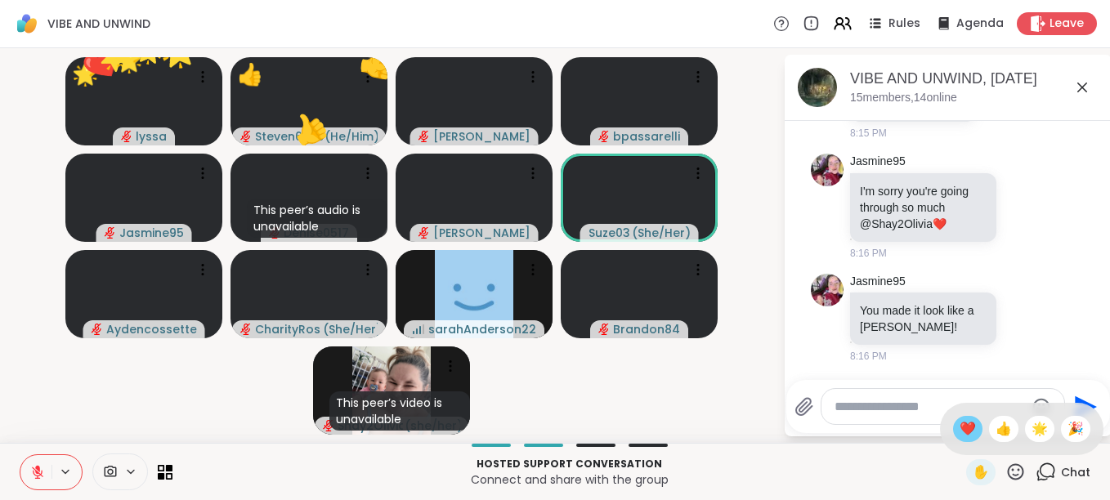
click at [959, 424] on span "❤️" at bounding box center [967, 429] width 16 height 20
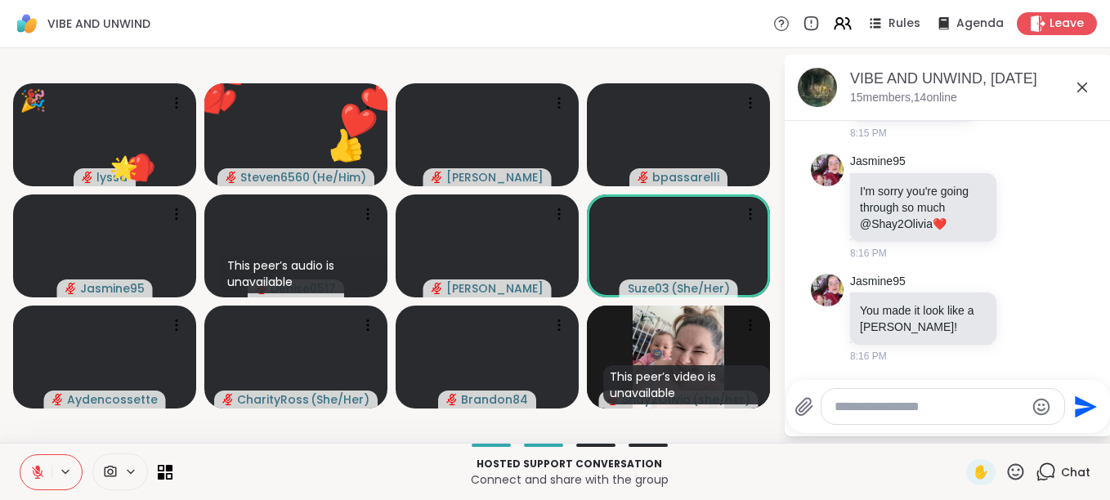
click at [1005, 468] on icon at bounding box center [1015, 472] width 20 height 20
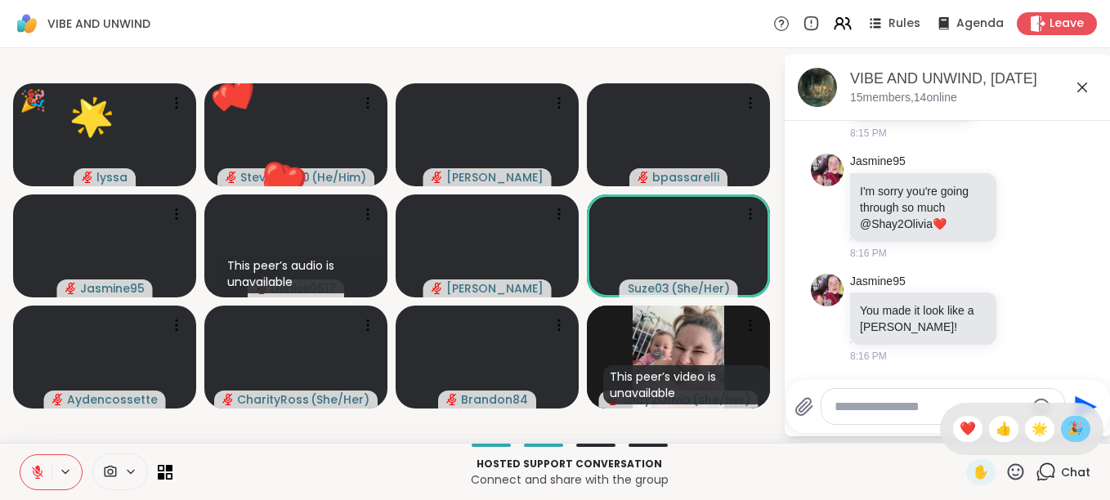
click at [1067, 425] on span "🎉" at bounding box center [1075, 429] width 16 height 20
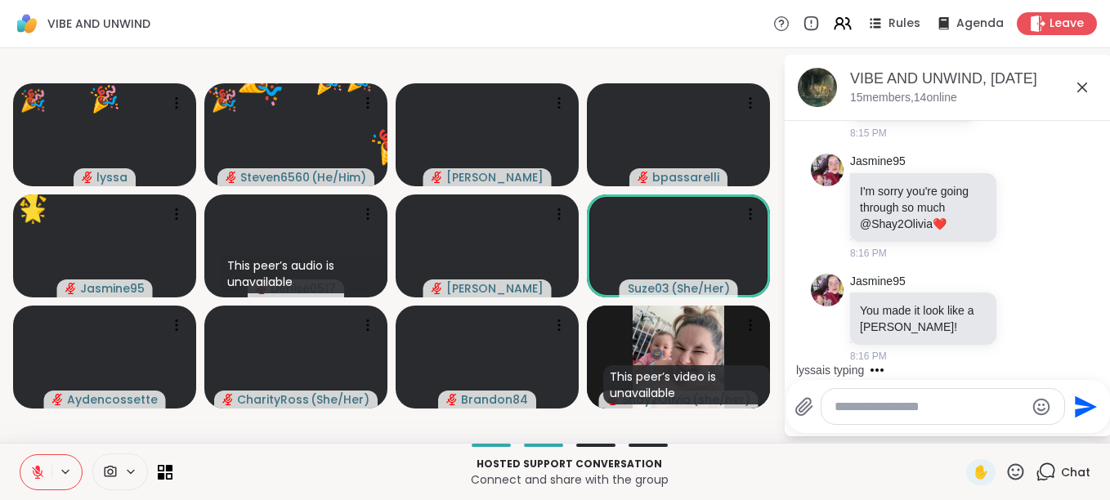
click at [1008, 471] on icon at bounding box center [1015, 472] width 20 height 20
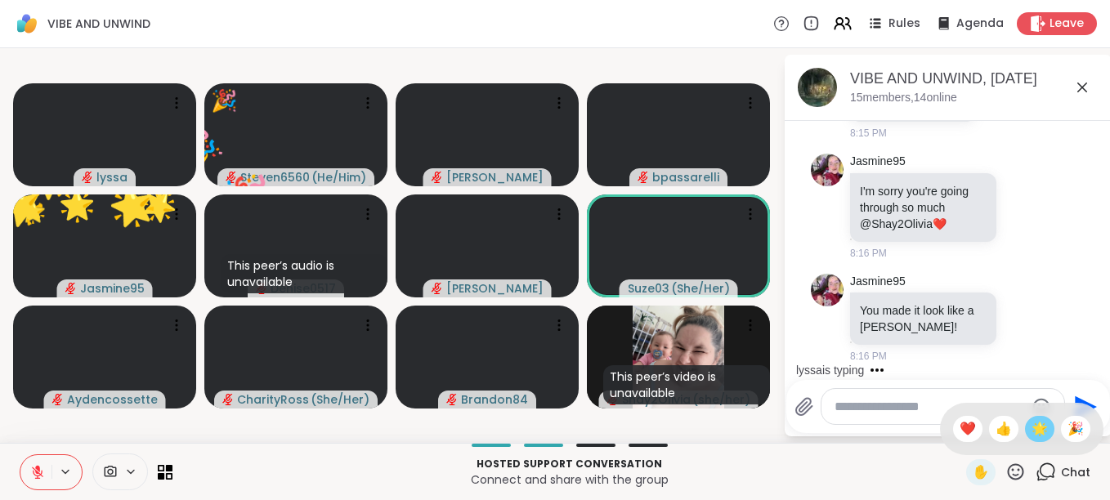
click at [1031, 430] on span "🌟" at bounding box center [1039, 429] width 16 height 20
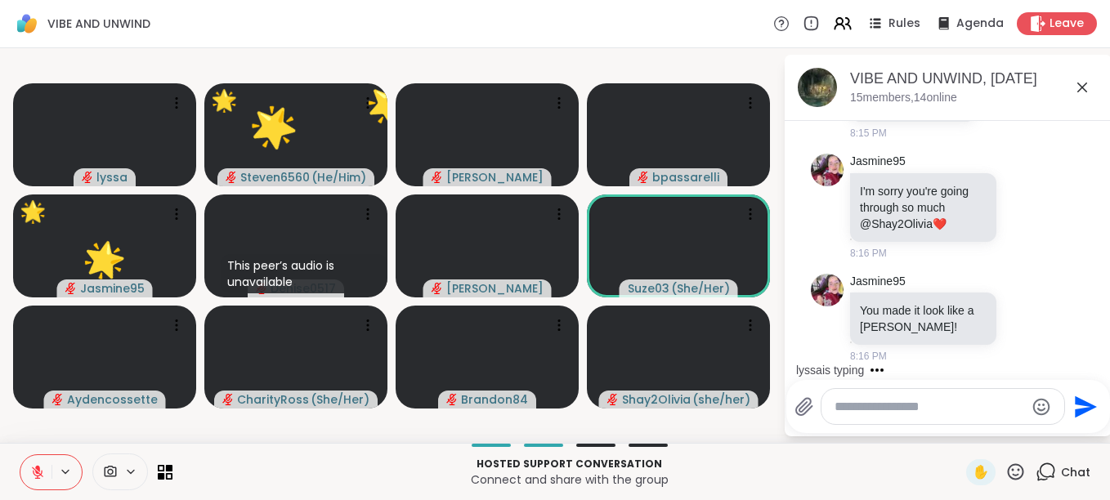
click at [1005, 467] on icon at bounding box center [1015, 472] width 20 height 20
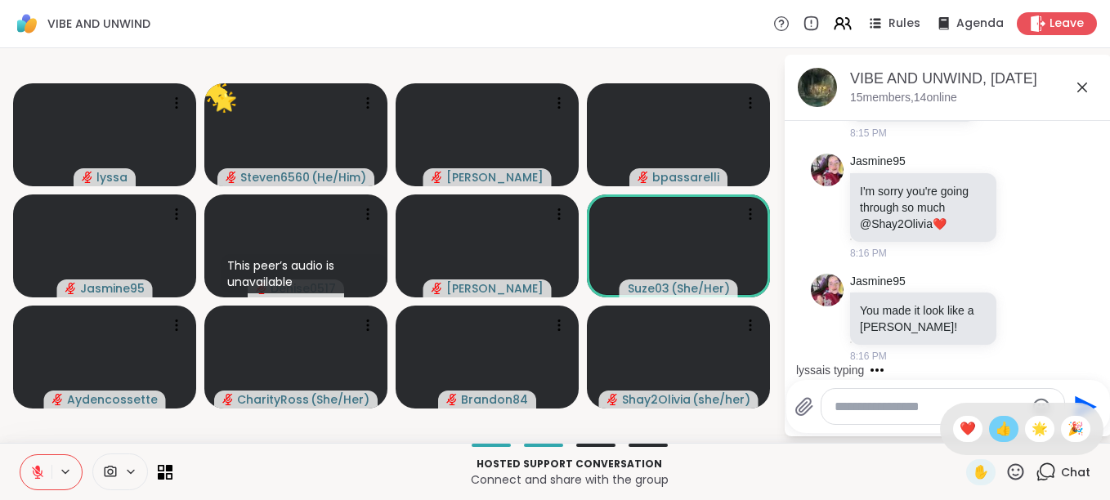
click at [995, 422] on span "👍" at bounding box center [1003, 429] width 16 height 20
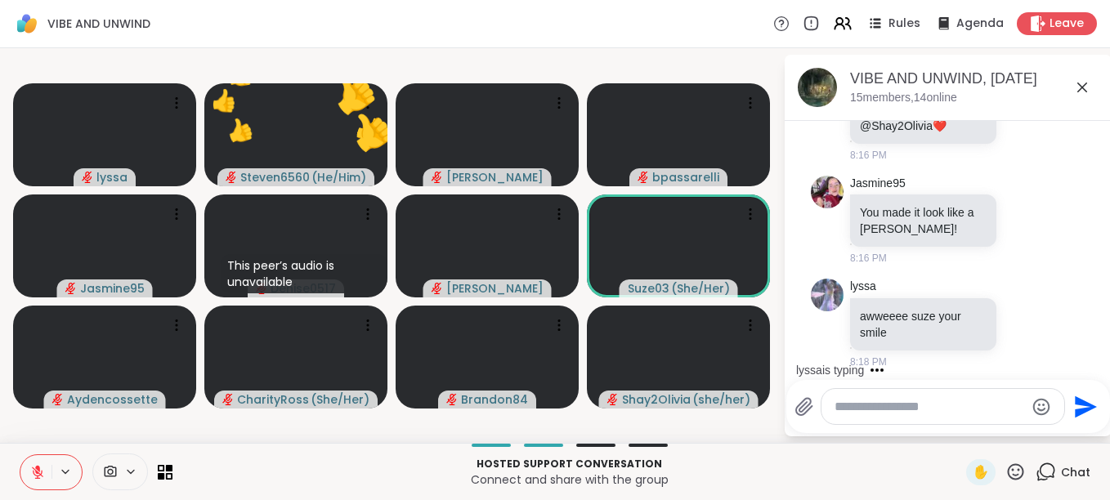
scroll to position [1628, 0]
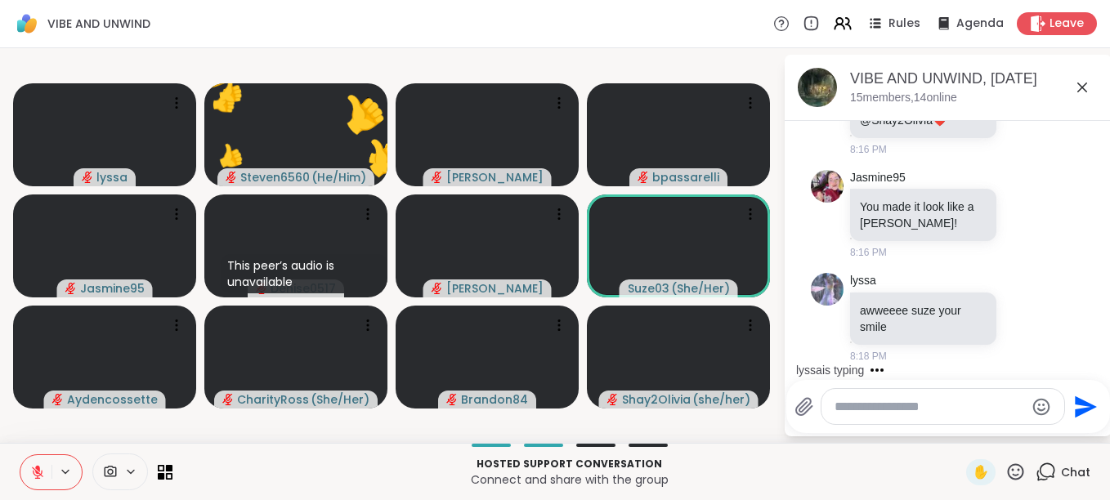
click at [1005, 466] on icon at bounding box center [1015, 472] width 20 height 20
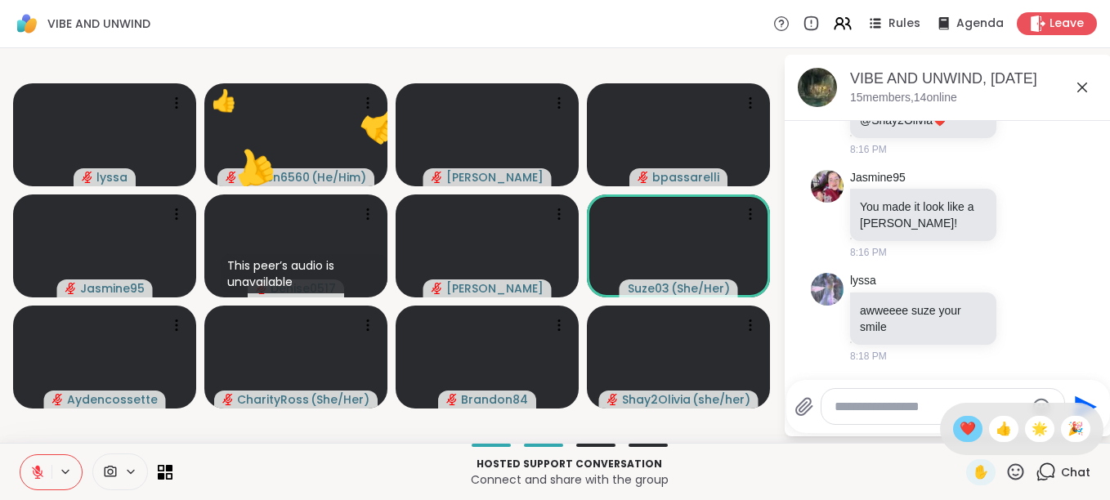
click at [959, 429] on span "❤️" at bounding box center [967, 429] width 16 height 20
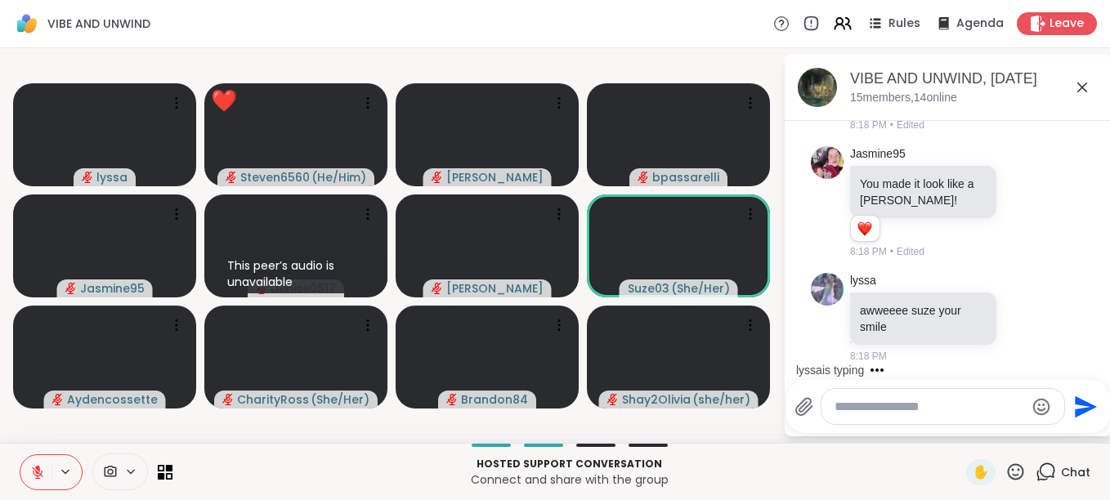
click at [1008, 473] on icon at bounding box center [1015, 472] width 20 height 20
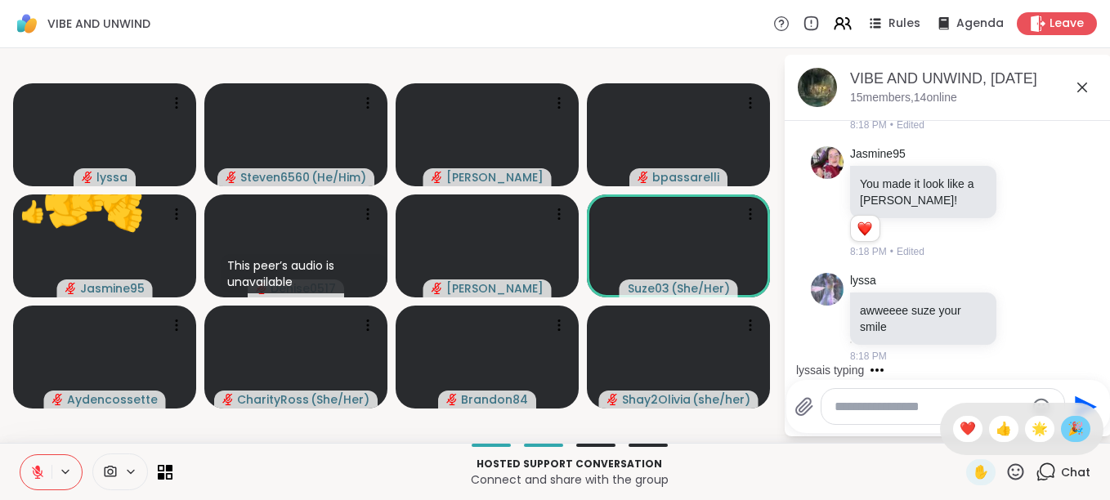
click at [1067, 431] on span "🎉" at bounding box center [1075, 429] width 16 height 20
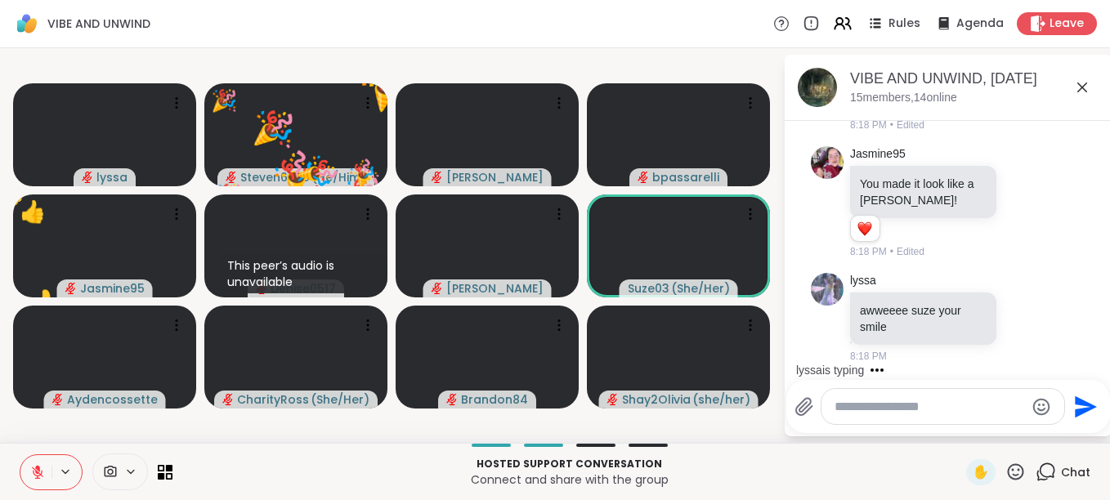
click at [1008, 471] on icon at bounding box center [1016, 471] width 16 height 16
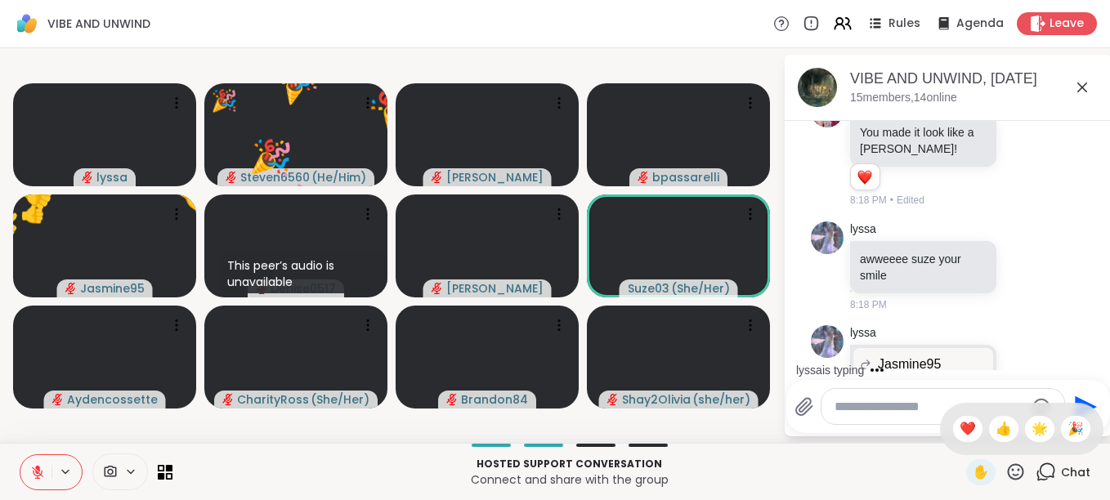
scroll to position [1857, 0]
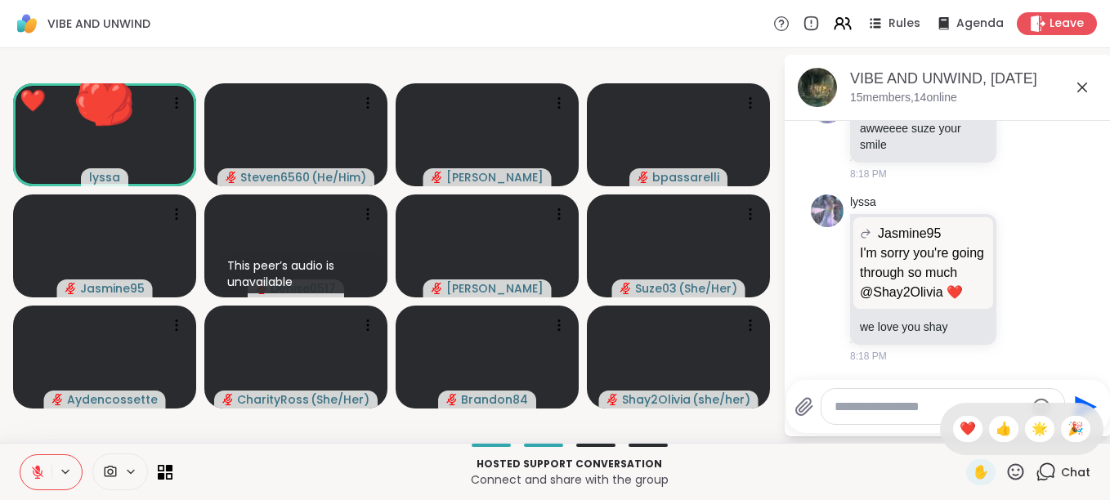
click at [1005, 476] on icon at bounding box center [1015, 472] width 20 height 20
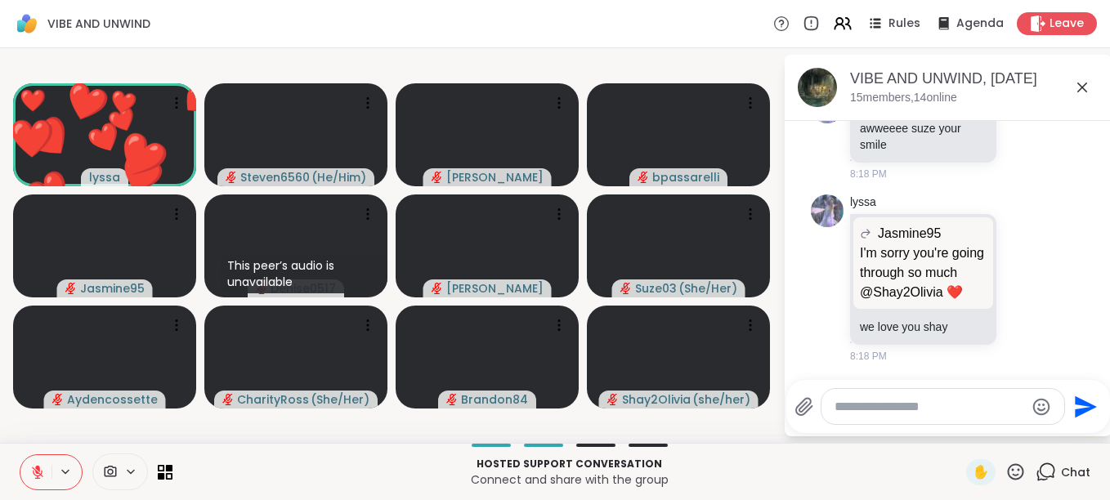
click at [1005, 468] on icon at bounding box center [1015, 472] width 20 height 20
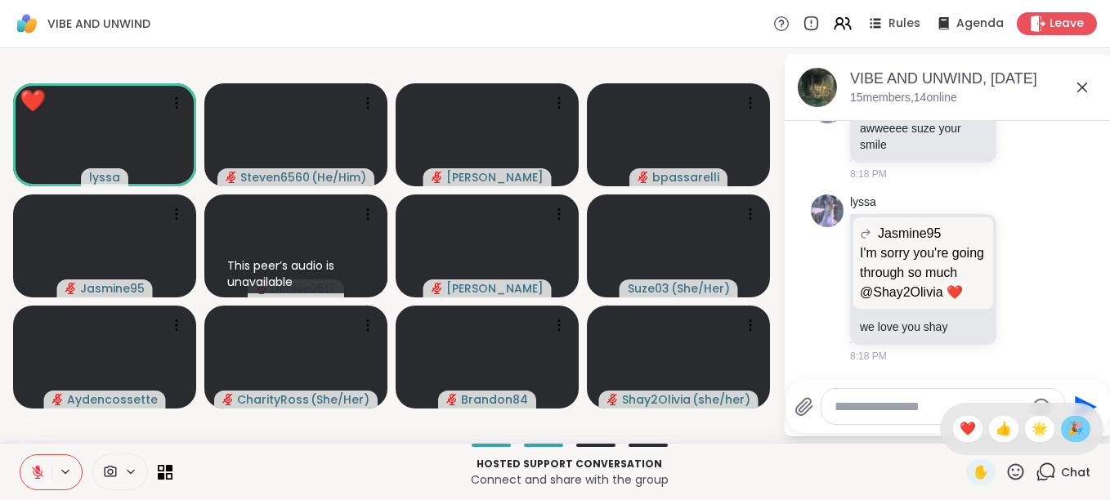
click at [1067, 427] on span "🎉" at bounding box center [1075, 429] width 16 height 20
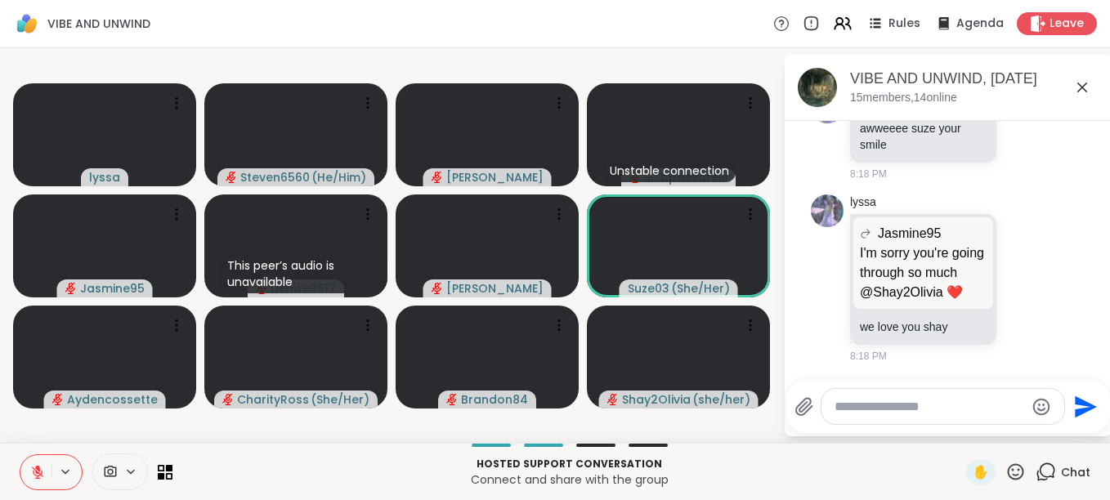
click at [1005, 472] on icon at bounding box center [1015, 472] width 20 height 20
click at [995, 432] on span "👍" at bounding box center [1003, 429] width 16 height 20
click at [1008, 475] on icon at bounding box center [1016, 471] width 16 height 16
click at [959, 427] on div "❤️" at bounding box center [967, 429] width 29 height 26
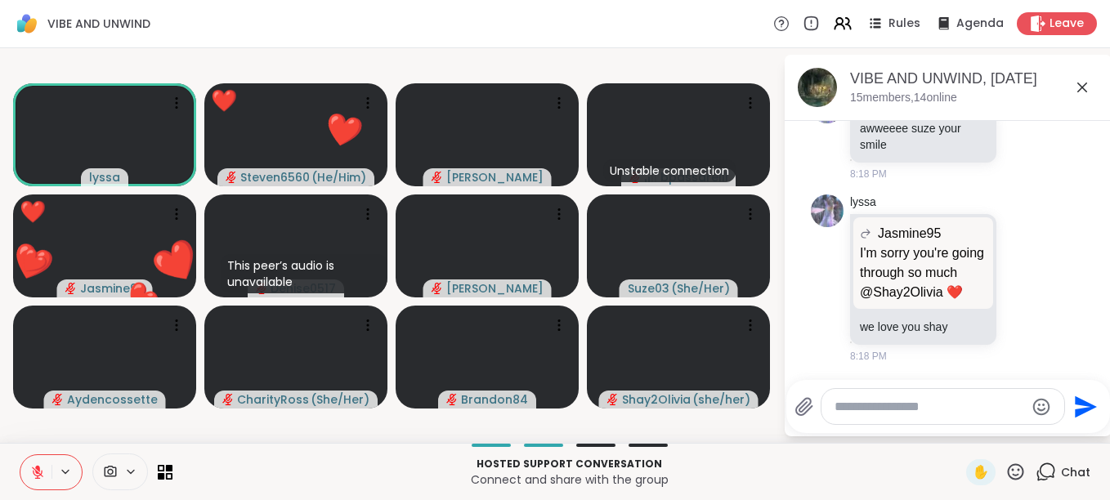
click at [1007, 476] on icon at bounding box center [1015, 472] width 20 height 20
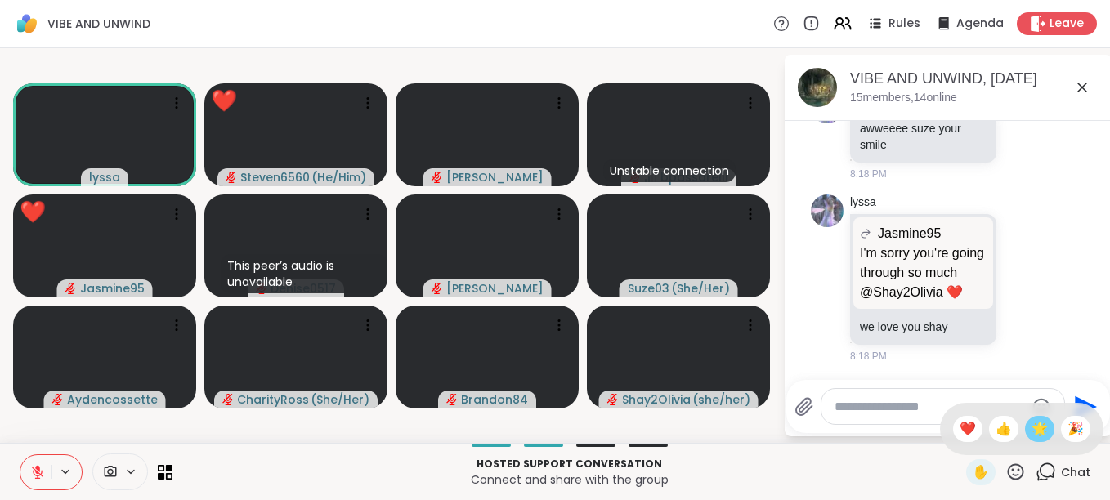
click at [1033, 420] on span "🌟" at bounding box center [1039, 429] width 16 height 20
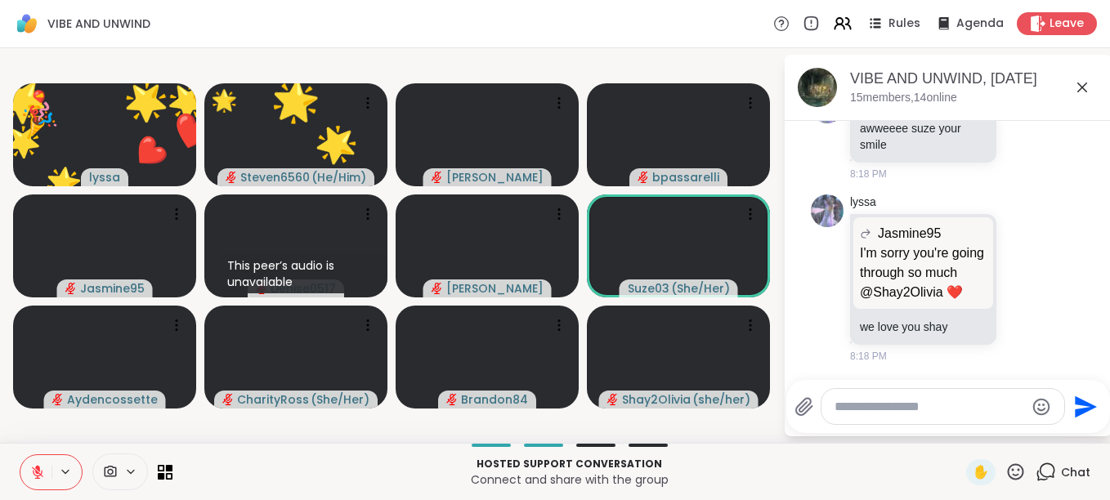
click at [1005, 468] on icon at bounding box center [1015, 472] width 20 height 20
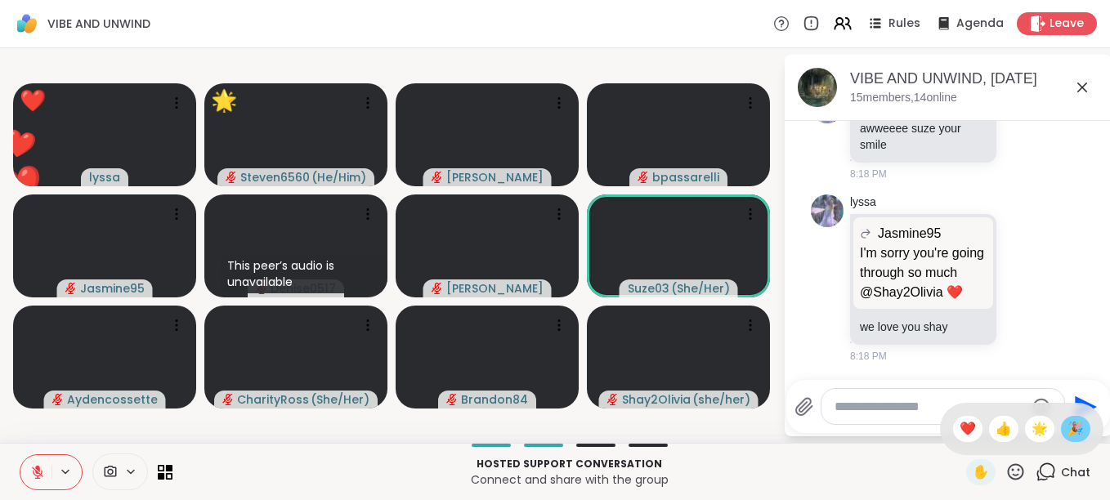
click at [1067, 429] on span "🎉" at bounding box center [1075, 429] width 16 height 20
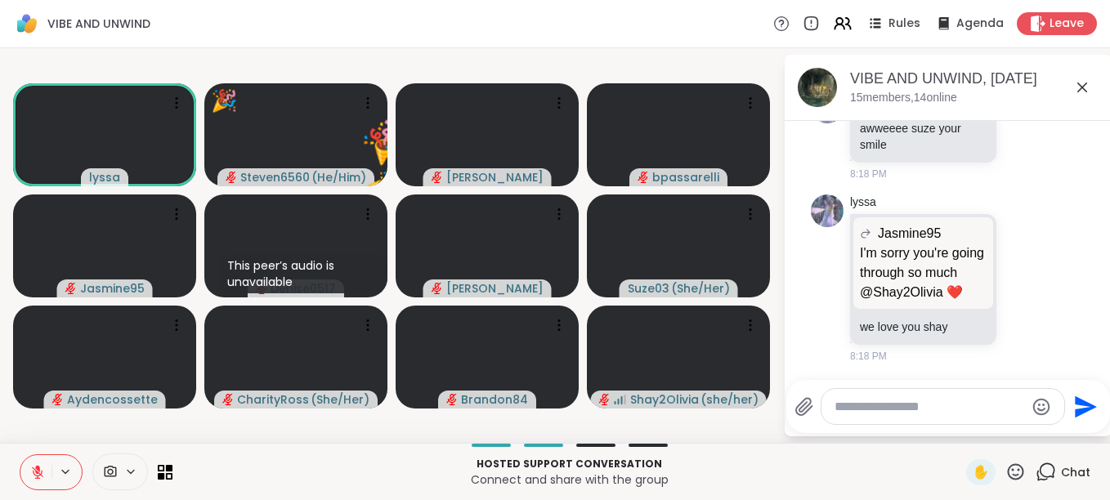
click at [1006, 468] on icon at bounding box center [1015, 472] width 20 height 20
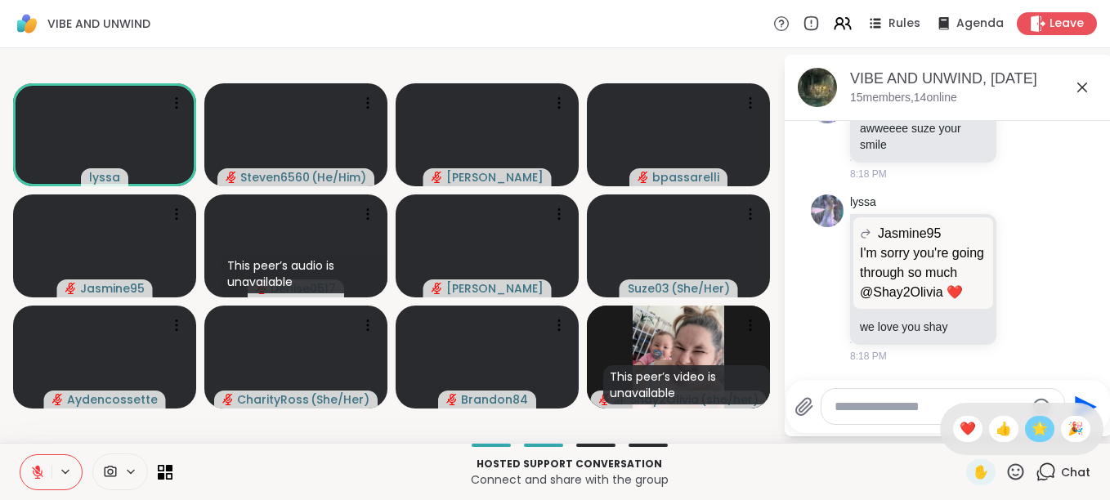
click at [1031, 419] on span "🌟" at bounding box center [1039, 429] width 16 height 20
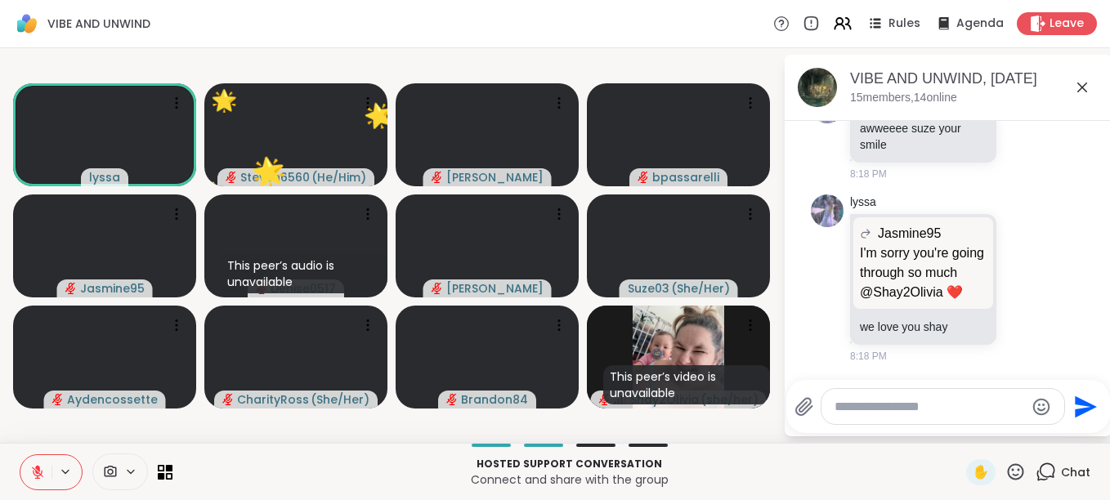
click at [1005, 468] on icon at bounding box center [1015, 472] width 20 height 20
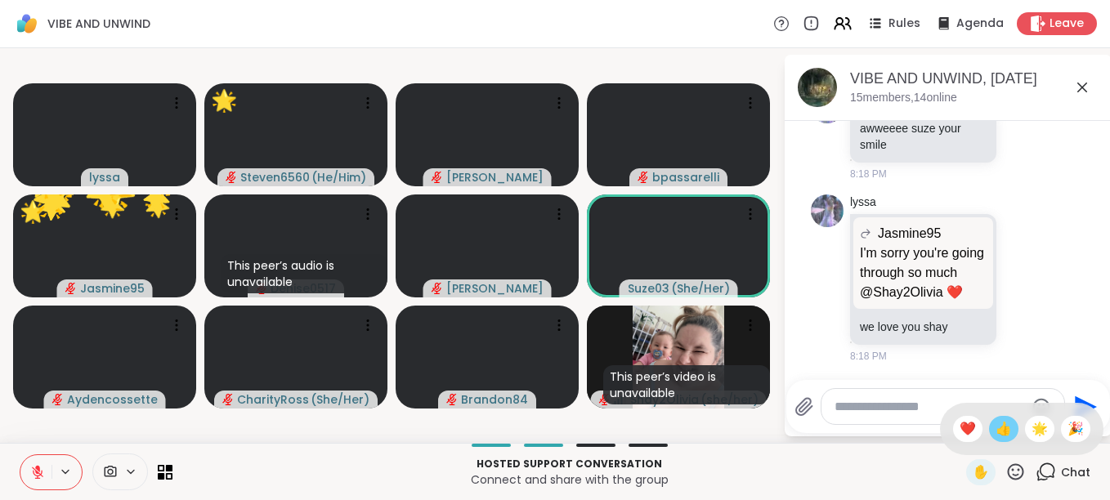
click at [995, 427] on span "👍" at bounding box center [1003, 429] width 16 height 20
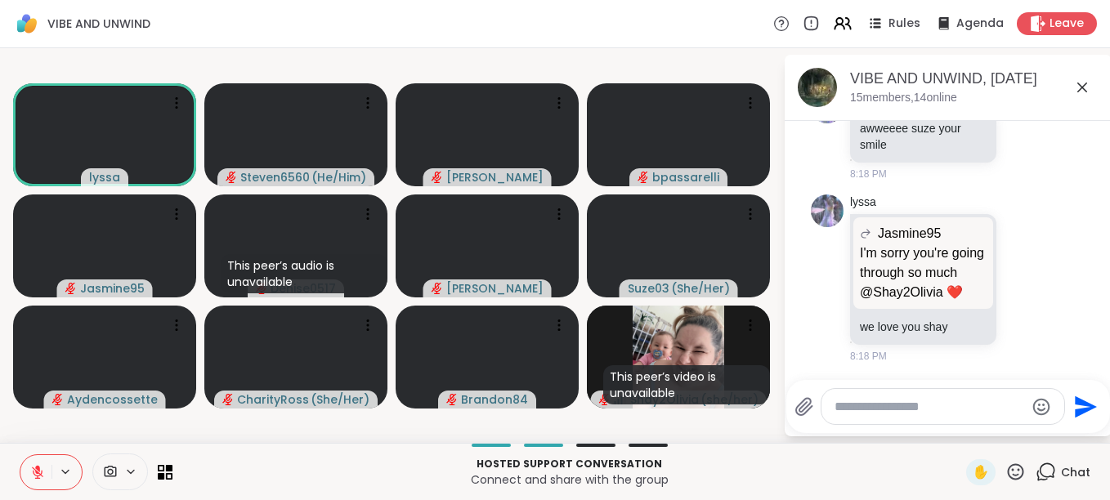
click at [1009, 473] on icon at bounding box center [1015, 472] width 20 height 20
click at [1067, 429] on span "🎉" at bounding box center [1075, 429] width 16 height 20
click at [40, 469] on icon at bounding box center [37, 472] width 15 height 15
click at [1005, 467] on icon at bounding box center [1015, 472] width 20 height 20
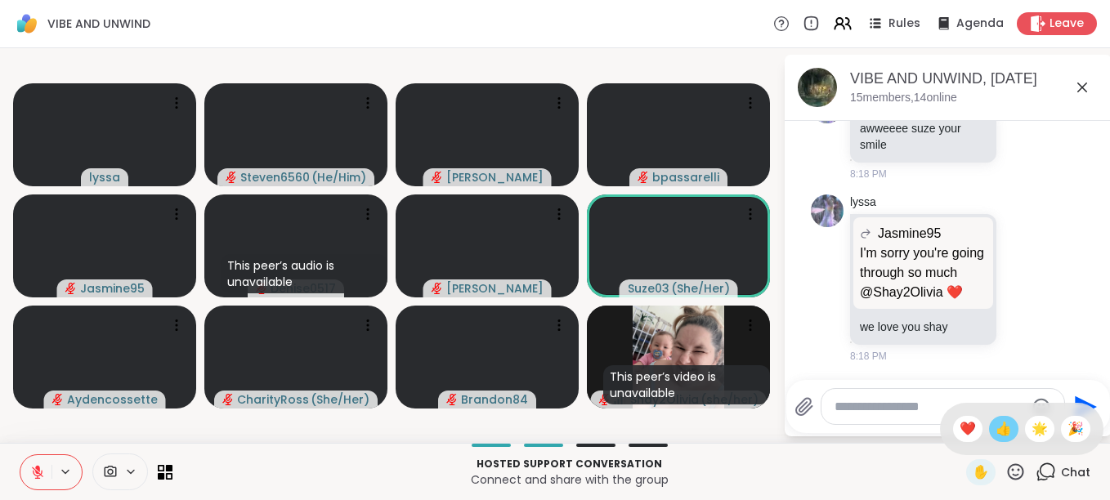
click at [995, 432] on span "👍" at bounding box center [1003, 429] width 16 height 20
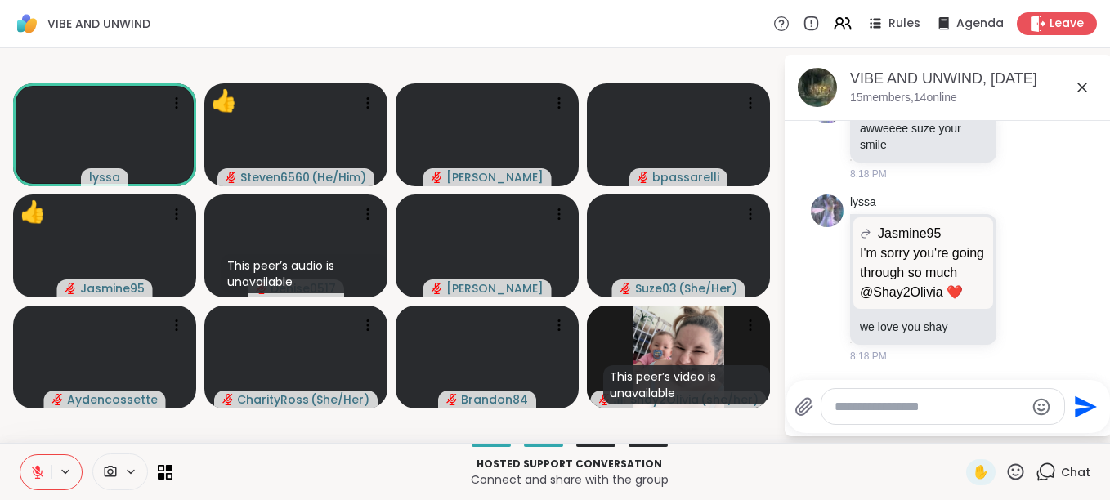
click at [1008, 476] on icon at bounding box center [1015, 472] width 20 height 20
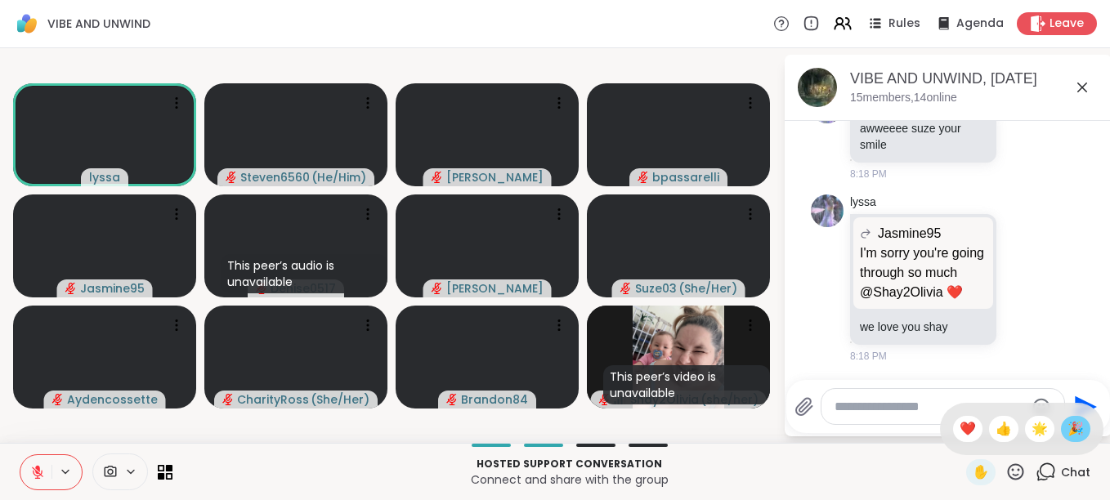
click at [1067, 429] on span "🎉" at bounding box center [1075, 429] width 16 height 20
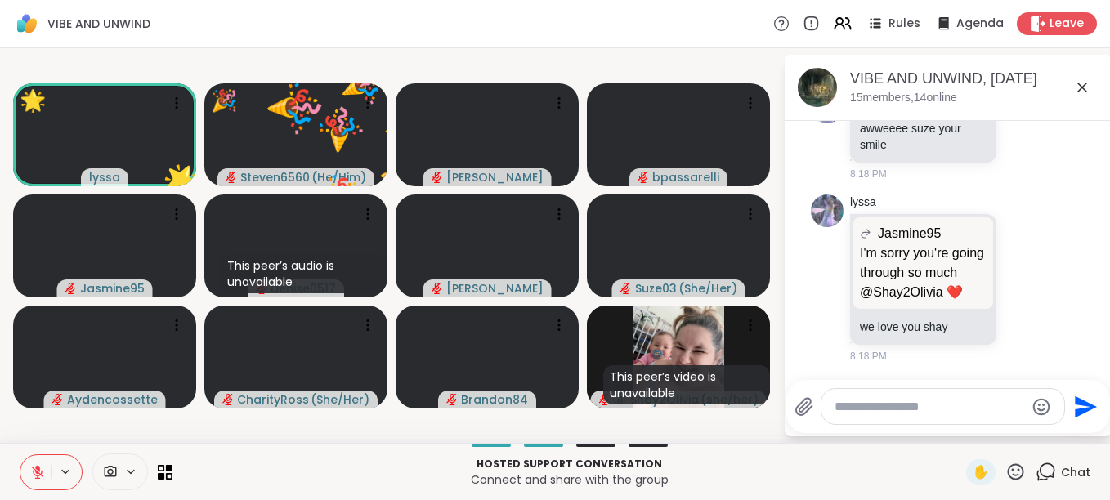
click at [1009, 468] on icon at bounding box center [1015, 472] width 20 height 20
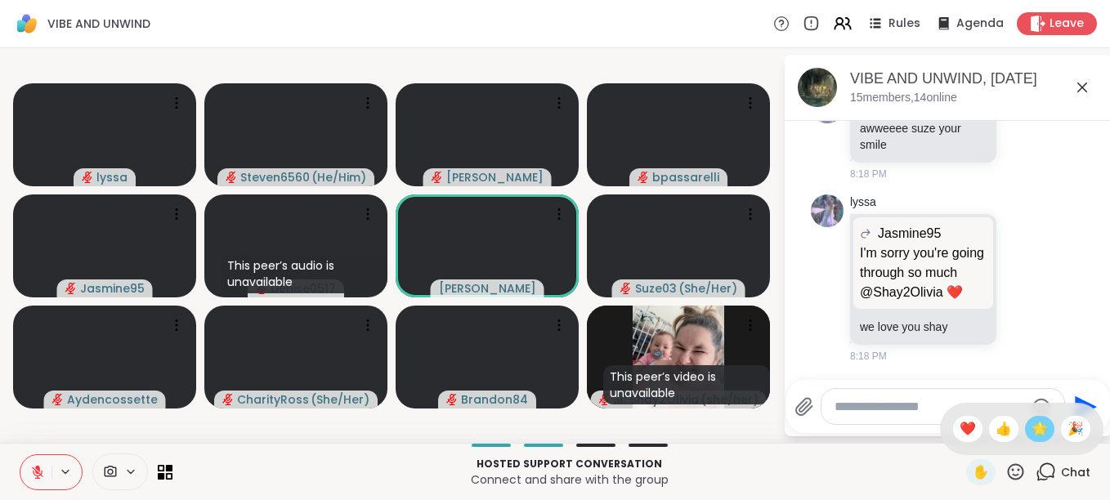
click at [1025, 432] on div "🌟" at bounding box center [1039, 429] width 29 height 26
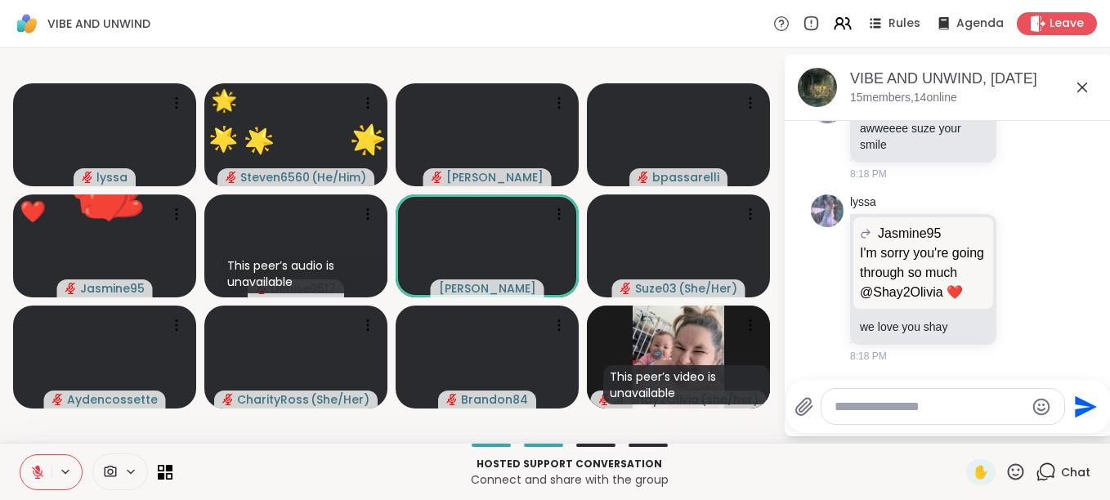
click at [1005, 466] on icon at bounding box center [1015, 472] width 20 height 20
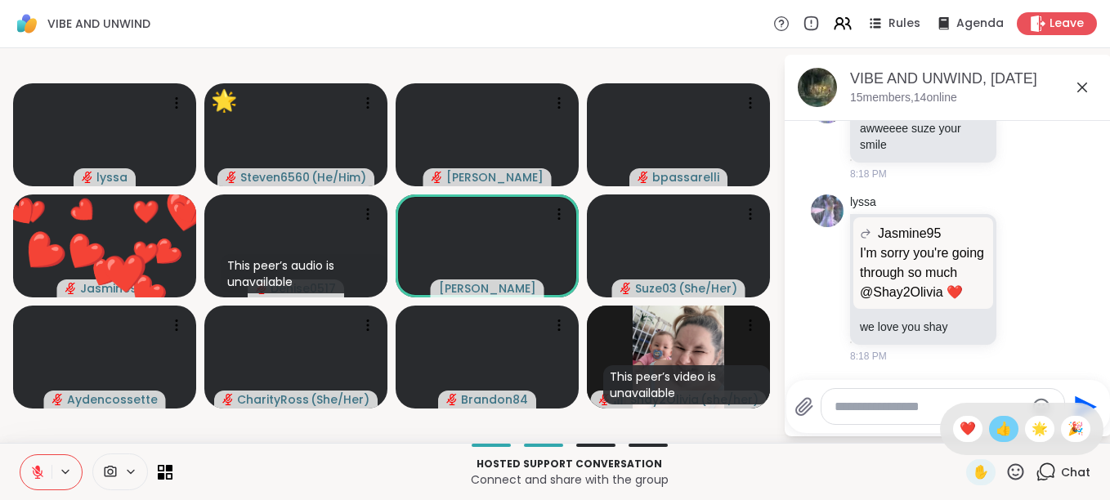
click at [995, 423] on span "👍" at bounding box center [1003, 429] width 16 height 20
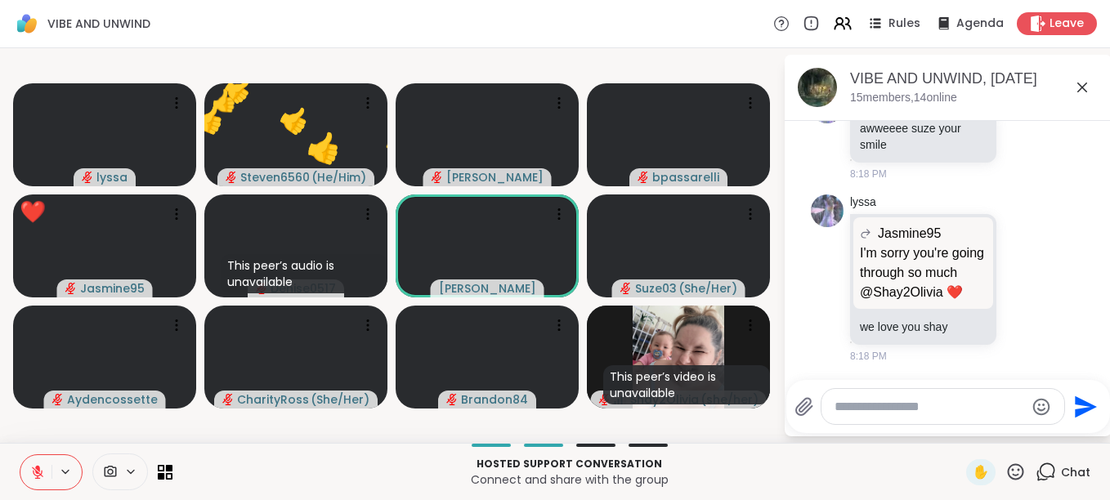
click at [1010, 466] on icon at bounding box center [1015, 472] width 20 height 20
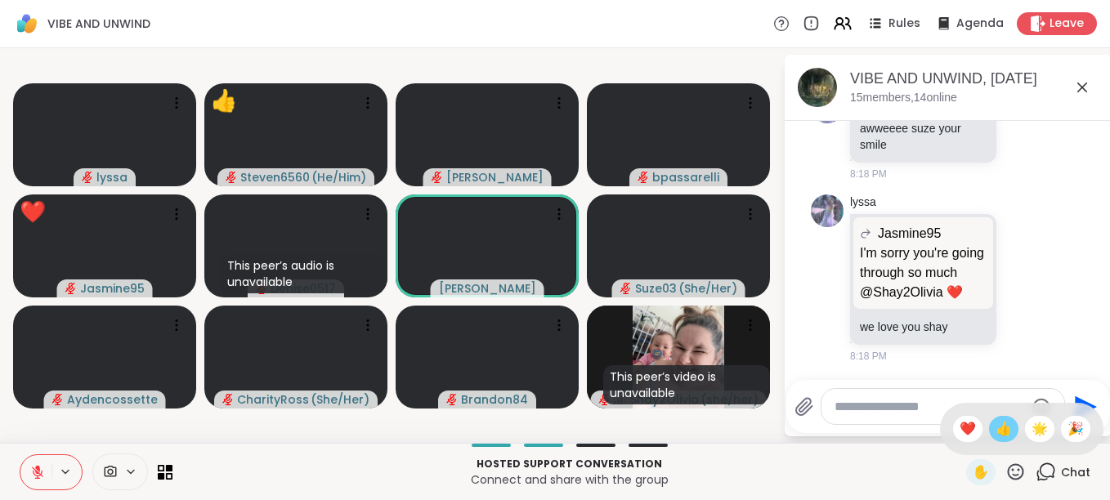
click at [995, 430] on span "👍" at bounding box center [1003, 429] width 16 height 20
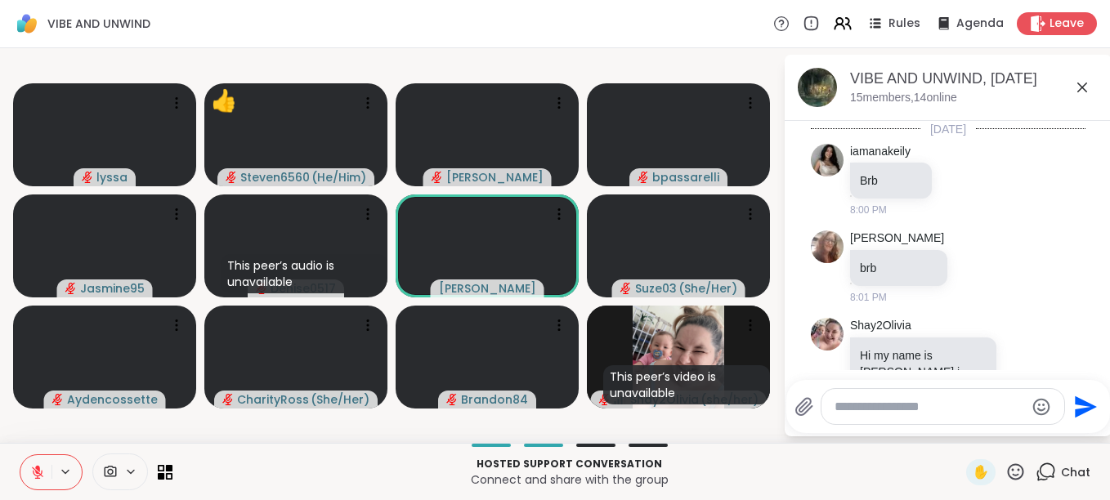
scroll to position [1857, 0]
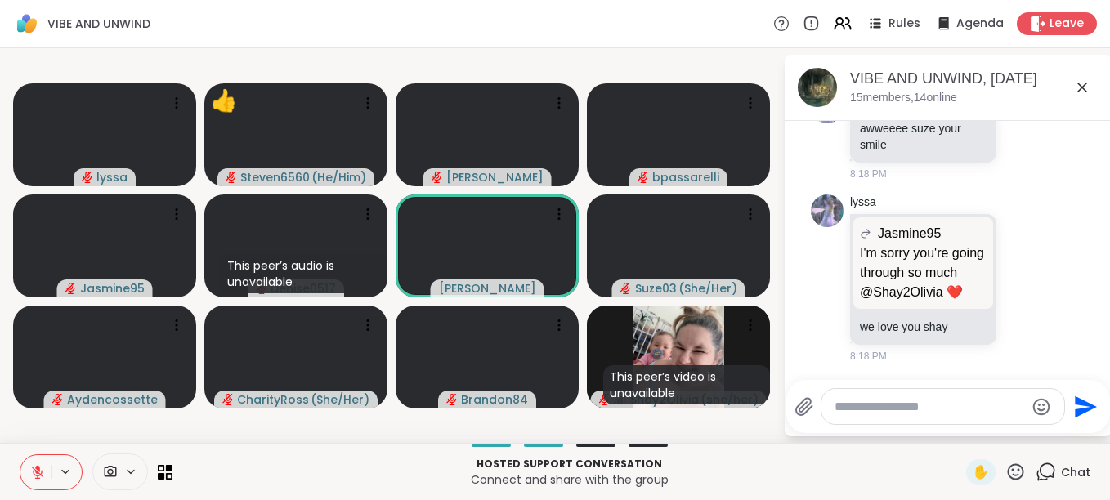
click at [1010, 473] on icon at bounding box center [1015, 472] width 20 height 20
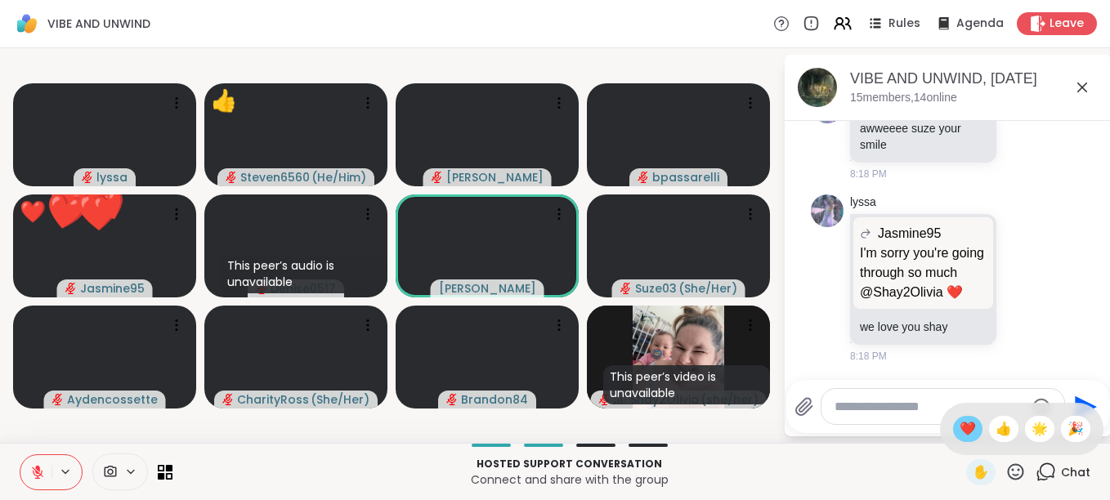
click at [959, 431] on span "❤️" at bounding box center [967, 429] width 16 height 20
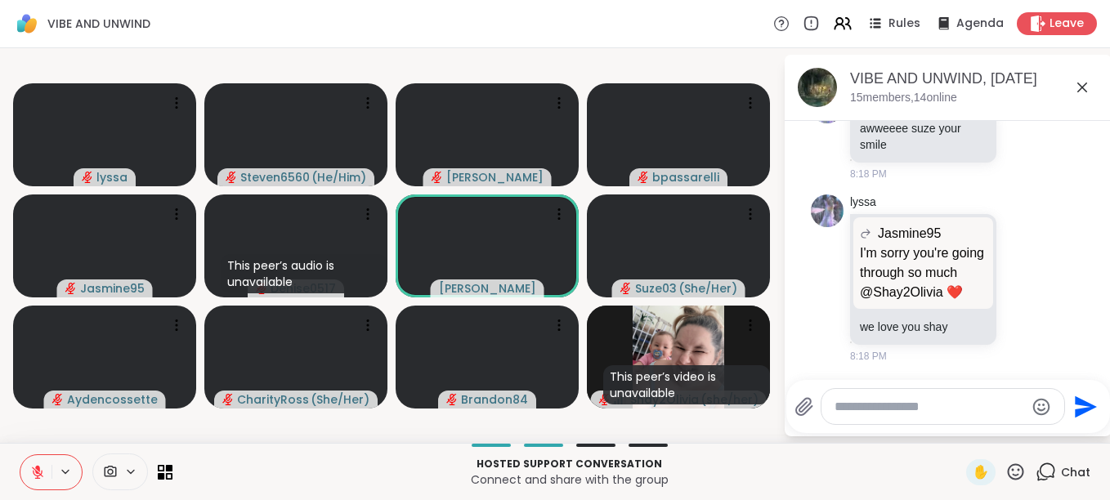
click at [1005, 472] on icon at bounding box center [1015, 472] width 20 height 20
click at [1031, 427] on span "🌟" at bounding box center [1039, 429] width 16 height 20
click at [1005, 469] on icon at bounding box center [1015, 472] width 20 height 20
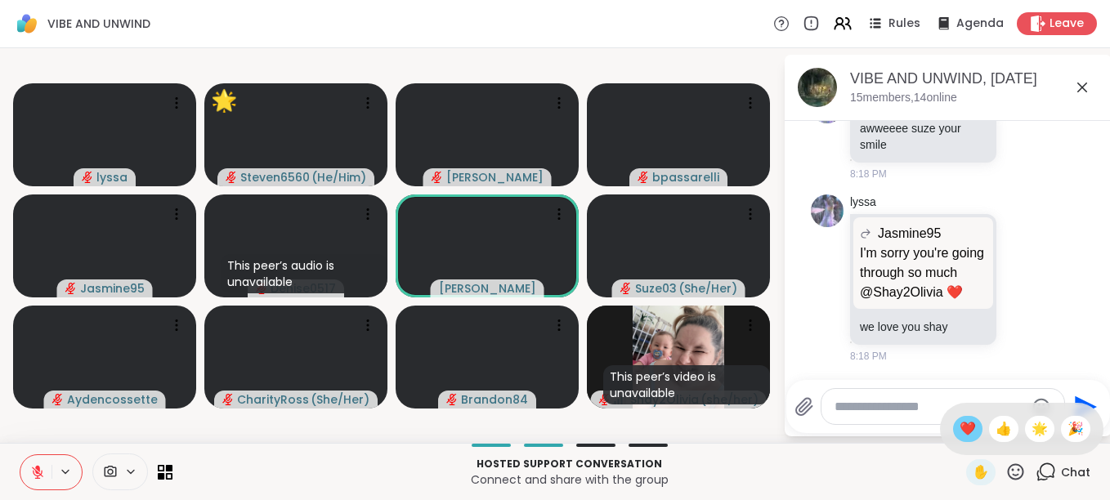
click at [959, 432] on span "❤️" at bounding box center [967, 429] width 16 height 20
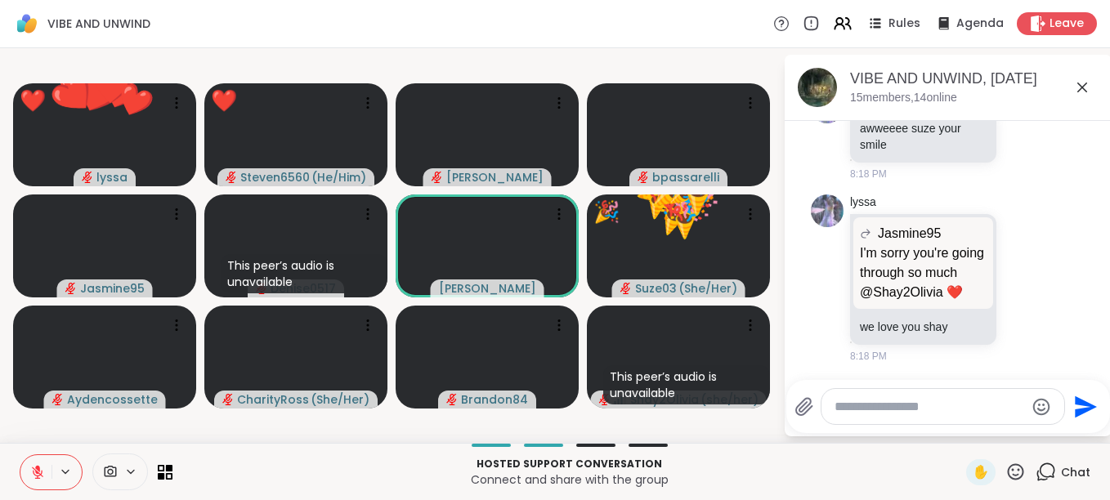
click at [1007, 472] on icon at bounding box center [1015, 472] width 20 height 20
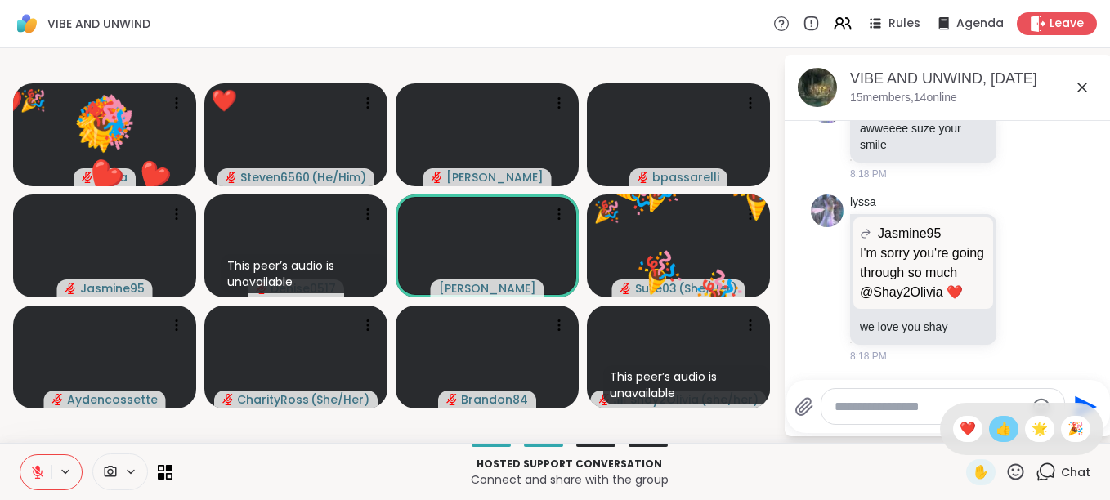
click at [995, 436] on span "👍" at bounding box center [1003, 429] width 16 height 20
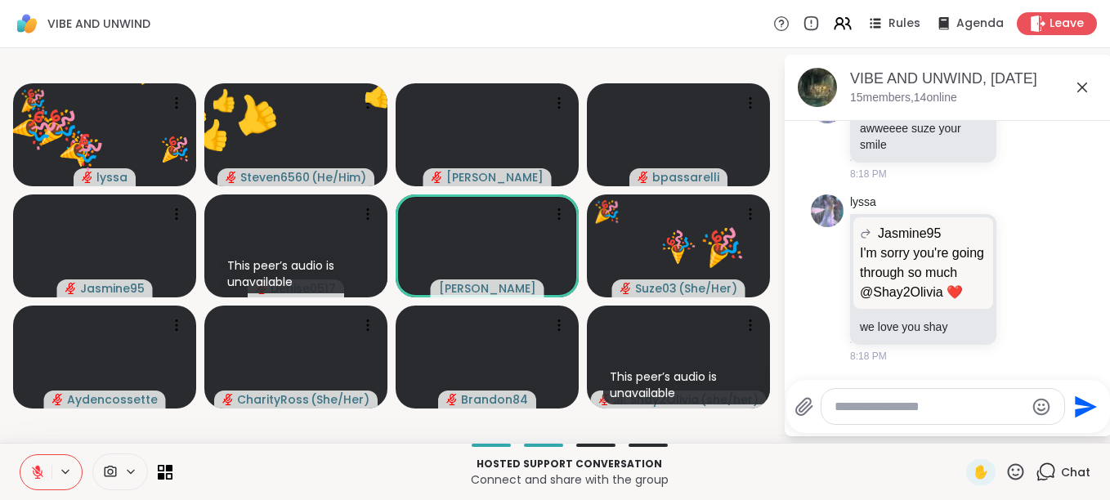
click at [1008, 468] on icon at bounding box center [1016, 471] width 16 height 16
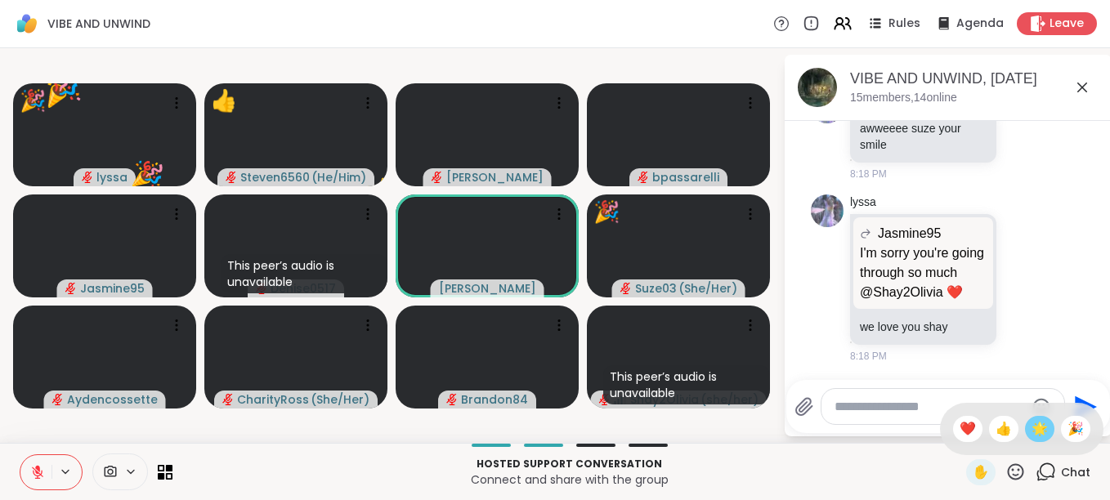
click at [1031, 431] on span "🌟" at bounding box center [1039, 429] width 16 height 20
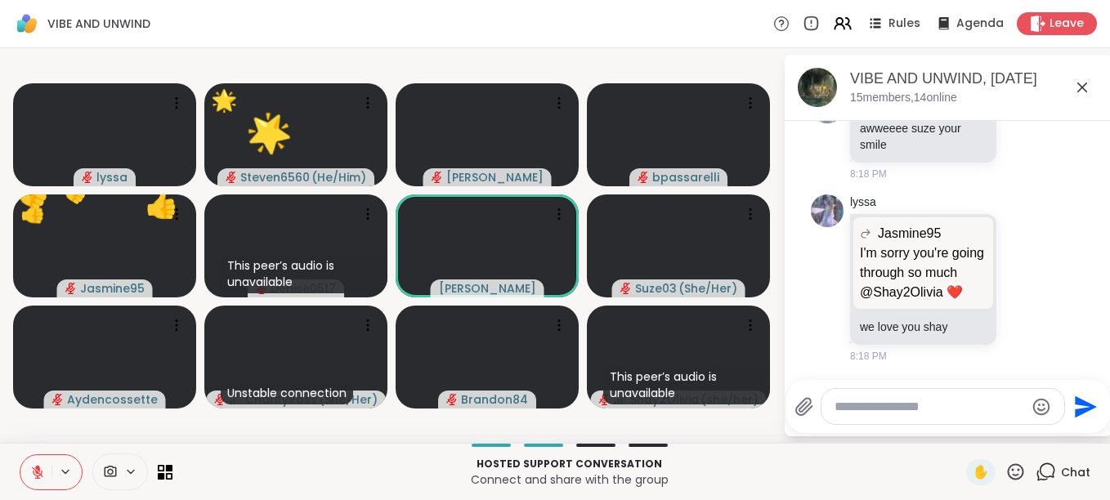
click at [1008, 467] on icon at bounding box center [1016, 471] width 16 height 16
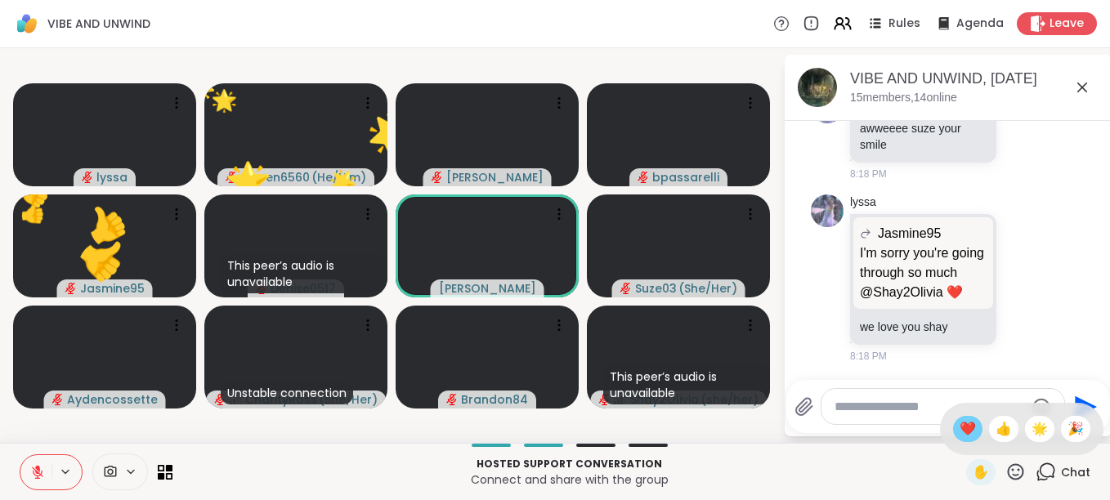
click at [959, 428] on span "❤️" at bounding box center [967, 429] width 16 height 20
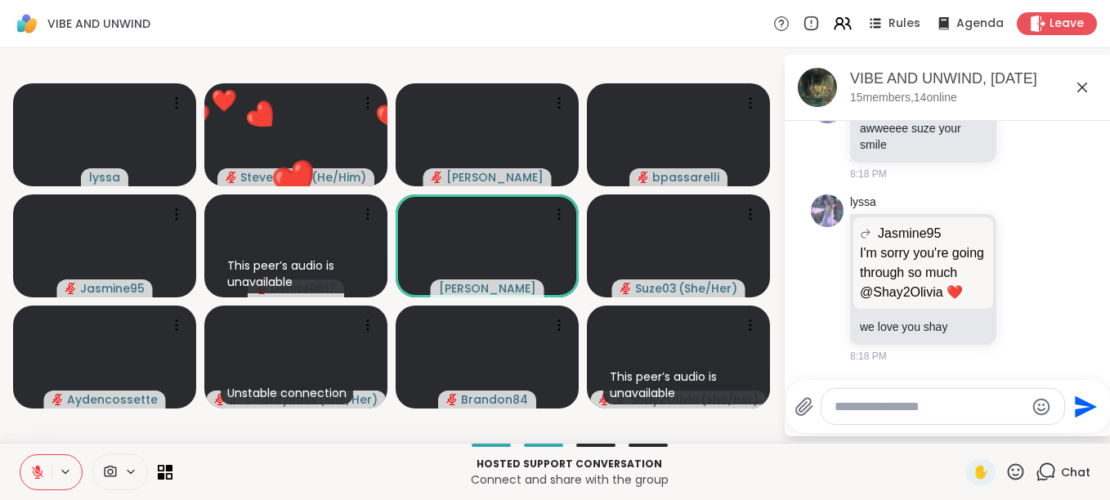
click at [1005, 463] on icon at bounding box center [1015, 472] width 20 height 20
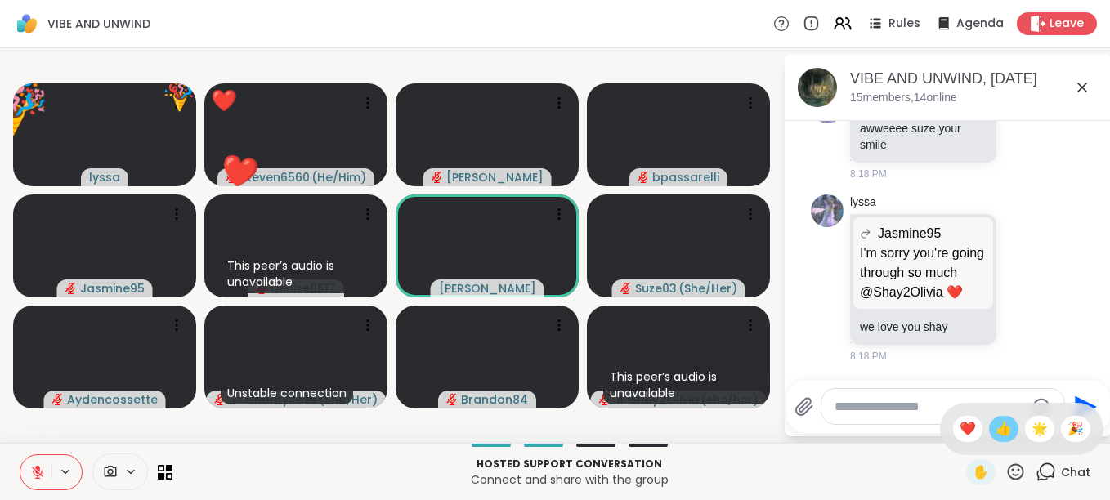
click at [995, 434] on span "👍" at bounding box center [1003, 429] width 16 height 20
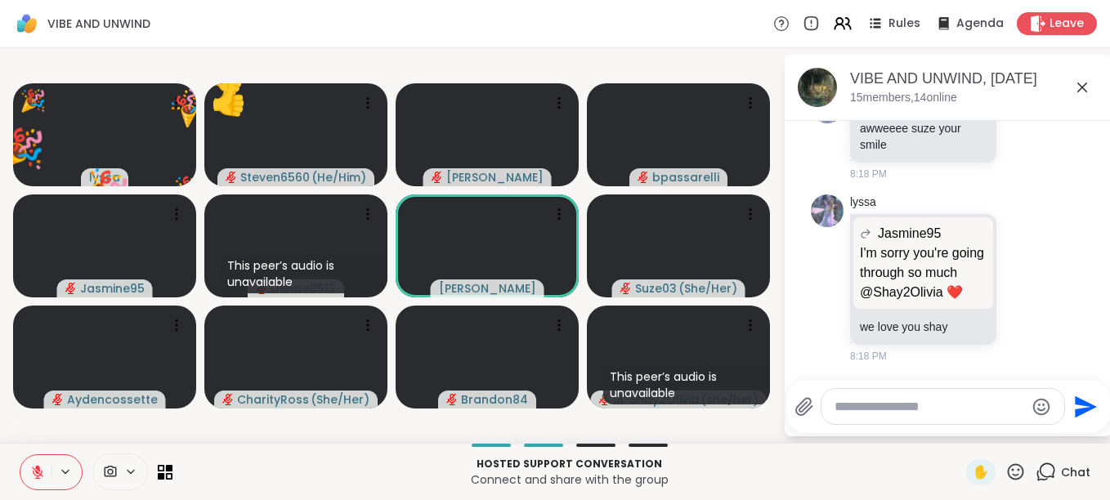
click at [1005, 469] on icon at bounding box center [1015, 472] width 20 height 20
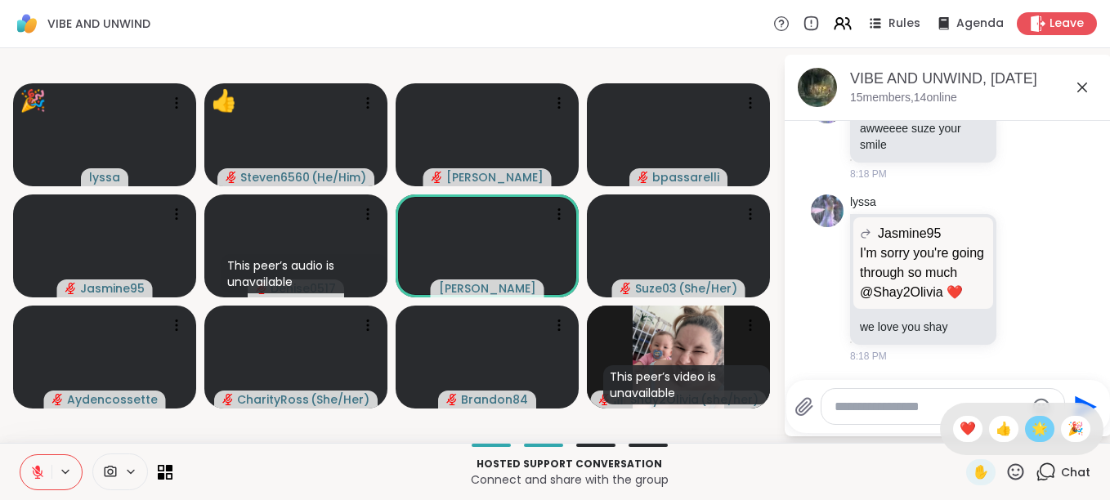
click at [1031, 423] on span "🌟" at bounding box center [1039, 429] width 16 height 20
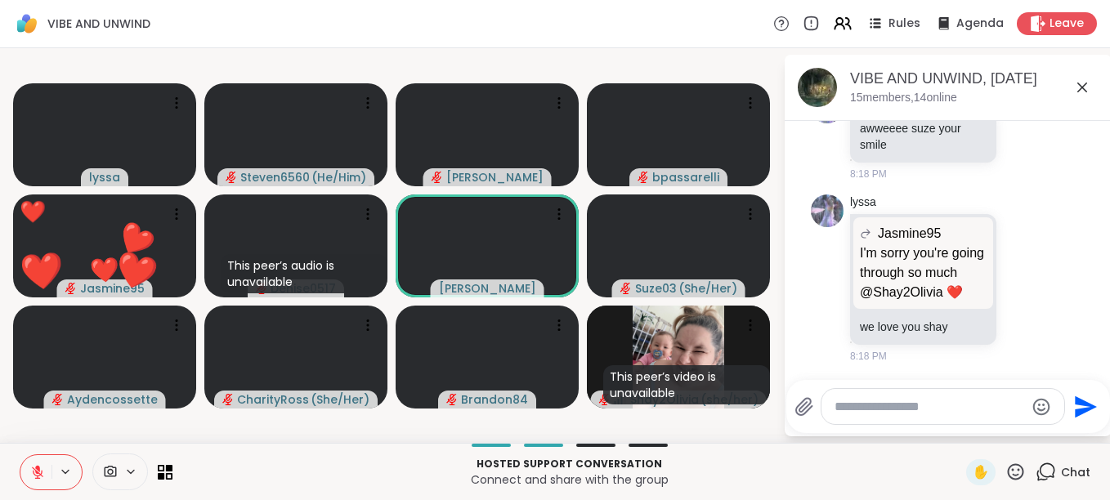
click at [1008, 466] on icon at bounding box center [1016, 471] width 16 height 16
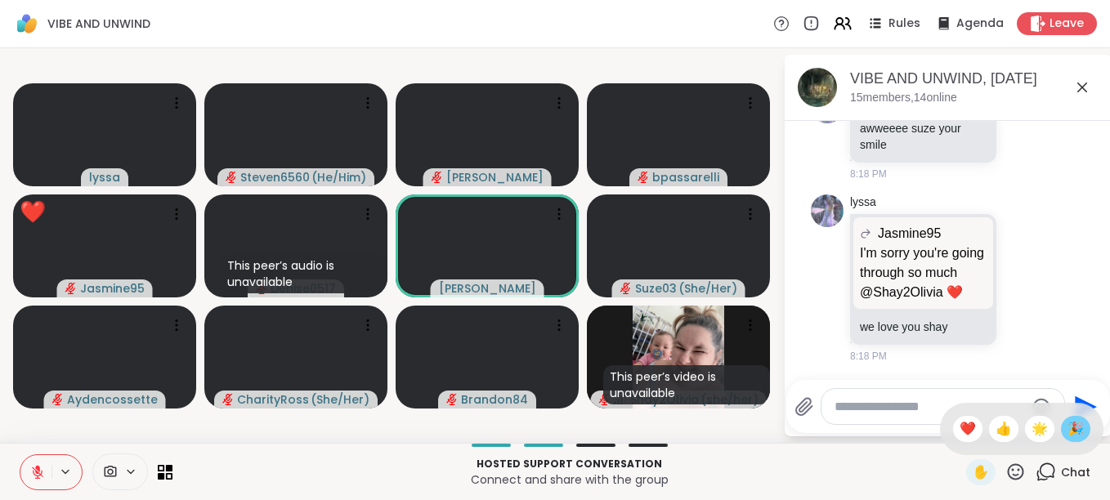
click at [1068, 437] on span "🎉" at bounding box center [1075, 429] width 16 height 20
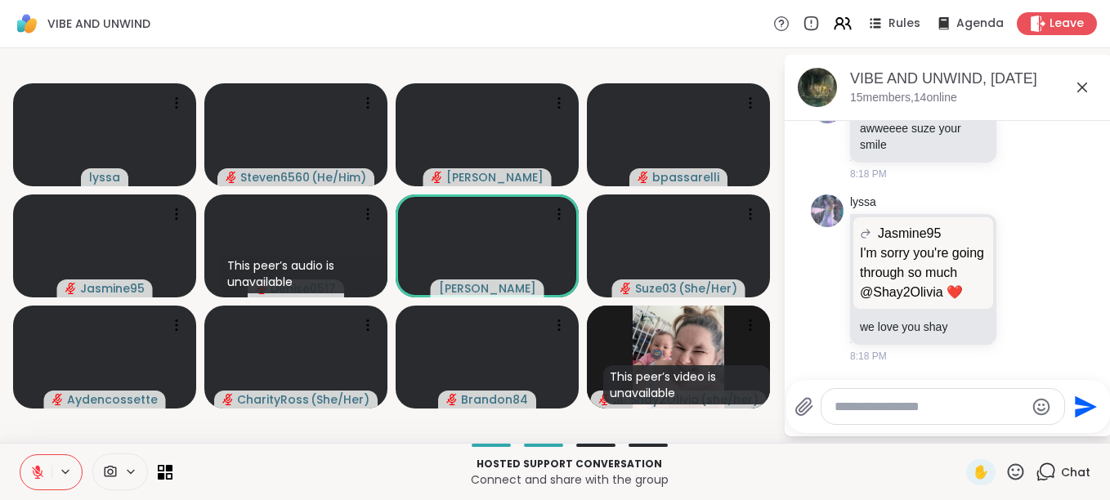
click at [1008, 471] on icon at bounding box center [1016, 471] width 16 height 16
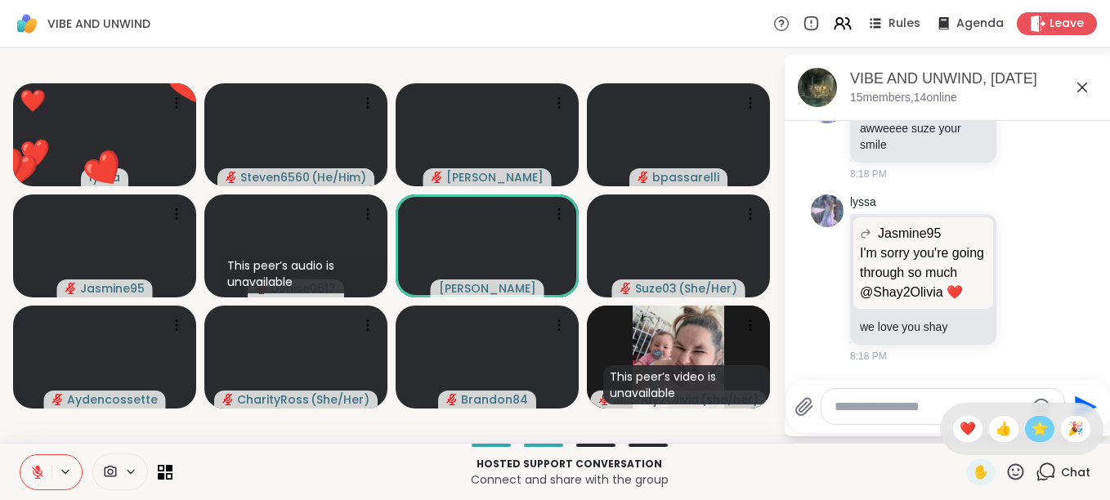
click at [1031, 432] on span "🌟" at bounding box center [1039, 429] width 16 height 20
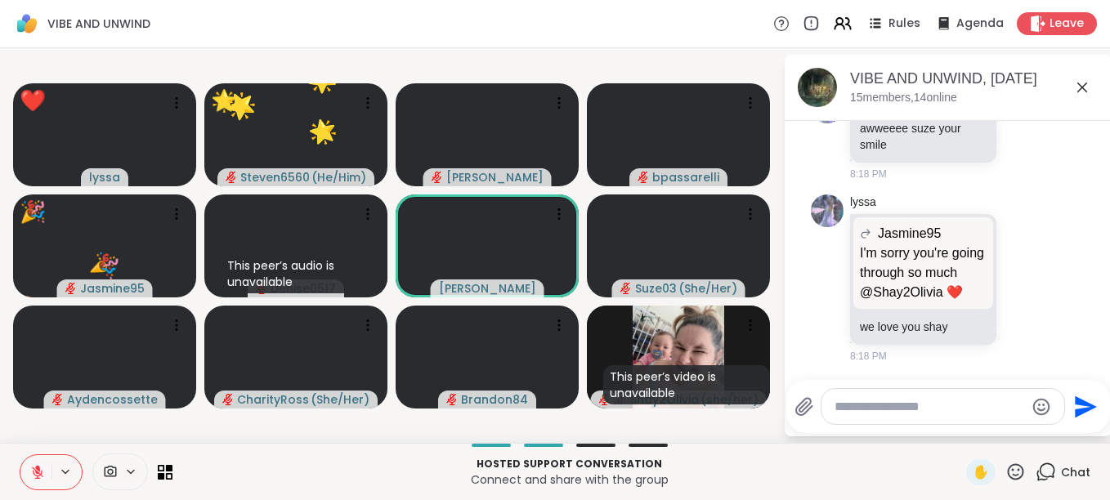
click at [1005, 467] on icon at bounding box center [1015, 472] width 20 height 20
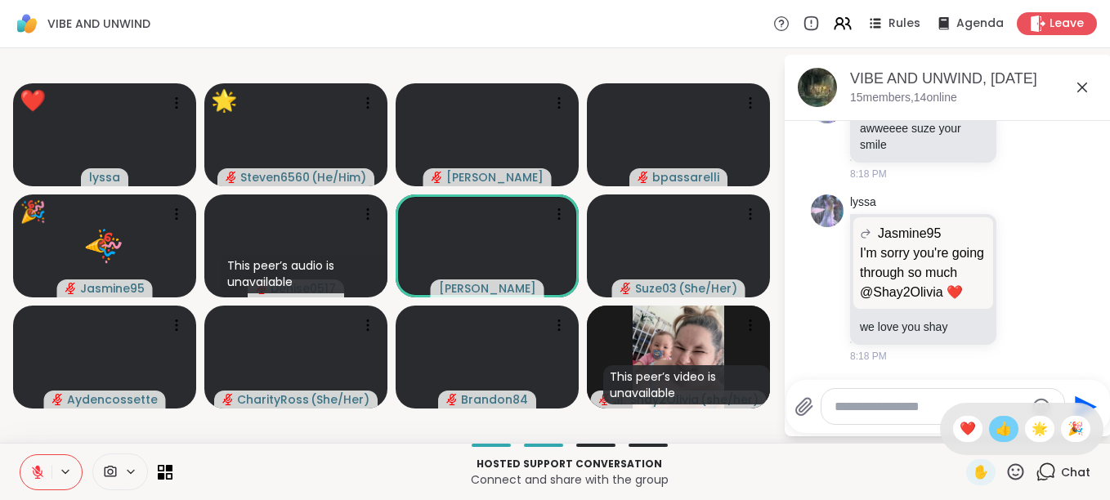
click at [995, 430] on span "👍" at bounding box center [1003, 429] width 16 height 20
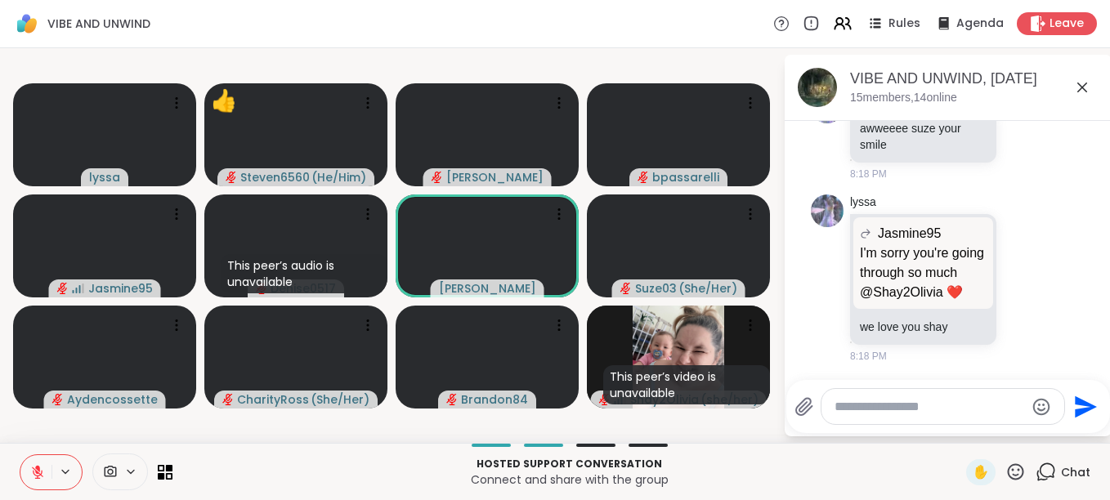
click at [1005, 465] on icon at bounding box center [1015, 472] width 20 height 20
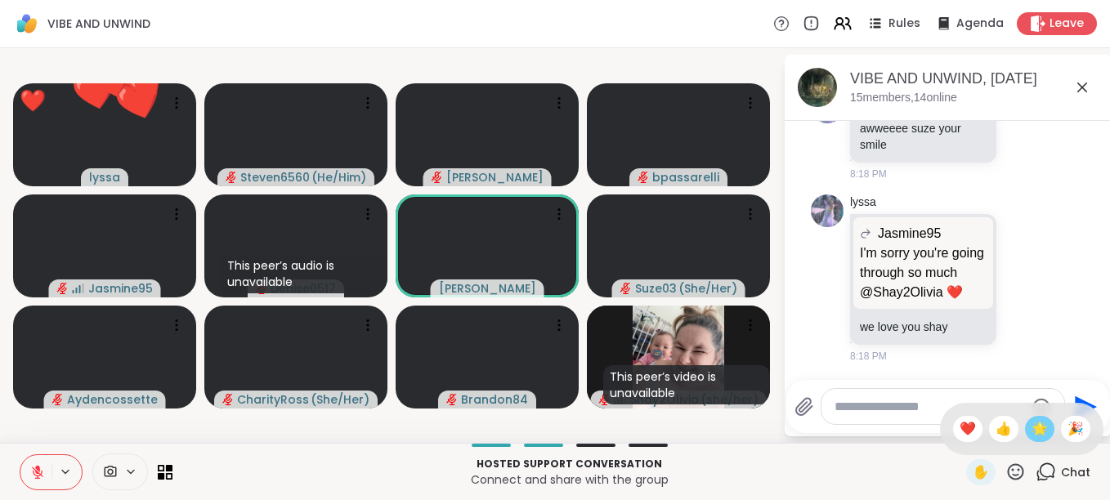
click at [1031, 427] on span "🌟" at bounding box center [1039, 429] width 16 height 20
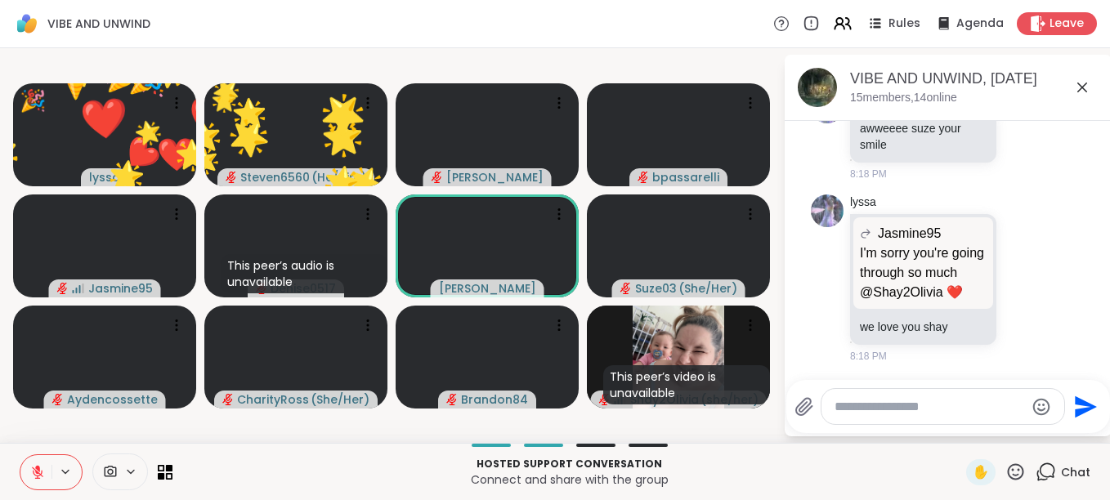
click at [1008, 468] on icon at bounding box center [1015, 472] width 20 height 20
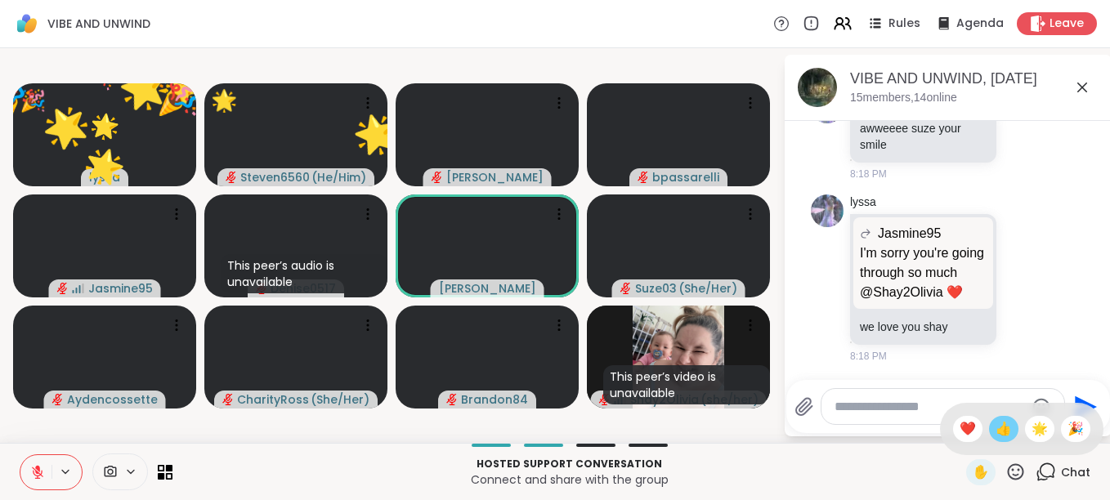
click at [995, 435] on span "👍" at bounding box center [1003, 429] width 16 height 20
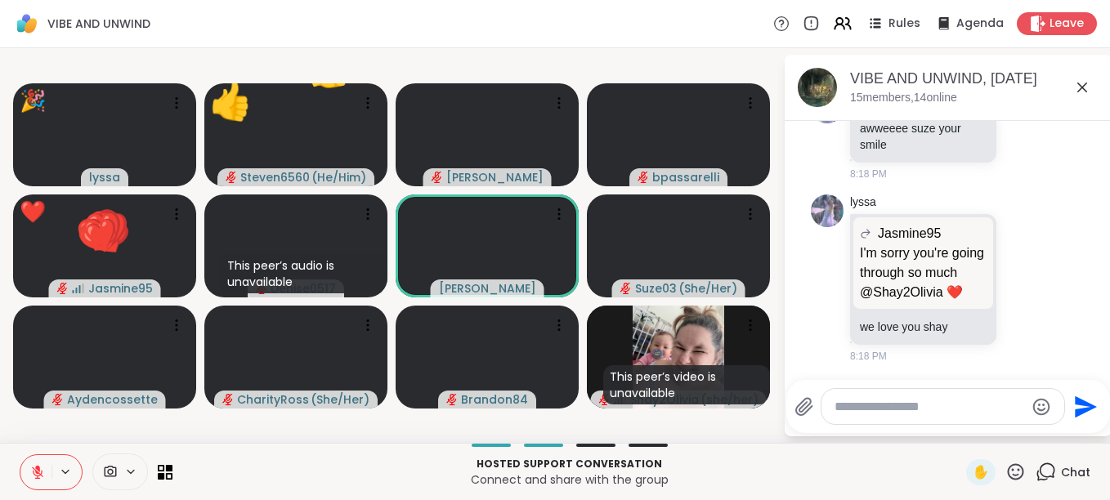
click at [1008, 472] on icon at bounding box center [1015, 472] width 20 height 20
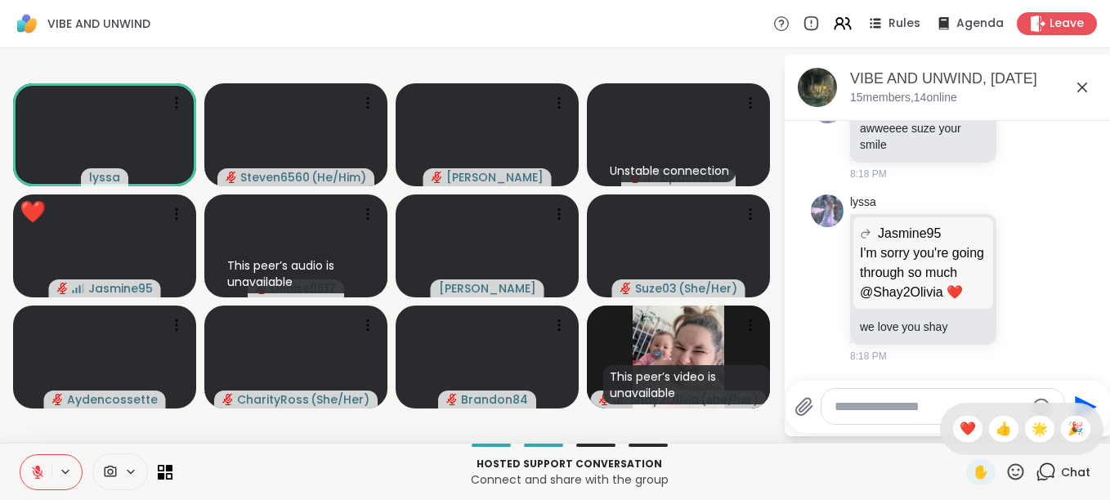
click at [1008, 464] on icon at bounding box center [1016, 471] width 16 height 16
click at [995, 428] on span "👍" at bounding box center [1003, 429] width 16 height 20
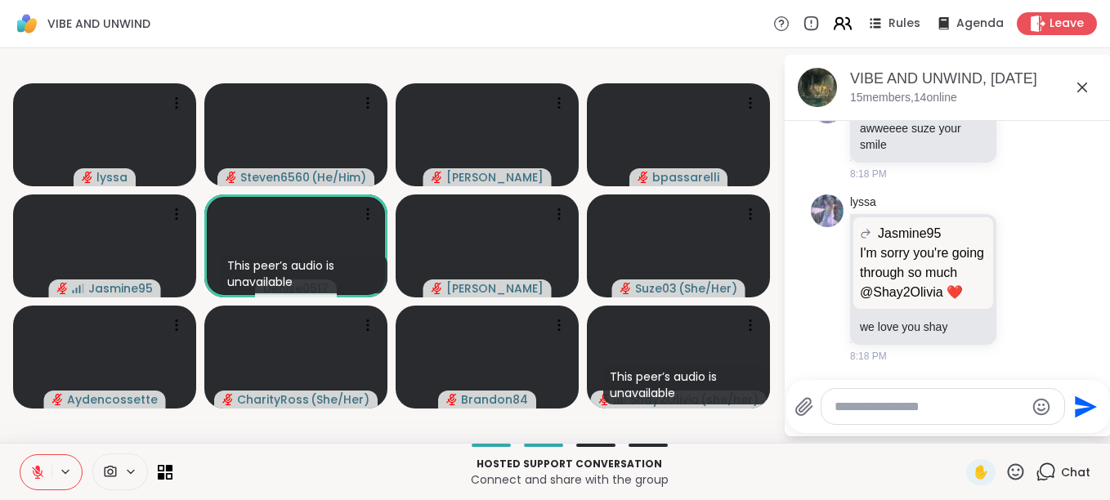
click at [846, 23] on icon at bounding box center [848, 23] width 5 height 11
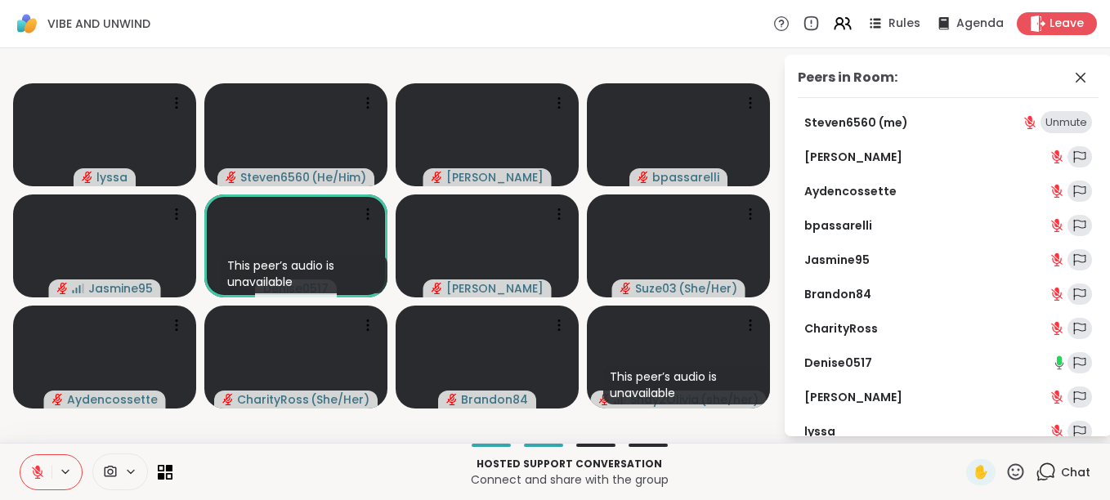
click at [863, 361] on link "Denise0517" at bounding box center [838, 363] width 68 height 16
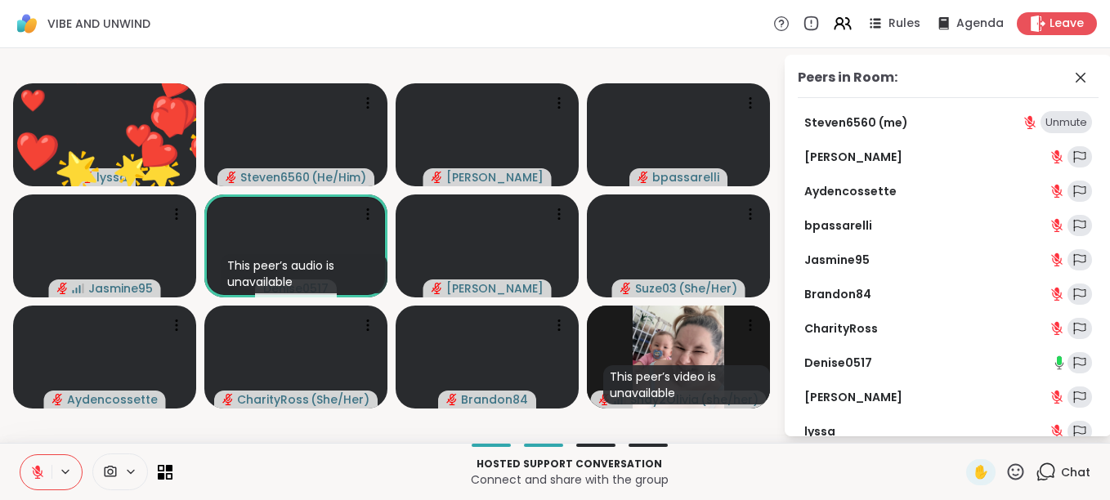
click at [1008, 467] on icon at bounding box center [1015, 472] width 20 height 20
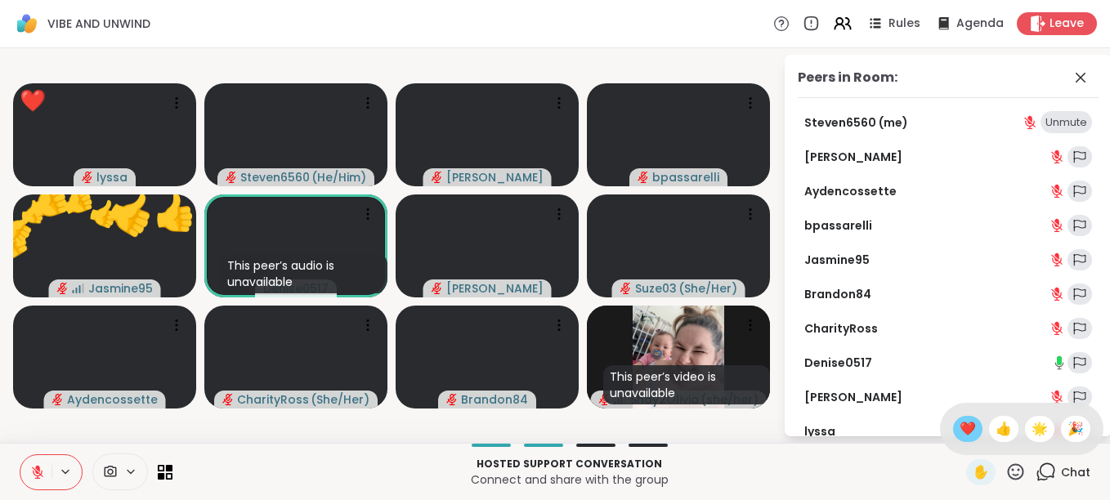
click at [959, 430] on span "❤️" at bounding box center [967, 429] width 16 height 20
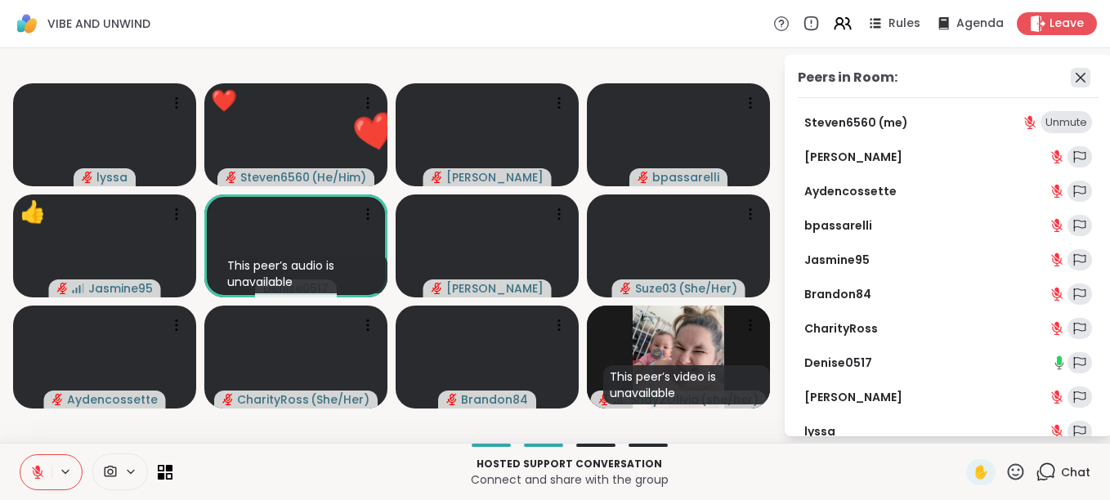
click at [1071, 75] on icon at bounding box center [1081, 78] width 20 height 20
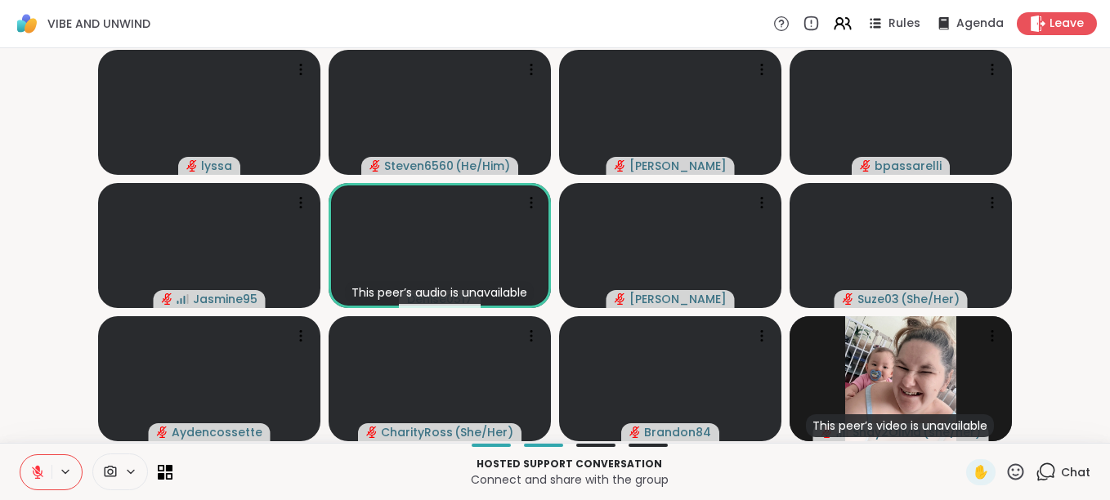
click at [1005, 472] on icon at bounding box center [1015, 472] width 20 height 20
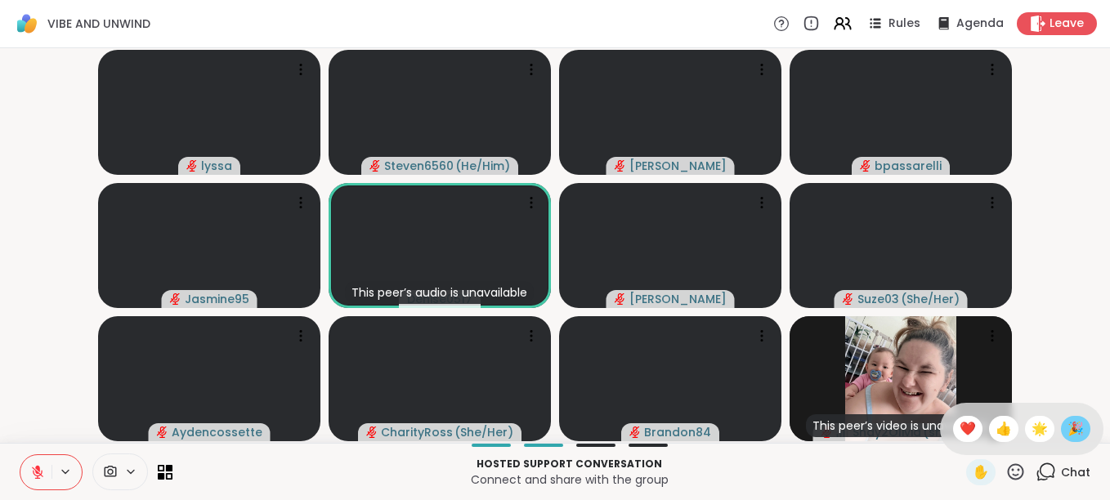
click at [1067, 426] on span "🎉" at bounding box center [1075, 429] width 16 height 20
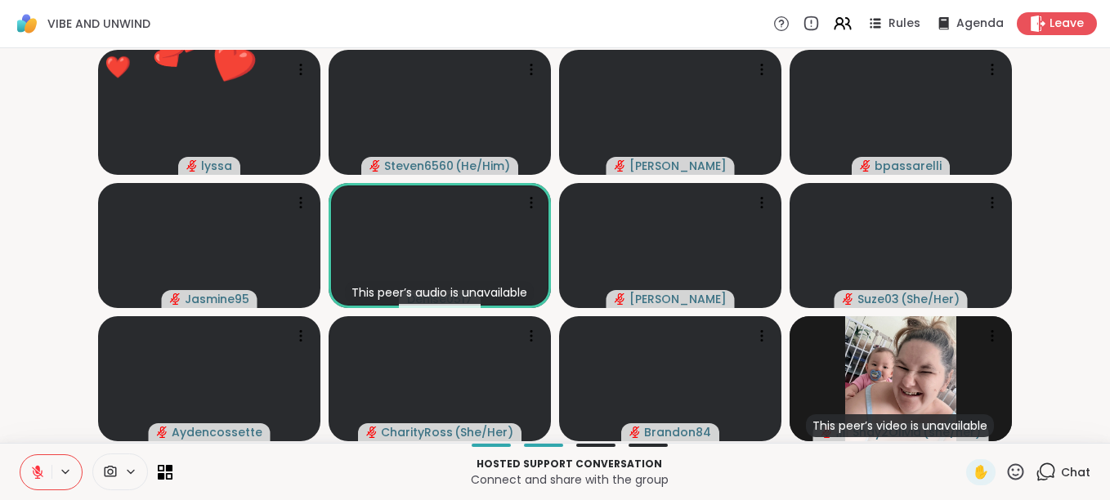
click at [1007, 467] on icon at bounding box center [1015, 472] width 20 height 20
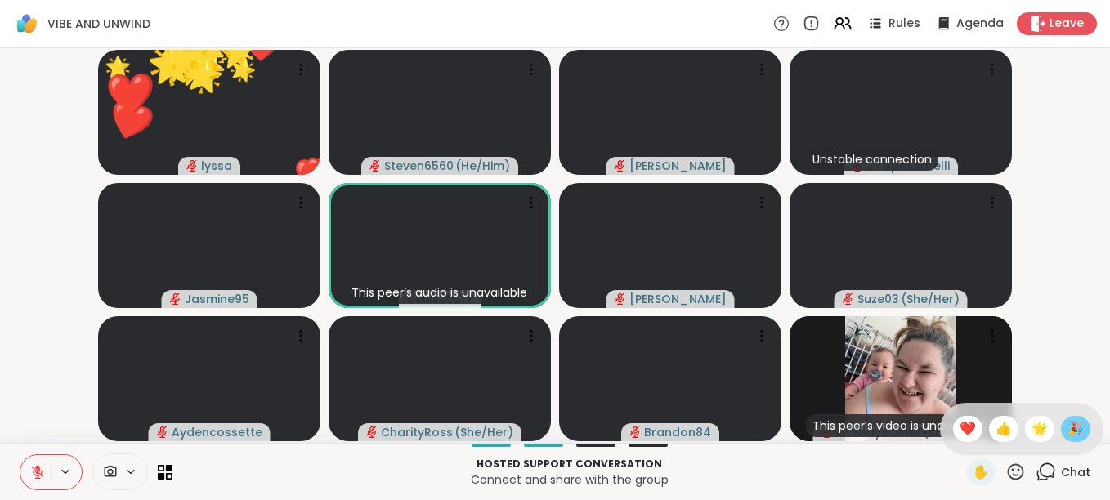
click at [1067, 426] on span "🎉" at bounding box center [1075, 429] width 16 height 20
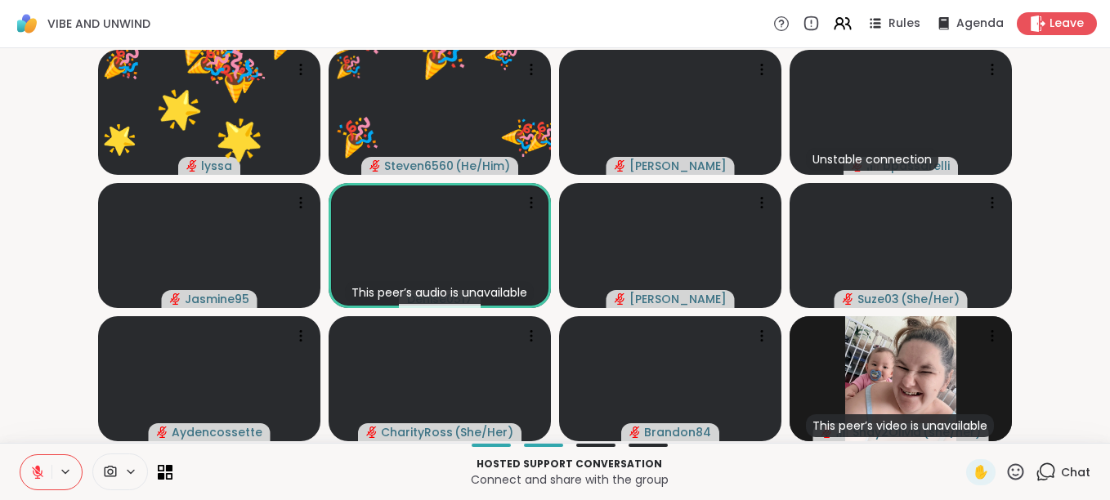
click at [1008, 465] on icon at bounding box center [1016, 471] width 16 height 16
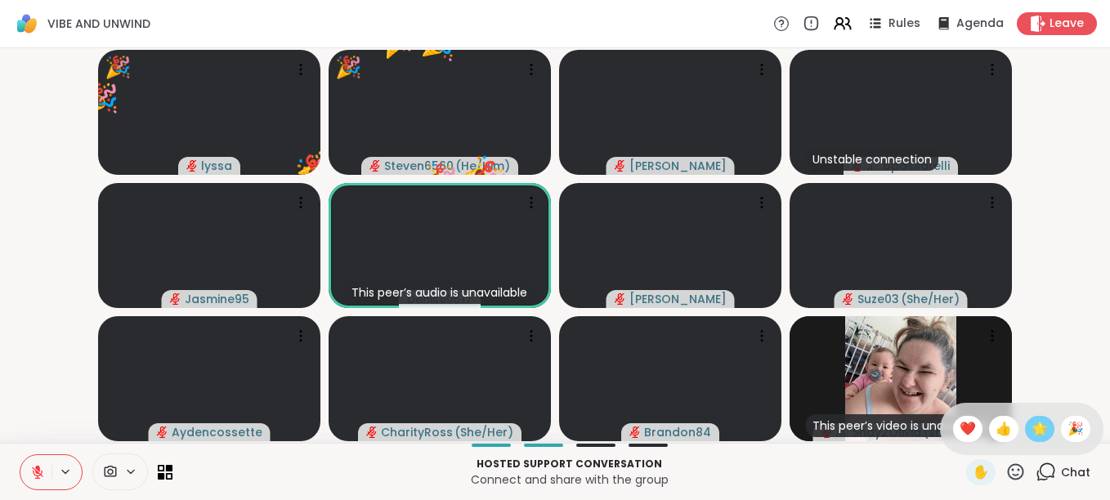
click at [1031, 431] on span "🌟" at bounding box center [1039, 429] width 16 height 20
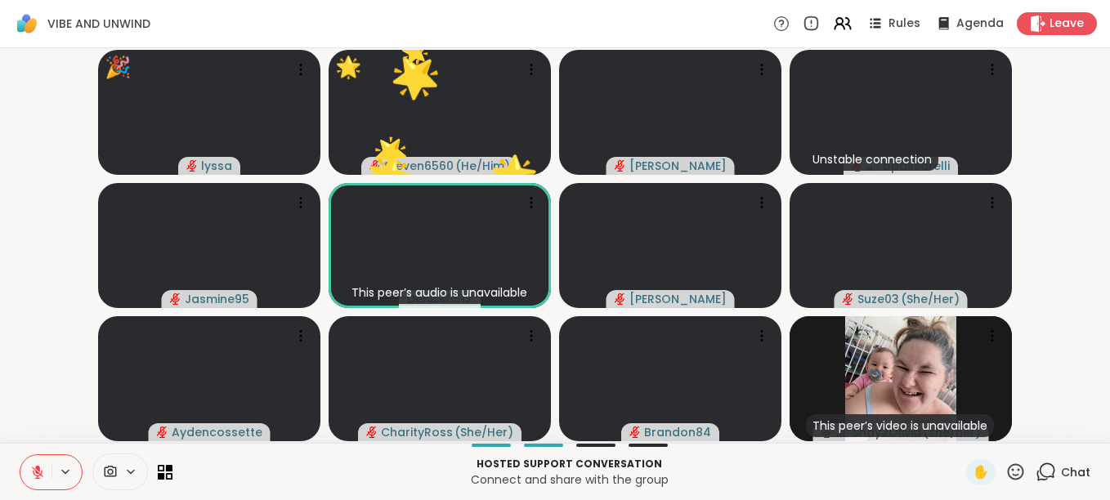
click at [1008, 470] on icon at bounding box center [1016, 471] width 16 height 16
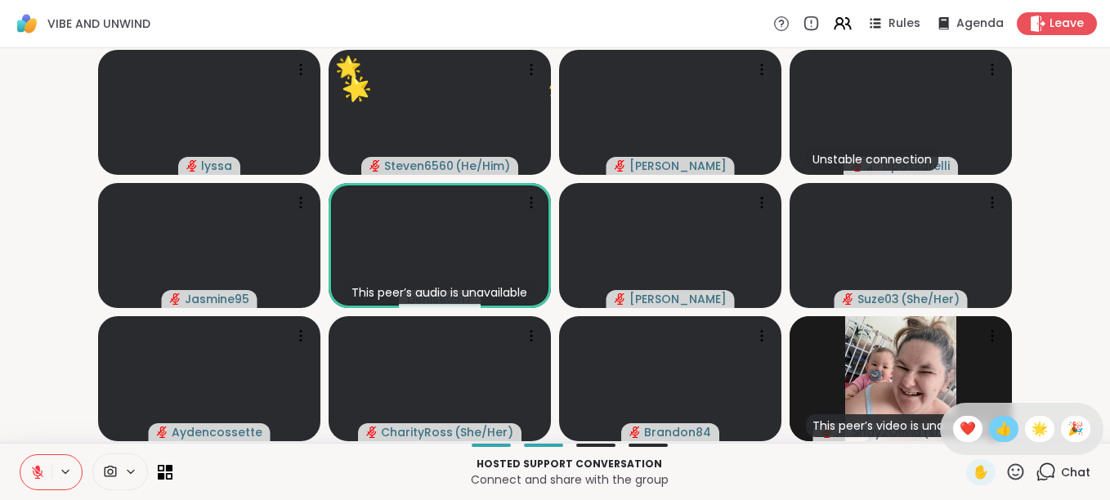
click at [995, 423] on span "👍" at bounding box center [1003, 429] width 16 height 20
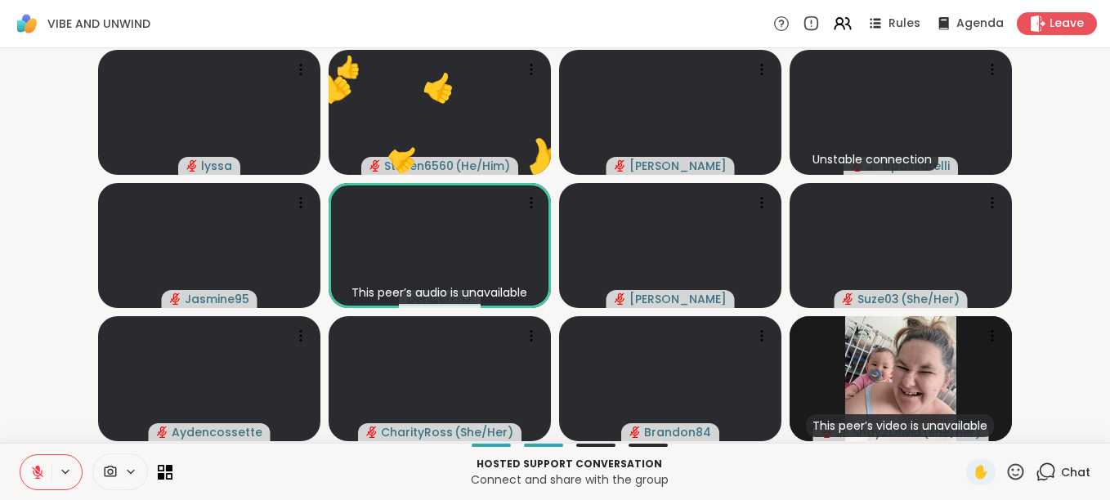
click at [1005, 473] on icon at bounding box center [1015, 472] width 20 height 20
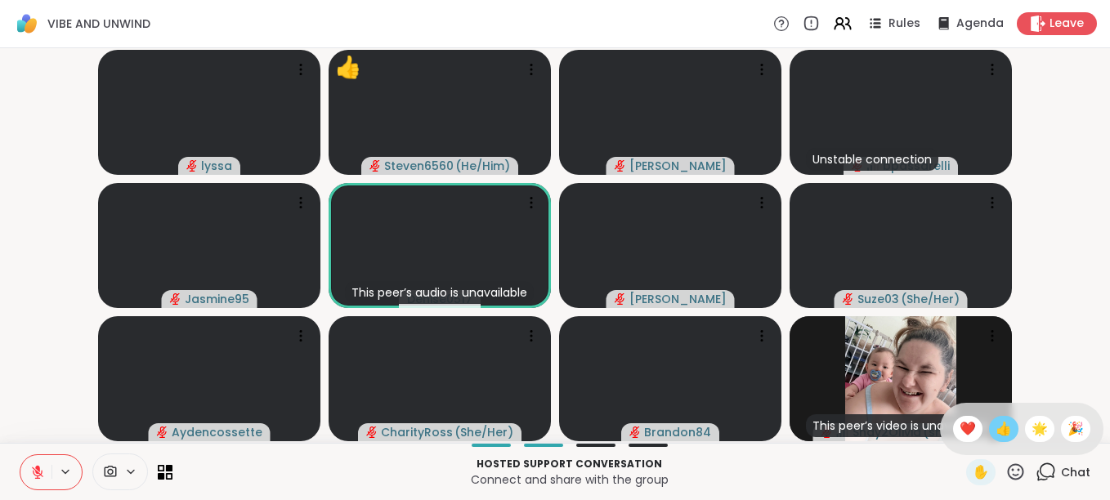
click at [995, 427] on span "👍" at bounding box center [1003, 429] width 16 height 20
click at [1004, 461] on div "✋" at bounding box center [996, 472] width 60 height 26
click at [1006, 467] on icon at bounding box center [1015, 472] width 20 height 20
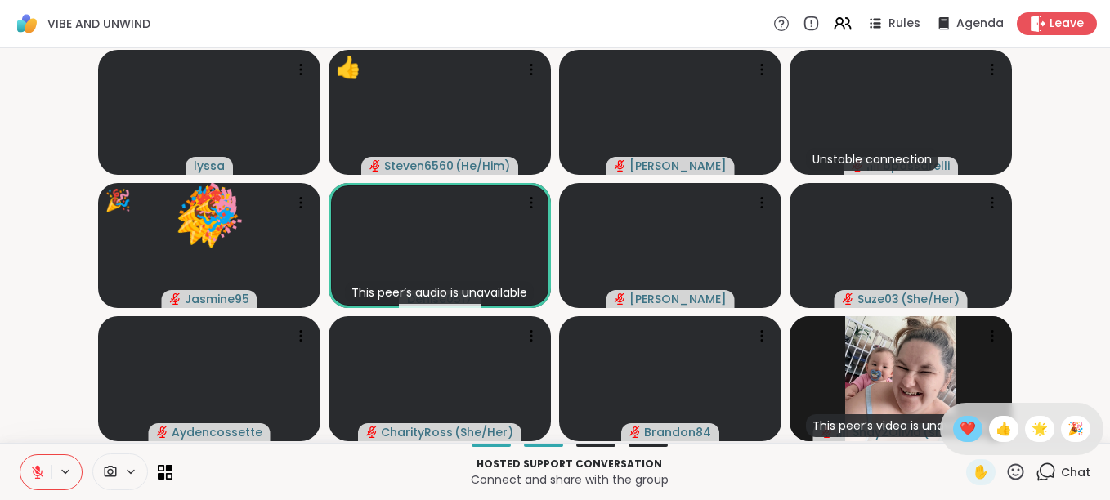
click at [959, 427] on span "❤️" at bounding box center [967, 429] width 16 height 20
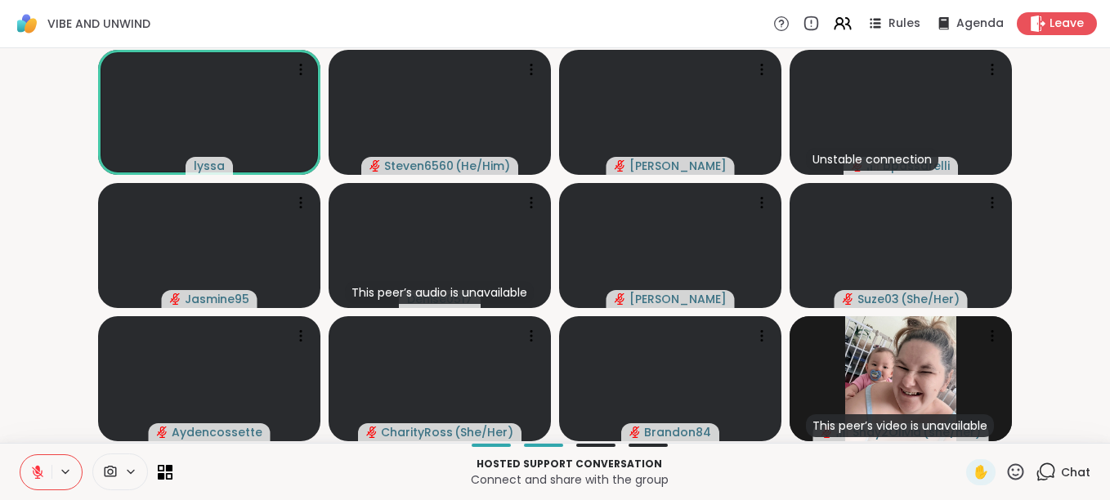
click at [1005, 472] on icon at bounding box center [1015, 472] width 20 height 20
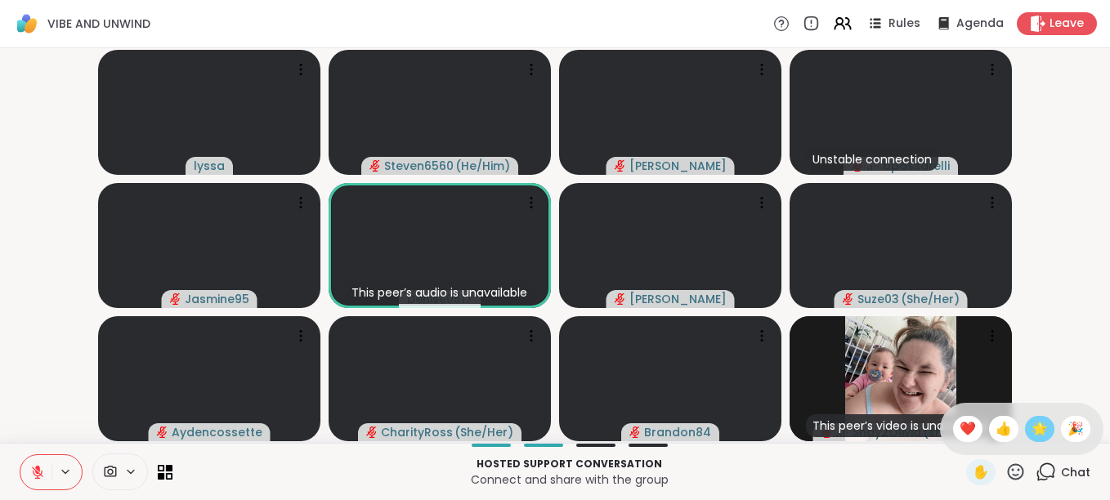
click at [1031, 436] on span "🌟" at bounding box center [1039, 429] width 16 height 20
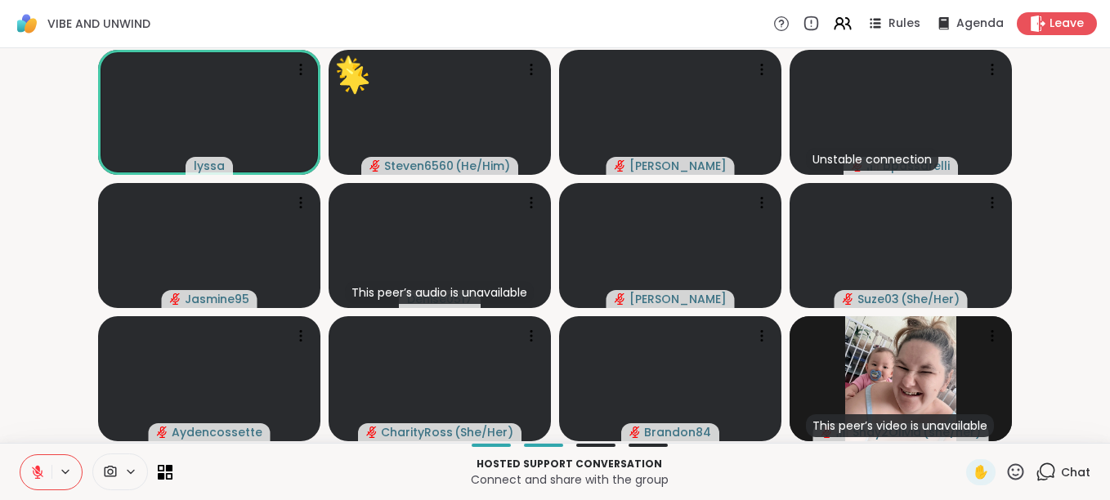
click at [1005, 473] on icon at bounding box center [1015, 472] width 20 height 20
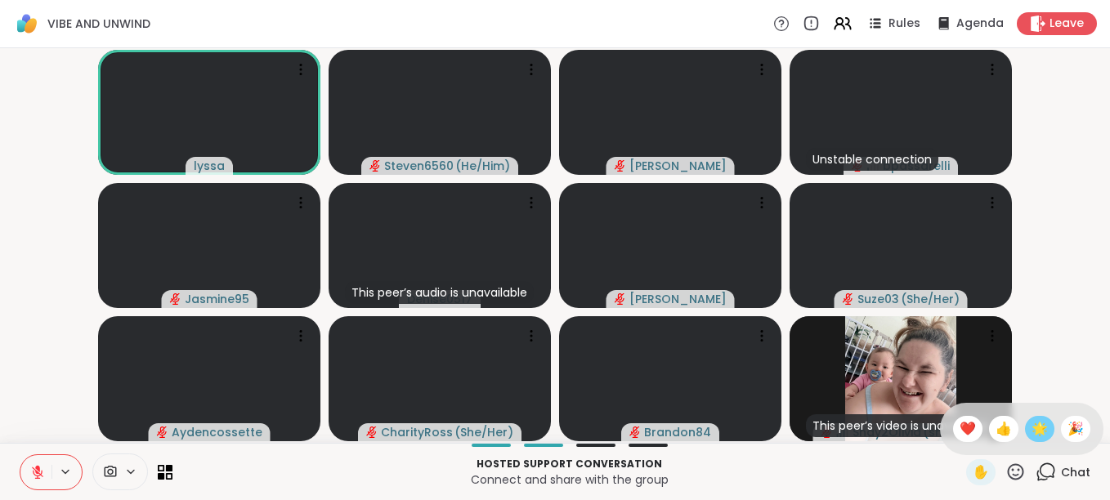
click at [1031, 432] on span "🌟" at bounding box center [1039, 429] width 16 height 20
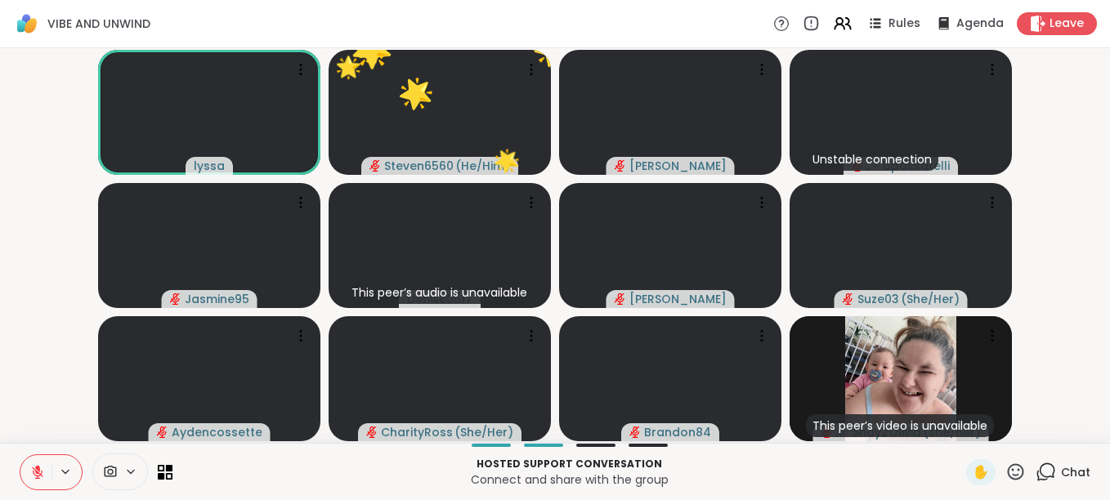
click at [1008, 478] on icon at bounding box center [1016, 471] width 16 height 16
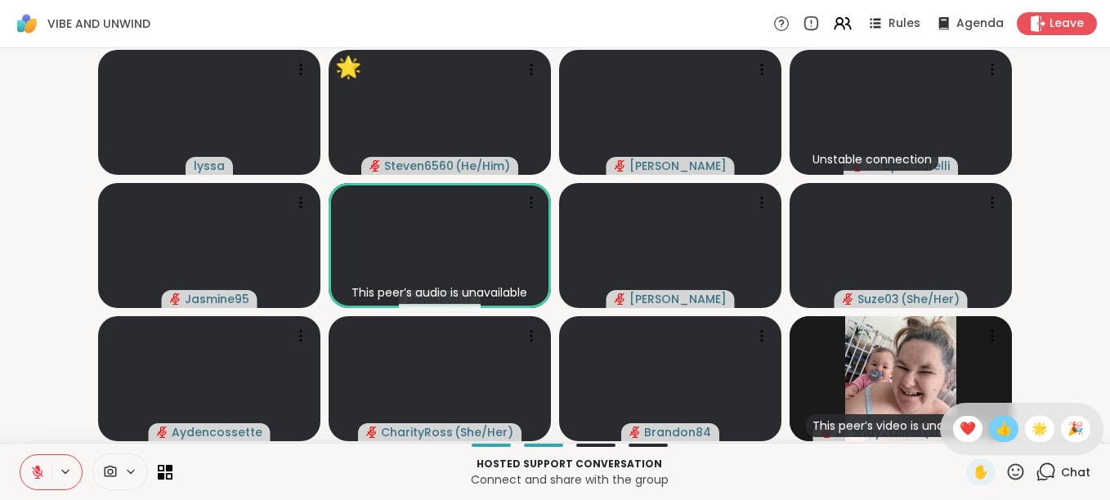
click at [995, 436] on span "👍" at bounding box center [1003, 429] width 16 height 20
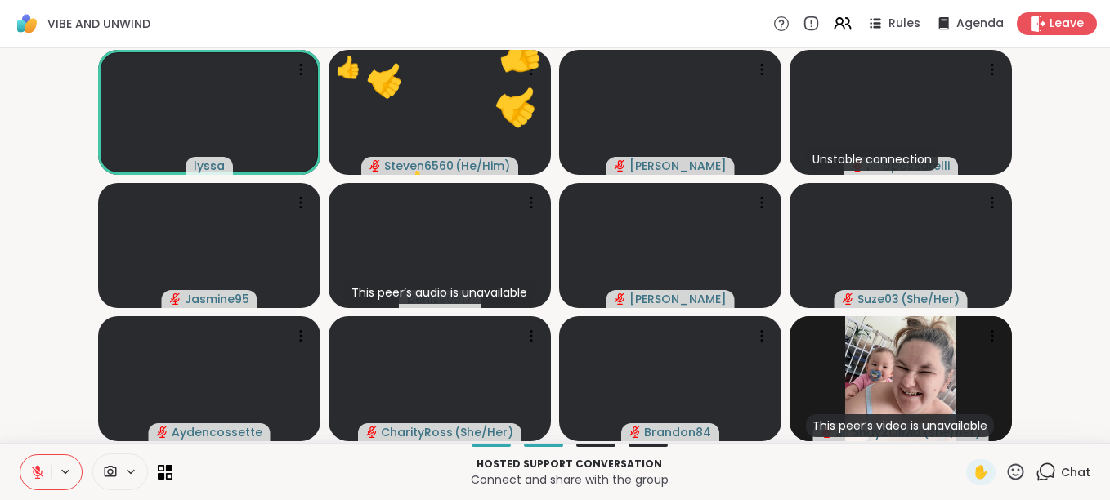
click at [1008, 467] on icon at bounding box center [1016, 471] width 16 height 16
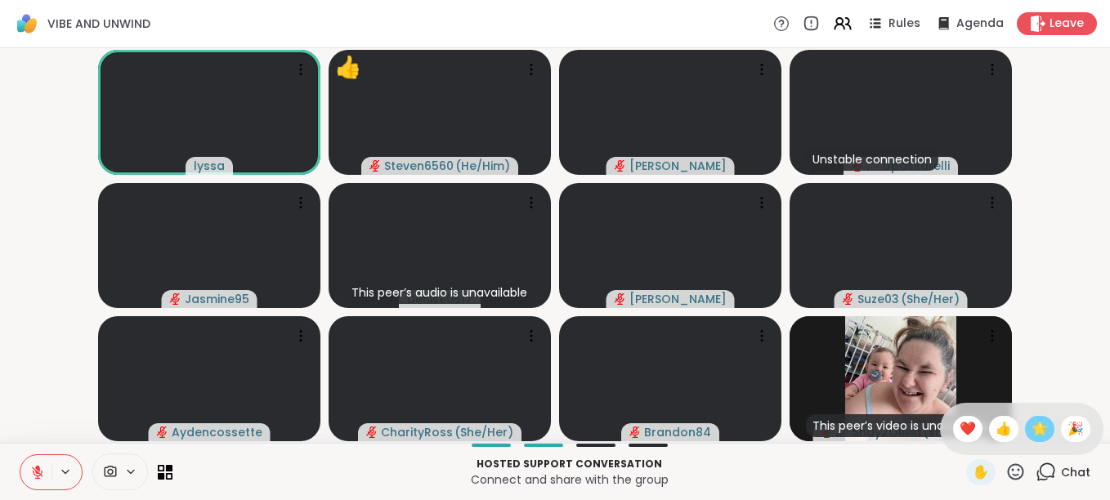
click at [1031, 430] on span "🌟" at bounding box center [1039, 429] width 16 height 20
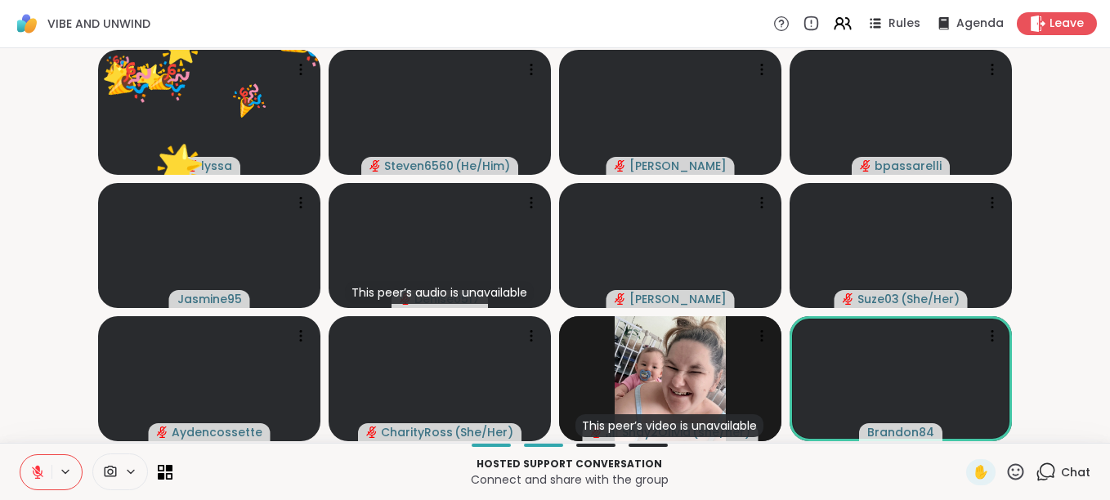
click at [1005, 468] on icon at bounding box center [1015, 472] width 20 height 20
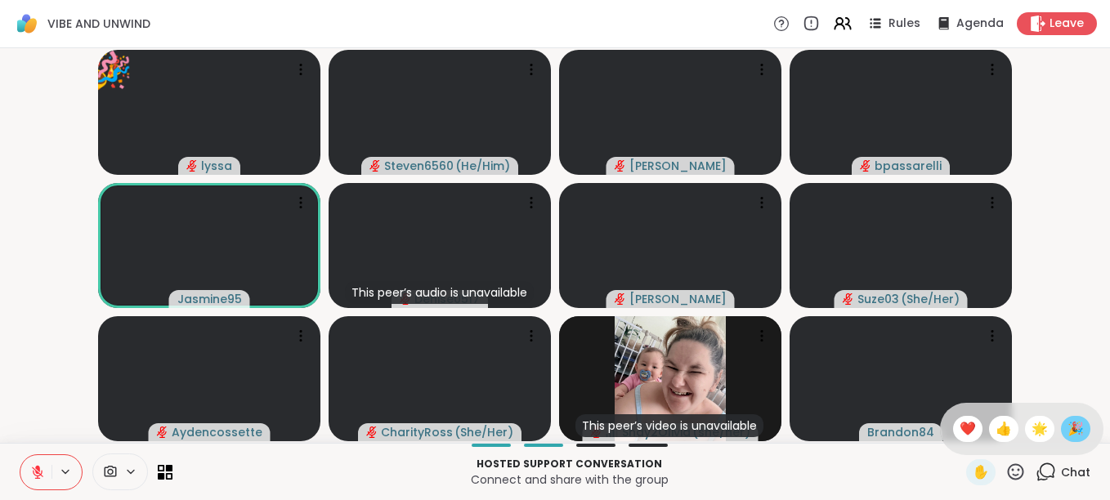
click at [1067, 419] on span "🎉" at bounding box center [1075, 429] width 16 height 20
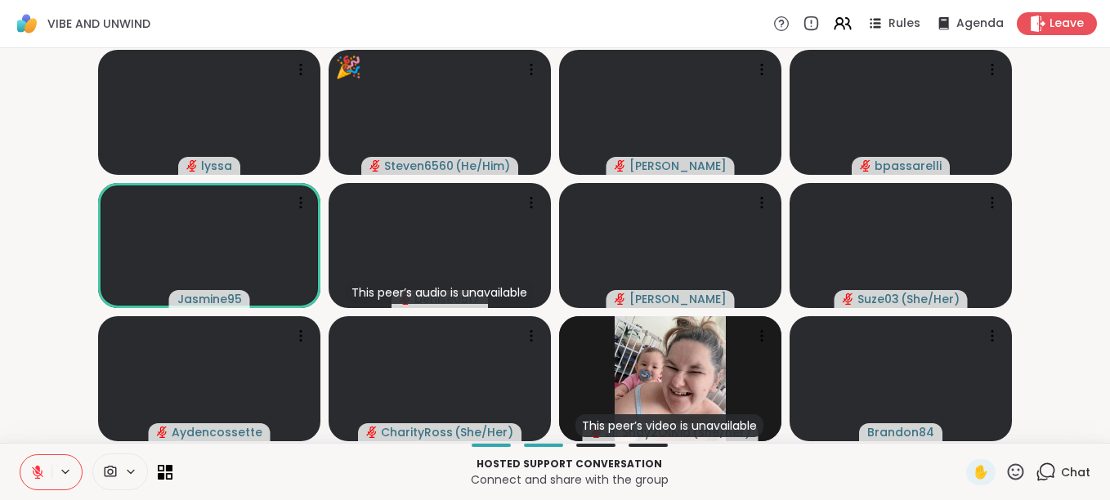
click at [1008, 469] on icon at bounding box center [1015, 472] width 20 height 20
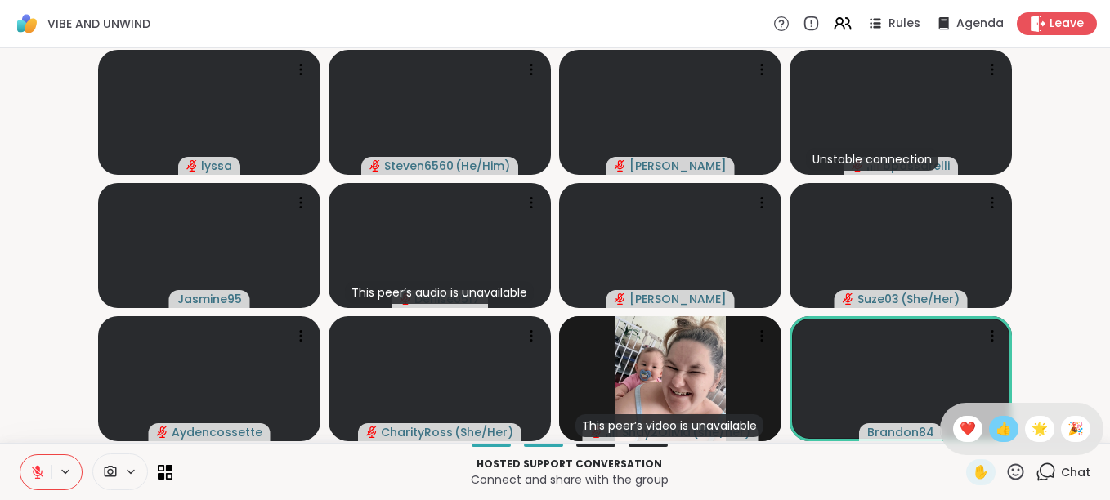
click at [995, 433] on span "👍" at bounding box center [1003, 429] width 16 height 20
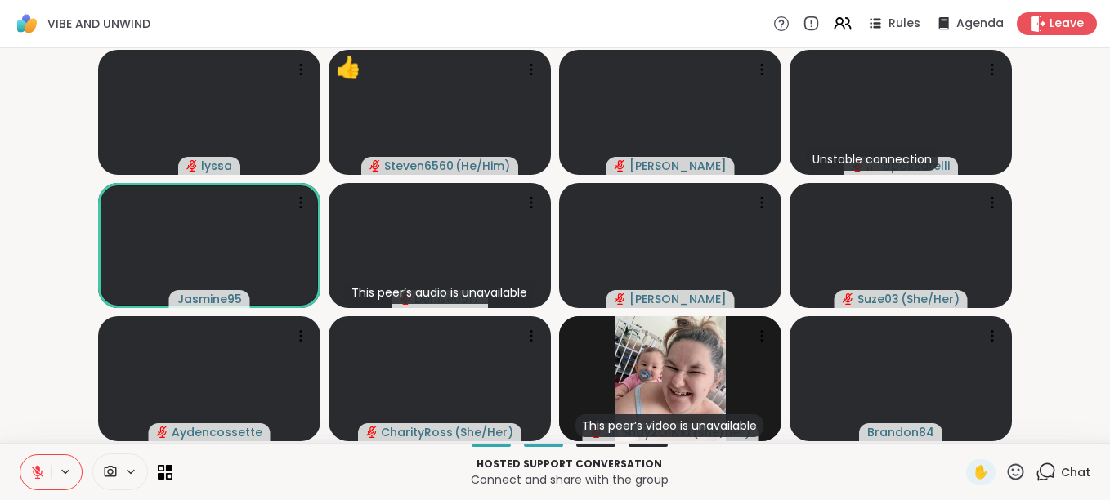
click at [1011, 472] on icon at bounding box center [1016, 471] width 16 height 16
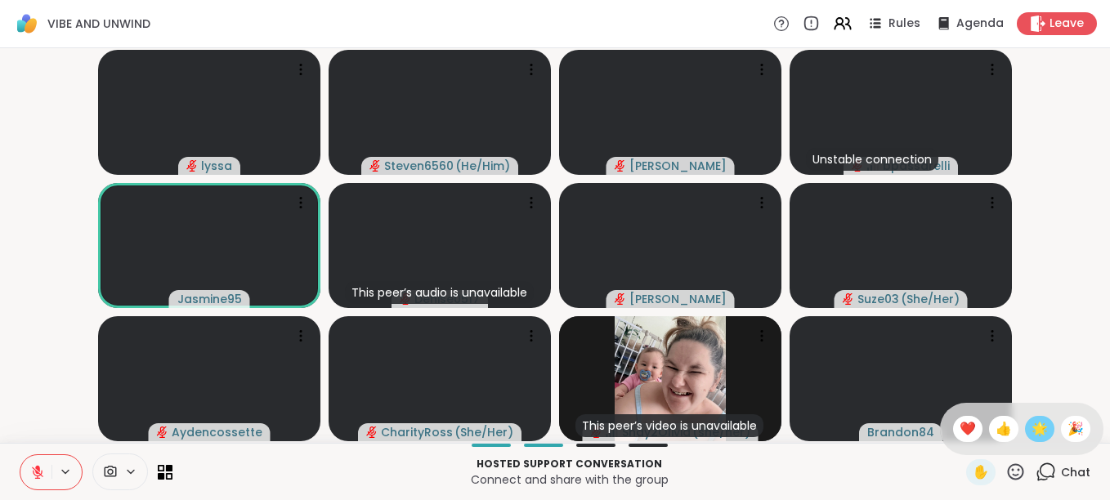
click at [1031, 424] on span "🌟" at bounding box center [1039, 429] width 16 height 20
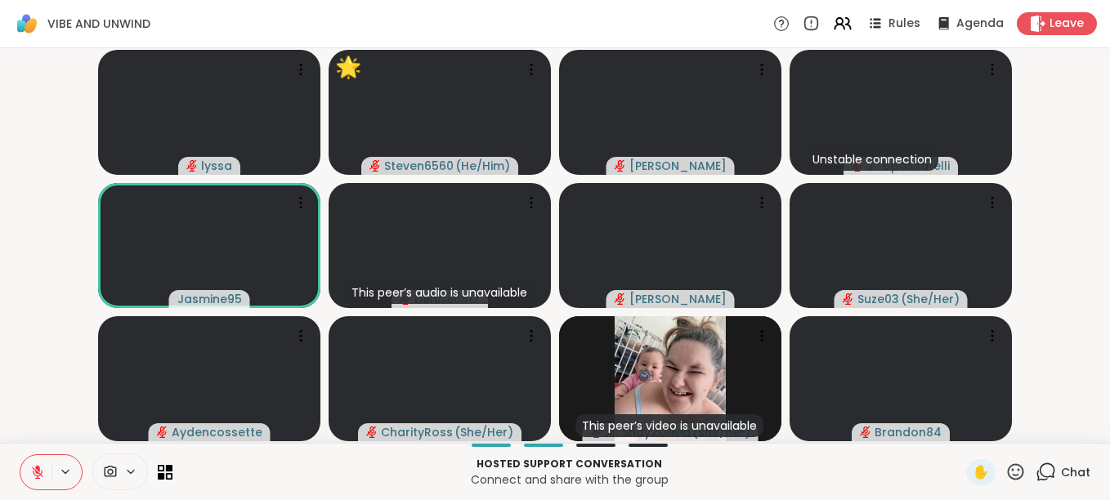
click at [1008, 471] on icon at bounding box center [1016, 471] width 16 height 16
click at [1067, 427] on span "🎉" at bounding box center [1075, 429] width 16 height 20
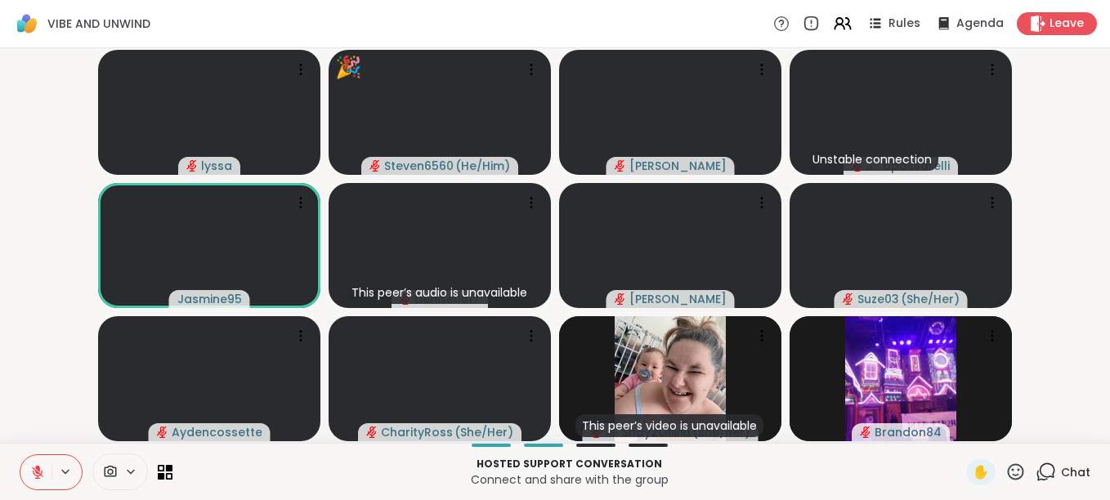
click at [1005, 466] on icon at bounding box center [1015, 472] width 20 height 20
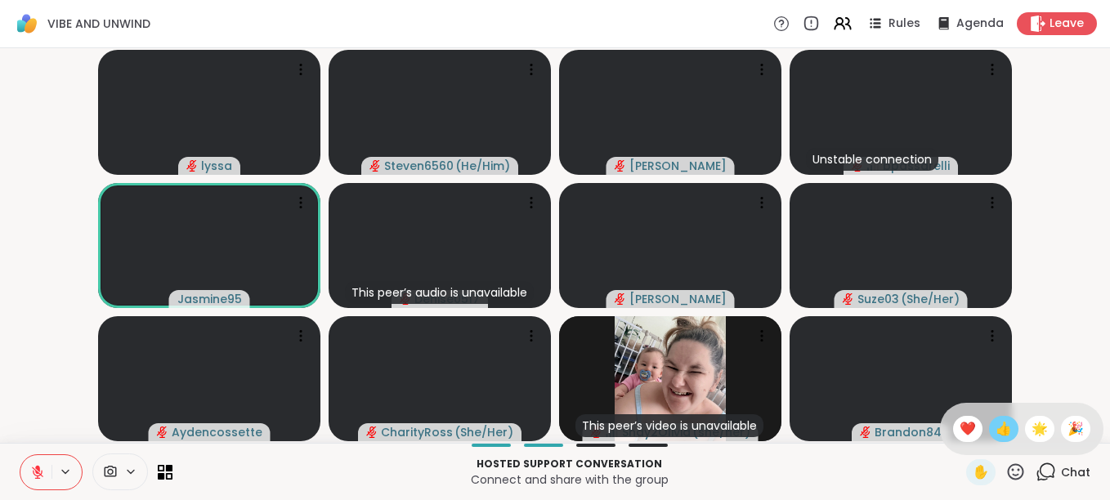
click at [995, 434] on span "👍" at bounding box center [1003, 429] width 16 height 20
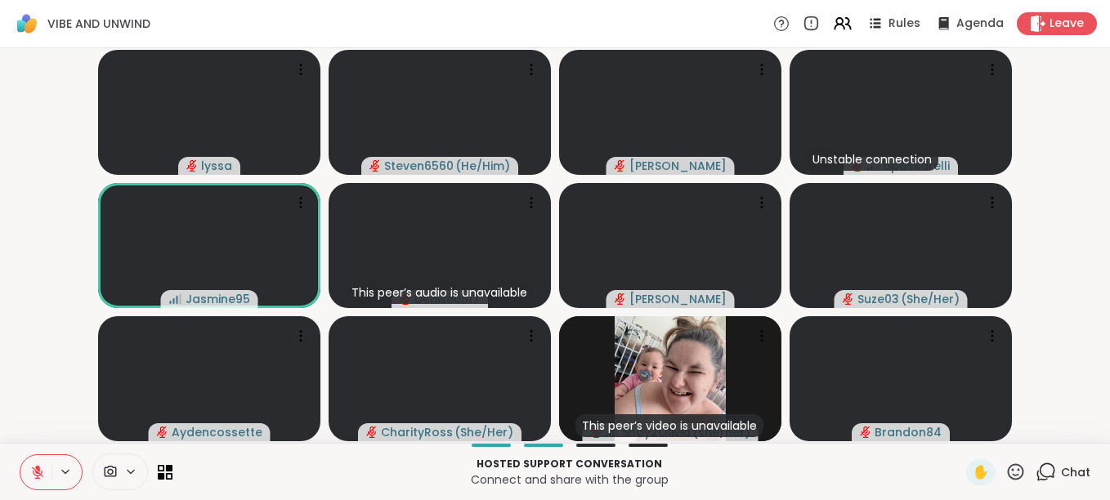
click at [1005, 472] on icon at bounding box center [1015, 472] width 20 height 20
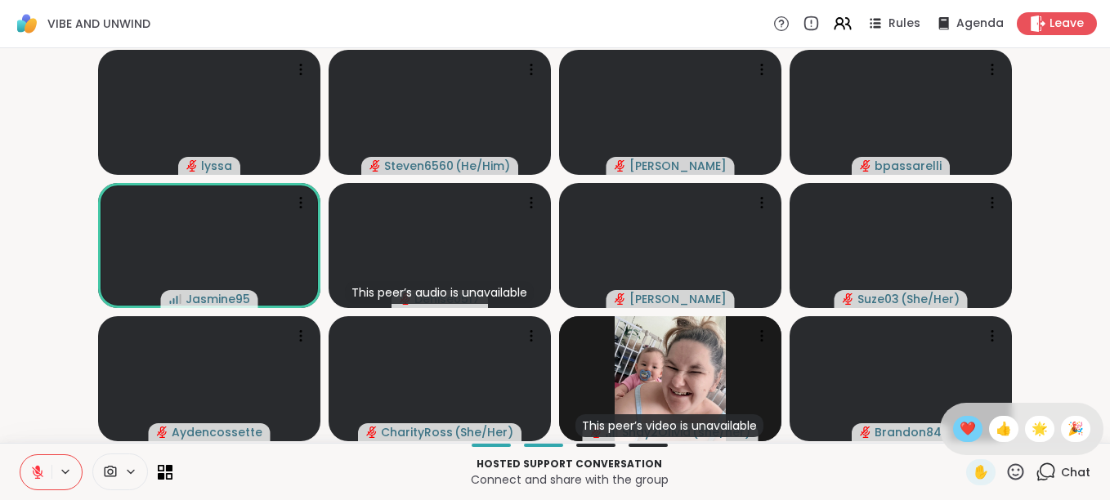
click at [959, 423] on span "❤️" at bounding box center [967, 429] width 16 height 20
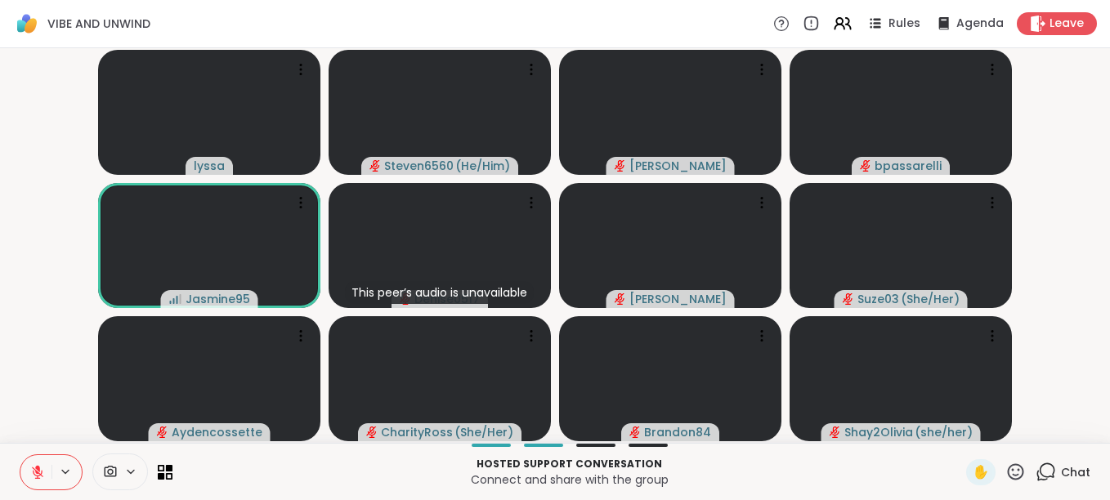
click at [1008, 479] on icon at bounding box center [1016, 471] width 16 height 16
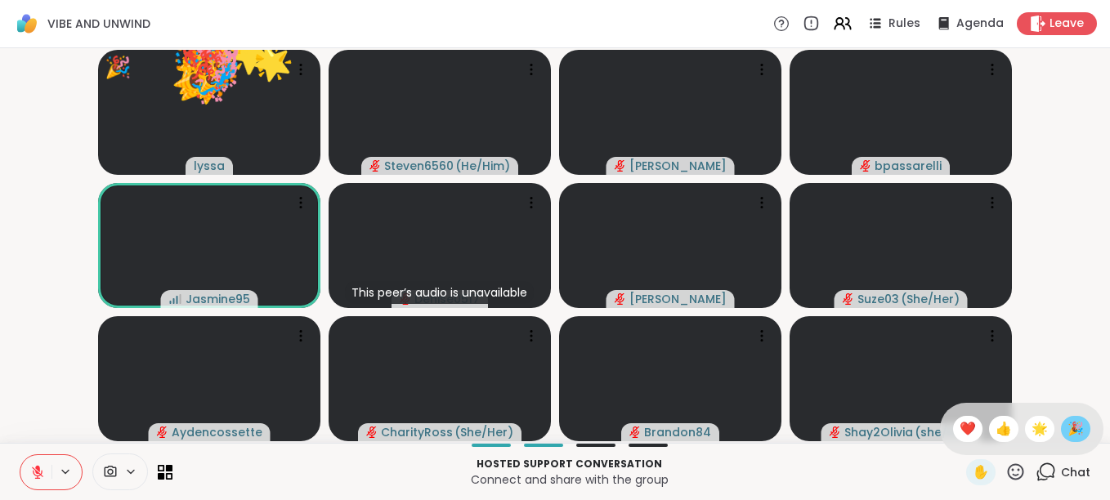
click at [1072, 423] on div "🎉" at bounding box center [1075, 429] width 29 height 26
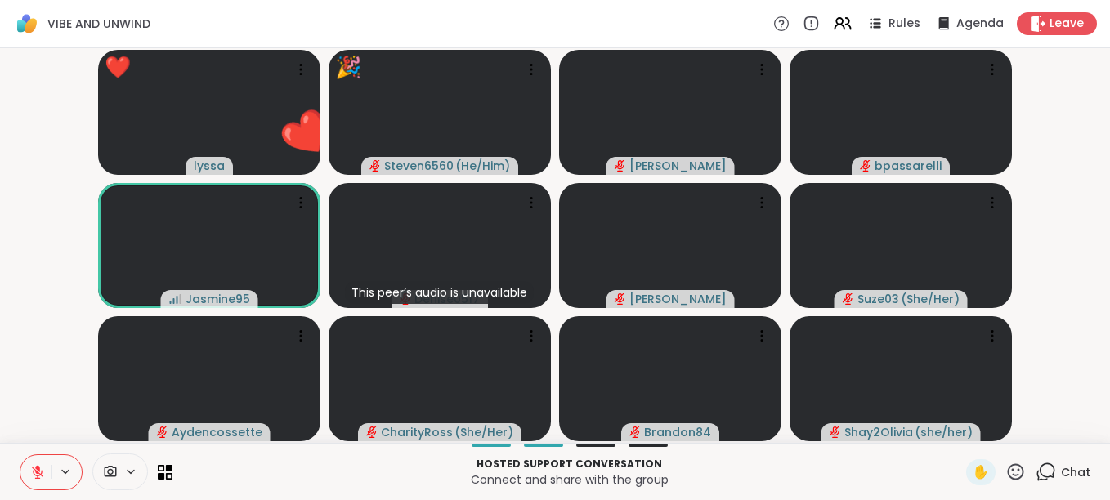
click at [1005, 471] on icon at bounding box center [1015, 472] width 20 height 20
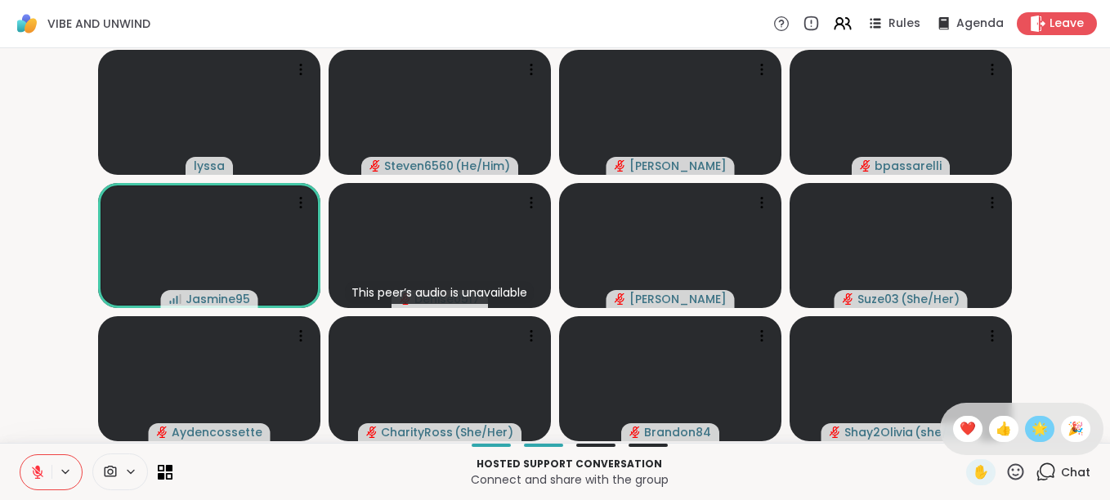
click at [1025, 426] on div "🌟" at bounding box center [1039, 429] width 29 height 26
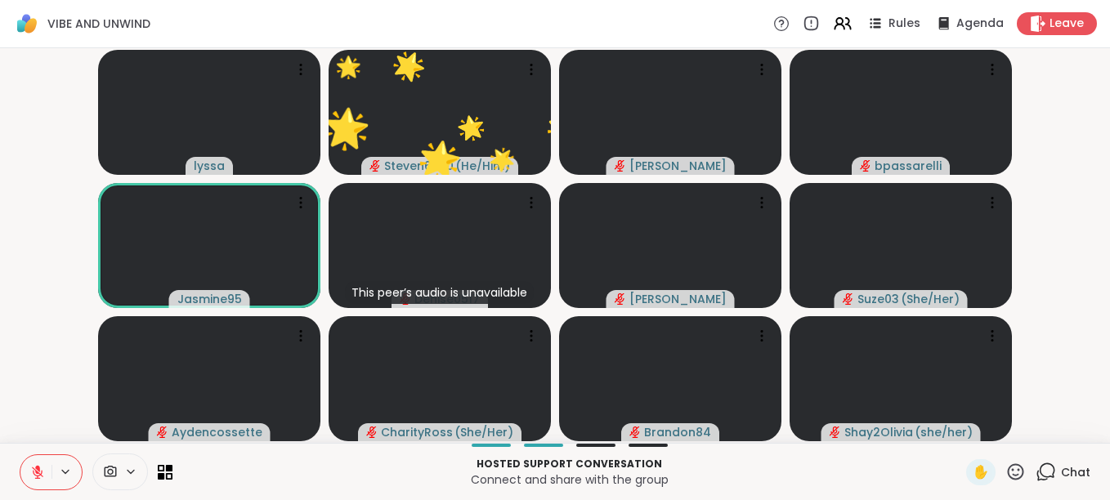
click at [1005, 474] on icon at bounding box center [1015, 472] width 20 height 20
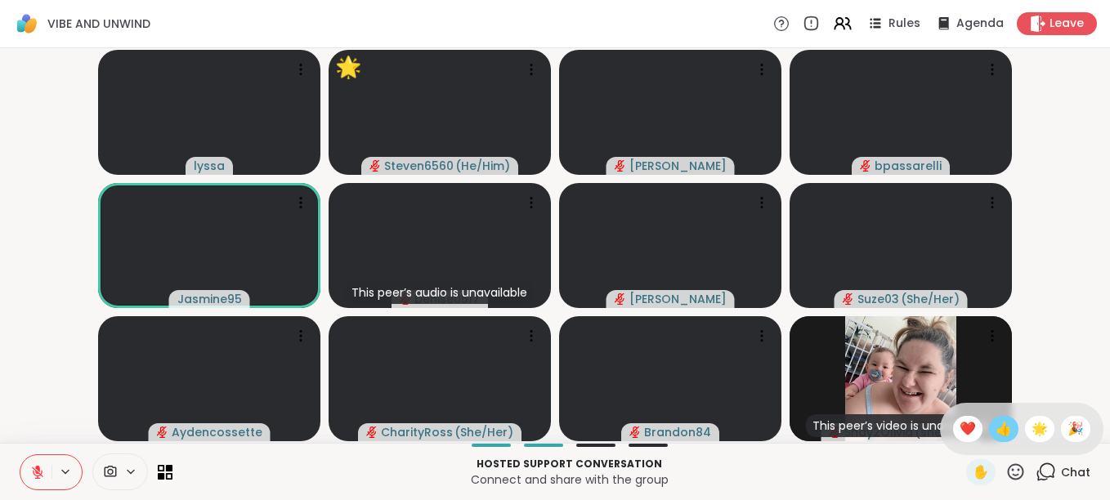
click at [995, 430] on span "👍" at bounding box center [1003, 429] width 16 height 20
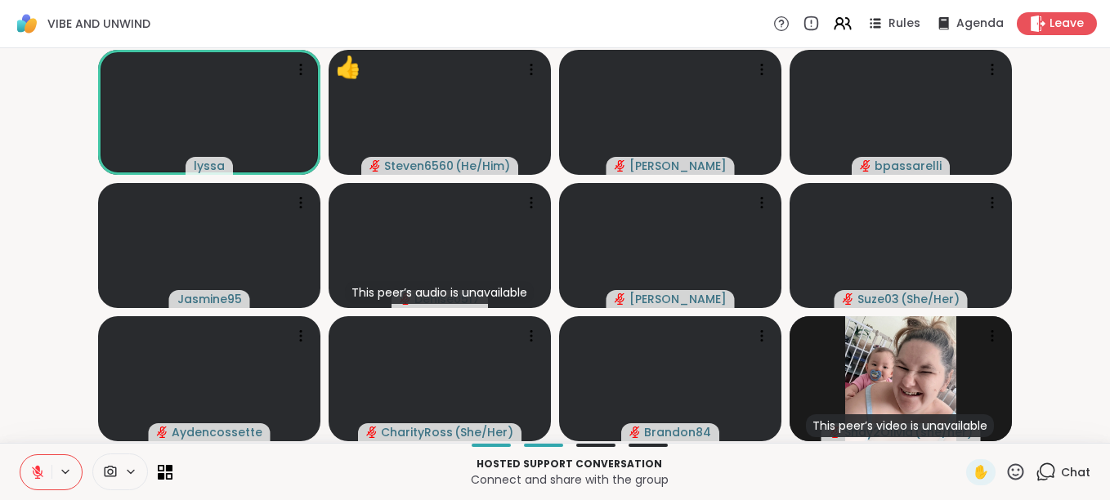
click at [1008, 476] on icon at bounding box center [1016, 471] width 16 height 16
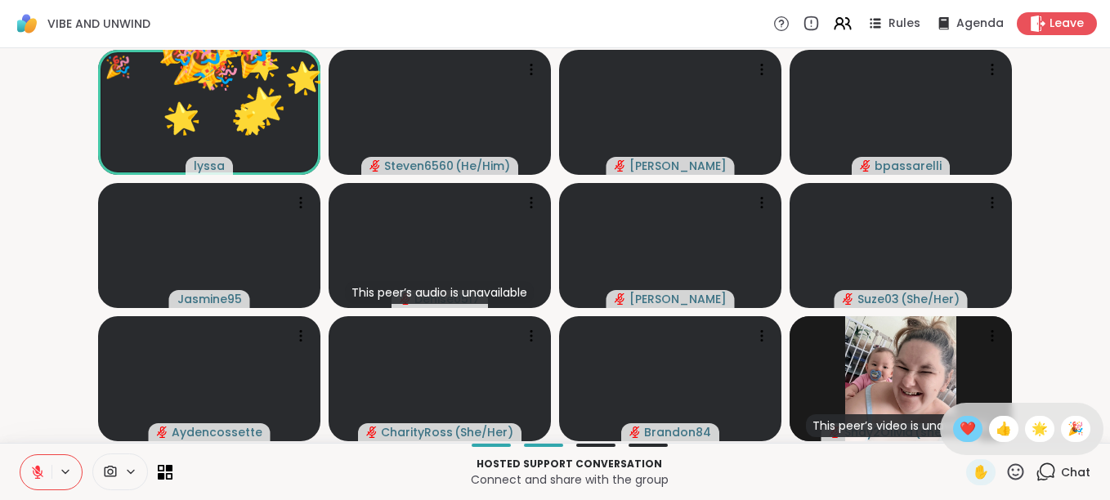
click at [960, 432] on div "❤️" at bounding box center [967, 429] width 29 height 26
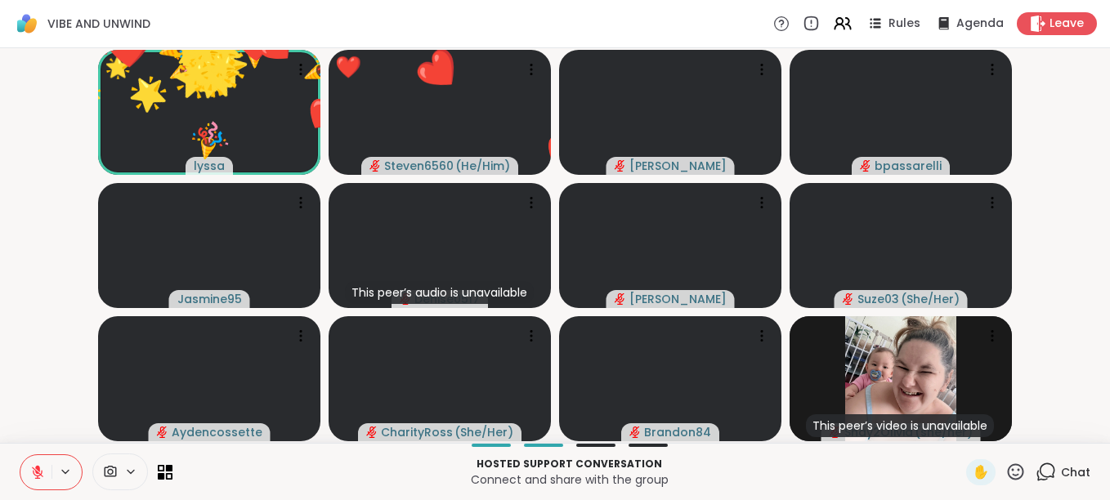
click at [1005, 476] on icon at bounding box center [1015, 472] width 20 height 20
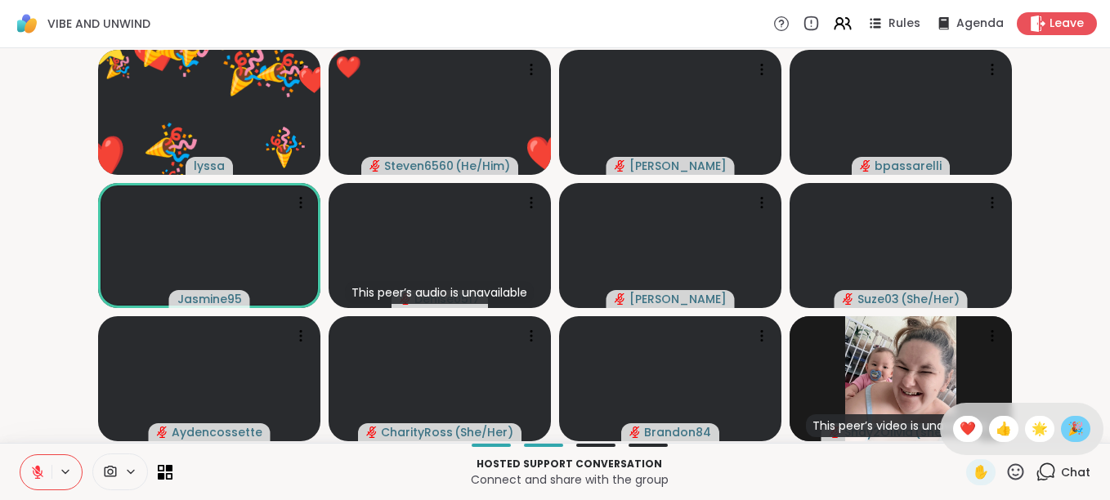
click at [1067, 426] on span "🎉" at bounding box center [1075, 429] width 16 height 20
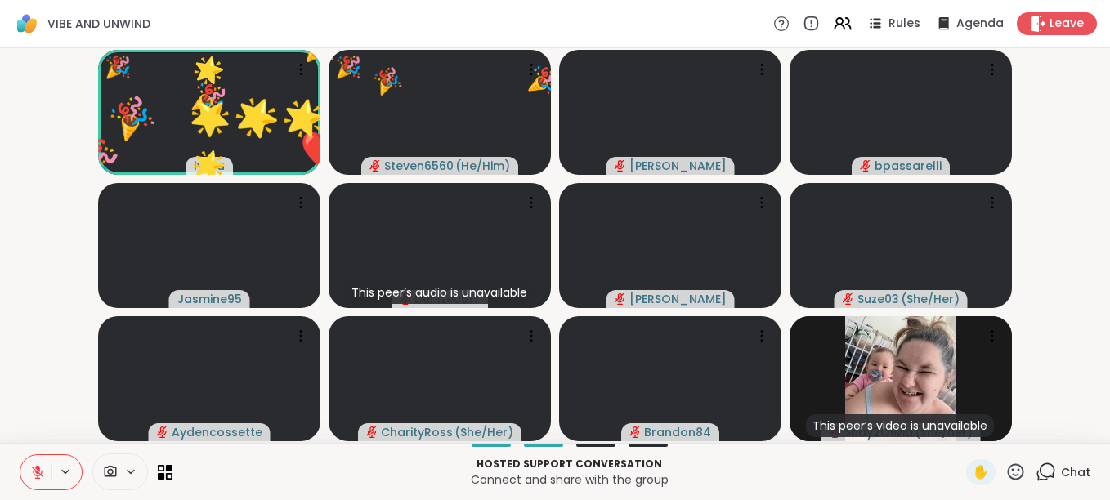
click at [1005, 472] on icon at bounding box center [1015, 472] width 20 height 20
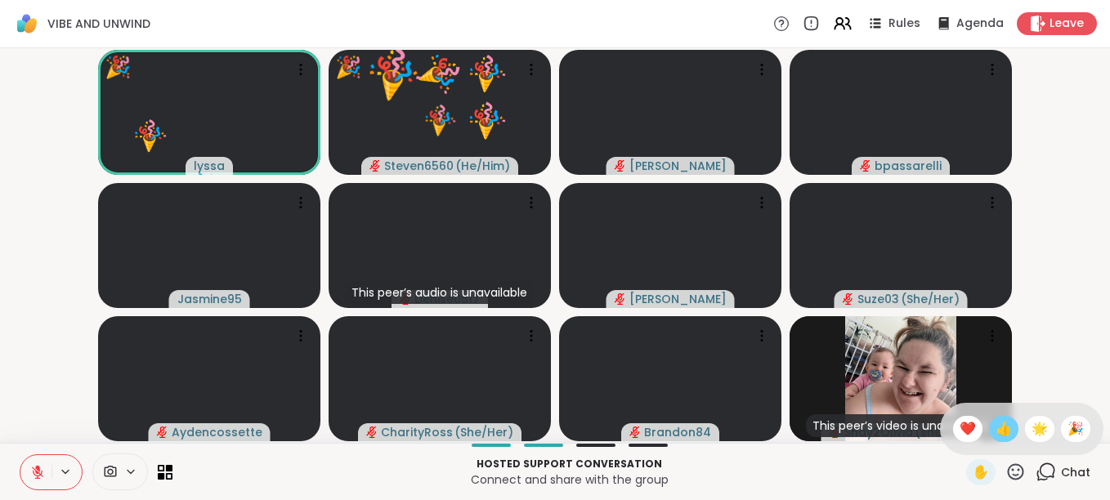
click at [995, 428] on span "👍" at bounding box center [1003, 429] width 16 height 20
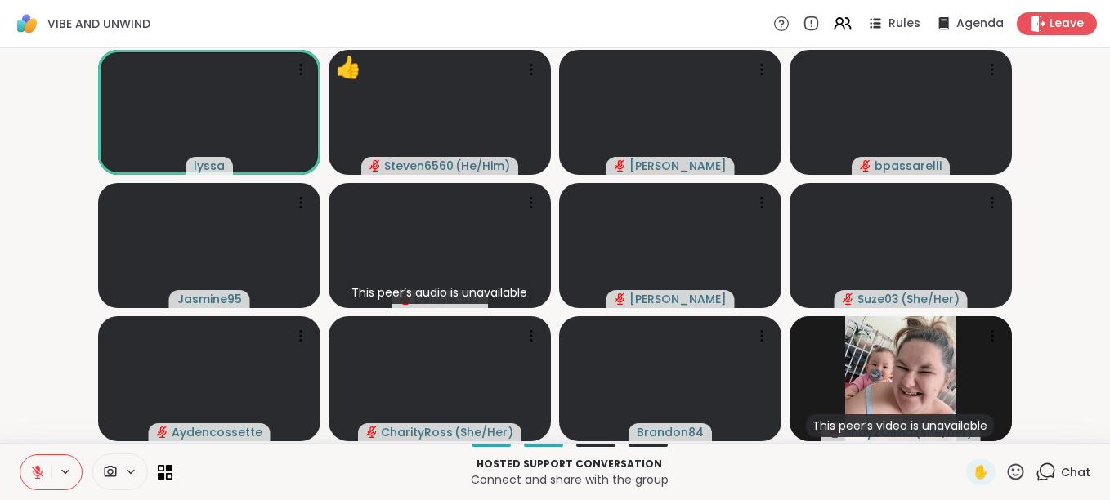
click at [1008, 472] on icon at bounding box center [1016, 471] width 16 height 16
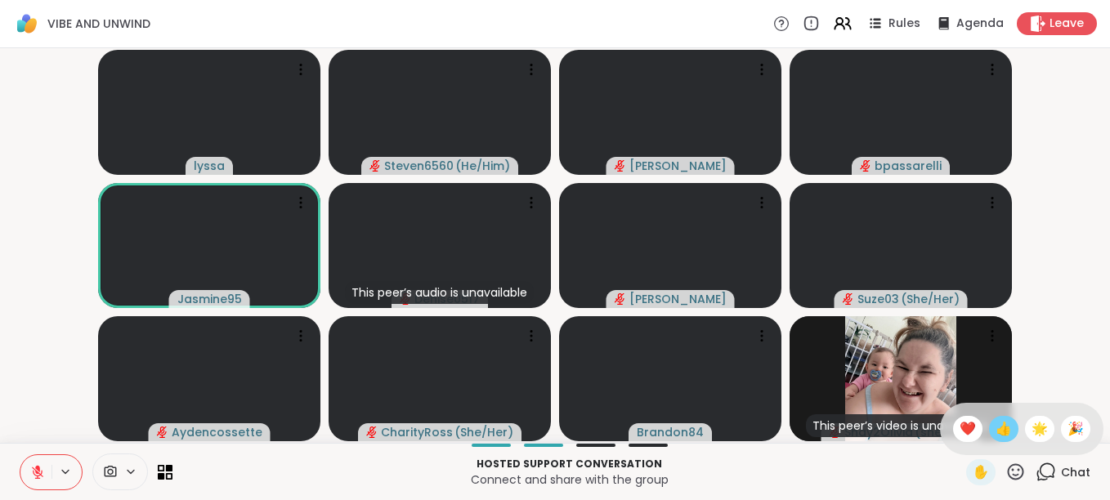
click at [995, 421] on span "👍" at bounding box center [1003, 429] width 16 height 20
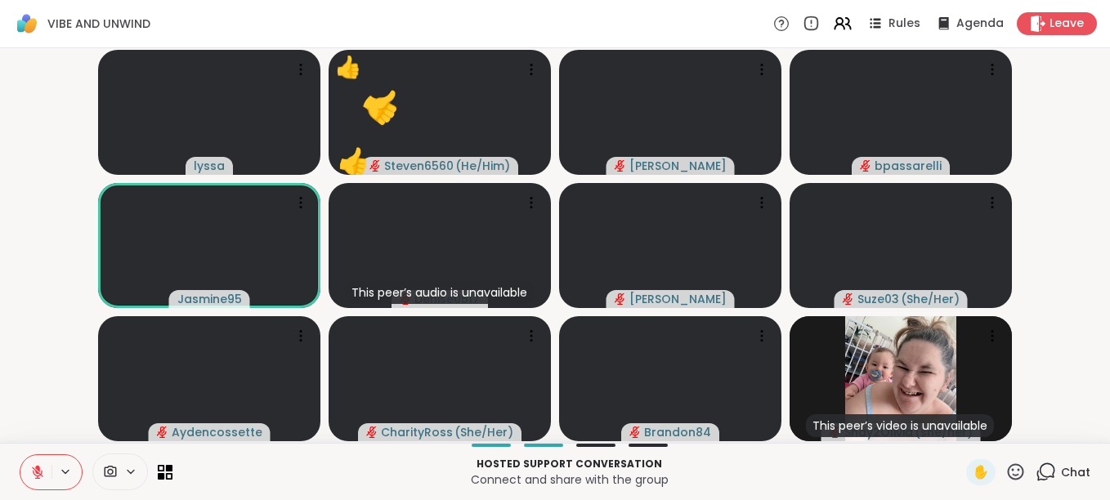
click at [1005, 469] on icon at bounding box center [1015, 472] width 20 height 20
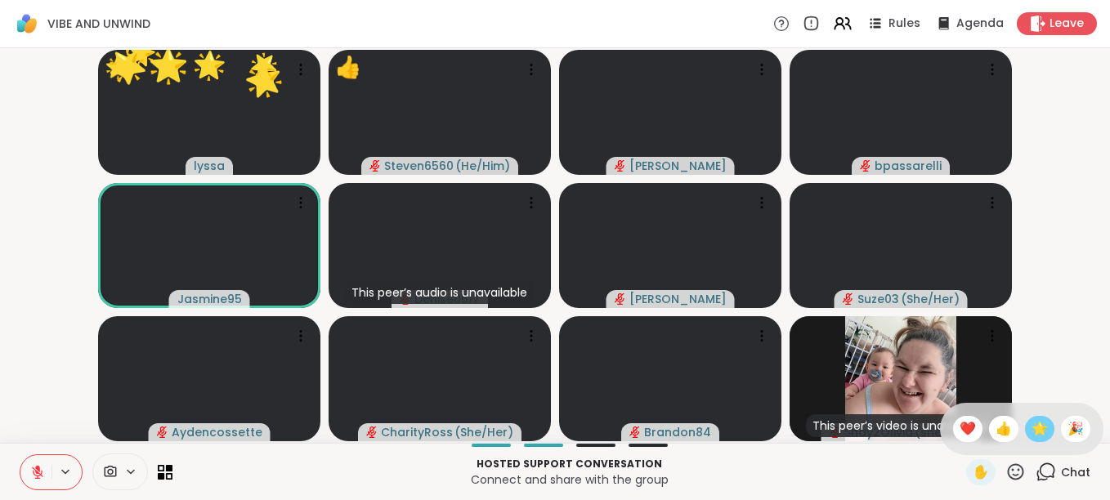
click at [1031, 434] on span "🌟" at bounding box center [1039, 429] width 16 height 20
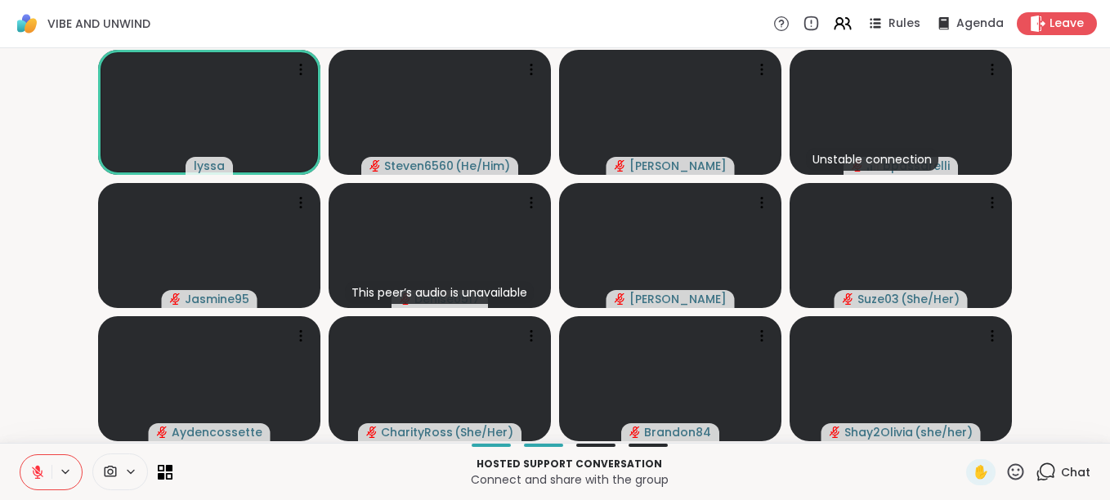
scroll to position [0, 12]
click at [1005, 472] on icon at bounding box center [1015, 472] width 20 height 20
click at [1061, 426] on div "🎉" at bounding box center [1075, 429] width 29 height 26
click at [1005, 471] on icon at bounding box center [1015, 472] width 20 height 20
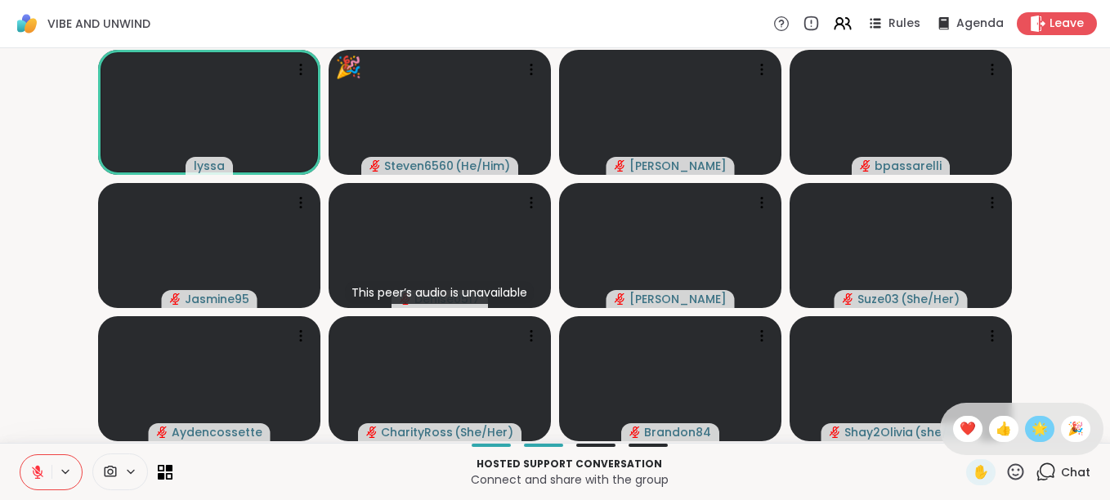
click at [1031, 432] on span "🌟" at bounding box center [1039, 429] width 16 height 20
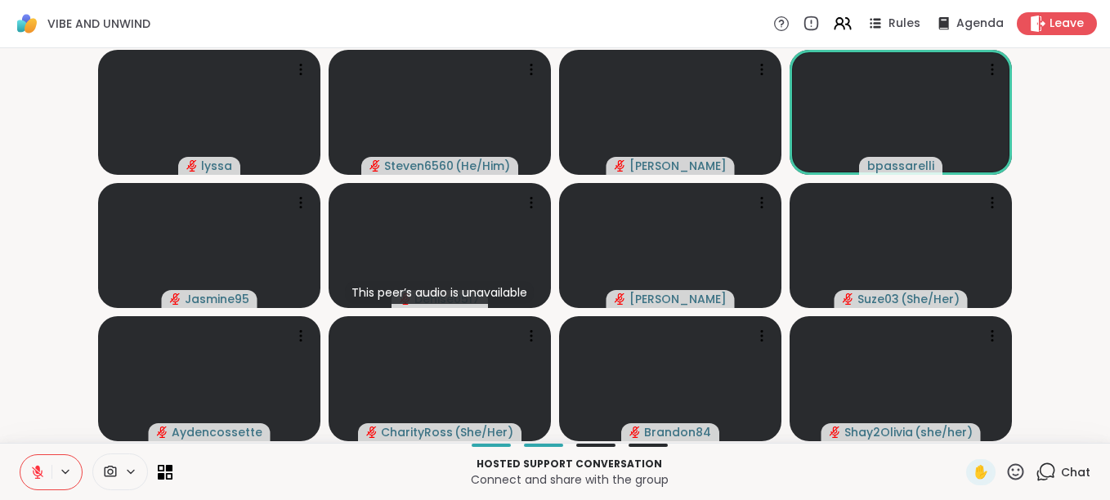
click at [1005, 470] on icon at bounding box center [1015, 472] width 20 height 20
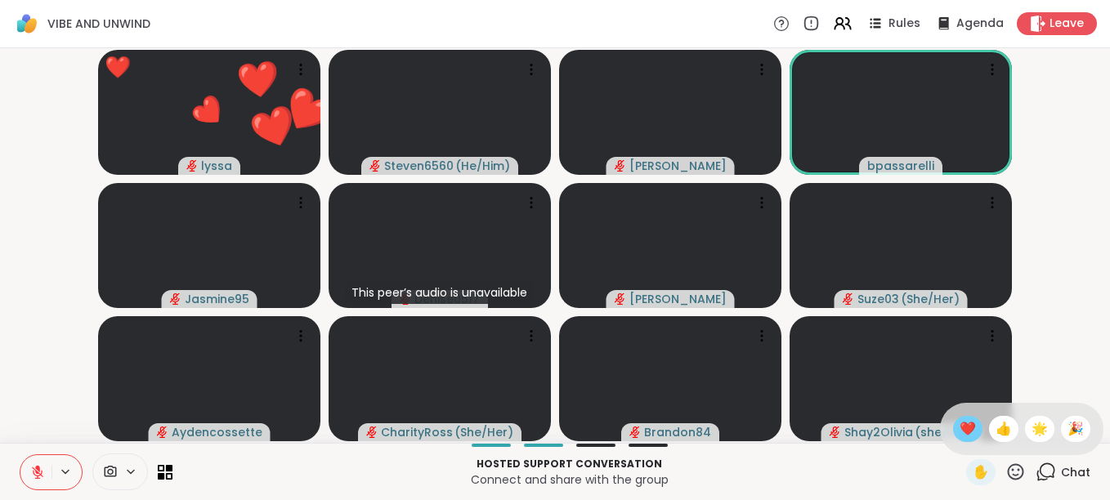
click at [959, 422] on span "❤️" at bounding box center [967, 429] width 16 height 20
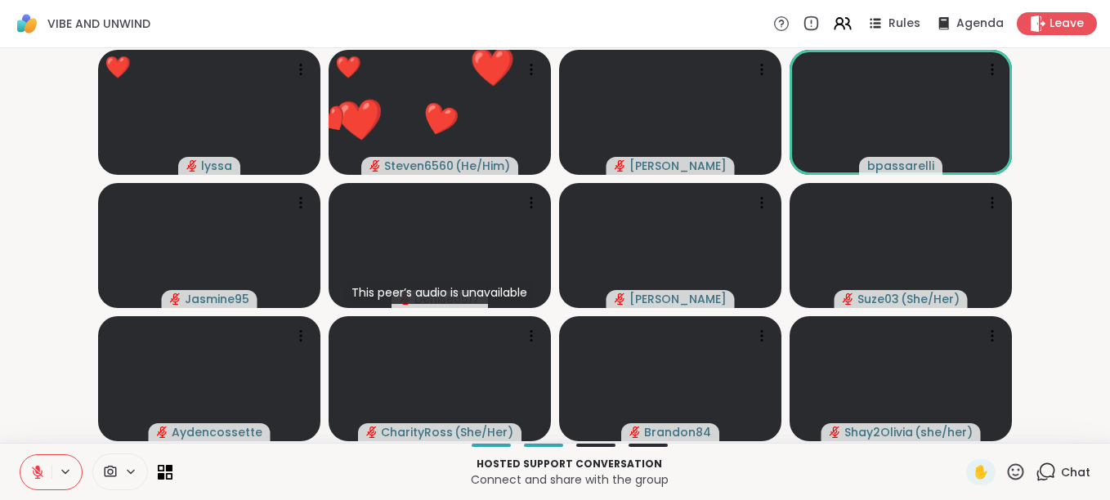
click at [1005, 477] on icon at bounding box center [1015, 472] width 20 height 20
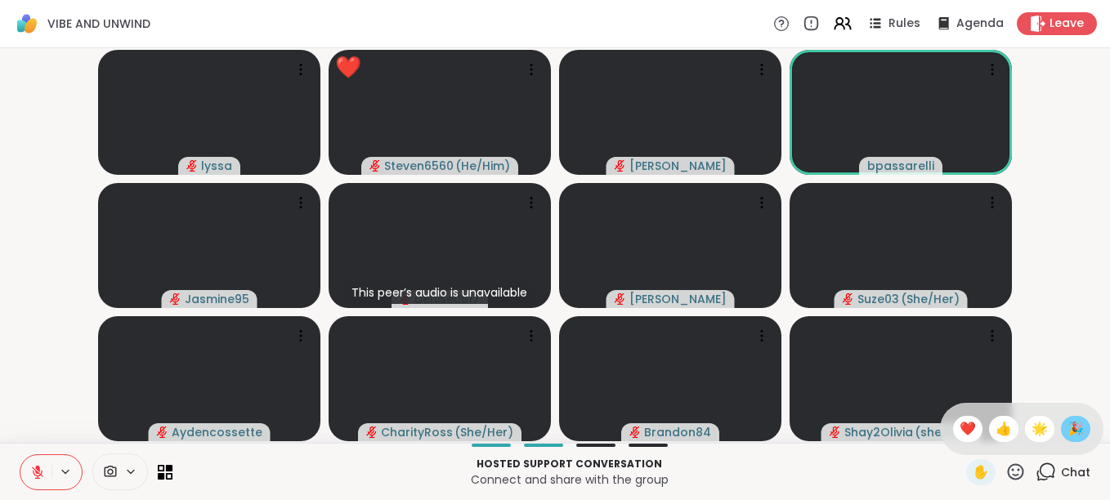
click at [1067, 427] on span "🎉" at bounding box center [1075, 429] width 16 height 20
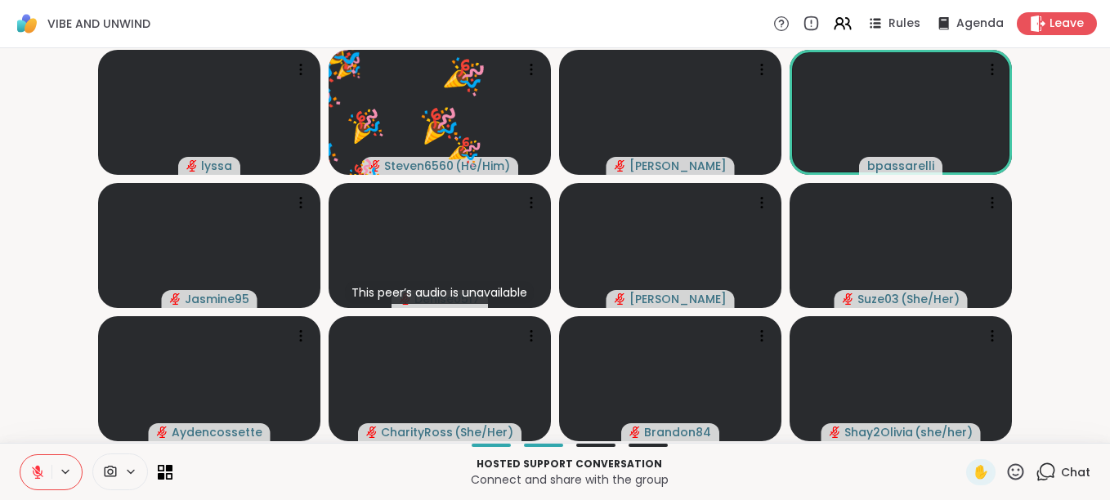
click at [1005, 470] on icon at bounding box center [1015, 472] width 20 height 20
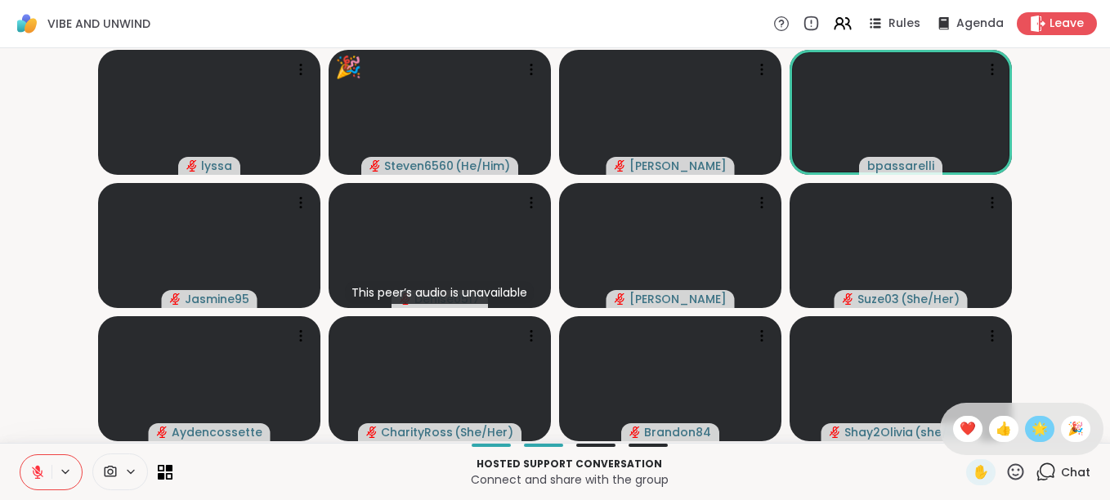
click at [1031, 427] on span "🌟" at bounding box center [1039, 429] width 16 height 20
click at [1005, 472] on icon at bounding box center [1015, 472] width 20 height 20
click at [1067, 424] on span "🎉" at bounding box center [1075, 429] width 16 height 20
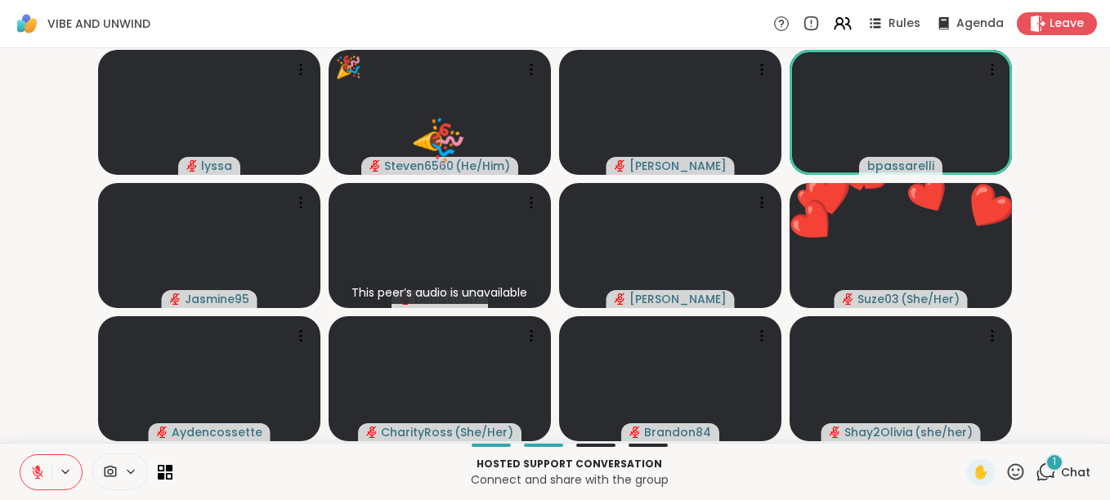
click at [1045, 468] on div "1" at bounding box center [1054, 463] width 18 height 18
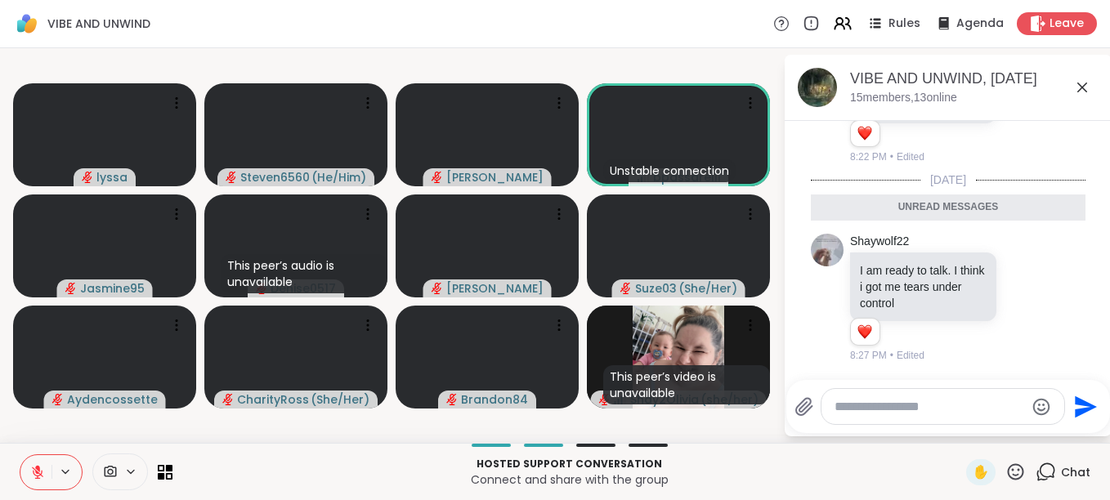
scroll to position [2062, 0]
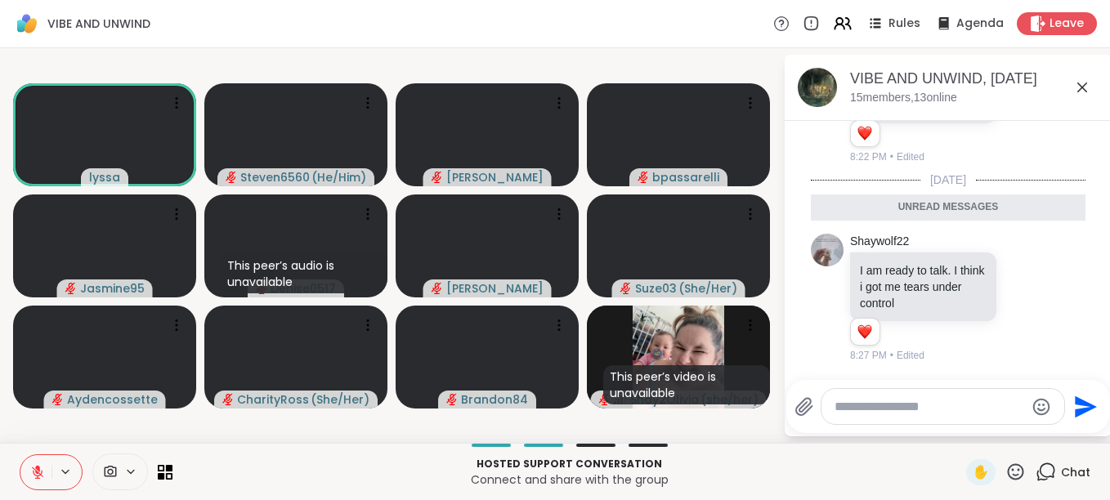
click at [1008, 464] on icon at bounding box center [1016, 471] width 16 height 16
click at [1031, 425] on span "🌟" at bounding box center [1039, 429] width 16 height 20
click at [1008, 467] on icon at bounding box center [1016, 471] width 16 height 16
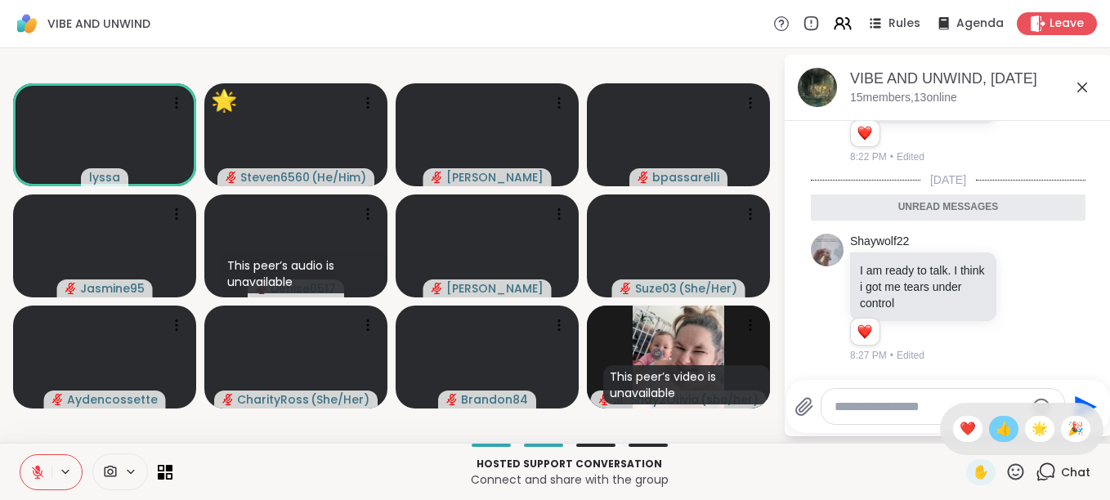
click at [995, 428] on span "👍" at bounding box center [1003, 429] width 16 height 20
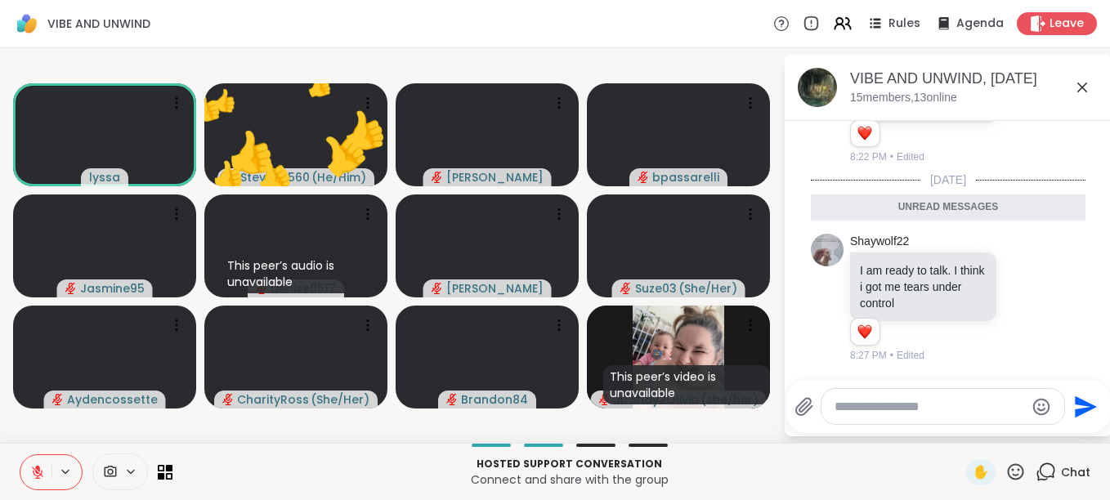
click at [1005, 466] on icon at bounding box center [1015, 472] width 20 height 20
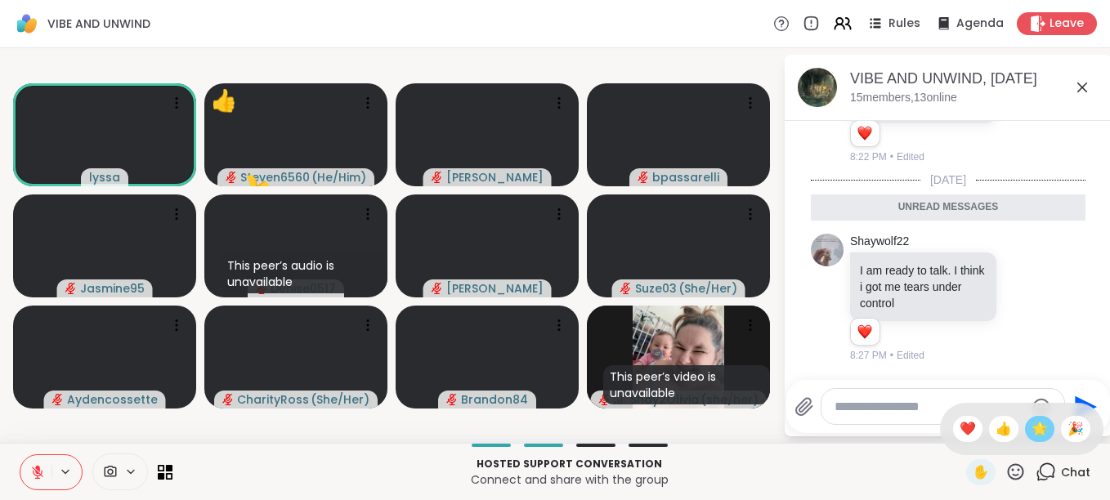
click at [1031, 427] on span "🌟" at bounding box center [1039, 429] width 16 height 20
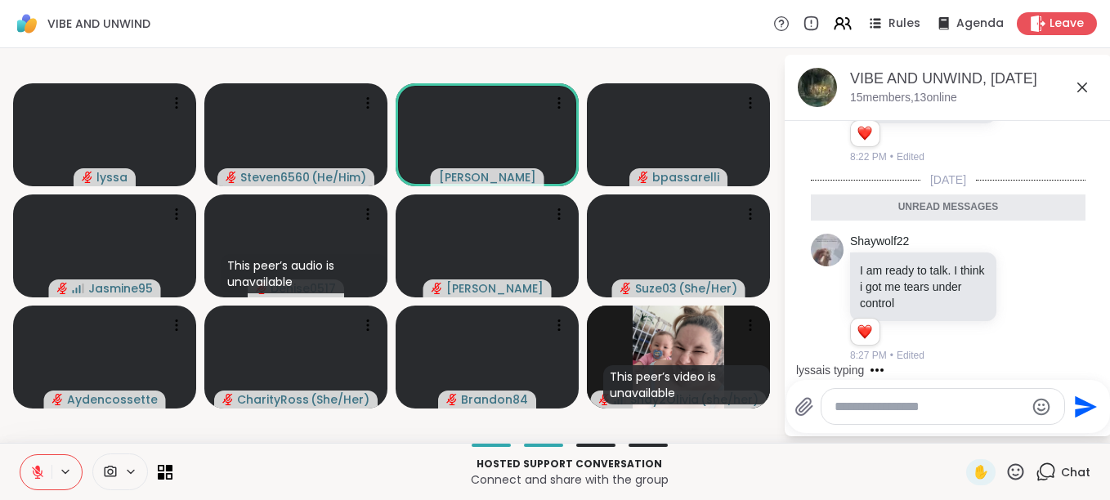
click at [1005, 468] on icon at bounding box center [1015, 472] width 20 height 20
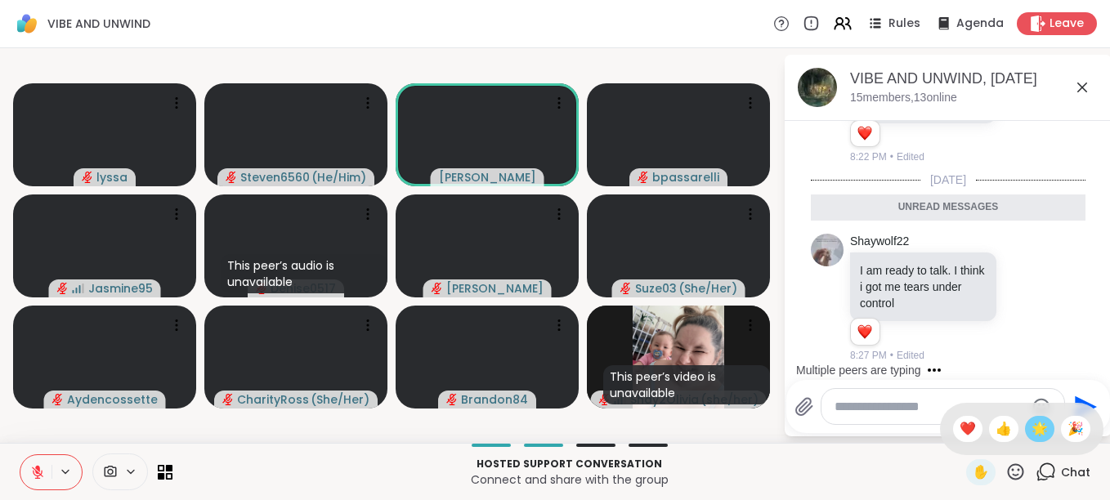
click at [1031, 429] on span "🌟" at bounding box center [1039, 429] width 16 height 20
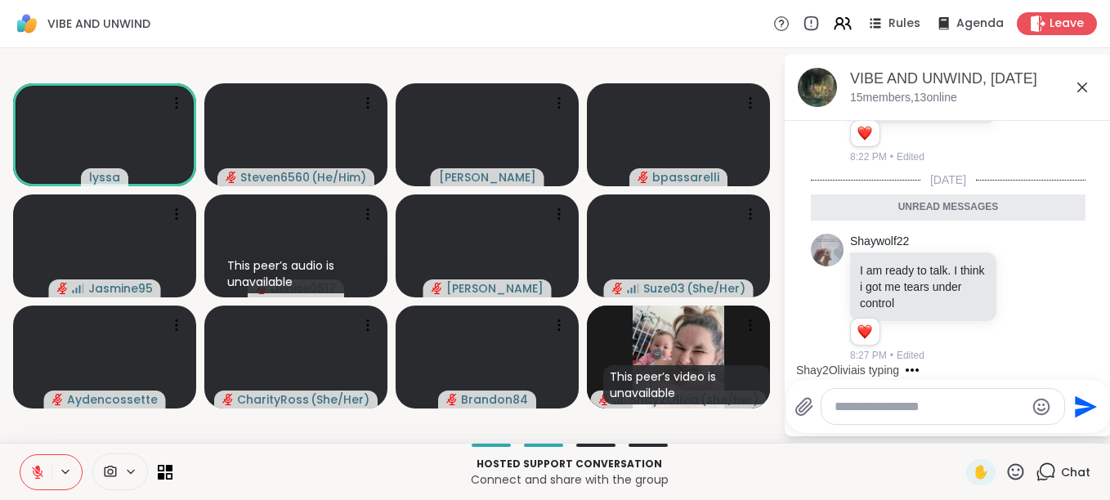
scroll to position [2127, 0]
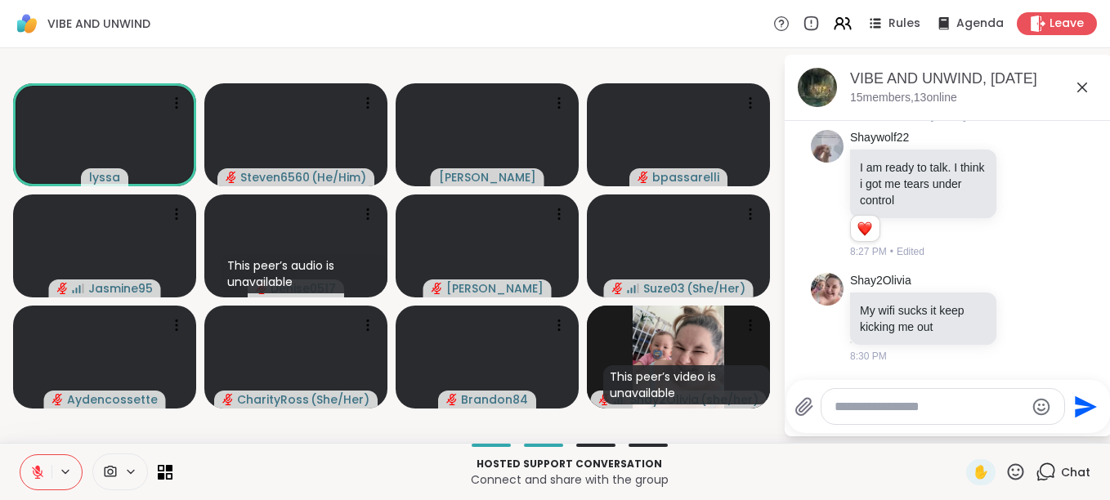
click at [1005, 467] on icon at bounding box center [1015, 472] width 20 height 20
click at [1031, 432] on span "🌟" at bounding box center [1039, 429] width 16 height 20
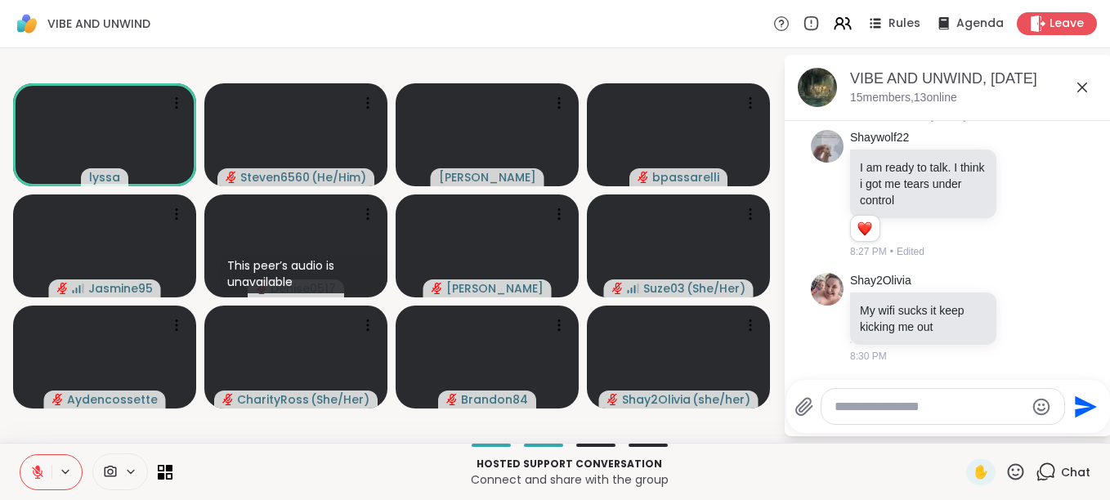
click at [1005, 473] on icon at bounding box center [1015, 472] width 20 height 20
click at [995, 420] on span "👍" at bounding box center [1003, 429] width 16 height 20
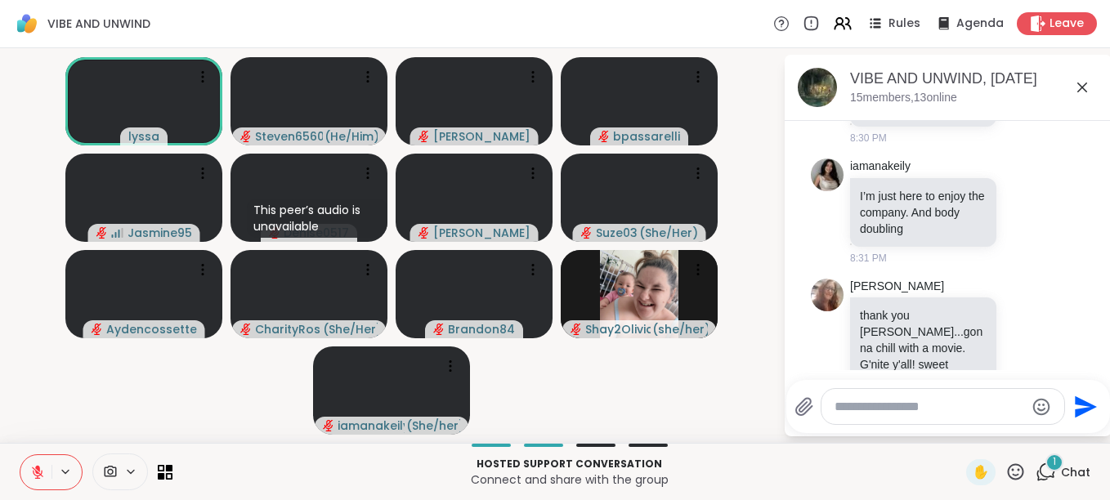
scroll to position [2382, 0]
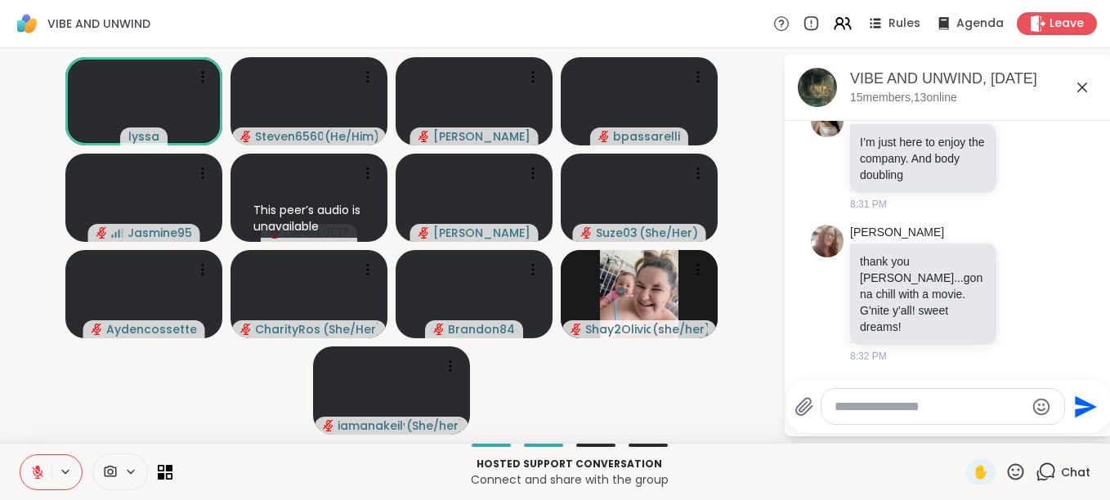
click at [847, 399] on textarea "Type your message" at bounding box center [929, 407] width 190 height 16
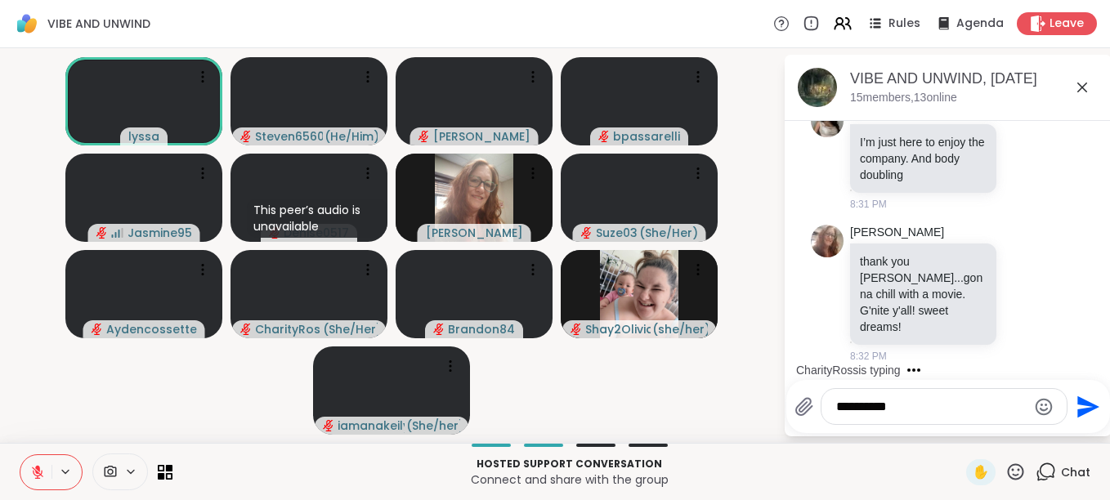
type textarea "**********"
click at [1082, 409] on icon "Send" at bounding box center [1086, 407] width 26 height 26
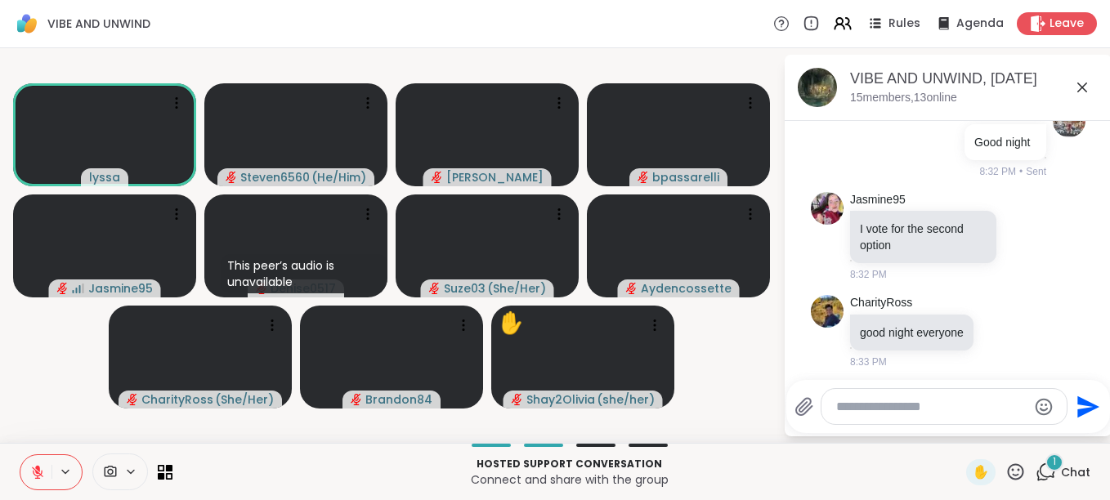
scroll to position [2660, 0]
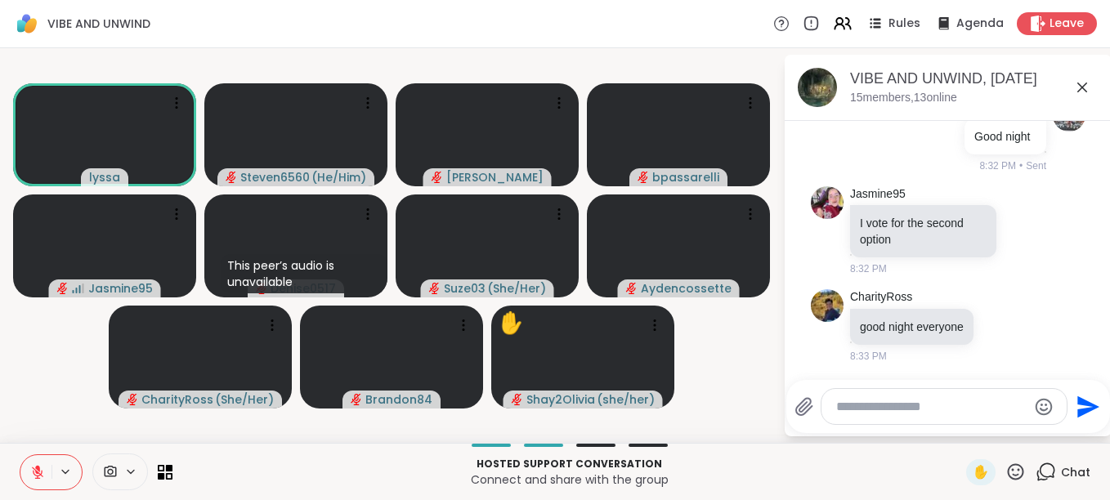
click at [854, 418] on div at bounding box center [943, 406] width 245 height 35
click at [856, 417] on div at bounding box center [943, 406] width 245 height 35
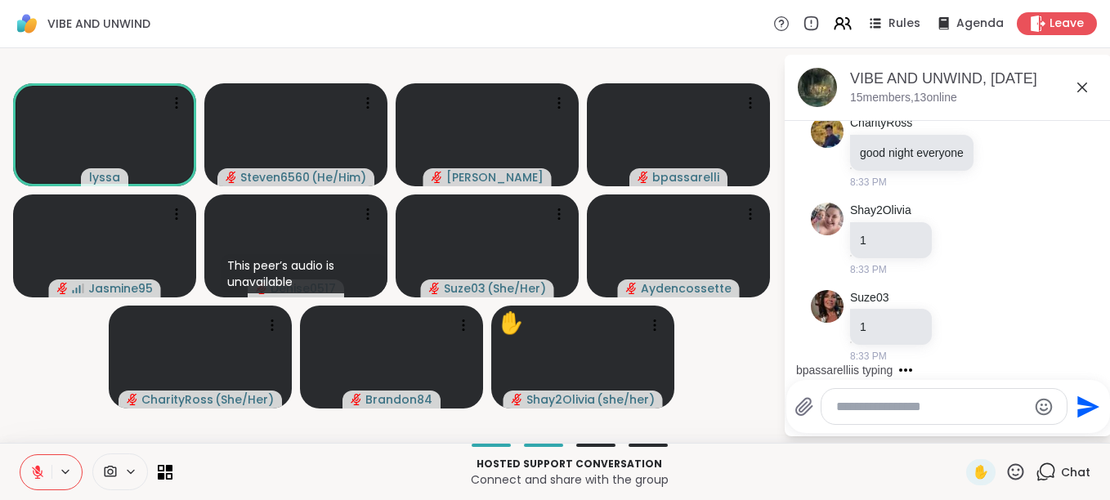
click at [855, 409] on textarea "Type your message" at bounding box center [931, 407] width 190 height 16
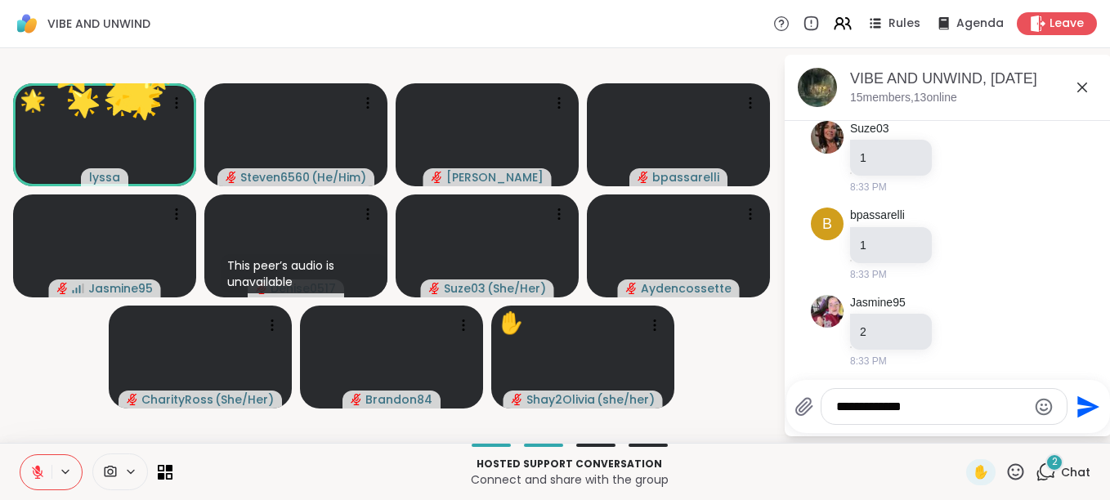
scroll to position [3008, 0]
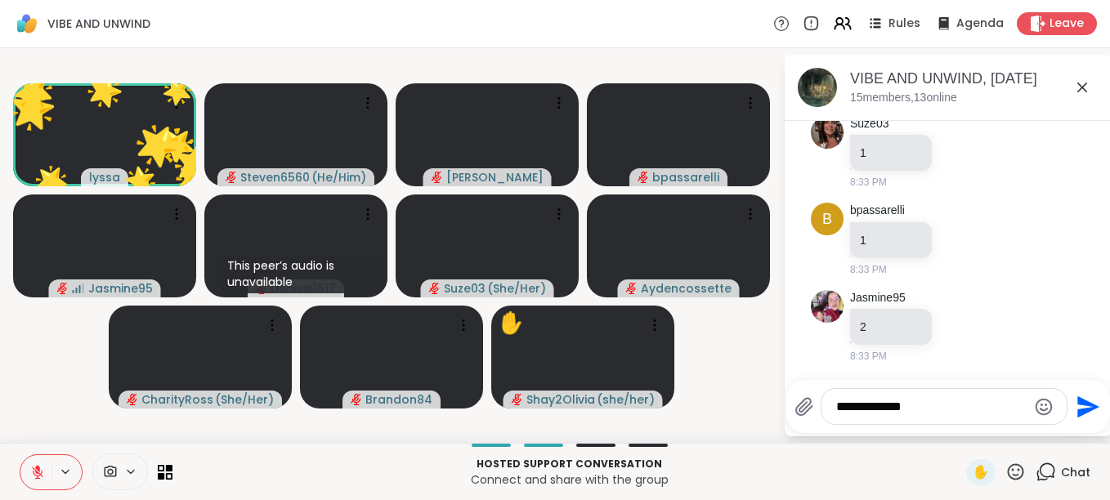
type textarea "**********"
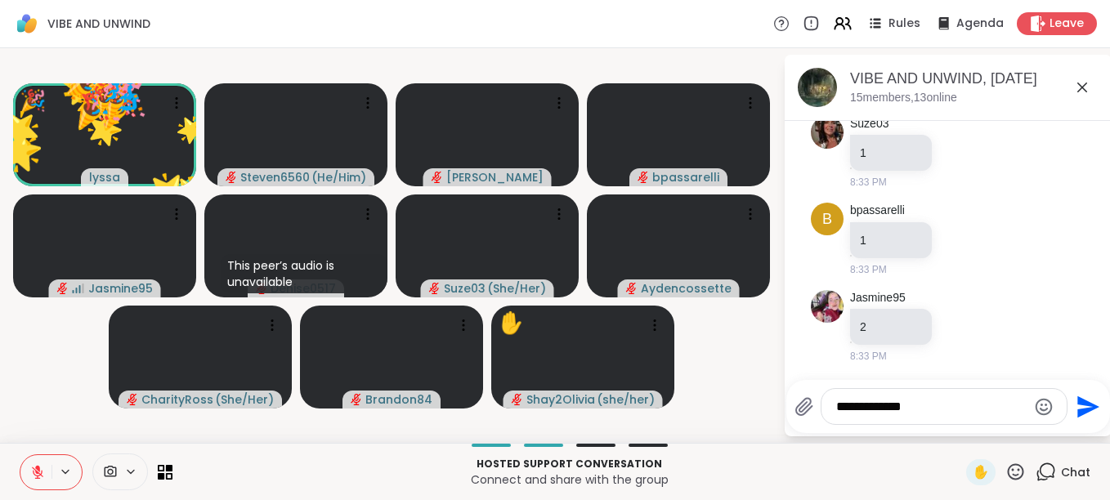
click at [1079, 399] on icon "Send" at bounding box center [1086, 407] width 26 height 26
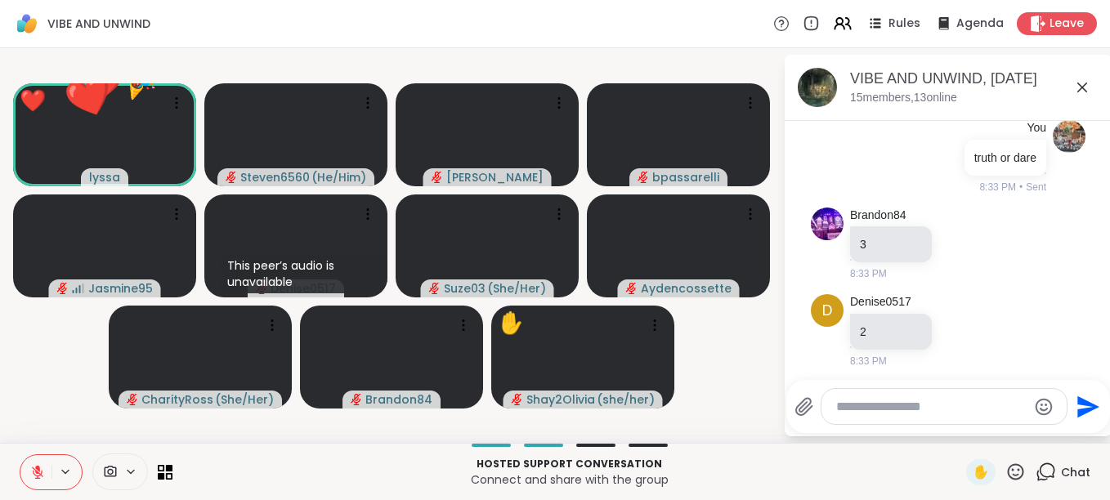
scroll to position [3270, 0]
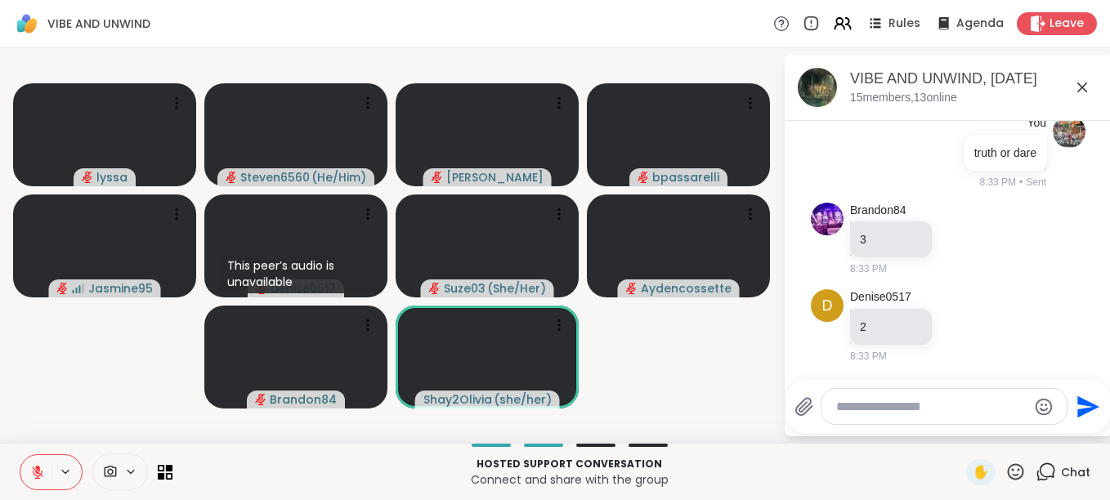
click at [1005, 471] on icon at bounding box center [1015, 472] width 20 height 20
click at [959, 429] on span "❤️" at bounding box center [967, 429] width 16 height 20
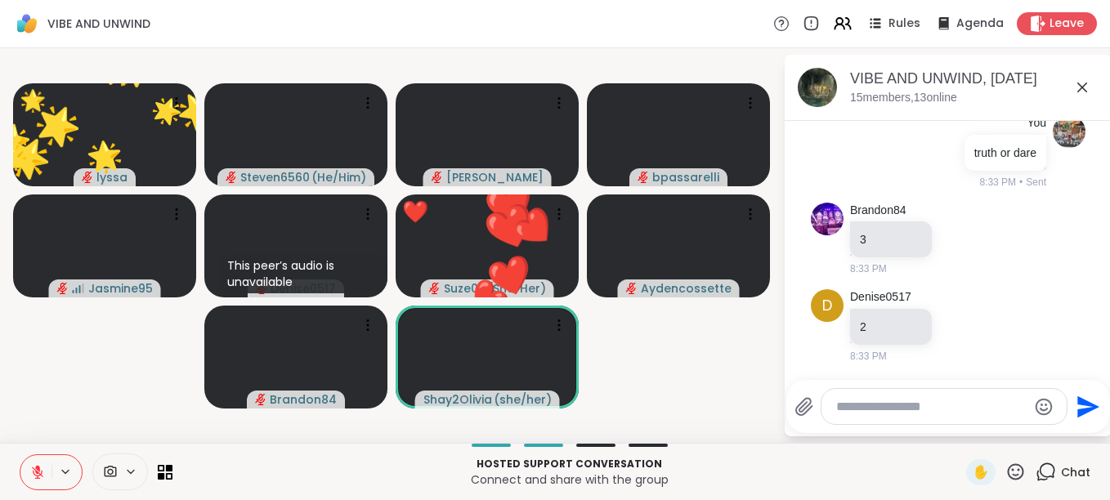
click at [1005, 474] on icon at bounding box center [1015, 472] width 20 height 20
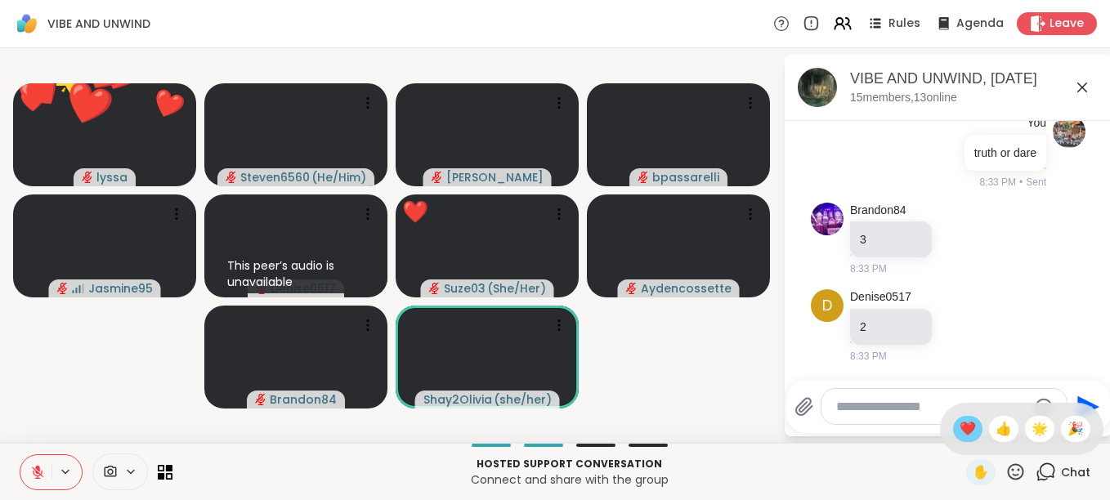
click at [959, 422] on span "❤️" at bounding box center [967, 429] width 16 height 20
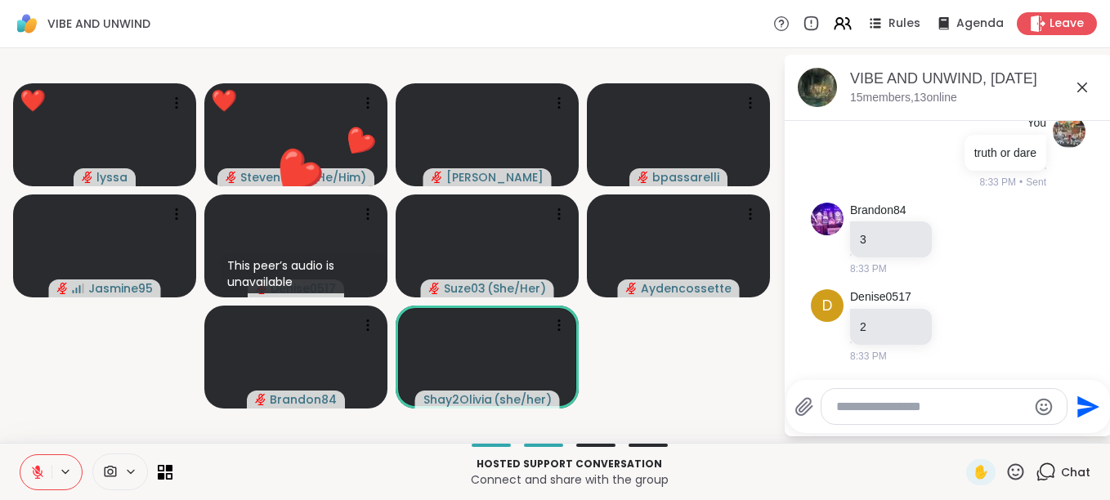
click at [1005, 471] on icon at bounding box center [1015, 472] width 20 height 20
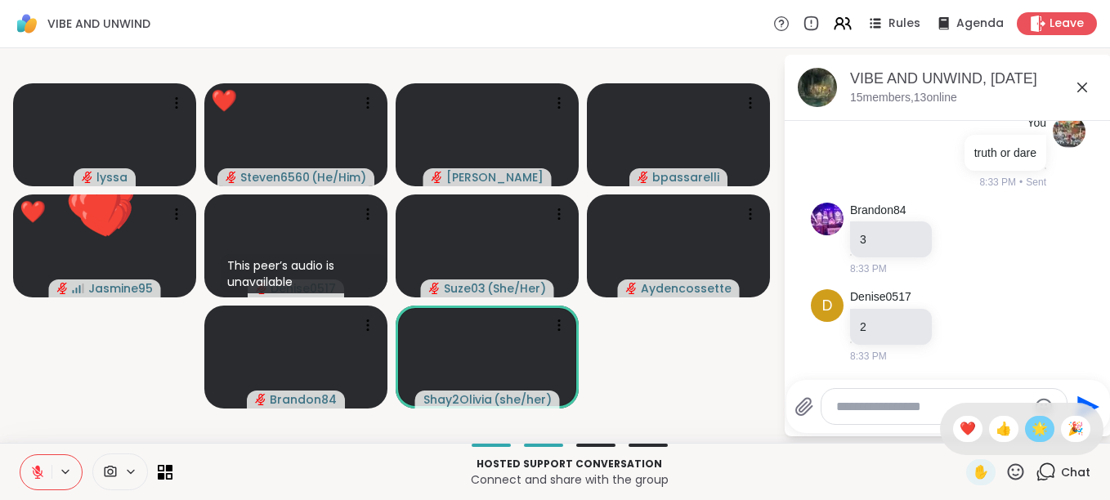
click at [1031, 423] on span "🌟" at bounding box center [1039, 429] width 16 height 20
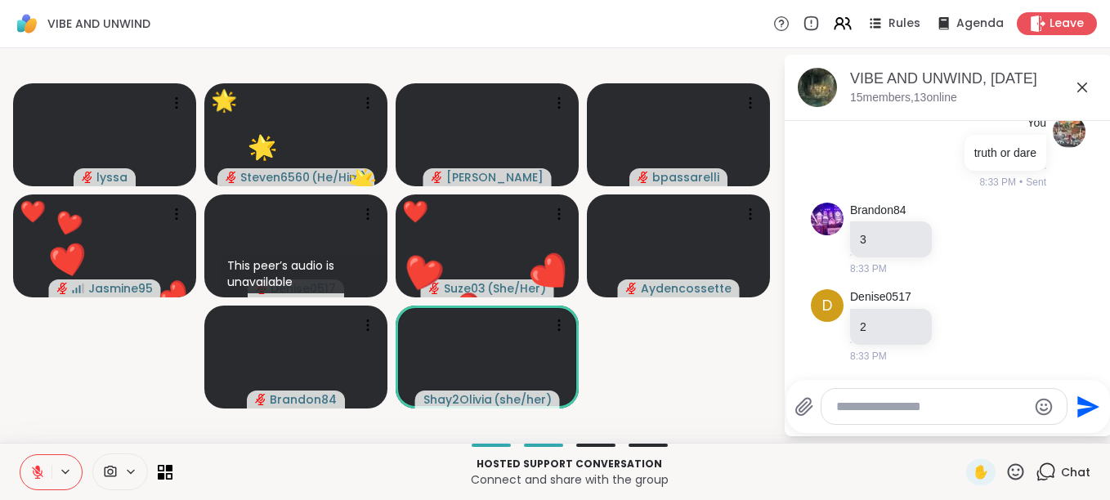
click at [1005, 467] on icon at bounding box center [1015, 472] width 20 height 20
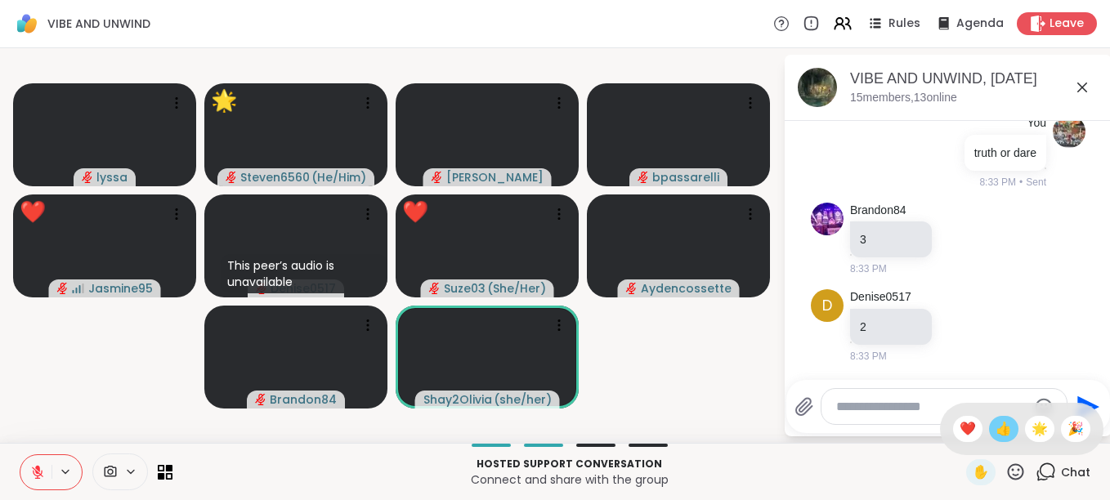
click at [995, 427] on span "👍" at bounding box center [1003, 429] width 16 height 20
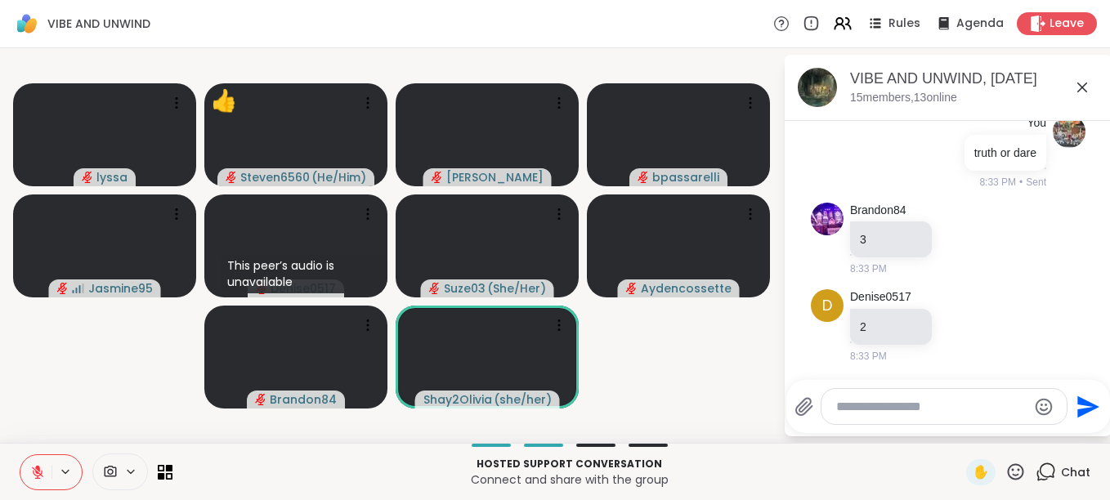
click at [1008, 477] on icon at bounding box center [1016, 471] width 16 height 16
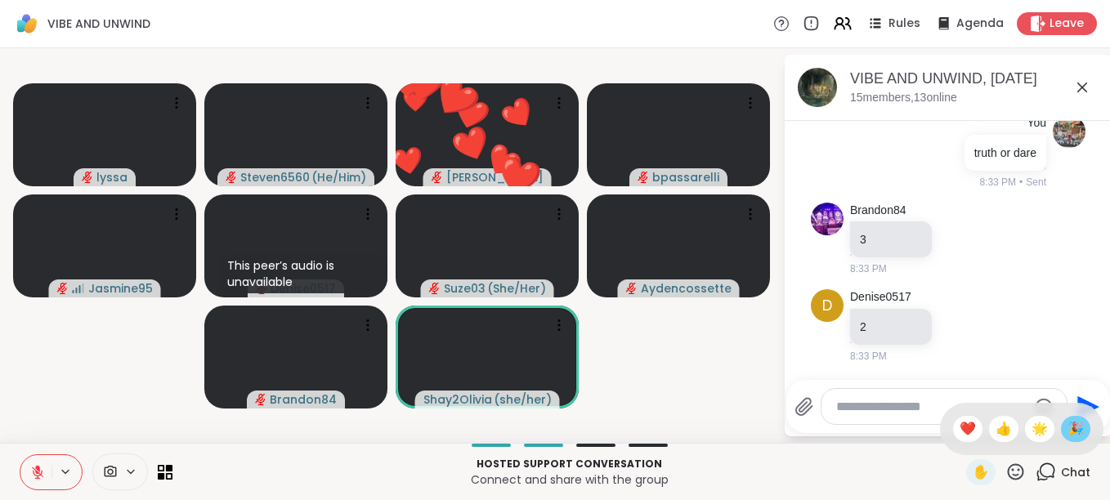
click at [1067, 424] on span "🎉" at bounding box center [1075, 429] width 16 height 20
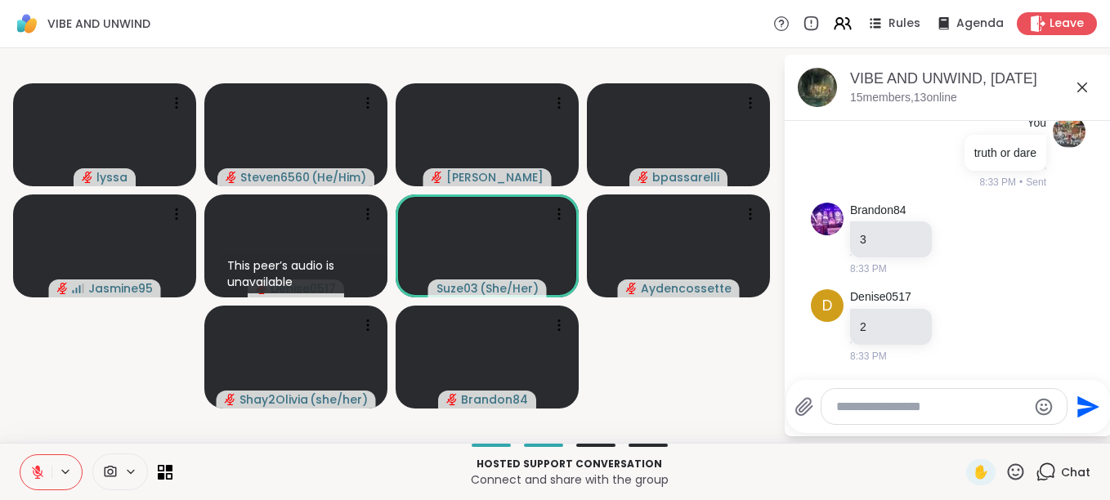
click at [30, 475] on icon at bounding box center [37, 472] width 15 height 15
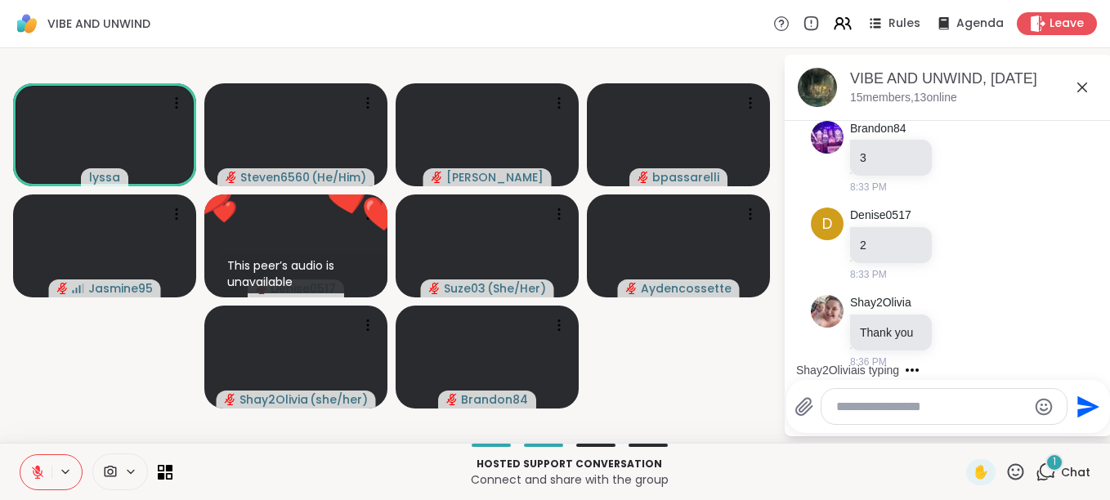
scroll to position [3357, 0]
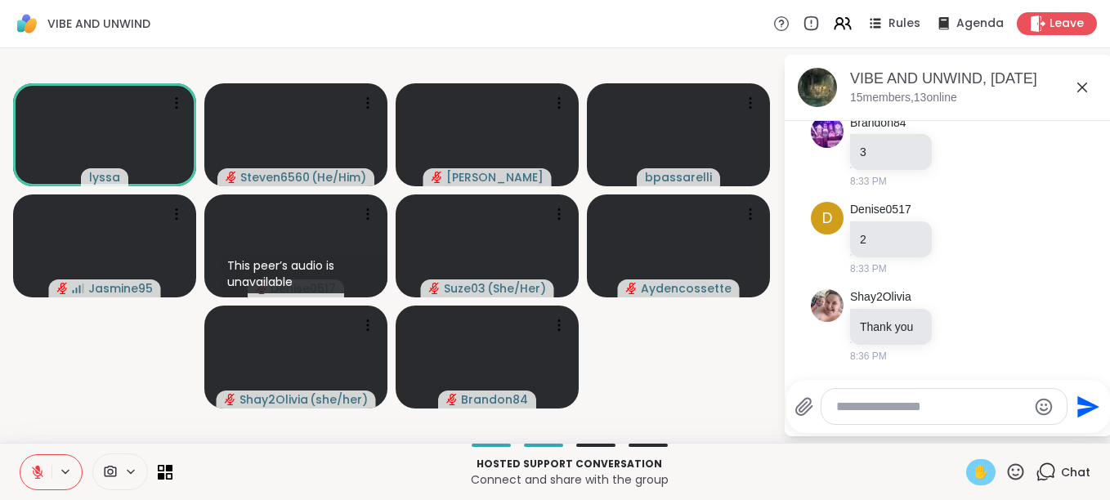
click at [973, 464] on span "✋" at bounding box center [981, 473] width 16 height 20
click at [30, 476] on icon at bounding box center [37, 472] width 15 height 15
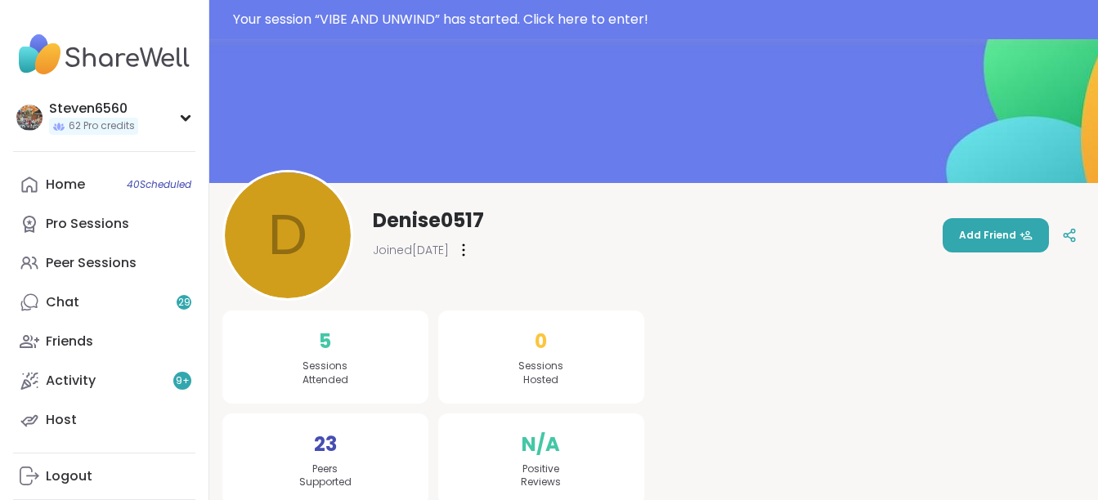
scroll to position [83, 0]
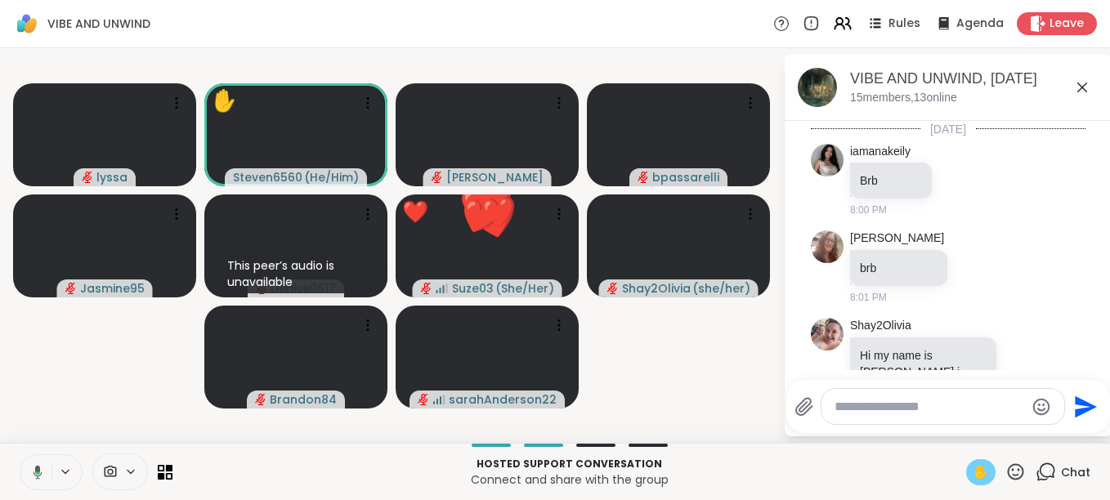
scroll to position [3357, 0]
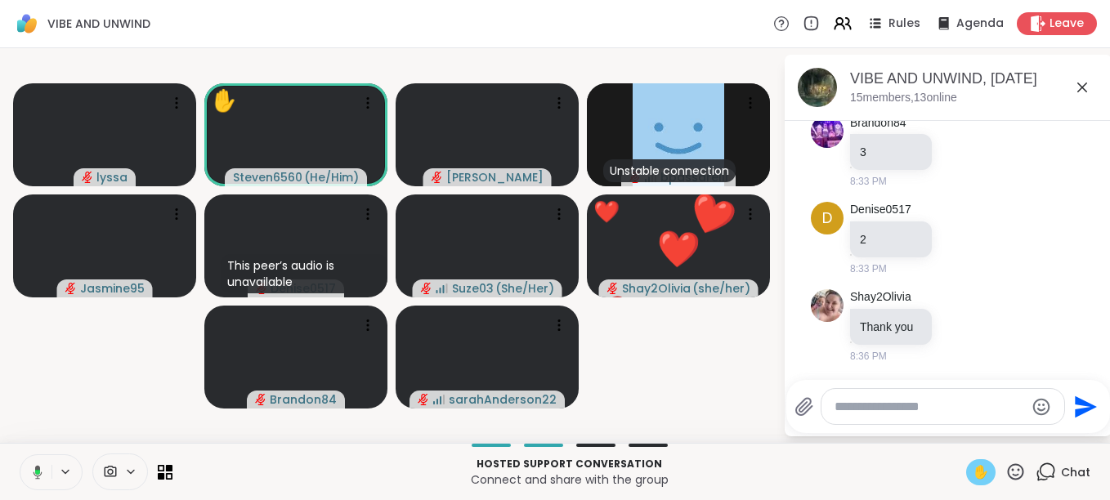
click at [28, 476] on icon at bounding box center [35, 472] width 15 height 15
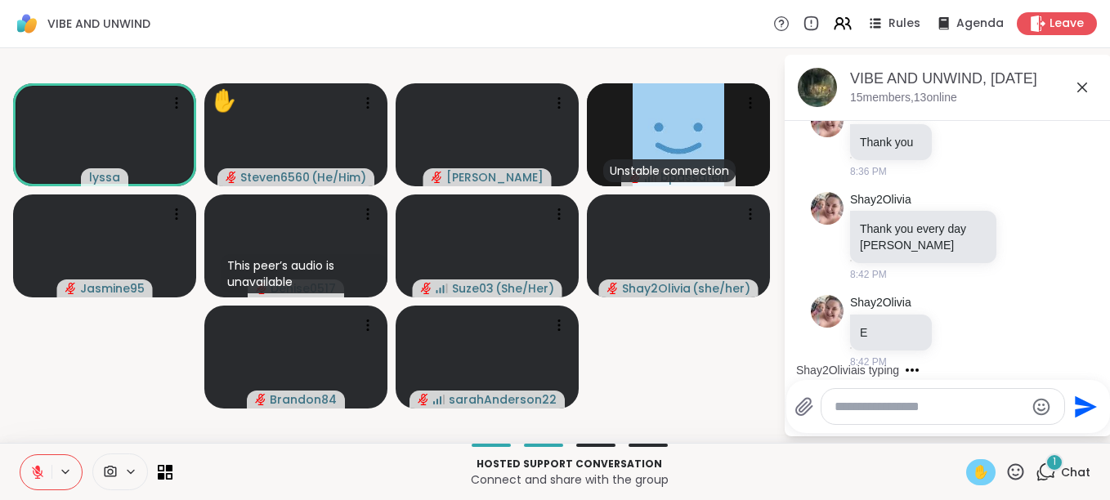
scroll to position [3548, 0]
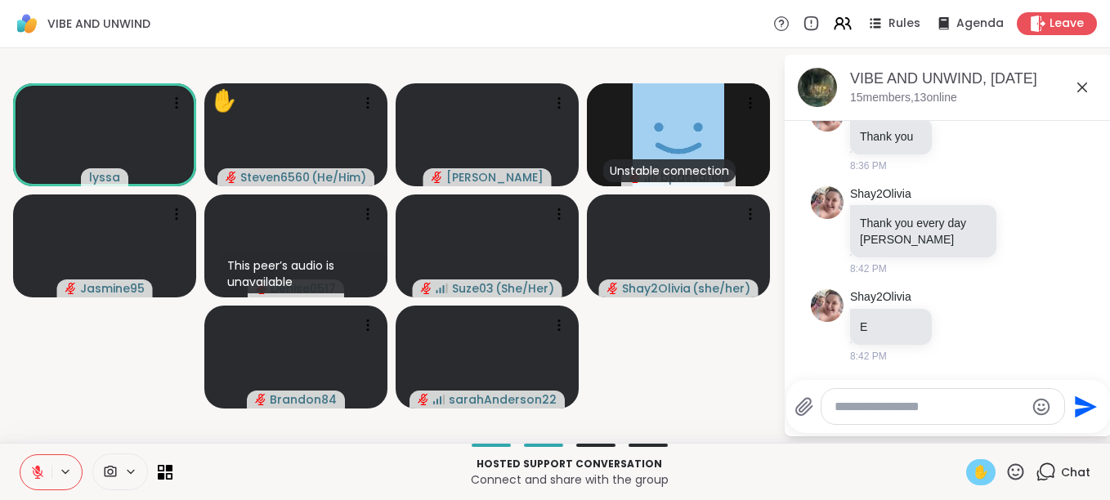
click at [973, 463] on span "✋" at bounding box center [981, 473] width 16 height 20
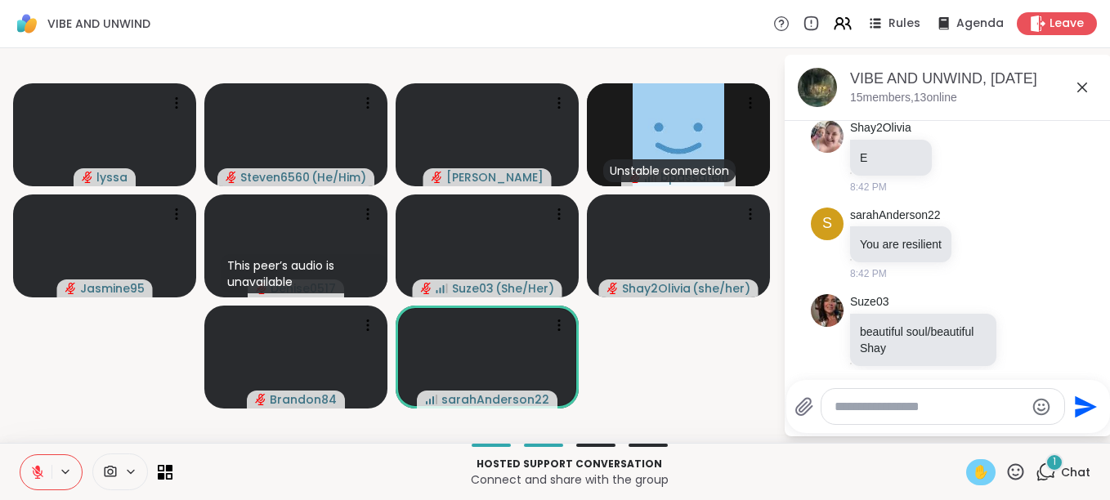
scroll to position [3738, 0]
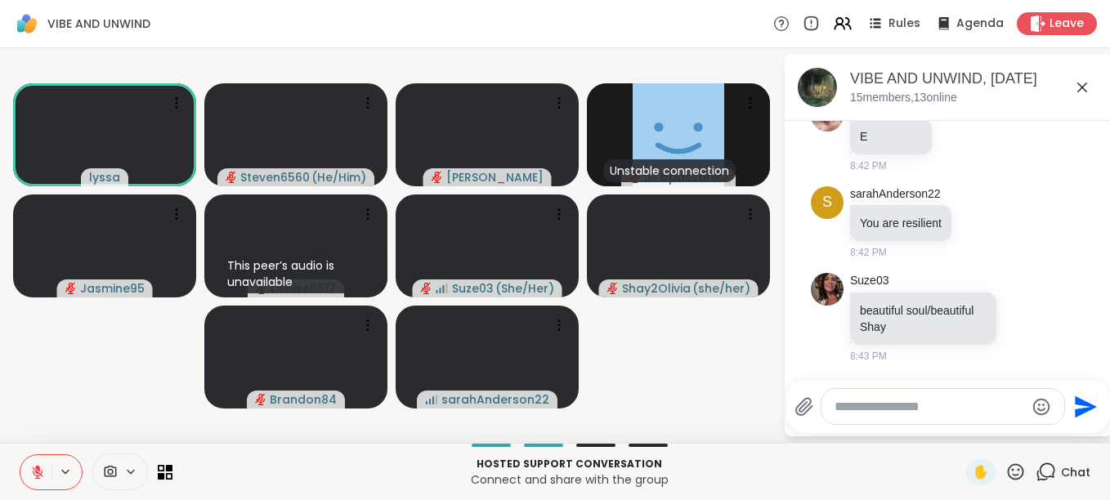
click at [836, 405] on textarea "Type your message" at bounding box center [929, 407] width 190 height 16
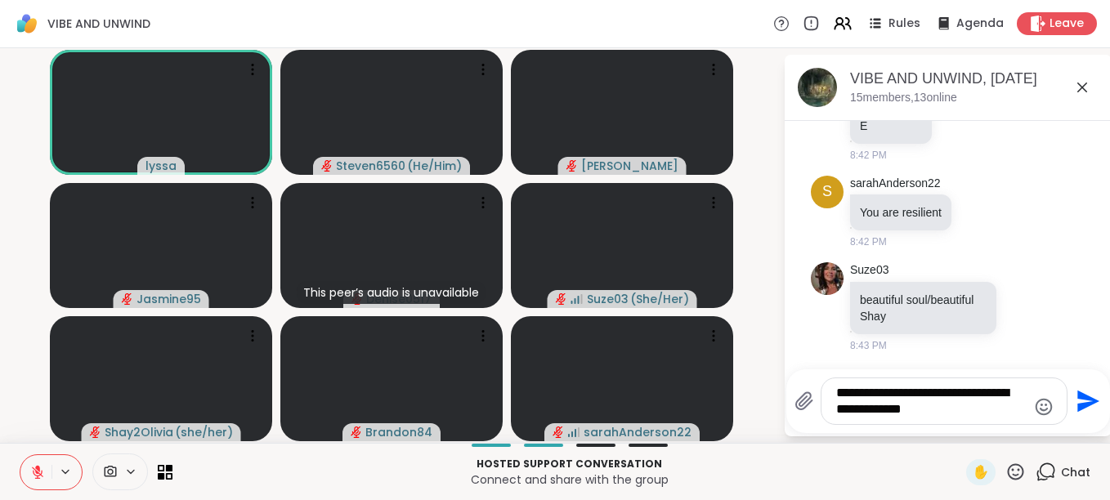
click at [969, 408] on textarea "**********" at bounding box center [931, 401] width 190 height 33
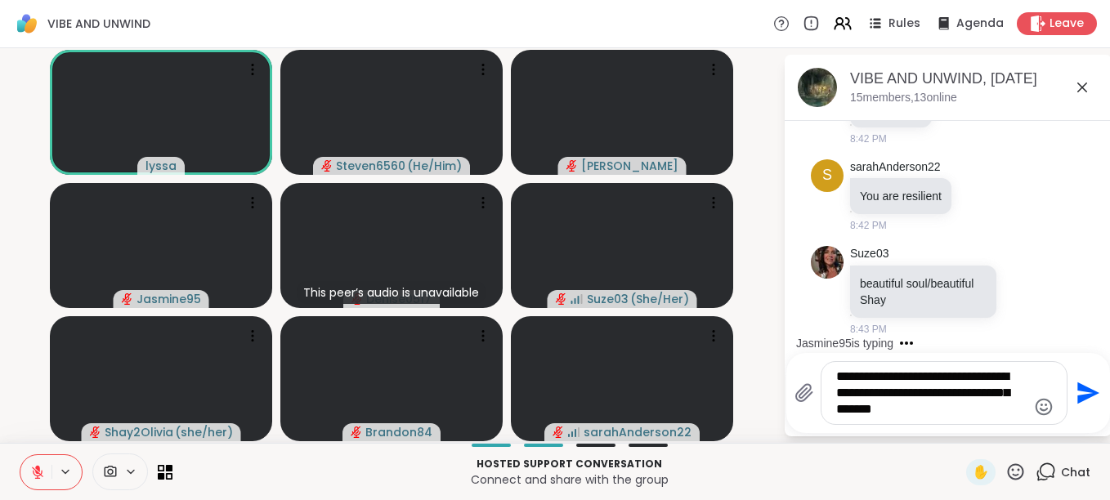
click at [959, 407] on textarea "**********" at bounding box center [931, 393] width 190 height 49
click at [973, 467] on span "✋" at bounding box center [981, 473] width 16 height 20
click at [1000, 411] on textarea "**********" at bounding box center [931, 393] width 190 height 49
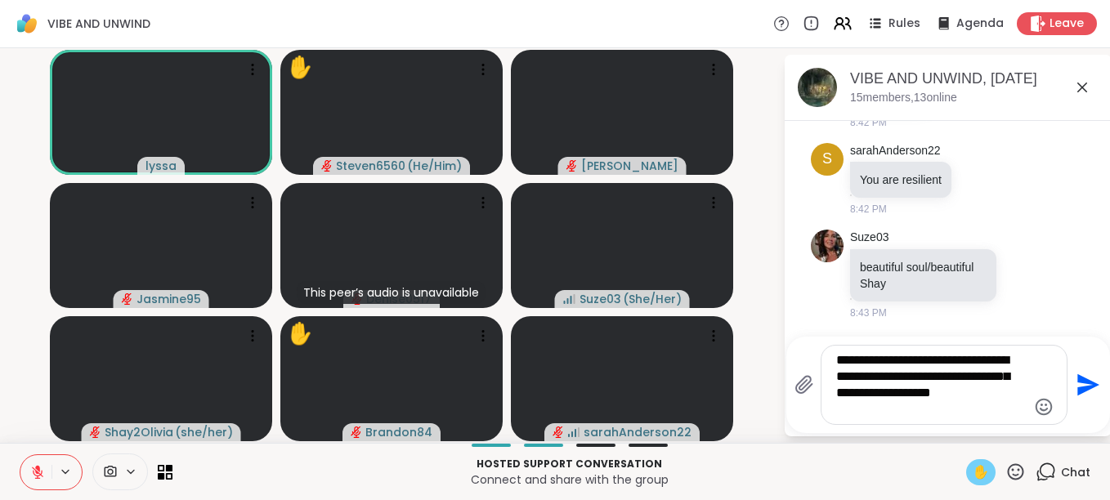
click at [927, 400] on textarea "**********" at bounding box center [931, 384] width 190 height 65
click at [879, 418] on div "**********" at bounding box center [943, 385] width 245 height 78
click at [879, 412] on textarea "**********" at bounding box center [931, 384] width 190 height 65
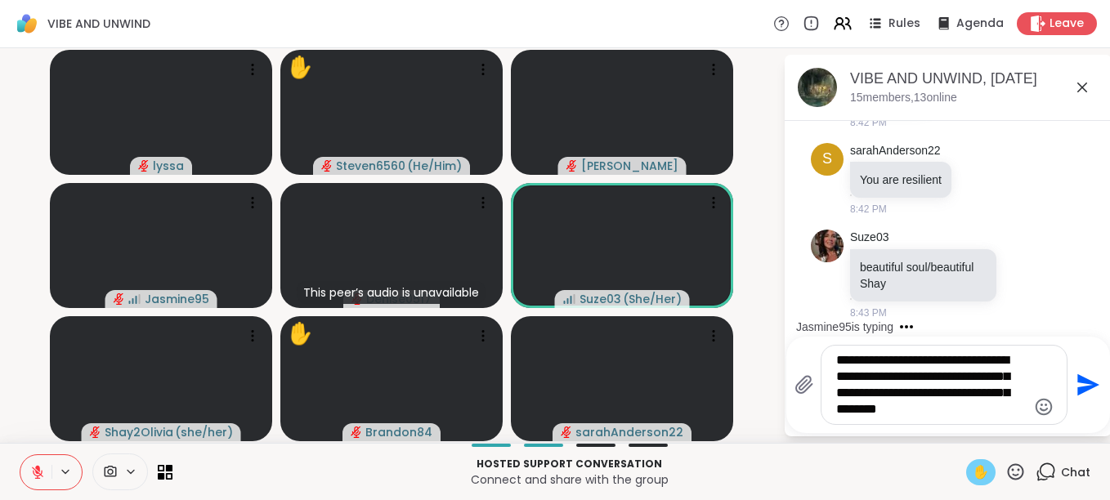
type textarea "**********"
click at [1073, 386] on icon "Send" at bounding box center [1086, 385] width 26 height 26
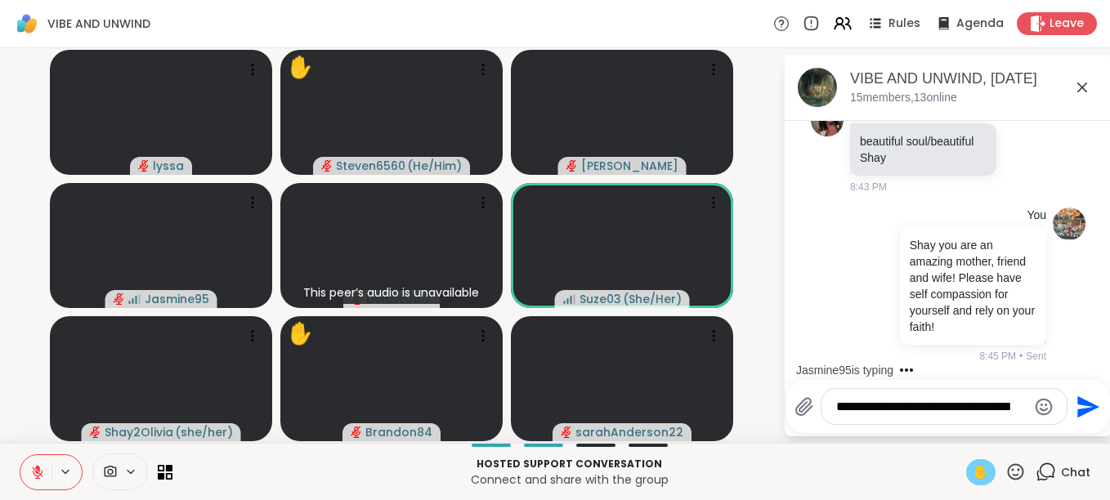
click at [844, 414] on textarea "**********" at bounding box center [931, 407] width 190 height 16
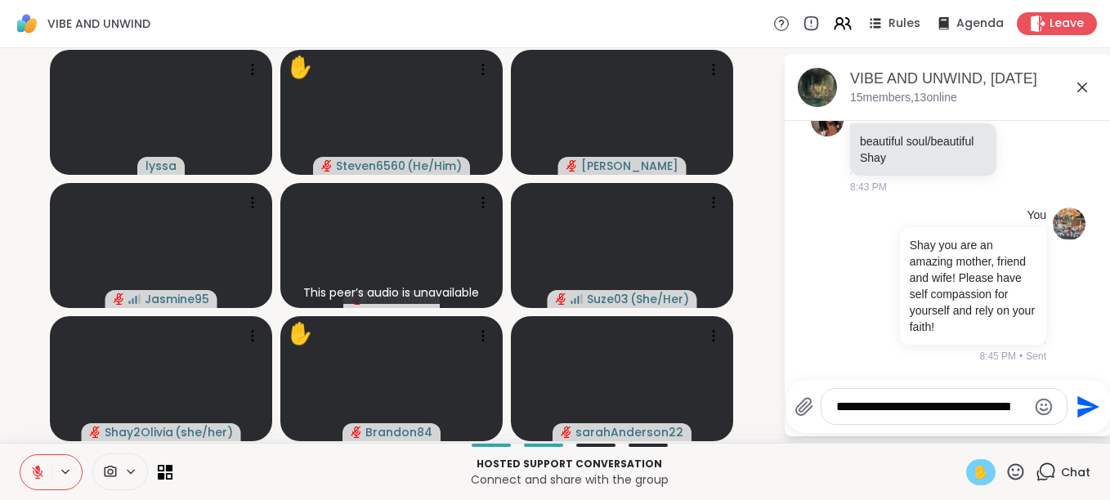
click at [30, 477] on icon at bounding box center [37, 472] width 15 height 15
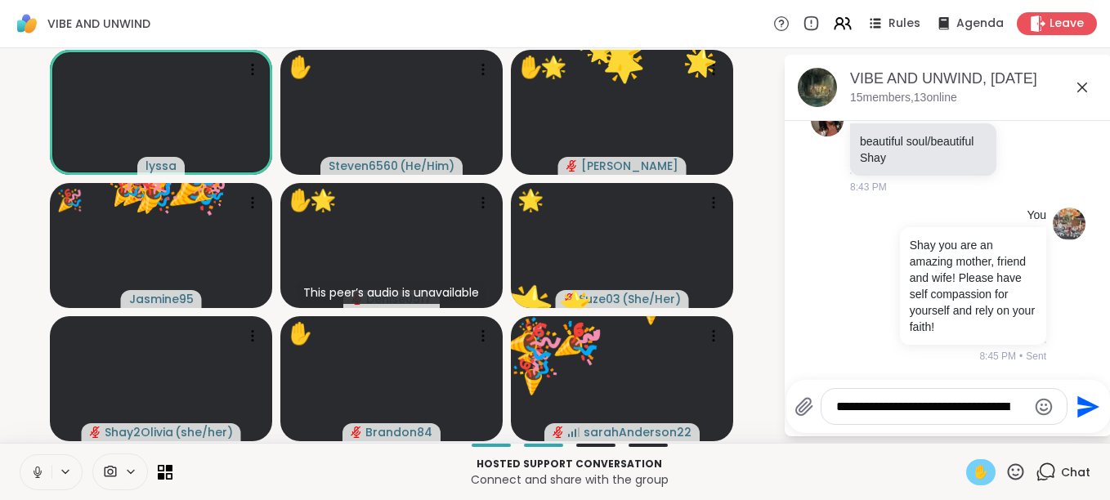
click at [973, 466] on span "✋" at bounding box center [981, 473] width 16 height 20
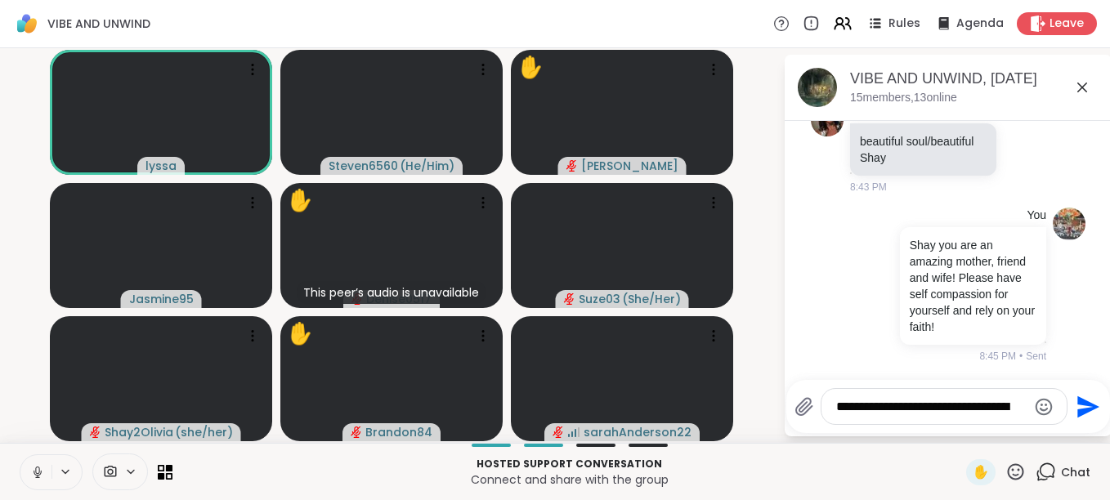
click at [26, 461] on button at bounding box center [35, 472] width 31 height 34
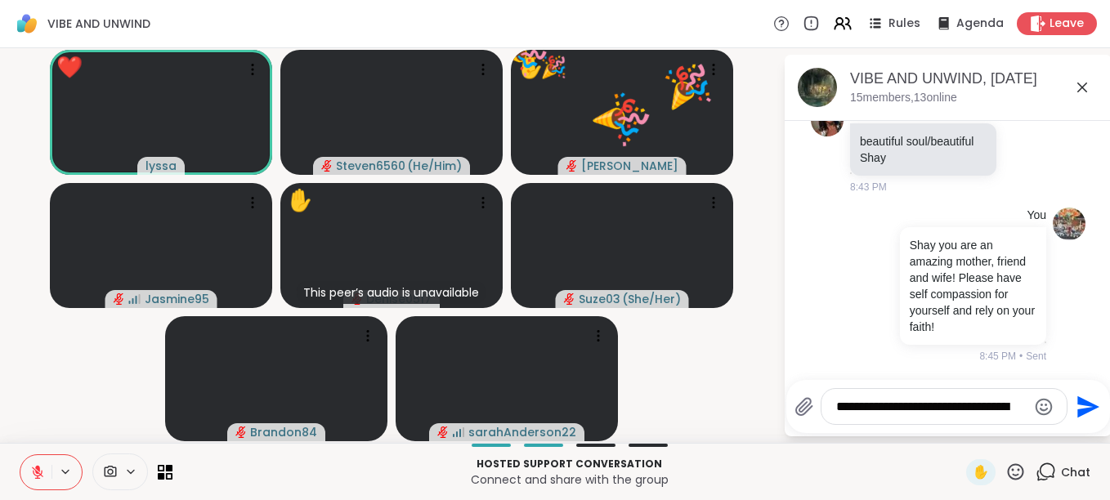
click at [1008, 470] on icon at bounding box center [1016, 471] width 16 height 16
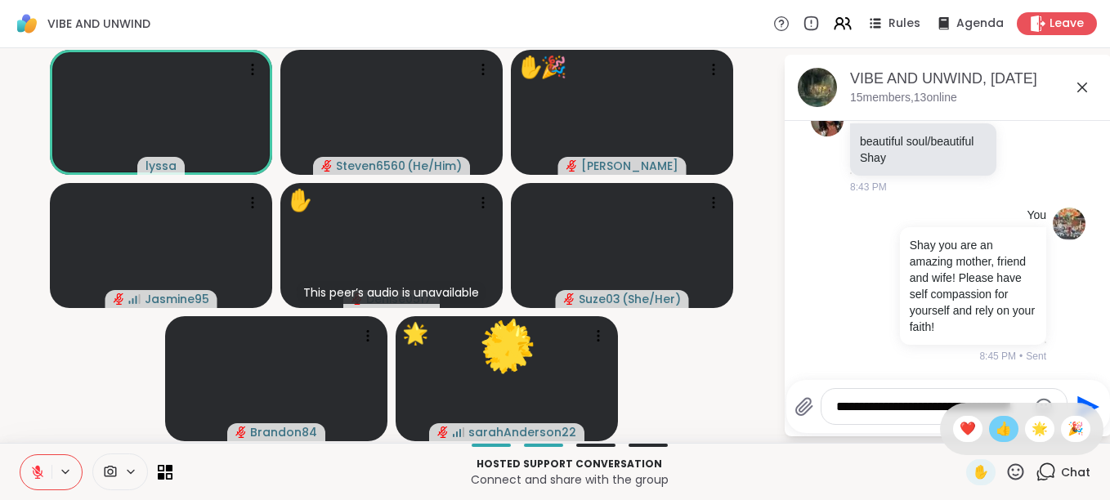
click at [995, 425] on span "👍" at bounding box center [1003, 429] width 16 height 20
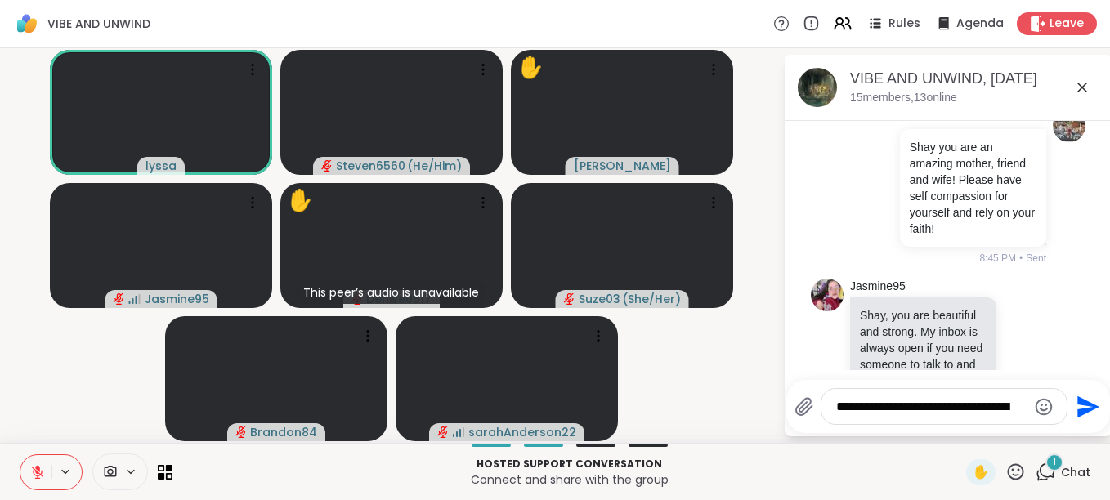
scroll to position [4157, 0]
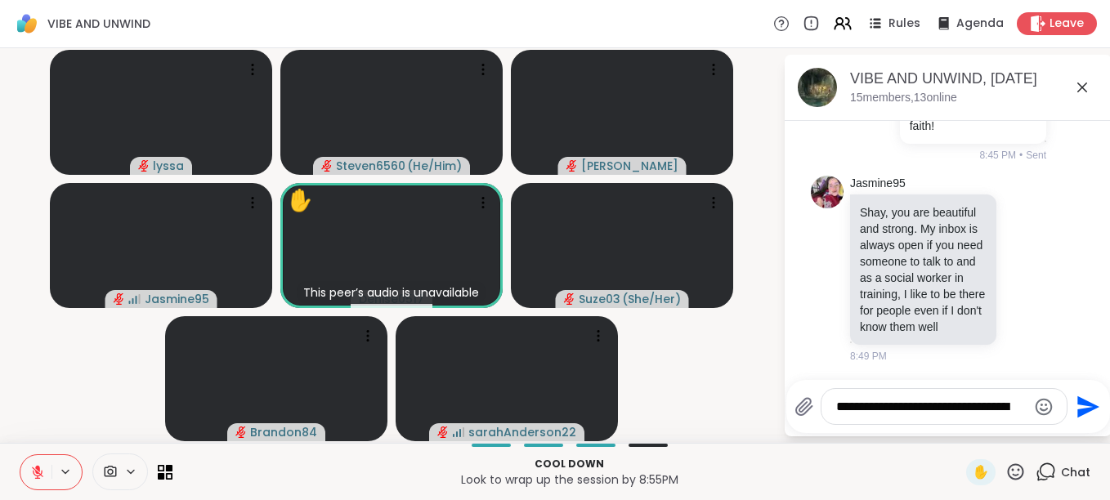
click at [1005, 472] on icon at bounding box center [1015, 472] width 20 height 20
click at [959, 426] on span "❤️" at bounding box center [967, 429] width 16 height 20
click at [1005, 467] on icon at bounding box center [1015, 472] width 20 height 20
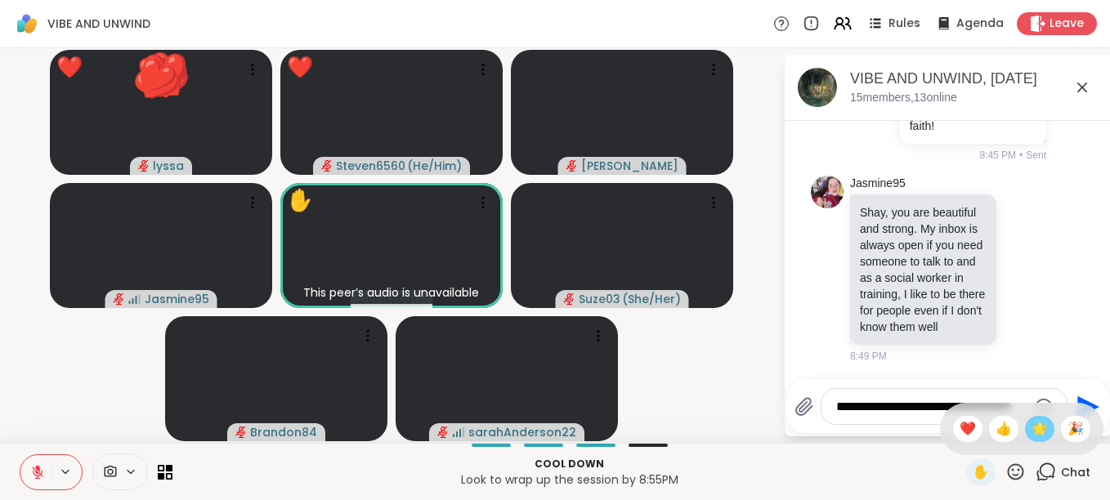
click at [1031, 425] on span "🌟" at bounding box center [1039, 429] width 16 height 20
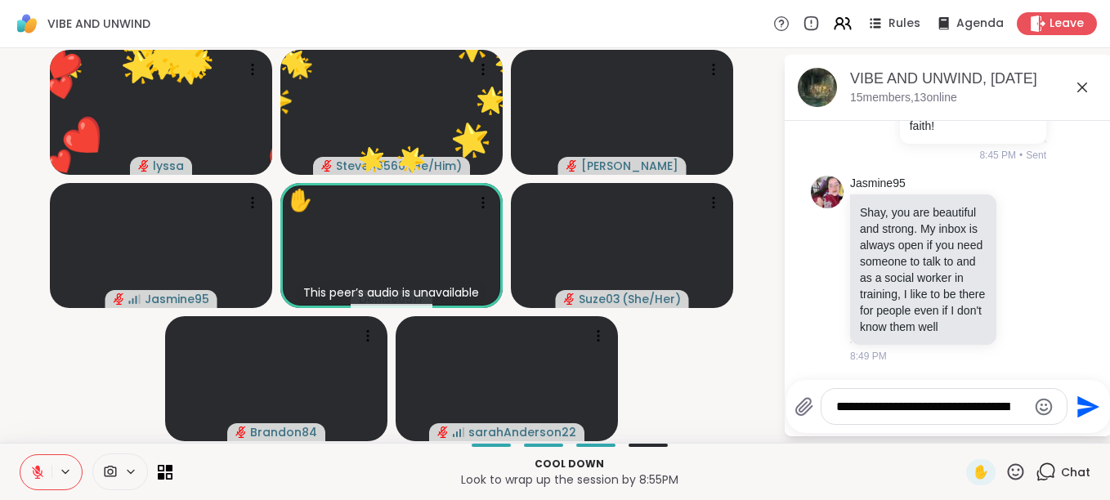
click at [1005, 472] on icon at bounding box center [1015, 472] width 20 height 20
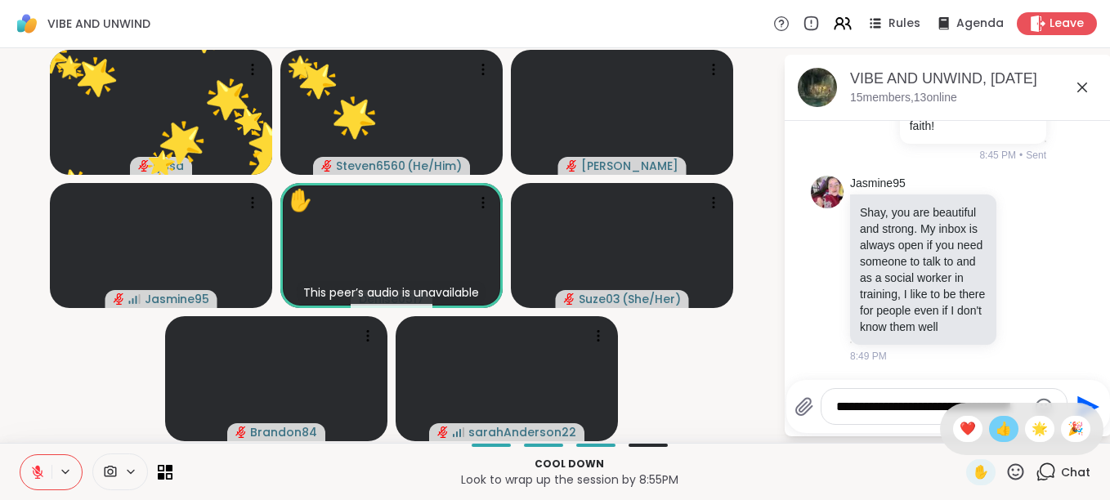
click at [995, 422] on span "👍" at bounding box center [1003, 429] width 16 height 20
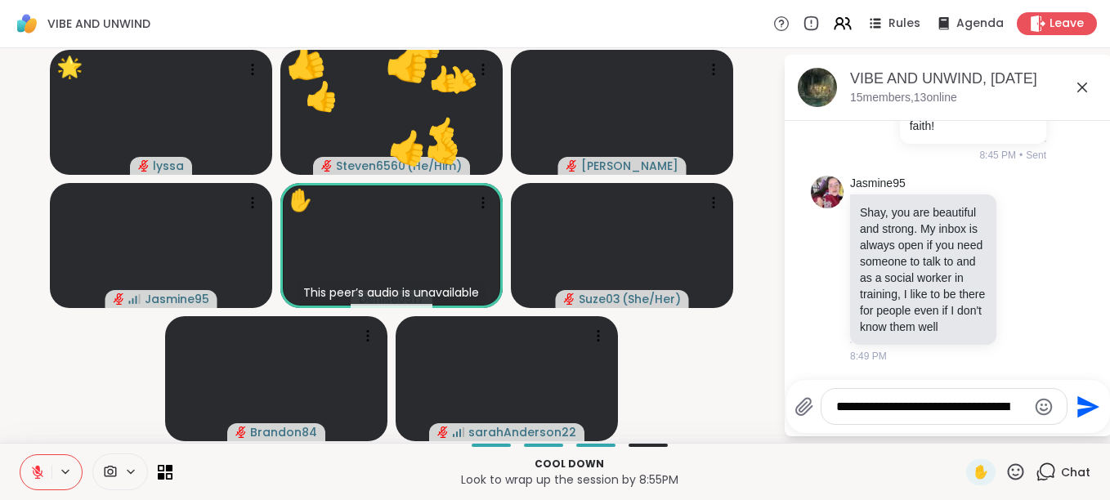
click at [1005, 472] on icon at bounding box center [1015, 472] width 20 height 20
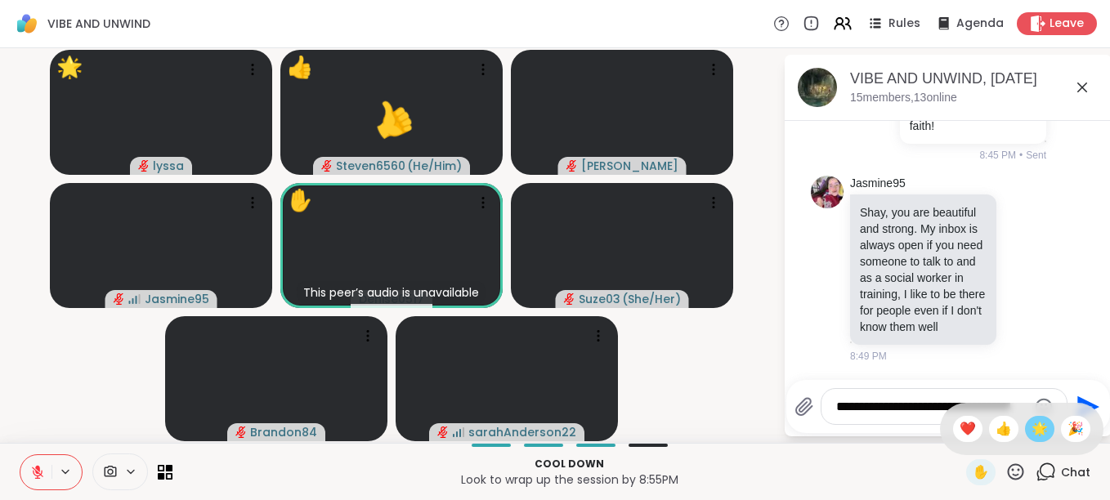
click at [1031, 421] on span "🌟" at bounding box center [1039, 429] width 16 height 20
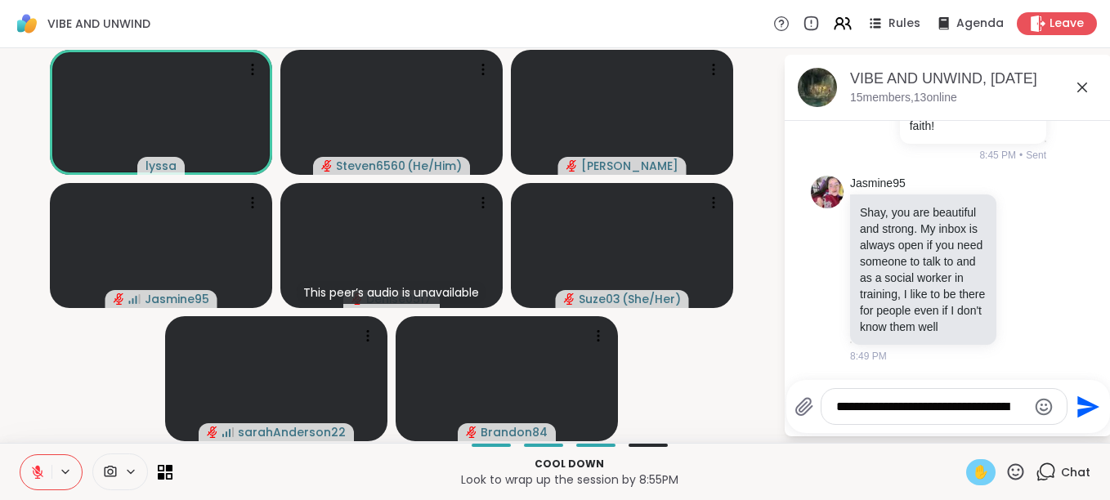
click at [973, 472] on span "✋" at bounding box center [981, 473] width 16 height 20
click at [34, 466] on button at bounding box center [35, 472] width 31 height 34
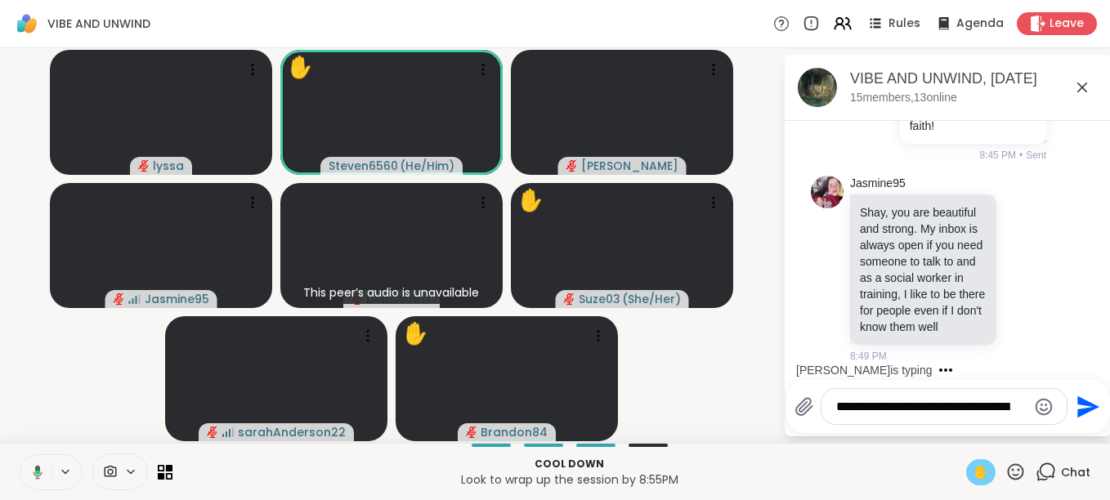
scroll to position [4278, 0]
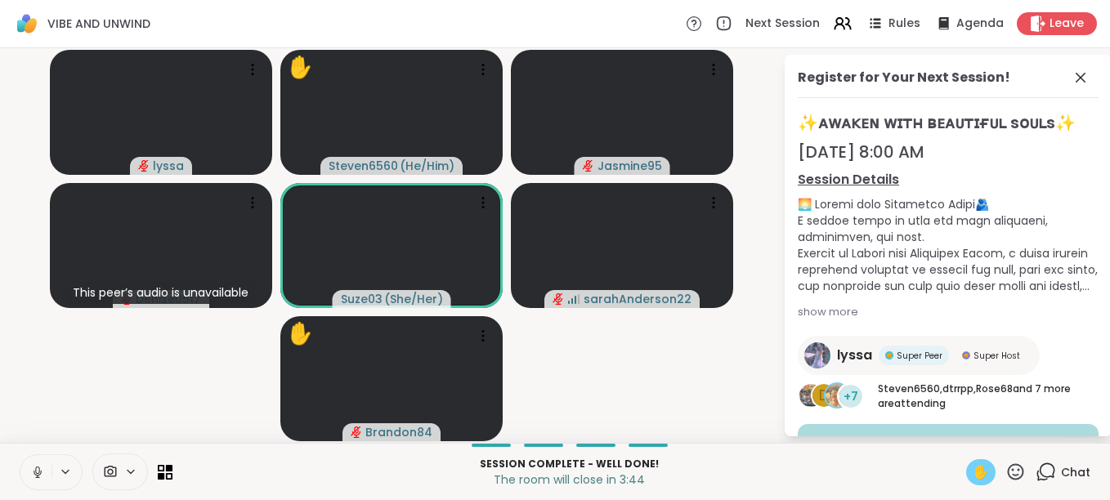
click at [34, 466] on button at bounding box center [35, 472] width 31 height 34
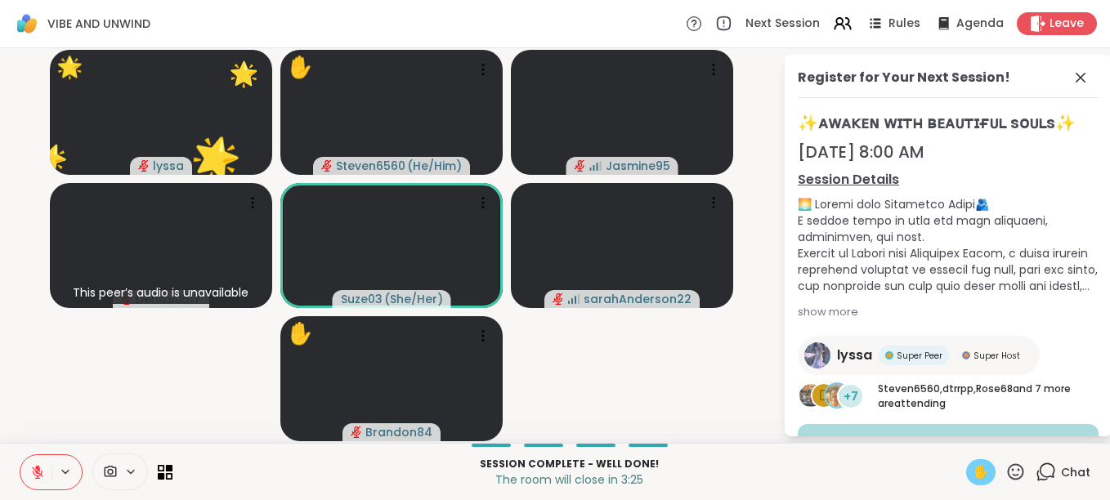
click at [34, 466] on button at bounding box center [35, 472] width 31 height 34
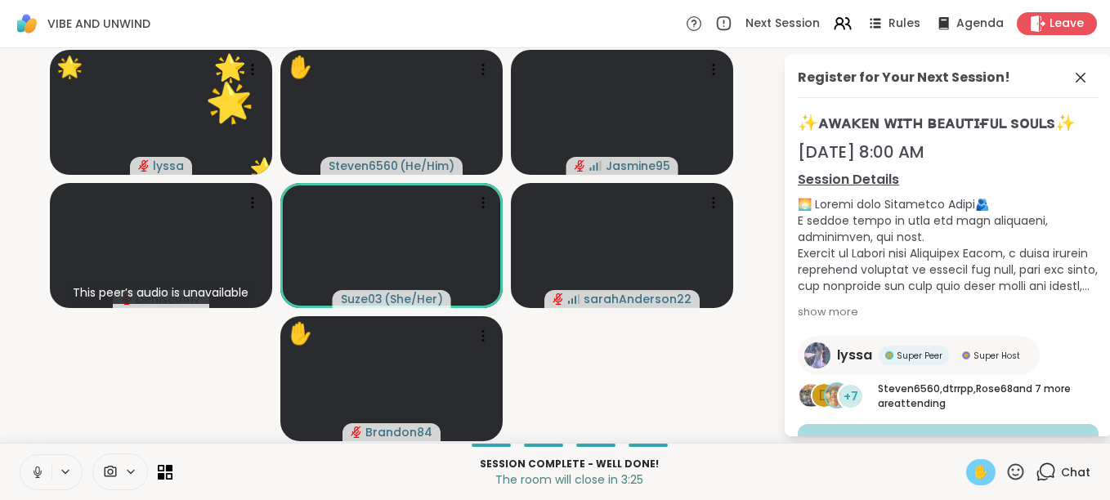
click at [34, 466] on button at bounding box center [35, 472] width 31 height 34
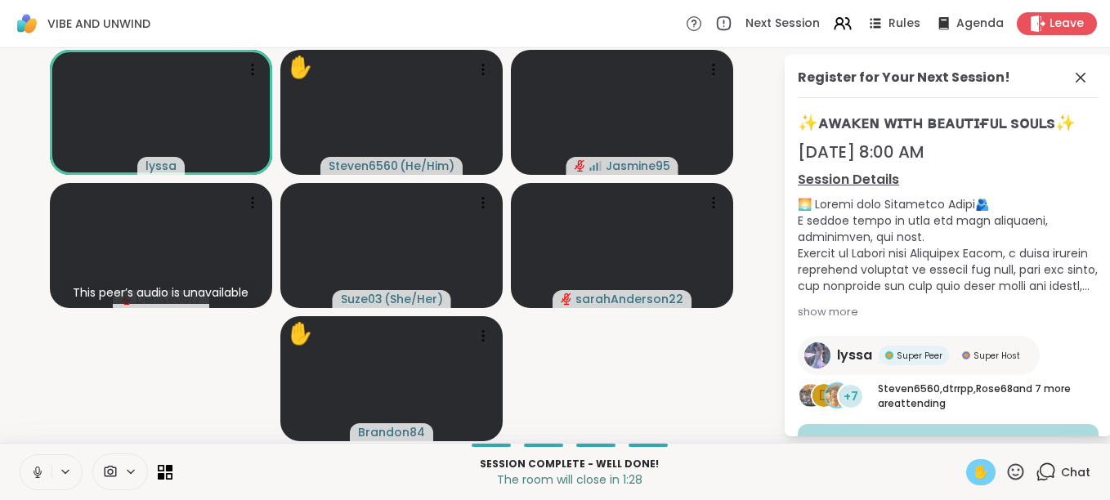
click at [973, 473] on span "✋" at bounding box center [981, 473] width 16 height 20
click at [1005, 473] on icon at bounding box center [1015, 472] width 20 height 20
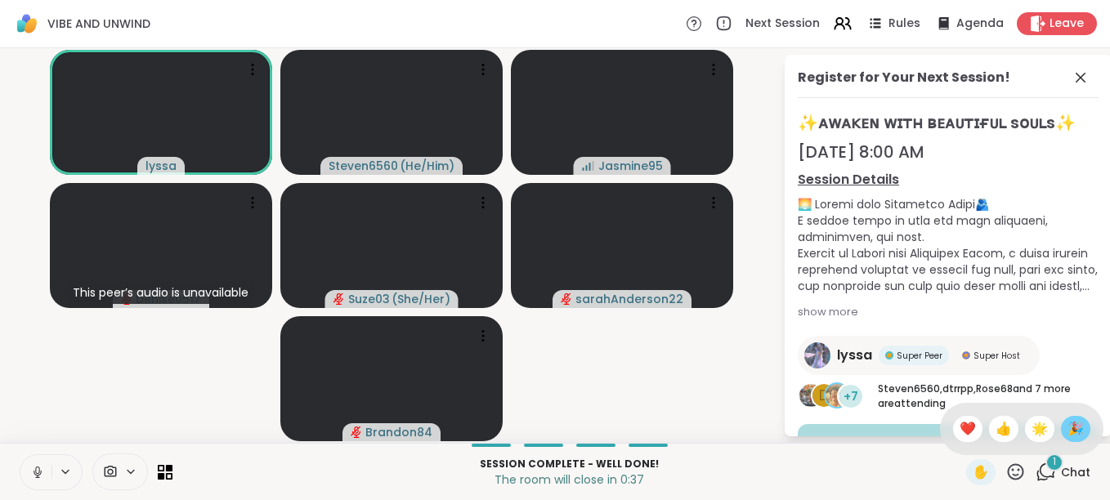
click at [1067, 430] on span "🎉" at bounding box center [1075, 429] width 16 height 20
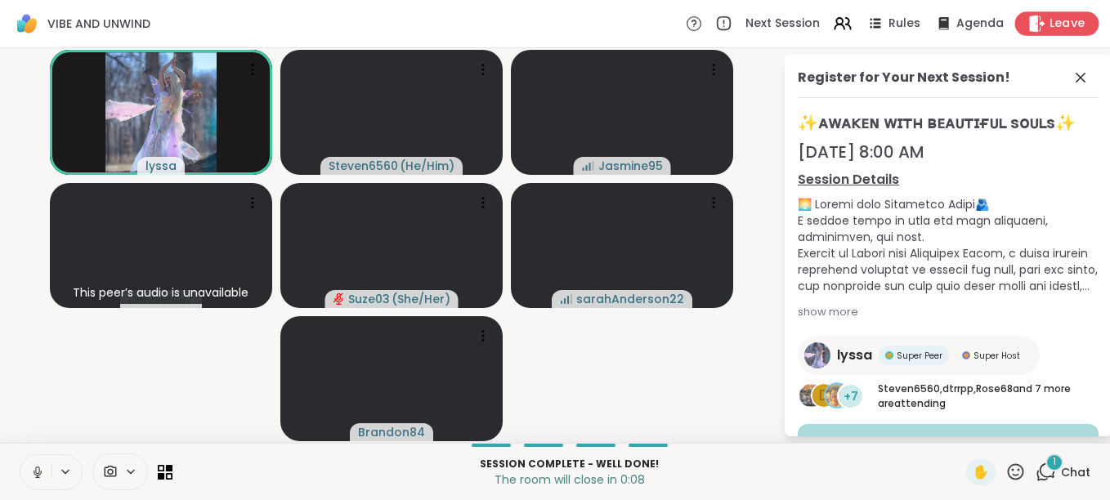
click at [1023, 13] on div "Leave" at bounding box center [1057, 23] width 84 height 24
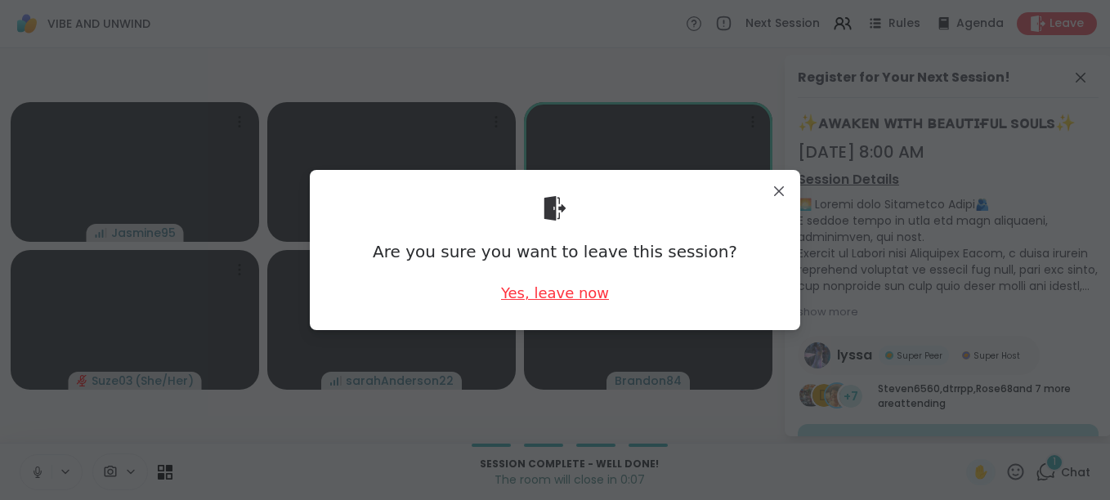
click at [562, 289] on div "Yes, leave now" at bounding box center [555, 293] width 108 height 20
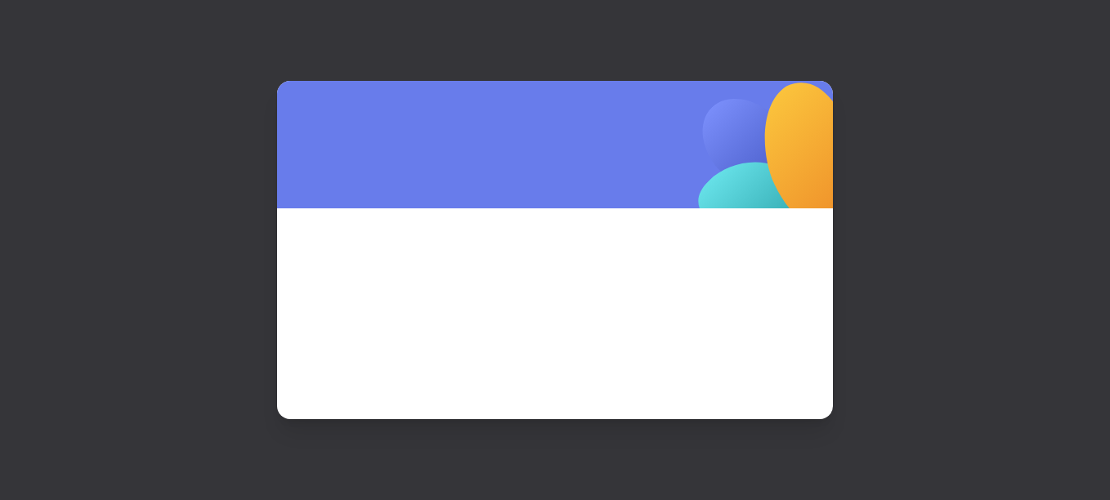
scroll to position [0, 0]
